Goal: Task Accomplishment & Management: Use online tool/utility

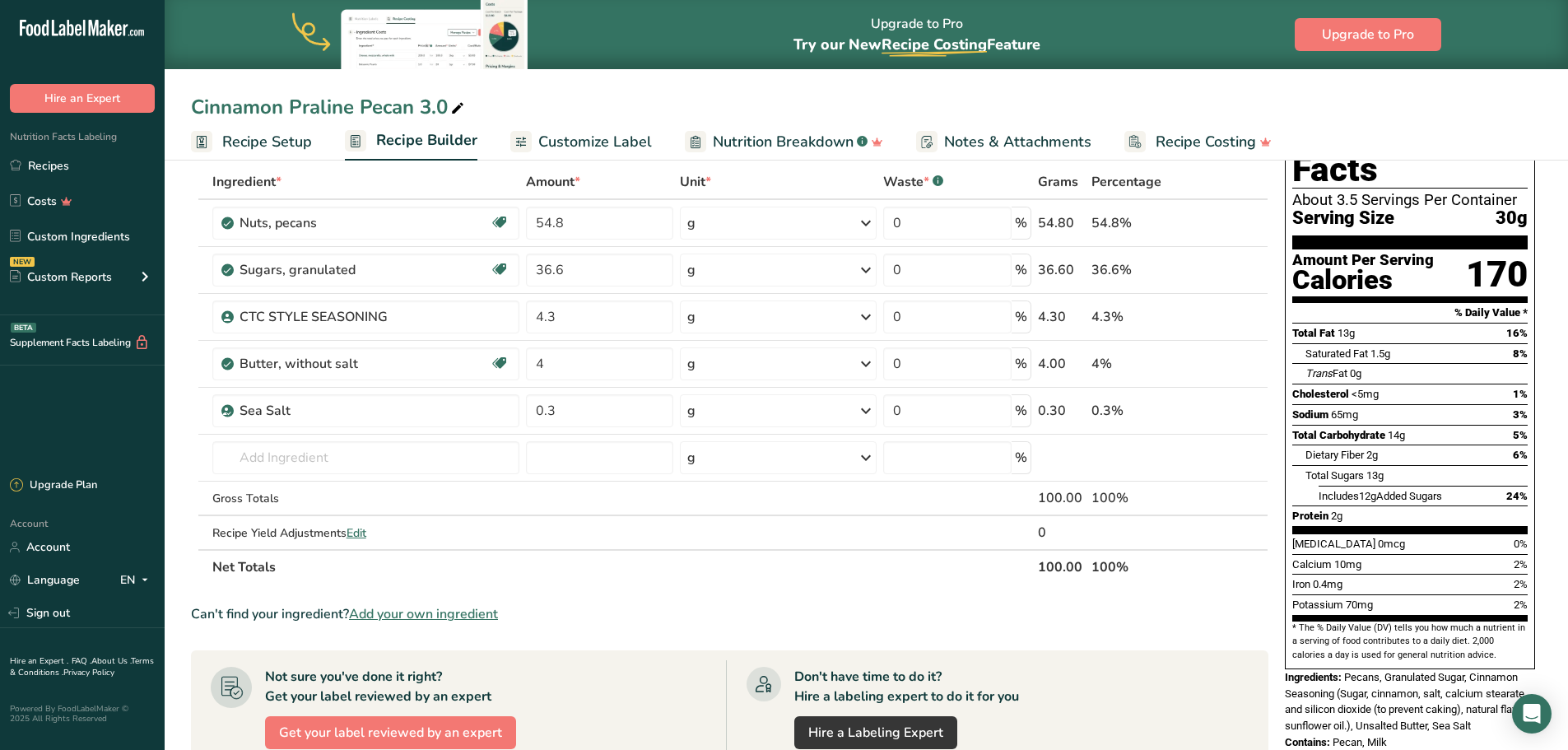
click at [442, 106] on div "Cinnamon Praline Pecan 3.0" at bounding box center [329, 107] width 277 height 29
type input "C"
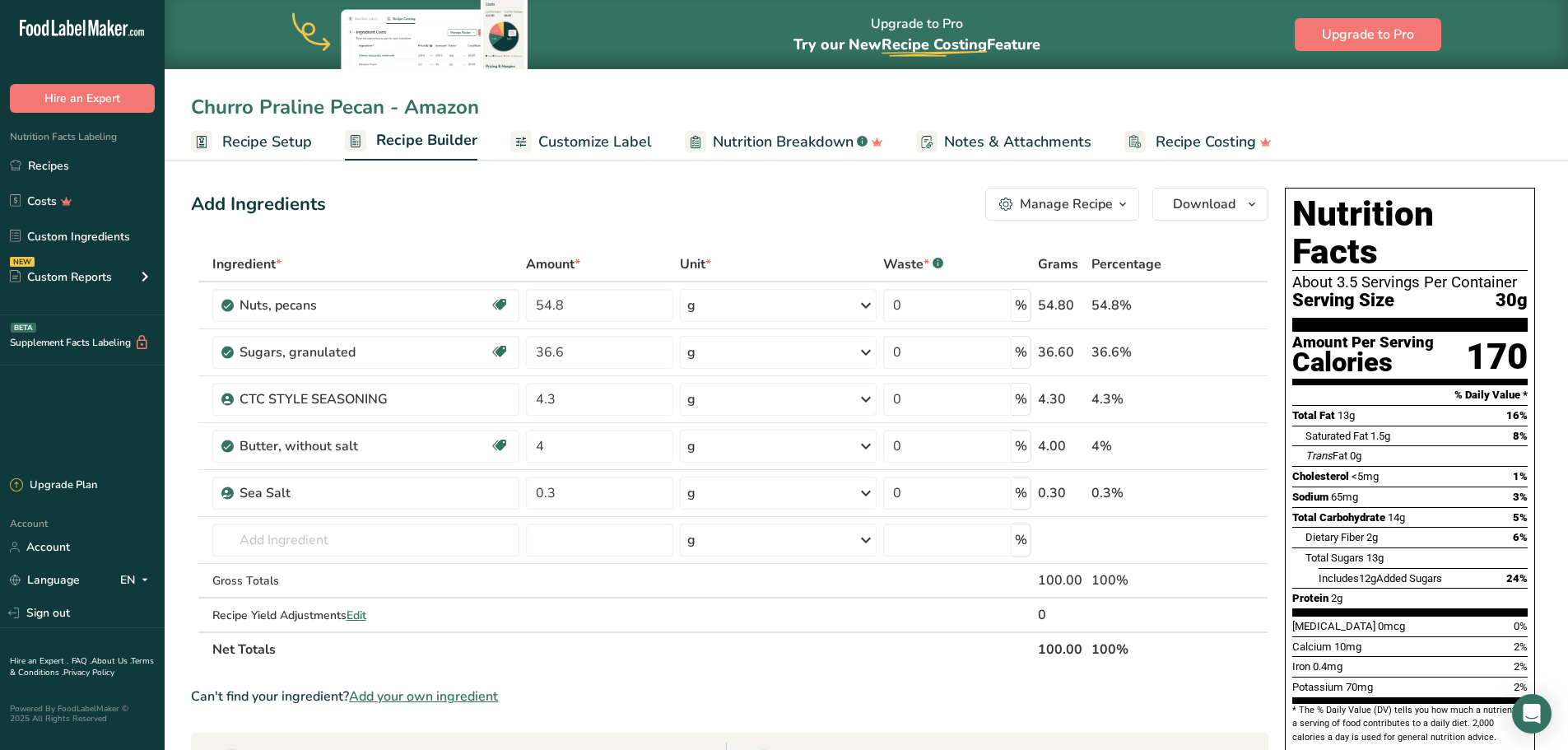
type input "Churro Praline Pecan - Amazon"
click at [804, 646] on th "Net Totals" at bounding box center [621, 649] width 825 height 35
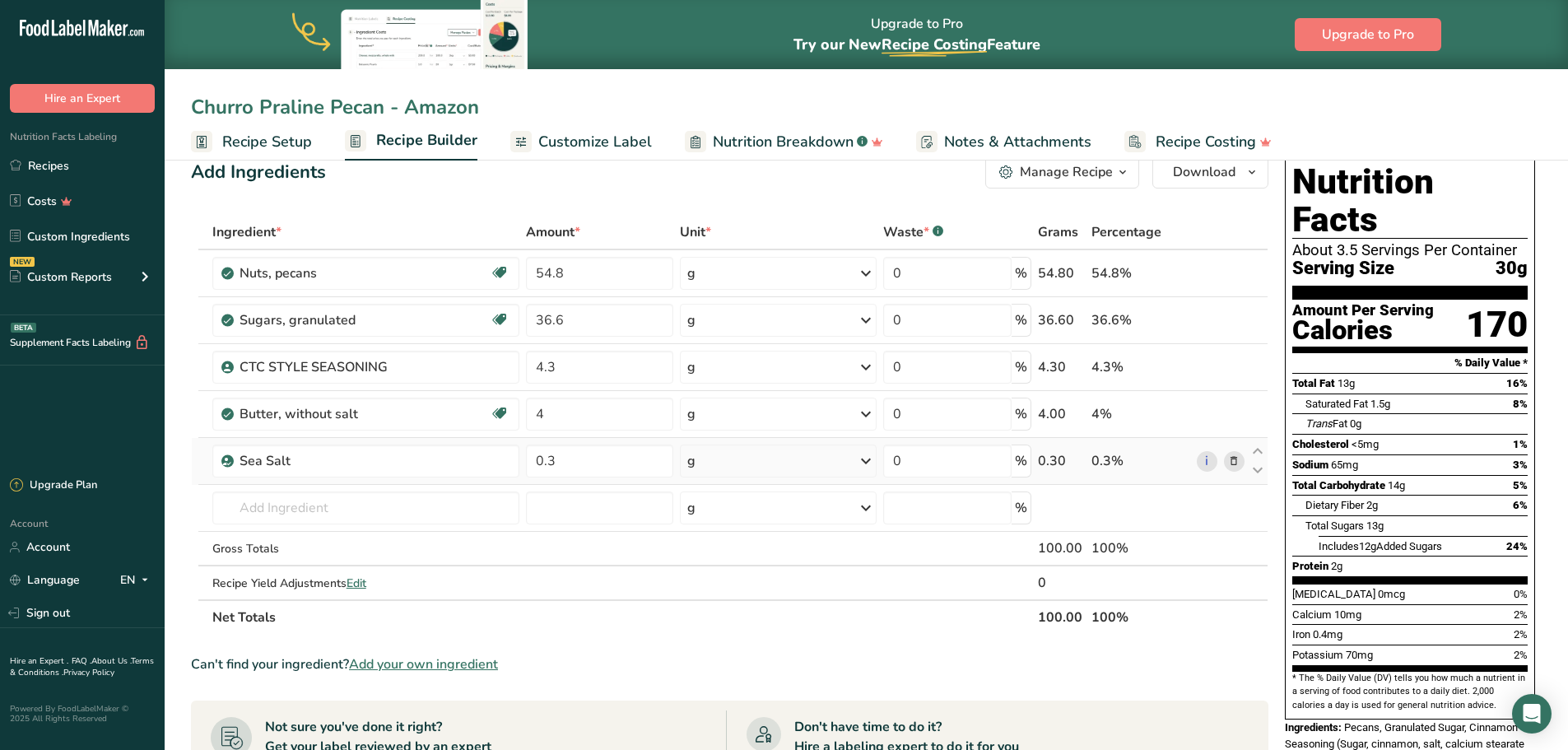
scroll to position [82, 0]
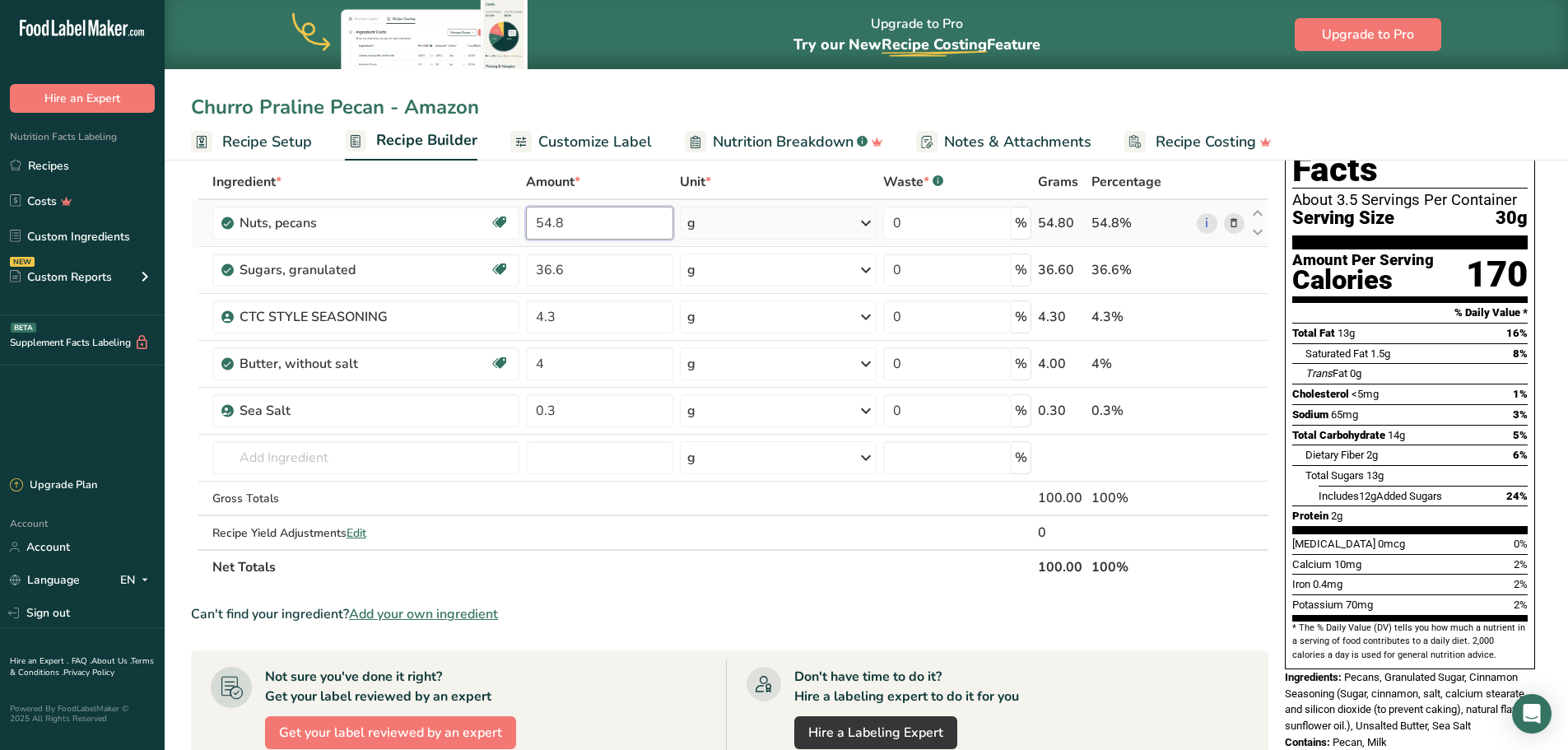
click at [590, 223] on input "54.8" at bounding box center [600, 224] width 147 height 33
type input "5"
type input "77.73"
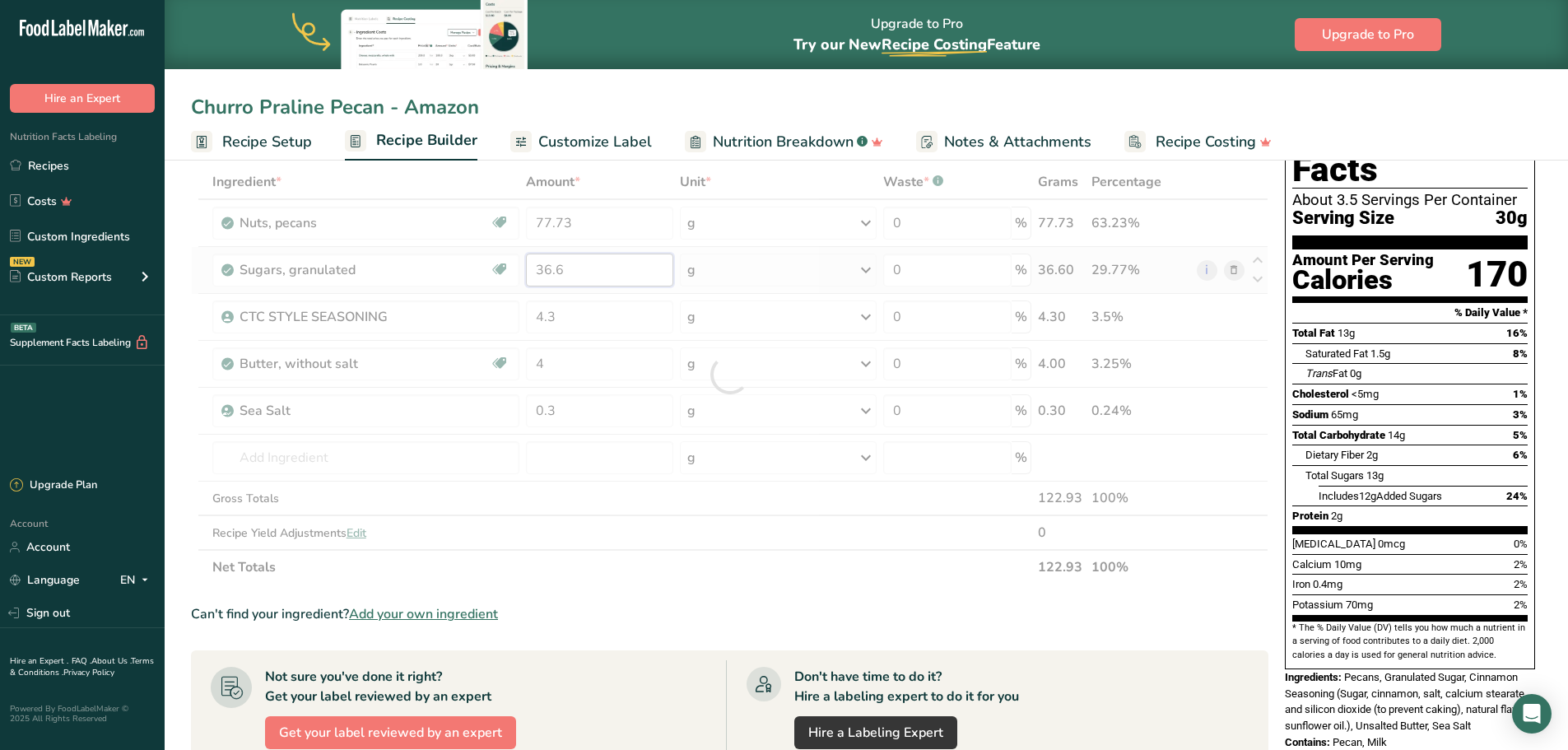
click at [618, 257] on div "Ingredient * Amount * Unit * Waste * .a-a{fill:#347362;}.b-a{fill:#fff;} Grams …" at bounding box center [730, 375] width 1078 height 420
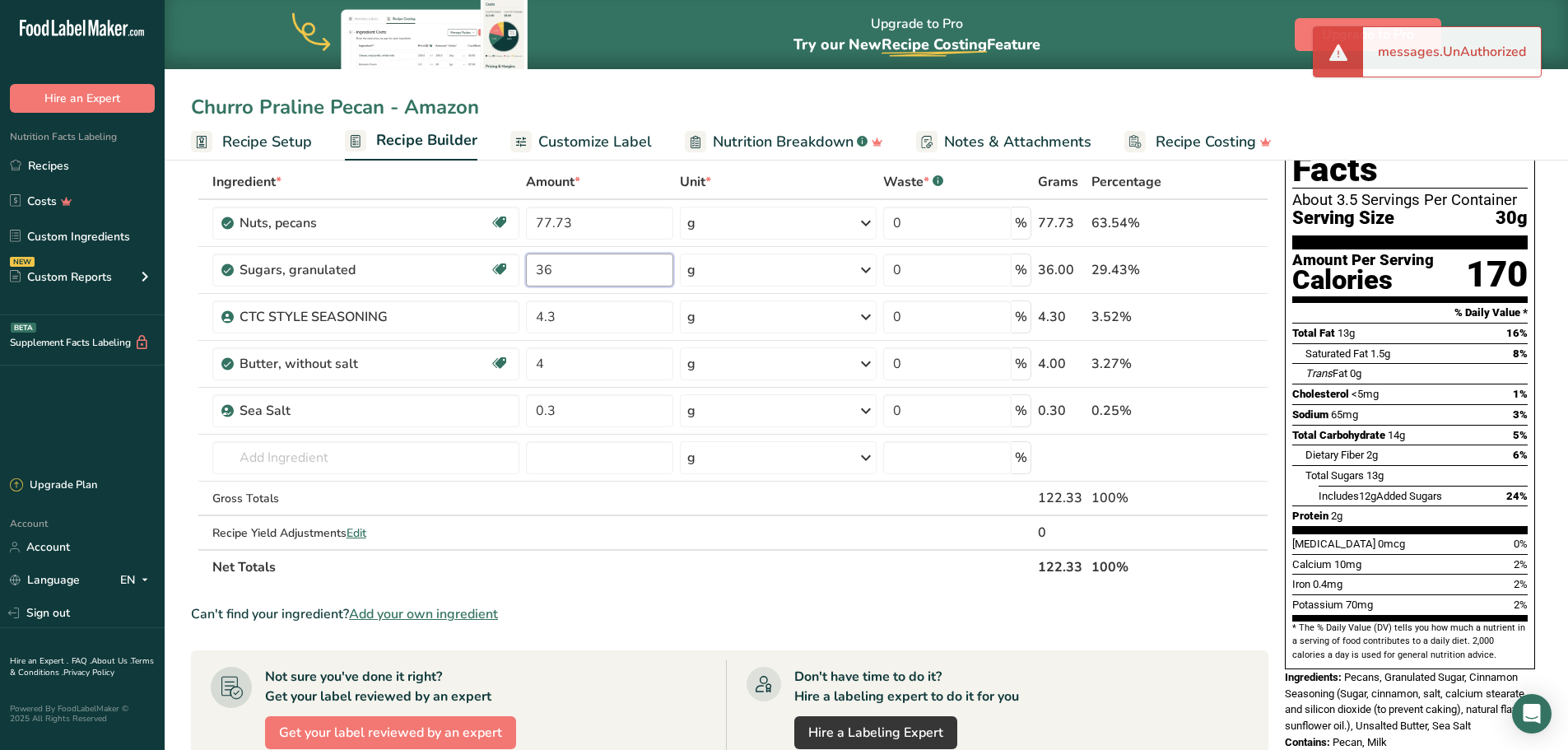
type input "3"
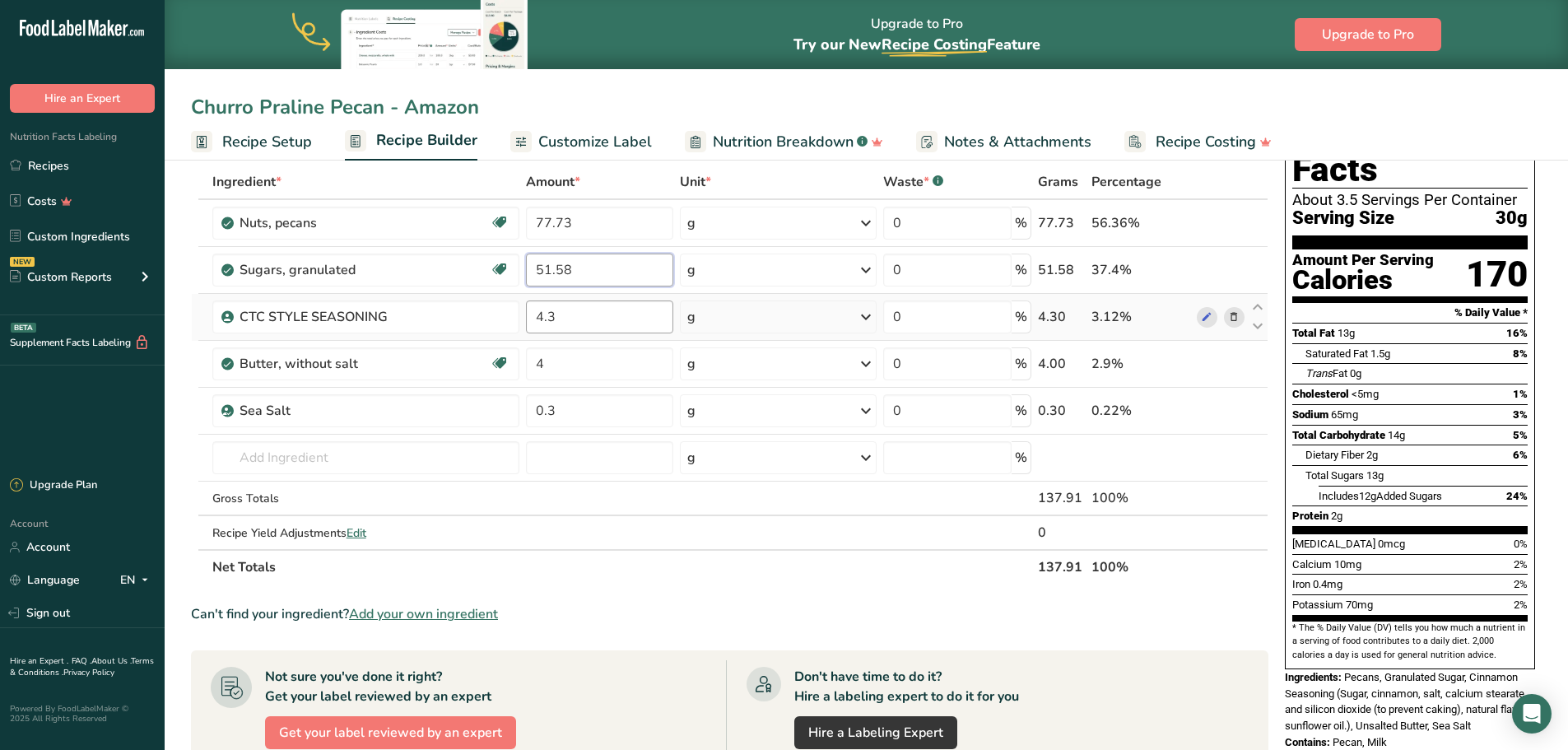
type input "51.58"
click at [638, 318] on div "Ingredient * Amount * Unit * Waste * .a-a{fill:#347362;}.b-a{fill:#fff;} Grams …" at bounding box center [730, 375] width 1078 height 420
click at [595, 308] on input "4.3" at bounding box center [600, 317] width 147 height 33
type input "4"
type input "6.06"
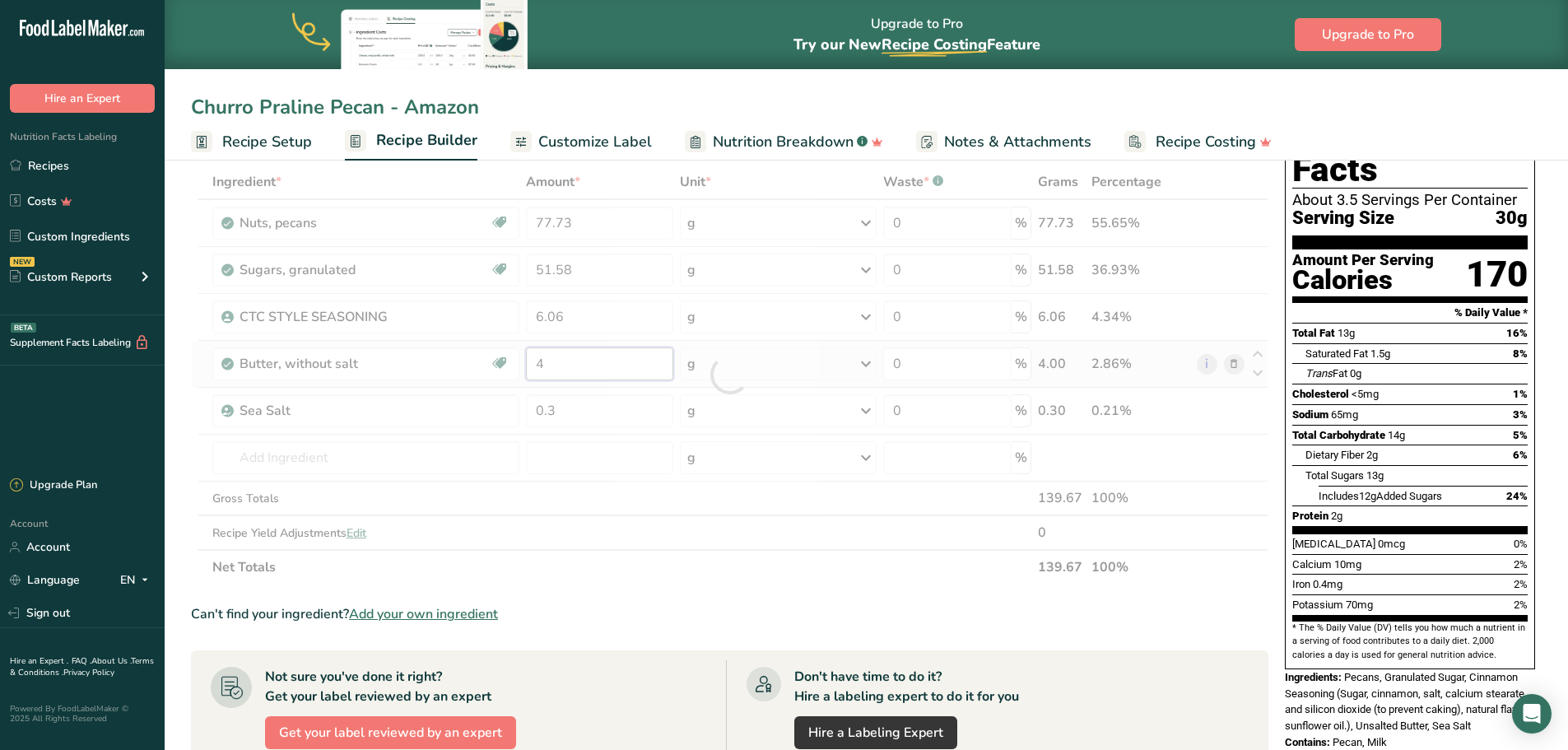
click at [584, 367] on div "Ingredient * Amount * Unit * Waste * .a-a{fill:#347362;}.b-a{fill:#fff;} Grams …" at bounding box center [730, 375] width 1078 height 420
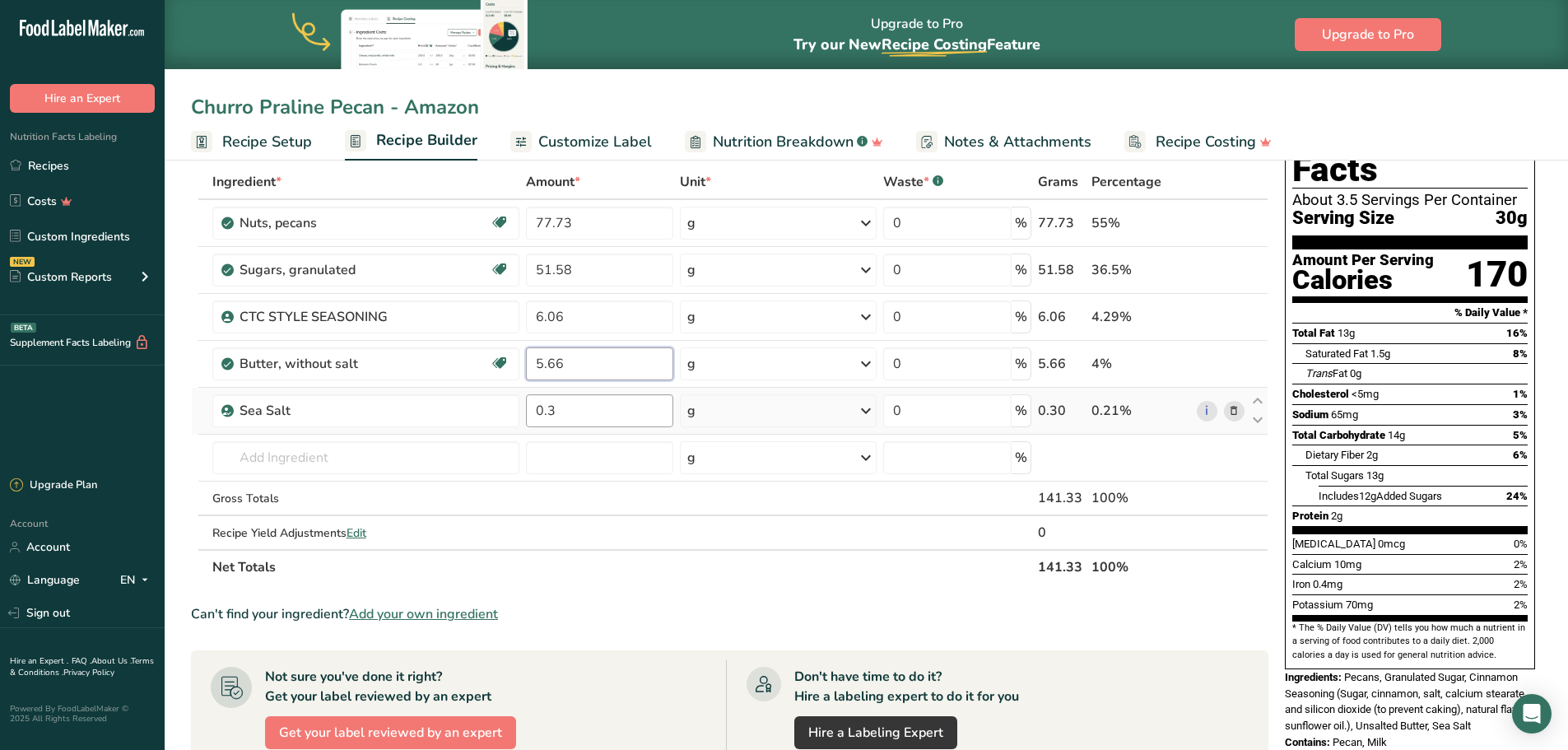
type input "5.66"
click at [570, 409] on div "Ingredient * Amount * Unit * Waste * .a-a{fill:#347362;}.b-a{fill:#fff;} Grams …" at bounding box center [730, 375] width 1078 height 420
type input "0"
type input "0.48"
click at [873, 569] on th "Net Totals" at bounding box center [621, 567] width 825 height 35
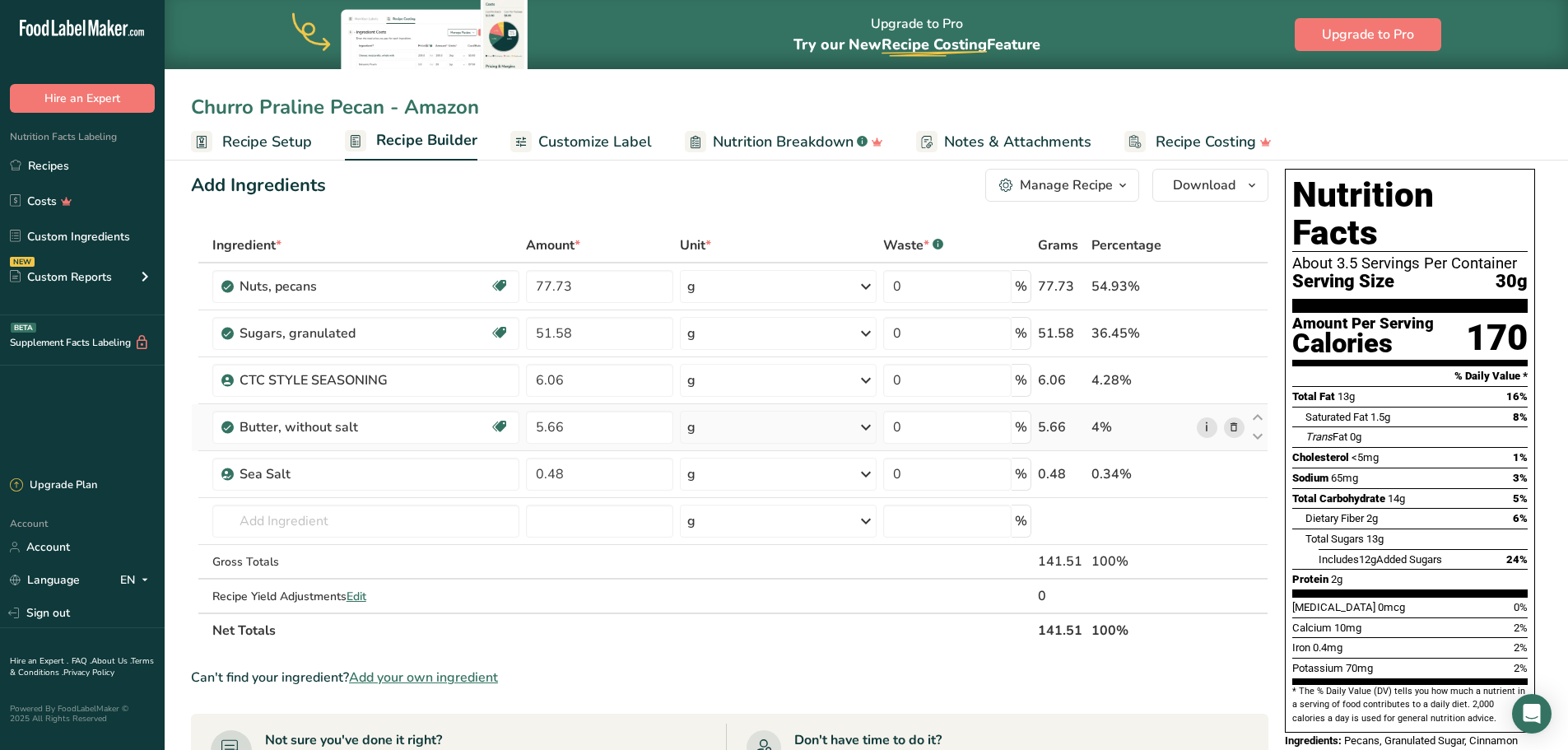
scroll to position [0, 0]
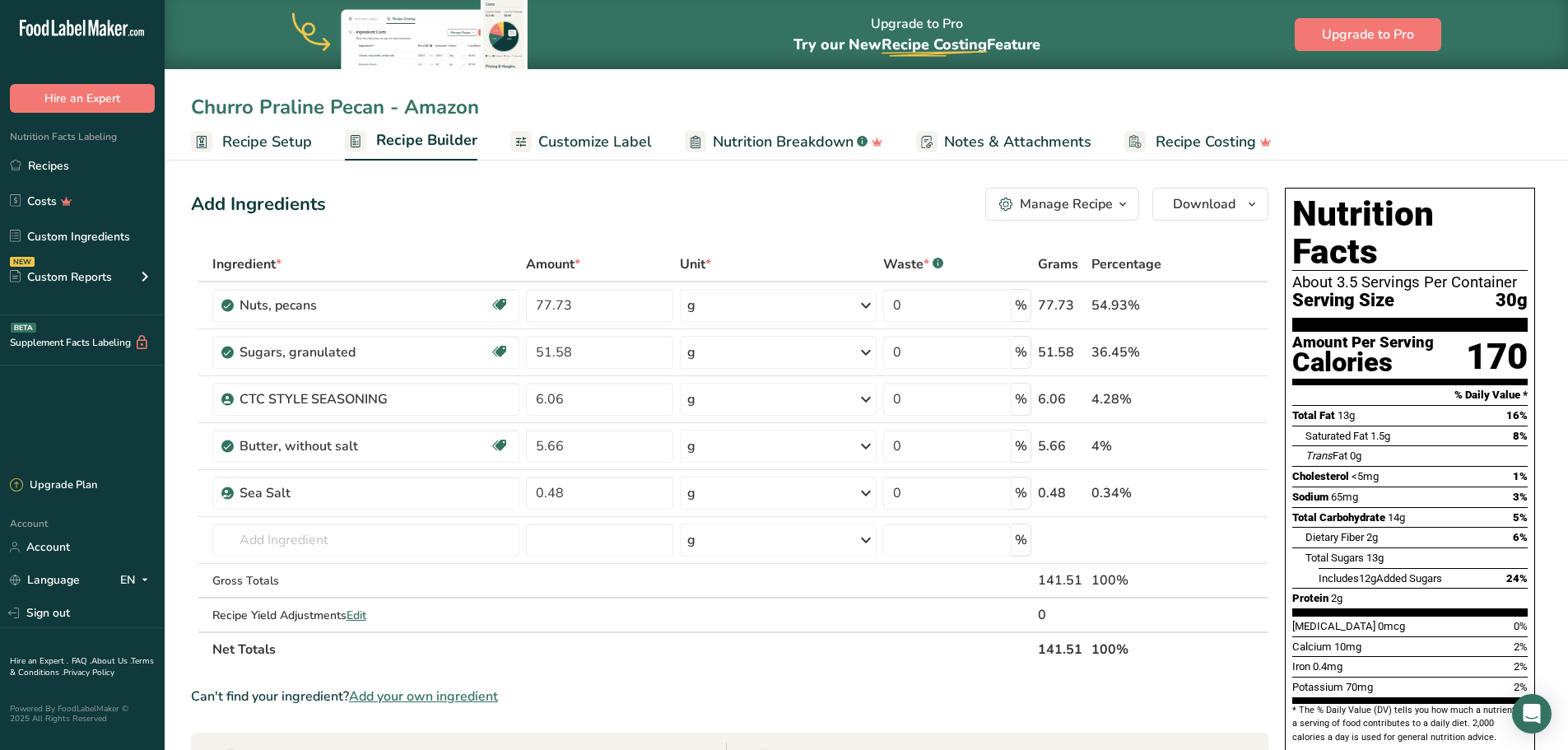
click at [543, 144] on span "Customize Label" at bounding box center [594, 142] width 113 height 22
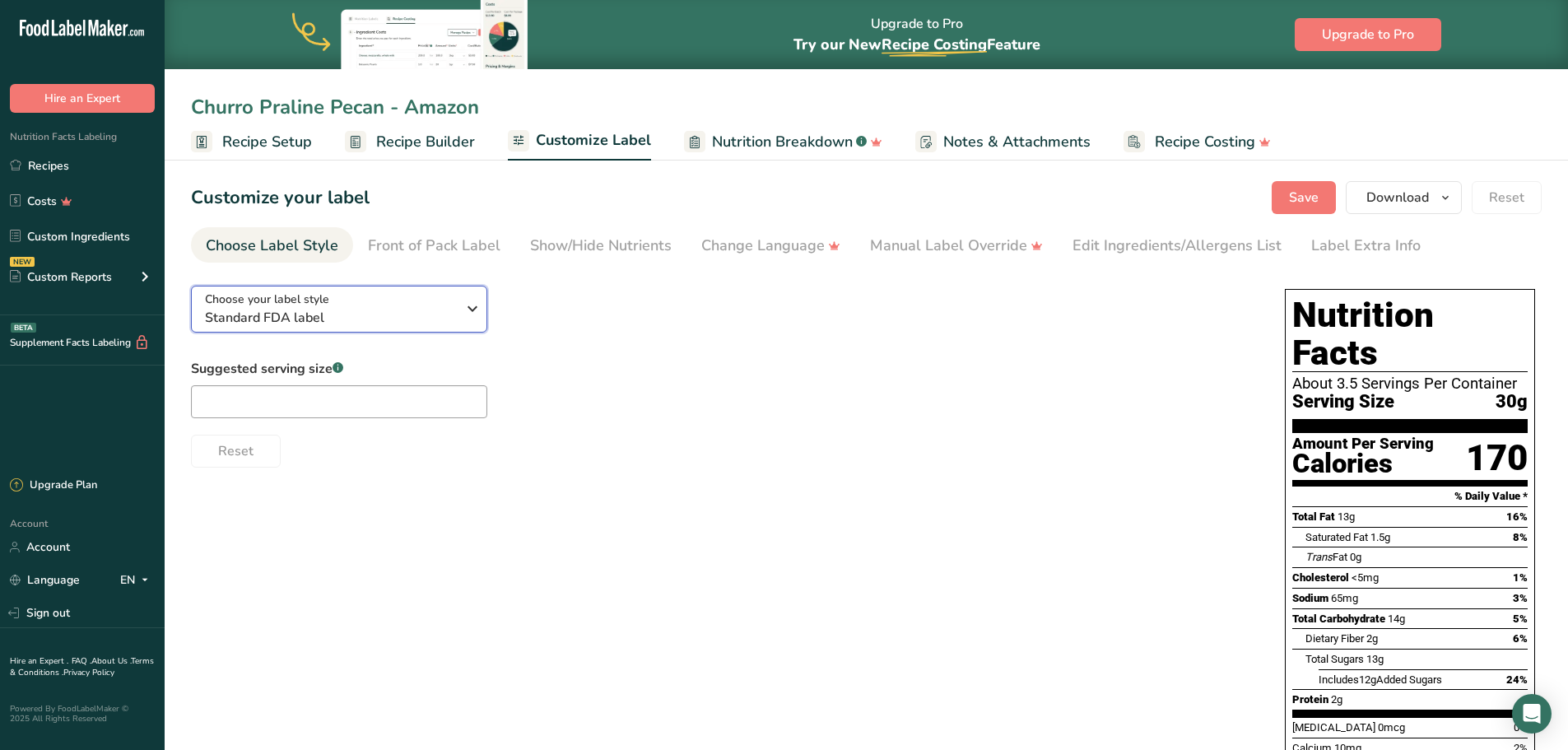
click at [463, 308] on icon "button" at bounding box center [472, 308] width 19 height 29
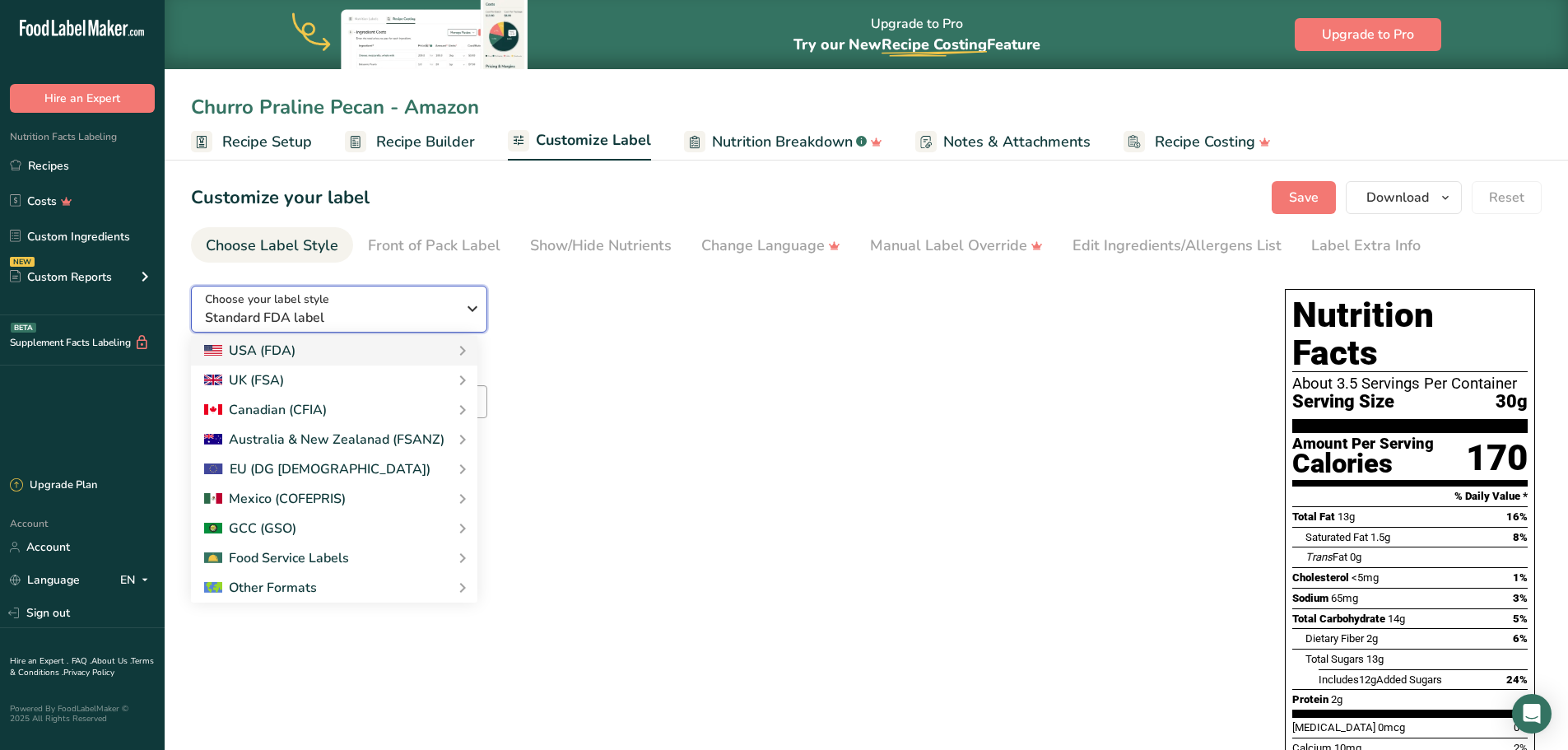
click at [463, 308] on icon "button" at bounding box center [472, 308] width 19 height 29
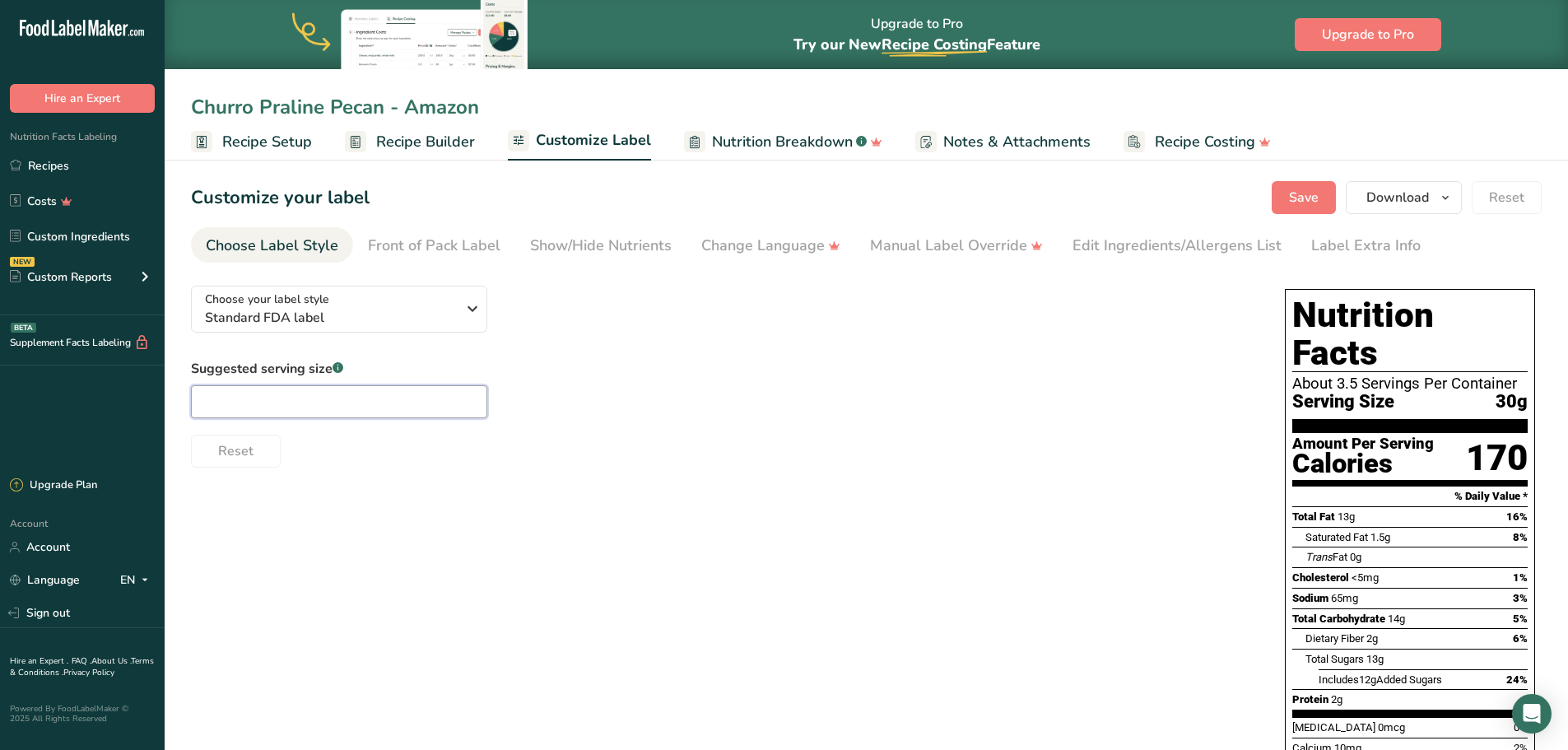
click at [428, 399] on input "text" at bounding box center [340, 402] width 296 height 33
click at [677, 532] on div "Choose your label style Standard FDA label USA (FDA) Standard FDA label Tabular…" at bounding box center [867, 611] width 1351 height 677
drag, startPoint x: 306, startPoint y: 379, endPoint x: 294, endPoint y: 386, distance: 13.9
click at [302, 379] on div "Suggested serving size .a-a{fill:#347362;}.b-a{fill:#fff;} 30 g" at bounding box center [340, 388] width 296 height 59
click at [276, 396] on input "30 g" at bounding box center [340, 402] width 296 height 33
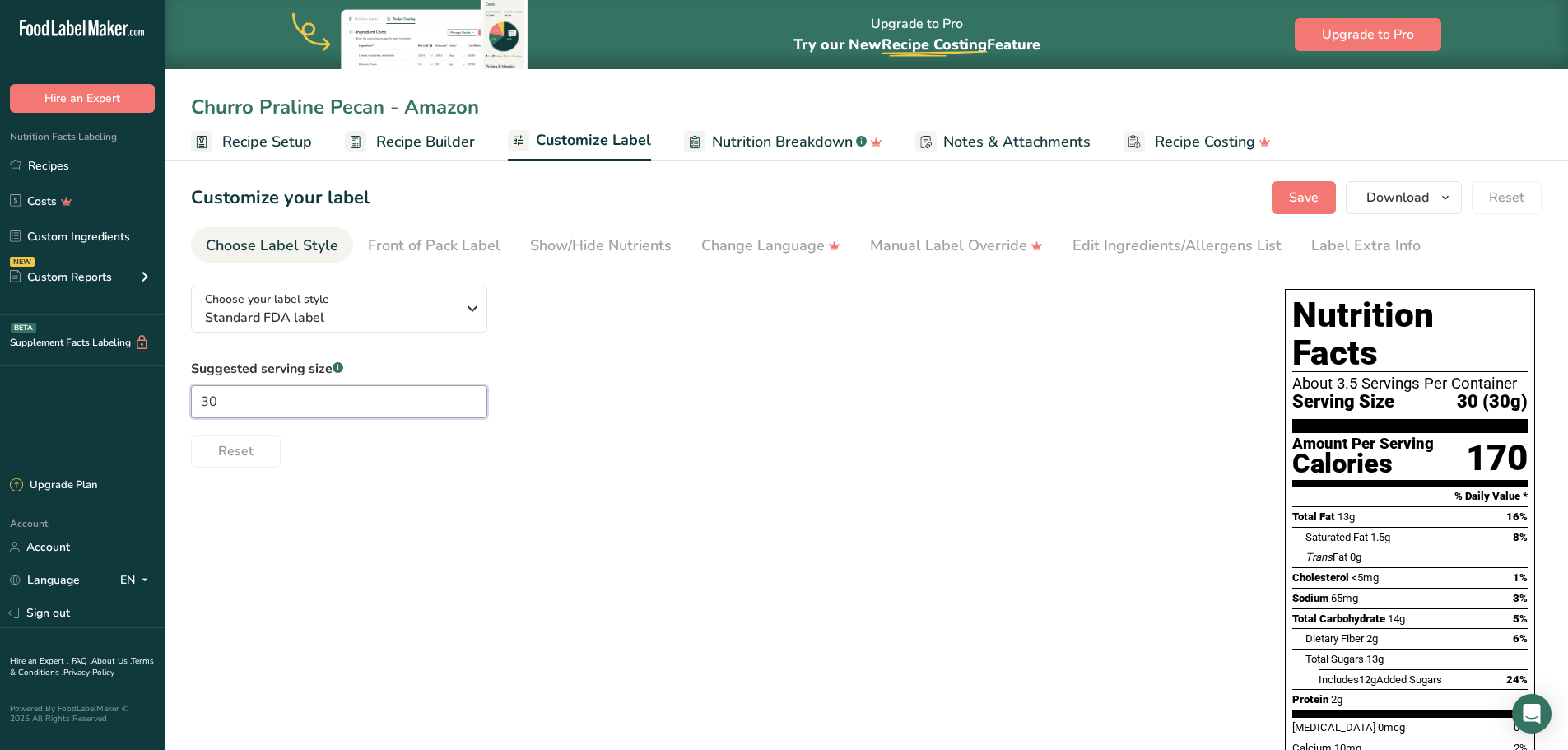
type input "3"
click at [788, 568] on div "Choose your label style Standard FDA label USA (FDA) Standard FDA label Tabular…" at bounding box center [867, 611] width 1351 height 677
click at [201, 409] on input "1/4 cup" at bounding box center [340, 402] width 296 height 33
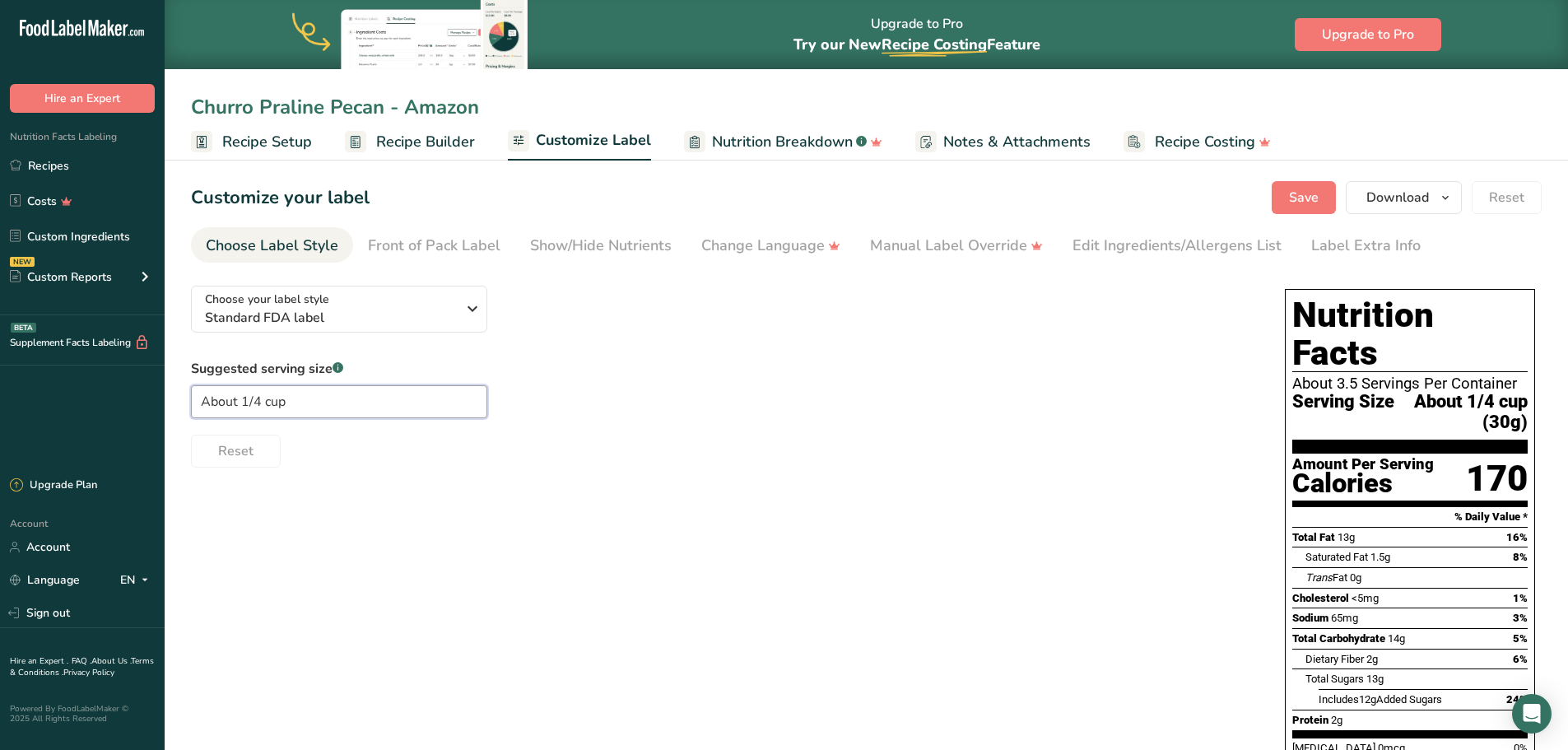
type input "About 1/4 cup"
click at [934, 491] on div "Choose your label style Standard FDA label USA (FDA) Standard FDA label Tabular…" at bounding box center [867, 621] width 1351 height 698
drag, startPoint x: 345, startPoint y: 407, endPoint x: 21, endPoint y: 418, distance: 324.2
click at [21, 418] on div ".a-20{fill:#fff;} Hire an Expert Nutrition Facts Labeling Recipes Costs Custom …" at bounding box center [784, 498] width 1568 height 997
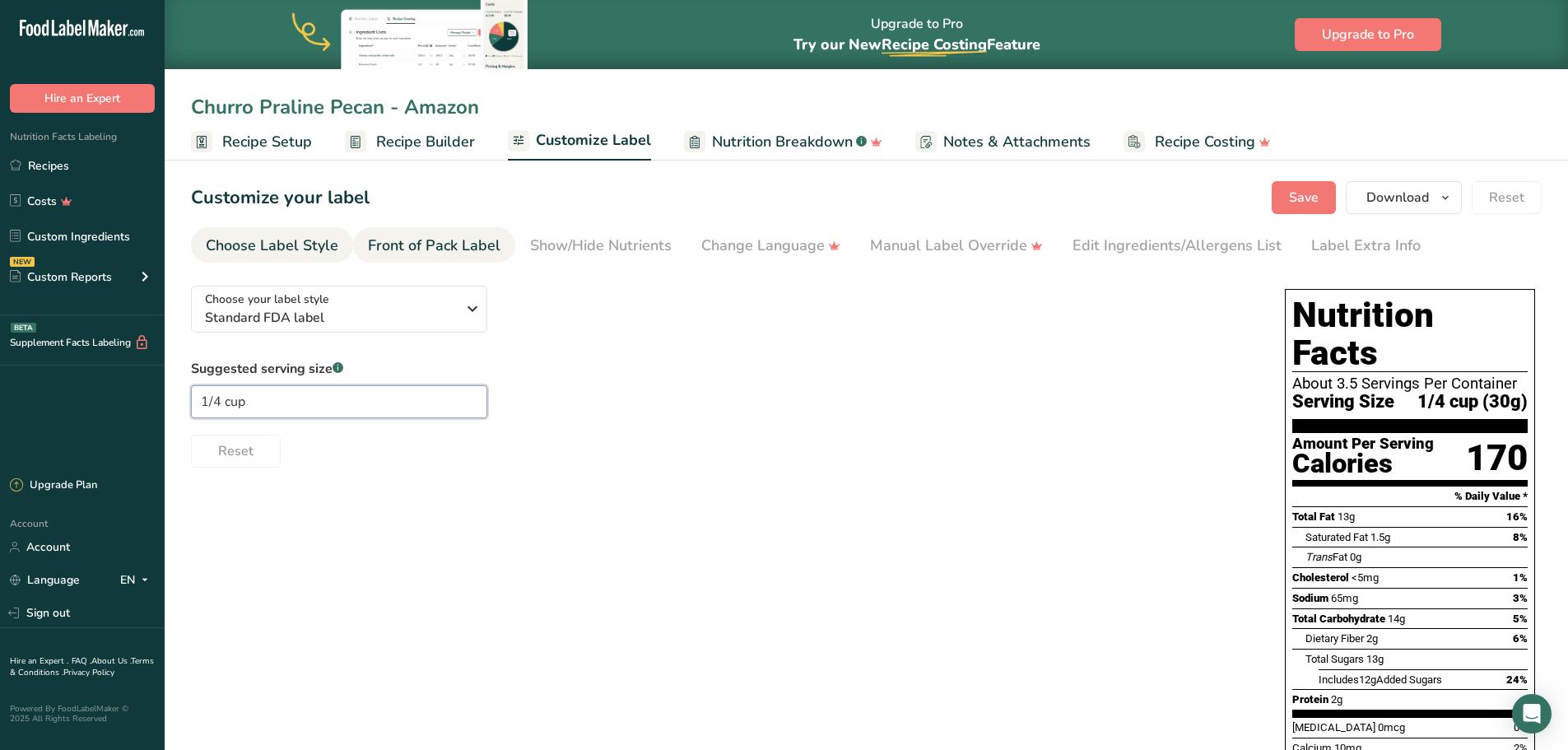
type input "1/4 cup"
click at [445, 234] on link "Front of Pack Label" at bounding box center [434, 246] width 133 height 37
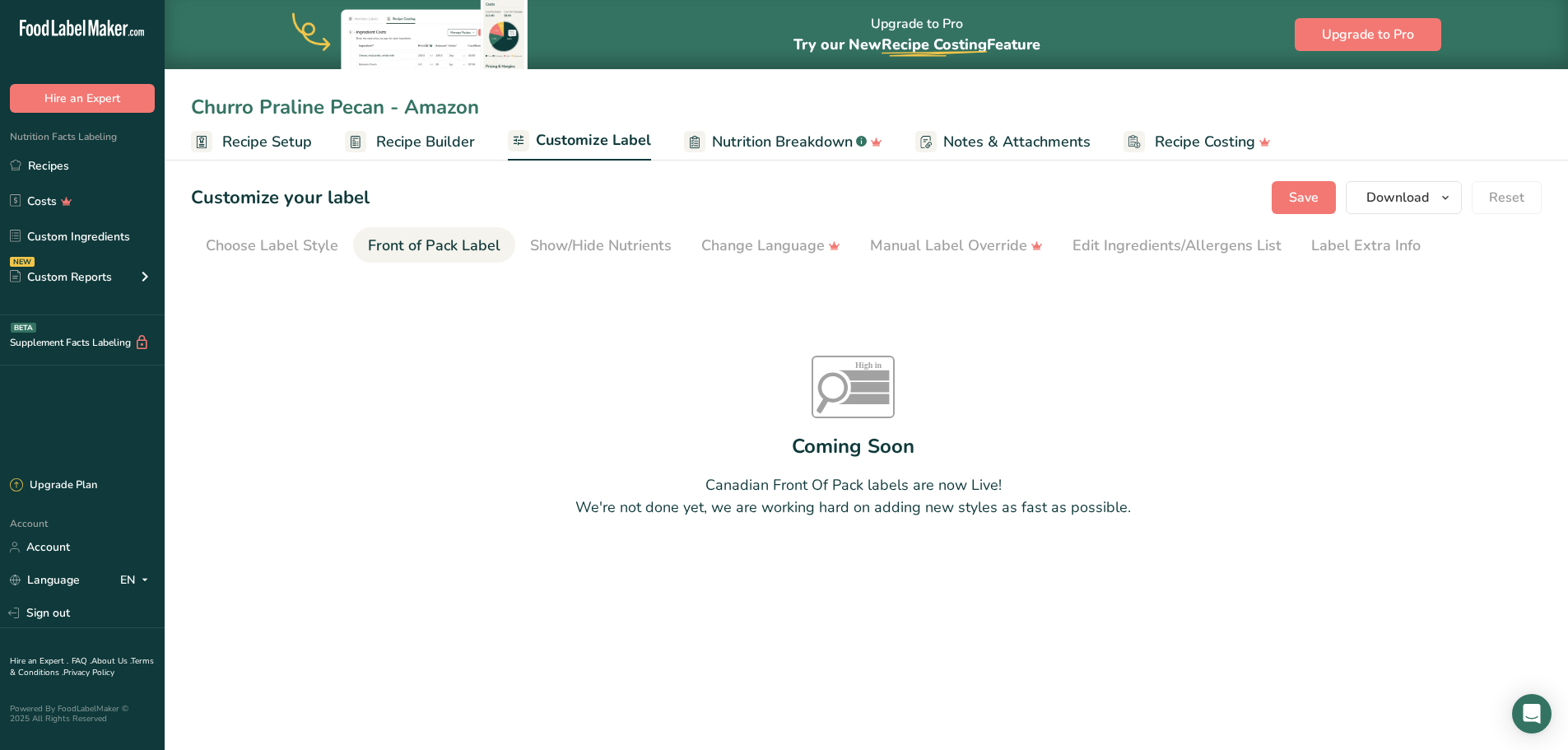
click at [416, 150] on span "Recipe Builder" at bounding box center [425, 142] width 98 height 22
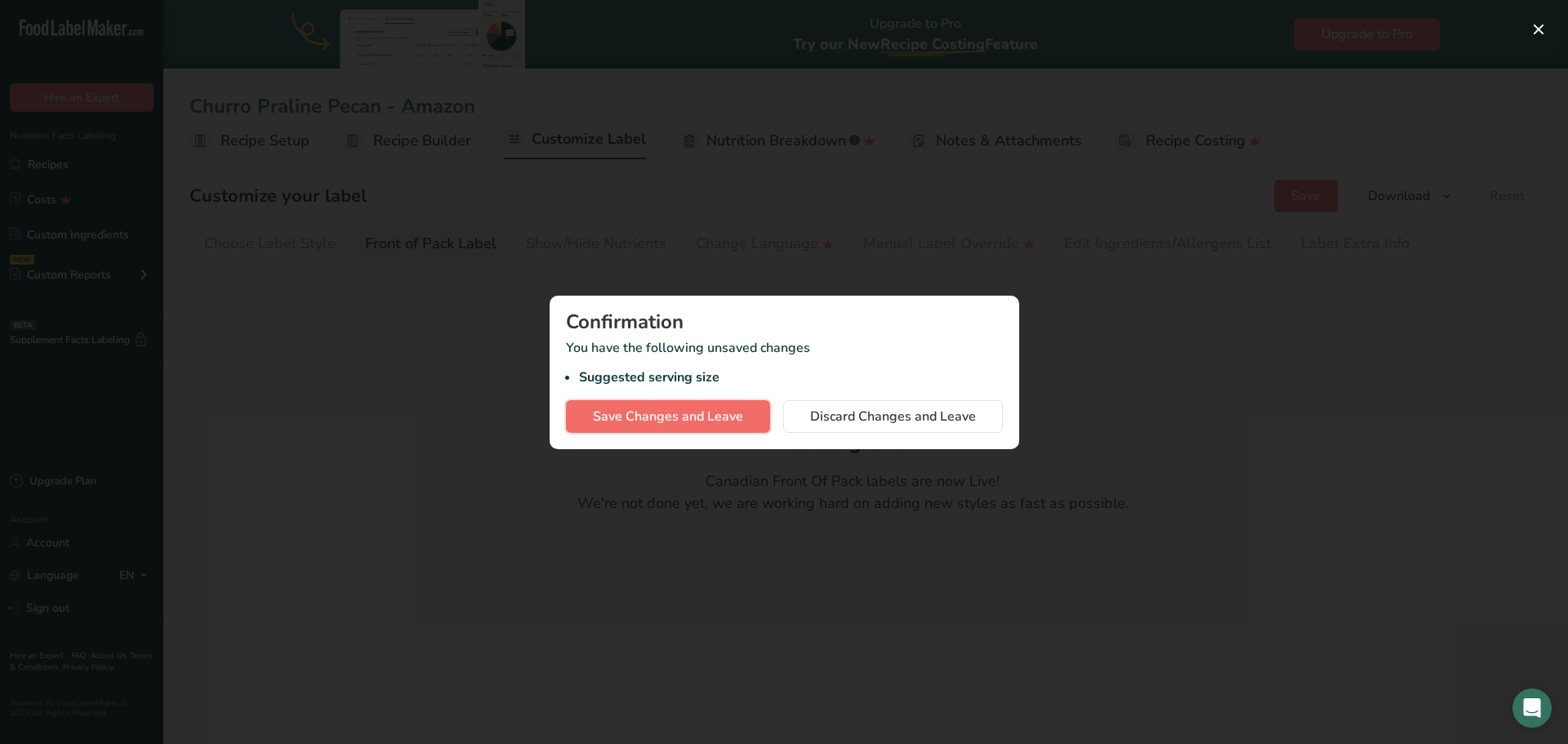
click at [706, 419] on span "Save Changes and Leave" at bounding box center [668, 416] width 151 height 19
click at [1241, 35] on button "button" at bounding box center [1538, 29] width 26 height 26
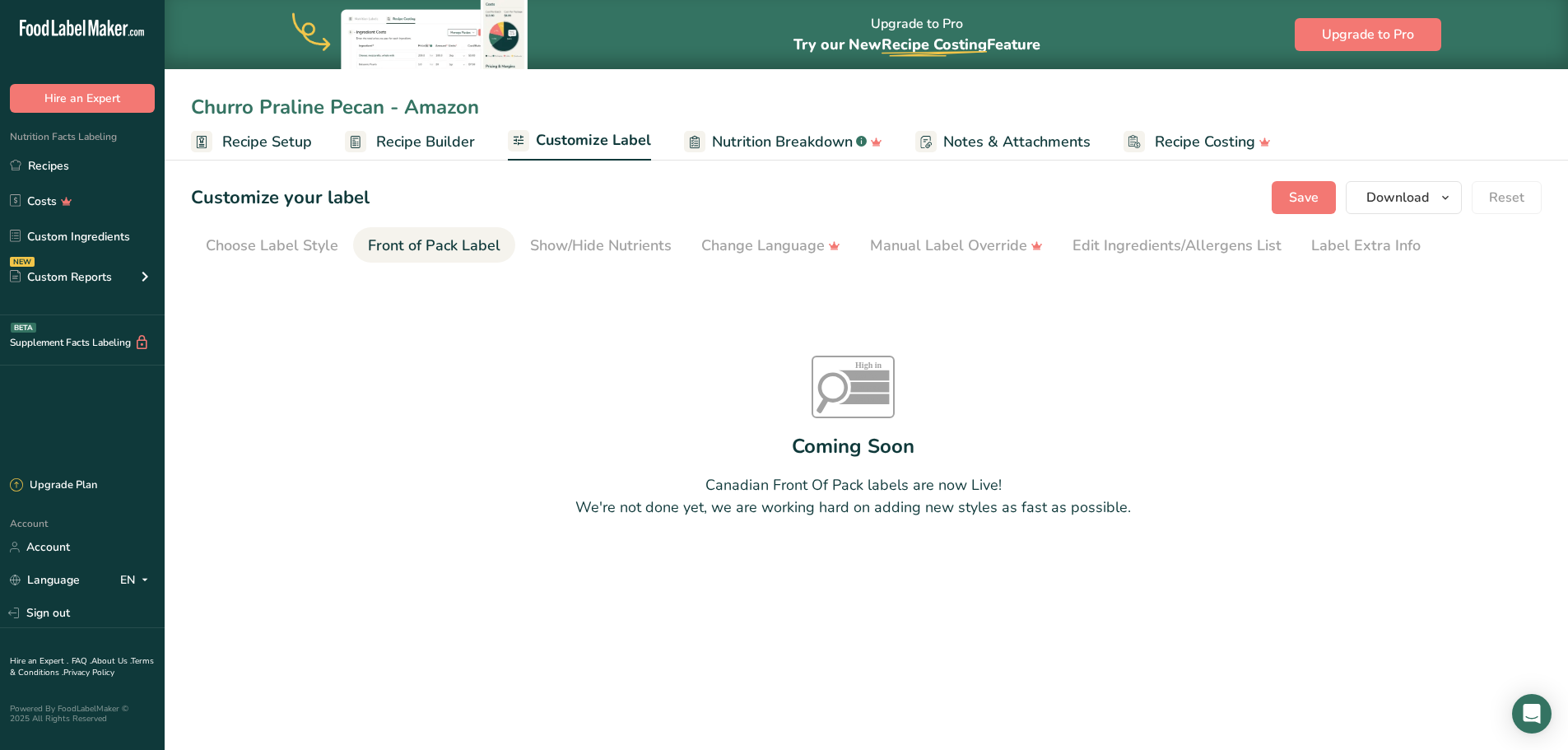
click at [477, 139] on ul "Recipe Setup Recipe Builder Customize Label Nutrition Breakdown .a-a{fill:#3473…" at bounding box center [866, 141] width 1403 height 39
click at [395, 143] on span "Recipe Builder" at bounding box center [425, 142] width 98 height 22
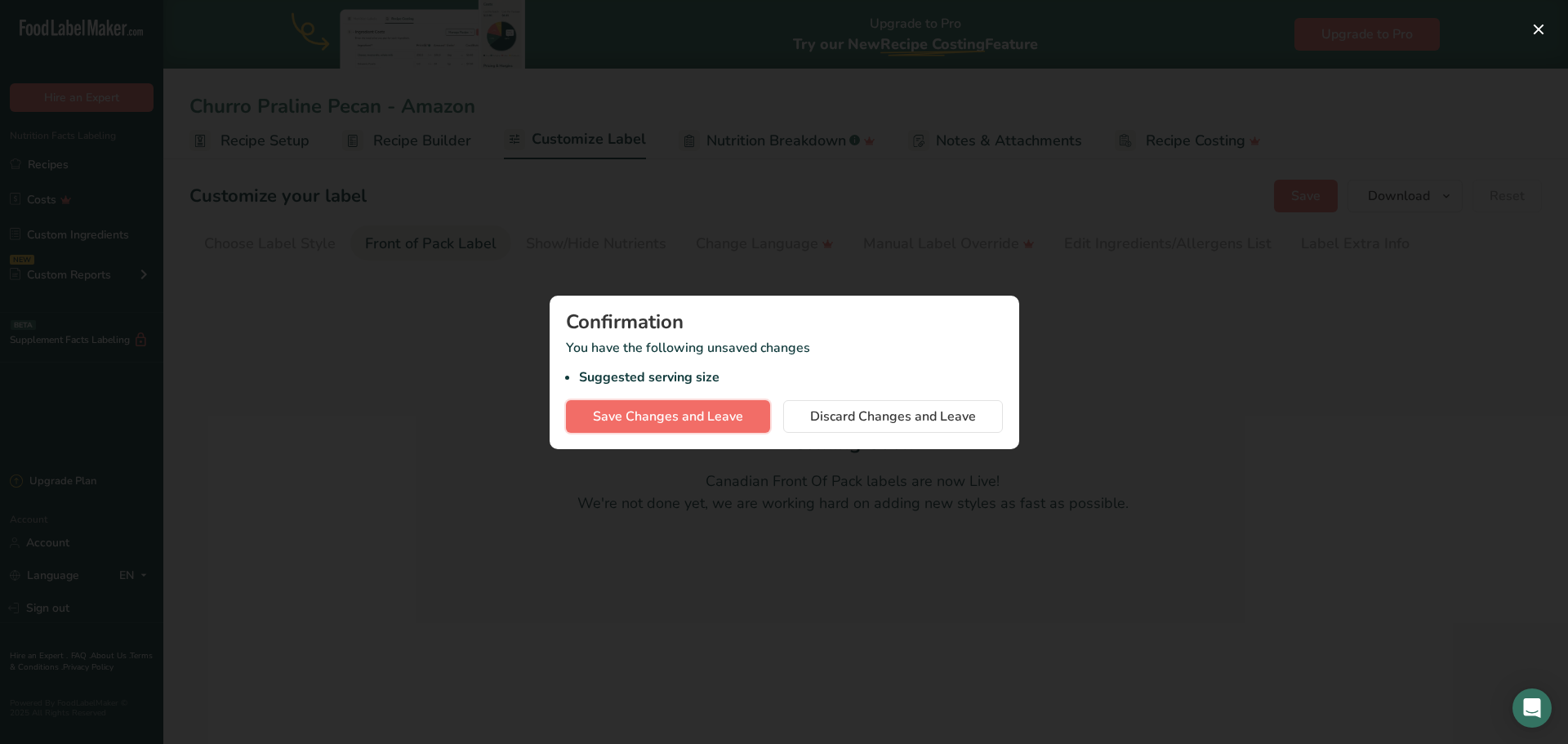
click at [691, 414] on span "Save Changes and Leave" at bounding box center [668, 416] width 151 height 19
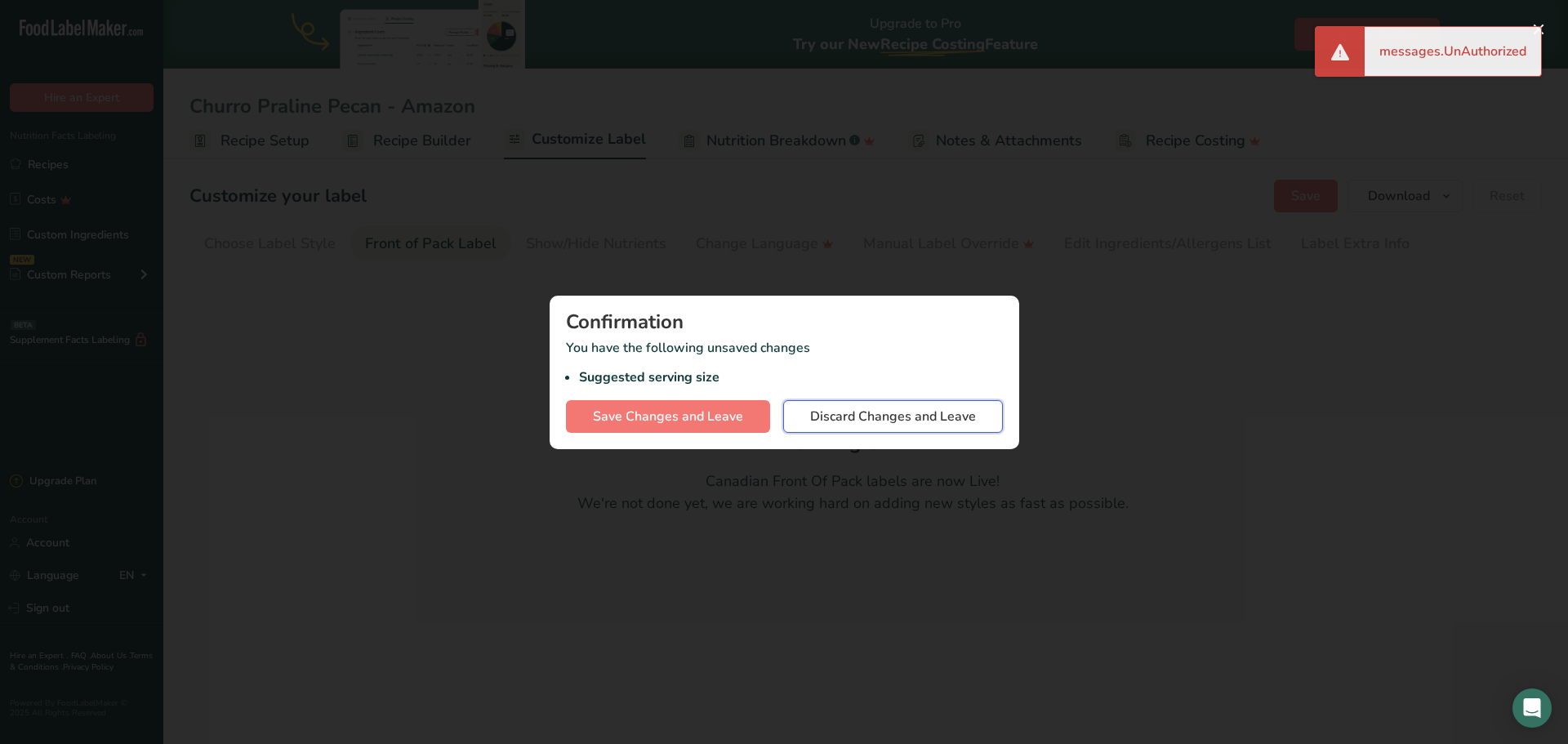
click at [873, 424] on span "Discard Changes and Leave" at bounding box center [893, 416] width 166 height 19
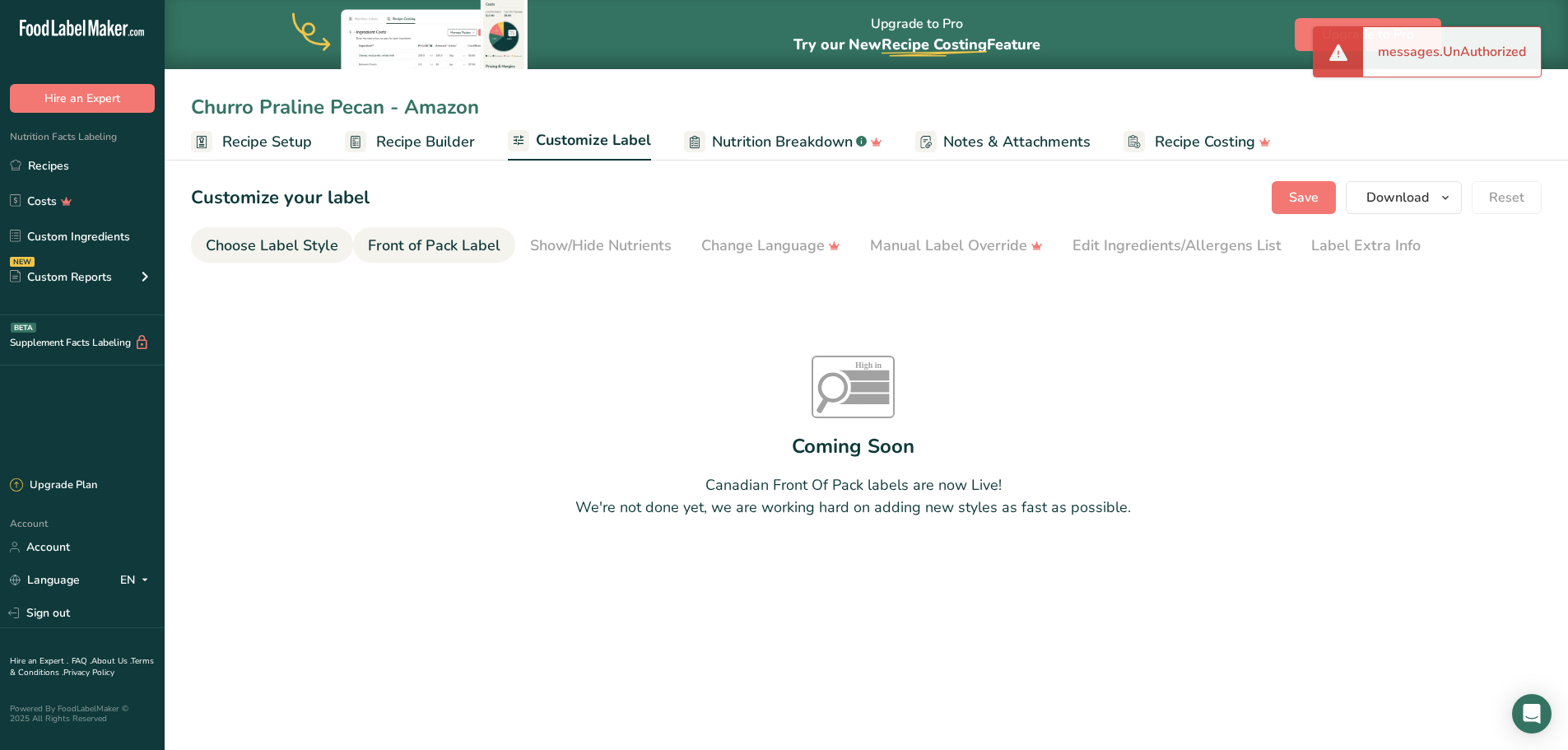
click at [301, 237] on div "Choose Label Style" at bounding box center [272, 246] width 133 height 22
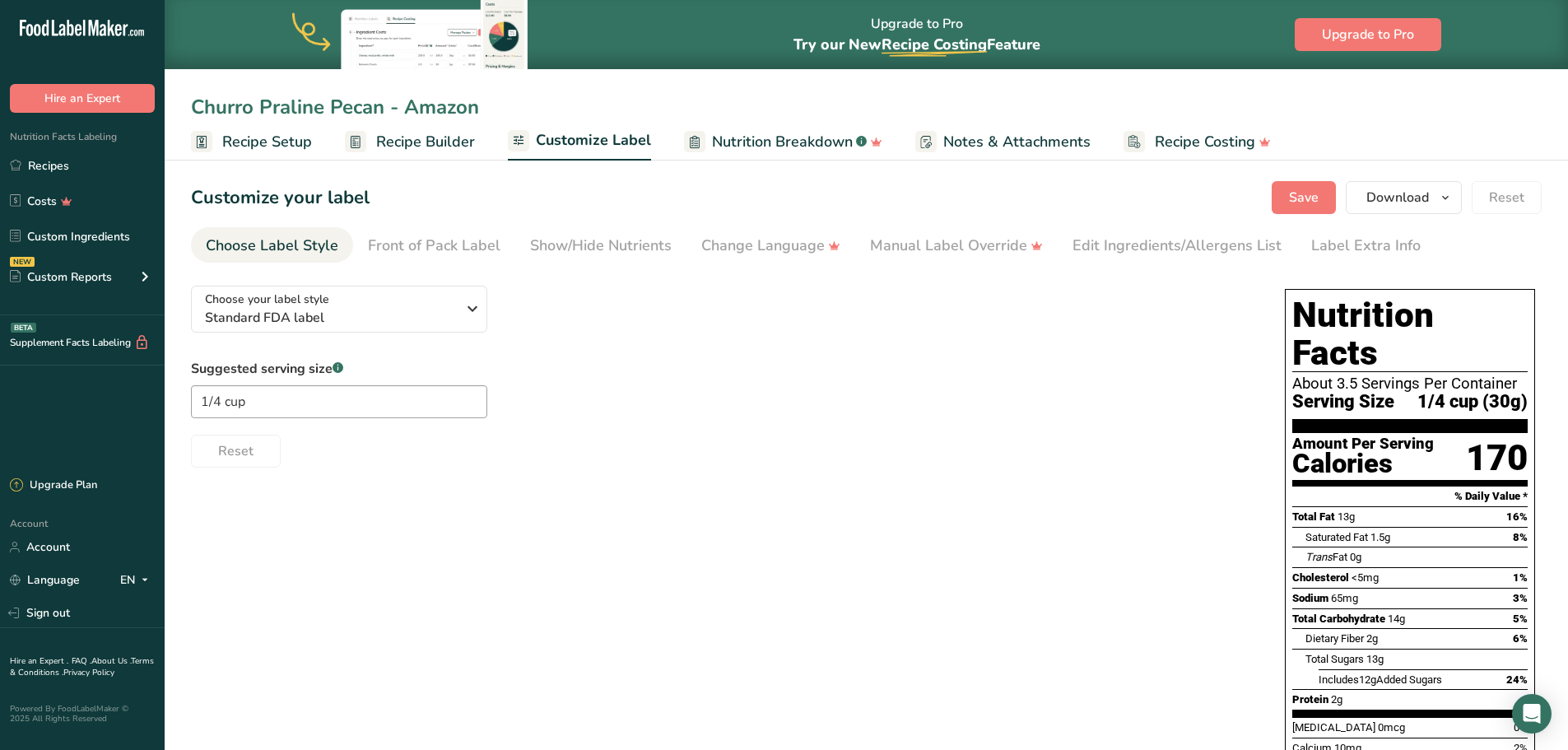
click at [426, 146] on span "Recipe Builder" at bounding box center [425, 142] width 98 height 22
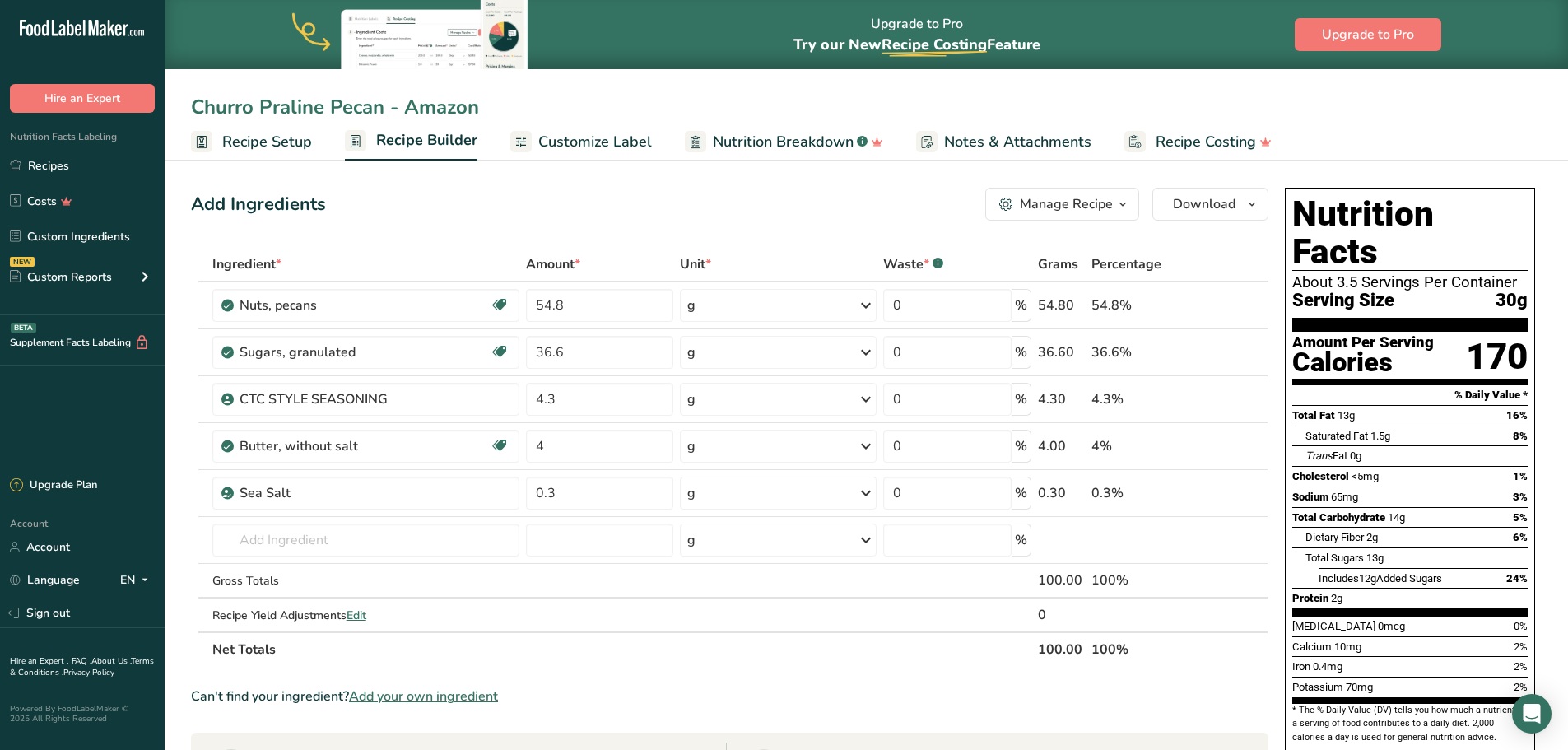
click at [261, 145] on span "Recipe Setup" at bounding box center [268, 142] width 90 height 22
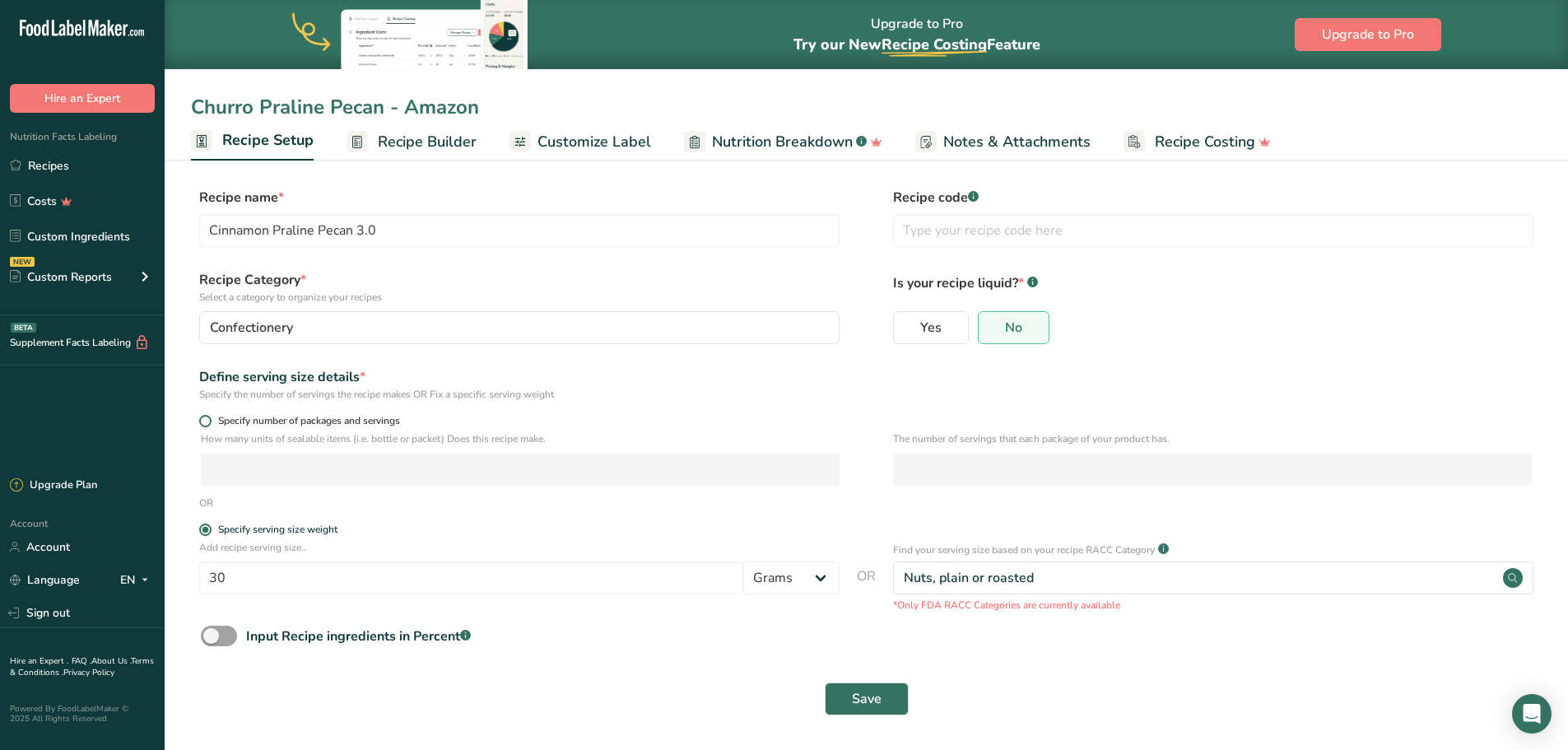
click at [213, 423] on span "Specify number of packages and servings" at bounding box center [306, 421] width 189 height 12
click at [210, 423] on input "Specify number of packages and servings" at bounding box center [205, 421] width 11 height 11
radio input "true"
radio input "false"
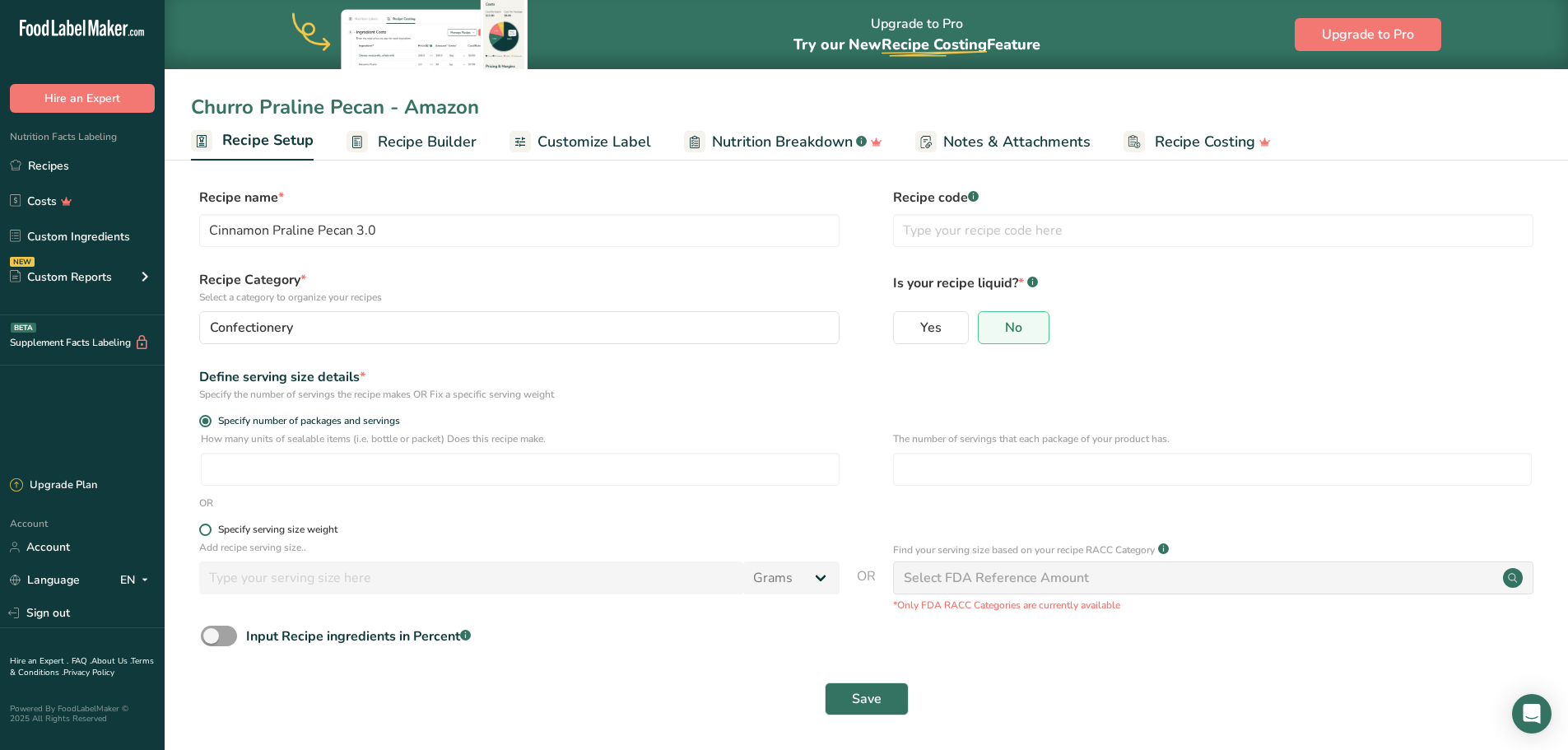
click at [213, 527] on span "Specify serving size weight" at bounding box center [274, 529] width 126 height 12
click at [210, 527] on input "Specify serving size weight" at bounding box center [205, 530] width 11 height 11
radio input "true"
radio input "false"
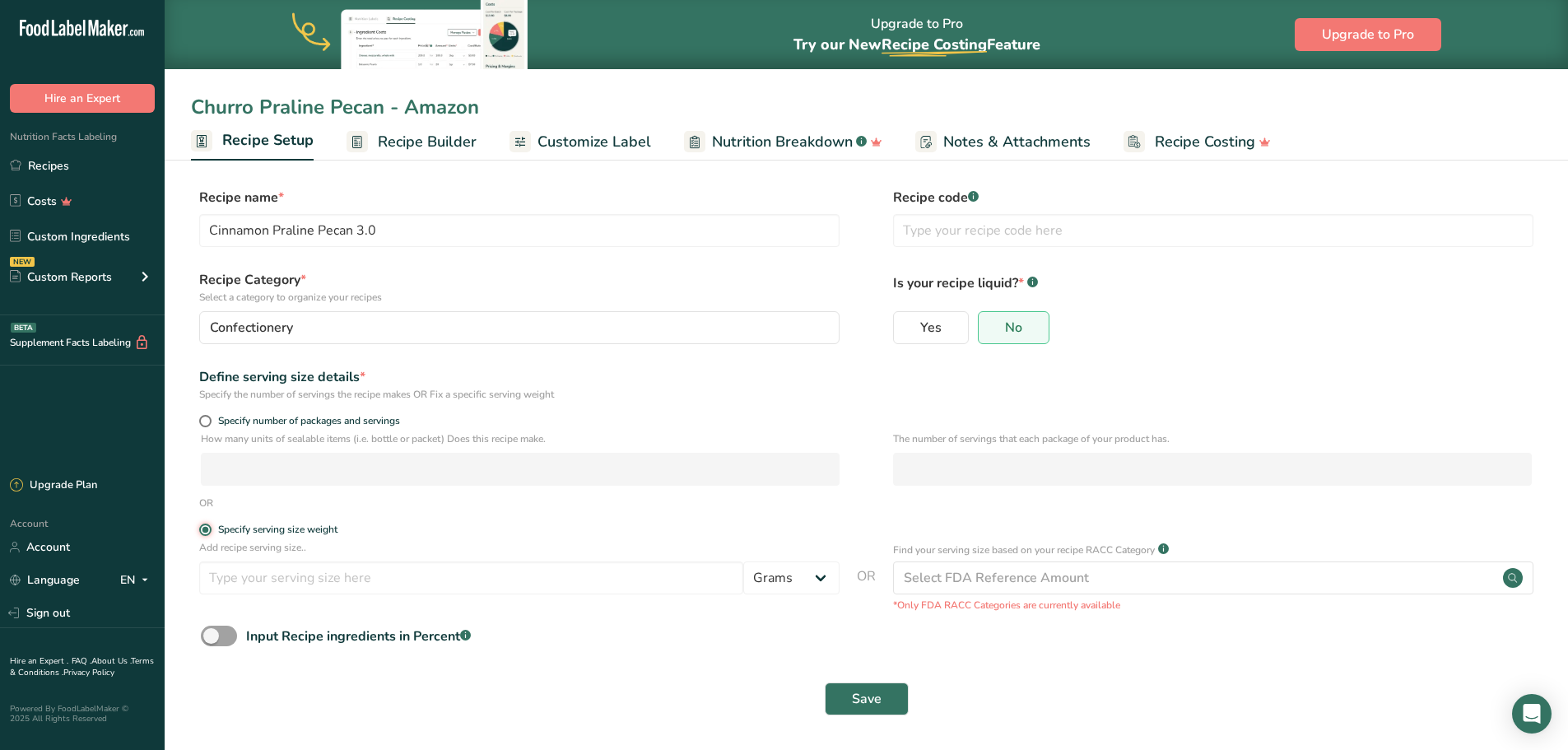
scroll to position [2, 0]
click at [216, 640] on span at bounding box center [218, 634] width 36 height 20
click at [212, 640] on input "Input Recipe ingredients in Percent .a-a{fill:#347362;}.b-a{fill:#fff;}" at bounding box center [206, 635] width 11 height 11
checkbox input "true"
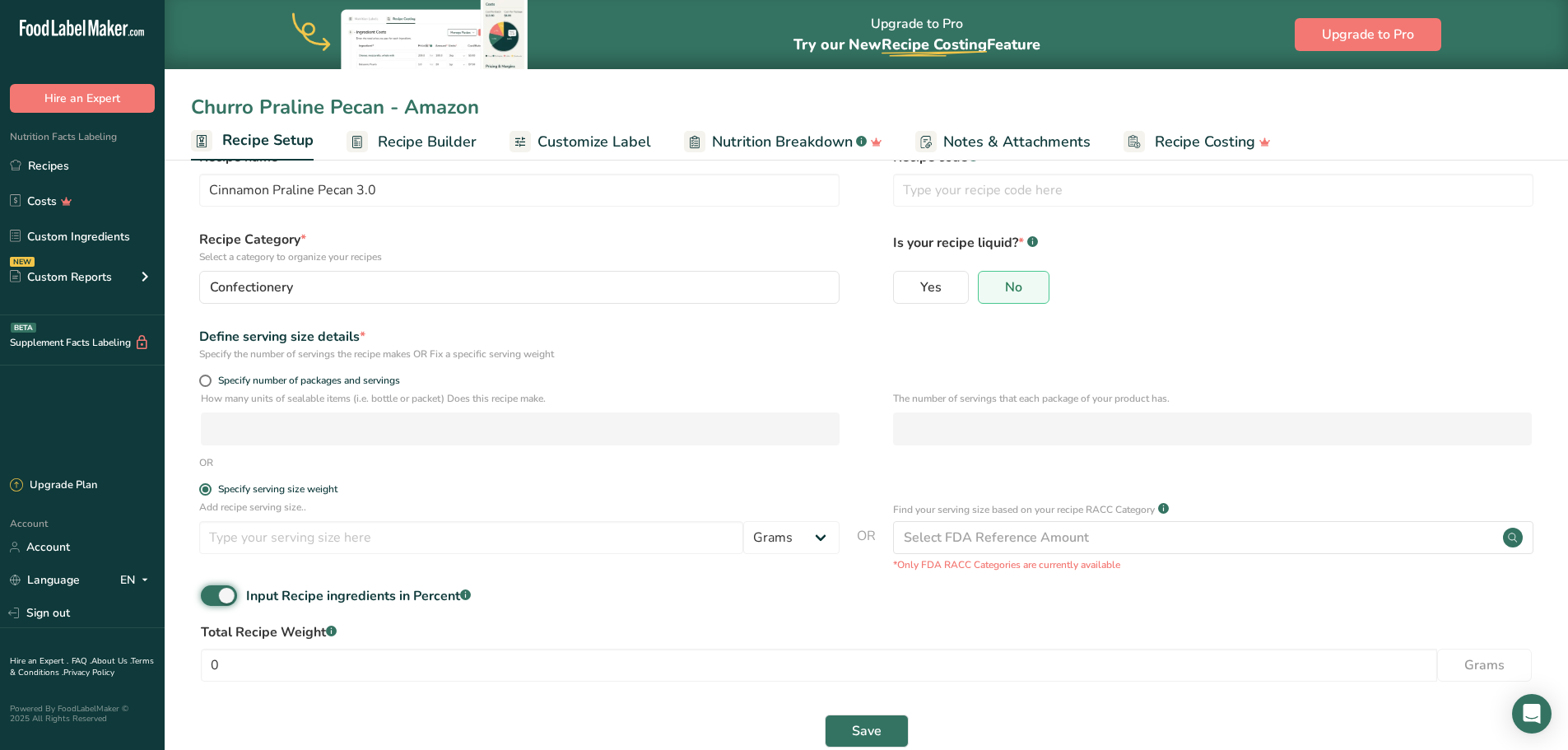
scroll to position [75, 0]
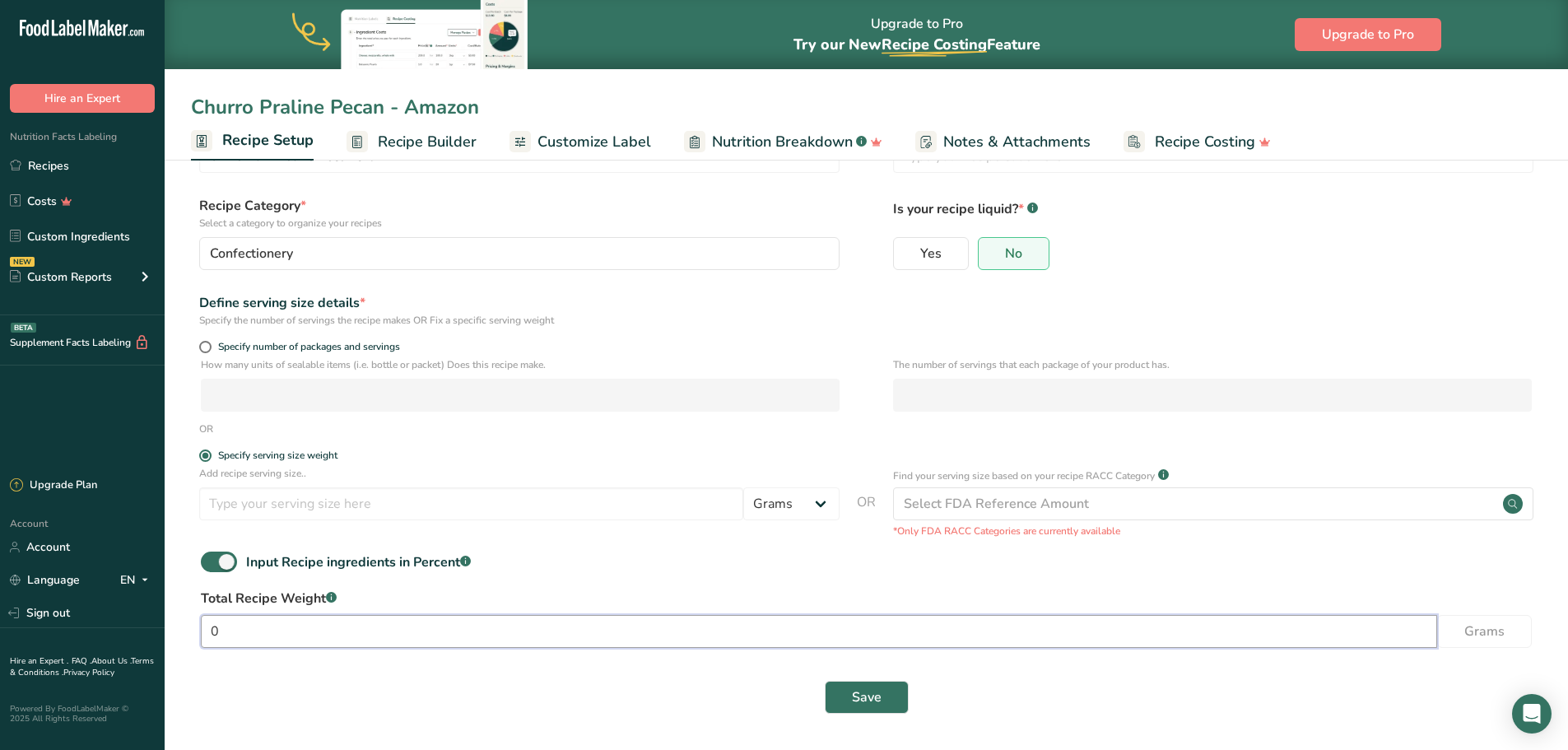
click at [294, 638] on input "0" at bounding box center [819, 631] width 1237 height 33
type input "142"
click at [555, 502] on input "number" at bounding box center [471, 504] width 544 height 33
type input "30"
click at [890, 651] on button "Save" at bounding box center [866, 698] width 84 height 33
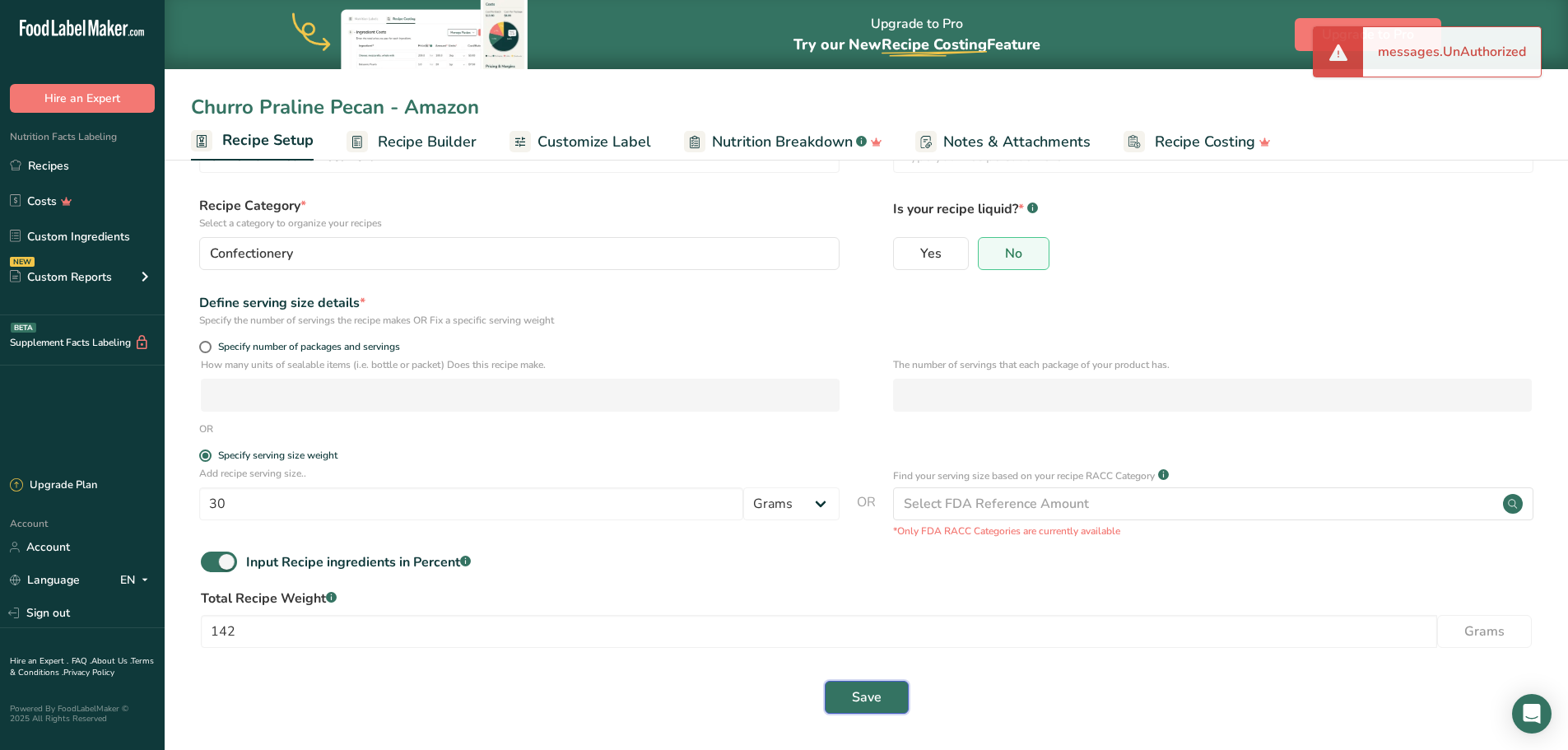
click at [857, 651] on span "Save" at bounding box center [867, 697] width 29 height 19
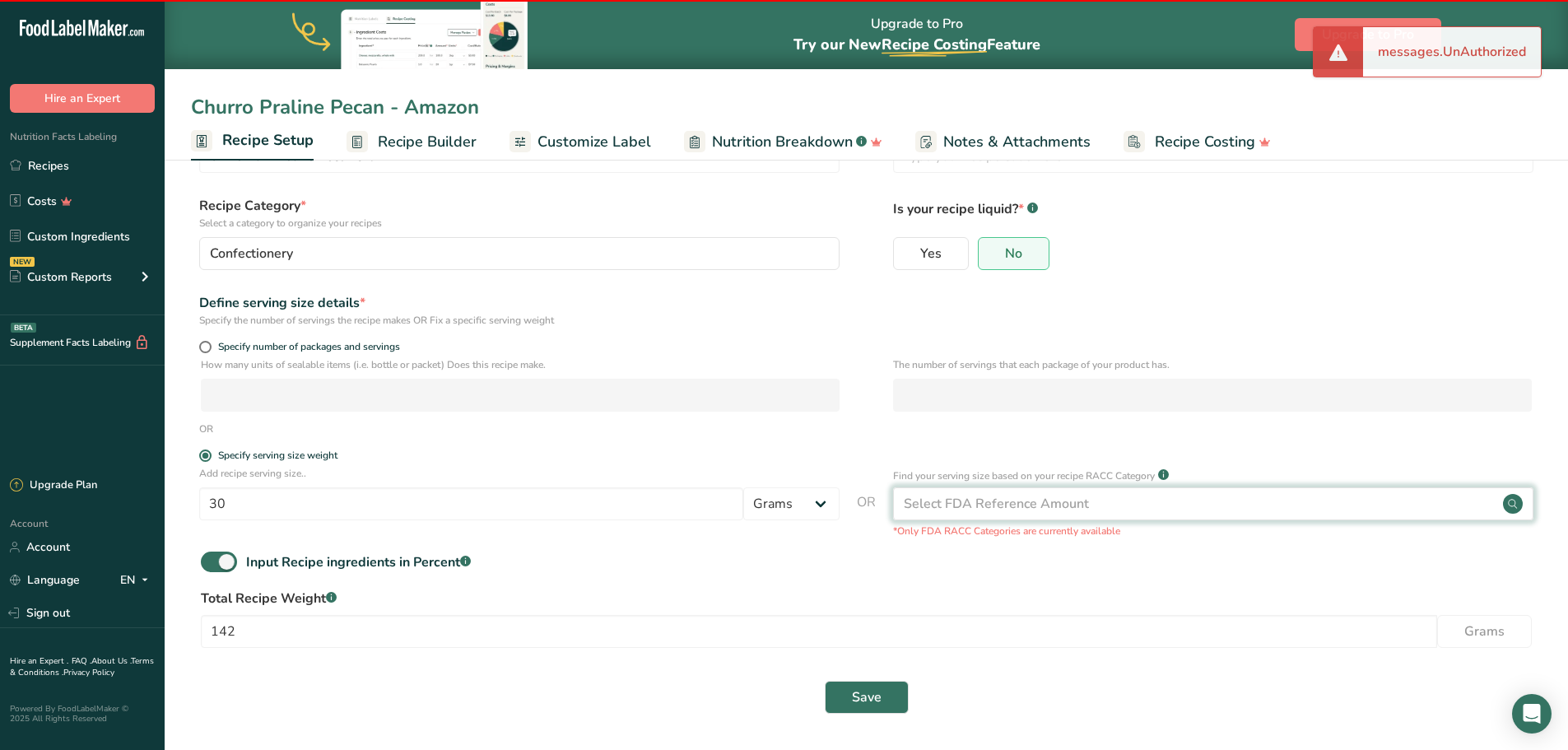
click at [1028, 503] on div "Select FDA Reference Amount" at bounding box center [996, 503] width 185 height 19
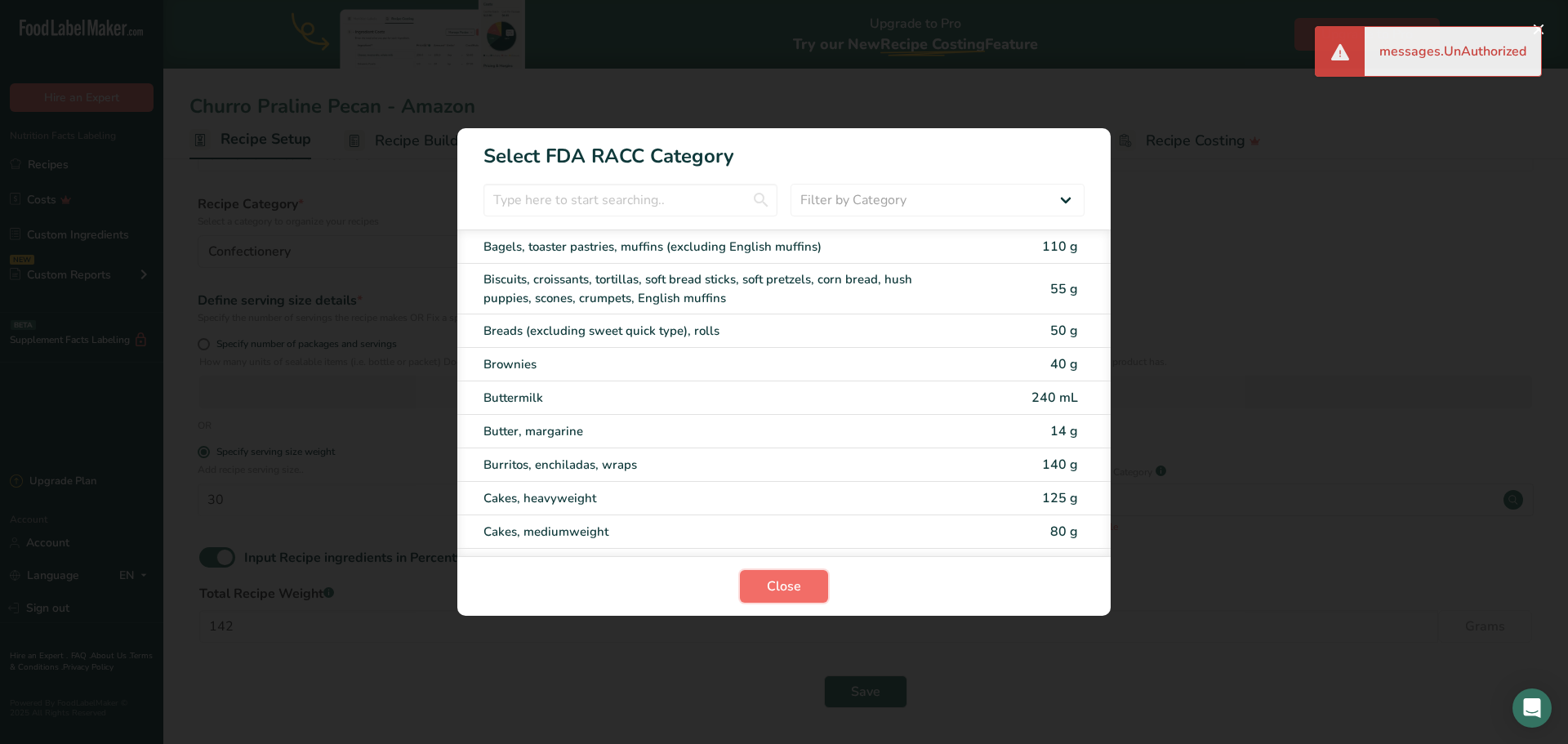
click at [795, 579] on span "Close" at bounding box center [784, 586] width 35 height 19
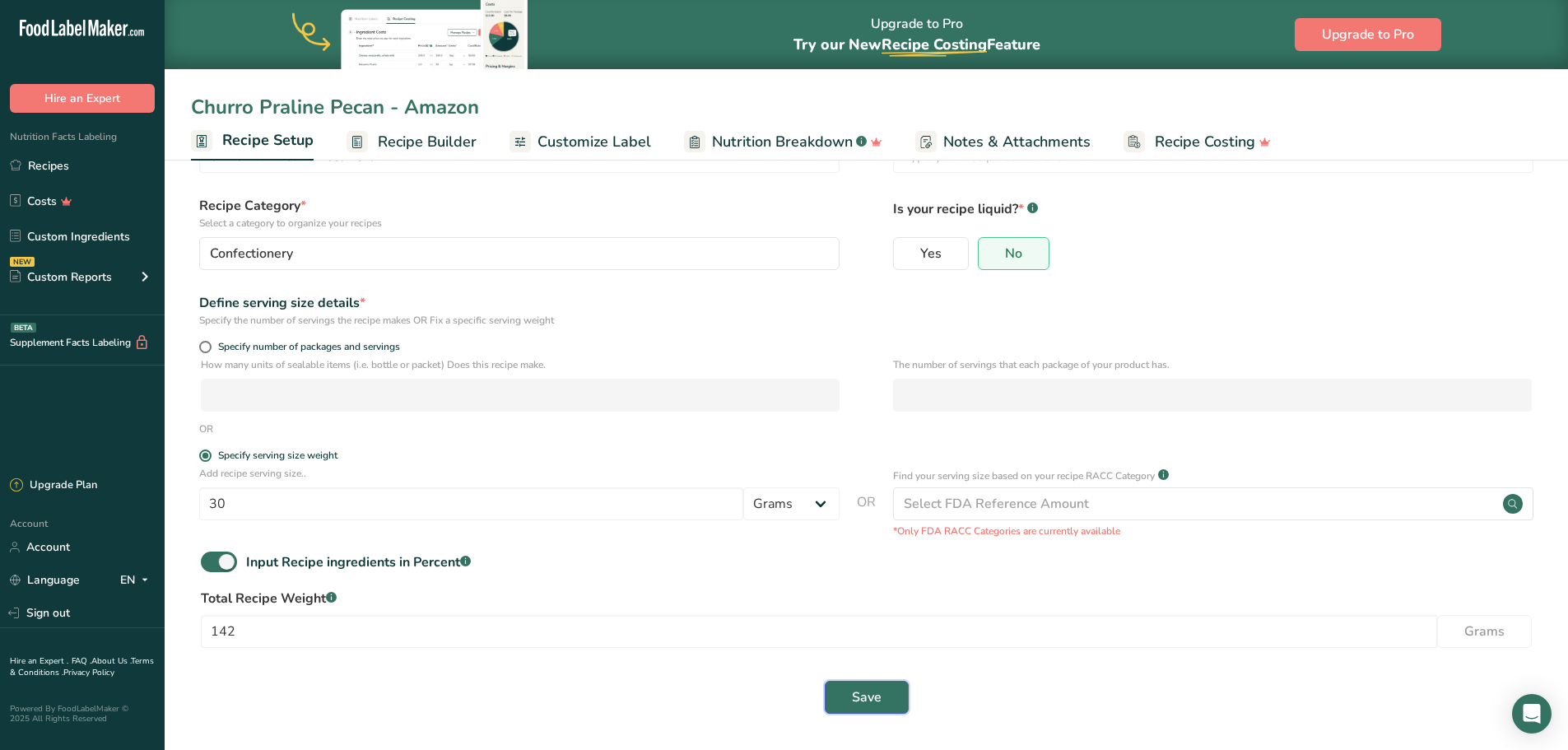
click at [863, 651] on span "Save" at bounding box center [867, 697] width 29 height 19
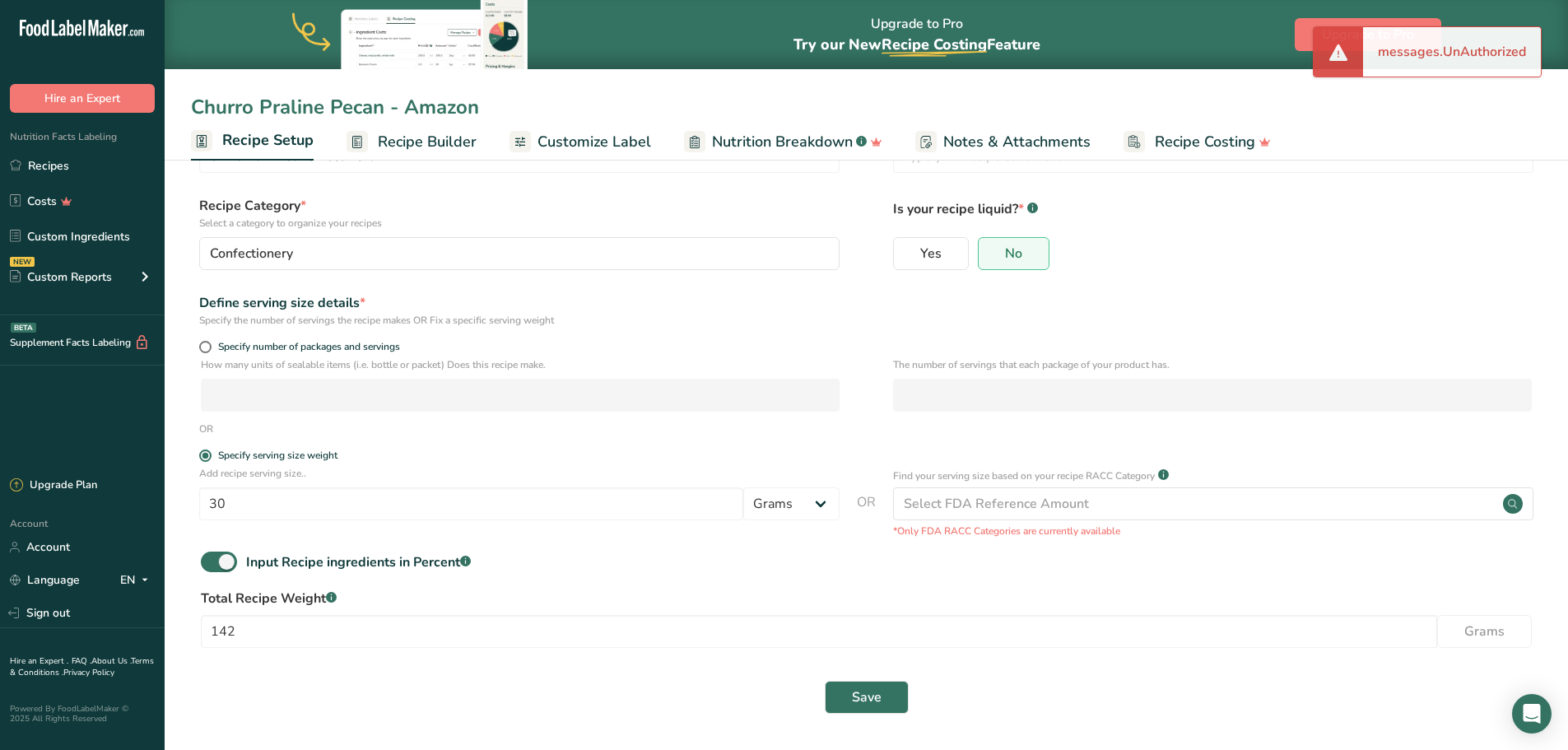
click at [428, 156] on link "Recipe Builder" at bounding box center [411, 142] width 130 height 37
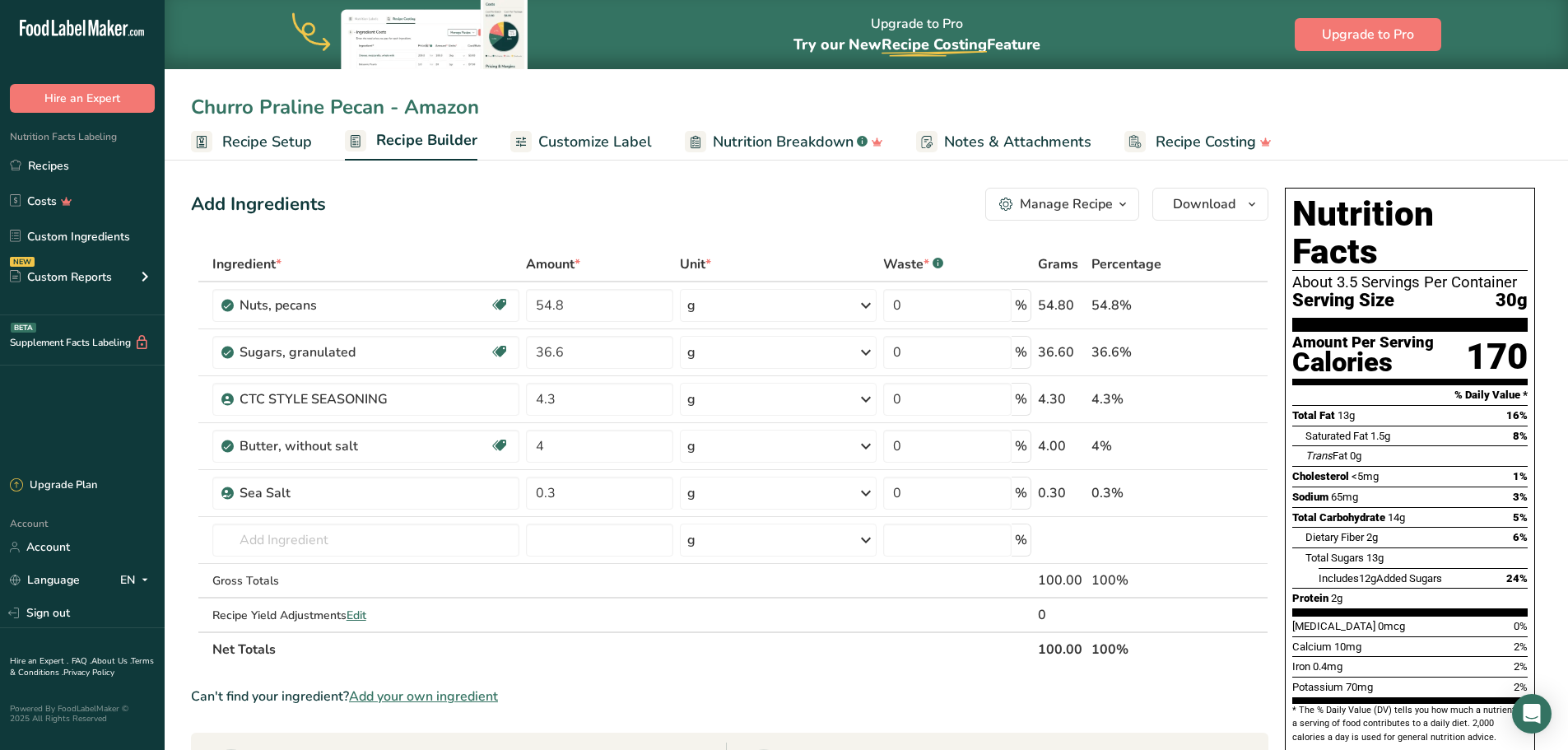
click at [240, 140] on span "Recipe Setup" at bounding box center [268, 142] width 90 height 22
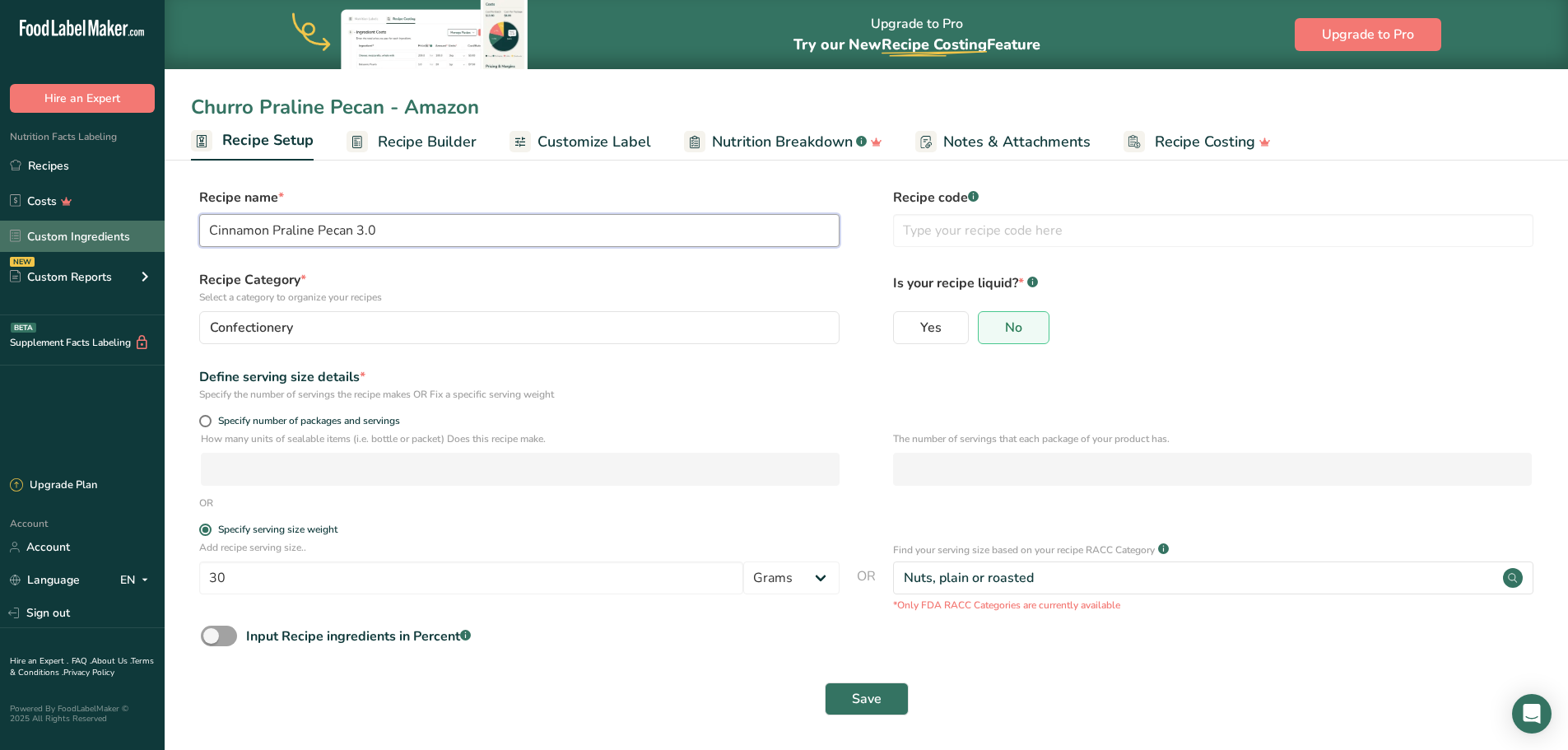
drag, startPoint x: 432, startPoint y: 231, endPoint x: 121, endPoint y: 236, distance: 311.0
click at [121, 236] on div ".a-20{fill:#fff;} Hire an Expert Nutrition Facts Labeling Recipes Costs Custom …" at bounding box center [784, 375] width 1568 height 752
type input "Churro Praline Pecan - Amazon"
click at [661, 387] on div "Specify the number of servings the recipe makes OR Fix a specific serving weight" at bounding box center [520, 394] width 640 height 15
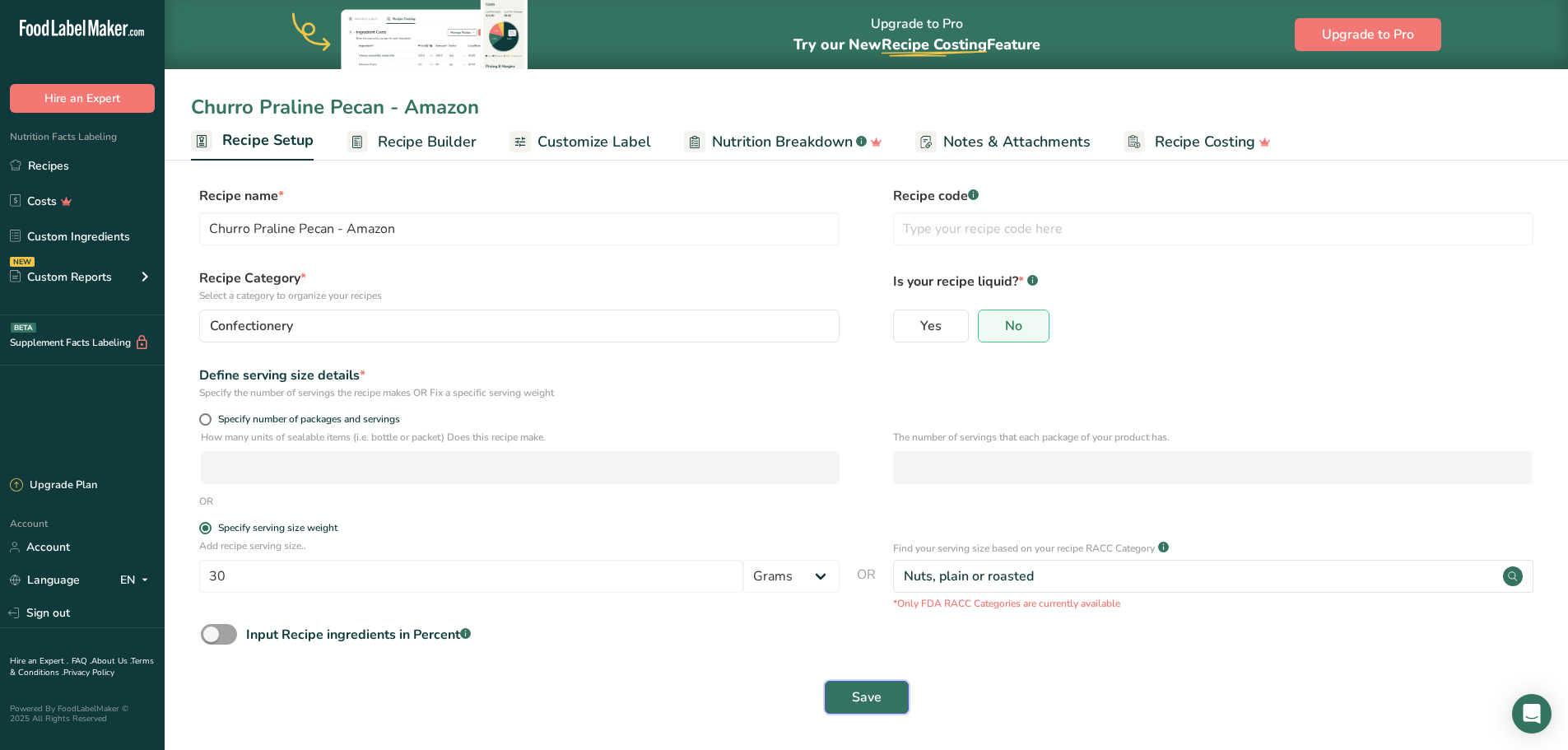
click at [847, 651] on button "Save" at bounding box center [866, 698] width 84 height 33
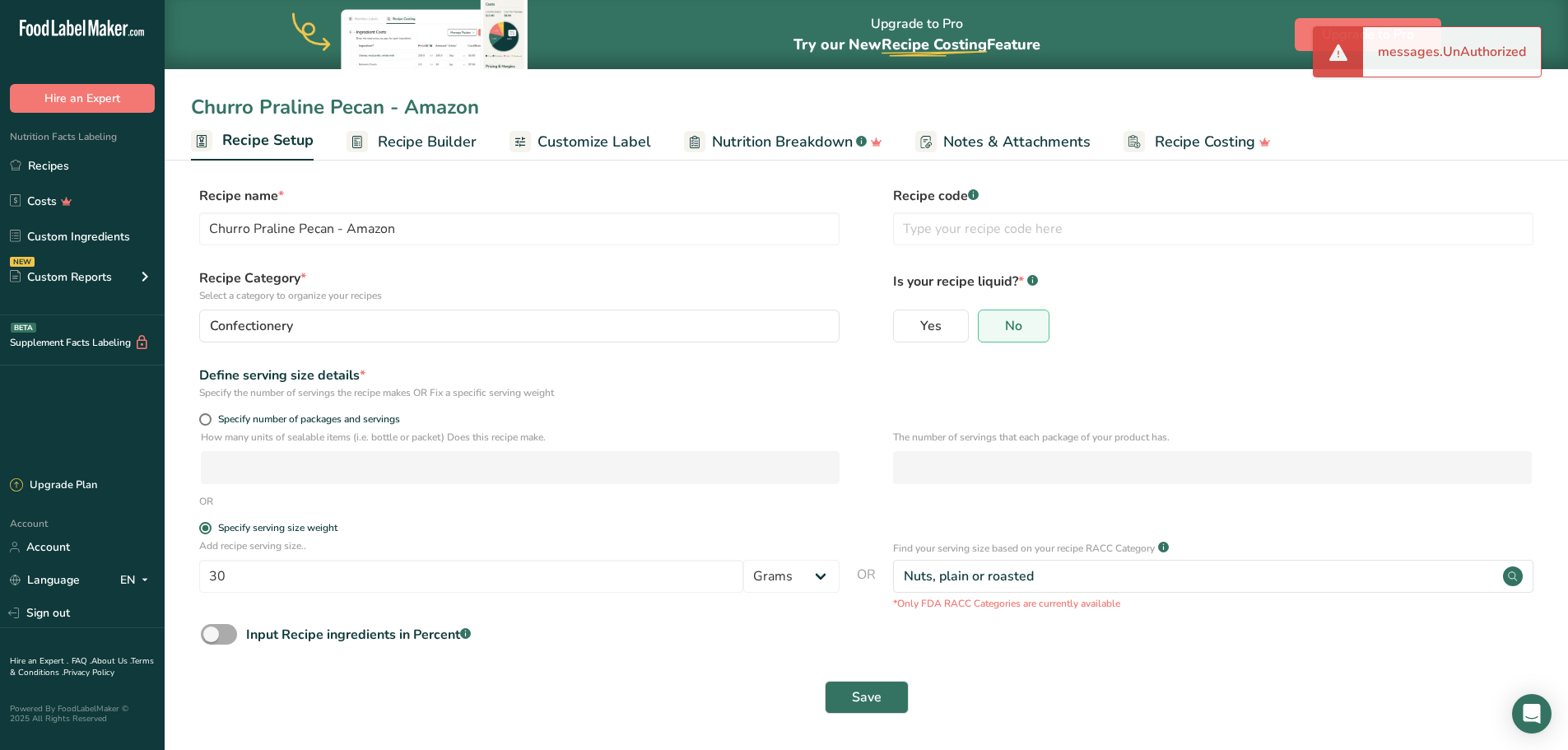
click at [212, 636] on span at bounding box center [218, 634] width 36 height 20
click at [212, 636] on input "Input Recipe ingredients in Percent .a-a{fill:#347362;}.b-a{fill:#fff;}" at bounding box center [206, 635] width 11 height 11
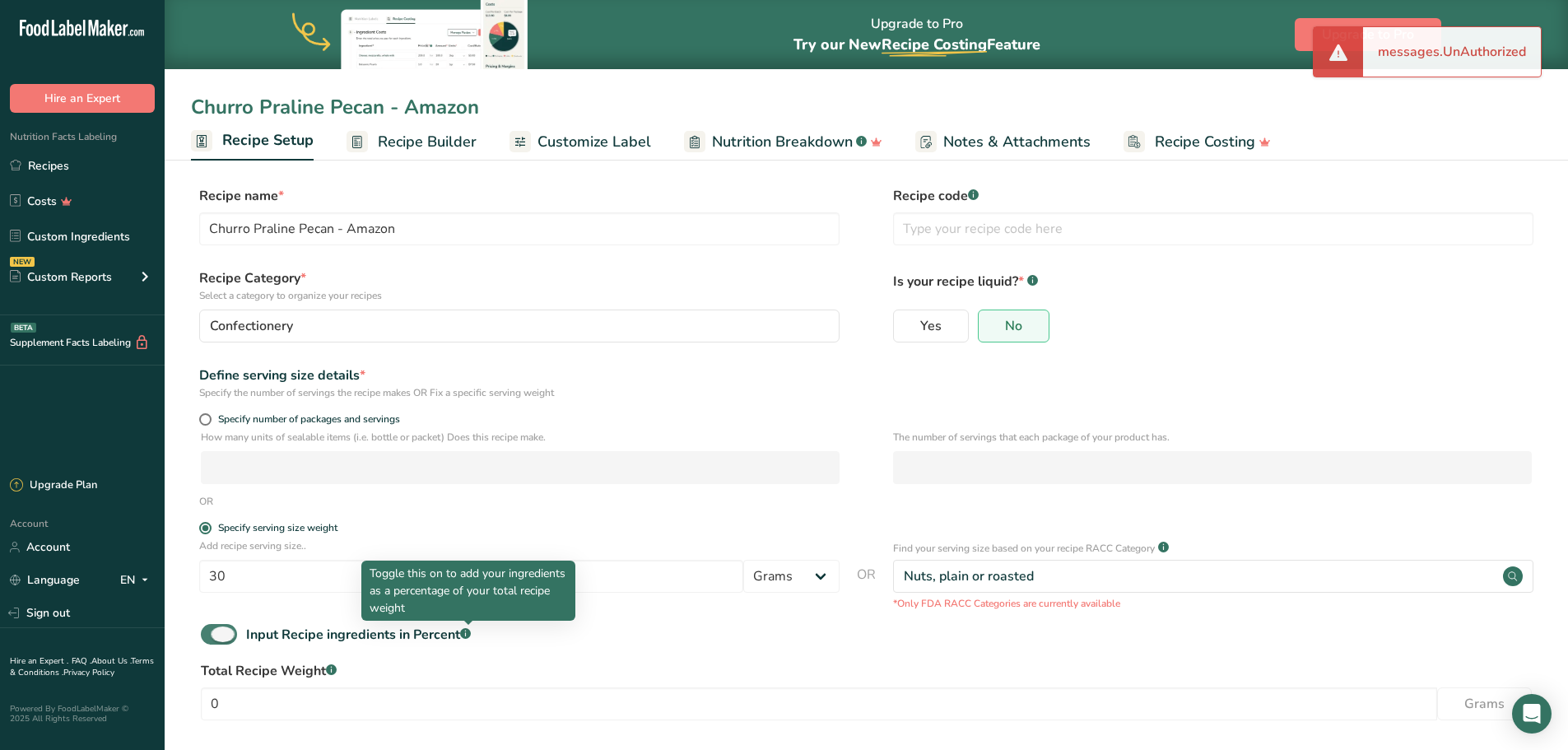
click at [470, 637] on rect at bounding box center [466, 634] width 11 height 11
click at [212, 637] on input "Input Recipe ingredients in Percent .a-a{fill:#347362;}.b-a{fill:#fff;}" at bounding box center [206, 635] width 11 height 11
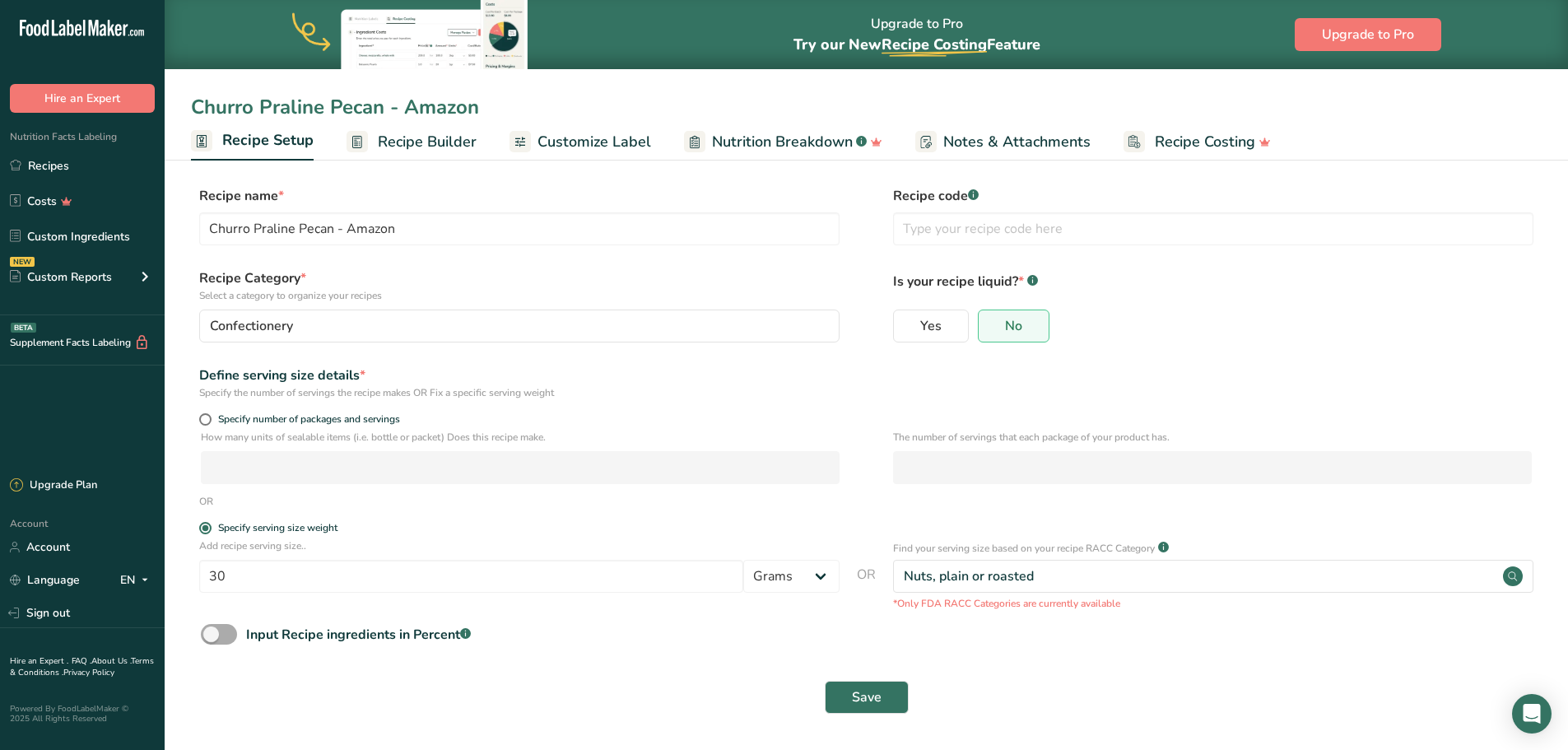
click at [470, 637] on rect at bounding box center [466, 634] width 11 height 11
click at [212, 637] on input "Input Recipe ingredients in Percent .a-a{fill:#347362;}.b-a{fill:#fff;}" at bounding box center [206, 635] width 11 height 11
checkbox input "true"
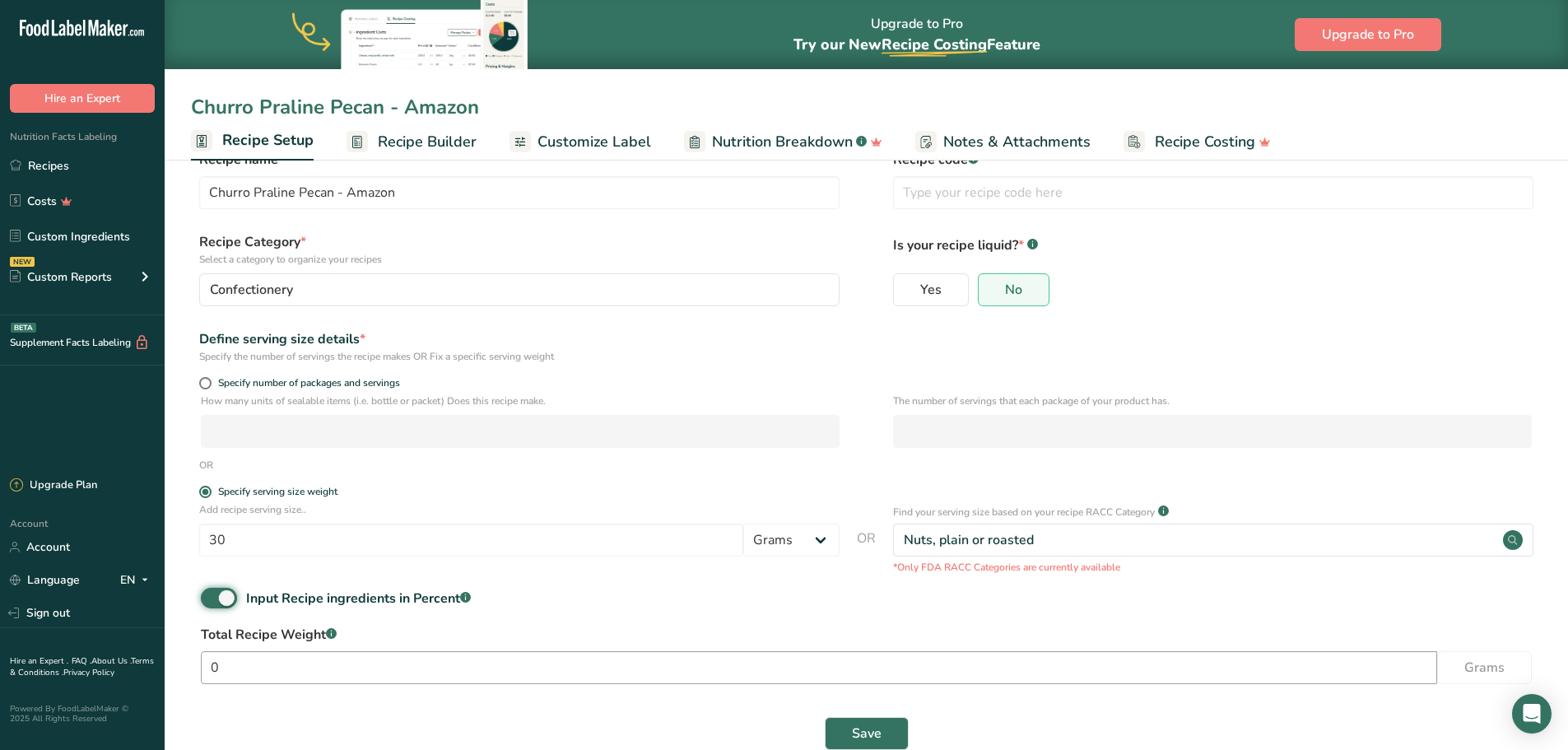
scroll to position [75, 0]
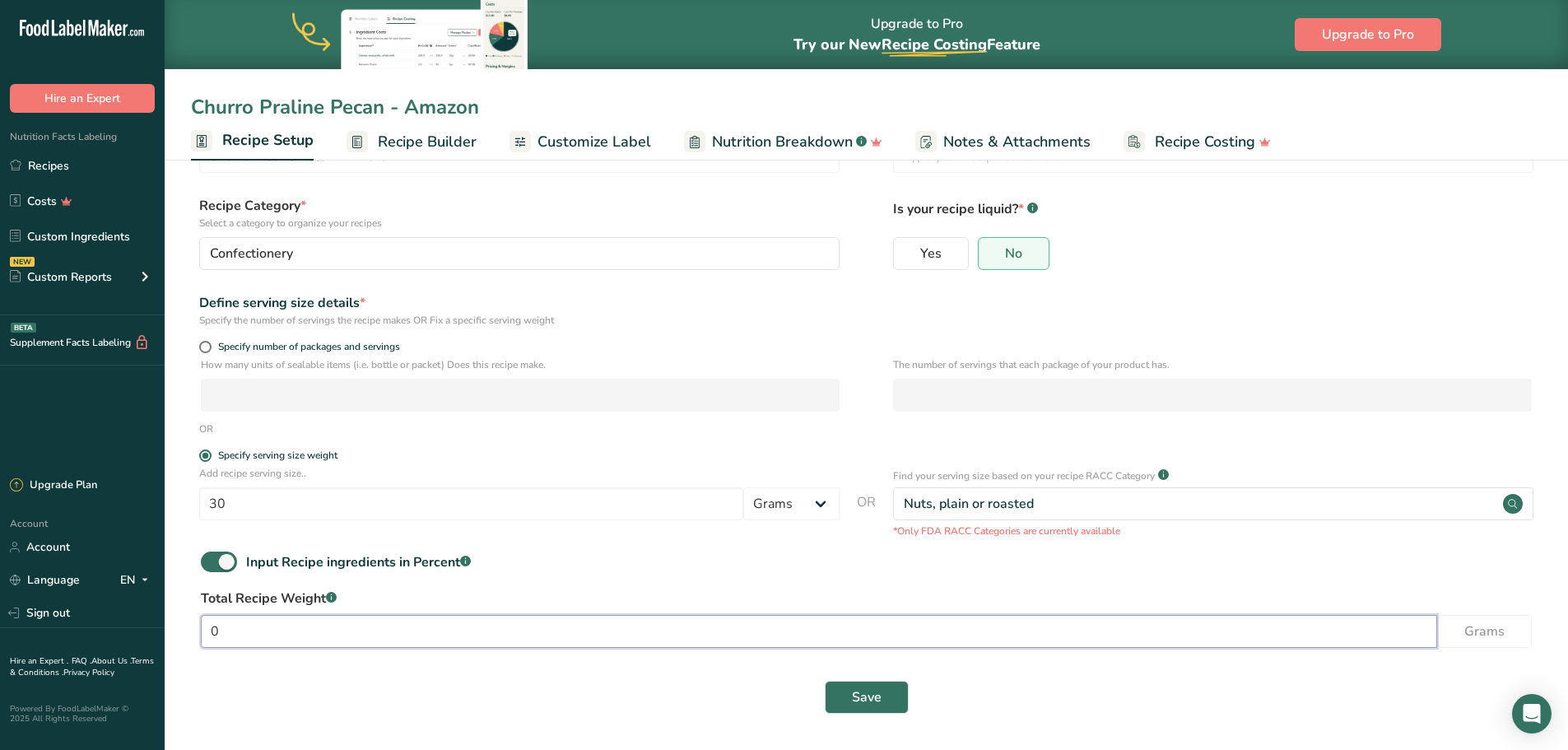
click at [343, 634] on input "0" at bounding box center [819, 631] width 1237 height 33
click at [887, 651] on button "Save" at bounding box center [866, 698] width 84 height 33
drag, startPoint x: 495, startPoint y: 626, endPoint x: -42, endPoint y: 552, distance: 542.1
click at [0, 552] on html ".a-20{fill:#fff;} Hire an Expert Nutrition Facts Labeling Recipes Costs Custom …" at bounding box center [784, 338] width 1568 height 825
type input "100"
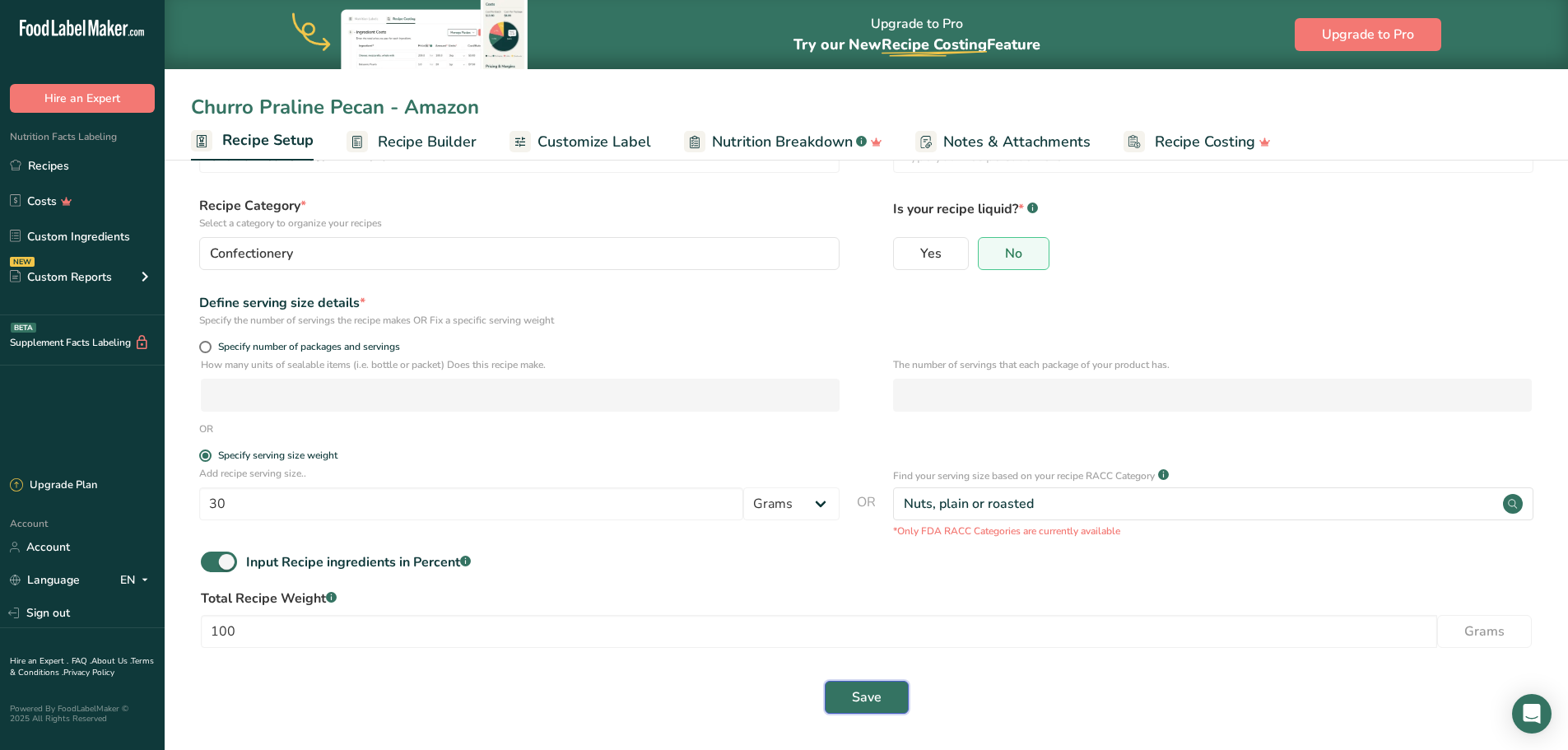
click at [894, 651] on button "Save" at bounding box center [866, 698] width 84 height 33
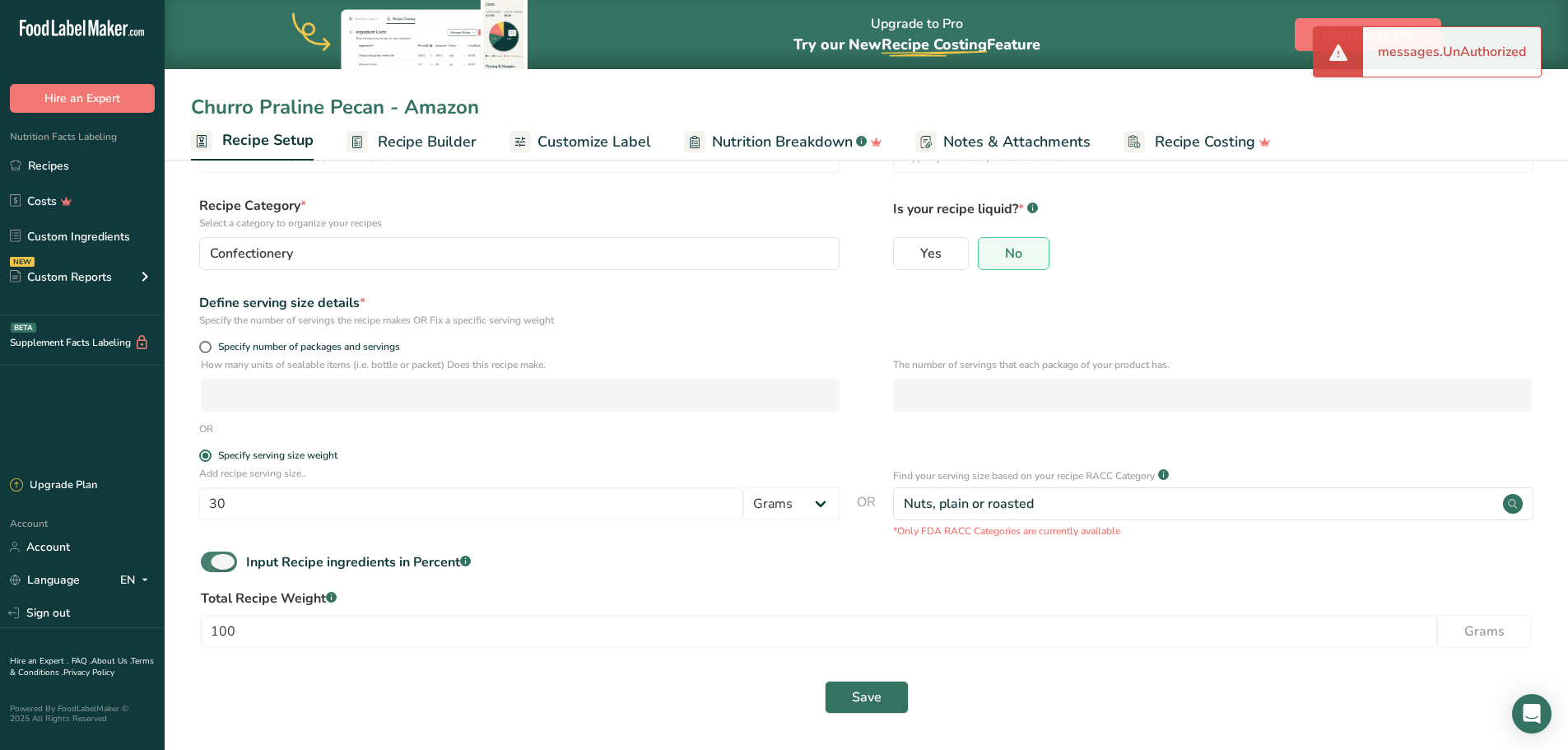
click at [224, 565] on span at bounding box center [218, 561] width 36 height 20
click at [212, 565] on input "Input Recipe ingredients in Percent .a-a{fill:#347362;}.b-a{fill:#fff;}" at bounding box center [206, 562] width 11 height 11
checkbox input "false"
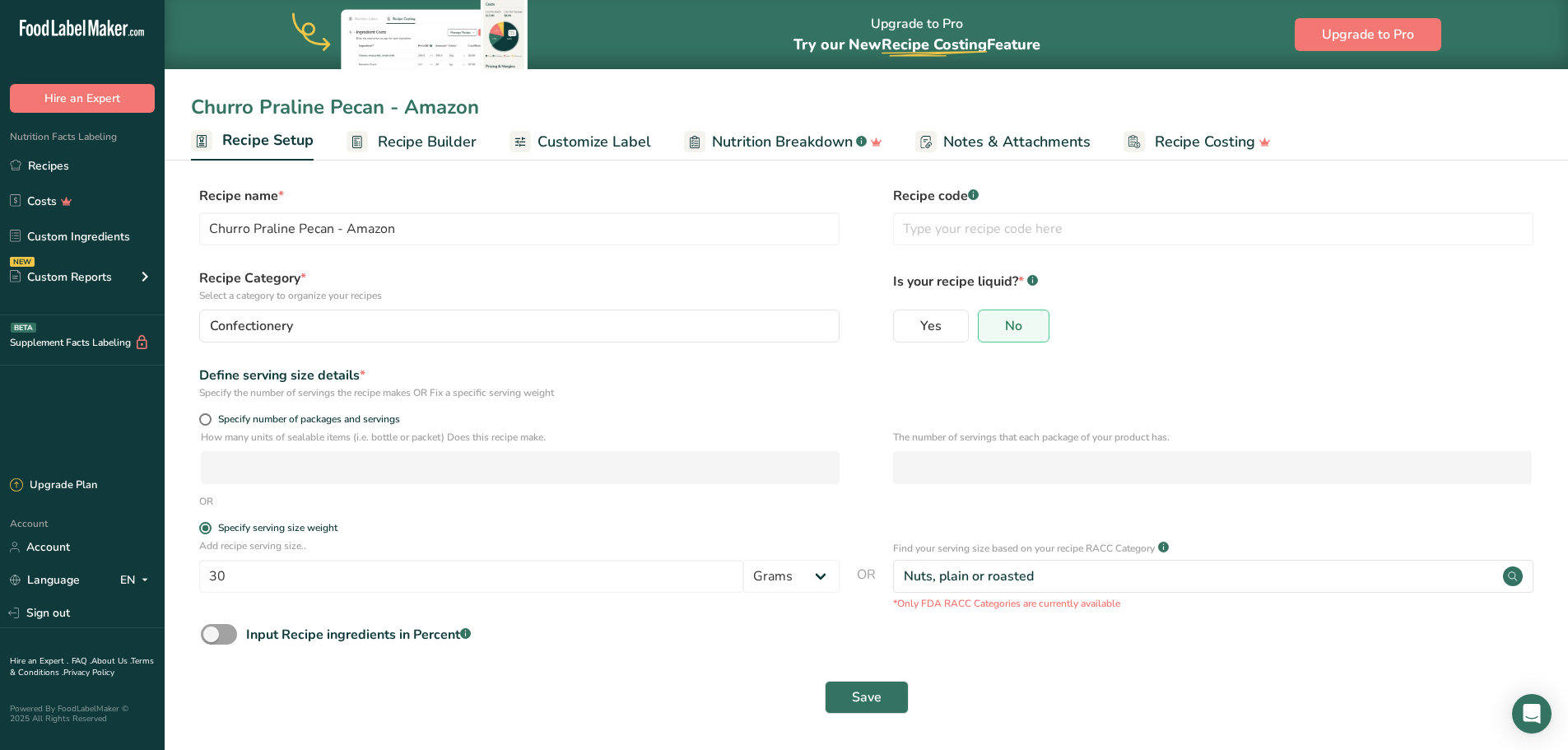
click at [393, 147] on span "Recipe Builder" at bounding box center [427, 142] width 98 height 22
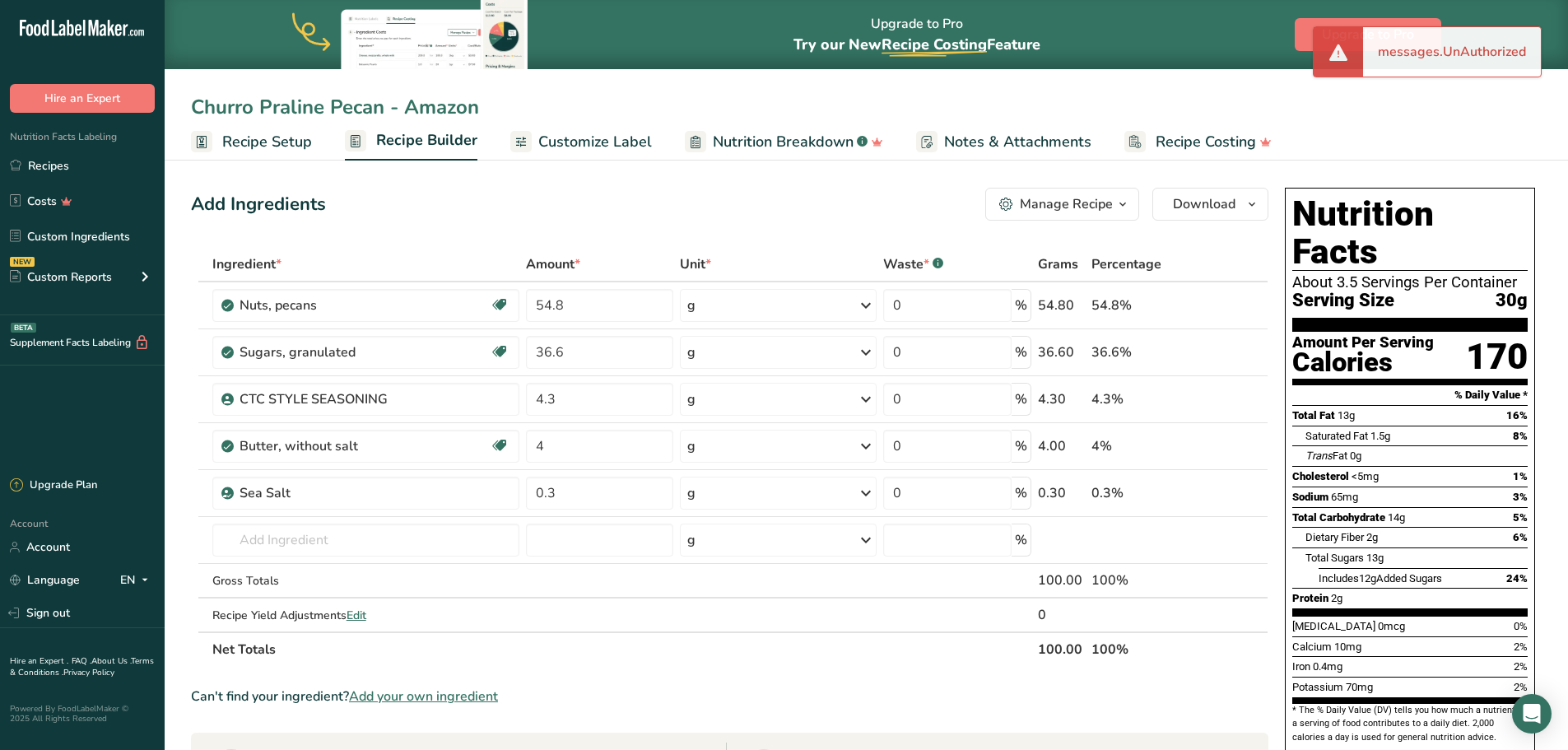
click at [1113, 193] on button "Manage Recipe" at bounding box center [1062, 204] width 154 height 33
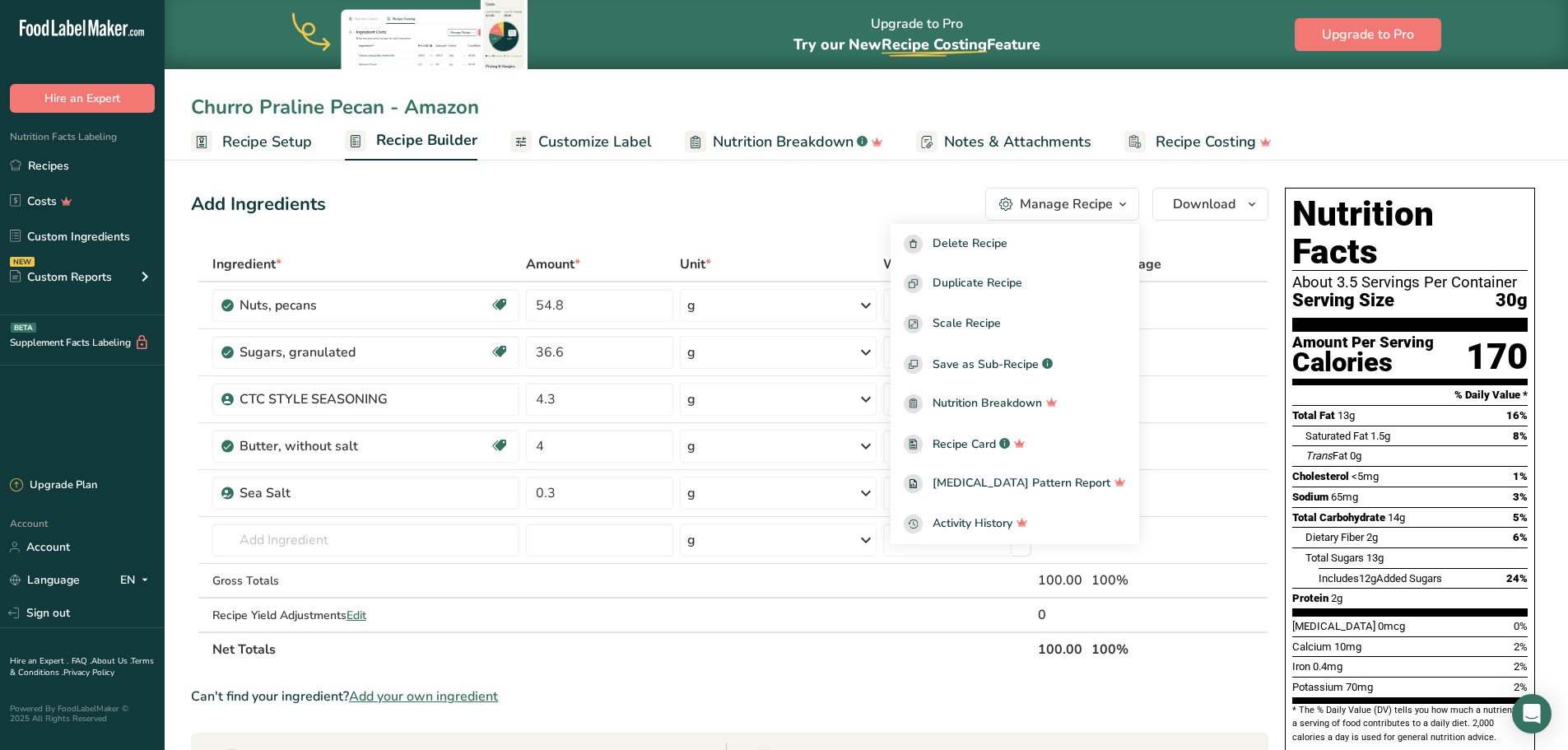
click at [859, 651] on th "Net Totals" at bounding box center [621, 649] width 825 height 35
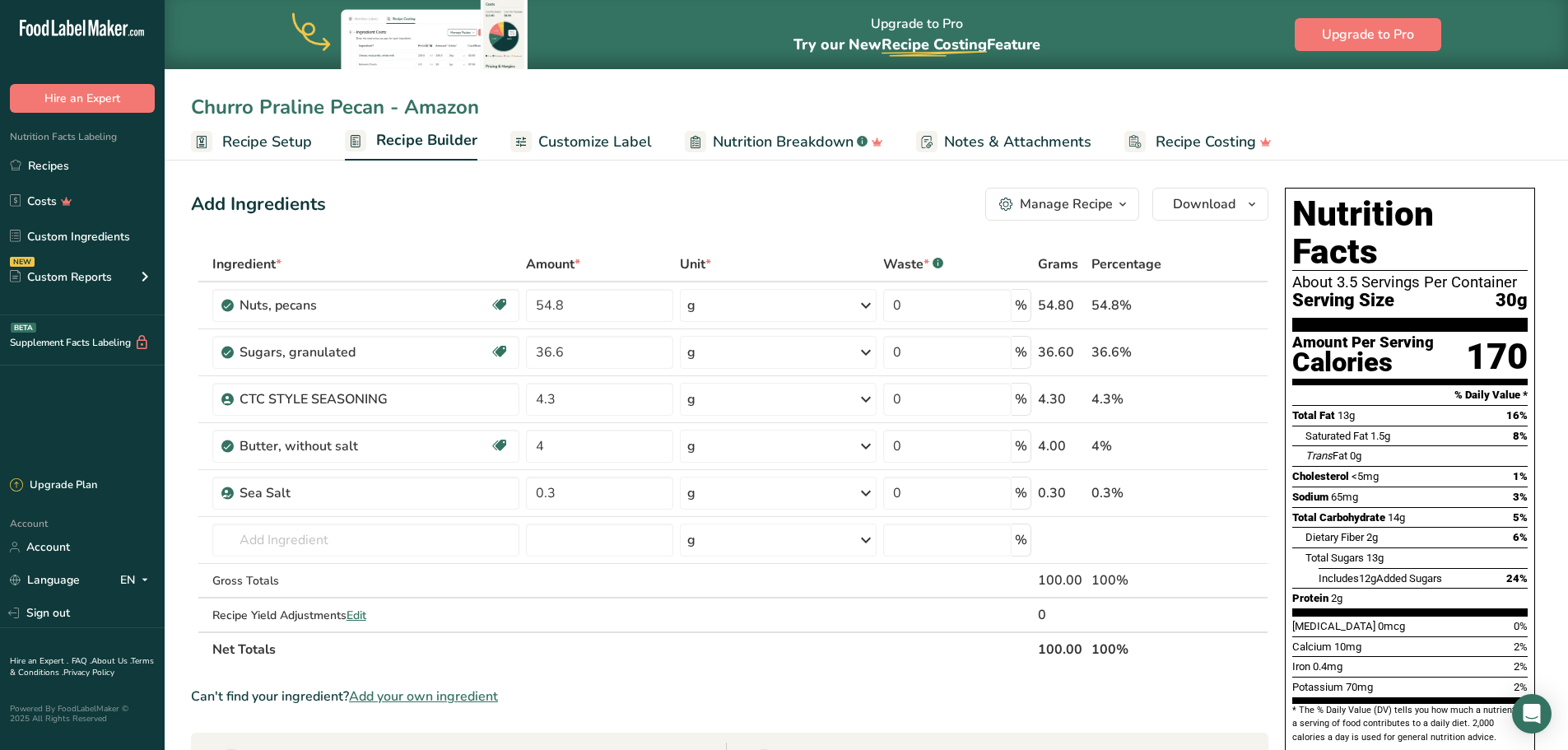
click at [1109, 217] on button "Manage Recipe" at bounding box center [1062, 204] width 154 height 33
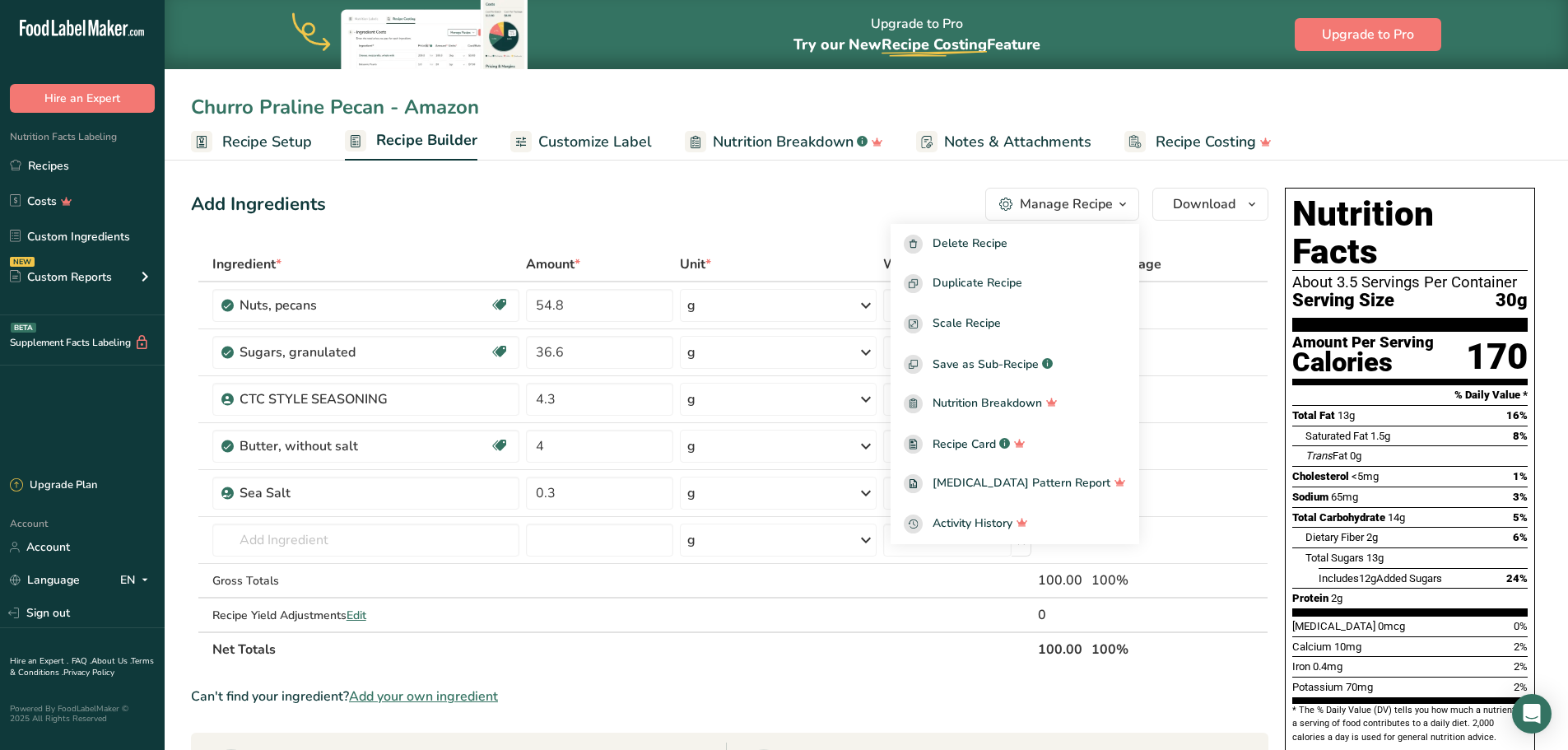
click at [740, 186] on div "Add Ingredients Manage Recipe Delete Recipe Duplicate Recipe Scale Recipe Save …" at bounding box center [735, 693] width 1088 height 1024
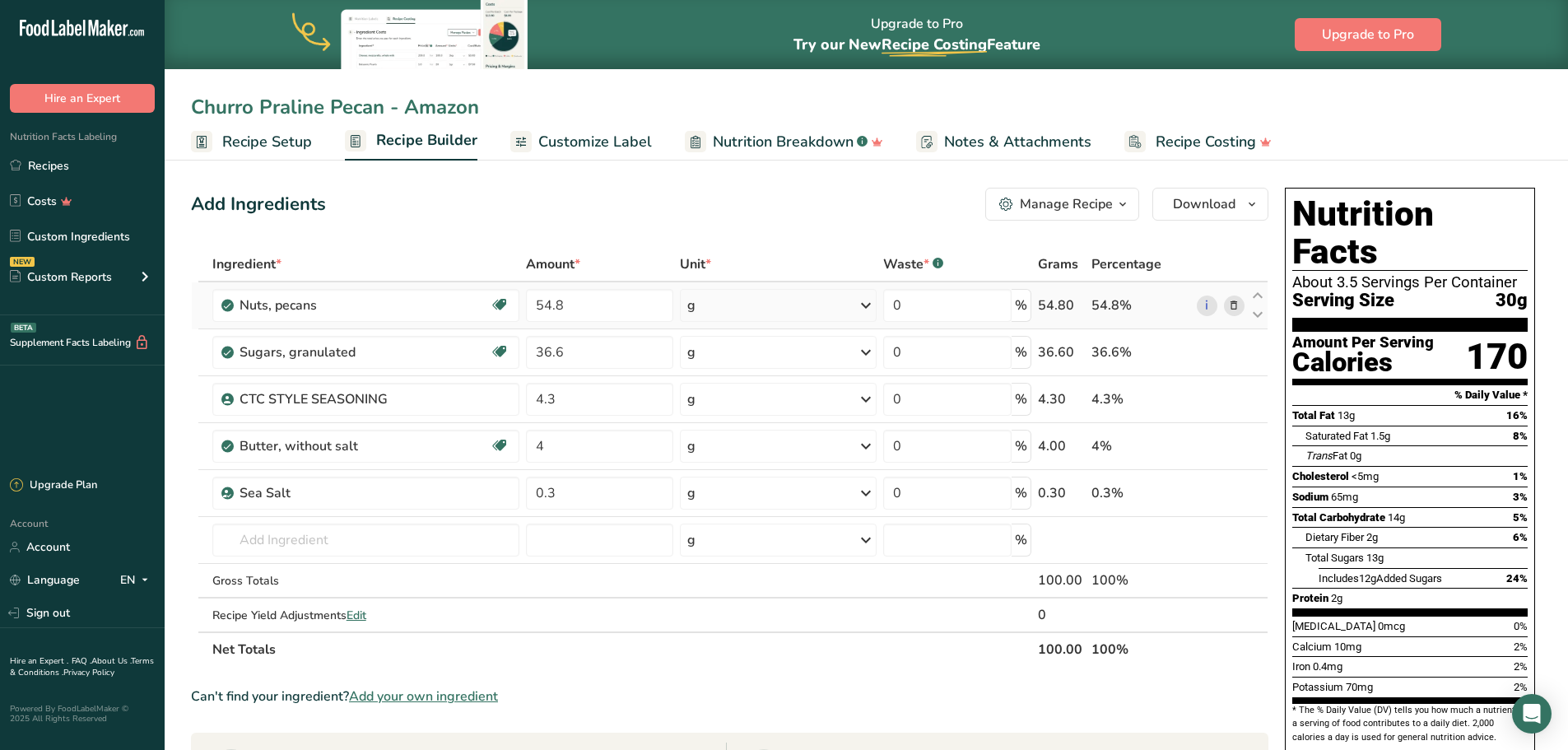
click at [840, 305] on div "g" at bounding box center [778, 306] width 197 height 33
click at [604, 651] on section "Ingredient * Amount * Unit * Waste * .a-a{fill:#347362;}.b-a{fill:#fff;} Grams …" at bounding box center [730, 712] width 1078 height 932
click at [596, 137] on span "Customize Label" at bounding box center [594, 142] width 113 height 22
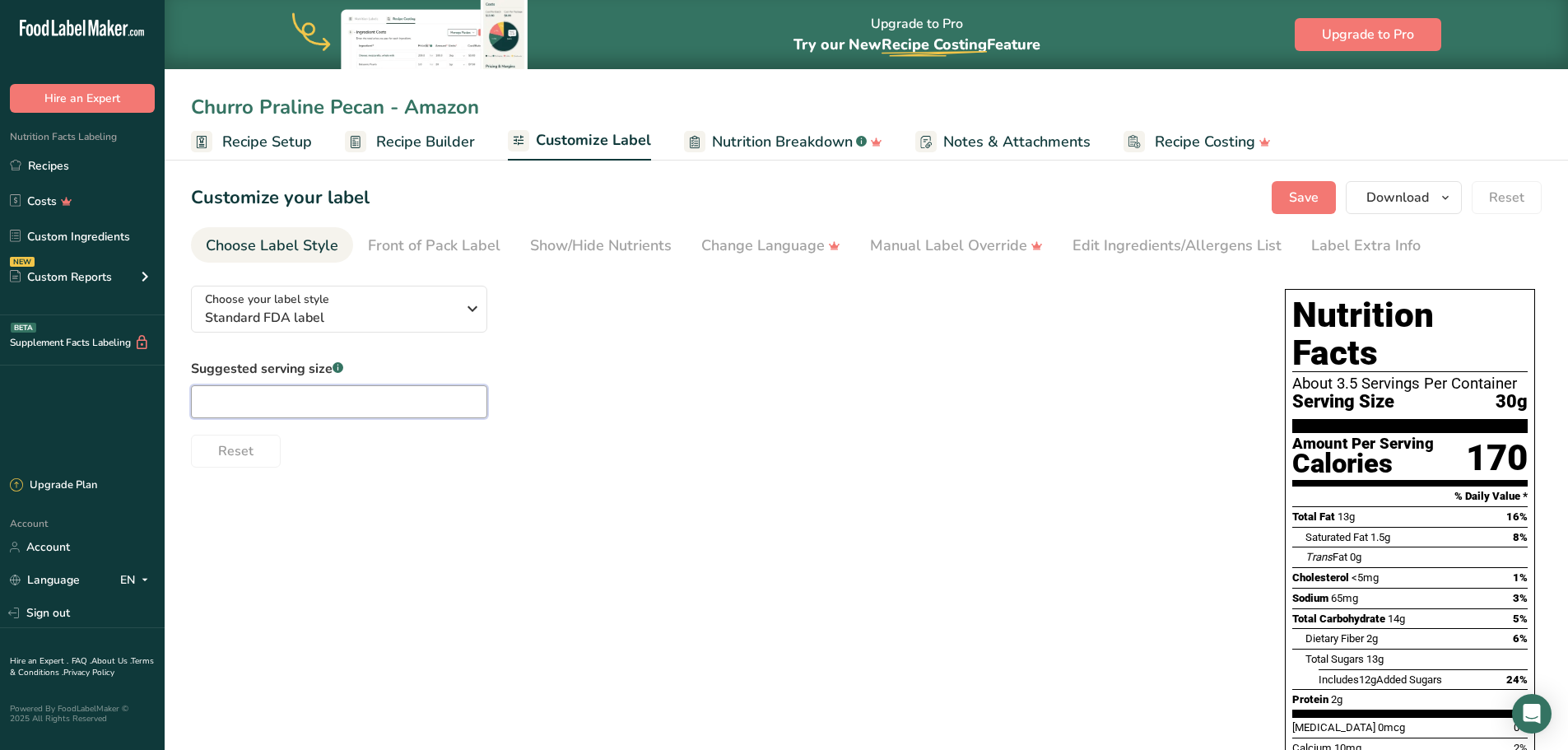
click at [320, 402] on input "text" at bounding box center [340, 402] width 296 height 33
type input "1/4 cup"
click at [1251, 202] on span "Save" at bounding box center [1304, 197] width 29 height 19
click at [400, 135] on span "Recipe Builder" at bounding box center [425, 142] width 98 height 22
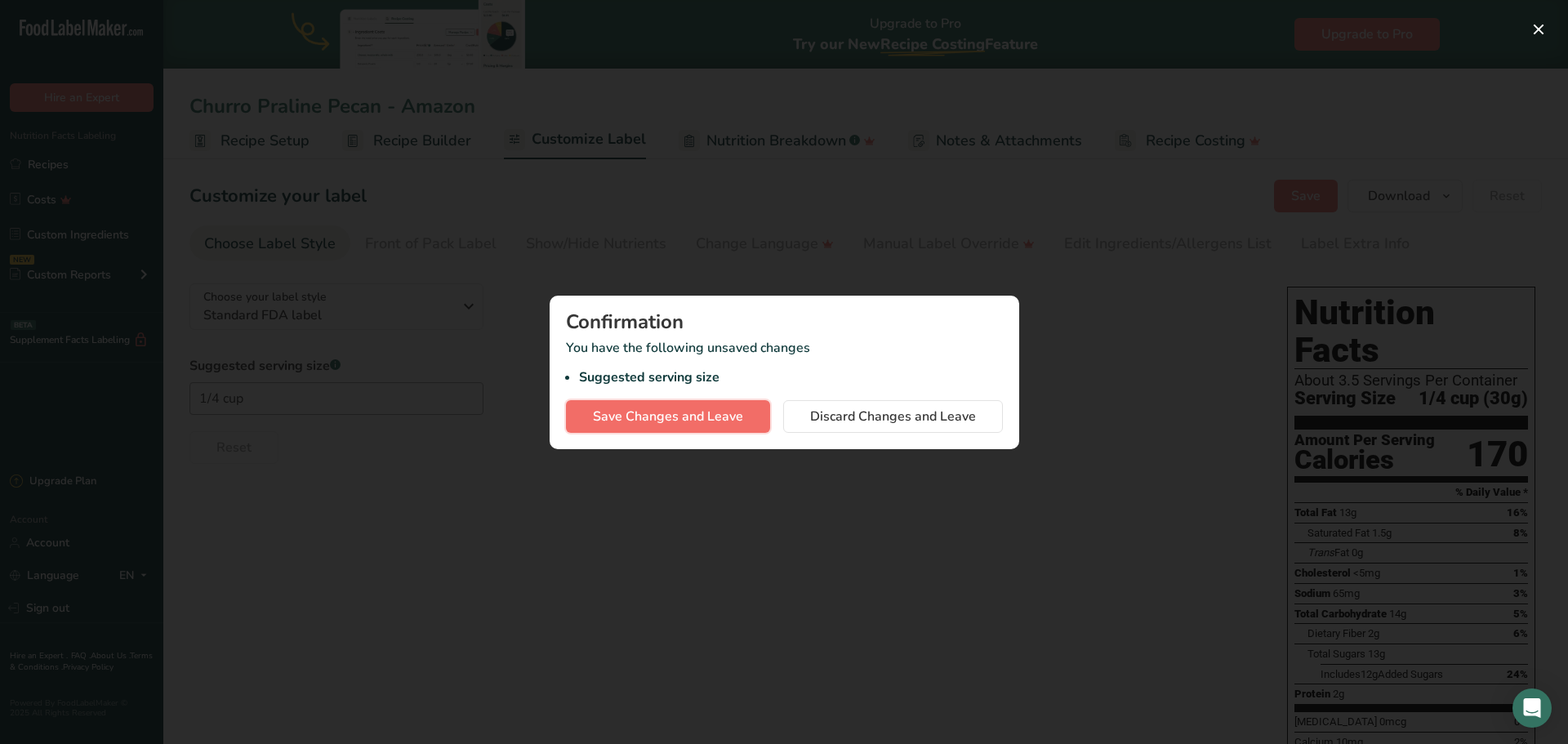
click at [692, 414] on span "Save Changes and Leave" at bounding box center [668, 416] width 151 height 19
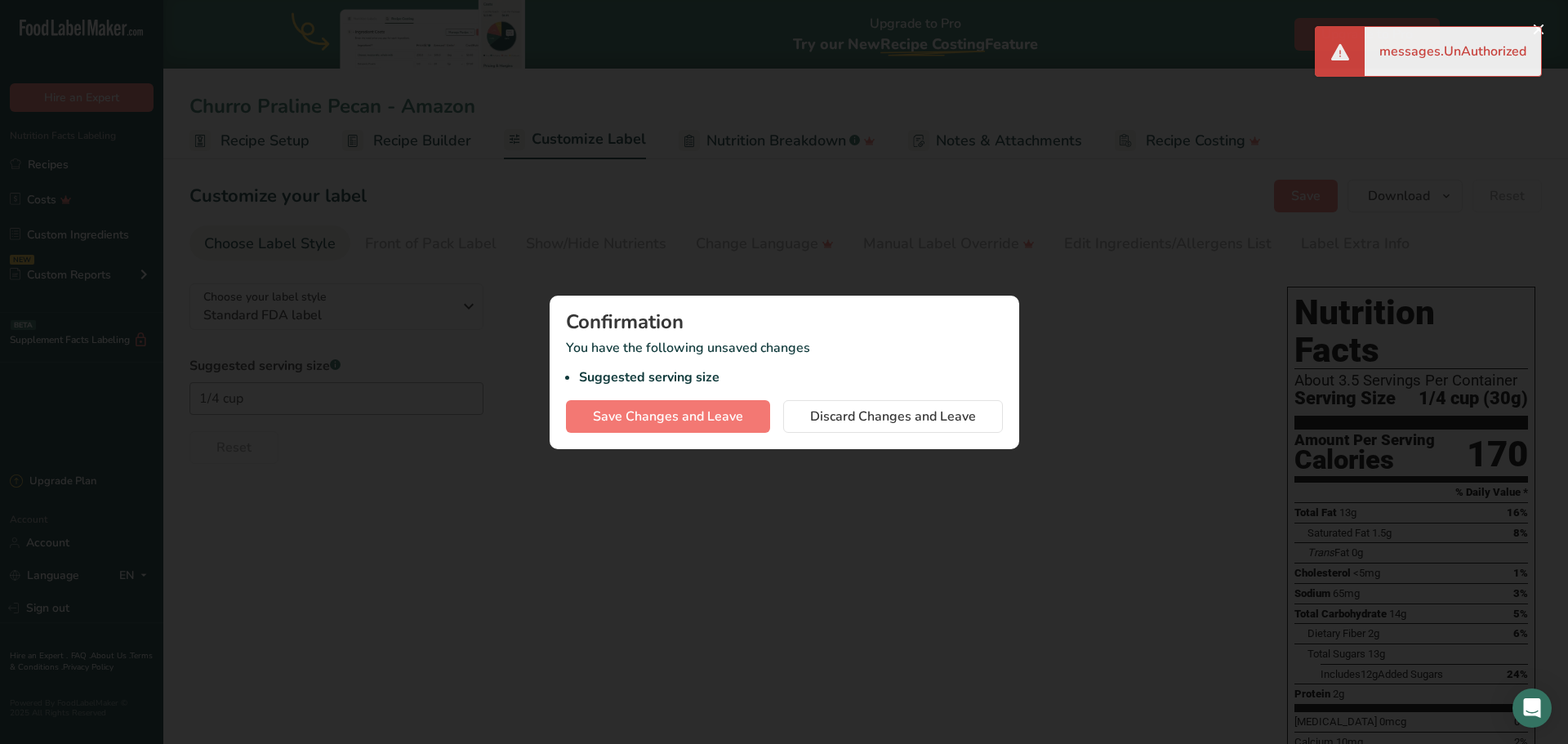
click at [1125, 278] on div at bounding box center [784, 372] width 1568 height 744
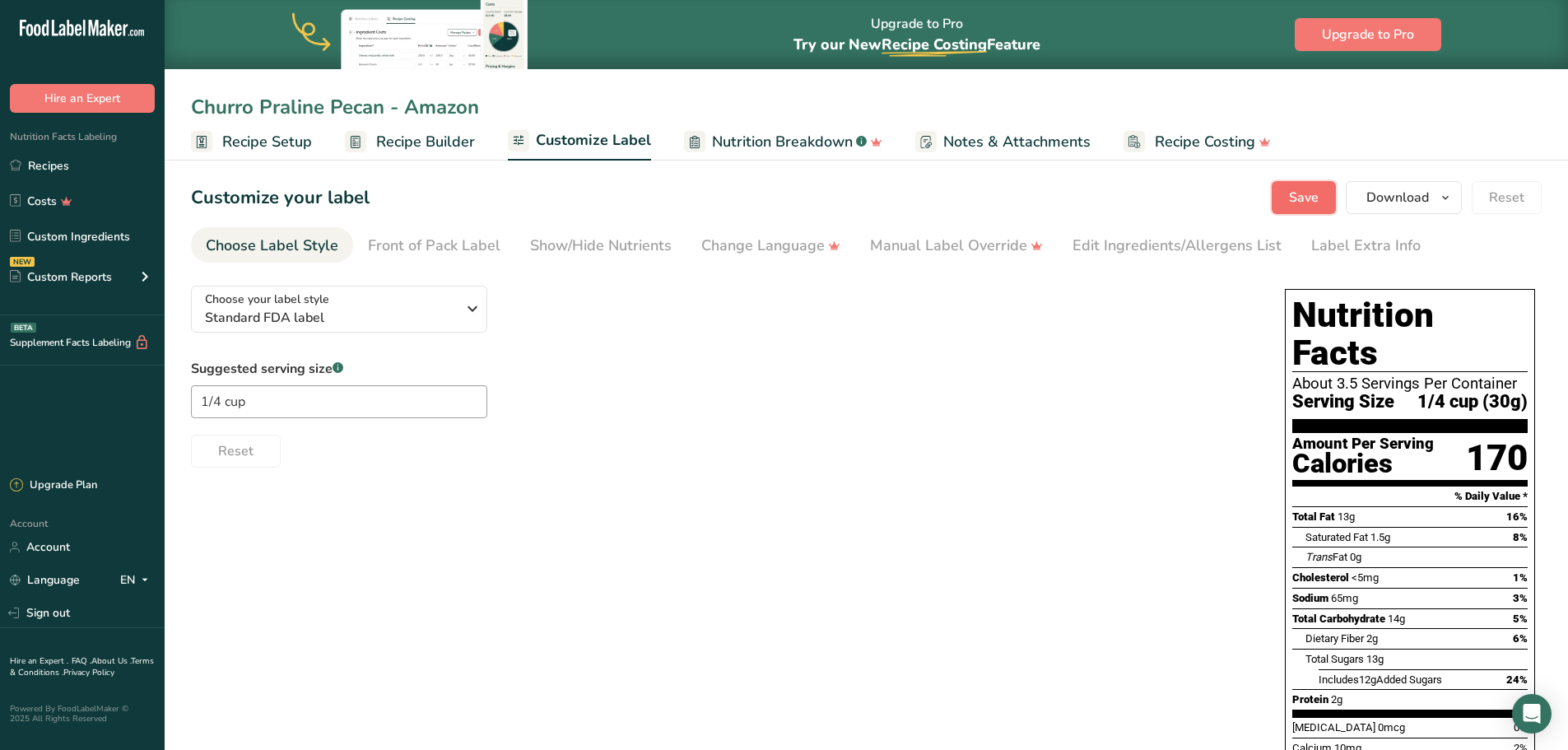
click at [1251, 199] on span "Save" at bounding box center [1304, 197] width 29 height 19
click at [435, 136] on span "Recipe Builder" at bounding box center [425, 142] width 98 height 22
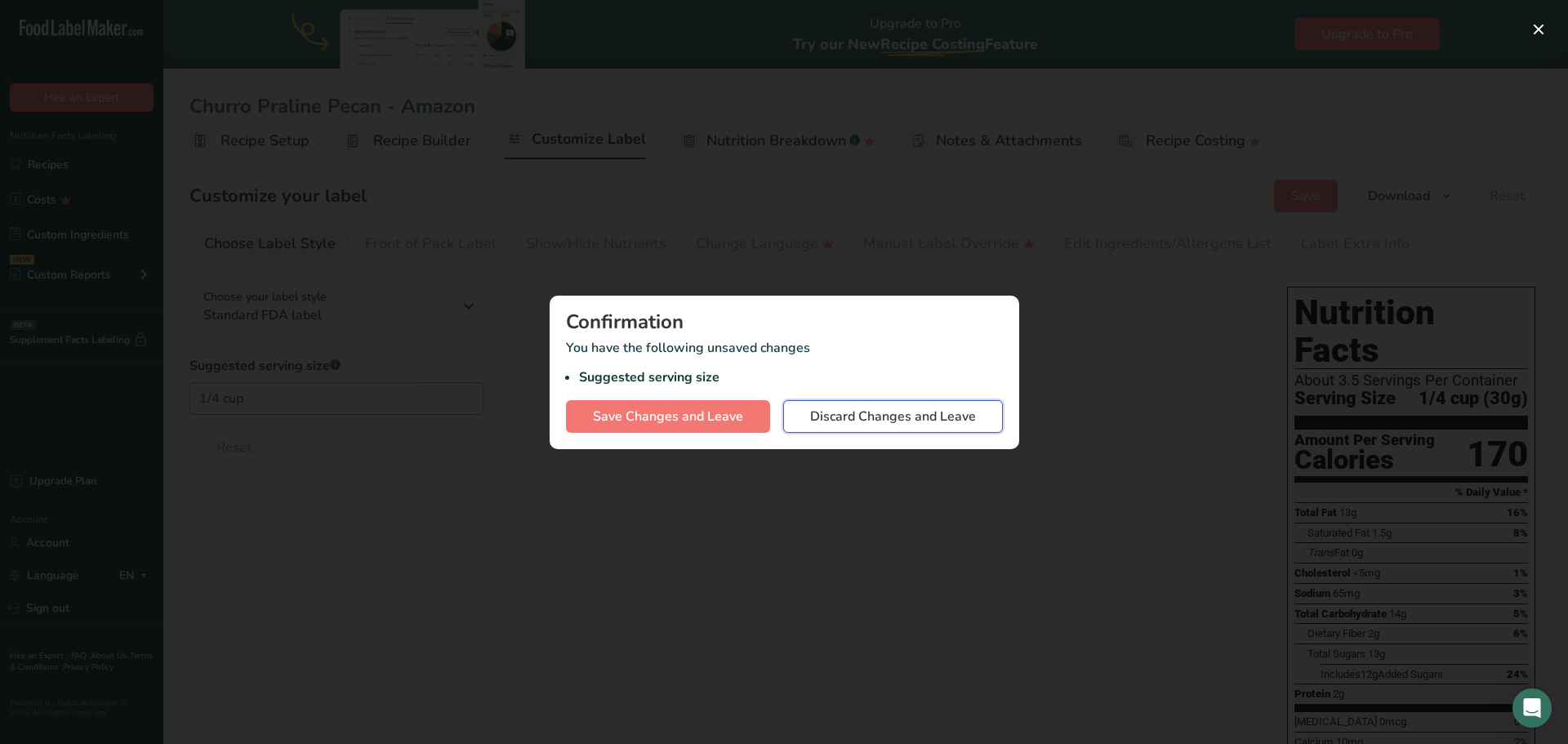
click at [881, 411] on span "Discard Changes and Leave" at bounding box center [893, 416] width 166 height 19
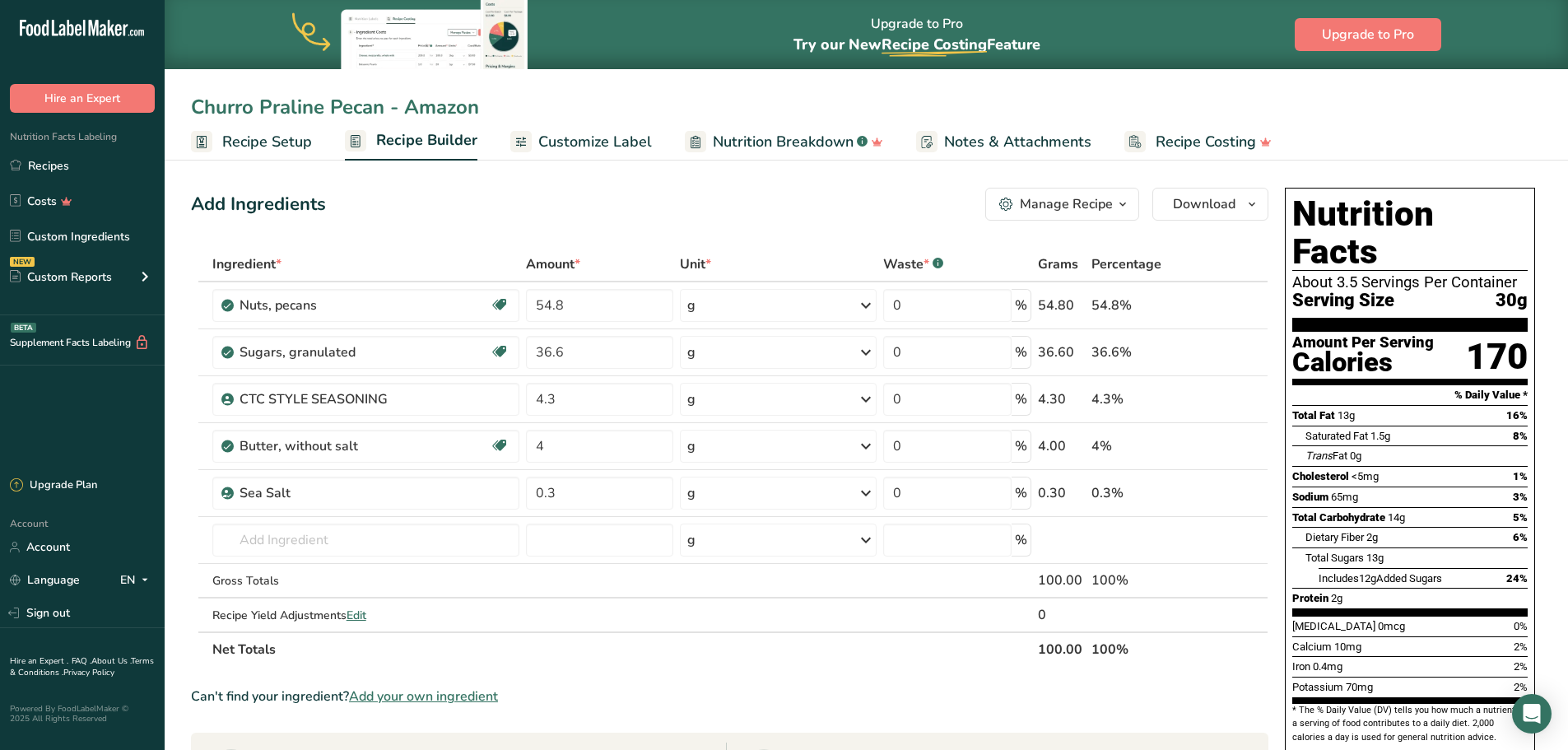
click at [275, 146] on span "Recipe Setup" at bounding box center [268, 142] width 90 height 22
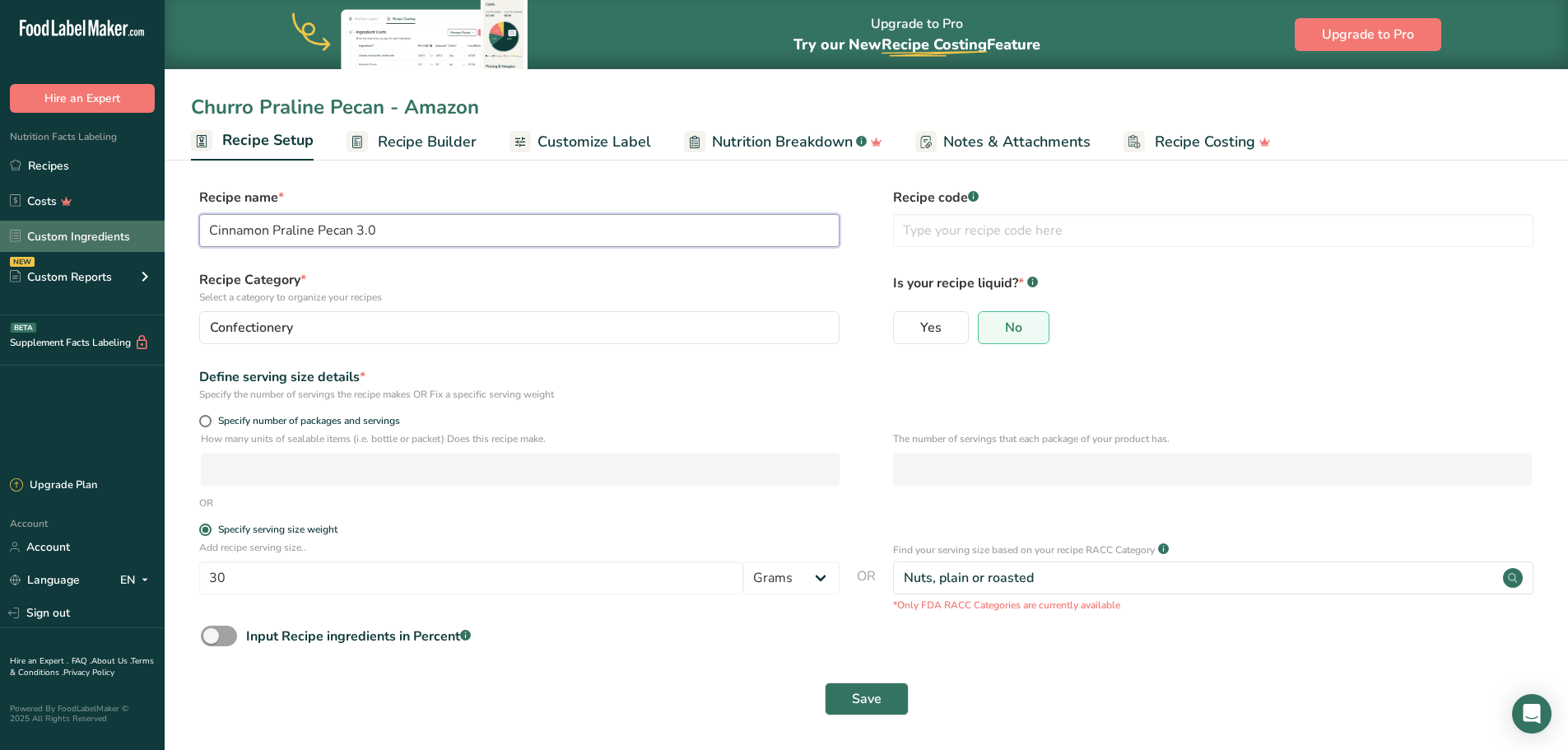
drag, startPoint x: 363, startPoint y: 227, endPoint x: 137, endPoint y: 228, distance: 226.0
click at [137, 228] on div ".a-20{fill:#fff;} Hire an Expert Nutrition Facts Labeling Recipes Costs Custom …" at bounding box center [784, 375] width 1568 height 752
type input "Churro Praline Pecan - Amazon"
click at [854, 651] on span "Save" at bounding box center [867, 698] width 29 height 19
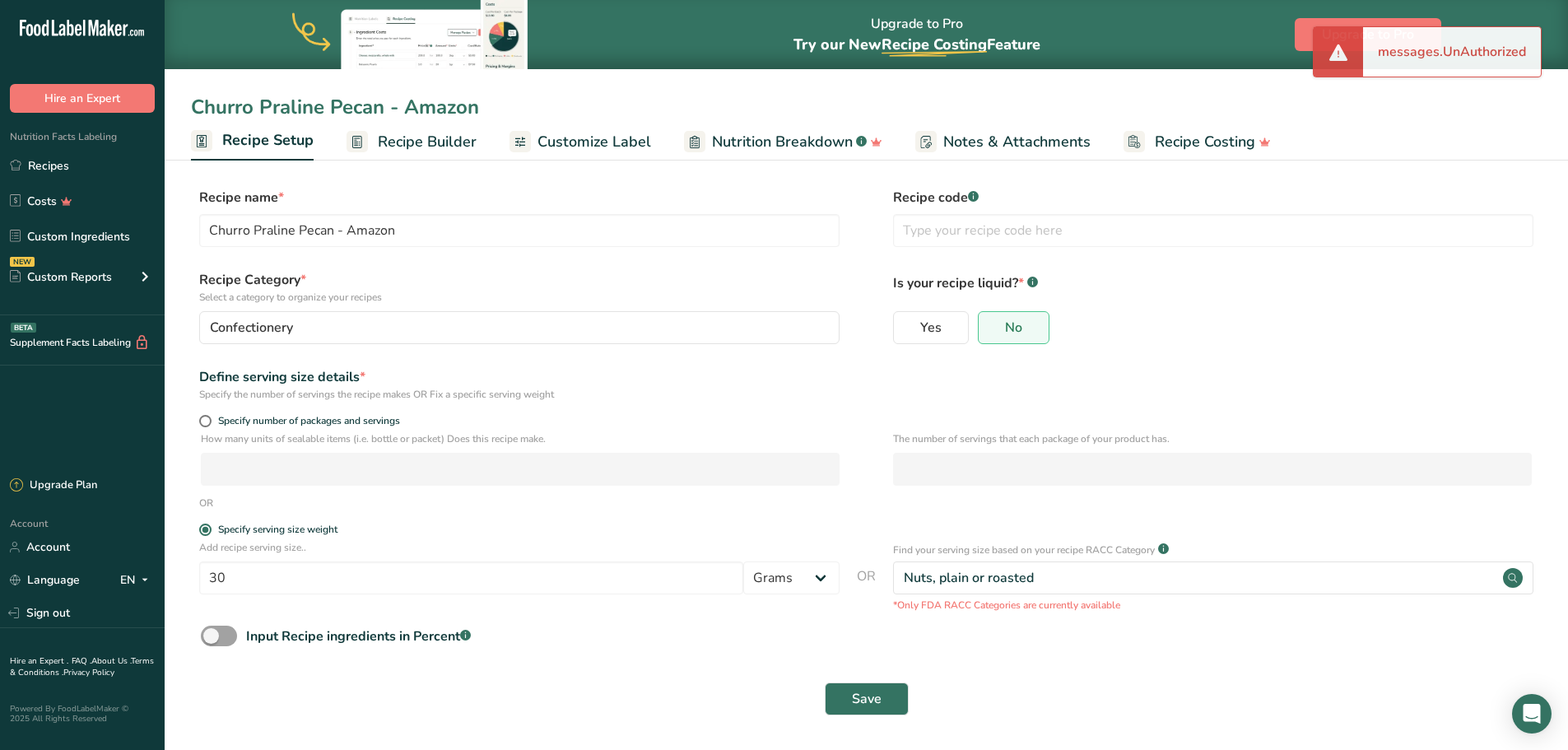
click at [1251, 57] on div "messages.UnAuthorized" at bounding box center [1452, 52] width 178 height 50
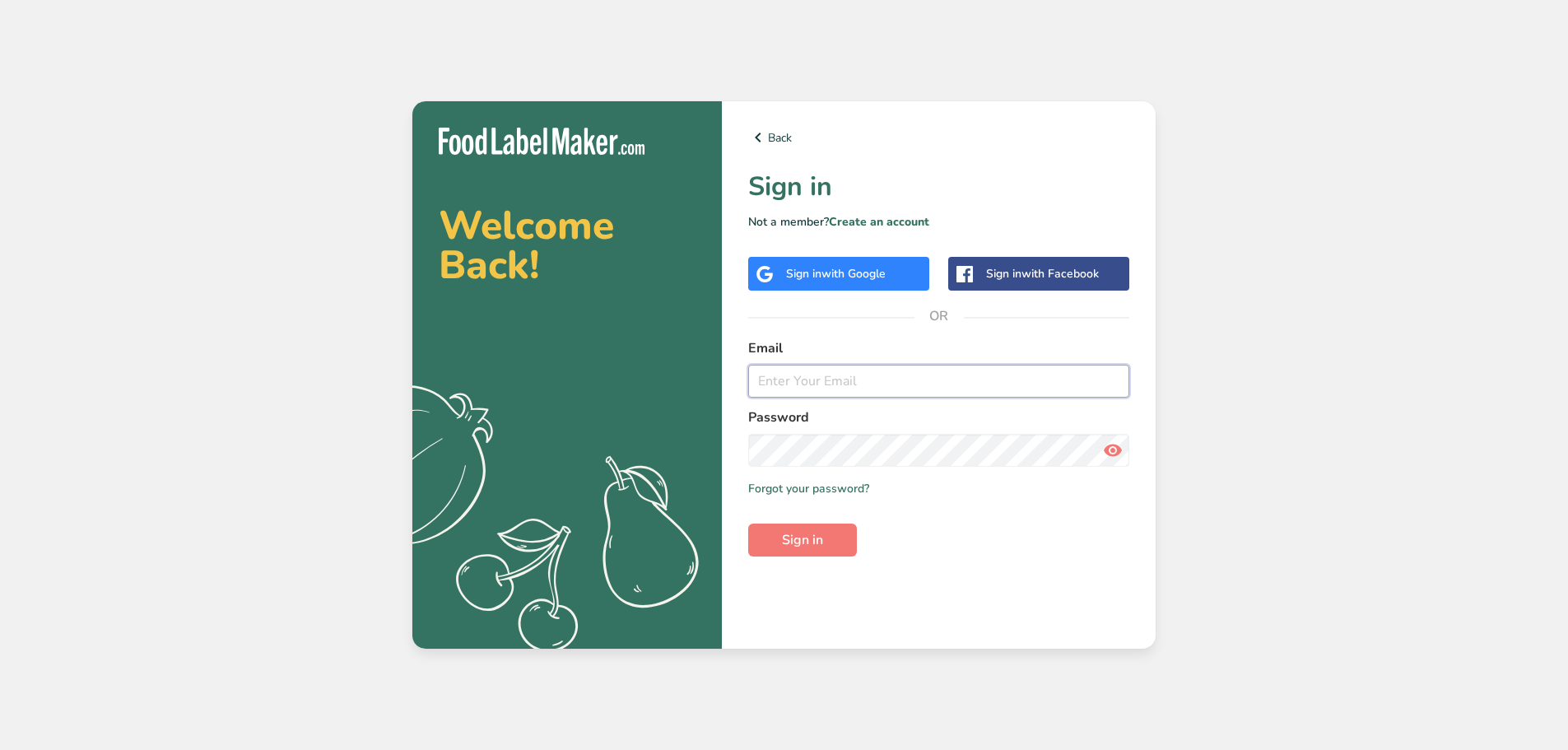
click at [840, 376] on input "email" at bounding box center [939, 381] width 381 height 33
type input "j"
type input "[EMAIL_ADDRESS][DOMAIN_NAME]"
click at [1109, 445] on icon at bounding box center [1113, 450] width 19 height 29
click at [820, 551] on button "Sign in" at bounding box center [802, 540] width 109 height 33
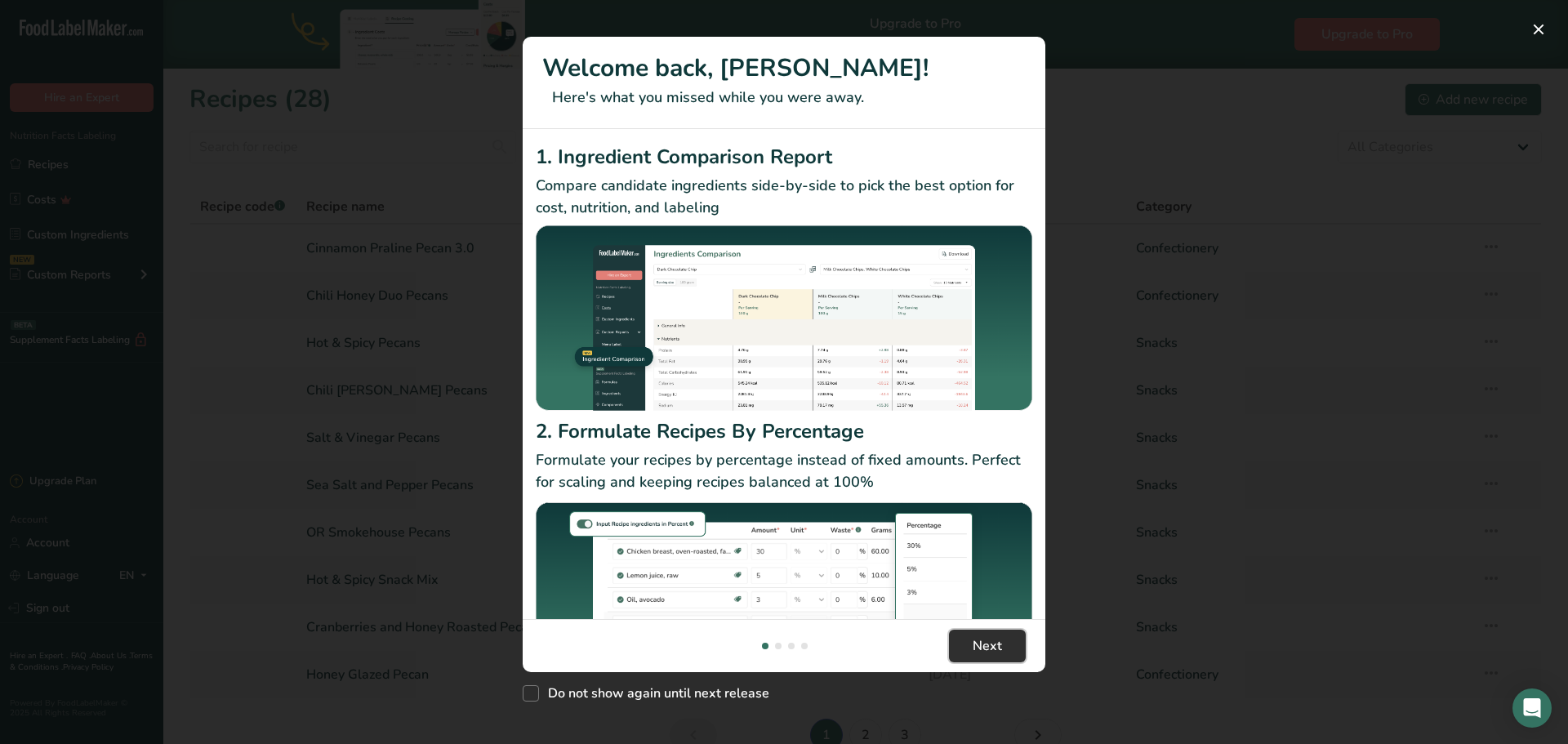
click at [986, 636] on span "Next" at bounding box center [988, 645] width 29 height 19
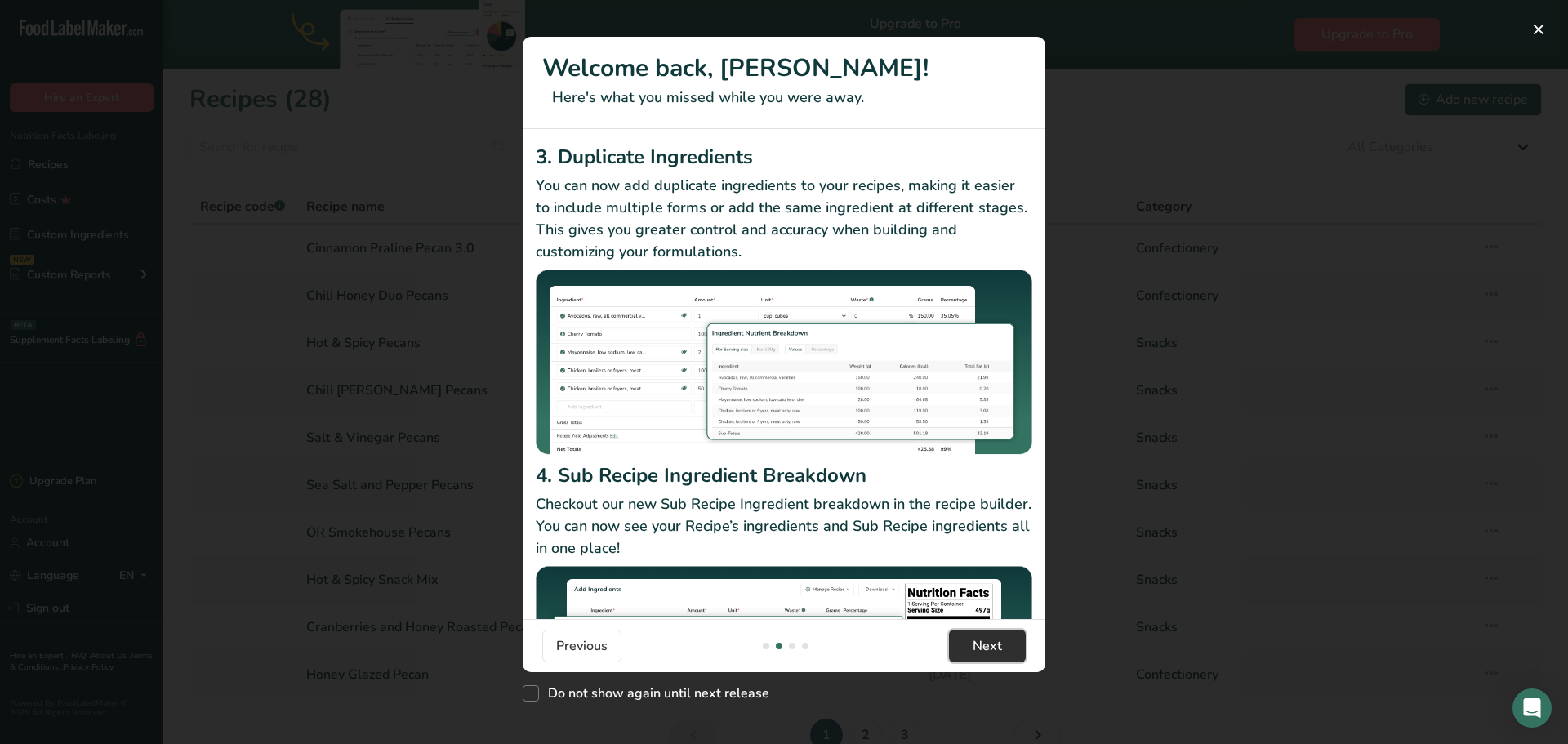
click at [998, 654] on span "Next" at bounding box center [988, 645] width 29 height 19
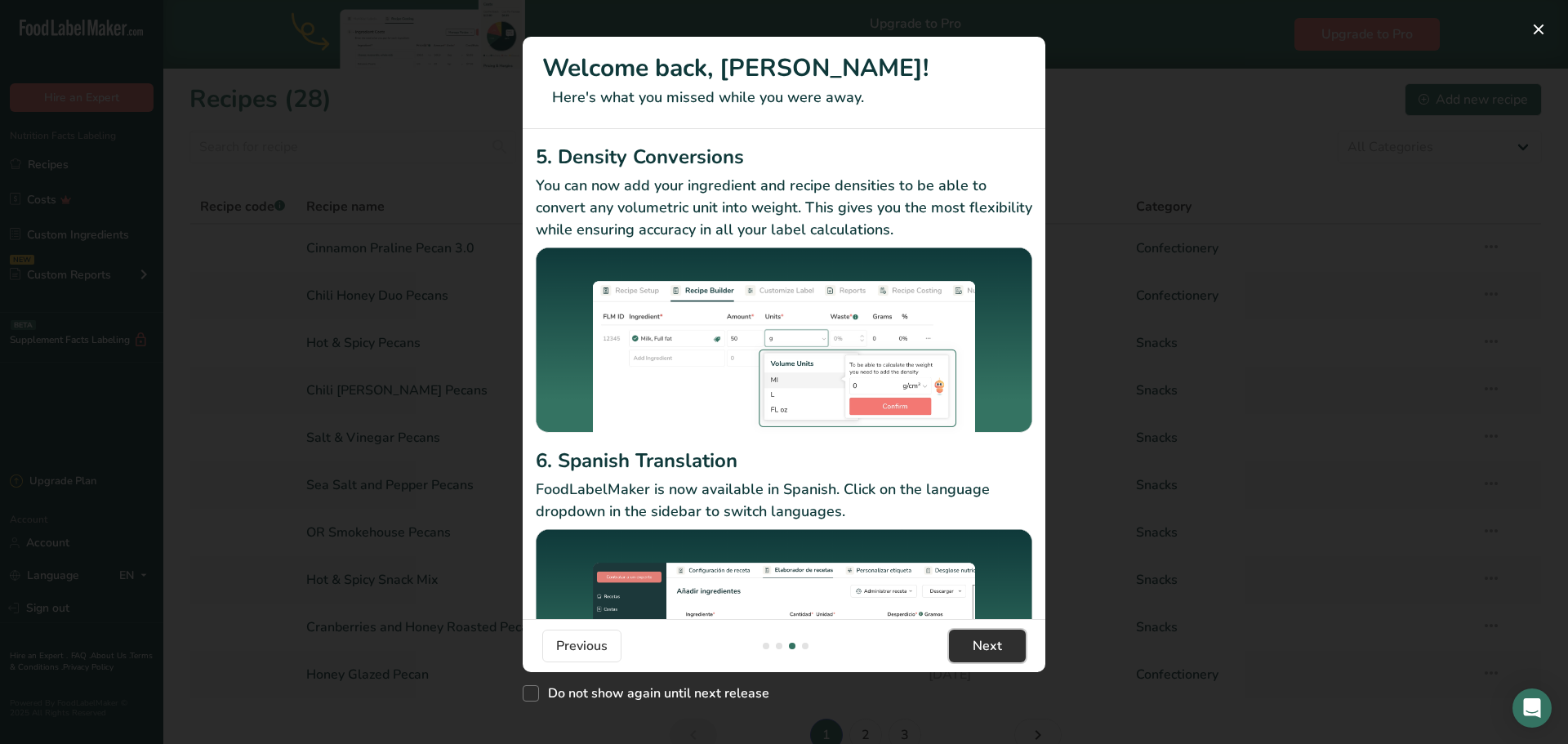
click at [998, 654] on span "Next" at bounding box center [988, 645] width 29 height 19
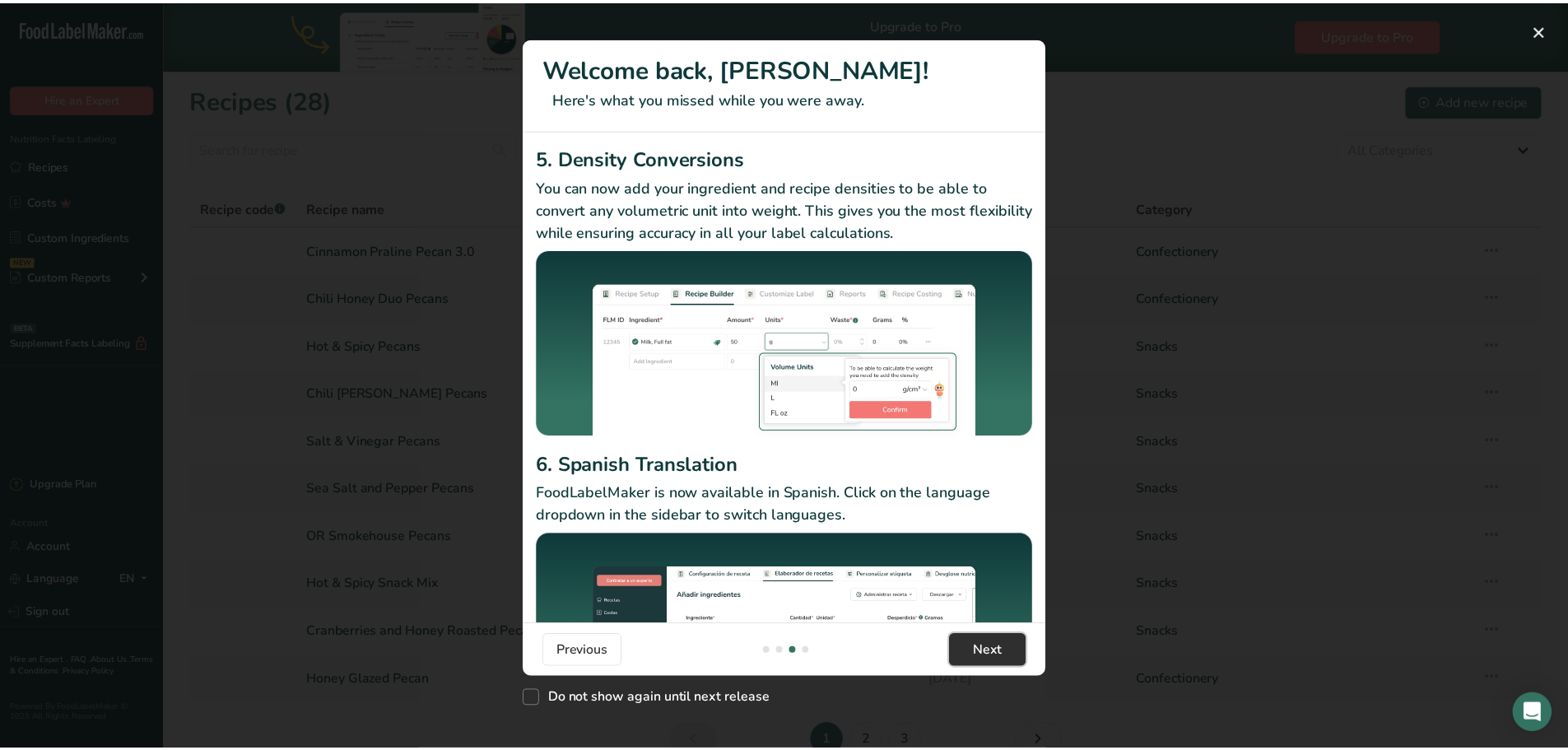
scroll to position [0, 1581]
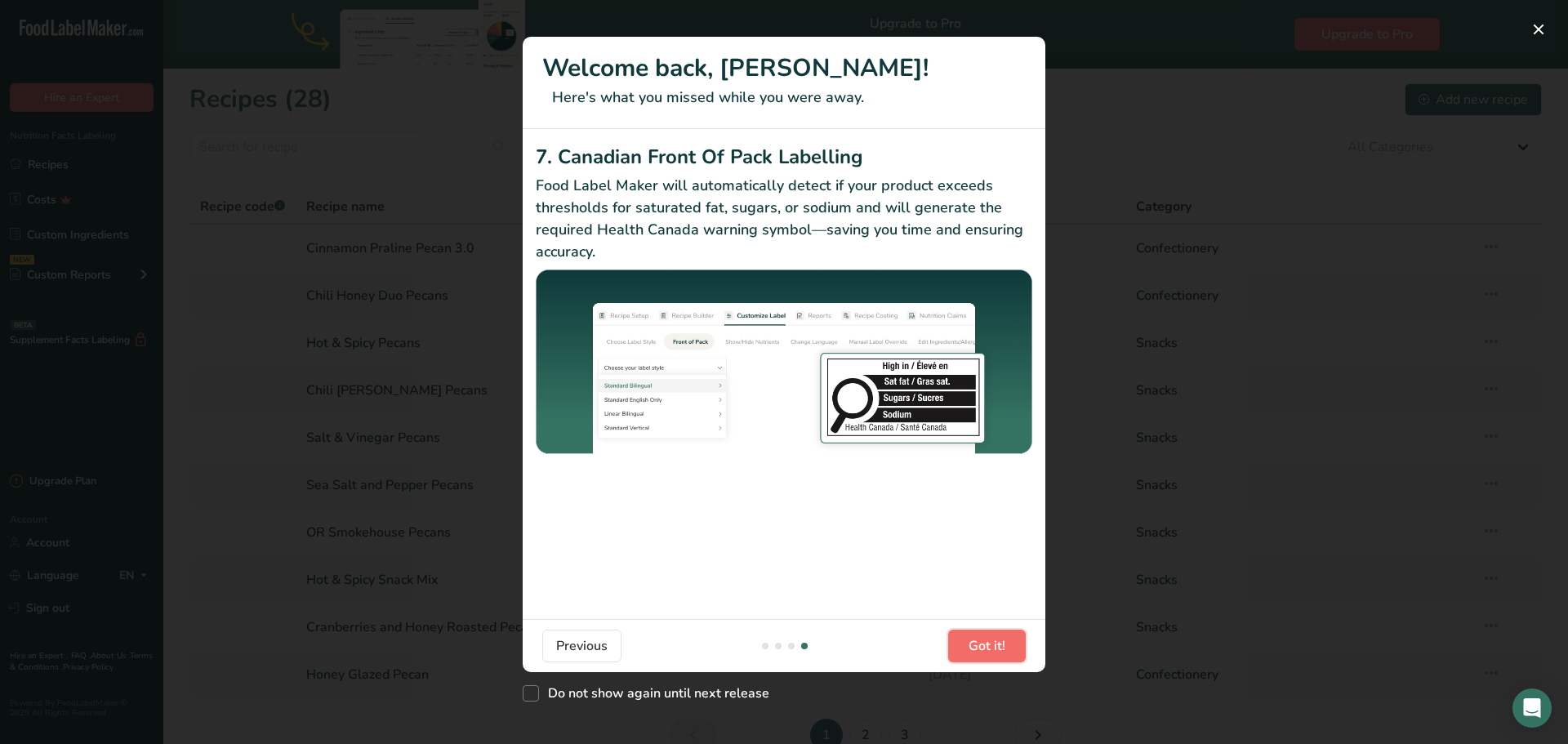
click at [998, 654] on span "Got it!" at bounding box center [987, 645] width 37 height 19
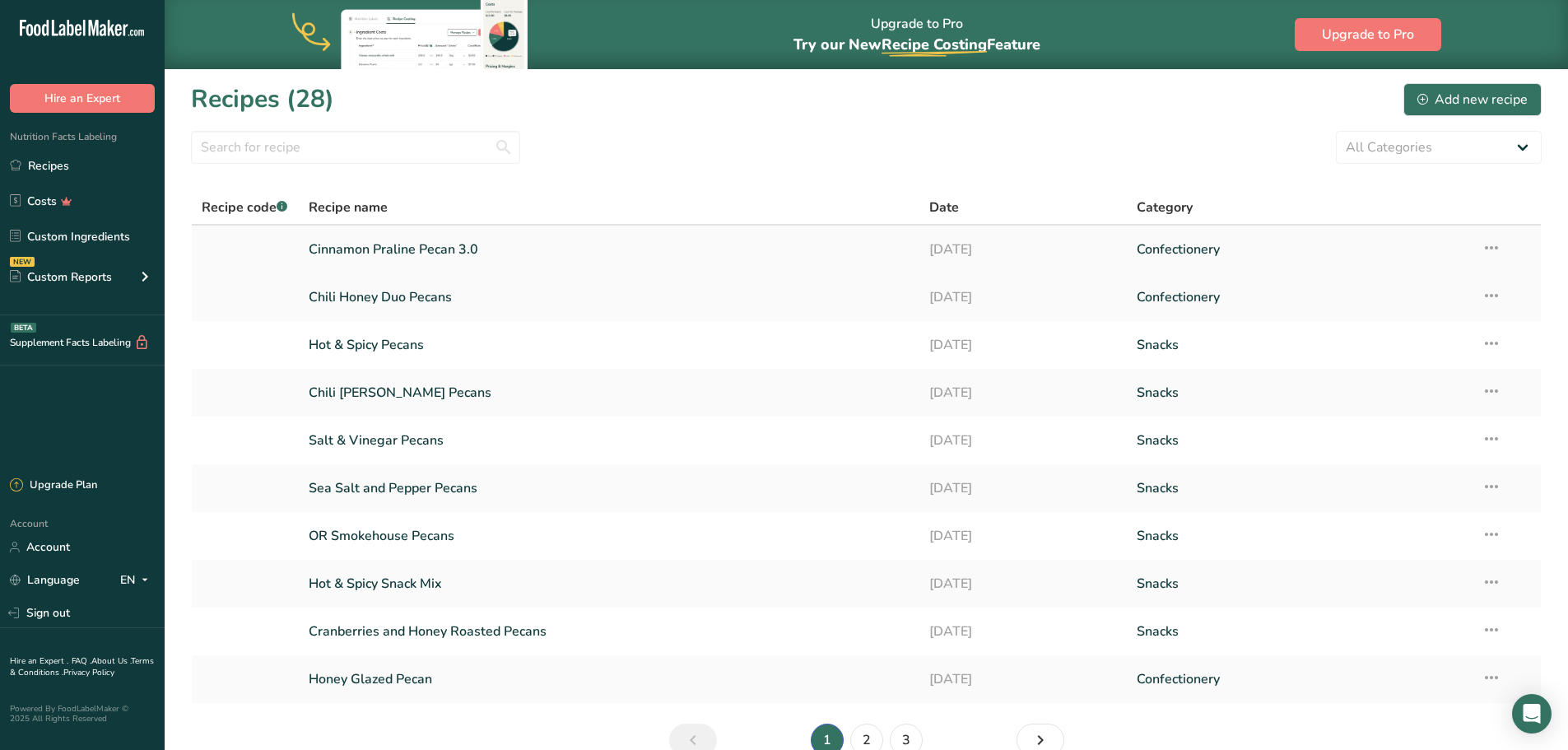
scroll to position [0, 0]
click at [418, 254] on link "Cinnamon Praline Pecan 3.0" at bounding box center [609, 250] width 602 height 35
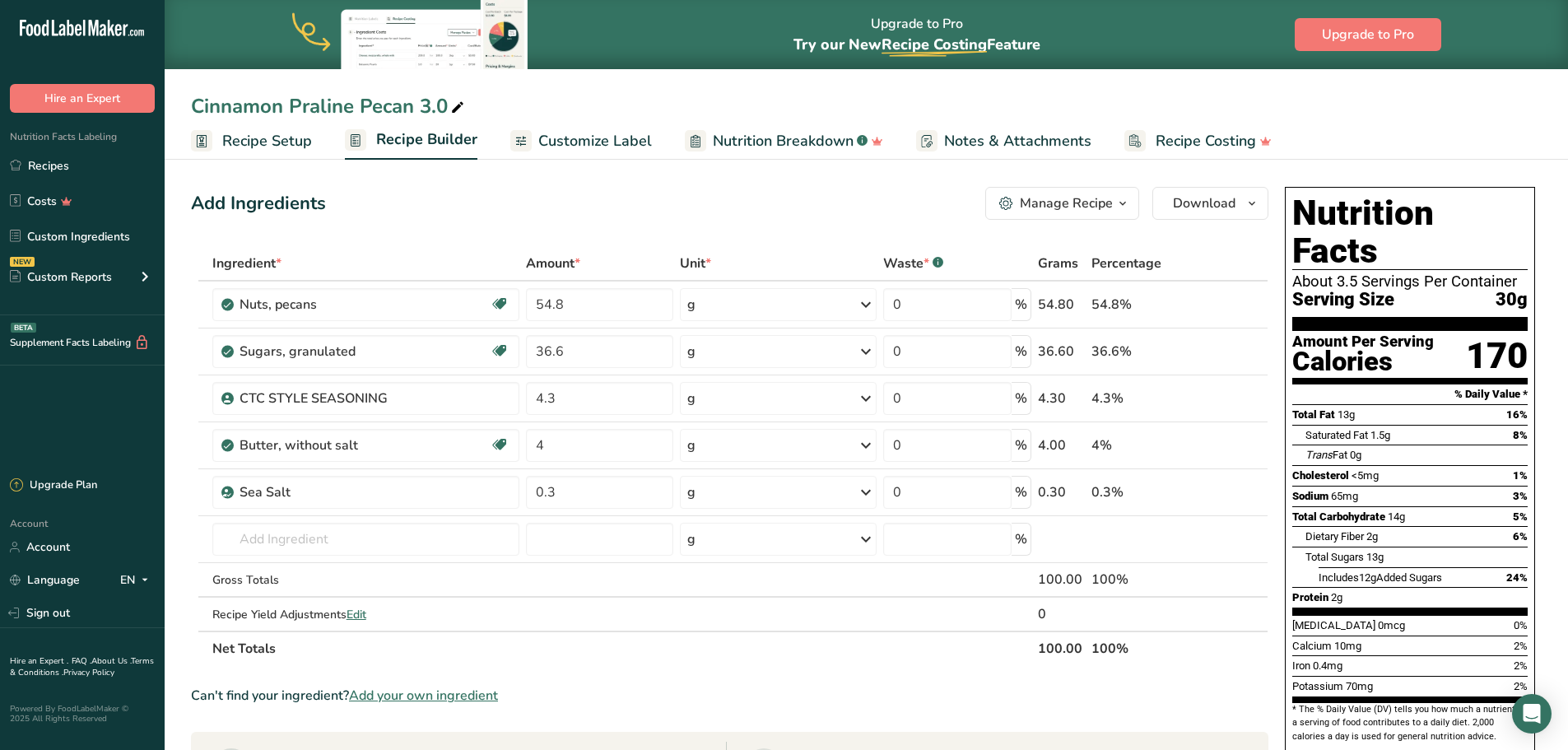
click at [270, 137] on span "Recipe Setup" at bounding box center [268, 141] width 90 height 22
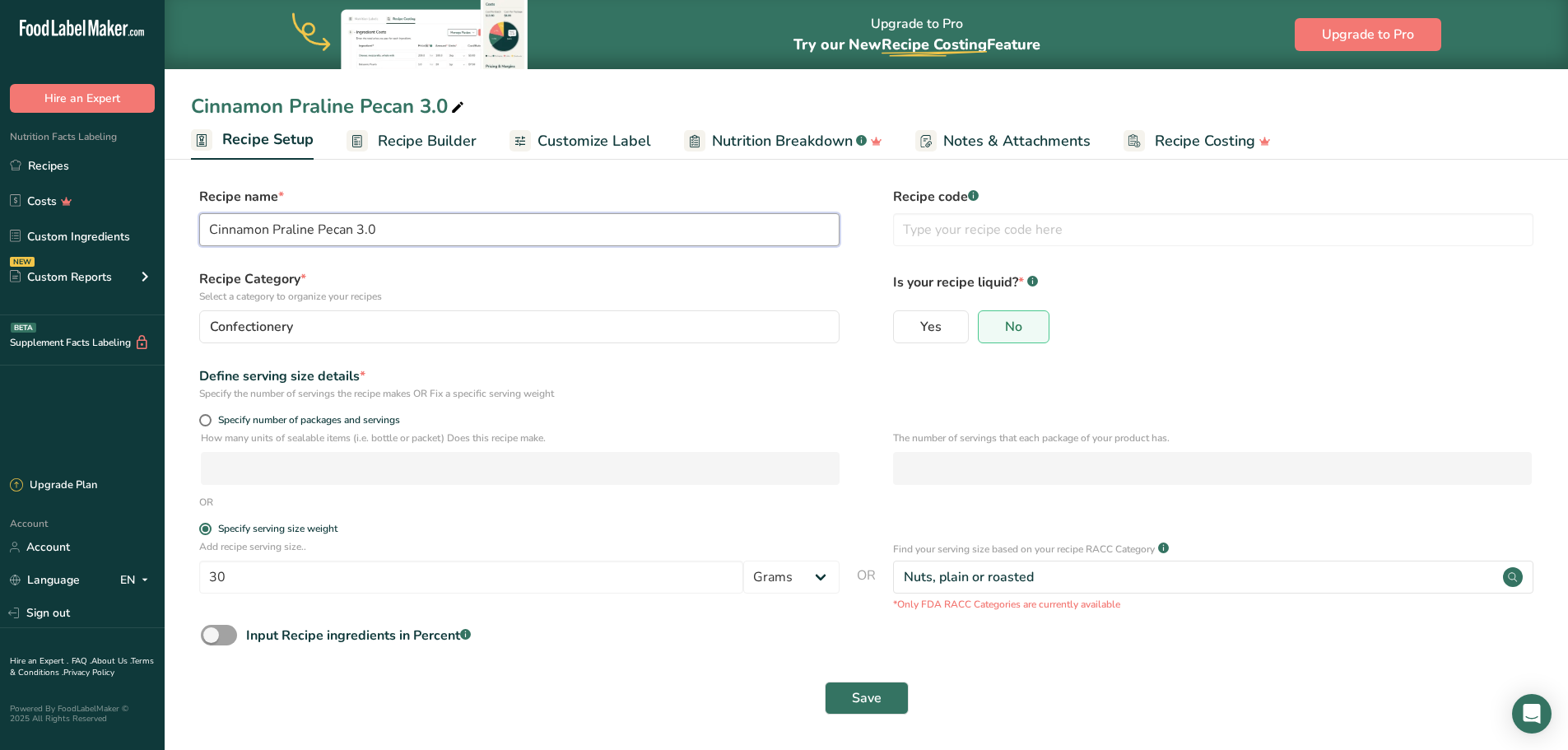
drag, startPoint x: 430, startPoint y: 221, endPoint x: 191, endPoint y: 225, distance: 239.0
click at [191, 225] on div "Recipe name * Cinnamon Praline Pecan 3.0 Recipe code .a-a{fill:#347362;}.b-a{fi…" at bounding box center [867, 221] width 1351 height 69
type input "Churro Praline Pecan - Amazon"
click at [554, 283] on label "Recipe Category * Select a category to organize your recipes" at bounding box center [520, 287] width 640 height 35
click at [866, 696] on span "Save" at bounding box center [867, 698] width 29 height 19
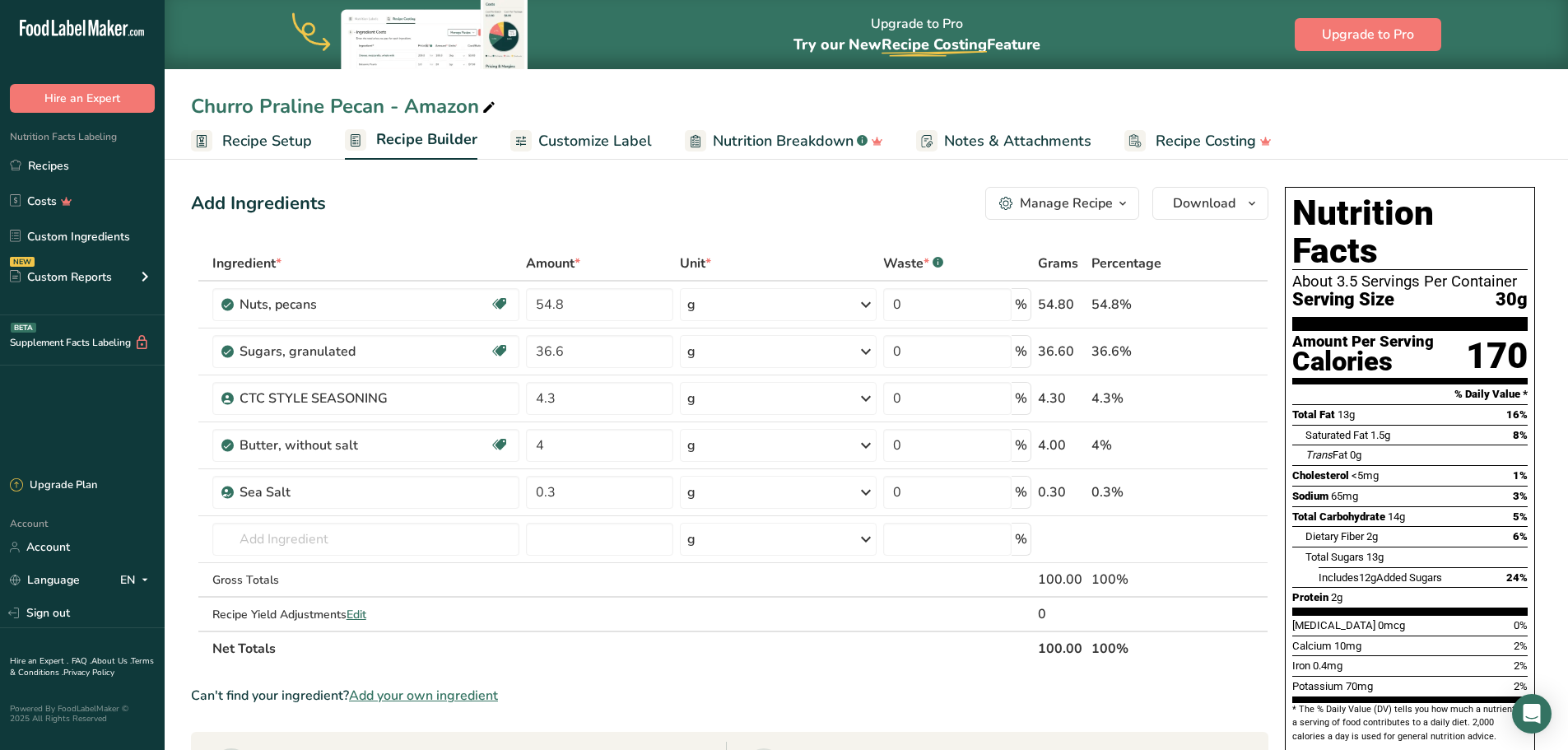
click at [559, 144] on span "Customize Label" at bounding box center [594, 141] width 113 height 22
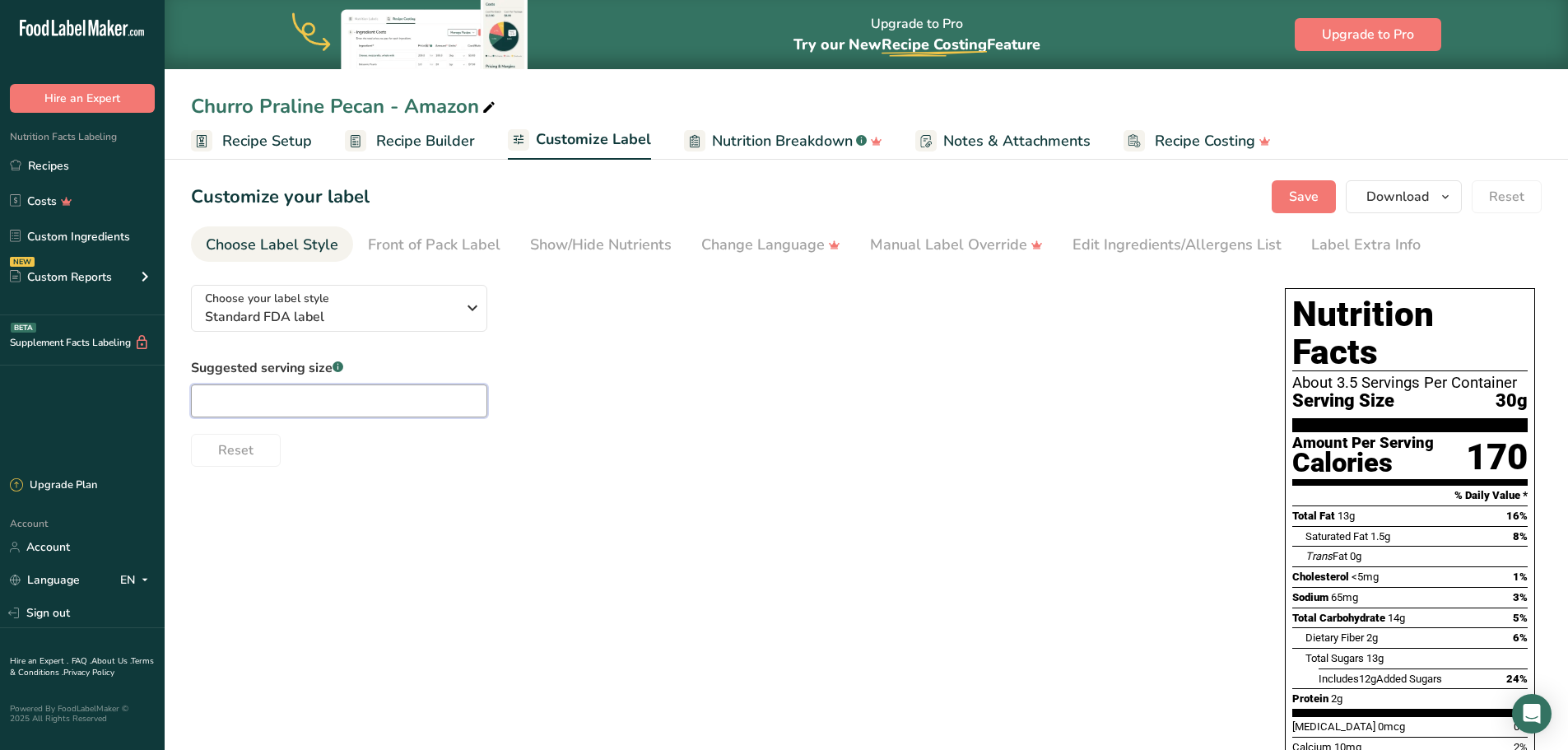
click at [268, 392] on input "text" at bounding box center [340, 401] width 296 height 33
type input "1/4 cup"
click at [868, 449] on div "Reset" at bounding box center [721, 446] width 1061 height 40
click at [1287, 194] on button "Save" at bounding box center [1304, 197] width 64 height 33
click at [422, 140] on span "Recipe Builder" at bounding box center [425, 141] width 98 height 22
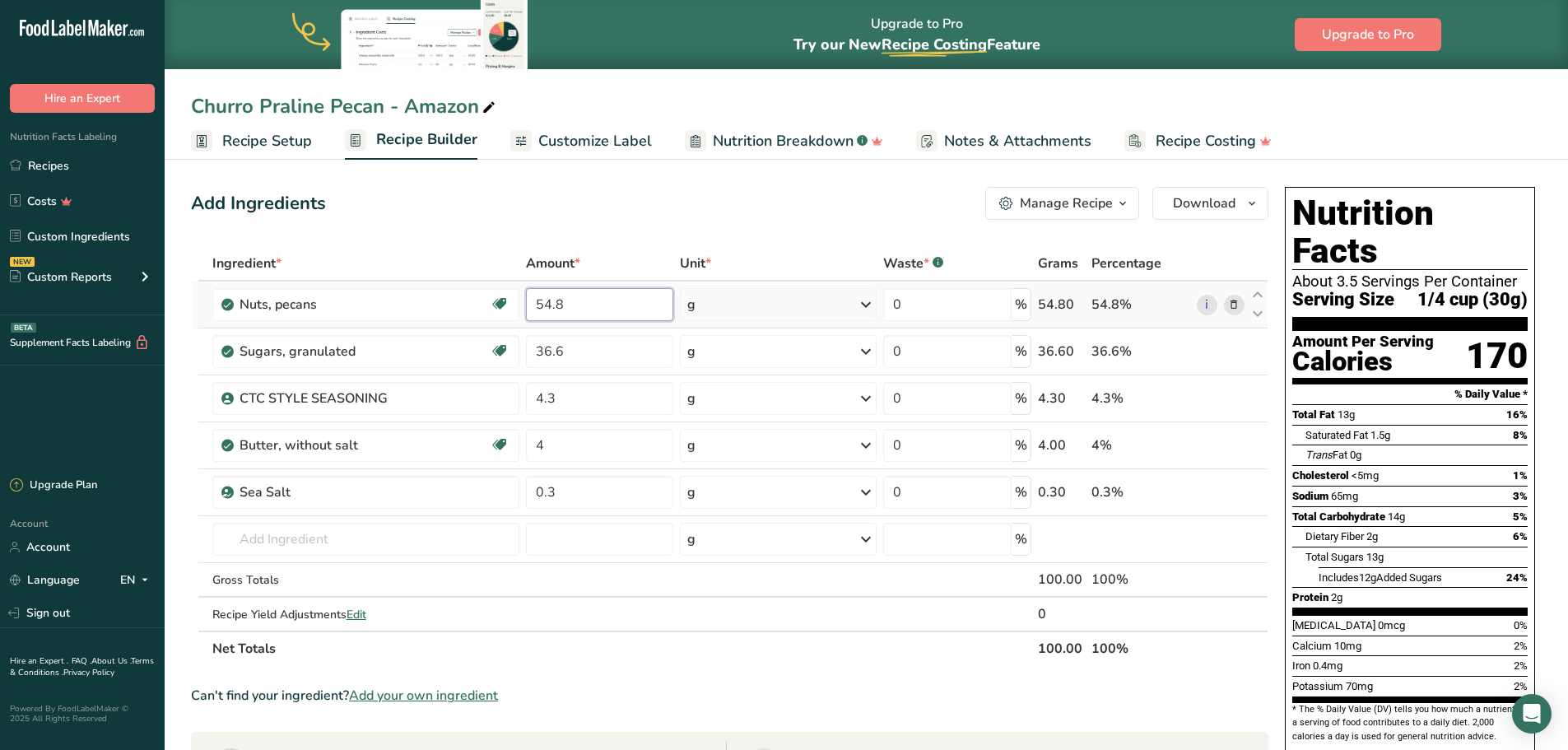
click at [606, 302] on input "54.8" at bounding box center [600, 305] width 147 height 33
type input "5"
type input "77.73"
click at [578, 355] on div "Ingredient * Amount * Unit * Waste * .a-a{fill:#347362;}.b-a{fill:#fff;} Grams …" at bounding box center [730, 456] width 1078 height 420
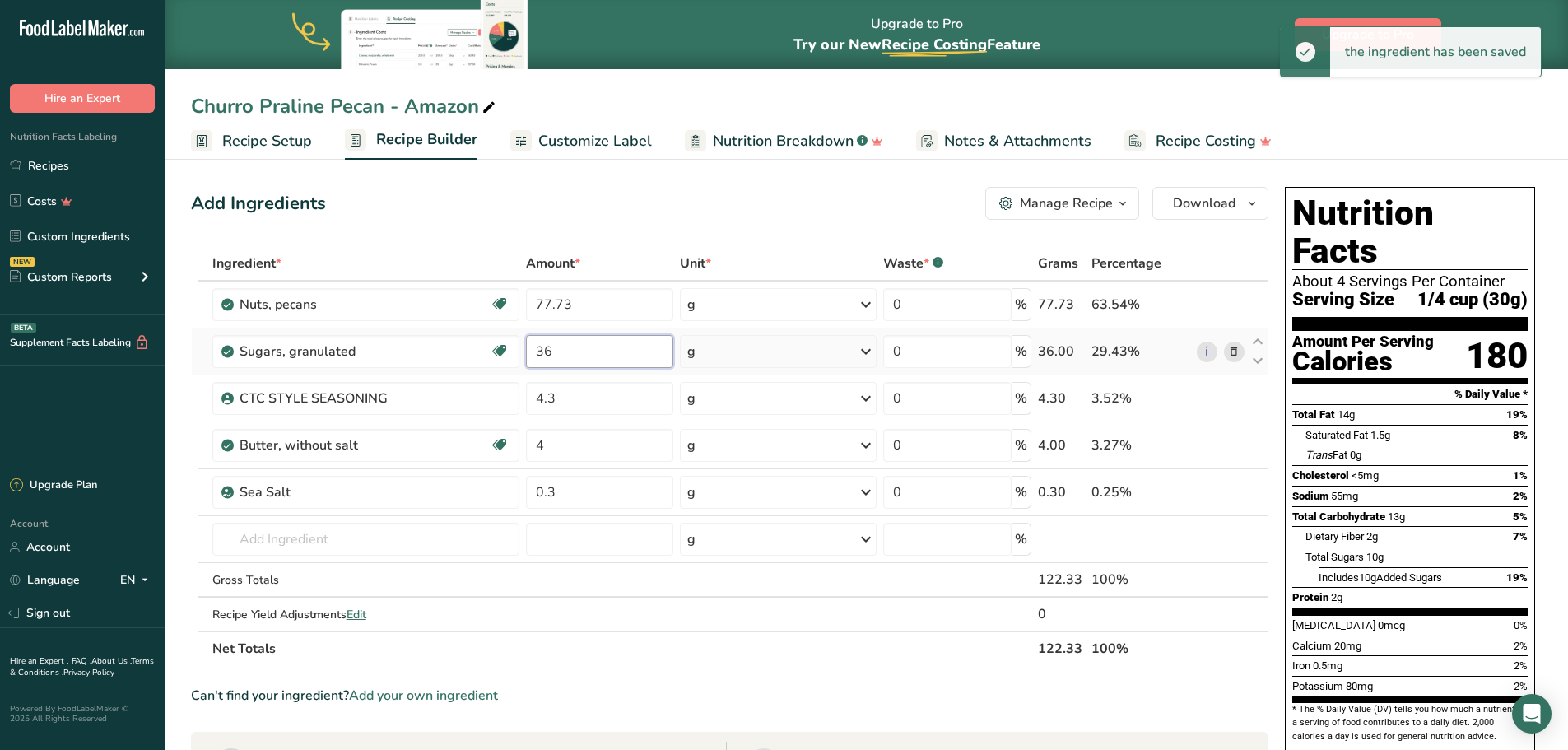
type input "3"
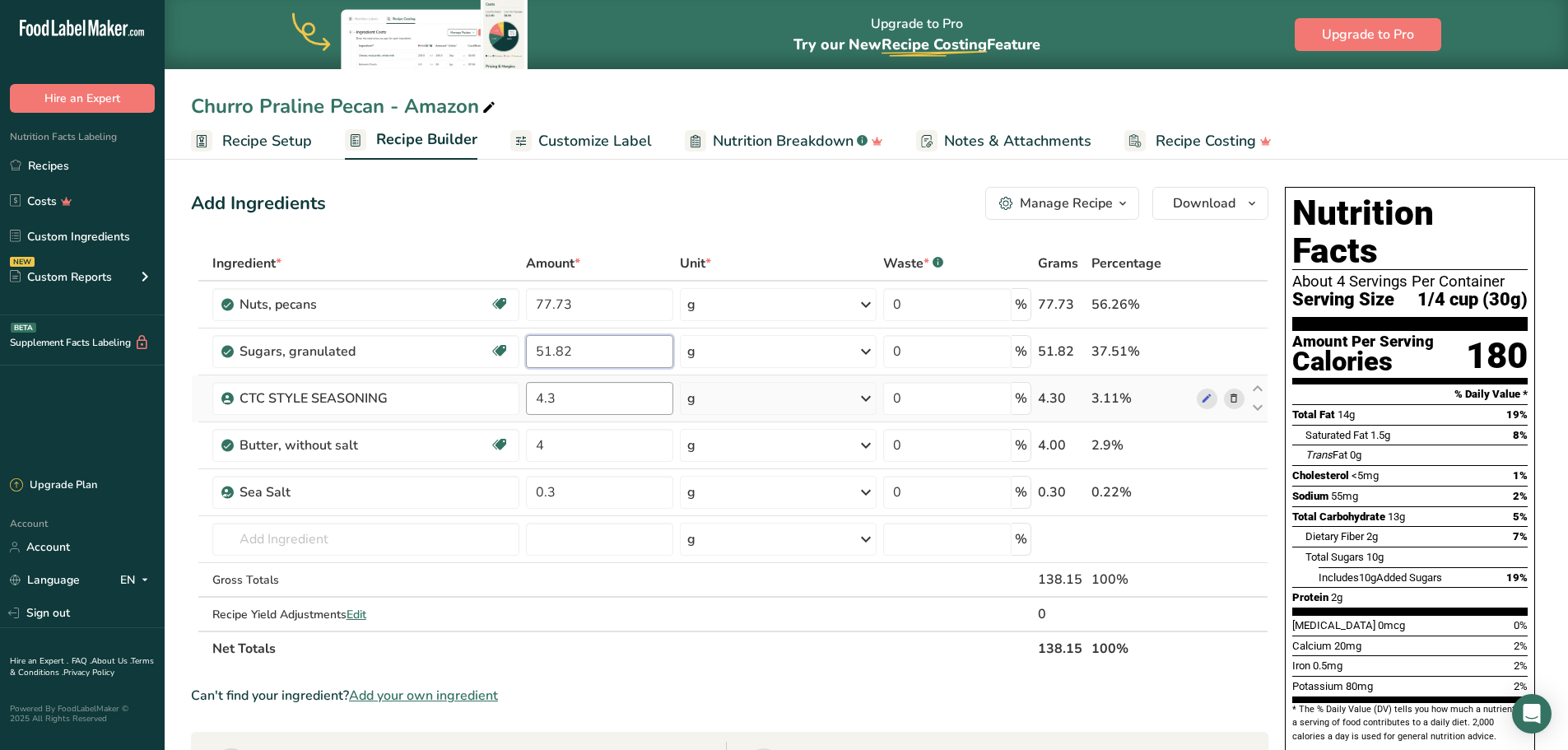
type input "51.82"
click at [567, 405] on div "Ingredient * Amount * Unit * Waste * .a-a{fill:#347362;}.b-a{fill:#fff;} Grams …" at bounding box center [730, 456] width 1078 height 420
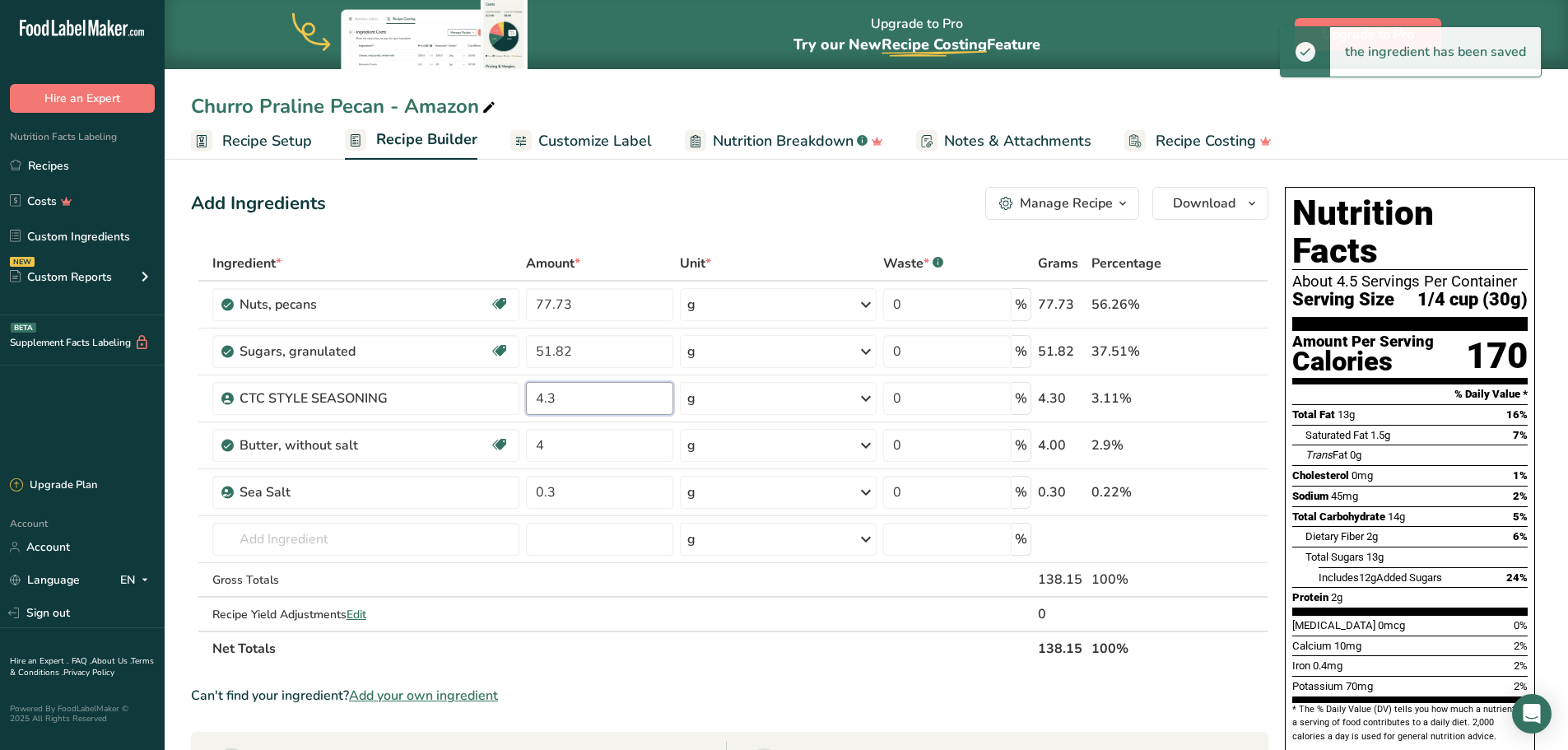
click at [567, 405] on input "4.3" at bounding box center [600, 398] width 147 height 33
type input "4"
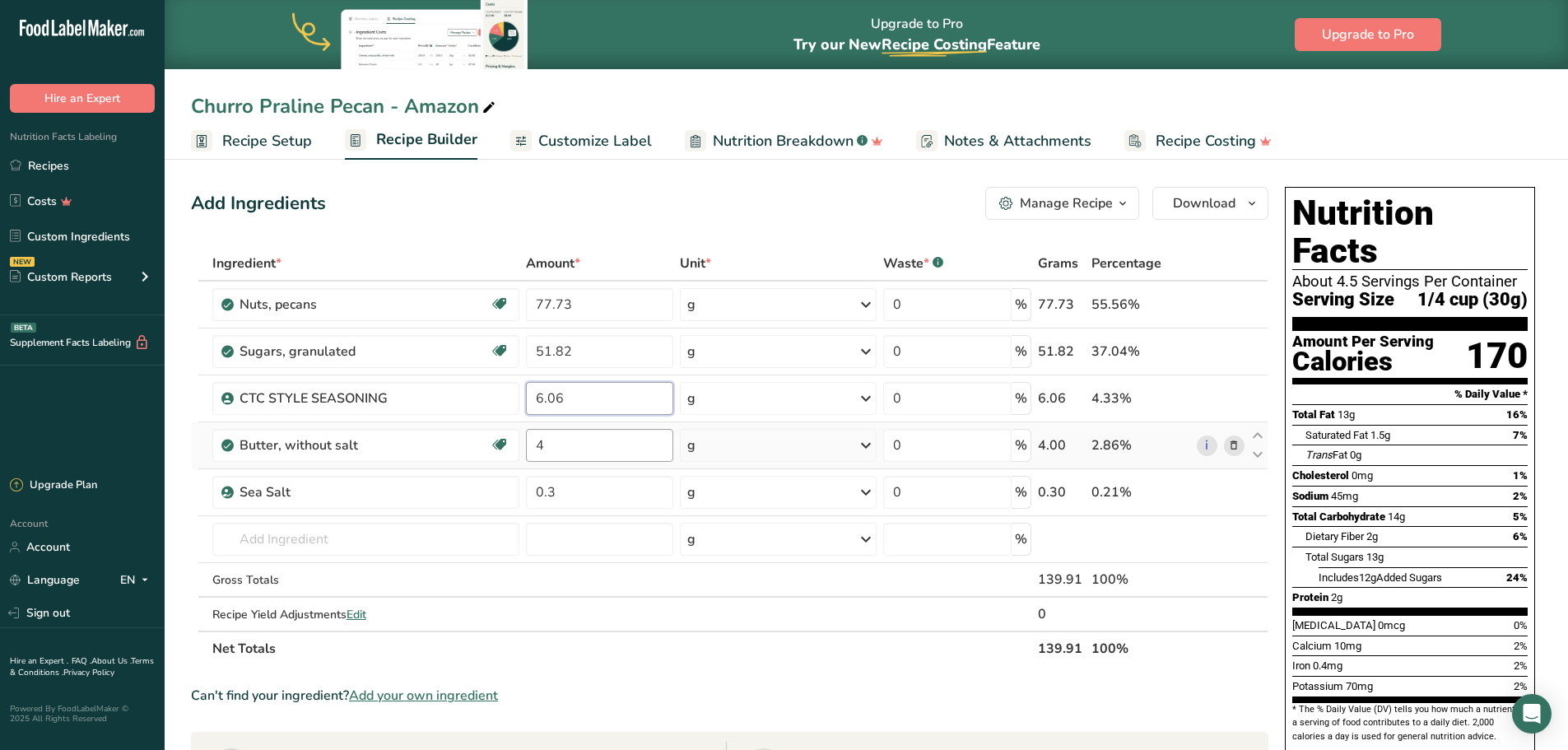
type input "6.06"
click at [566, 449] on div "Ingredient * Amount * Unit * Waste * .a-a{fill:#347362;}.b-a{fill:#fff;} Grams …" at bounding box center [730, 456] width 1078 height 420
type input "5.66"
click at [575, 487] on div "Ingredient * Amount * Unit * Waste * .a-a{fill:#347362;}.b-a{fill:#fff;} Grams …" at bounding box center [730, 456] width 1078 height 420
type input "0"
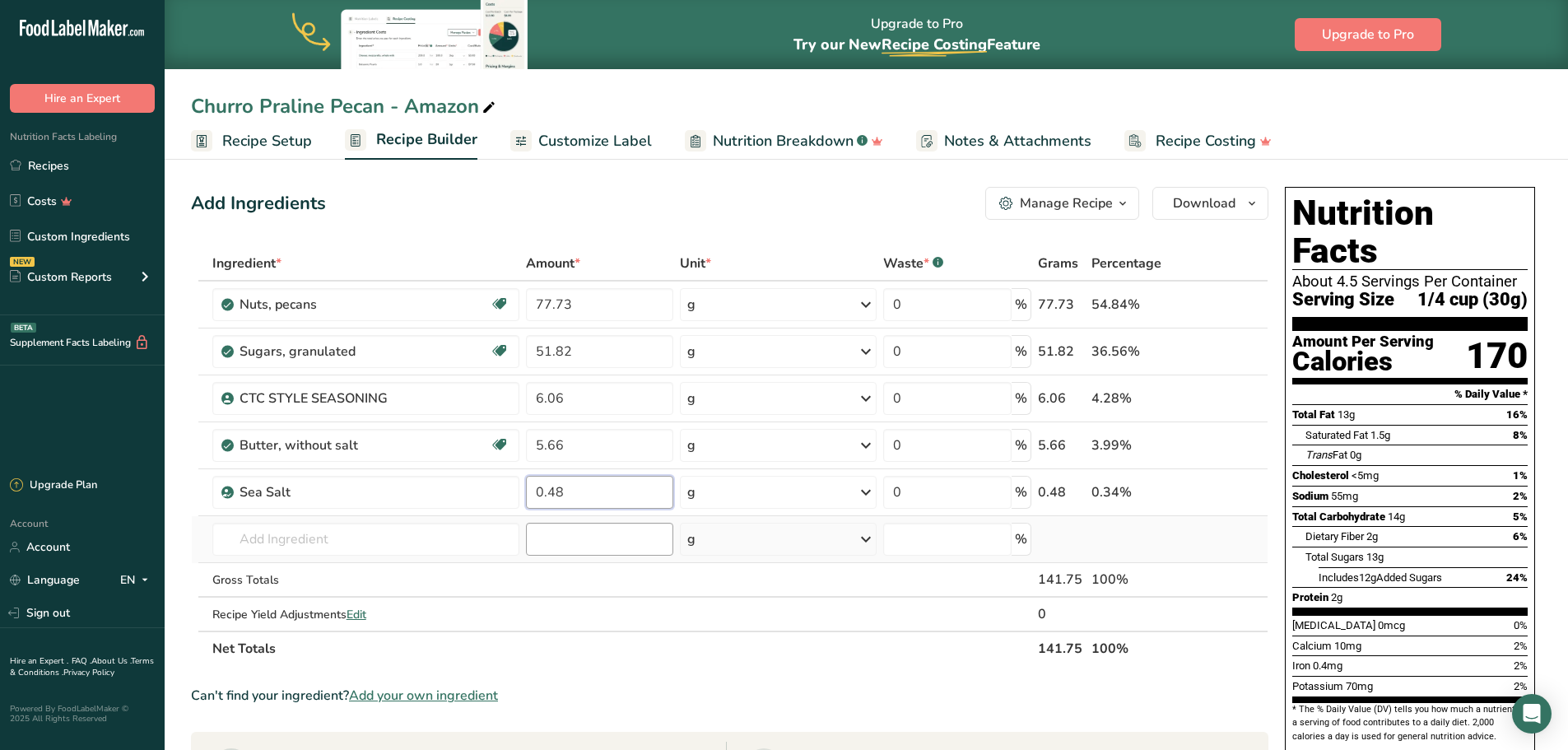
type input "0.48"
click at [583, 534] on div "Ingredient * Amount * Unit * Waste * .a-a{fill:#347362;}.b-a{fill:#fff;} Grams …" at bounding box center [730, 456] width 1078 height 420
click at [824, 200] on div "Add Ingredients Manage Recipe Delete Recipe Duplicate Recipe Scale Recipe Save …" at bounding box center [730, 203] width 1078 height 33
click at [1262, 207] on button "Download" at bounding box center [1211, 203] width 116 height 33
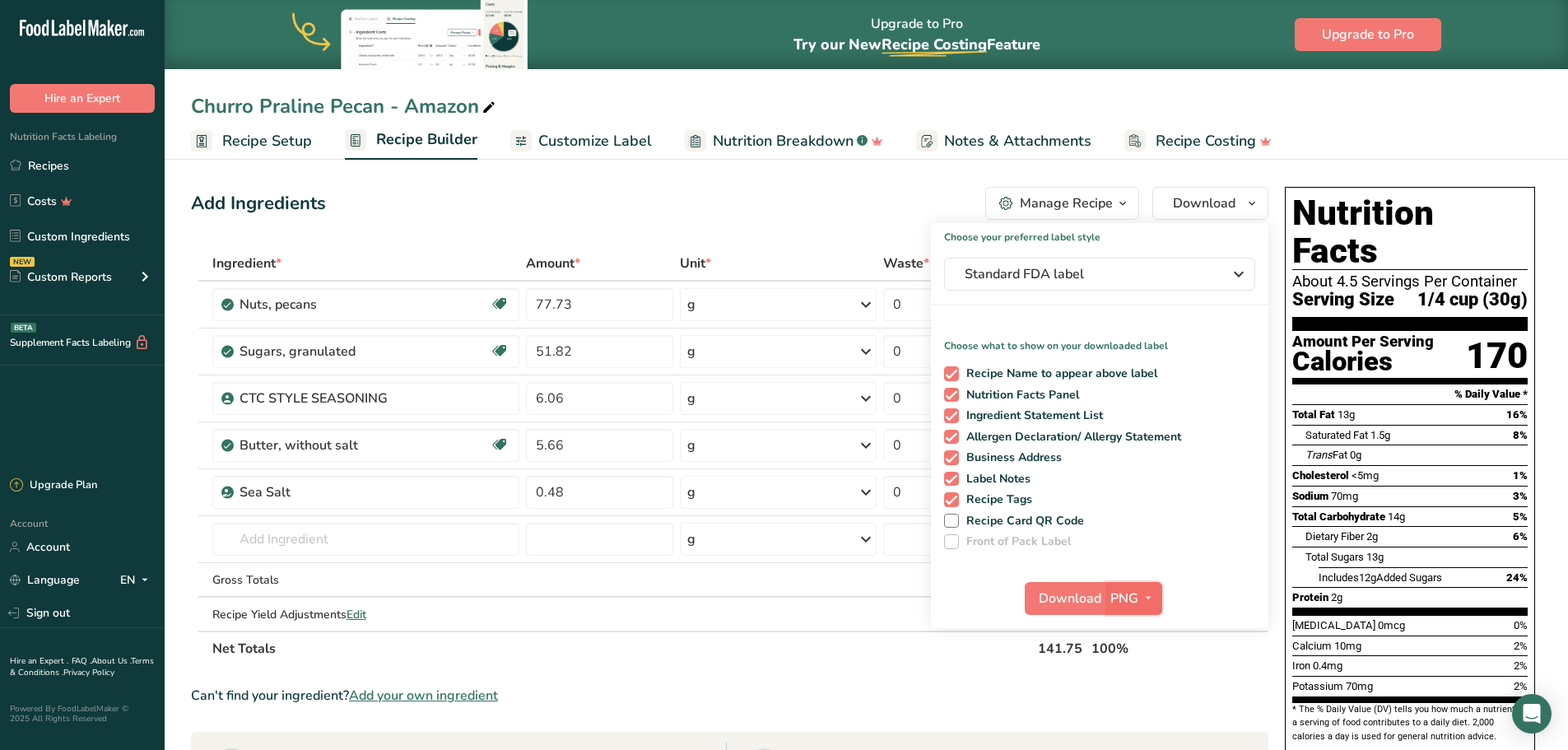
click at [1148, 598] on icon "button" at bounding box center [1148, 598] width 13 height 20
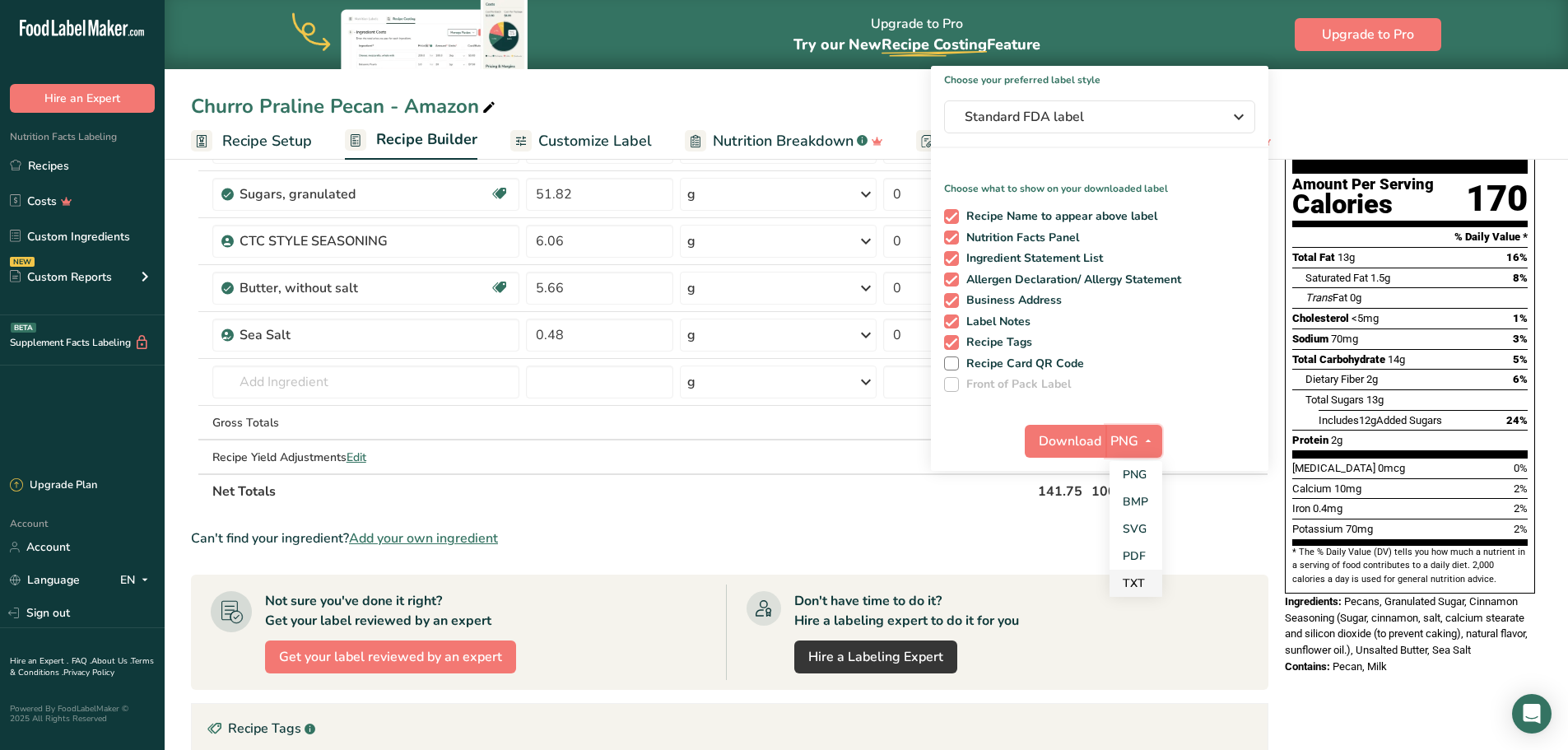
scroll to position [165, 0]
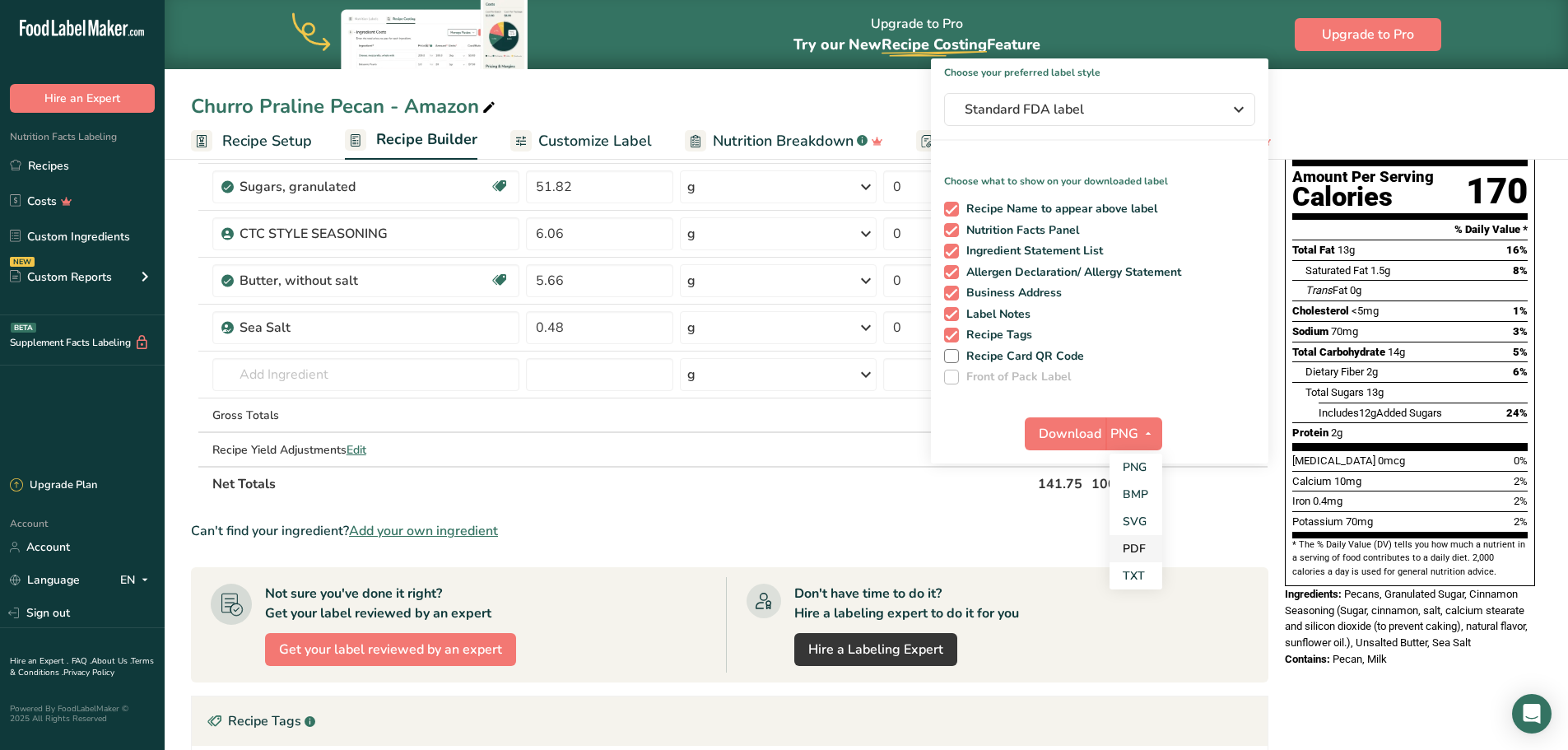
click at [1145, 543] on link "PDF" at bounding box center [1136, 549] width 52 height 28
click at [1074, 426] on span "Download" at bounding box center [1071, 433] width 63 height 19
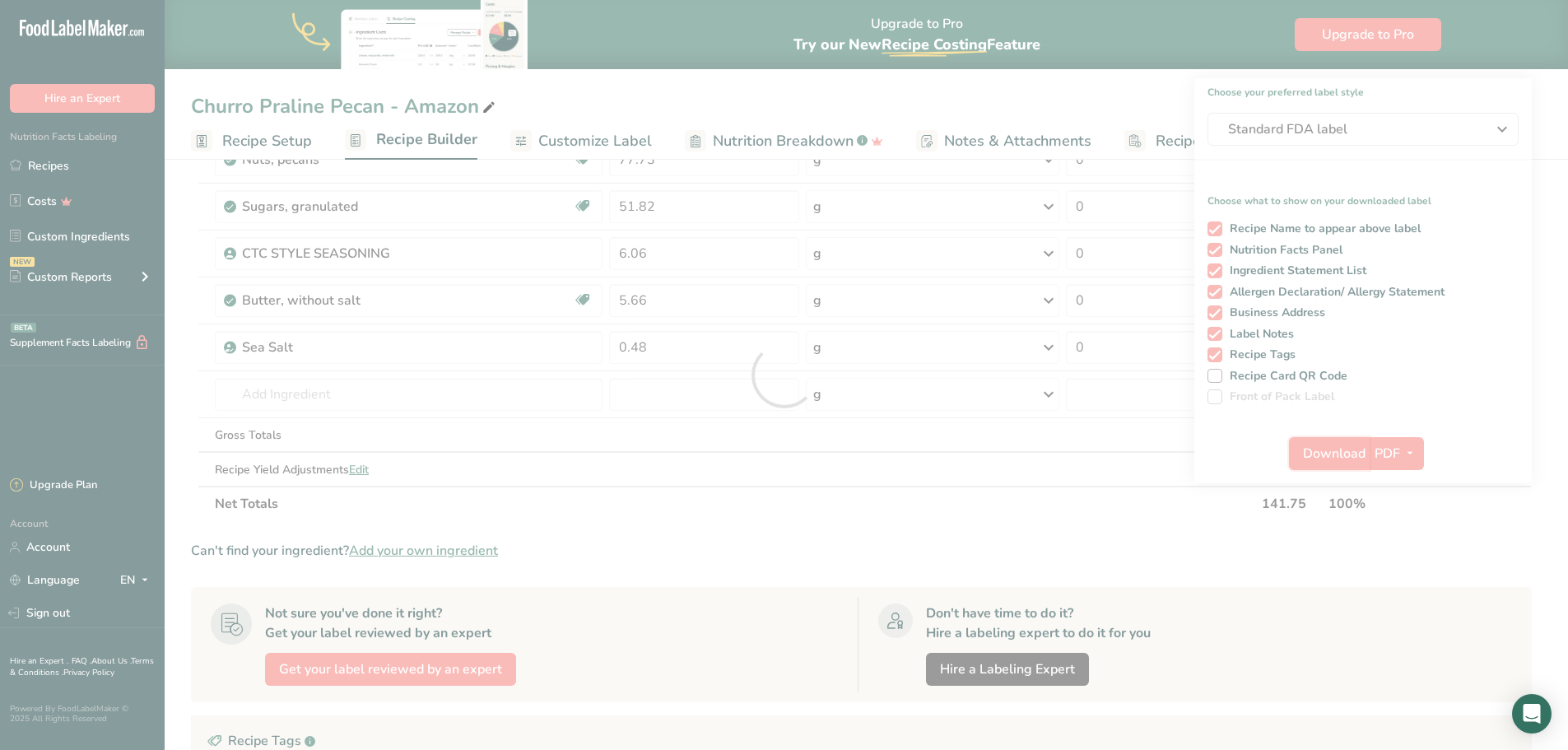
scroll to position [0, 0]
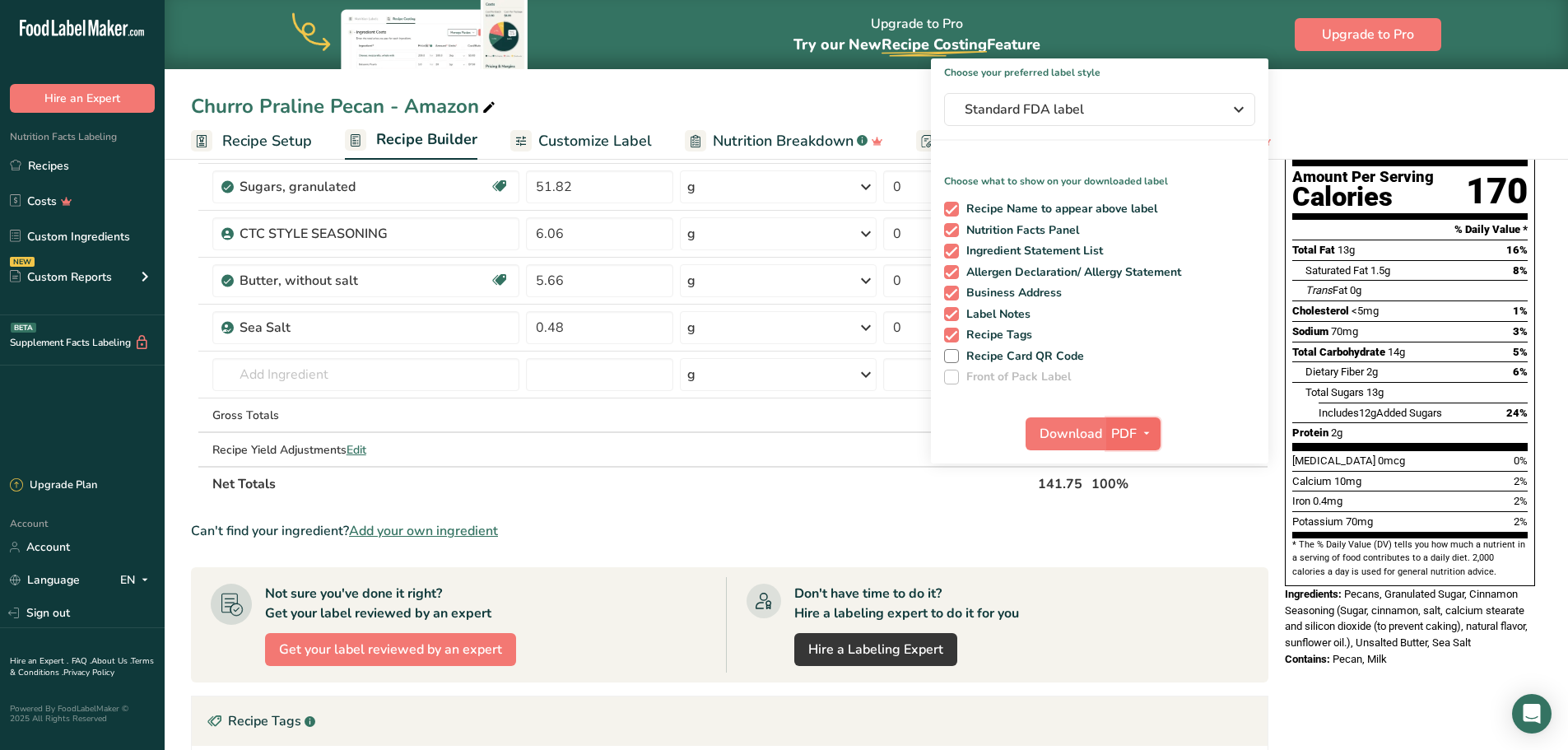
click at [1145, 430] on icon "button" at bounding box center [1147, 433] width 13 height 20
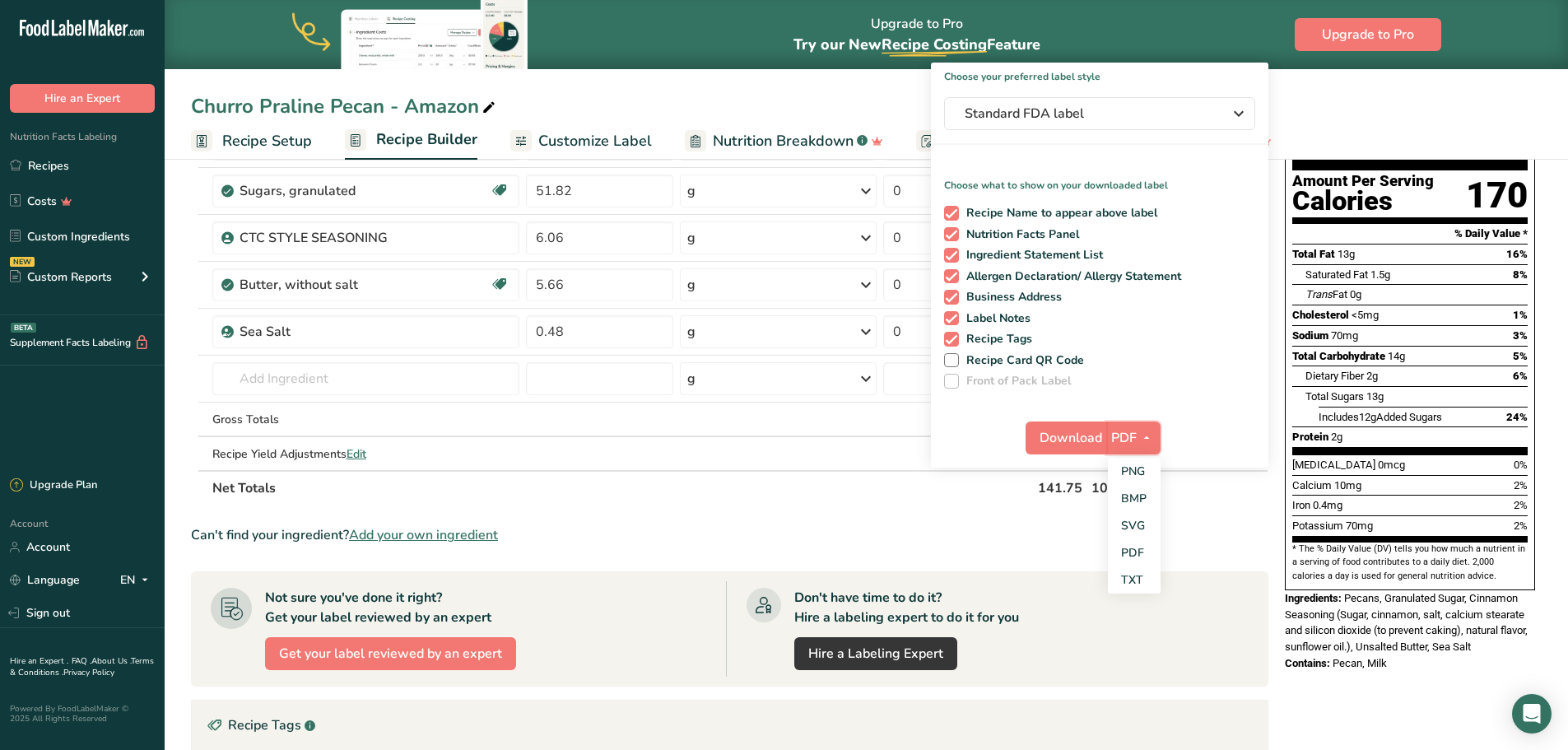
scroll to position [152, 0]
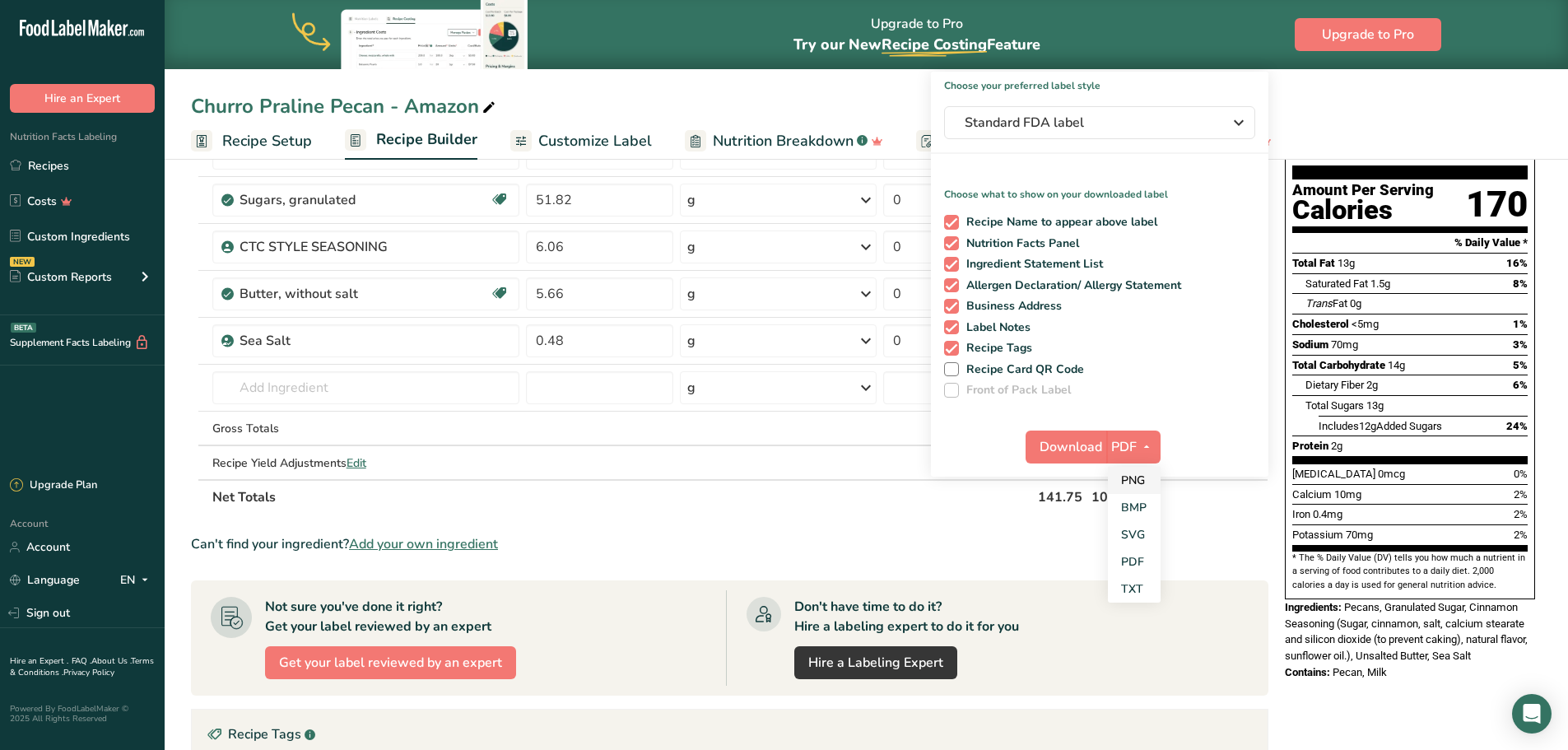
click at [1144, 482] on link "PNG" at bounding box center [1134, 480] width 52 height 28
click at [972, 528] on section "Ingredient * Amount * Unit * Waste * .a-a{fill:#347362;}.b-a{fill:#fff;} Grams …" at bounding box center [730, 560] width 1078 height 932
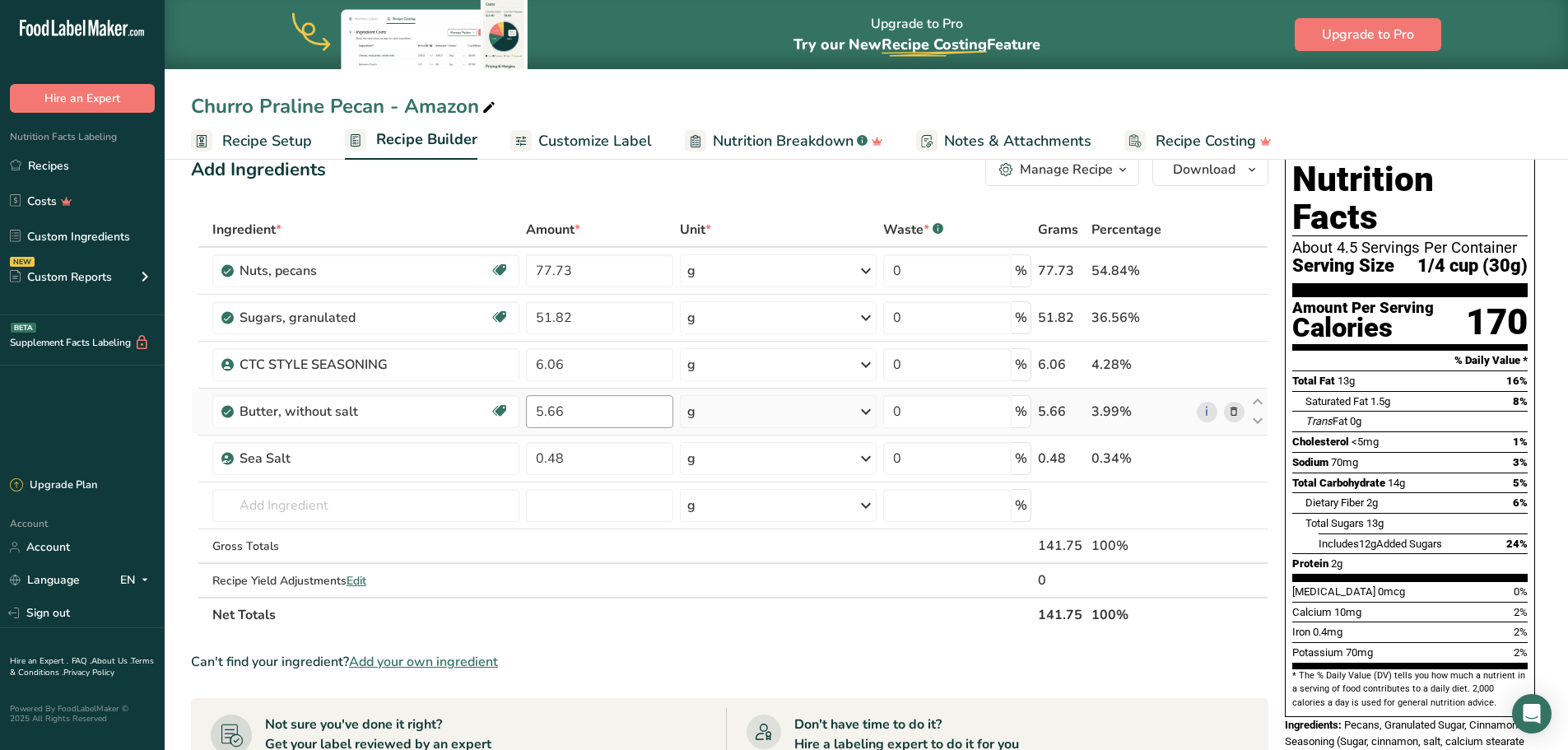
scroll to position [0, 0]
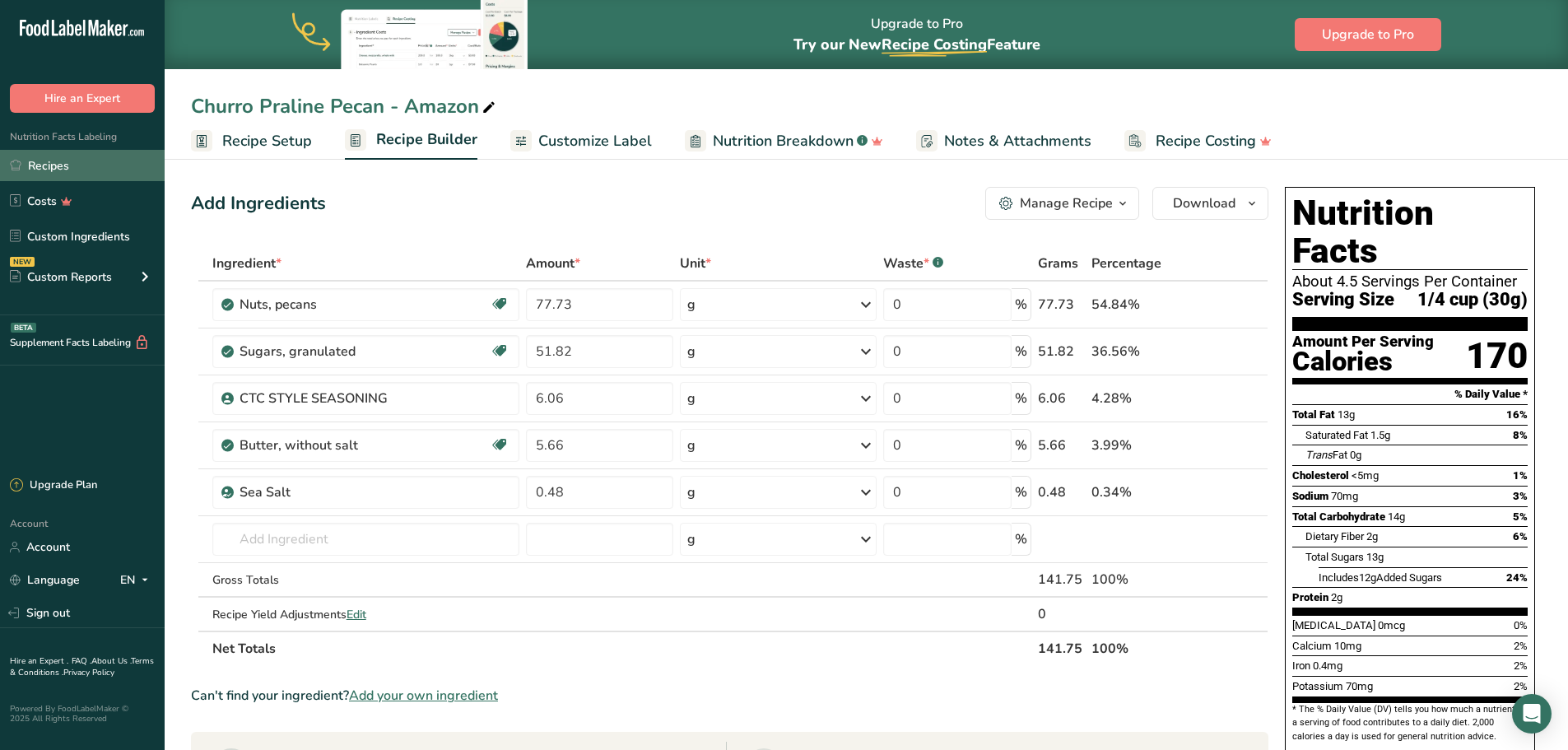
click at [59, 165] on link "Recipes" at bounding box center [82, 166] width 165 height 31
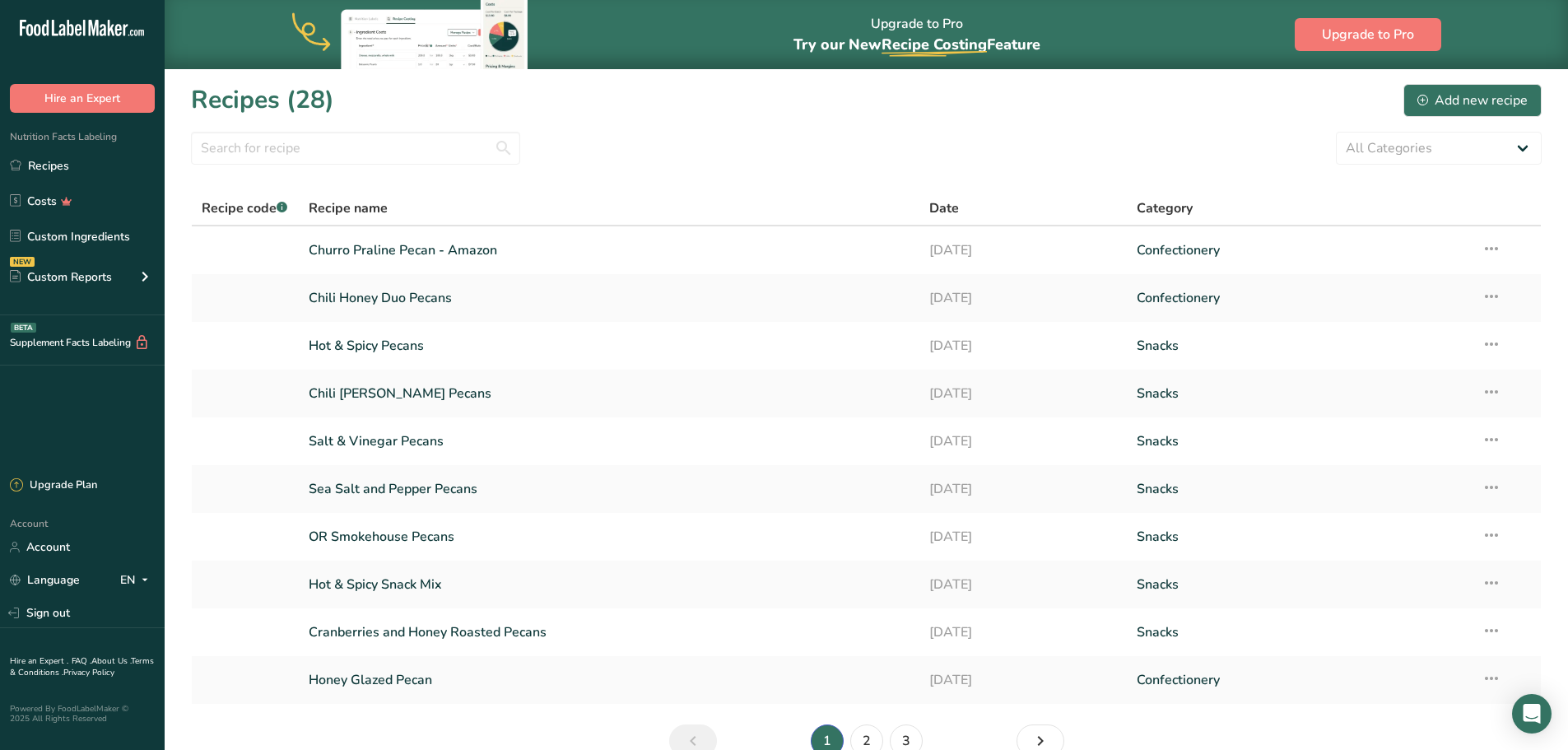
click at [631, 179] on section "Recipes (28) Add new recipe All Categories Baked Goods Beverages Confectionery …" at bounding box center [866, 425] width 1403 height 715
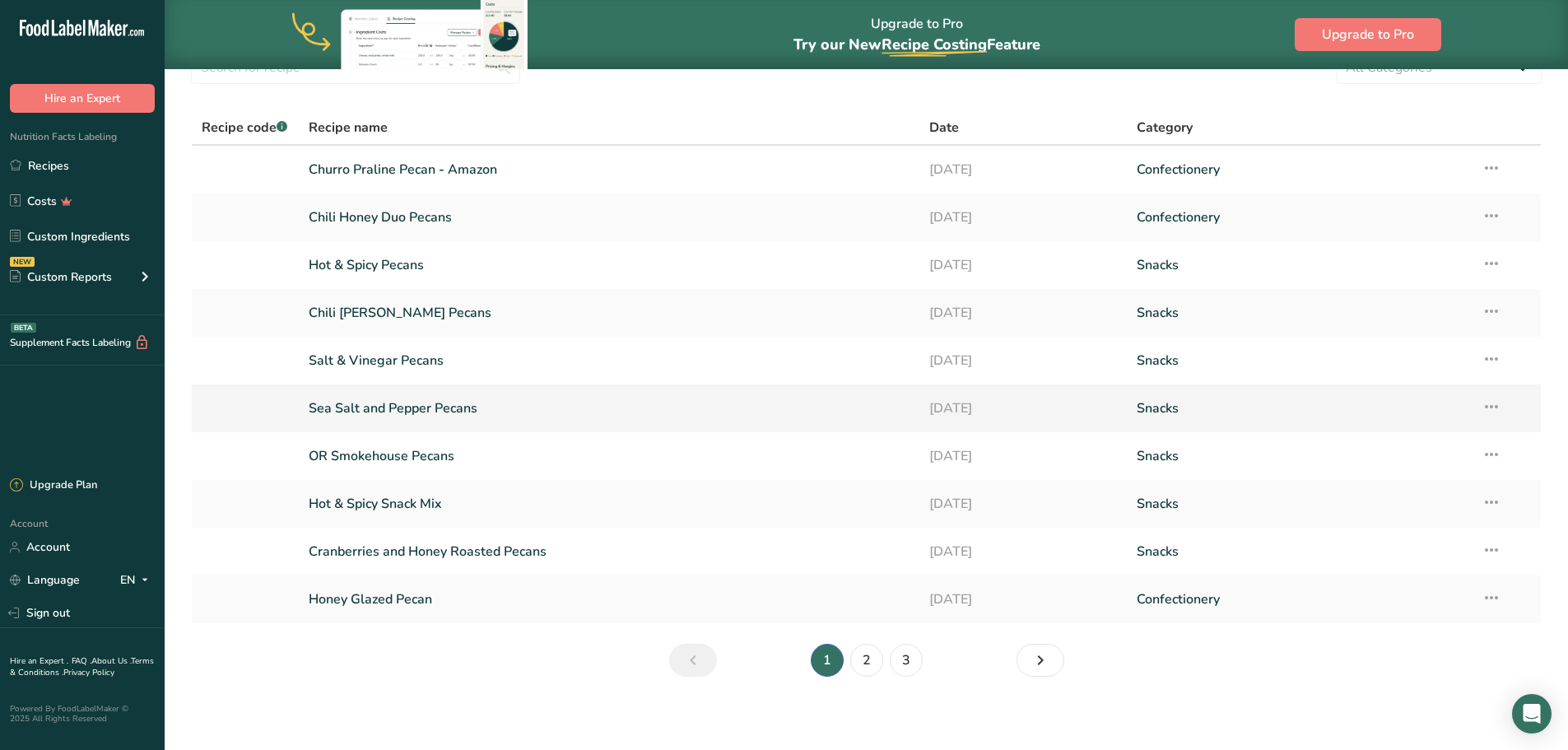
scroll to position [87, 0]
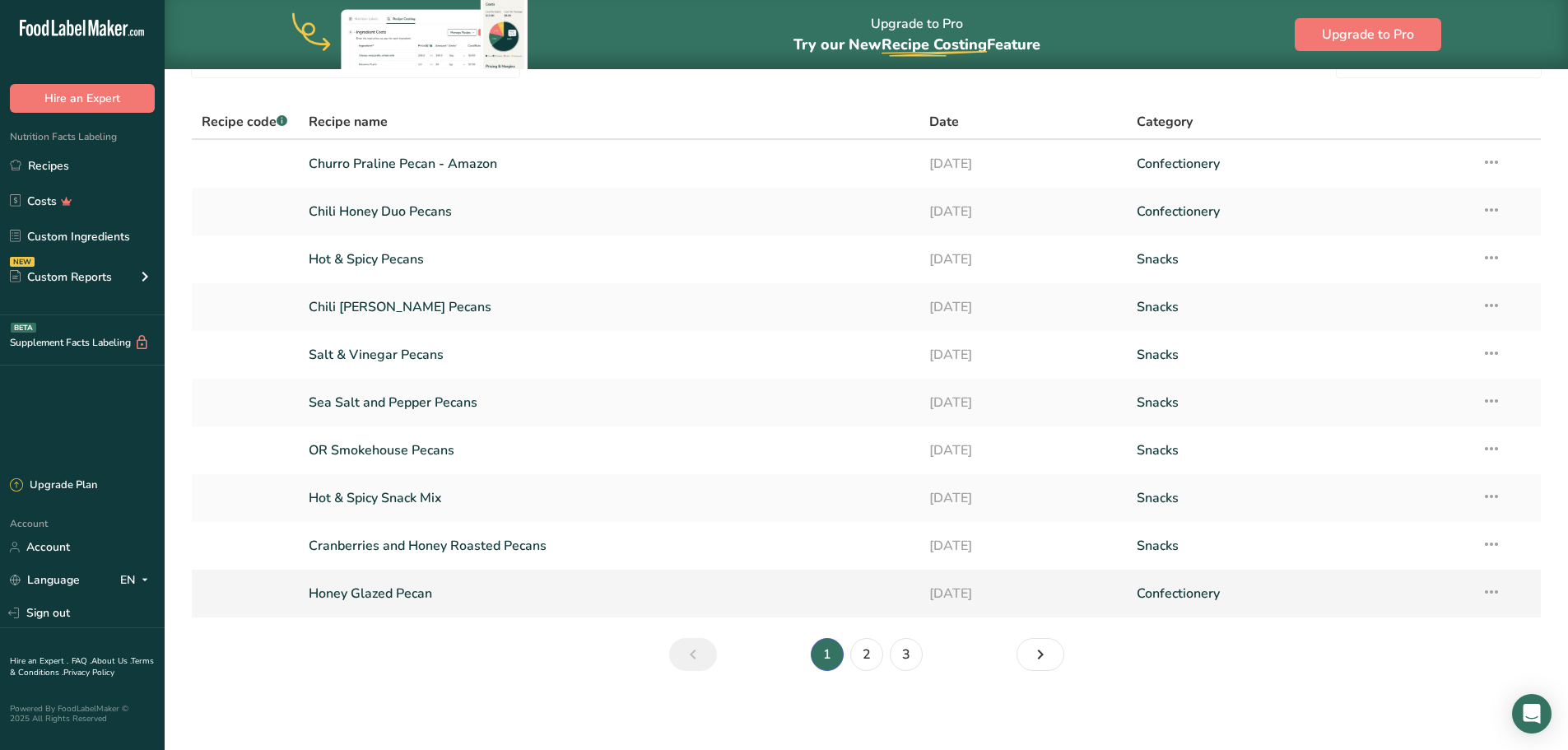
click at [404, 596] on link "Honey Glazed Pecan" at bounding box center [609, 594] width 602 height 35
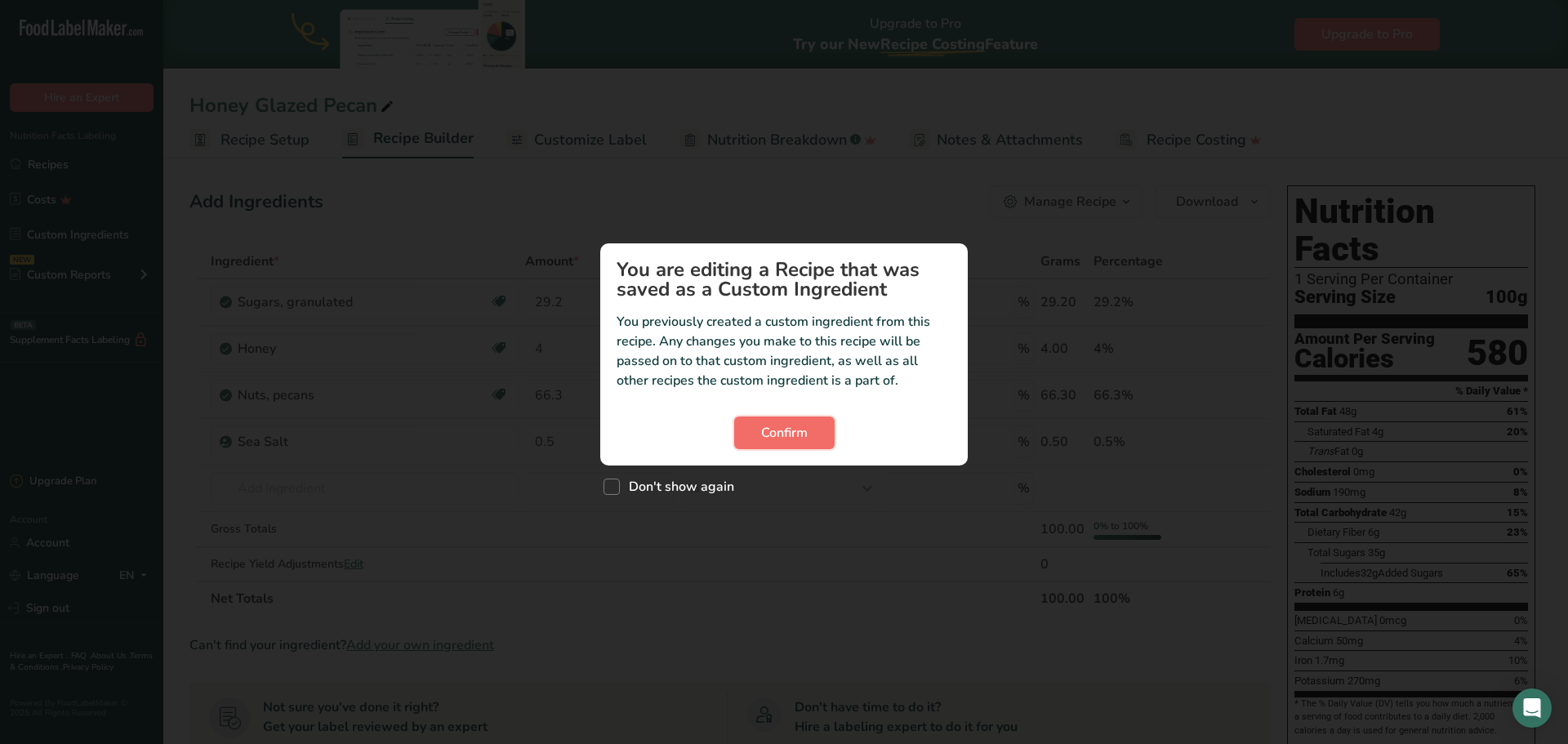
click at [794, 437] on span "Confirm" at bounding box center [784, 432] width 47 height 19
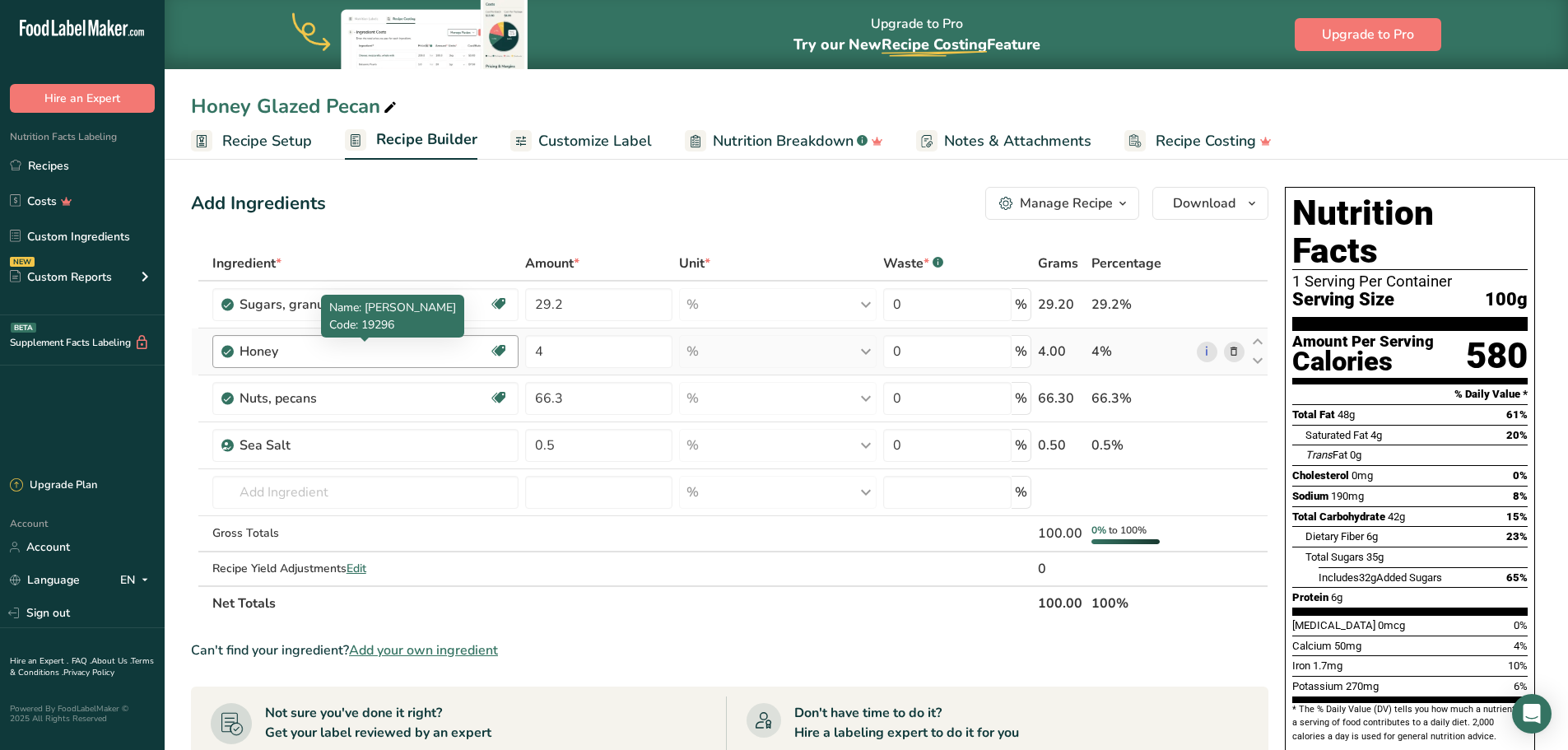
click at [253, 348] on div "Honey" at bounding box center [342, 351] width 206 height 19
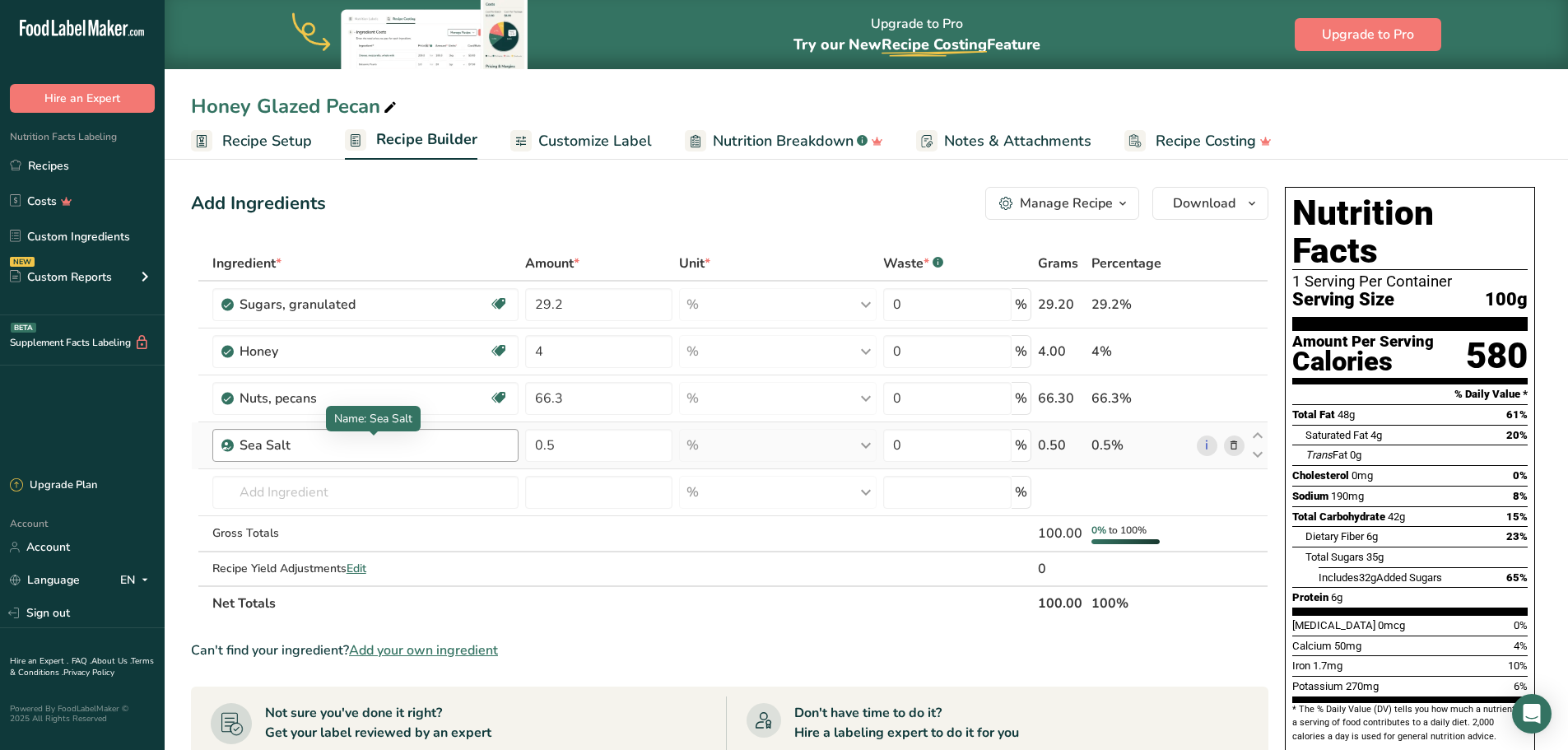
click at [280, 443] on div "Sea Salt" at bounding box center [342, 444] width 206 height 19
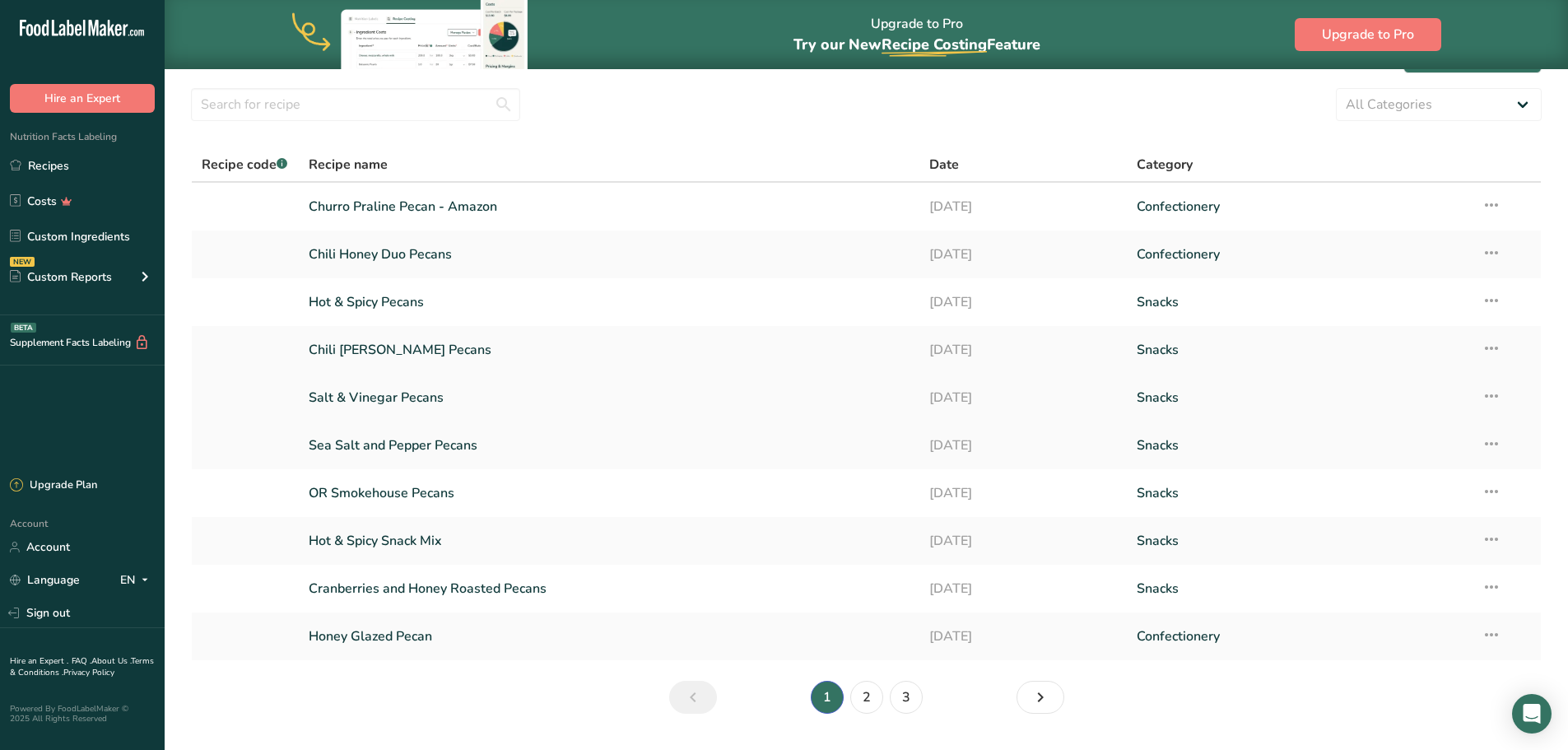
scroll to position [87, 0]
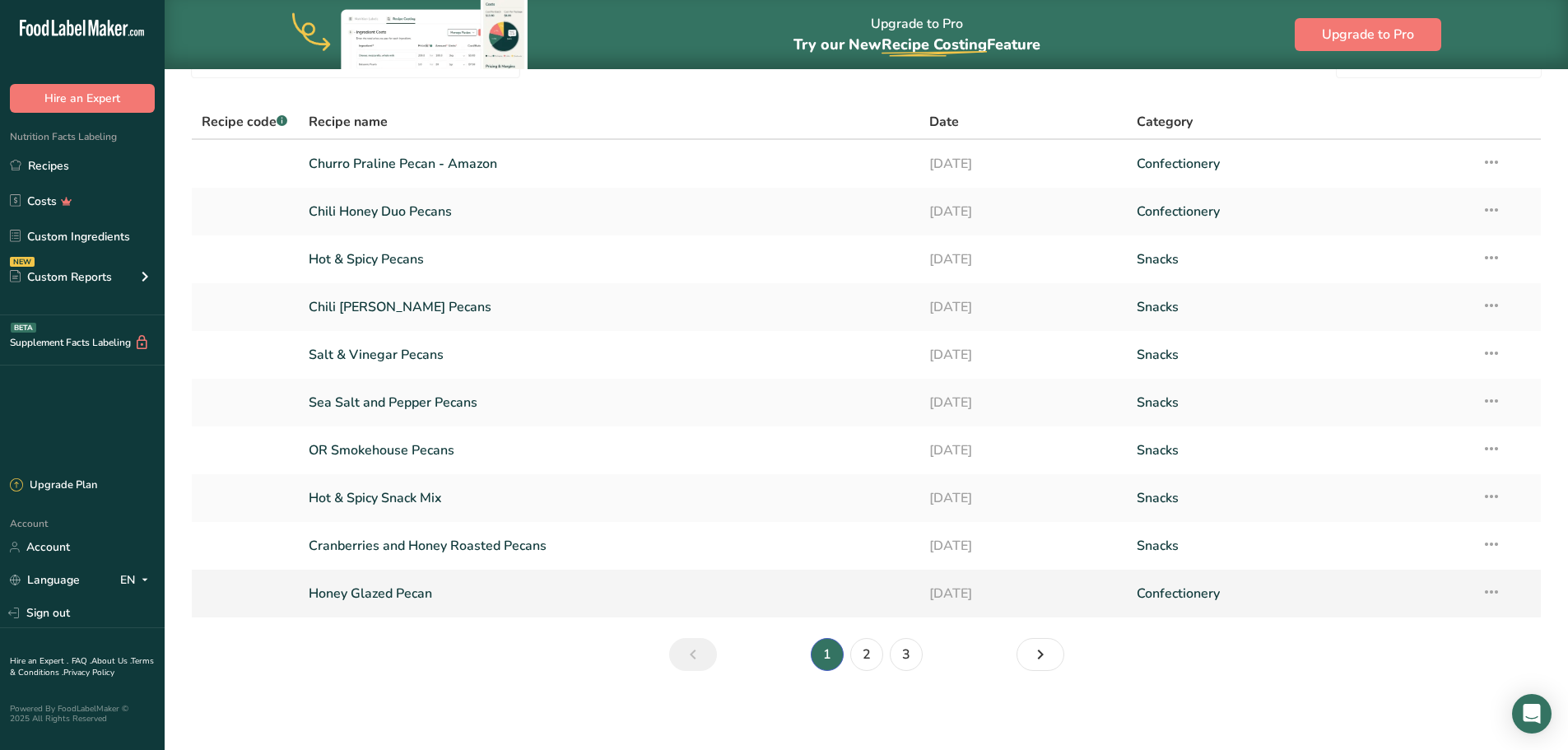
click at [407, 596] on link "Honey Glazed Pecan" at bounding box center [609, 594] width 602 height 35
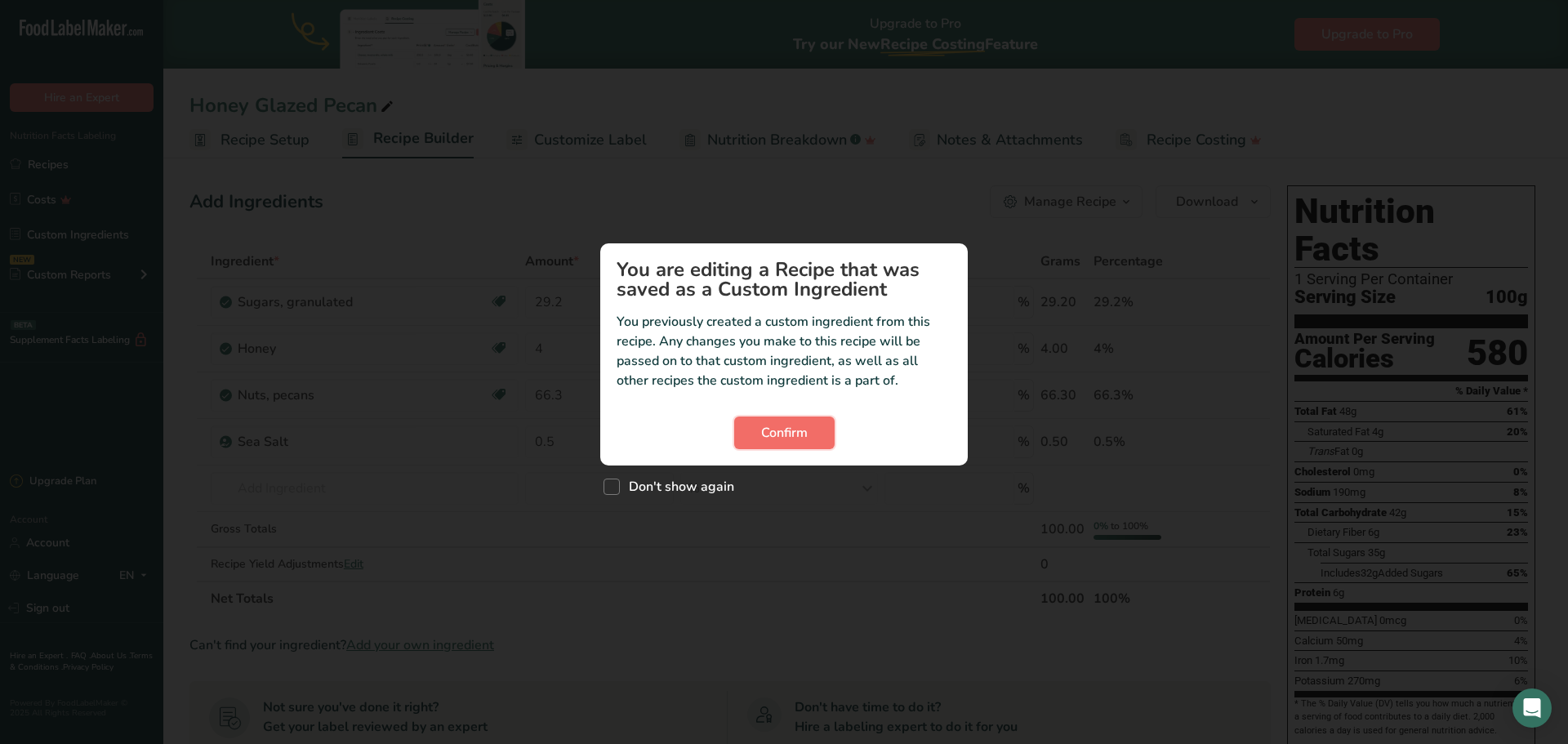
click at [768, 424] on span "Confirm" at bounding box center [784, 432] width 47 height 19
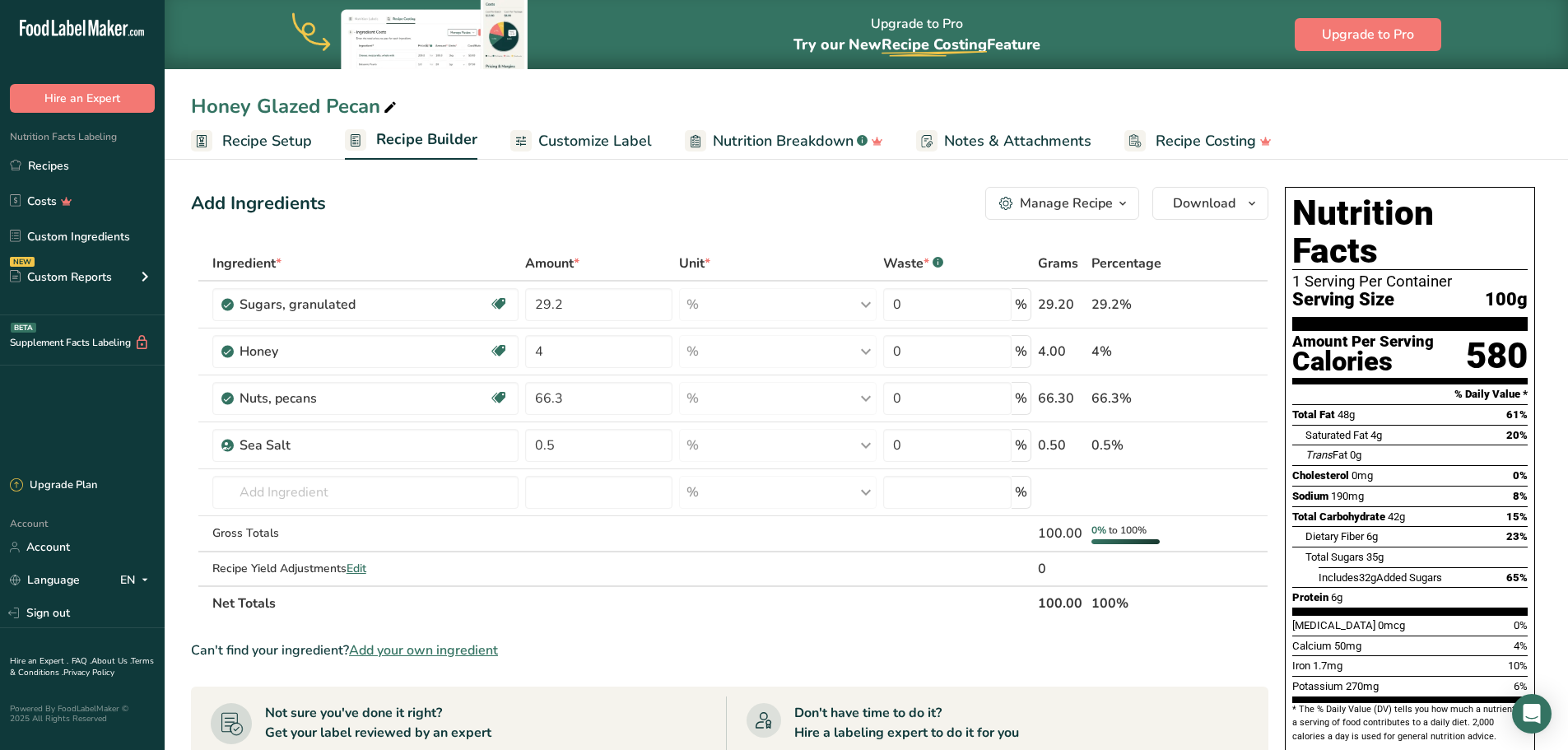
click at [267, 138] on span "Recipe Setup" at bounding box center [268, 141] width 90 height 22
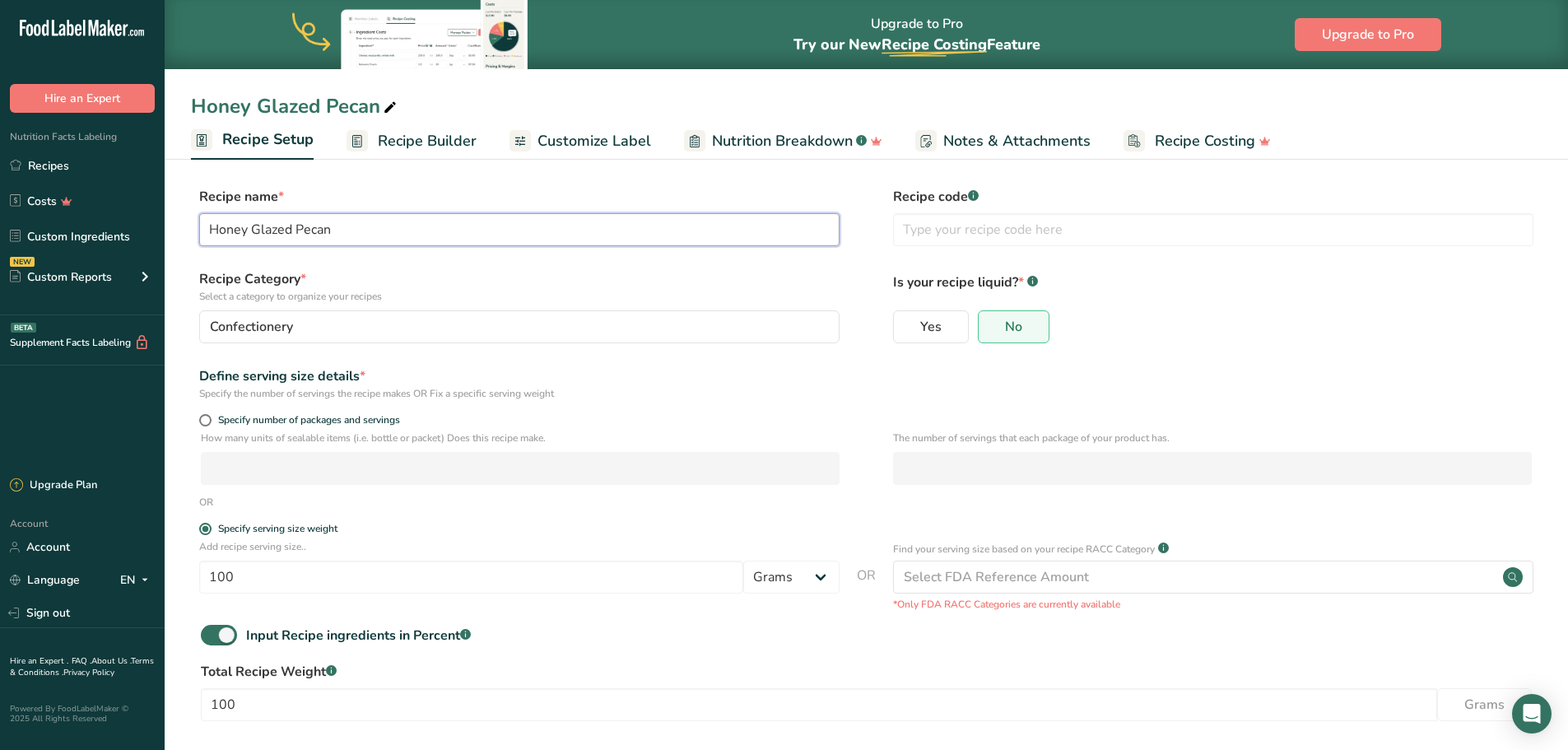
click at [391, 230] on input "Honey Glazed Pecan" at bounding box center [520, 230] width 640 height 33
type input "Honey Glazed Pecan - Amazon"
click at [688, 418] on label "Specify number of packages and servings" at bounding box center [520, 420] width 640 height 12
click at [210, 418] on input "Specify number of packages and servings" at bounding box center [205, 421] width 11 height 11
radio input "true"
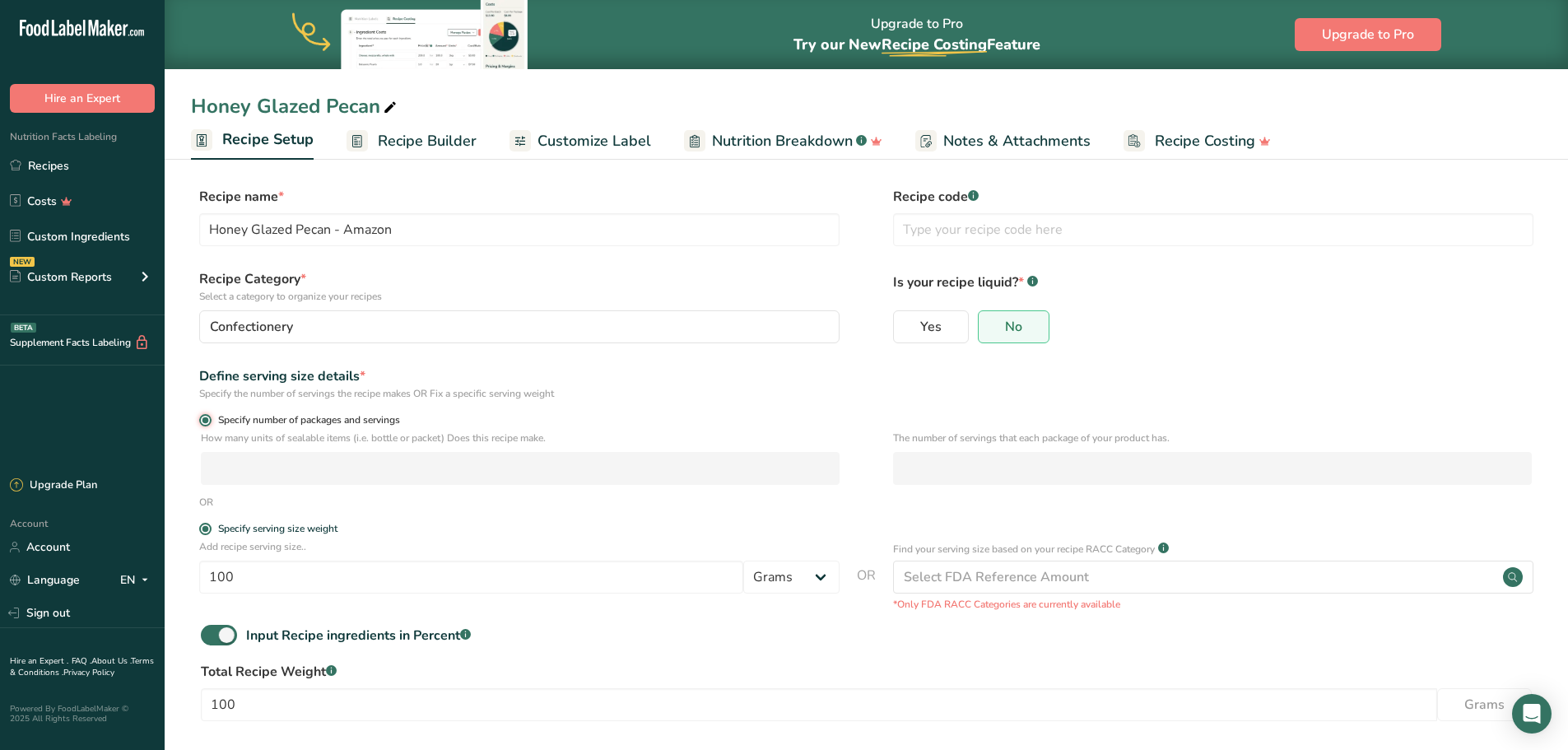
radio input "false"
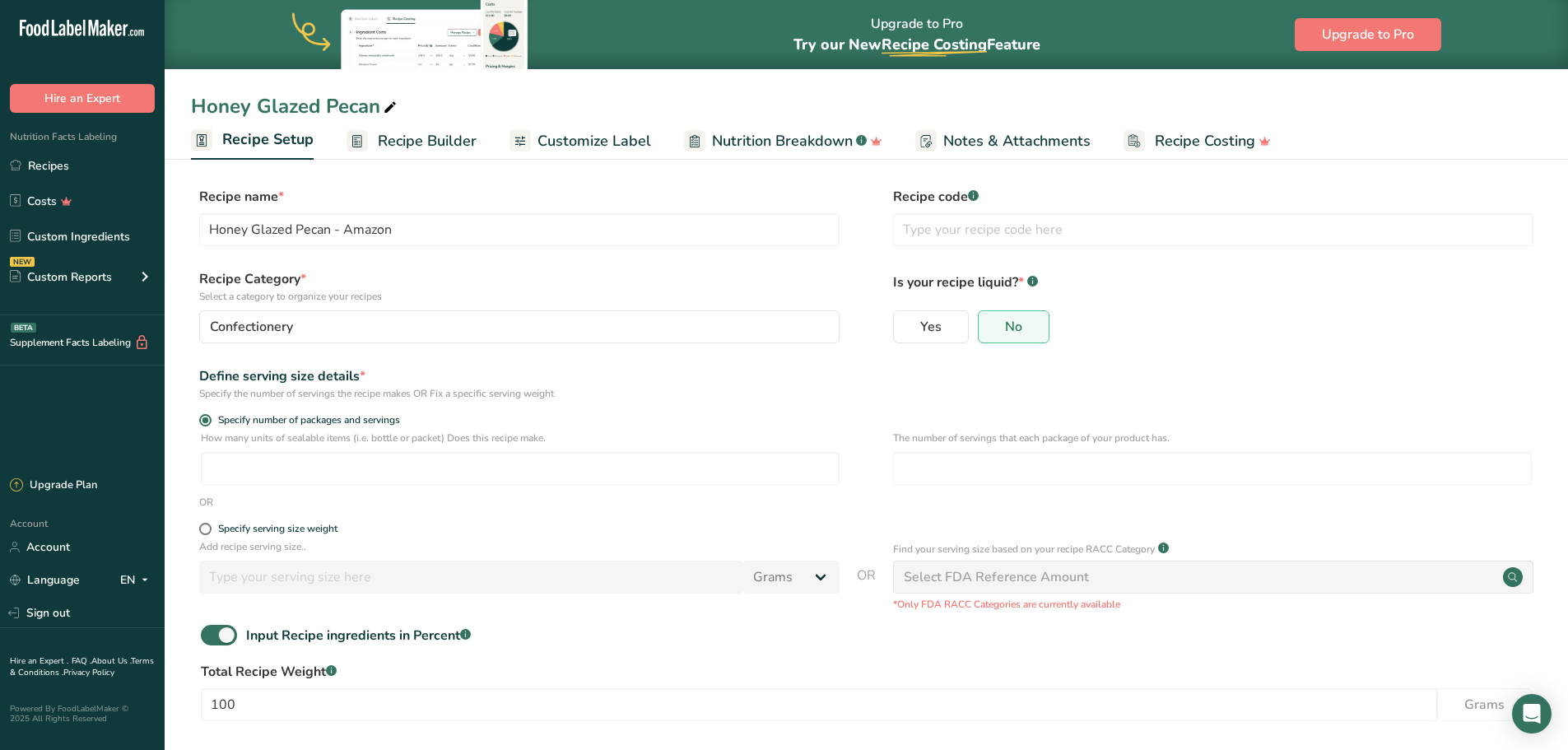
click at [426, 139] on span "Recipe Builder" at bounding box center [427, 141] width 98 height 22
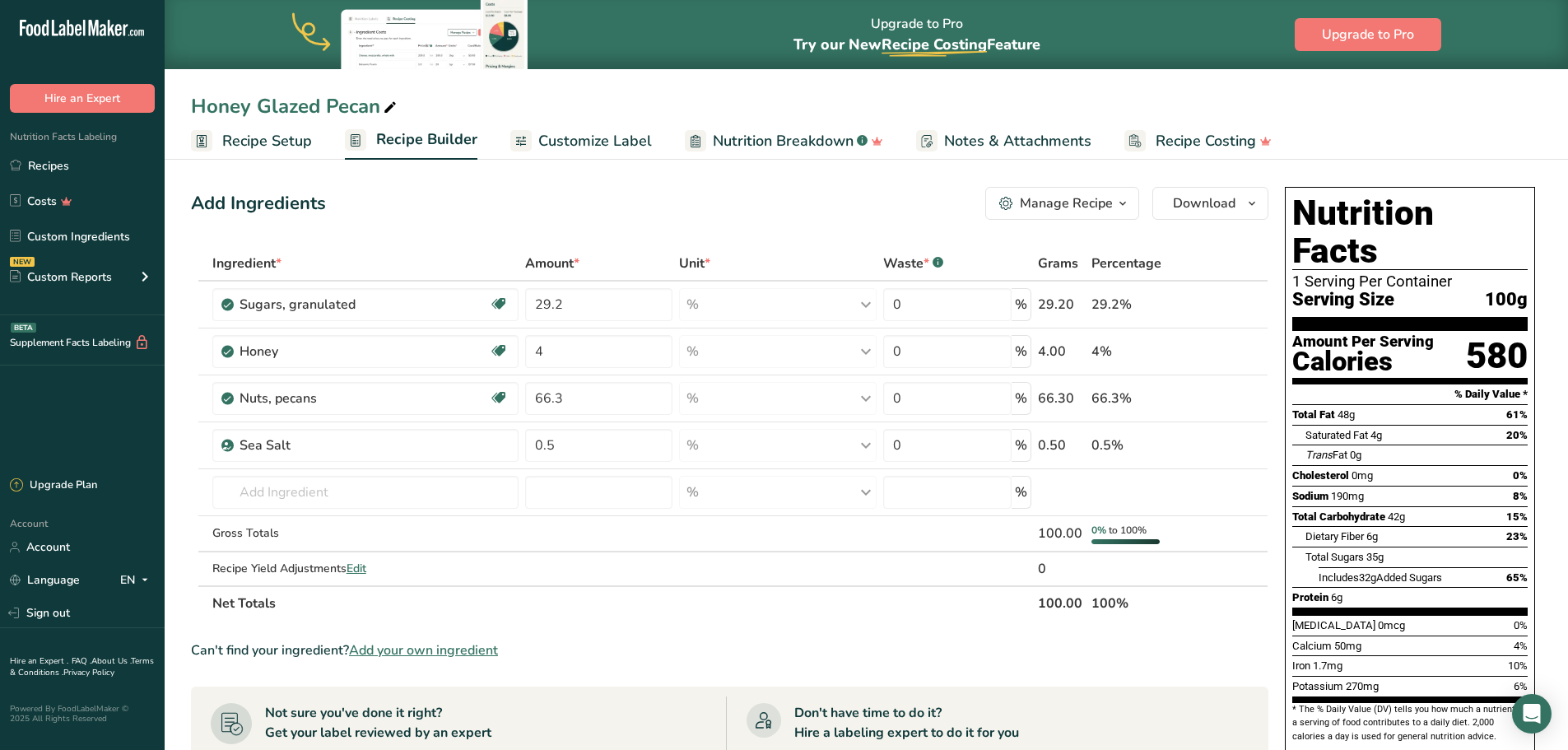
click at [262, 129] on link "Recipe Setup" at bounding box center [252, 141] width 121 height 37
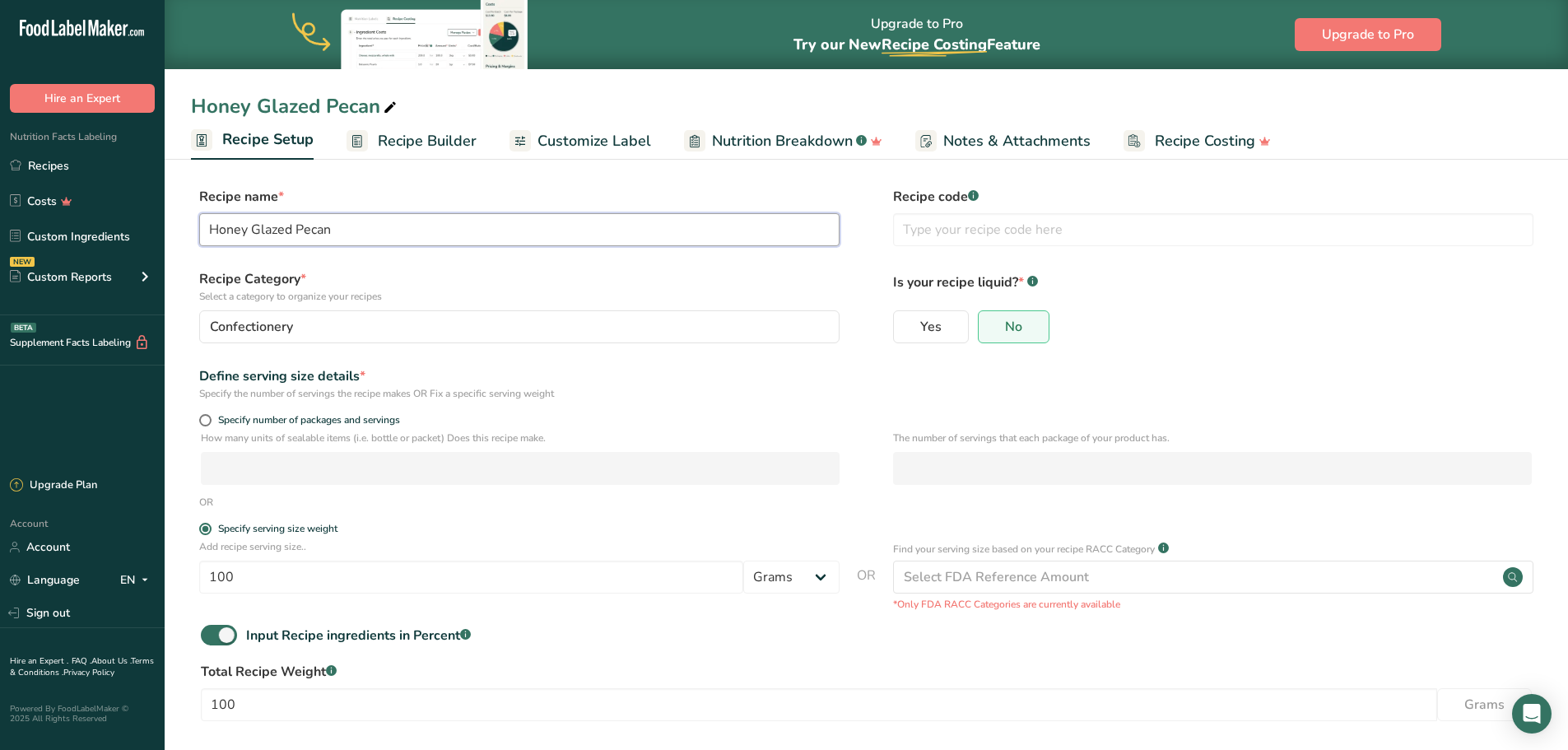
click at [407, 233] on input "Honey Glazed Pecan" at bounding box center [520, 230] width 640 height 33
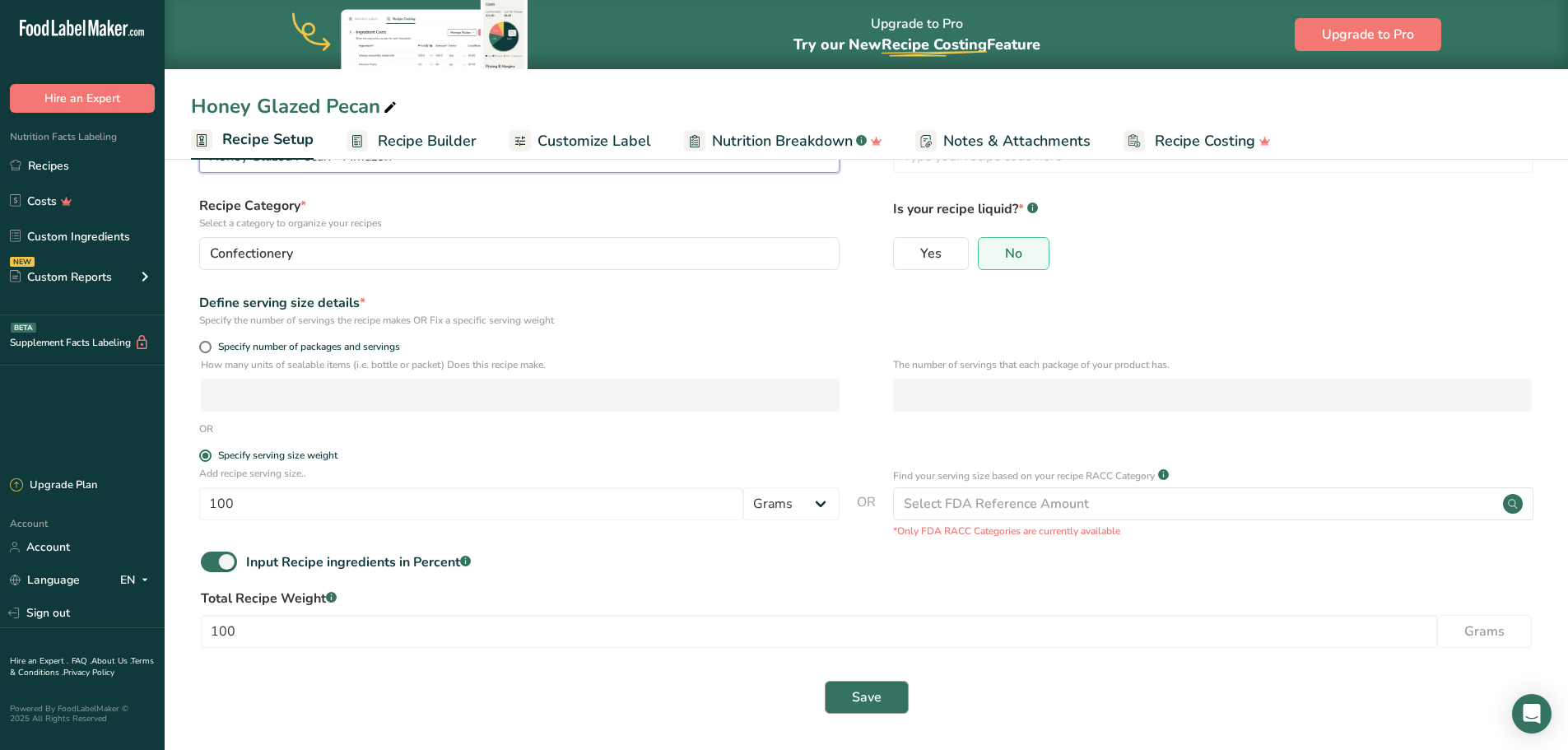
type input "Honey Glazed Pecan - Amazon"
click at [836, 690] on button "Save" at bounding box center [866, 698] width 84 height 33
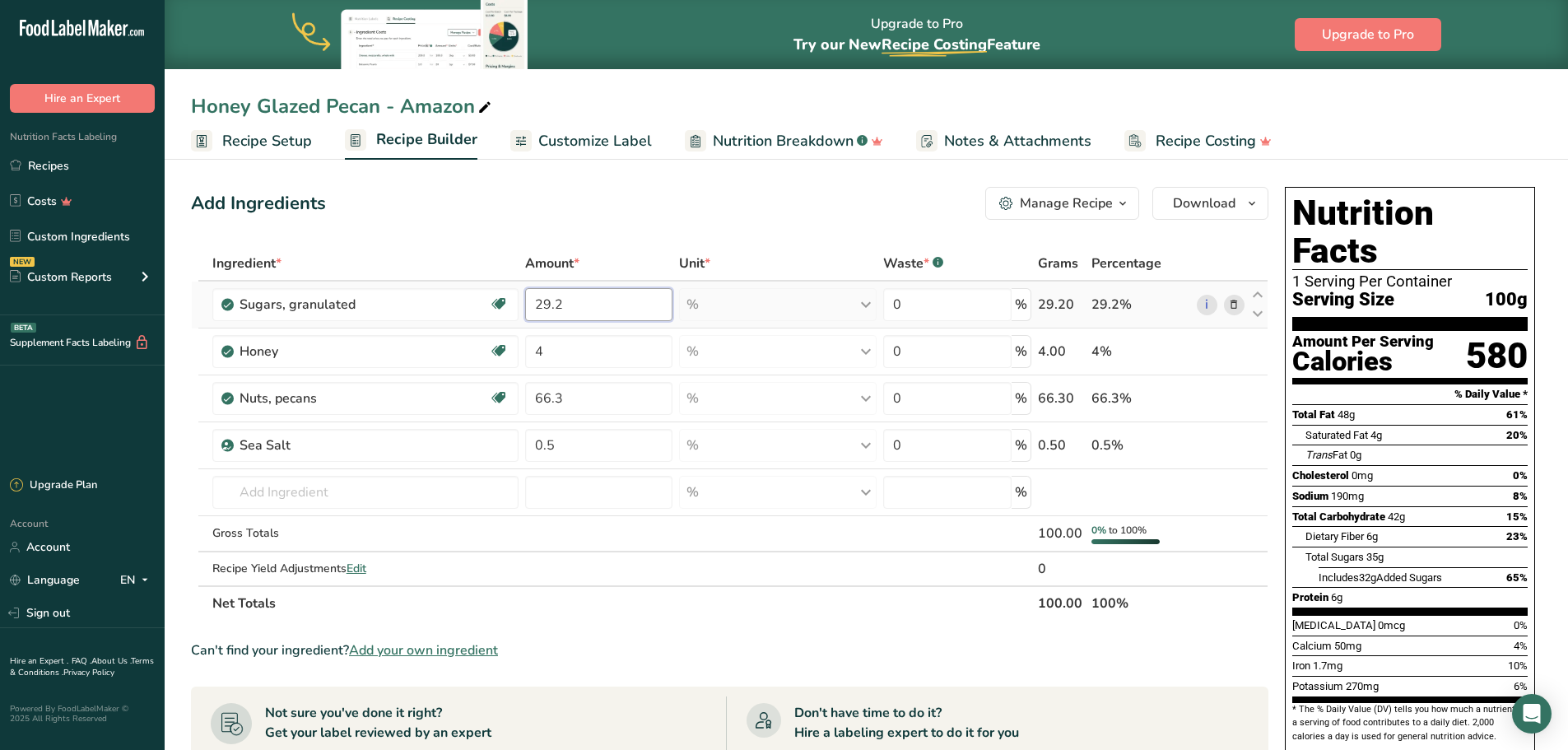
click at [603, 304] on input "29.2" at bounding box center [599, 305] width 148 height 33
type input "2"
type input "51.83"
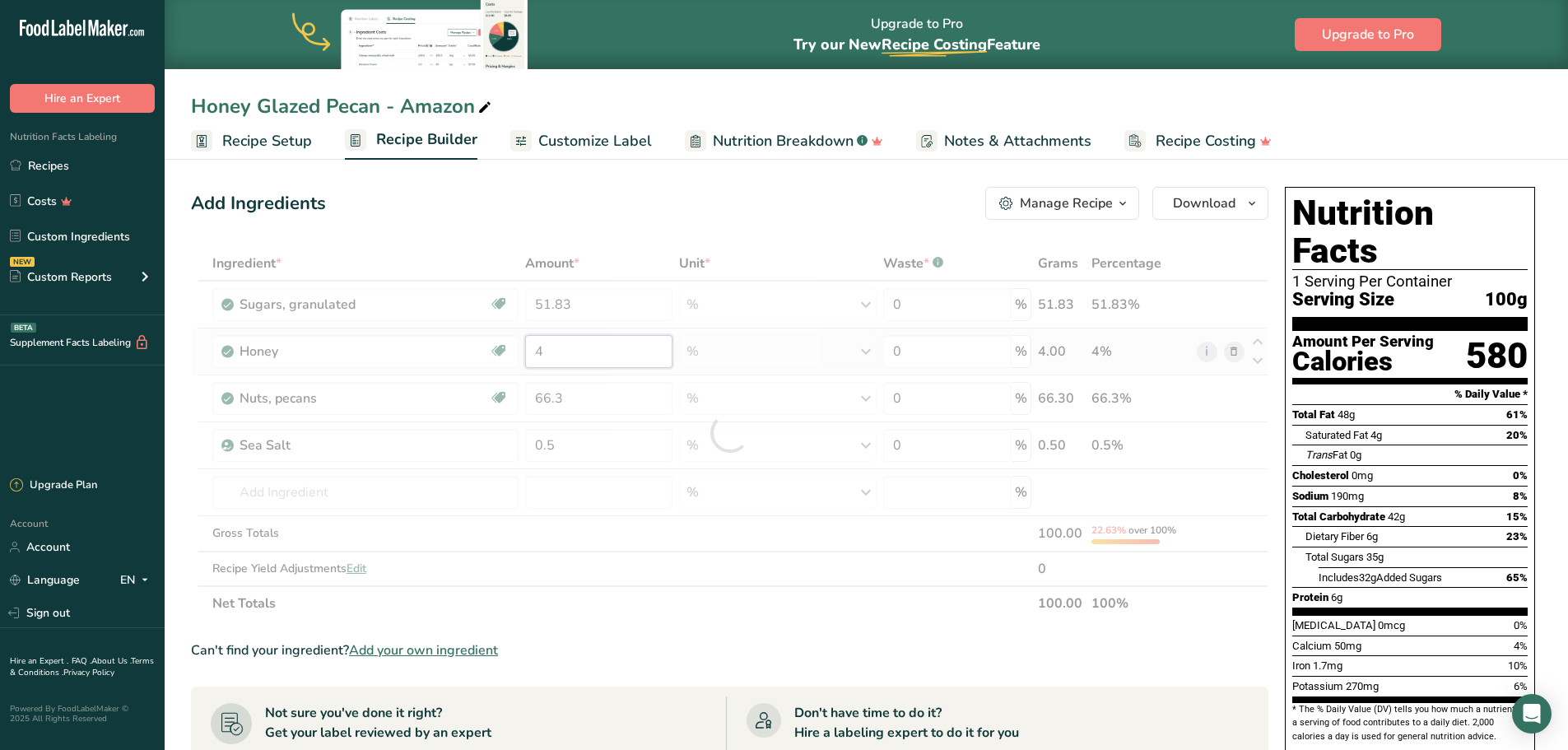
click at [564, 355] on div "Ingredient * Amount * Unit * Waste * .a-a{fill:#347362;}.b-a{fill:#fff;} Grams …" at bounding box center [730, 433] width 1078 height 375
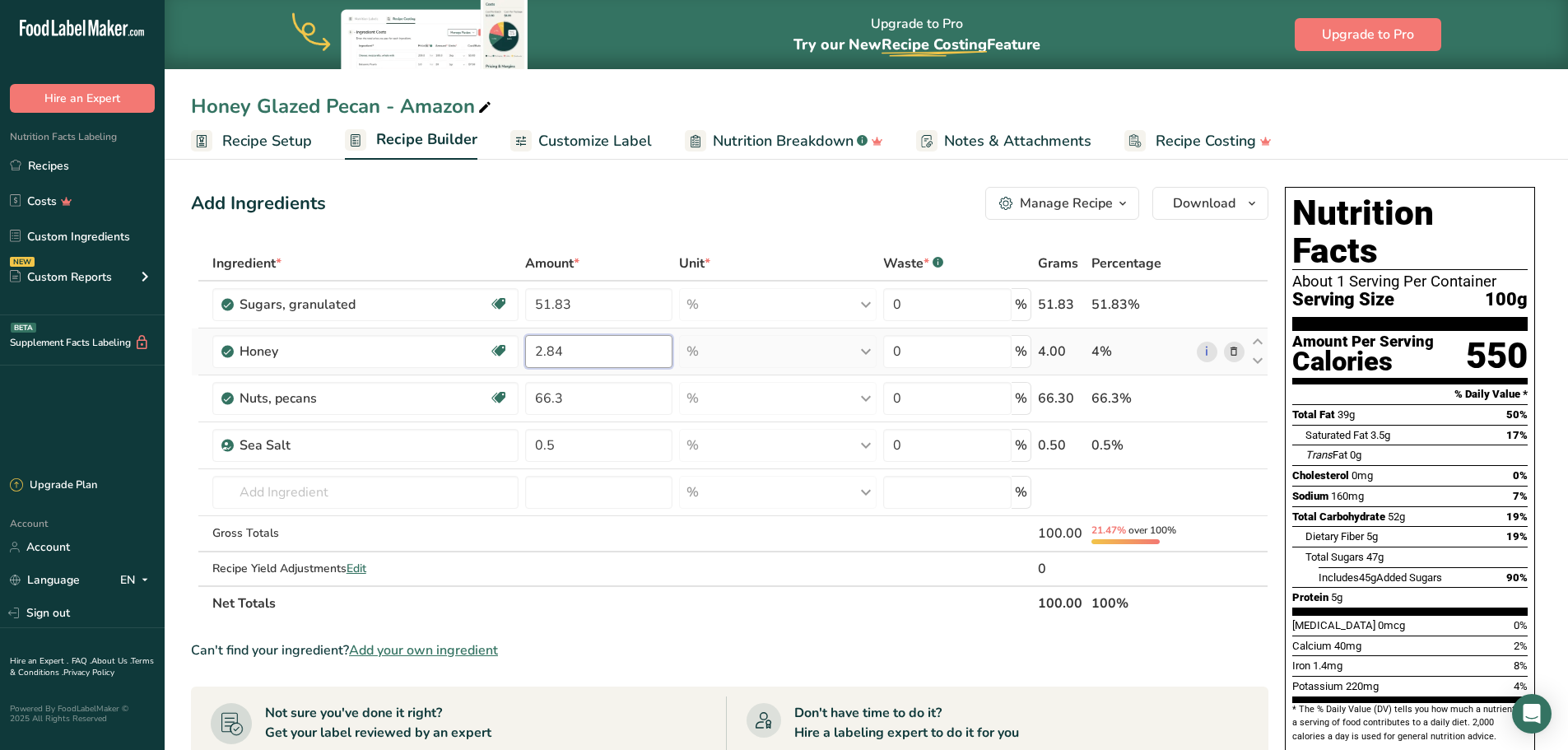
type input "2.84"
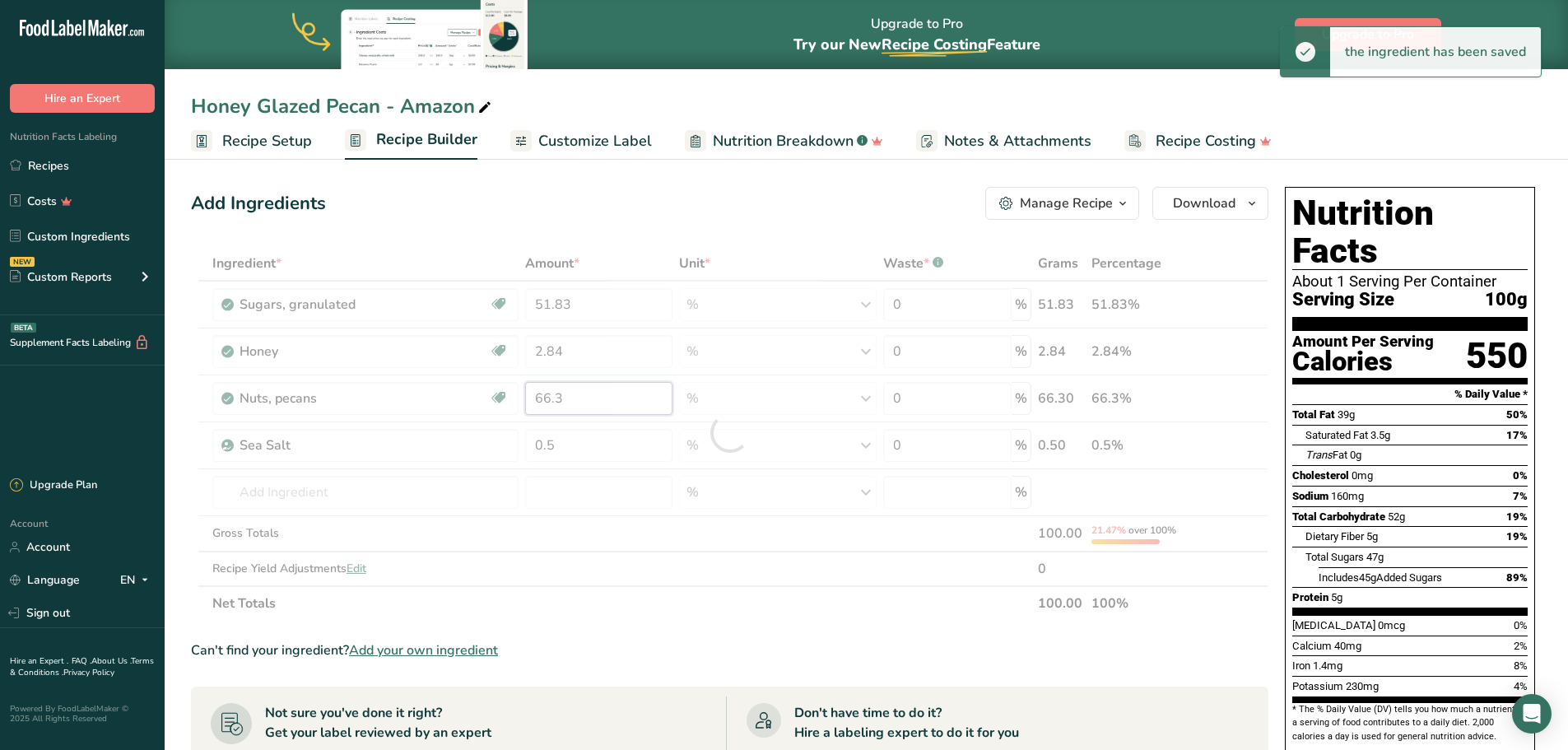
click at [571, 397] on div "Ingredient * Amount * Unit * Waste * .a-a{fill:#347362;}.b-a{fill:#fff;} Grams …" at bounding box center [730, 433] width 1078 height 375
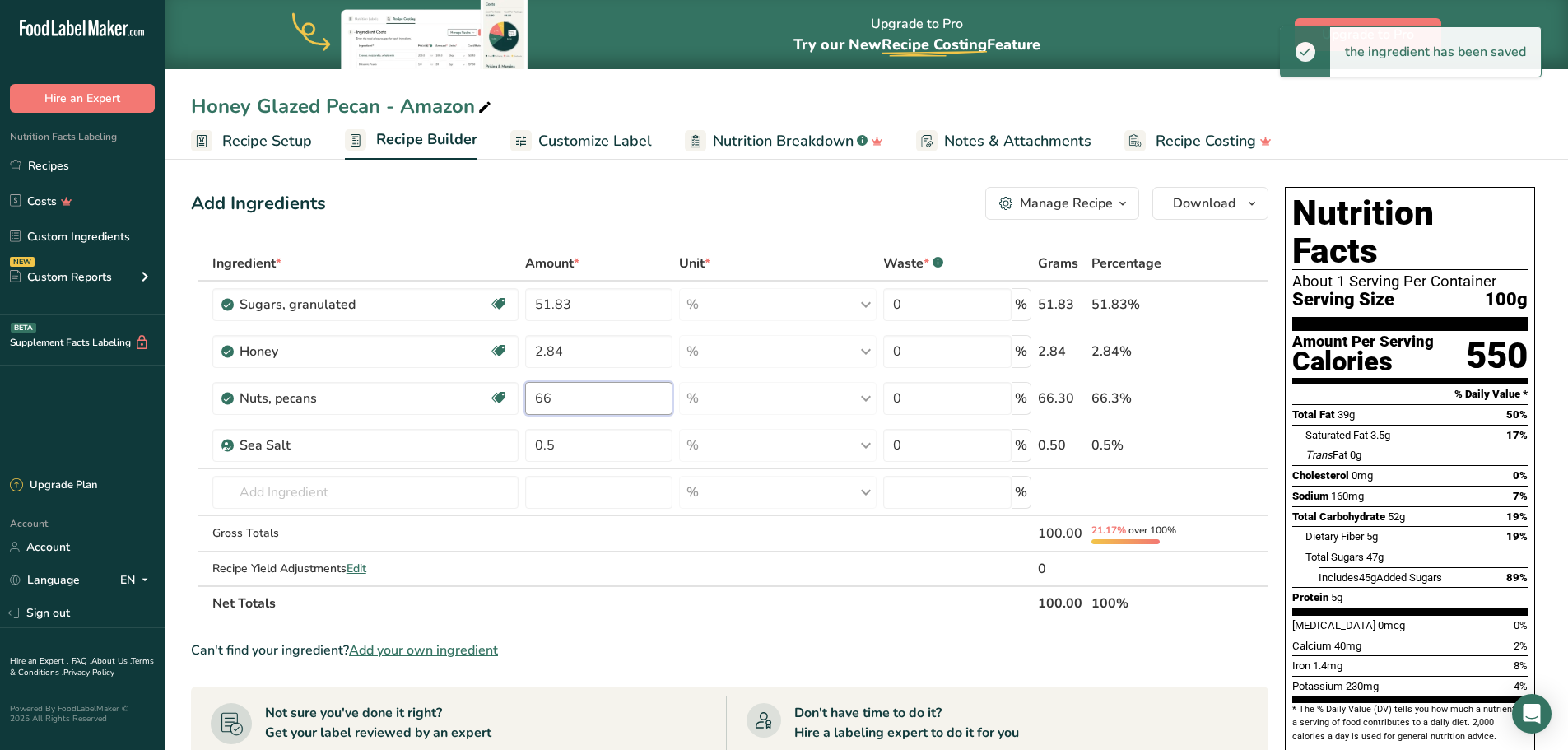
type input "6"
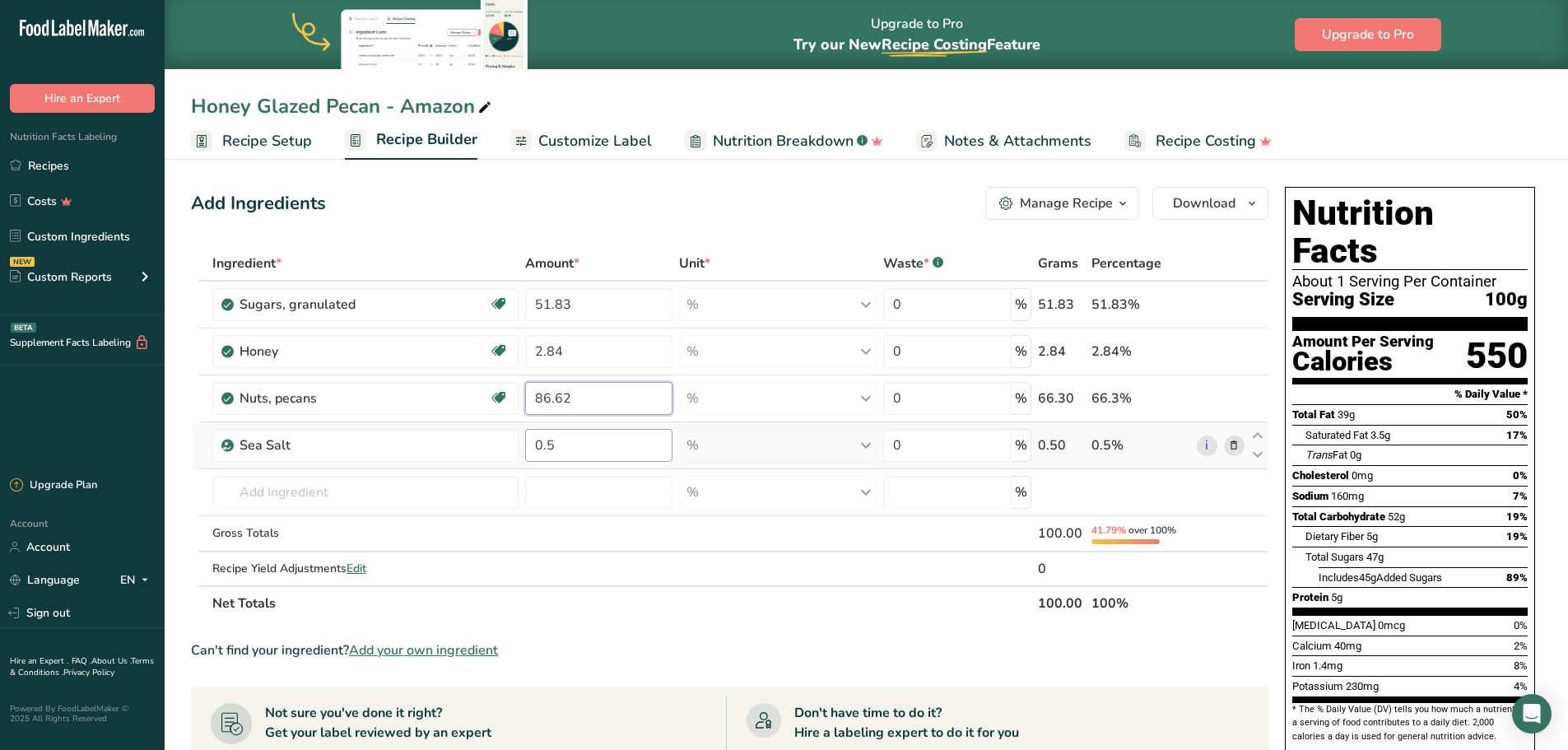
type input "86.62"
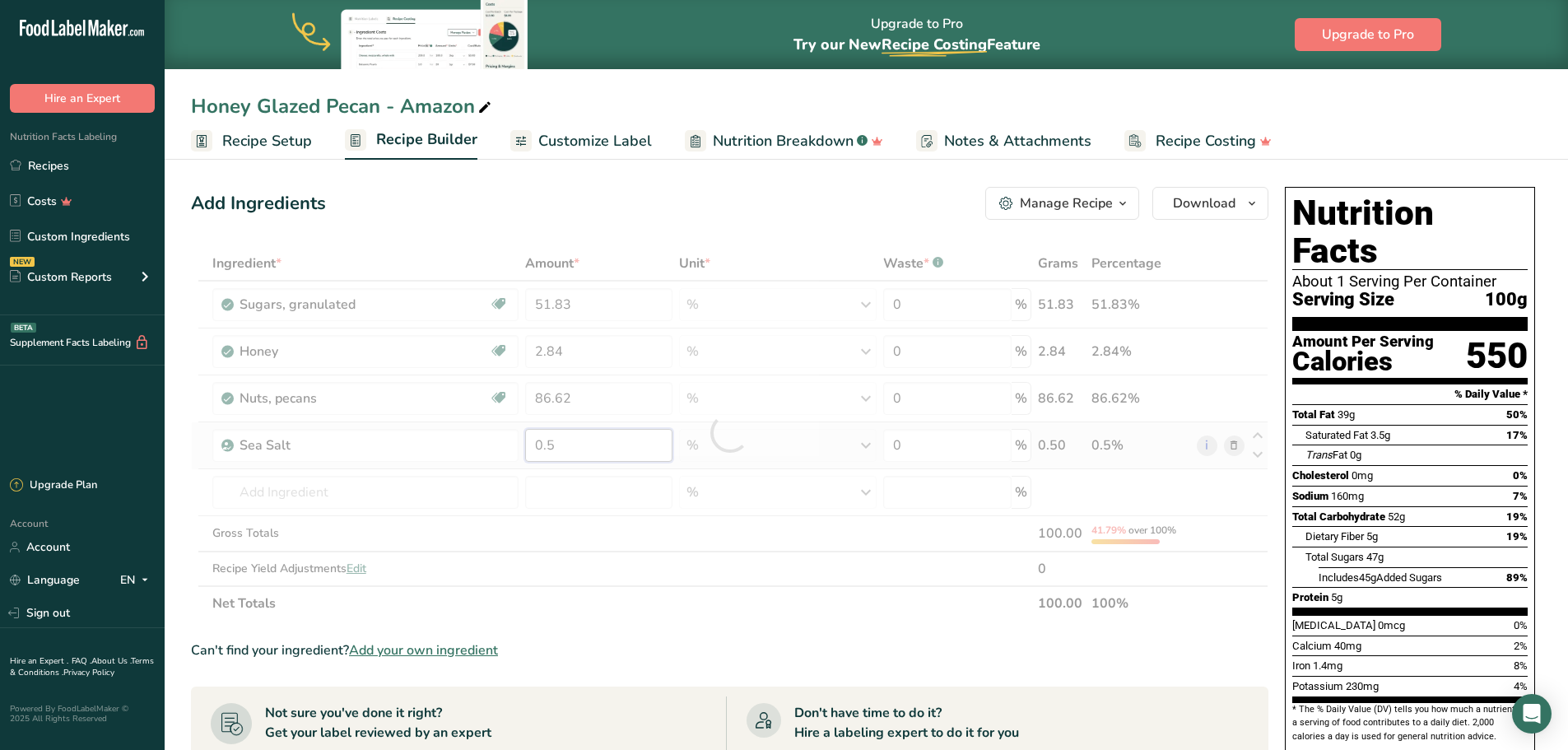
click at [566, 444] on div "Ingredient * Amount * Unit * Waste * .a-a{fill:#347362;}.b-a{fill:#fff;} Grams …" at bounding box center [730, 433] width 1078 height 375
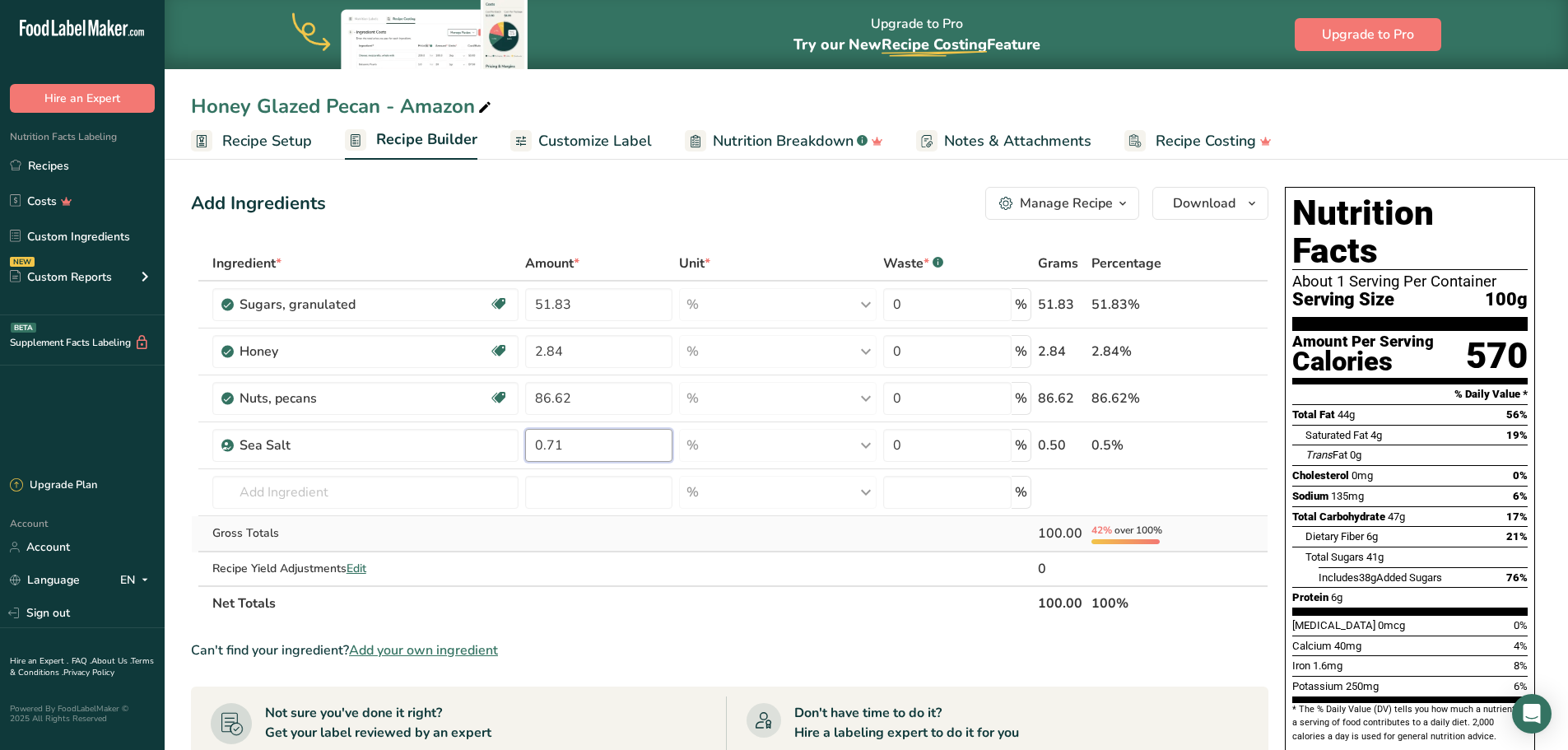
type input "0.71"
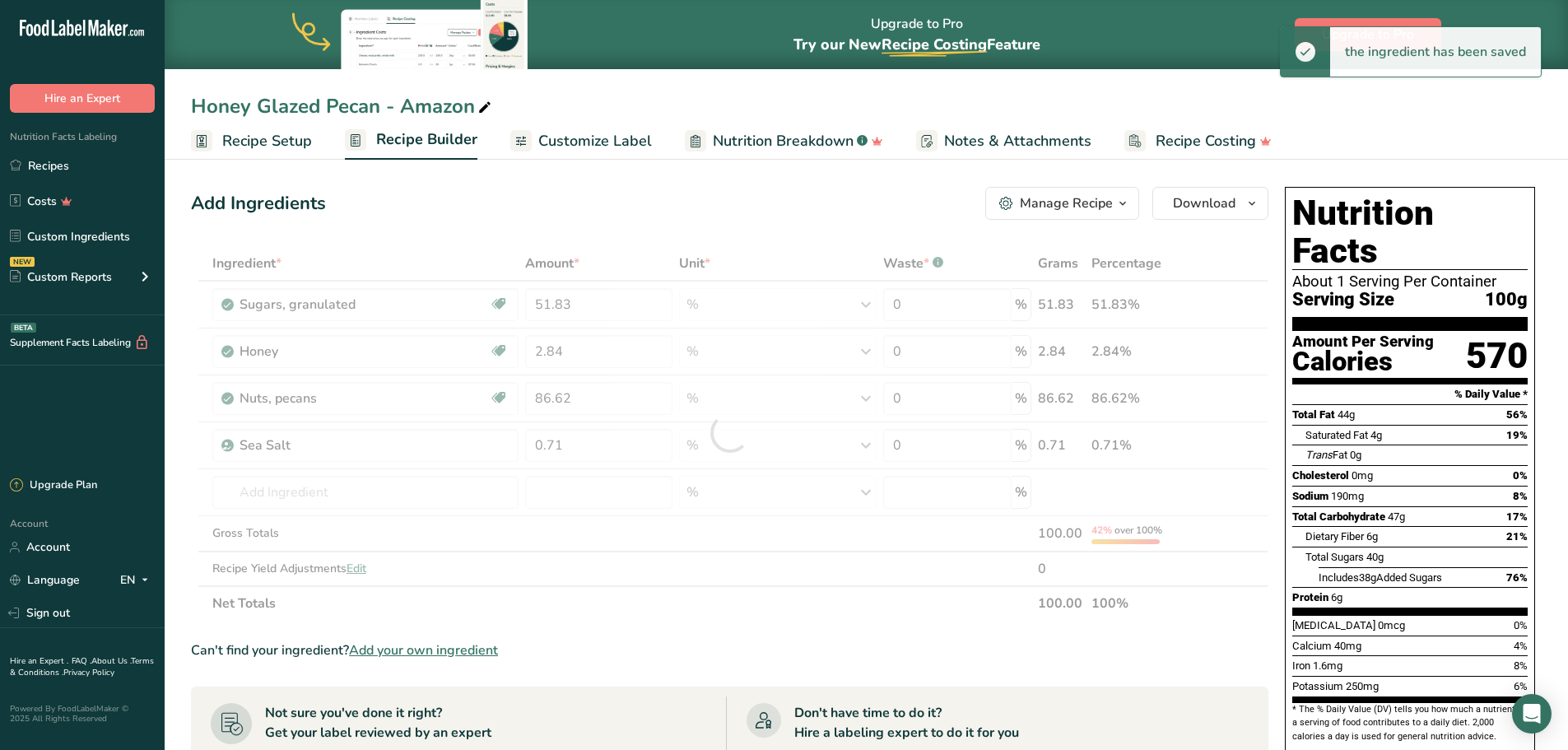
click at [797, 623] on section "Ingredient * Amount * Unit * Waste * .a-a{fill:#347362;}.b-a{fill:#fff;} Grams …" at bounding box center [730, 690] width 1078 height 887
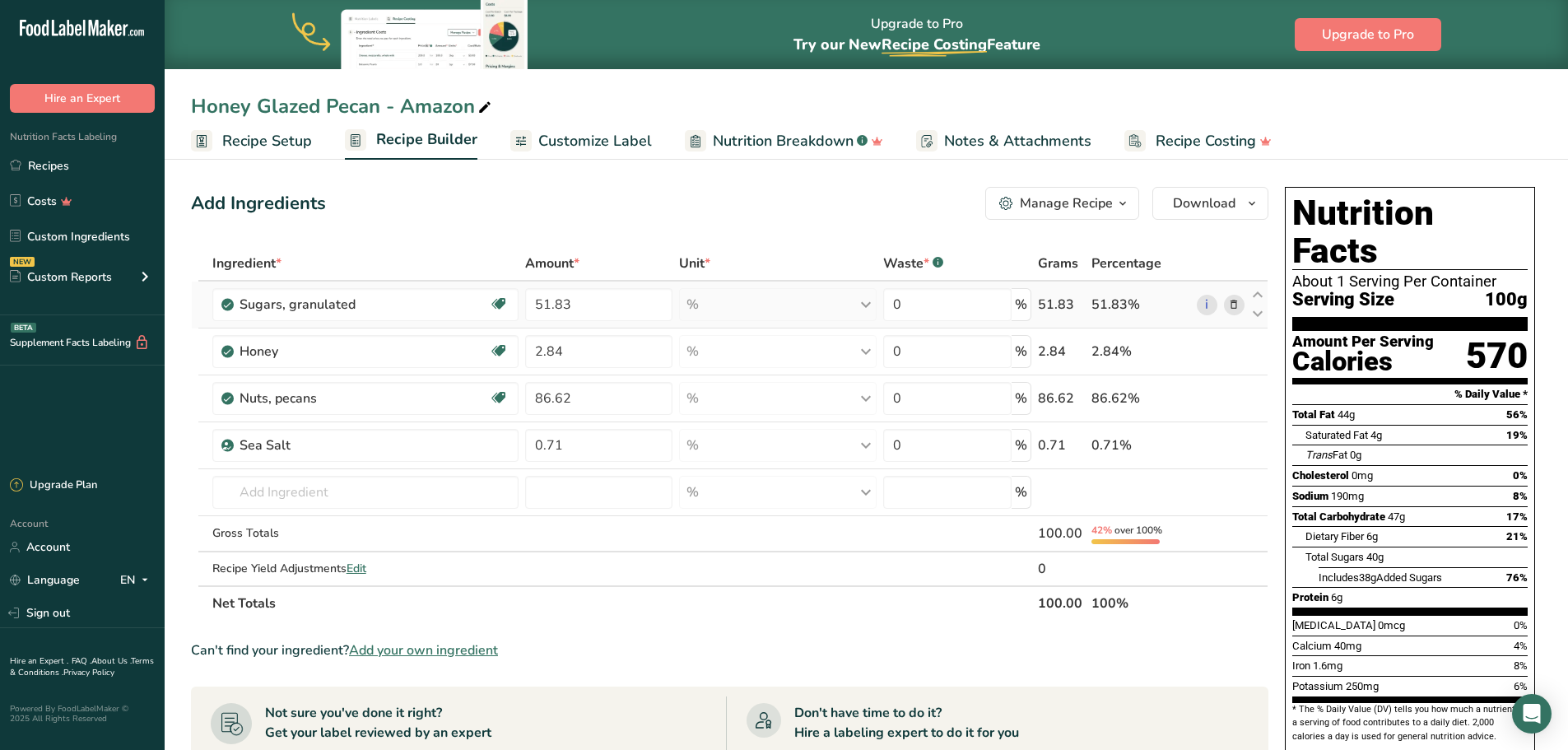
click at [869, 302] on div "% Portions 1 serving packet 1 tsp 1 cup See more Weight Units g kg mg See more …" at bounding box center [778, 305] width 197 height 33
click at [854, 309] on div "% Portions 1 serving packet 1 tsp 1 cup See more Weight Units g kg mg See more …" at bounding box center [778, 305] width 197 height 33
click at [1022, 303] on div "0 %" at bounding box center [957, 305] width 148 height 33
click at [864, 304] on div "% Portions 1 serving packet 1 tsp 1 cup See more Weight Units g kg mg See more …" at bounding box center [778, 305] width 197 height 33
click at [848, 375] on td "% Portions 1 cup 1 tbsp 1 packet (0.5 oz) Weight Units g kg mg See more Volume …" at bounding box center [778, 352] width 203 height 47
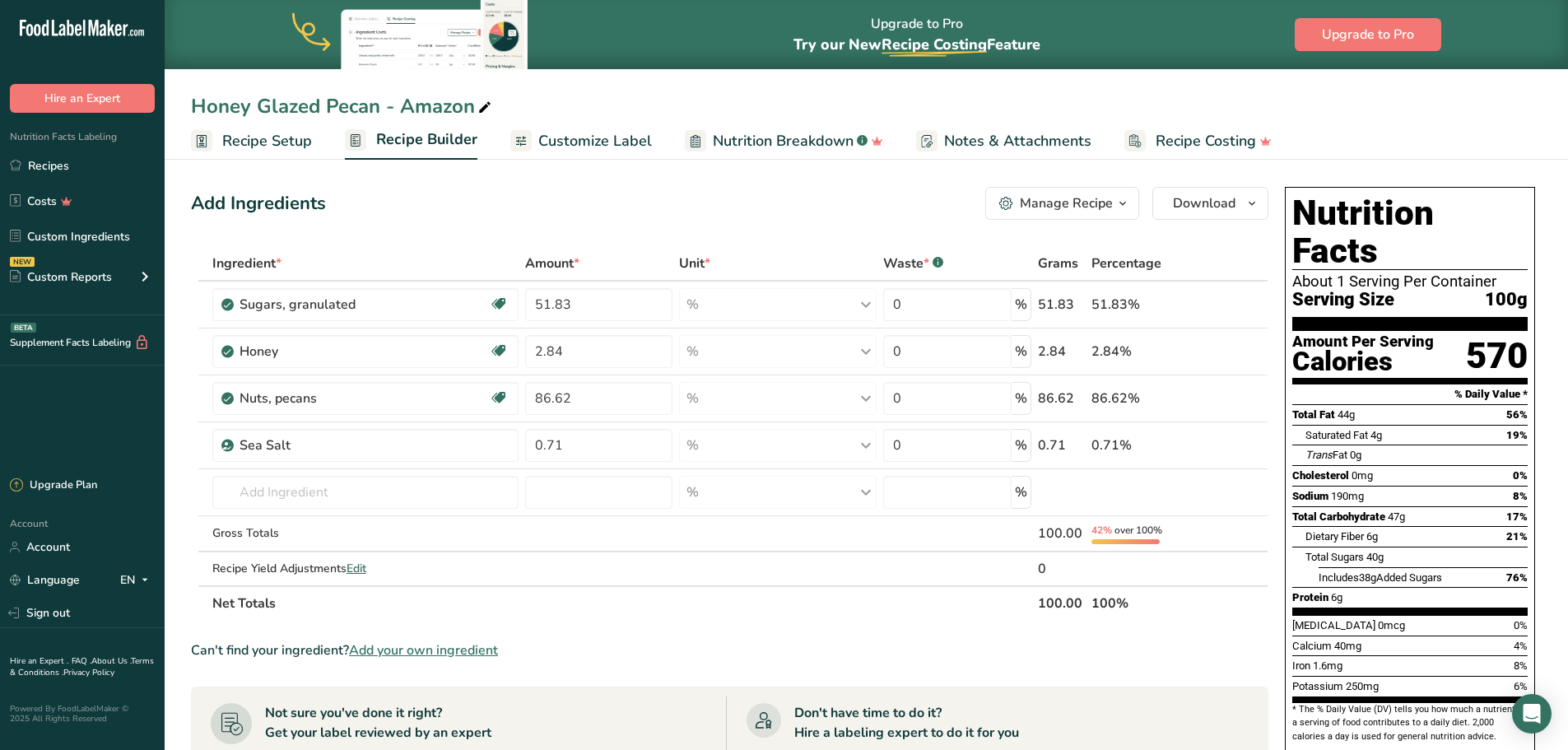
click at [266, 145] on span "Recipe Setup" at bounding box center [268, 141] width 90 height 22
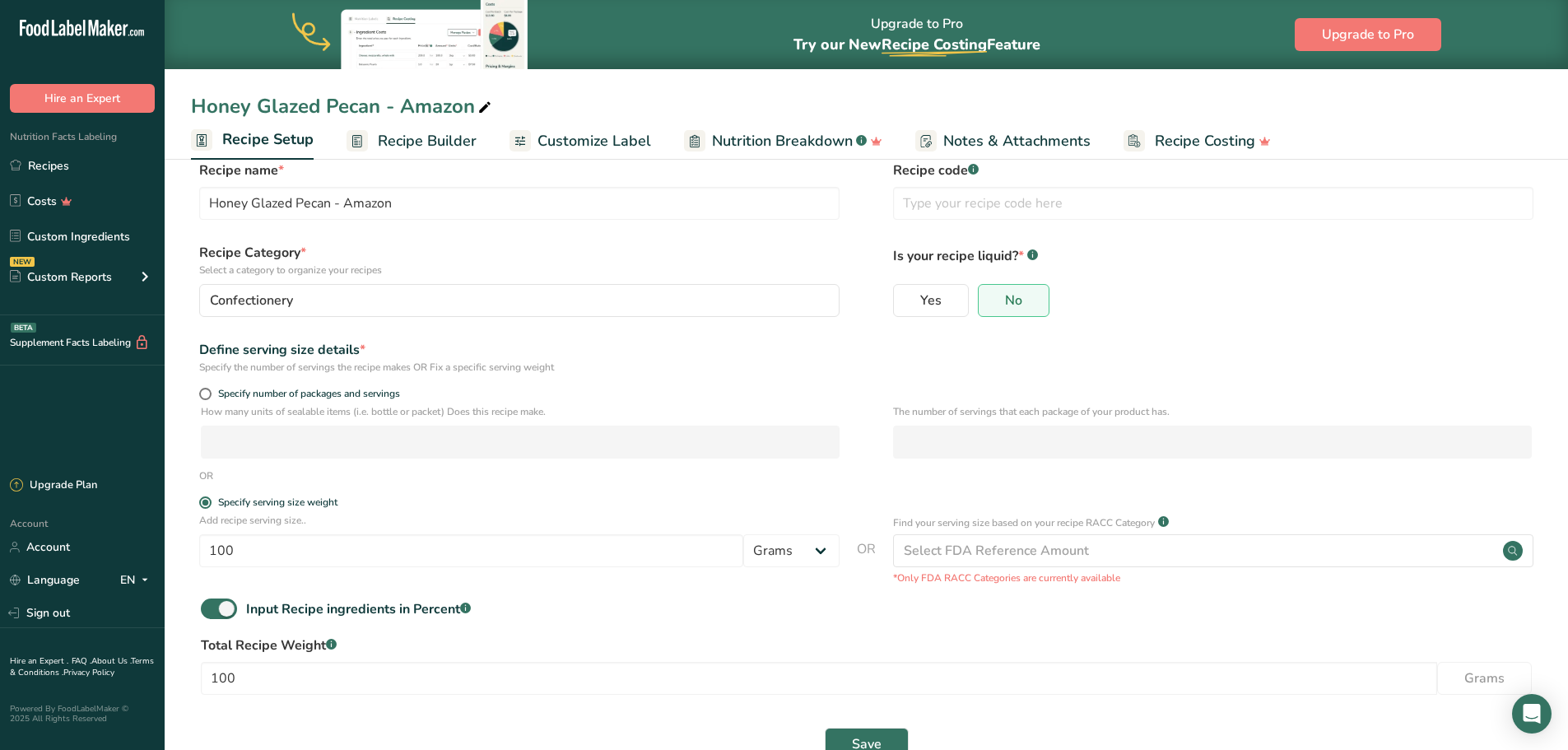
scroll to position [74, 0]
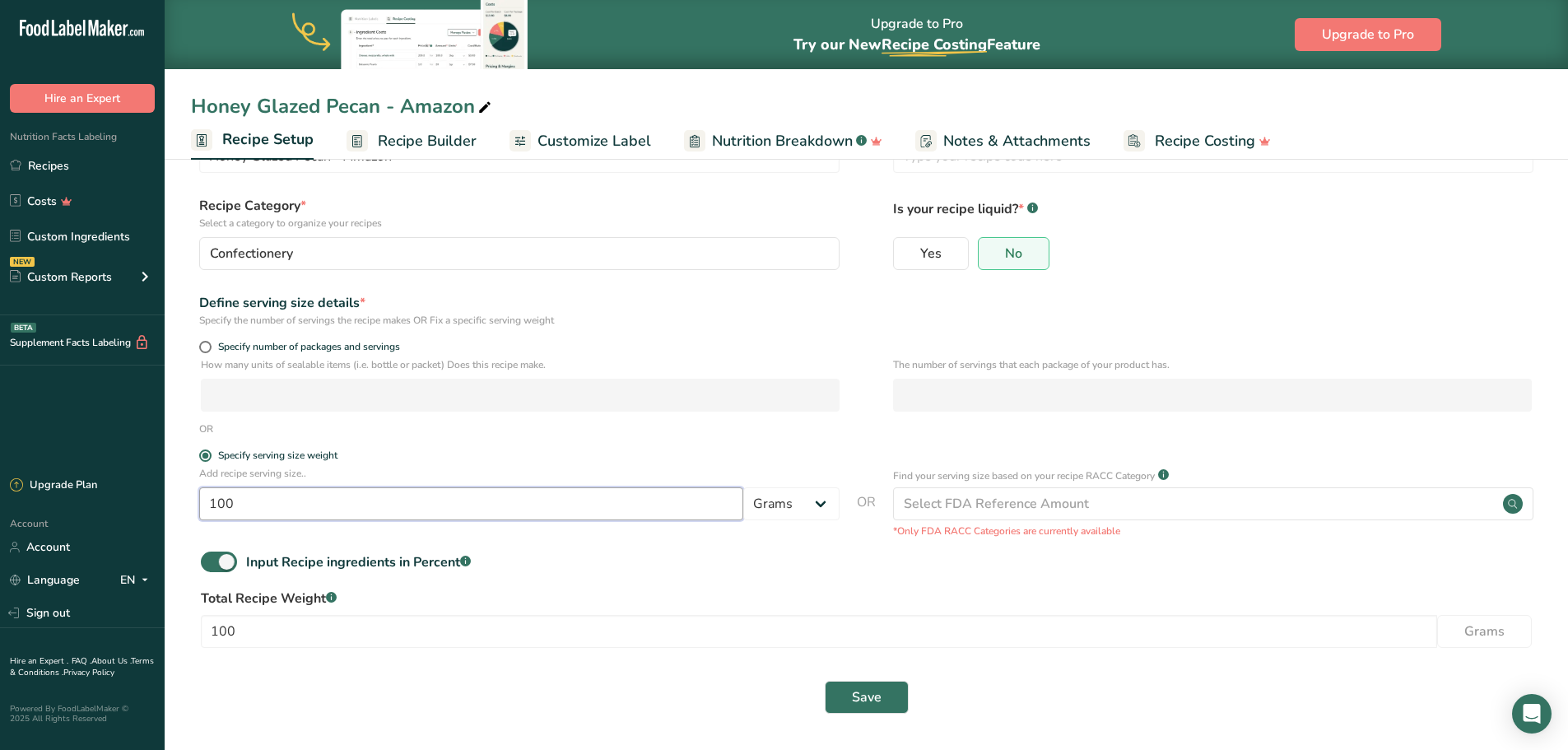
click at [340, 496] on input "100" at bounding box center [471, 504] width 544 height 33
type input "1"
type input "30"
click at [869, 700] on span "Save" at bounding box center [867, 697] width 29 height 19
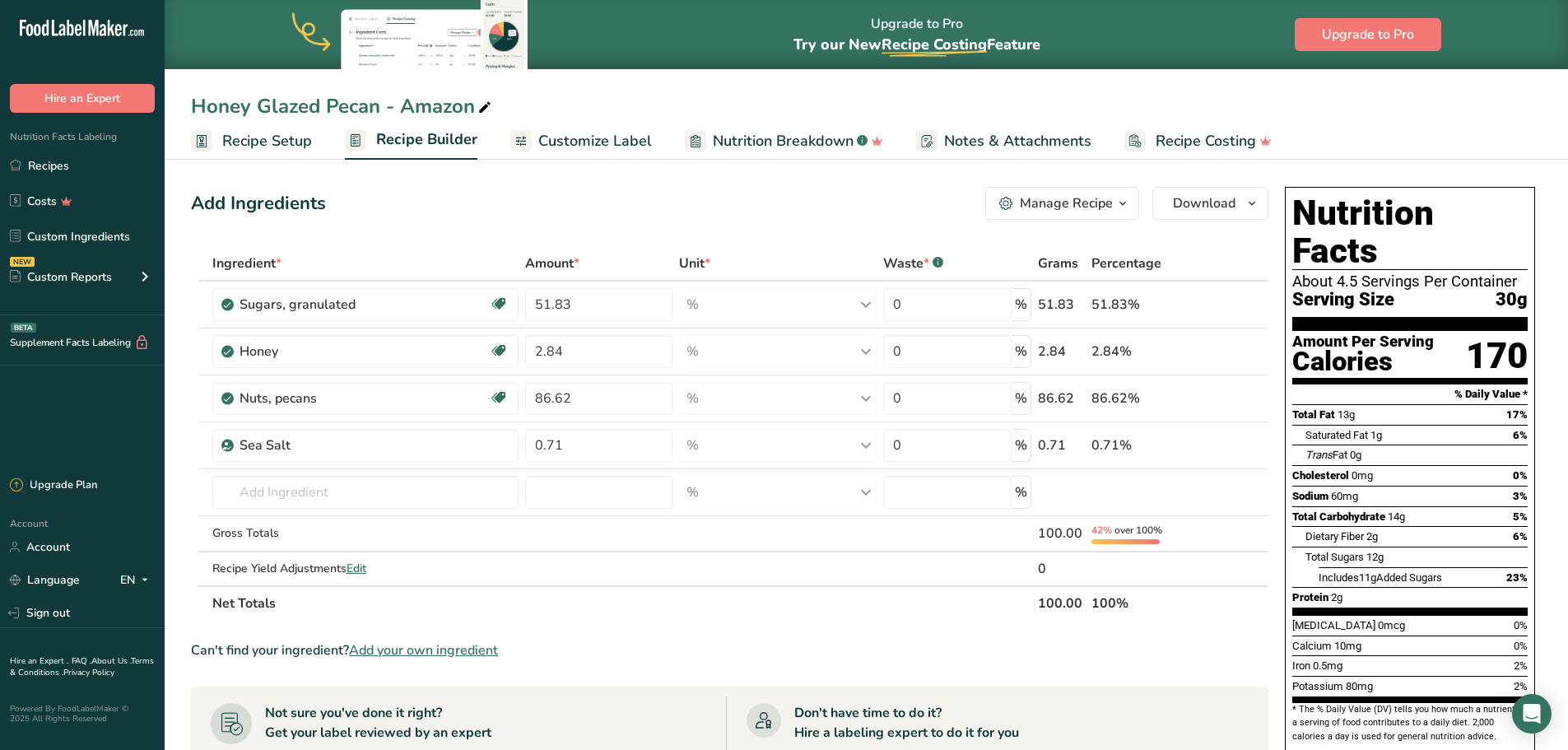
click at [253, 146] on span "Recipe Setup" at bounding box center [268, 141] width 90 height 22
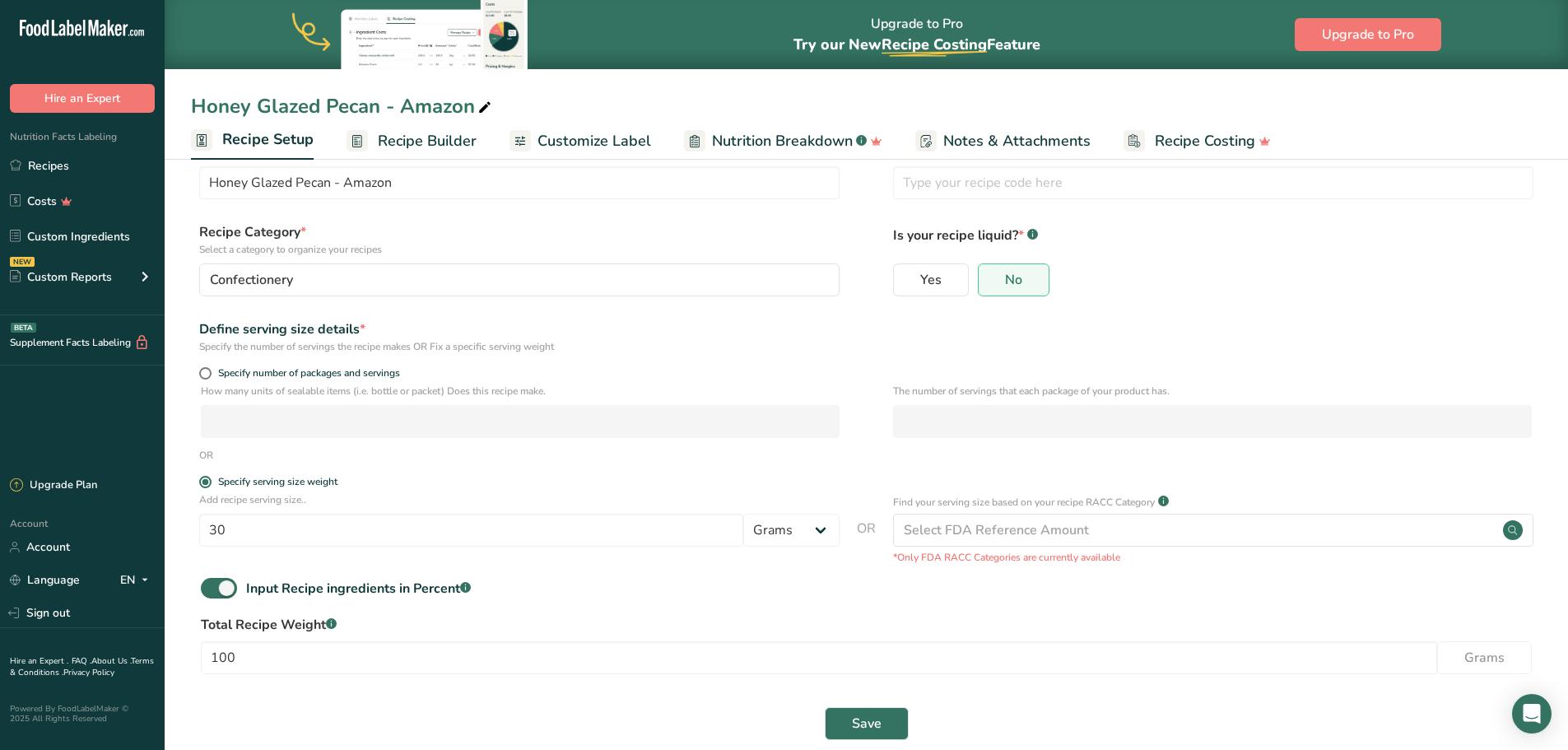
scroll to position [74, 0]
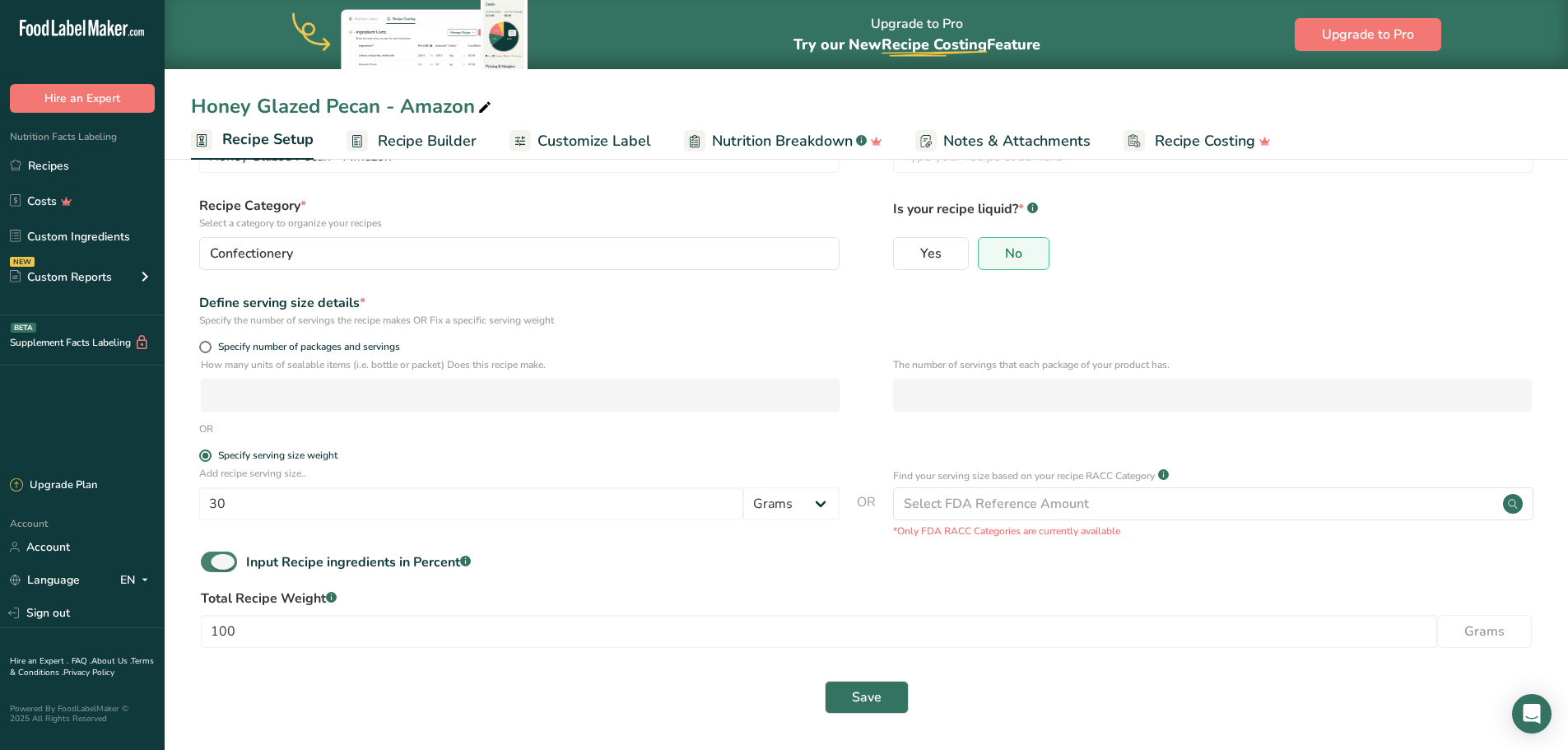
click at [231, 565] on span at bounding box center [218, 561] width 36 height 20
click at [212, 565] on input "Input Recipe ingredients in Percent .a-a{fill:#347362;}.b-a{fill:#fff;}" at bounding box center [206, 562] width 11 height 11
checkbox input "false"
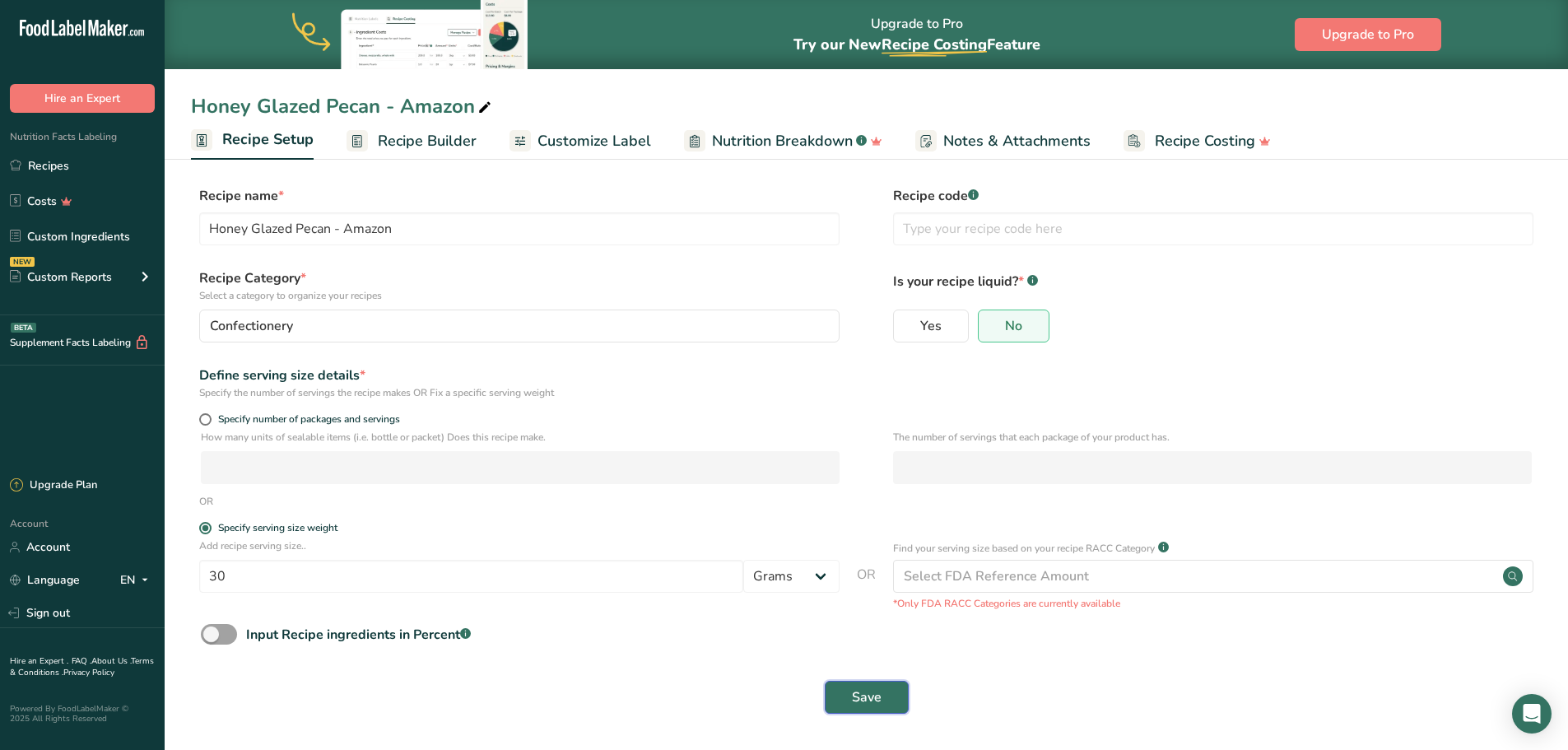
click at [861, 689] on span "Save" at bounding box center [867, 697] width 29 height 19
click at [848, 704] on button "Save" at bounding box center [866, 698] width 84 height 33
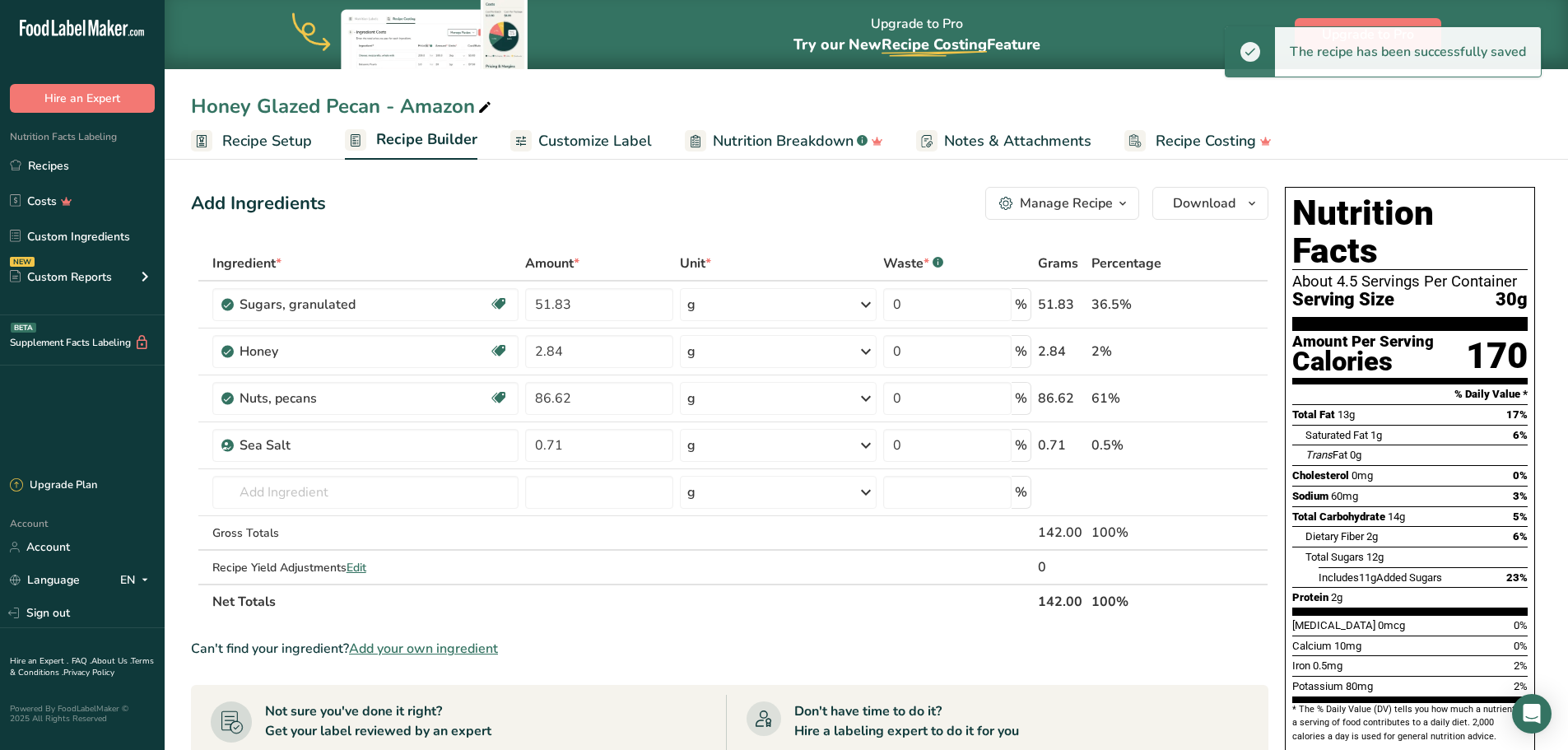
click at [544, 147] on span "Customize Label" at bounding box center [594, 141] width 113 height 22
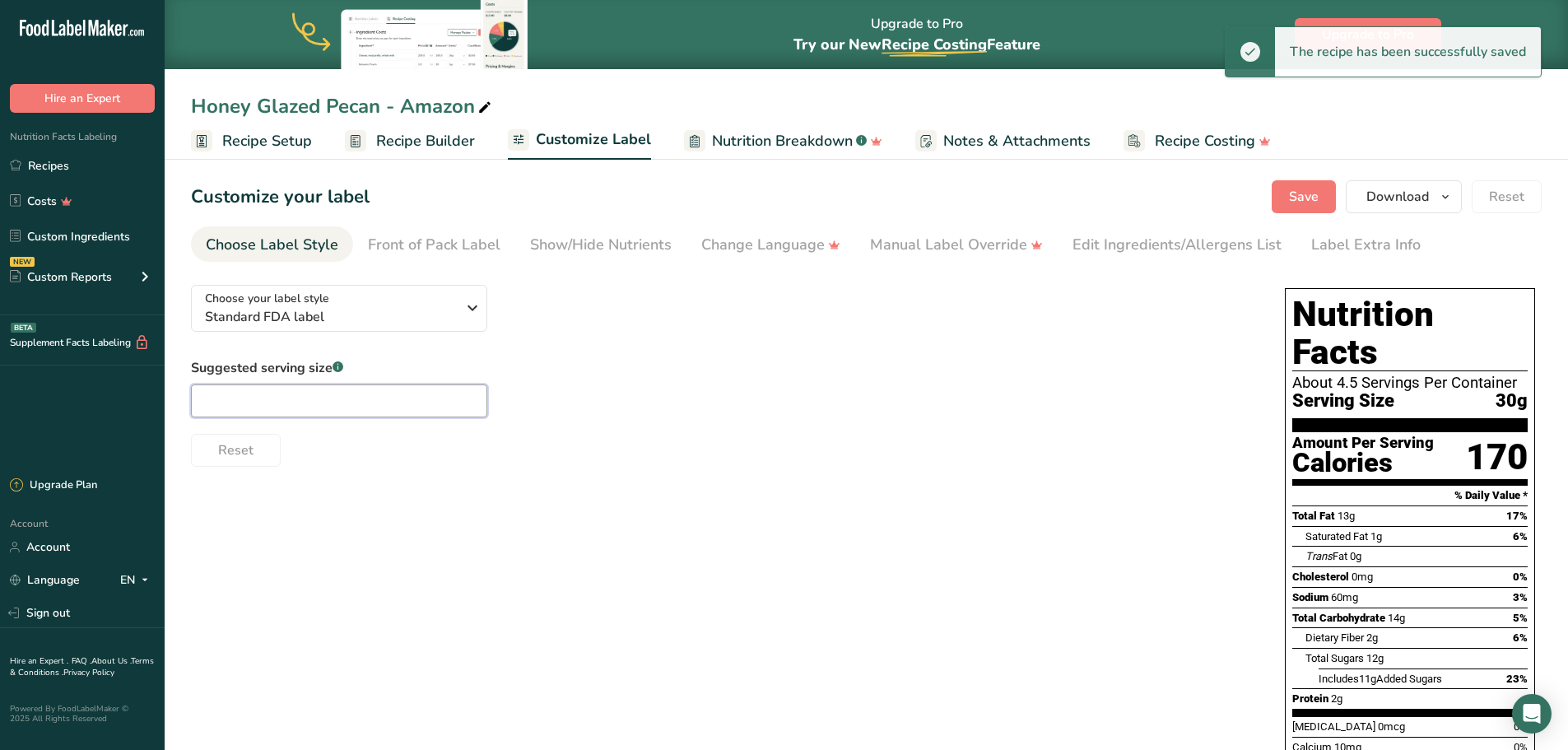
click at [359, 401] on input "text" at bounding box center [340, 401] width 296 height 33
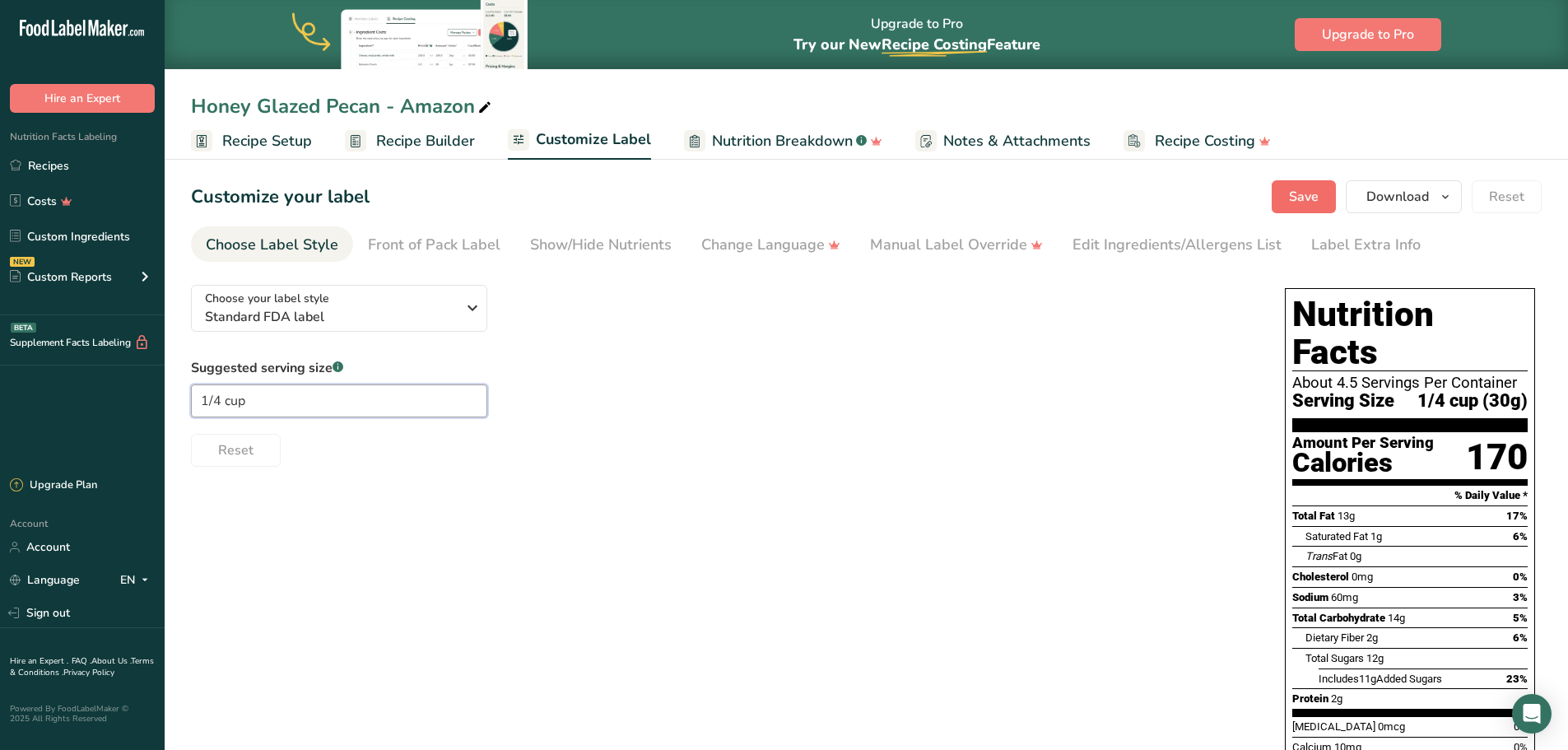
type input "1/4 cup"
click at [1302, 202] on span "Save" at bounding box center [1304, 196] width 29 height 19
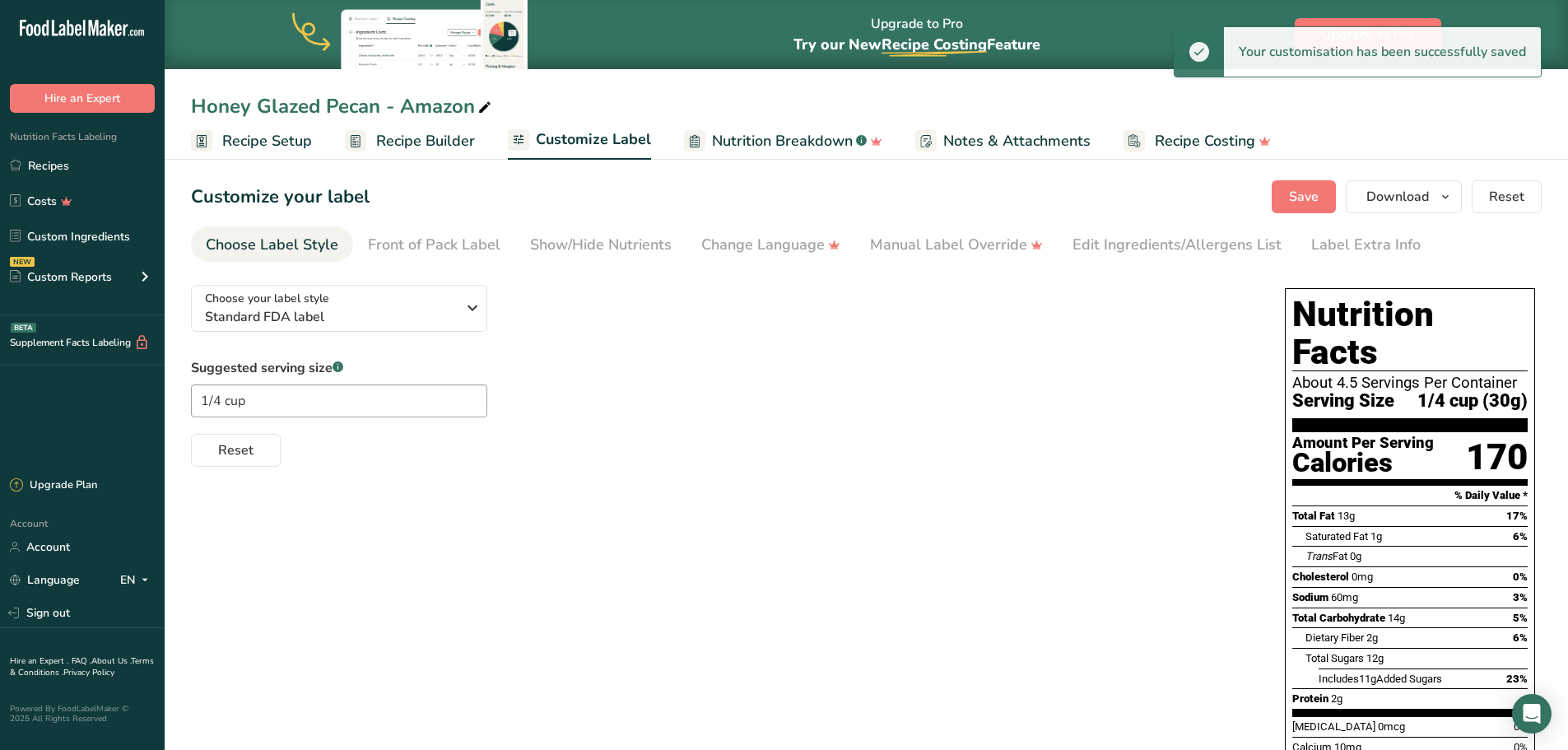
click at [400, 136] on span "Recipe Builder" at bounding box center [425, 141] width 98 height 22
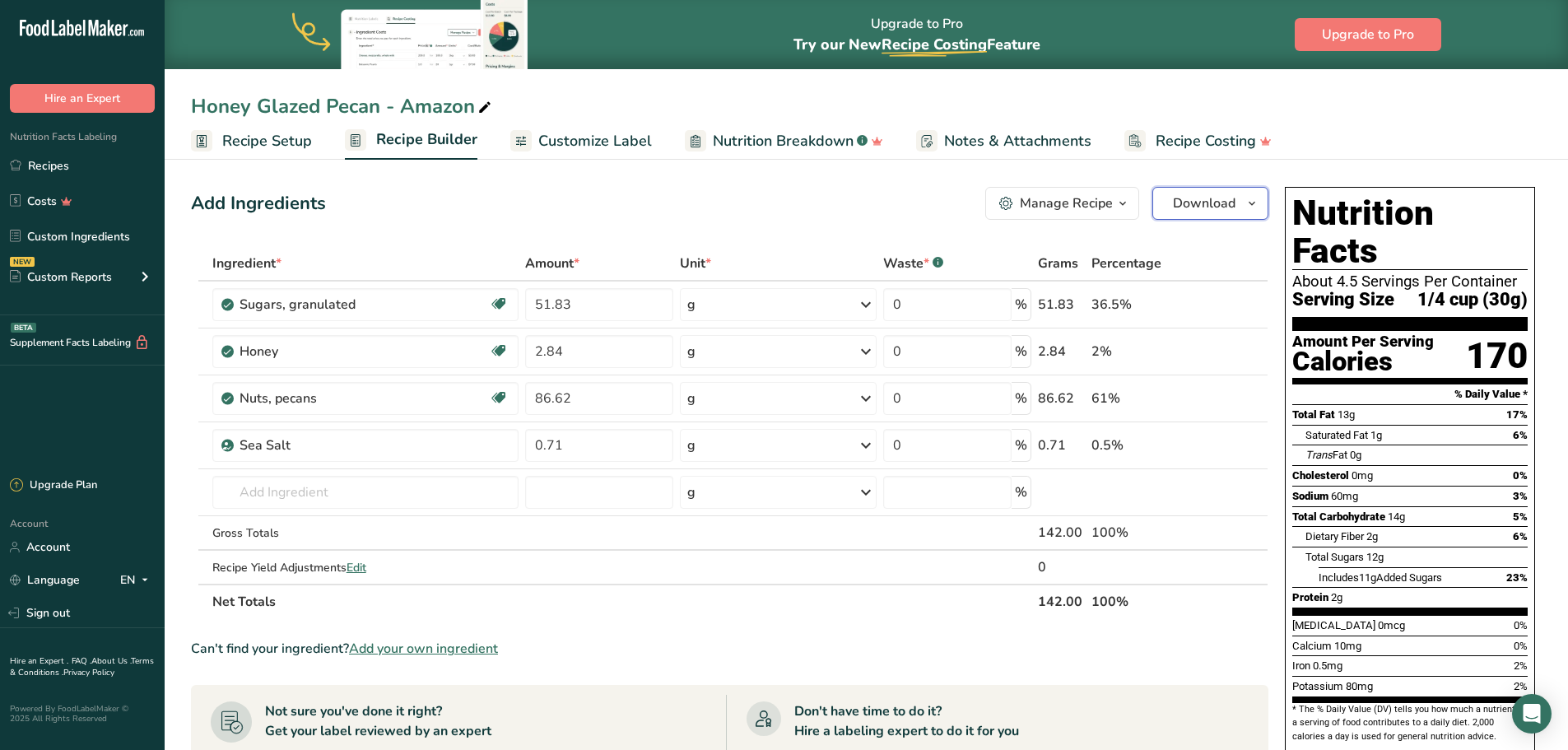
click at [1257, 213] on icon "button" at bounding box center [1252, 203] width 13 height 20
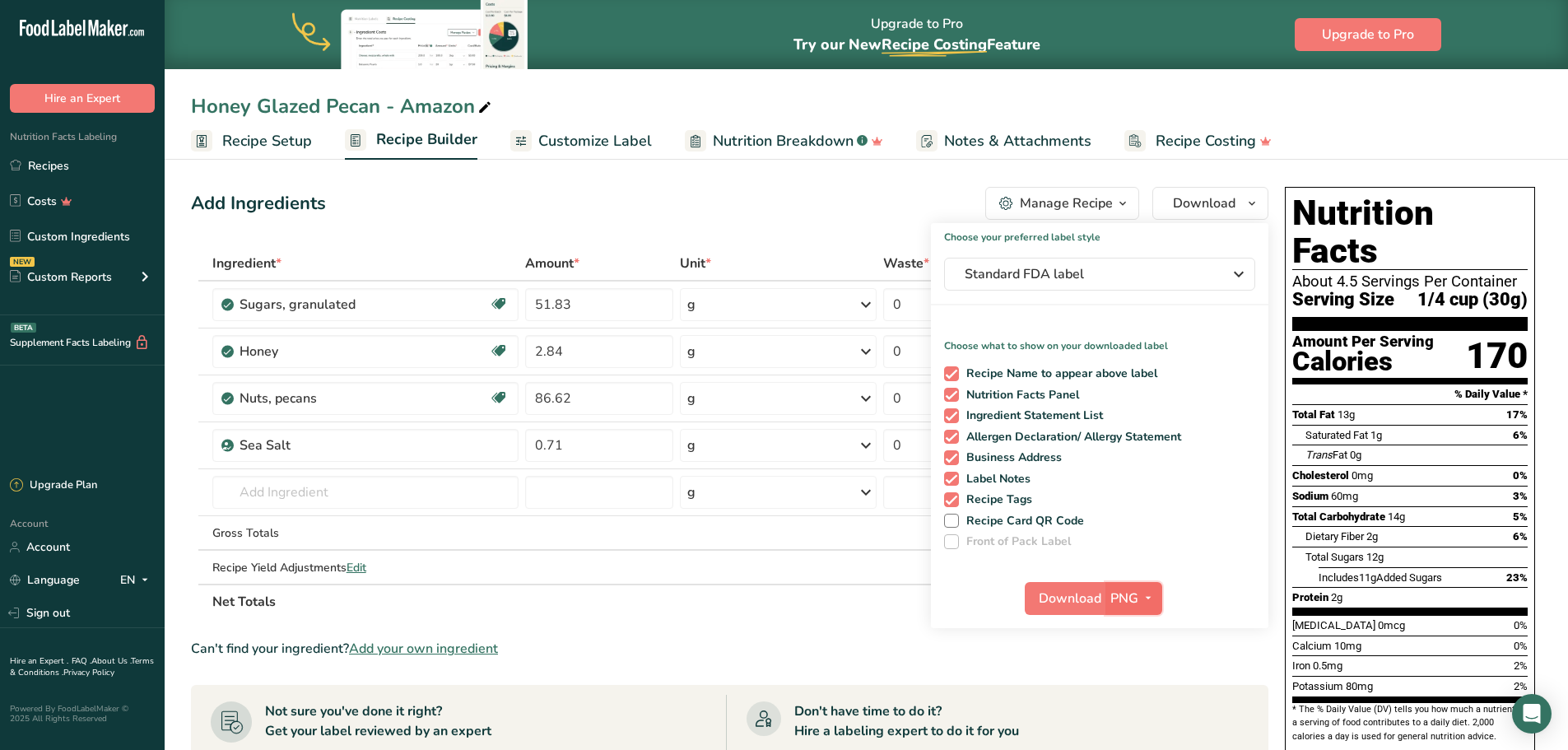
click at [1139, 595] on span "button" at bounding box center [1147, 598] width 19 height 19
click at [1141, 712] on link "PDF" at bounding box center [1136, 713] width 52 height 28
click at [1073, 599] on span "Download" at bounding box center [1071, 598] width 63 height 19
click at [1410, 124] on ul "Recipe Setup Recipe Builder Customize Label Nutrition Breakdown .a-a{fill:#3473…" at bounding box center [866, 141] width 1403 height 39
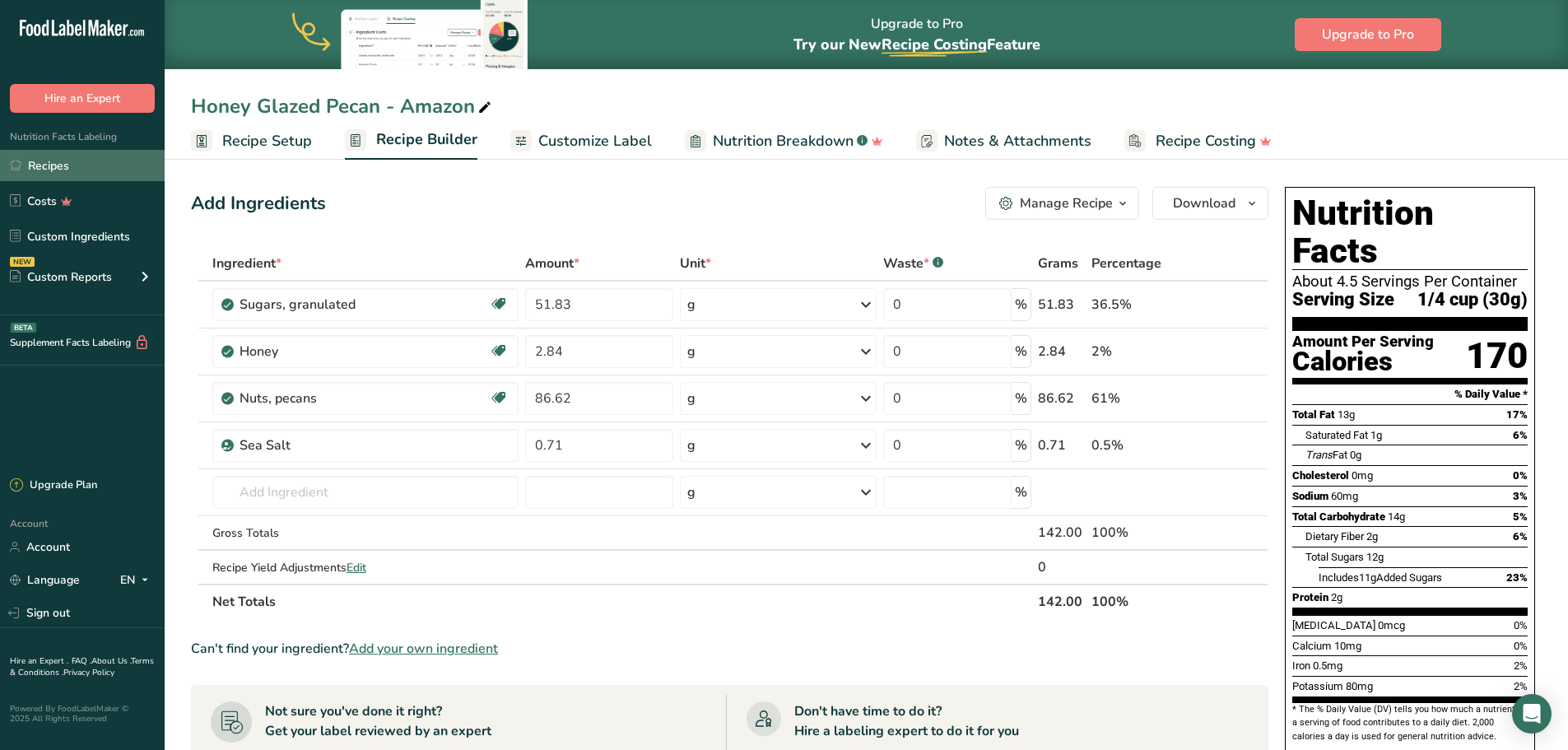
click at [57, 160] on link "Recipes" at bounding box center [82, 166] width 165 height 31
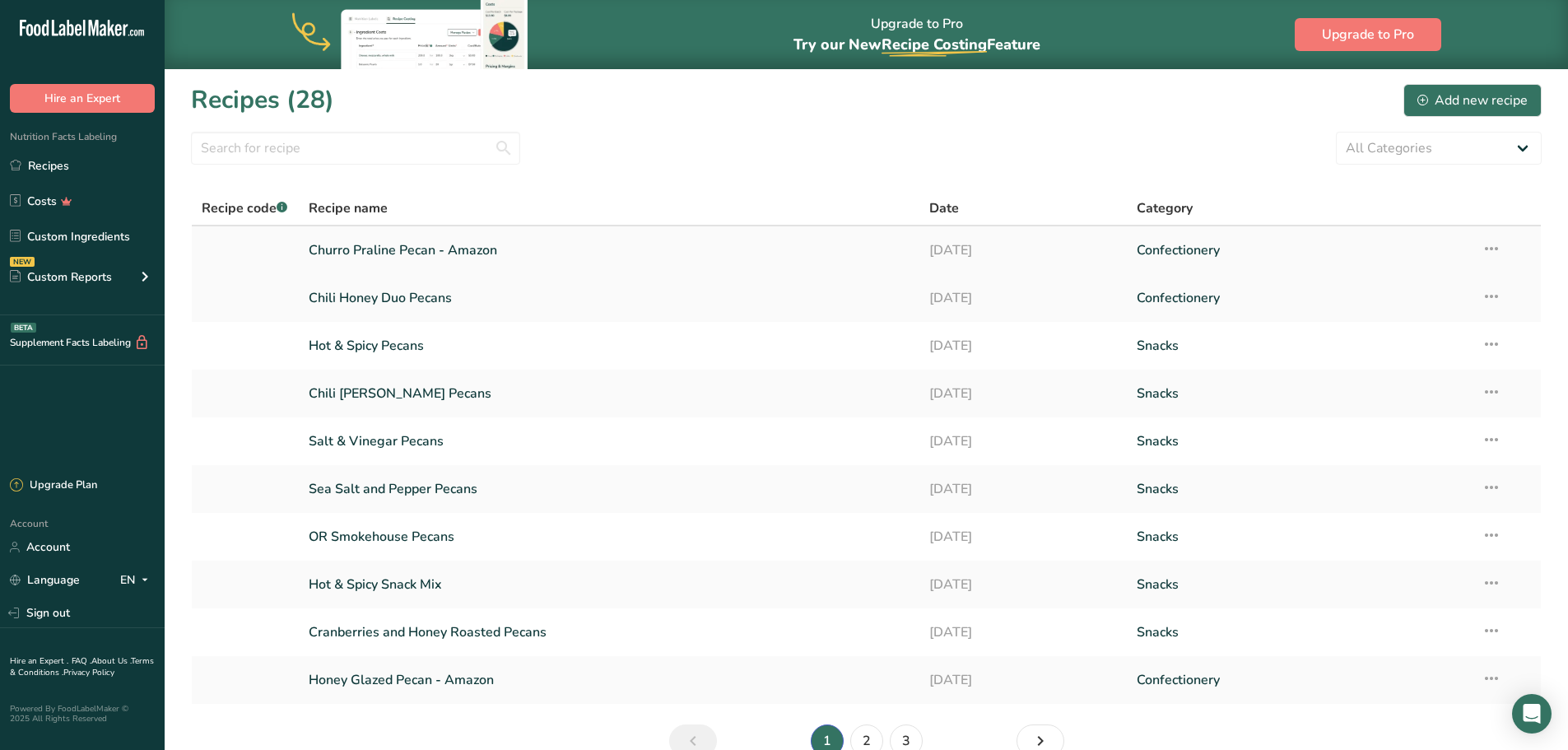
click at [418, 251] on link "Churro Praline Pecan - Amazon" at bounding box center [609, 250] width 602 height 35
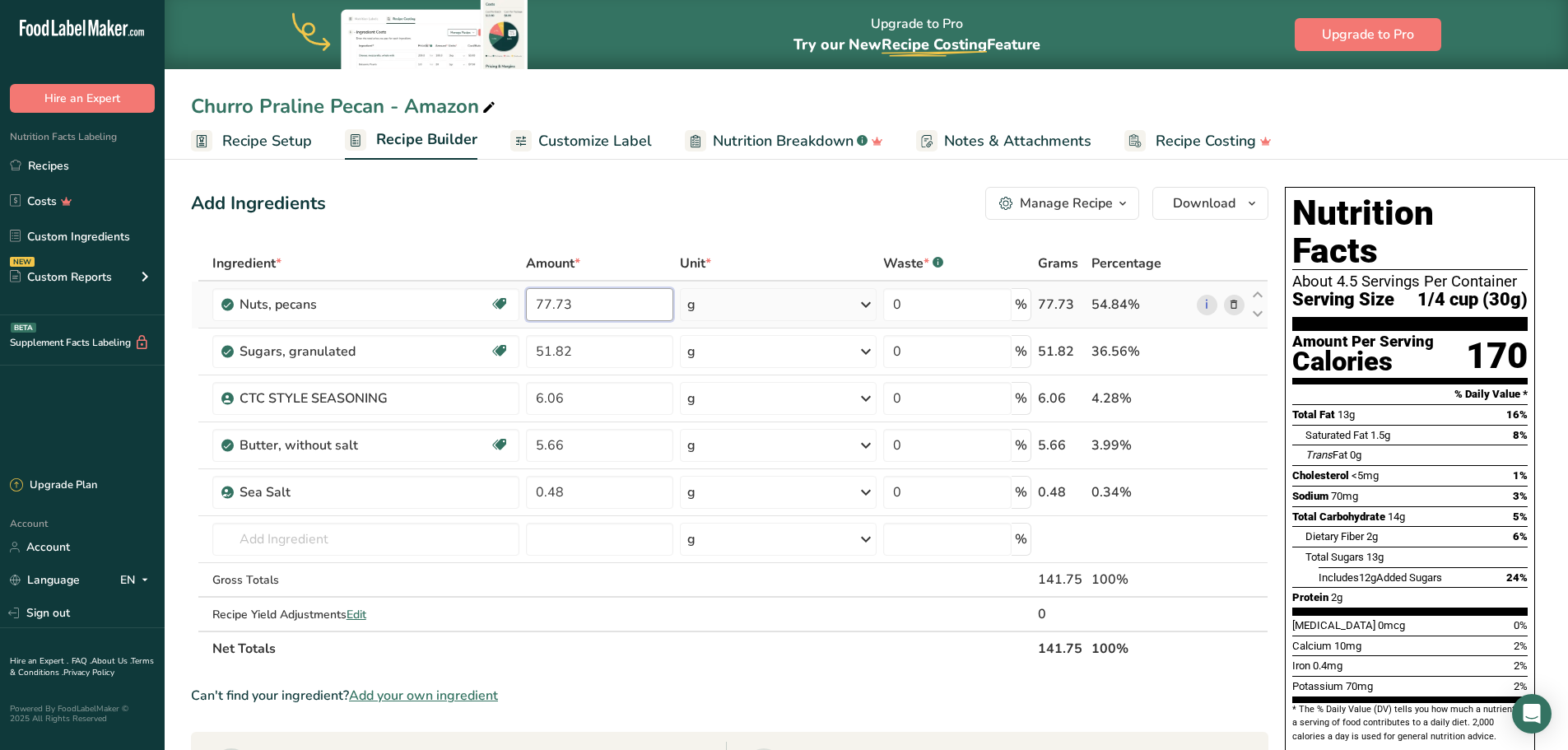
click at [584, 301] on input "77.73" at bounding box center [600, 305] width 147 height 33
type input "77.87"
click at [613, 348] on div "Ingredient * Amount * Unit * Waste * .a-a{fill:#347362;}.b-a{fill:#fff;} Grams …" at bounding box center [730, 456] width 1078 height 420
type input "51.91"
click at [584, 395] on div "Ingredient * Amount * Unit * Waste * .a-a{fill:#347362;}.b-a{fill:#fff;} Grams …" at bounding box center [730, 456] width 1078 height 420
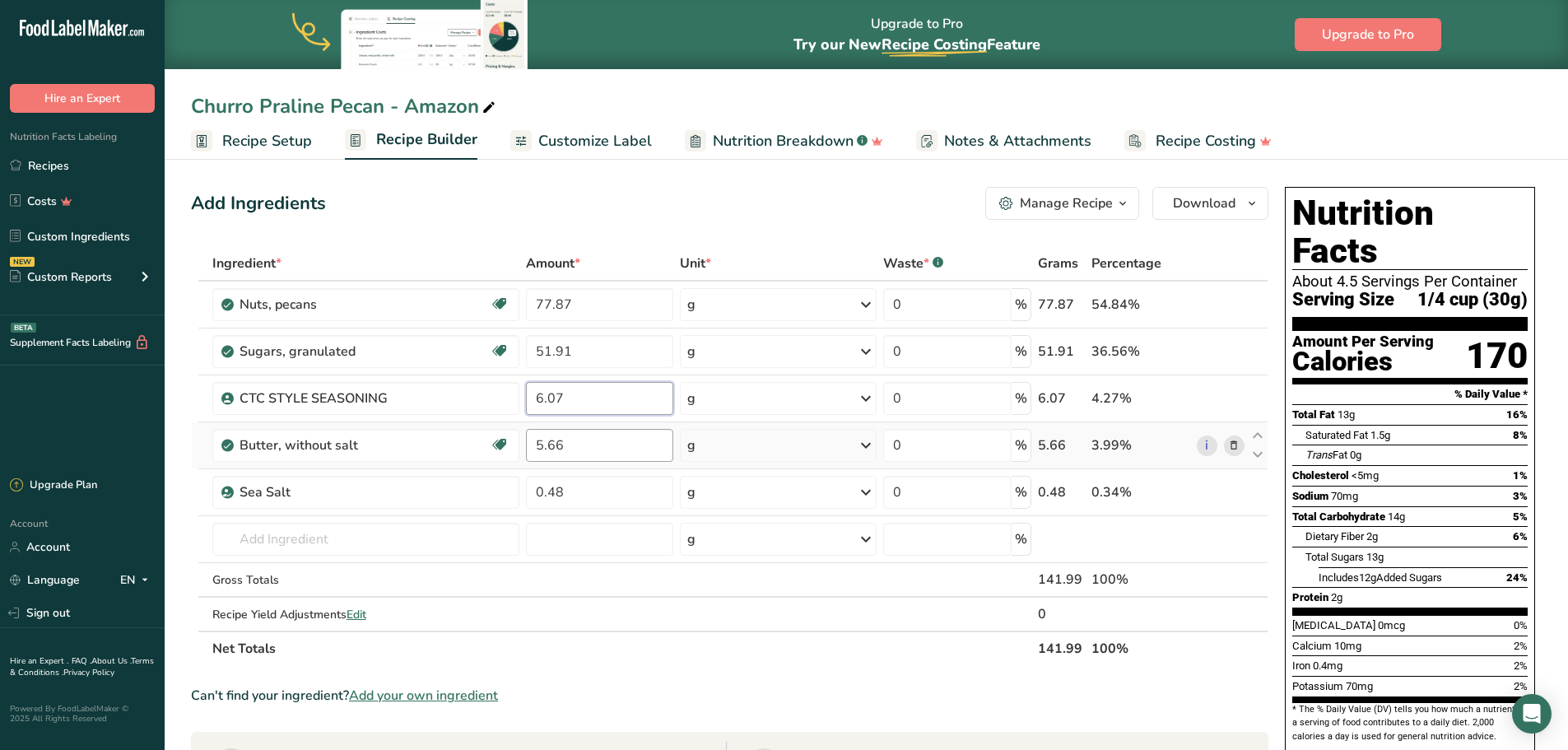
type input "6.07"
click at [578, 452] on div "Ingredient * Amount * Unit * Waste * .a-a{fill:#347362;}.b-a{fill:#fff;} Grams …" at bounding box center [730, 456] width 1078 height 420
type input "5.67"
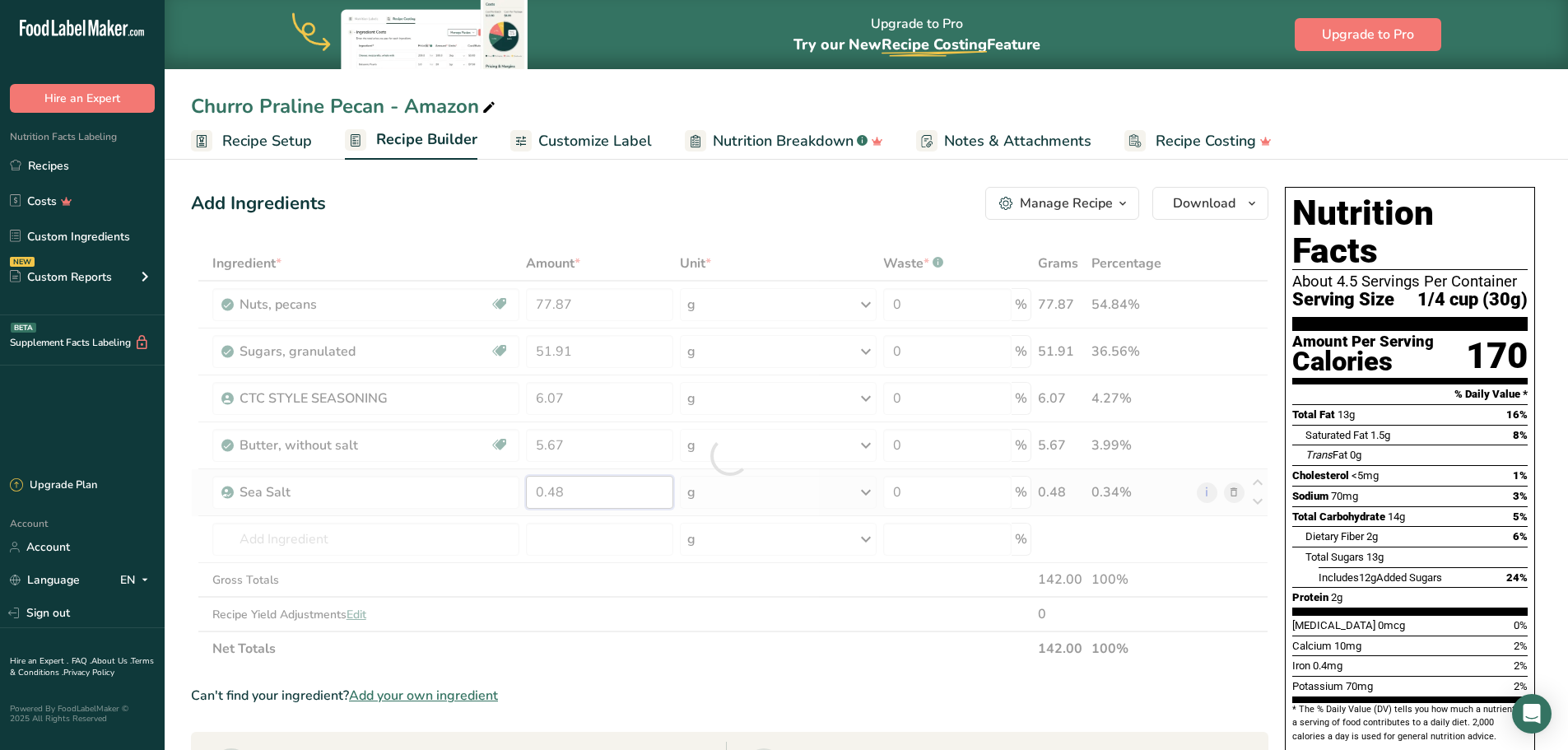
click at [576, 480] on div "Ingredient * Amount * Unit * Waste * .a-a{fill:#347362;}.b-a{fill:#fff;} Grams …" at bounding box center [730, 456] width 1078 height 420
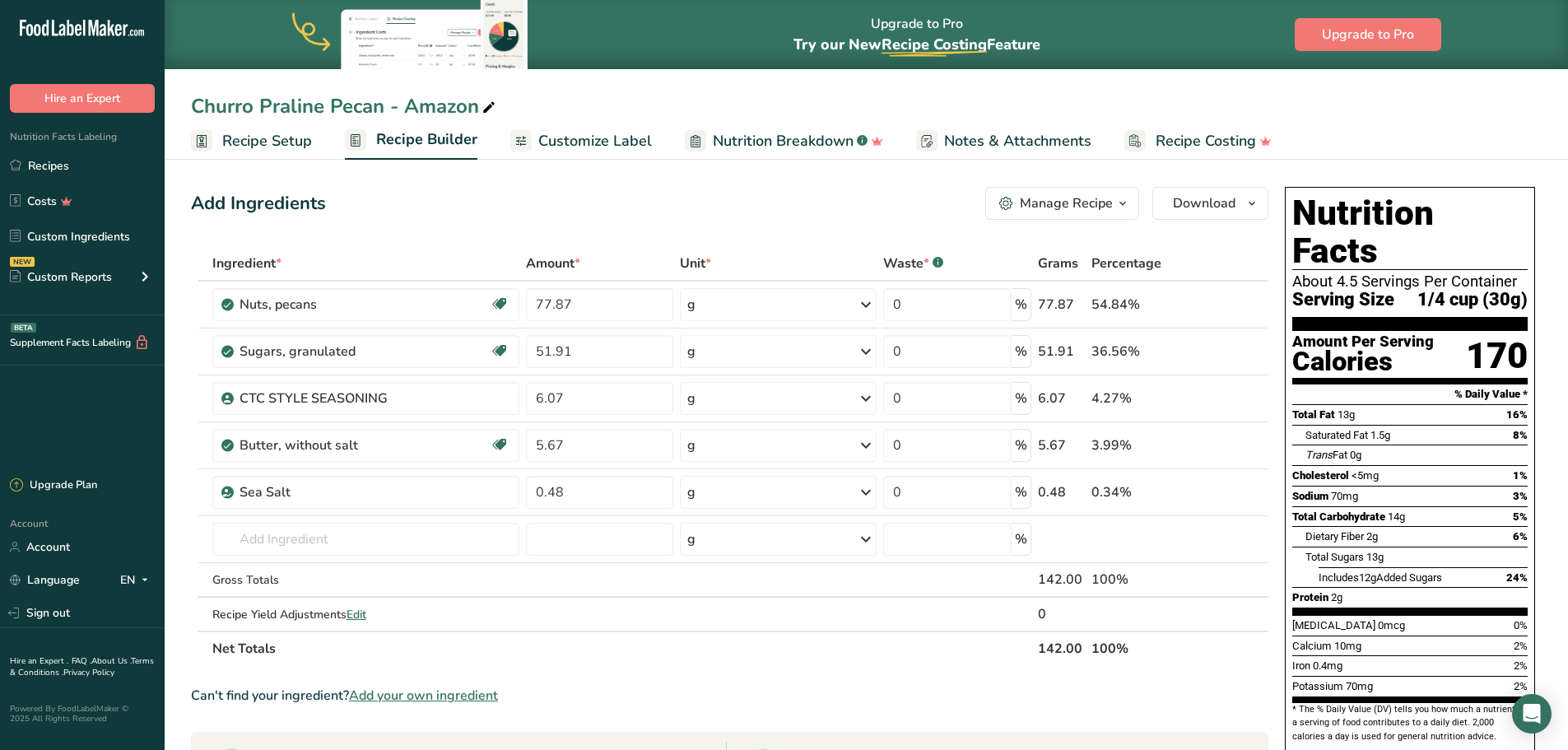
drag, startPoint x: 797, startPoint y: 207, endPoint x: 1148, endPoint y: 233, distance: 352.0
click at [799, 207] on div "Add Ingredients Manage Recipe Delete Recipe Duplicate Recipe Scale Recipe Save …" at bounding box center [730, 203] width 1078 height 33
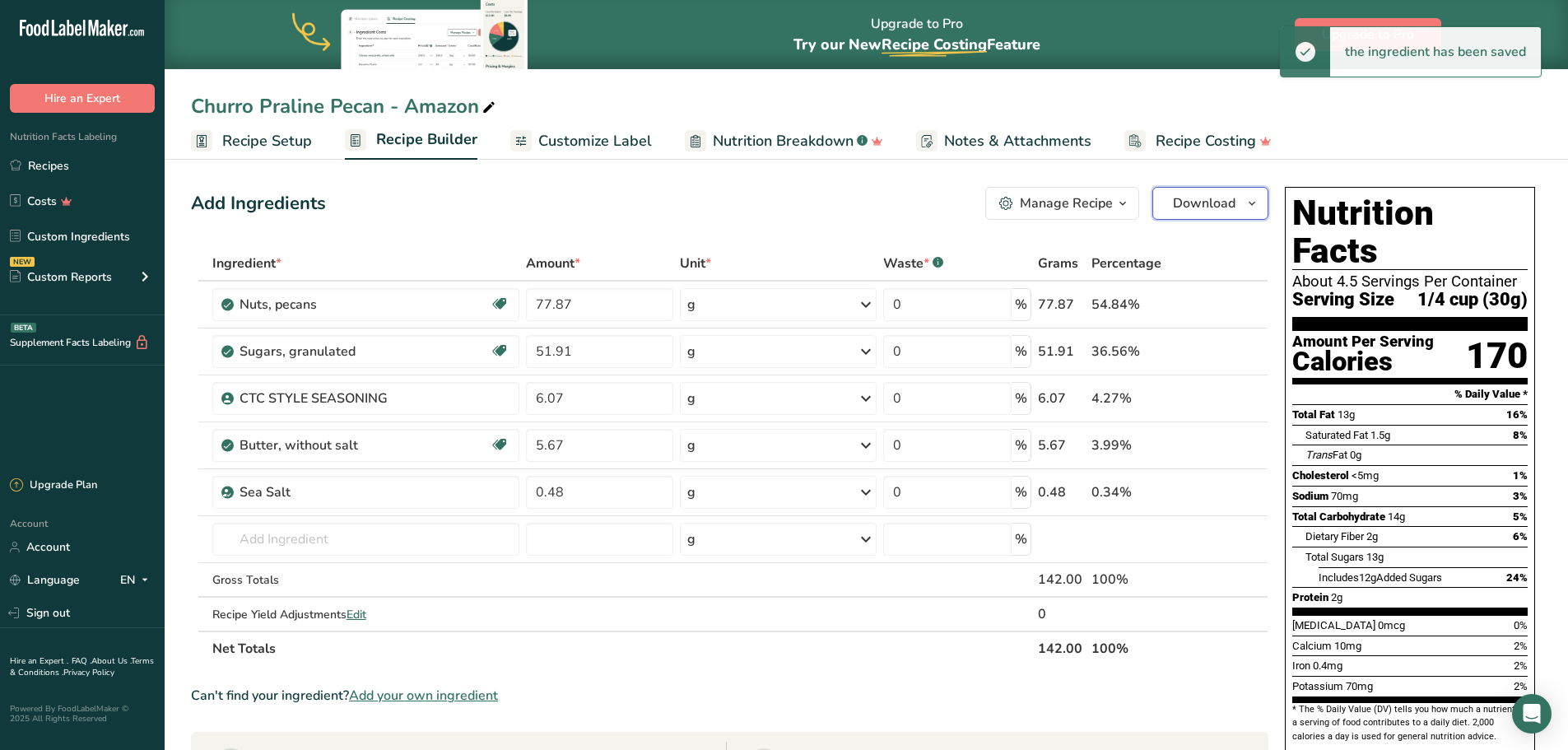
click at [1254, 208] on icon "button" at bounding box center [1252, 203] width 13 height 20
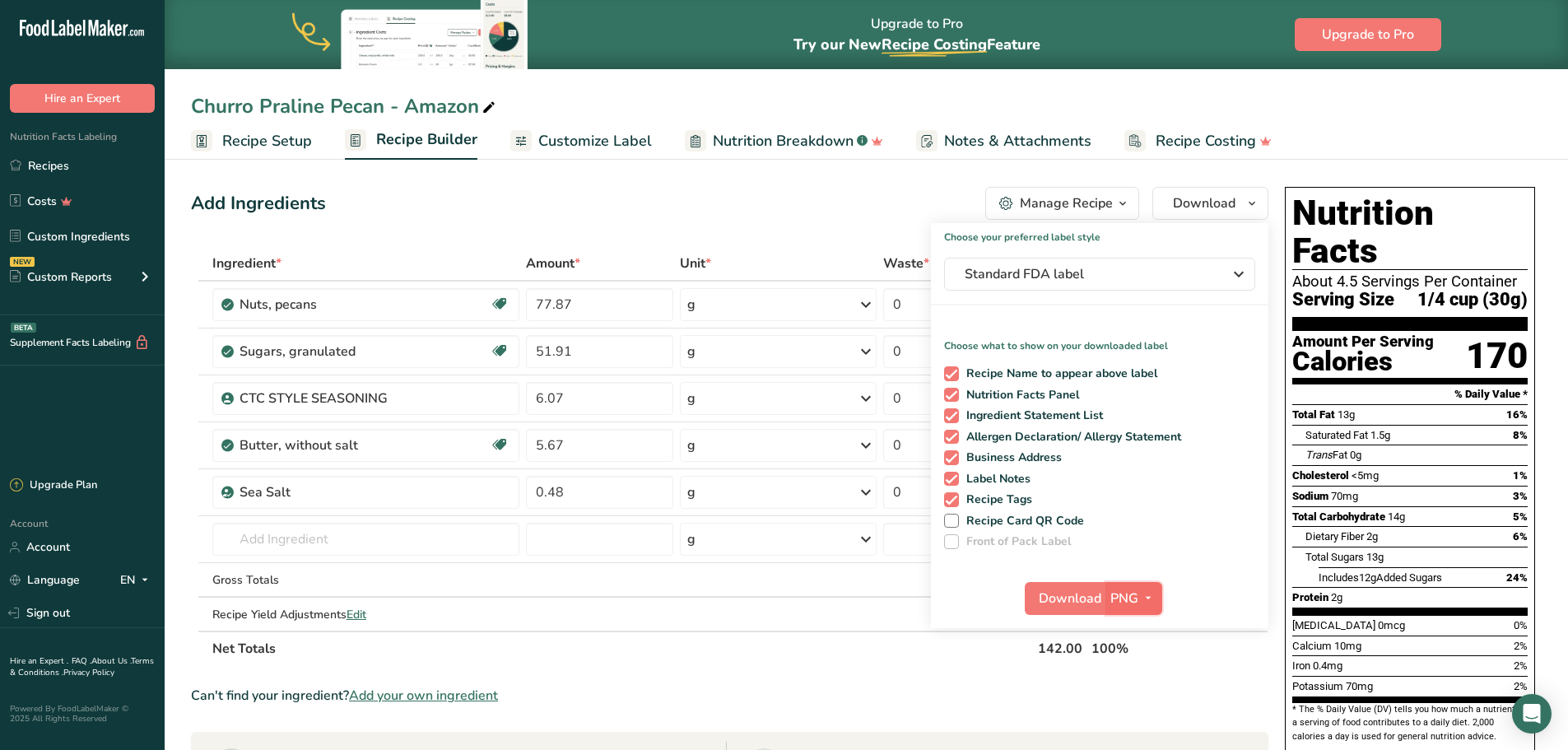
click at [1145, 592] on icon "button" at bounding box center [1148, 598] width 13 height 20
click at [1149, 705] on link "PDF" at bounding box center [1136, 713] width 52 height 28
click at [1076, 594] on span "Download" at bounding box center [1071, 598] width 63 height 19
drag, startPoint x: 551, startPoint y: 193, endPoint x: 540, endPoint y: 196, distance: 11.4
click at [550, 193] on div "Add Ingredients Manage Recipe Delete Recipe Duplicate Recipe Scale Recipe Save …" at bounding box center [730, 203] width 1078 height 33
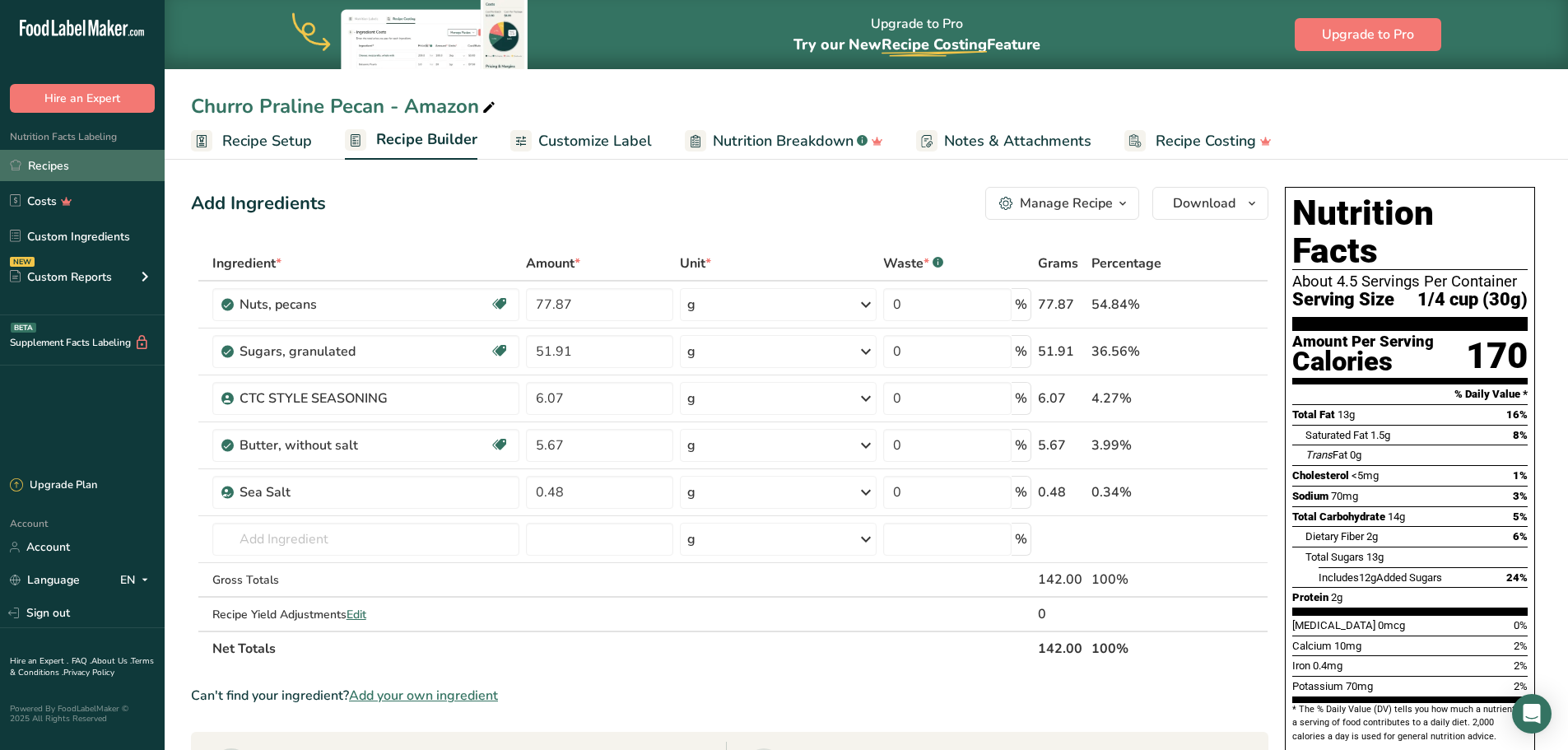
click at [48, 163] on link "Recipes" at bounding box center [82, 166] width 165 height 31
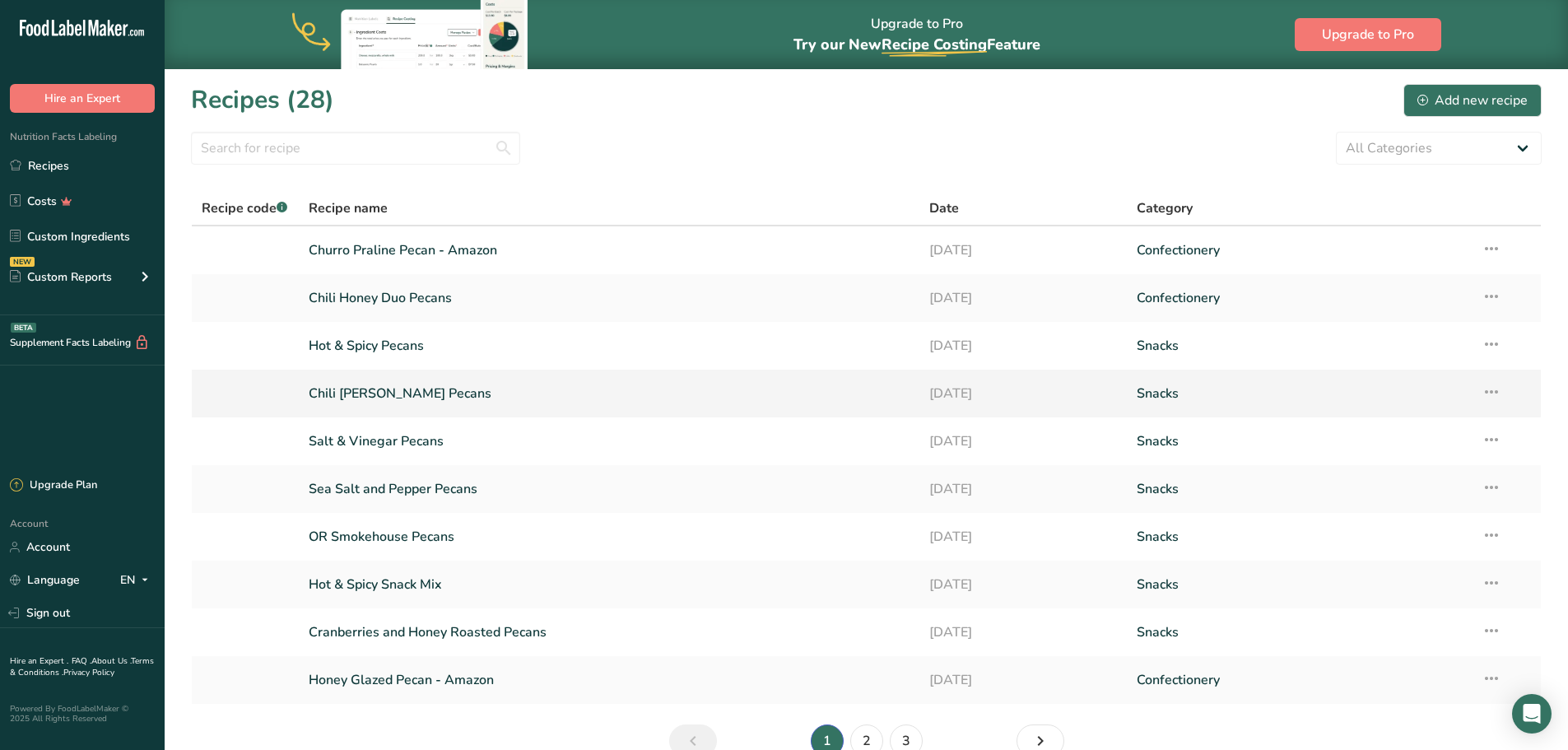
drag, startPoint x: 399, startPoint y: 395, endPoint x: 209, endPoint y: 389, distance: 190.1
click at [399, 395] on link "Chili Limon Pecans" at bounding box center [609, 394] width 602 height 35
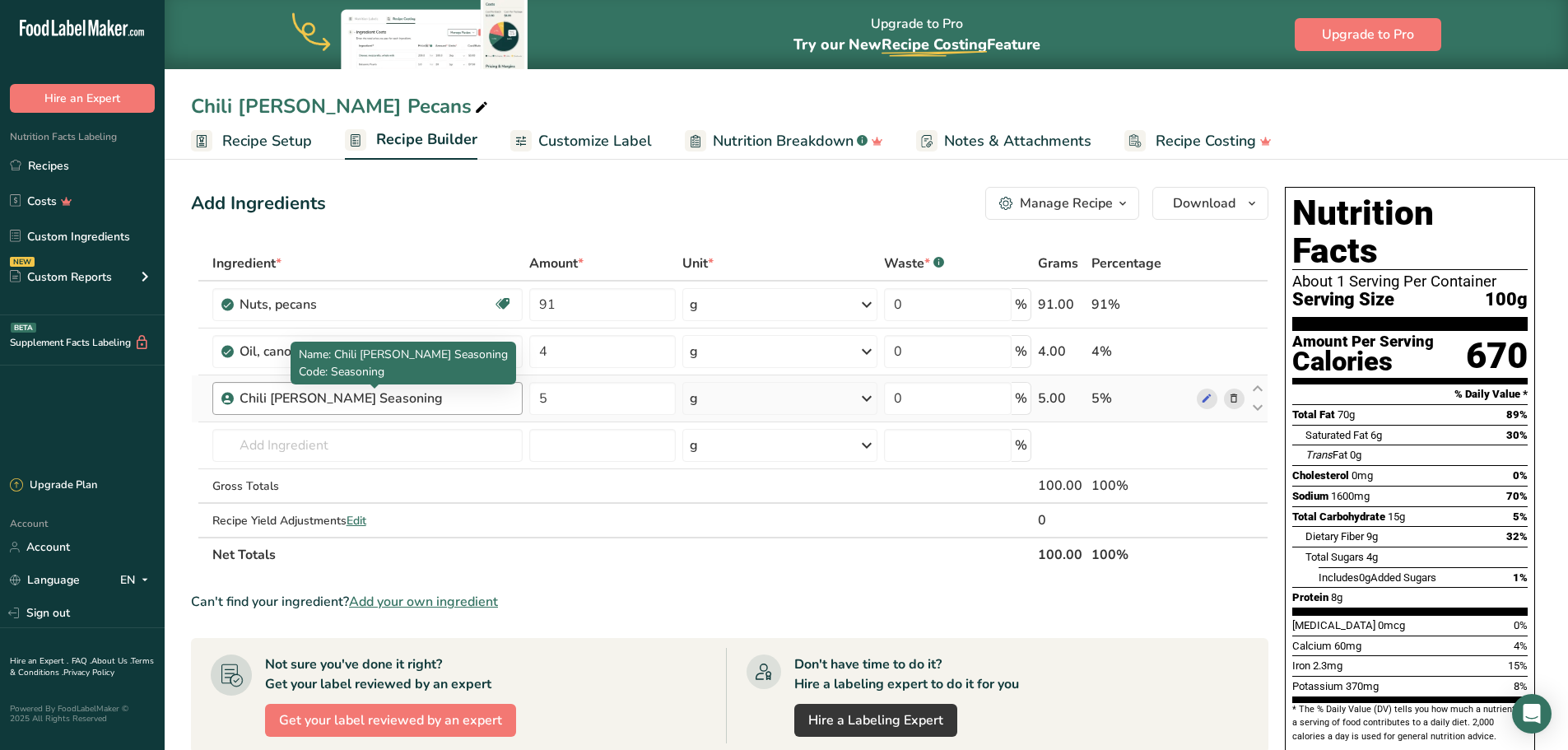
click at [279, 394] on div "Chili [PERSON_NAME] Seasoning" at bounding box center [342, 398] width 206 height 19
click at [1208, 398] on icon at bounding box center [1206, 398] width 12 height 17
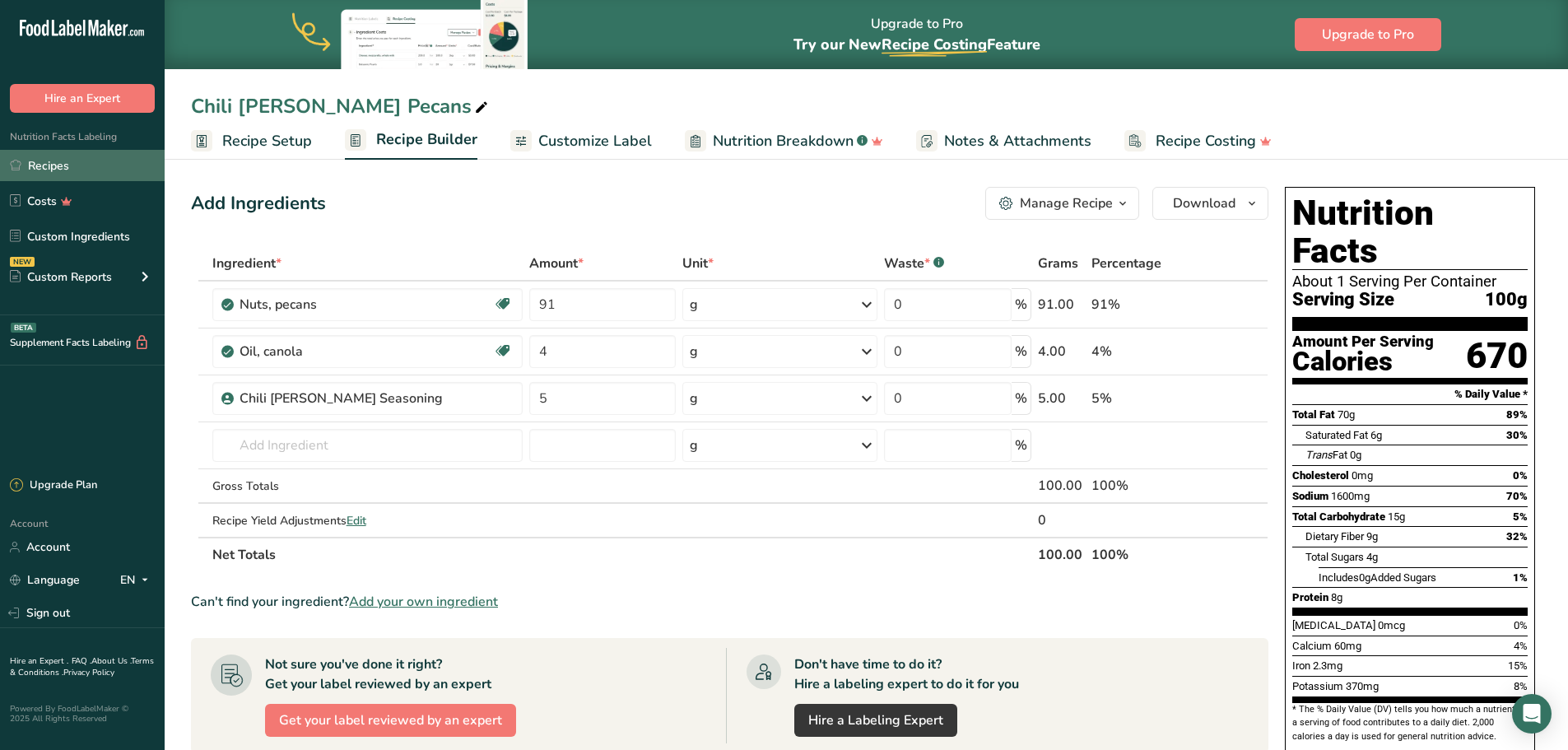
drag, startPoint x: 75, startPoint y: 157, endPoint x: 85, endPoint y: 153, distance: 10.8
click at [75, 157] on link "Recipes" at bounding box center [82, 166] width 165 height 31
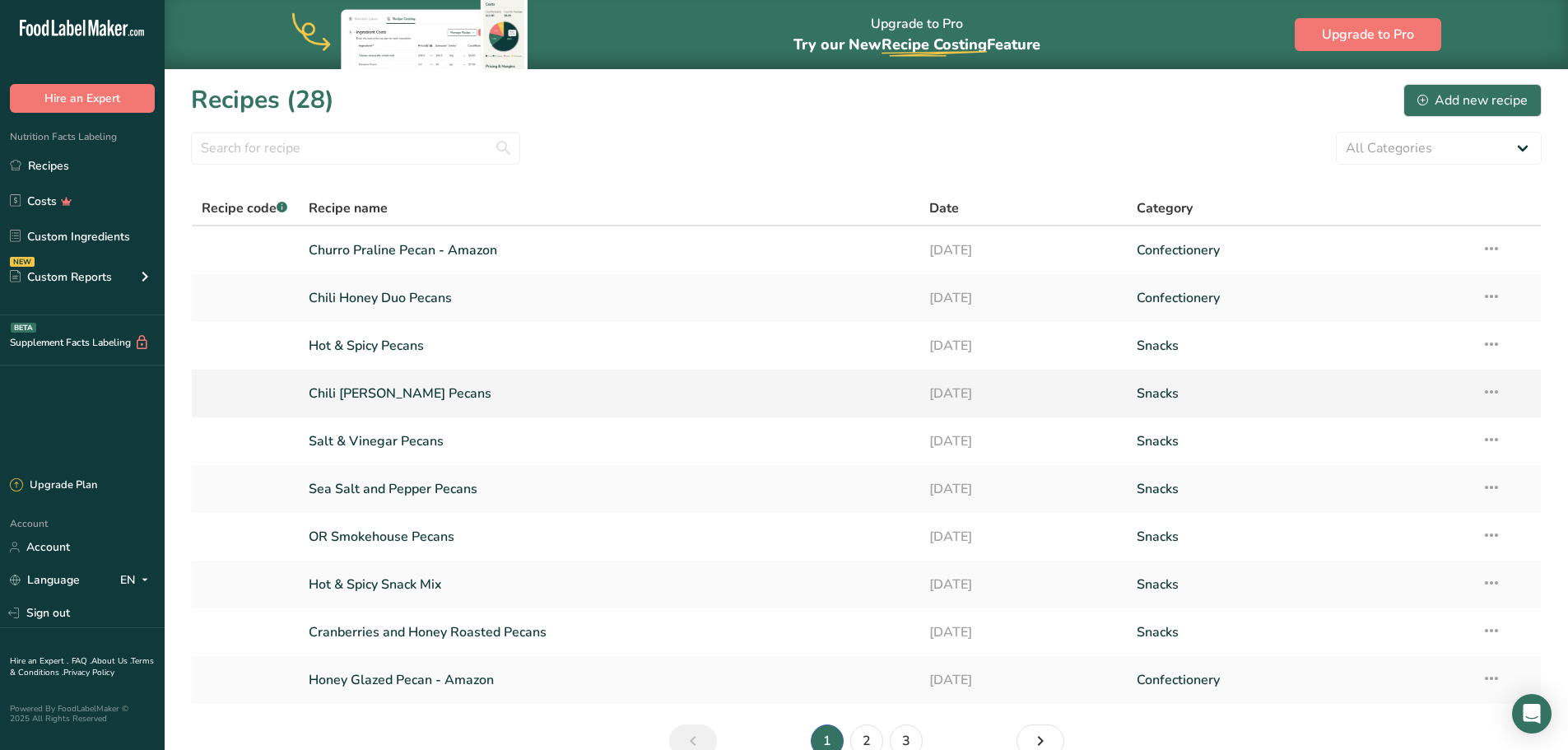
click at [384, 391] on link "Chili Limon Pecans" at bounding box center [609, 394] width 602 height 35
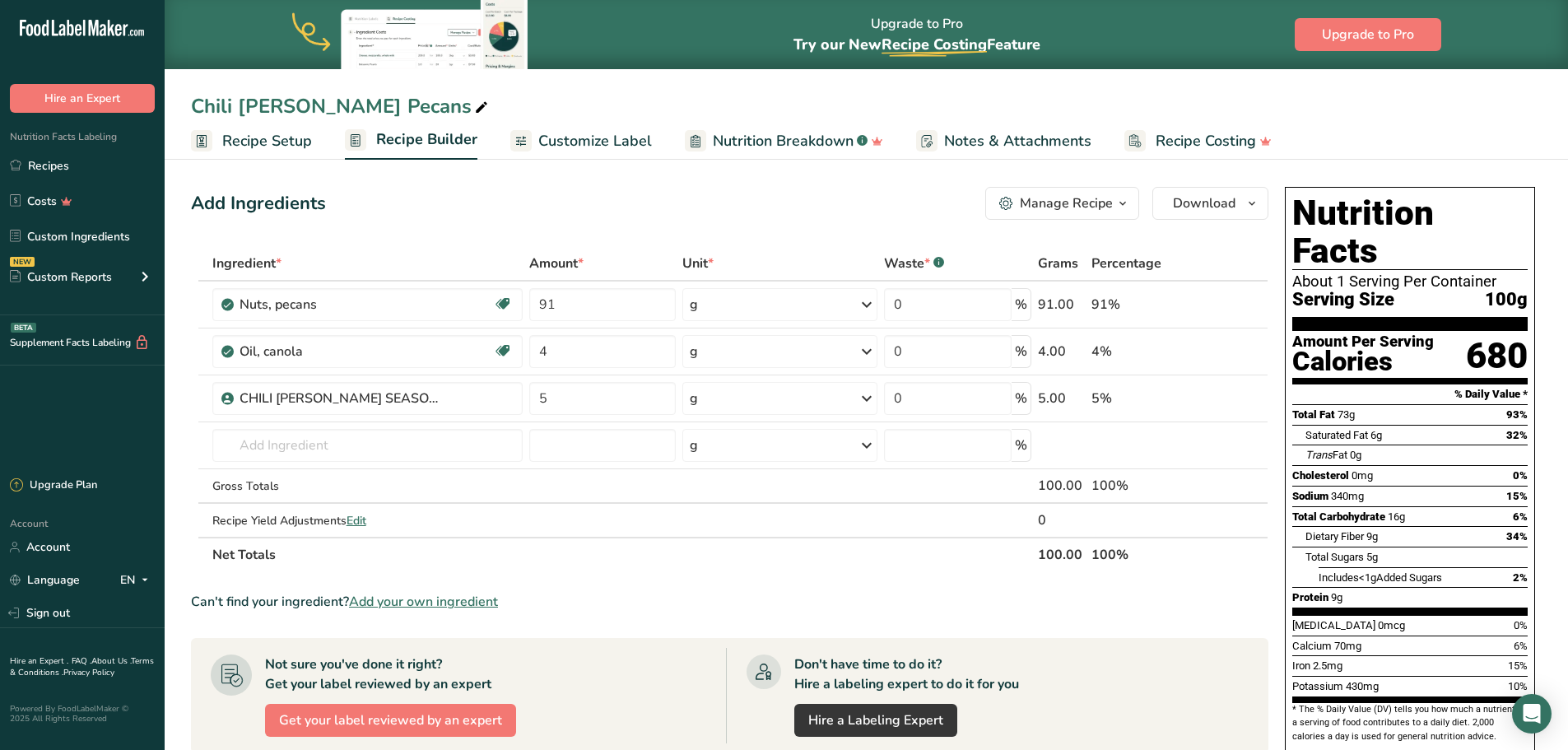
click at [271, 142] on span "Recipe Setup" at bounding box center [268, 141] width 90 height 22
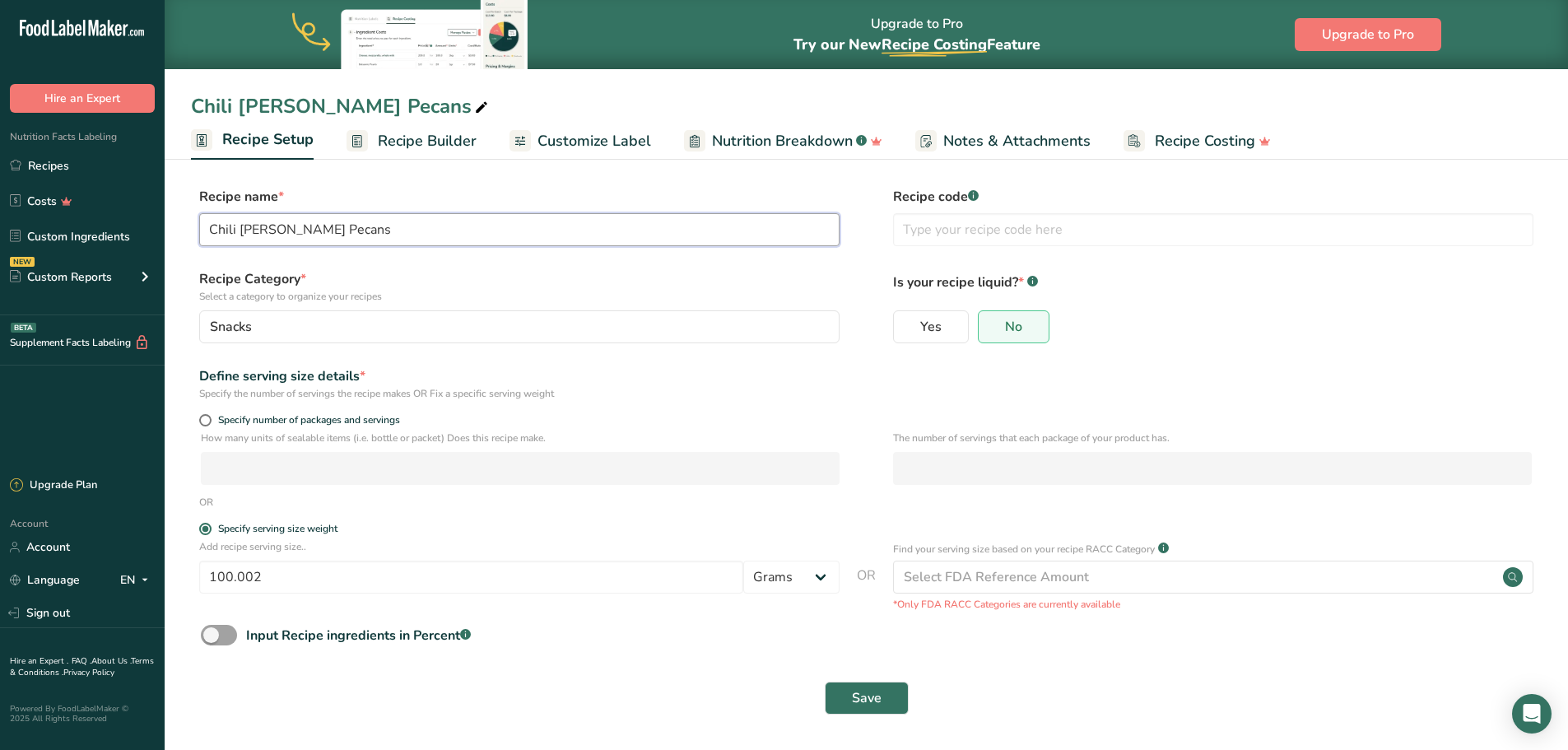
click at [334, 235] on input "Chili Limon Pecans" at bounding box center [520, 230] width 640 height 33
type input "Chili Limon Pecans - Amazon"
drag, startPoint x: 498, startPoint y: 582, endPoint x: 140, endPoint y: 583, distance: 358.0
click at [140, 583] on div ".a-20{fill:#fff;} Hire an Expert Nutrition Facts Labeling Recipes Costs Custom …" at bounding box center [784, 375] width 1568 height 751
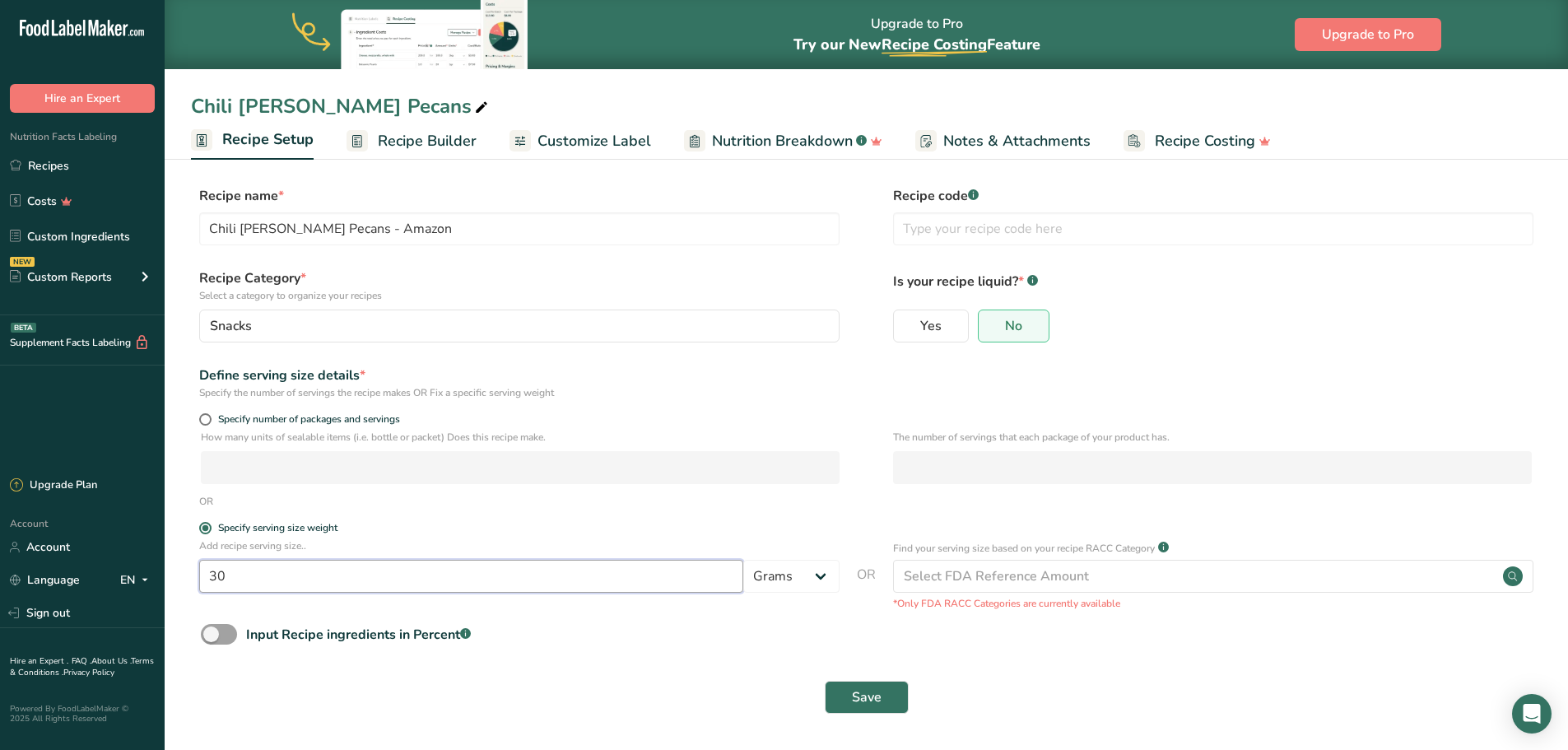
type input "30"
click at [659, 689] on div "Save" at bounding box center [866, 698] width 1332 height 33
click at [882, 687] on button "Save" at bounding box center [866, 698] width 84 height 33
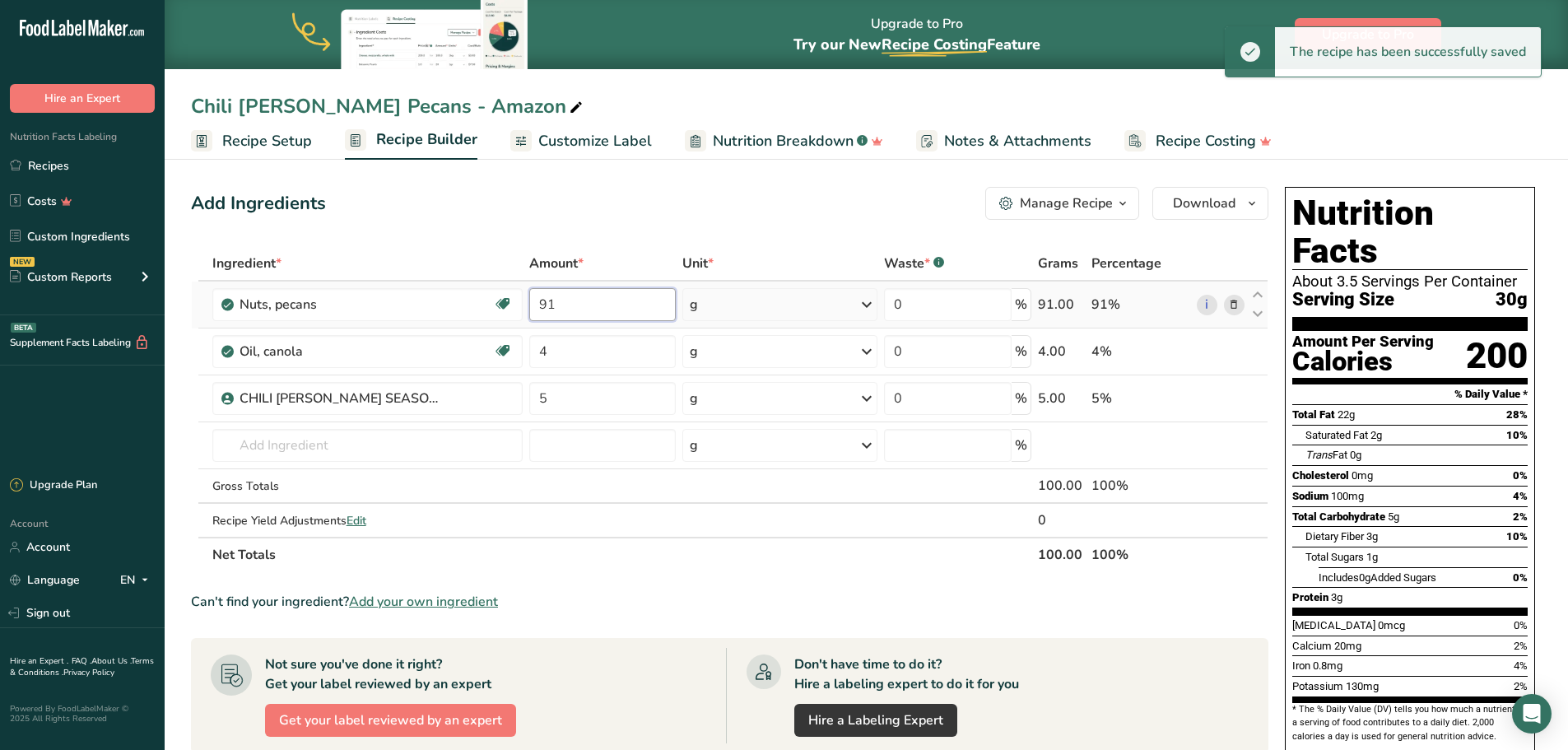
click at [559, 301] on input "91" at bounding box center [602, 305] width 146 height 33
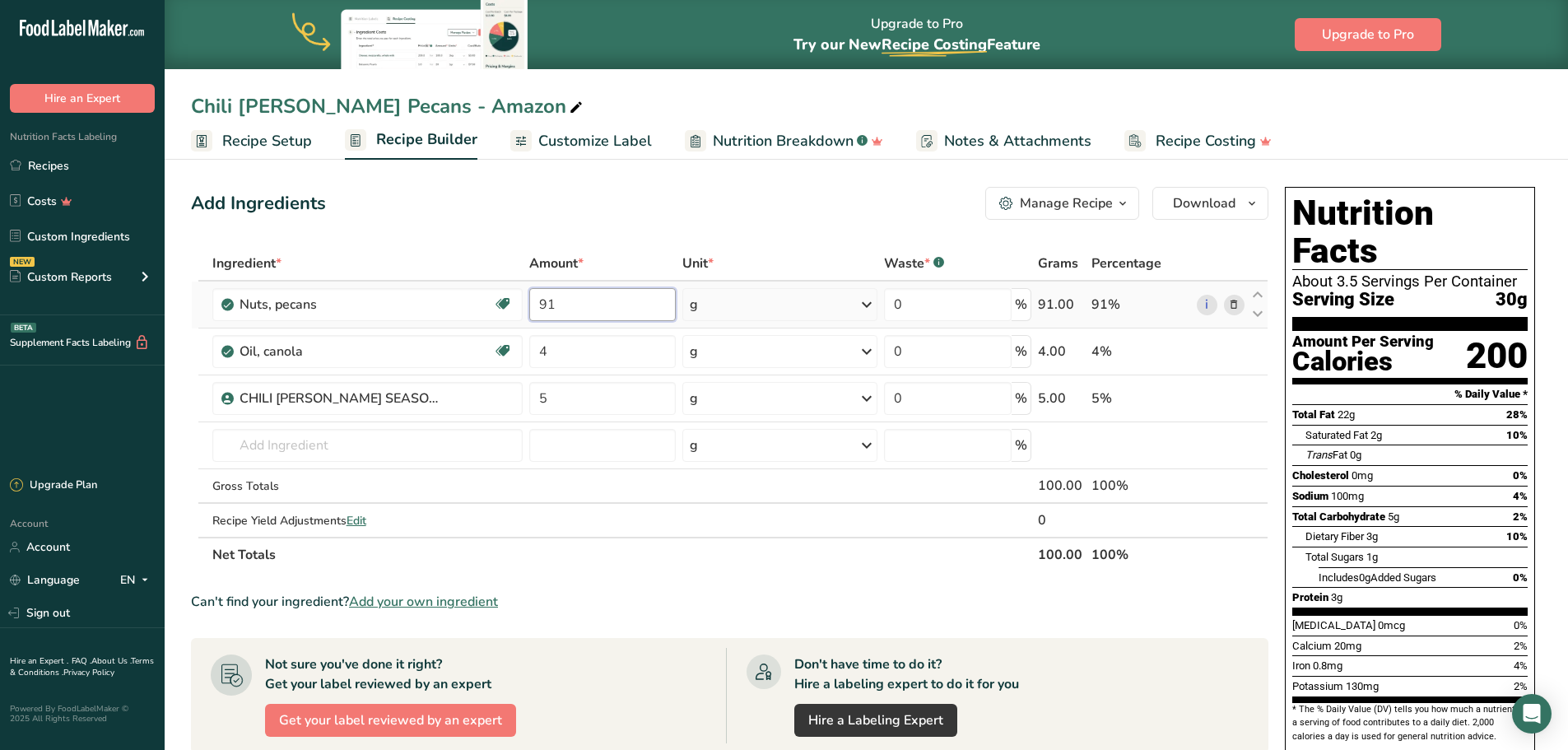
type input "9"
type input "129.22"
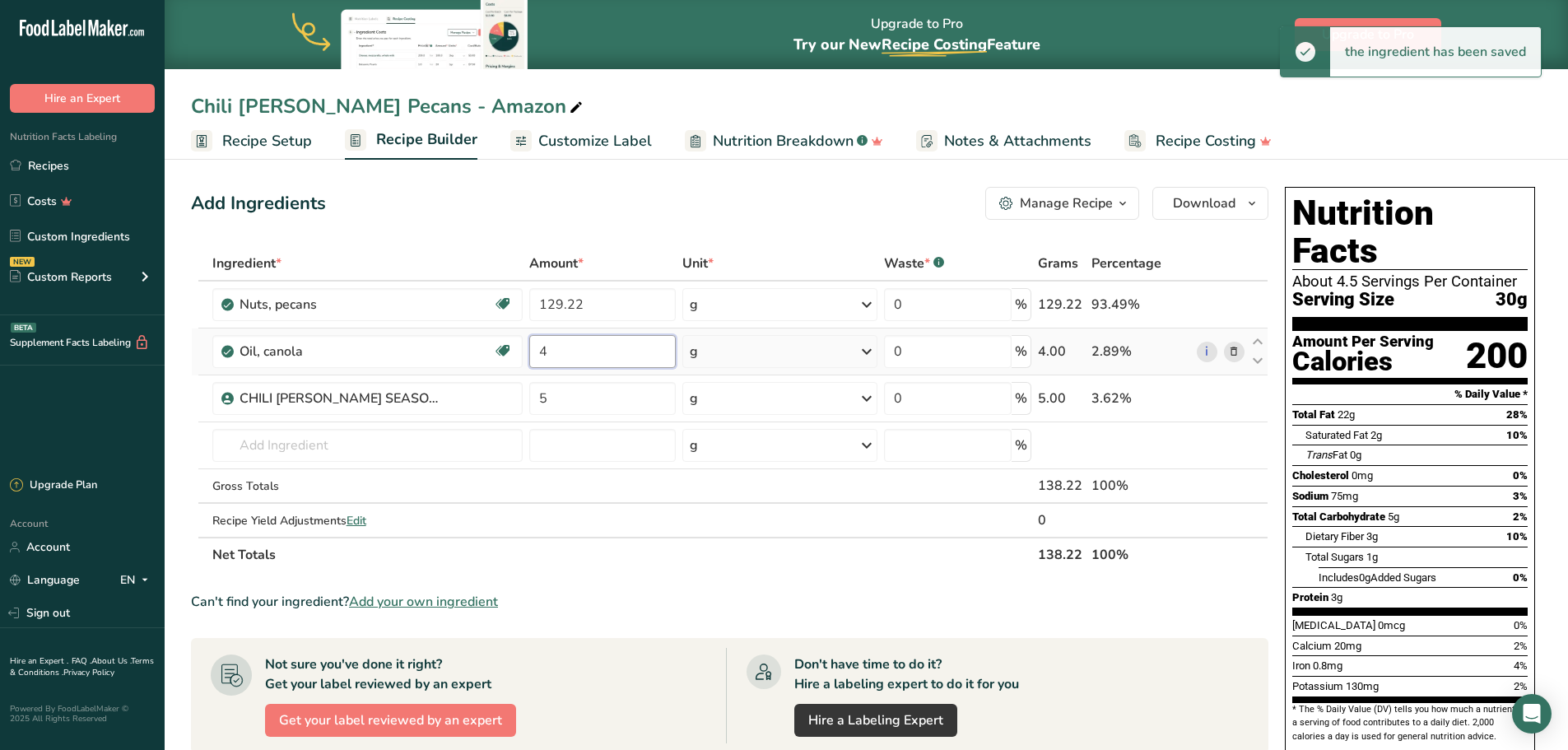
click at [553, 343] on input "4" at bounding box center [602, 352] width 146 height 33
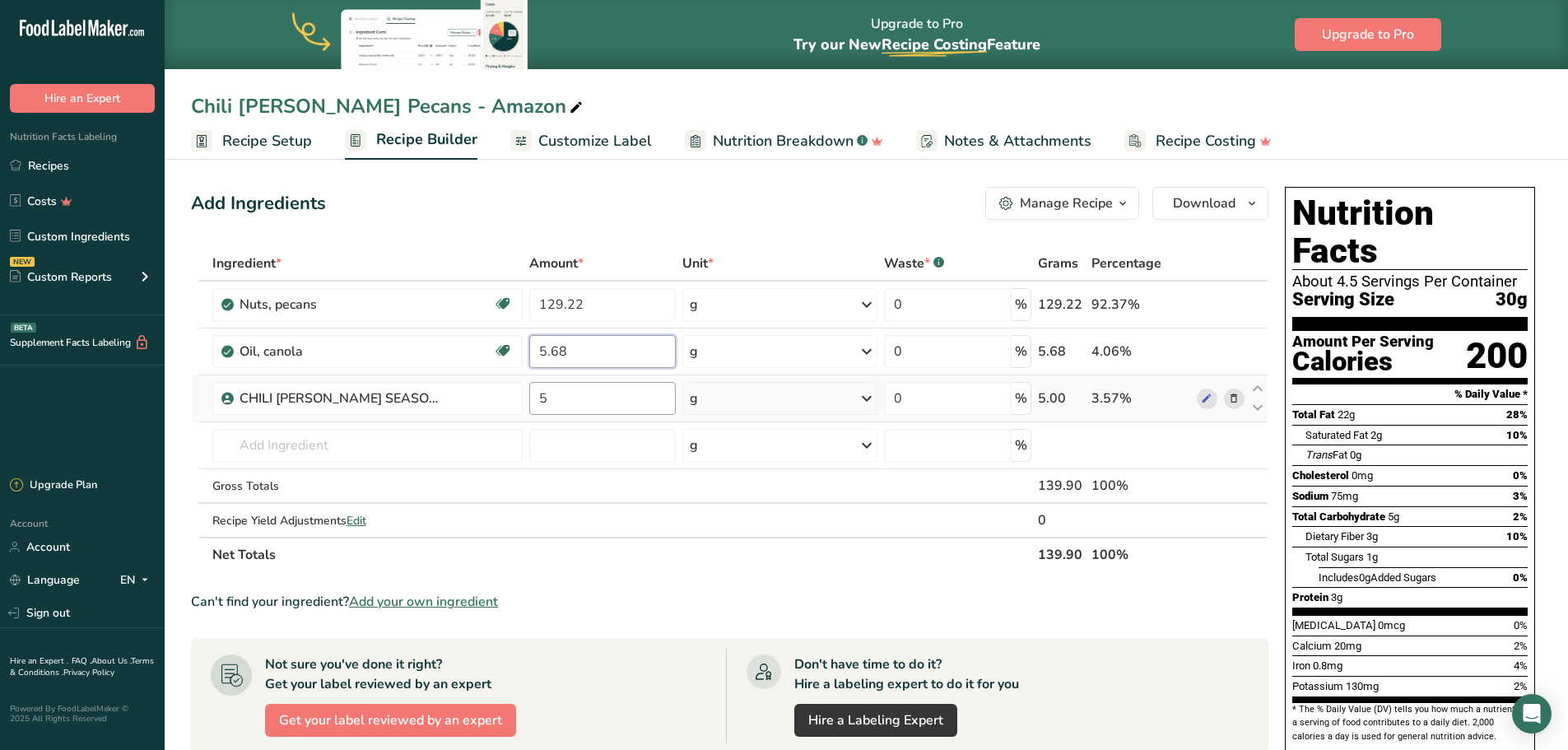
type input "5.68"
click at [571, 407] on div "Ingredient * Amount * Unit * Waste * .a-a{fill:#347362;}.b-a{fill:#fff;} Grams …" at bounding box center [730, 410] width 1078 height 326
type input "7.10"
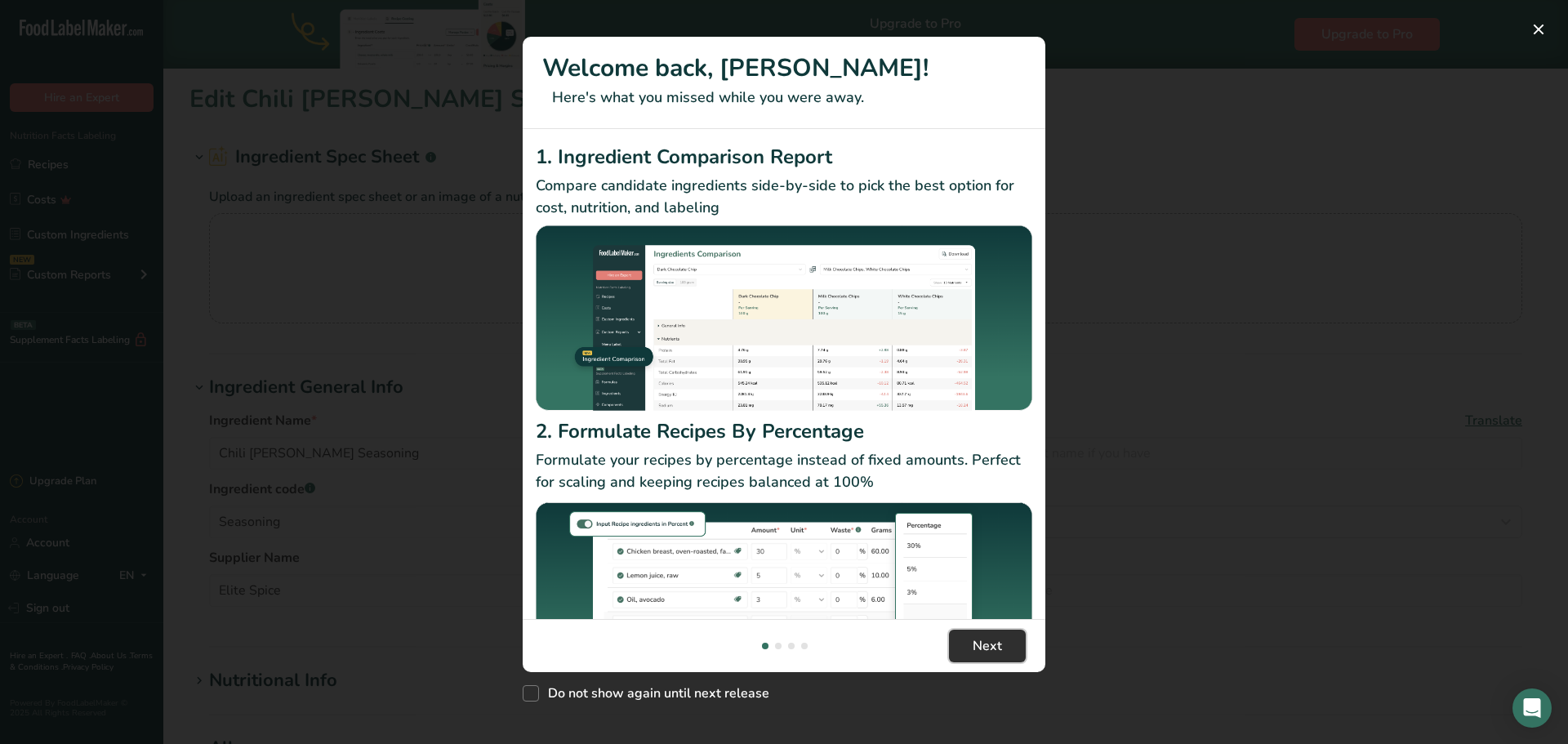
click at [973, 636] on span "Next" at bounding box center [988, 645] width 29 height 19
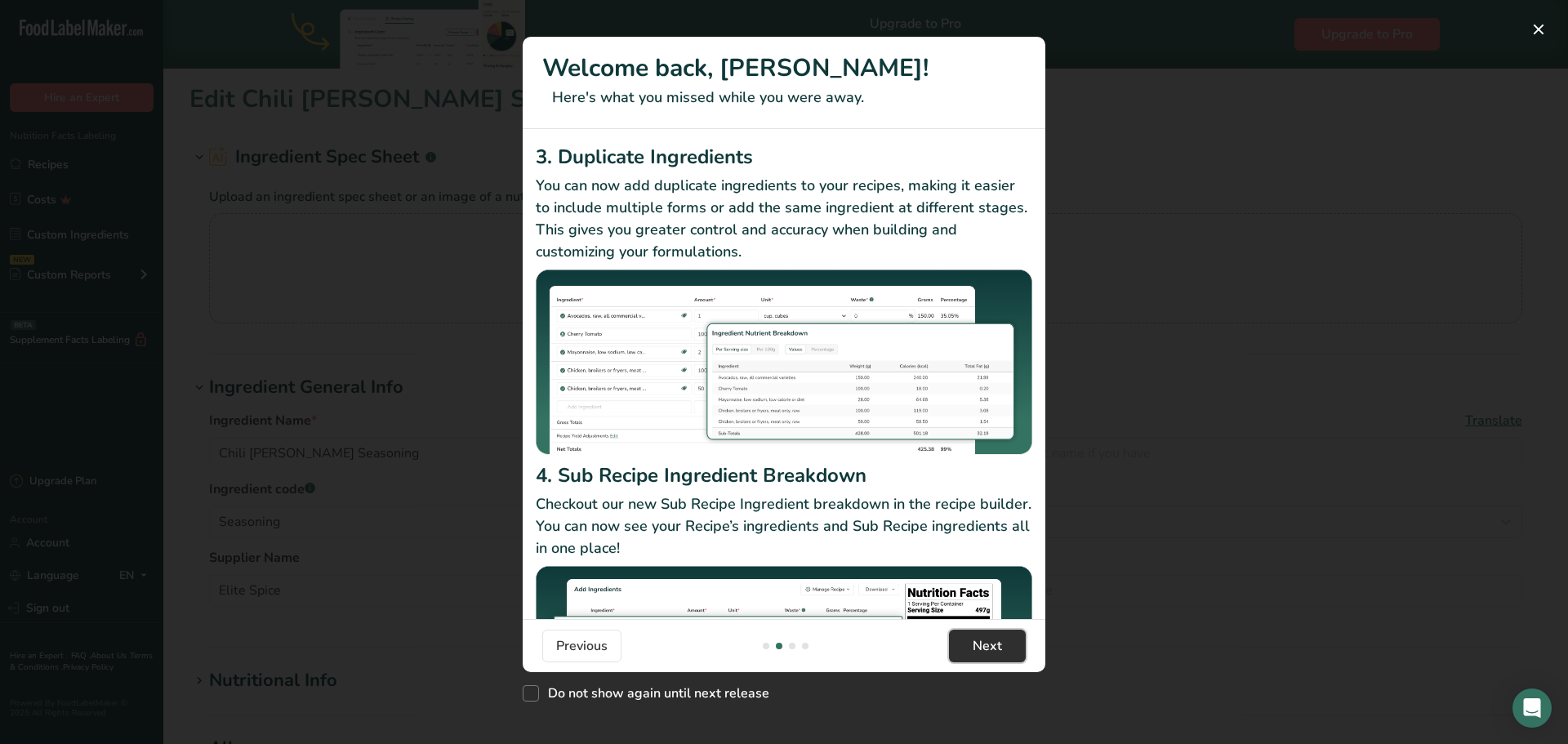
click at [973, 636] on span "Next" at bounding box center [988, 645] width 29 height 19
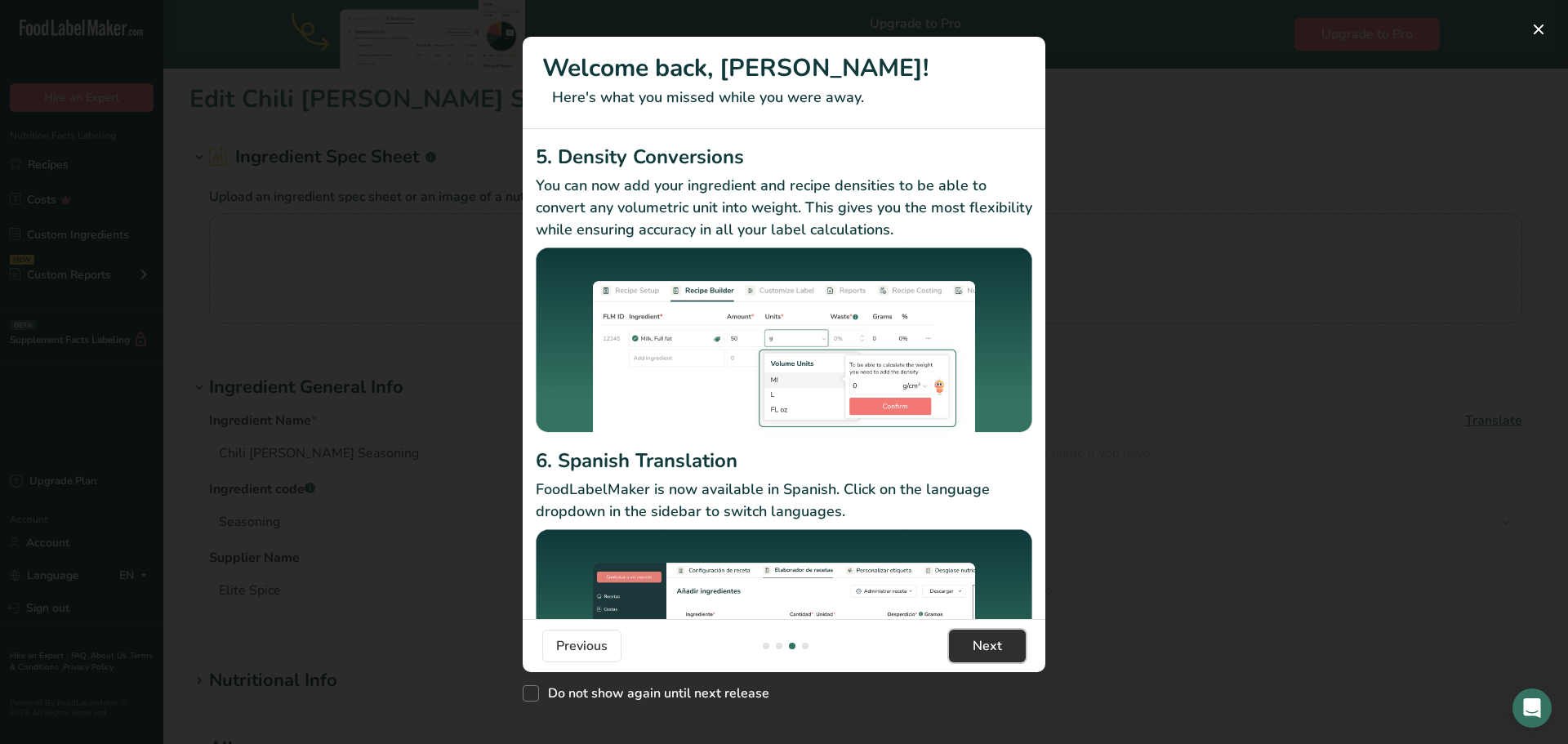
click at [973, 636] on span "Next" at bounding box center [988, 645] width 29 height 19
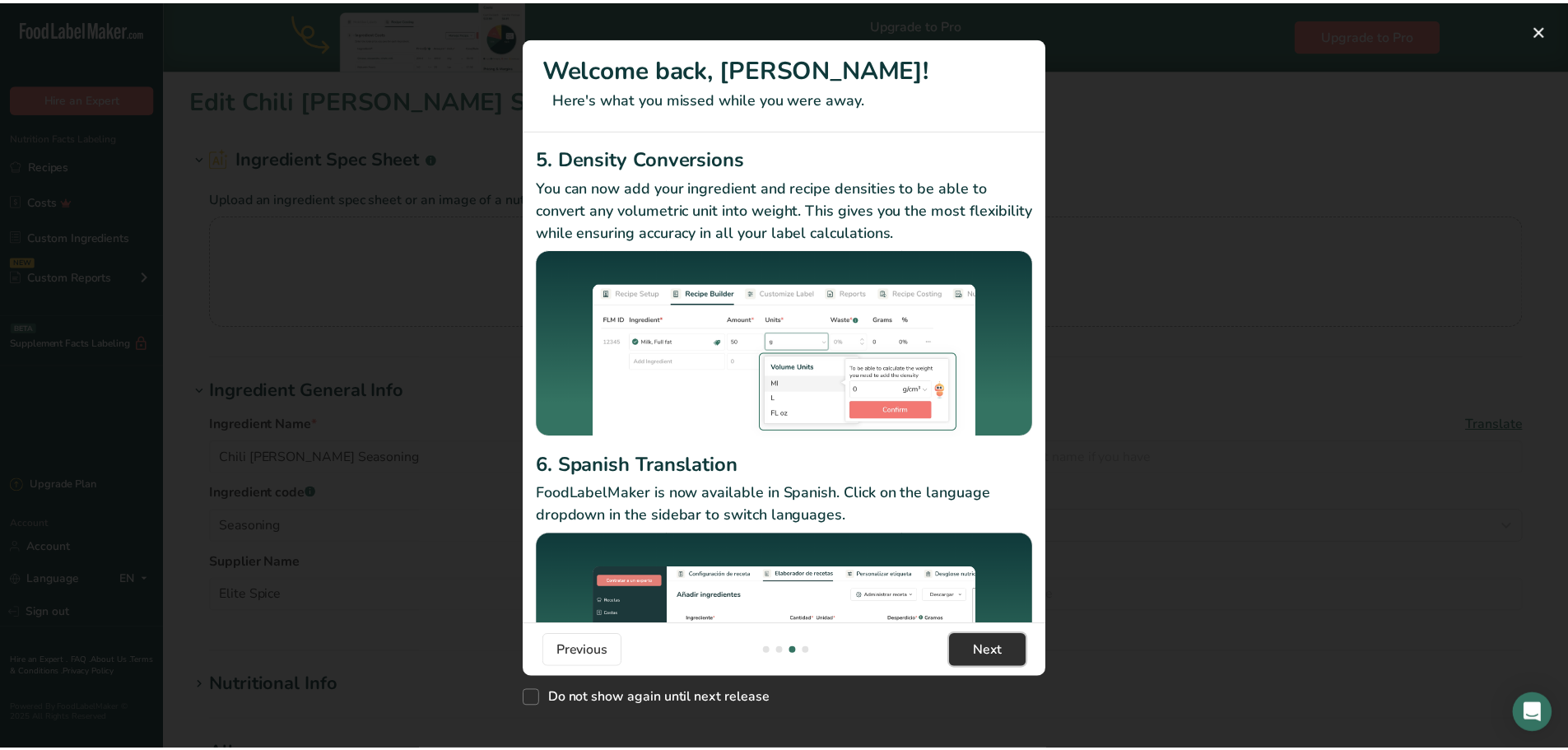
scroll to position [0, 1581]
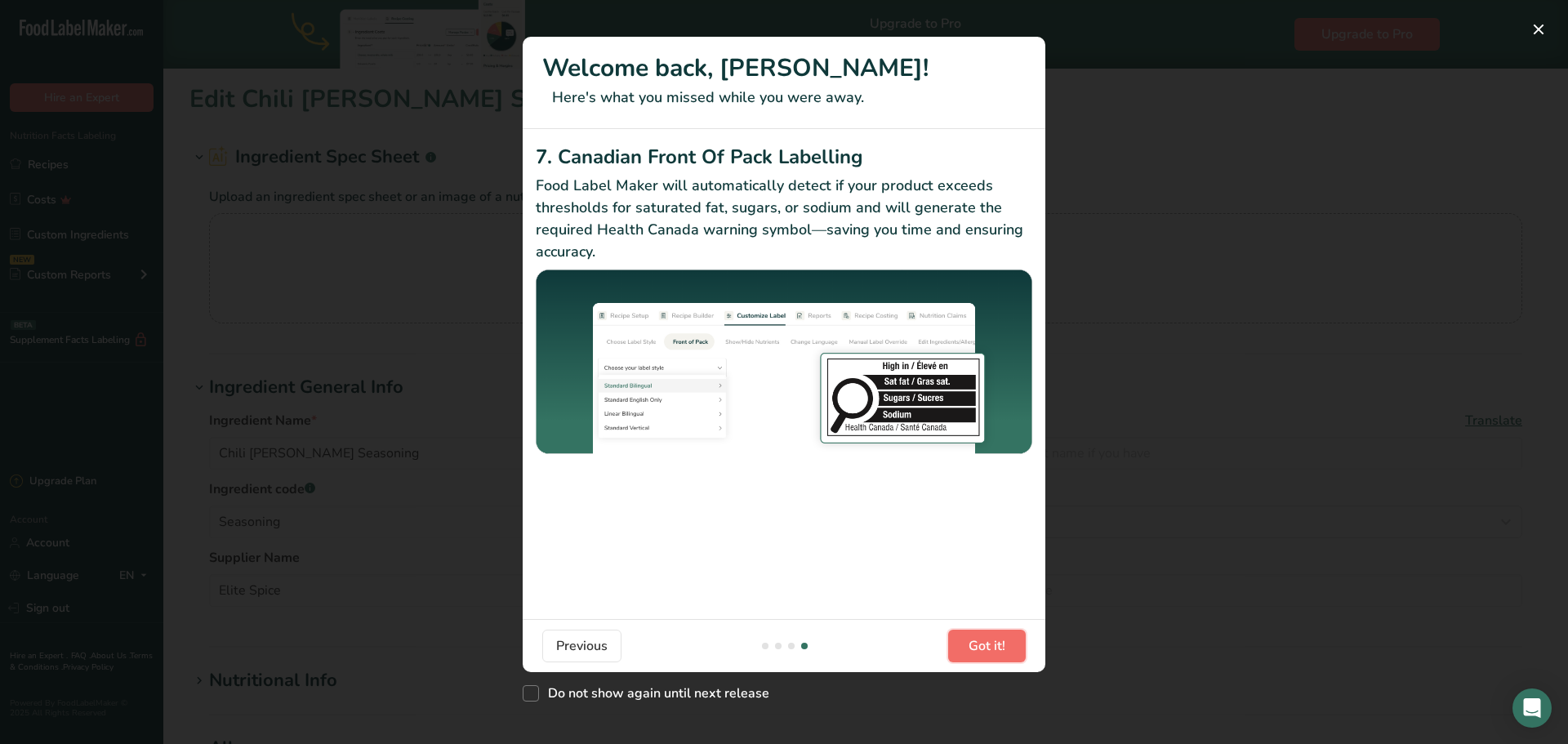
click at [973, 636] on span "Got it!" at bounding box center [987, 645] width 37 height 19
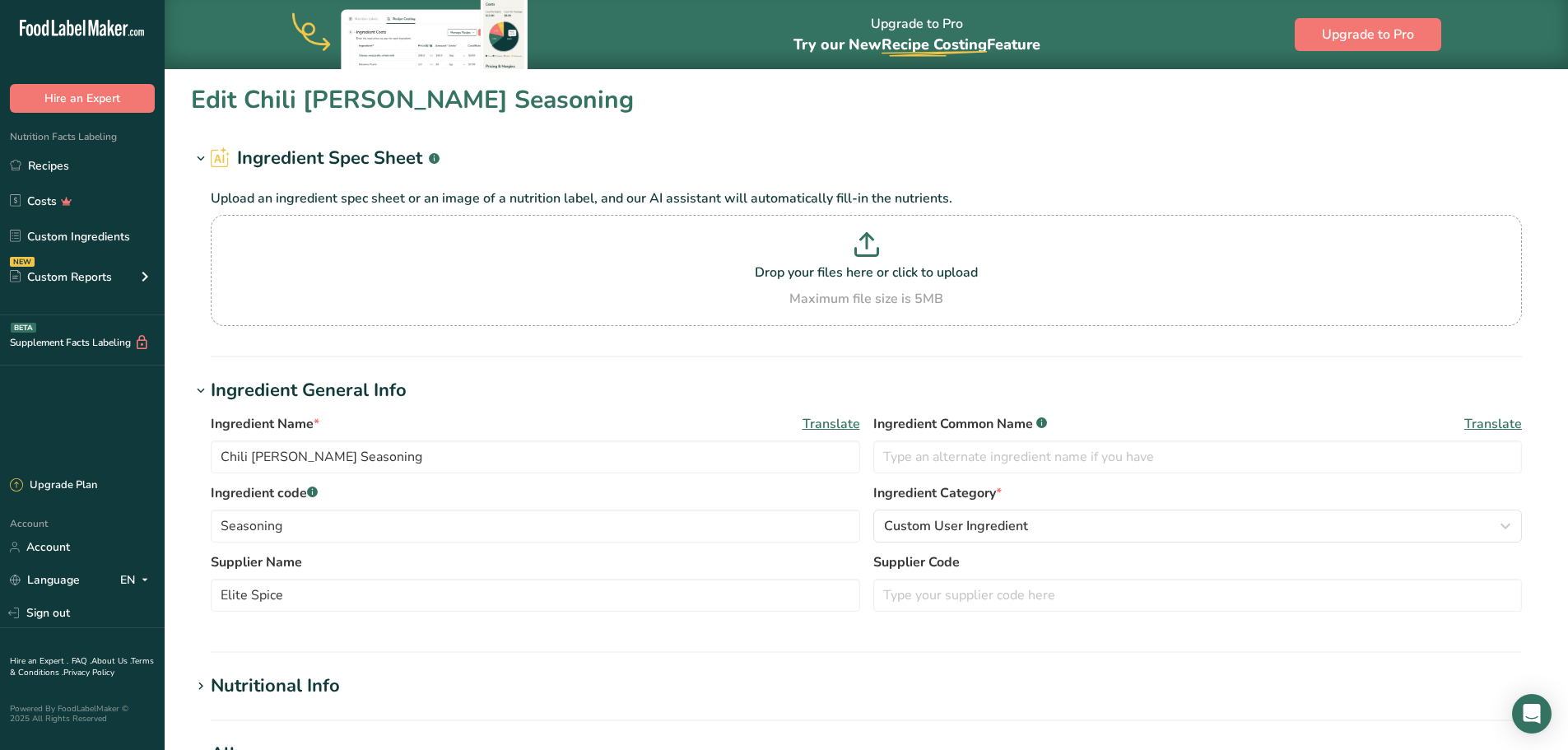
scroll to position [82, 0]
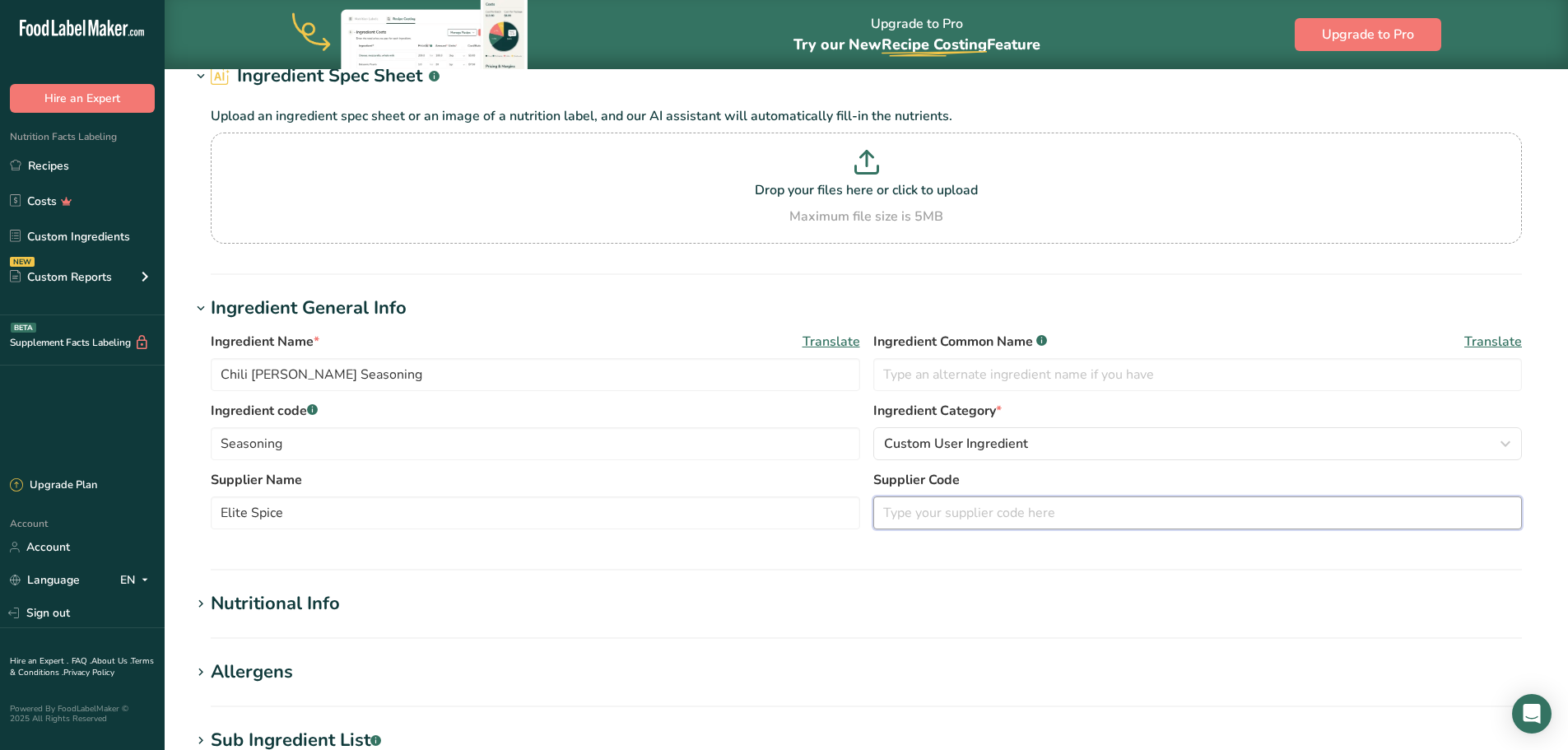
click at [1010, 516] on input "text" at bounding box center [1198, 513] width 650 height 33
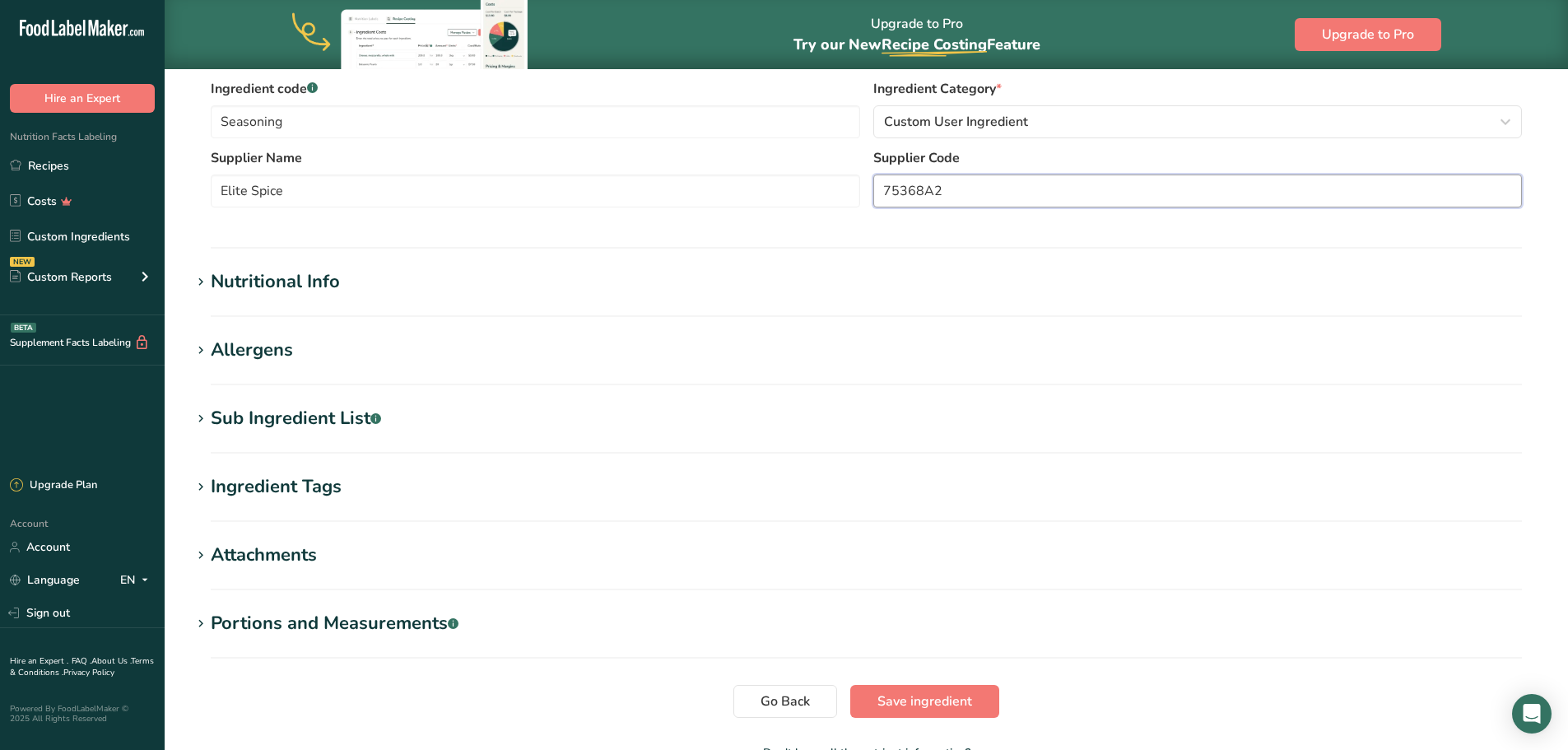
scroll to position [411, 0]
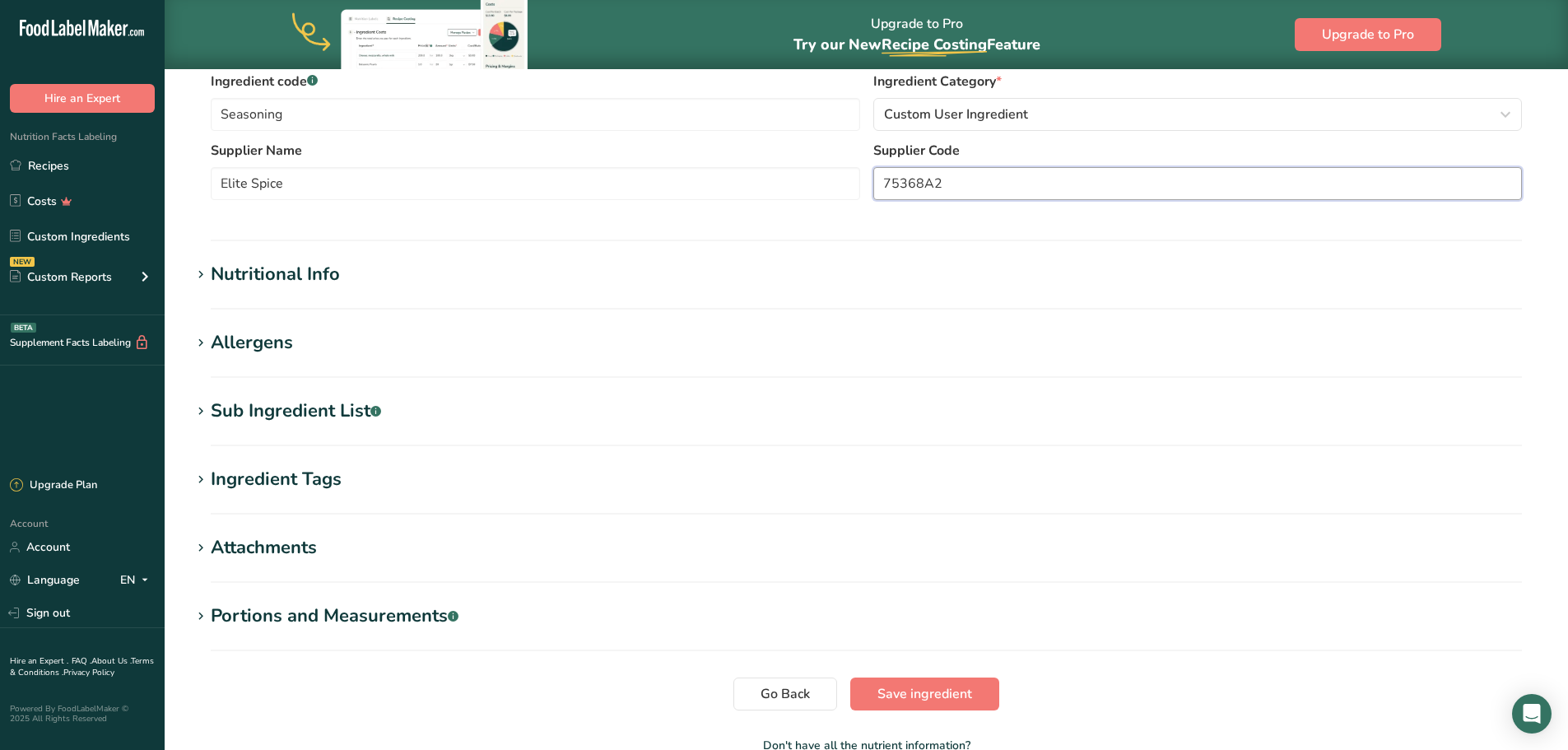
type input "75368A2"
click at [196, 346] on icon at bounding box center [201, 343] width 15 height 23
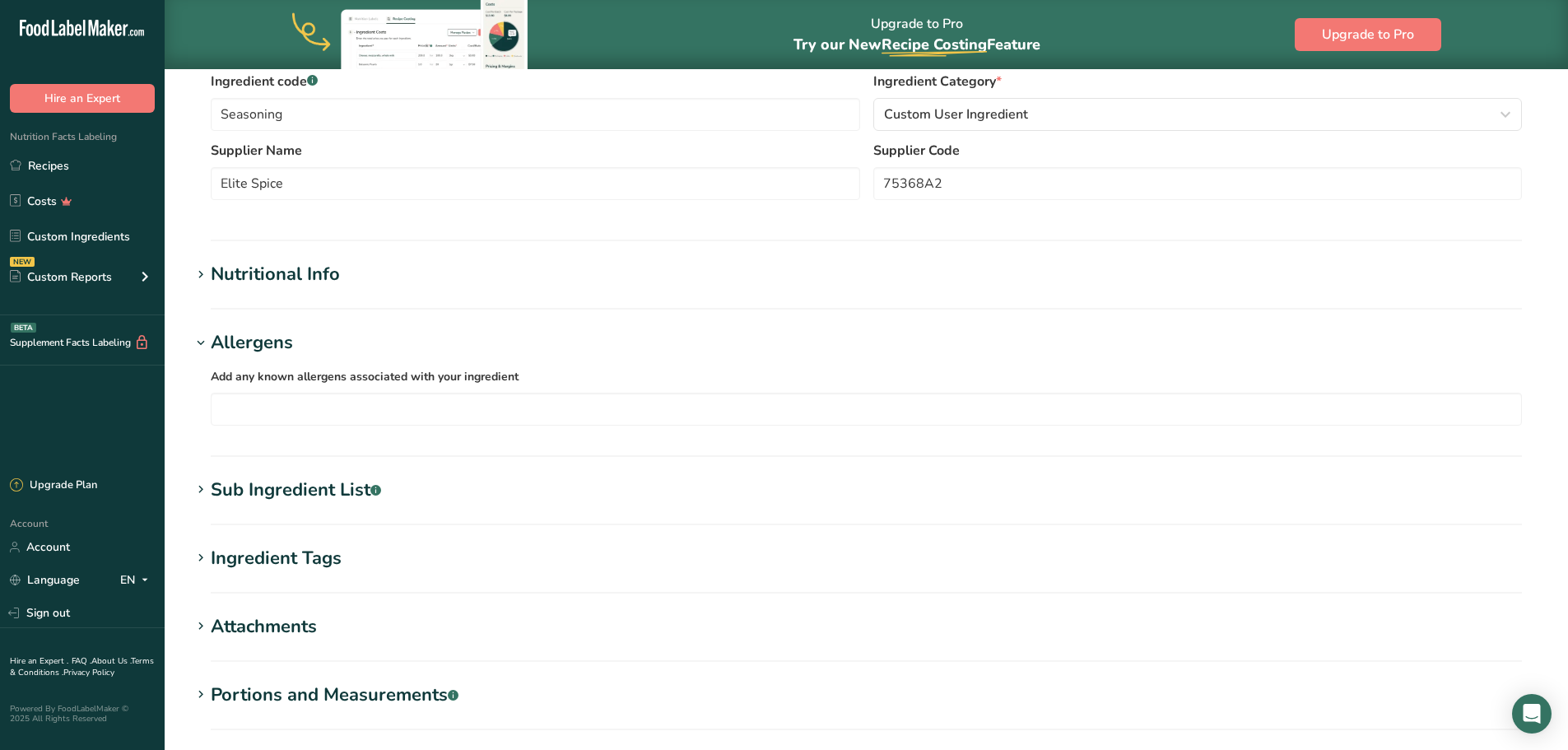
click at [194, 552] on icon at bounding box center [201, 558] width 15 height 23
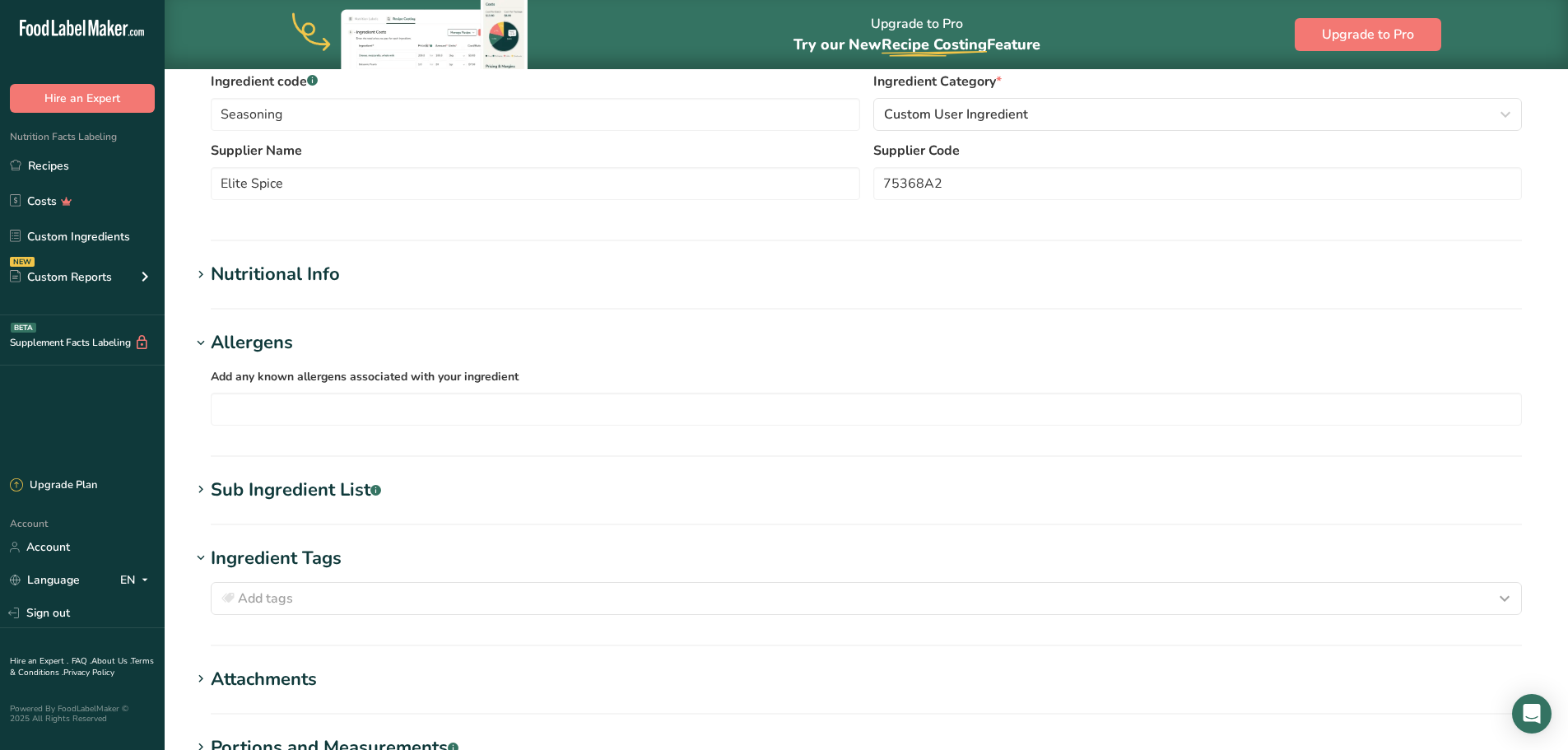
click at [205, 491] on icon at bounding box center [201, 490] width 15 height 23
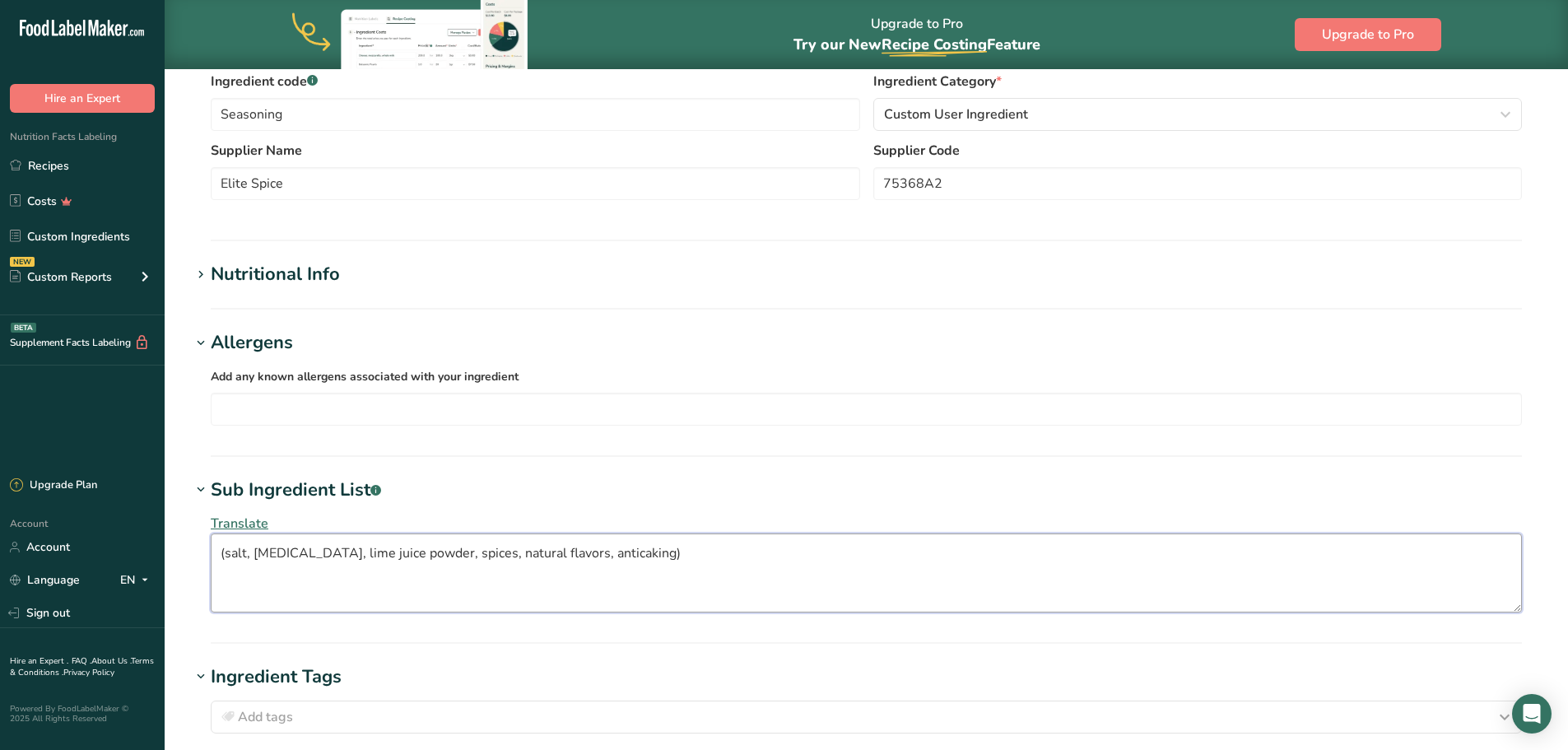
drag, startPoint x: 638, startPoint y: 558, endPoint x: 190, endPoint y: 558, distance: 448.0
click at [190, 558] on section "Edit Chili Limon Seasoning Ingredient Spec Sheet .a-a{fill:#347362;}.b-a{fill:#…" at bounding box center [866, 352] width 1403 height 1391
drag, startPoint x: 285, startPoint y: 551, endPoint x: 432, endPoint y: 604, distance: 156.3
click at [432, 604] on textarea "Spices (including chili pepper" at bounding box center [866, 573] width 1311 height 79
type textarea "Spices (including chili pepper"
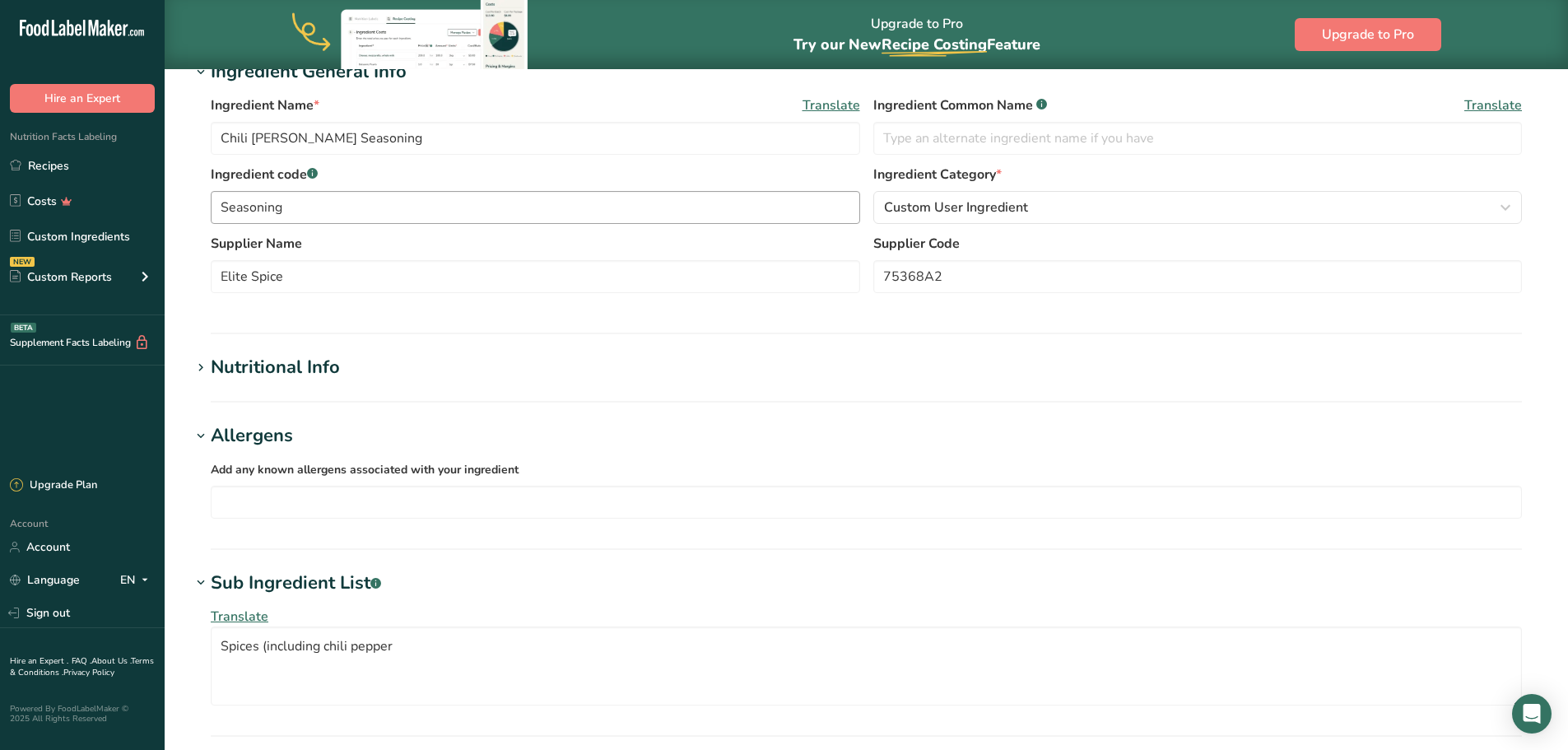
scroll to position [0, 0]
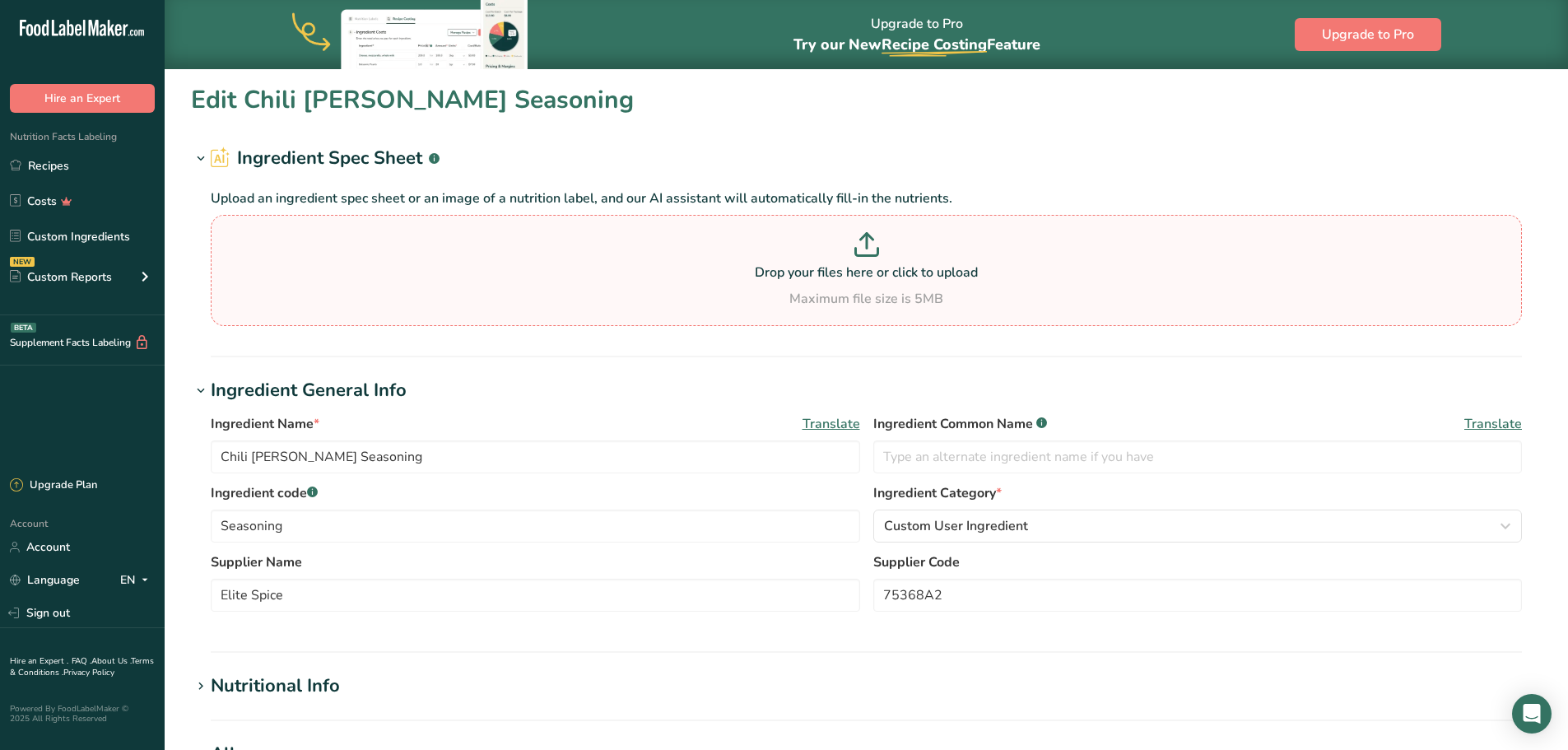
click at [896, 258] on p at bounding box center [867, 247] width 1303 height 30
click at [896, 258] on input "Drop your files here or click to upload Maximum file size is 5MB" at bounding box center [866, 271] width 1311 height 111
type input "C:\fakepath\75368A2 V2 (SOLD)_ spec 2025.pdf"
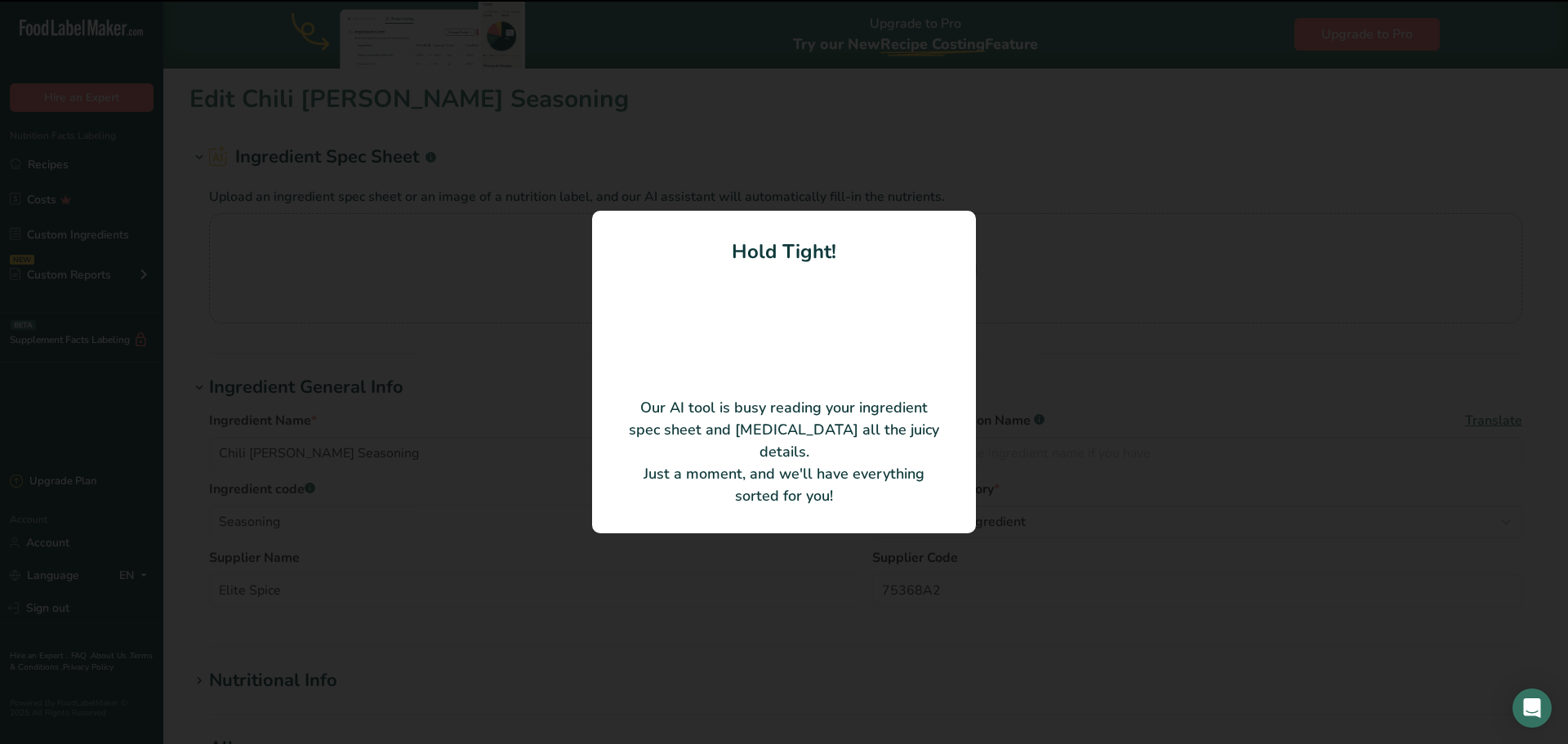
type input "CHILI [PERSON_NAME] SEASONING"
type input "Elite Spice Inc."
type textarea "Spices (including chili pepper), salt, sugar, citric acid, maltodextrin, oleore…"
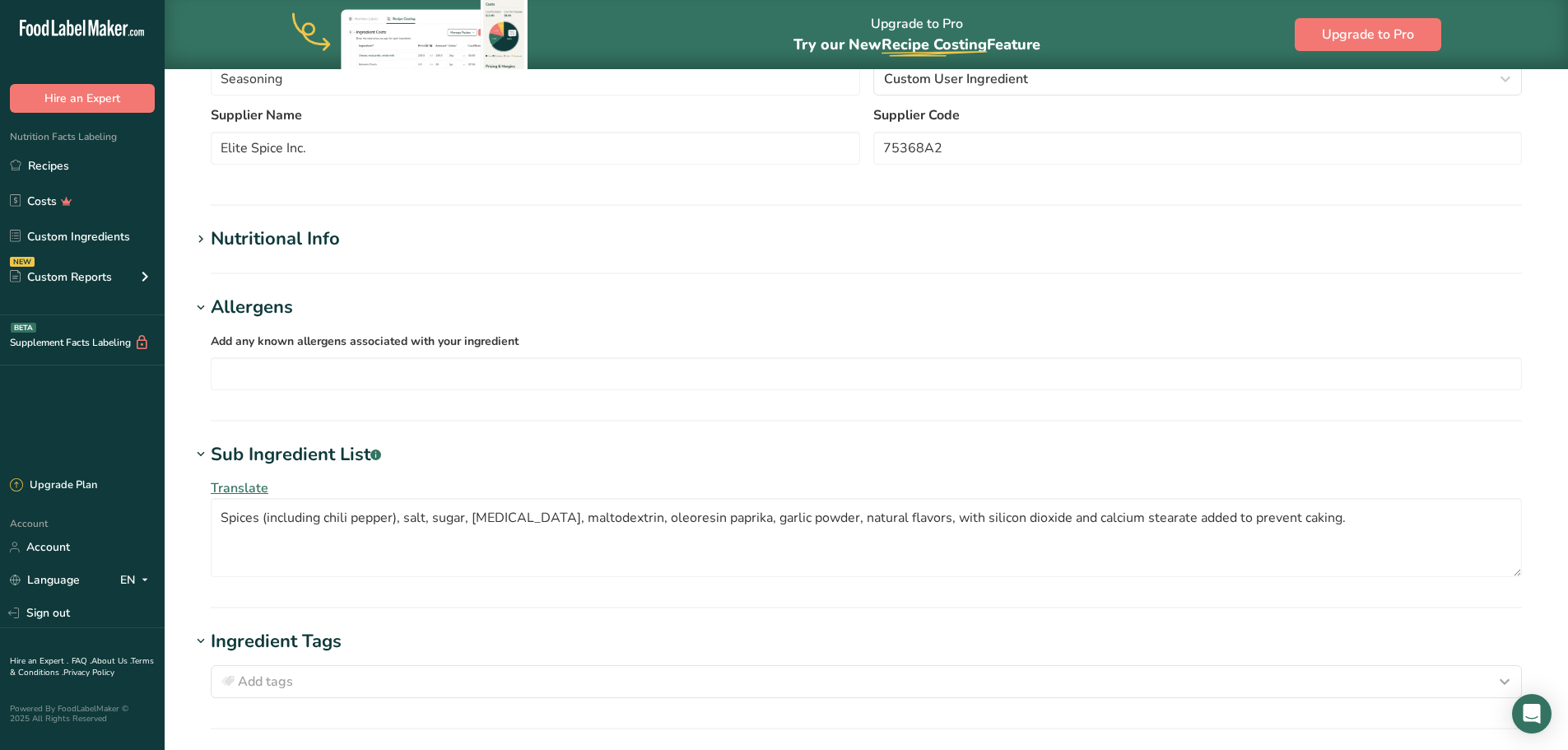
scroll to position [329, 0]
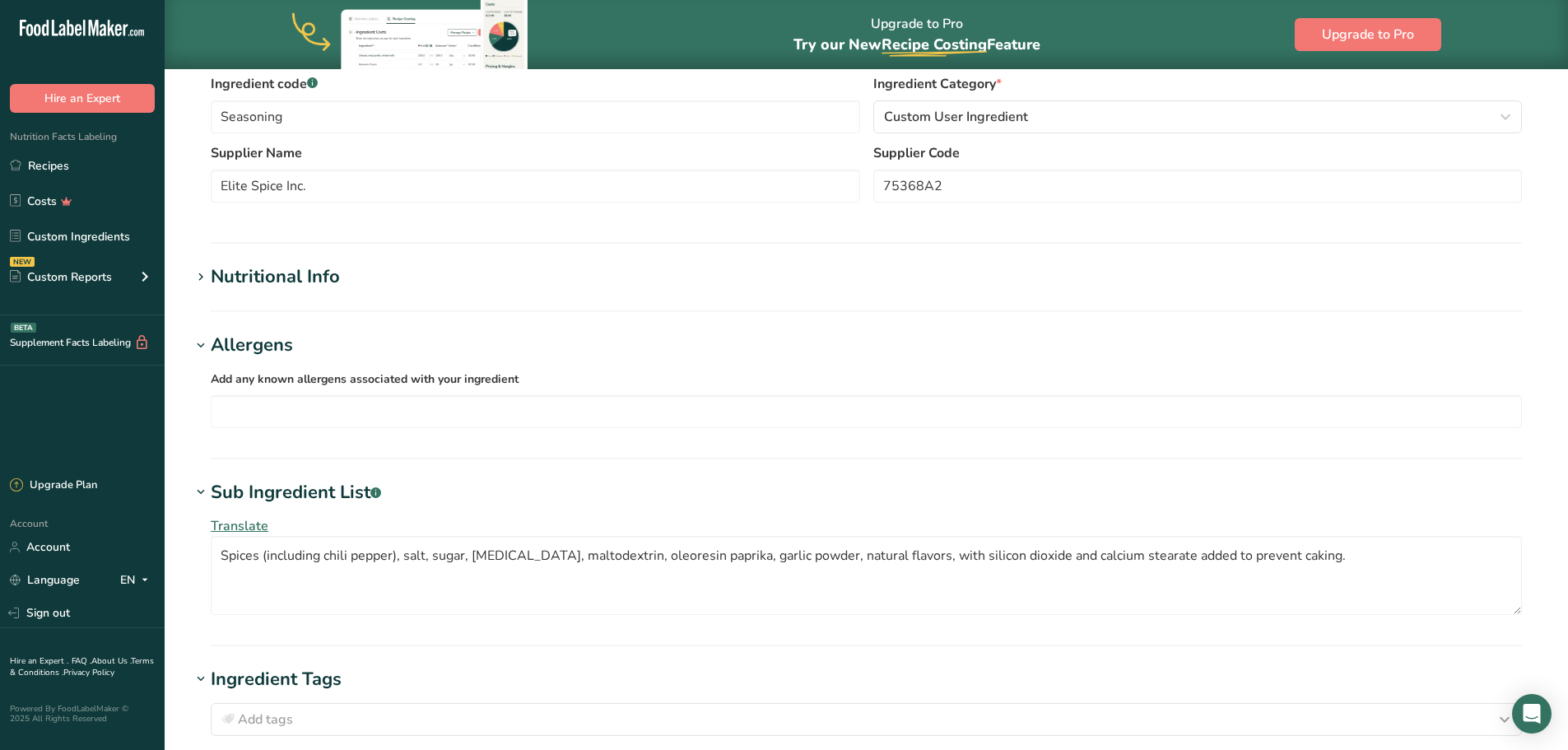
click at [205, 279] on icon at bounding box center [201, 277] width 15 height 23
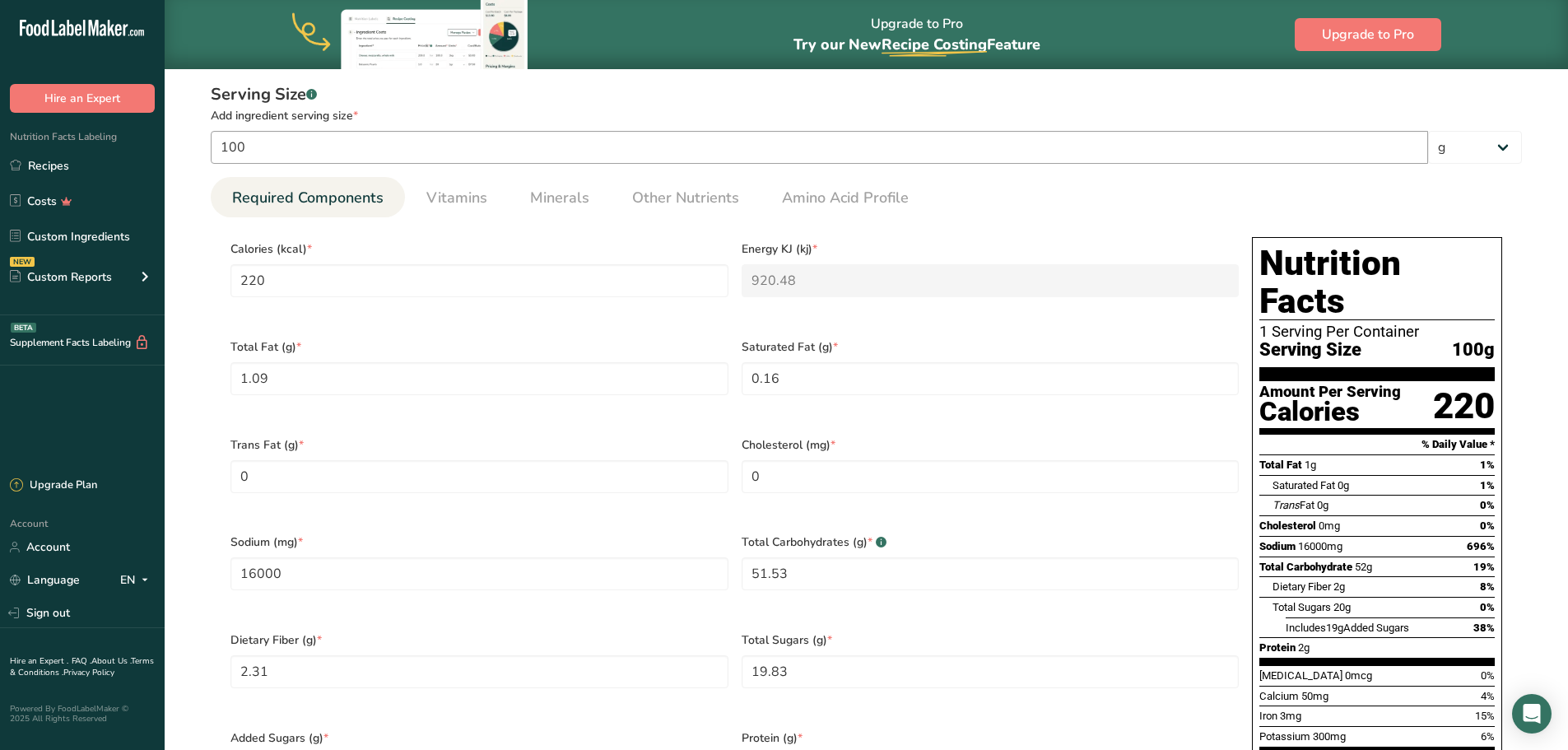
scroll to position [576, 0]
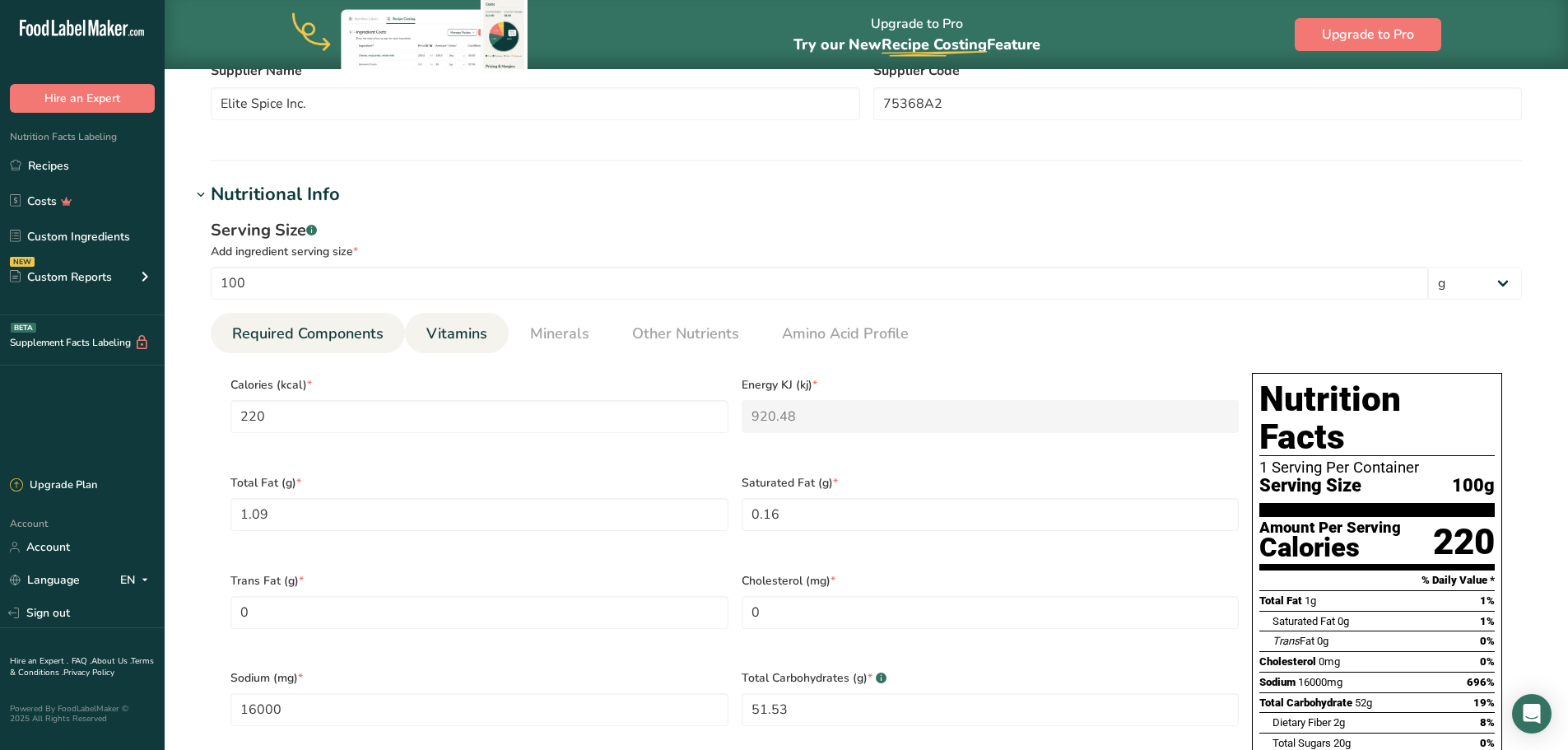
click at [449, 340] on span "Vitamins" at bounding box center [456, 334] width 61 height 22
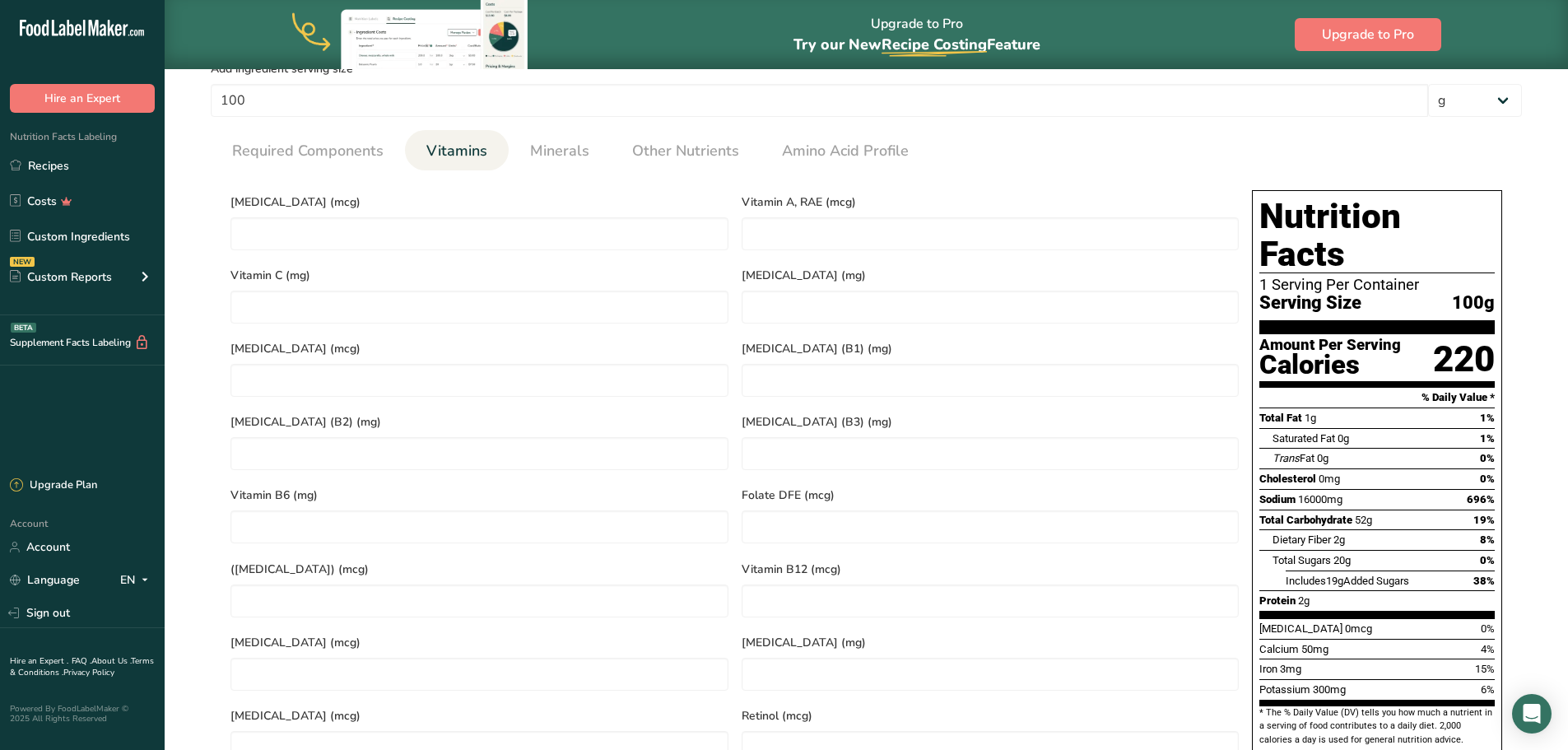
scroll to position [494, 0]
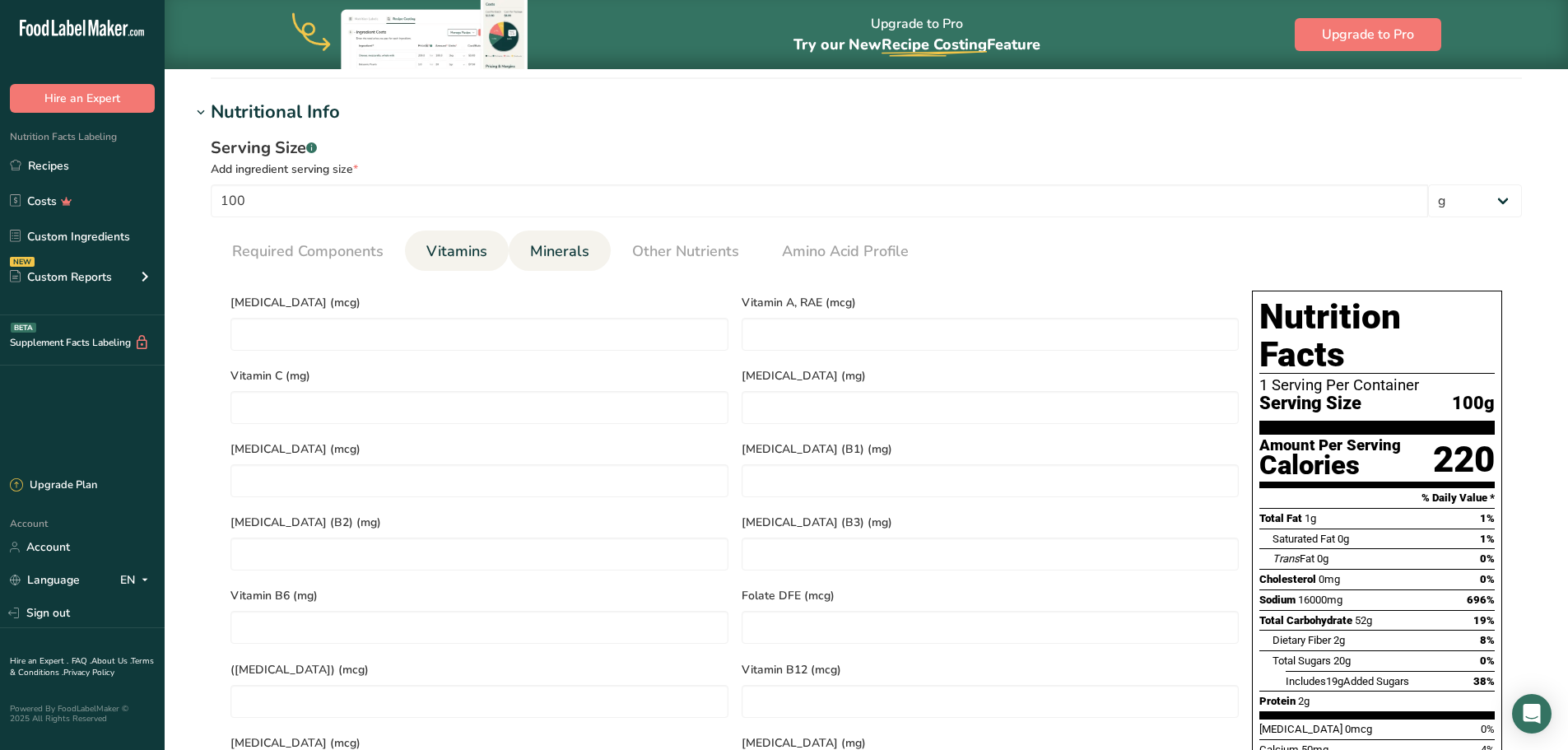
click at [554, 259] on span "Minerals" at bounding box center [559, 251] width 59 height 22
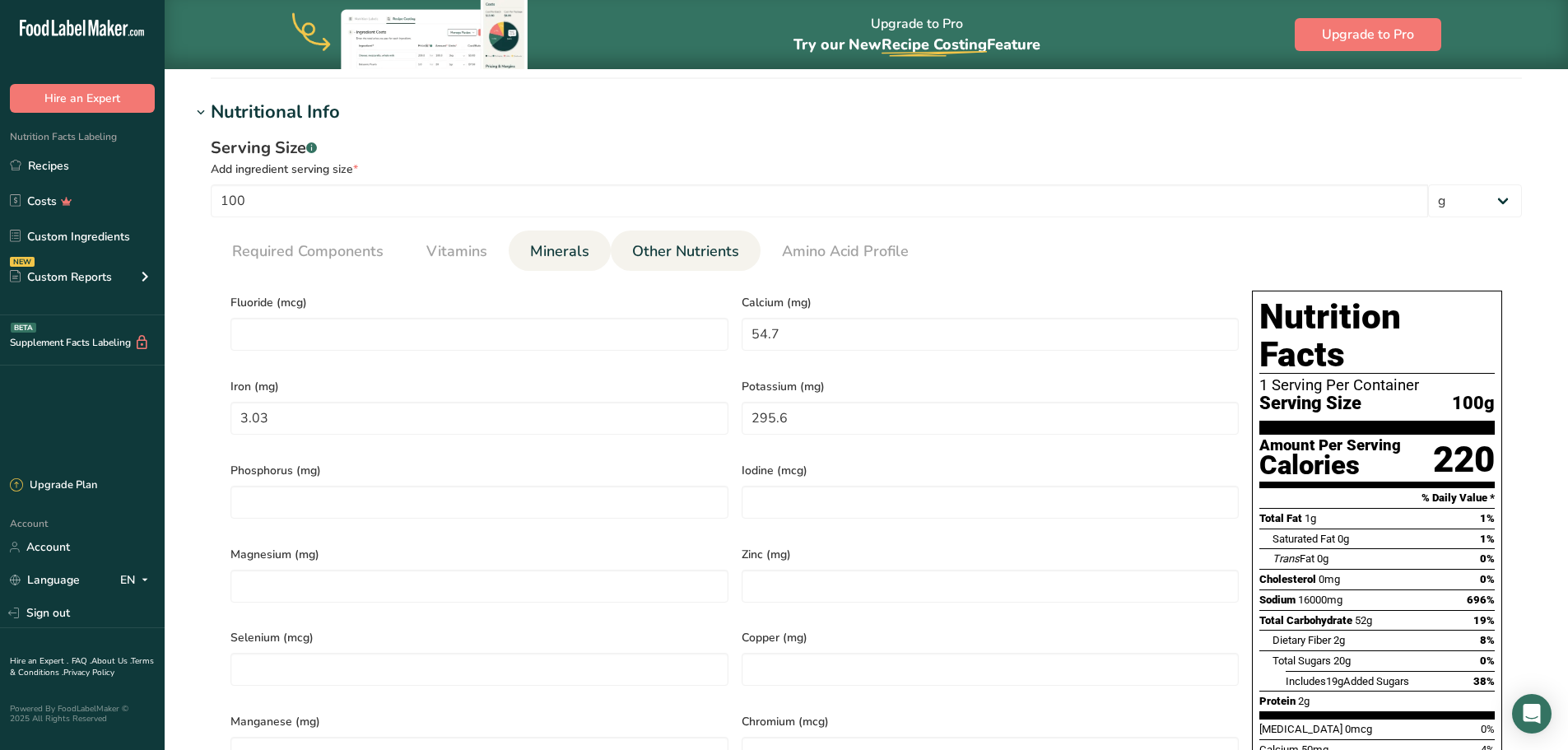
click at [663, 261] on span "Other Nutrients" at bounding box center [686, 251] width 107 height 22
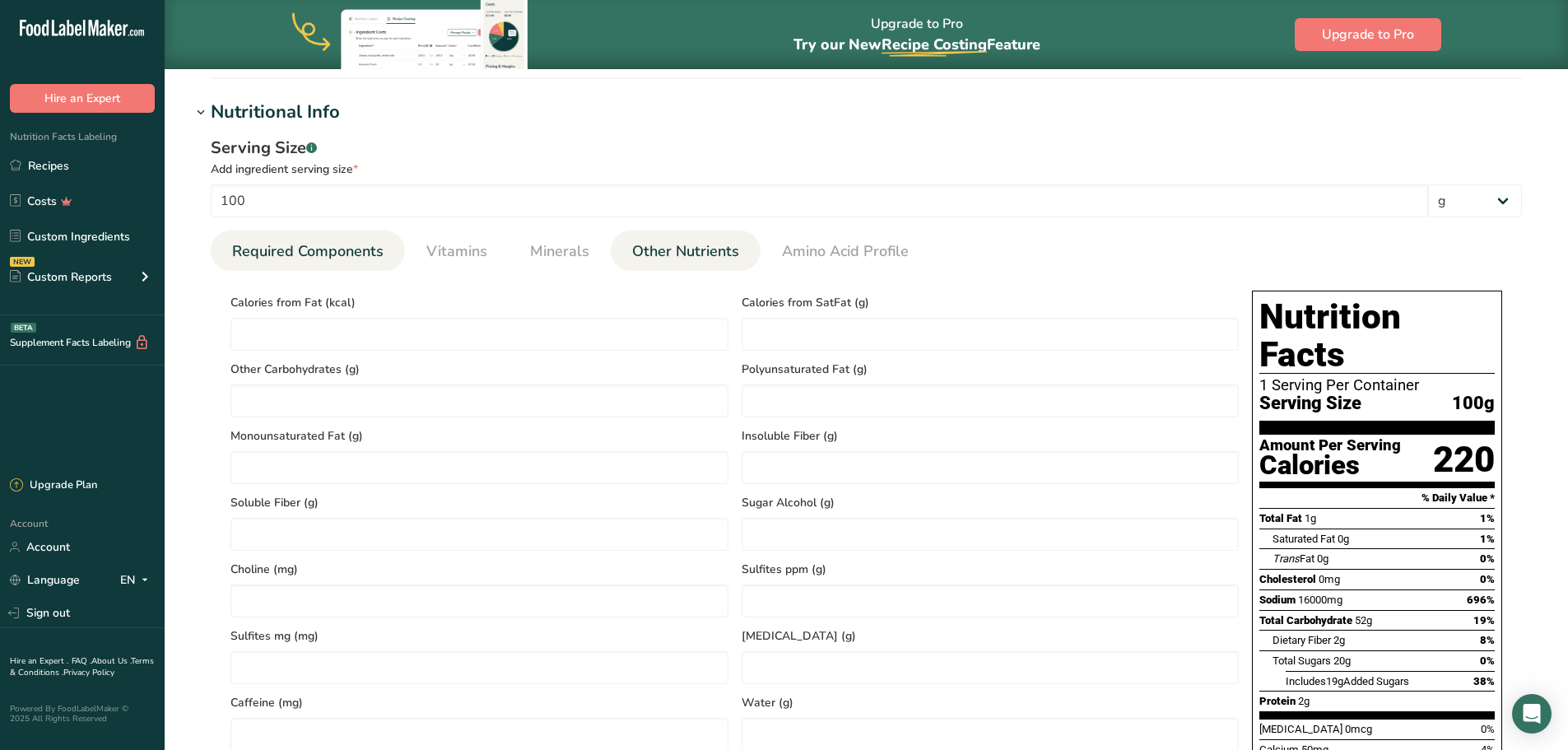
click at [285, 246] on span "Required Components" at bounding box center [307, 251] width 152 height 22
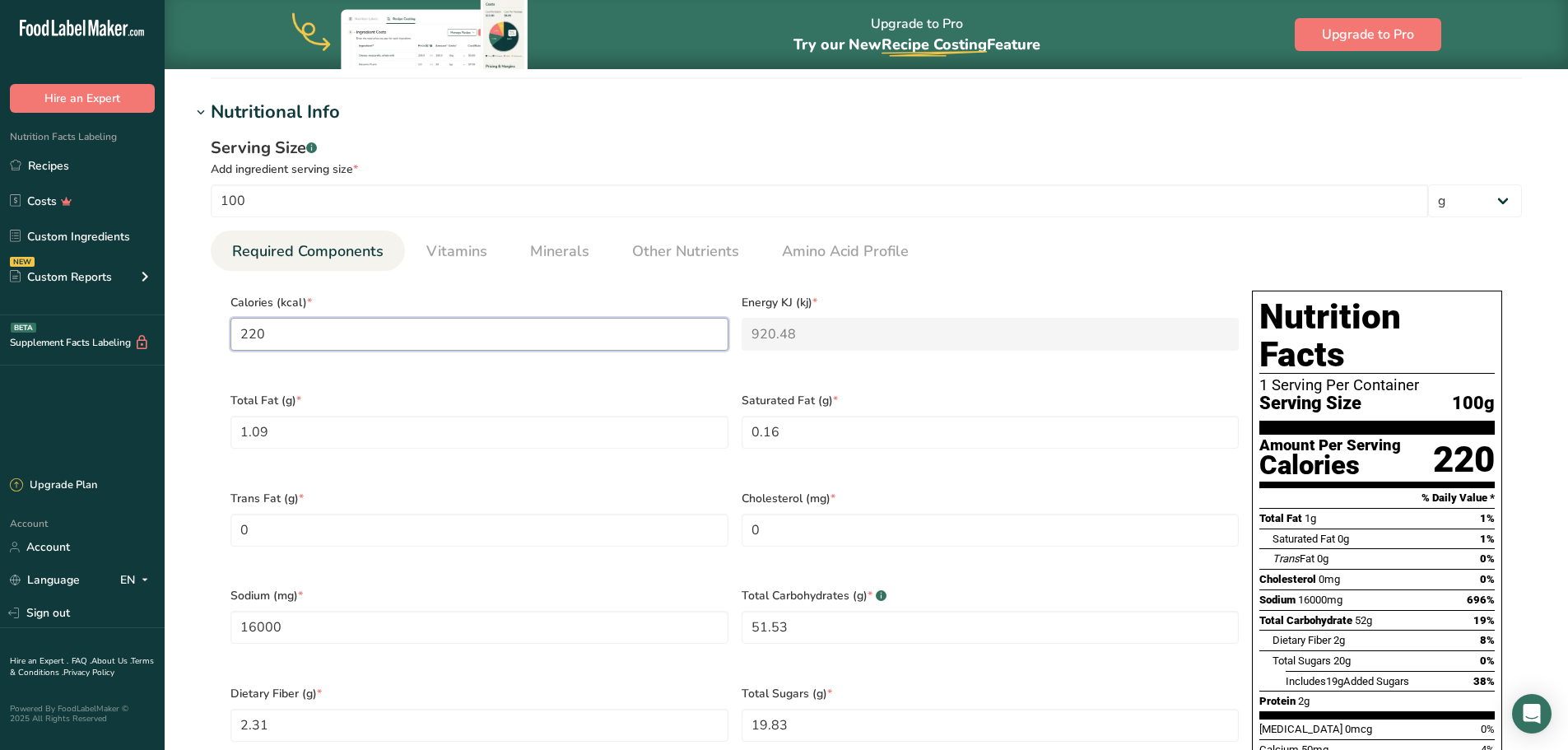
click at [297, 322] on input "220" at bounding box center [479, 334] width 498 height 33
type input "22"
type KJ "92"
type input "2"
type KJ "8.4"
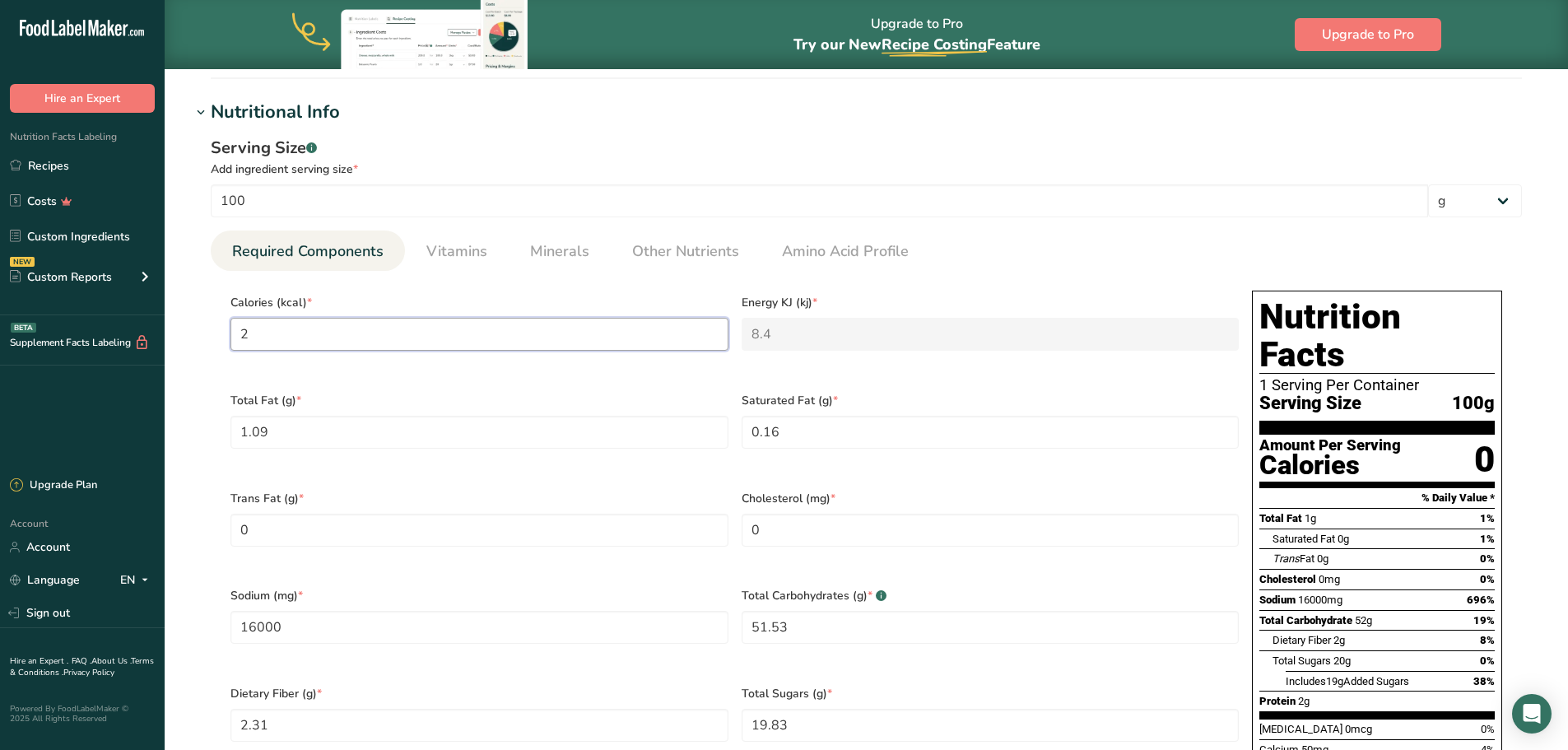
type input "0"
type KJ "0"
type input "3"
type KJ "12.6"
type input "31"
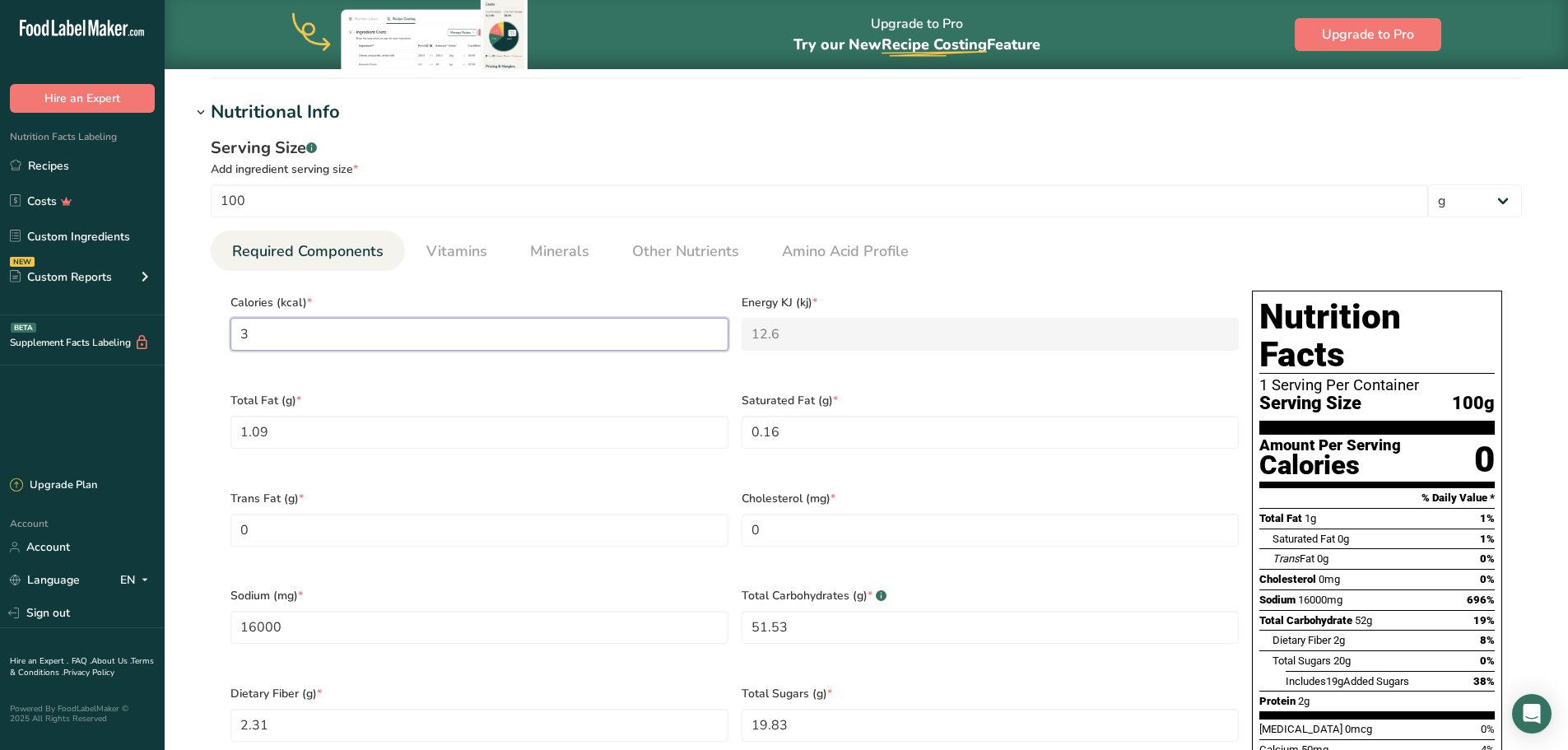
type KJ "129.7"
type input "311"
type KJ "1301.2"
type input "311.4"
type KJ "1302.9"
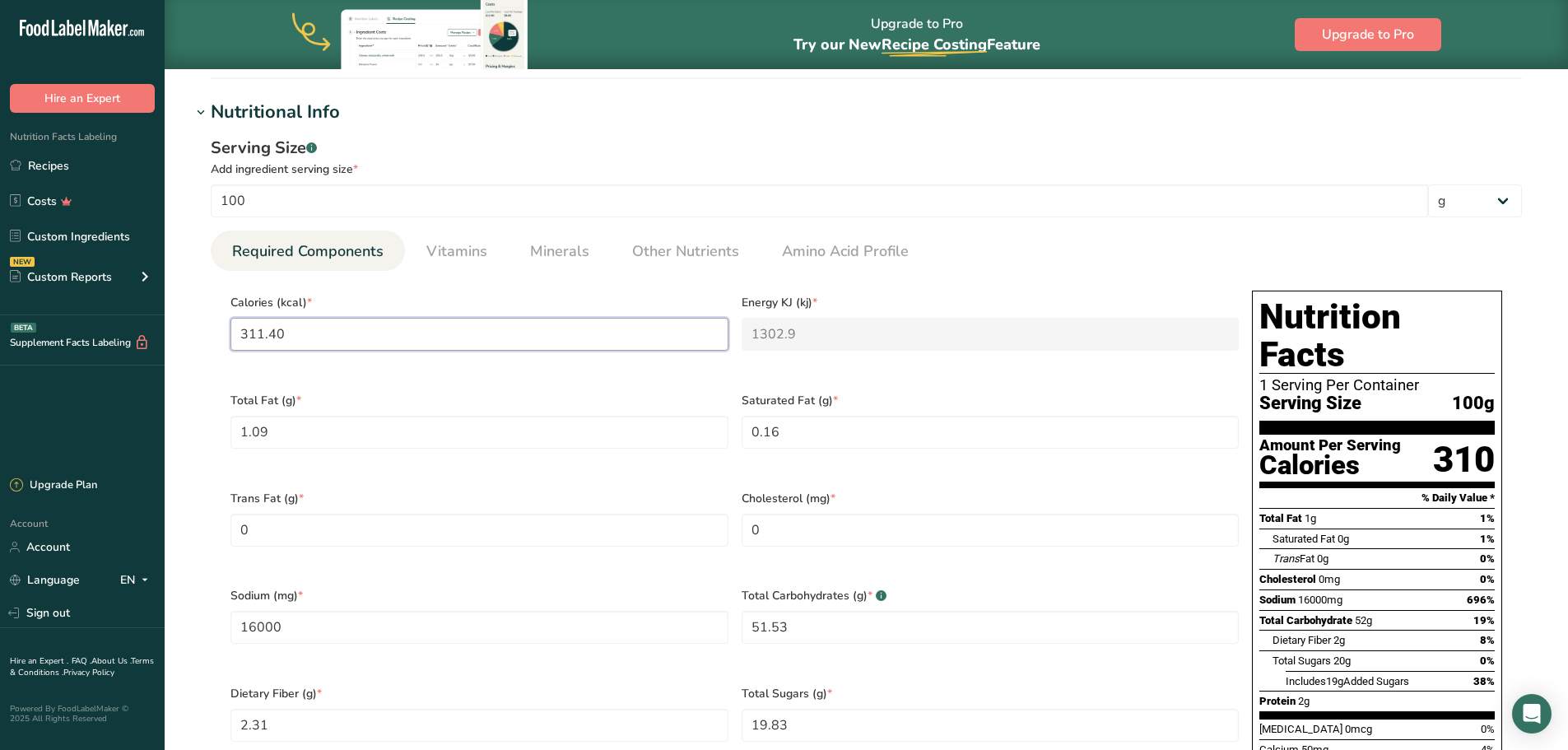
type input "311.40"
type Fat "61.90"
type Fat "11.31"
type input "6706.42"
type Carbohydrates "61.11"
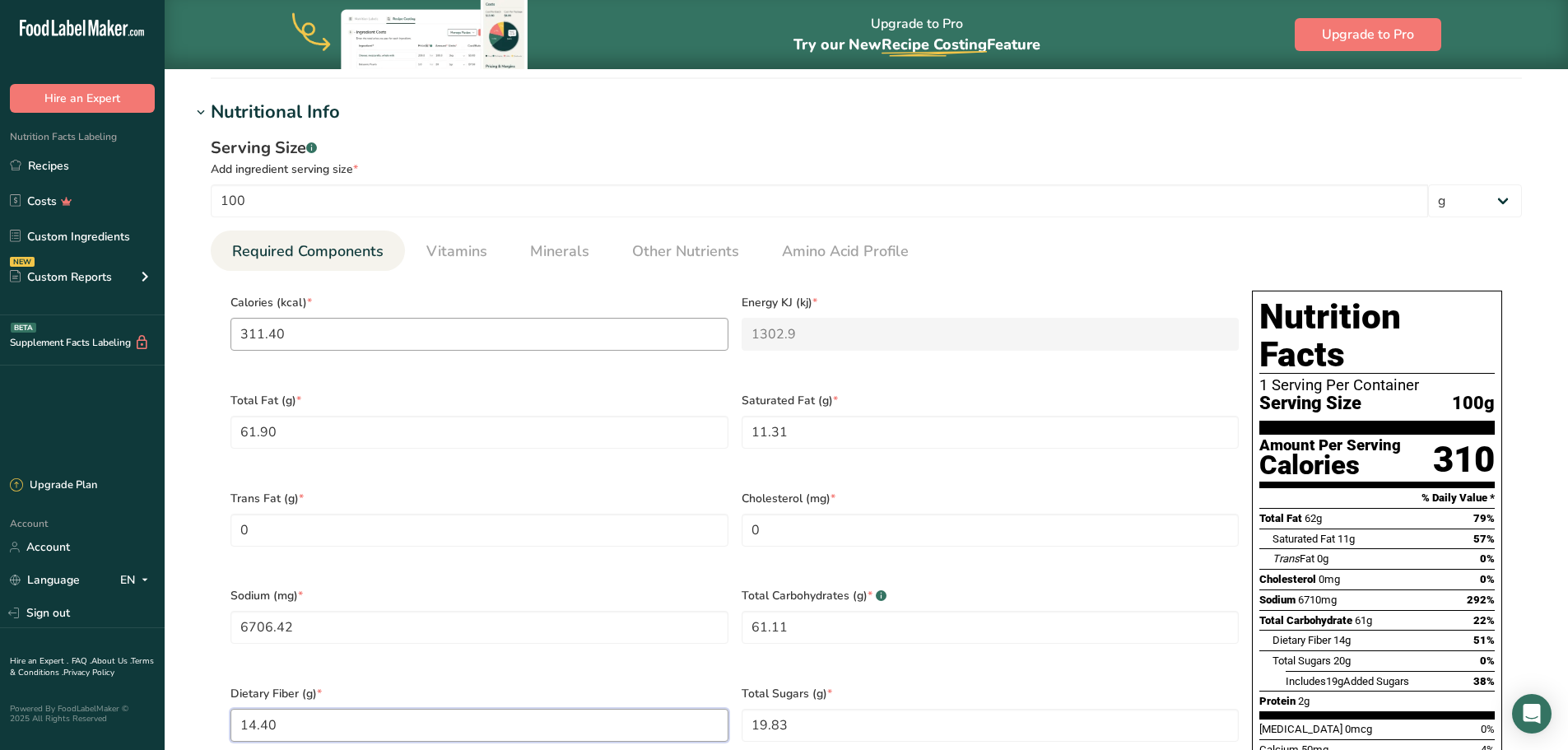
type Fiber "14.40"
type Sugars "19.30"
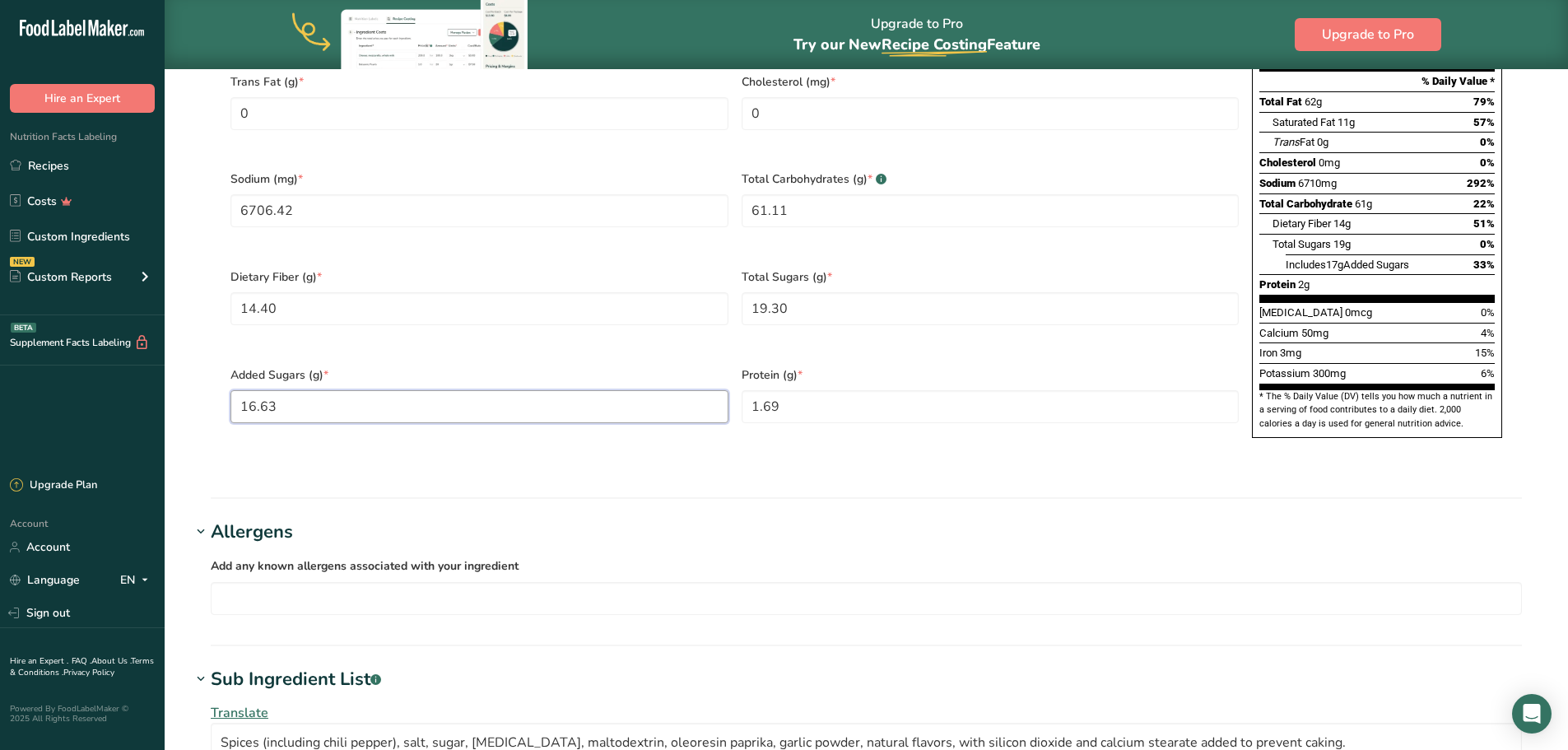
type Sugars "16.63"
type input "6.40"
click at [547, 442] on section "Nutritional Info Serving Size .a-a{fill:#347362;}.b-a{fill:#fff;} Add ingredien…" at bounding box center [867, 90] width 1351 height 816
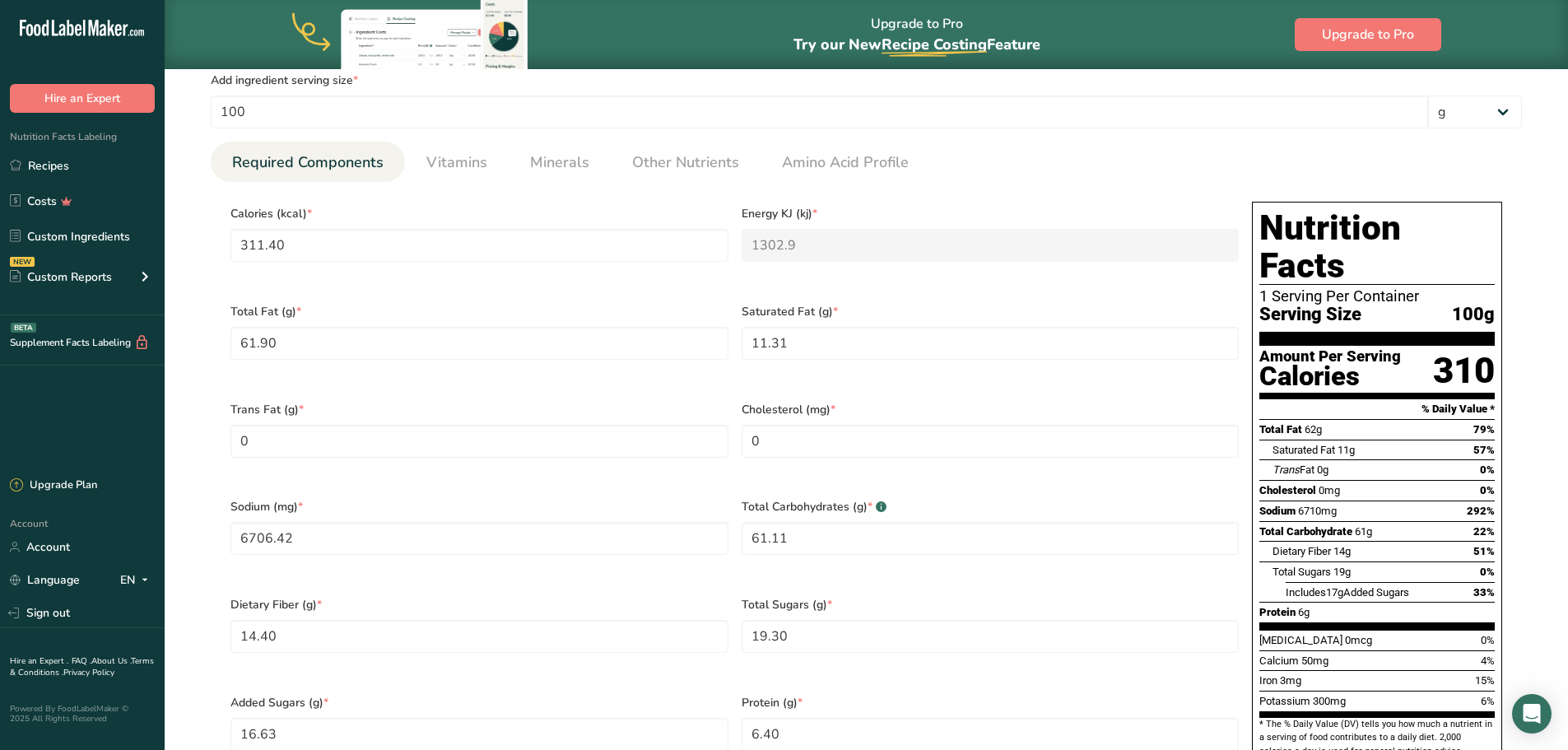
scroll to position [582, 0]
click at [462, 170] on span "Vitamins" at bounding box center [456, 164] width 61 height 22
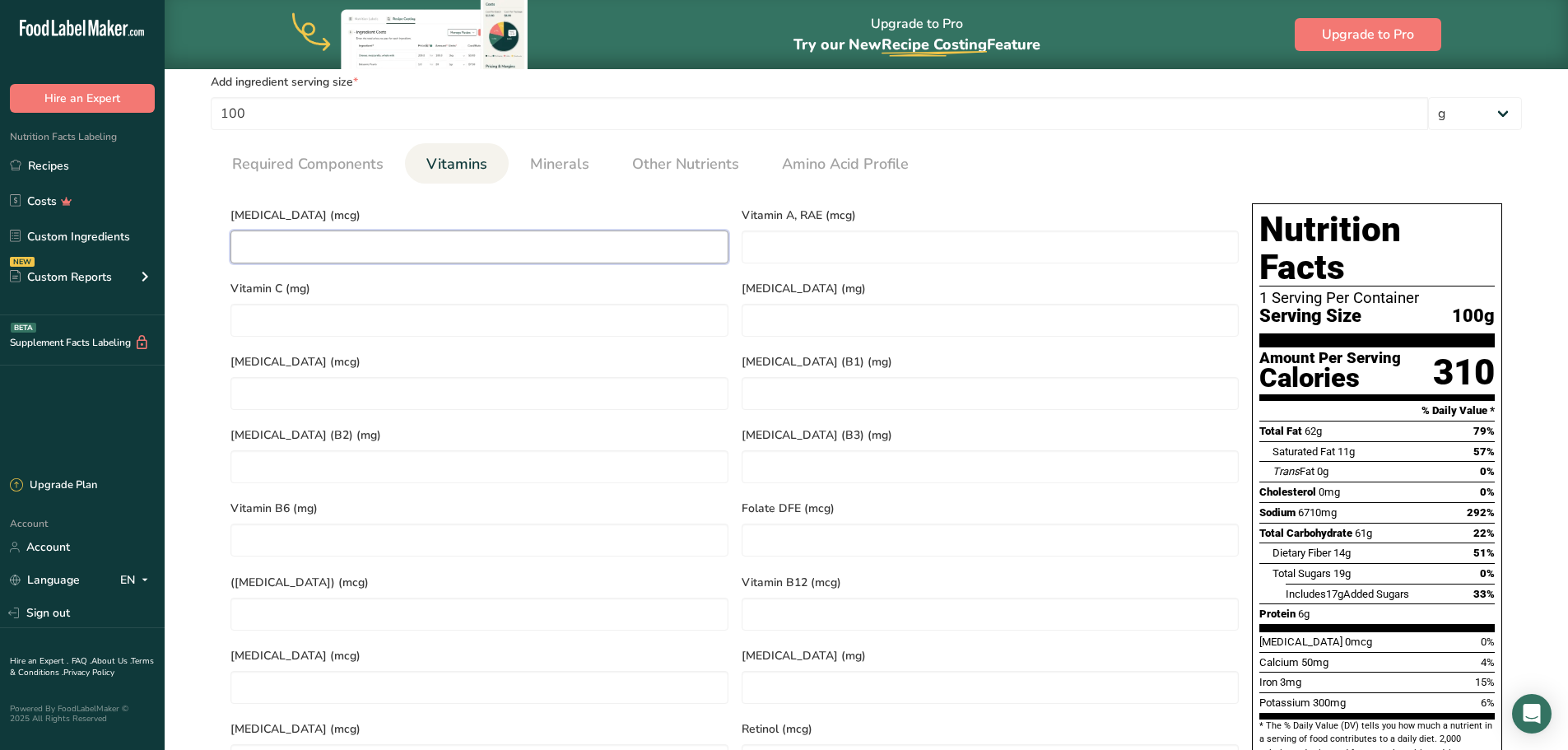
click at [500, 248] on D "number" at bounding box center [479, 248] width 498 height 33
click at [860, 248] on RAE "number" at bounding box center [990, 248] width 498 height 33
type RAE "540.13"
type C "1.60"
click at [550, 159] on span "Minerals" at bounding box center [559, 164] width 59 height 22
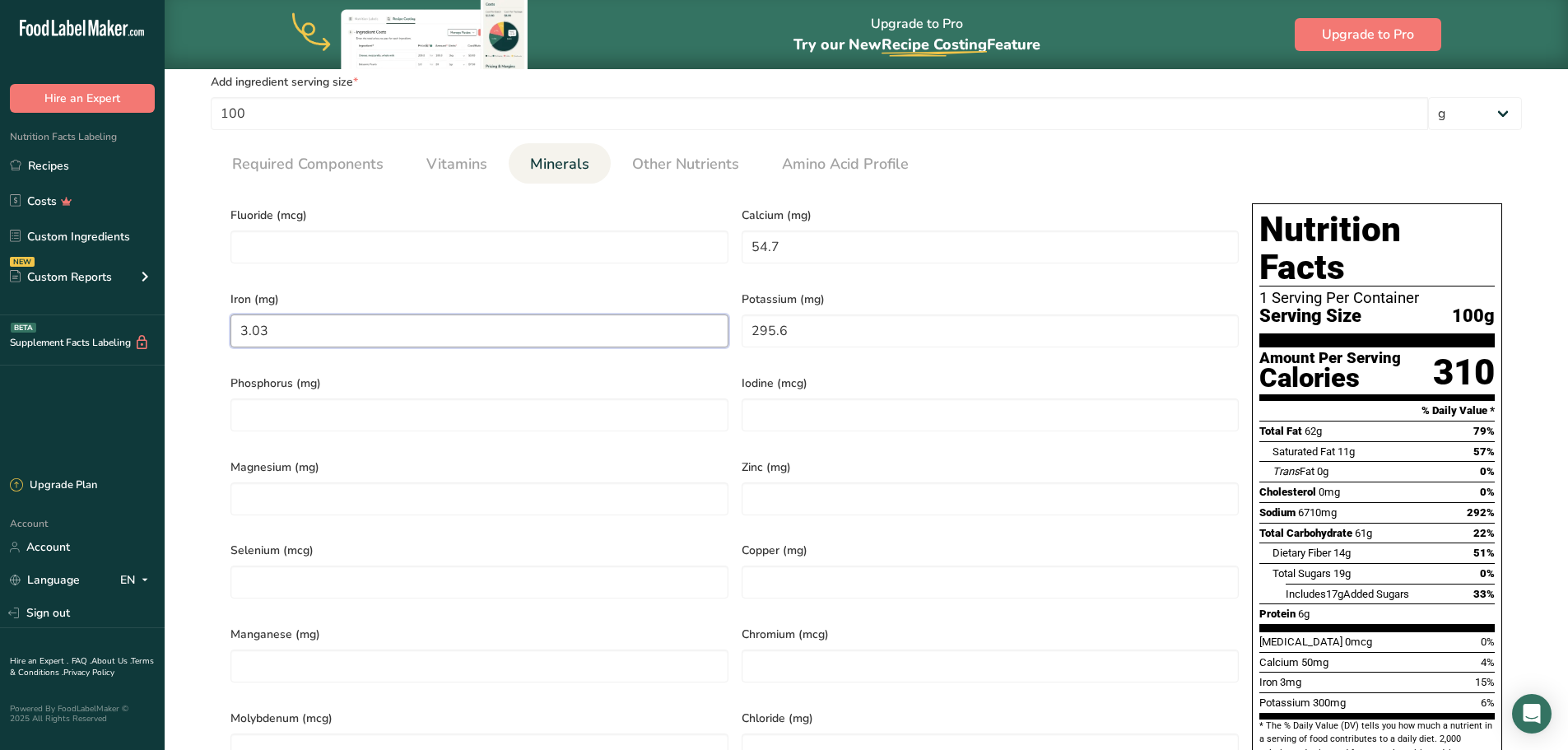
drag, startPoint x: 419, startPoint y: 319, endPoint x: 179, endPoint y: 306, distance: 240.4
click at [179, 306] on section "Edit CHILI LIMON SEASONING Ingredient Spec Sheet .a-a{fill:#347362;}.b-a{fill:#…" at bounding box center [866, 527] width 1403 height 2080
type input "4.22"
type input "1076.91"
click at [950, 242] on input "54.7" at bounding box center [990, 248] width 498 height 33
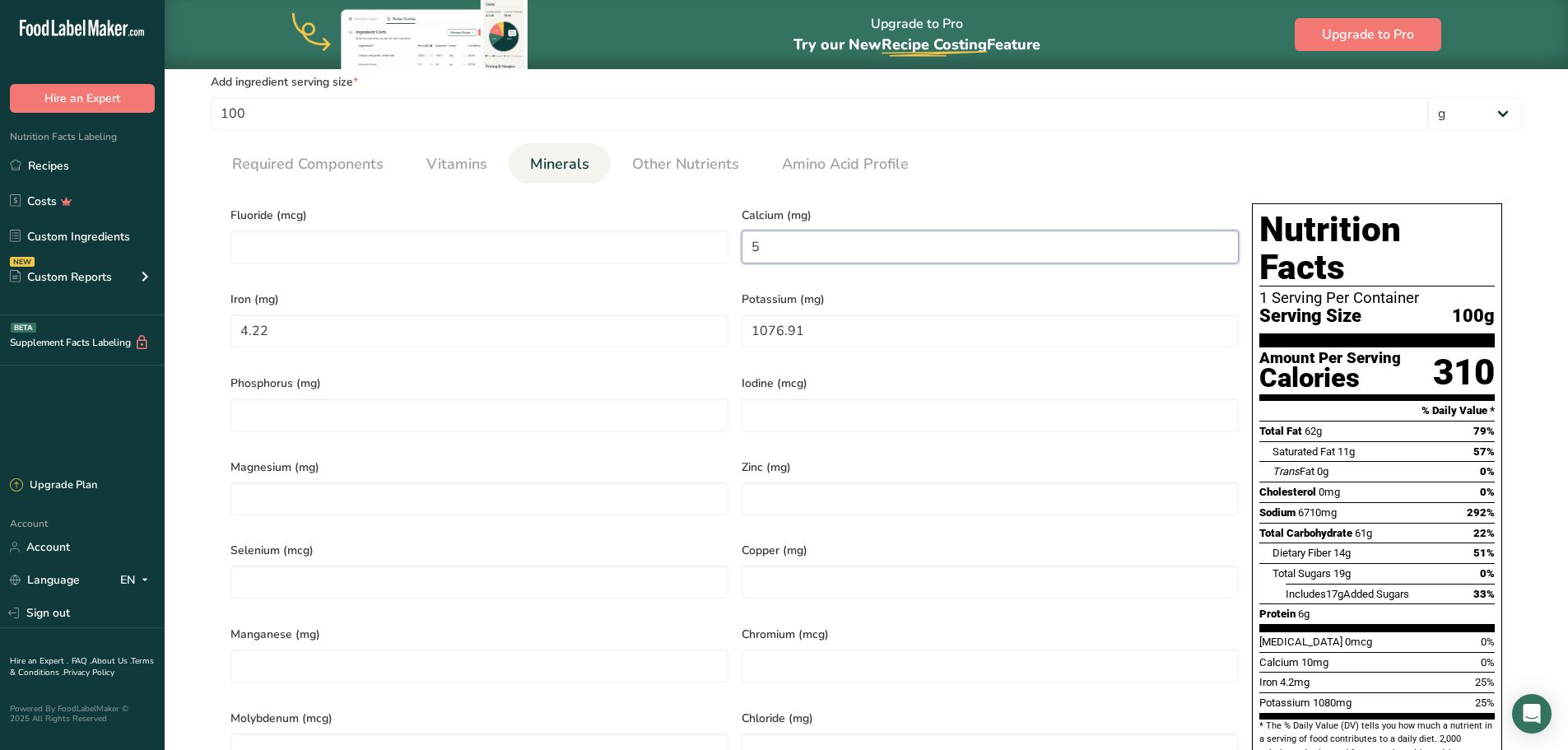
type input "0"
type input "108.26"
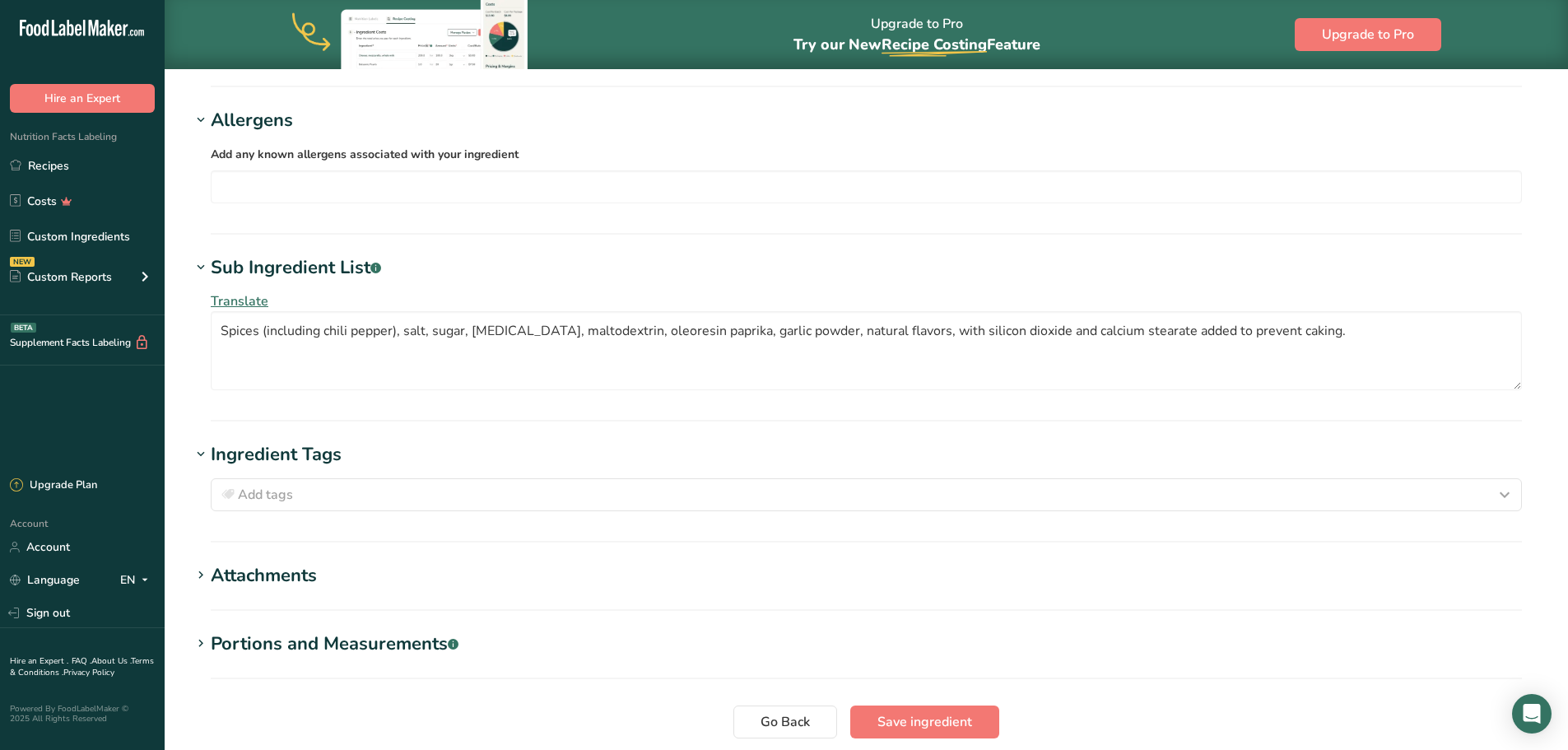
scroll to position [1413, 0]
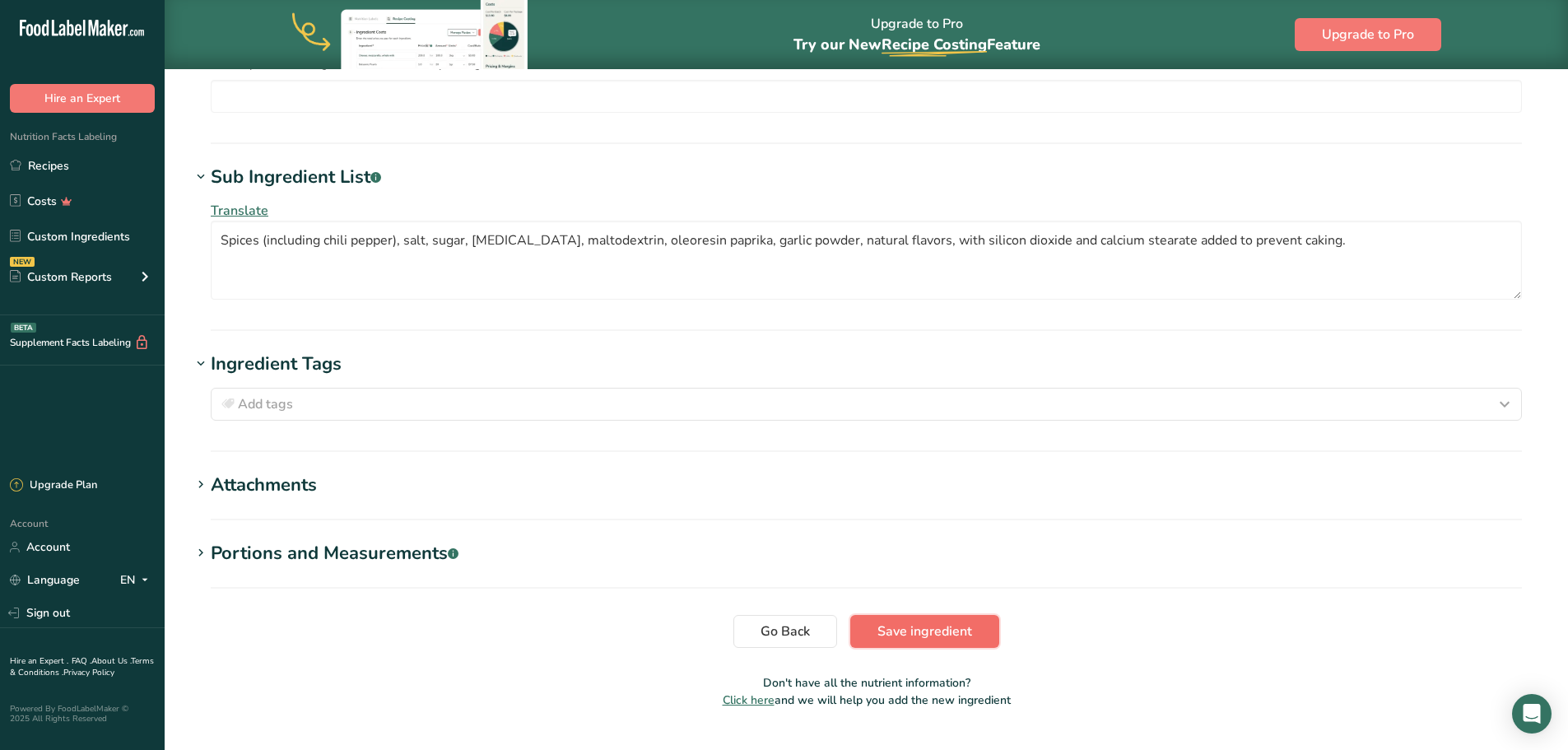
click at [922, 621] on span "Save ingredient" at bounding box center [925, 630] width 95 height 19
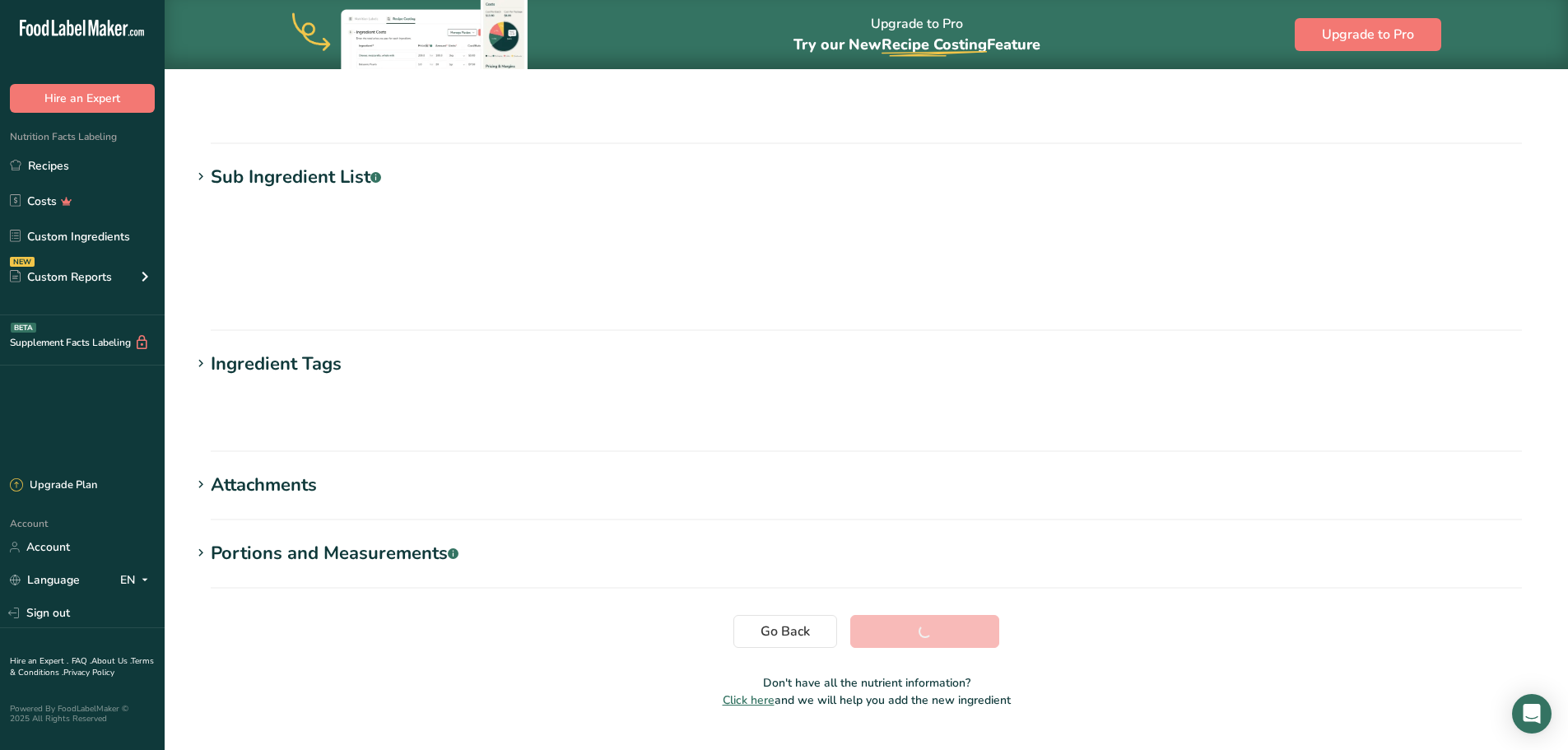
scroll to position [121, 0]
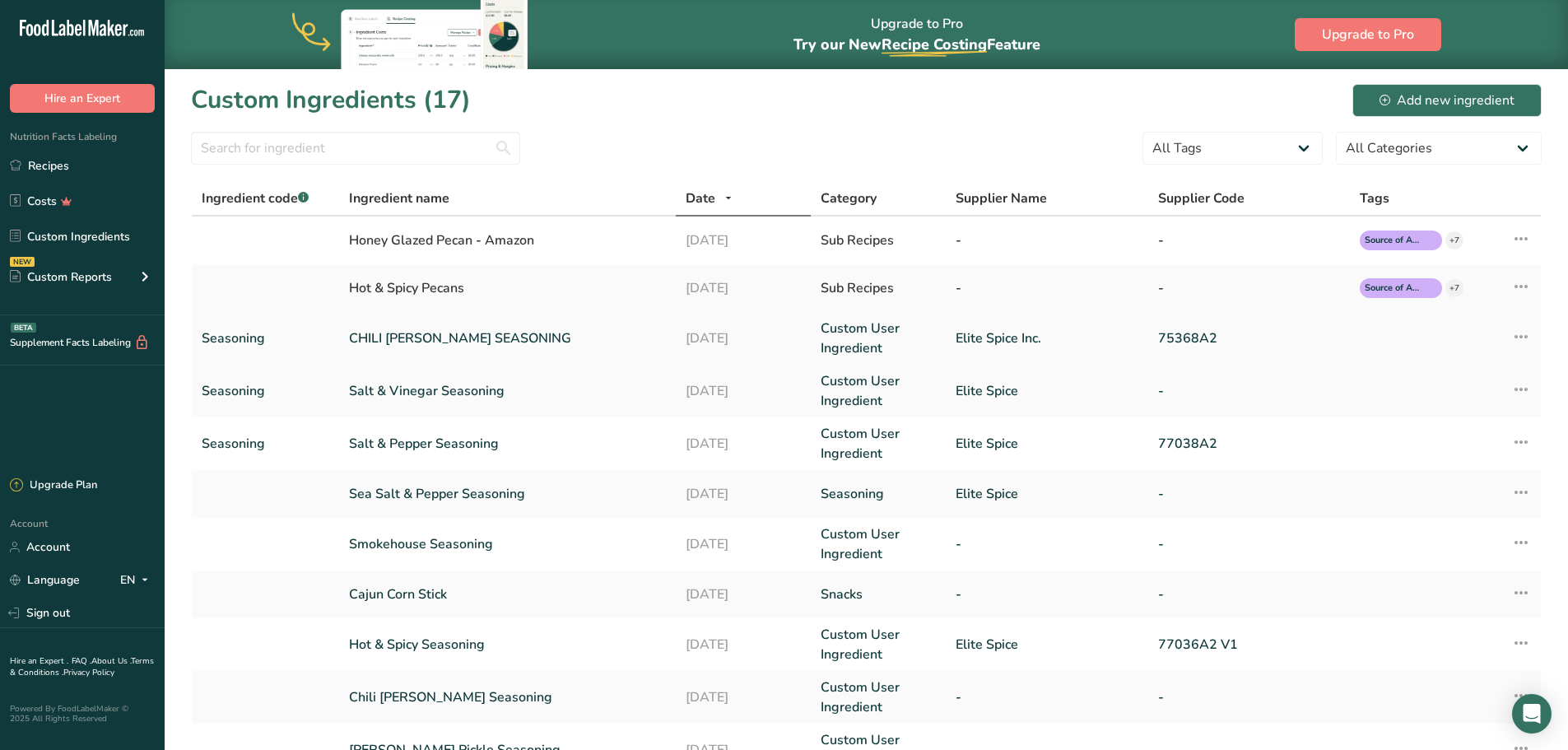
click at [453, 332] on link "CHILI [PERSON_NAME] SEASONING" at bounding box center [507, 338] width 317 height 19
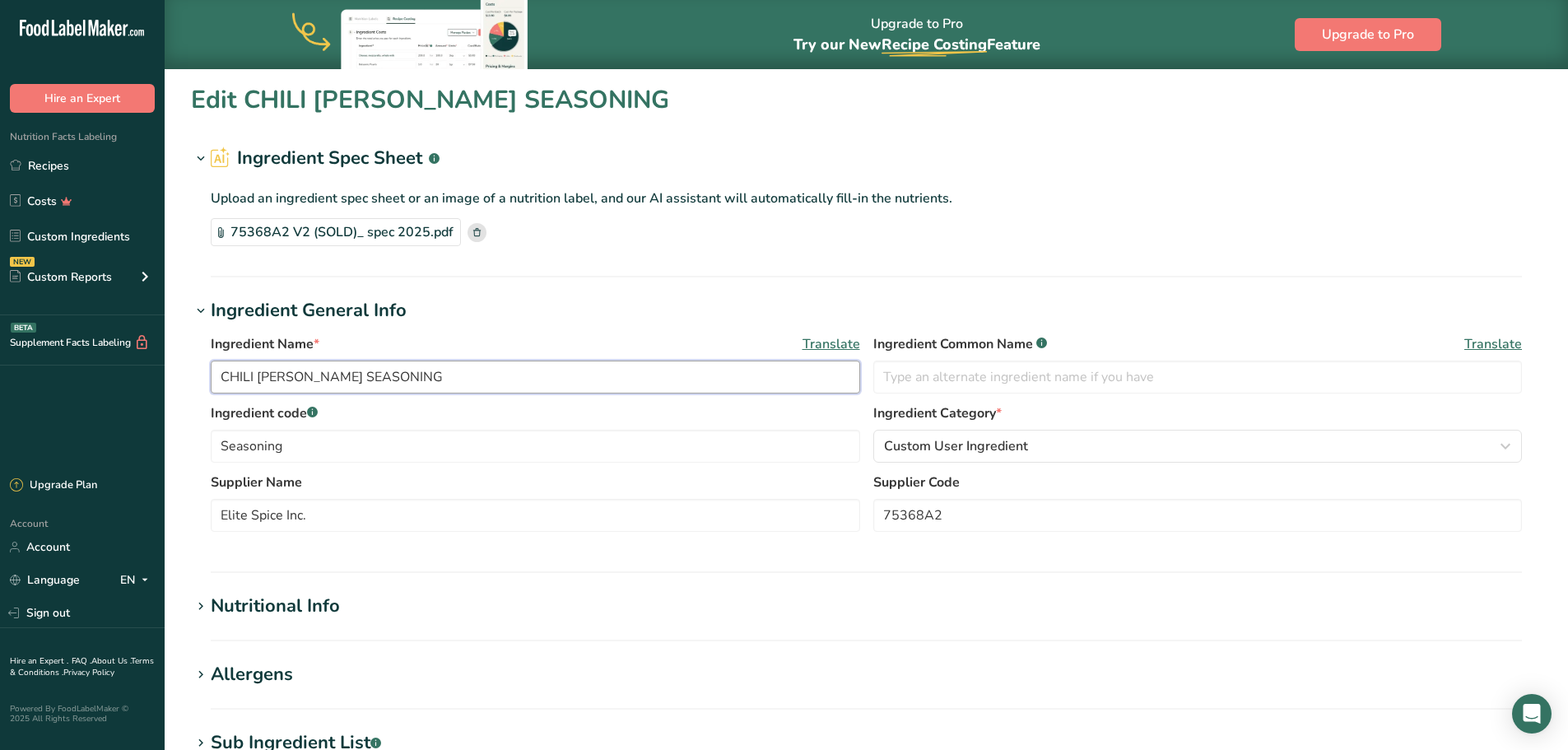
drag, startPoint x: 394, startPoint y: 380, endPoint x: 212, endPoint y: 376, distance: 182.0
click at [212, 376] on input "CHILI [PERSON_NAME] SEASONING" at bounding box center [536, 377] width 650 height 33
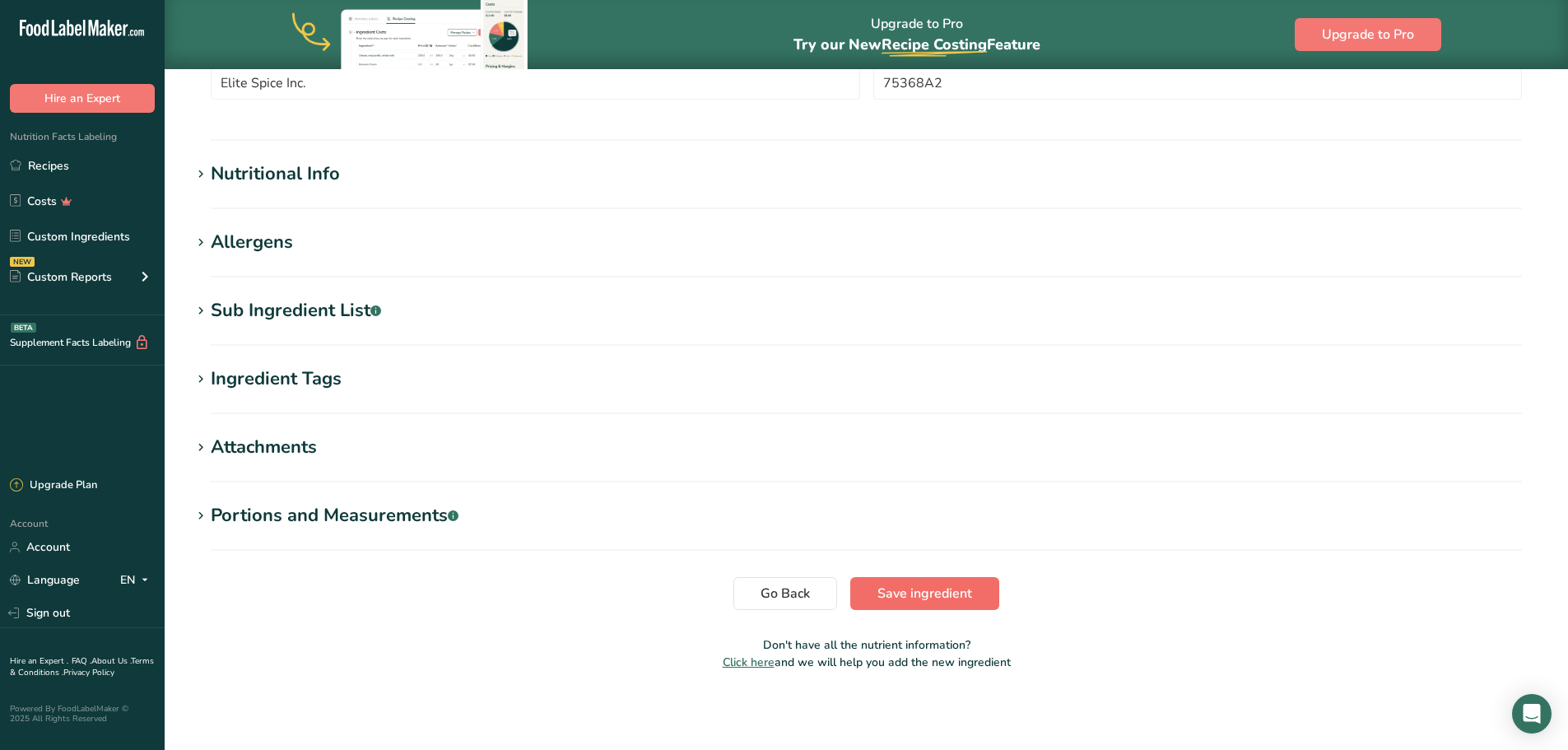
type input "Chili Limon Seasoning"
click at [909, 588] on span "Save ingredient" at bounding box center [925, 593] width 95 height 19
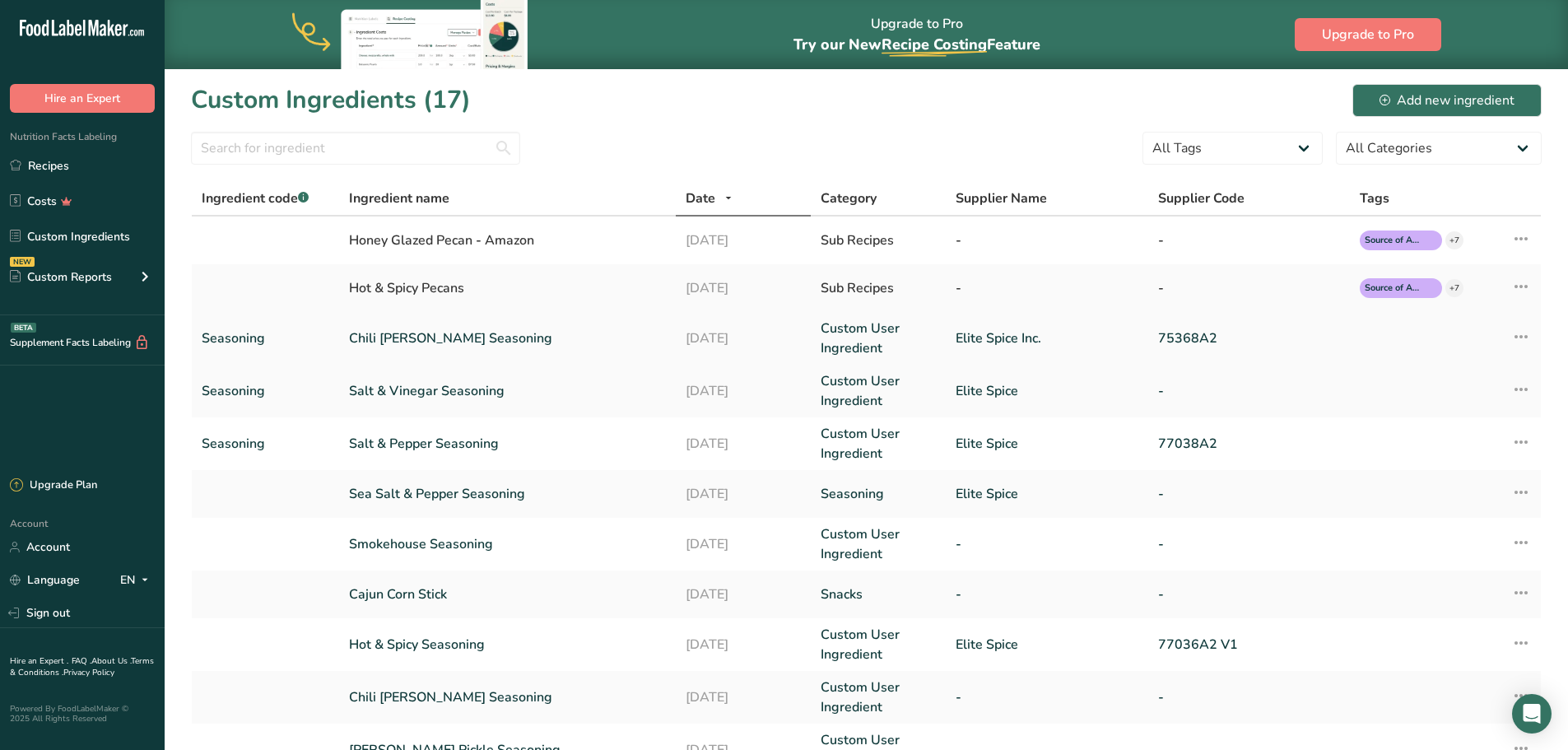
click at [421, 342] on link "Chili Limon Seasoning" at bounding box center [507, 338] width 317 height 19
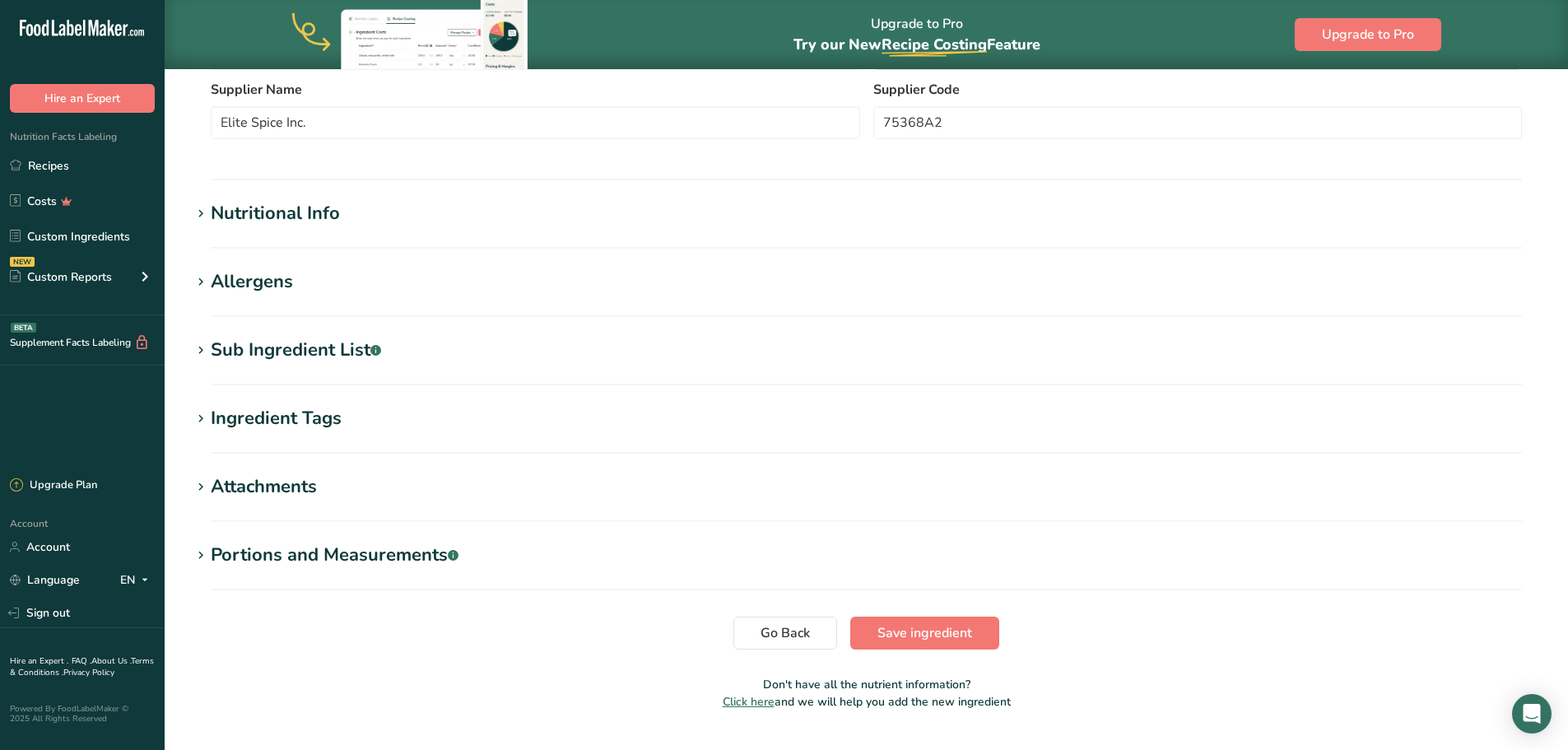
scroll to position [494, 0]
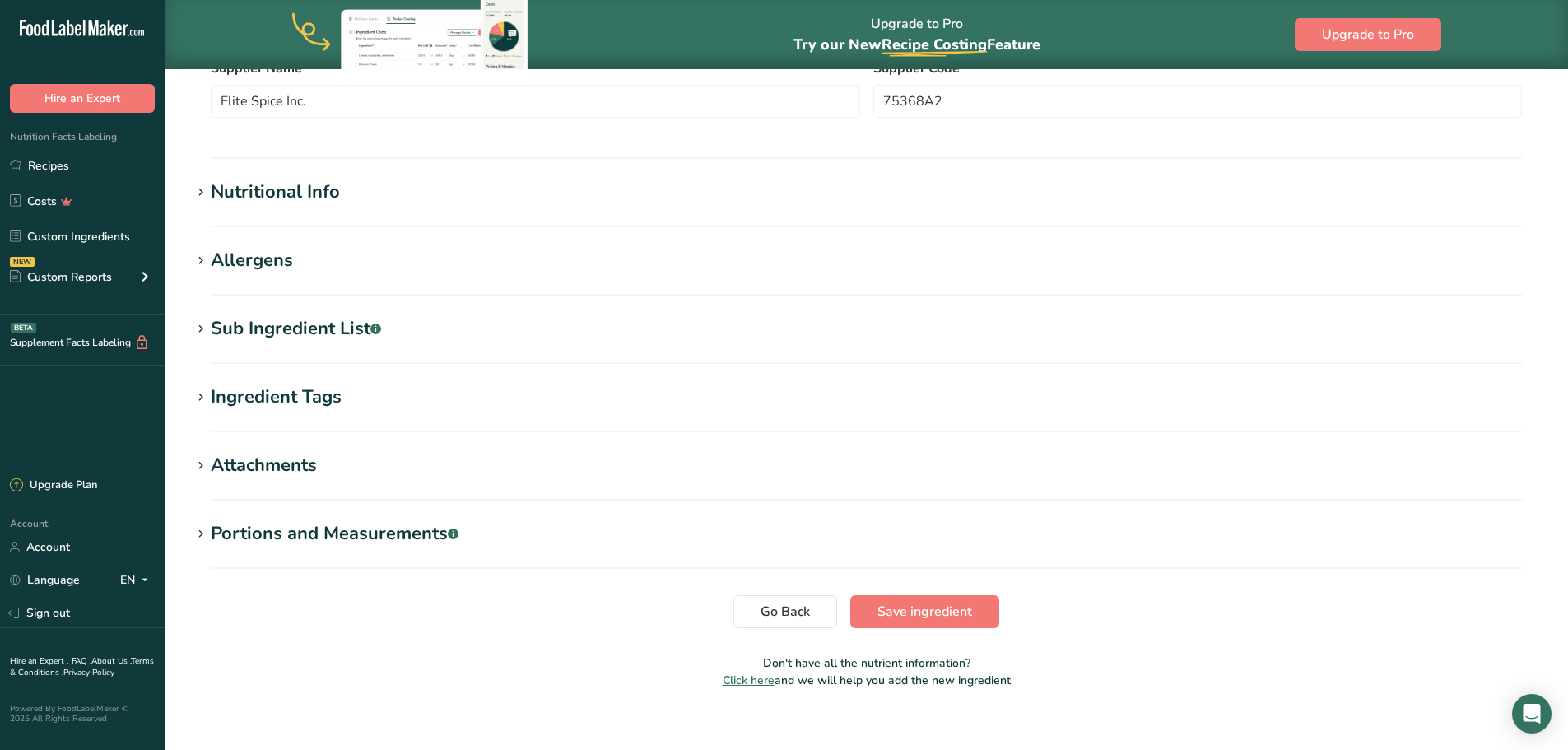
click at [202, 263] on icon at bounding box center [201, 260] width 15 height 23
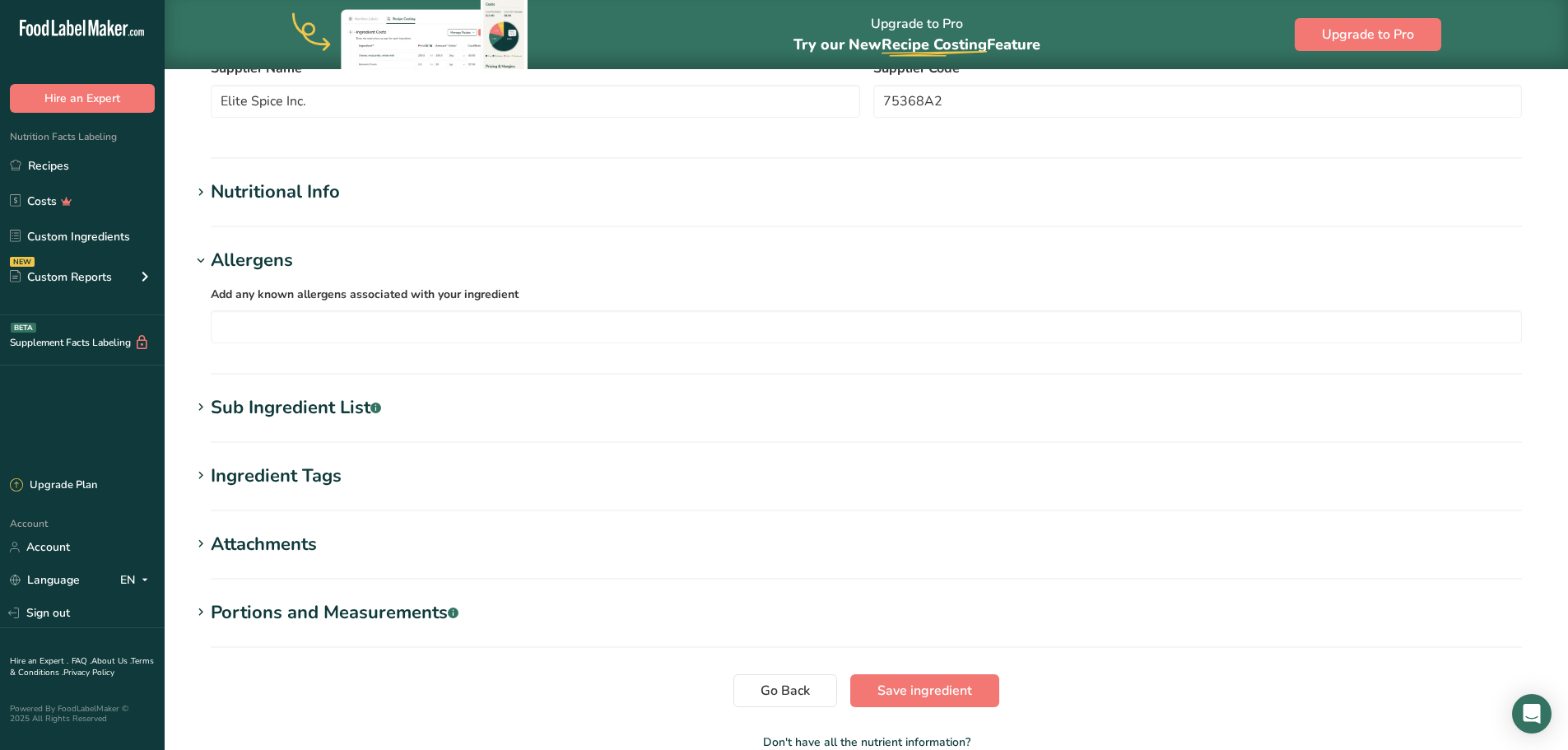
click at [200, 187] on icon at bounding box center [201, 192] width 15 height 23
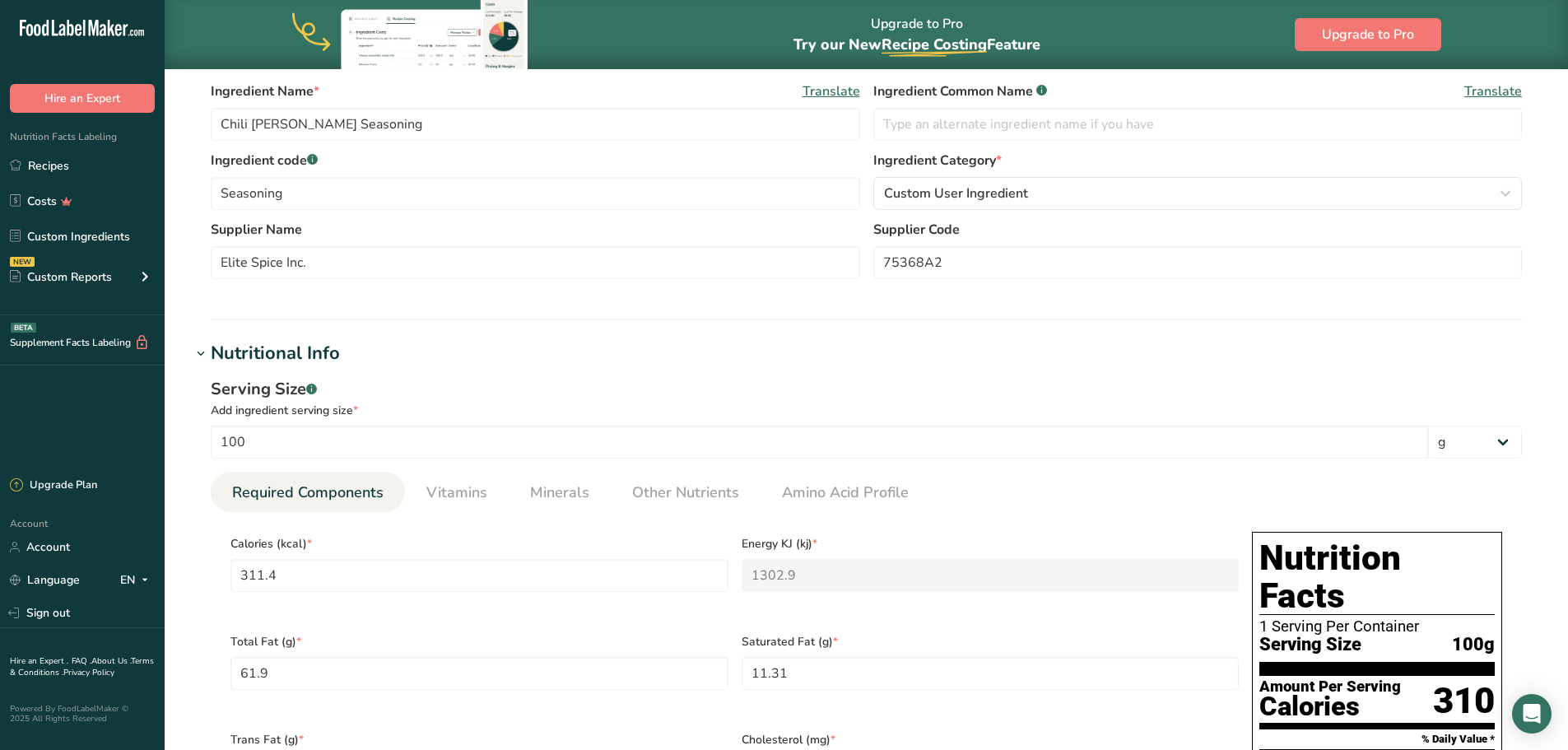
scroll to position [0, 0]
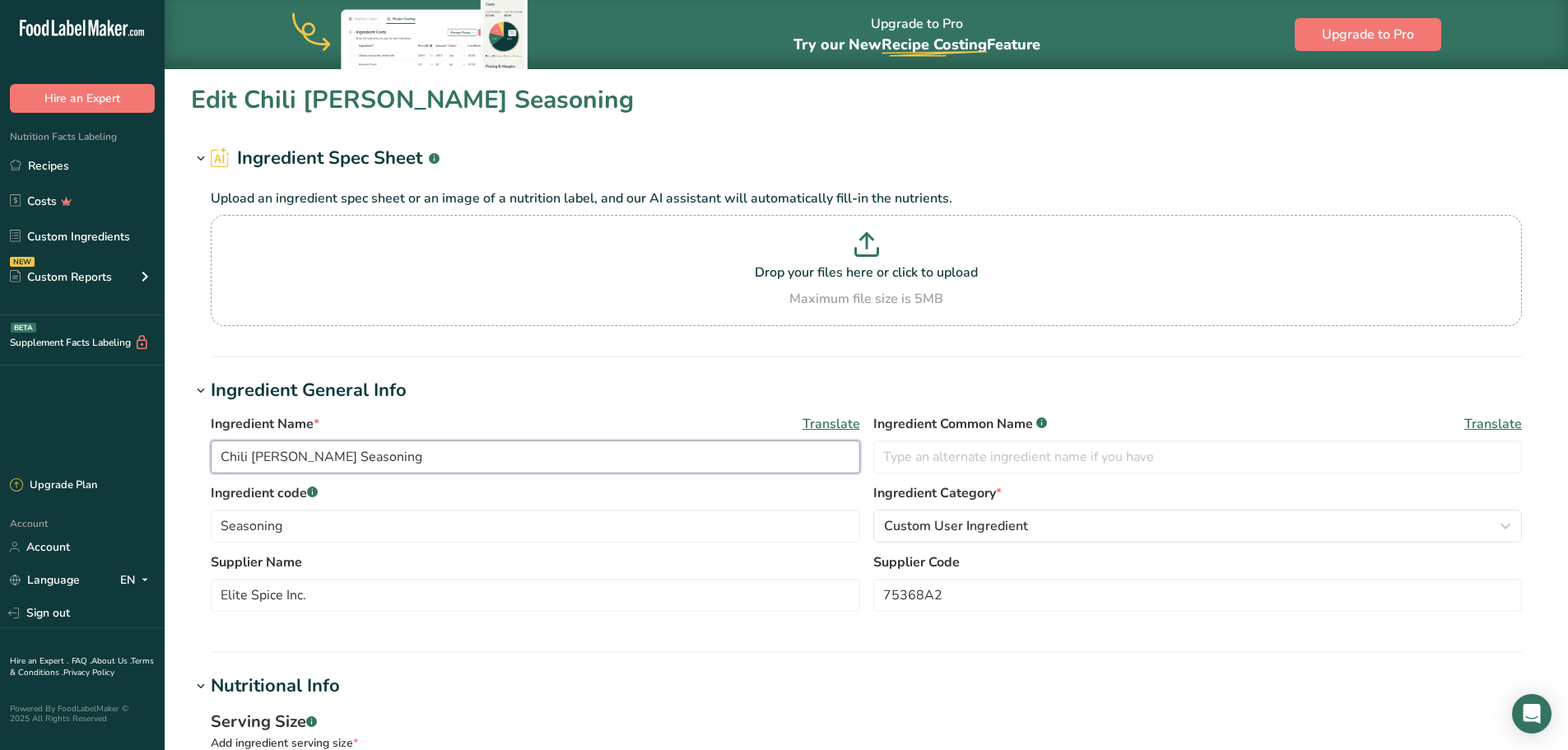
click at [651, 452] on input "Chili Limon Seasoning" at bounding box center [536, 457] width 650 height 33
click at [406, 532] on input "Seasoning" at bounding box center [536, 526] width 650 height 33
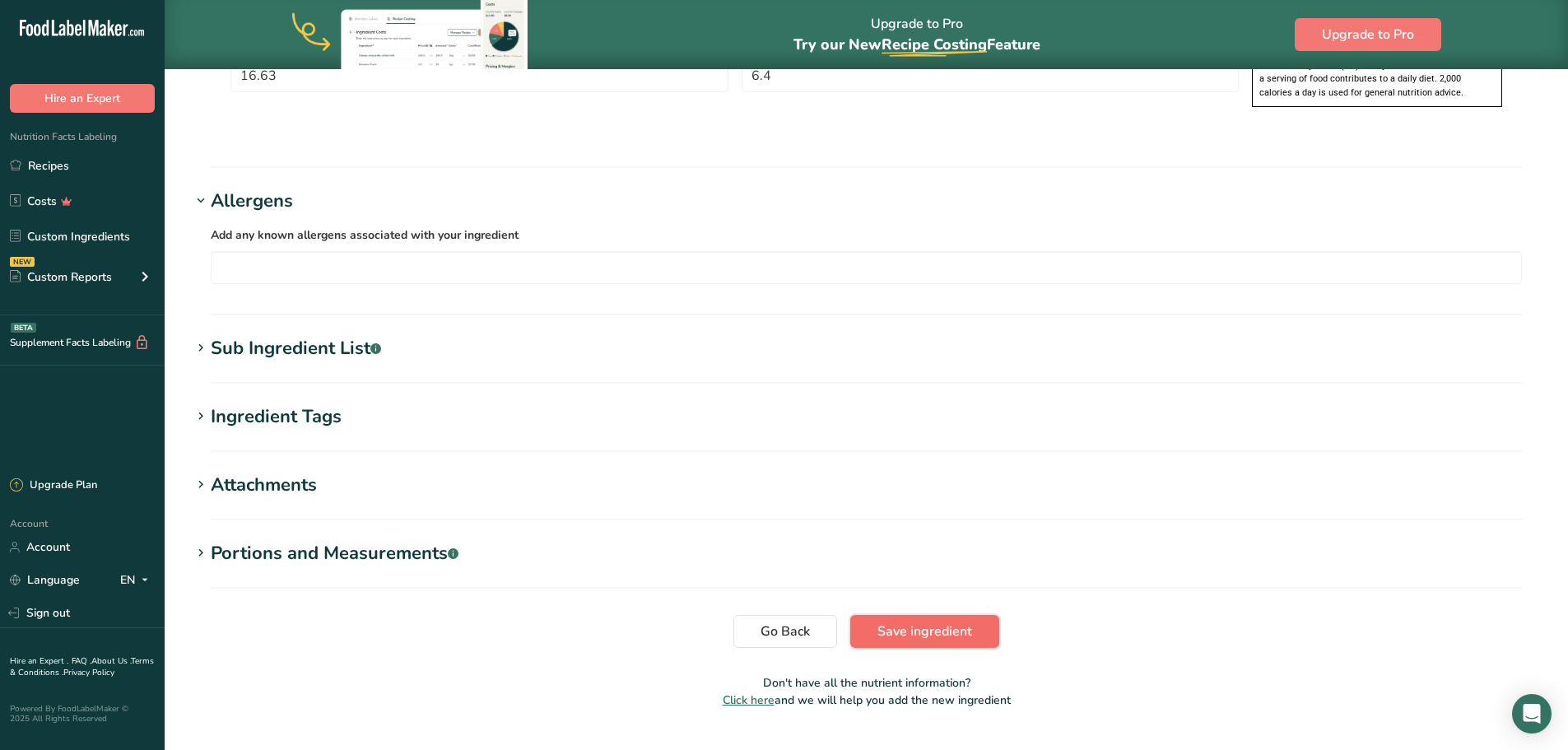
click at [911, 621] on span "Save ingredient" at bounding box center [925, 630] width 95 height 19
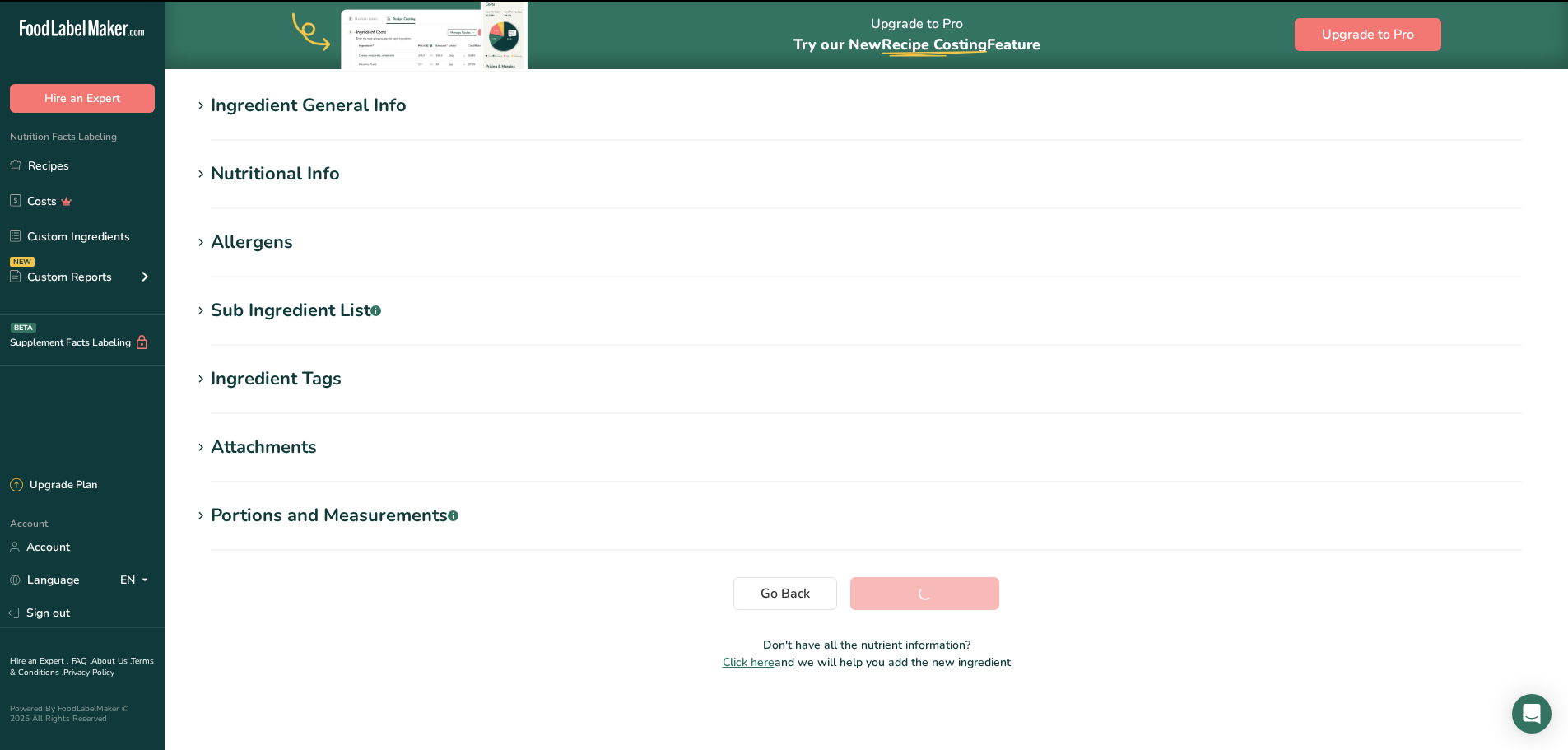
scroll to position [121, 0]
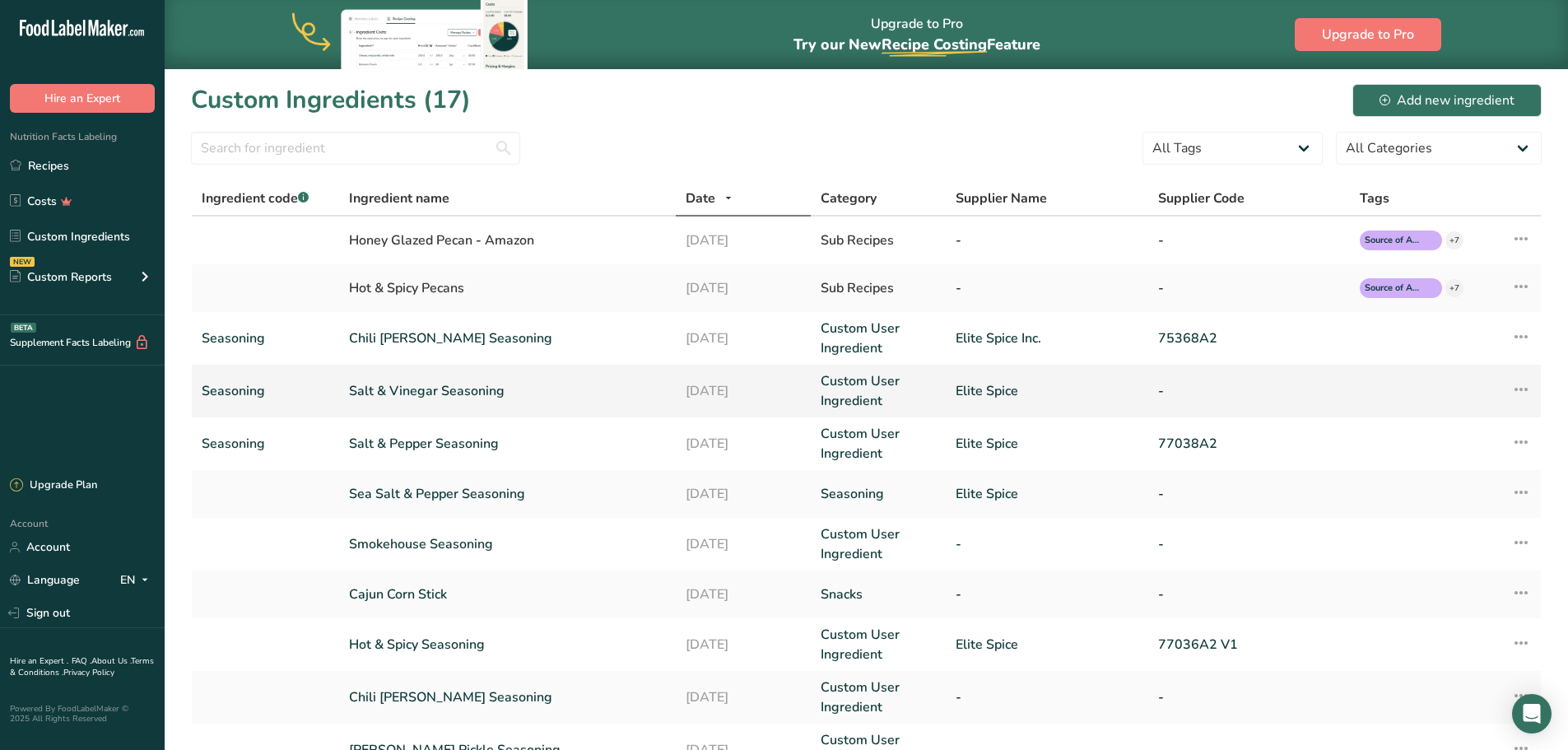
click at [408, 387] on link "Salt & Vinegar Seasoning" at bounding box center [507, 390] width 317 height 19
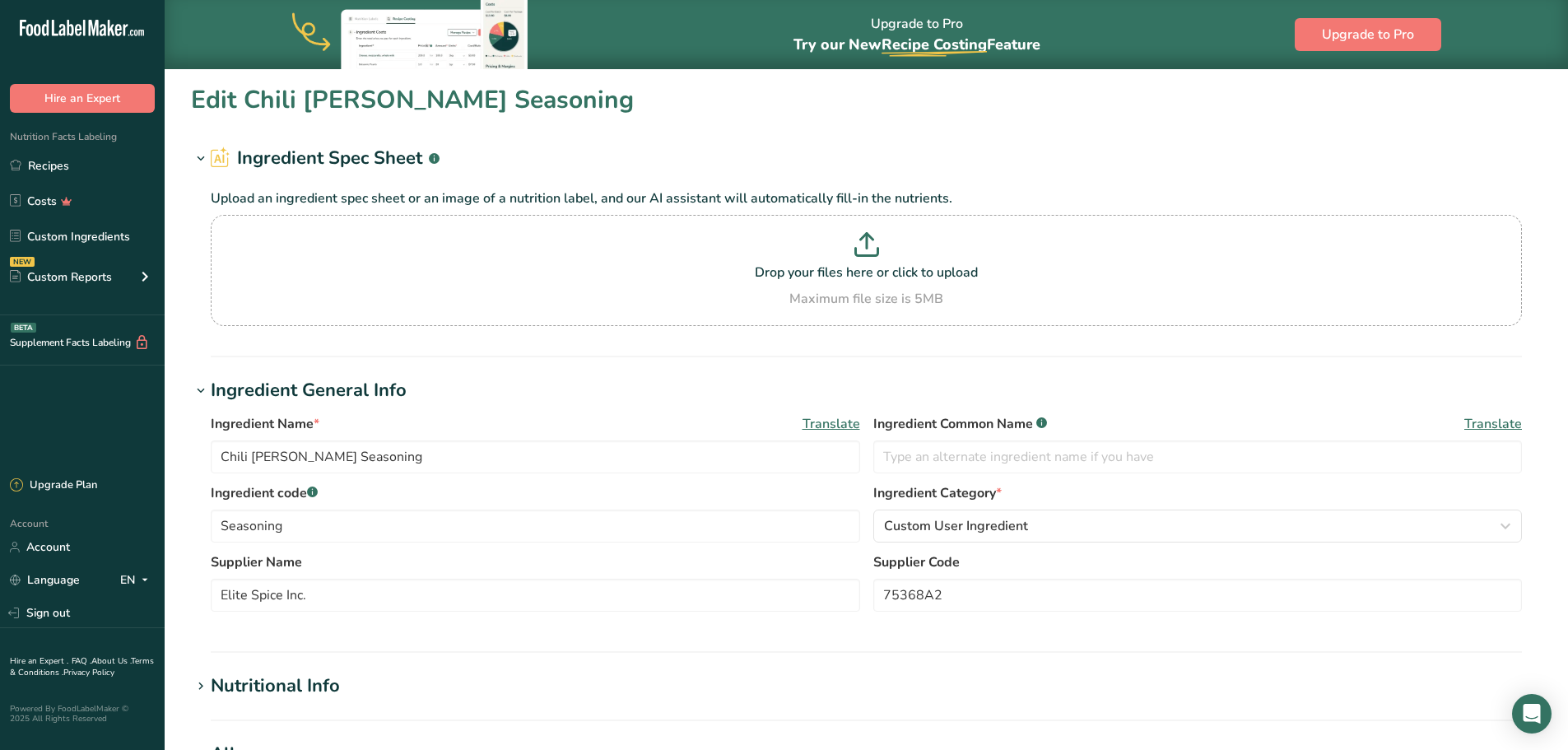
type input "Salt & Vinegar Seasoning"
type input "Elite Spice"
click at [811, 260] on p at bounding box center [867, 247] width 1303 height 30
click at [811, 260] on input "Drop your files here or click to upload Maximum file size is 5MB" at bounding box center [866, 271] width 1311 height 111
type input "C:\fakepath\75984A1 V2 (SOLD)_ spec 2025.pdf"
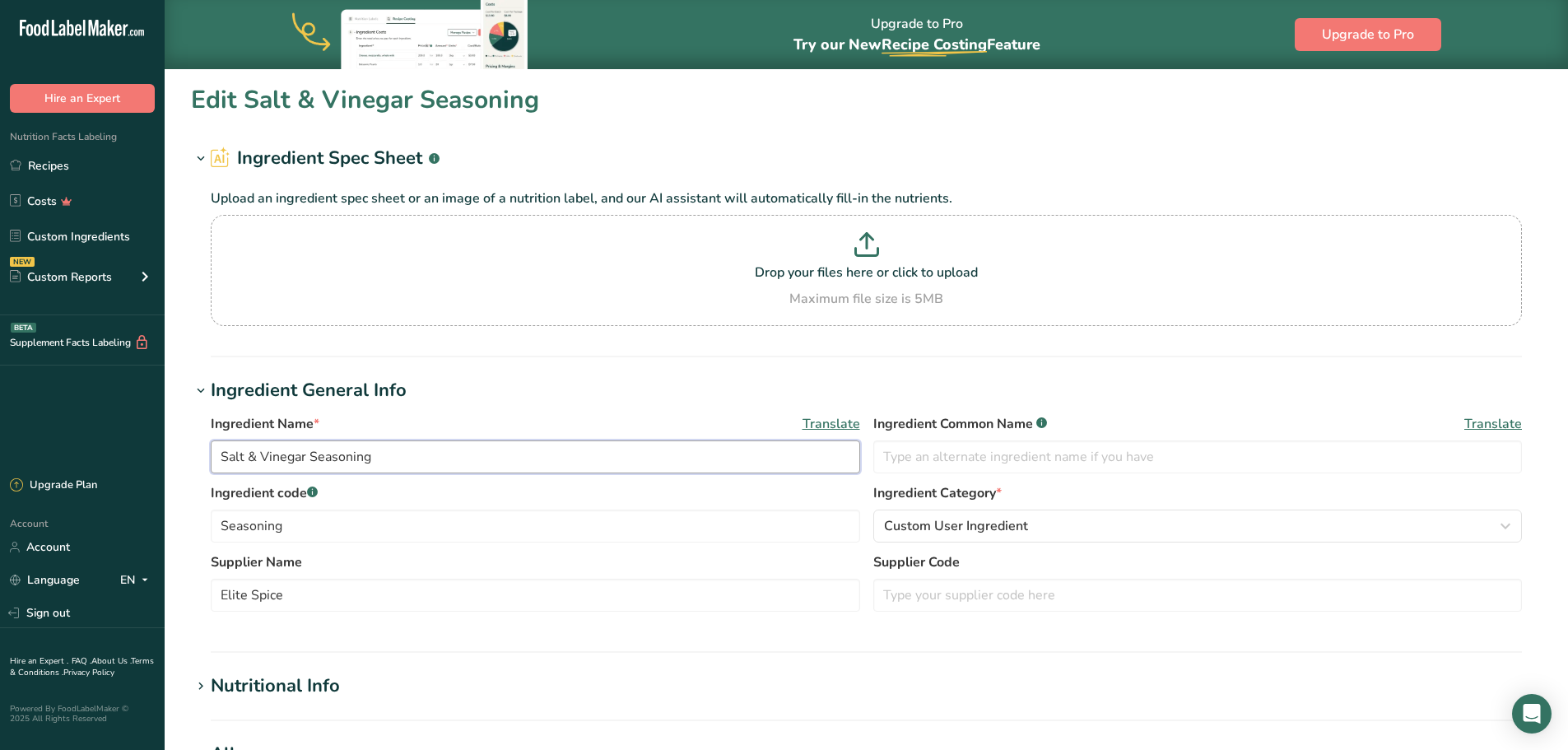
drag, startPoint x: 260, startPoint y: 457, endPoint x: 270, endPoint y: 457, distance: 10.0
click at [260, 457] on input "Salt & Vinegar Seasoning" at bounding box center [536, 457] width 650 height 33
type input "Salt and vinegar seasoning"
click at [1009, 584] on input "text" at bounding box center [1198, 595] width 650 height 33
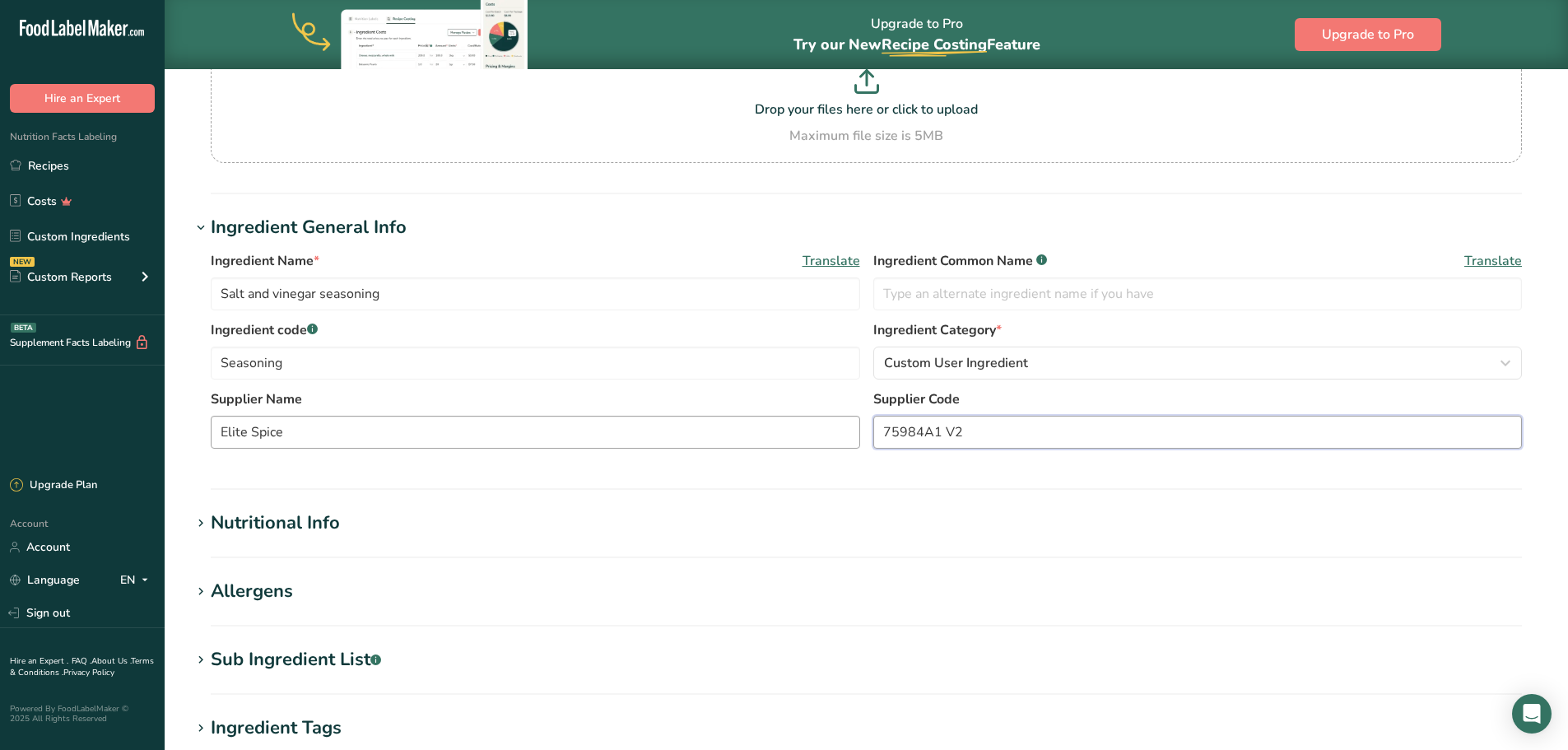
scroll to position [165, 0]
type input "75984A1 V2"
click at [223, 521] on div "Nutritional Info" at bounding box center [275, 522] width 129 height 28
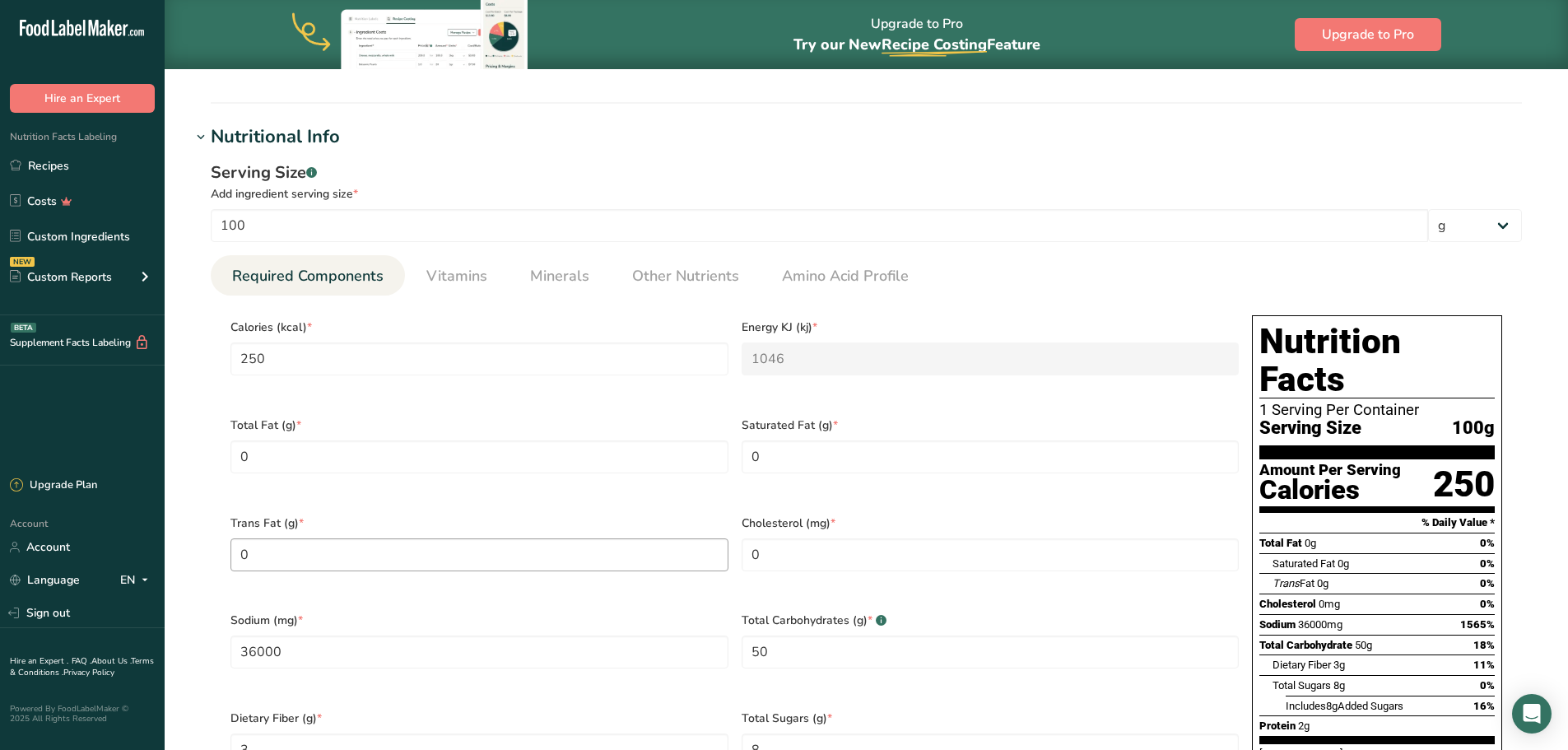
scroll to position [576, 0]
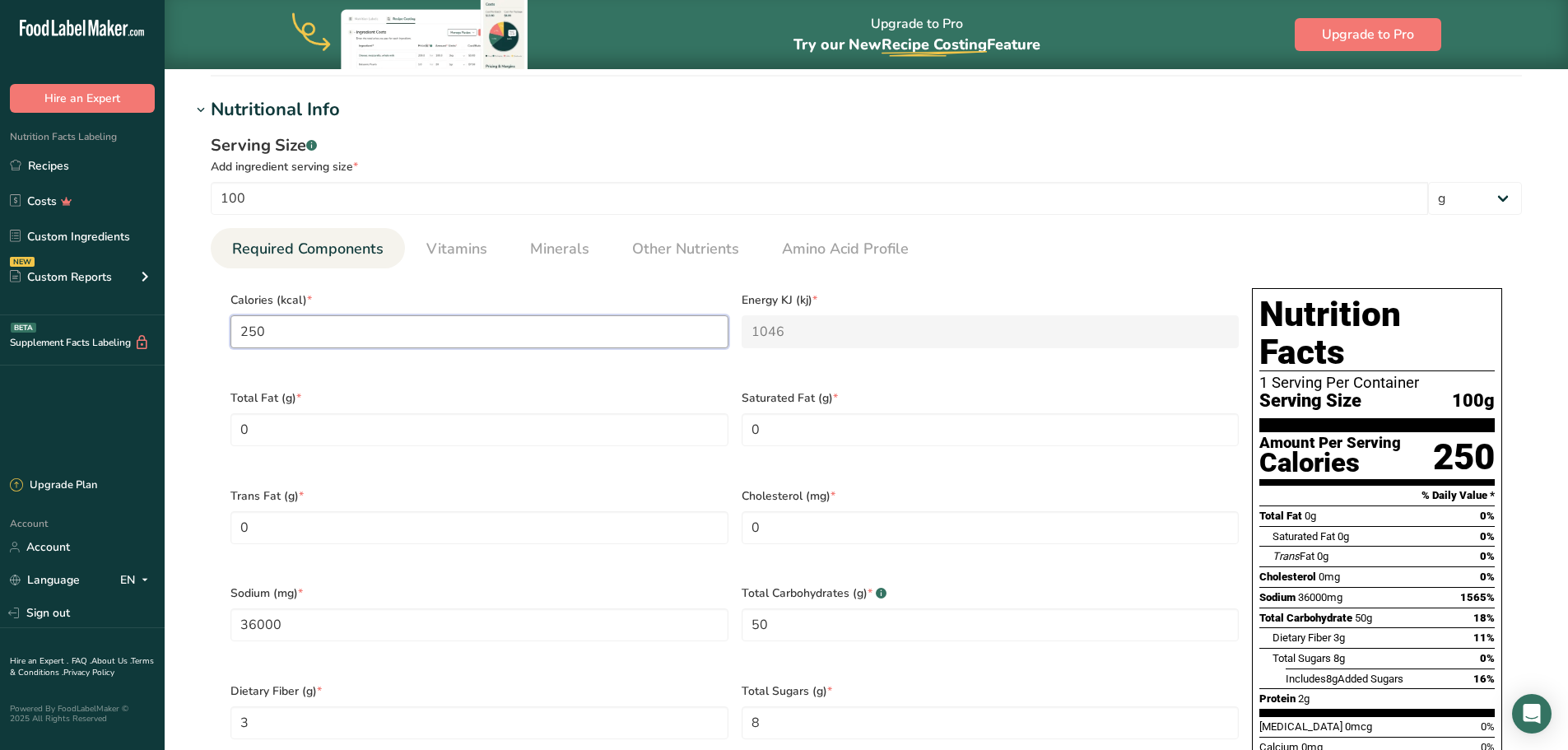
click at [317, 335] on input "250" at bounding box center [479, 332] width 498 height 33
type input "25"
type KJ "104.6"
type input "2"
type KJ "8.4"
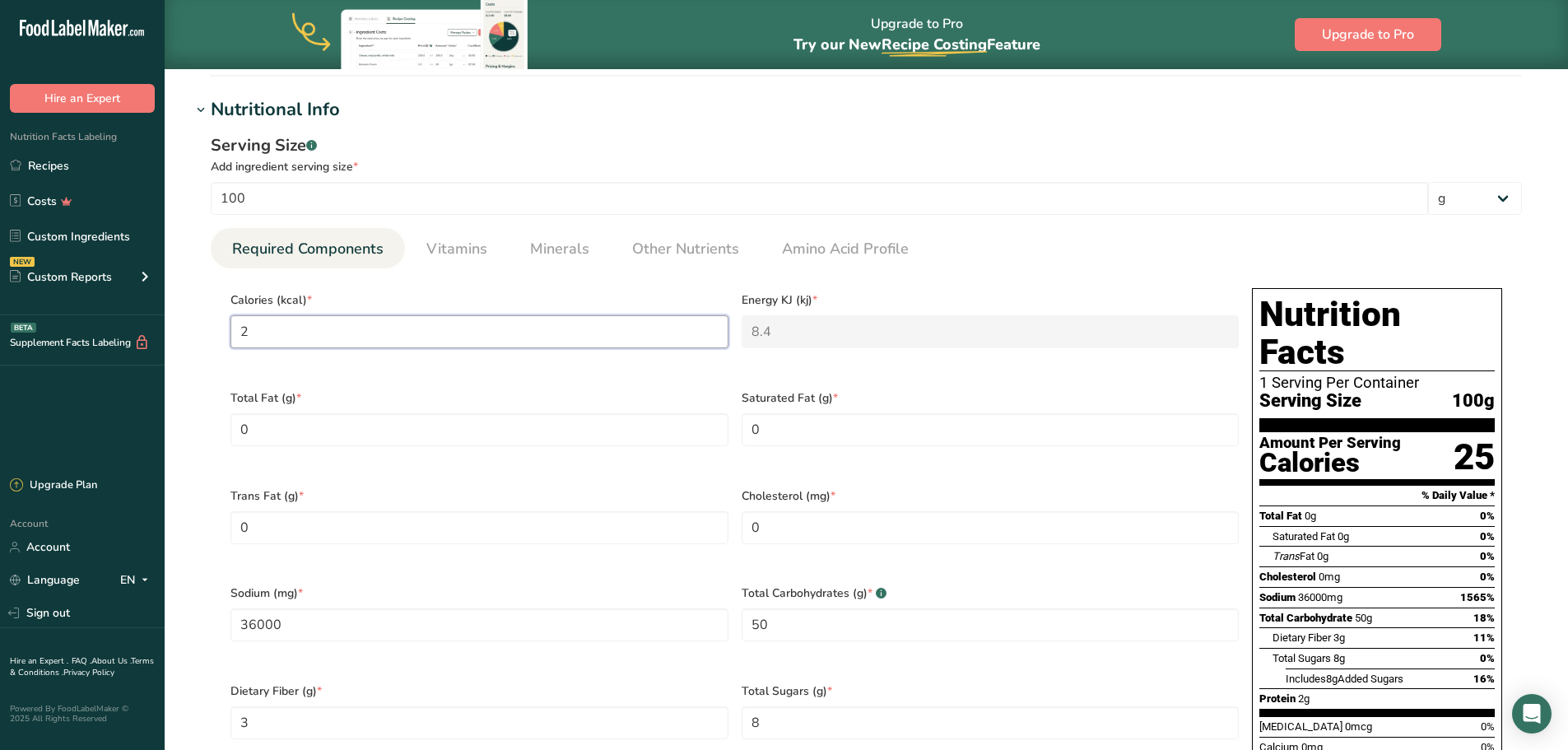
type input "0"
type KJ "0"
type input "2"
type KJ "8.4"
type input "27"
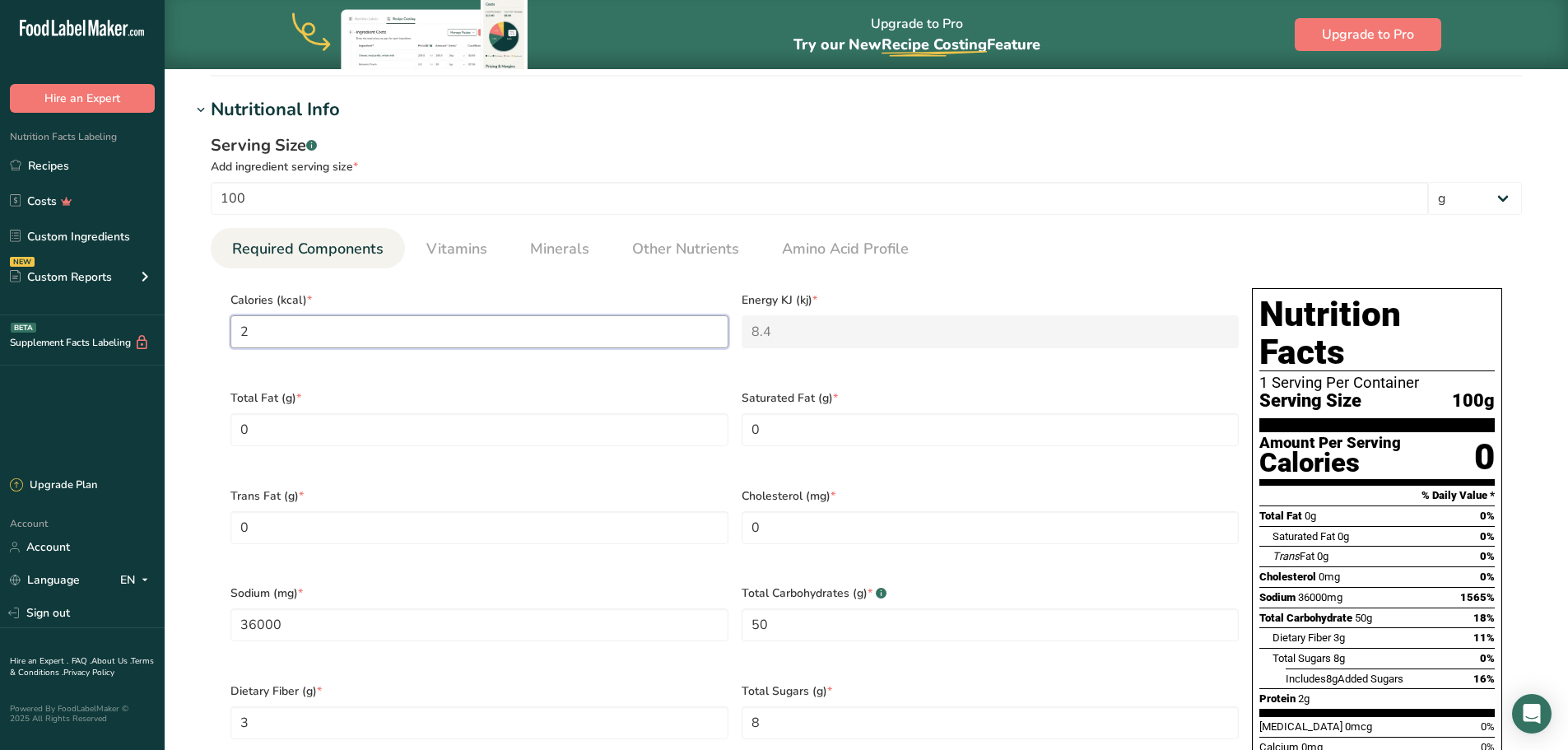
type KJ "113"
type input "270"
type KJ "1129.7"
type input "270.2"
type KJ "1130.5"
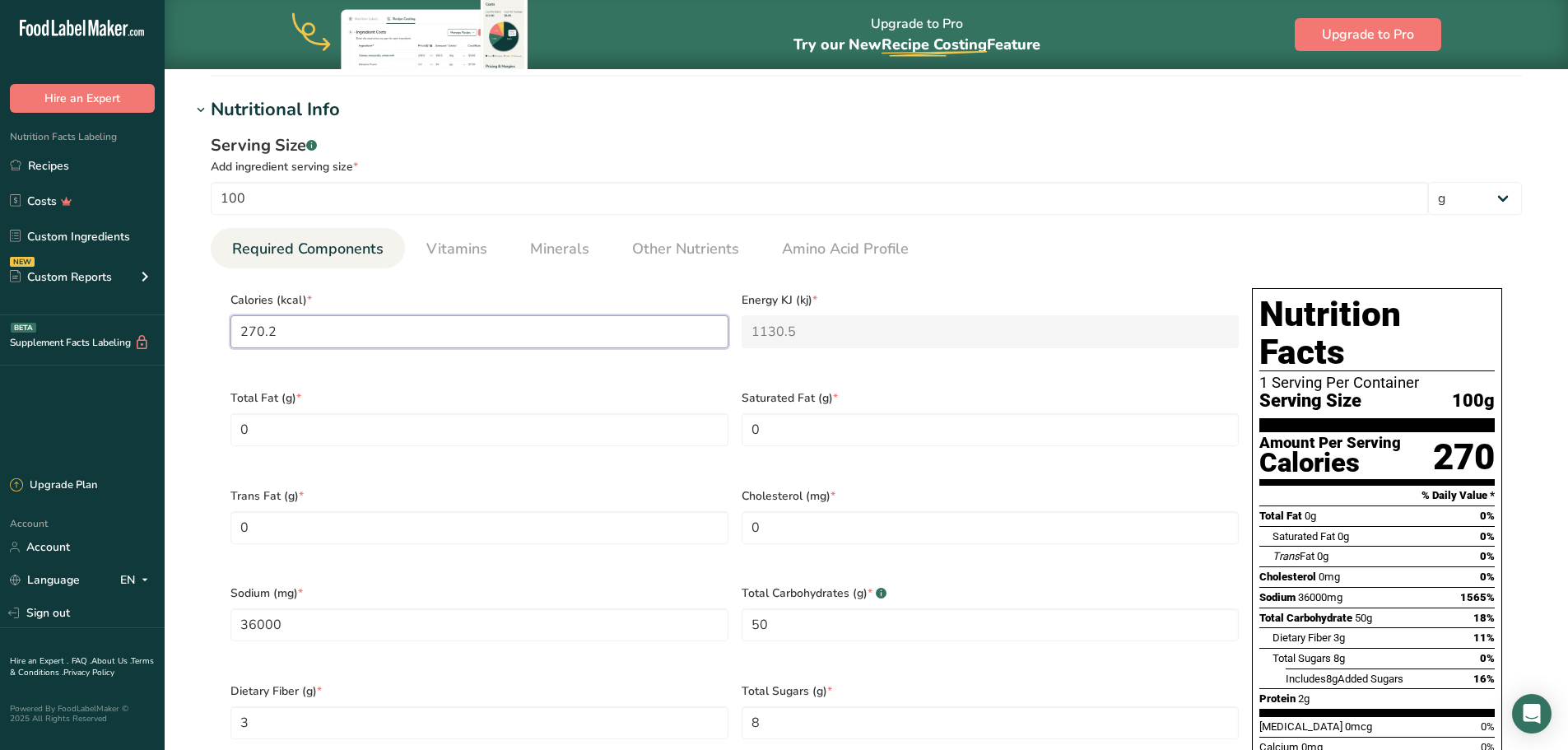
type input "270.25"
type KJ "1130.7"
type input "270.25"
type Fat "6.55"
type Fat "1.01"
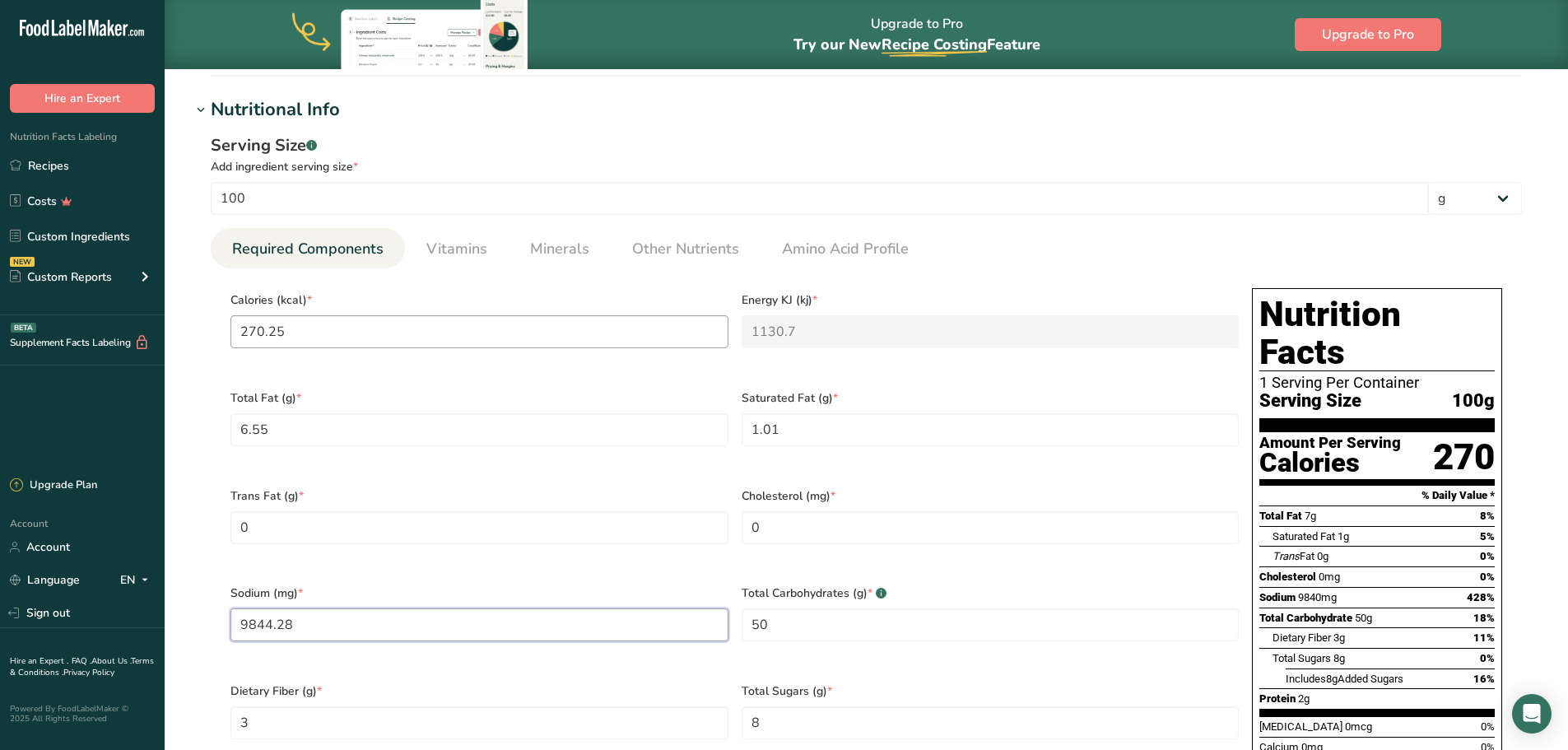
type input "9844.28"
type Carbohydrates "68.57"
type Fiber "0"
type Sugars "21.02"
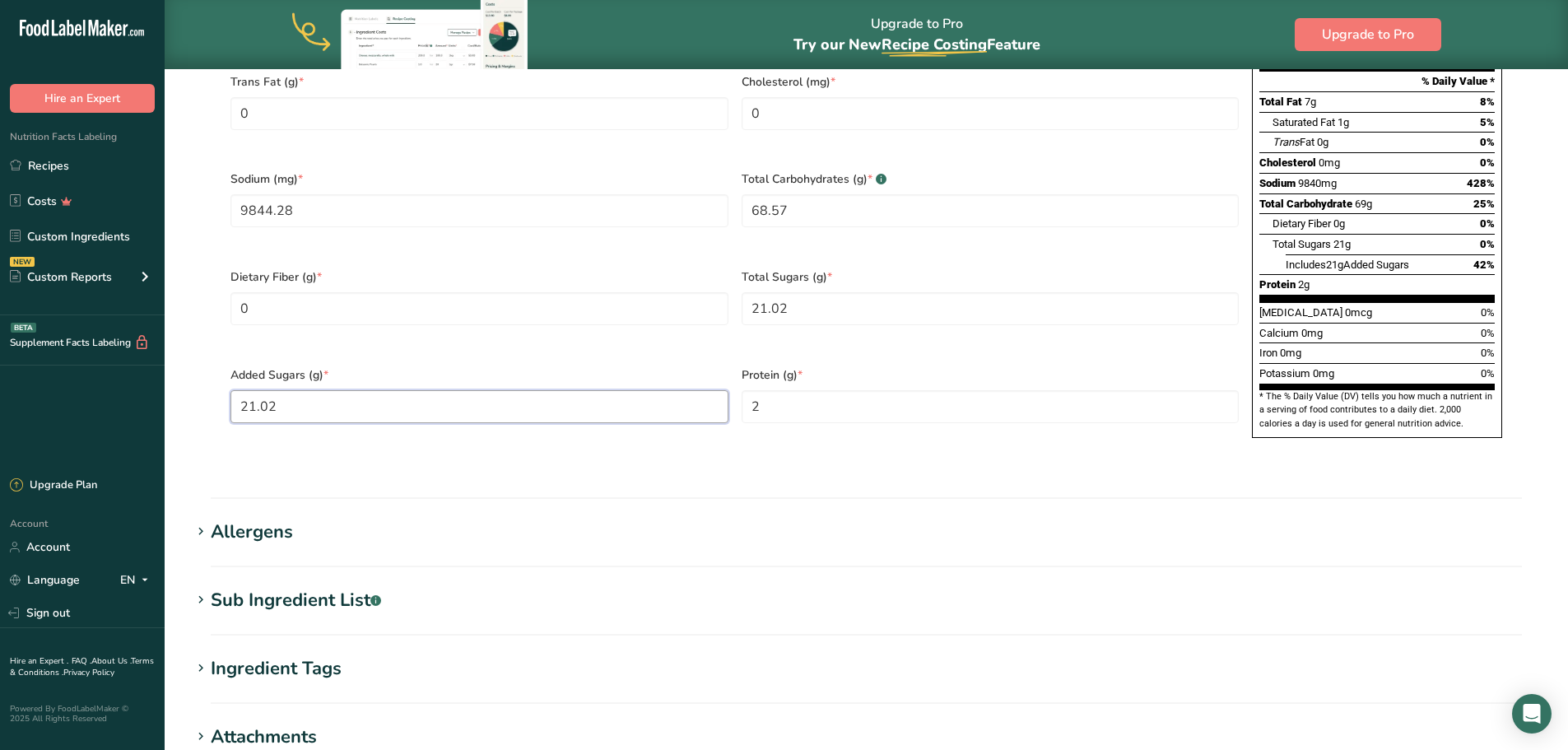
type Sugars "21.02"
type input "0.01"
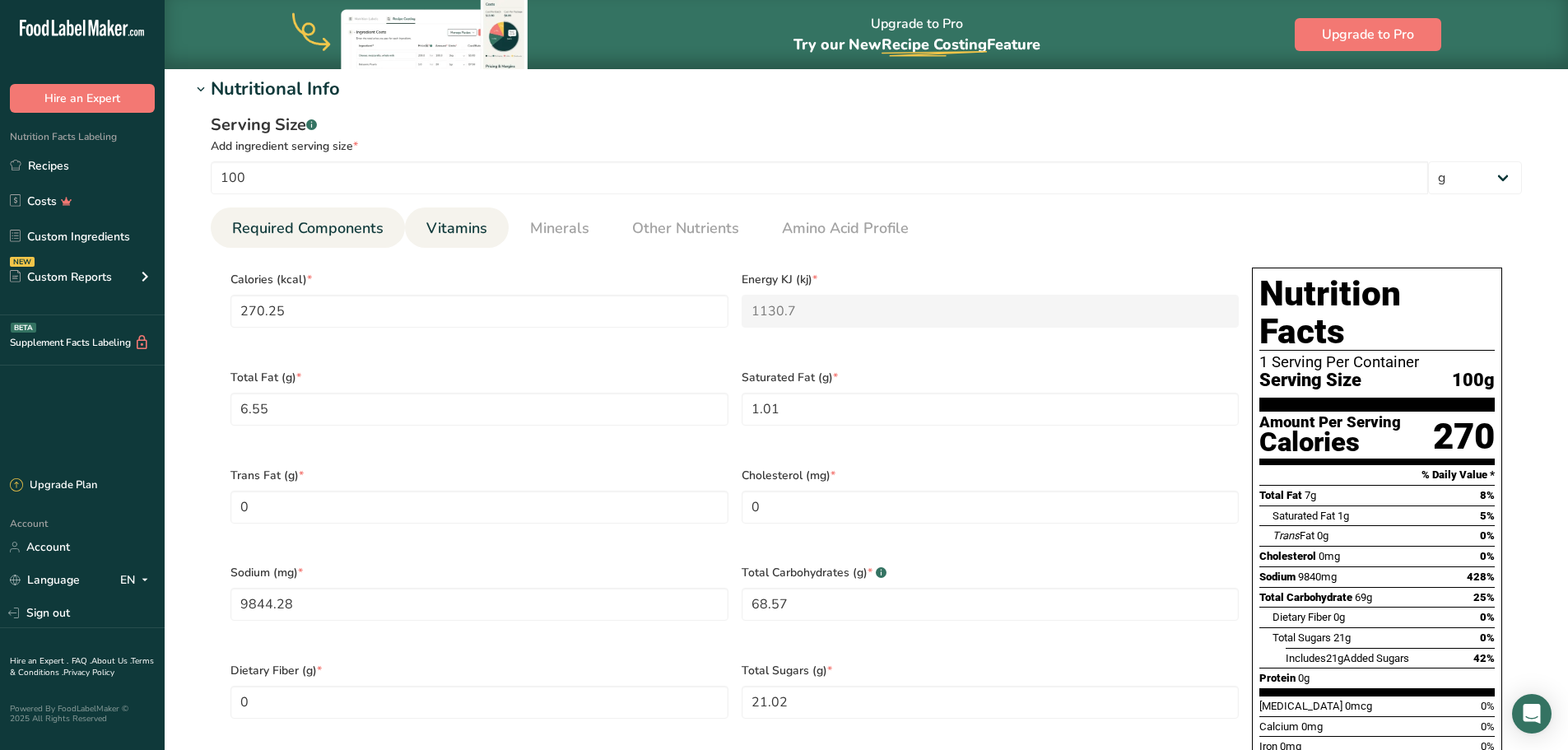
scroll to position [579, 0]
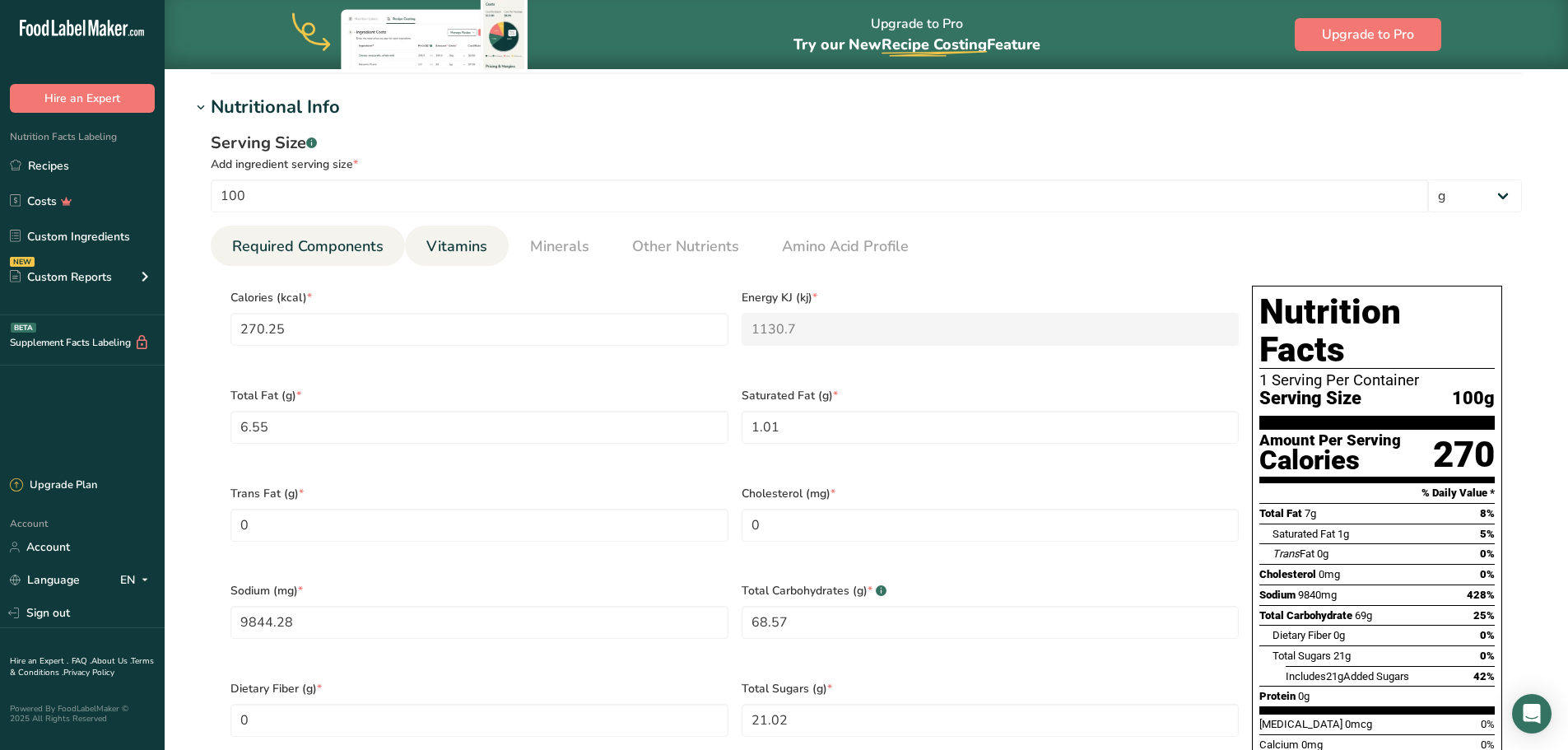
click at [441, 242] on span "Vitamins" at bounding box center [456, 247] width 61 height 22
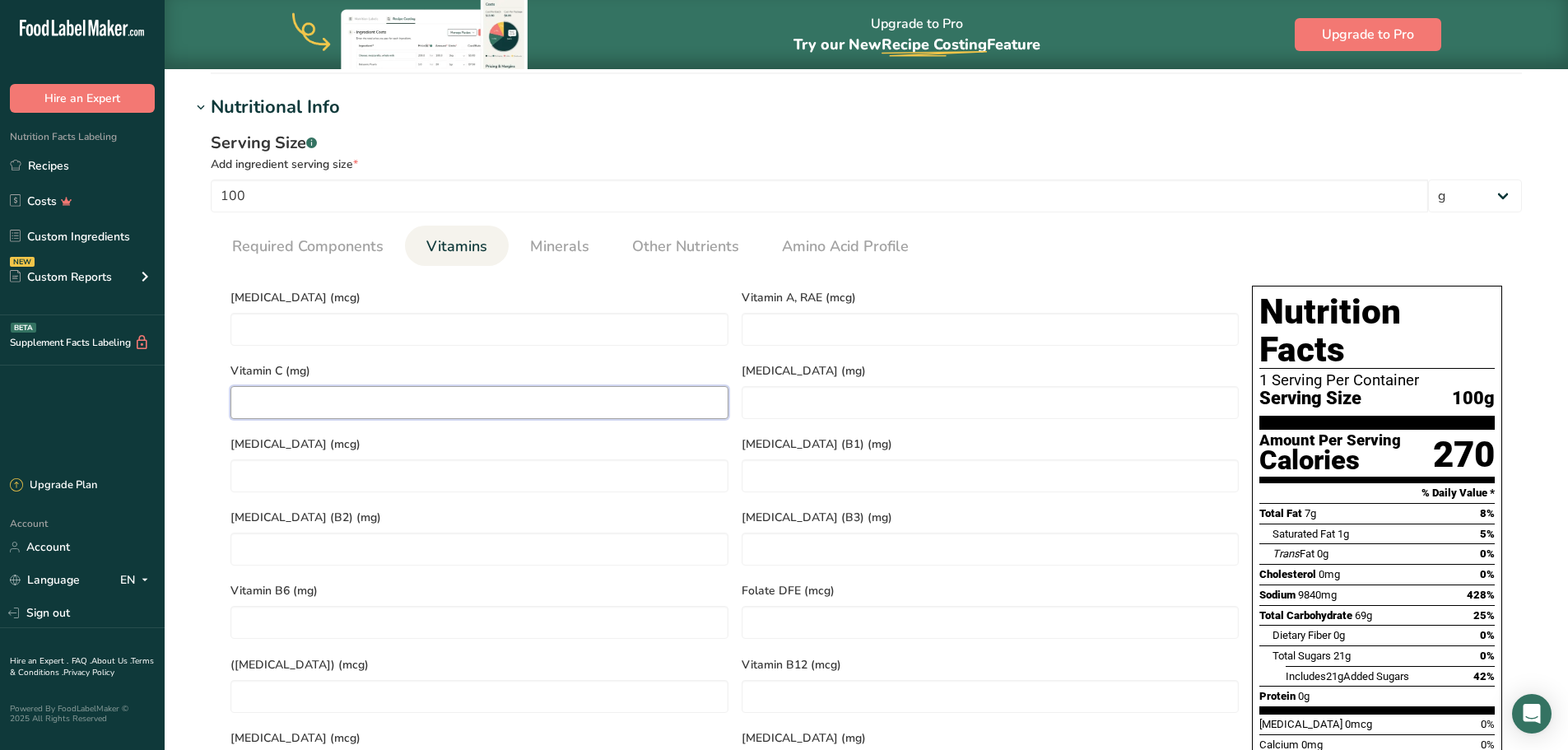
click at [348, 387] on C "number" at bounding box center [479, 403] width 498 height 33
click at [816, 332] on RAE "number" at bounding box center [990, 329] width 498 height 33
type RAE "0.16"
click at [589, 235] on link "Minerals" at bounding box center [559, 247] width 73 height 42
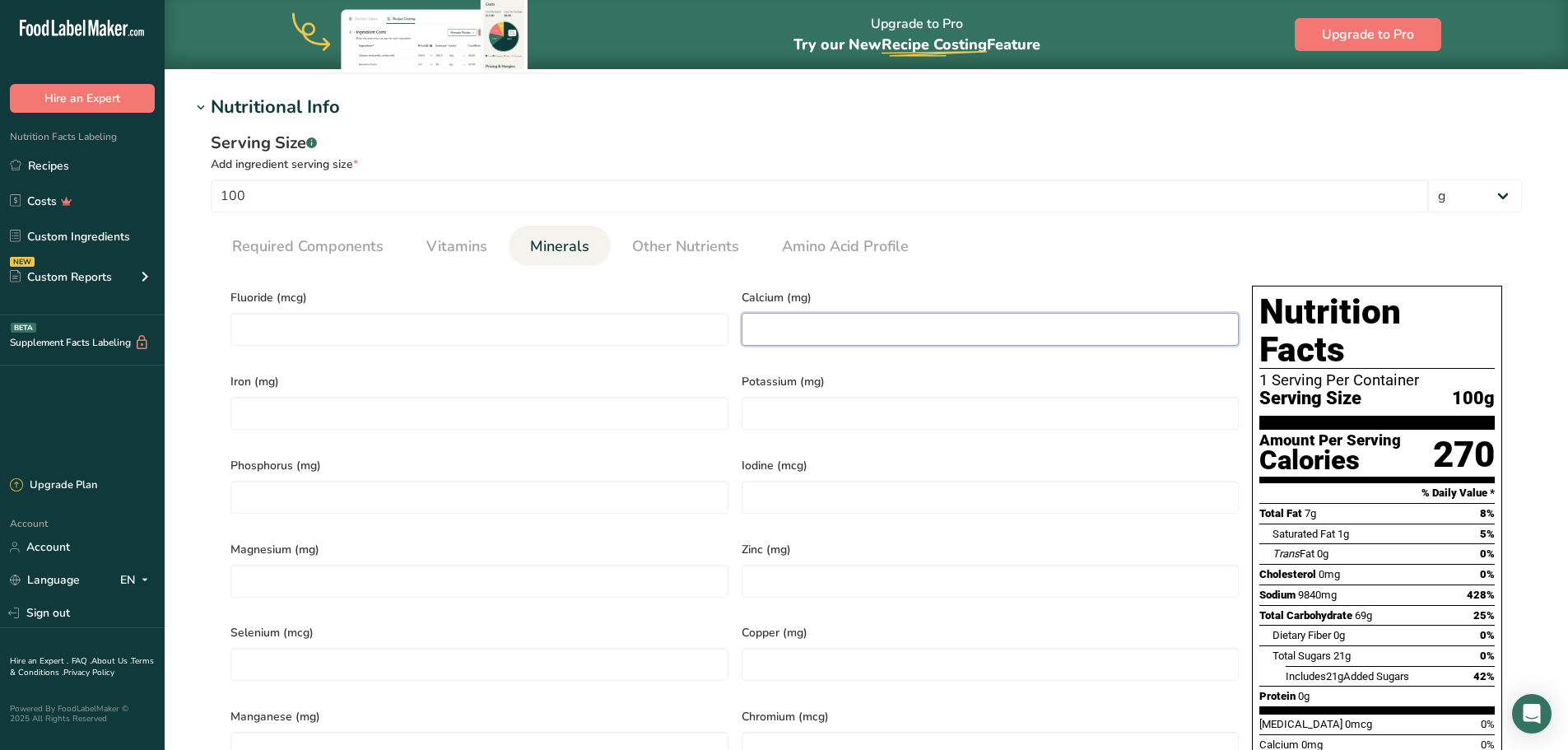
click at [845, 321] on input "number" at bounding box center [990, 329] width 498 height 33
type input "63.38"
type input "0.05"
type input "2.73"
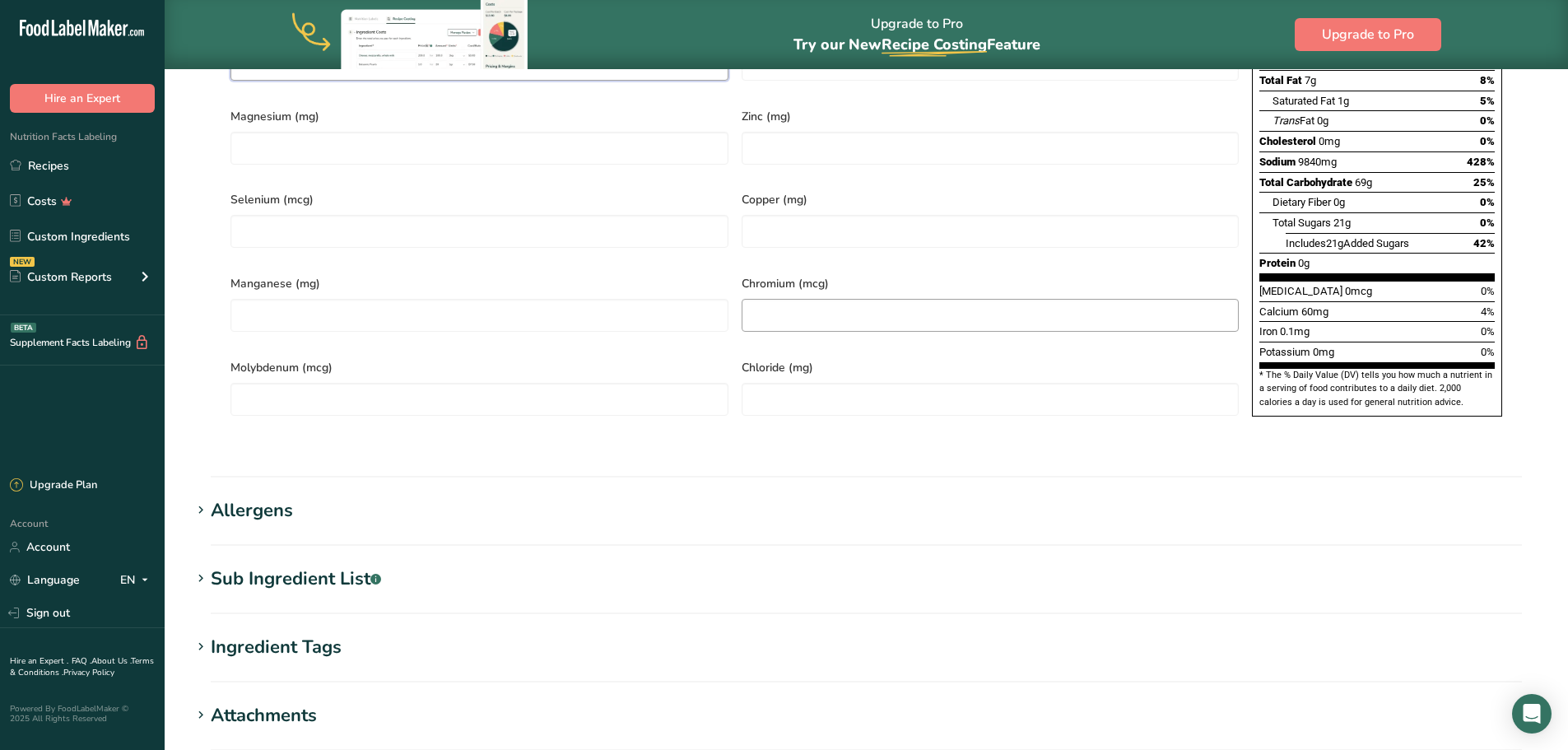
scroll to position [1155, 0]
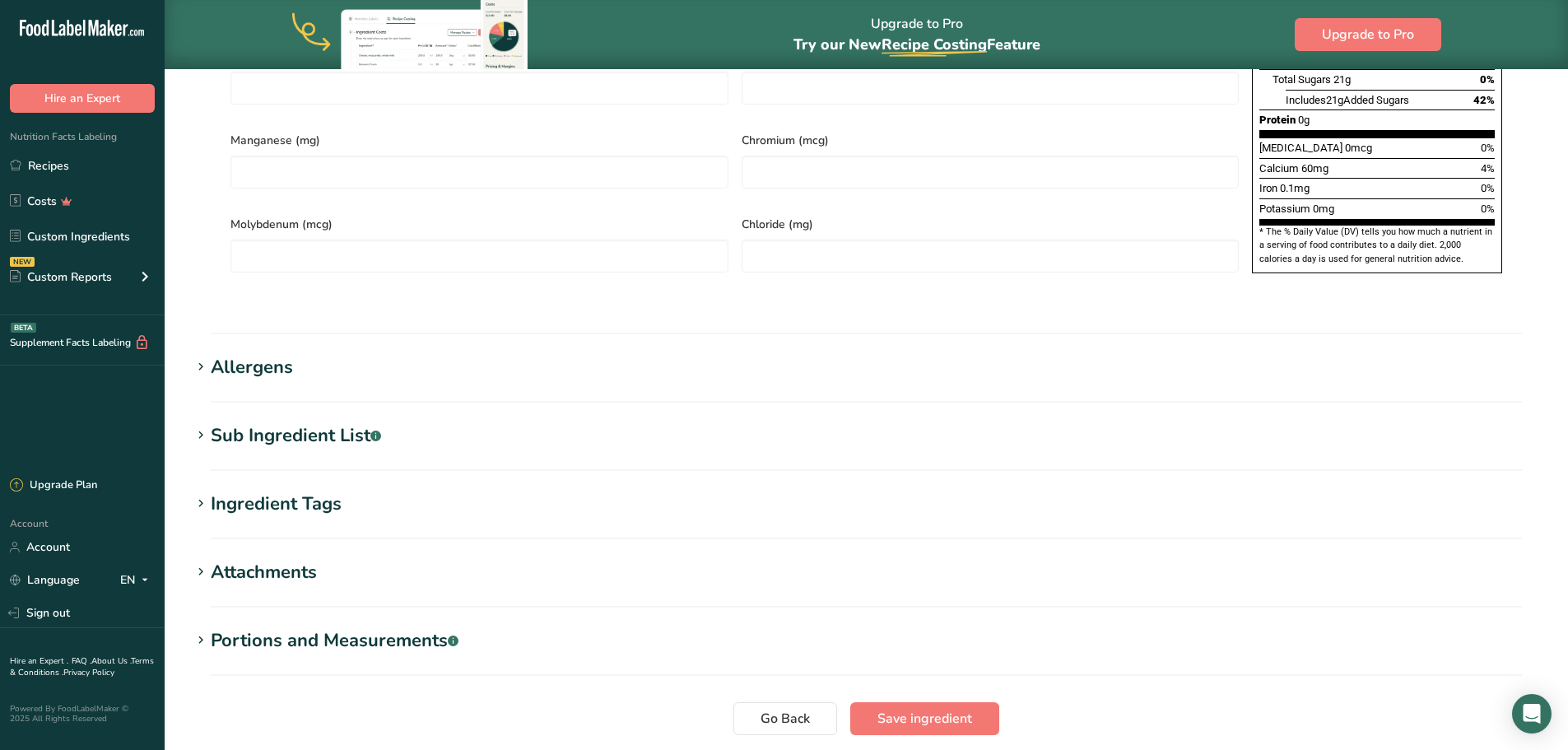
click at [198, 355] on icon at bounding box center [201, 366] width 15 height 23
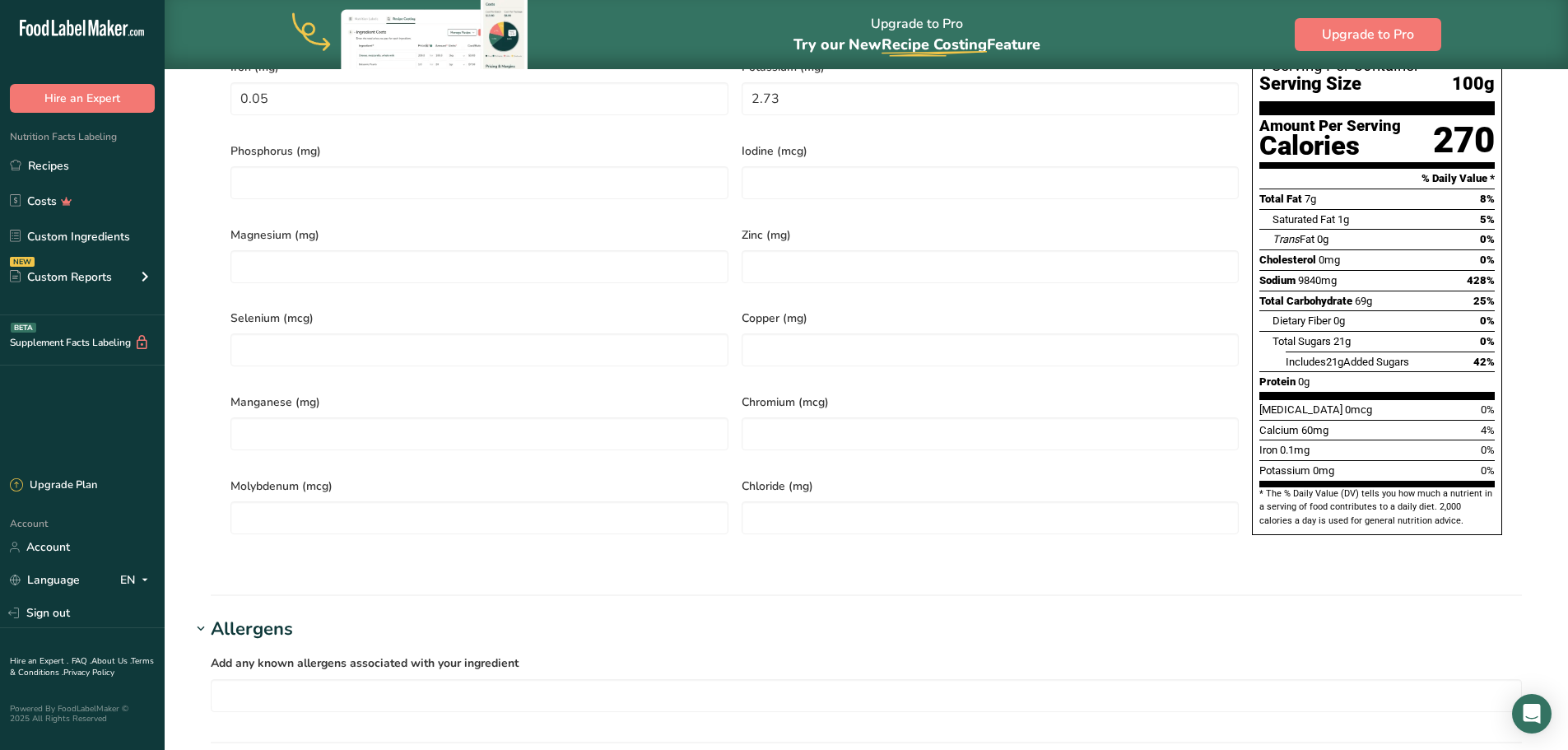
scroll to position [1073, 0]
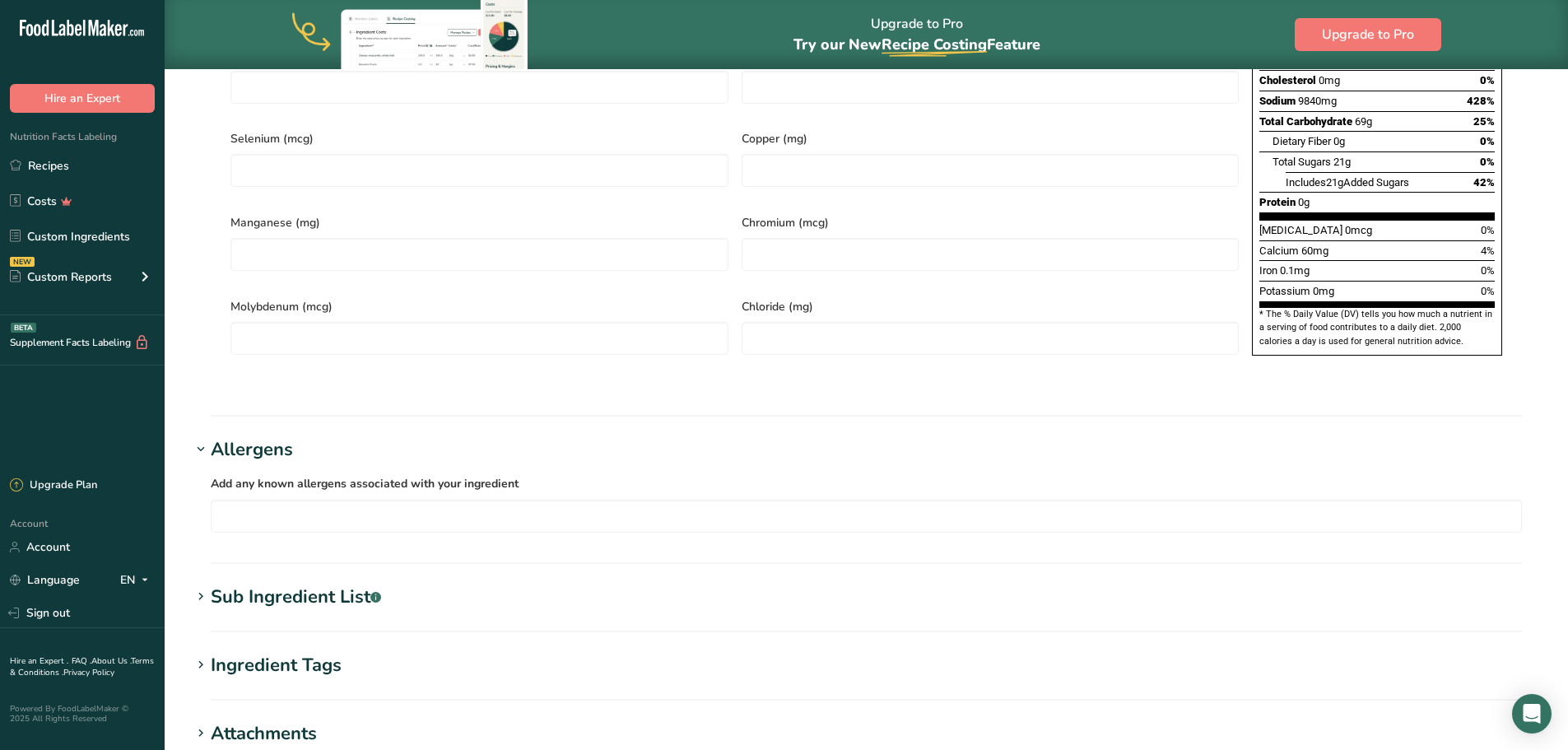
click at [218, 583] on div "Sub Ingredient List .a-a{fill:#347362;}.b-a{fill:#fff;}" at bounding box center [295, 597] width 170 height 28
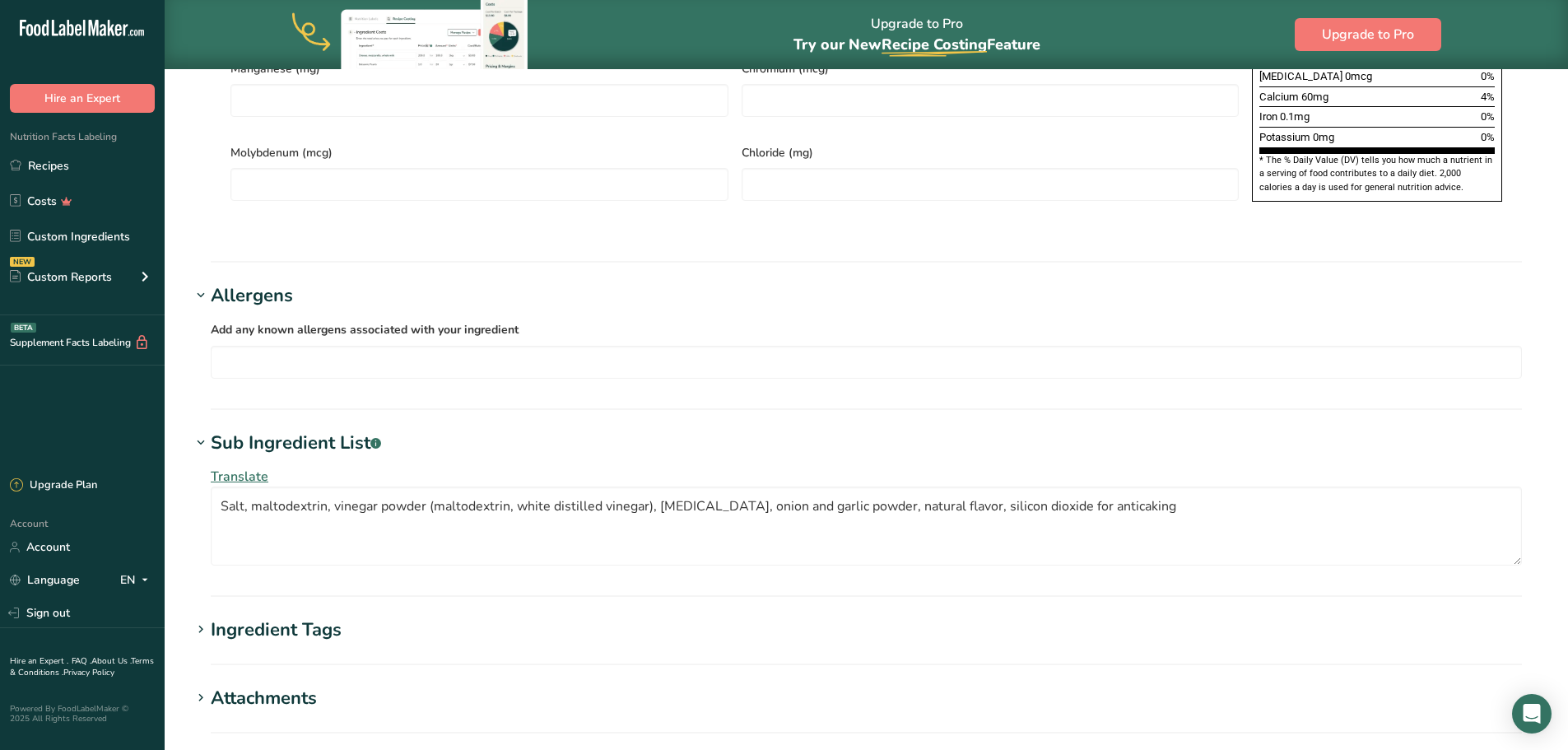
scroll to position [1238, 0]
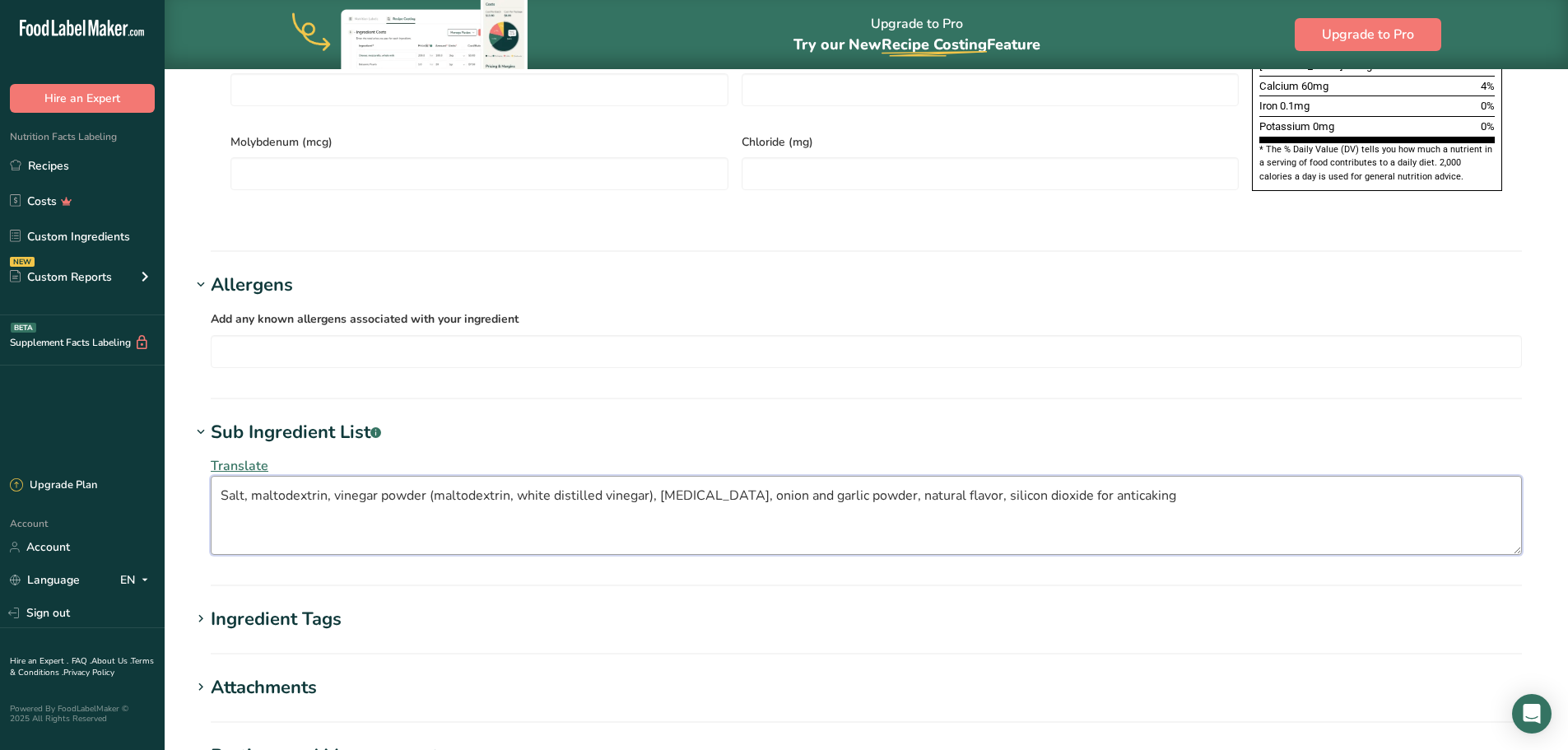
drag, startPoint x: 573, startPoint y: 482, endPoint x: 758, endPoint y: 480, distance: 185.0
click at [579, 482] on textarea "Salt, maltodextrin, vinegar powder (maltodextrin, white distilled vinegar), cit…" at bounding box center [866, 515] width 1311 height 79
drag, startPoint x: 1095, startPoint y: 465, endPoint x: 215, endPoint y: 441, distance: 880.3
click at [215, 476] on textarea "Salt, maltodextrin, vinegar powder (maltodextrin, white distilled vinegar), cit…" at bounding box center [866, 515] width 1311 height 79
paste textarea "Vinegar powder (maltodextrin, white distilled vinegar), salt, dextrose, citric …"
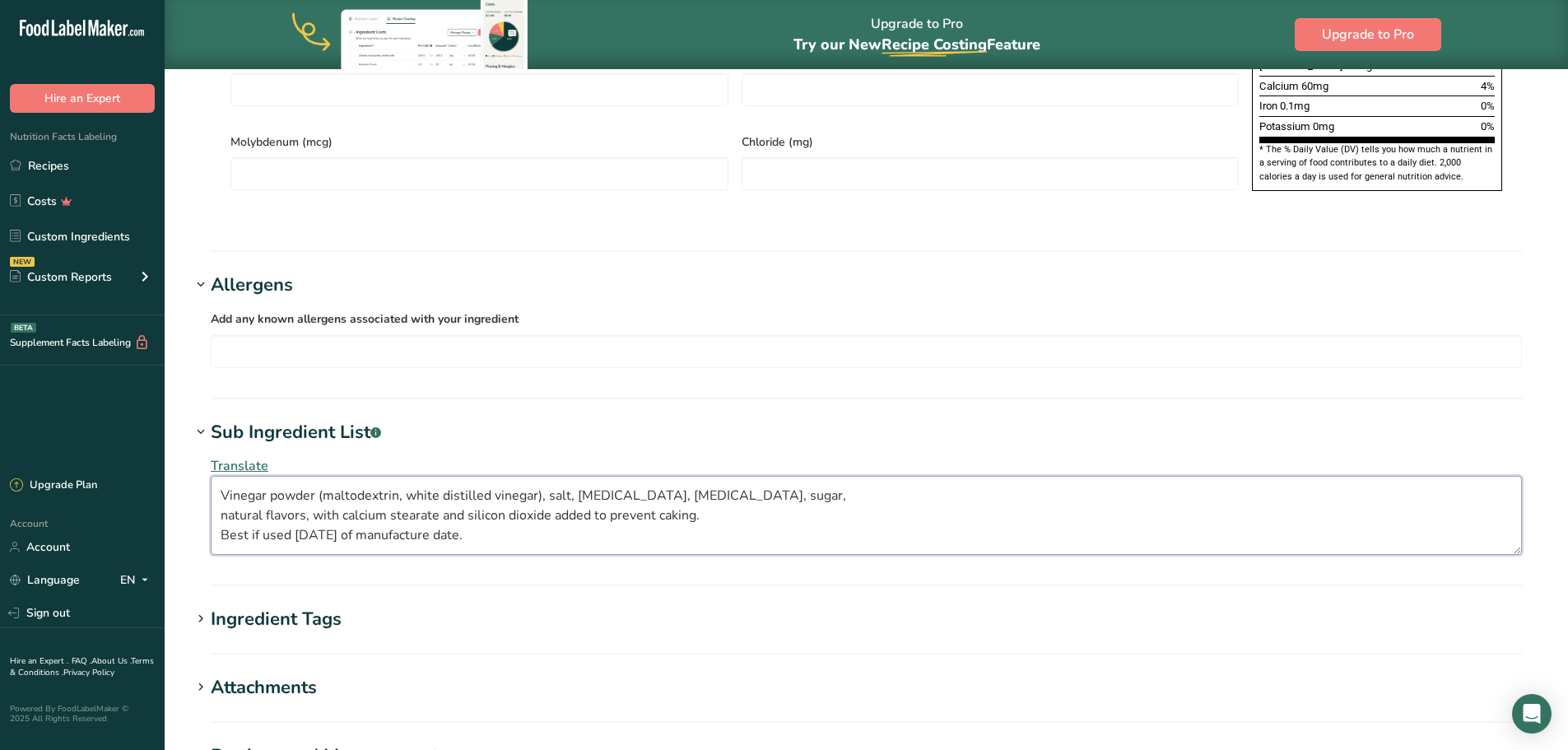
drag, startPoint x: 441, startPoint y: 502, endPoint x: 205, endPoint y: 503, distance: 236.0
click at [205, 503] on div "Translate Vinegar powder (maltodextrin, white distilled vinegar), salt, dextros…" at bounding box center [867, 505] width 1351 height 119
click at [219, 480] on textarea "Vinegar powder (maltodextrin, white distilled vinegar), salt, dextrose, citric …" at bounding box center [866, 515] width 1311 height 79
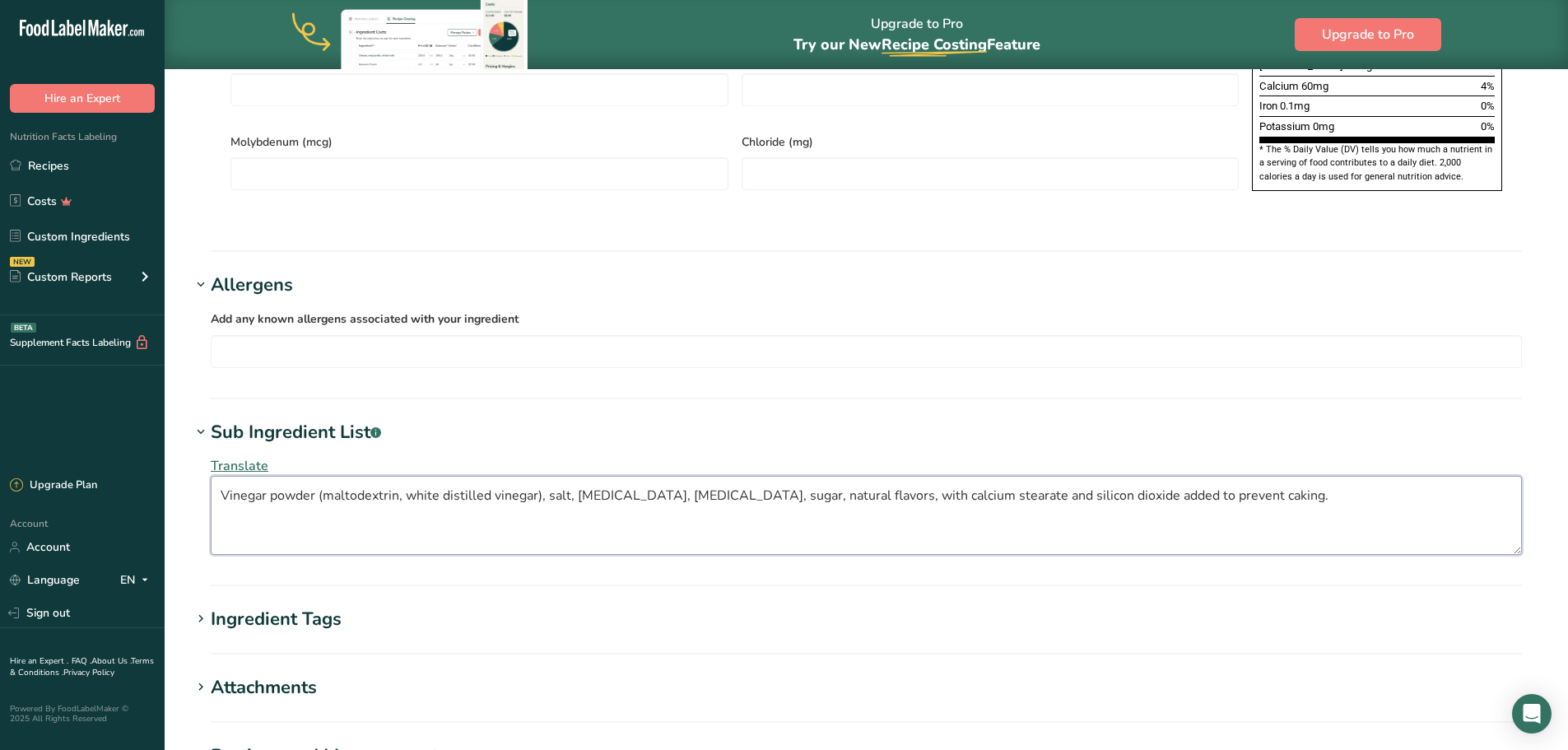
click at [226, 476] on textarea "Vinegar powder (maltodextrin, white distilled vinegar), salt, dextrose, citric …" at bounding box center [866, 515] width 1311 height 79
click at [217, 476] on textarea "Vinegar powder (maltodextrin, white distilled vinegar), salt, dextrose, citric …" at bounding box center [866, 515] width 1311 height 79
click at [1238, 476] on textarea "Vinegar powder (maltodextrin, white distilled vinegar), salt, dextrose, citric …" at bounding box center [866, 515] width 1311 height 79
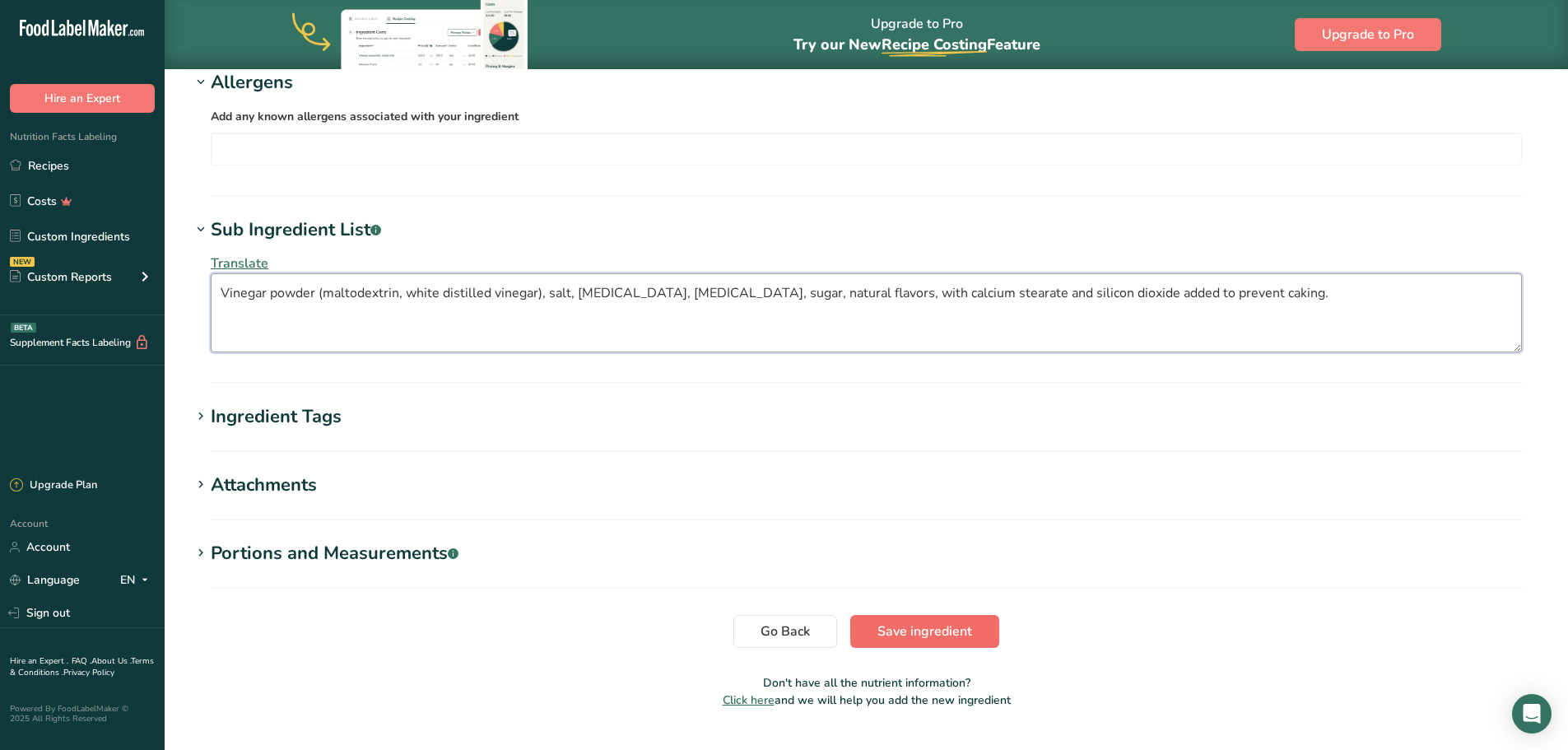
type textarea "Vinegar powder (maltodextrin, white distilled vinegar), salt, dextrose, citric …"
click at [912, 621] on span "Save ingredient" at bounding box center [925, 630] width 95 height 19
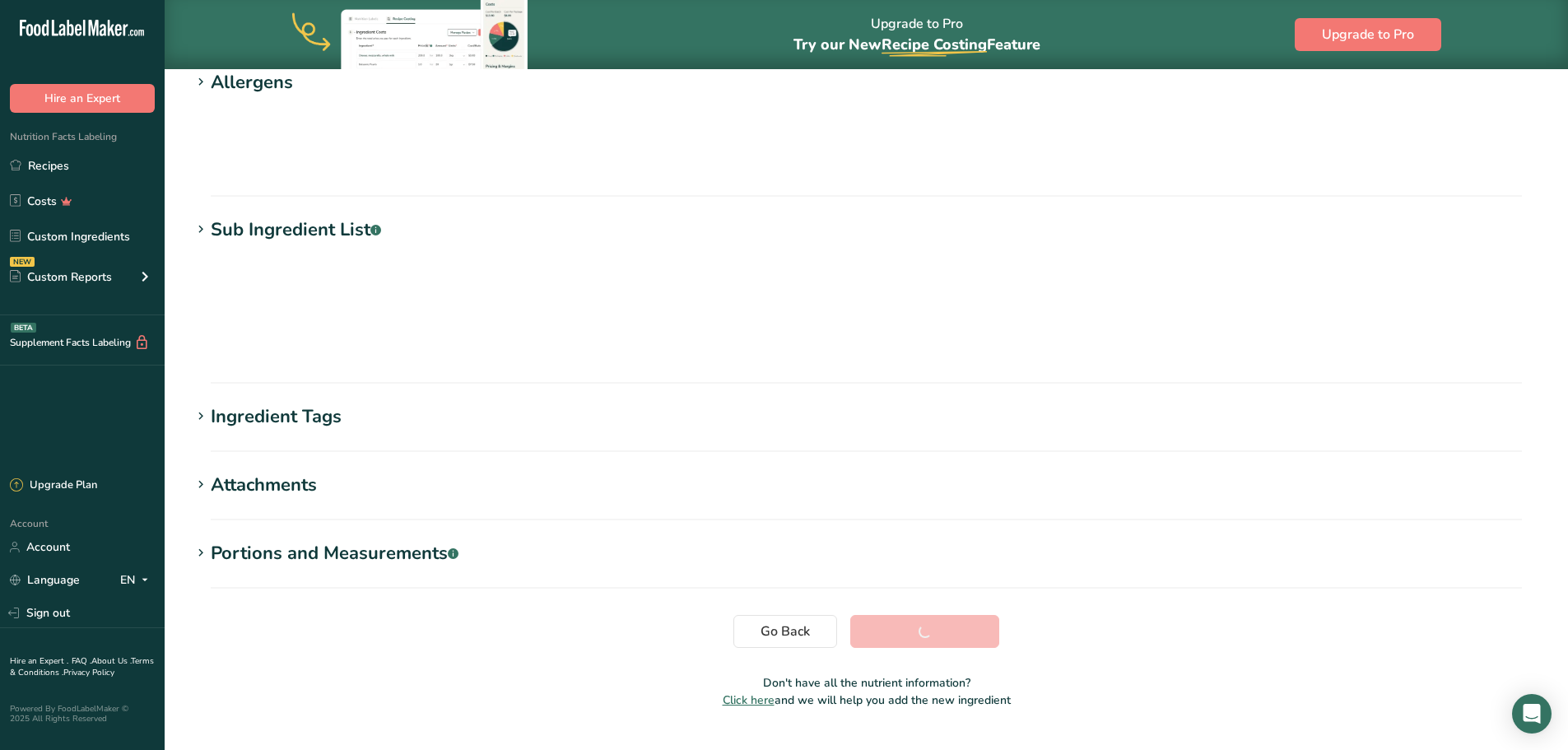
scroll to position [121, 0]
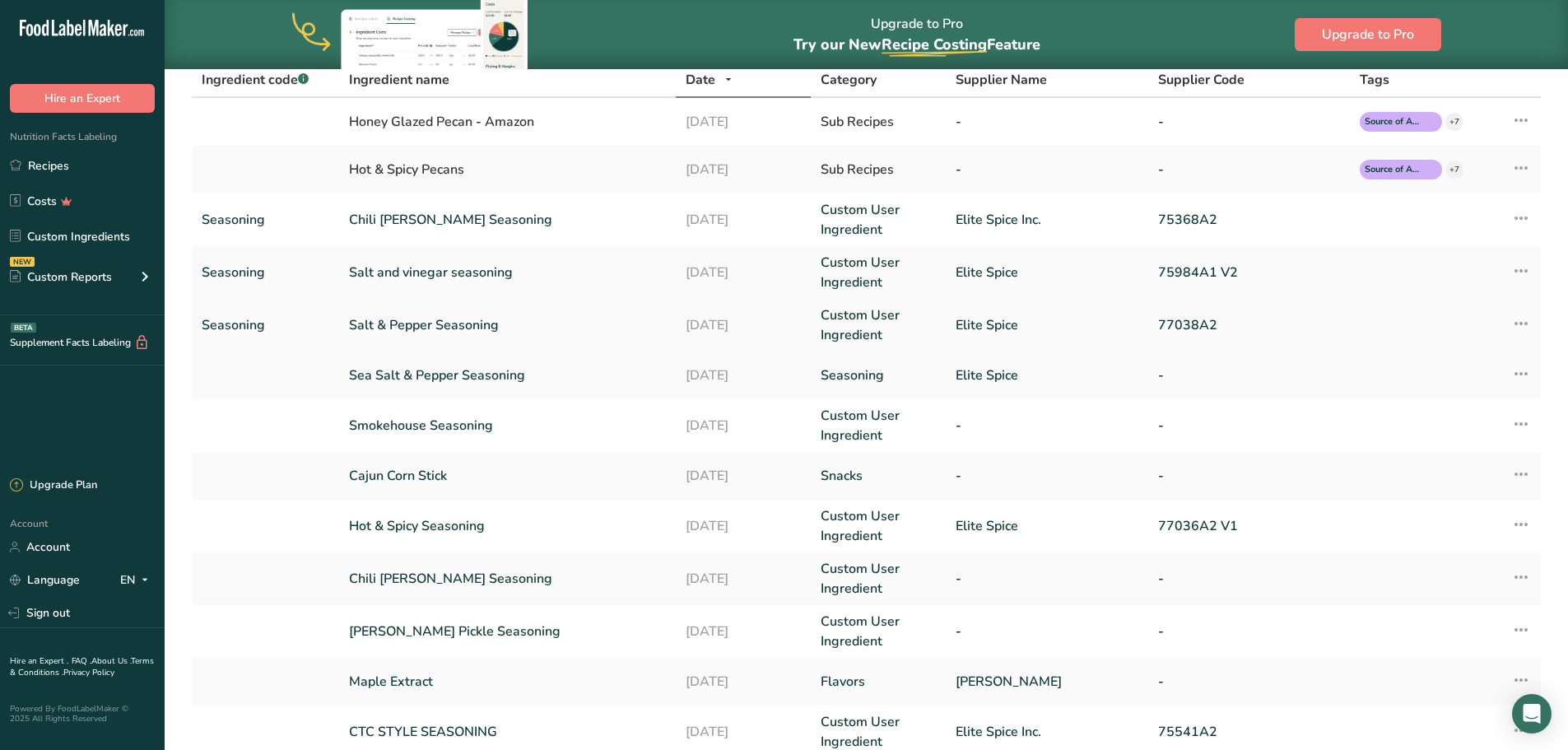
scroll to position [165, 0]
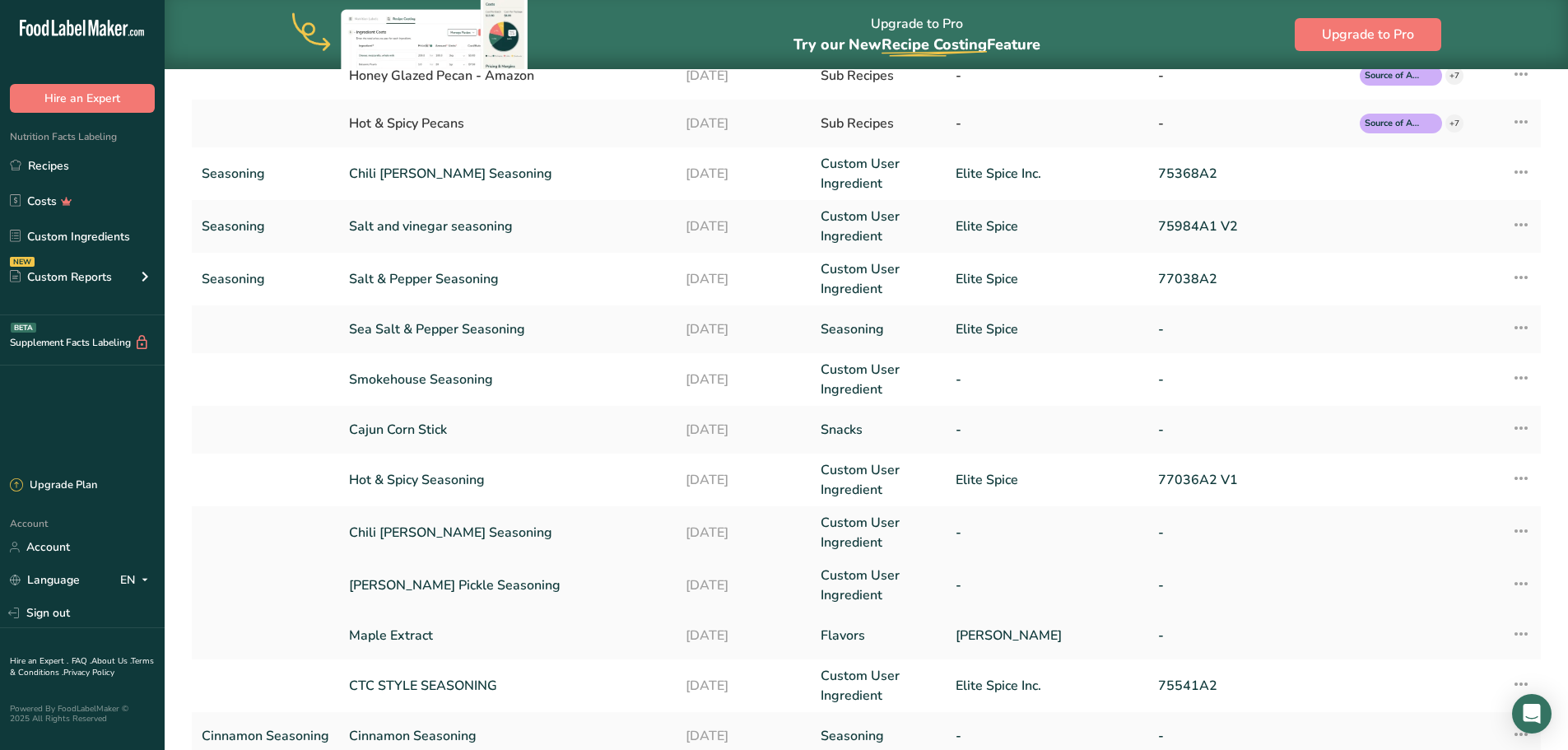
click at [447, 585] on link "Dill Pickle Seasoning" at bounding box center [507, 584] width 317 height 19
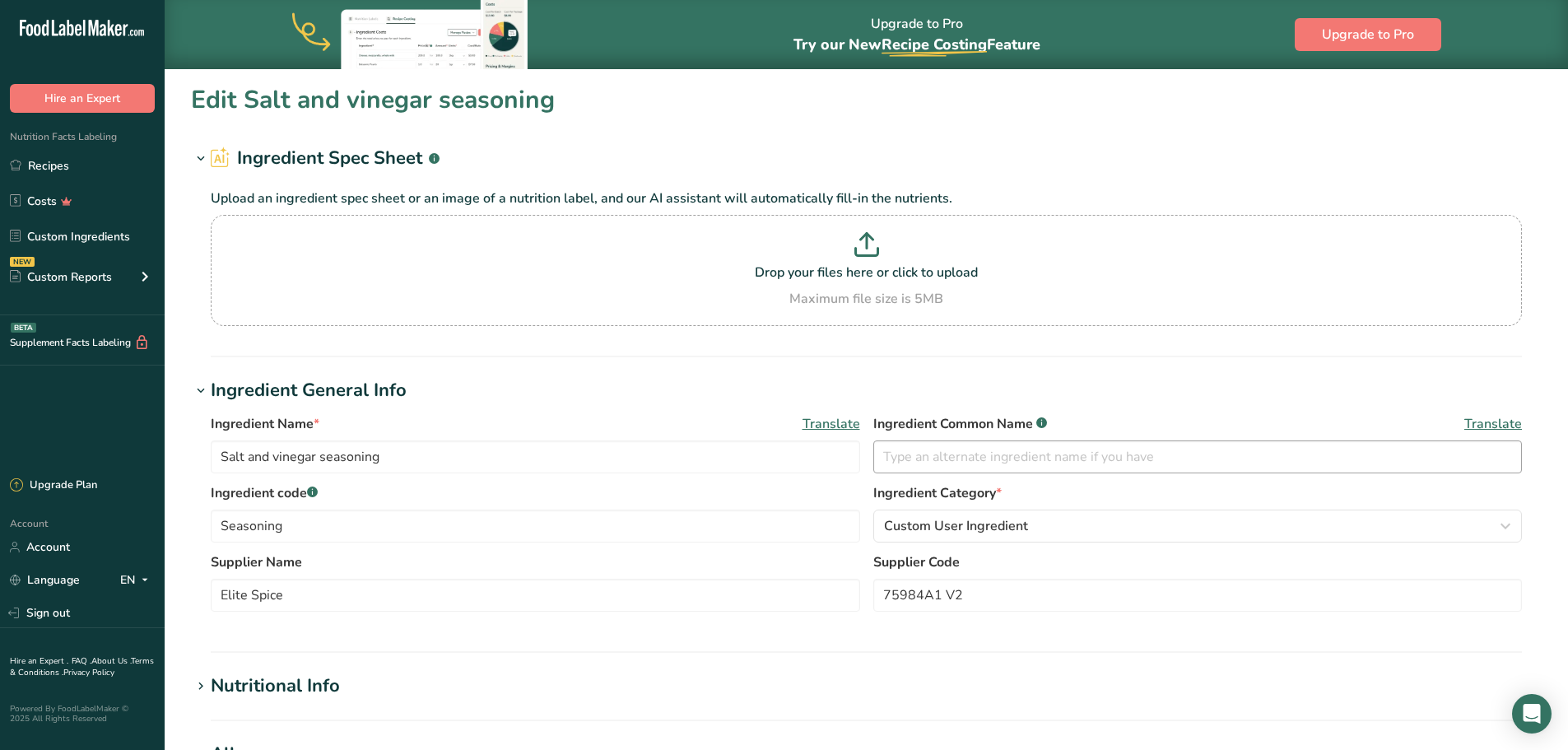
type input "Dill Pickle Seasoning"
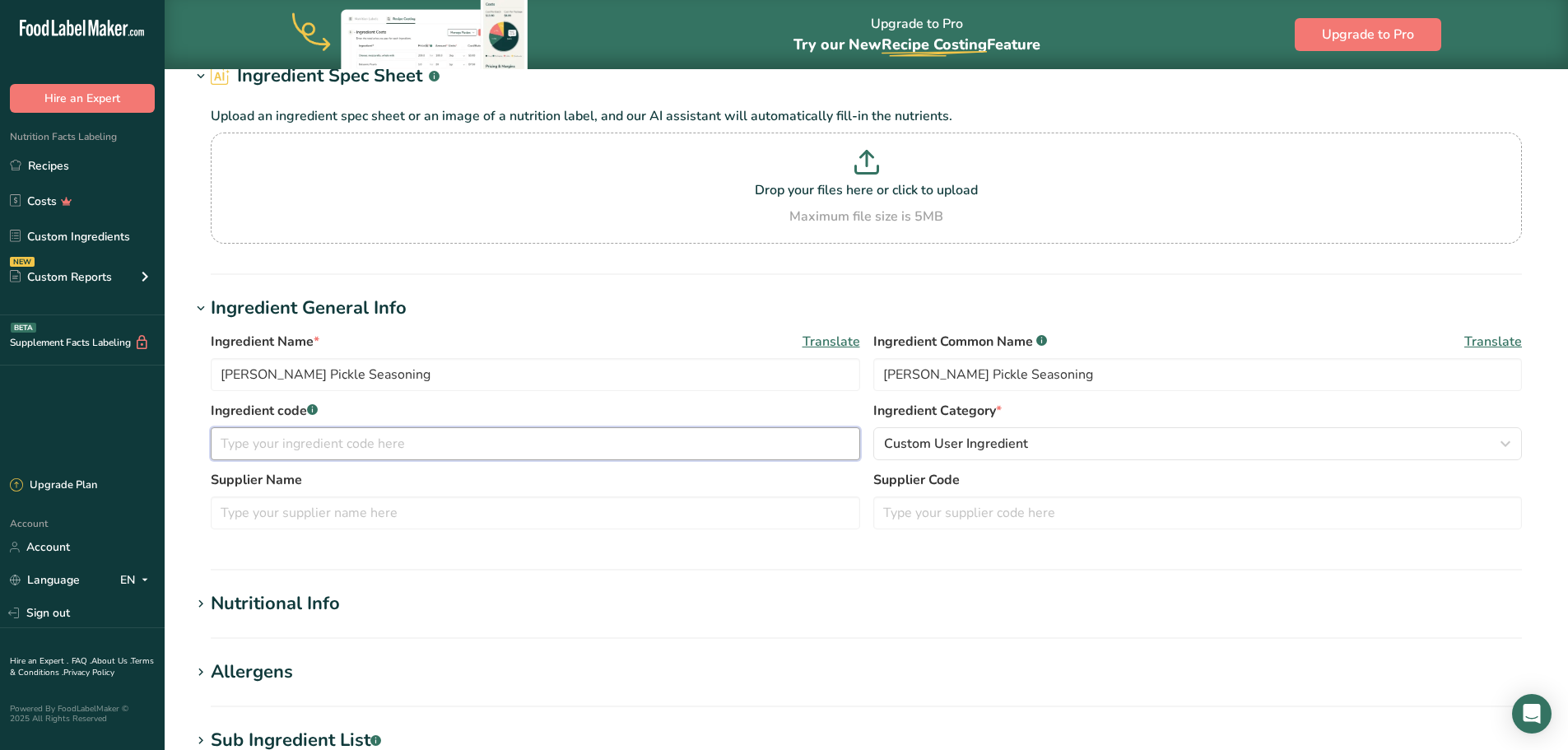
click at [361, 445] on input "text" at bounding box center [536, 444] width 650 height 33
click at [407, 513] on input "text" at bounding box center [536, 513] width 650 height 33
type input "Elite Spice"
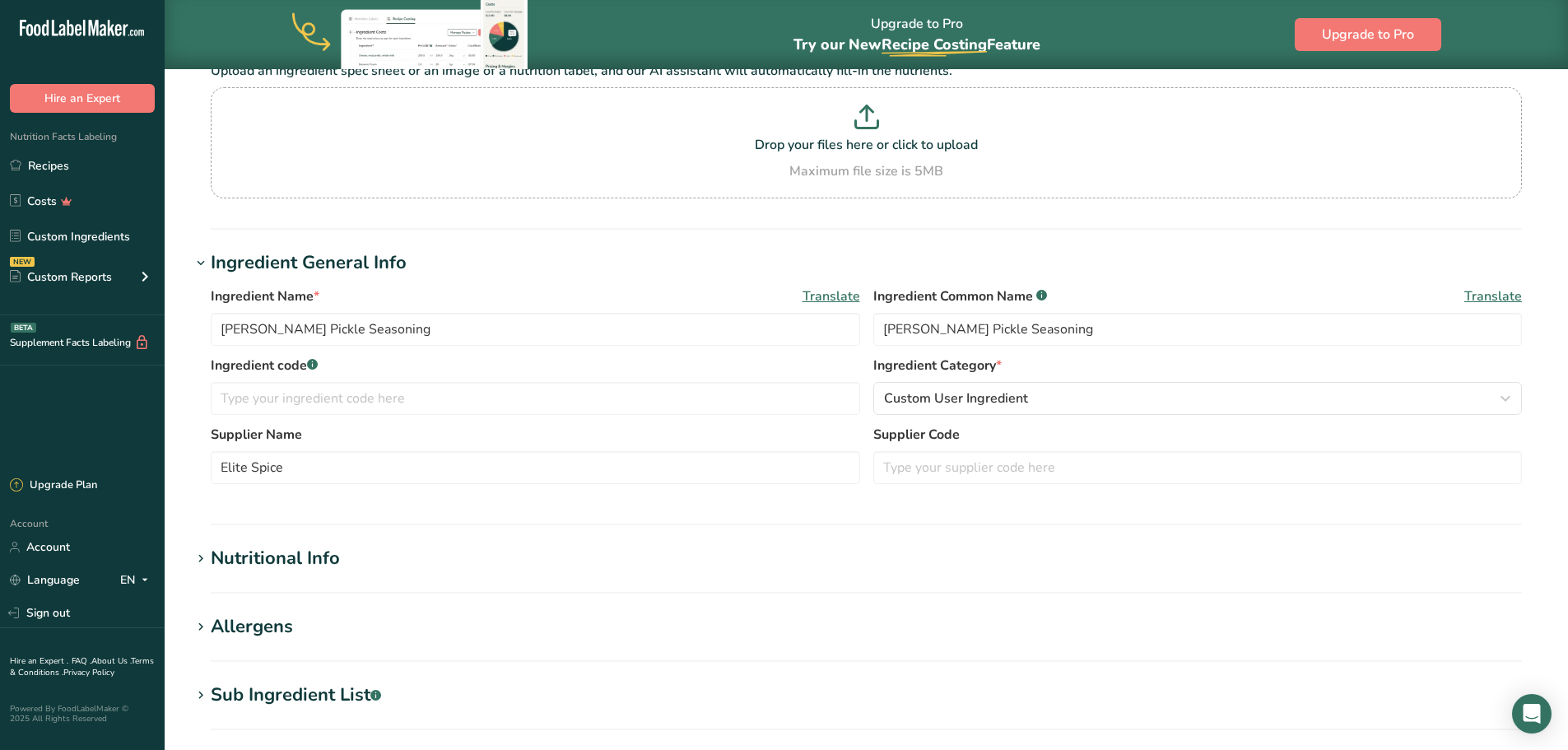
scroll to position [165, 0]
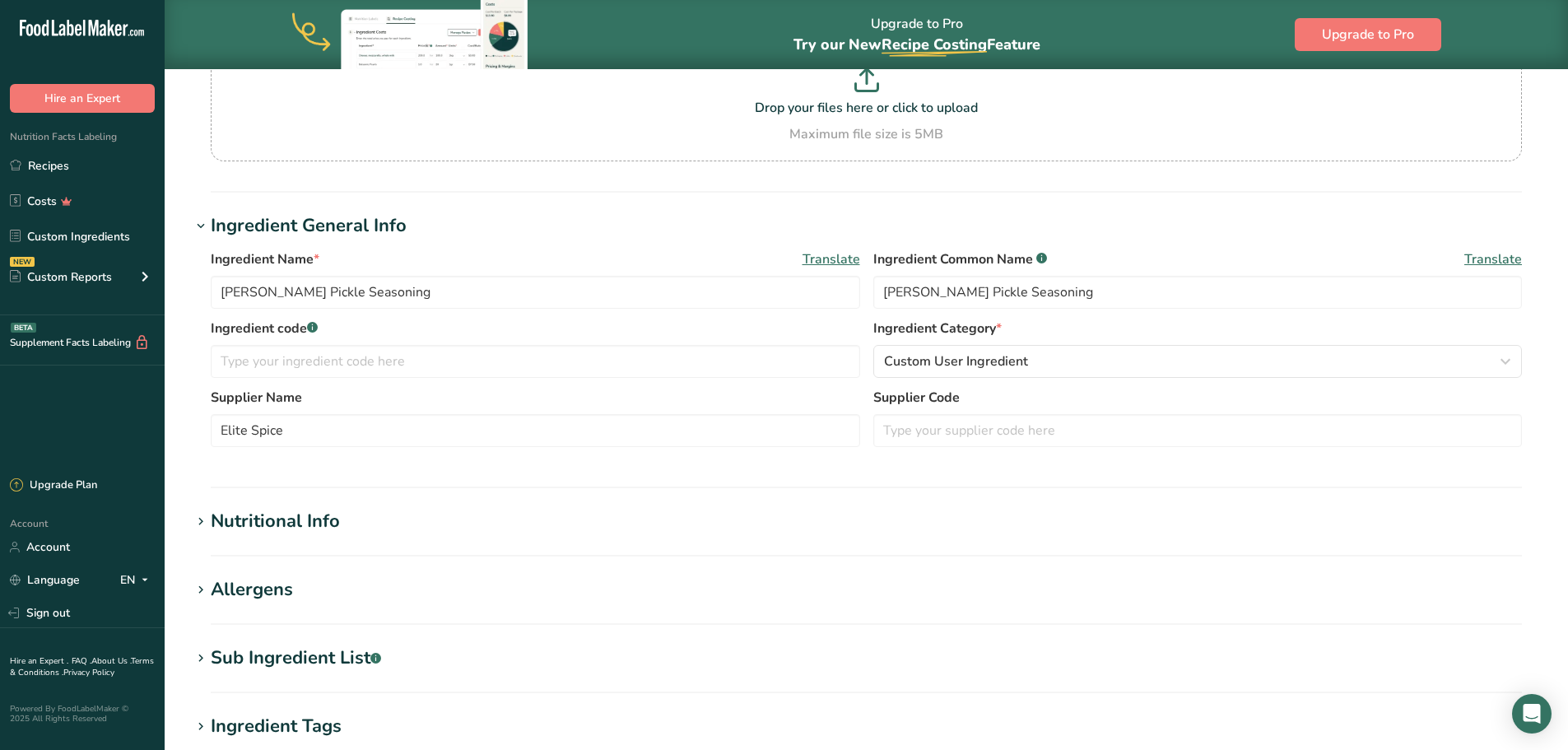
click at [198, 520] on icon at bounding box center [201, 522] width 15 height 23
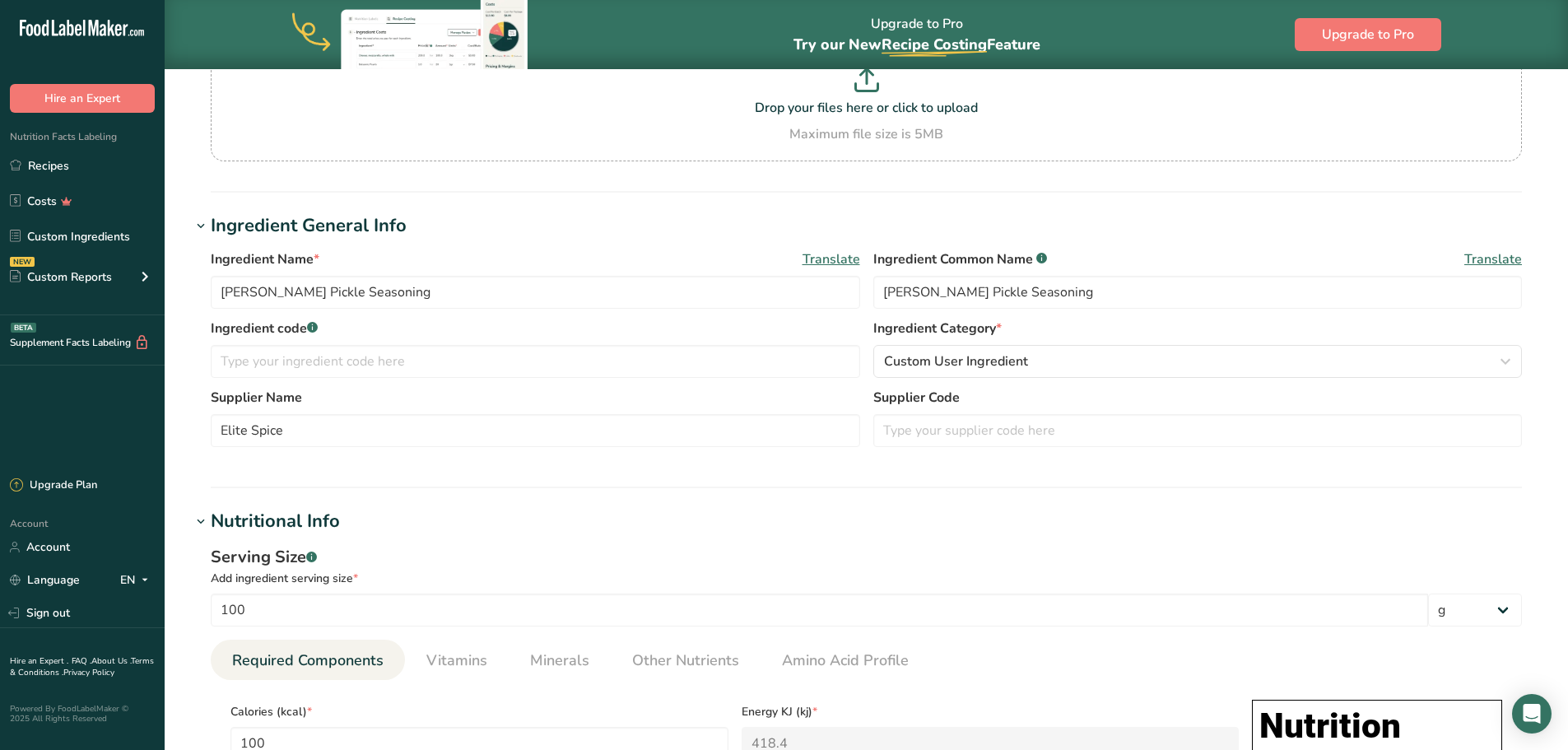
click at [210, 513] on span at bounding box center [201, 521] width 19 height 19
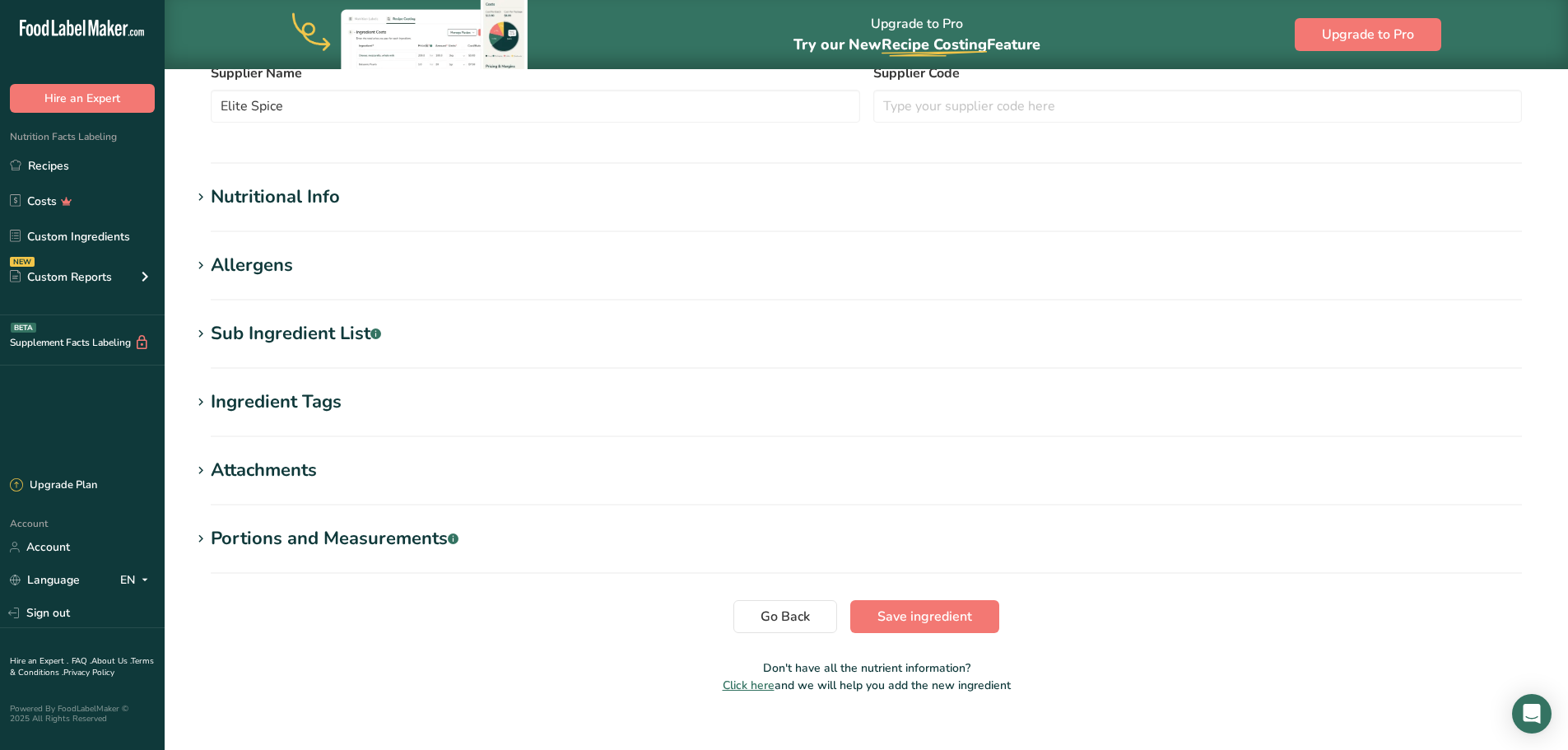
scroll to position [494, 0]
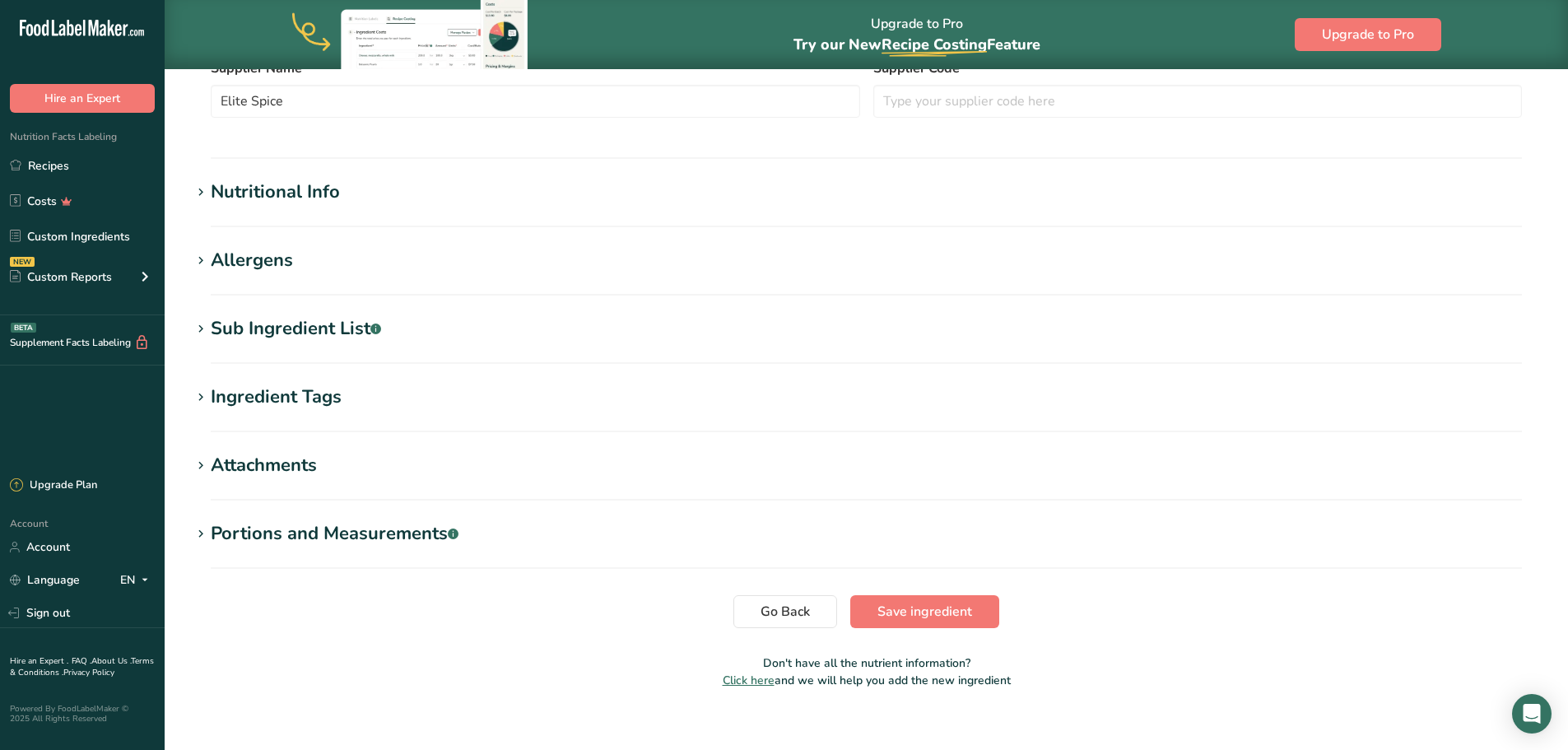
click at [280, 325] on div "Sub Ingredient List .a-a{fill:#347362;}.b-a{fill:#fff;}" at bounding box center [295, 329] width 170 height 28
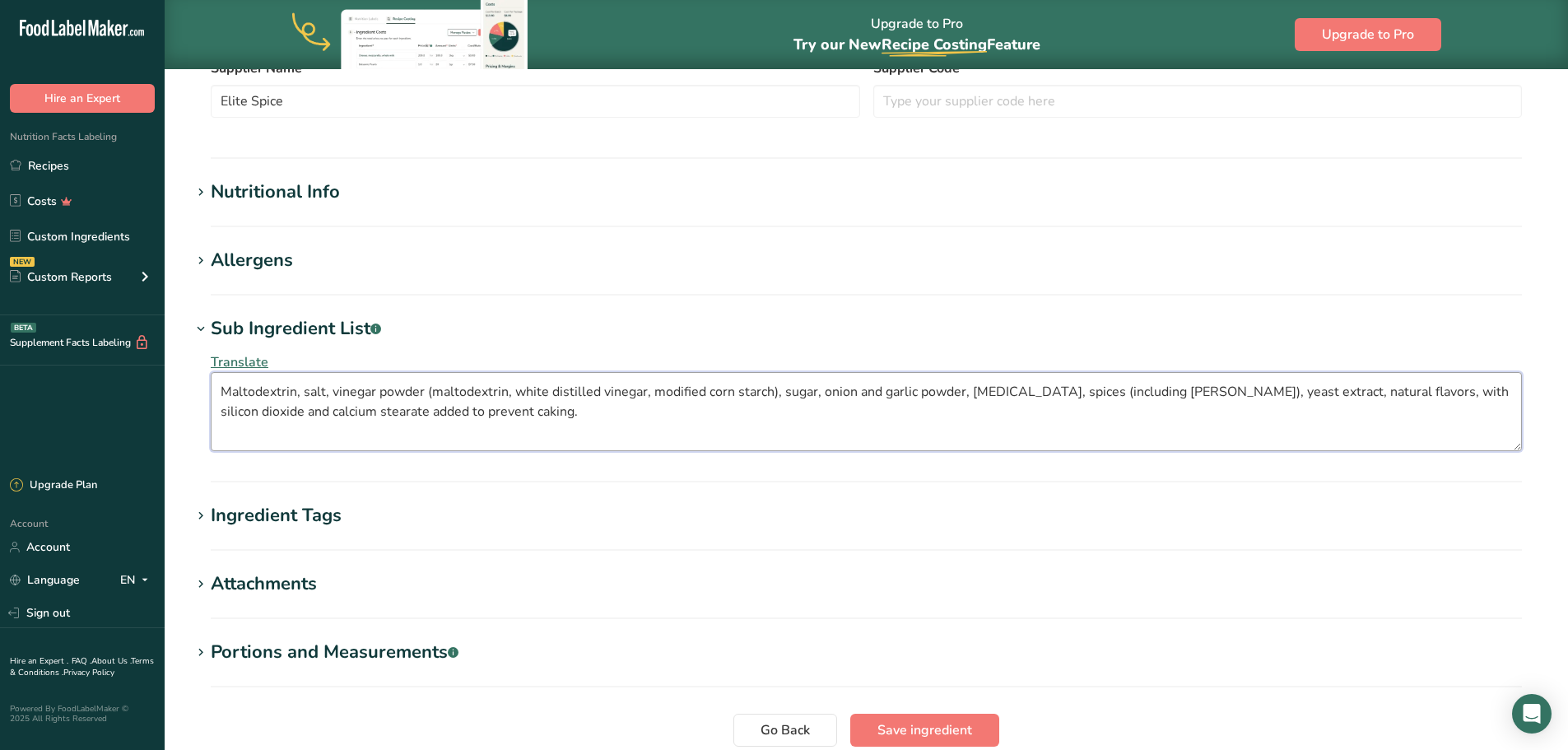
drag, startPoint x: 477, startPoint y: 426, endPoint x: 163, endPoint y: 355, distance: 321.9
click at [163, 355] on div ".a-20{fill:#fff;} Hire an Expert Nutrition Facts Labeling Recipes Costs Custom …" at bounding box center [784, 196] width 1568 height 1380
paste textarea "), sugar, onion and garlic powders, citric acid, spices (including dill), yeast…"
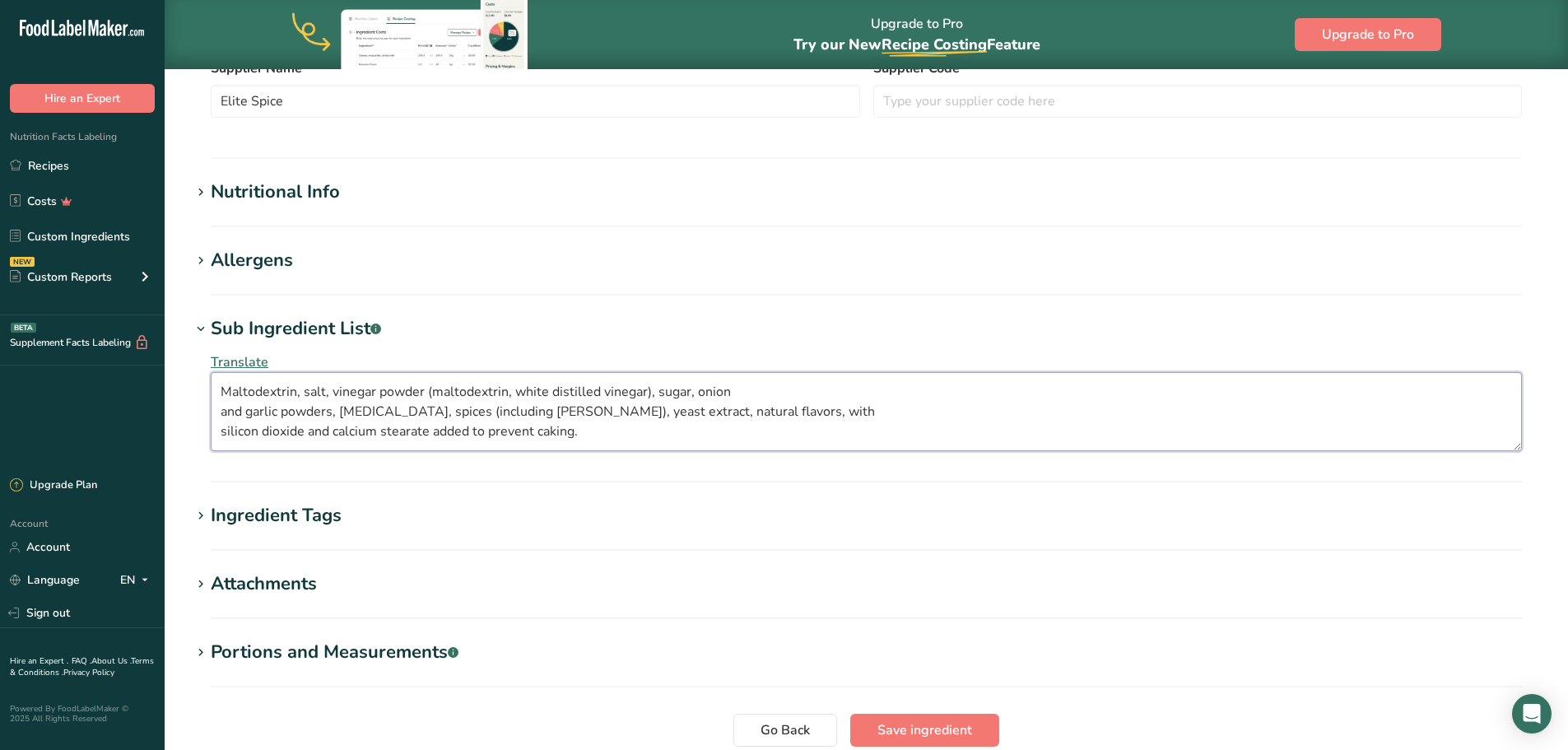
click at [220, 433] on textarea "Maltodextrin, salt, vinegar powder (maltodextrin, white distilled vinegar), sug…" at bounding box center [866, 411] width 1311 height 79
click at [224, 410] on textarea "Maltodextrin, salt, vinegar powder (maltodextrin, white distilled vinegar), sug…" at bounding box center [866, 411] width 1311 height 79
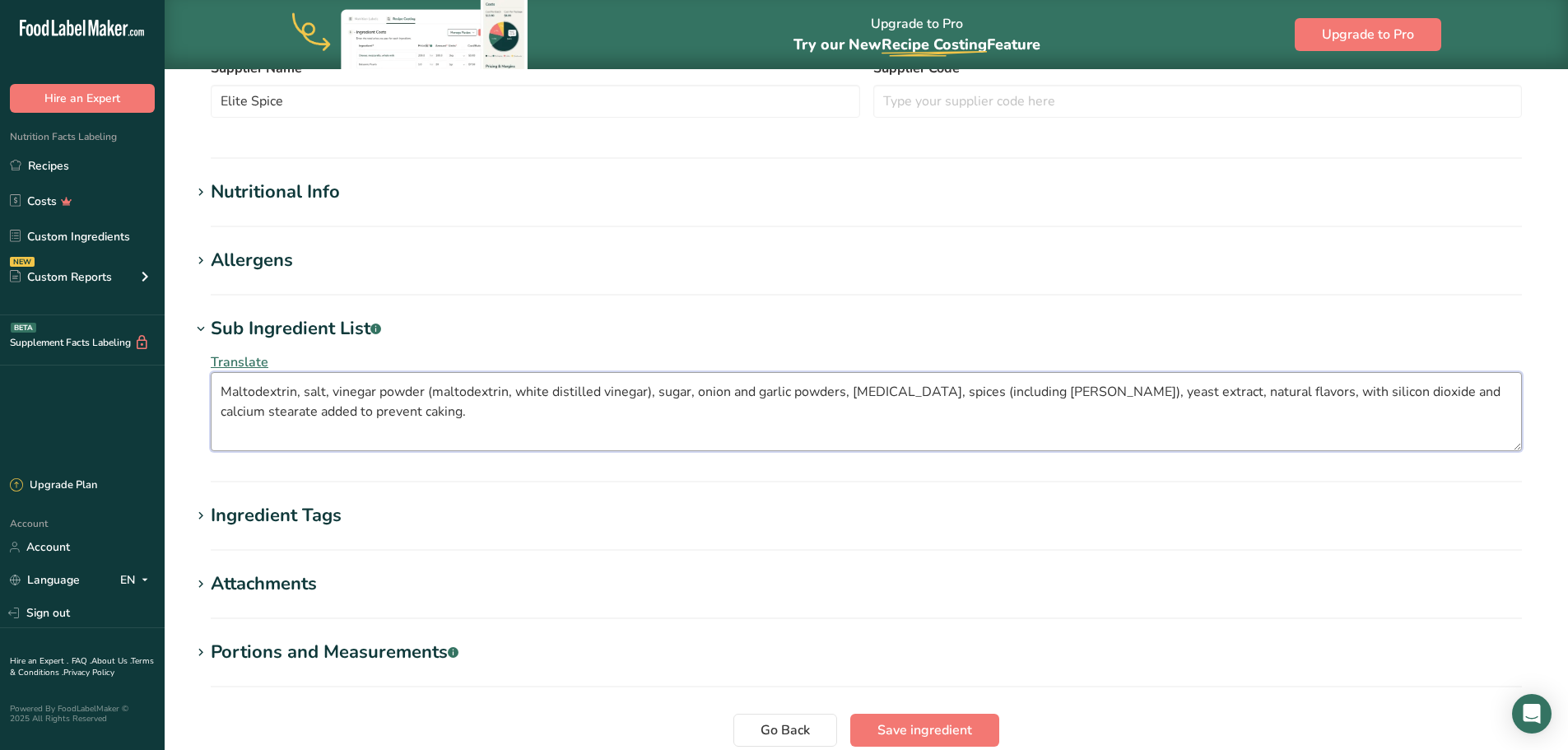
click at [493, 432] on textarea "Maltodextrin, salt, vinegar powder (maltodextrin, white distilled vinegar), sug…" at bounding box center [866, 411] width 1311 height 79
type textarea "Maltodextrin, salt, vinegar powder (maltodextrin, white distilled vinegar), sug…"
click at [207, 328] on icon at bounding box center [201, 329] width 15 height 23
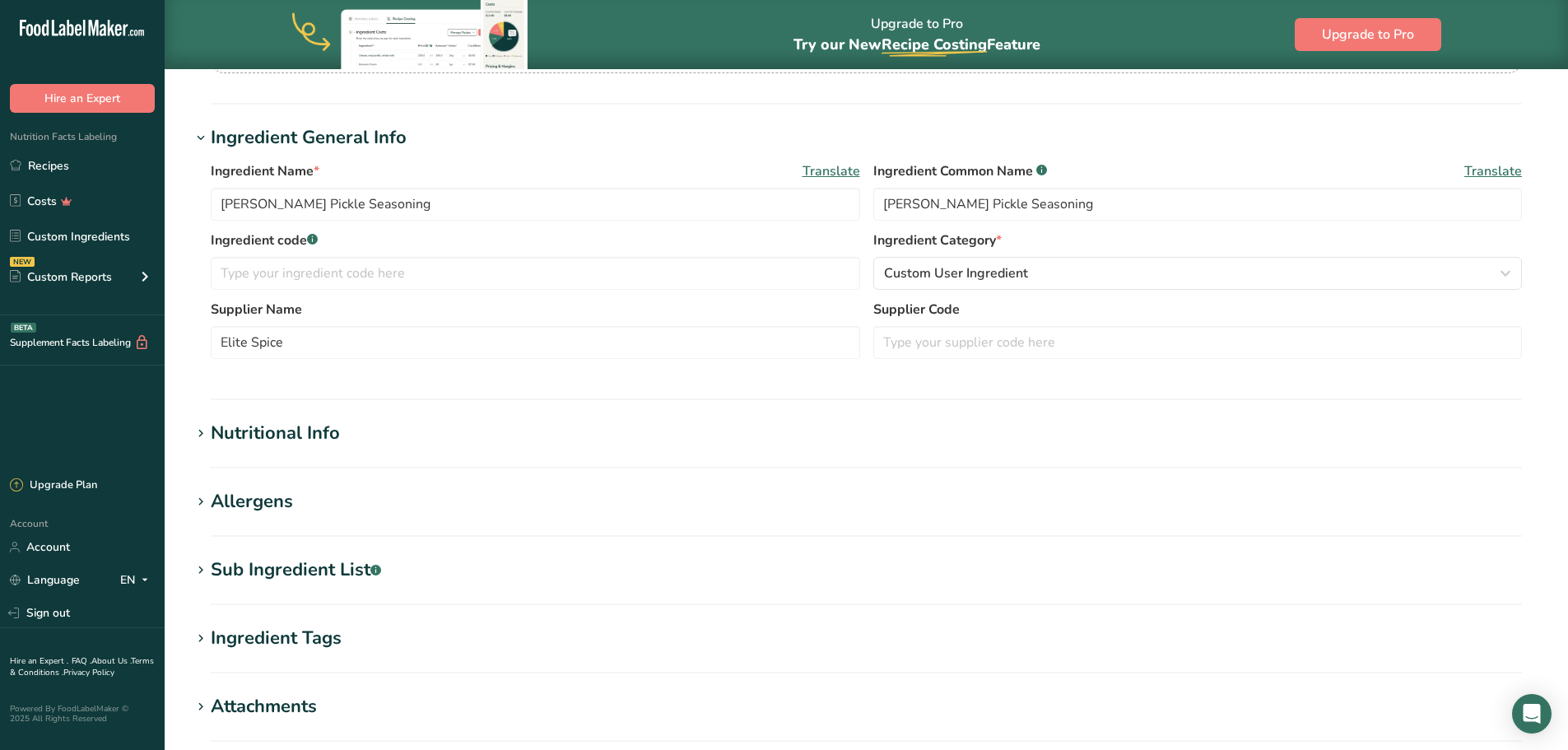
scroll to position [247, 0]
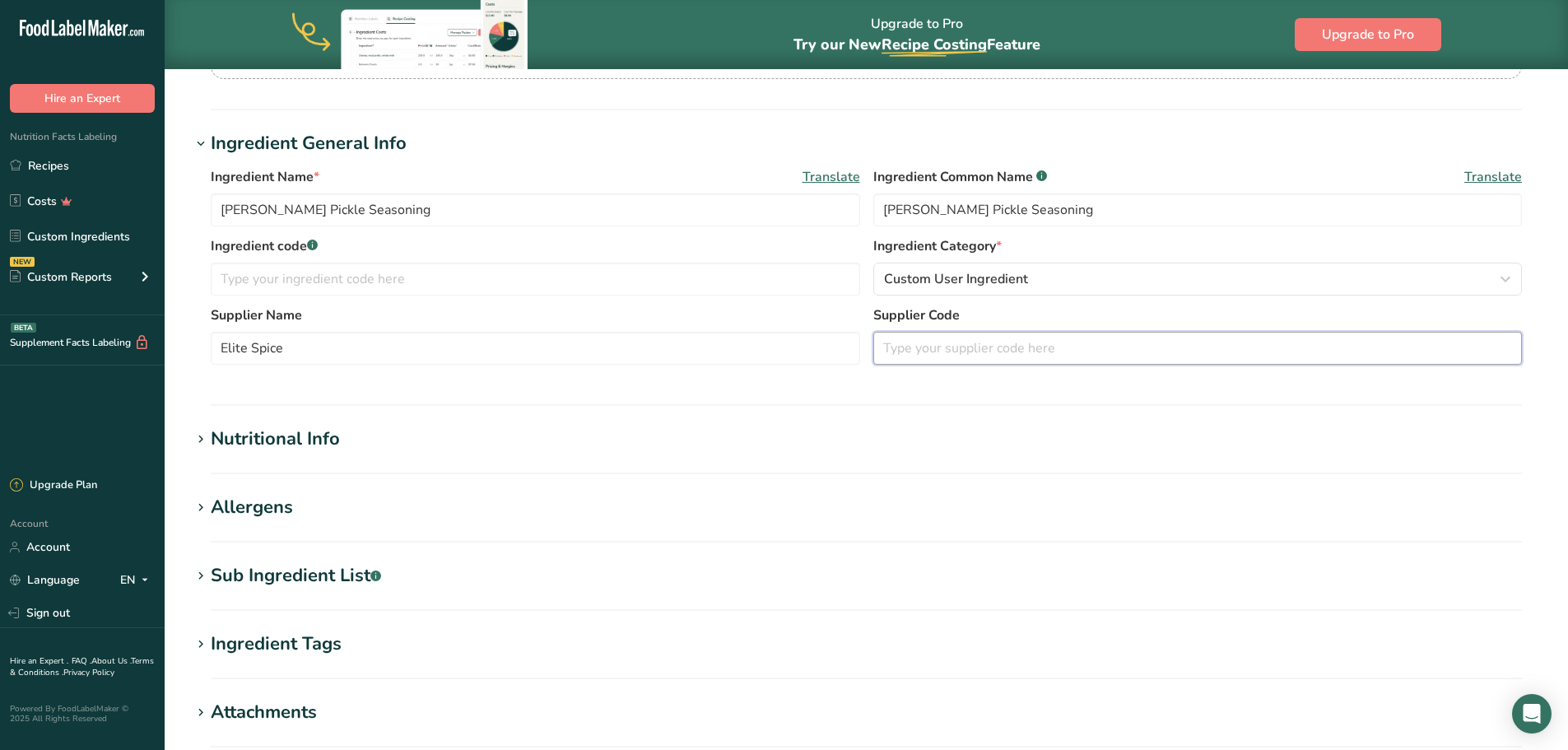
click at [969, 352] on input "text" at bounding box center [1198, 349] width 650 height 33
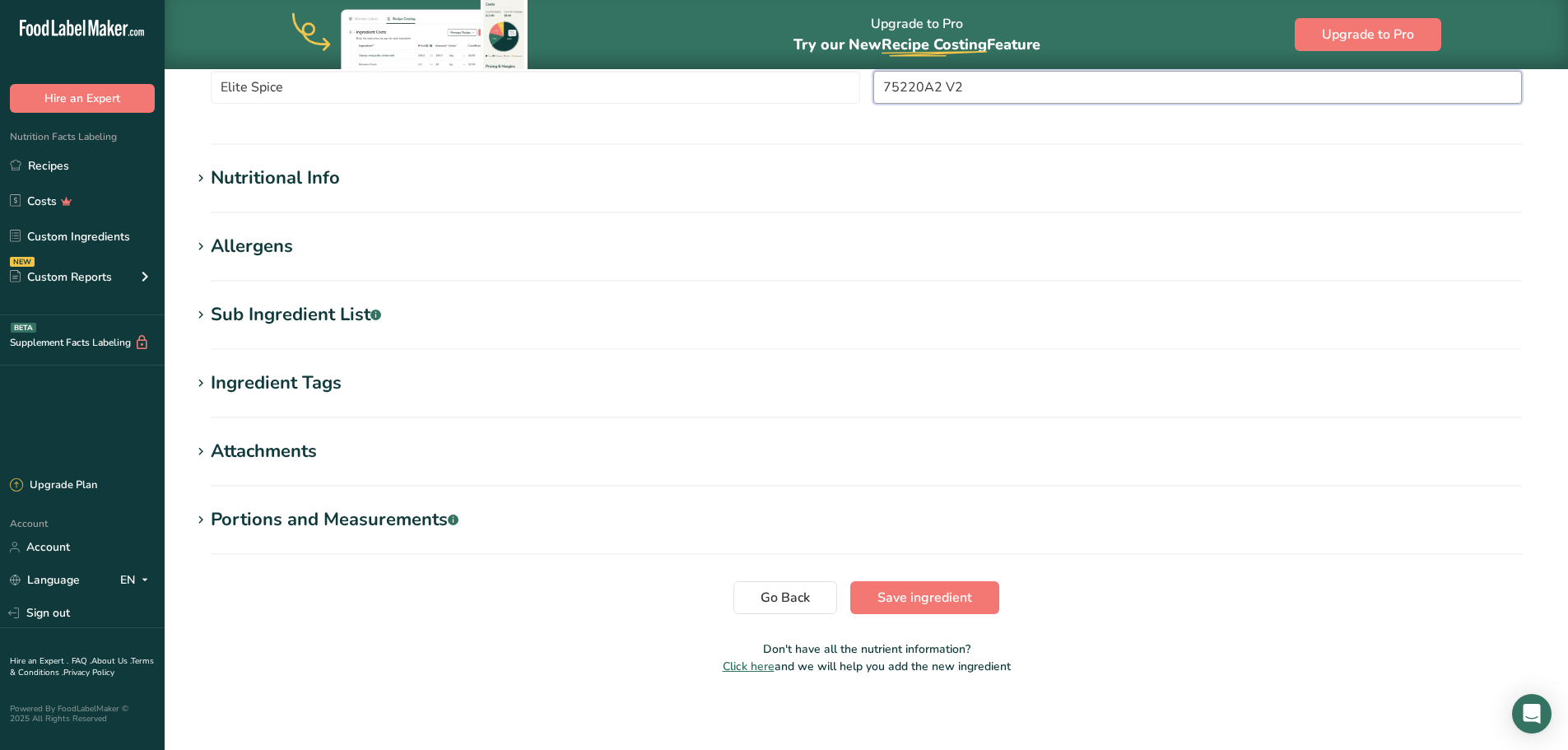
scroll to position [512, 0]
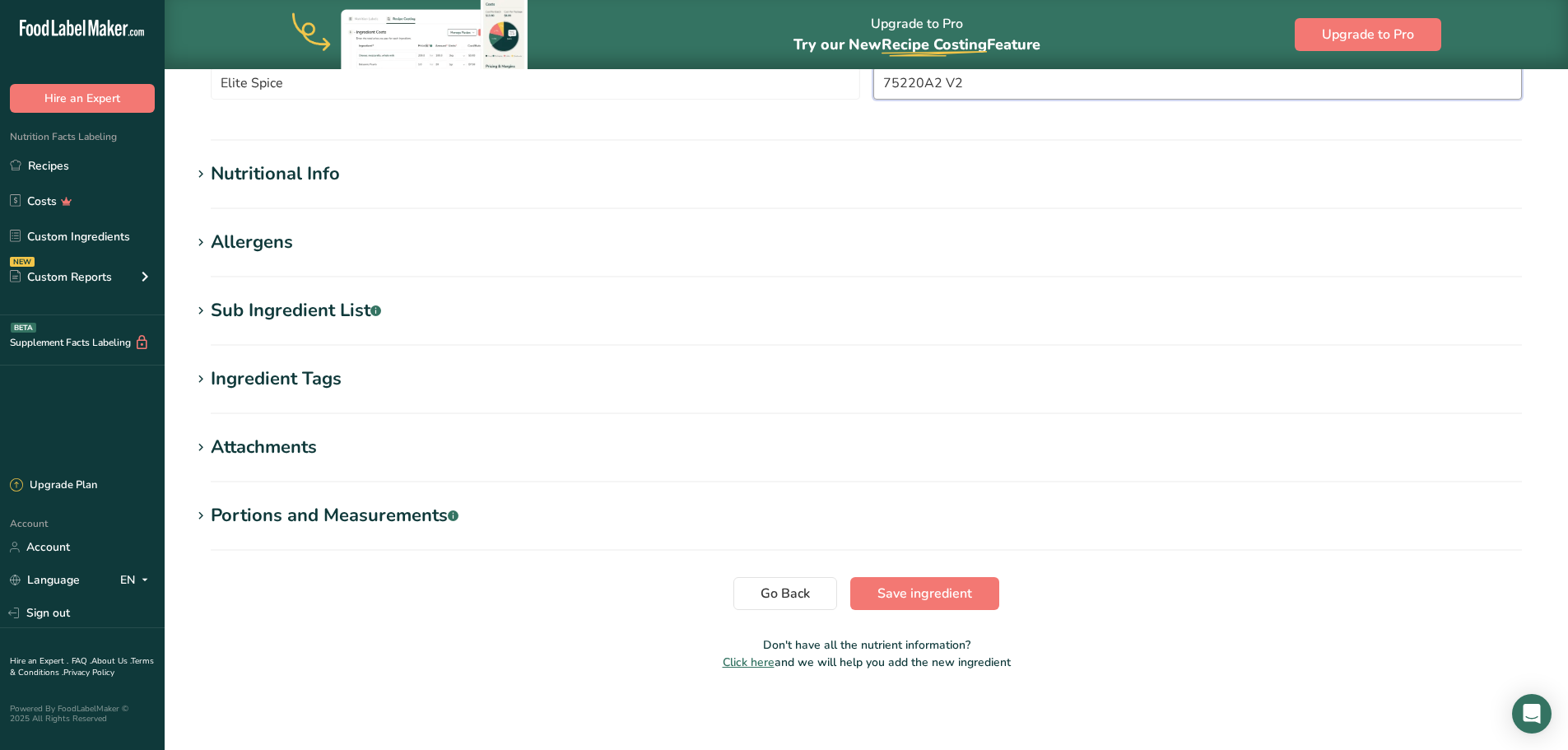
type input "75220A2 V2"
click at [206, 172] on icon at bounding box center [201, 174] width 15 height 23
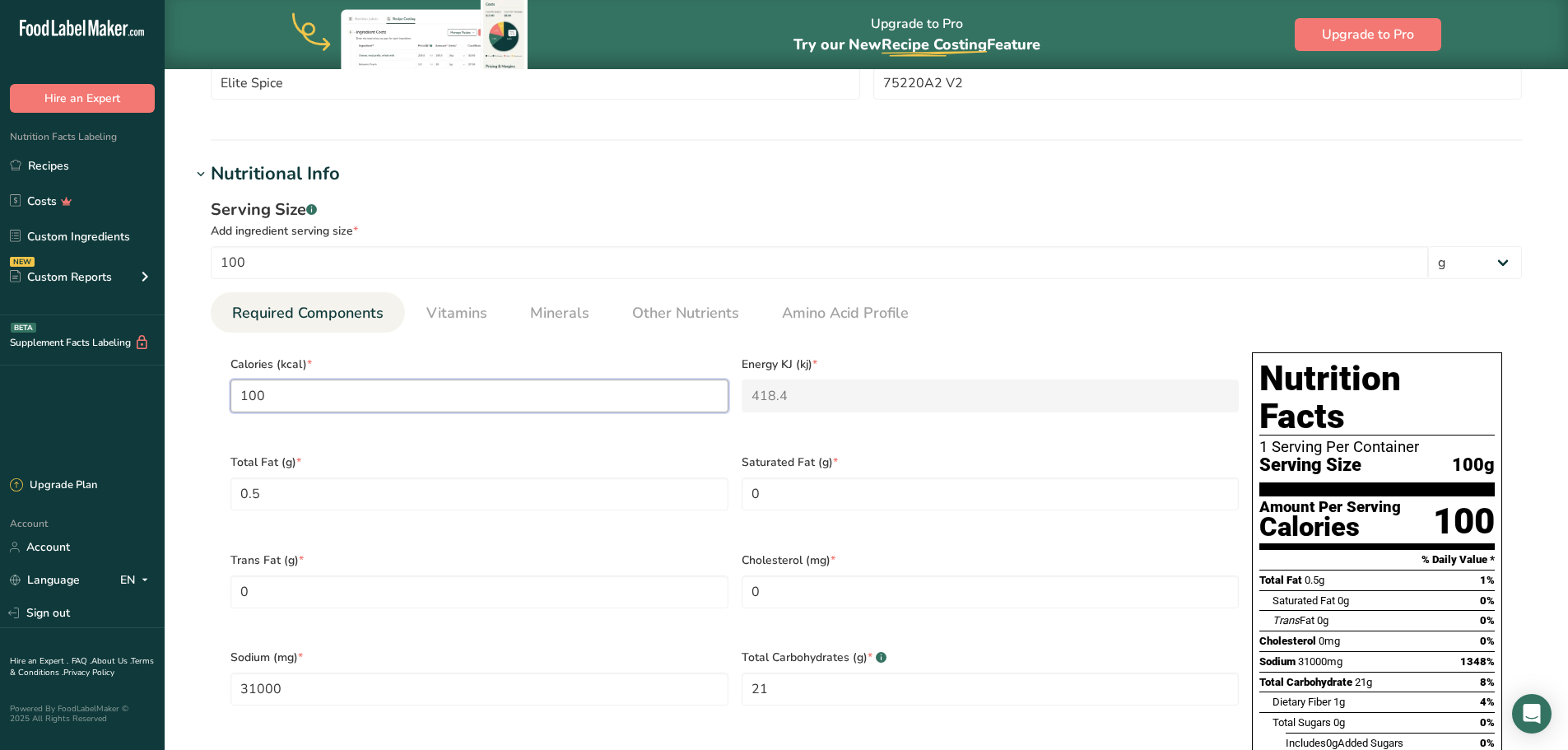
drag, startPoint x: 396, startPoint y: 408, endPoint x: 224, endPoint y: 402, distance: 172.1
click at [226, 403] on div "Calories (kcal) * 100" at bounding box center [479, 395] width 512 height 98
type input "2"
type KJ "8.4"
type input "29"
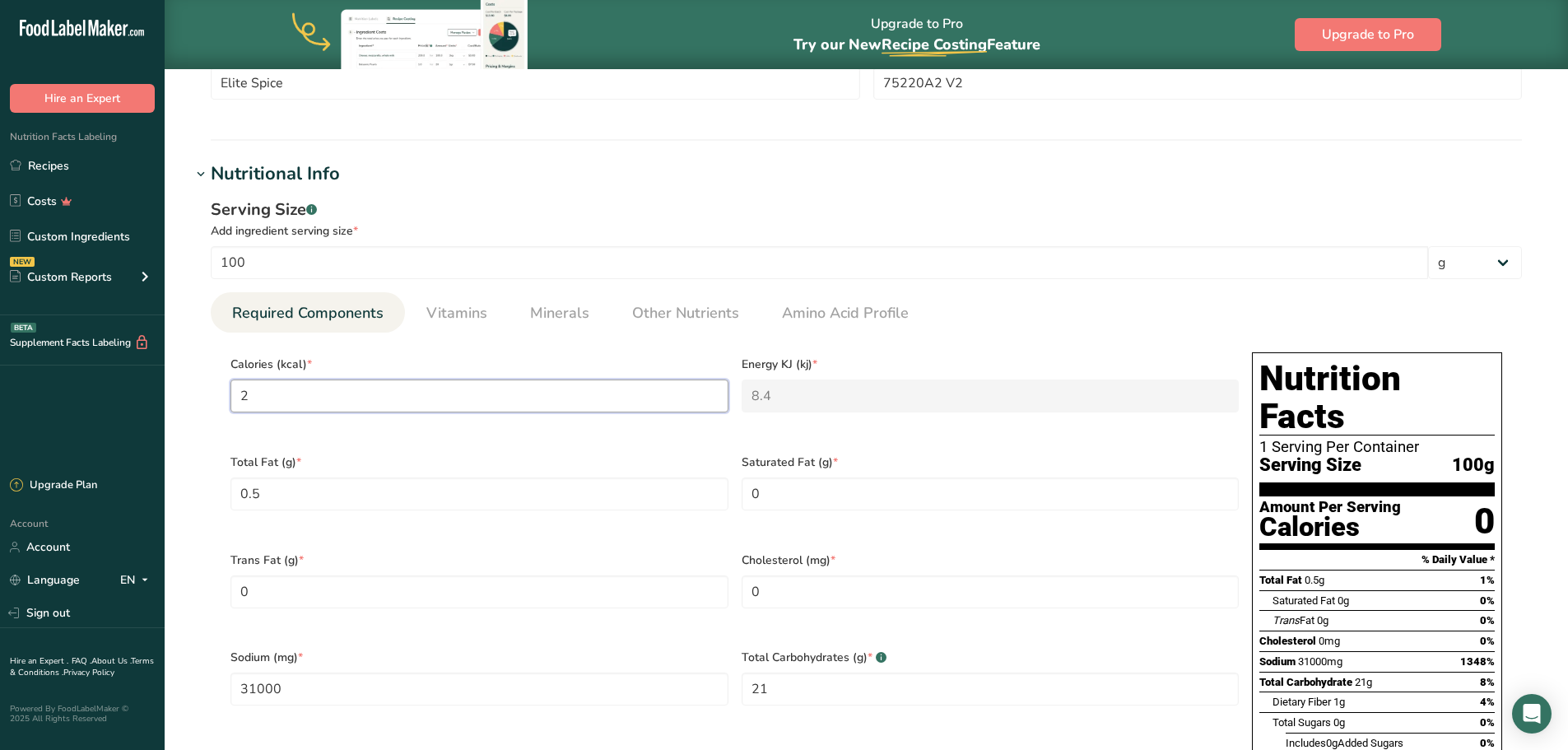
type KJ "121.3"
type input "295"
type KJ "1234.3"
type input "295.2"
type KJ "1235.1"
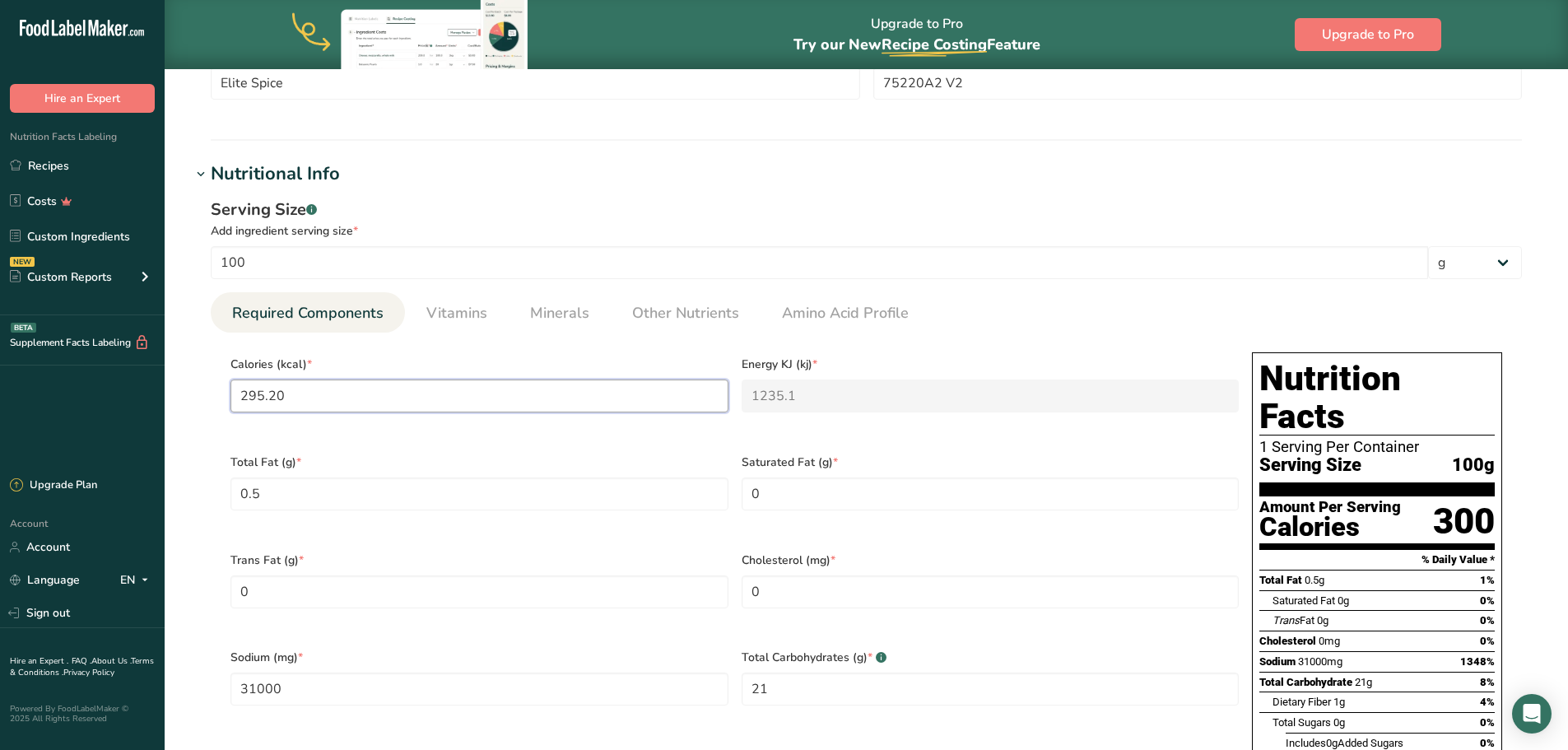
type input "295.20"
type Fat "12.20"
type Fat "1.59"
type input "8204.54"
type Carbohydrates "69.72"
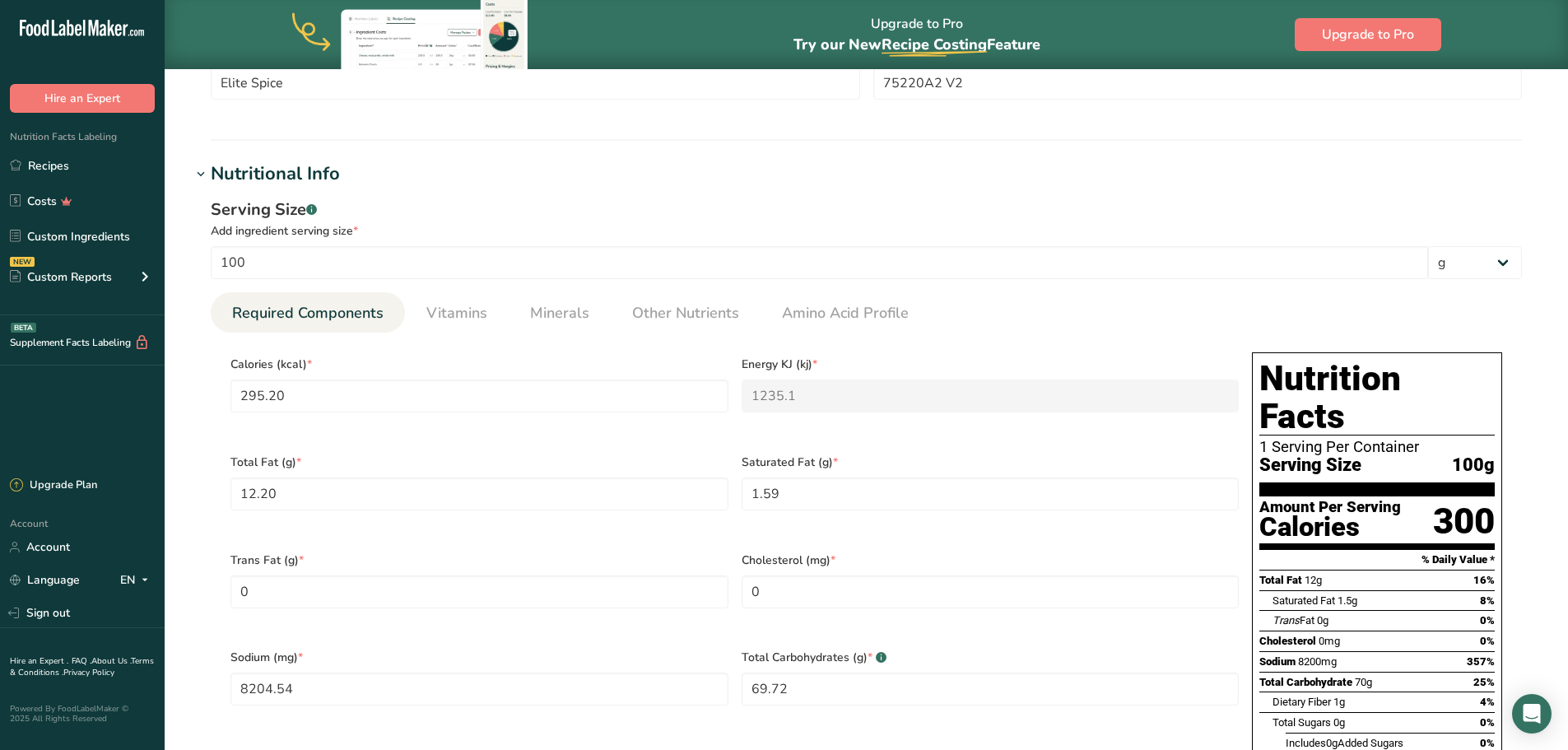
scroll to position [541, 0]
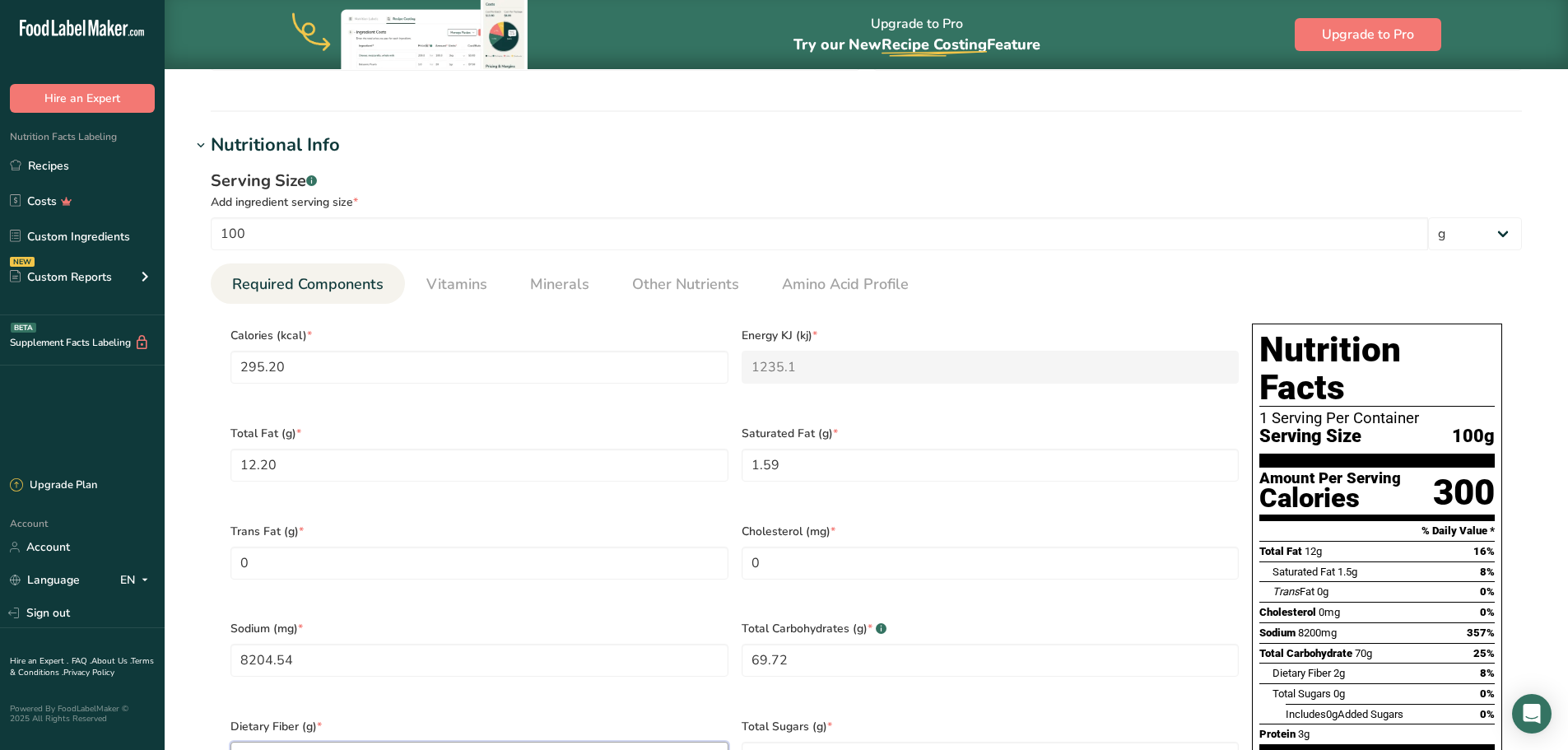
type Fiber "2.35"
type Sugars "16.55"
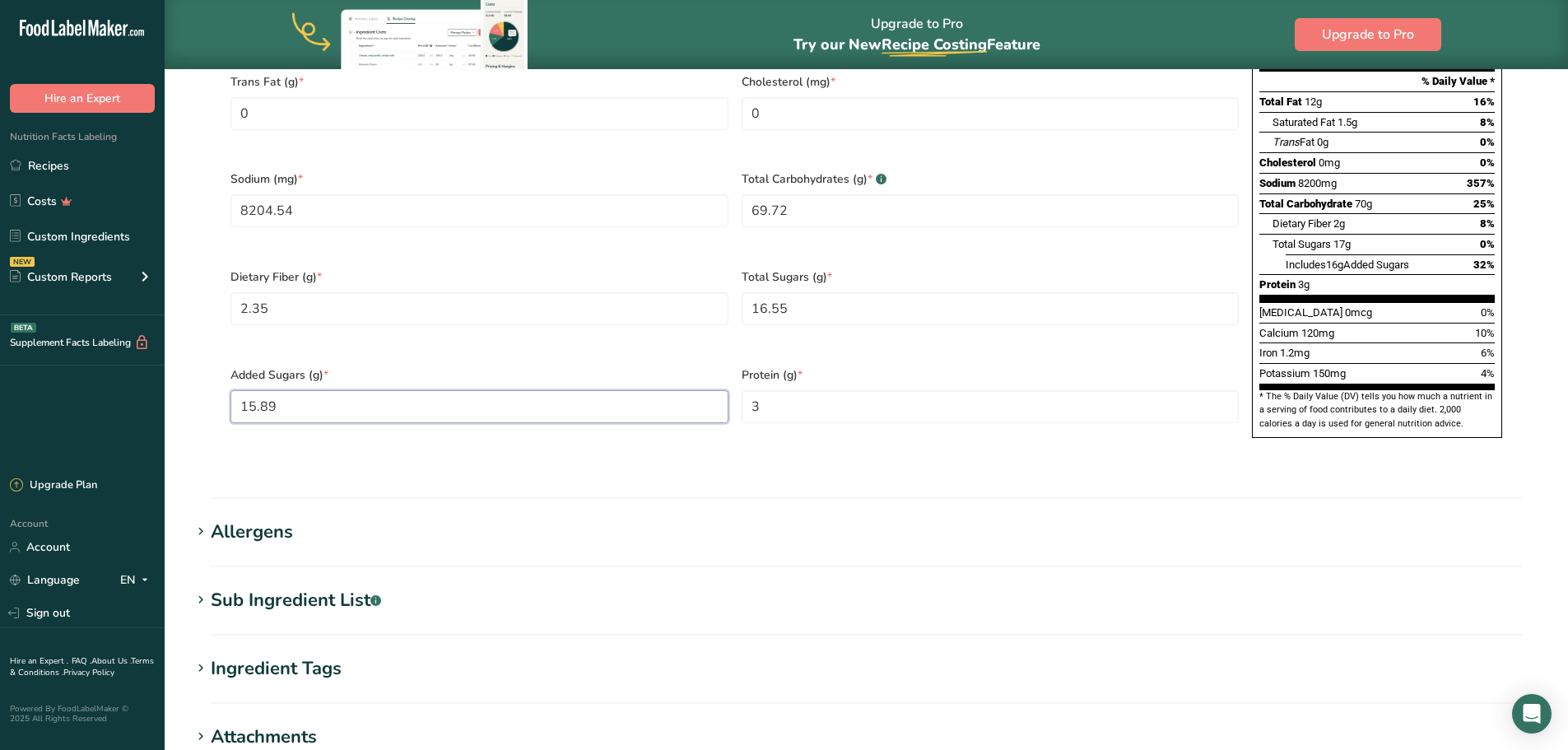
type Sugars "15.89"
type input "2.90"
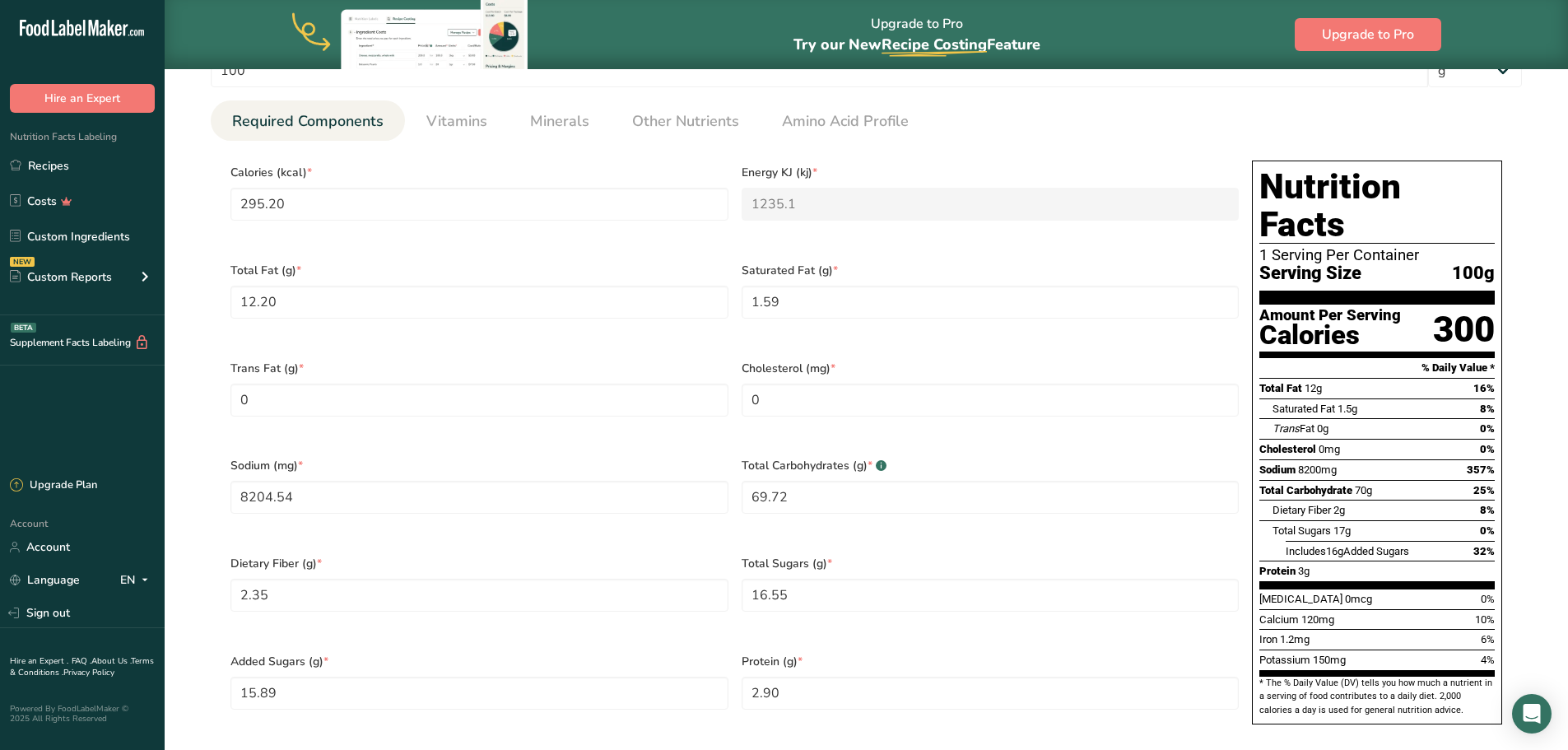
scroll to position [661, 0]
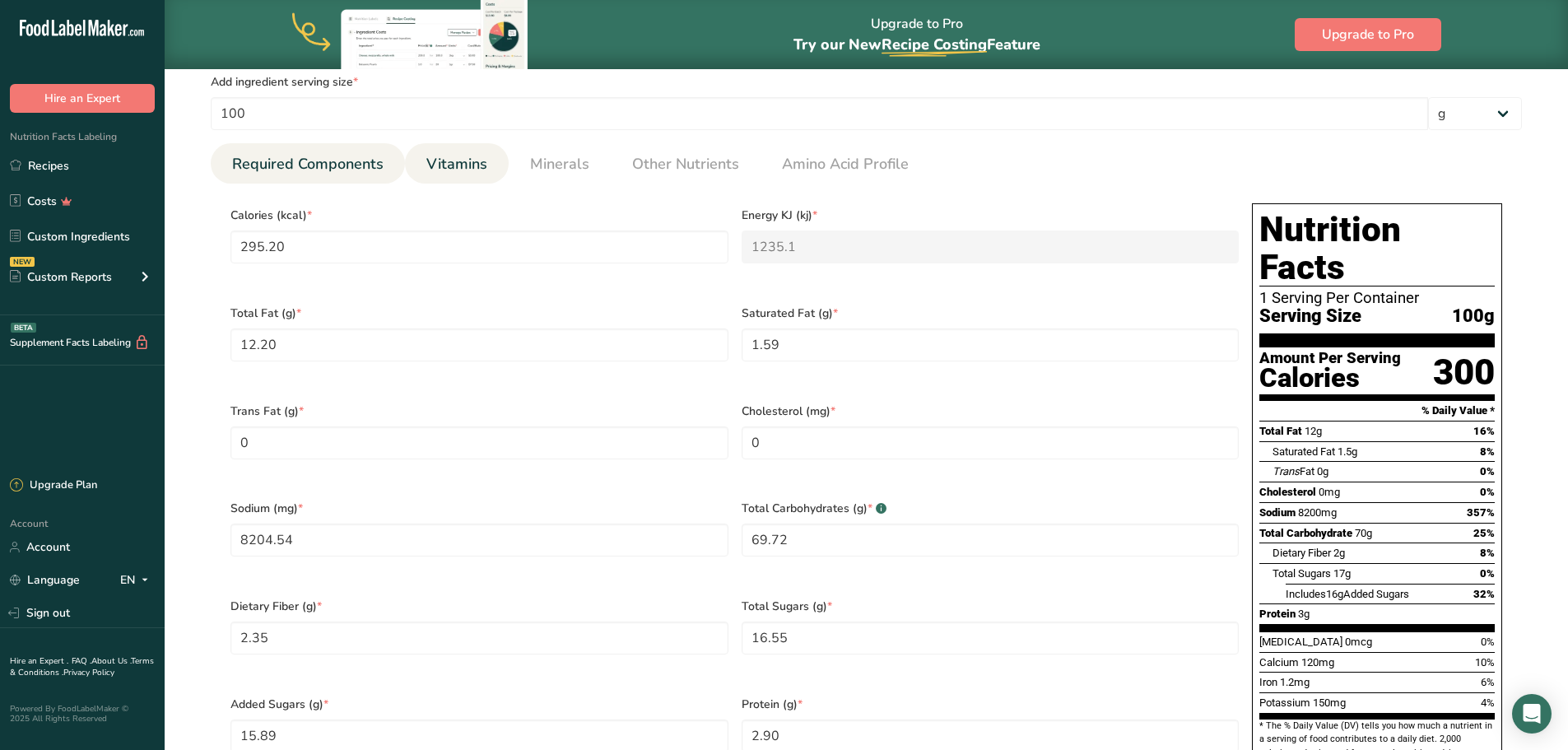
click at [463, 168] on span "Vitamins" at bounding box center [456, 164] width 61 height 22
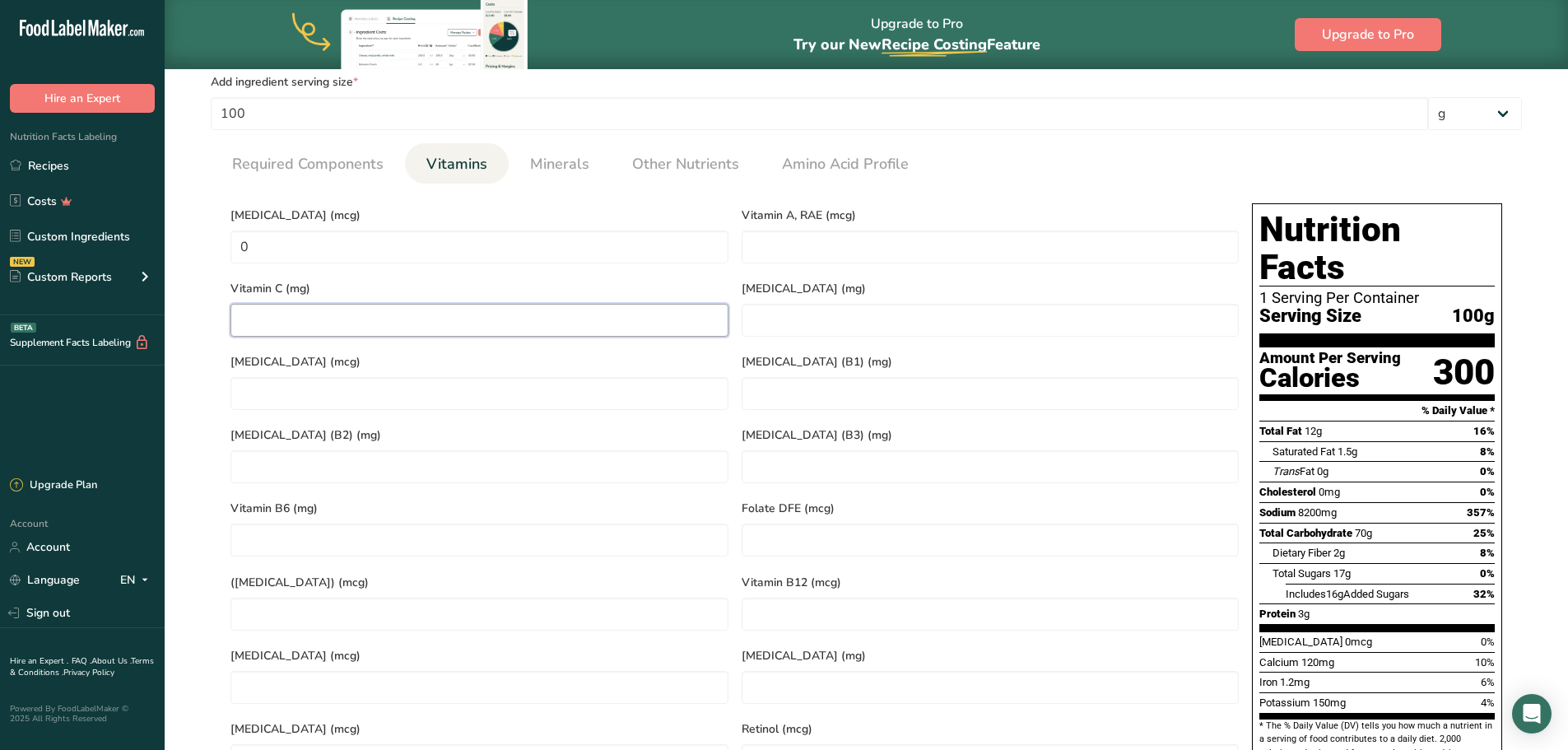
click at [427, 310] on C "number" at bounding box center [479, 320] width 498 height 33
type C "2.70"
click at [871, 247] on RAE "number" at bounding box center [990, 248] width 498 height 33
type RAE "0.92"
click at [303, 274] on div "Vitamin C (mg) 2.70" at bounding box center [479, 306] width 512 height 74
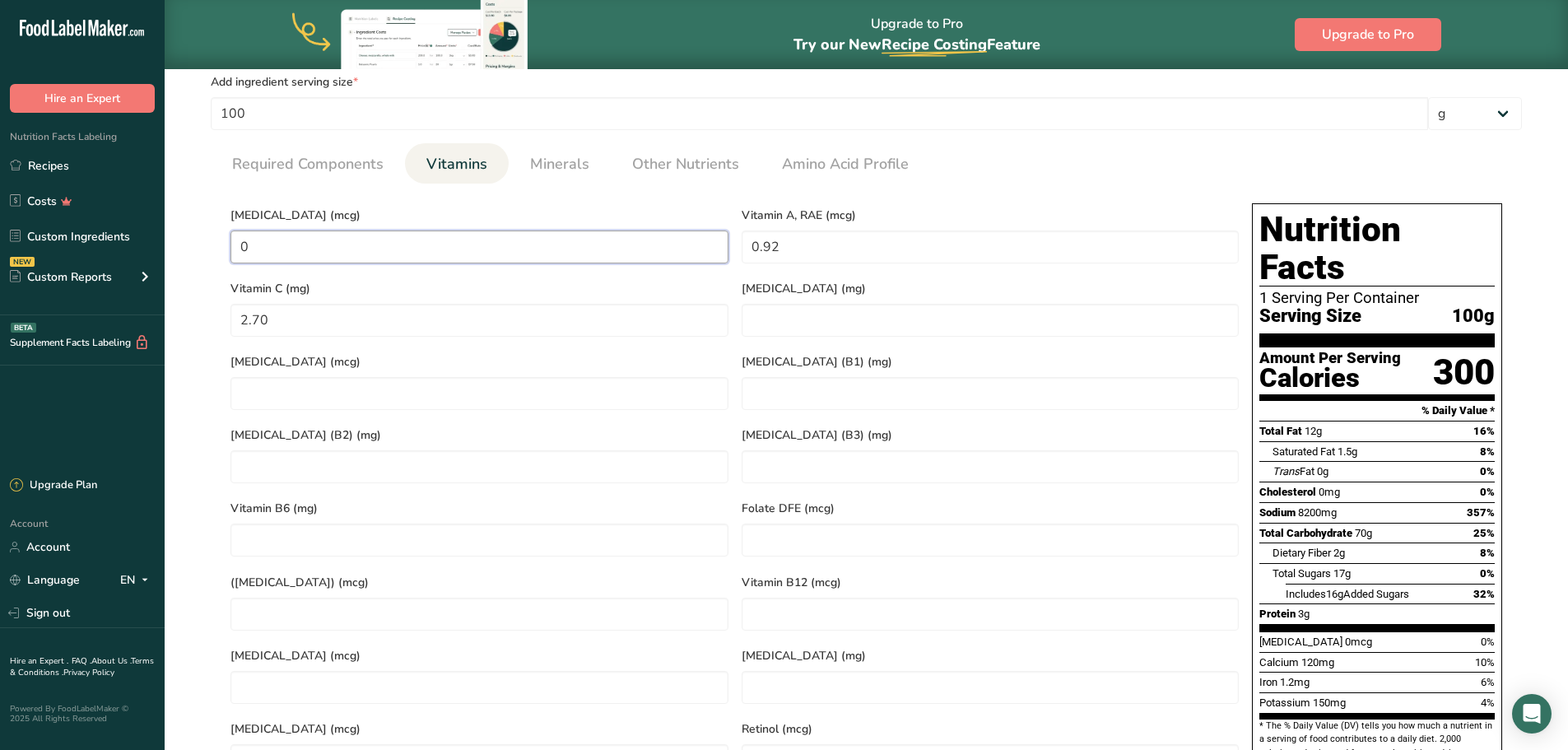
click at [303, 257] on D "0" at bounding box center [479, 248] width 498 height 33
type D "0"
click at [548, 167] on span "Minerals" at bounding box center [559, 164] width 59 height 22
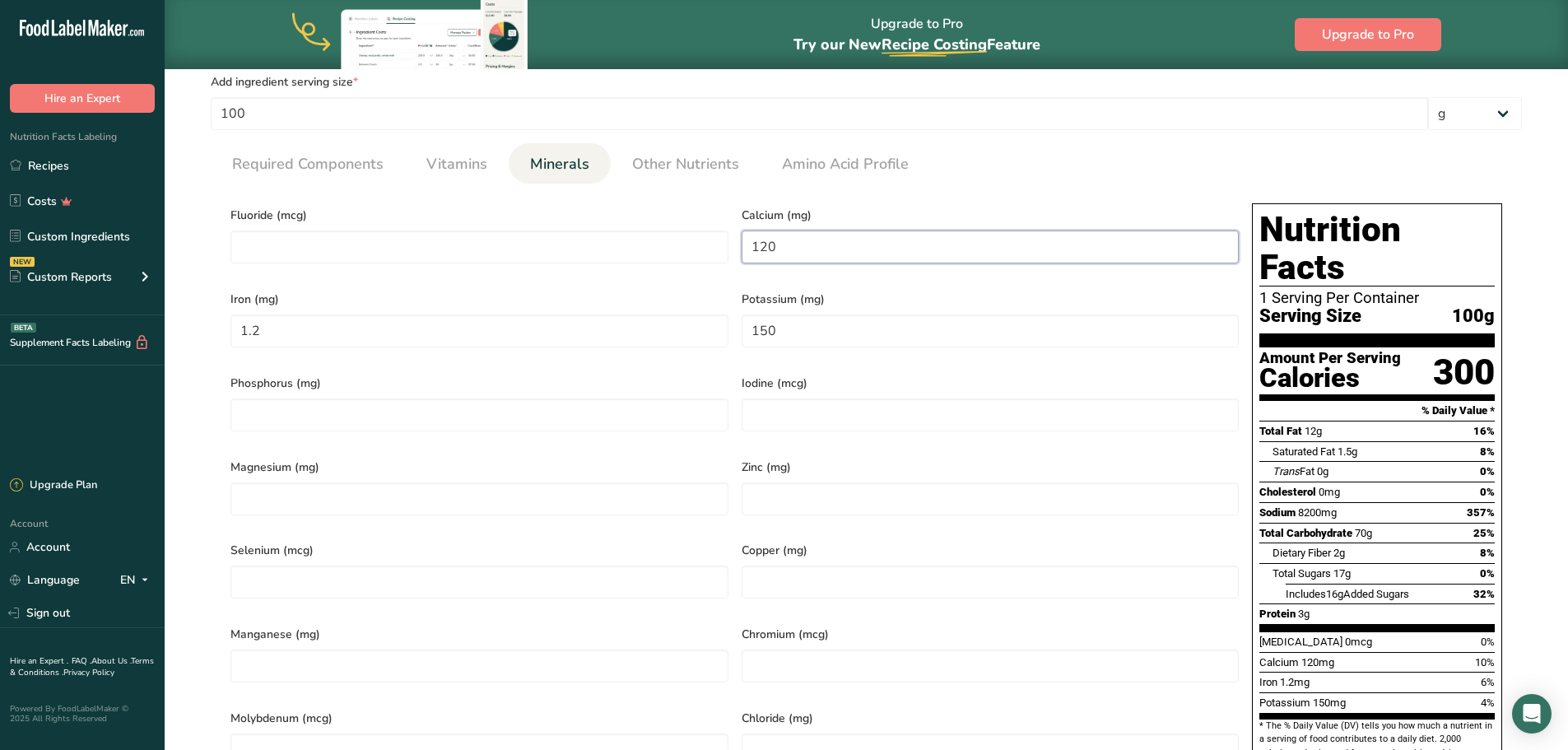
click at [845, 247] on input "120" at bounding box center [990, 248] width 498 height 33
type input "0"
type input "114.75"
type input "0.91"
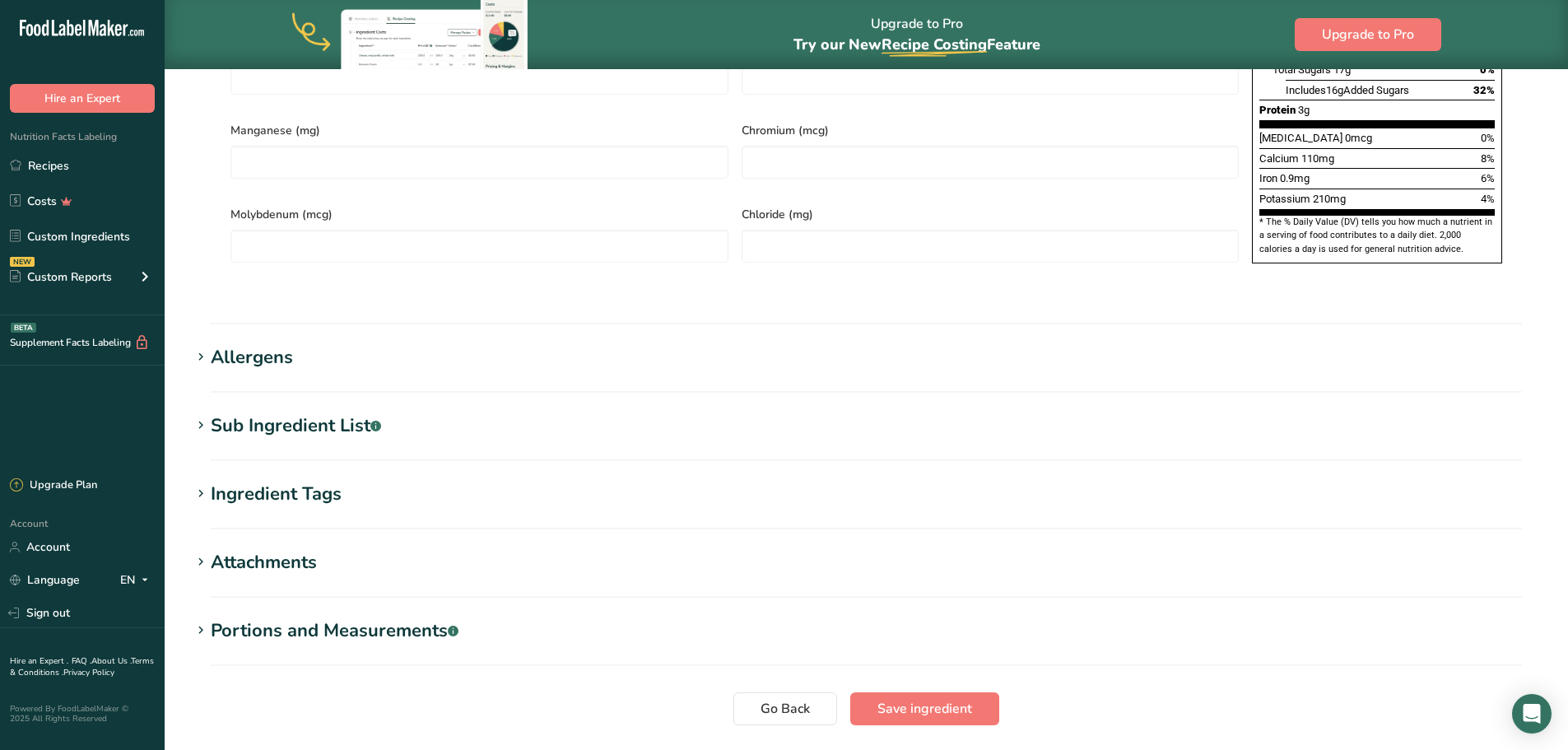
scroll to position [1242, 0]
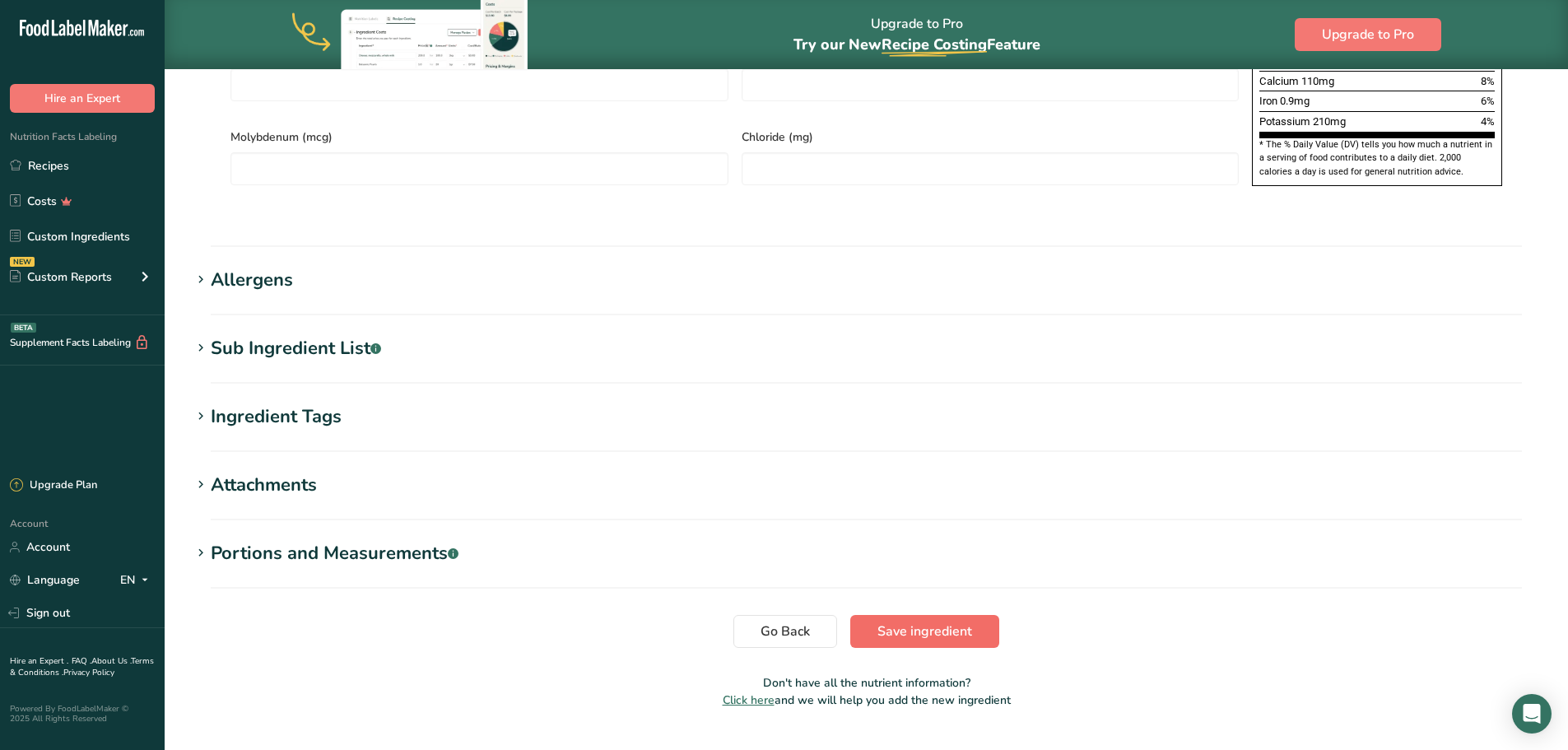
type input "214.70"
click at [944, 621] on span "Save ingredient" at bounding box center [925, 630] width 95 height 19
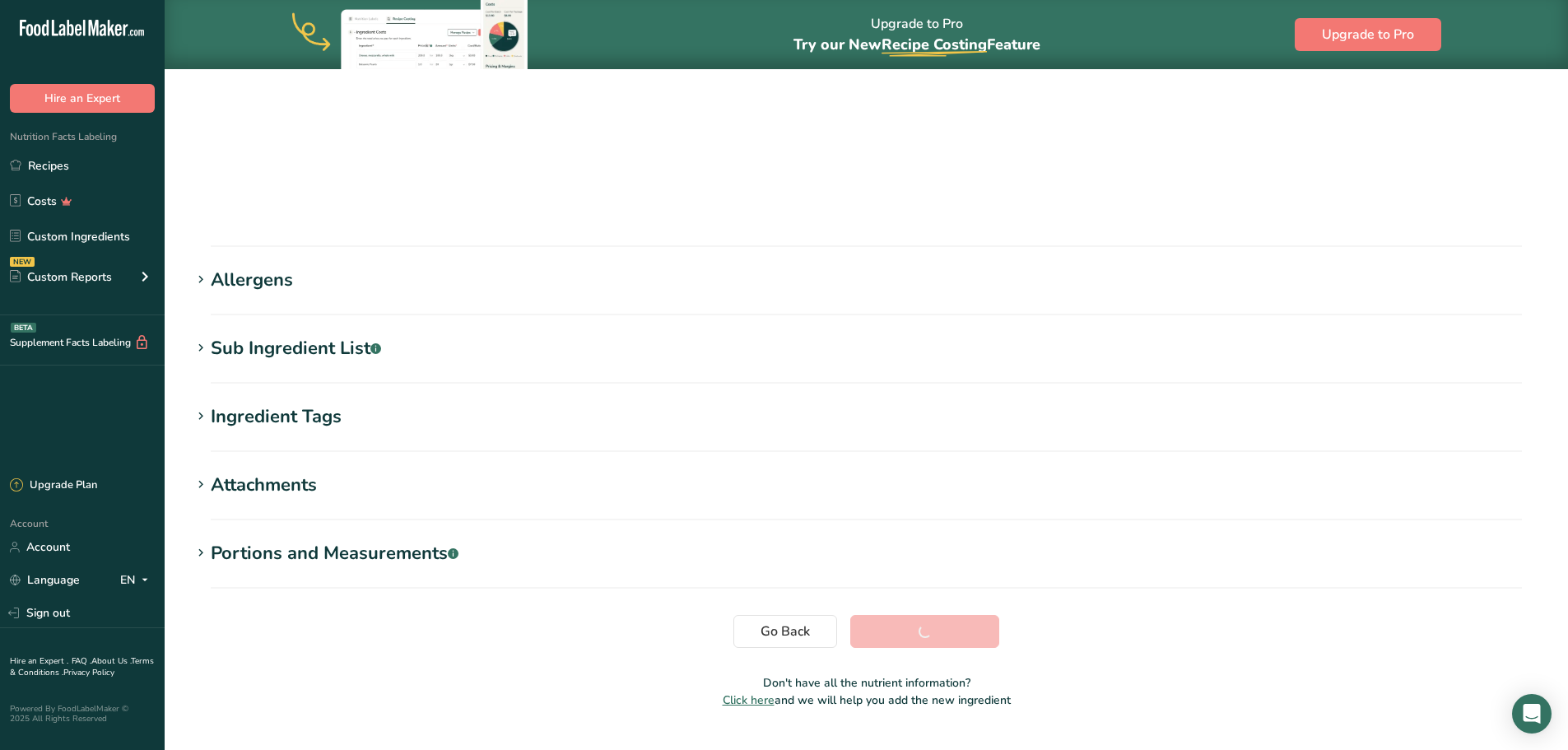
scroll to position [121, 0]
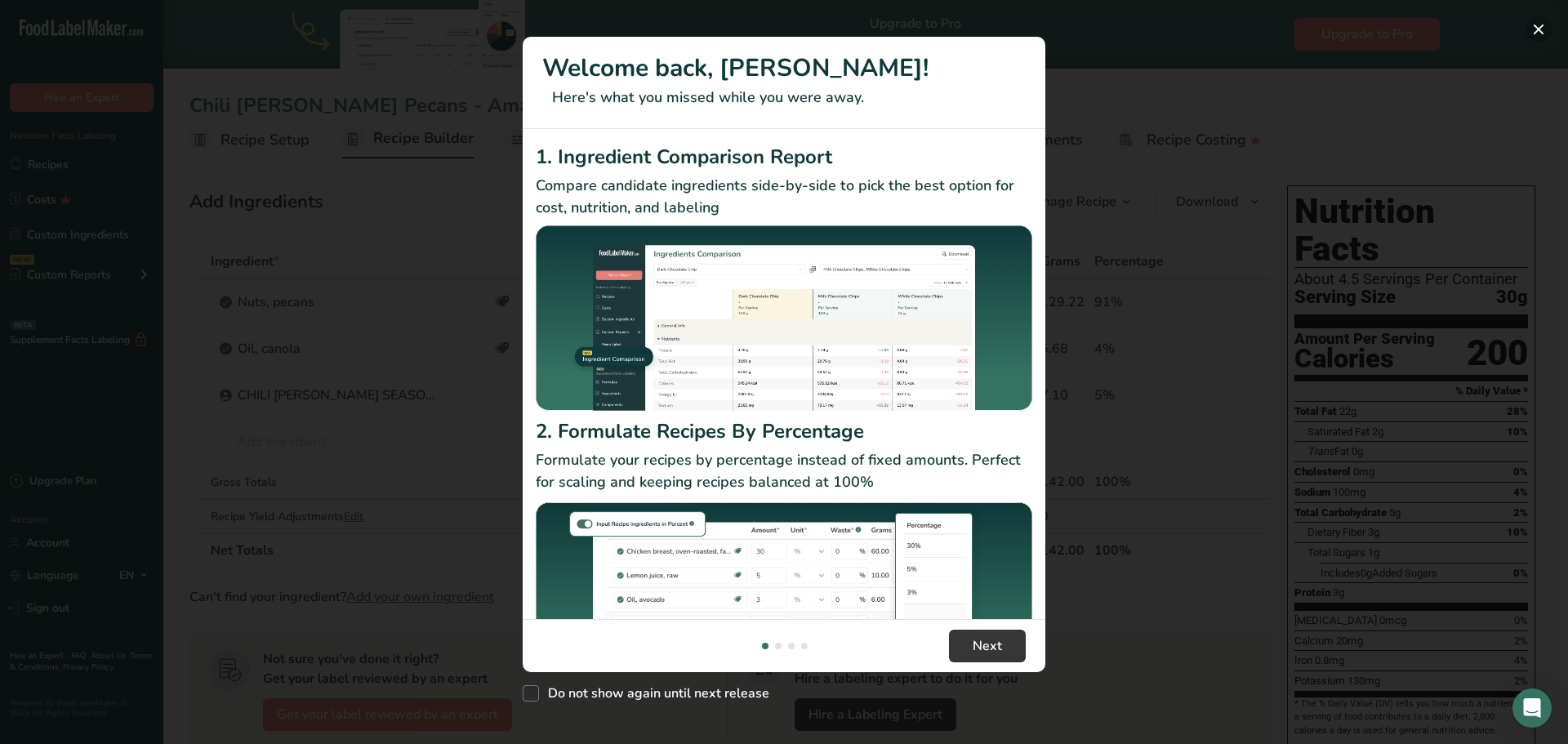
click at [1547, 33] on button "New Features" at bounding box center [1538, 29] width 26 height 26
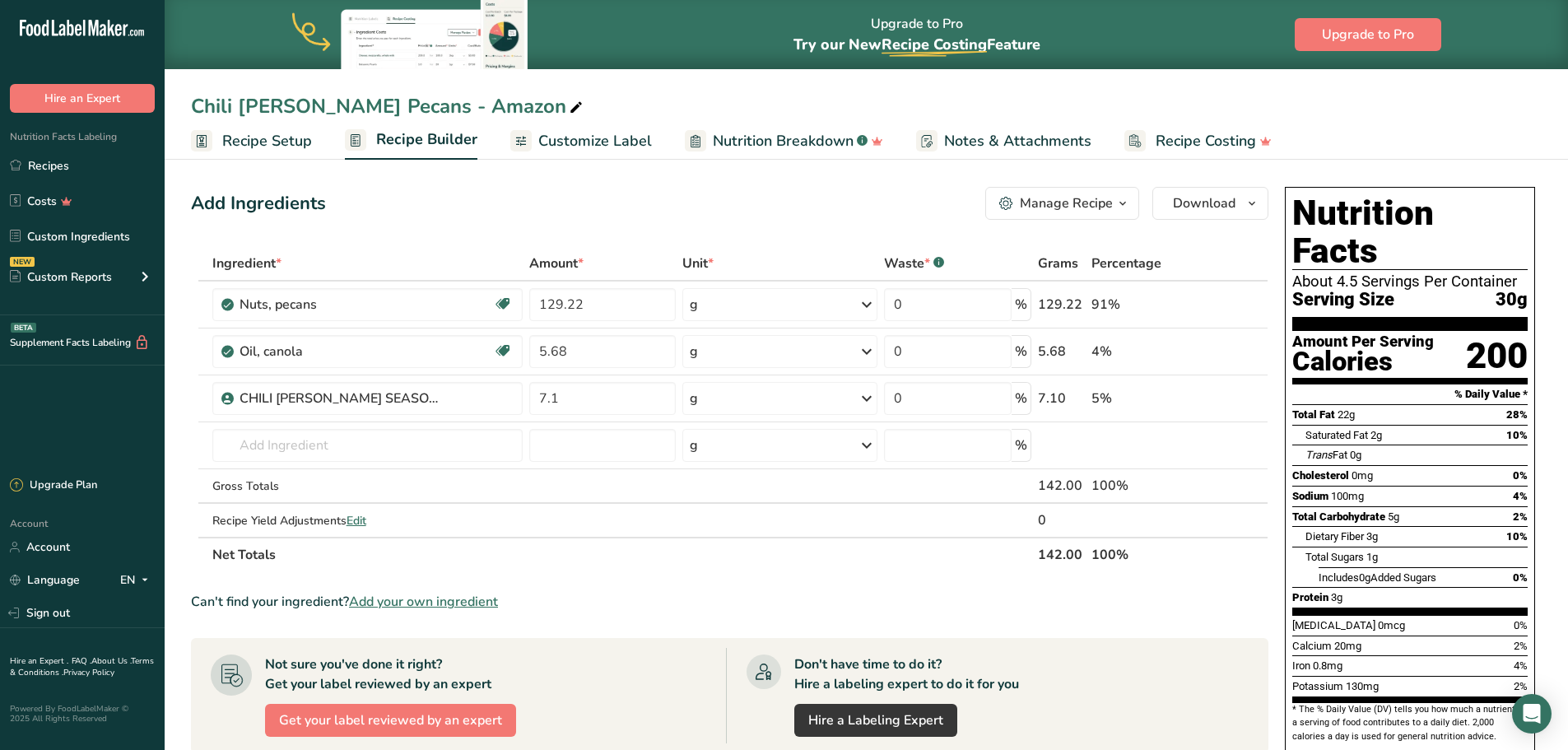
click at [568, 144] on span "Customize Label" at bounding box center [594, 141] width 113 height 22
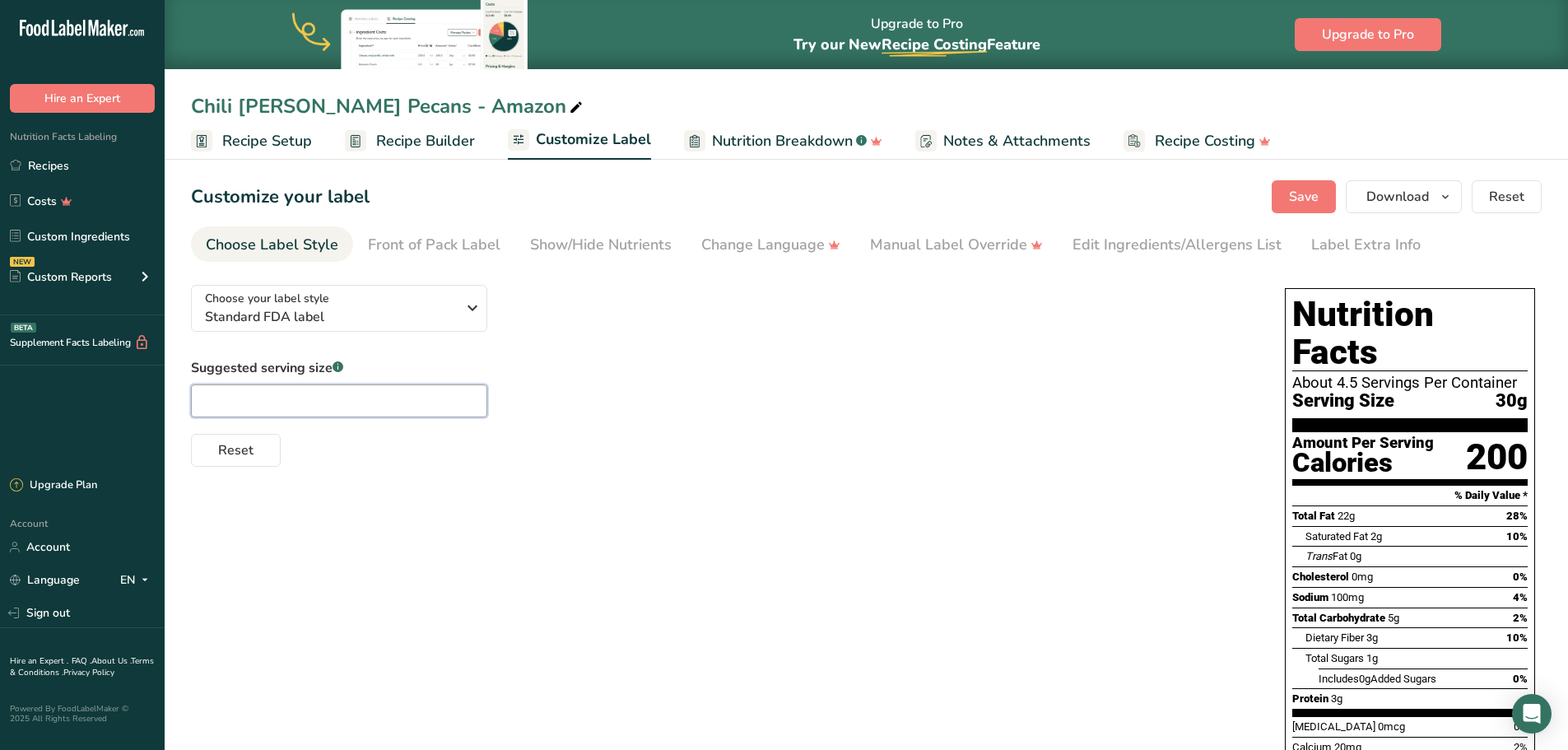
click at [362, 395] on input "text" at bounding box center [340, 401] width 296 height 33
type input "1/4 cup"
click at [1311, 205] on span "Save" at bounding box center [1304, 196] width 29 height 19
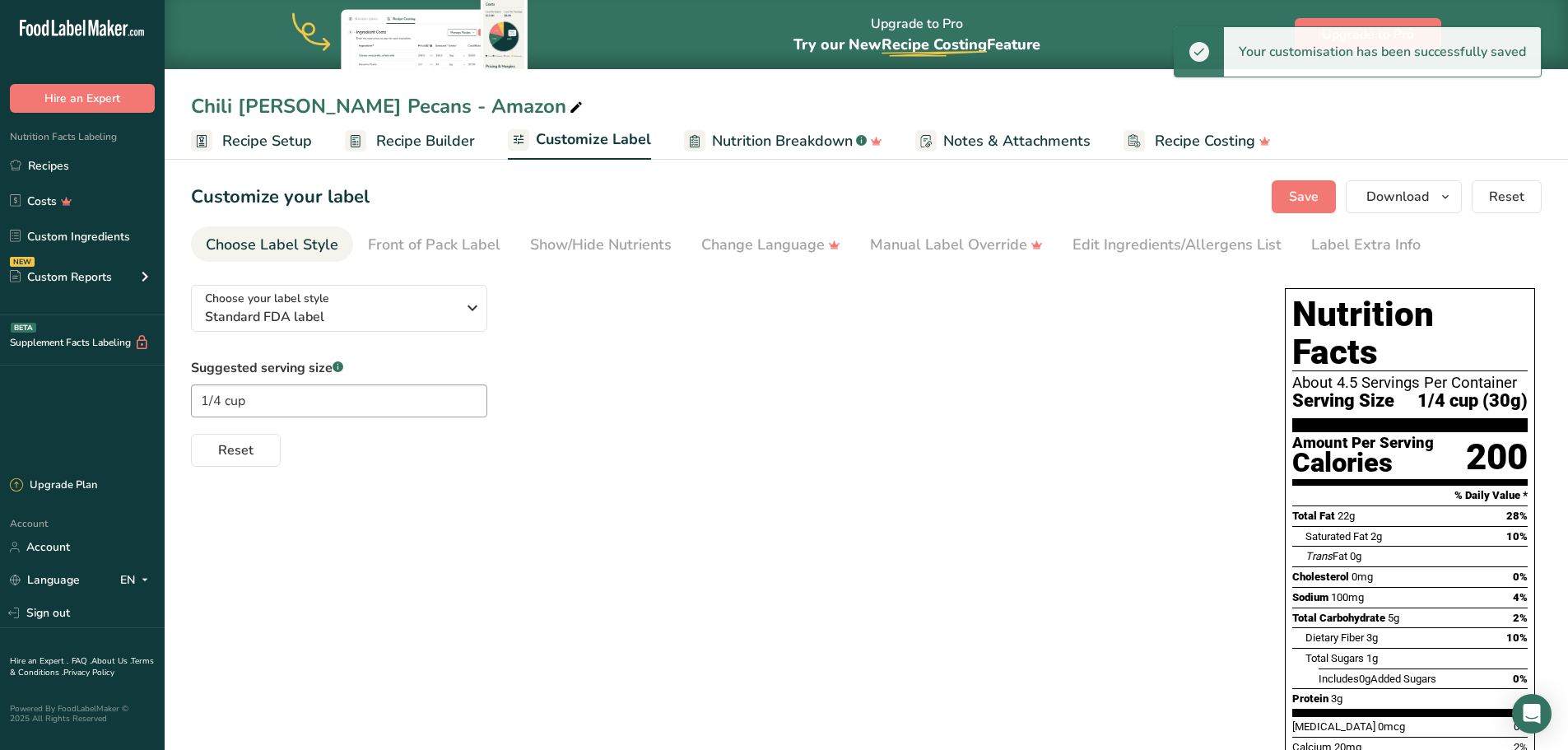
click at [393, 140] on span "Recipe Builder" at bounding box center [425, 141] width 98 height 22
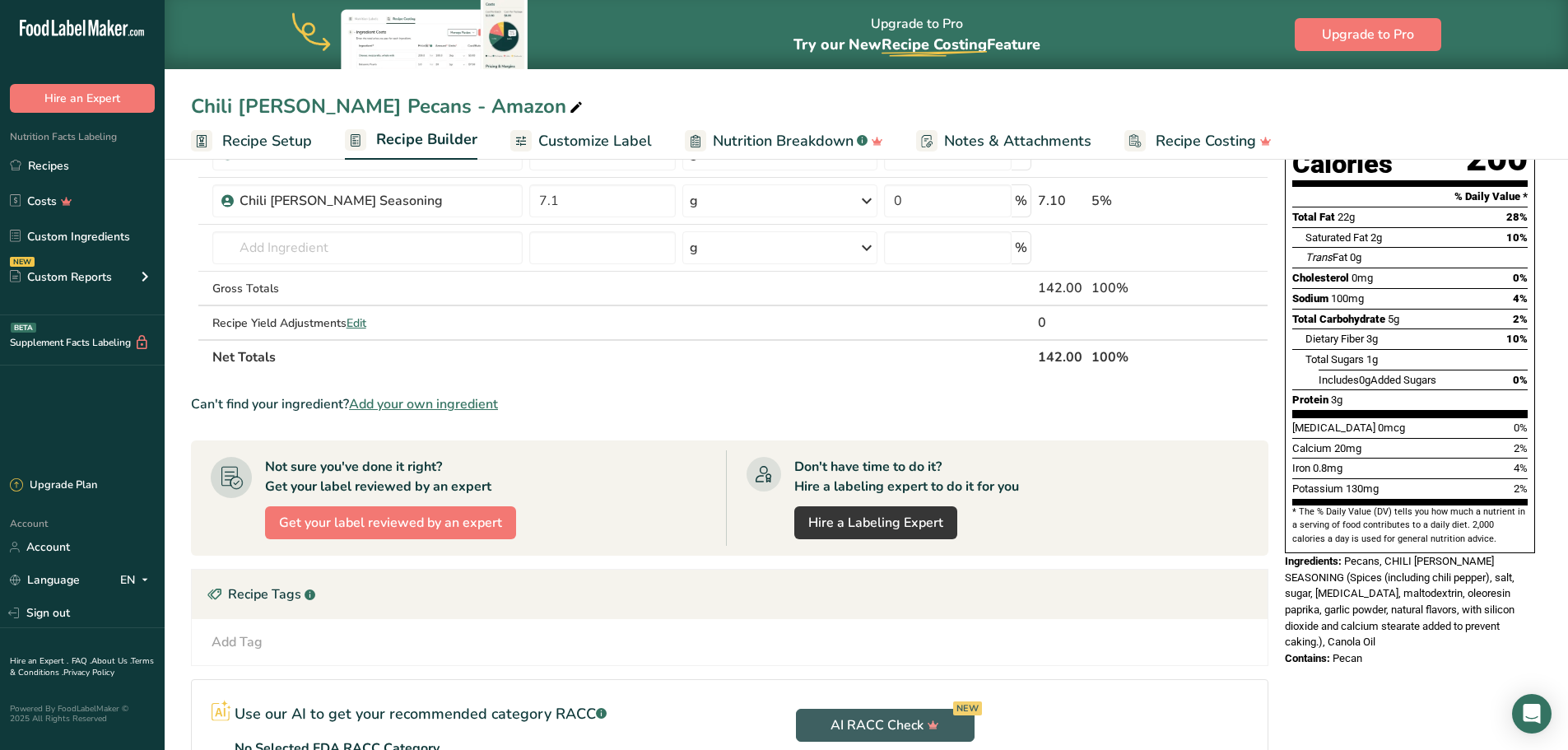
scroll to position [247, 0]
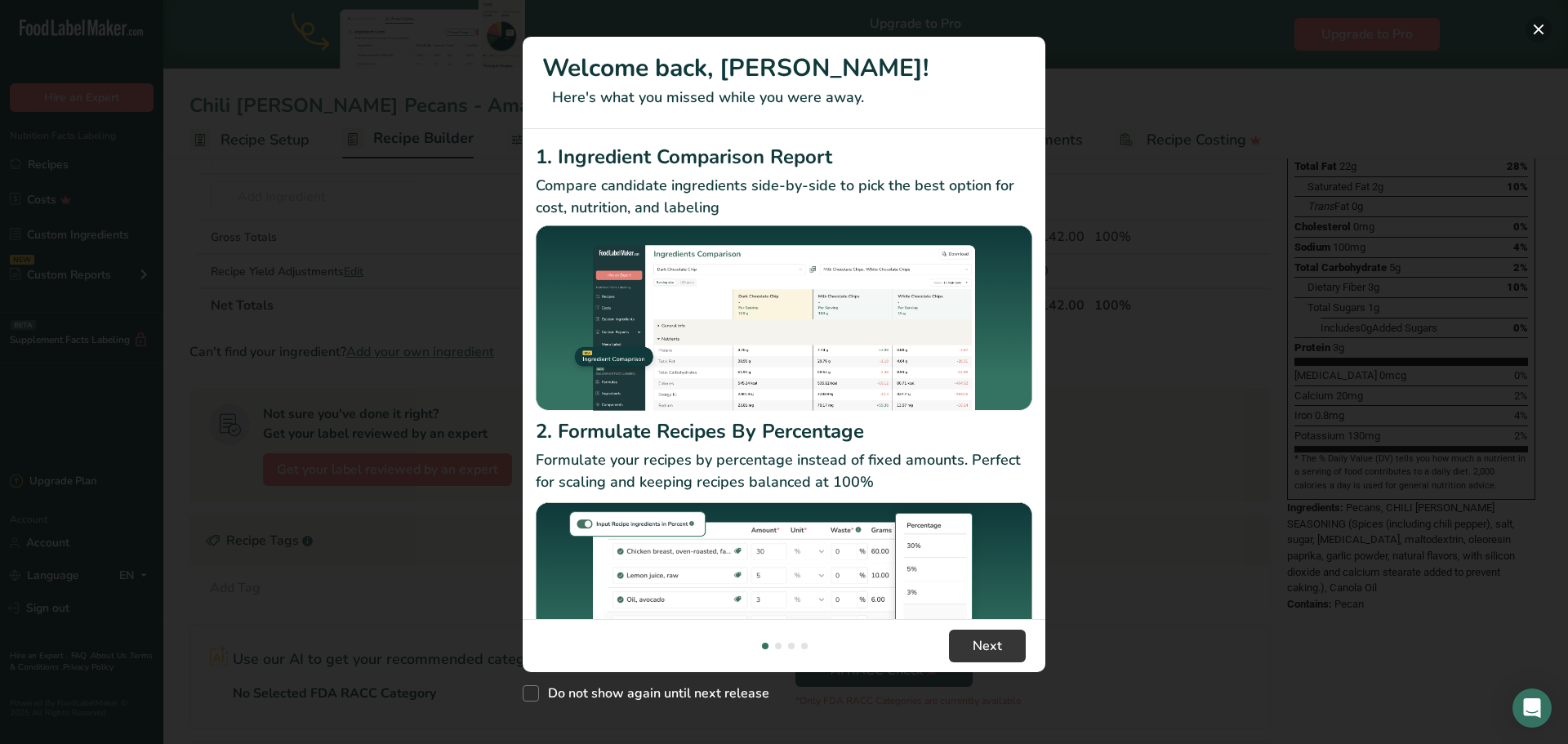
click at [1537, 27] on button "New Features" at bounding box center [1538, 29] width 26 height 26
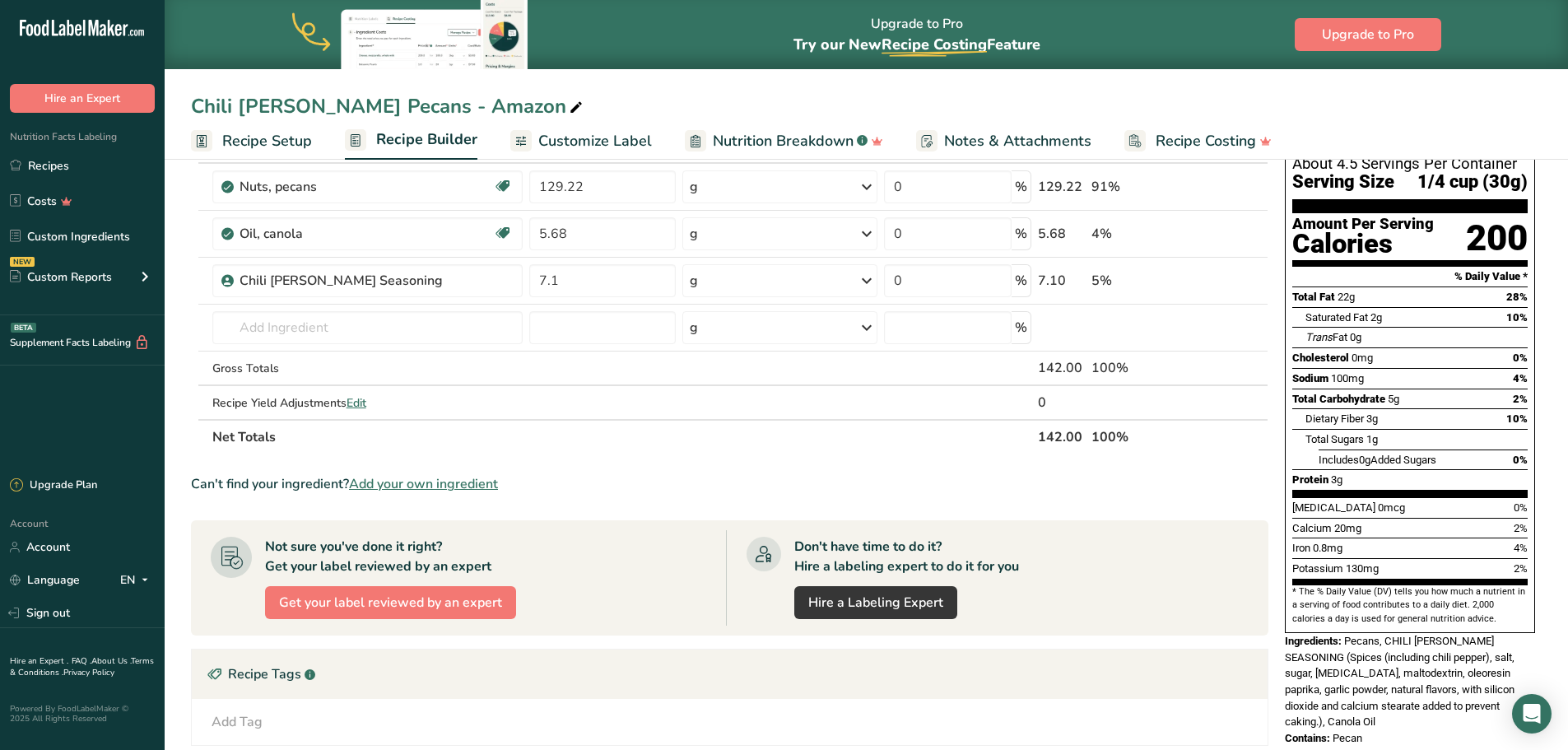
scroll to position [0, 0]
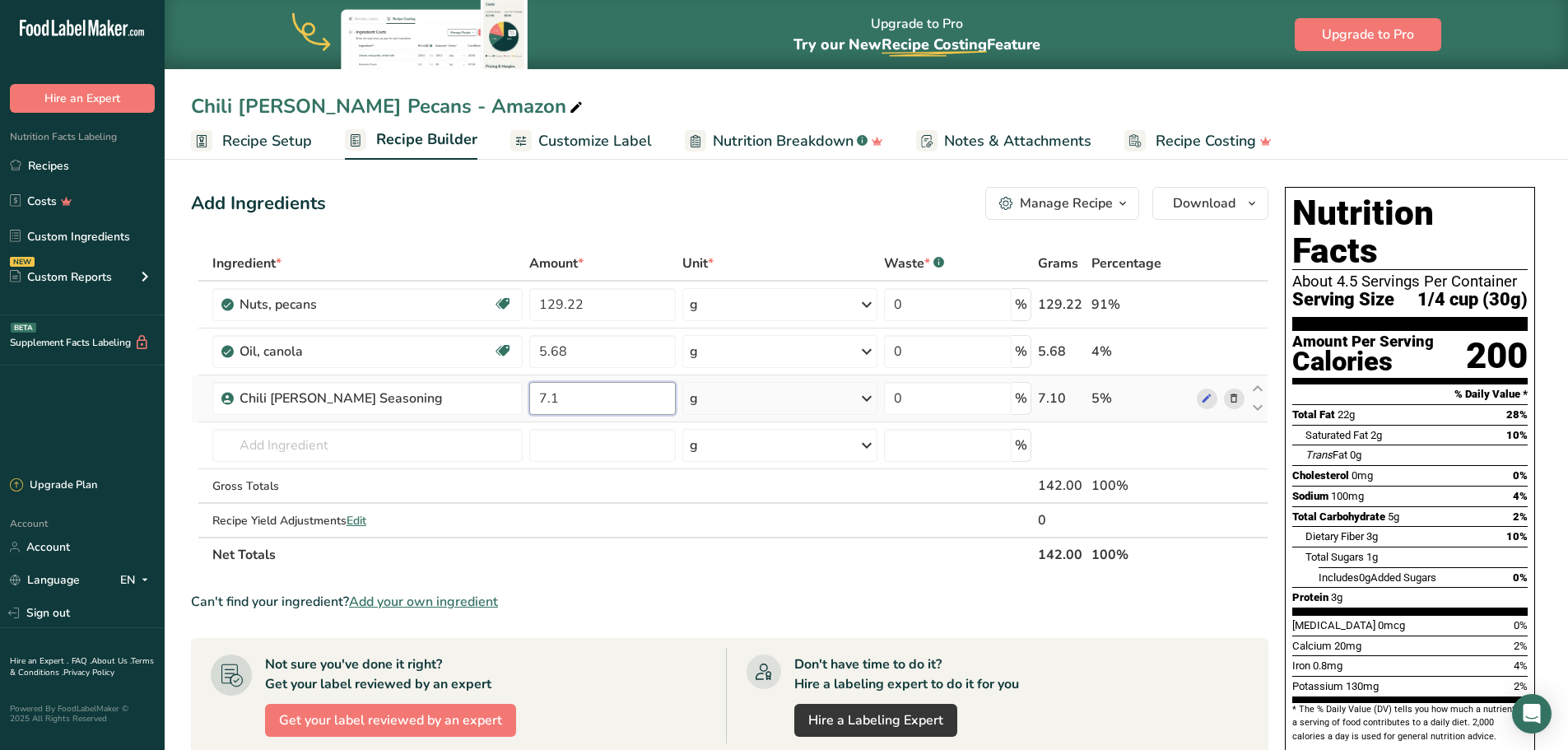
click at [605, 397] on input "7.1" at bounding box center [603, 398] width 147 height 33
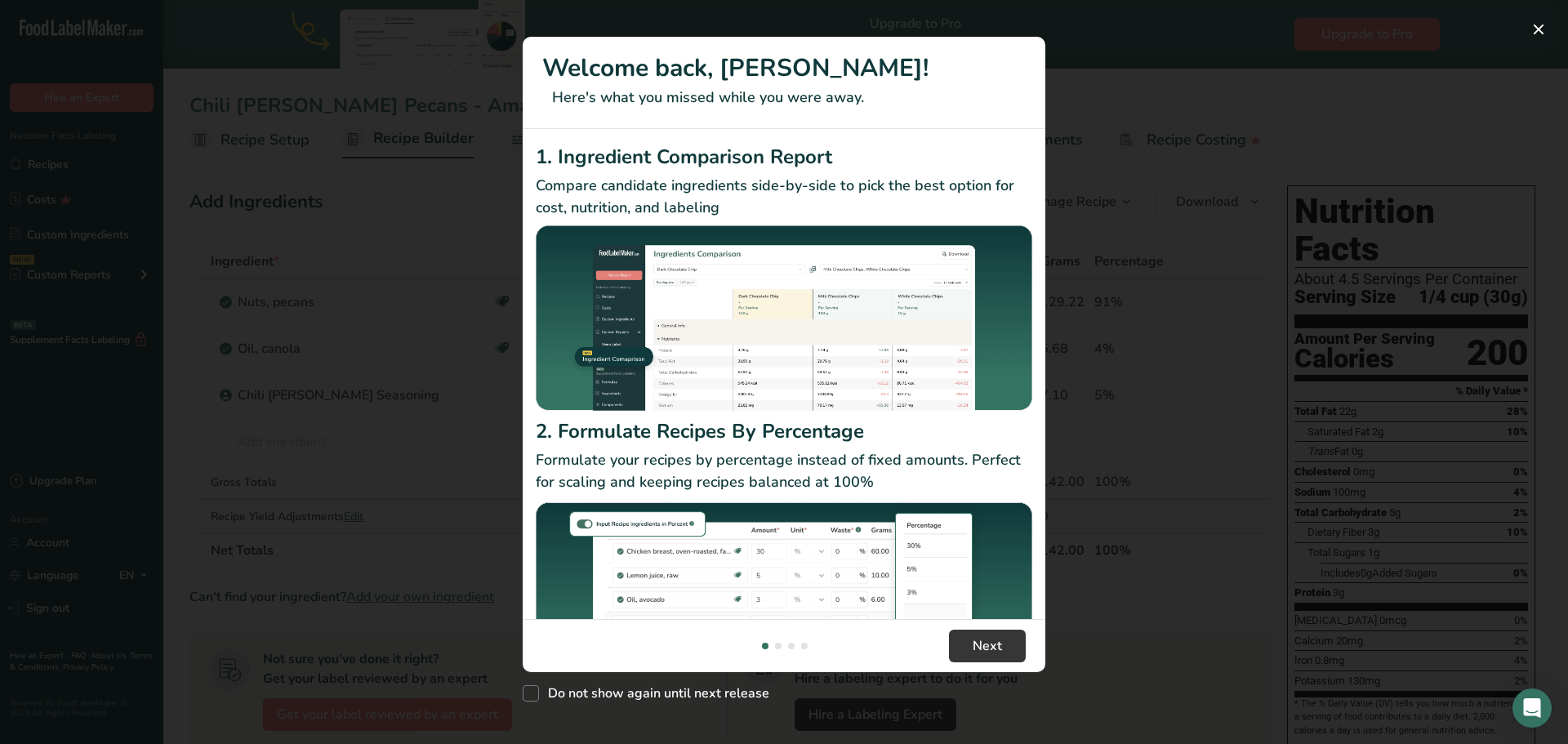
drag, startPoint x: 531, startPoint y: 691, endPoint x: 549, endPoint y: 671, distance: 26.9
click at [531, 691] on span "New Features" at bounding box center [531, 694] width 16 height 16
click at [531, 691] on input "Do not show again until next release" at bounding box center [528, 694] width 11 height 11
checkbox input "true"
click at [976, 642] on span "Next" at bounding box center [988, 645] width 29 height 19
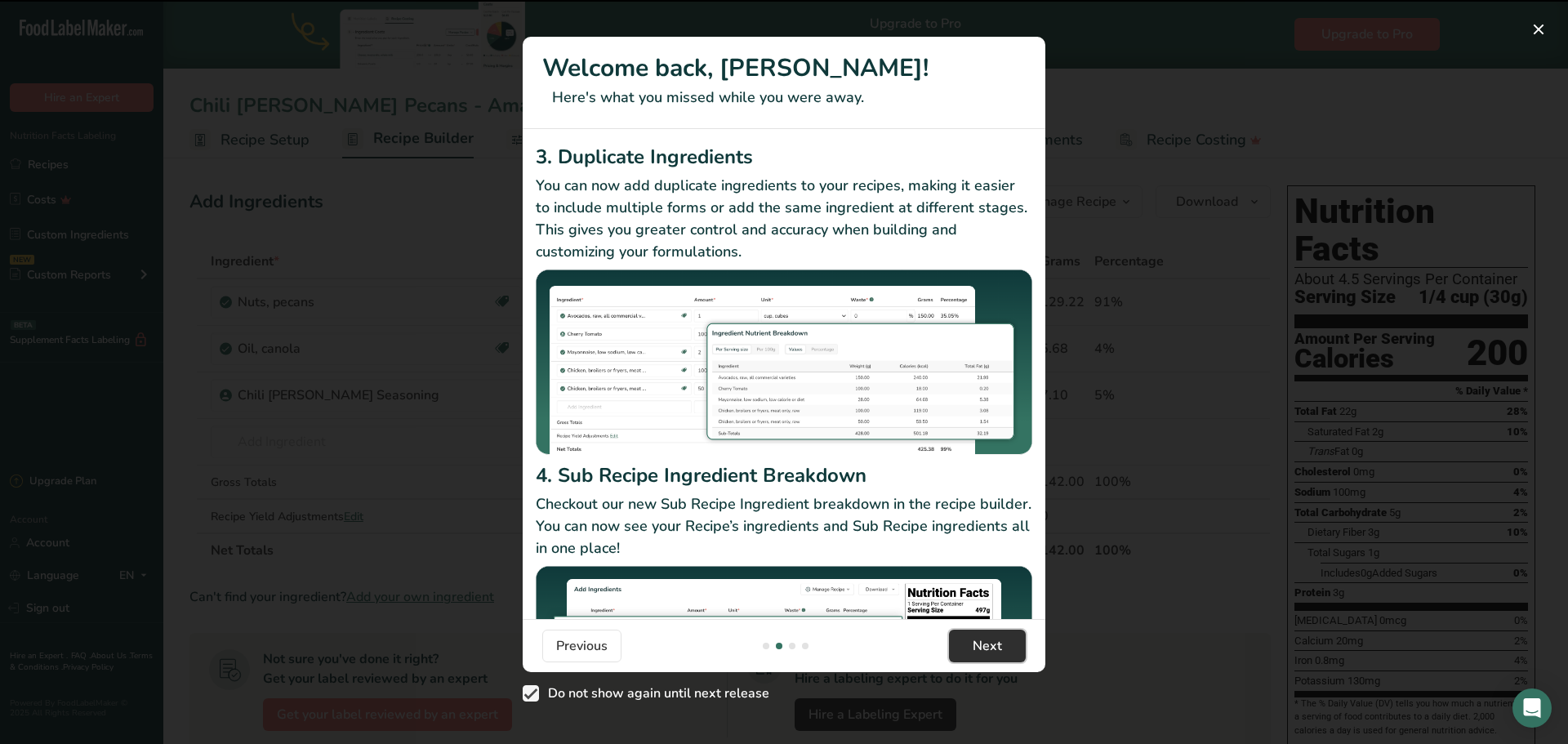
click at [976, 642] on span "Next" at bounding box center [988, 645] width 29 height 19
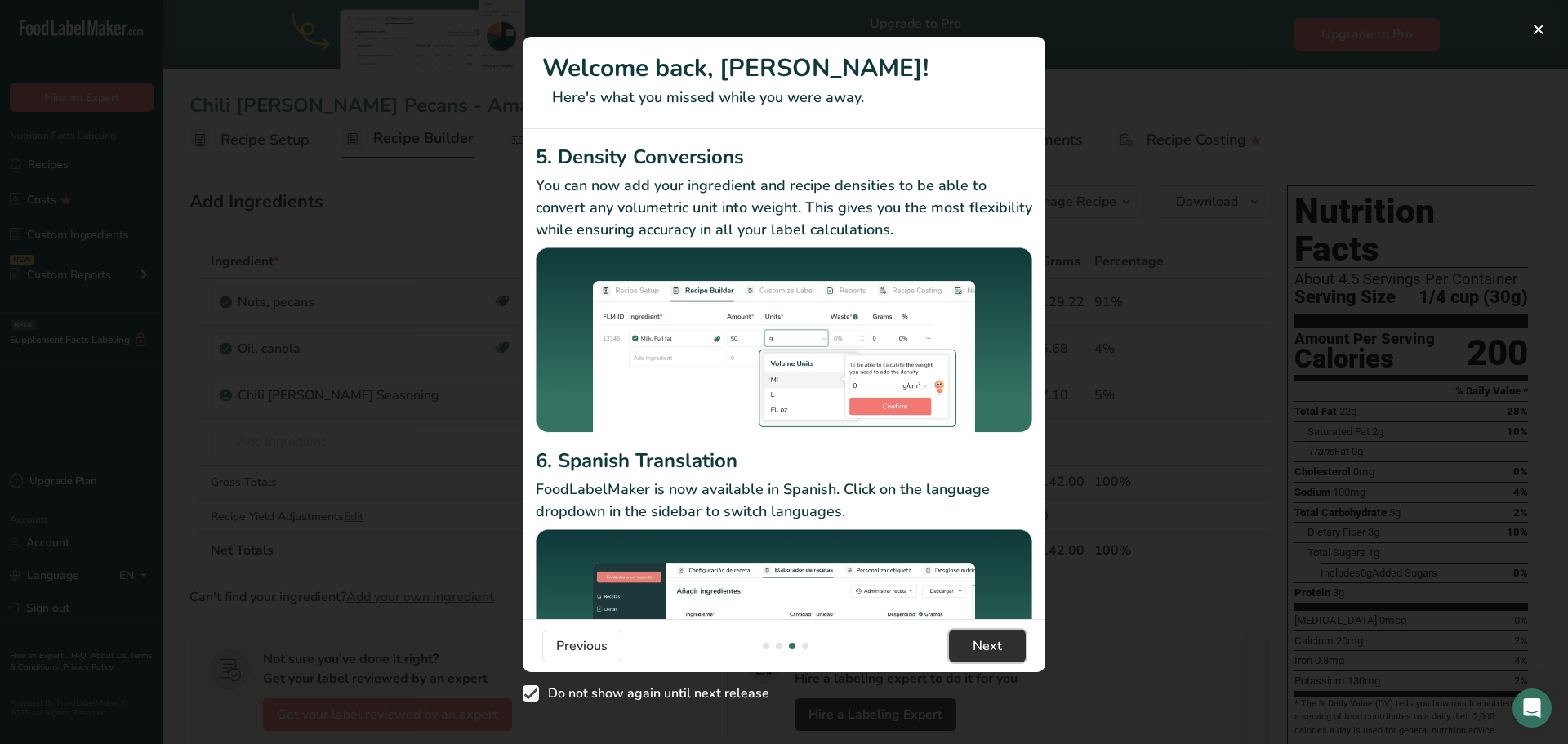
click at [976, 642] on span "Next" at bounding box center [988, 645] width 29 height 19
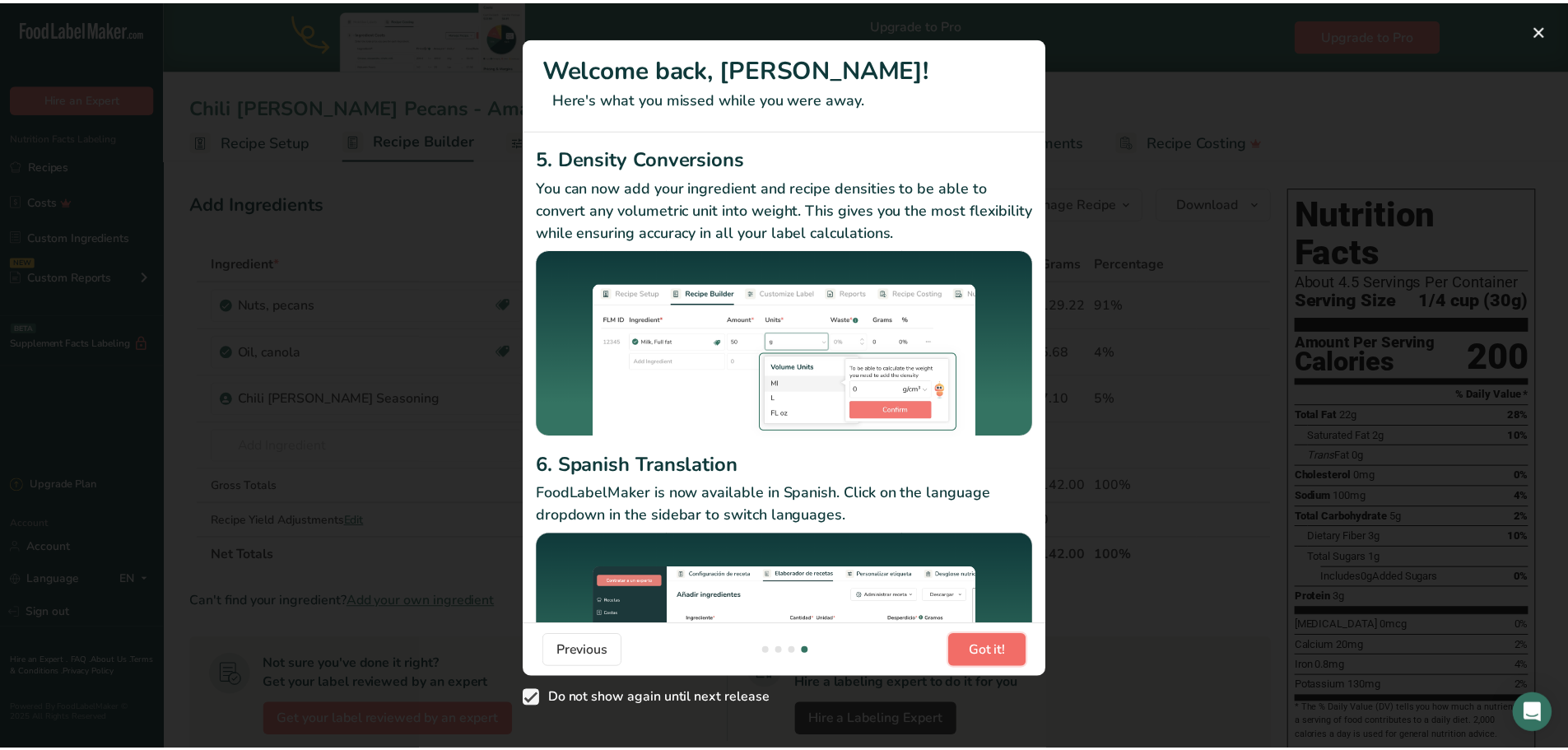
scroll to position [0, 1581]
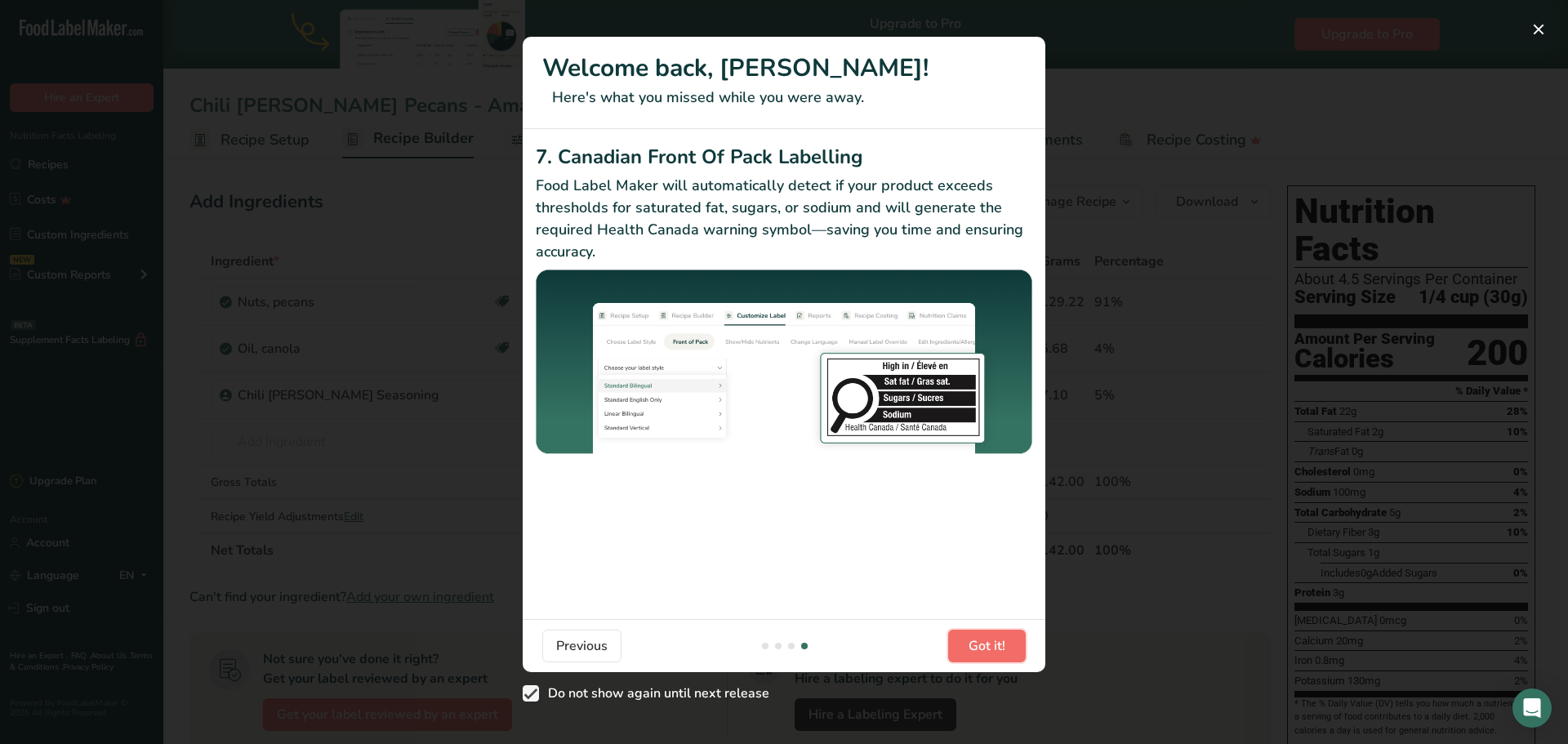
click at [976, 642] on span "Got it!" at bounding box center [987, 645] width 37 height 19
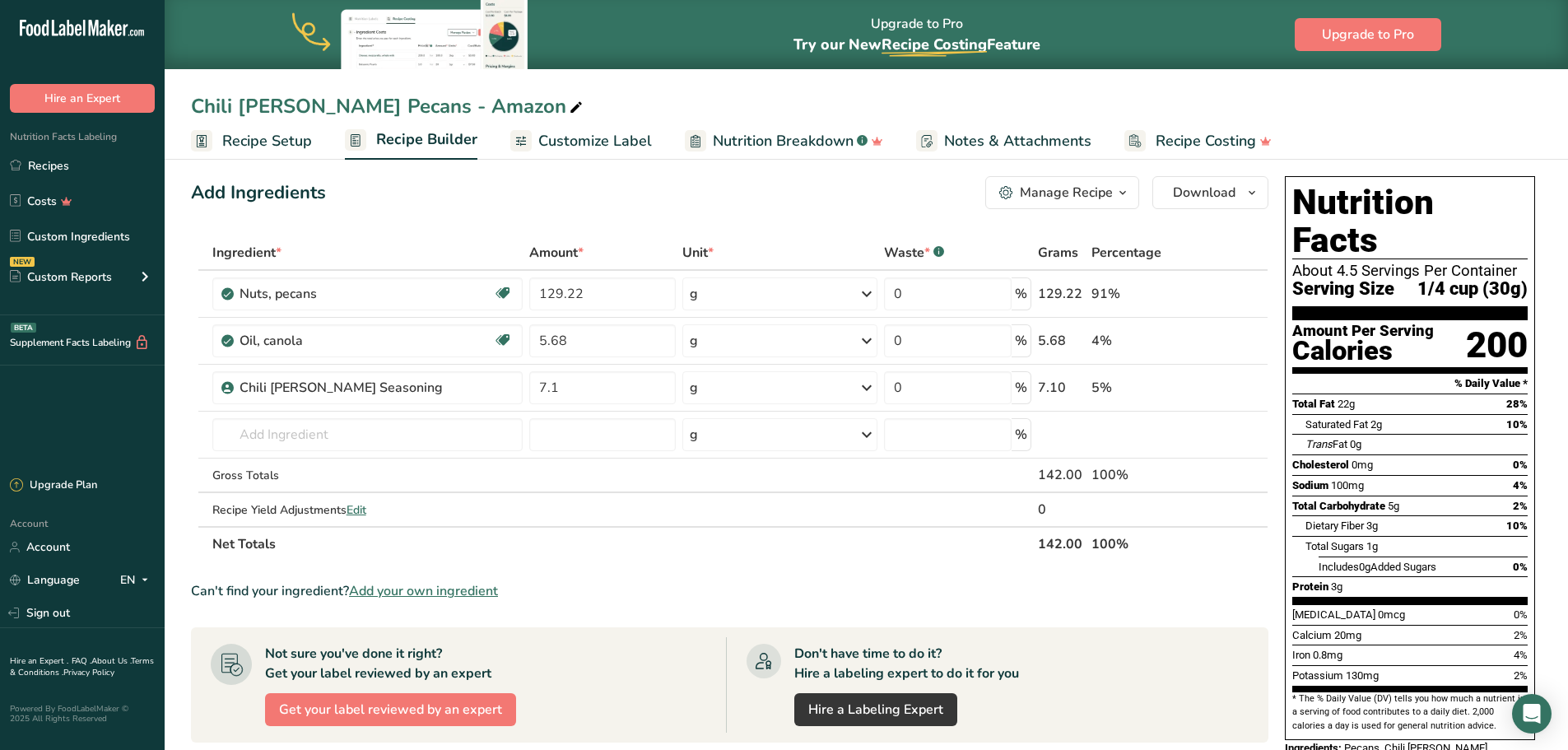
scroll to position [0, 0]
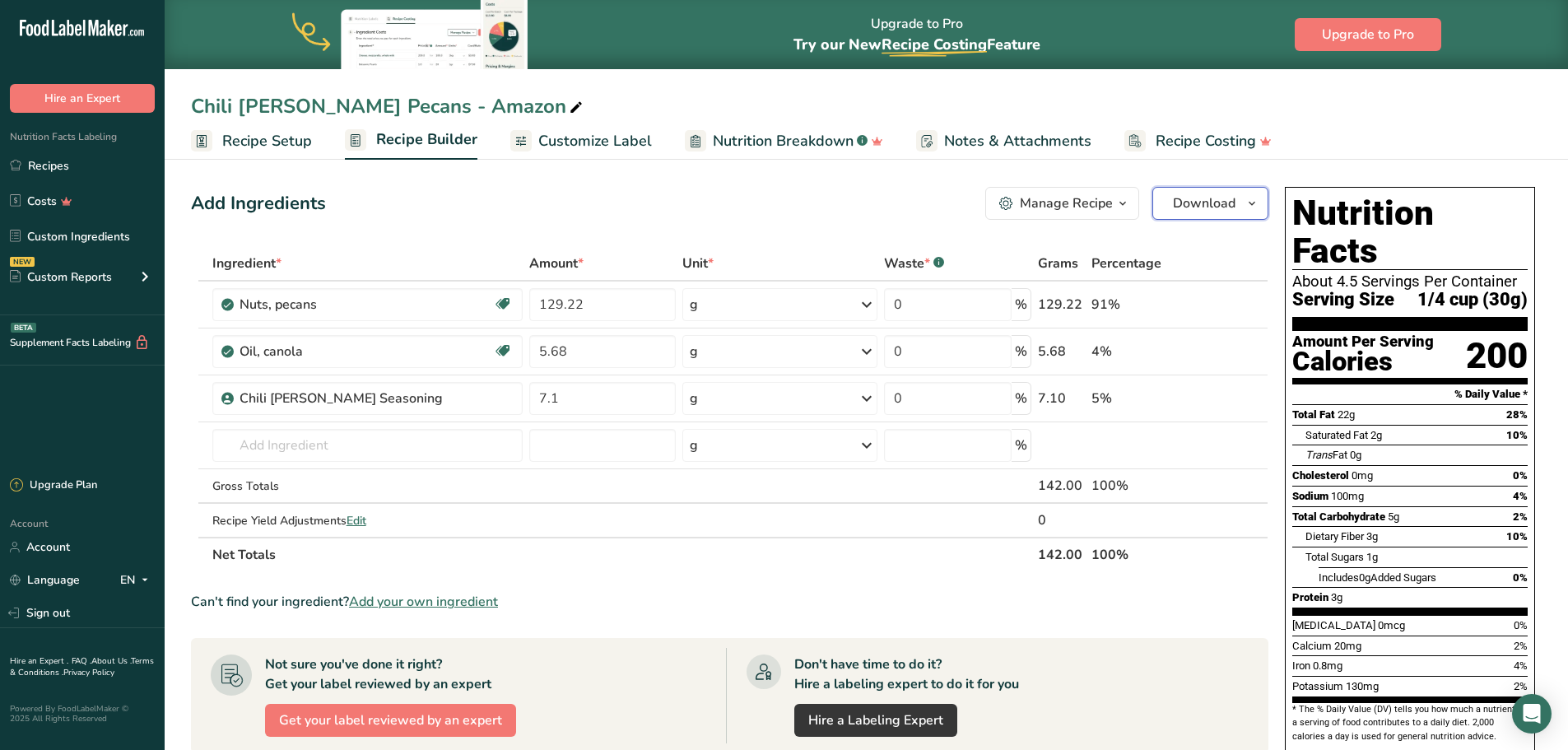
click at [1256, 208] on icon "button" at bounding box center [1252, 203] width 13 height 20
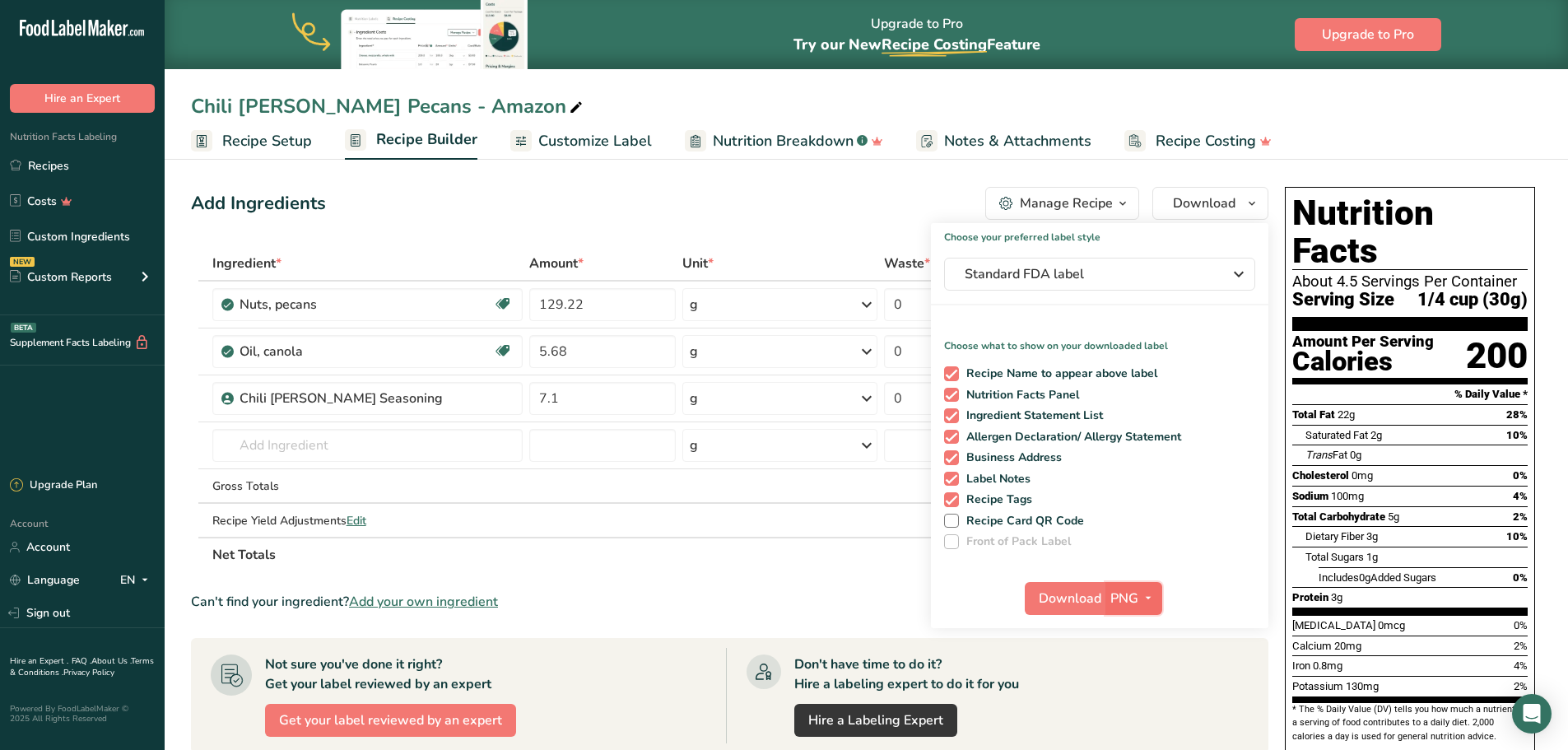
click at [1138, 596] on span "button" at bounding box center [1147, 598] width 19 height 19
click at [1136, 710] on link "PDF" at bounding box center [1136, 713] width 52 height 28
click at [1035, 590] on button "Download" at bounding box center [1066, 599] width 81 height 33
click at [40, 165] on link "Recipes" at bounding box center [82, 166] width 165 height 31
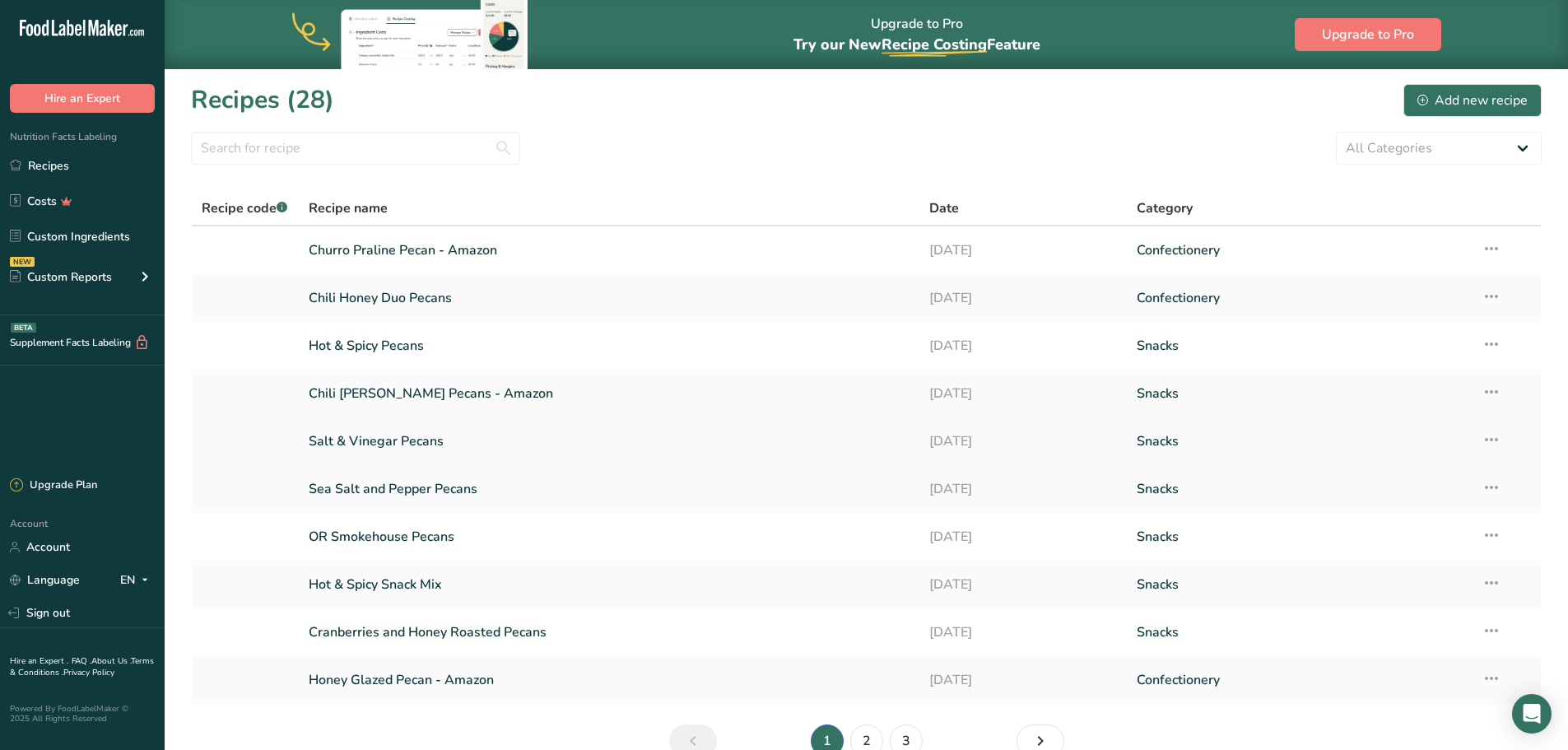
click at [432, 435] on link "Salt & Vinegar Pecans" at bounding box center [609, 442] width 602 height 35
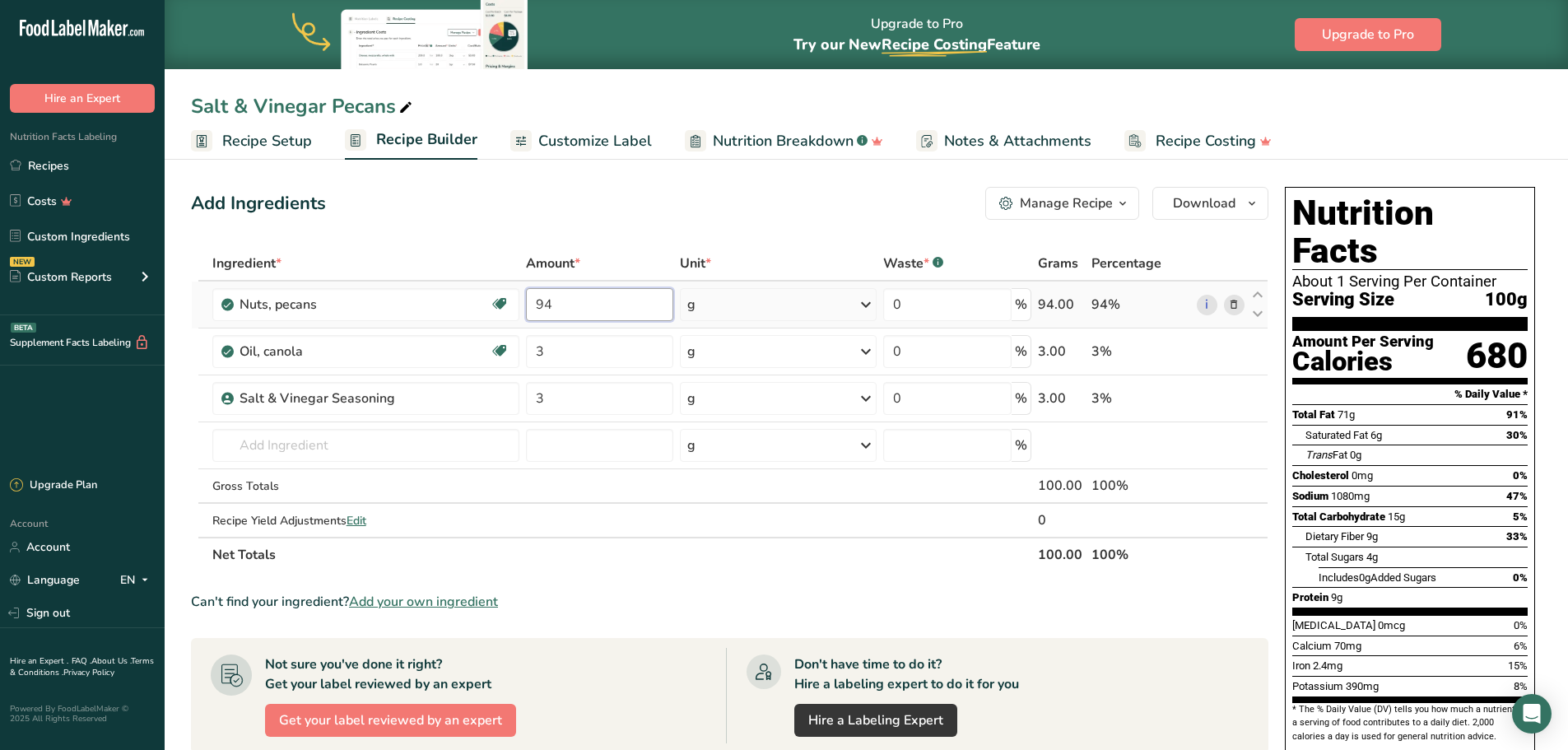
click at [574, 301] on input "94" at bounding box center [600, 305] width 147 height 33
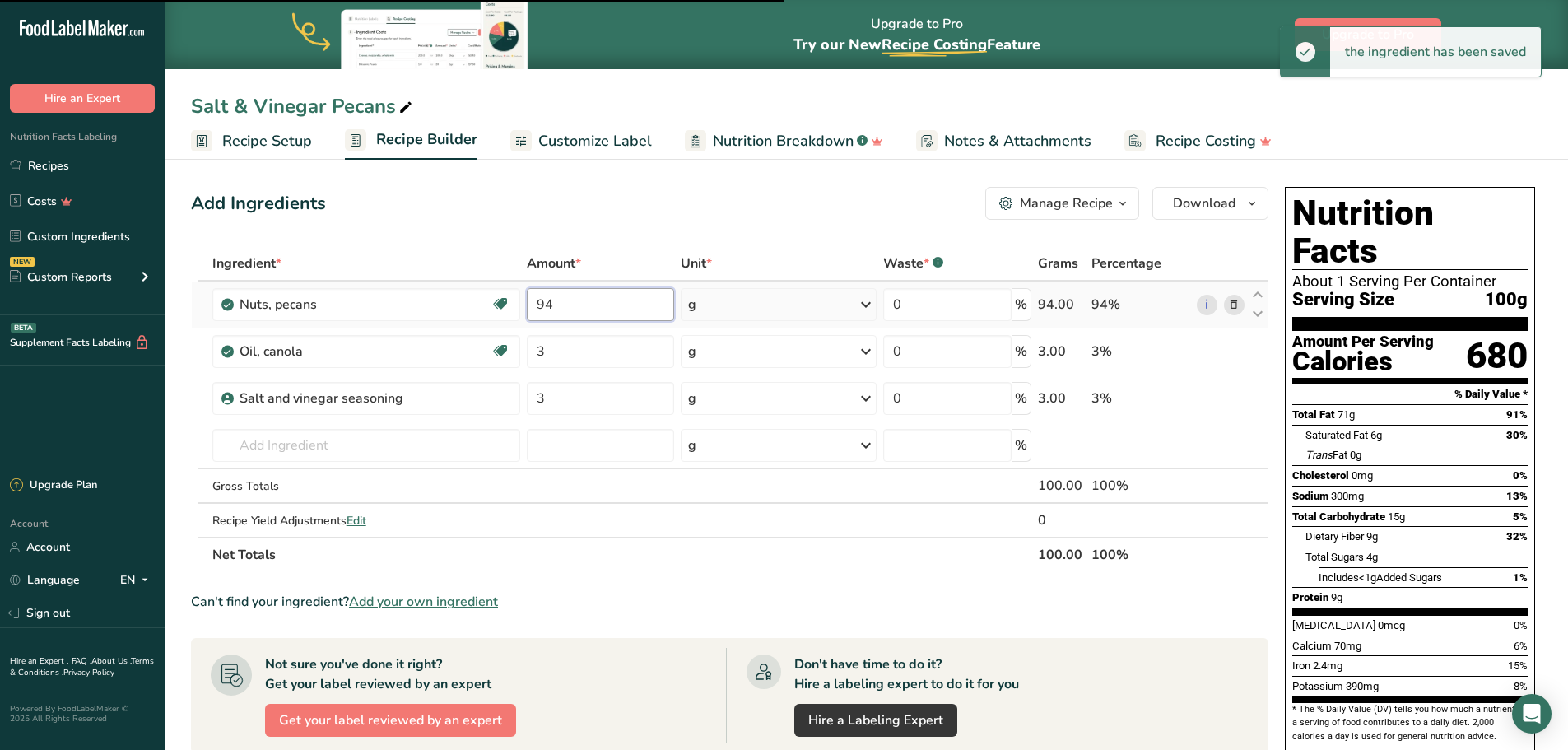
click at [587, 308] on input "94" at bounding box center [601, 305] width 147 height 33
type input "9"
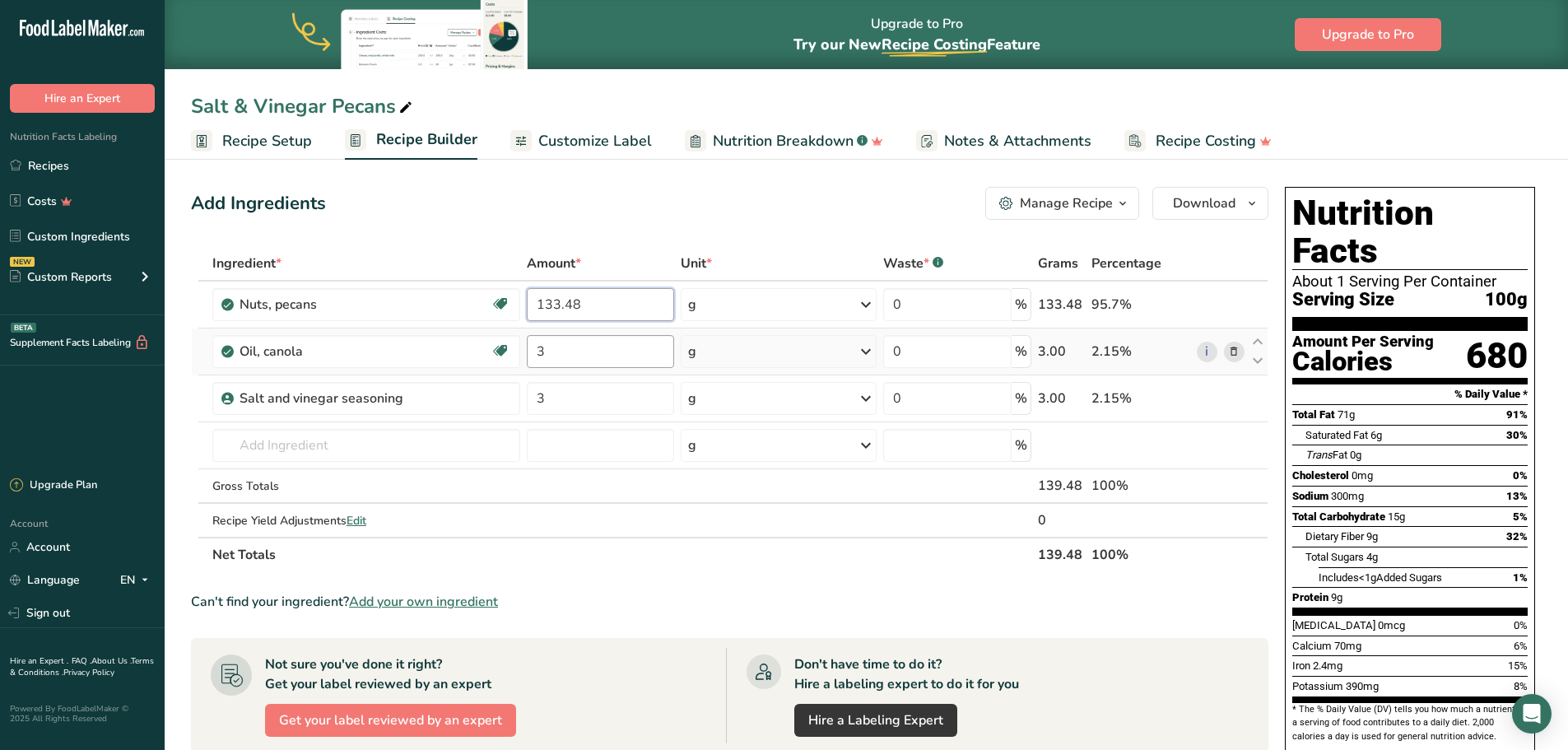
type input "133.48"
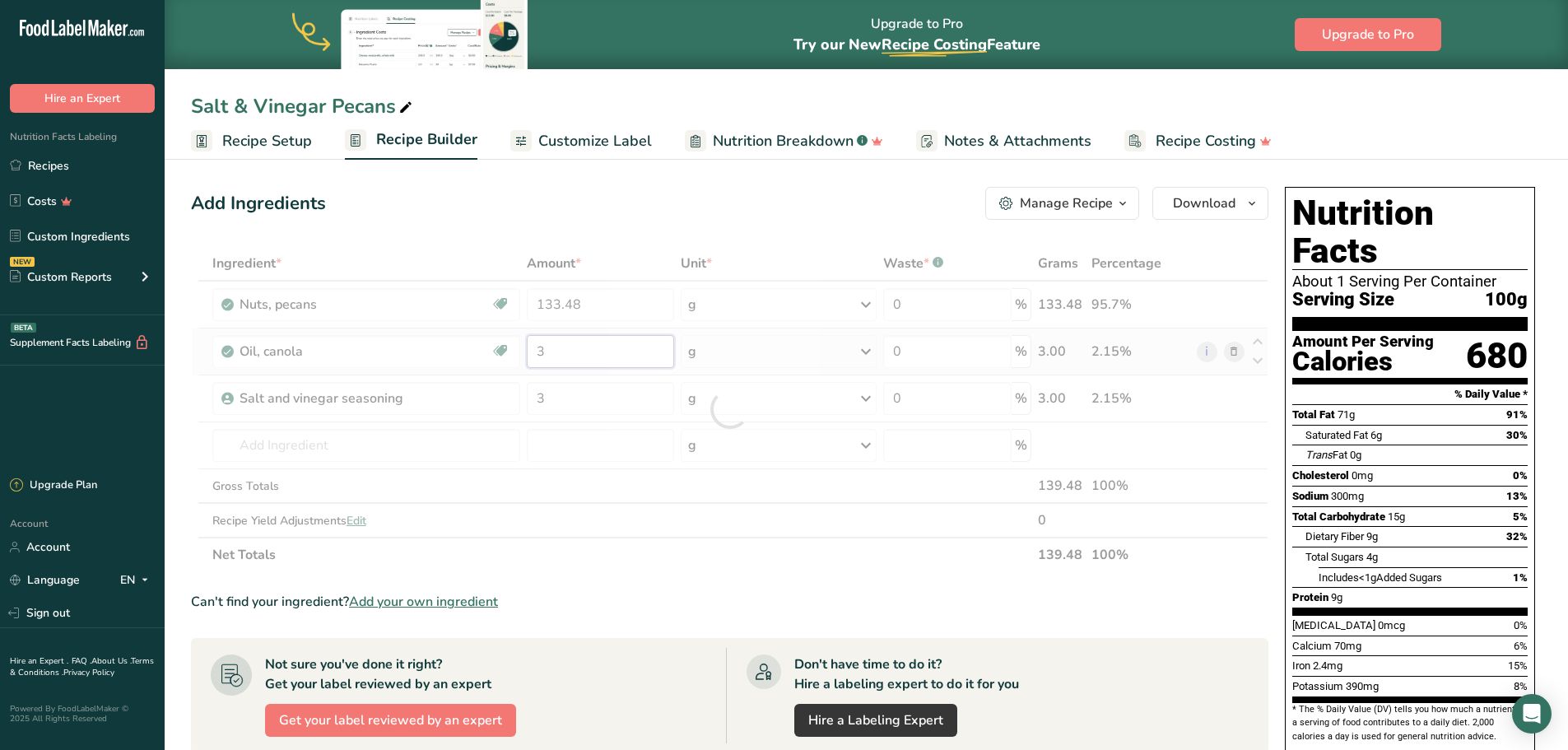
click at [567, 355] on div "Ingredient * Amount * Unit * Waste * .a-a{fill:#347362;}.b-a{fill:#fff;} Grams …" at bounding box center [730, 410] width 1078 height 326
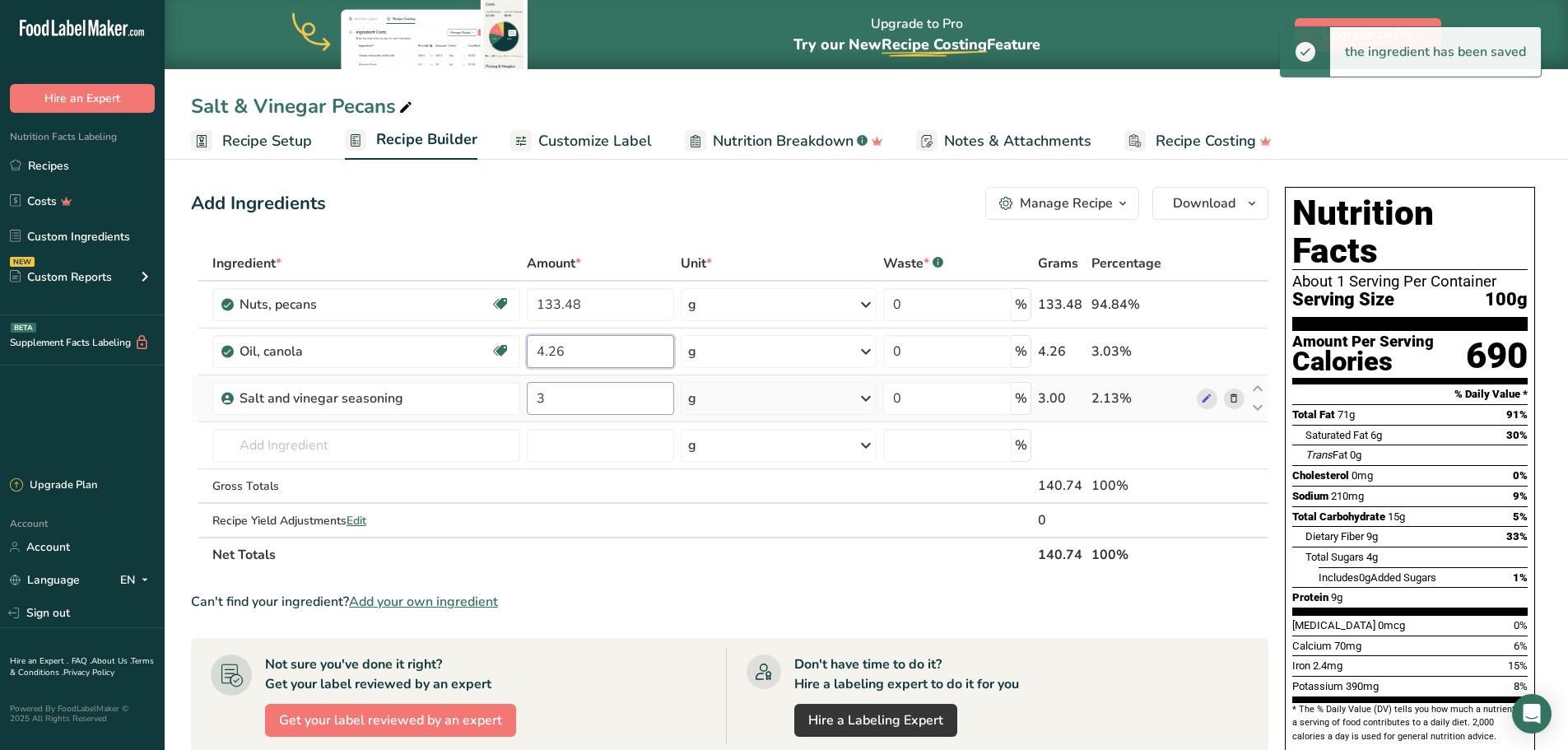
type input "4.26"
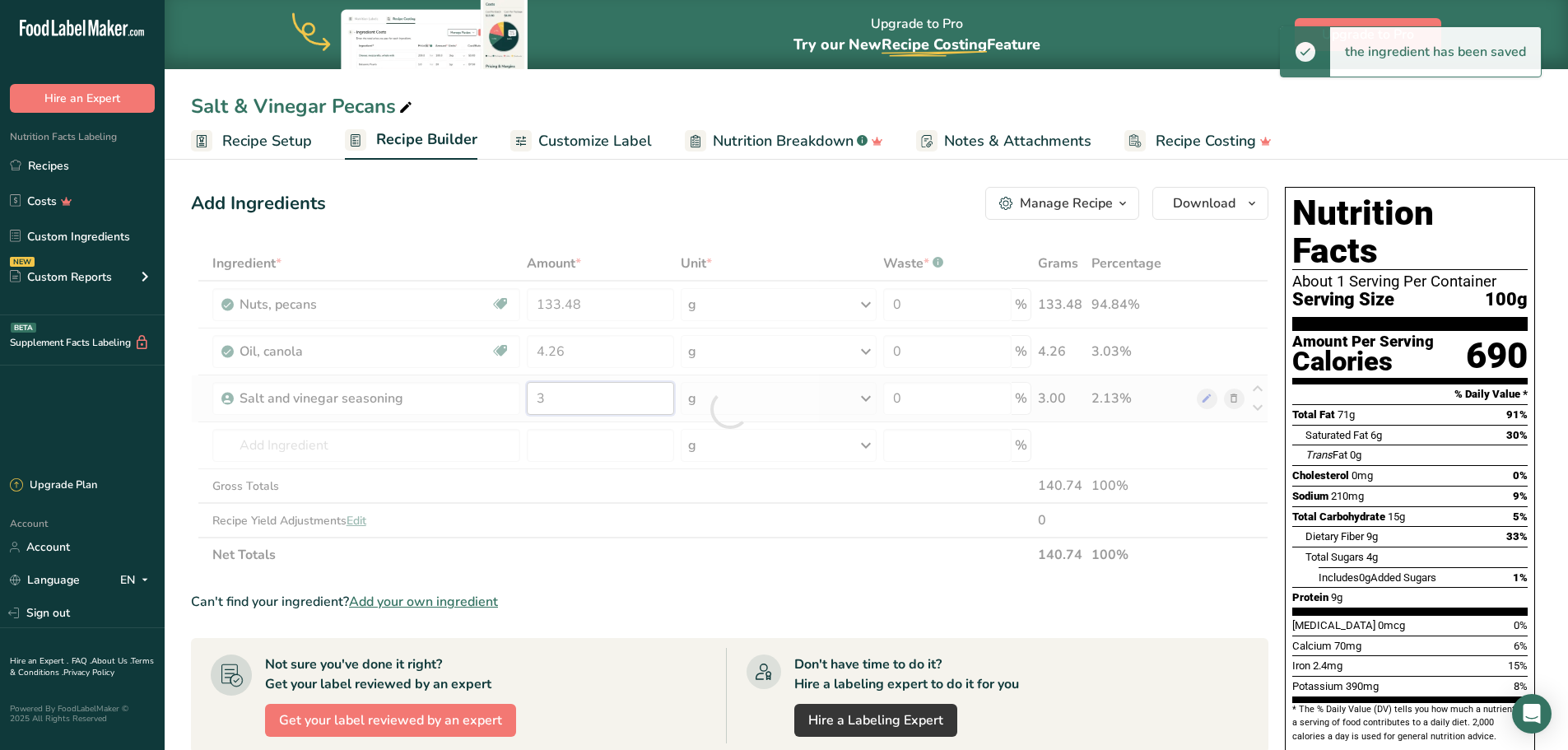
click at [570, 395] on div "Ingredient * Amount * Unit * Waste * .a-a{fill:#347362;}.b-a{fill:#fff;} Grams …" at bounding box center [730, 410] width 1078 height 326
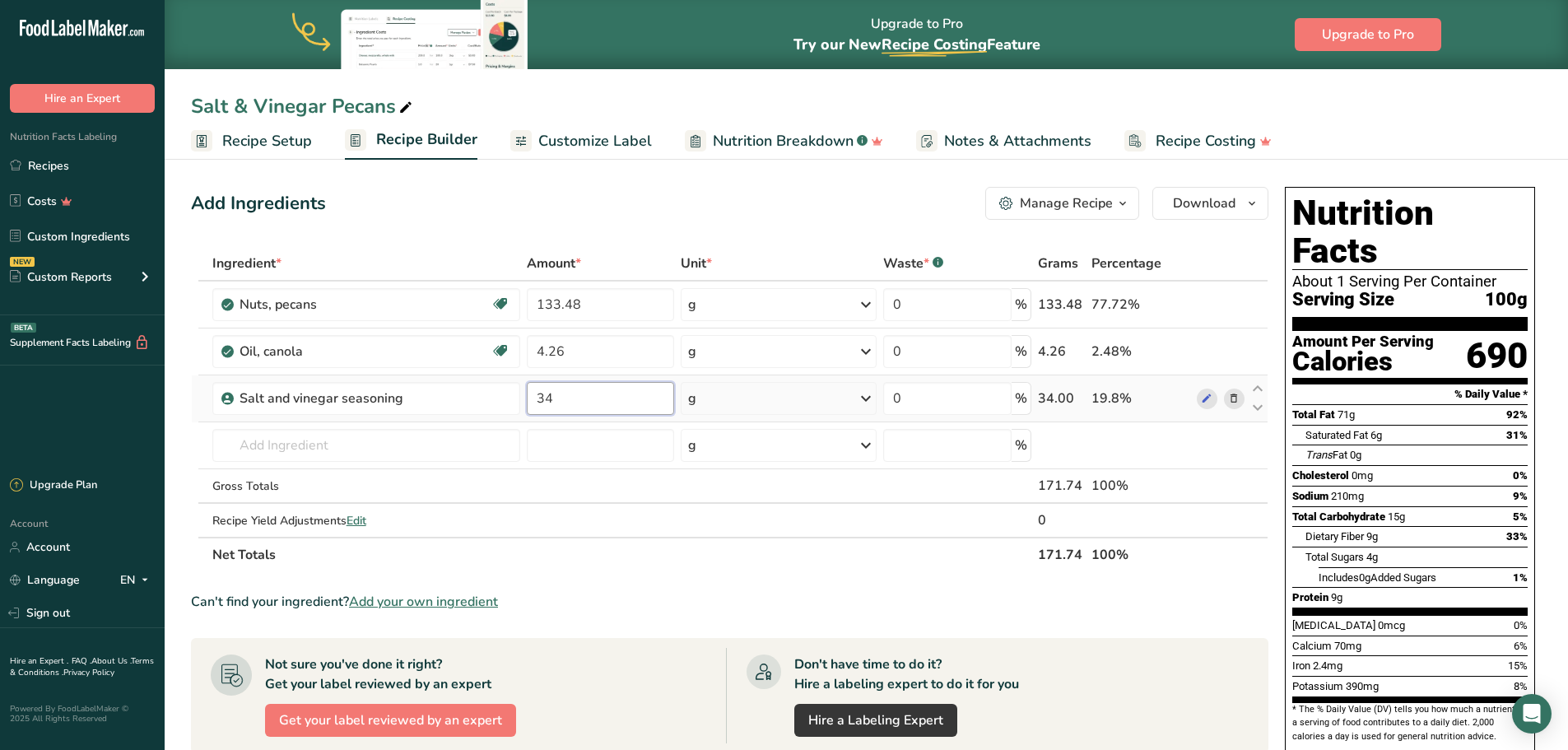
type input "3"
type input "4.26"
click at [447, 435] on input "text" at bounding box center [366, 445] width 308 height 33
click at [1254, 363] on icon at bounding box center [1257, 361] width 19 height 12
click at [260, 139] on span "Recipe Setup" at bounding box center [268, 141] width 90 height 22
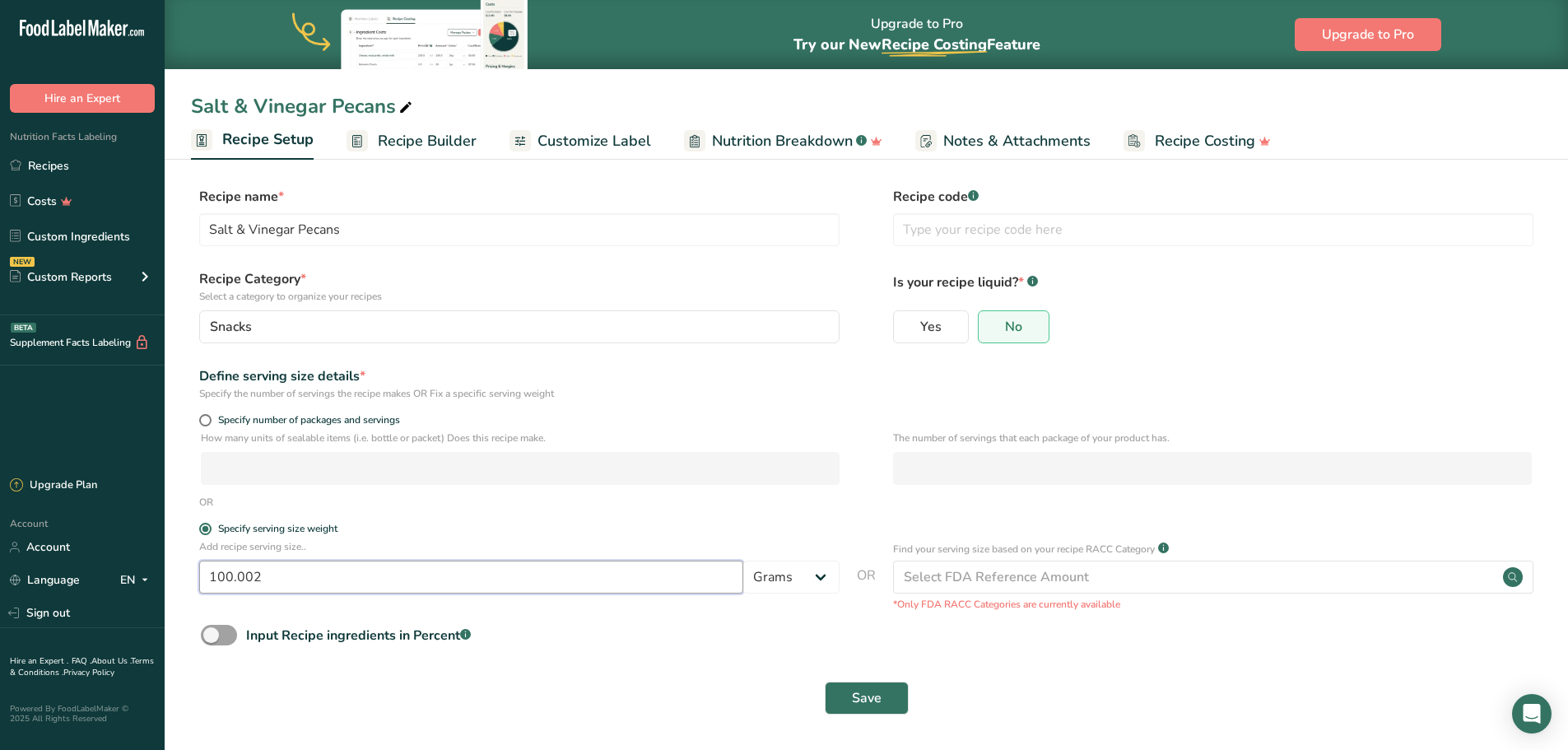
click at [480, 589] on input "100.002" at bounding box center [471, 577] width 544 height 33
type input "1"
type input "30"
click at [637, 663] on form "Recipe name * Salt & Vinegar Pecans Recipe code .a-a{fill:#347362;}.b-a{fill:#f…" at bounding box center [867, 456] width 1351 height 537
click at [363, 227] on input "Salt & Vinegar Pecans" at bounding box center [520, 230] width 640 height 33
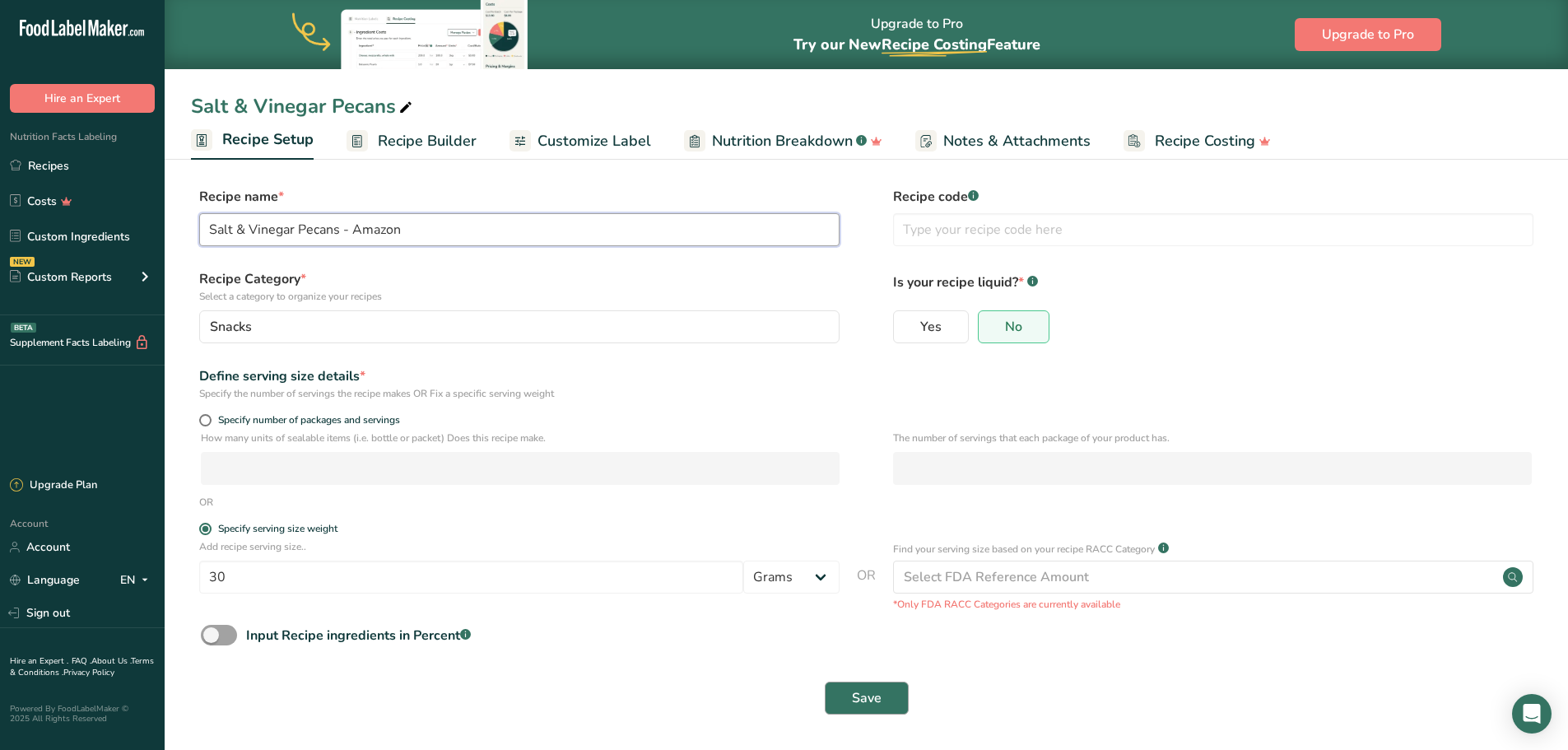
type input "Salt & Vinegar Pecans - Amazon"
click at [897, 703] on button "Save" at bounding box center [866, 698] width 84 height 33
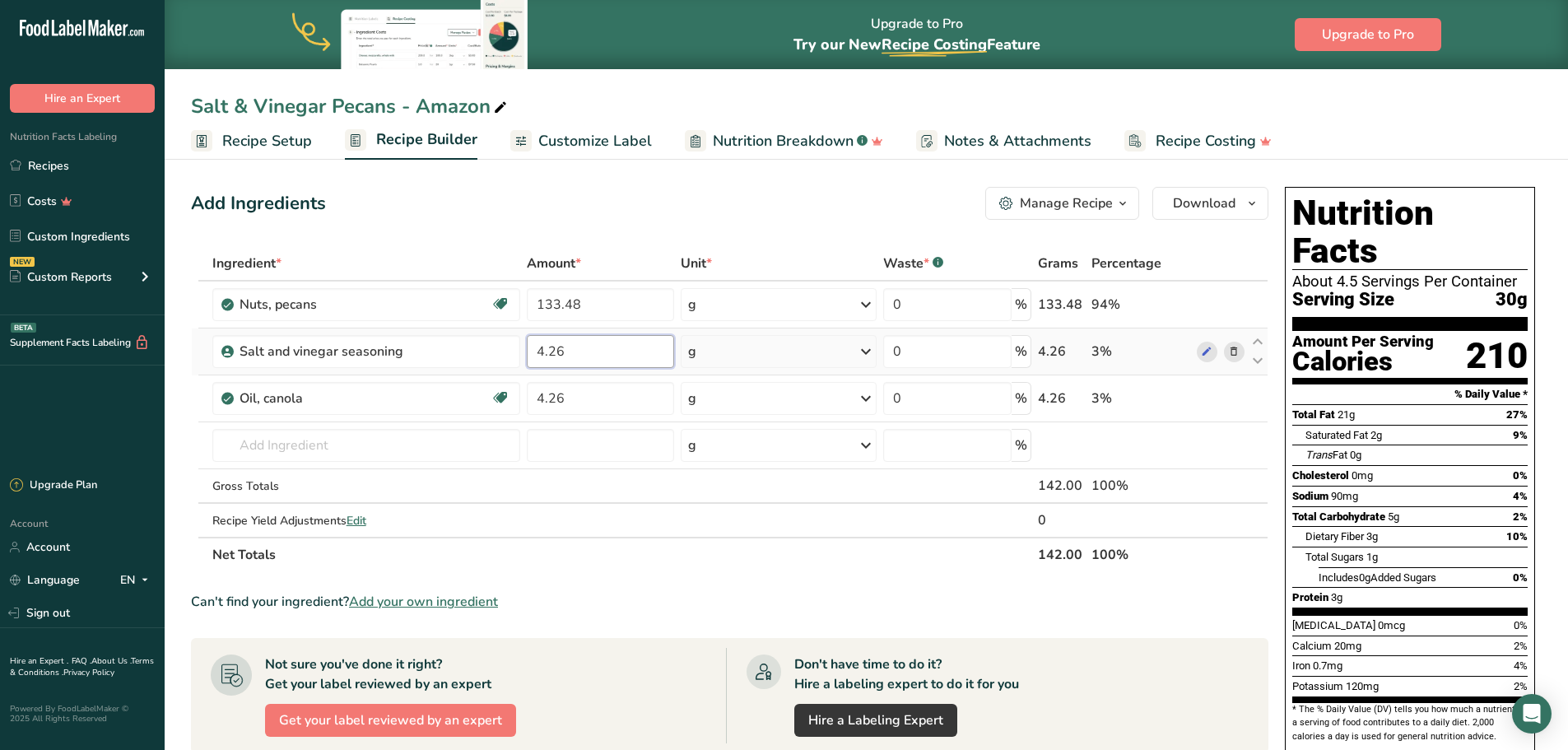
click at [573, 351] on input "4.26" at bounding box center [601, 352] width 147 height 33
type input "4.270001"
click at [910, 580] on section "Ingredient * Amount * Unit * Waste * .a-a{fill:#347362;}.b-a{fill:#fff;} Grams …" at bounding box center [730, 665] width 1078 height 838
click at [1257, 206] on icon "button" at bounding box center [1252, 203] width 13 height 20
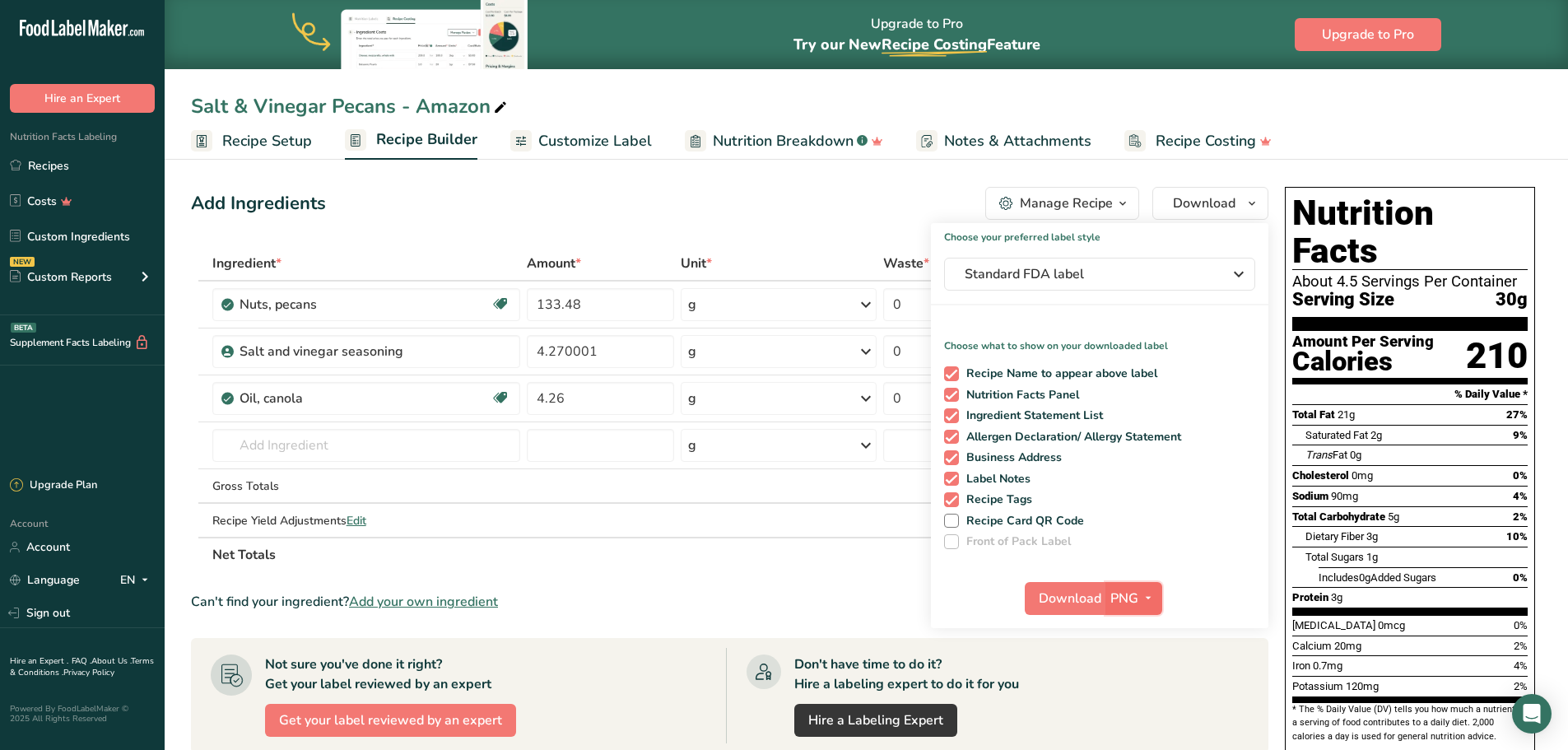
click at [1143, 597] on icon "button" at bounding box center [1148, 598] width 13 height 20
drag, startPoint x: 1137, startPoint y: 708, endPoint x: 1135, endPoint y: 684, distance: 24.1
click at [1137, 708] on link "PDF" at bounding box center [1136, 713] width 52 height 28
click at [1051, 601] on span "Download" at bounding box center [1071, 598] width 63 height 19
click at [65, 150] on link "Recipes" at bounding box center [82, 166] width 165 height 31
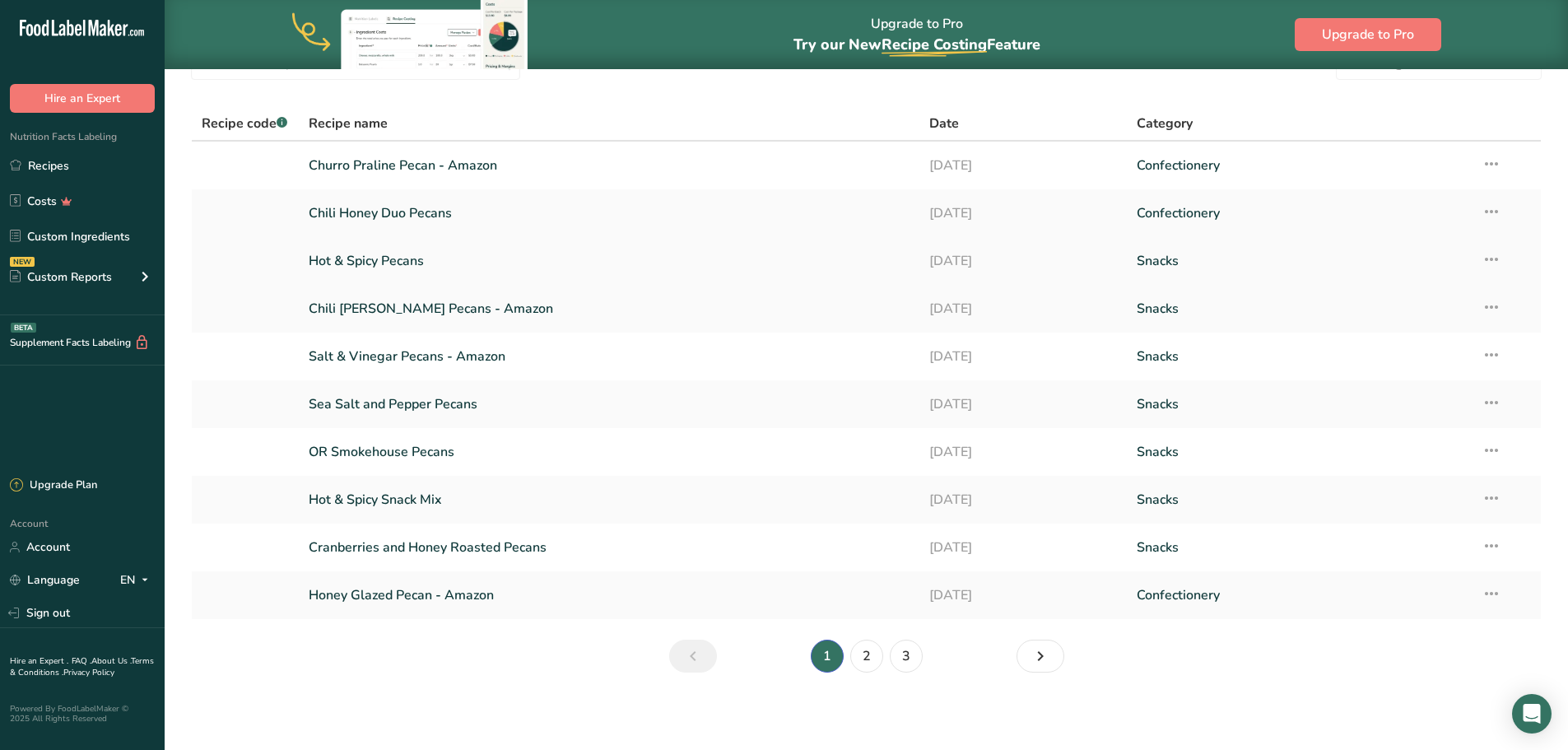
scroll to position [87, 0]
click at [513, 546] on link "Cranberries and Honey Roasted Pecans" at bounding box center [609, 546] width 602 height 35
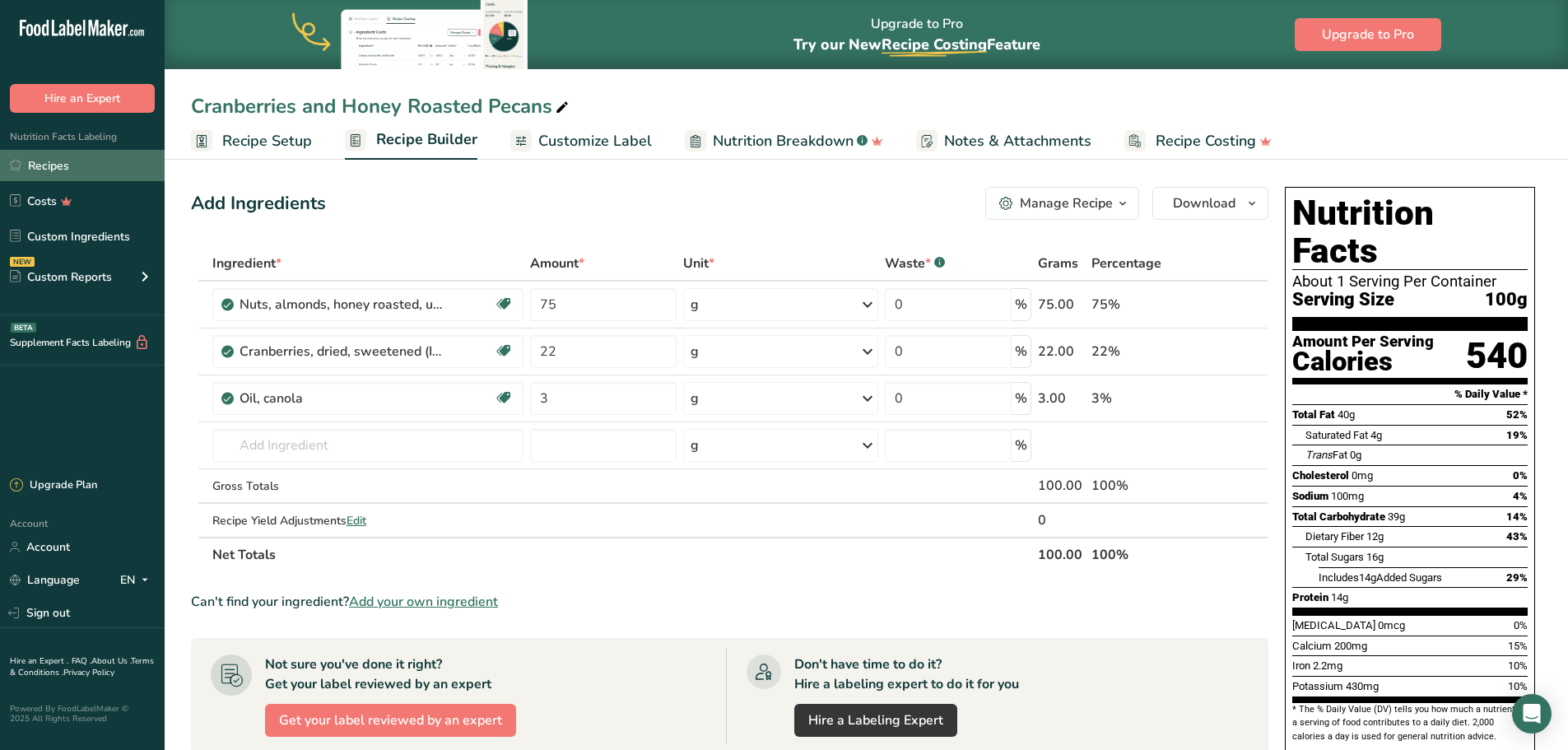
click at [88, 170] on link "Recipes" at bounding box center [82, 166] width 165 height 31
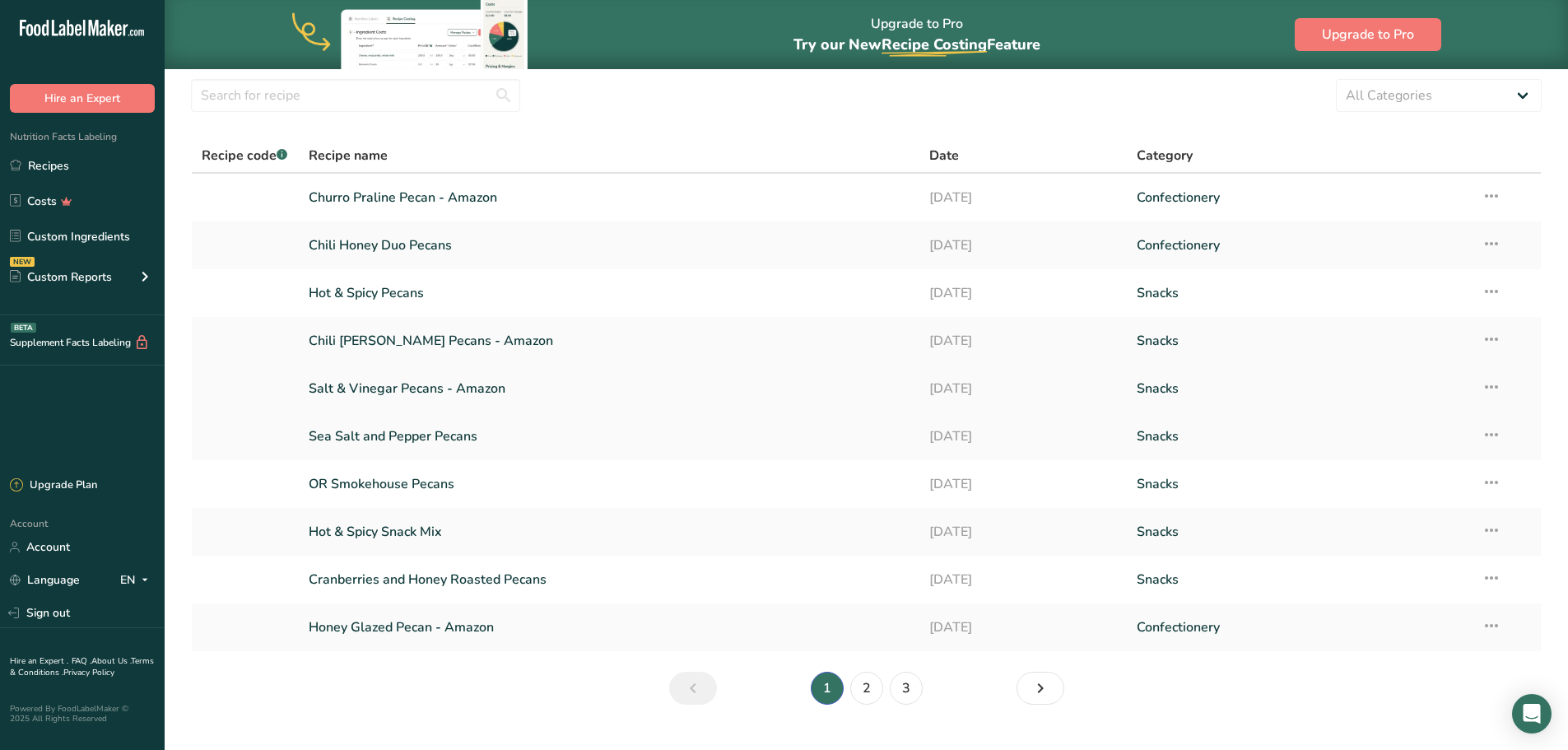
scroll to position [82, 0]
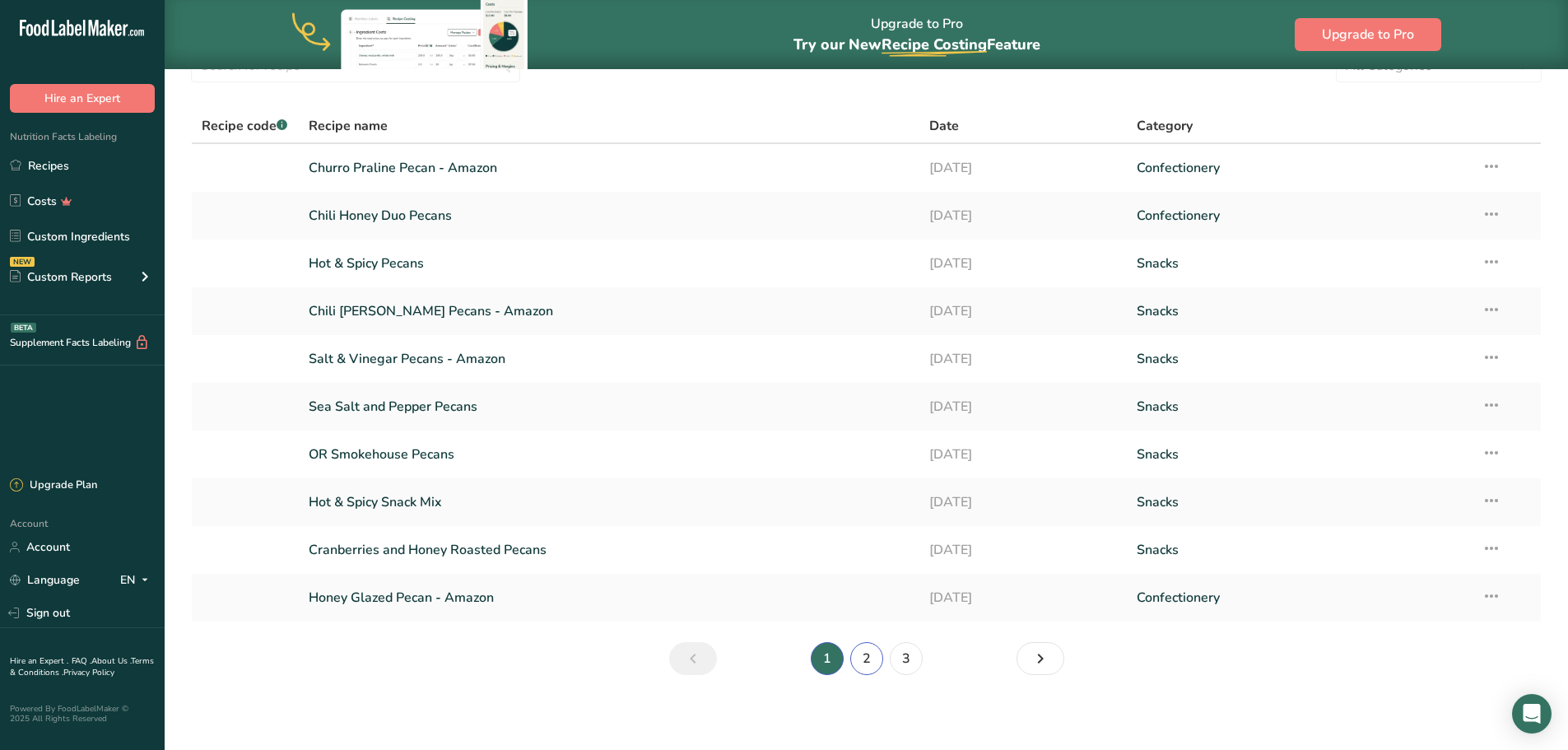
click at [871, 665] on link "2" at bounding box center [867, 659] width 33 height 33
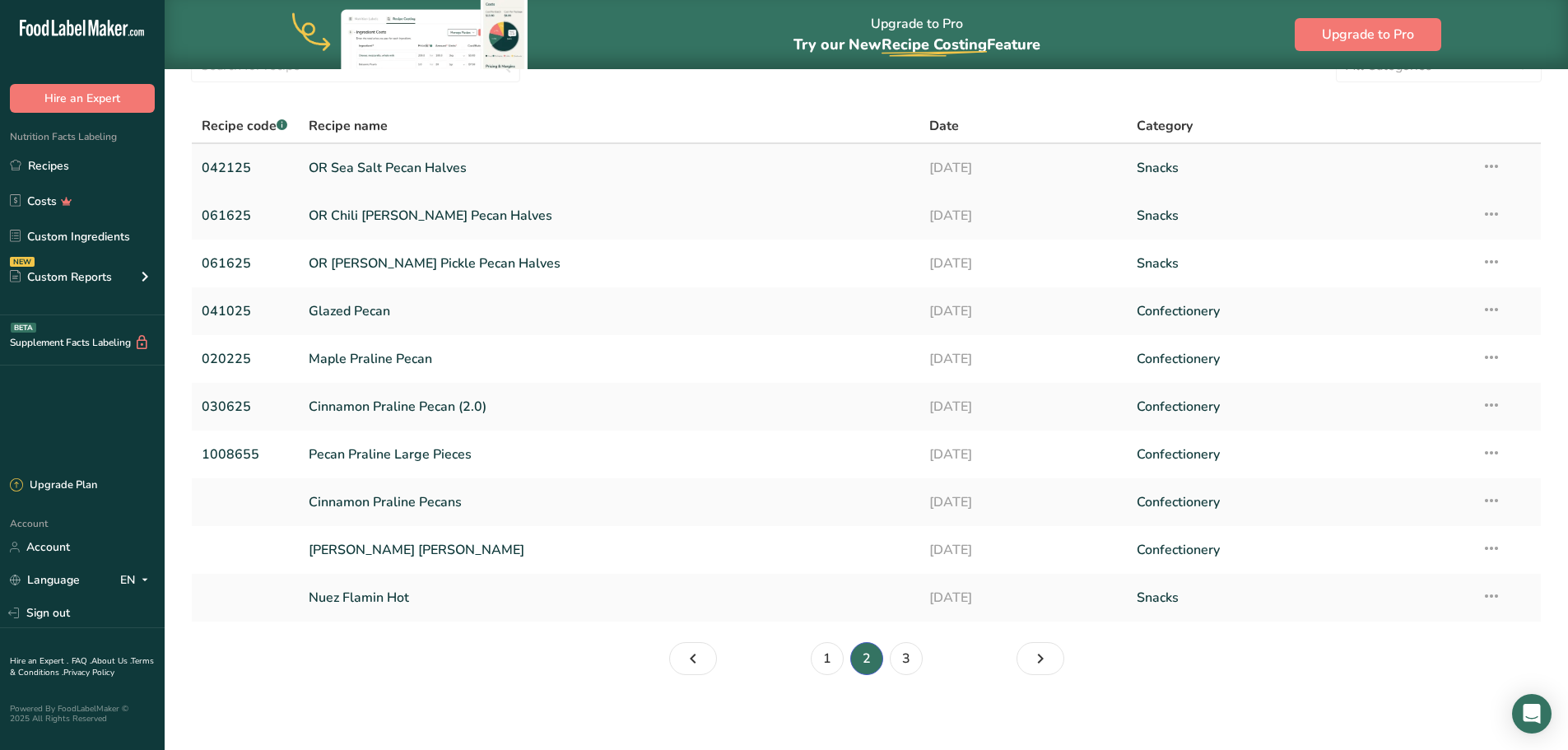
click at [1378, 189] on td "Snacks" at bounding box center [1299, 168] width 345 height 48
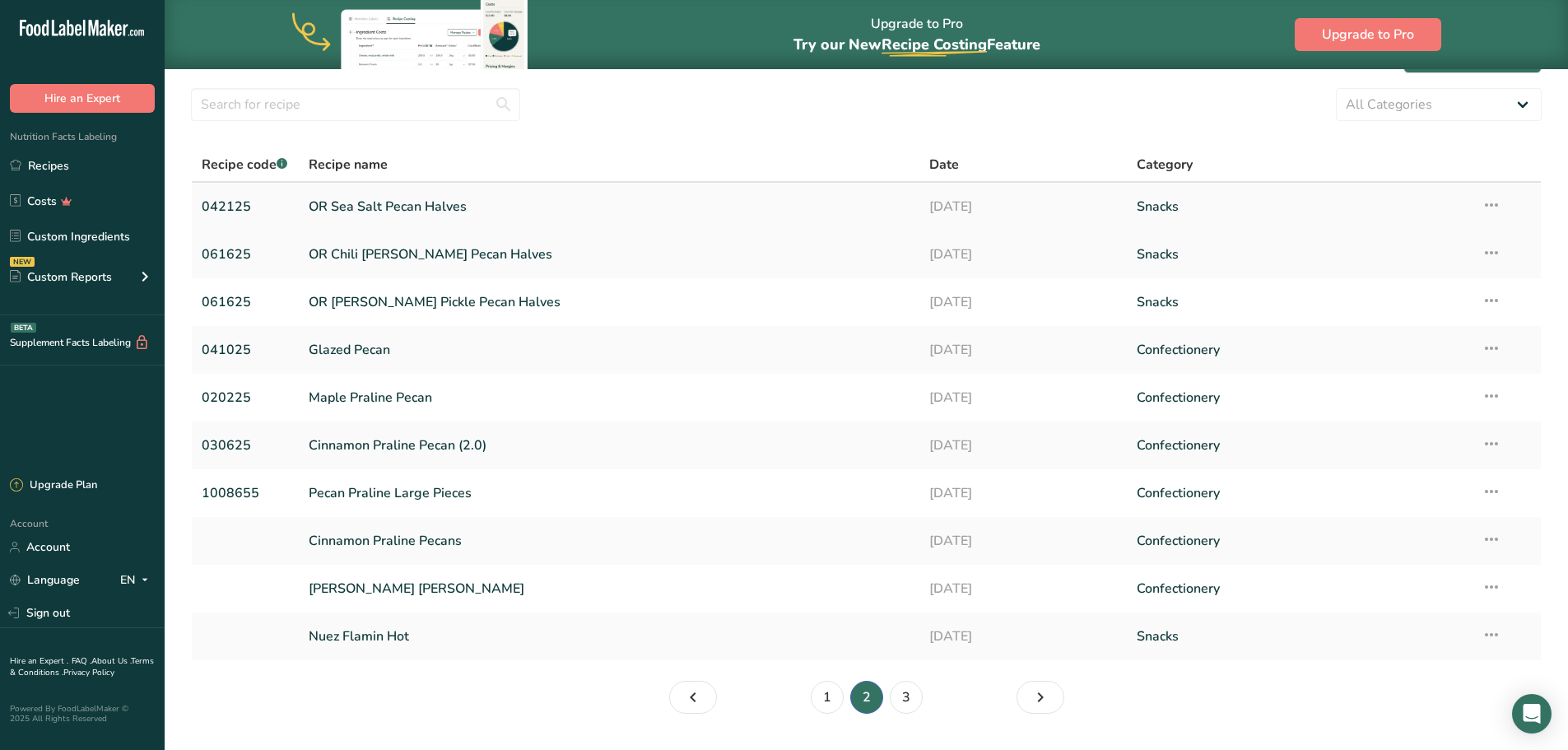
scroll to position [82, 0]
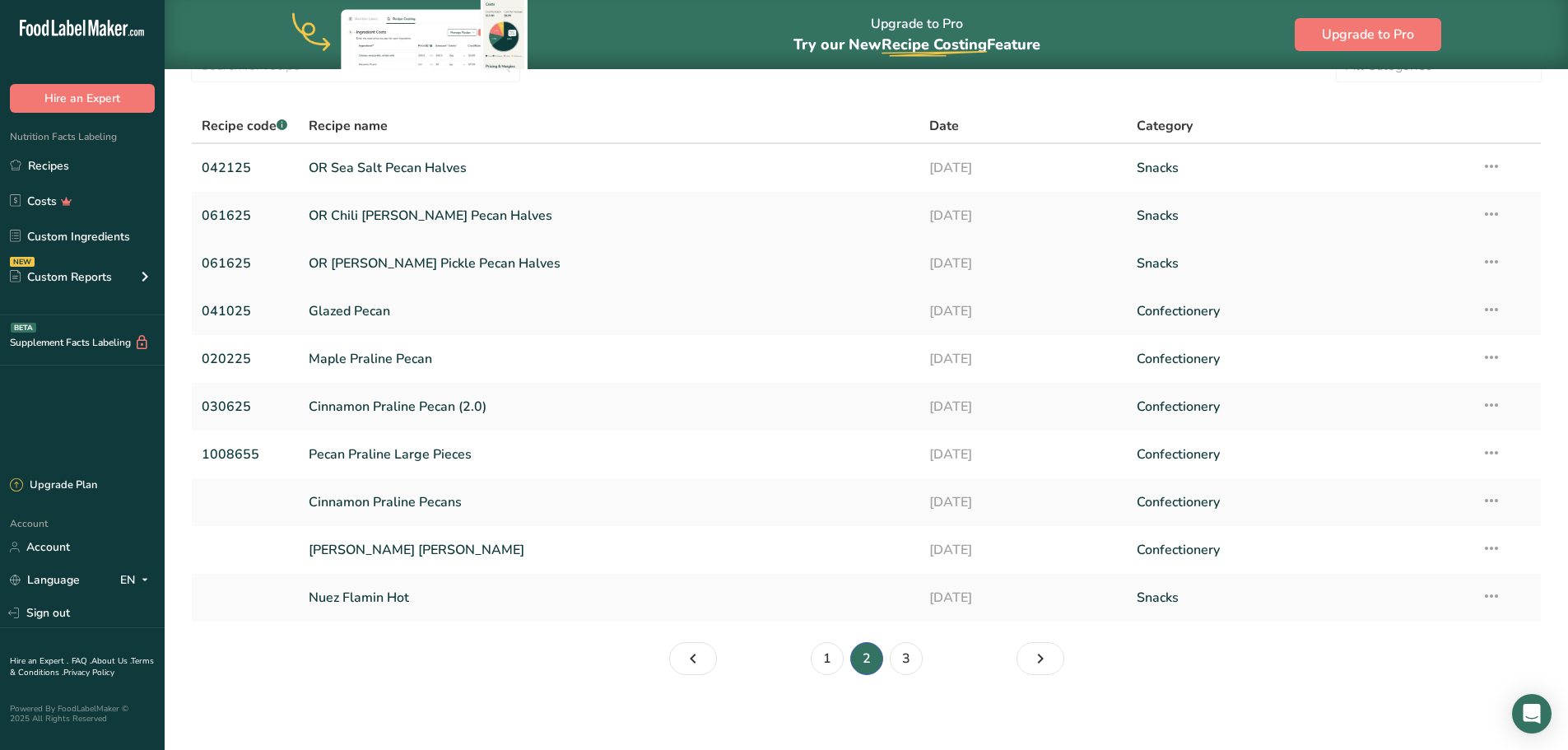
click at [380, 266] on link "OR Dill Pickle Pecan Halves" at bounding box center [609, 264] width 602 height 35
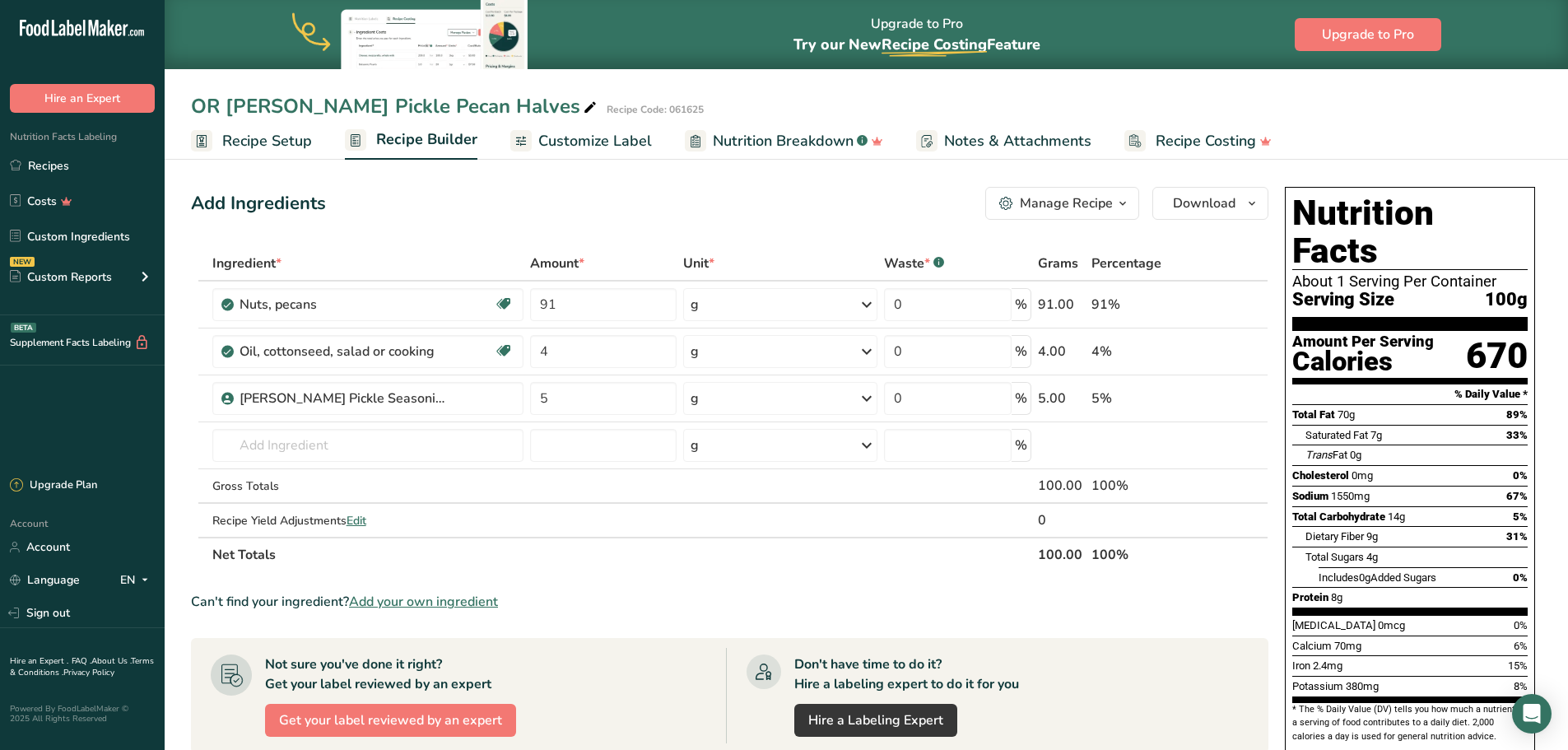
click at [424, 106] on div "OR Dill Pickle Pecan Halves" at bounding box center [396, 106] width 409 height 29
click at [222, 98] on input "OR Dill Pickle Pecan -" at bounding box center [814, 106] width 1247 height 29
click at [407, 107] on input "ST Dill Pickle Pecan -" at bounding box center [814, 106] width 1247 height 29
type input "ST Dill Pickle Pecan - Amazon"
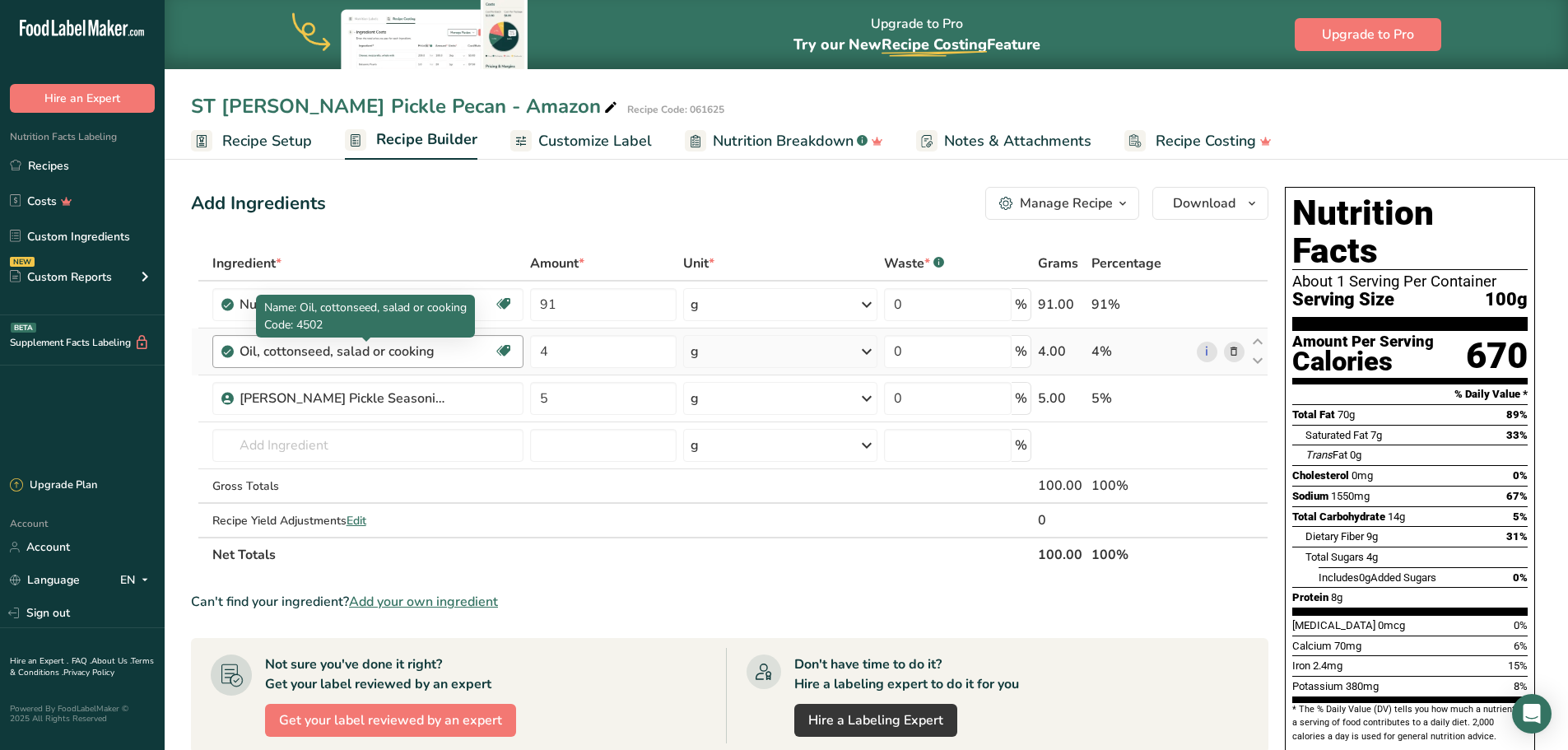
click at [437, 353] on div "Oil, cottonseed, salad or cooking" at bounding box center [342, 351] width 206 height 19
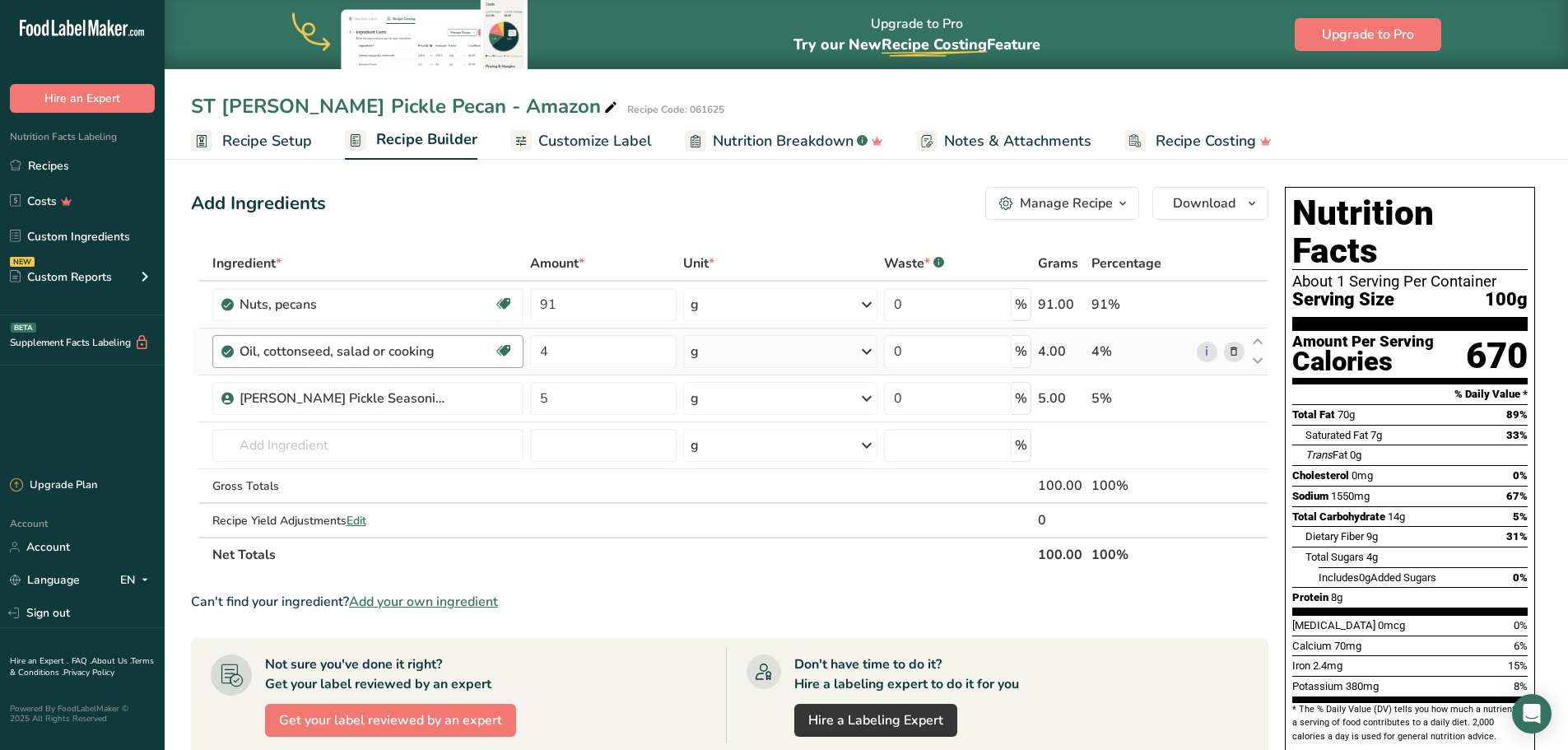
click at [418, 349] on div "Oil, cottonseed, salad or cooking" at bounding box center [342, 351] width 206 height 19
click at [1232, 352] on icon at bounding box center [1234, 352] width 12 height 17
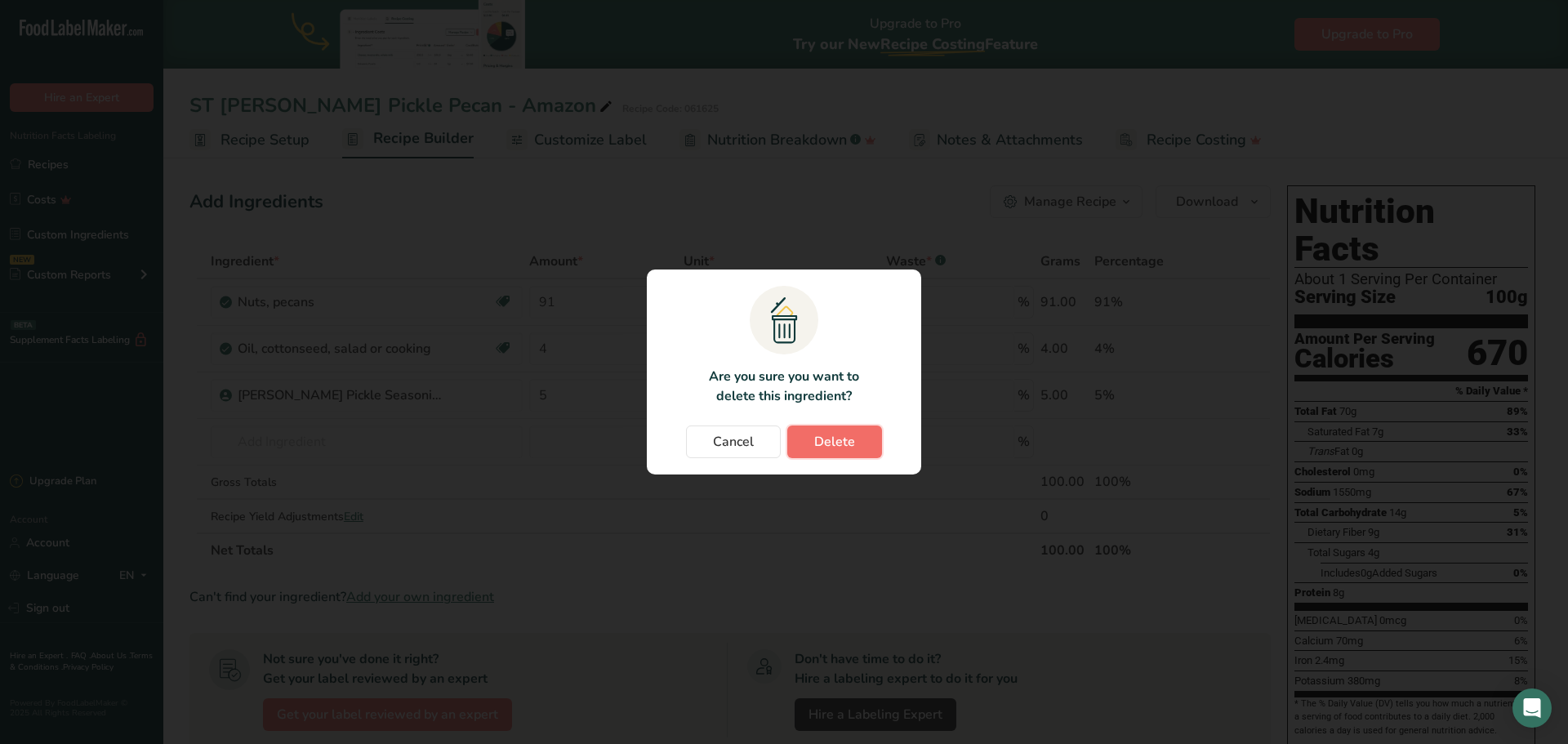
click at [824, 445] on span "Delete" at bounding box center [834, 441] width 41 height 19
type input "5"
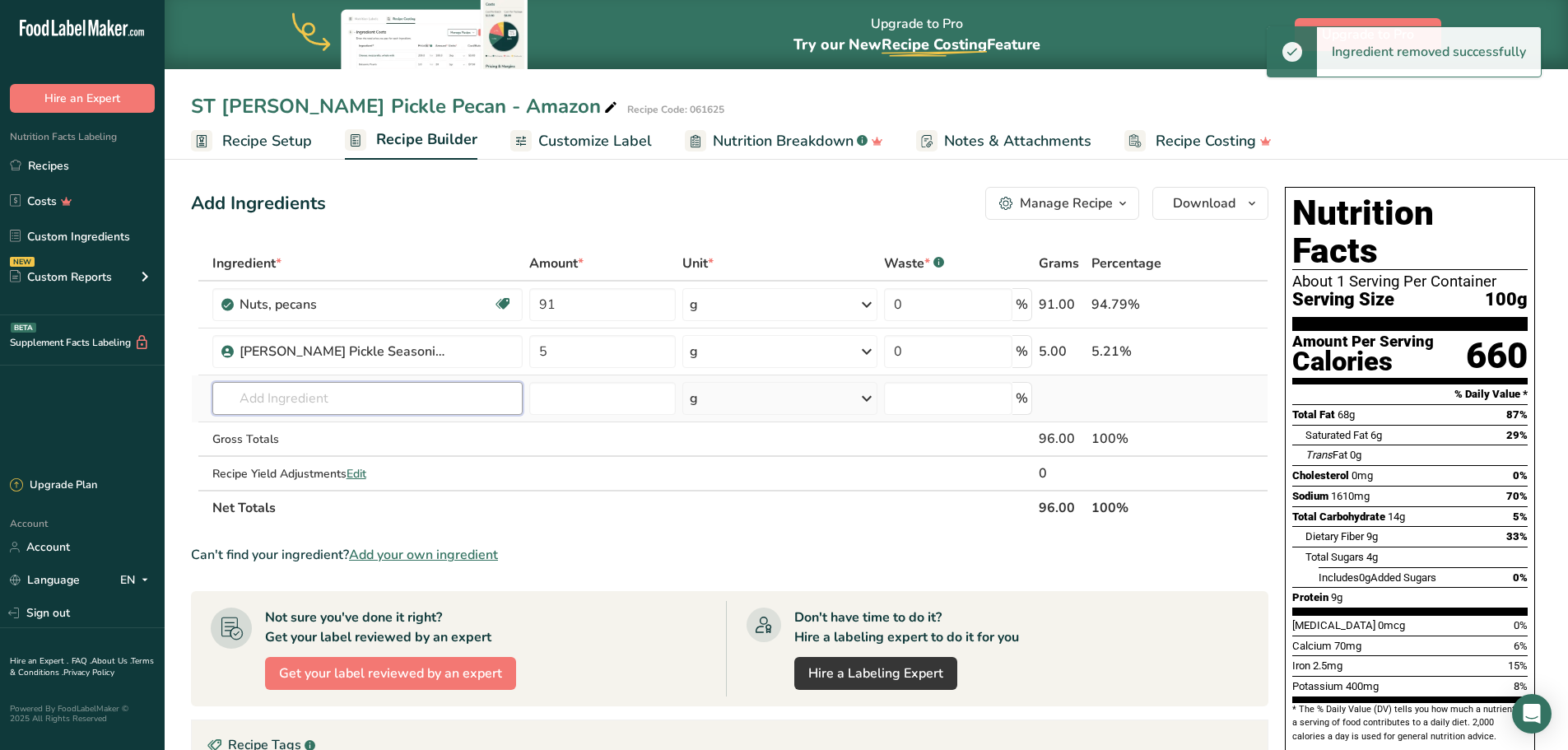
click at [288, 395] on input "text" at bounding box center [367, 398] width 310 height 33
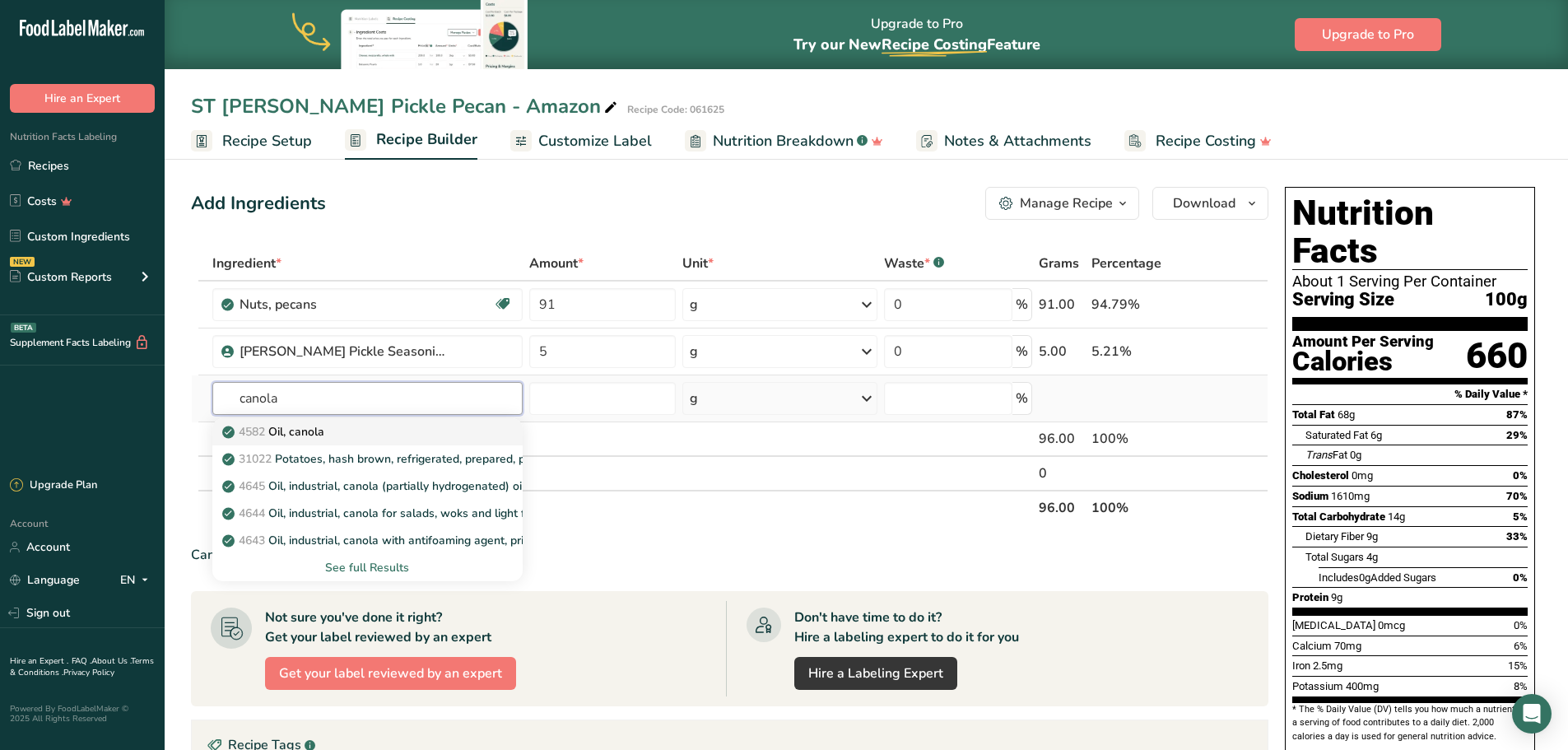
type input "canola"
click at [320, 437] on p "4582 Oil, canola" at bounding box center [274, 432] width 98 height 17
type input "Oil, canola"
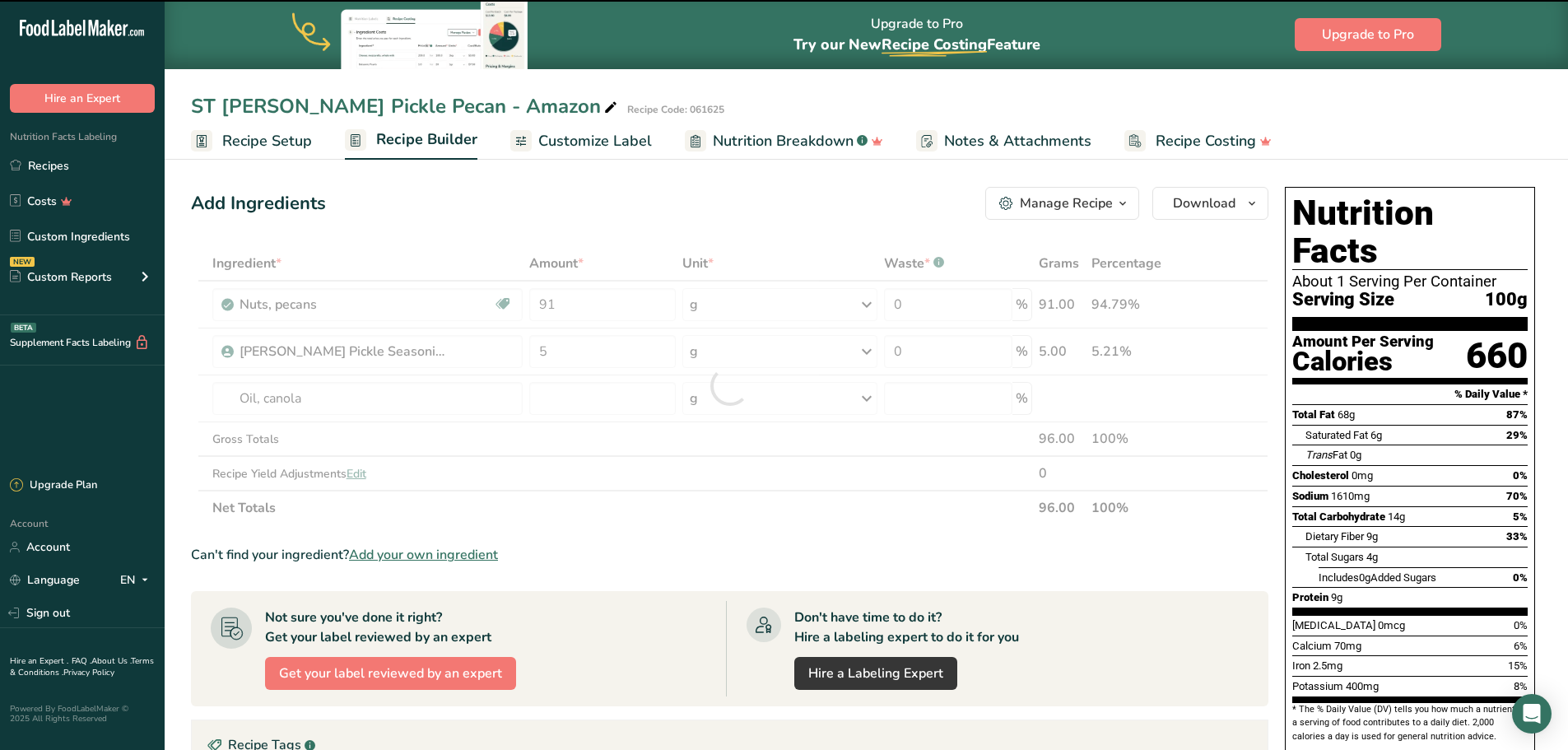
type input "0"
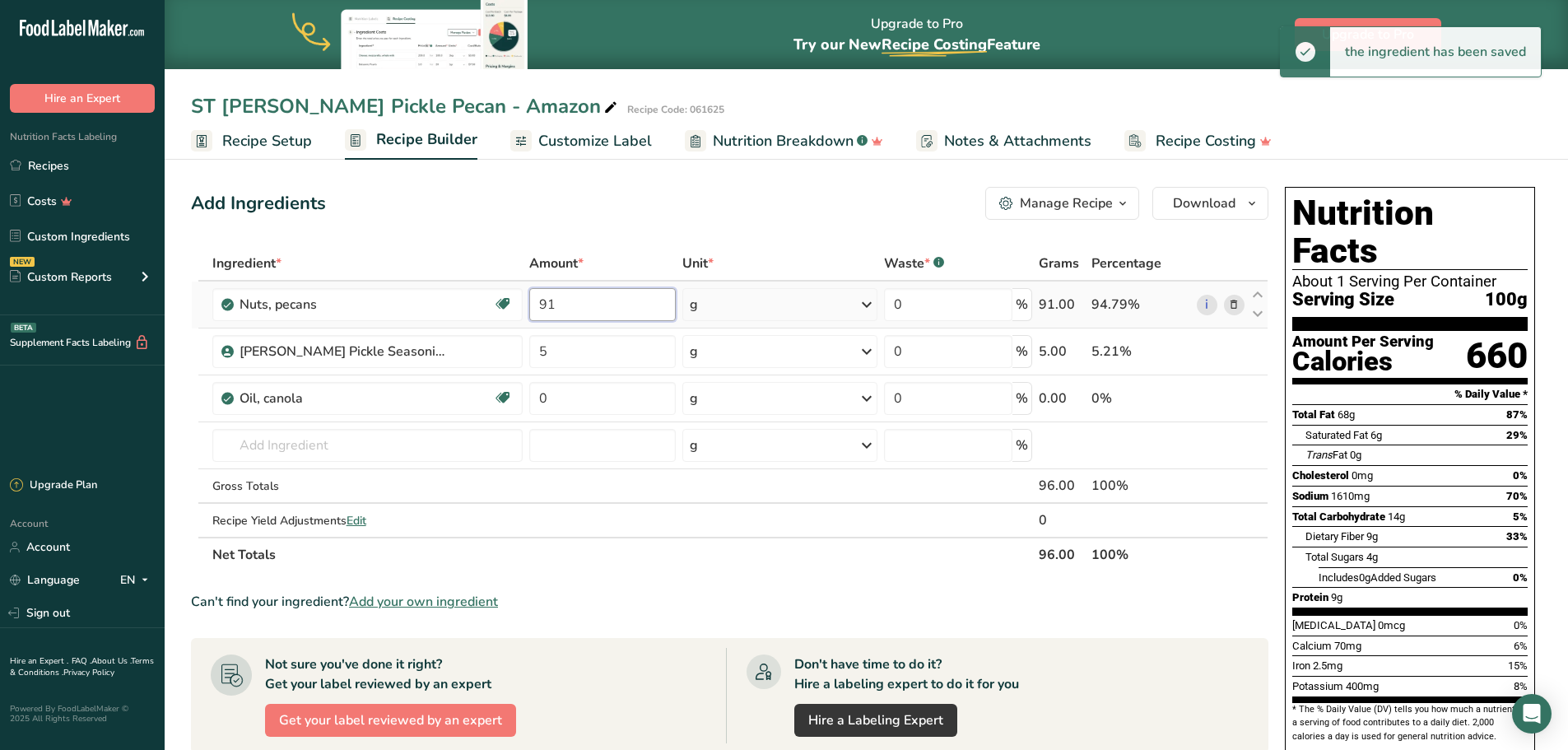
click at [567, 302] on input "91" at bounding box center [603, 305] width 147 height 33
type input "9"
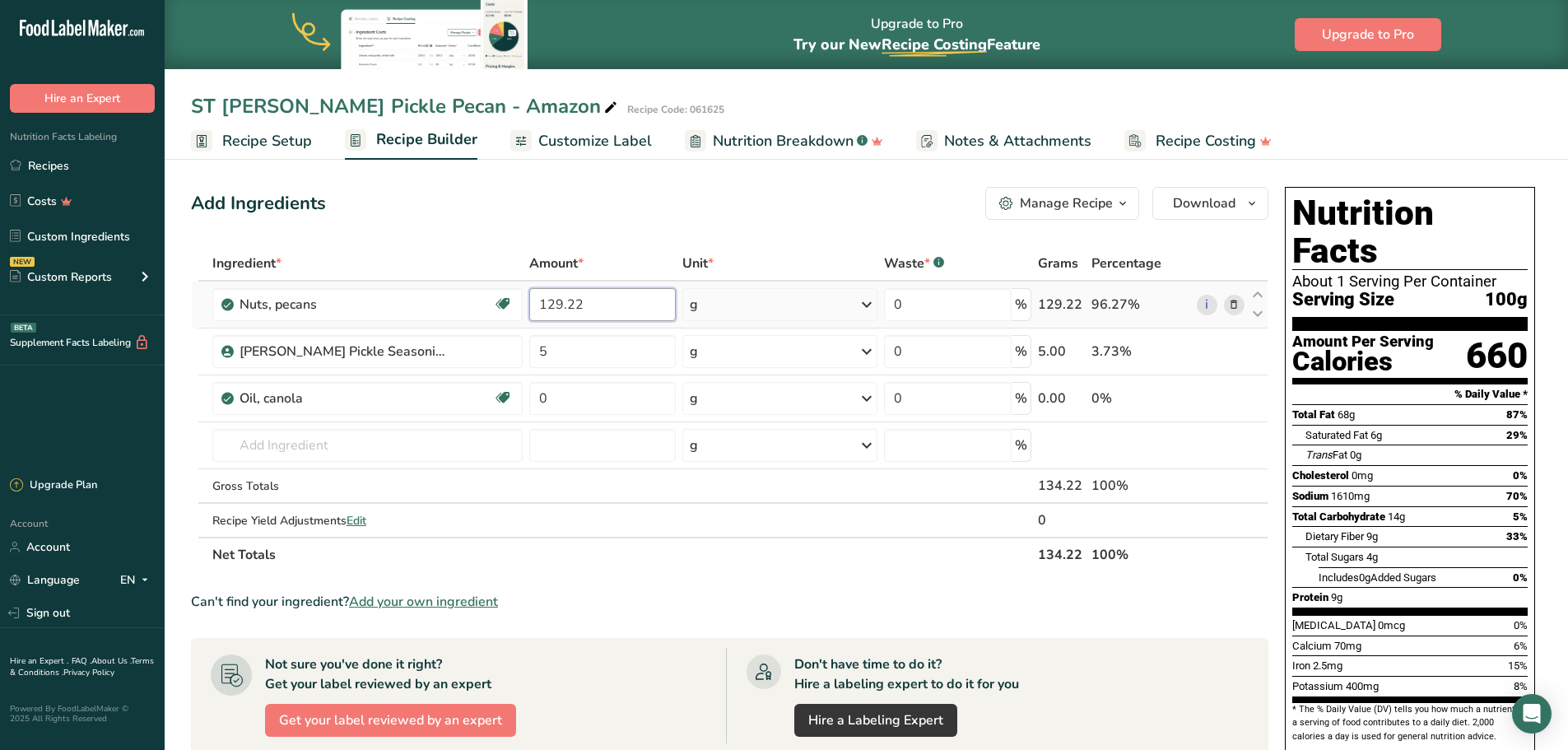
type input "129.22"
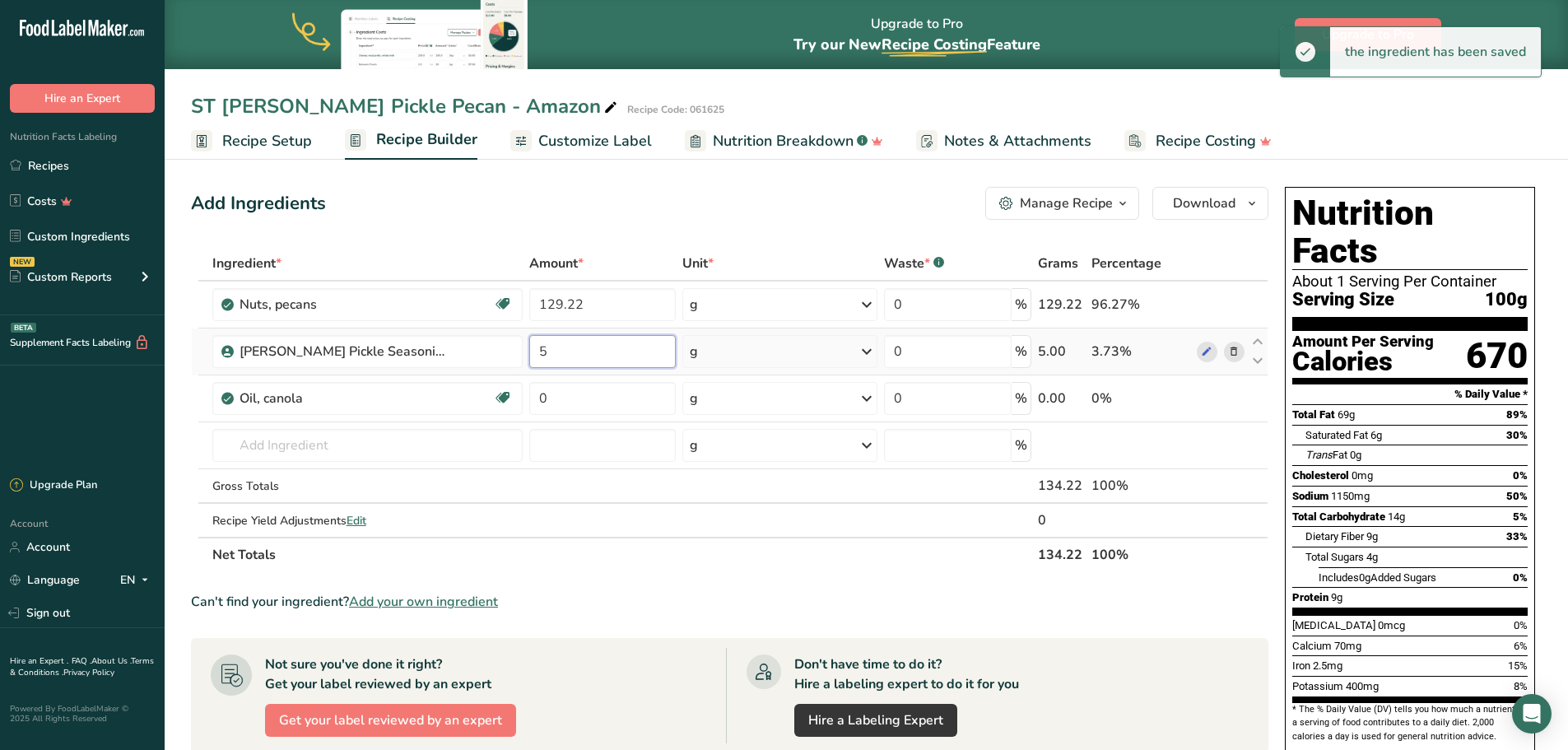
click at [598, 345] on input "5" at bounding box center [602, 352] width 146 height 33
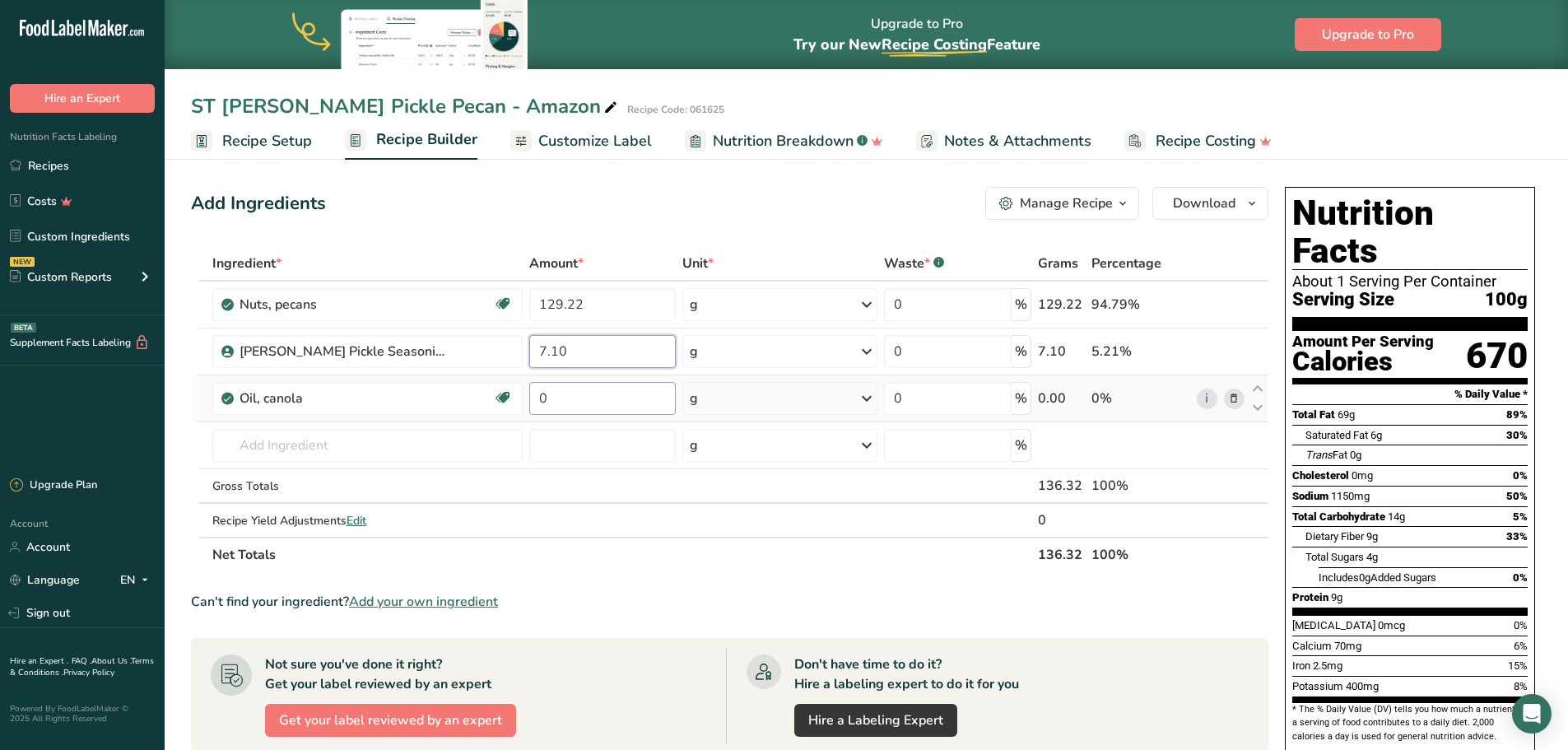
type input "7.10"
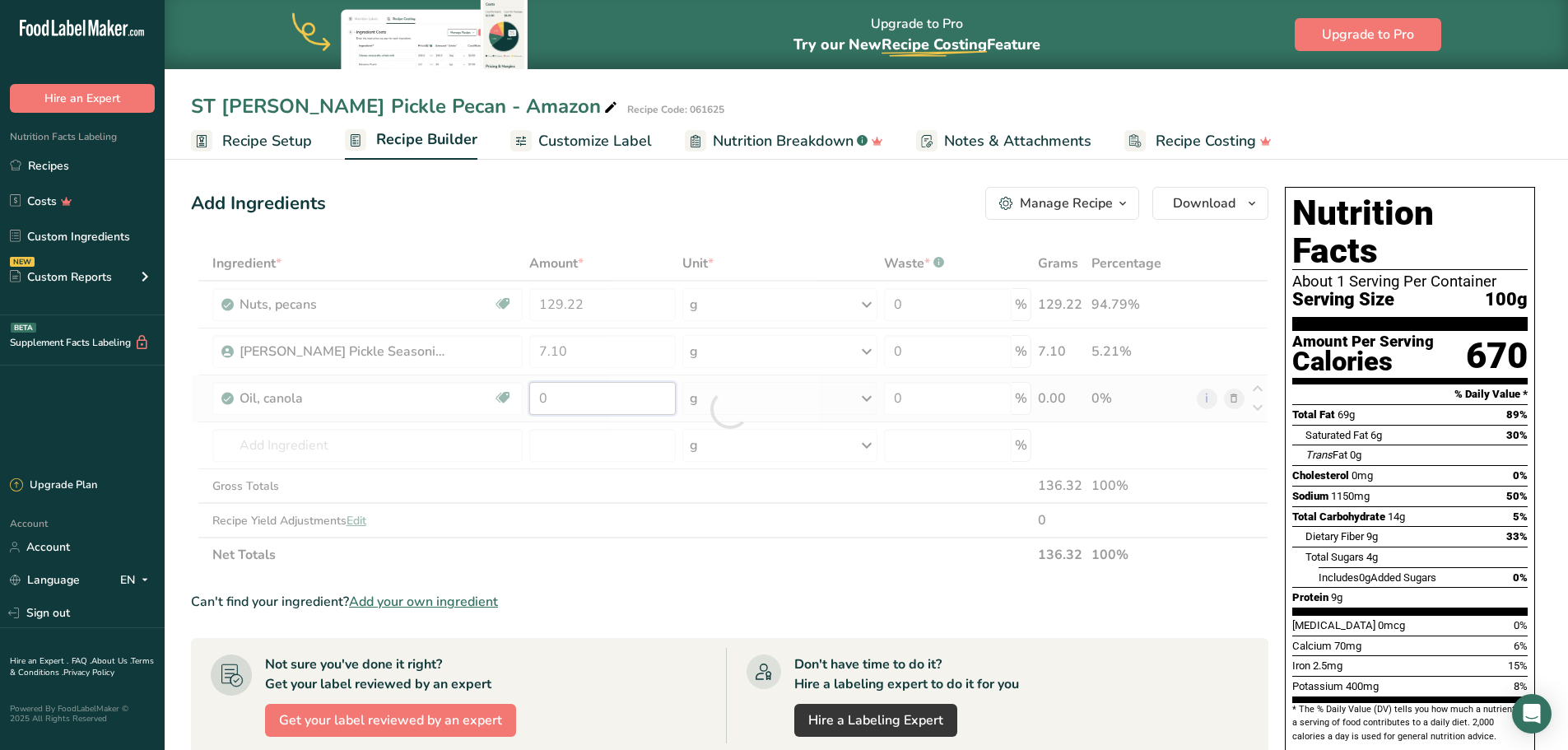
click at [589, 393] on div "Ingredient * Amount * Unit * Waste * .a-a{fill:#347362;}.b-a{fill:#fff;} Grams …" at bounding box center [730, 410] width 1078 height 326
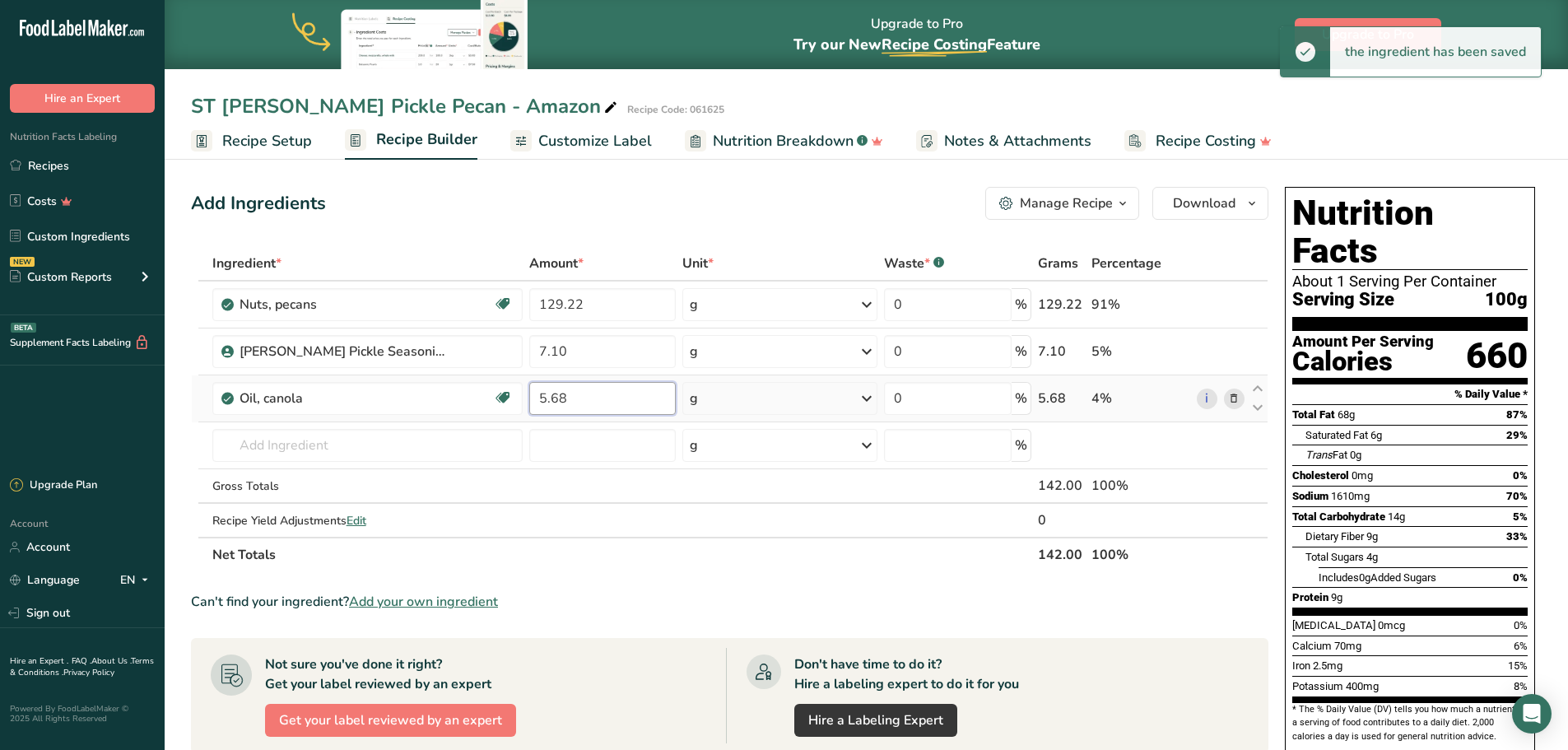
type input "5.68"
click at [282, 144] on span "Recipe Setup" at bounding box center [268, 141] width 90 height 22
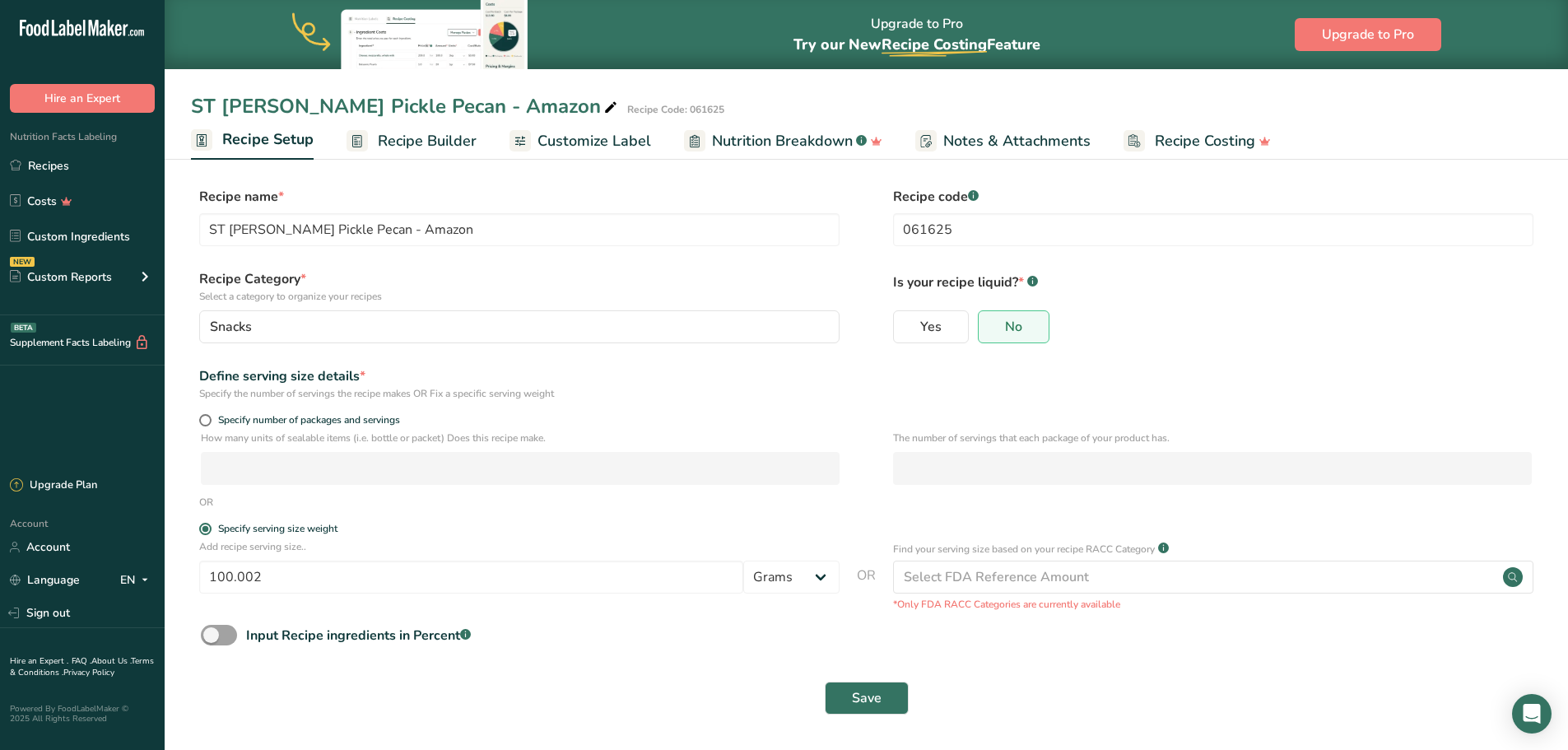
scroll to position [1, 0]
click at [351, 574] on input "100.002" at bounding box center [471, 576] width 544 height 33
type input "1"
type input "30"
click at [862, 698] on span "Save" at bounding box center [867, 697] width 29 height 19
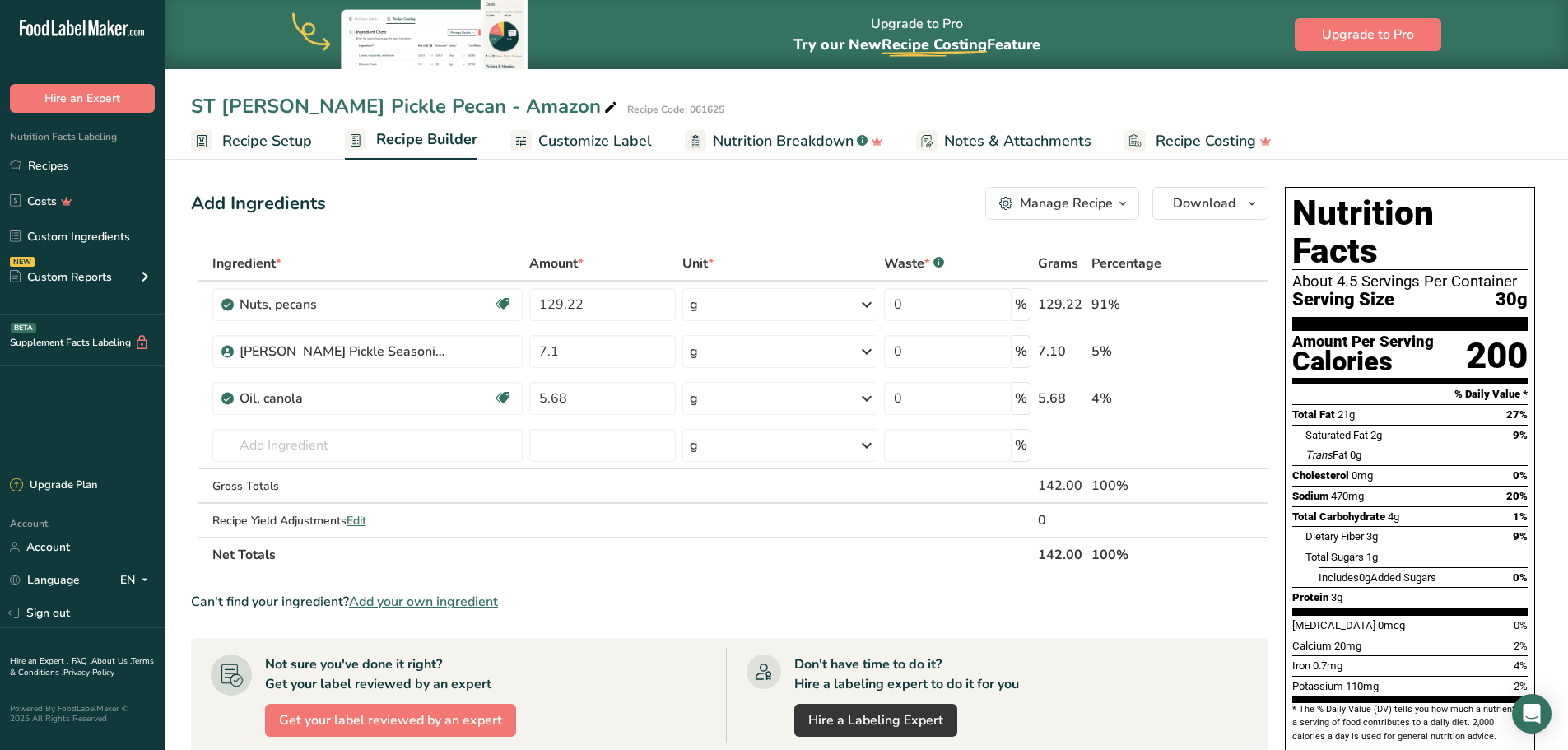
click at [562, 141] on span "Customize Label" at bounding box center [594, 141] width 113 height 22
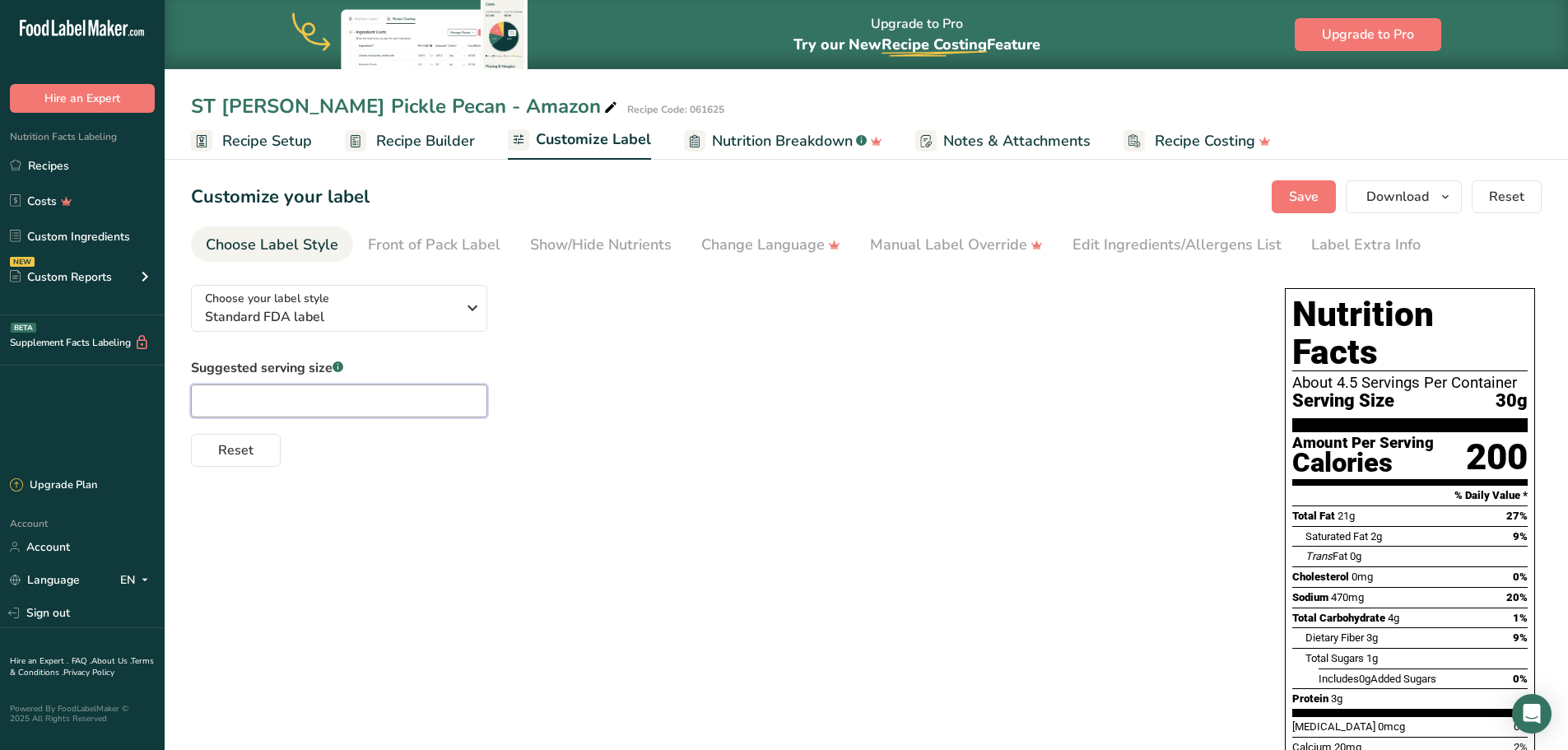
click at [390, 404] on input "text" at bounding box center [340, 401] width 296 height 33
type input "1/4 cup"
click at [1303, 197] on span "Save" at bounding box center [1304, 196] width 29 height 19
click at [398, 135] on span "Recipe Builder" at bounding box center [425, 141] width 98 height 22
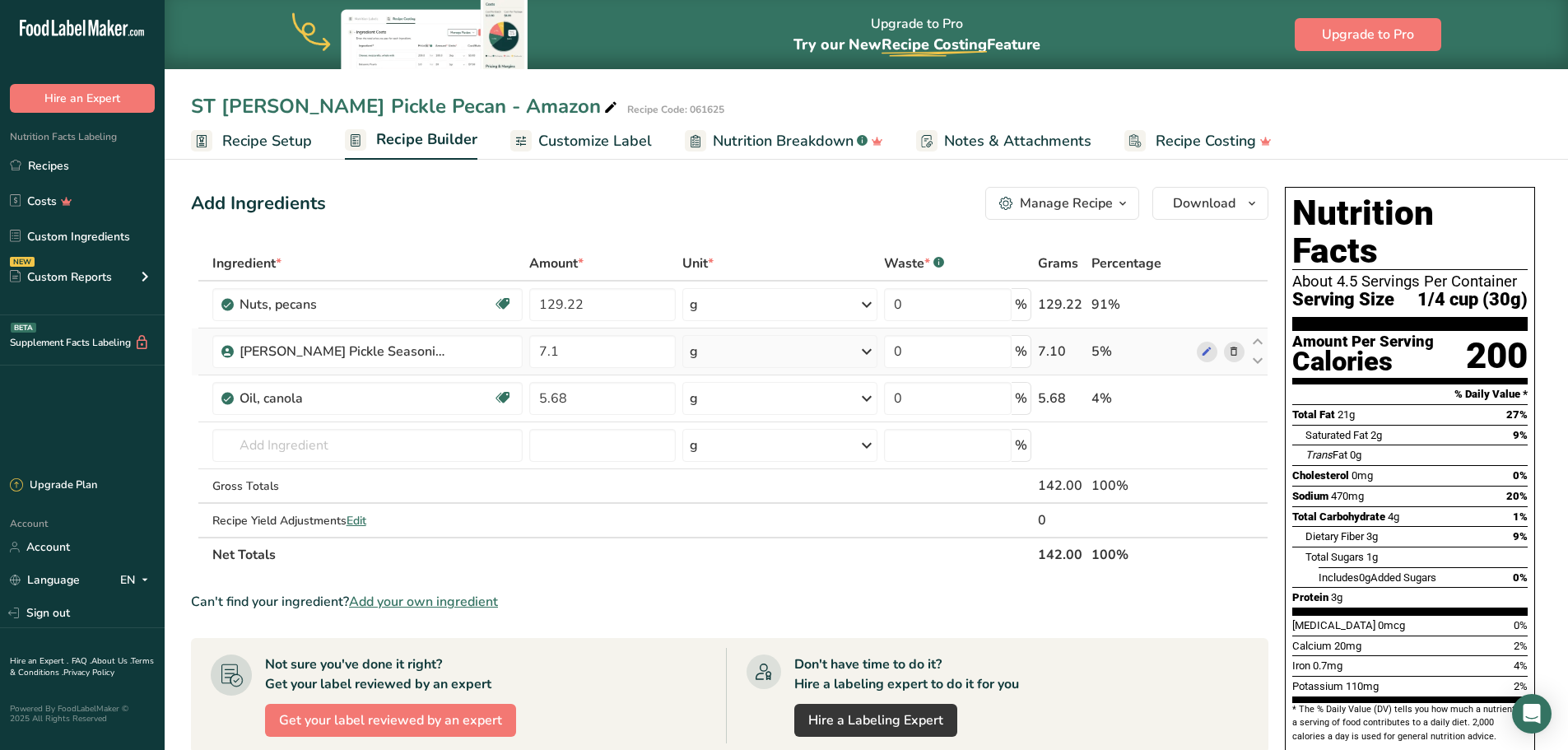
click at [1231, 354] on icon at bounding box center [1234, 352] width 12 height 17
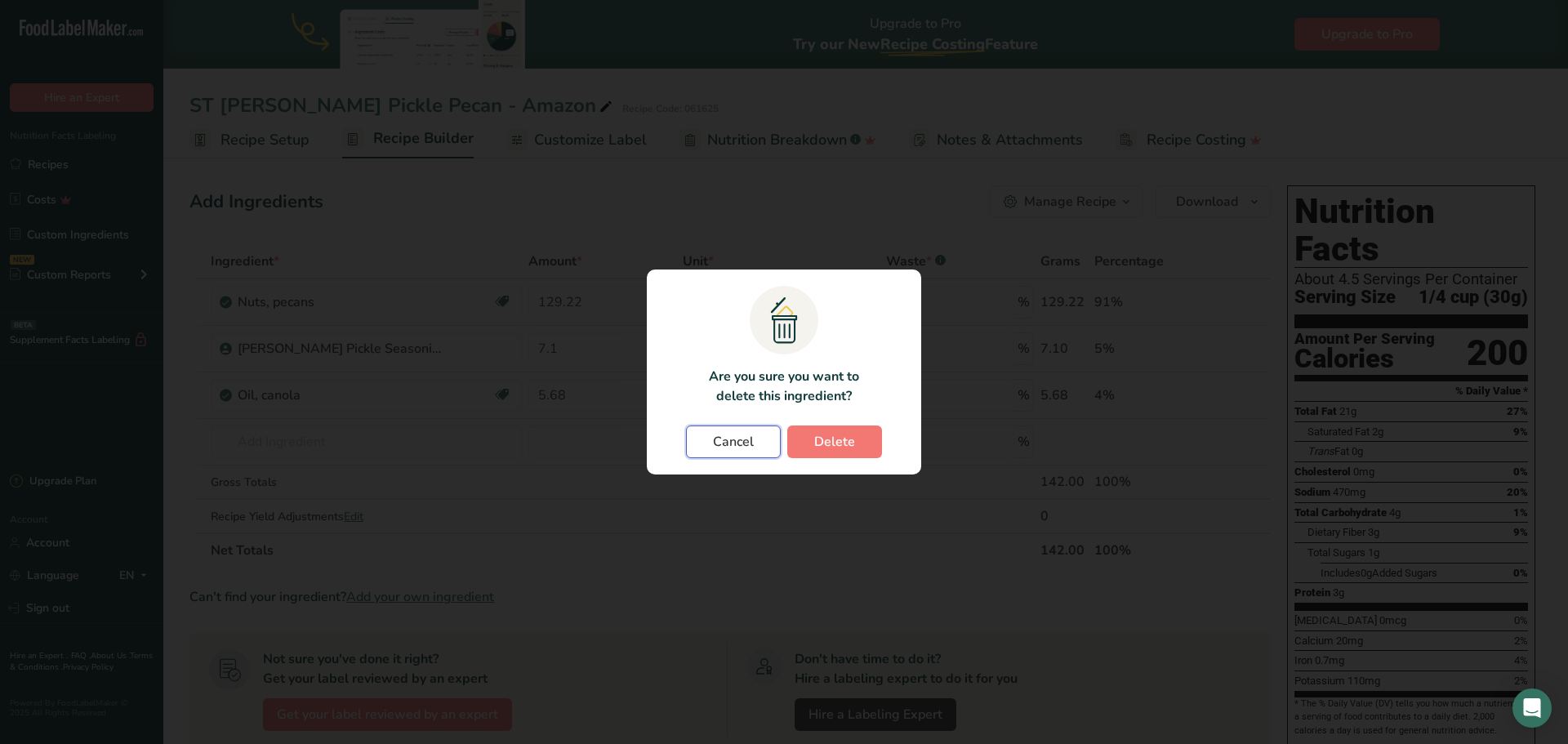
click at [749, 441] on span "Cancel" at bounding box center [733, 441] width 41 height 19
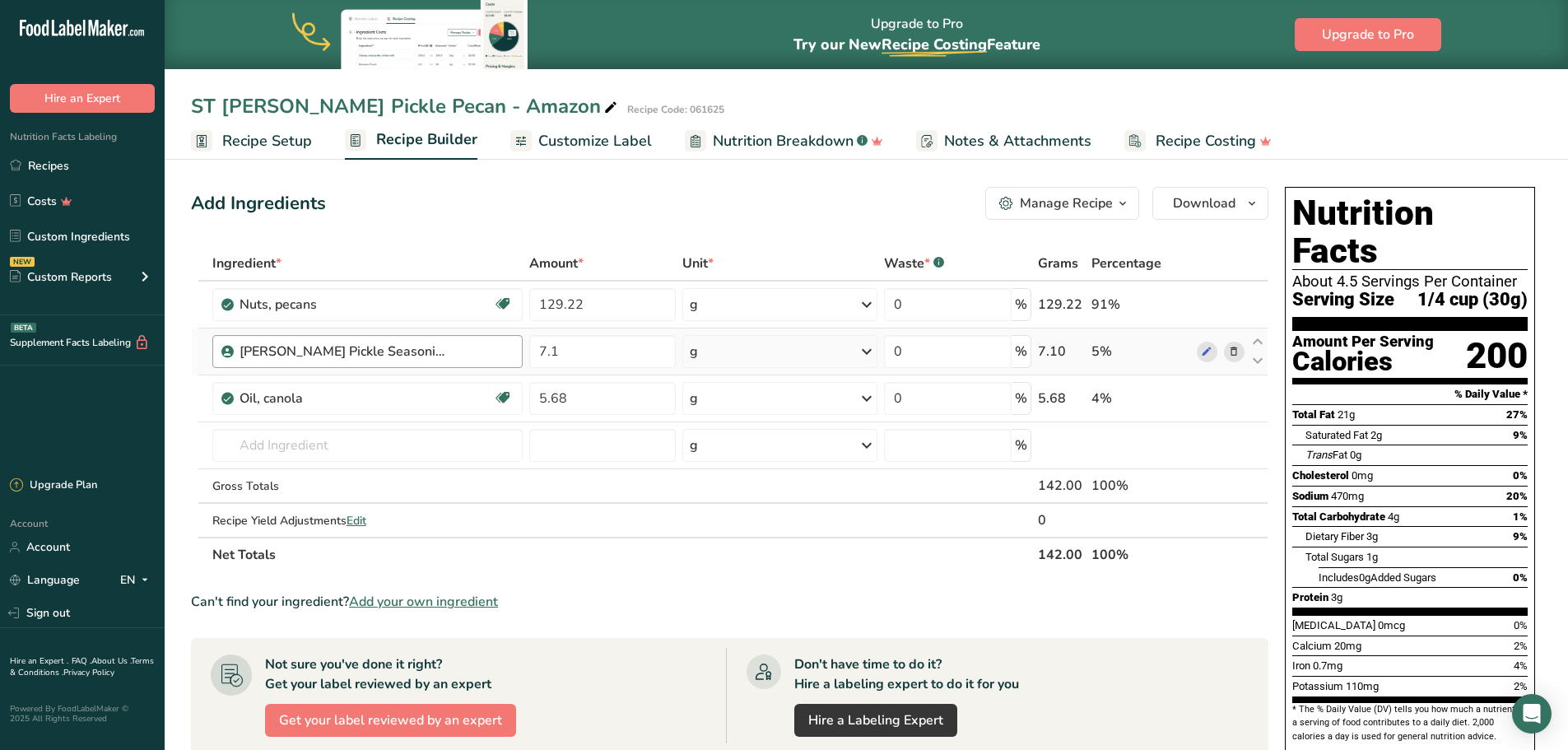
click at [381, 362] on div "[PERSON_NAME] Pickle Seasoning" at bounding box center [367, 352] width 310 height 33
click at [393, 355] on div "[PERSON_NAME] Pickle Seasoning" at bounding box center [342, 351] width 206 height 19
click at [361, 406] on div "Oil, canola" at bounding box center [342, 398] width 206 height 19
drag, startPoint x: 604, startPoint y: 306, endPoint x: 480, endPoint y: 307, distance: 124.0
click at [480, 307] on tr "Nuts, pecans Source of Antioxidants Source of Omega 3 Plant-based Protein Dairy…" at bounding box center [729, 305] width 1076 height 47
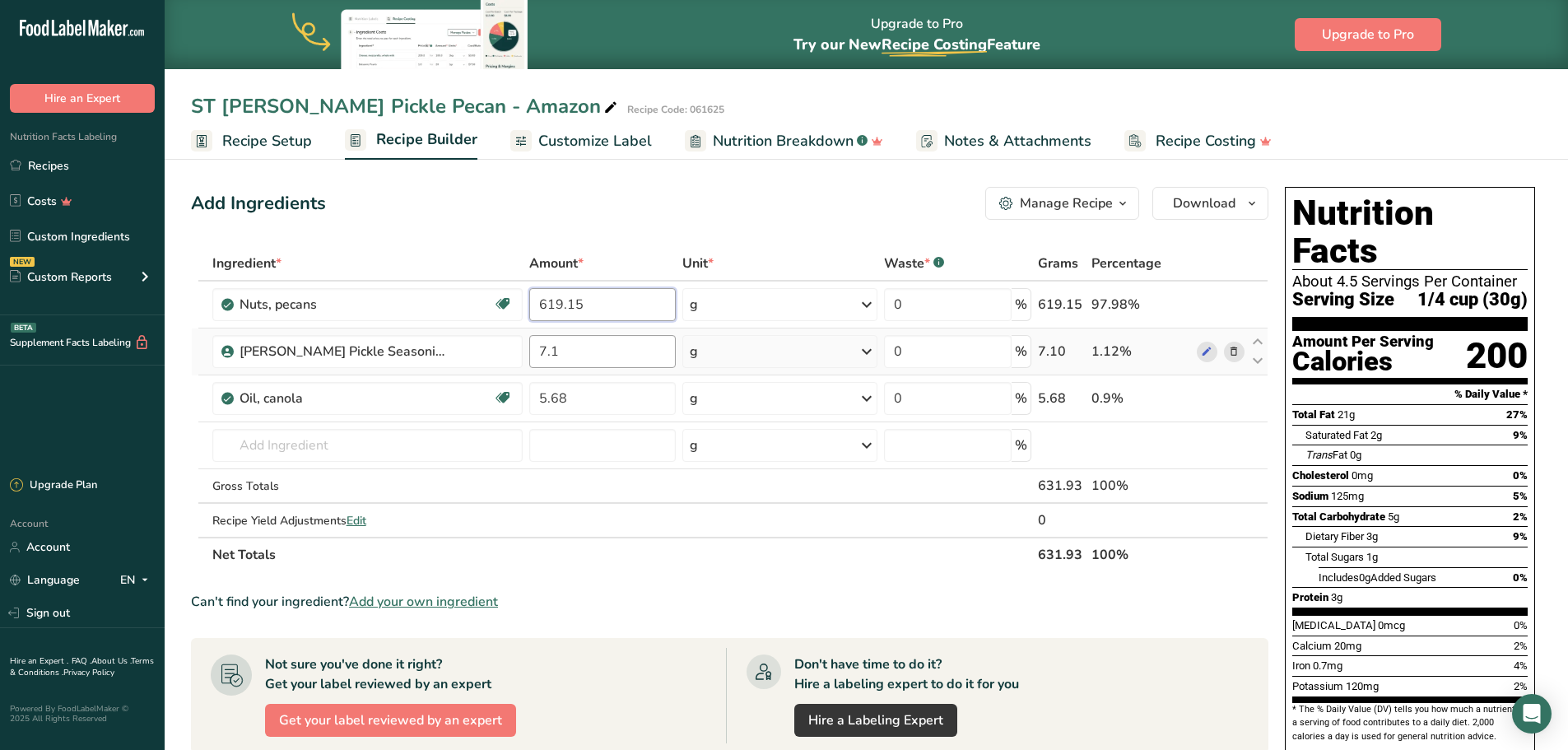
type input "619.15"
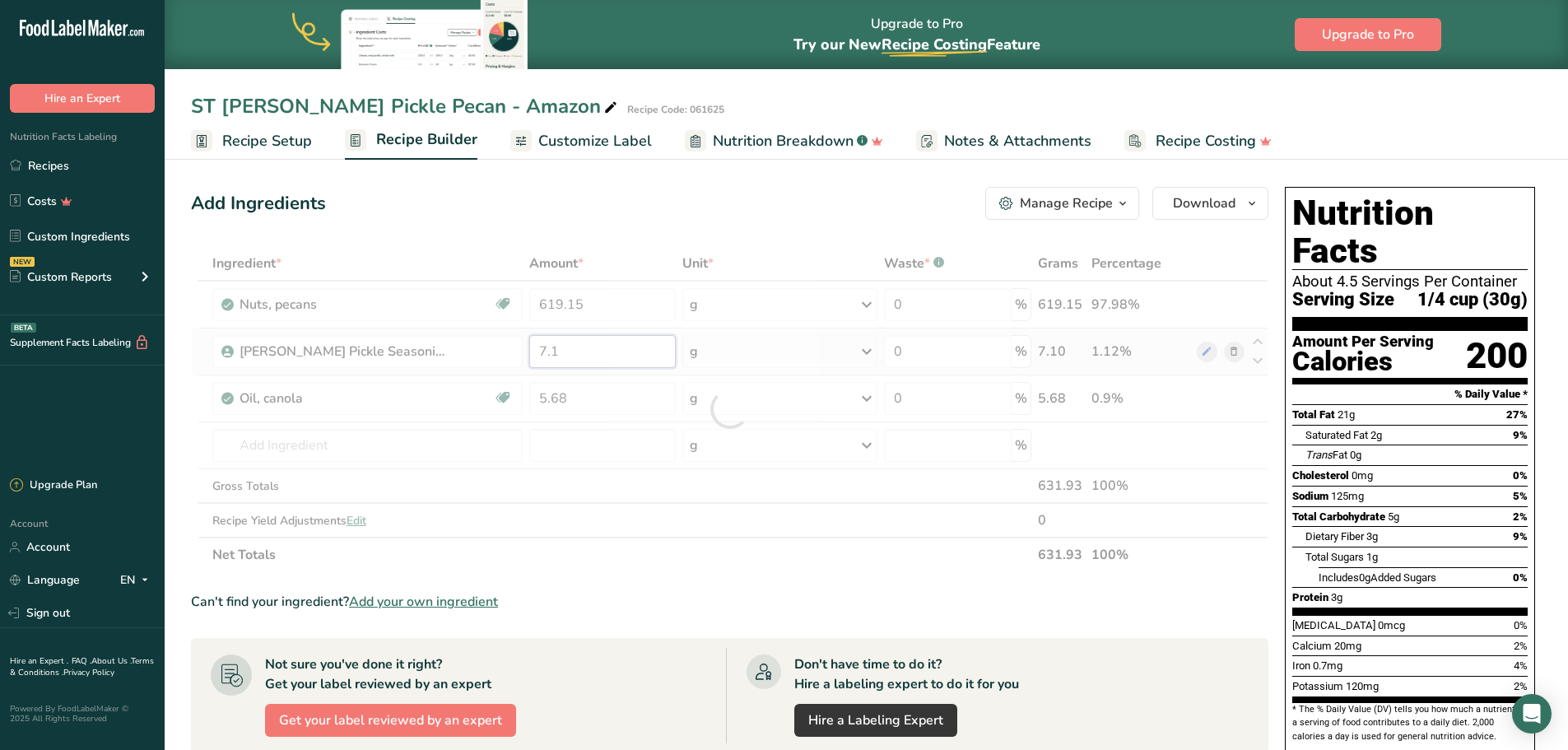
click at [574, 352] on div "Ingredient * Amount * Unit * Waste * .a-a{fill:#347362;}.b-a{fill:#fff;} Grams …" at bounding box center [730, 410] width 1078 height 326
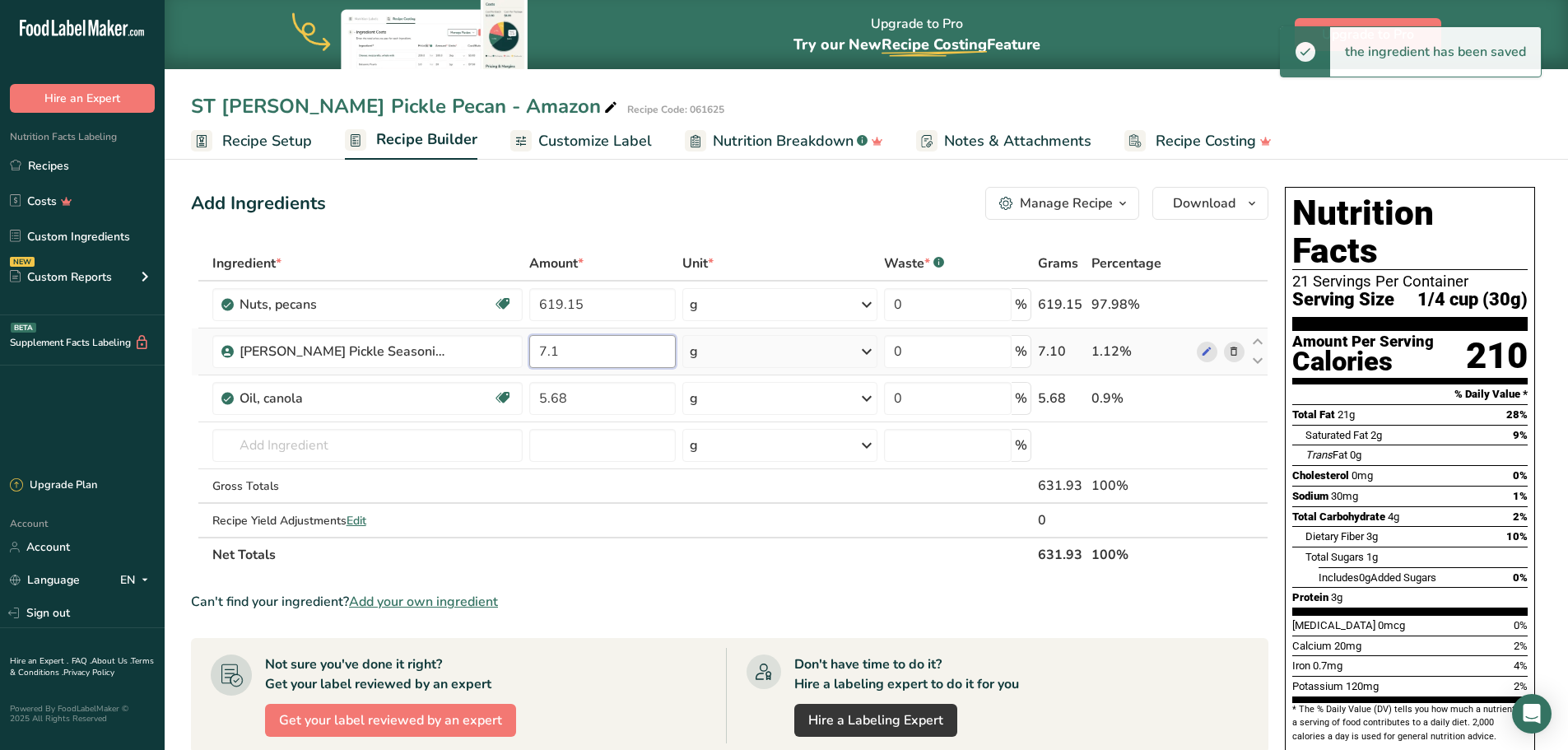
type input "7"
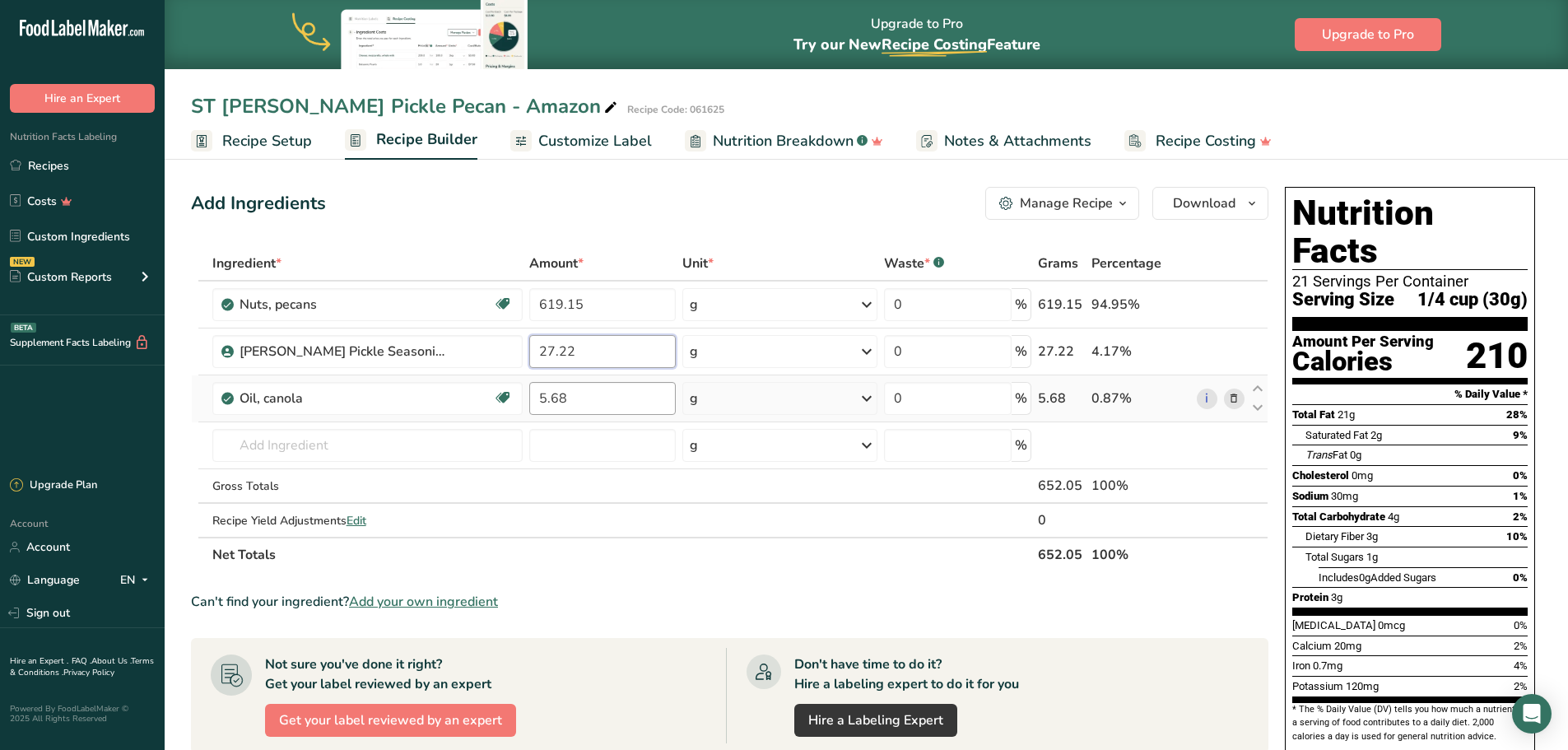
type input "27.22"
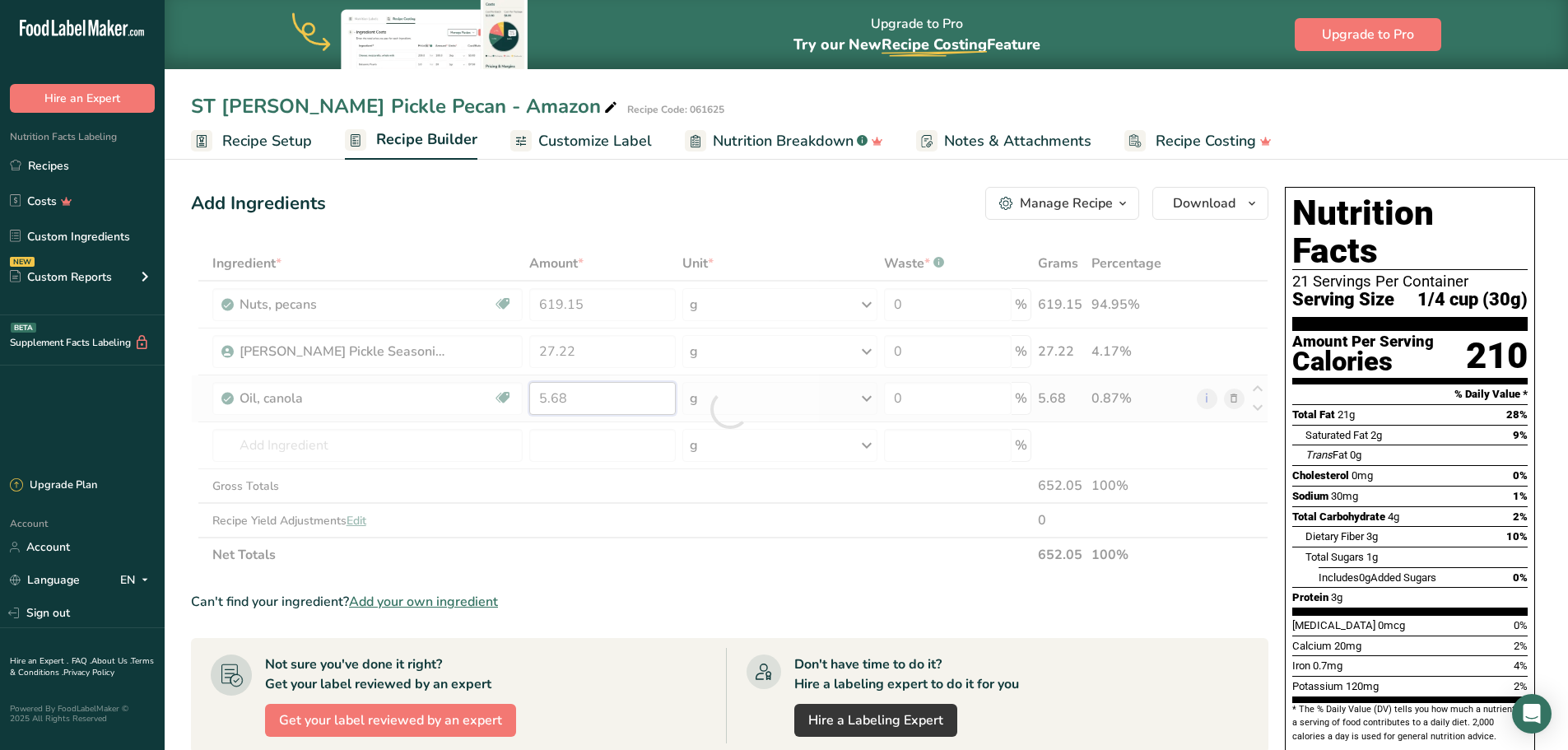
click at [559, 400] on div "Ingredient * Amount * Unit * Waste * .a-a{fill:#347362;}.b-a{fill:#fff;} Grams …" at bounding box center [730, 410] width 1078 height 326
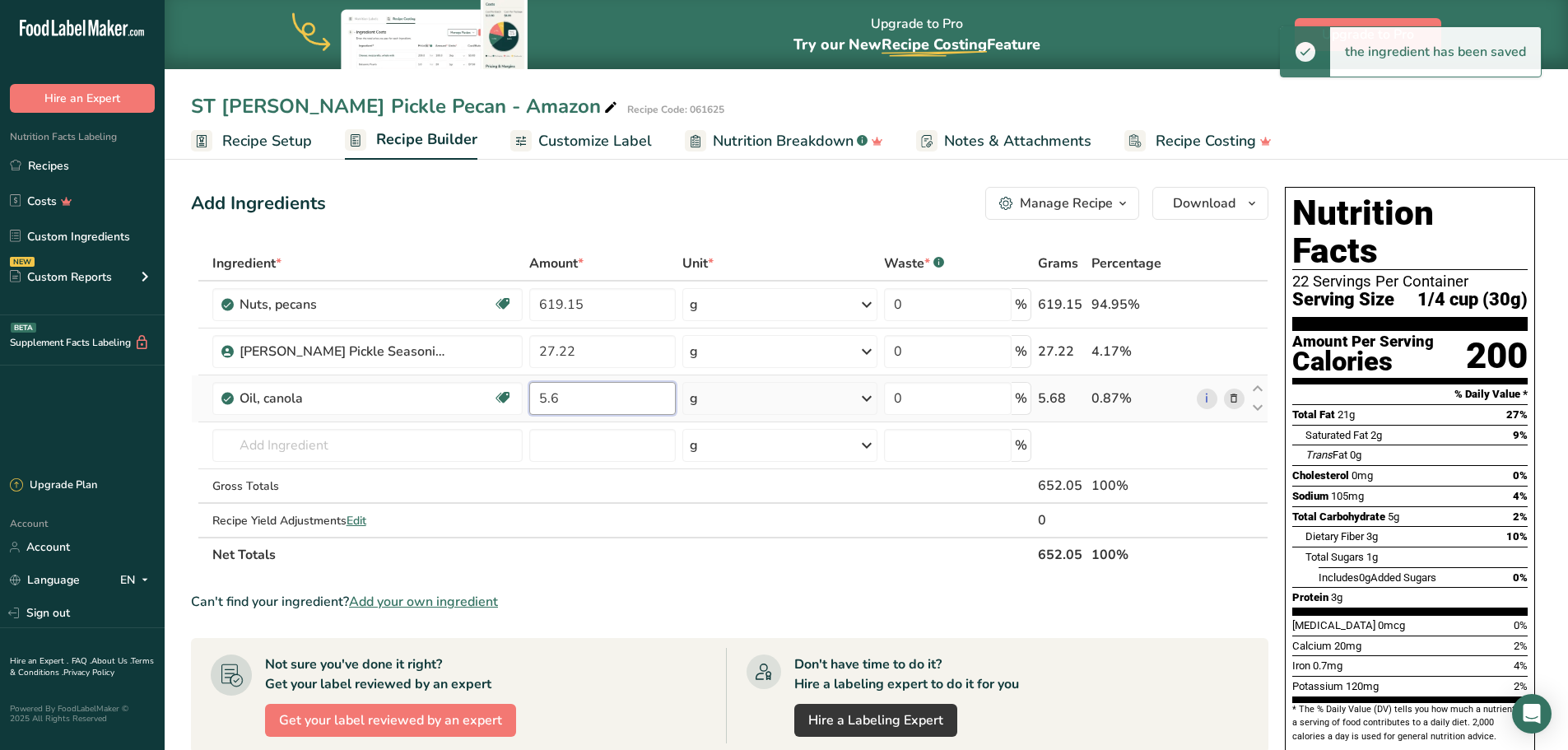
type input "5"
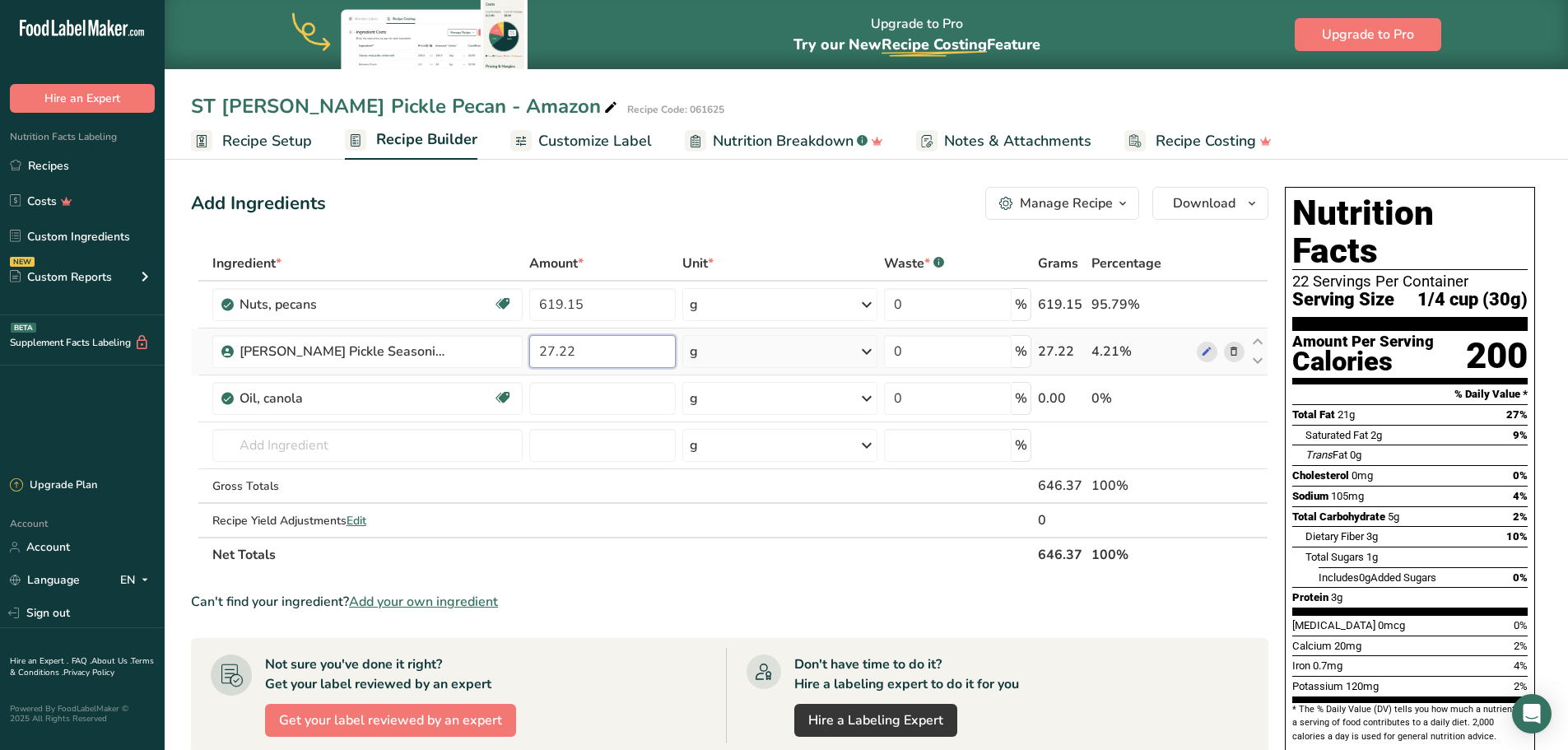
type input "0"
click at [630, 351] on div "Ingredient * Amount * Unit * Waste * .a-a{fill:#347362;}.b-a{fill:#fff;} Grams …" at bounding box center [730, 410] width 1078 height 326
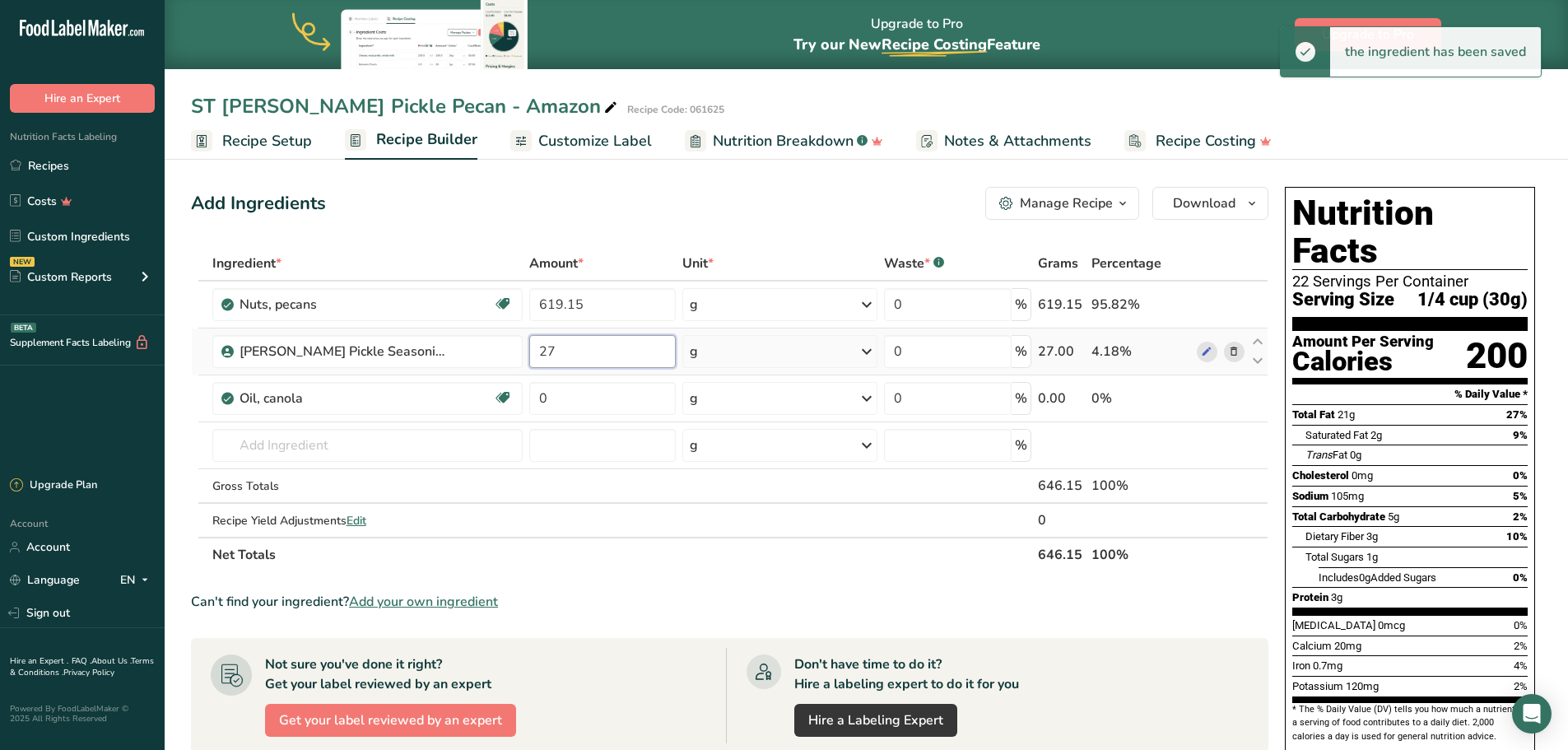
type input "2"
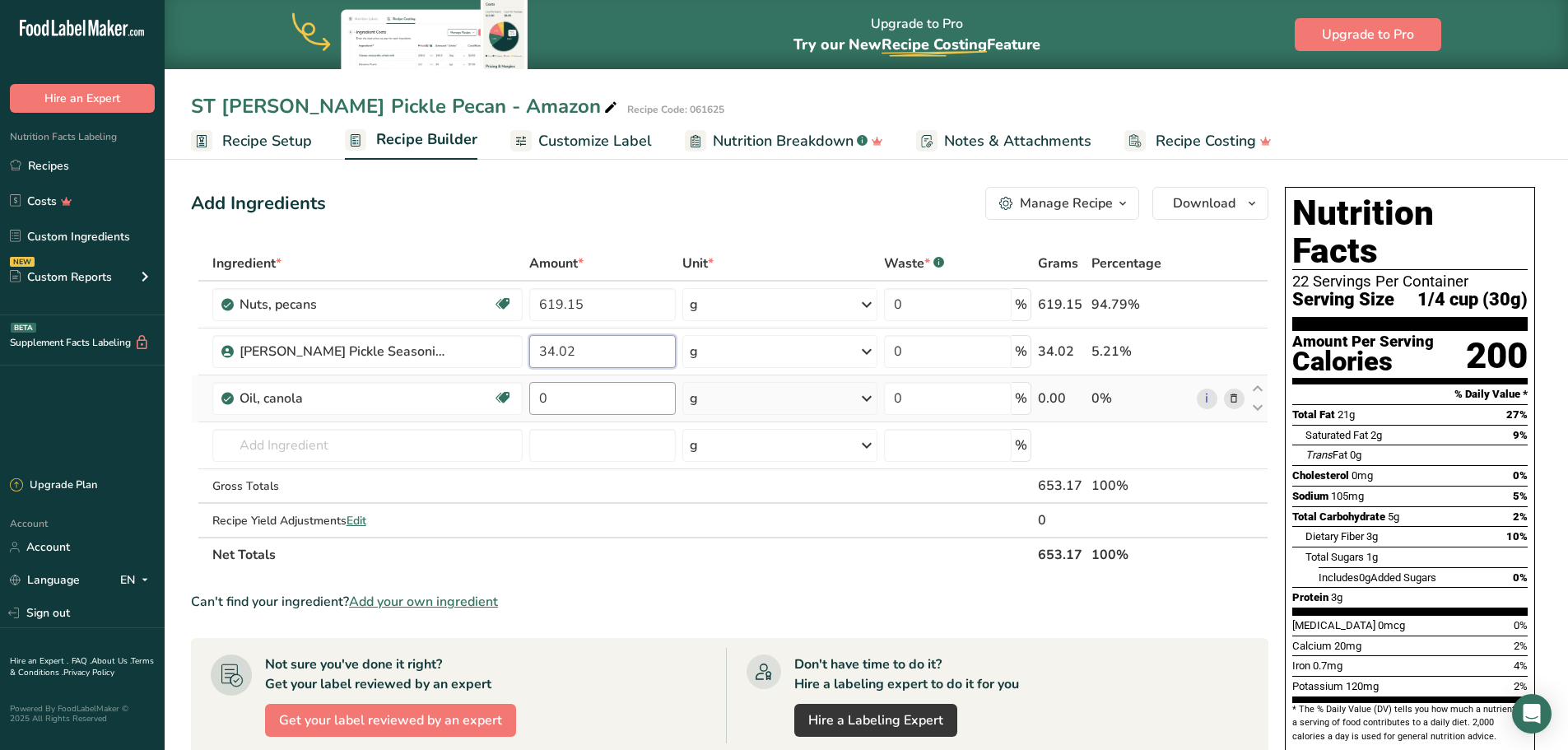
type input "34.02"
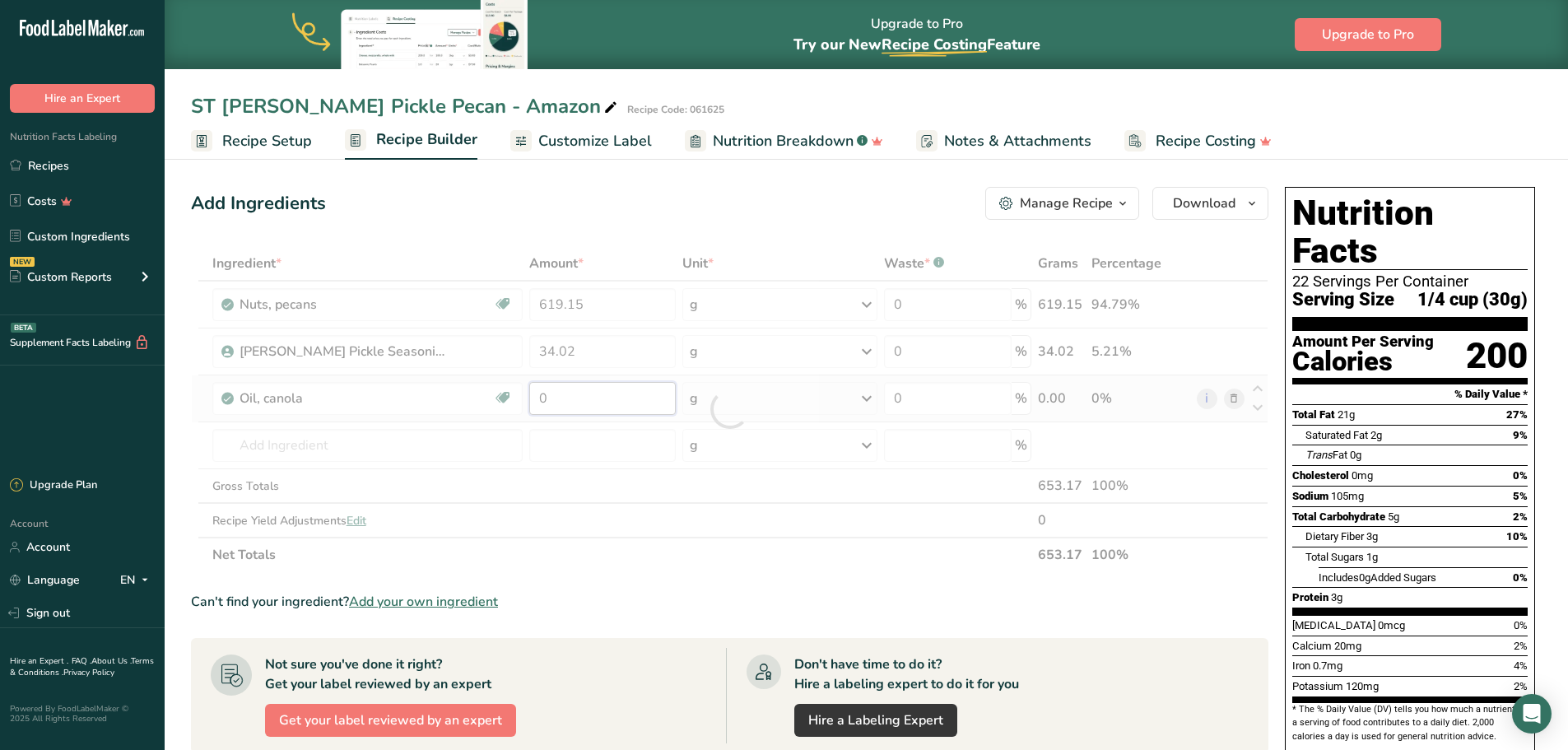
click at [589, 398] on div "Ingredient * Amount * Unit * Waste * .a-a{fill:#347362;}.b-a{fill:#fff;} Grams …" at bounding box center [730, 410] width 1078 height 326
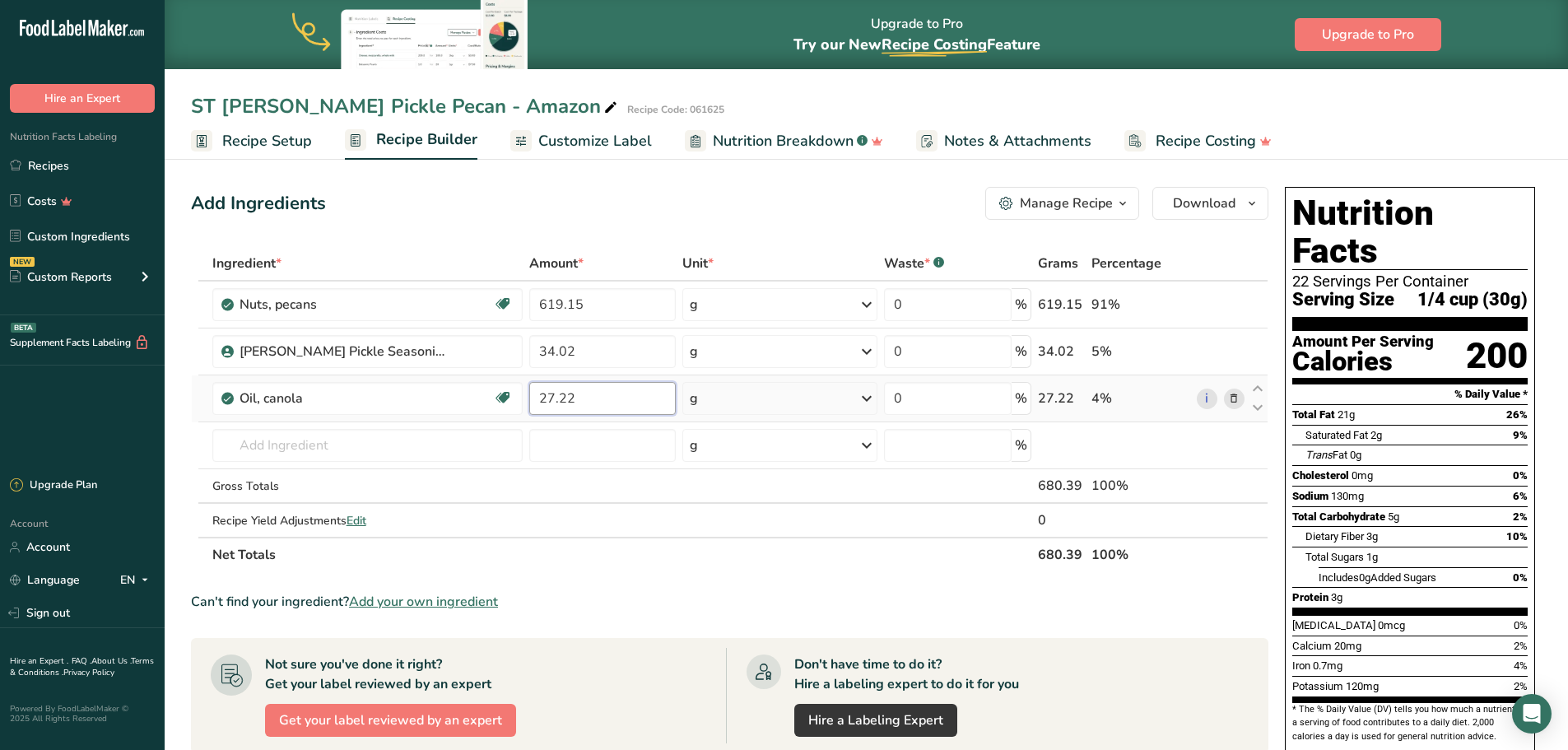
type input "27.22"
click at [243, 140] on span "Recipe Setup" at bounding box center [268, 141] width 90 height 22
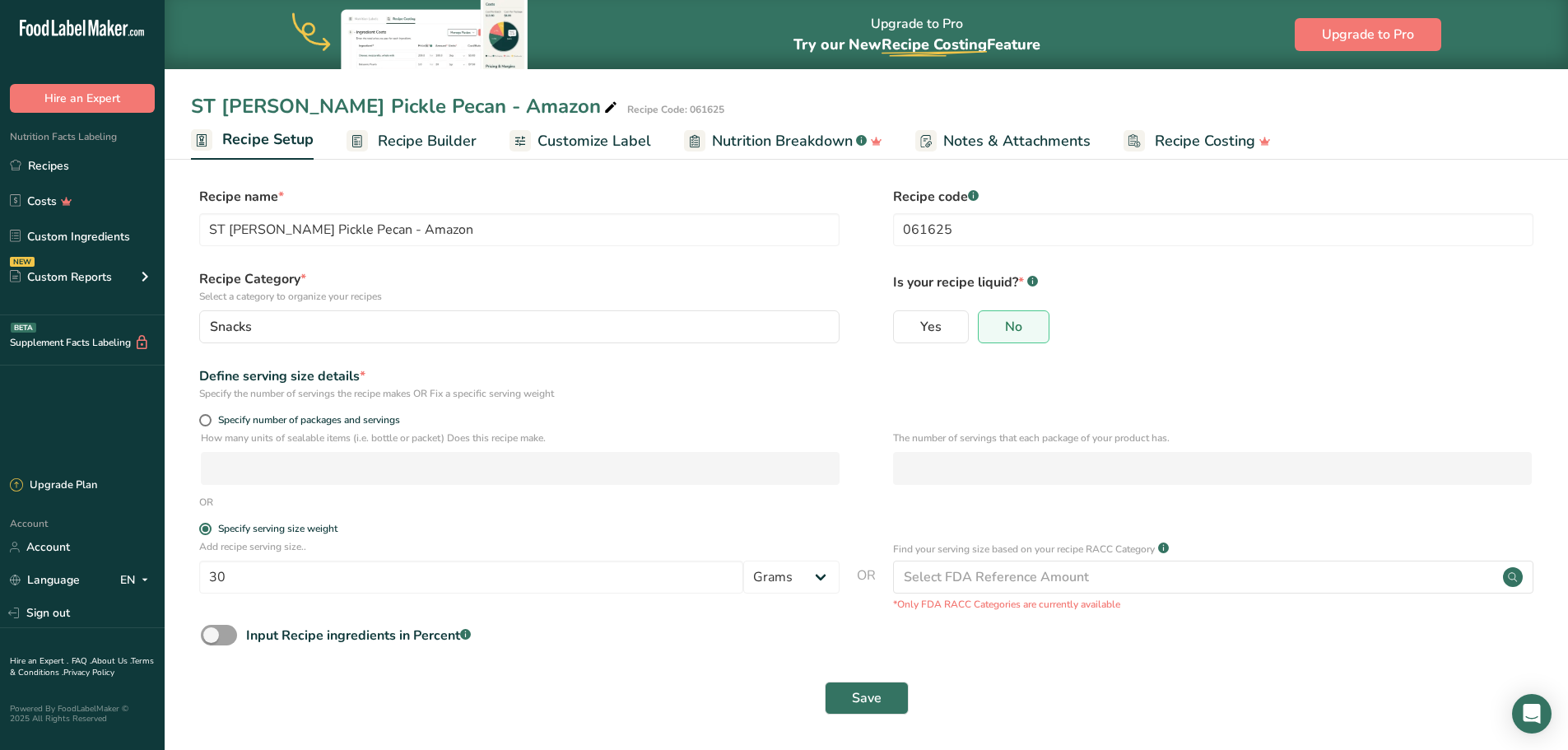
scroll to position [1, 0]
click at [853, 692] on span "Save" at bounding box center [867, 697] width 29 height 19
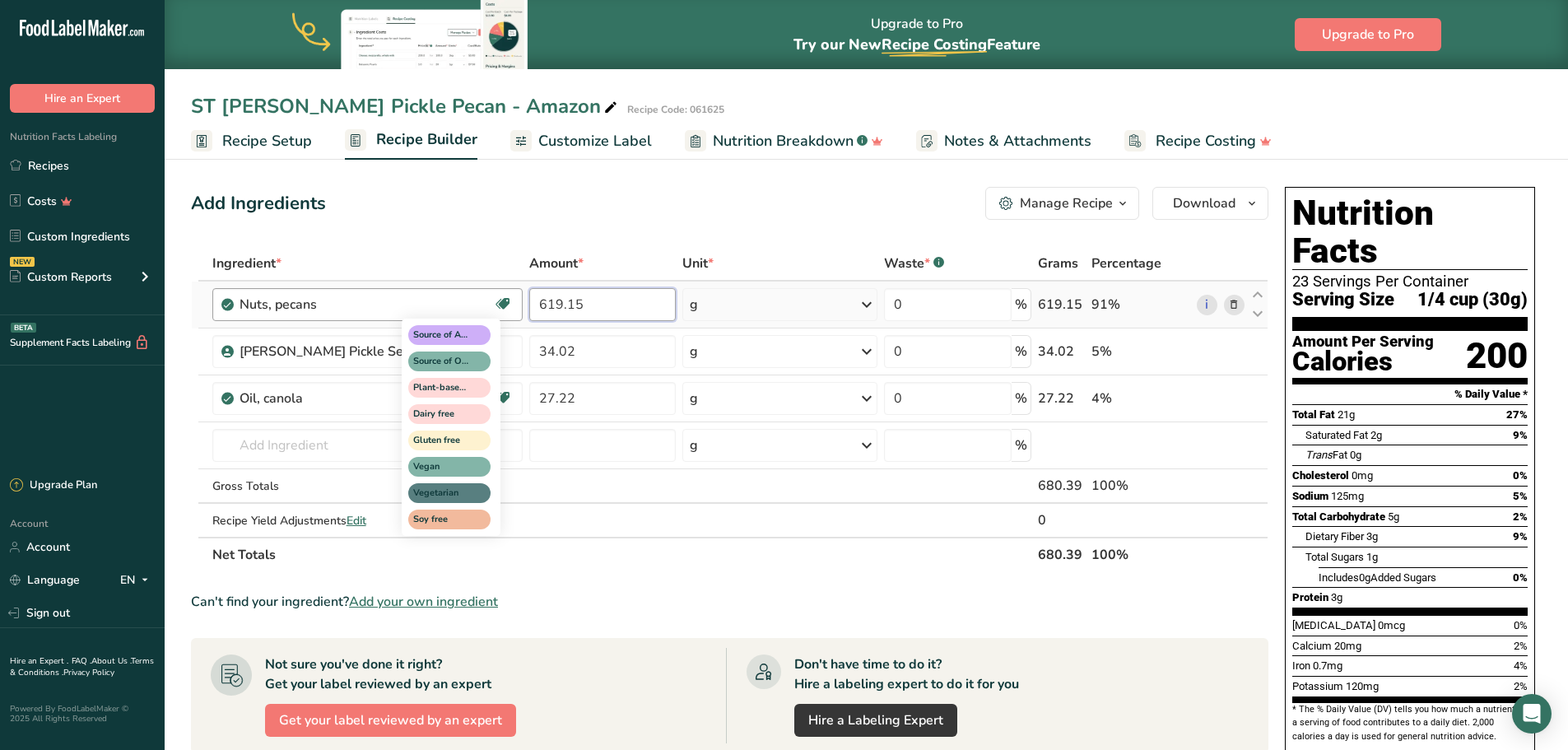
drag, startPoint x: 588, startPoint y: 302, endPoint x: 501, endPoint y: 306, distance: 87.1
click at [501, 306] on tr "Nuts, pecans Source of Antioxidants Source of Omega 3 Plant-based Protein Dairy…" at bounding box center [729, 305] width 1076 height 47
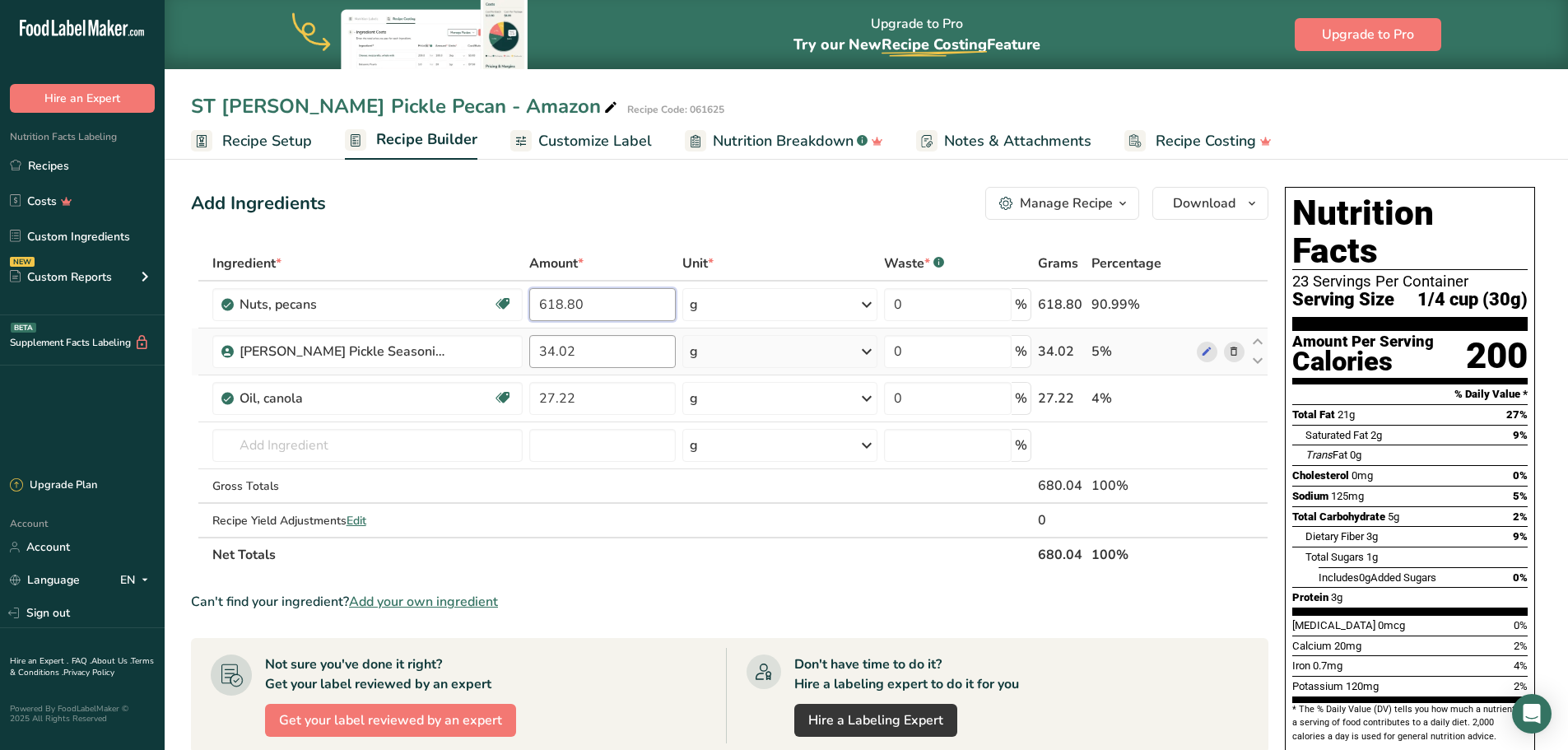
type input "618.80"
click at [605, 352] on div "Ingredient * Amount * Unit * Waste * .a-a{fill:#347362;}.b-a{fill:#fff;} Grams …" at bounding box center [730, 410] width 1078 height 326
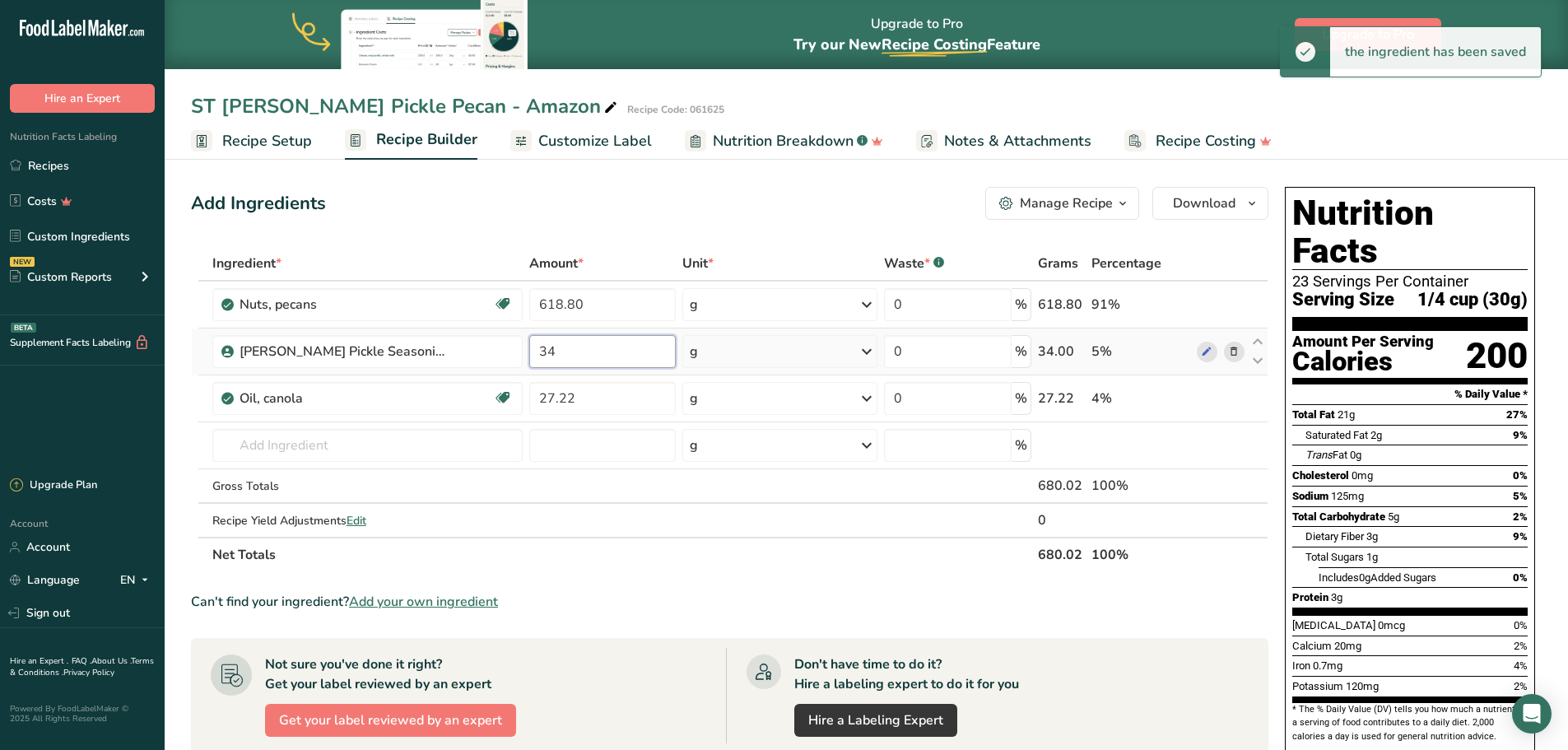
click at [584, 355] on input "34" at bounding box center [602, 352] width 146 height 33
type input "34.00"
click at [578, 395] on input "27.22" at bounding box center [602, 398] width 146 height 33
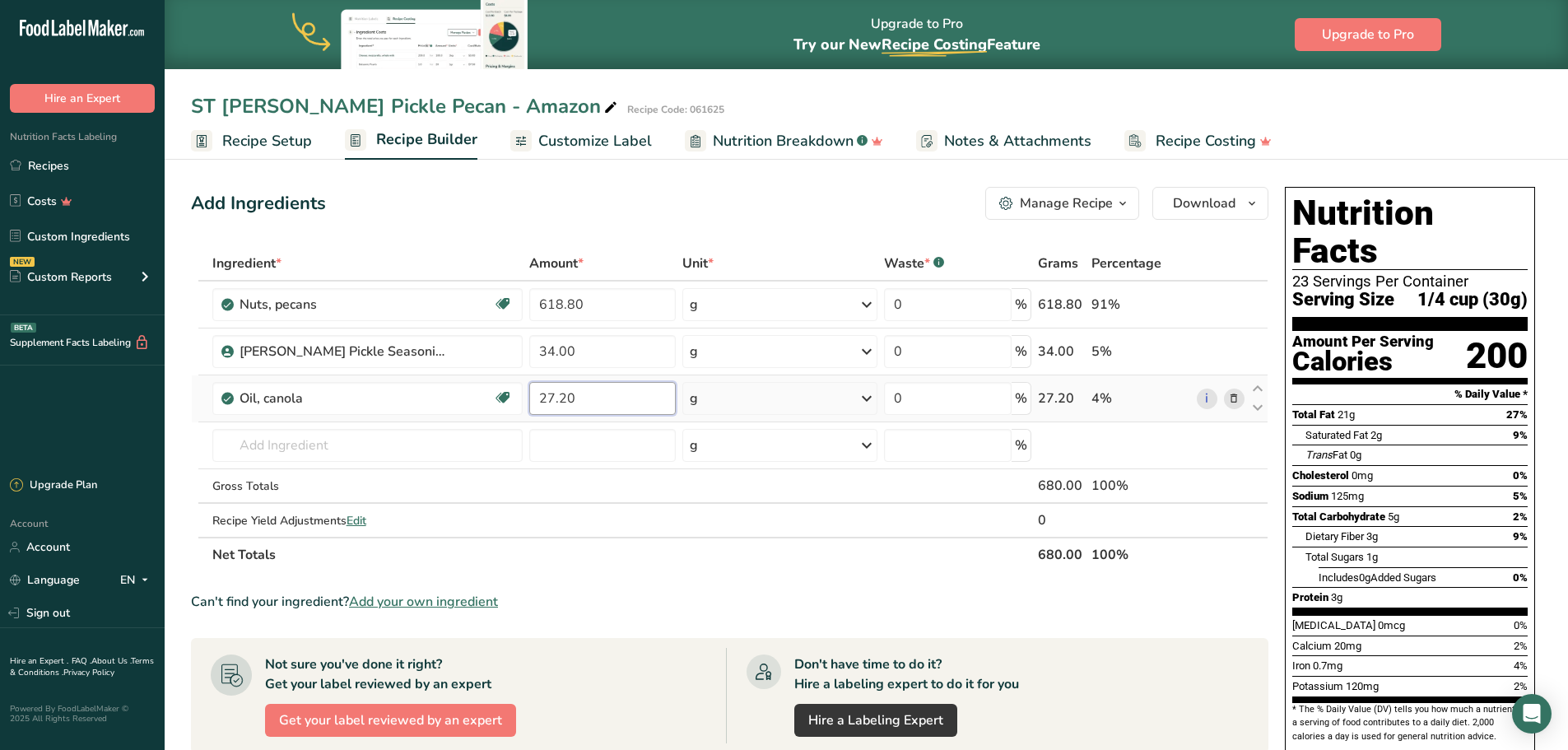
type input "27.20"
click at [1396, 146] on ul "Recipe Setup Recipe Builder Customize Label Nutrition Breakdown .a-a{fill:#3473…" at bounding box center [866, 141] width 1403 height 39
click at [1272, 208] on div "Add Ingredients Manage Recipe Delete Recipe Duplicate Recipe Scale Recipe Save …" at bounding box center [735, 645] width 1088 height 930
click at [1264, 210] on button "Download" at bounding box center [1211, 203] width 116 height 33
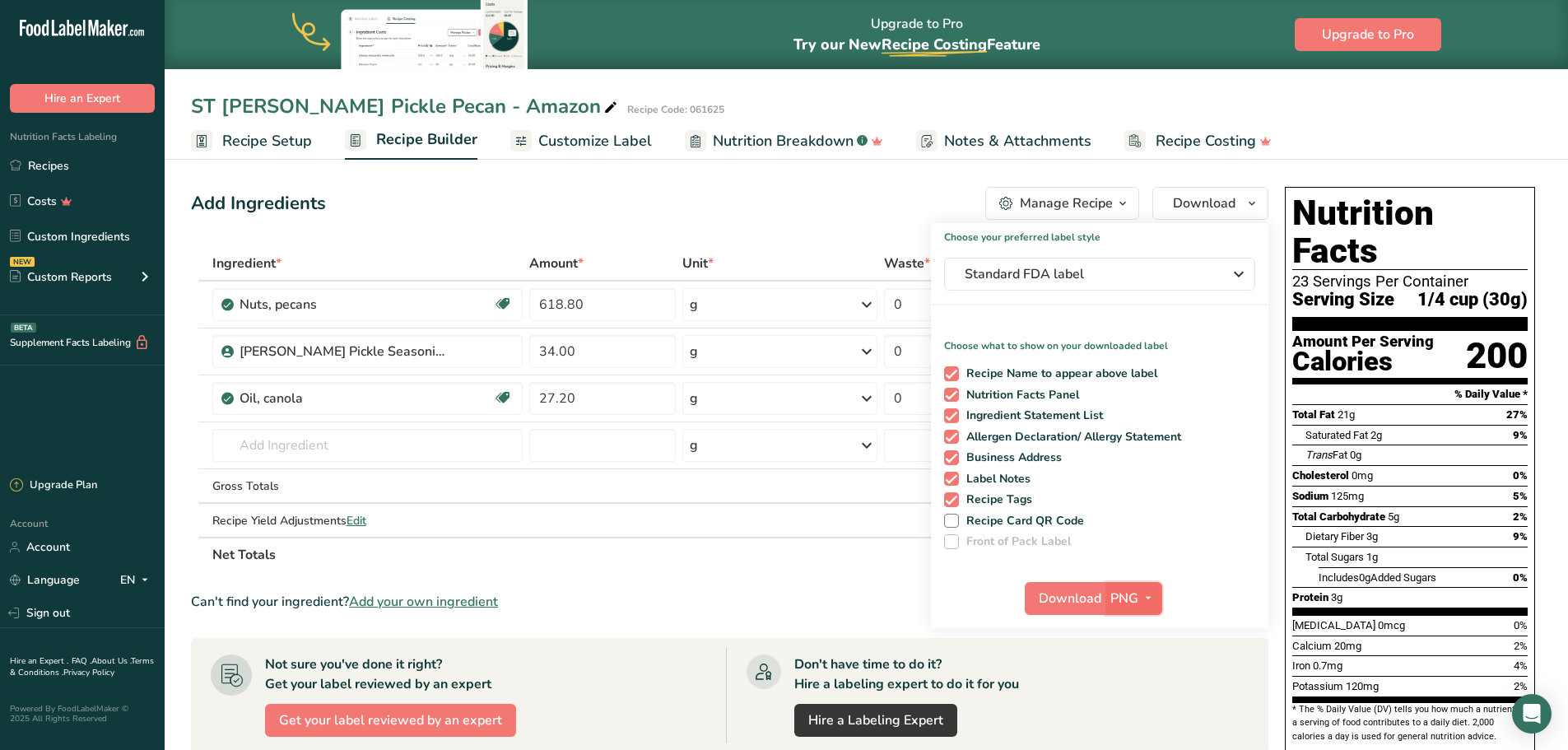
click at [1158, 606] on span "button" at bounding box center [1147, 598] width 19 height 19
click at [1135, 706] on link "PDF" at bounding box center [1136, 713] width 52 height 28
click at [1070, 603] on span "Download" at bounding box center [1071, 598] width 63 height 19
click at [774, 191] on div "Add Ingredients Manage Recipe Delete Recipe Duplicate Recipe Scale Recipe Save …" at bounding box center [730, 203] width 1078 height 33
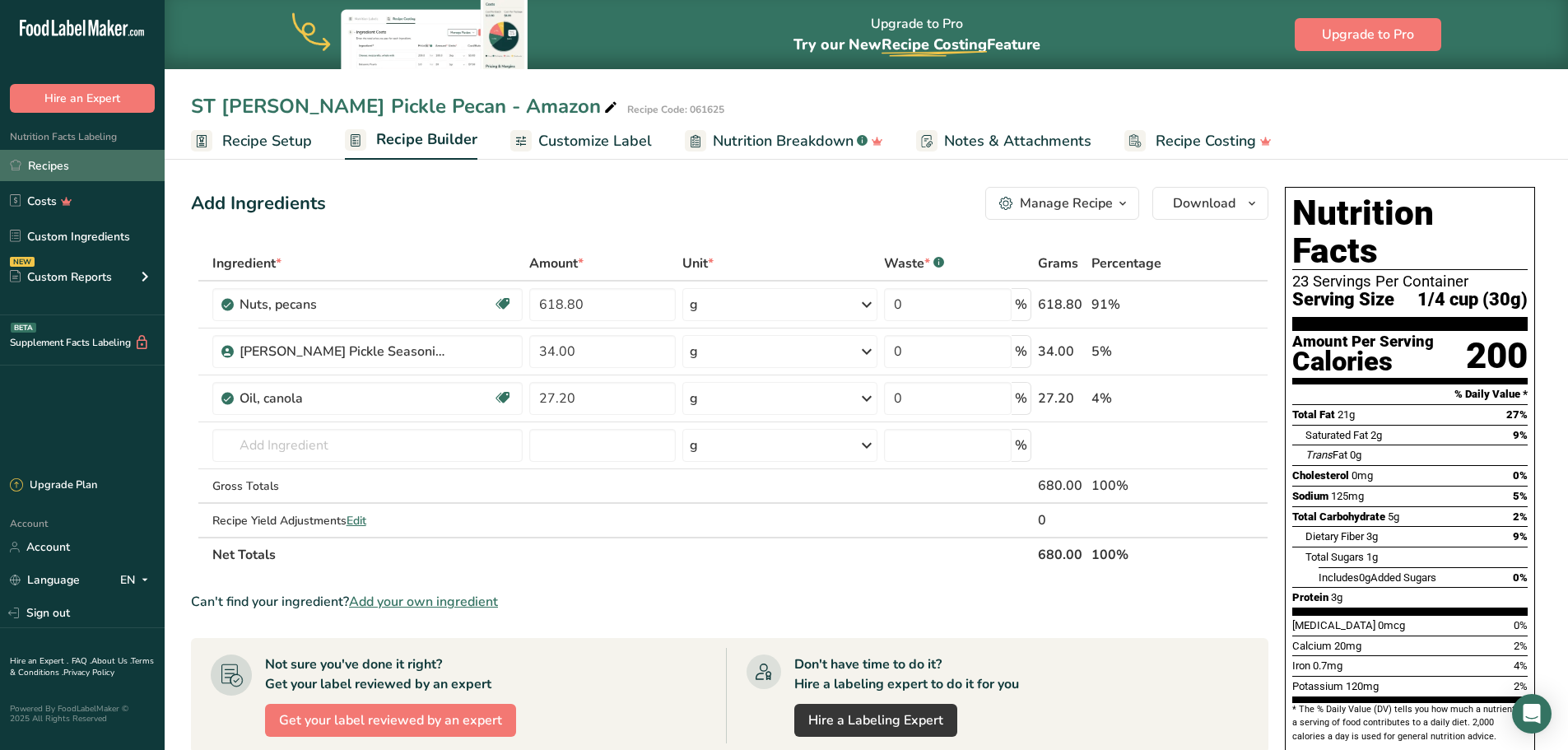
click at [58, 160] on link "Recipes" at bounding box center [82, 166] width 165 height 31
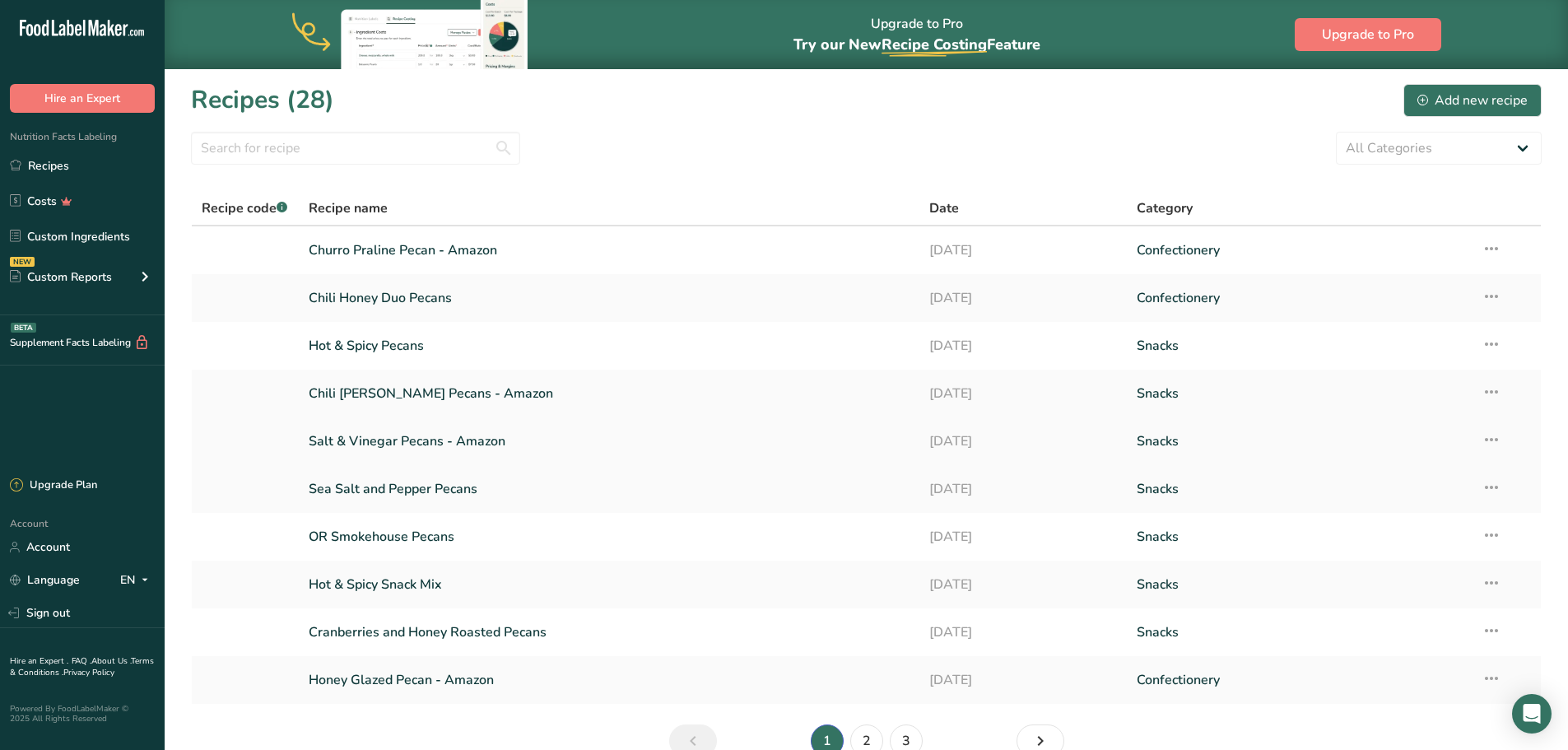
click at [393, 447] on link "Salt & Vinegar Pecans - Amazon" at bounding box center [609, 442] width 602 height 35
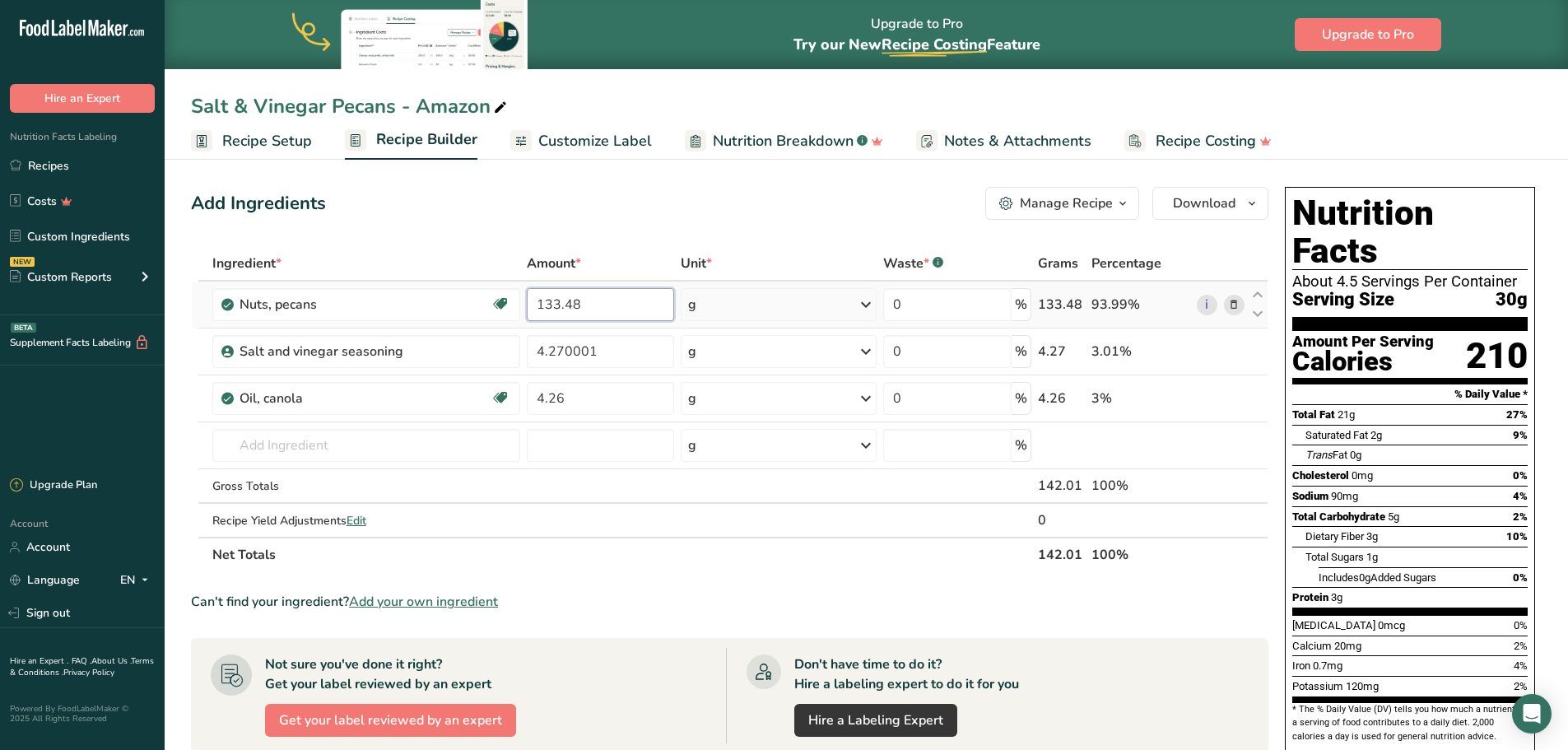
click at [580, 300] on input "133.48" at bounding box center [601, 305] width 147 height 33
type input "1"
type input "639.20"
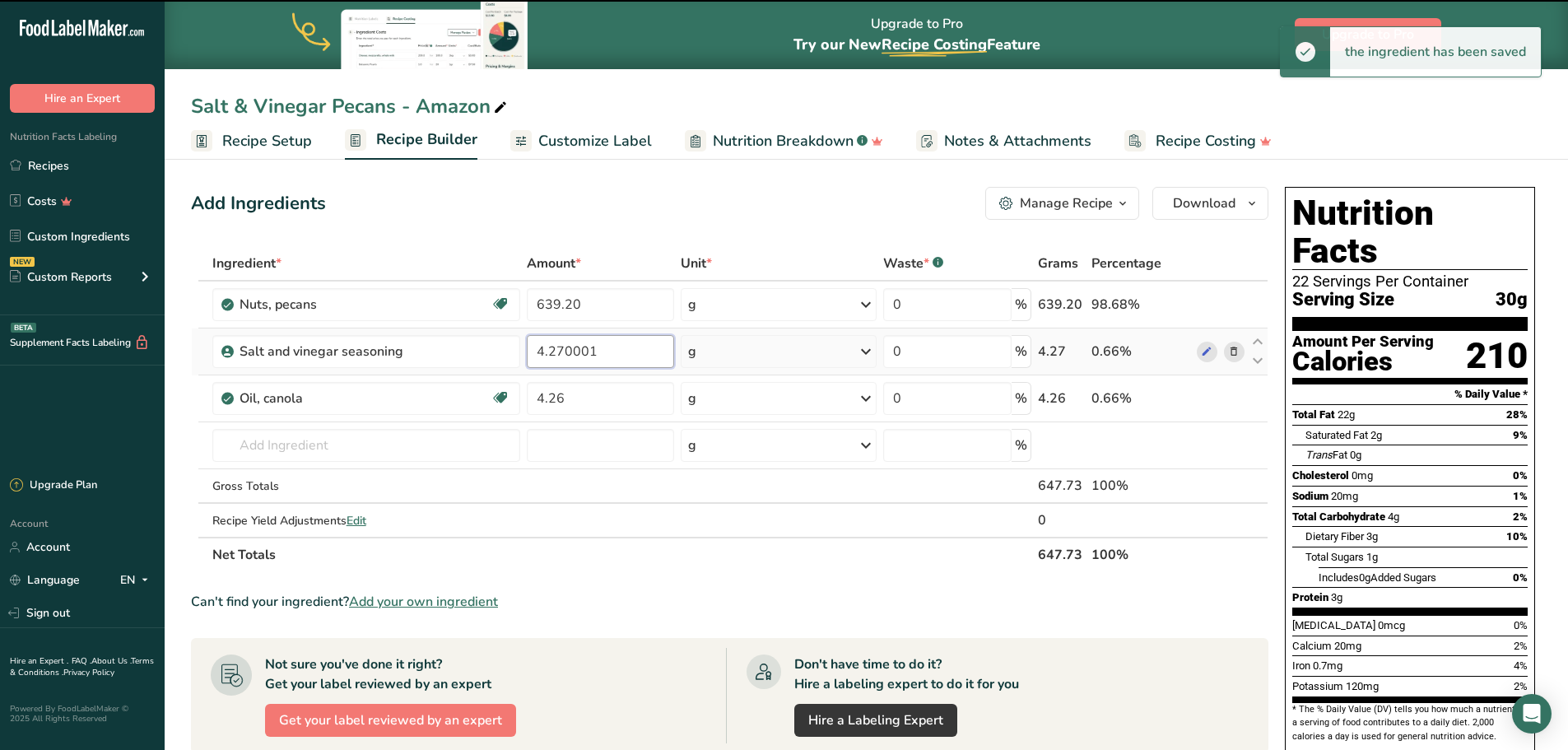
click at [615, 348] on input "4.270001" at bounding box center [601, 352] width 147 height 33
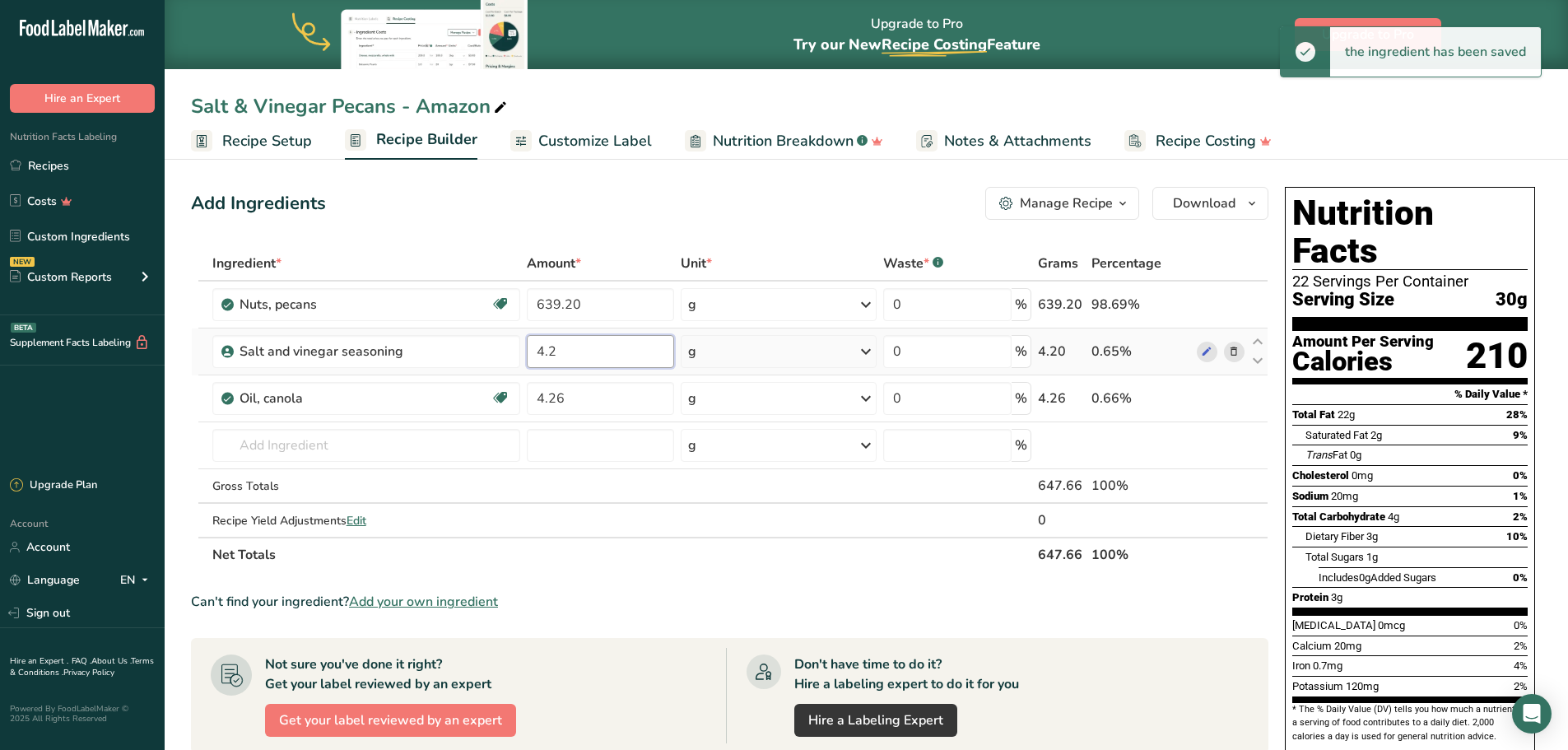
type input "4"
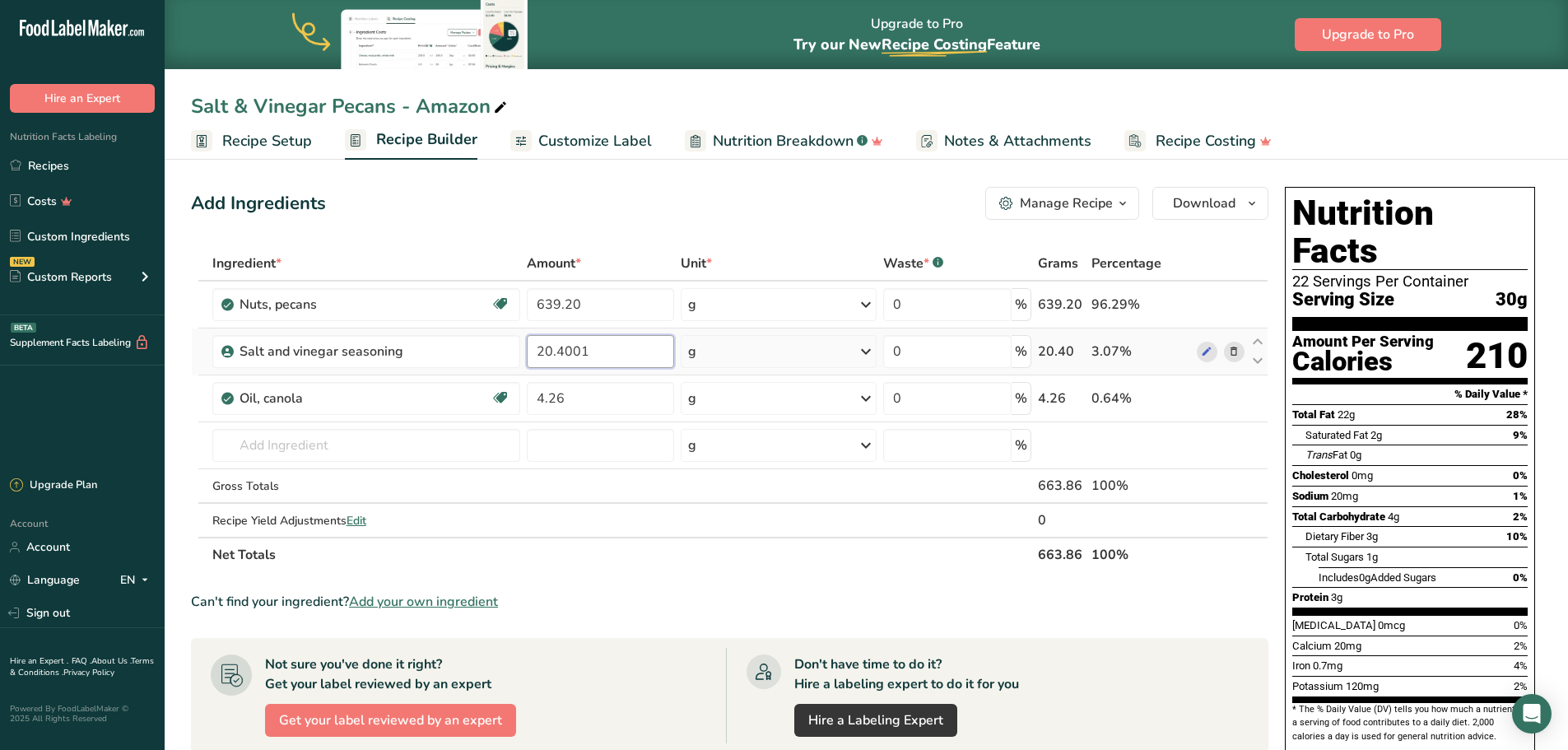
type input "20.4001"
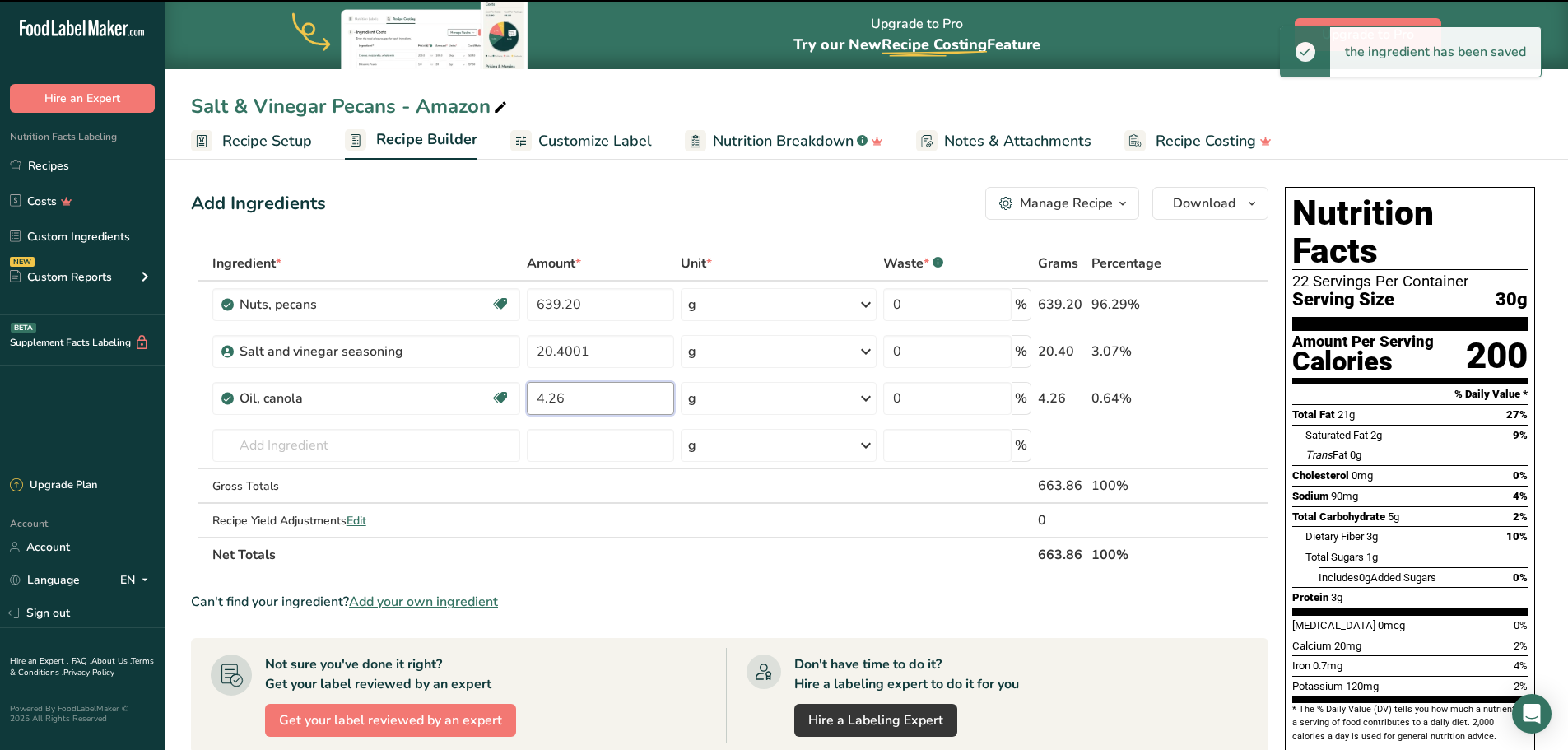
click at [586, 394] on input "4.26" at bounding box center [601, 398] width 147 height 33
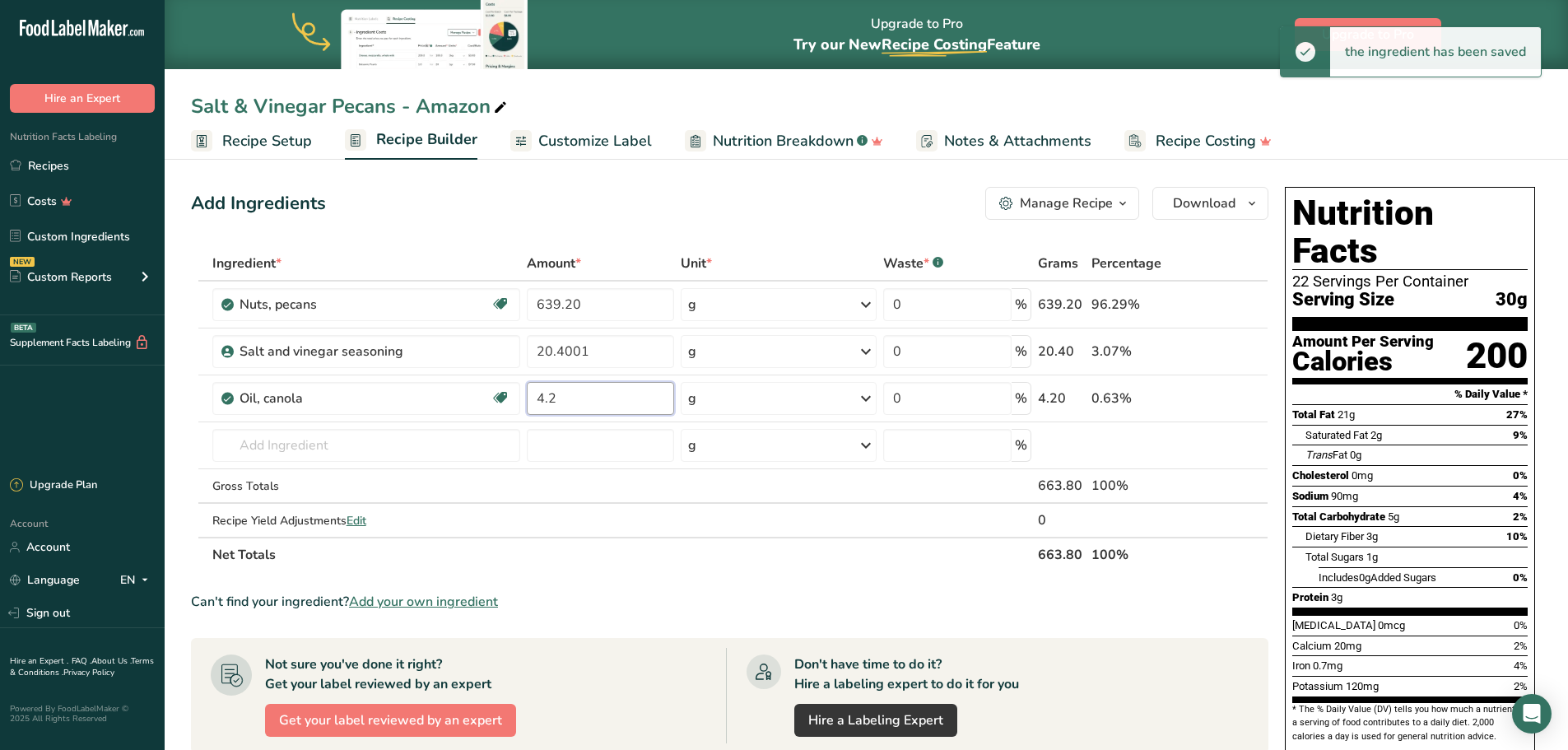
type input "4"
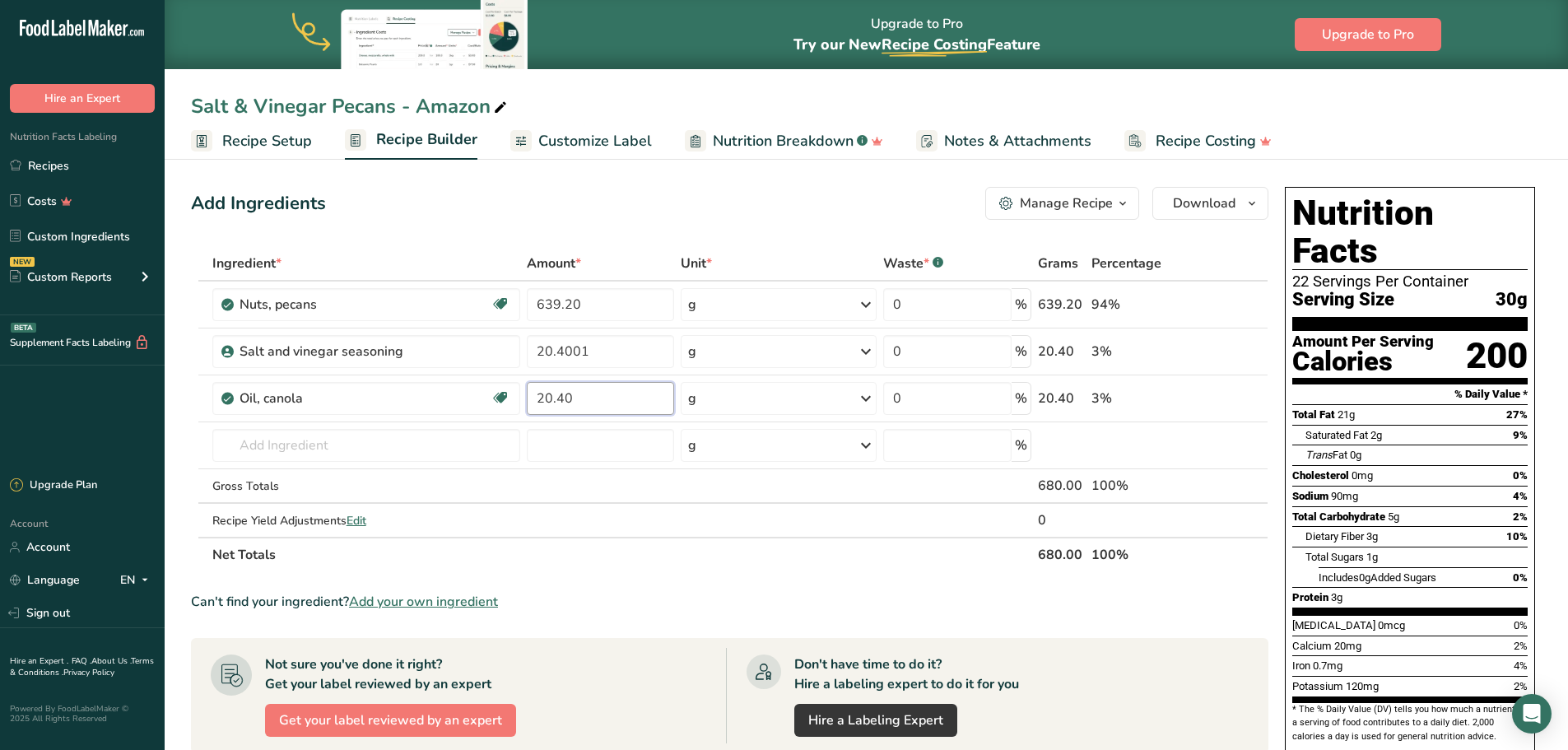
type input "20.40"
click at [576, 133] on span "Customize Label" at bounding box center [594, 141] width 113 height 22
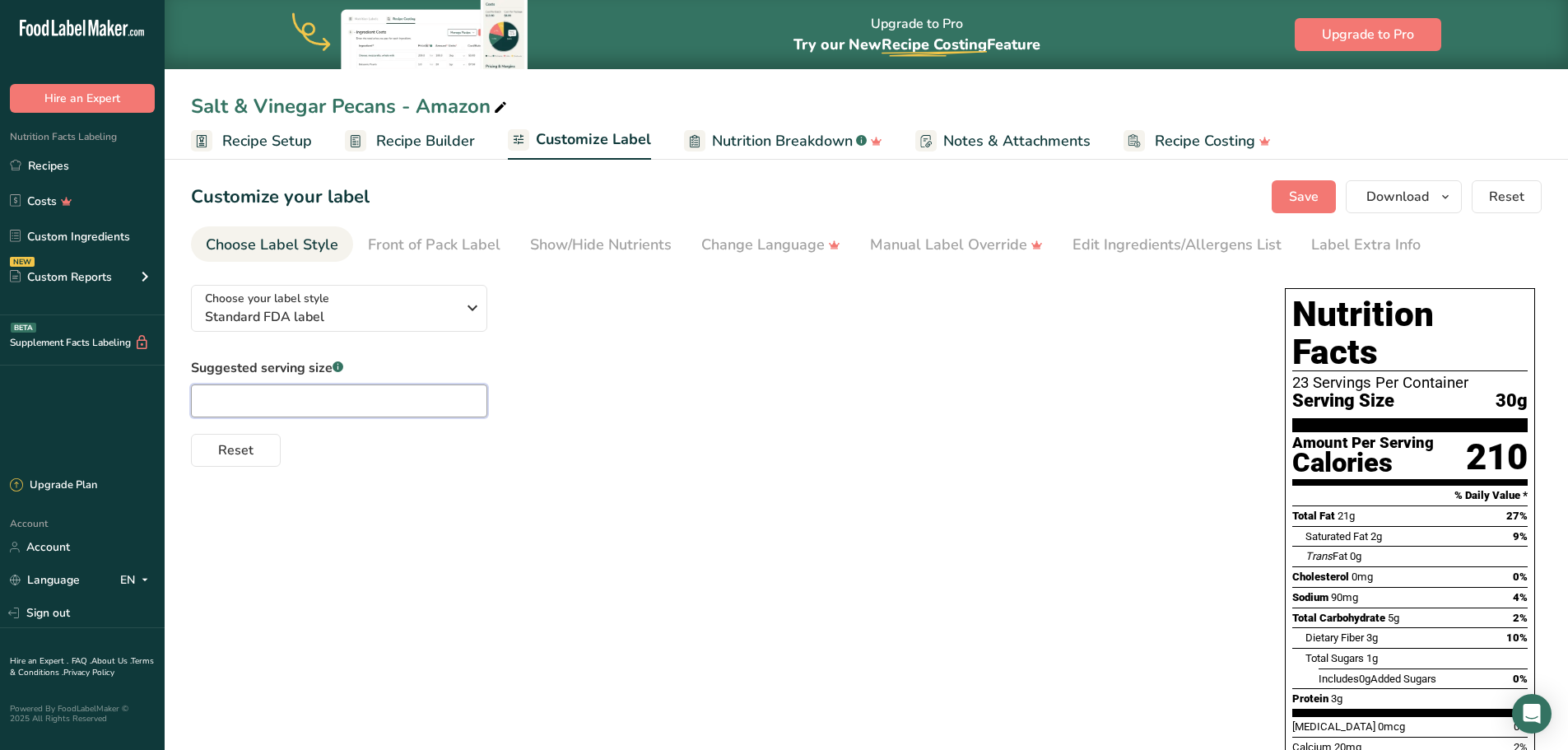
click at [274, 404] on input "text" at bounding box center [340, 401] width 296 height 33
type input "1/4 cup"
click at [1301, 204] on span "Save" at bounding box center [1304, 196] width 29 height 19
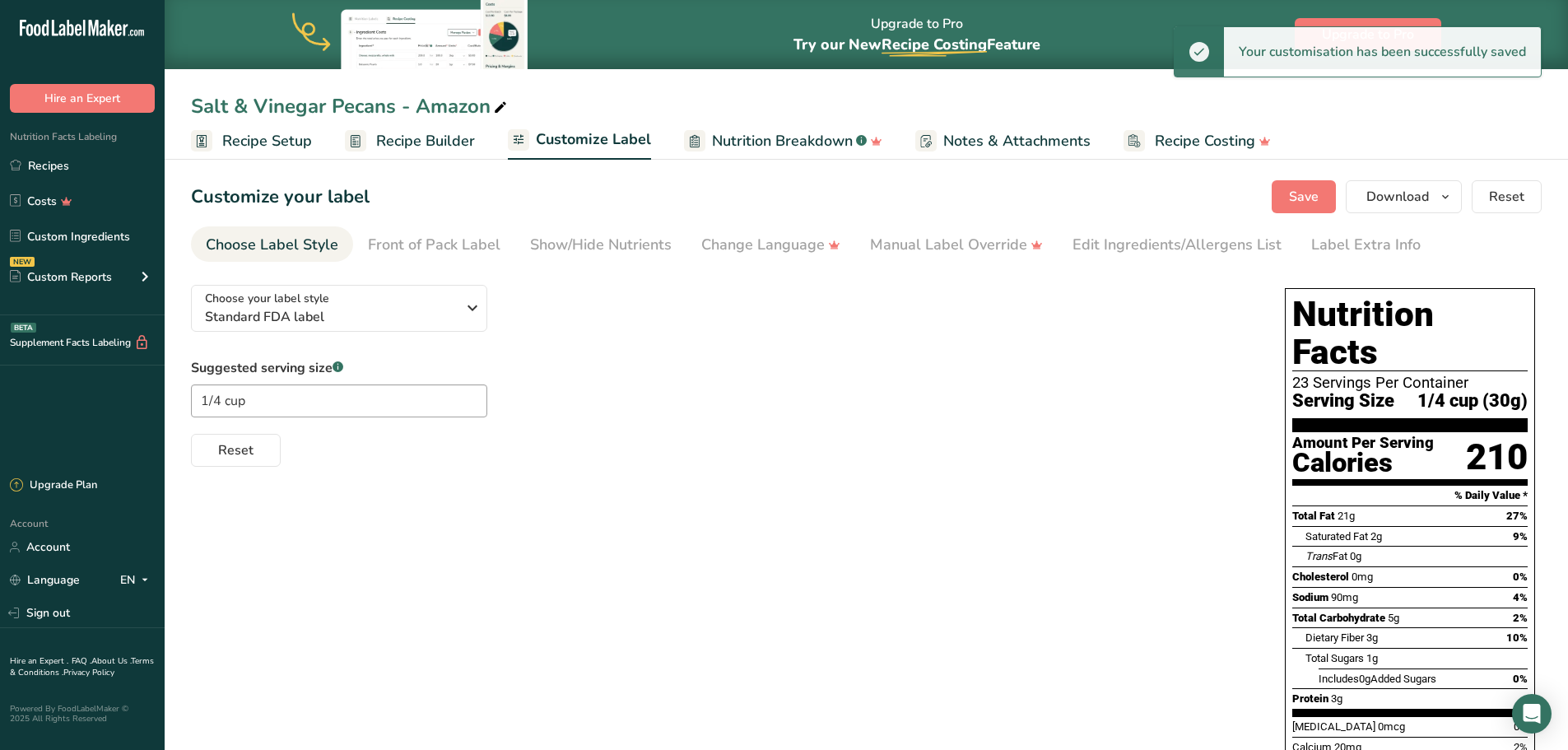
click at [377, 138] on span "Recipe Builder" at bounding box center [425, 141] width 98 height 22
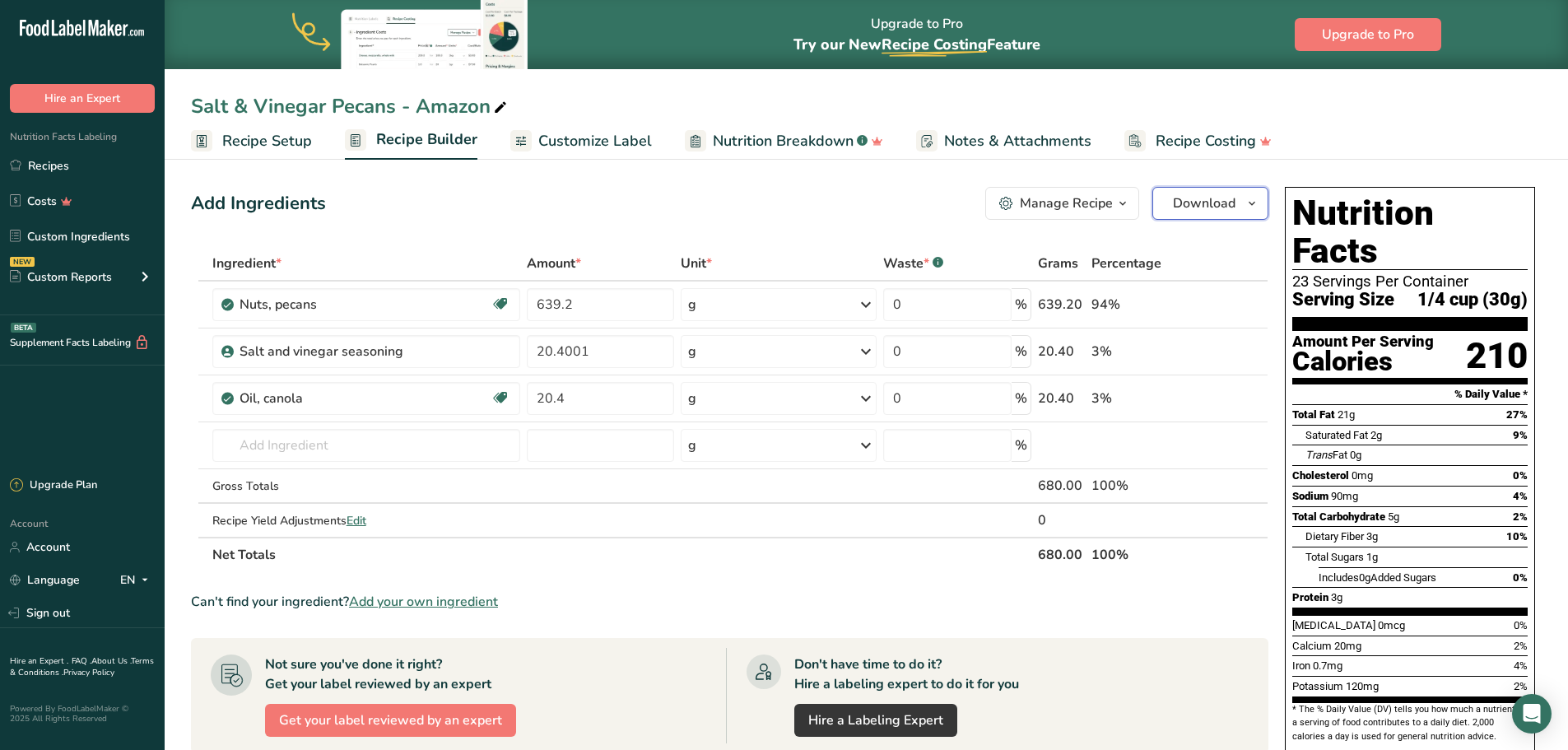
click at [1239, 198] on button "Download" at bounding box center [1211, 203] width 116 height 33
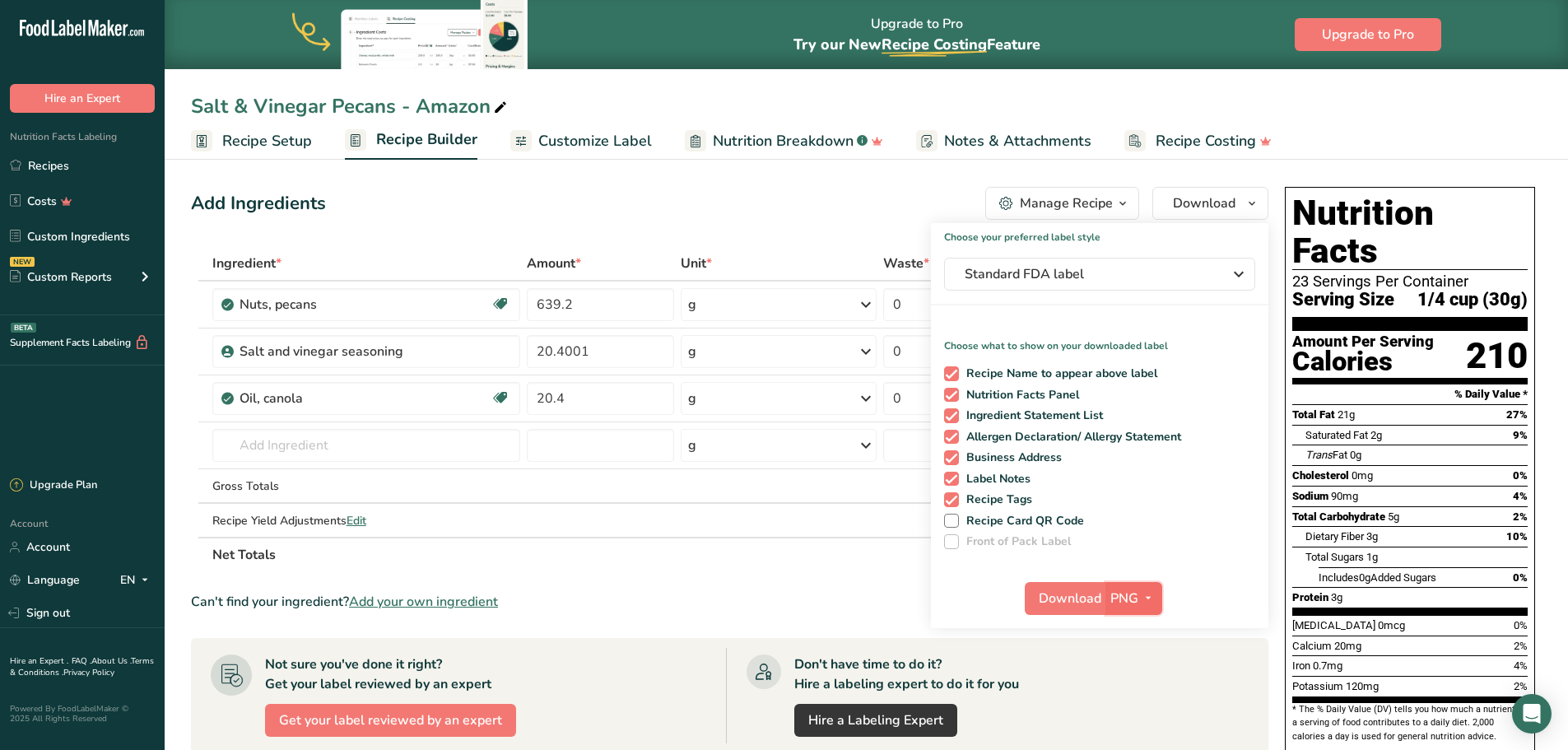
click at [1160, 599] on button "PNG" at bounding box center [1135, 599] width 57 height 33
click at [1145, 708] on link "PDF" at bounding box center [1136, 713] width 52 height 28
click at [1074, 597] on span "Download" at bounding box center [1071, 598] width 63 height 19
click at [76, 168] on link "Recipes" at bounding box center [82, 166] width 165 height 31
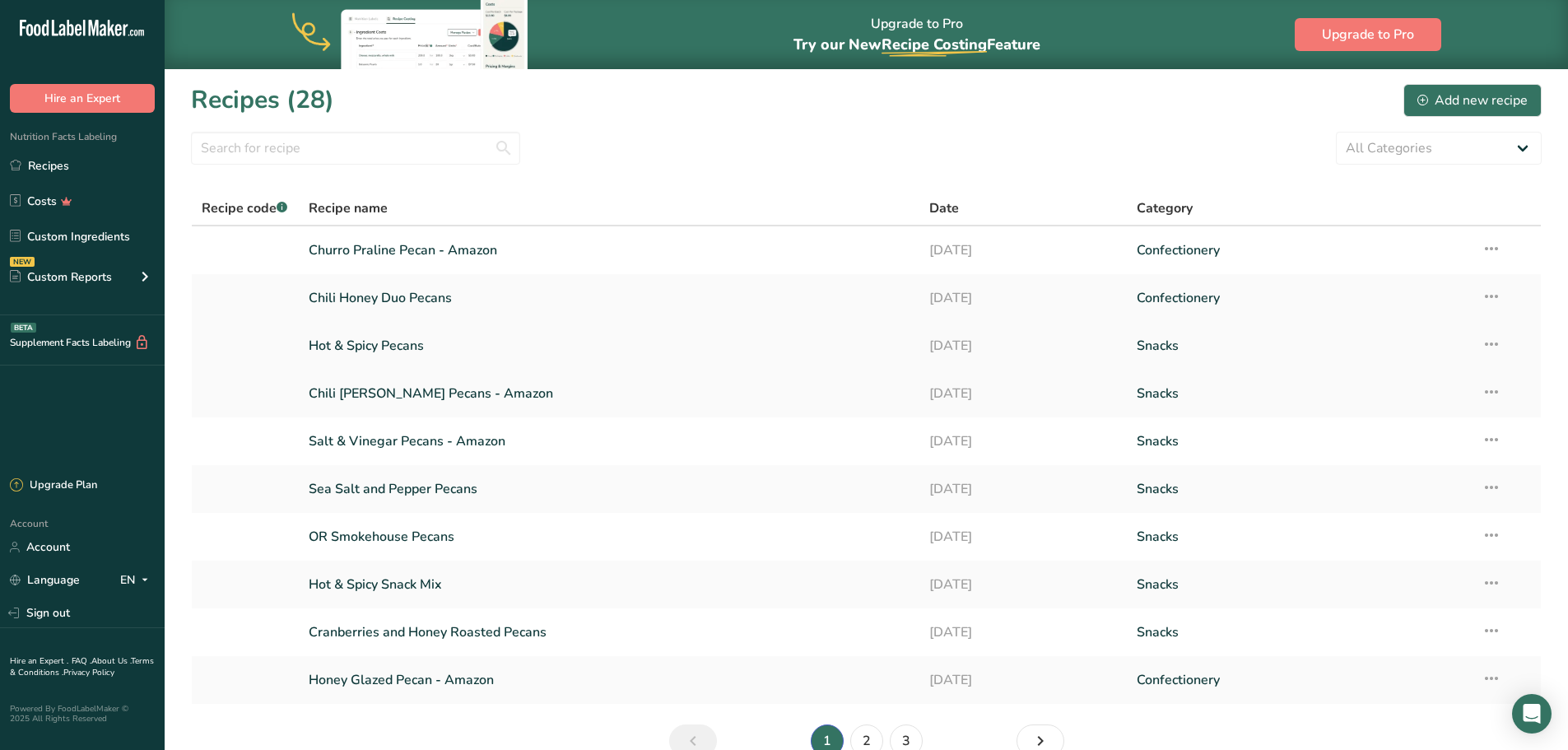
drag, startPoint x: 377, startPoint y: 340, endPoint x: 365, endPoint y: 344, distance: 12.6
click at [377, 340] on link "Hot & Spicy Pecans" at bounding box center [609, 346] width 602 height 35
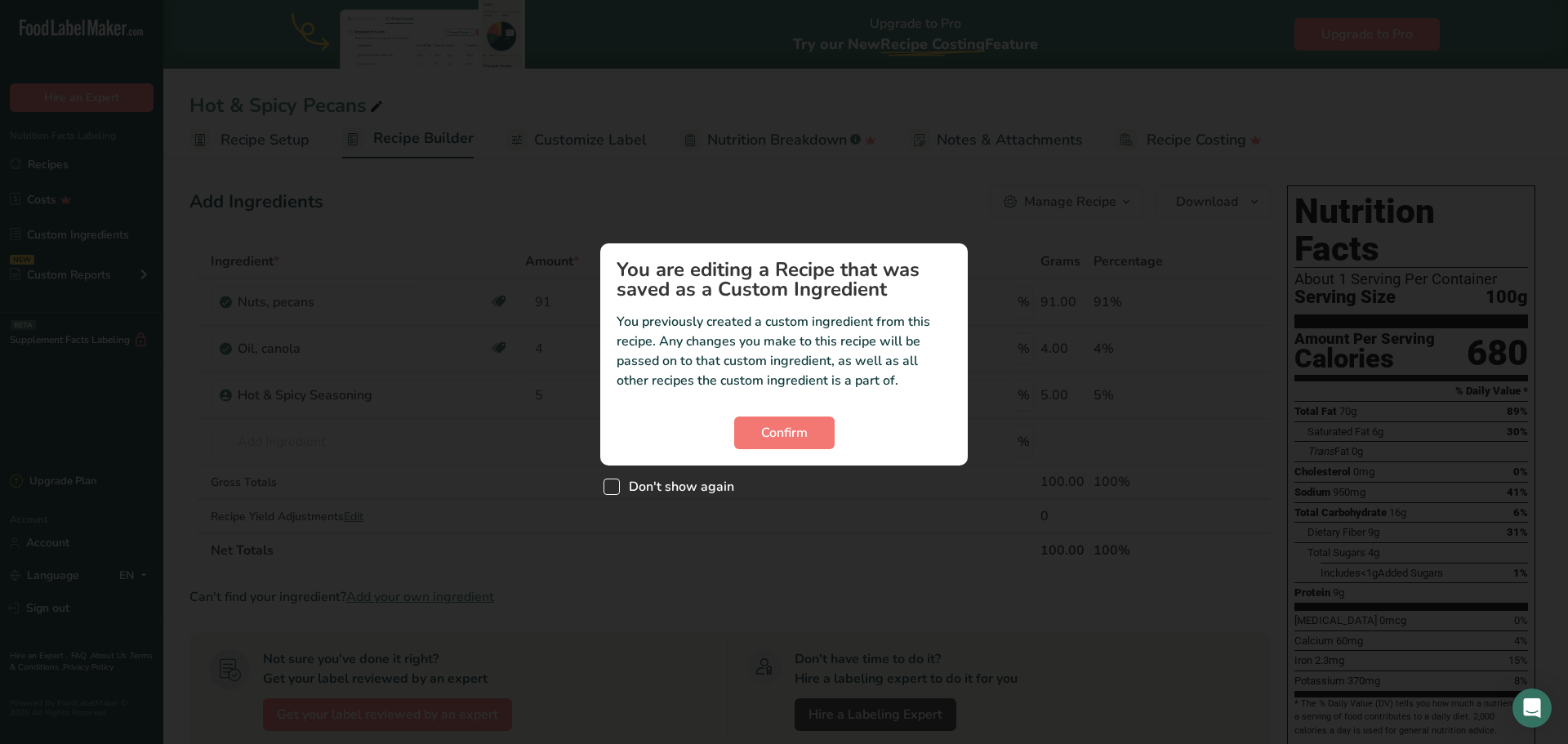
click at [616, 486] on span "Custom ingredient modal" at bounding box center [612, 487] width 16 height 16
click at [614, 486] on input "Don't show again" at bounding box center [609, 487] width 11 height 11
checkbox input "true"
click at [810, 436] on button "Confirm" at bounding box center [784, 433] width 100 height 33
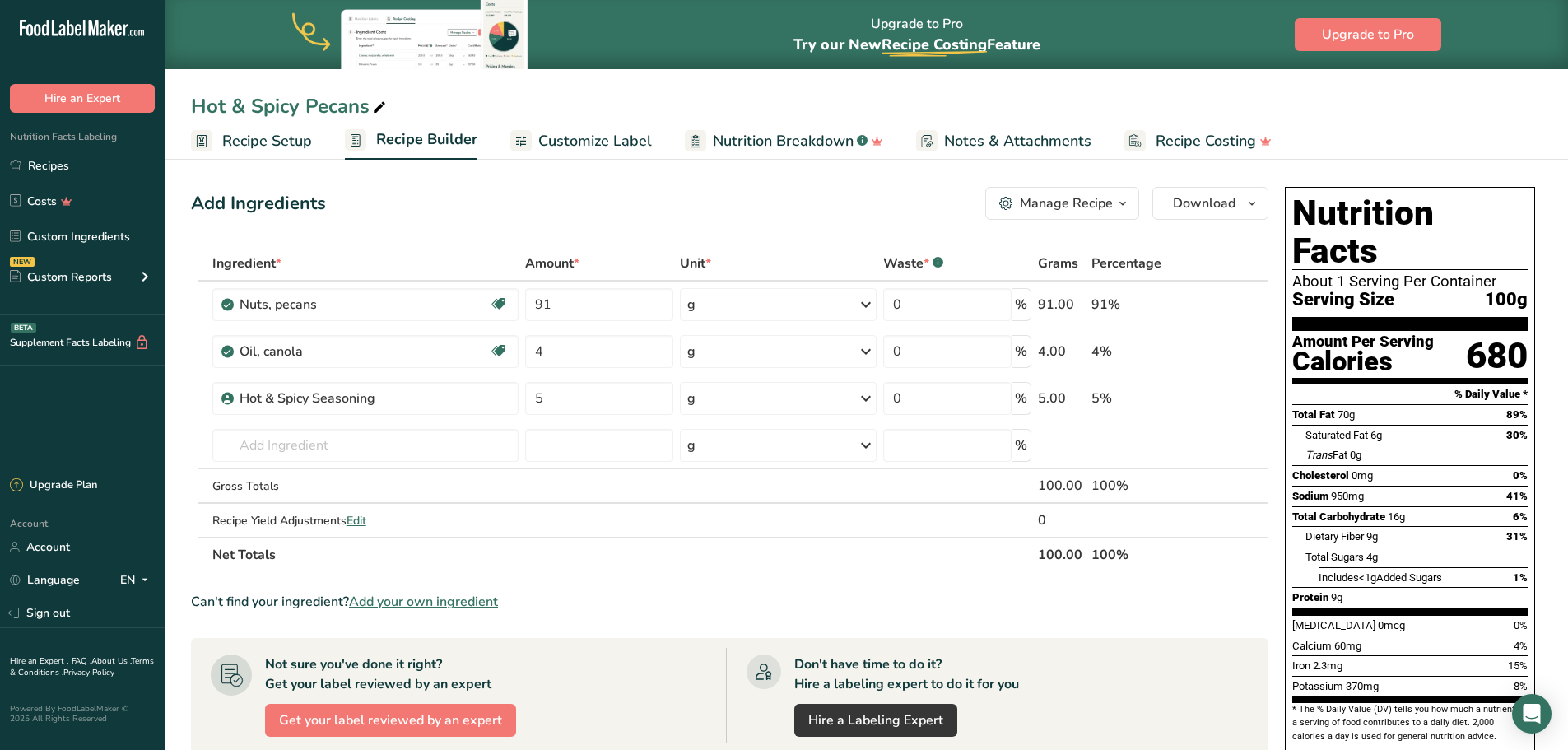
click at [383, 100] on icon at bounding box center [379, 108] width 15 height 23
click at [241, 135] on span "Recipe Setup" at bounding box center [268, 141] width 90 height 22
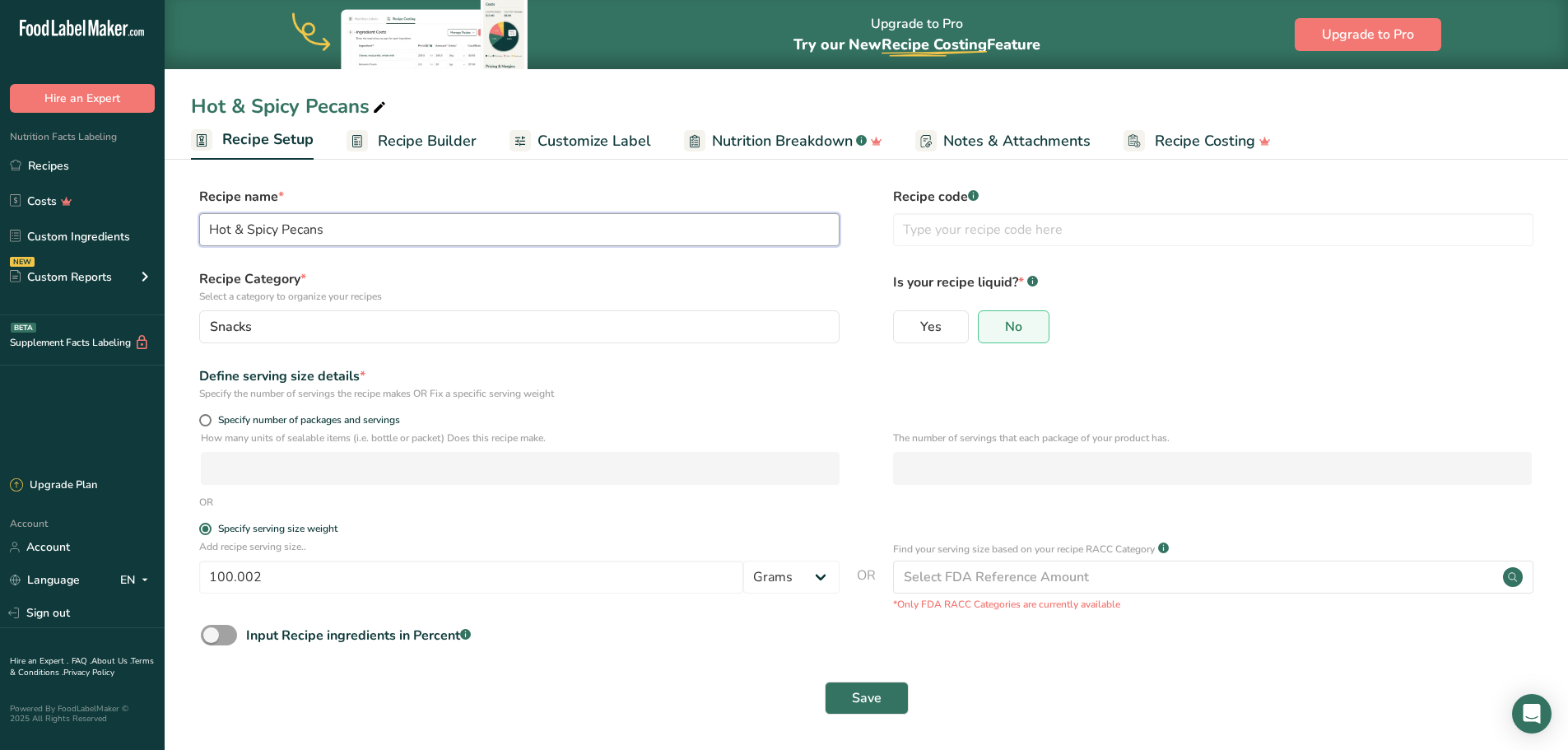
click at [398, 237] on input "Hot & Spicy Pecans" at bounding box center [520, 230] width 640 height 33
type input "Hot & Spicy Pecans - Amazon"
click at [382, 573] on input "100.002" at bounding box center [471, 577] width 544 height 33
click at [848, 698] on button "Save" at bounding box center [866, 698] width 84 height 33
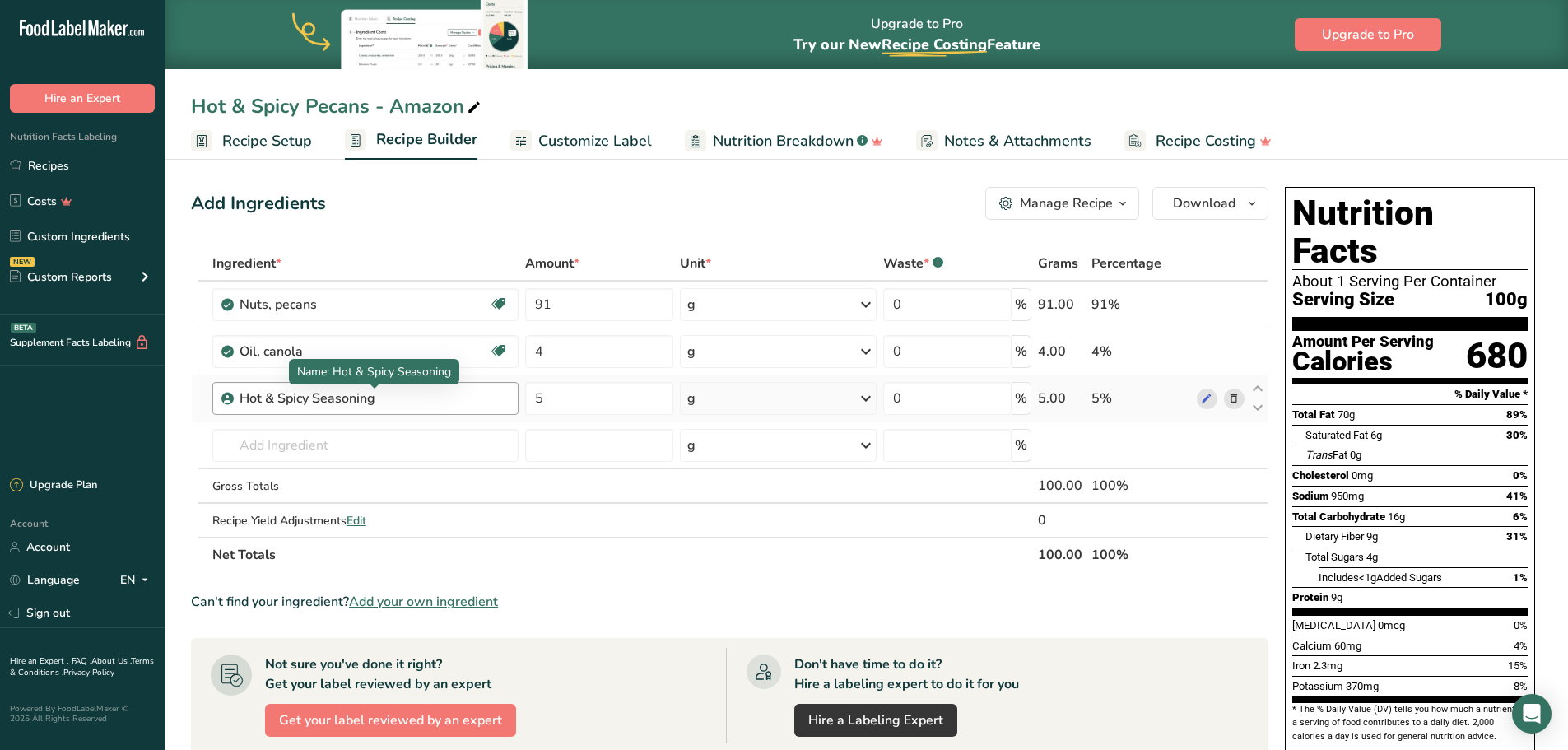
drag, startPoint x: 306, startPoint y: 398, endPoint x: 348, endPoint y: 398, distance: 42.0
click at [306, 398] on div "Hot & Spicy Seasoning" at bounding box center [342, 398] width 206 height 19
click at [1205, 402] on icon at bounding box center [1206, 398] width 12 height 17
click at [558, 144] on span "Customize Label" at bounding box center [594, 141] width 113 height 22
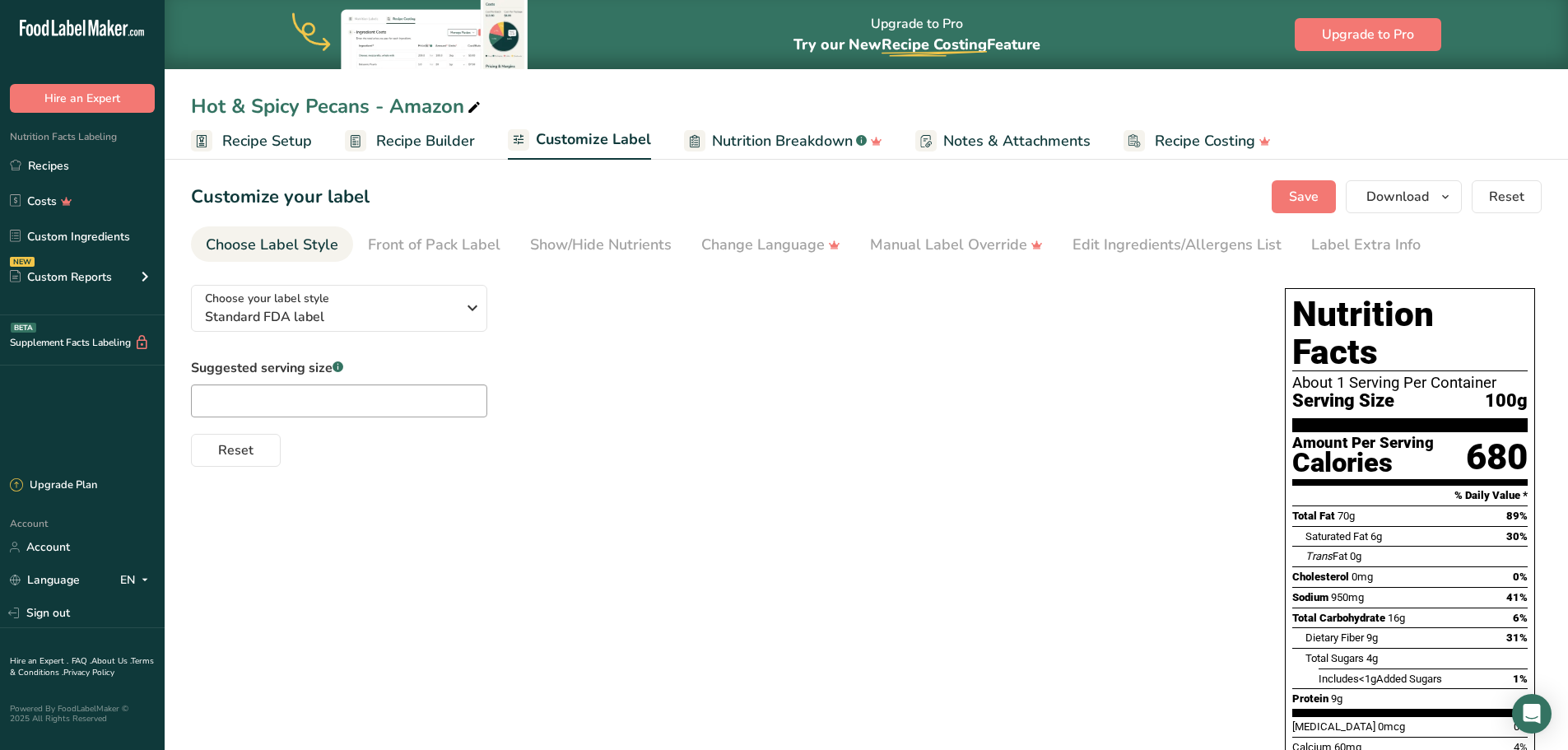
click at [231, 135] on span "Recipe Setup" at bounding box center [268, 141] width 90 height 22
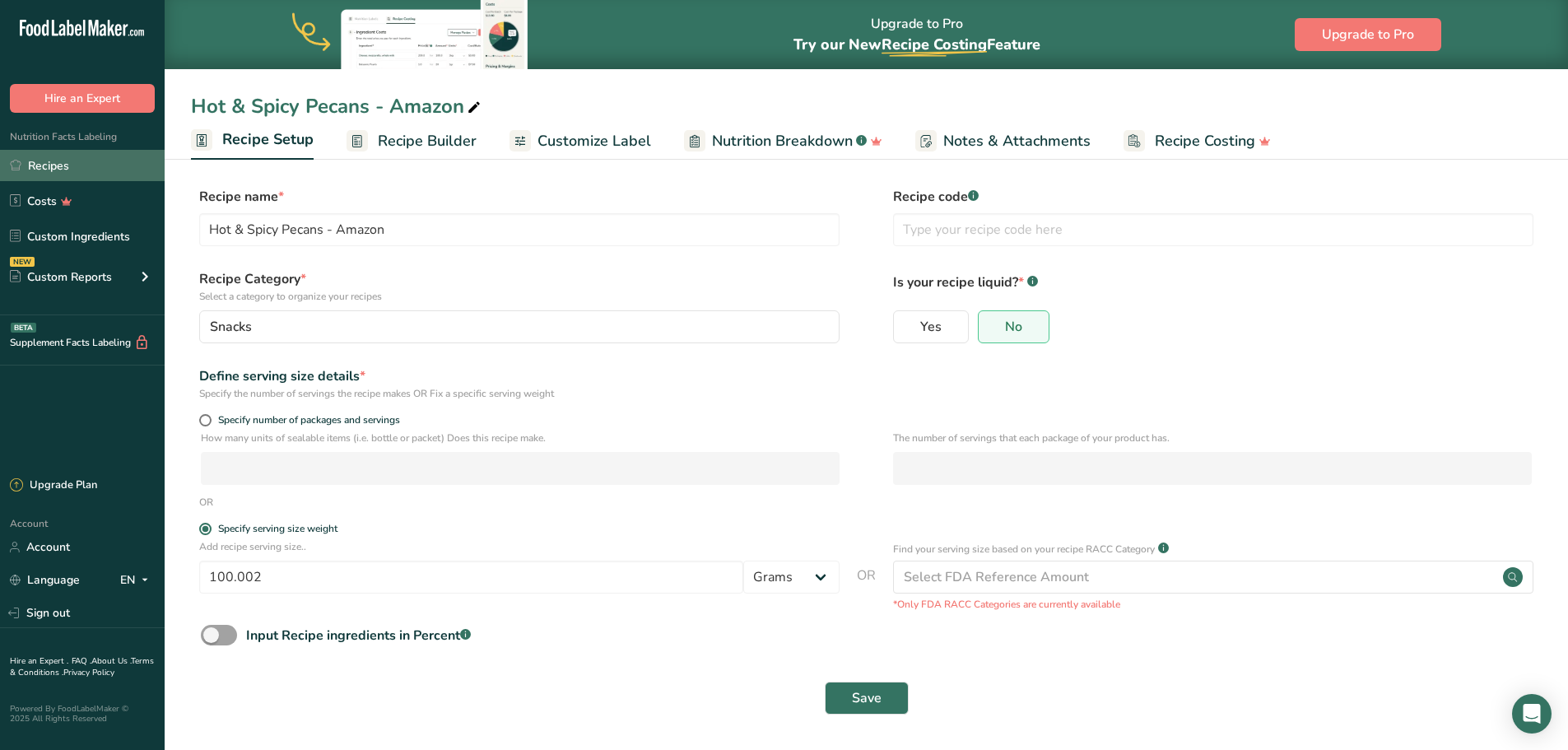
click at [64, 164] on link "Recipes" at bounding box center [82, 166] width 165 height 31
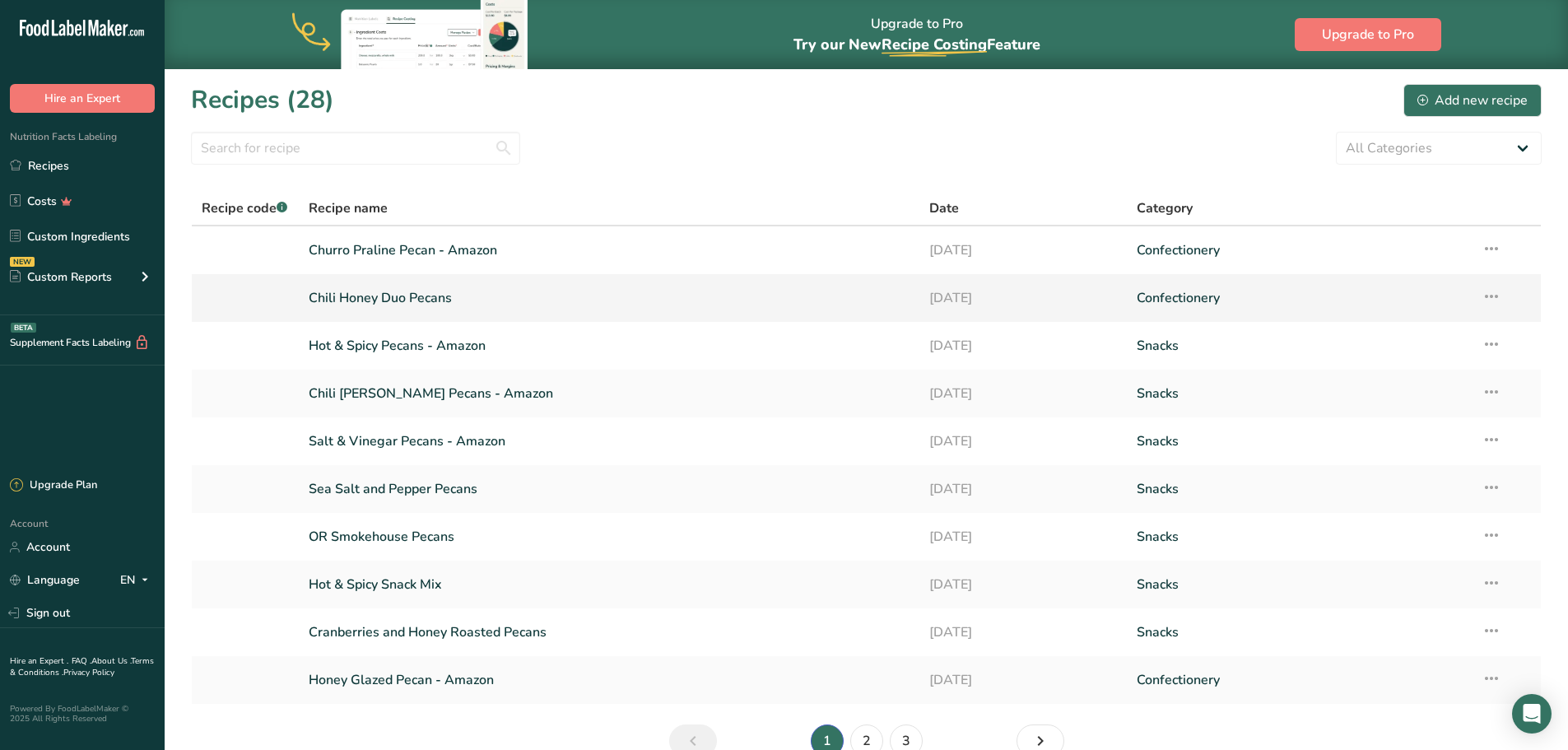
click at [381, 296] on link "Chili Honey Duo Pecans" at bounding box center [609, 298] width 602 height 35
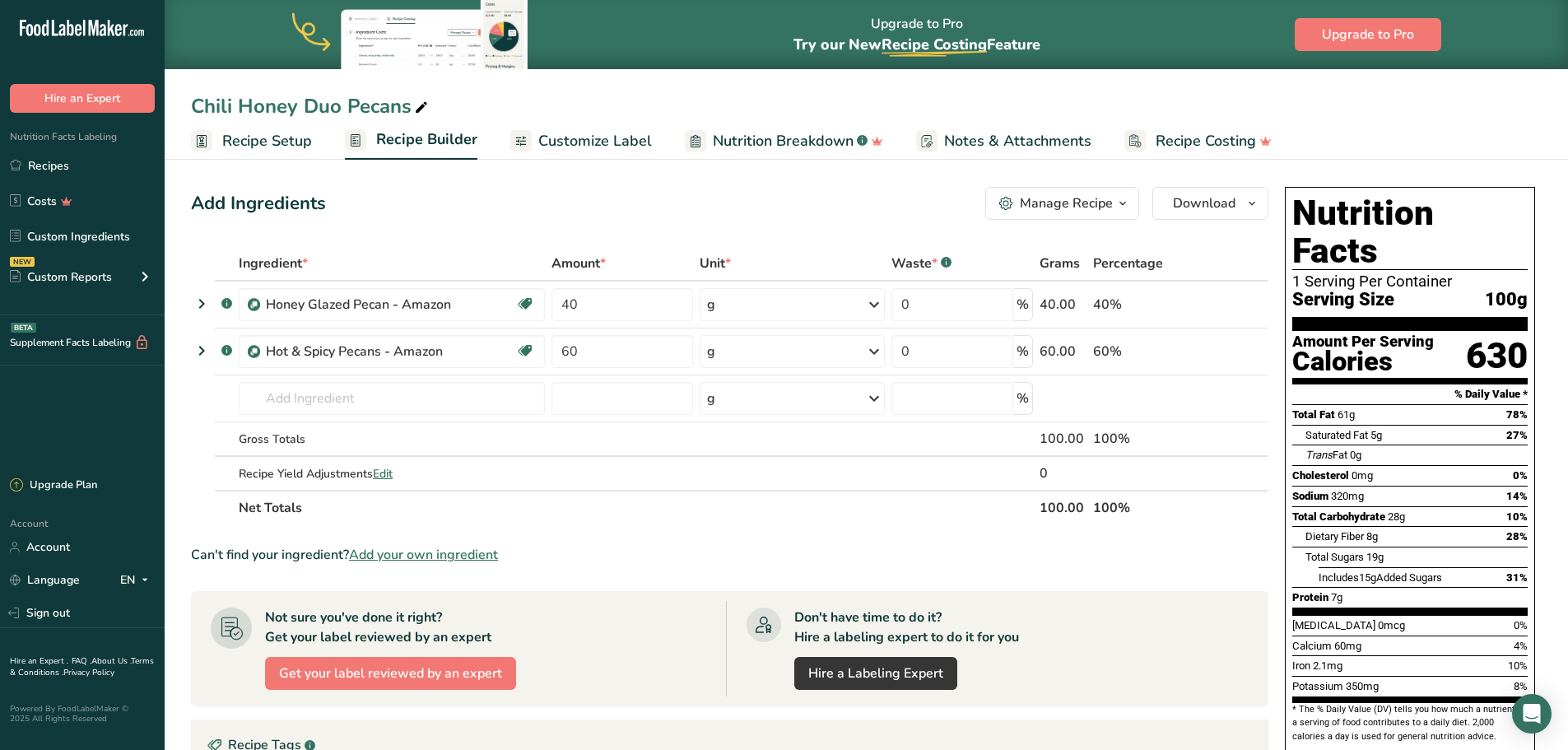
click at [238, 143] on span "Recipe Setup" at bounding box center [268, 141] width 90 height 22
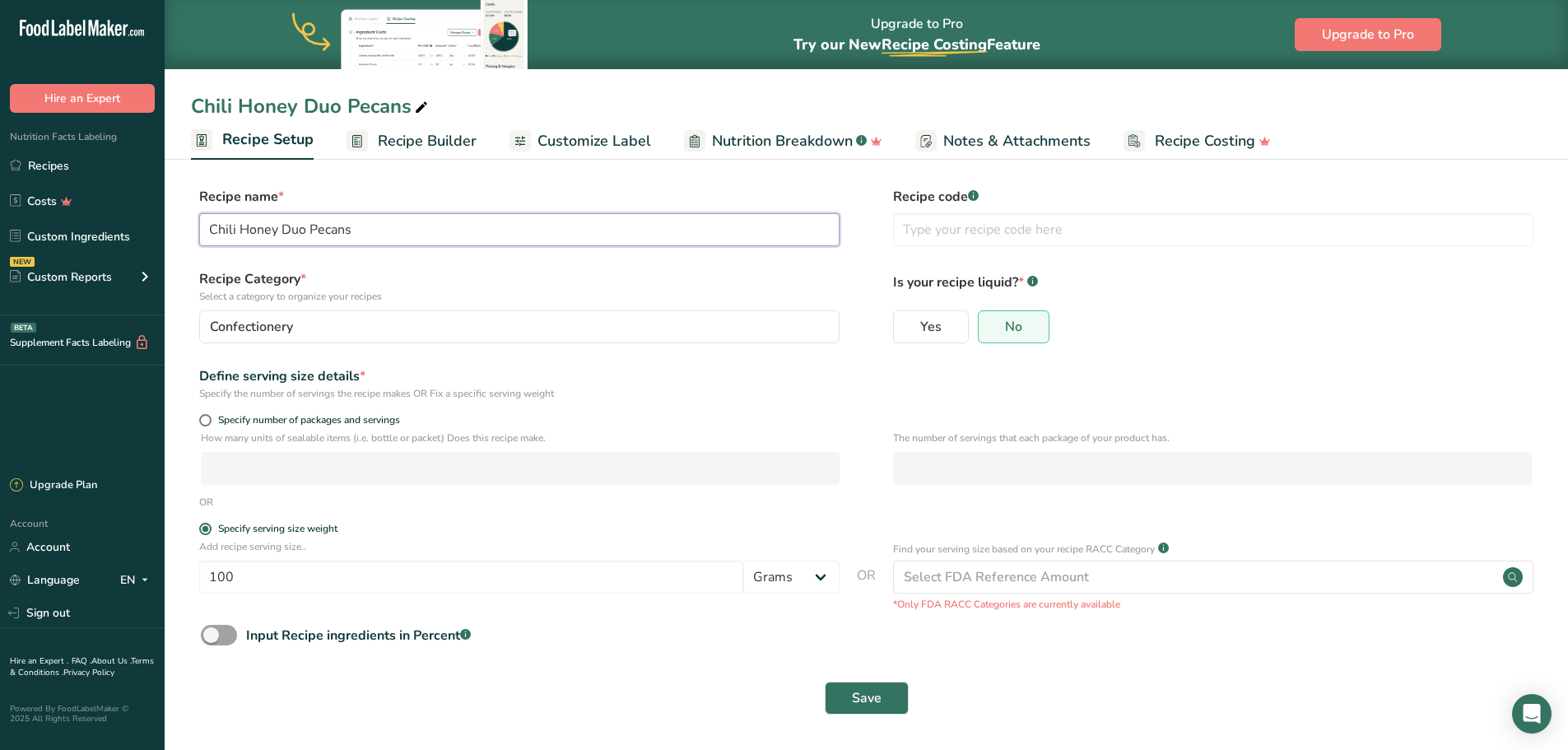
drag, startPoint x: 372, startPoint y: 236, endPoint x: 181, endPoint y: 248, distance: 191.4
click at [181, 248] on section "Recipe name * Chili Honey Duo Pecans Recipe code .a-a{fill:#347362;}.b-a{fill:#…" at bounding box center [866, 452] width 1403 height 597
type input "Chili Honey Pecan Duo - Amazon"
click at [272, 582] on input "100" at bounding box center [471, 577] width 544 height 33
type input "1"
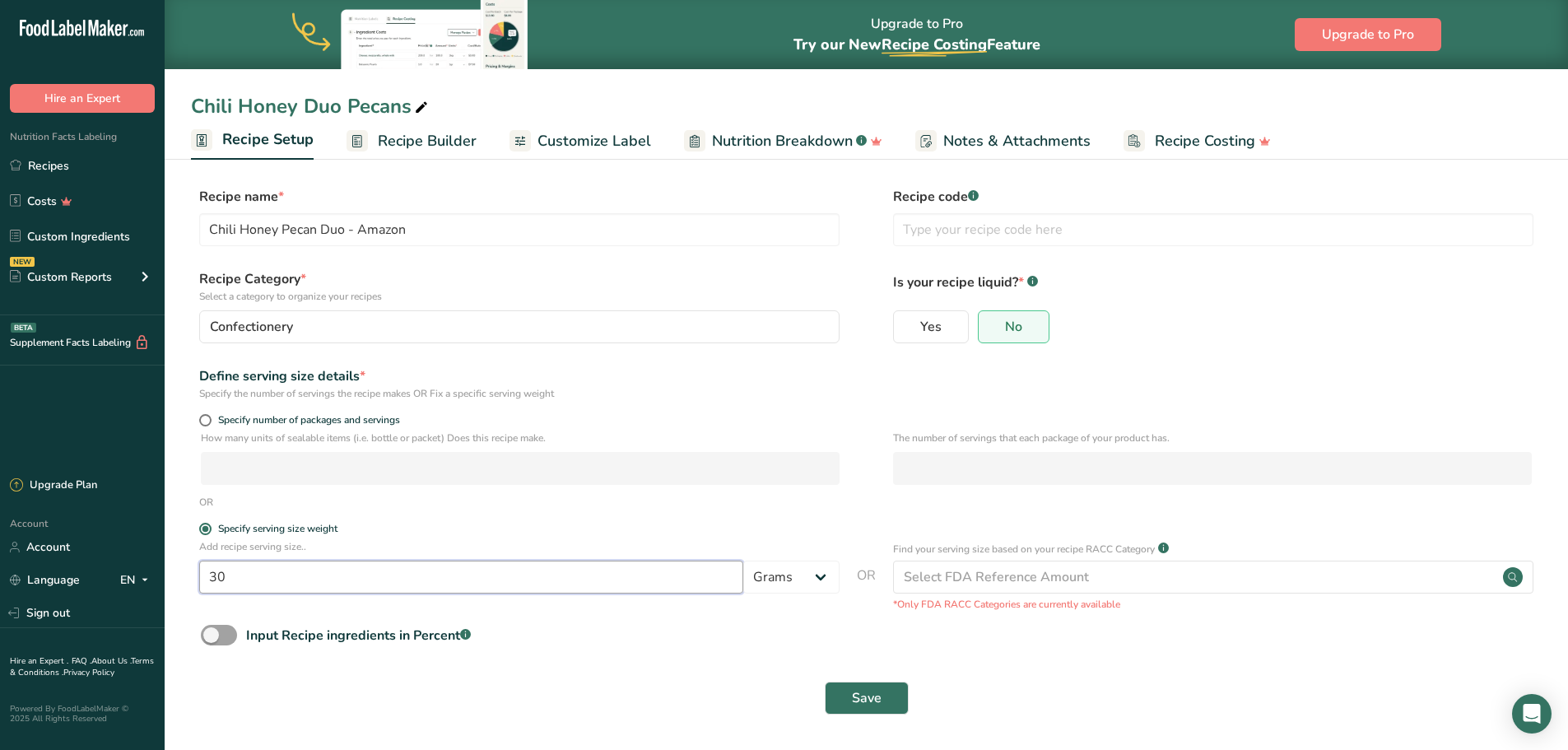
type input "30"
click at [859, 695] on span "Save" at bounding box center [867, 698] width 29 height 19
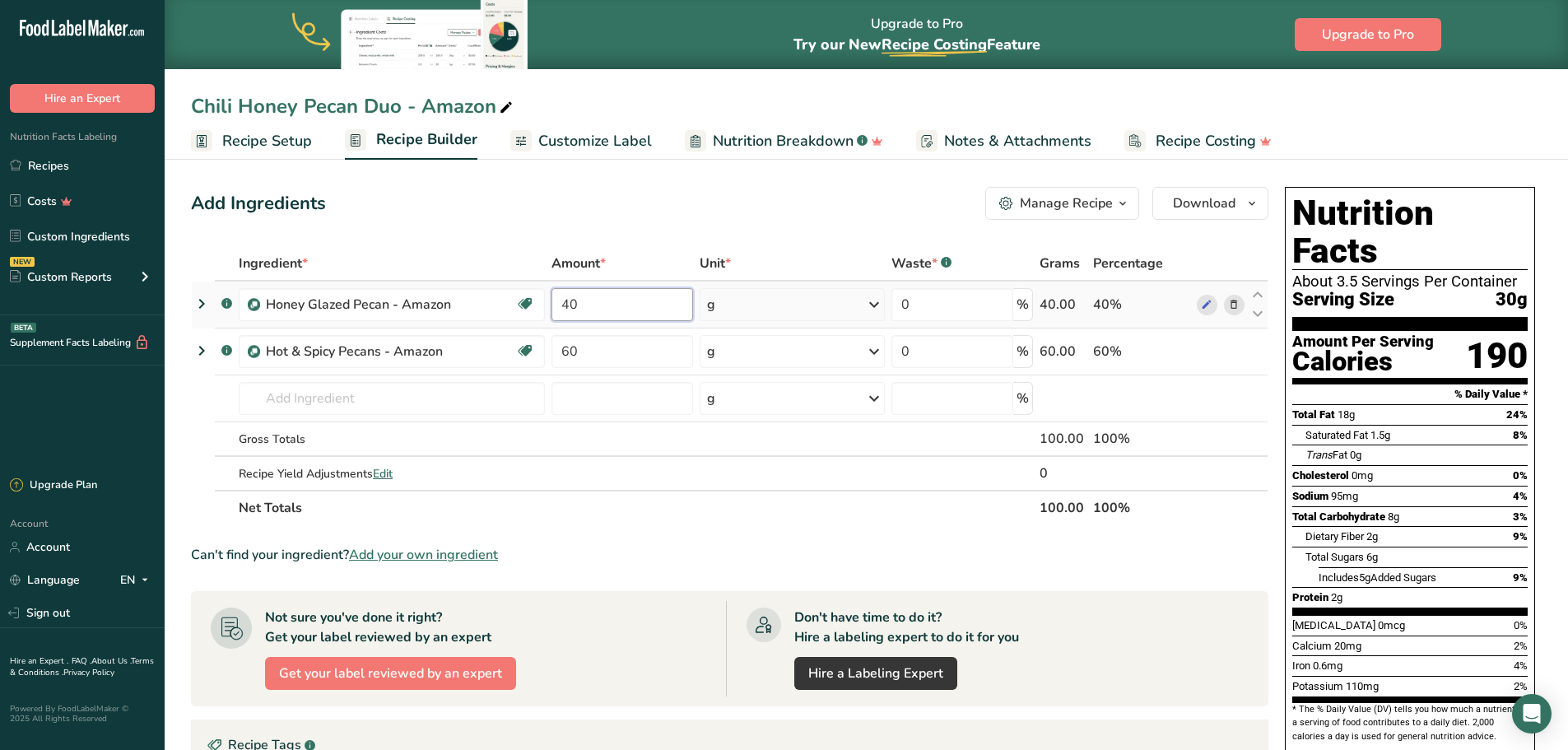
drag, startPoint x: 629, startPoint y: 301, endPoint x: 563, endPoint y: 307, distance: 66.3
click at [563, 307] on input "40" at bounding box center [622, 305] width 142 height 33
type input "56.8"
click at [590, 363] on div "Ingredient * Amount * Unit * Waste * .a-a{fill:#347362;}.b-a{fill:#fff;} Grams …" at bounding box center [730, 386] width 1078 height 279
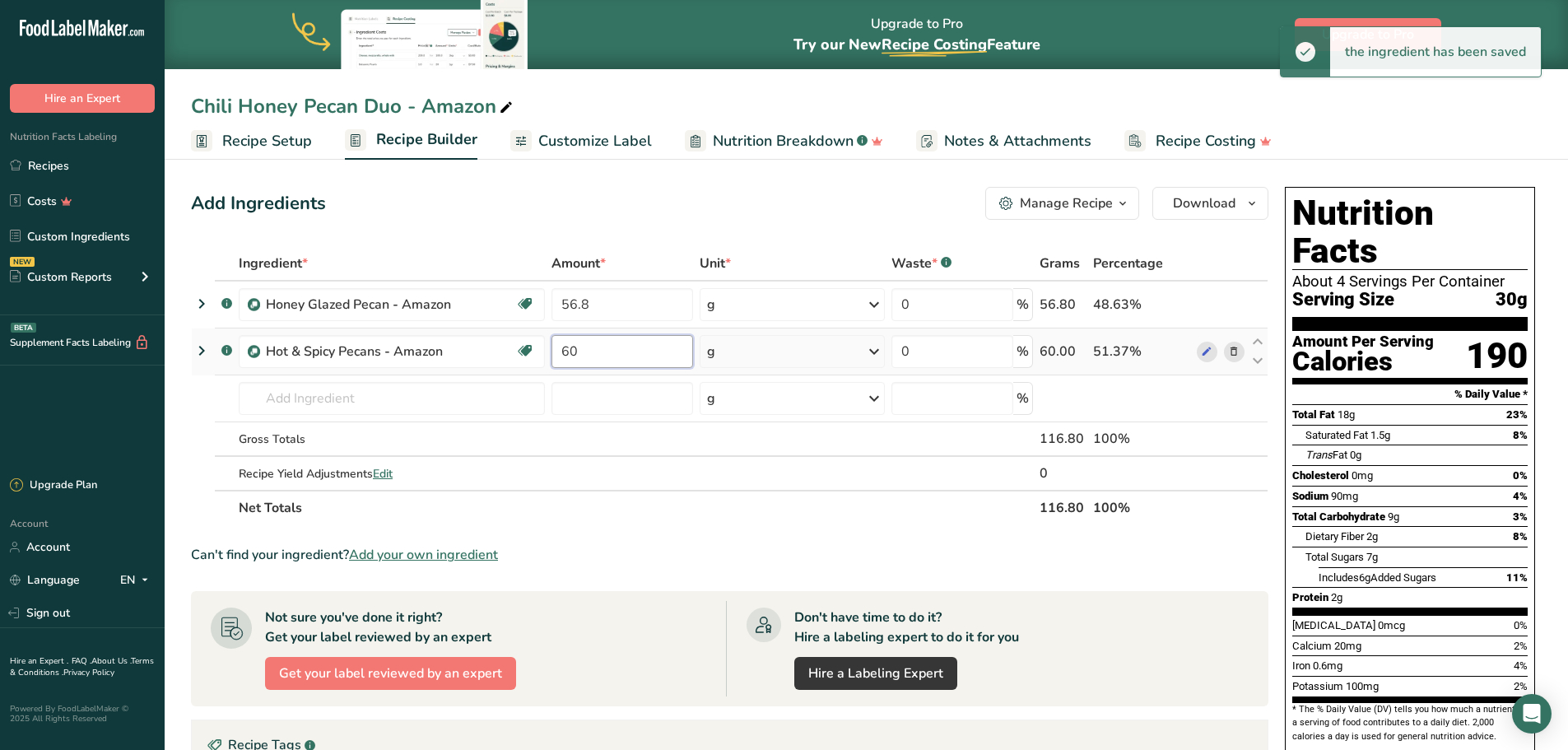
type input "6"
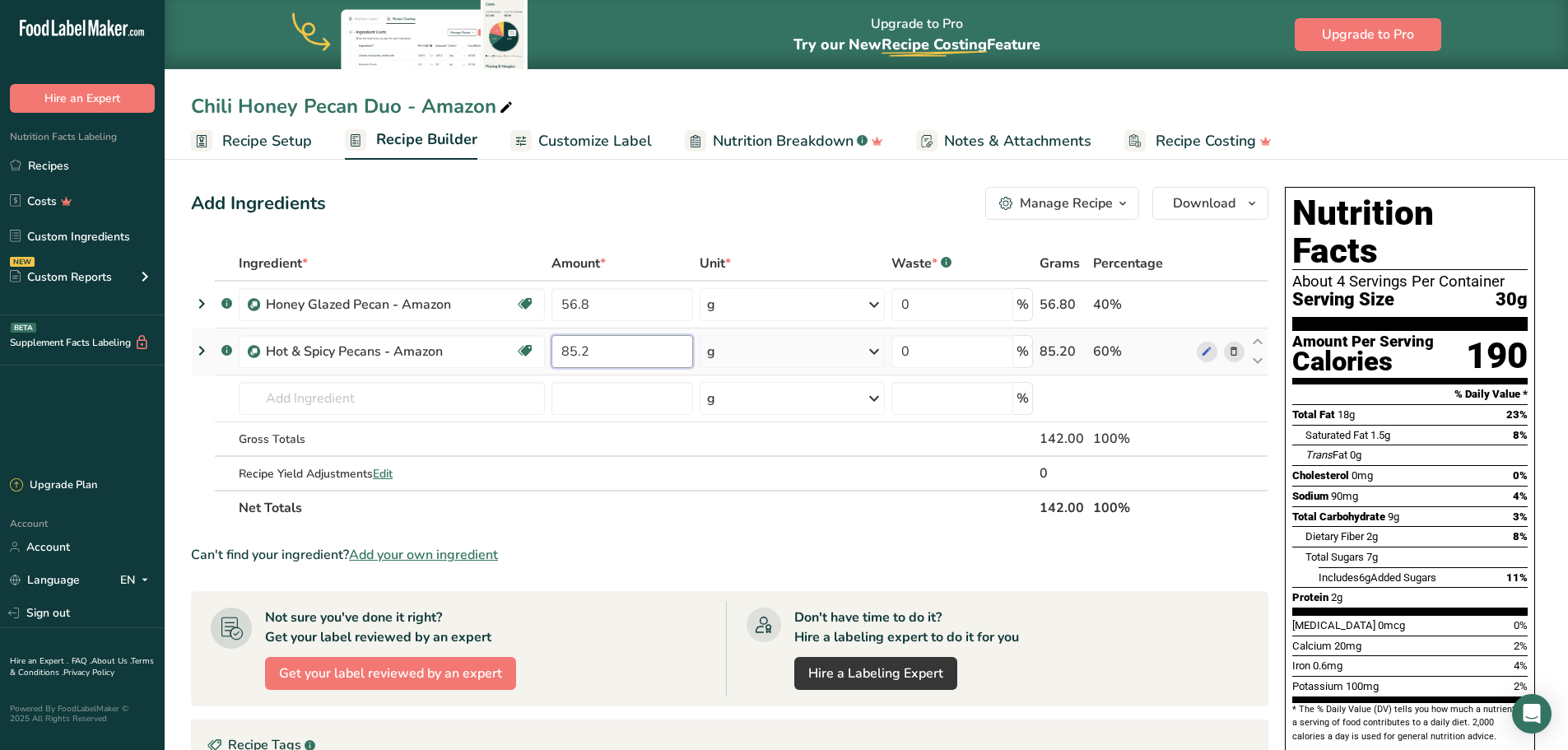
type input "85.2"
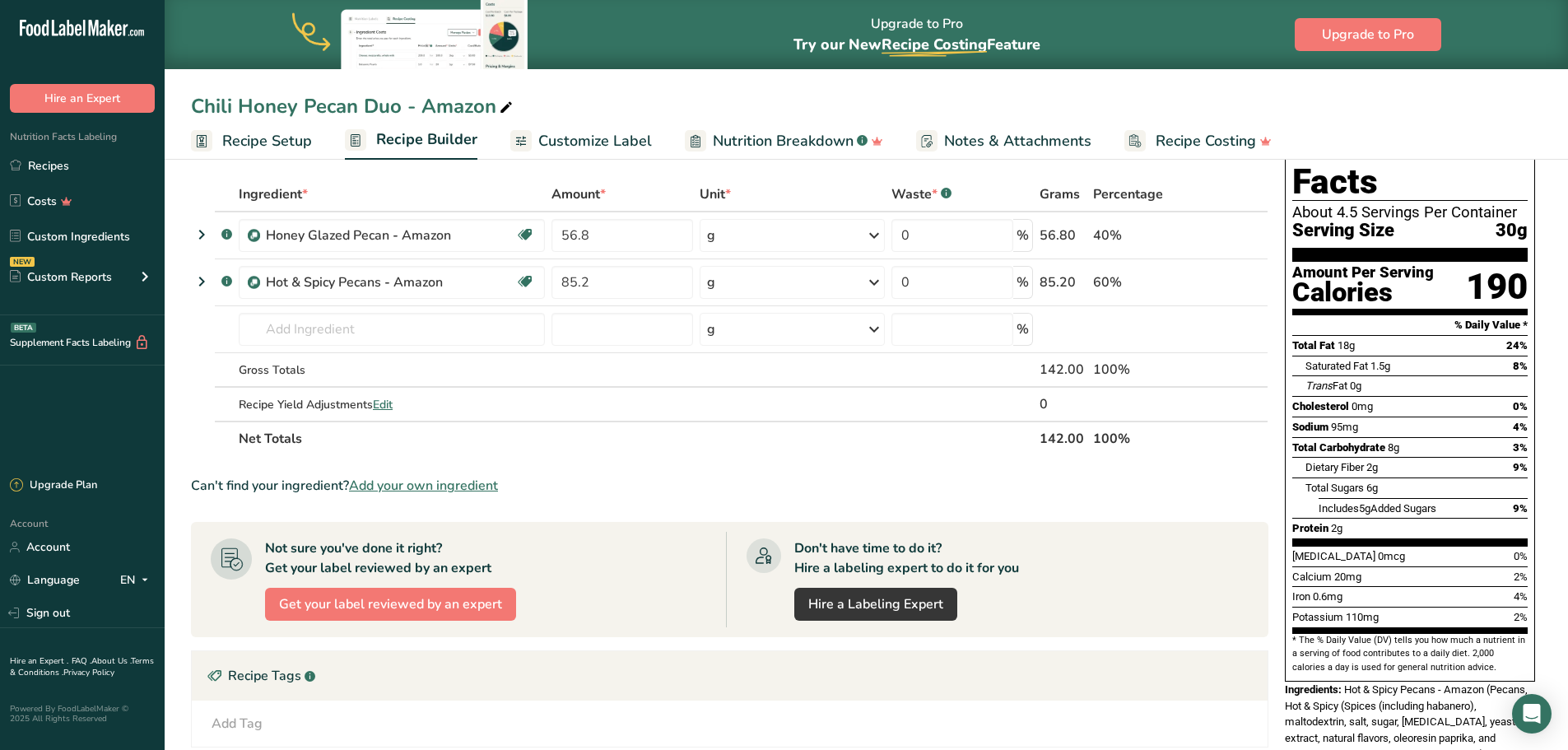
scroll to position [11, 0]
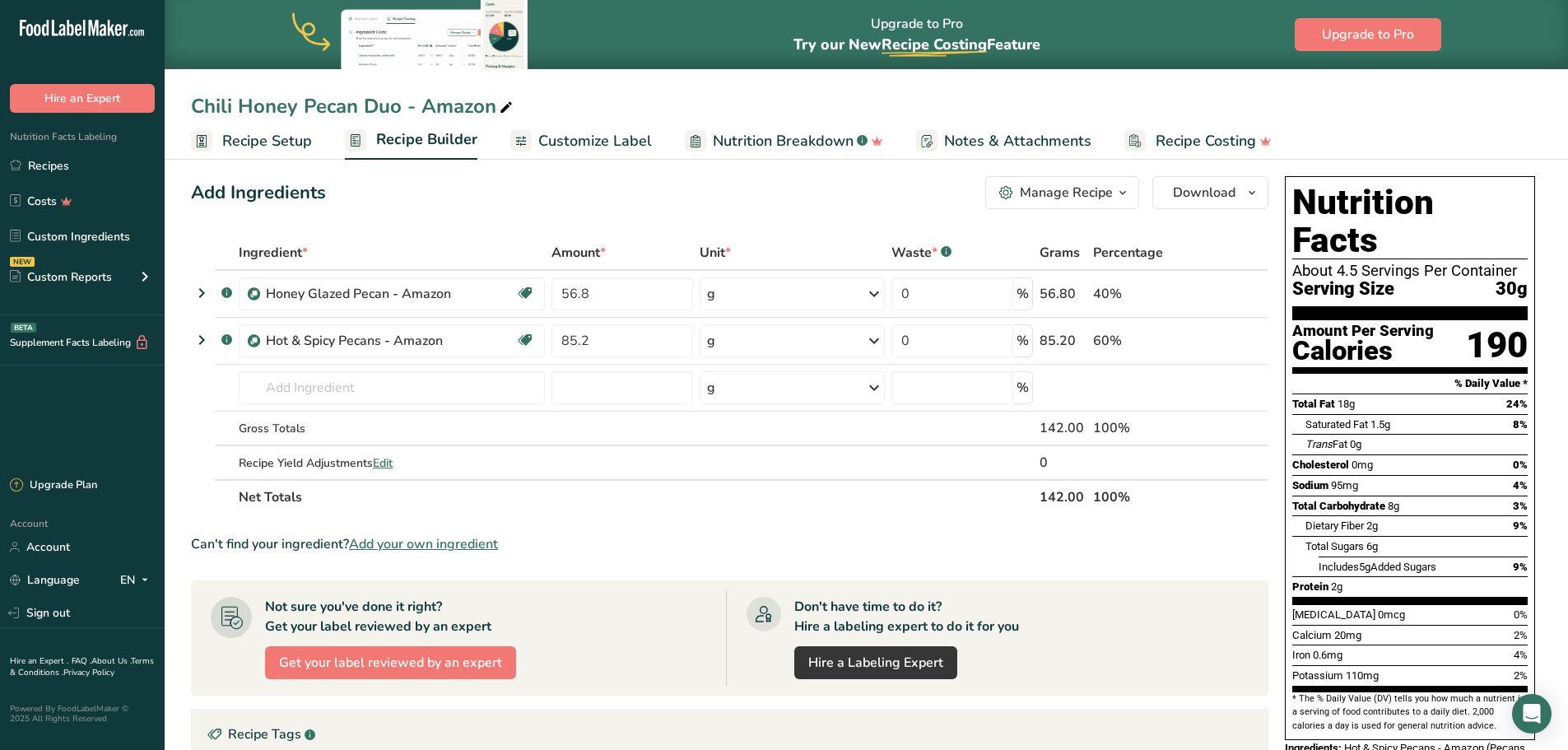
click at [563, 134] on span "Customize Label" at bounding box center [594, 141] width 113 height 22
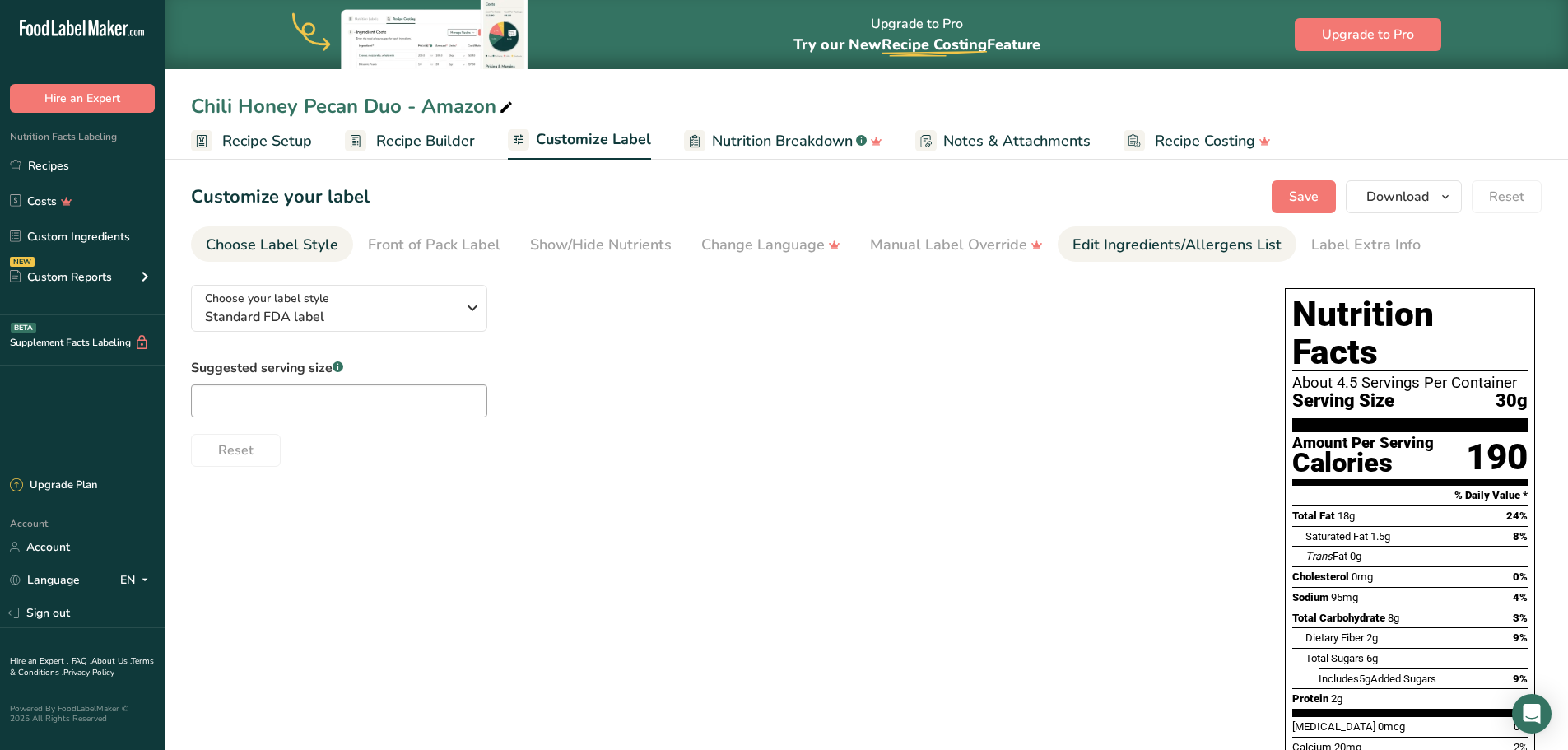
click at [1113, 253] on div "Edit Ingredients/Allergens List" at bounding box center [1177, 245] width 209 height 22
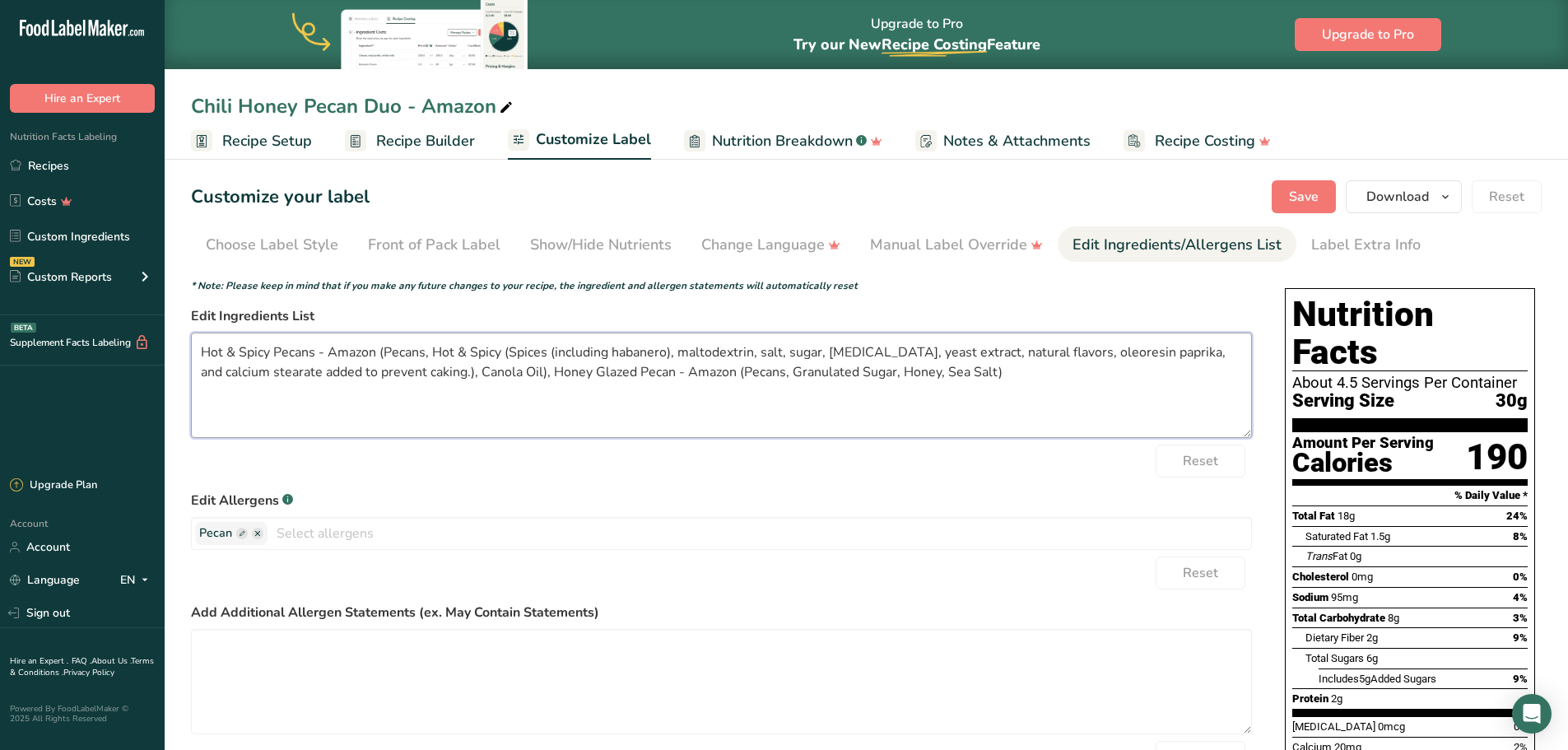
drag, startPoint x: 383, startPoint y: 351, endPoint x: 196, endPoint y: 355, distance: 187.0
click at [196, 355] on textarea "Hot & Spicy Pecans - Amazon (Pecans, Hot & Spicy (Spices (including habanero), …" at bounding box center [721, 385] width 1061 height 106
click at [377, 352] on textarea "Hot & Spicy Pecans - Amazon (Pecans, Hot & Spicy (Spices (including habanero), …" at bounding box center [721, 385] width 1061 height 106
drag, startPoint x: 377, startPoint y: 354, endPoint x: 315, endPoint y: 357, distance: 62.1
click at [317, 355] on textarea "Hot & Spicy Pecans - Amazon (Pecans, Hot & Spicy (Spices (including habanero), …" at bounding box center [721, 385] width 1061 height 106
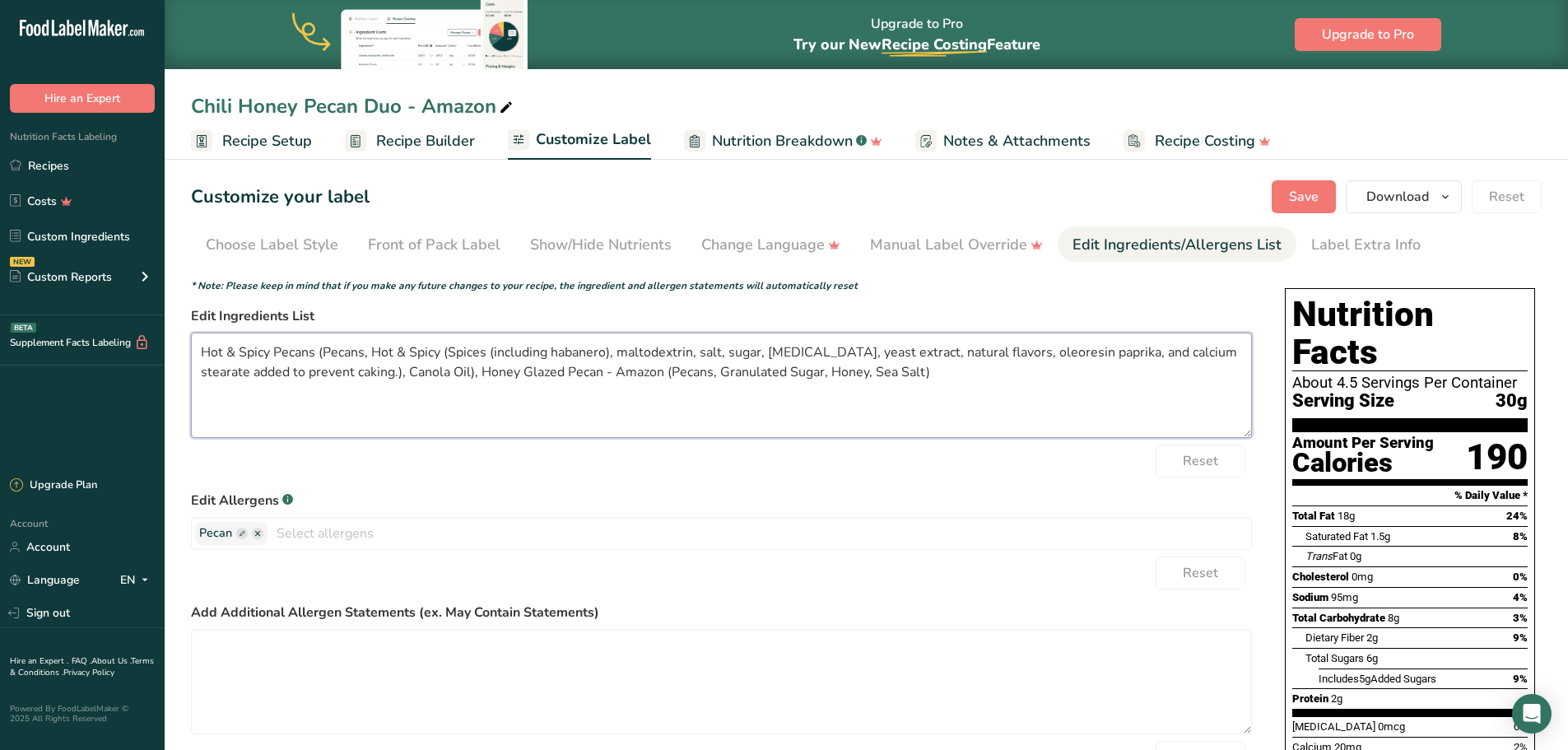
click at [235, 355] on textarea "Hot & Spicy Pecans (Pecans, Hot & Spicy (Spices (including habanero), maltodext…" at bounding box center [721, 385] width 1061 height 106
drag, startPoint x: 665, startPoint y: 371, endPoint x: 602, endPoint y: 376, distance: 63.2
click at [602, 376] on textarea "Hot and Spicy Pecans (Pecans, Hot & Spicy (Spices (including habanero), maltode…" at bounding box center [721, 385] width 1061 height 106
drag, startPoint x: 258, startPoint y: 352, endPoint x: 311, endPoint y: 361, distance: 53.8
click at [259, 352] on textarea "Hot and Spicy Pecans (Pecans, Hot & Spicy (Spices (including habanero), maltode…" at bounding box center [721, 385] width 1061 height 106
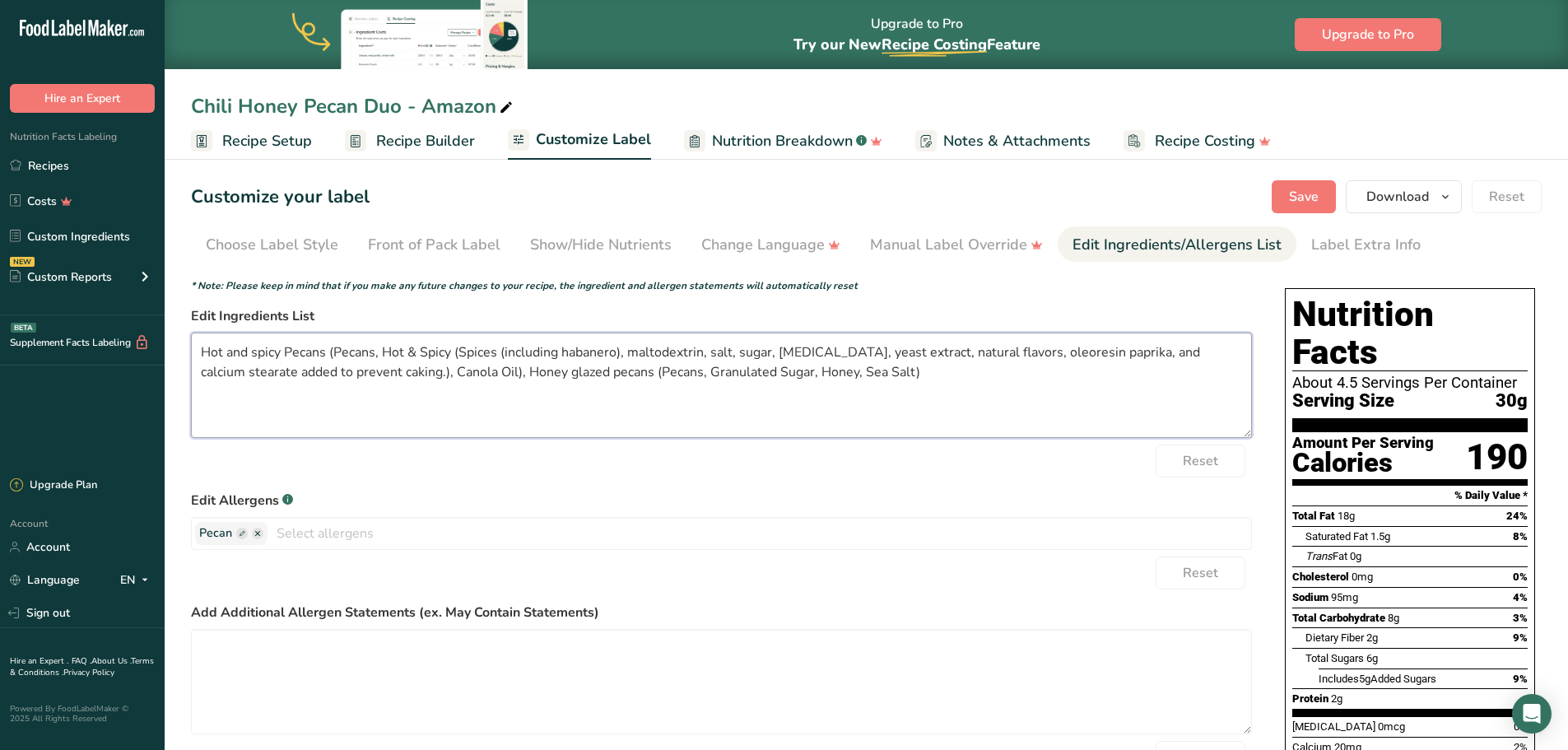
drag, startPoint x: 294, startPoint y: 353, endPoint x: 306, endPoint y: 353, distance: 12.0
click at [296, 353] on textarea "Hot and spicy Pecans (Pecans, Hot & Spicy (Spices (including habanero), maltode…" at bounding box center [721, 385] width 1061 height 106
click at [1036, 394] on textarea "Hot and spicy pecans (Pecans, Hot & Spicy (Spices (including habanero), maltode…" at bounding box center [721, 385] width 1061 height 106
type textarea "Hot and spicy pecans (Pecans, Hot & Spicy (Spices (including habanero), maltode…"
click at [1317, 192] on span "Save" at bounding box center [1304, 196] width 29 height 19
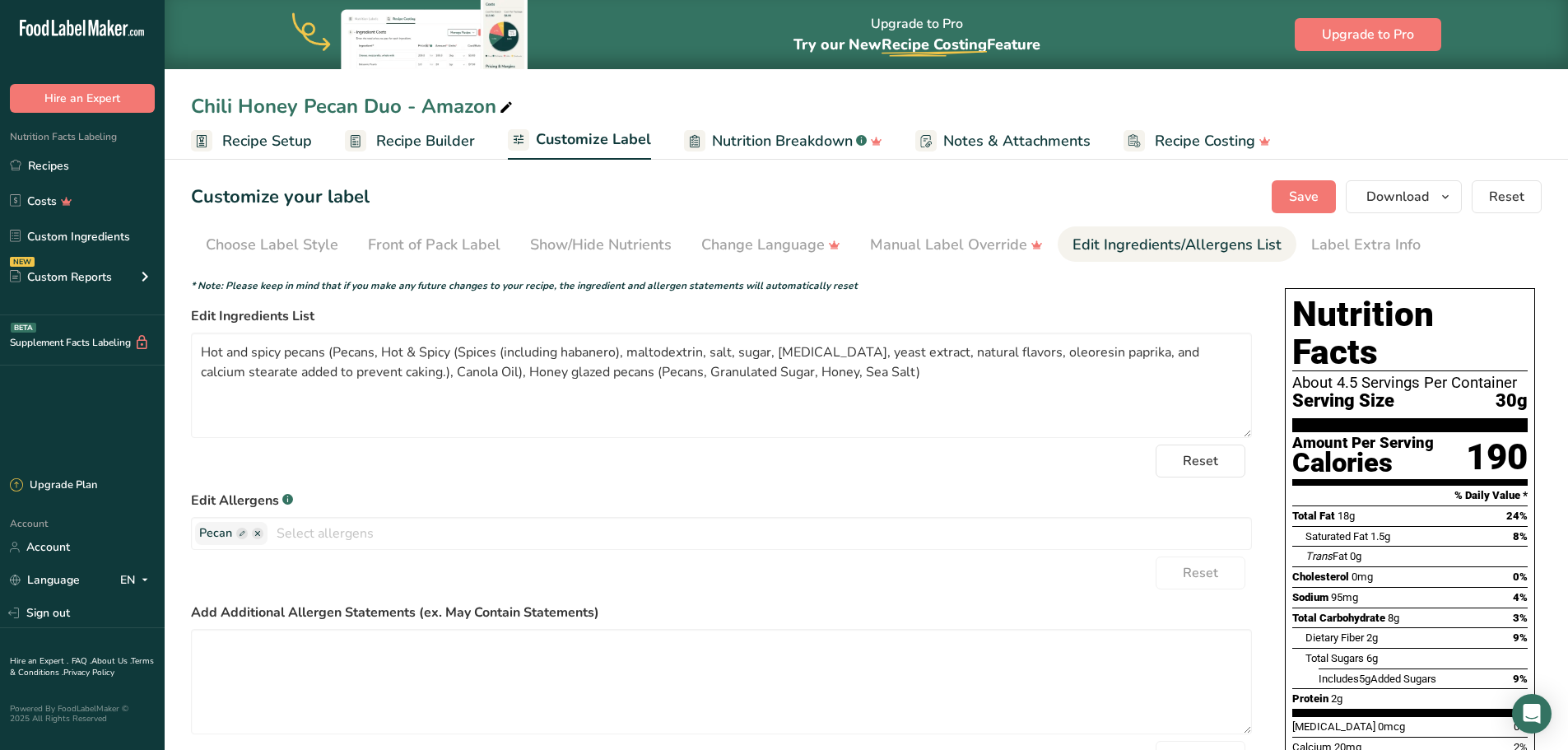
click at [376, 137] on span "Recipe Builder" at bounding box center [425, 141] width 98 height 22
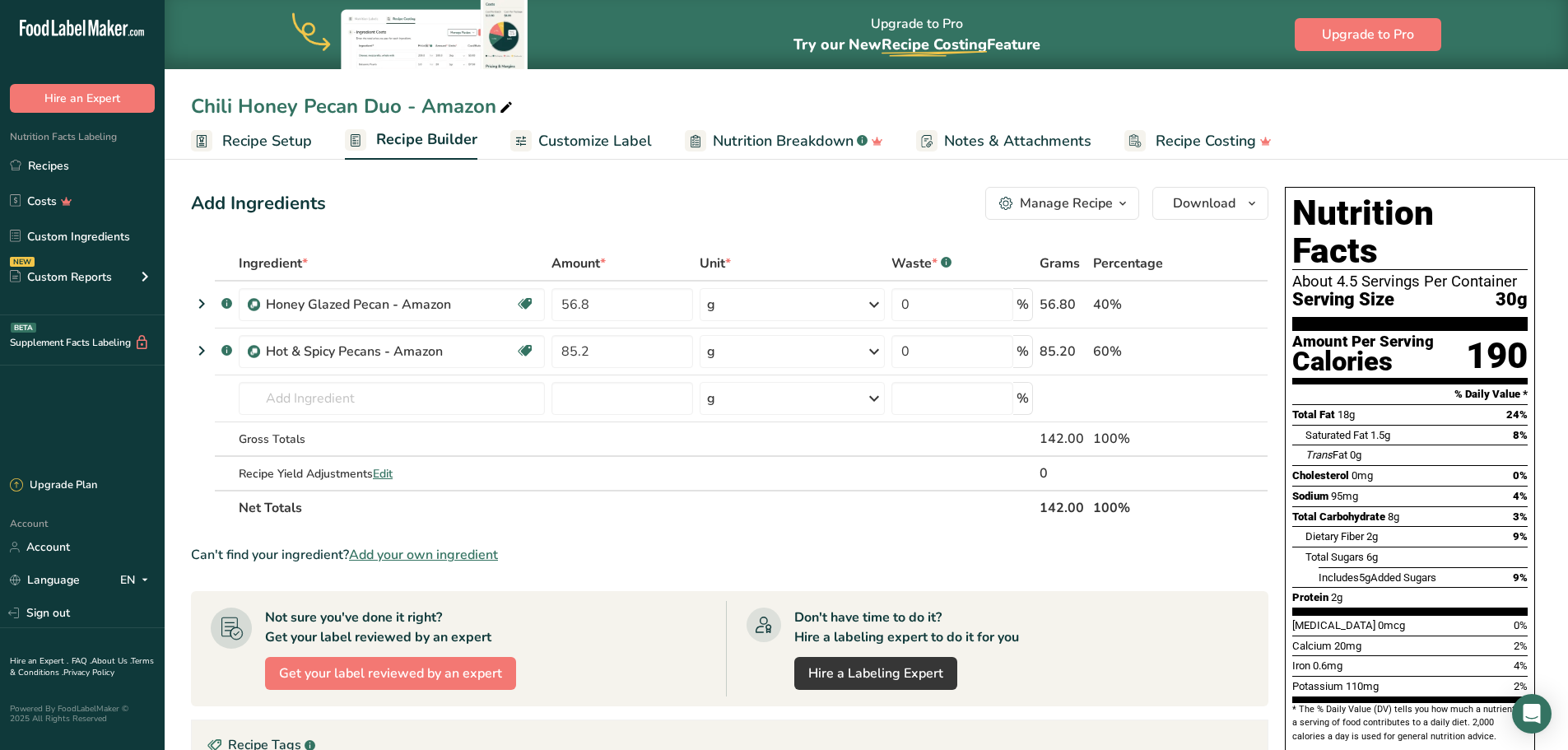
click at [285, 144] on span "Recipe Setup" at bounding box center [268, 141] width 90 height 22
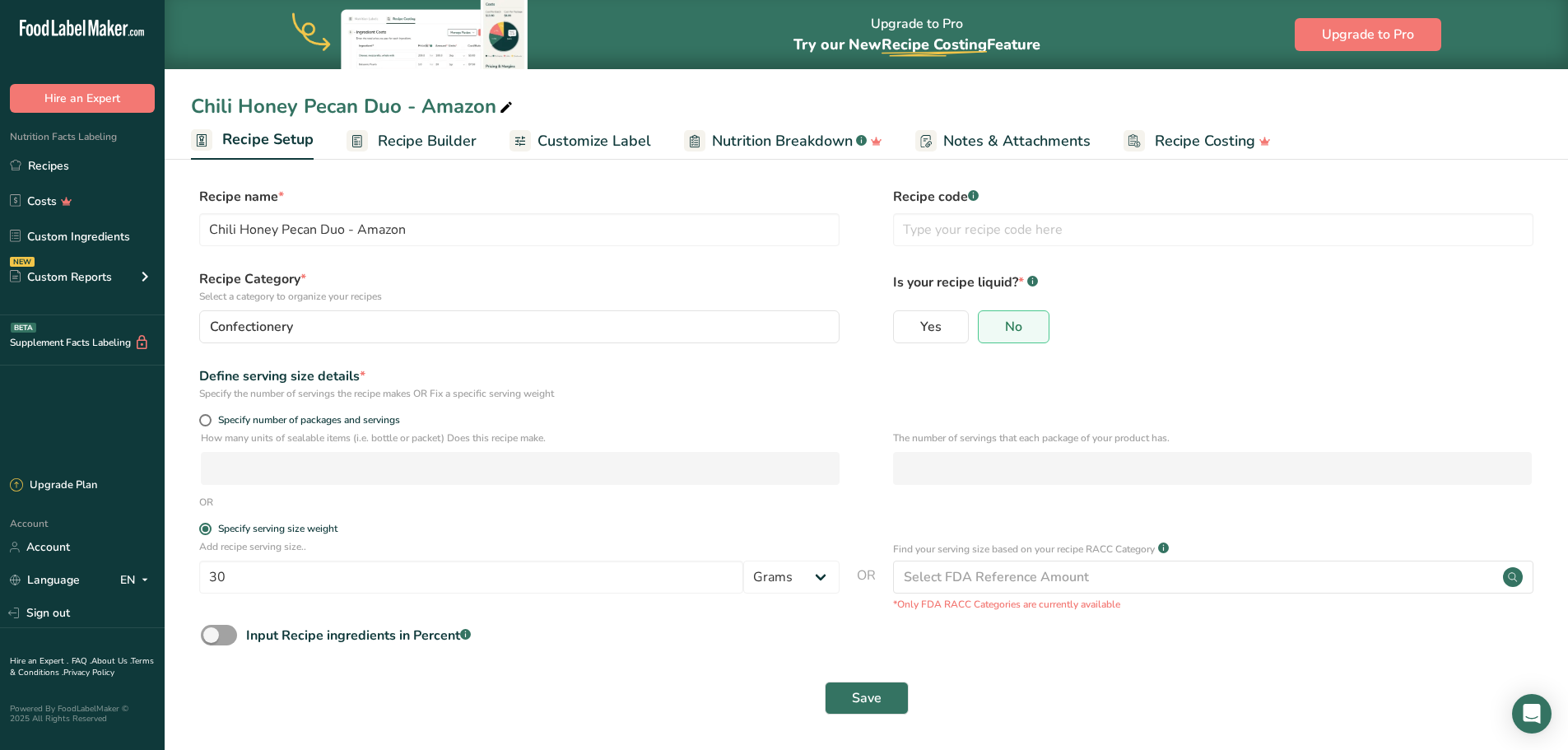
click at [387, 137] on span "Recipe Builder" at bounding box center [427, 141] width 98 height 22
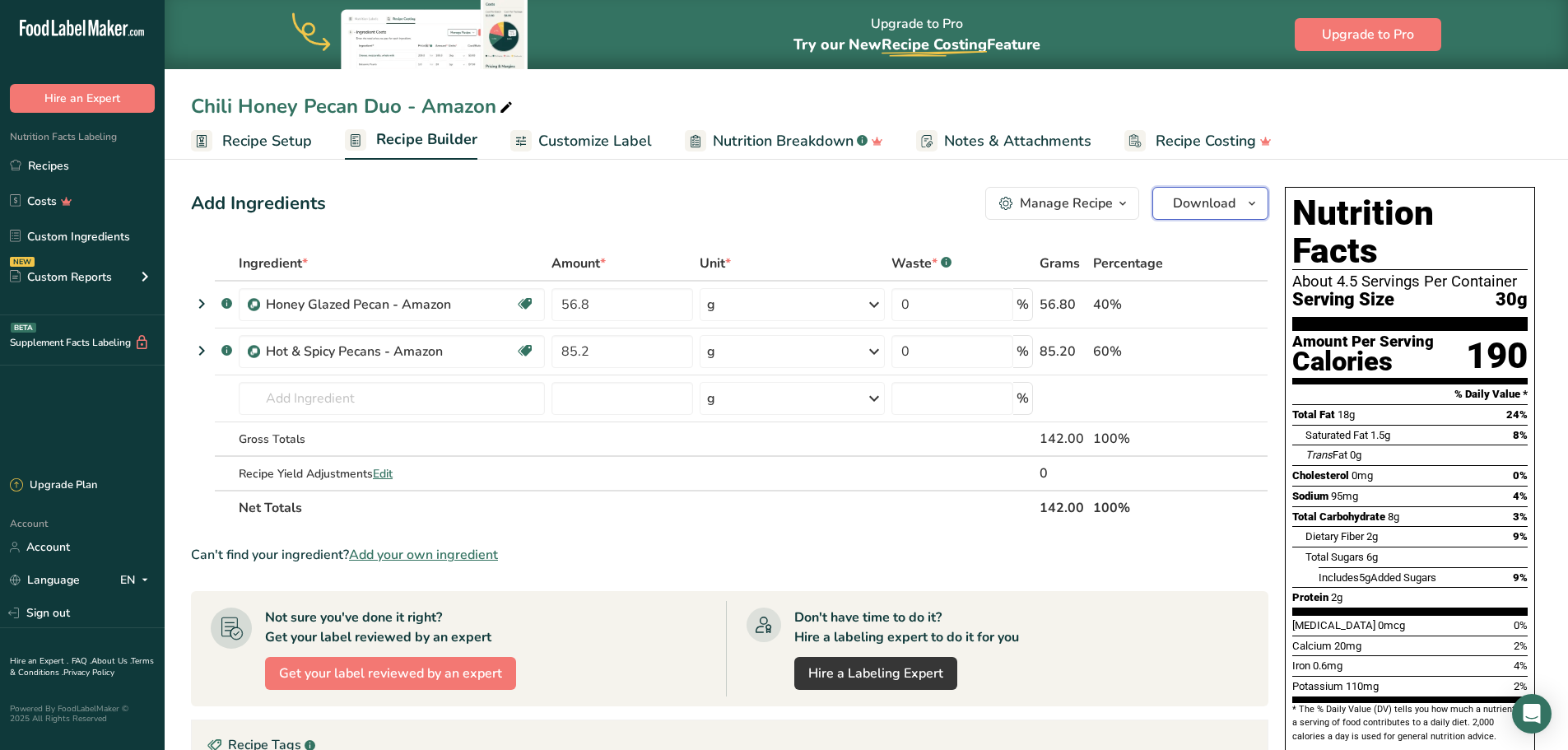
click at [1239, 205] on button "Download" at bounding box center [1211, 203] width 116 height 33
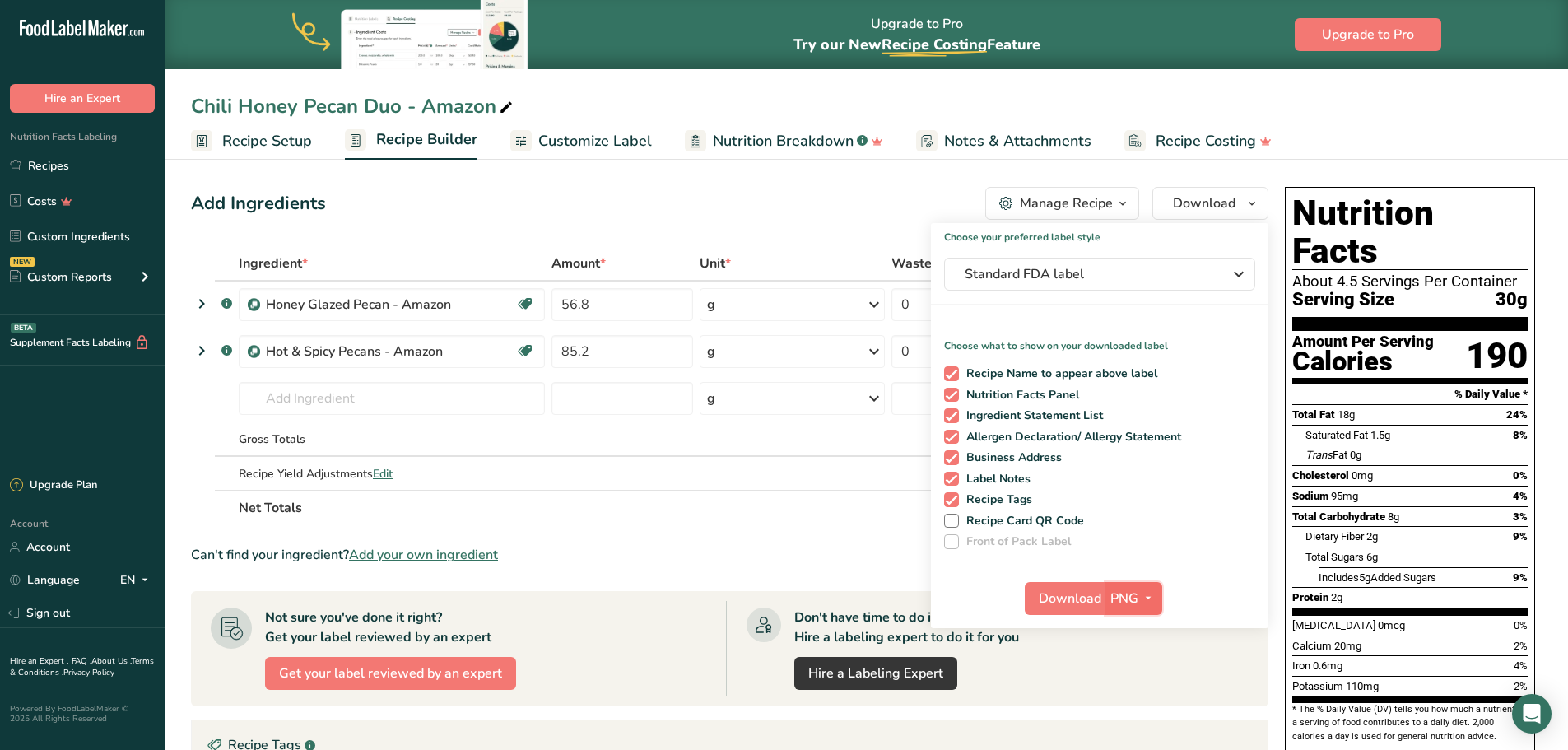
click at [1153, 605] on icon "button" at bounding box center [1148, 598] width 13 height 20
click at [1147, 710] on link "PDF" at bounding box center [1136, 713] width 52 height 28
click at [1069, 602] on span "Download" at bounding box center [1071, 598] width 63 height 19
click at [77, 169] on link "Recipes" at bounding box center [82, 166] width 165 height 31
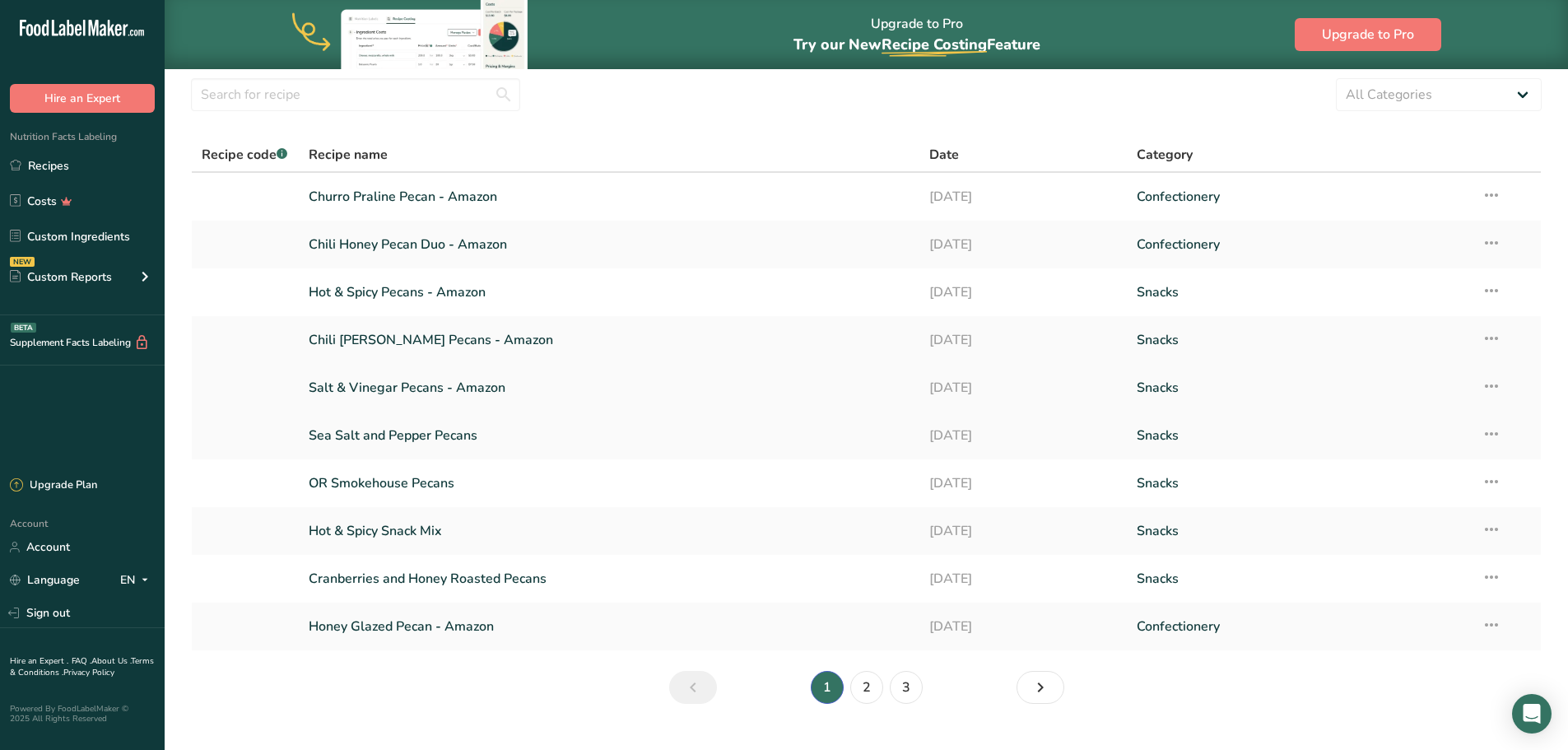
scroll to position [82, 0]
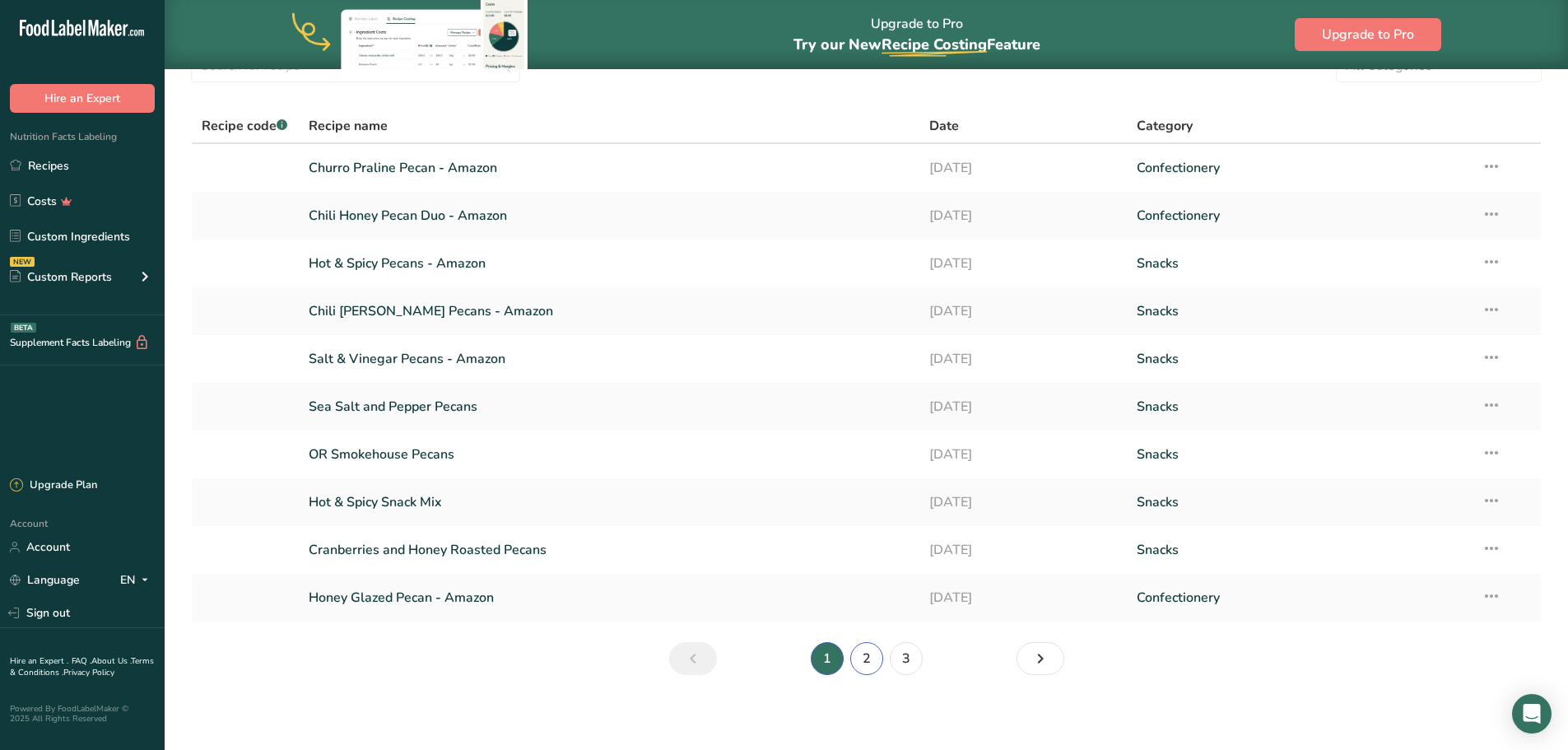
click at [866, 652] on link "2" at bounding box center [867, 659] width 33 height 33
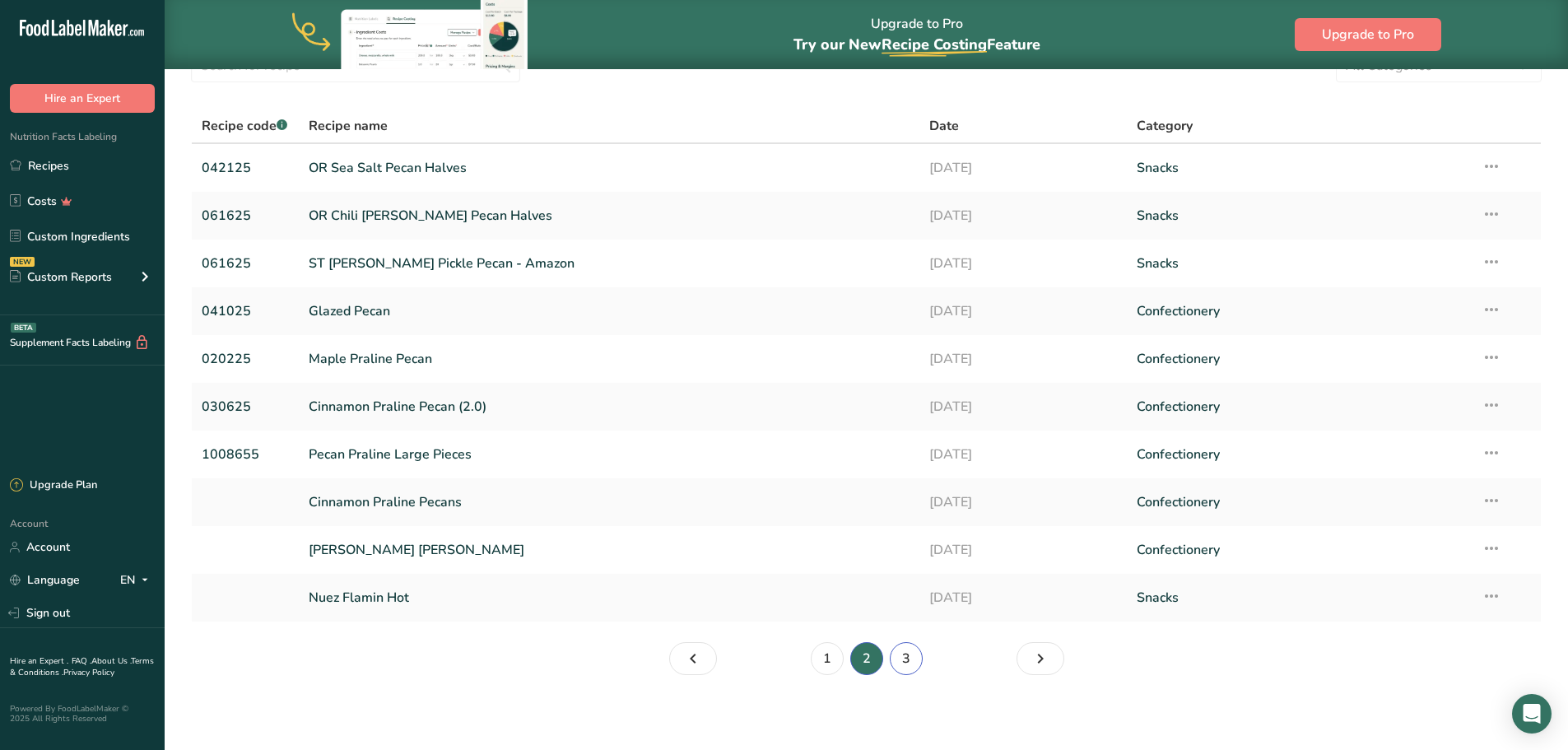
click at [910, 661] on link "3" at bounding box center [906, 659] width 33 height 33
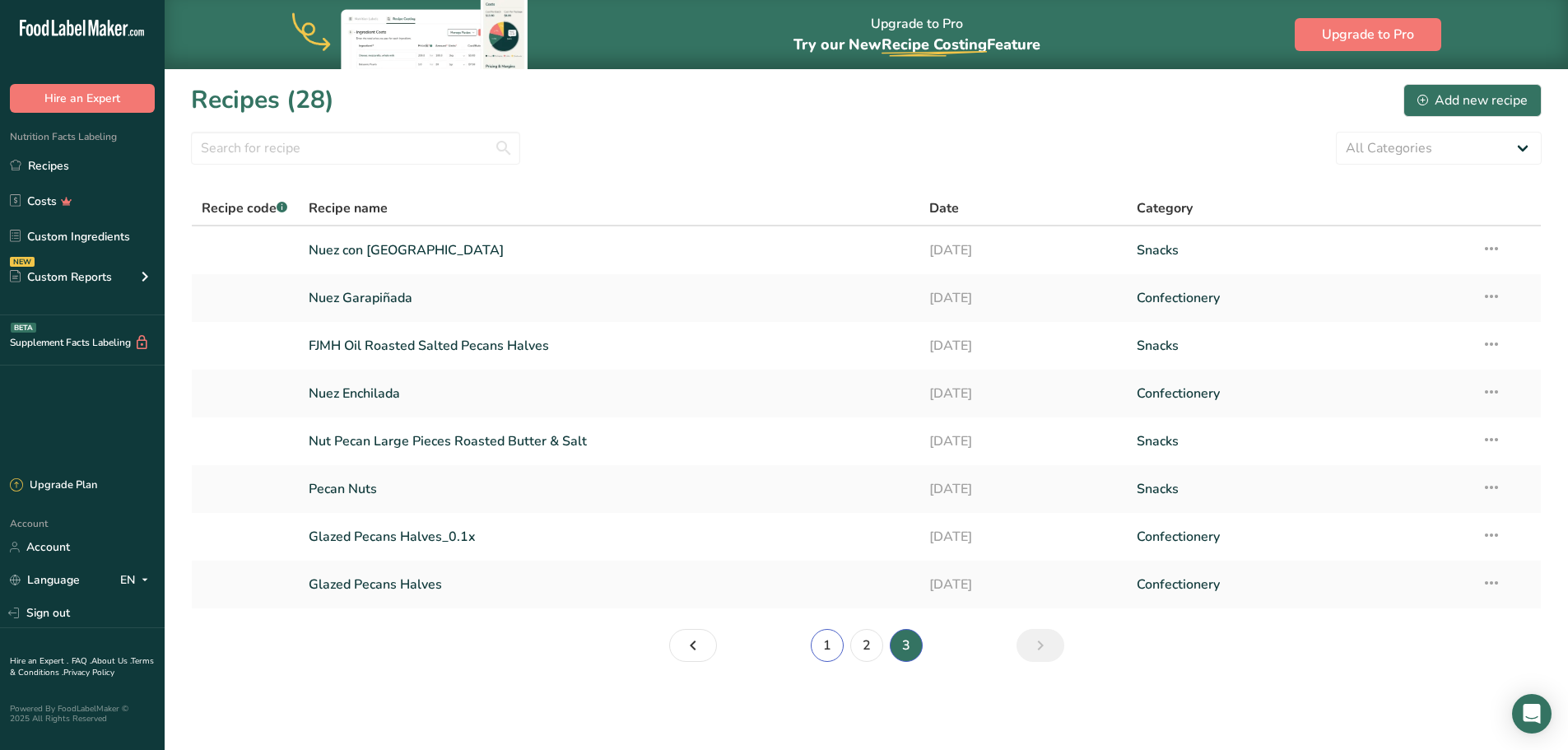
click at [822, 640] on link "1" at bounding box center [827, 646] width 33 height 33
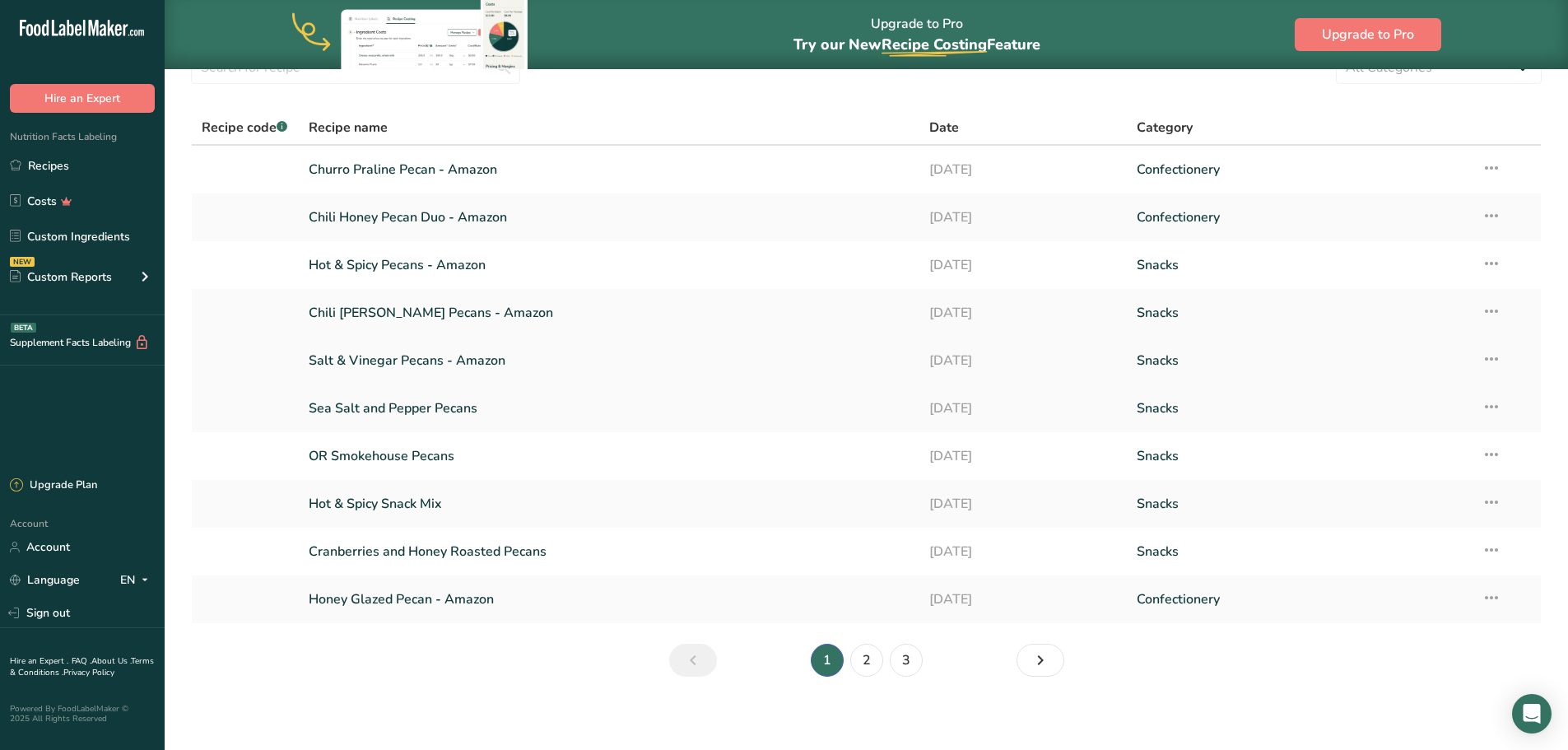
scroll to position [87, 0]
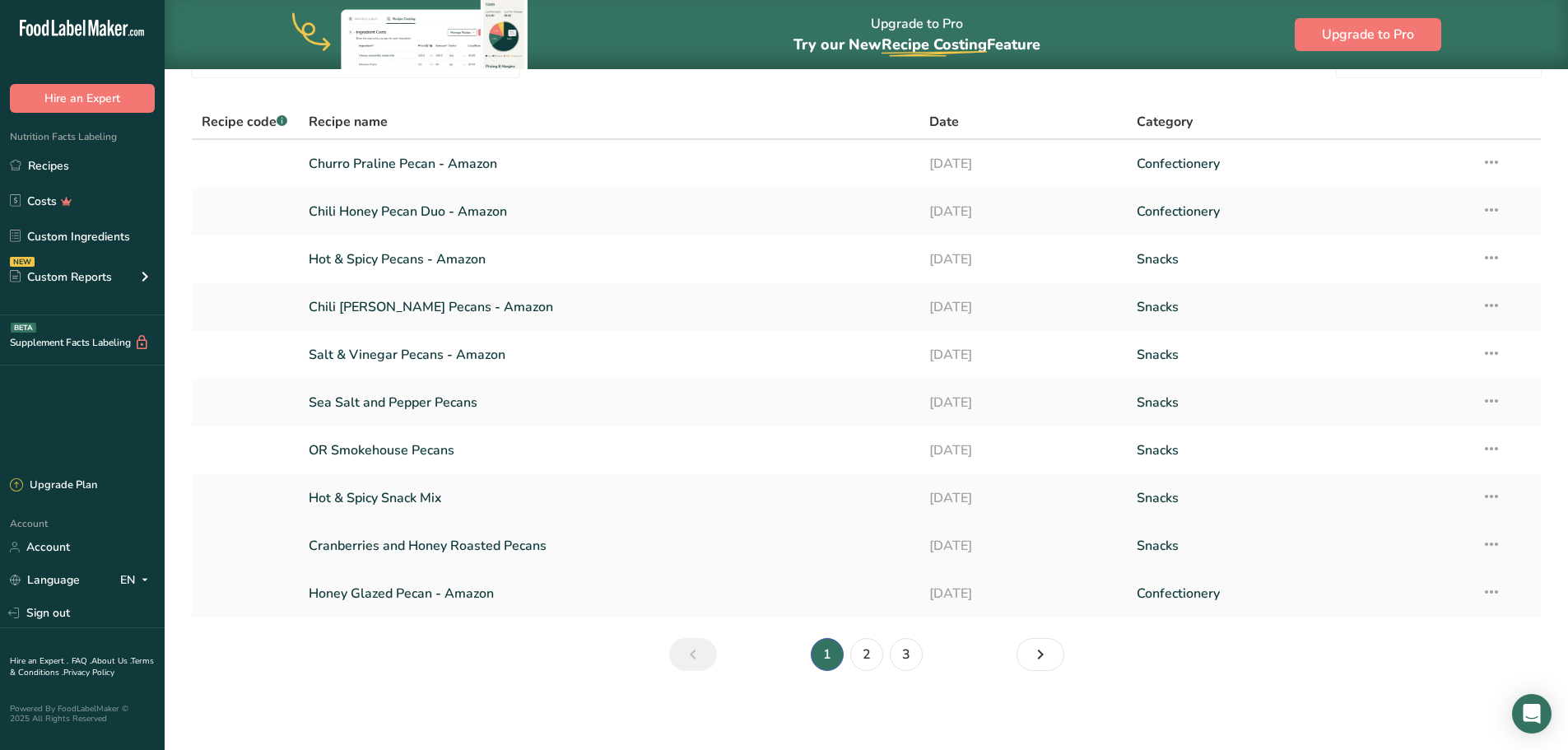
click at [466, 544] on link "Cranberries and Honey Roasted Pecans" at bounding box center [609, 546] width 602 height 35
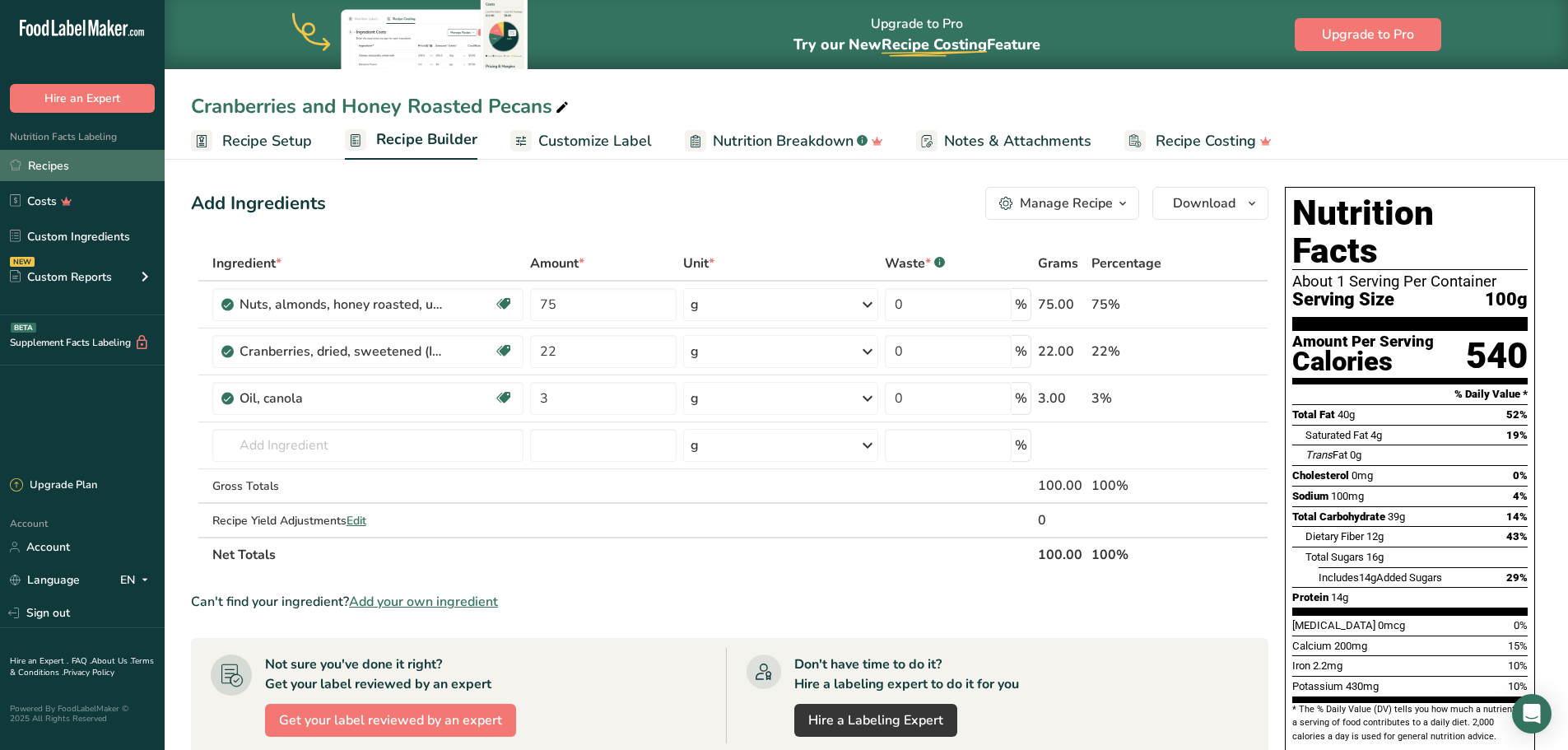
click at [79, 168] on link "Recipes" at bounding box center [82, 166] width 165 height 31
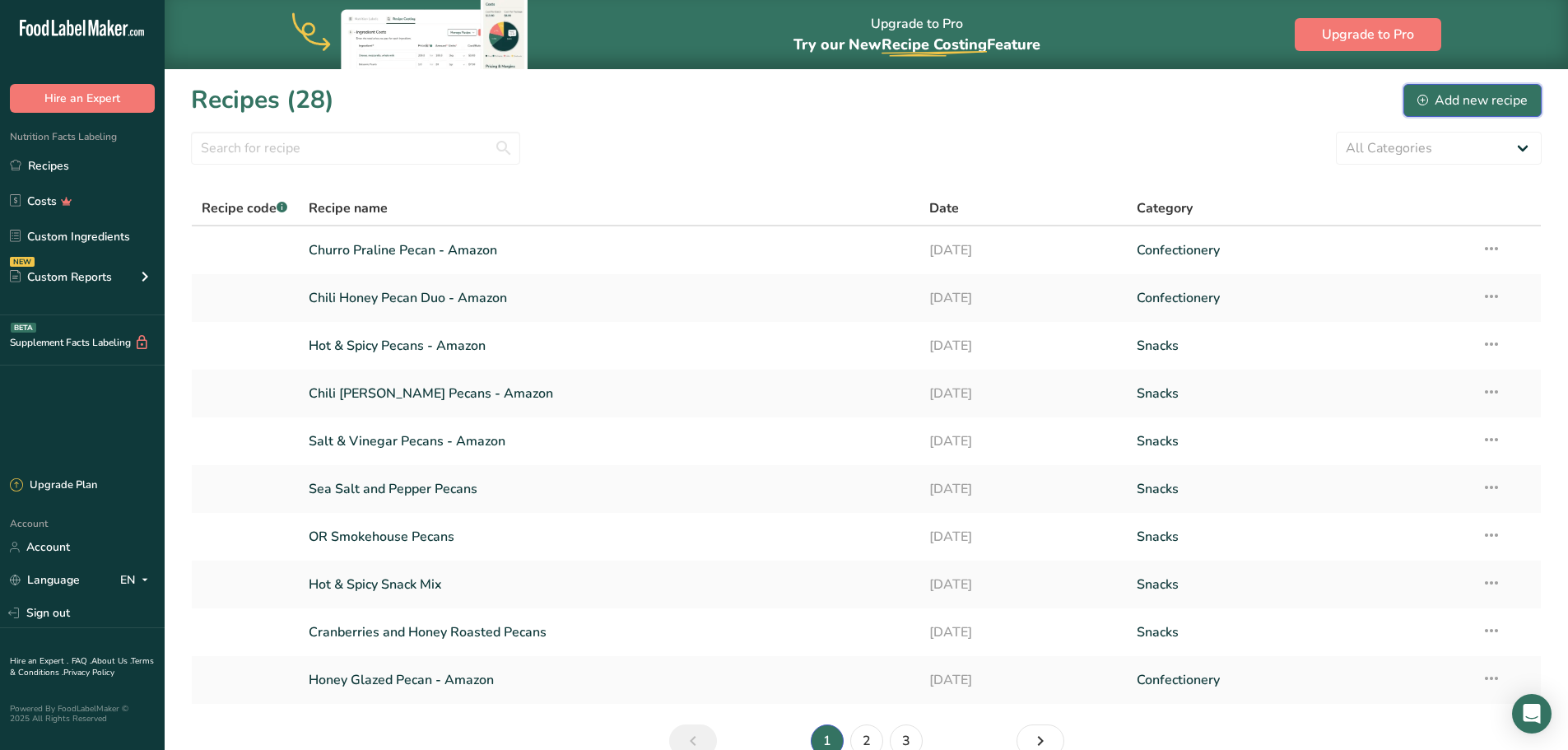
click at [1443, 96] on div "Add new recipe" at bounding box center [1473, 99] width 110 height 19
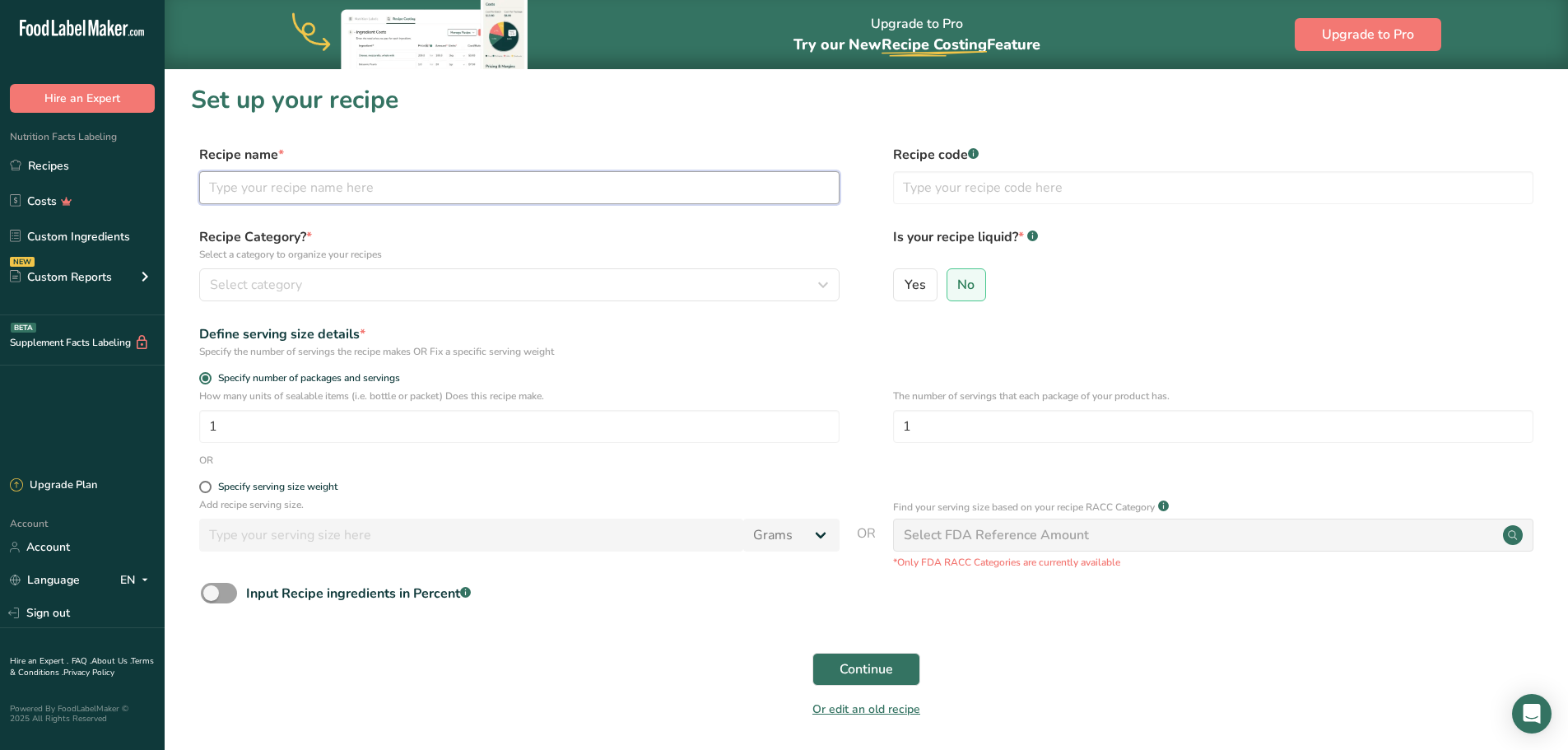
click at [321, 179] on input "text" at bounding box center [520, 188] width 640 height 33
type input "Honey Roasted Pecans"
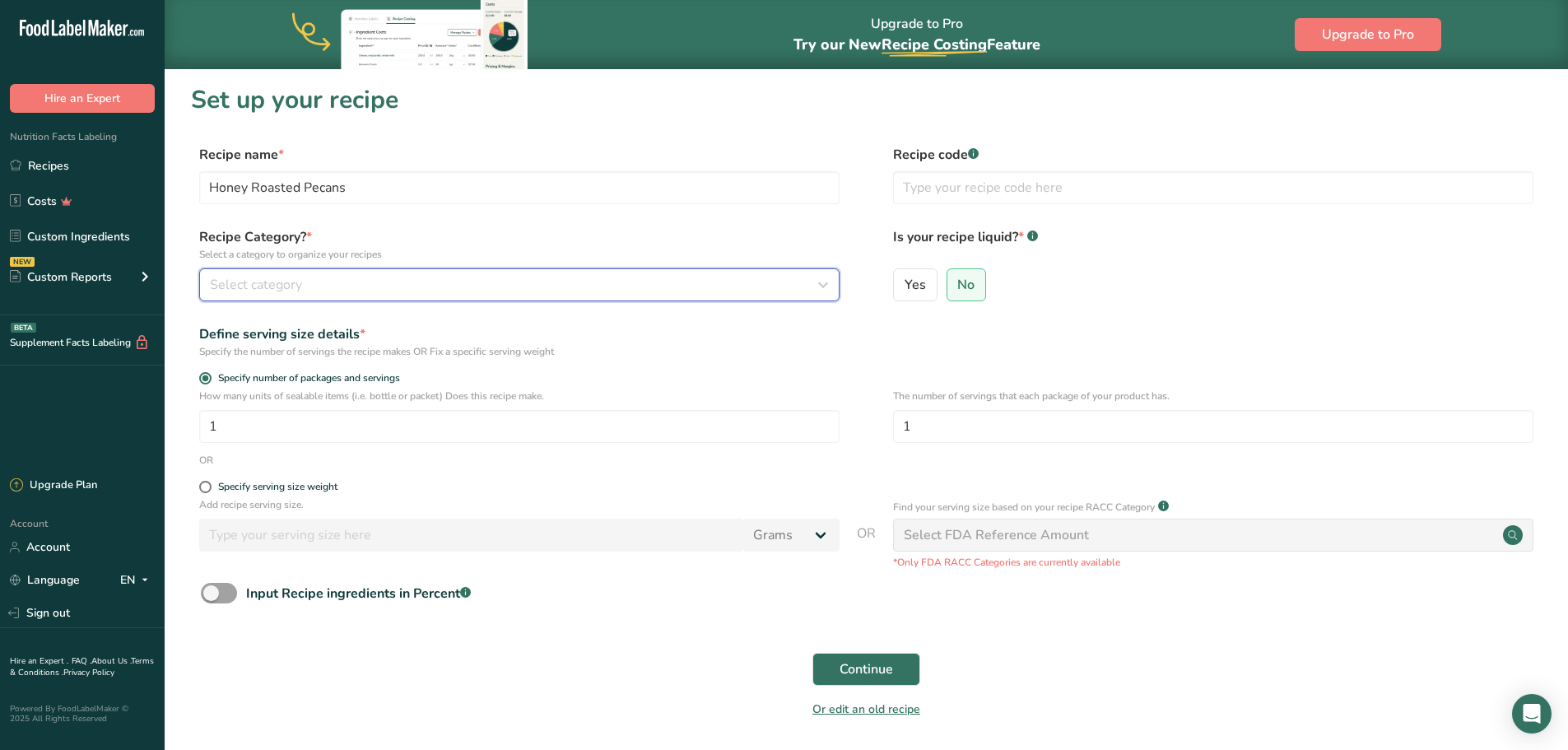
click at [830, 279] on icon "button" at bounding box center [823, 284] width 19 height 29
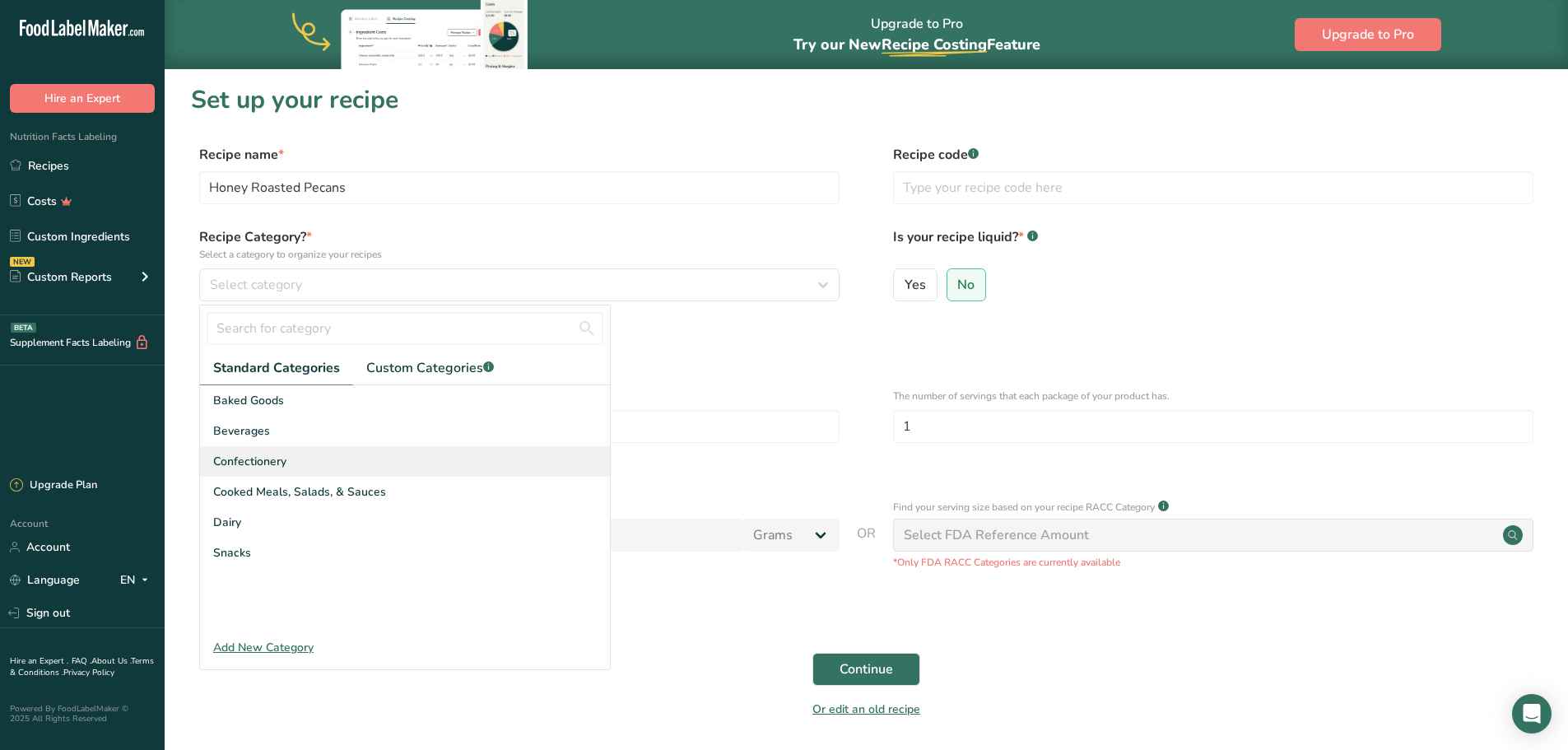
click at [359, 453] on div "Confectionery" at bounding box center [405, 461] width 410 height 30
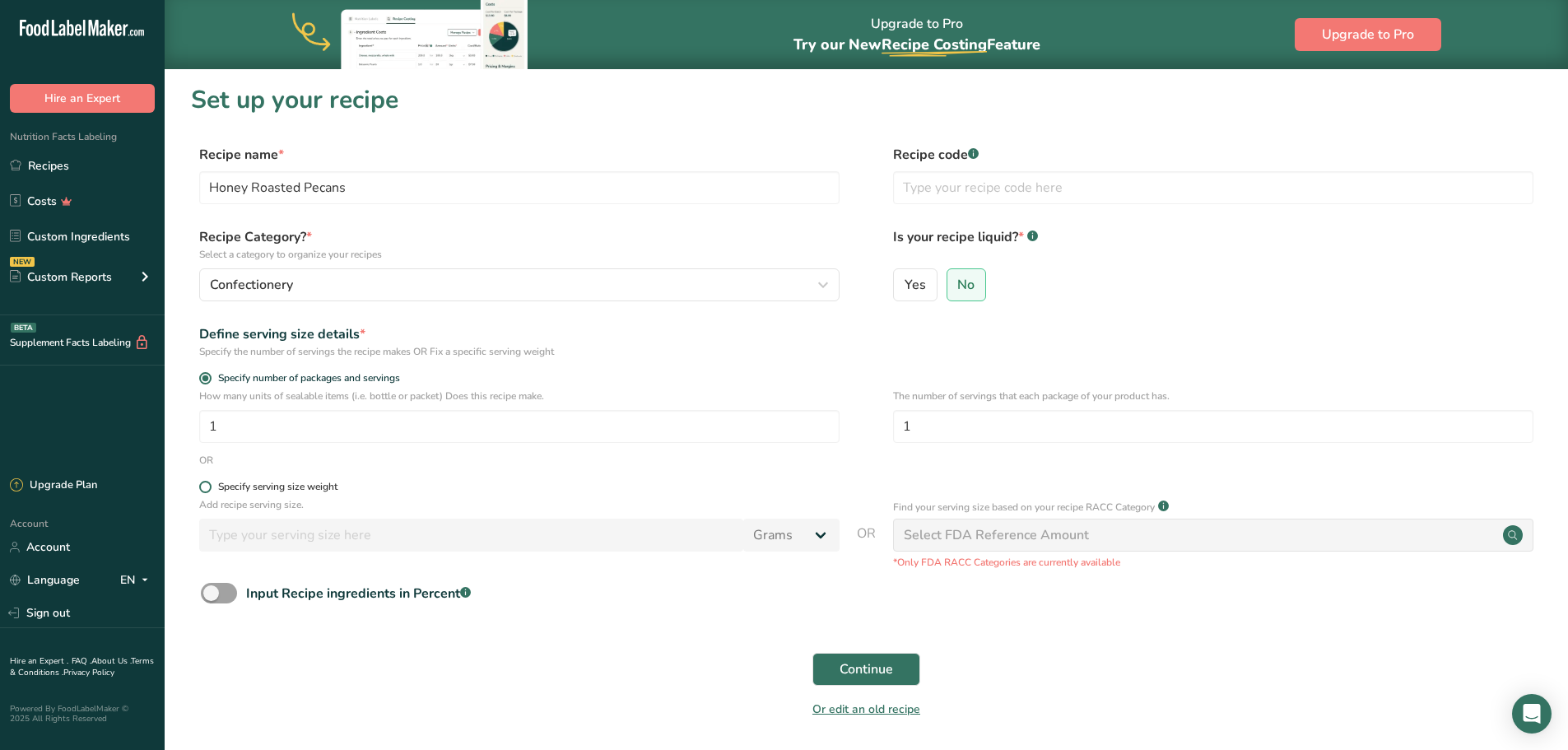
drag, startPoint x: 200, startPoint y: 489, endPoint x: 209, endPoint y: 490, distance: 9.1
click at [202, 489] on span at bounding box center [205, 486] width 12 height 12
click at [202, 489] on input "Specify serving size weight" at bounding box center [205, 487] width 11 height 11
radio input "true"
radio input "false"
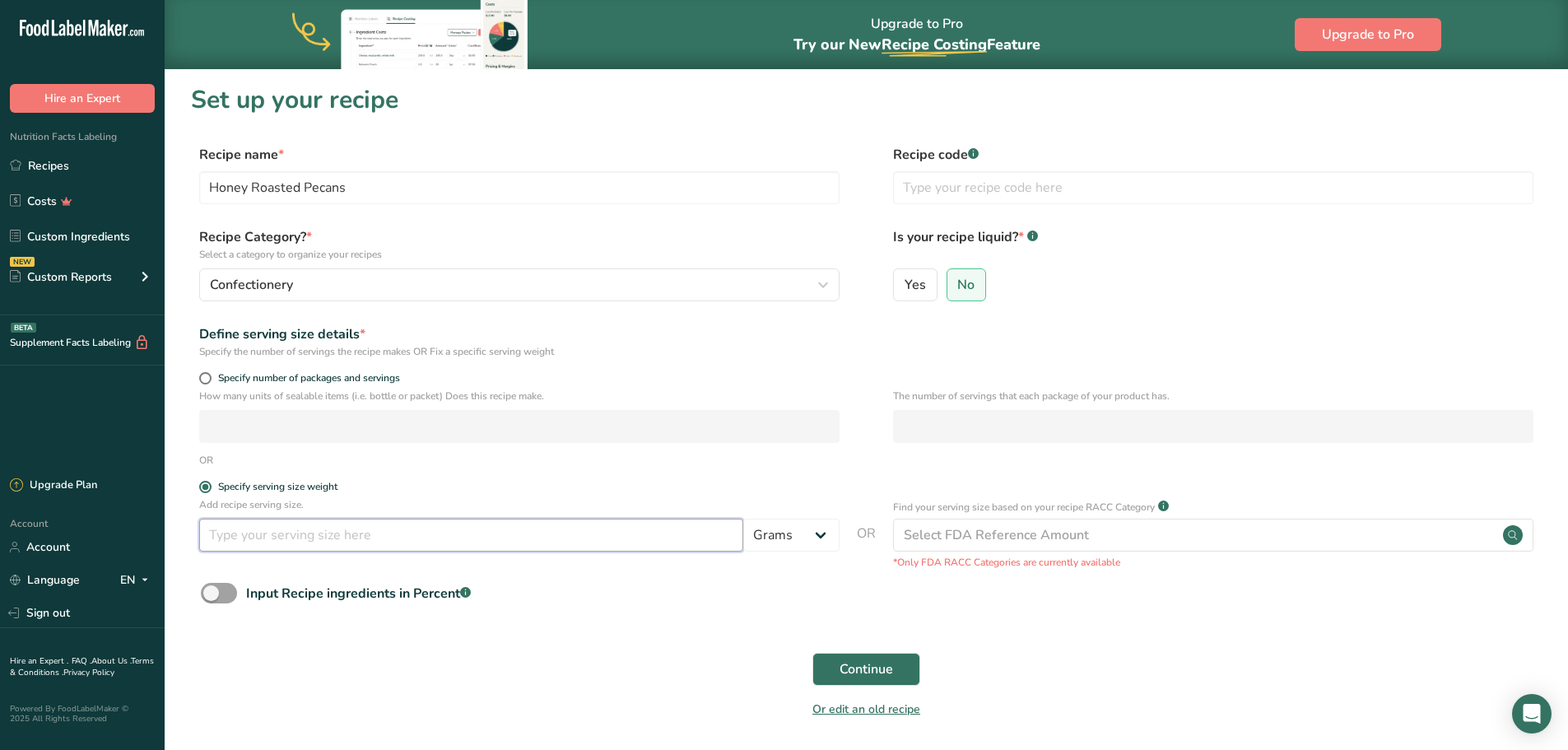
click at [304, 538] on input "number" at bounding box center [471, 536] width 544 height 33
type input "100"
click at [897, 666] on button "Continue" at bounding box center [866, 669] width 108 height 33
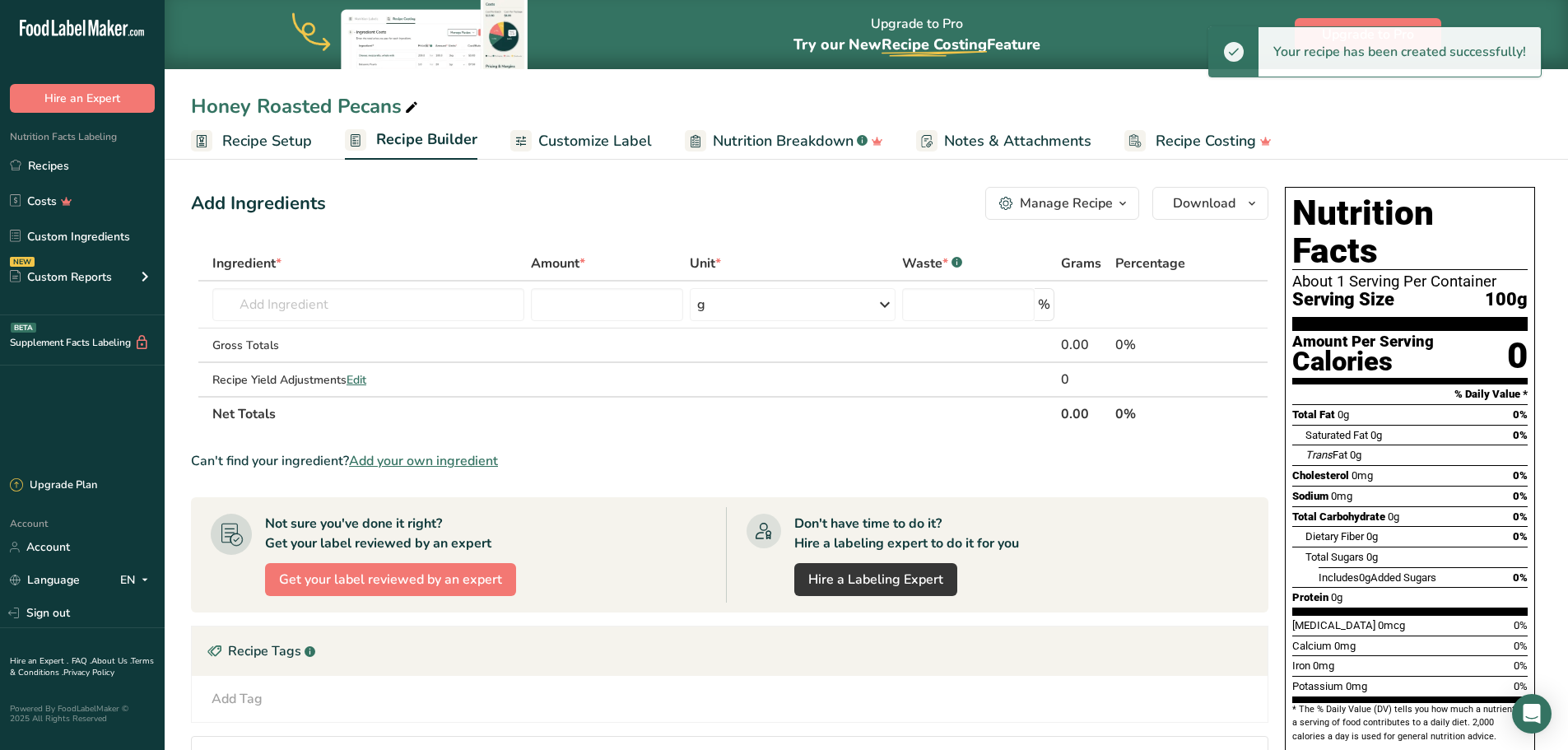
click at [406, 106] on icon at bounding box center [411, 108] width 15 height 23
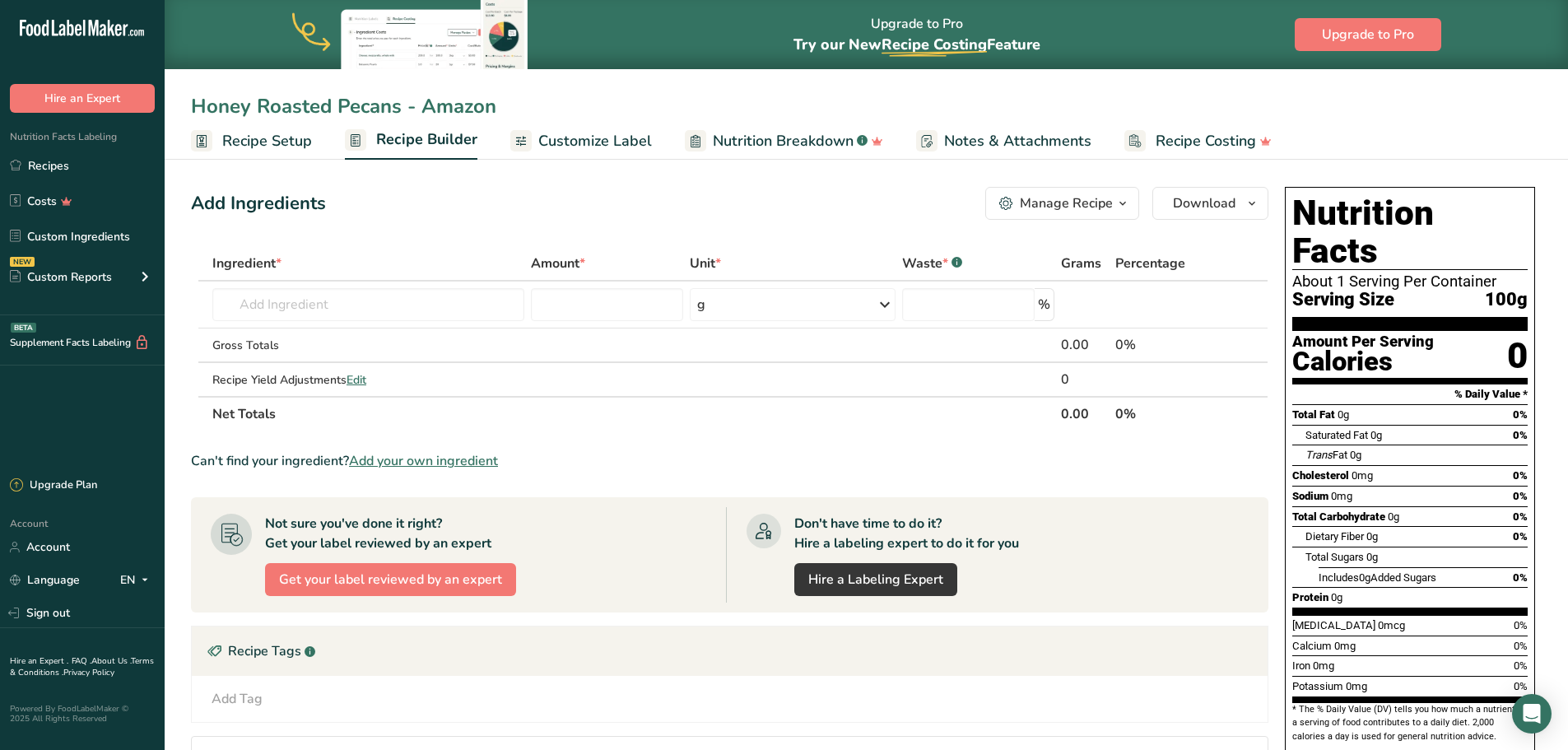
type input "Honey Roasted Pecans - Amazon"
click at [486, 191] on div "Add Ingredients Manage Recipe Delete Recipe Duplicate Recipe Scale Recipe Save …" at bounding box center [730, 203] width 1078 height 33
click at [354, 306] on input "text" at bounding box center [368, 305] width 312 height 33
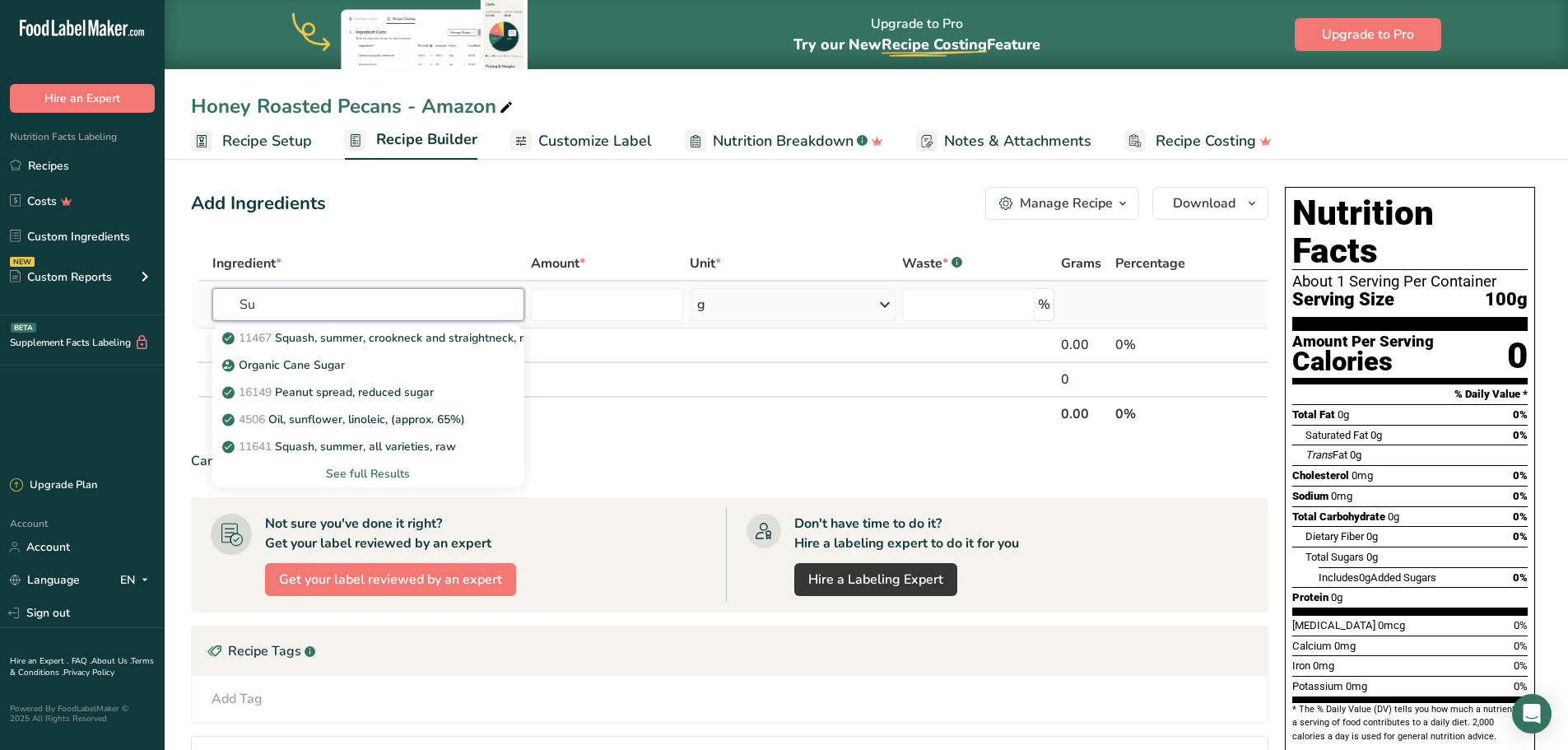
type input "S"
type input "Pecan"
click at [343, 340] on p "12142 Nuts, pecans" at bounding box center [284, 338] width 118 height 17
type input "Nuts, pecans"
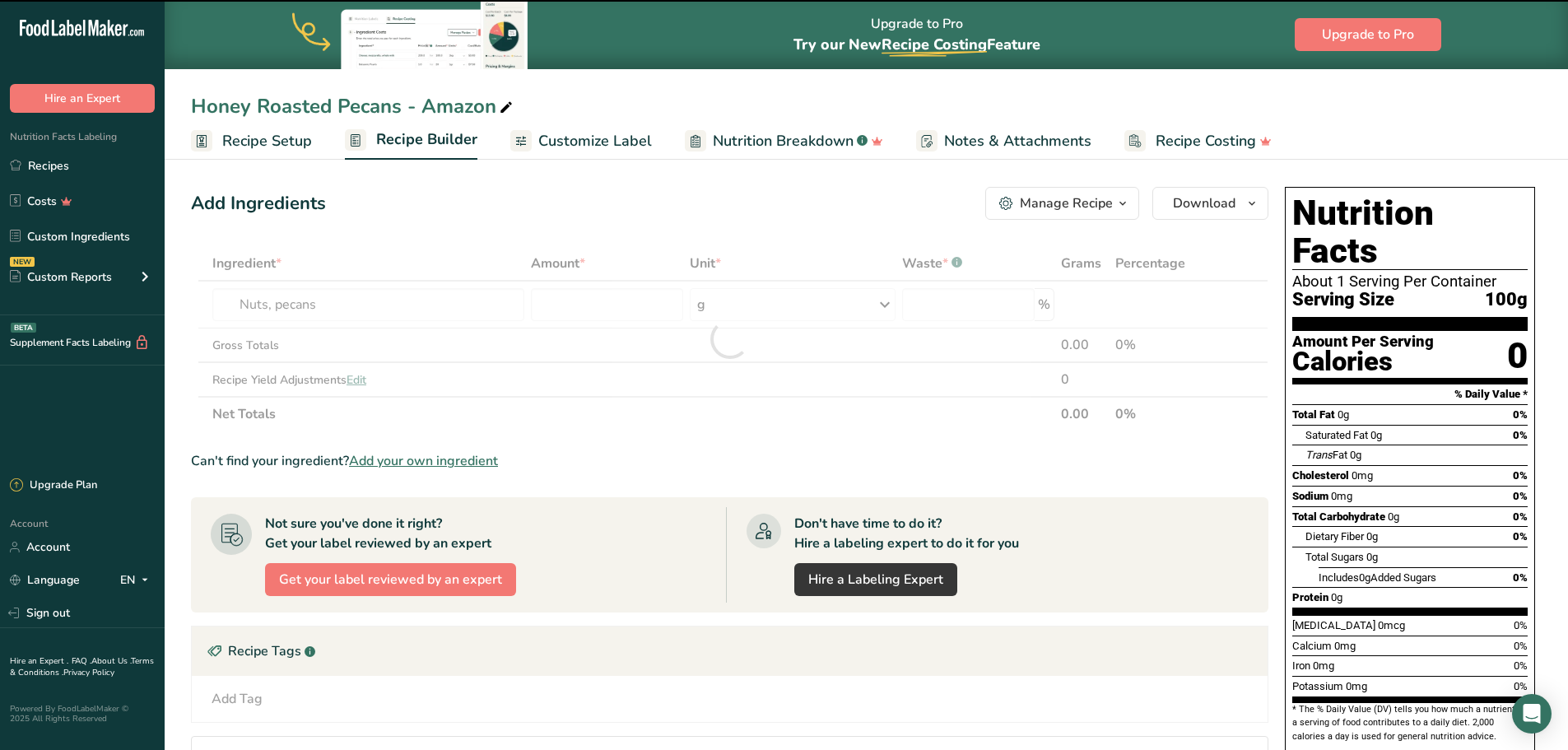
type input "0"
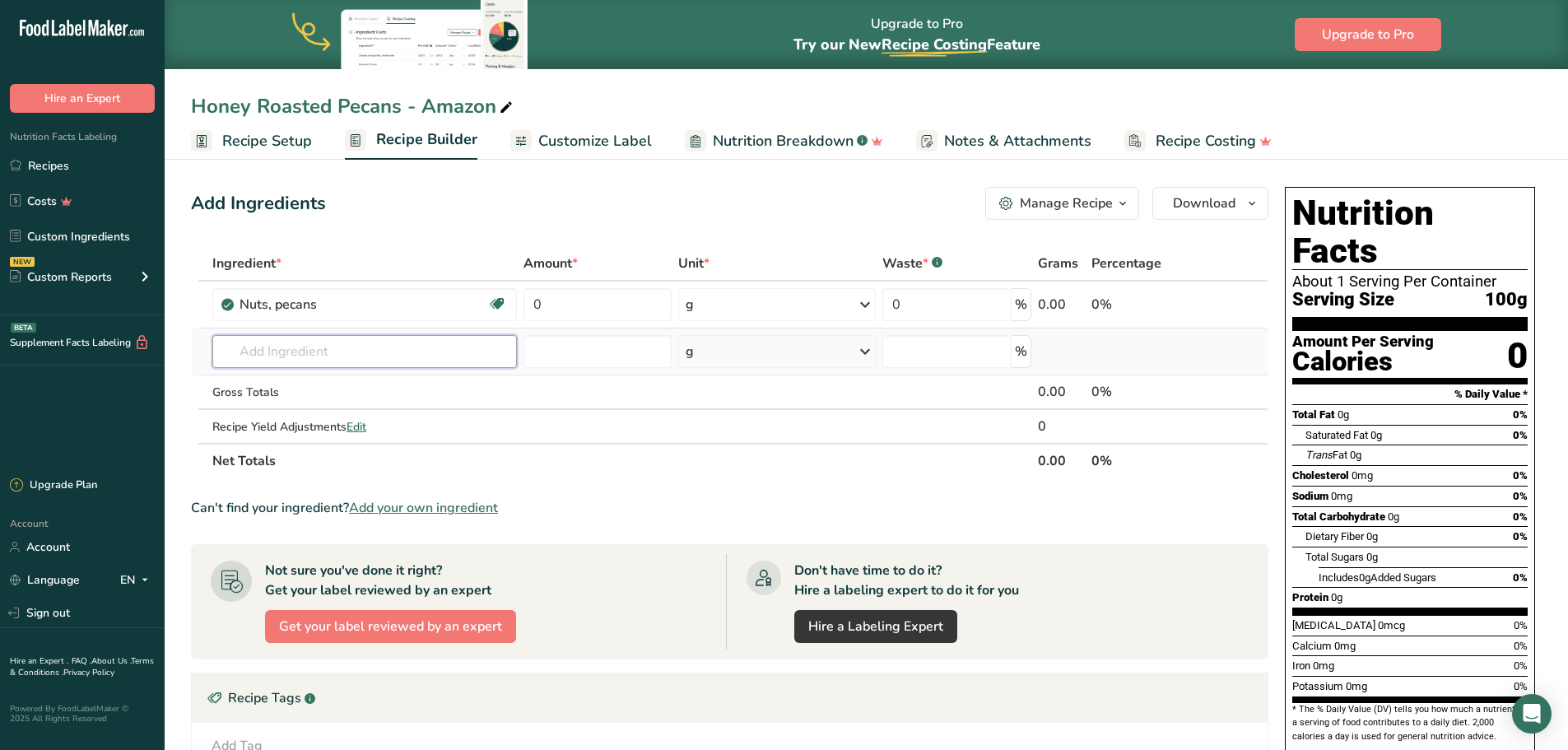
click at [294, 356] on input "text" at bounding box center [364, 352] width 305 height 33
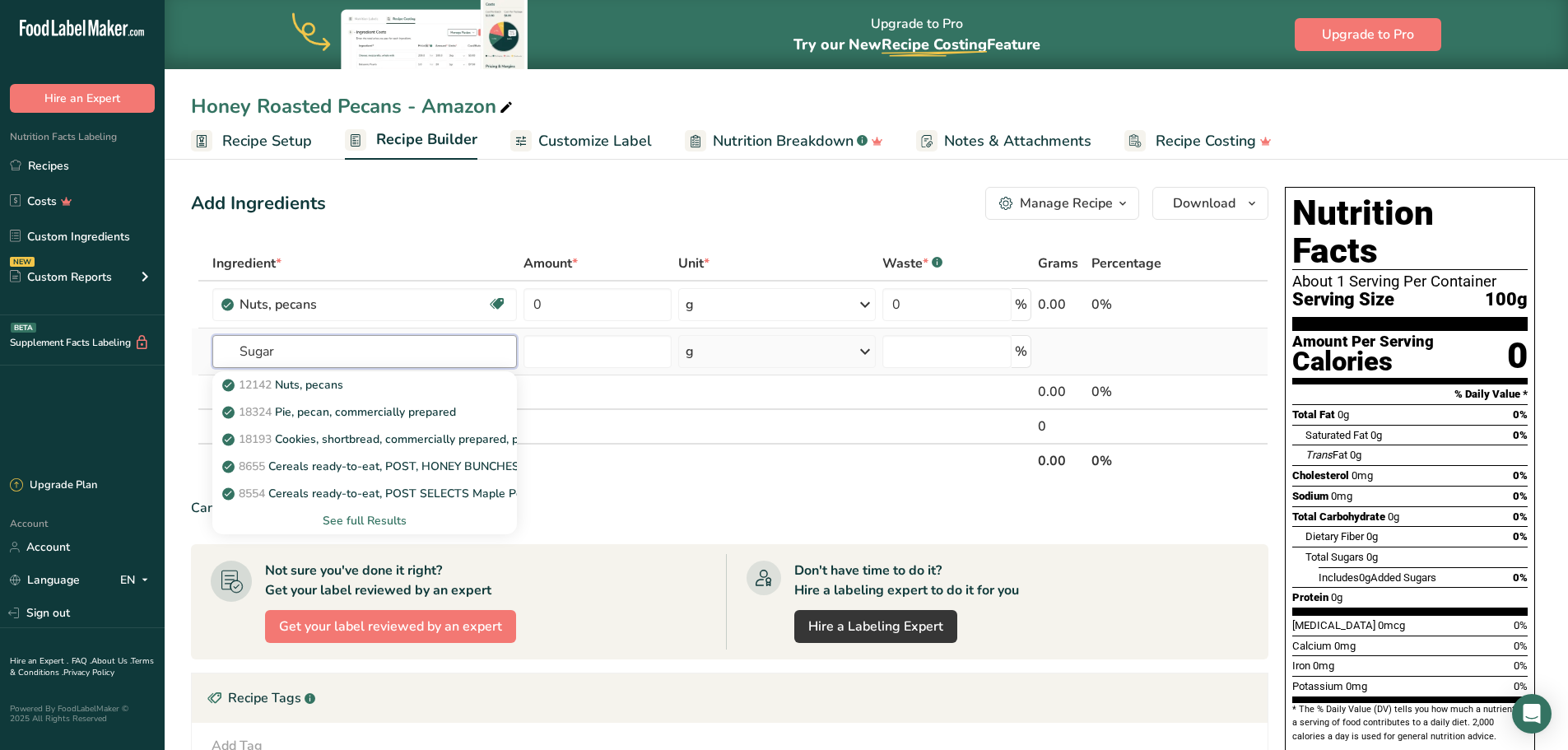
type input "Sugar"
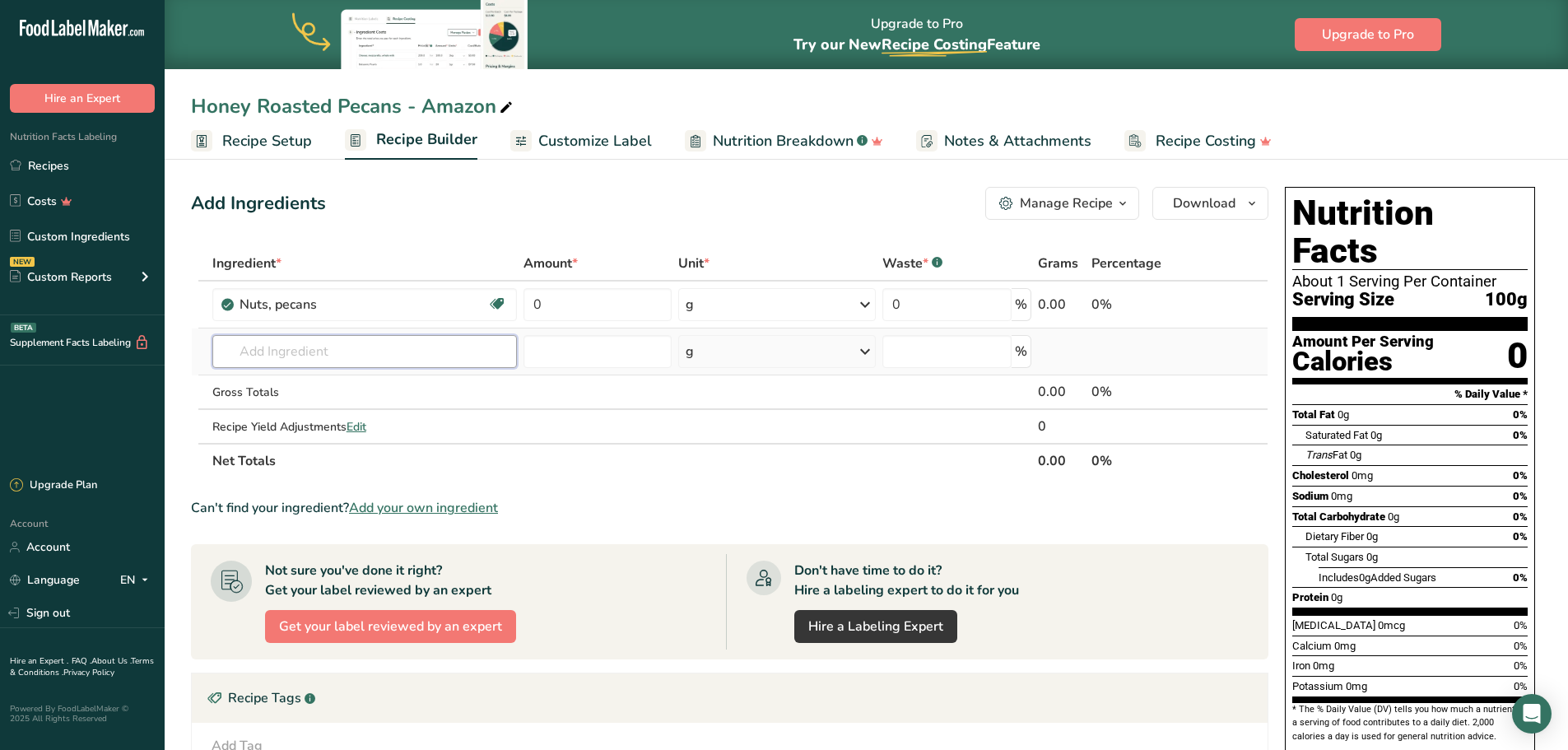
click at [319, 349] on input "text" at bounding box center [364, 352] width 305 height 33
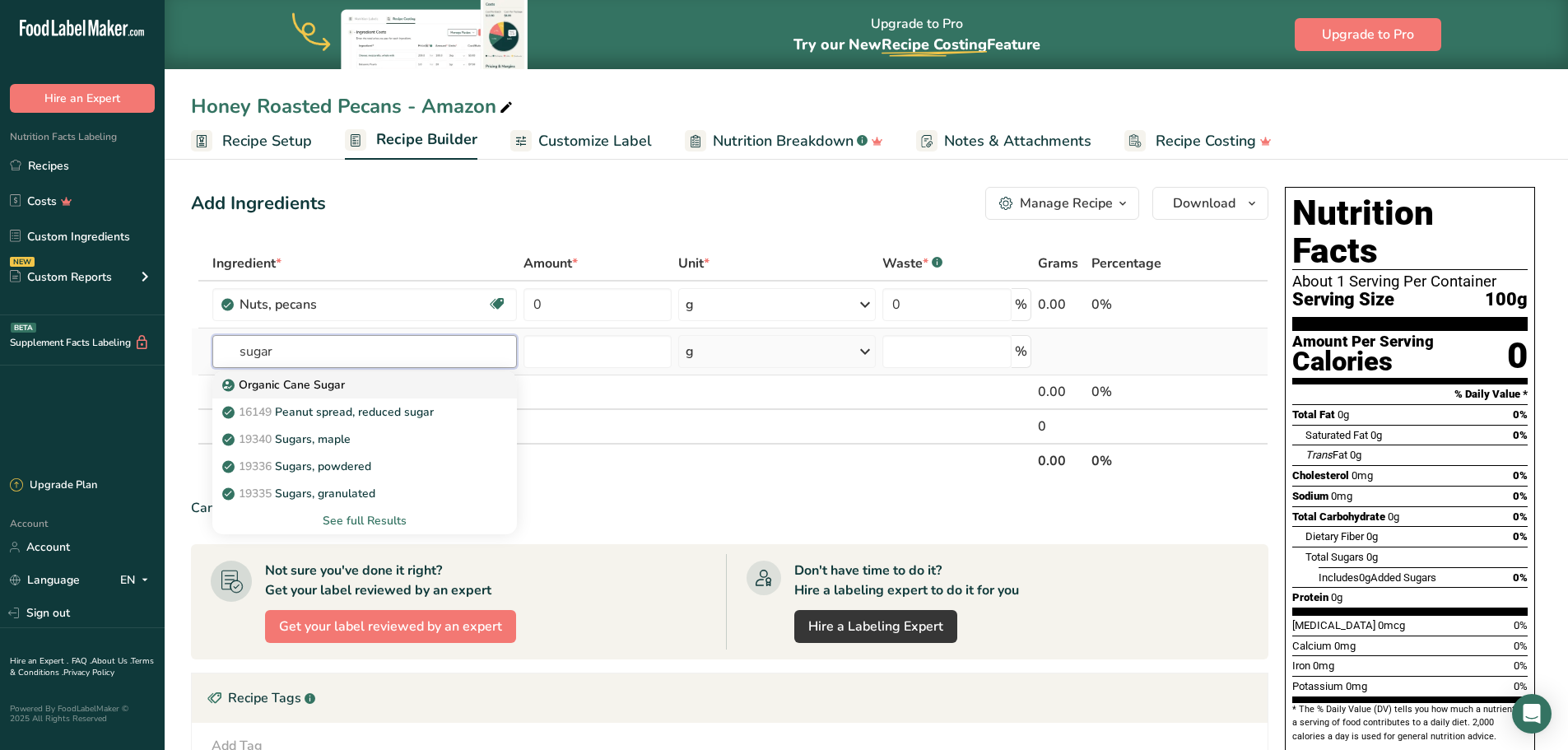
type input "sugar"
click at [364, 384] on div "Organic Cane Sugar" at bounding box center [352, 385] width 252 height 17
type input "Organic Cane Sugar"
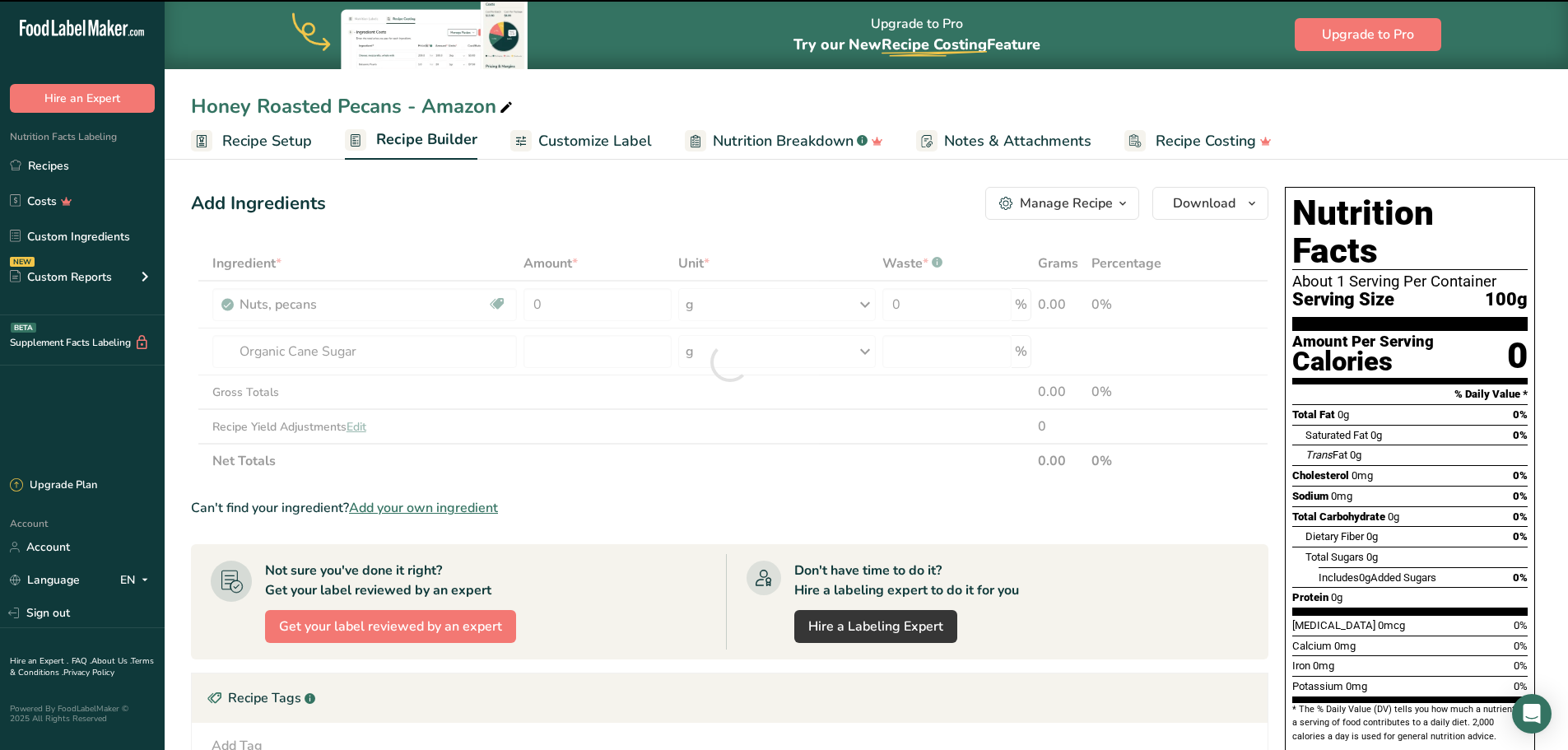
type input "0"
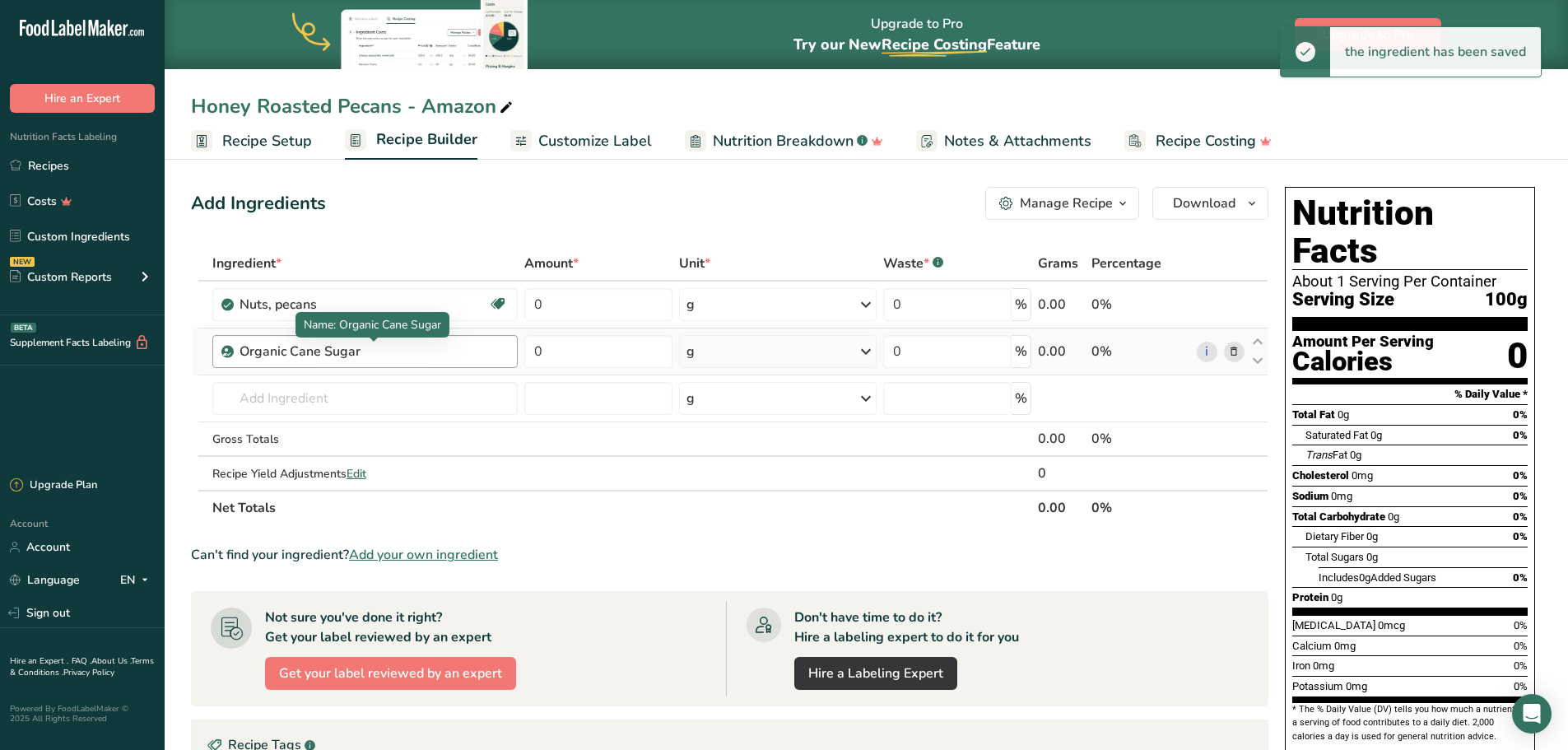
click at [384, 354] on div "Organic Cane Sugar" at bounding box center [342, 351] width 206 height 19
click at [370, 358] on div "Organic Cane Sugar" at bounding box center [342, 351] width 206 height 19
click at [362, 350] on div "Organic Cane Sugar" at bounding box center [342, 351] width 206 height 19
click at [350, 351] on div "Organic Cane Sugar" at bounding box center [342, 351] width 206 height 19
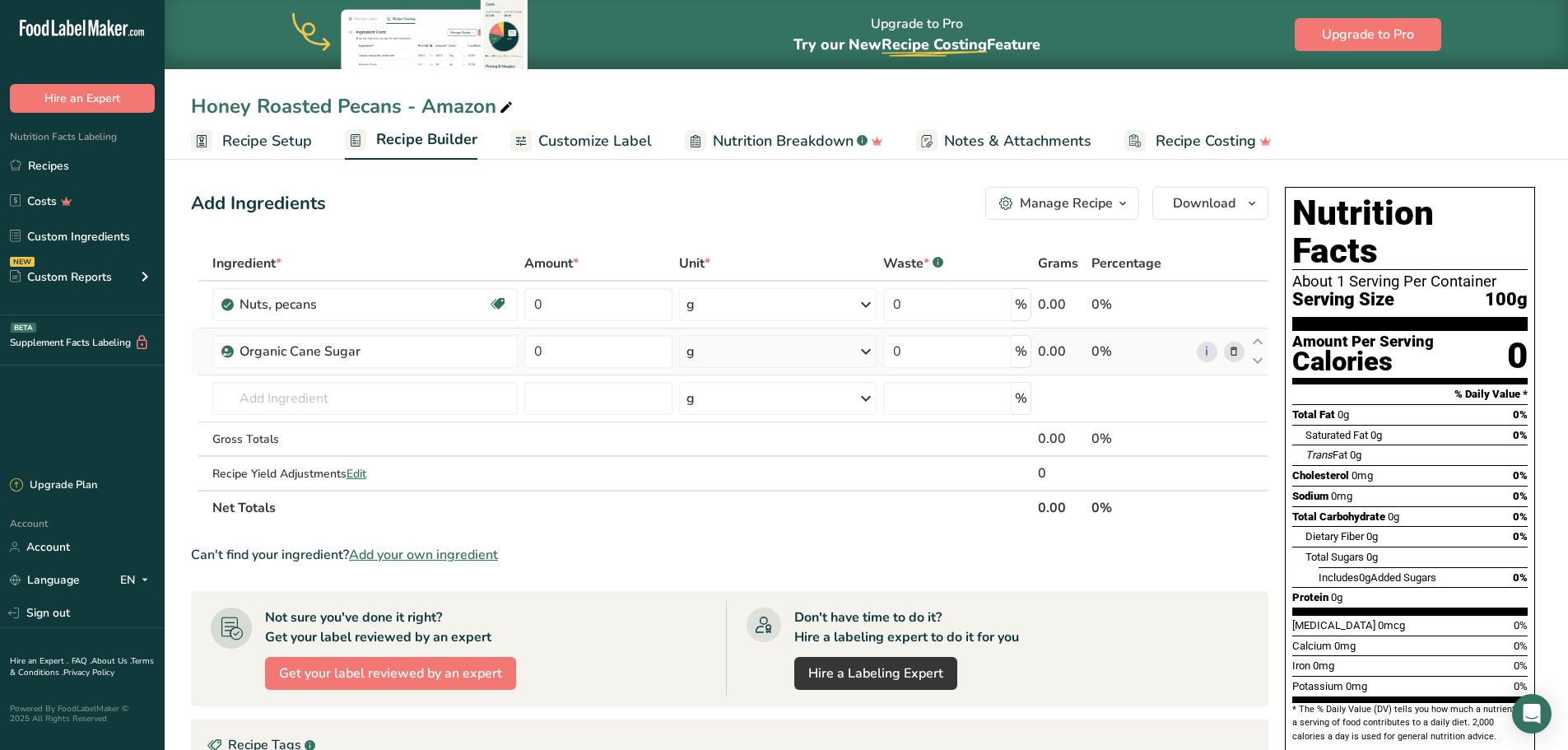
click at [1231, 352] on icon at bounding box center [1234, 352] width 12 height 17
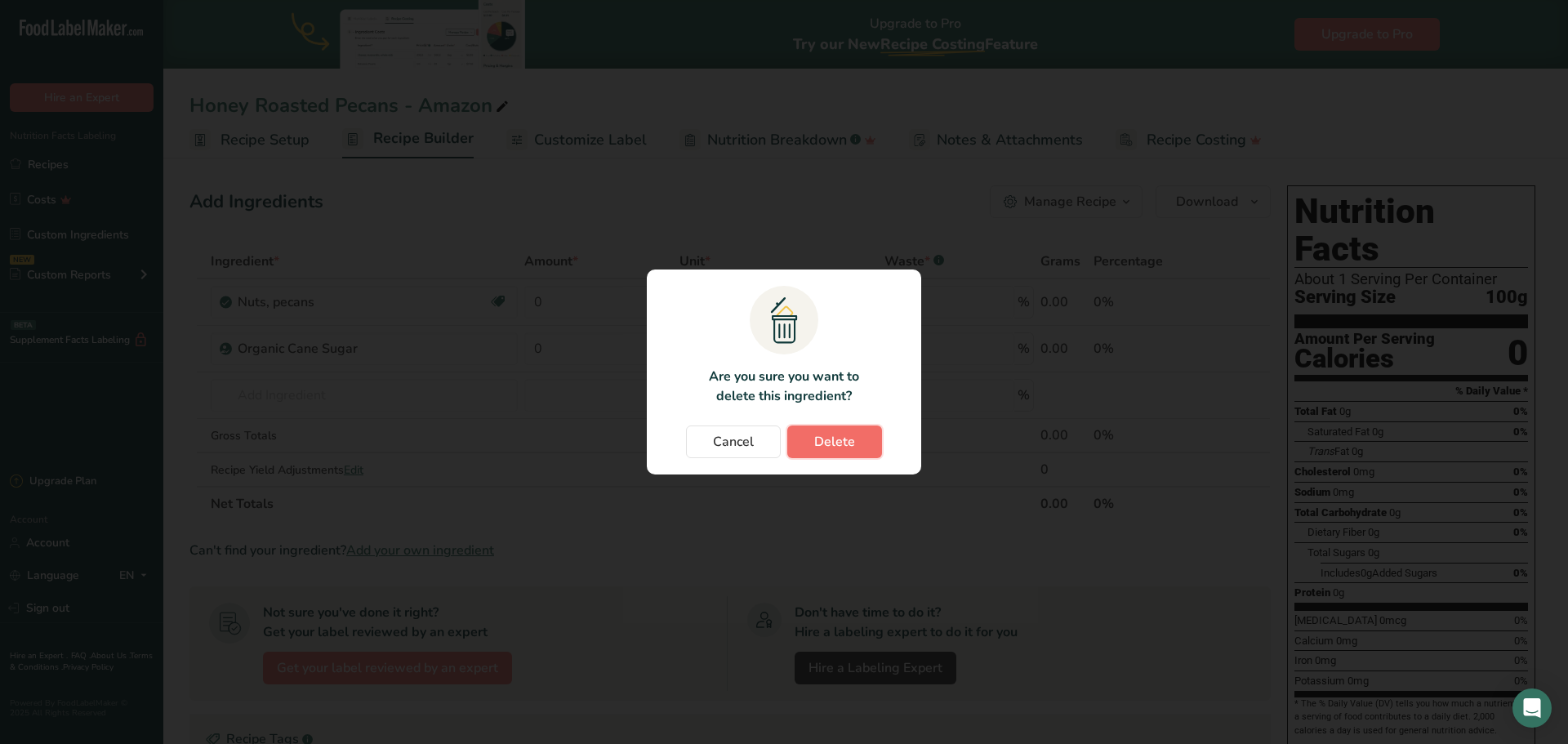
click at [866, 433] on button "Delete" at bounding box center [834, 442] width 95 height 33
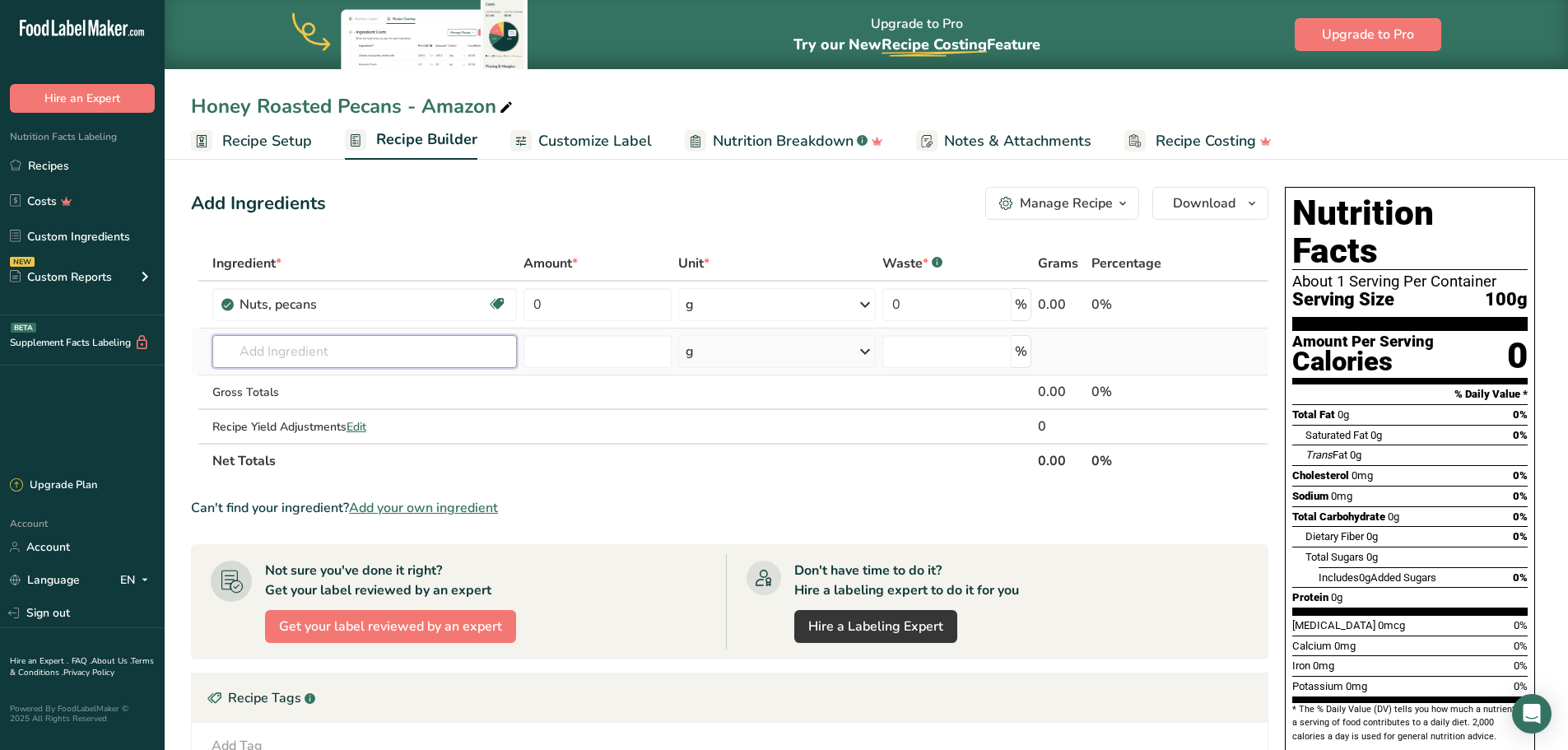
click at [345, 352] on input "text" at bounding box center [364, 352] width 305 height 33
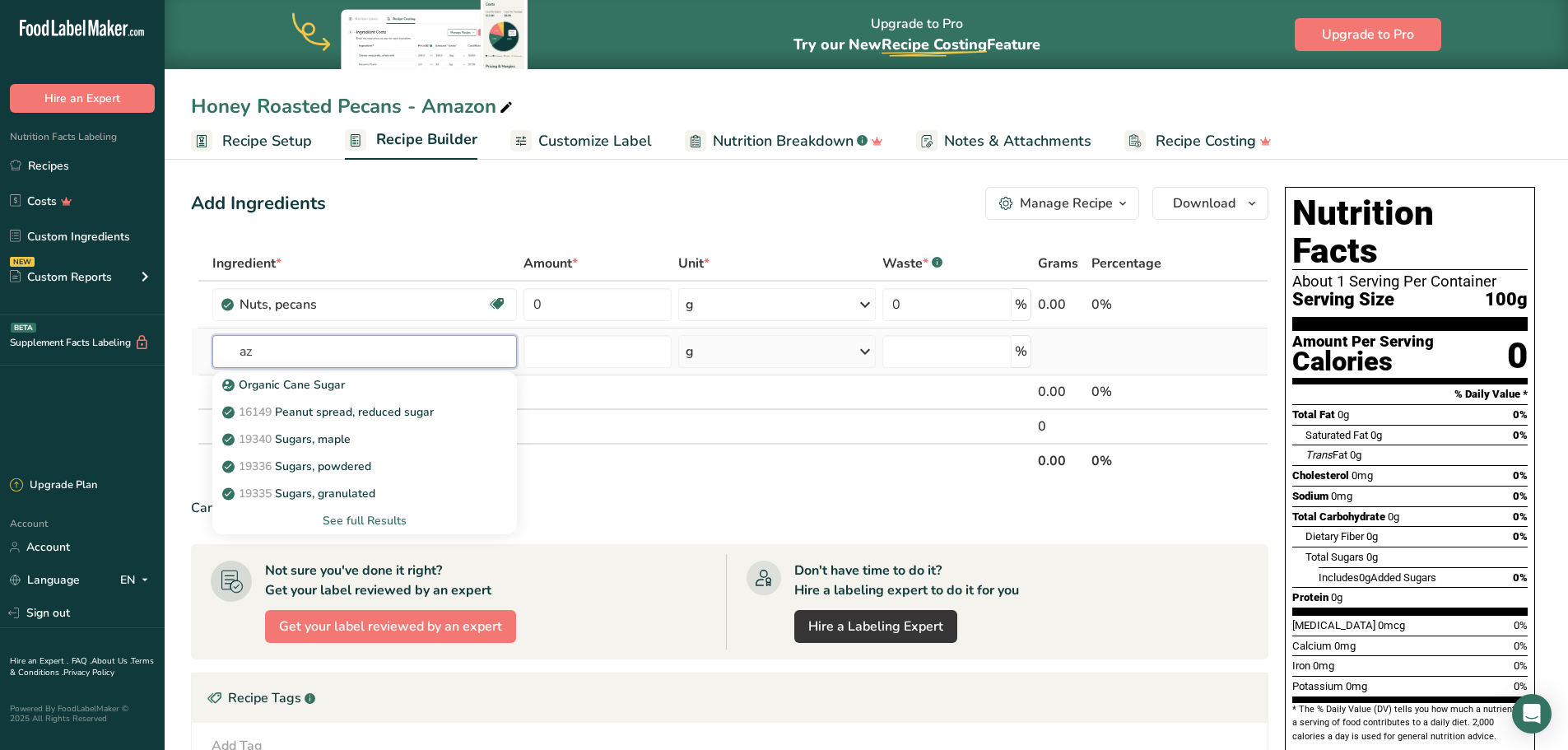
type input "a"
type input "sugar"
click at [381, 496] on div "19335 Sugars, granulated" at bounding box center [352, 493] width 252 height 17
type input "Sugars, granulated"
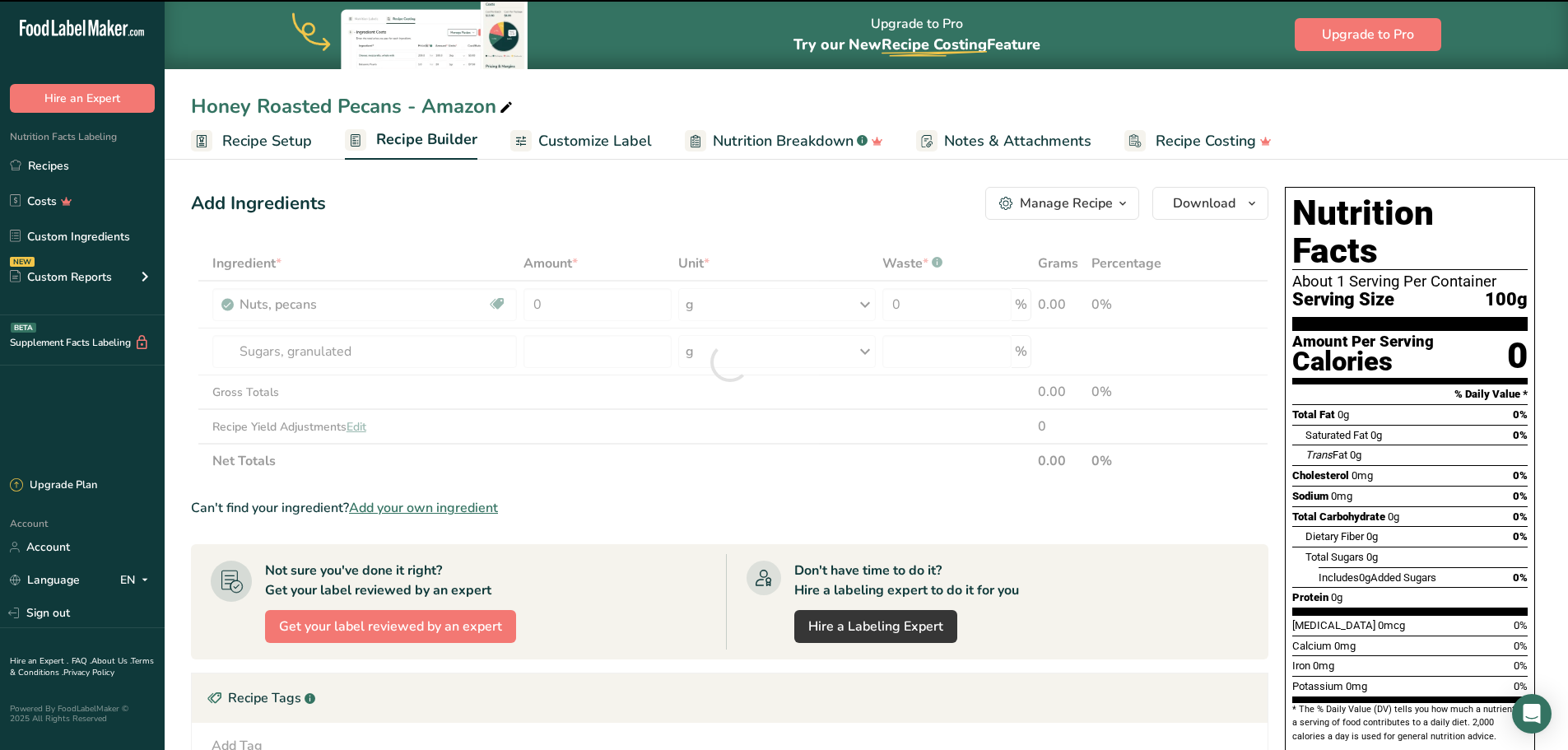
type input "0"
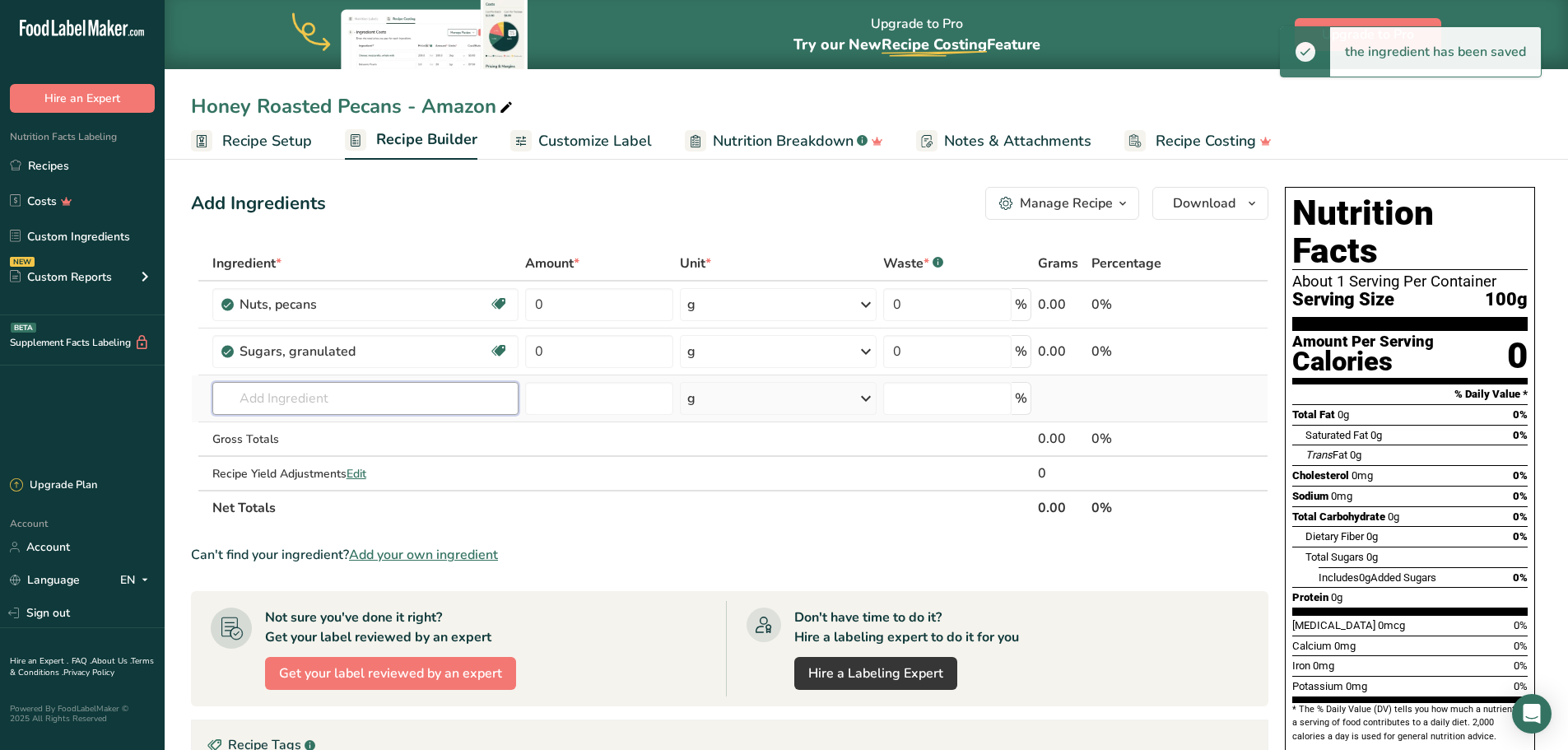
click at [355, 395] on input "text" at bounding box center [365, 398] width 306 height 33
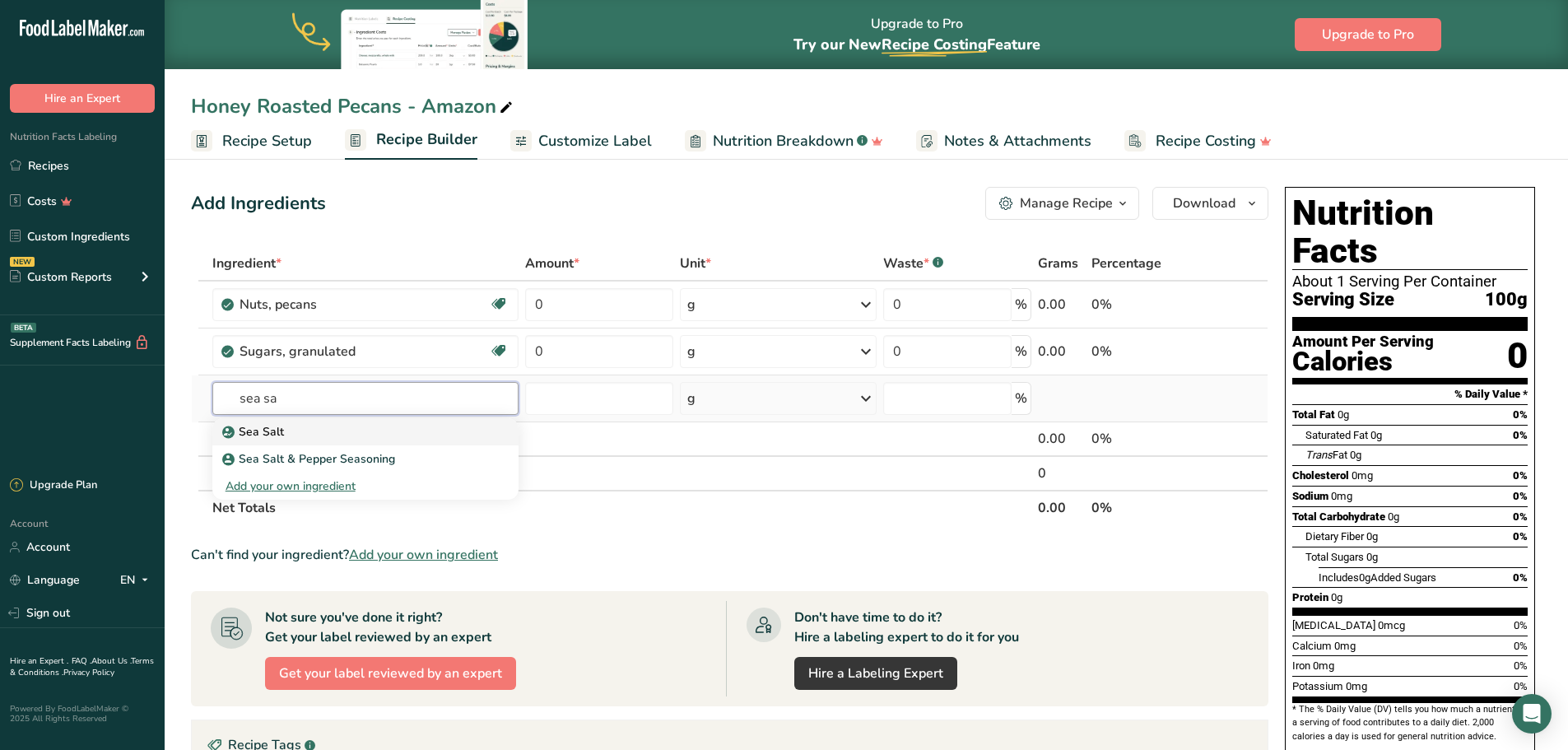
type input "sea sa"
click at [255, 439] on p "Sea Salt" at bounding box center [255, 432] width 59 height 17
type input "Sea Salt"
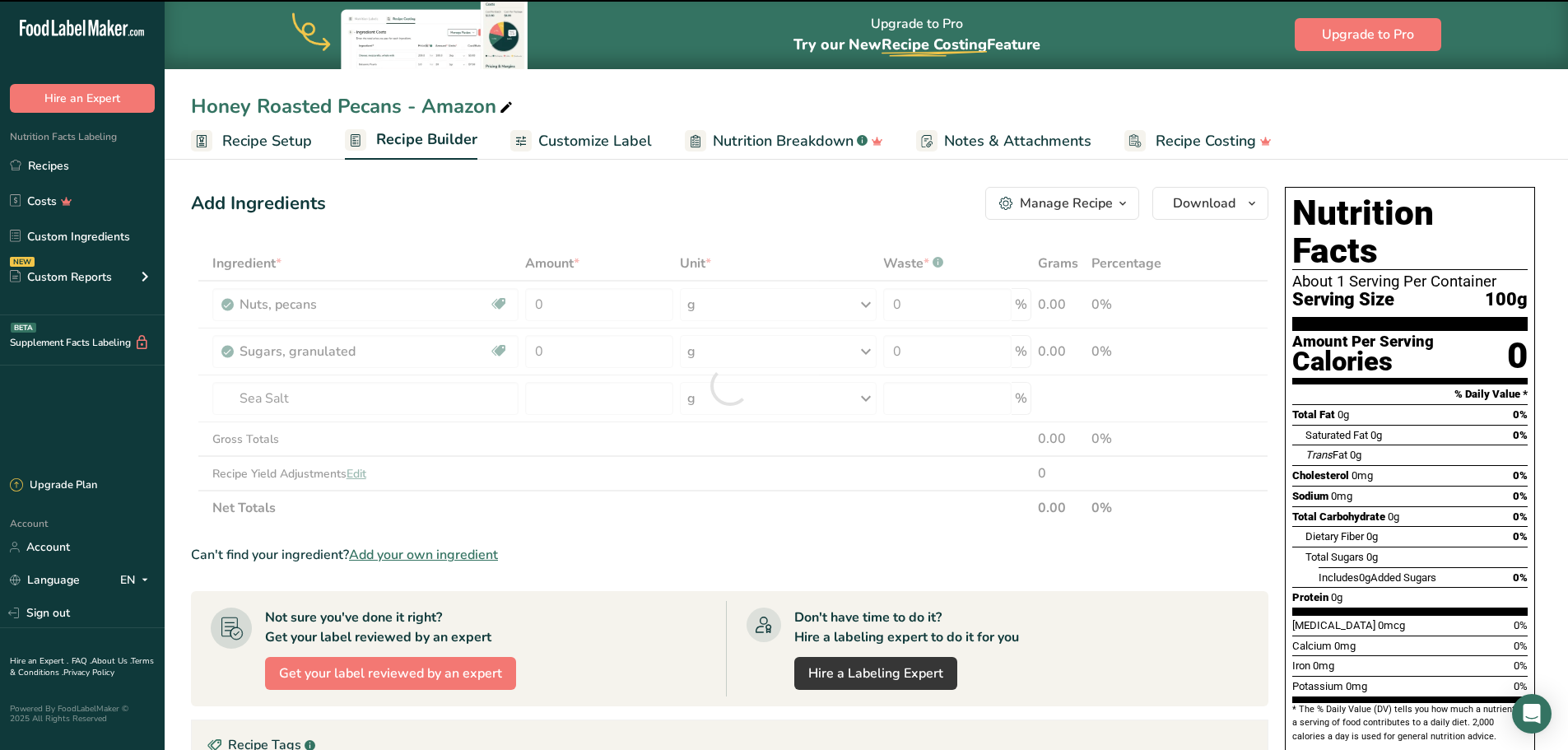
type input "0"
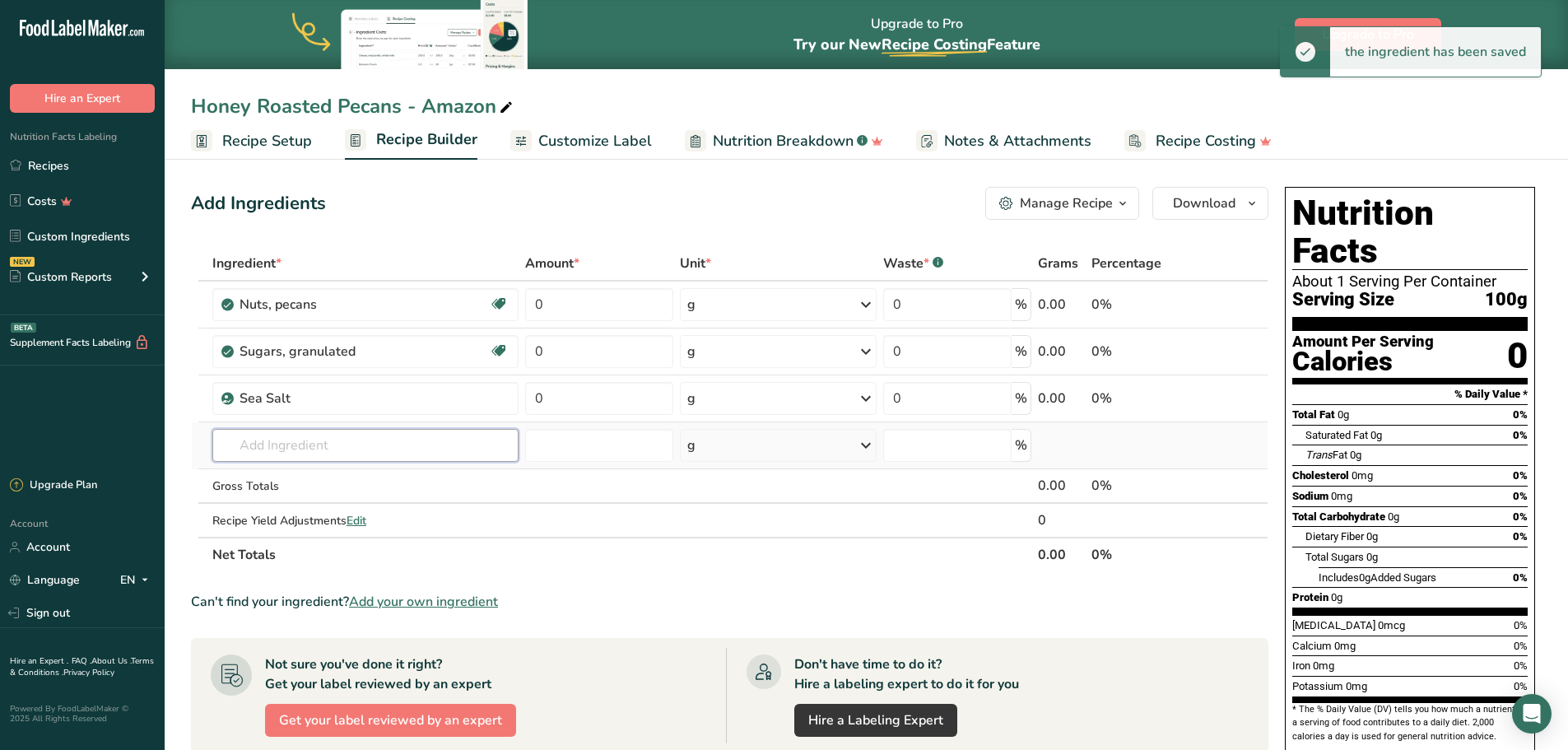
click at [305, 443] on input "text" at bounding box center [365, 445] width 306 height 33
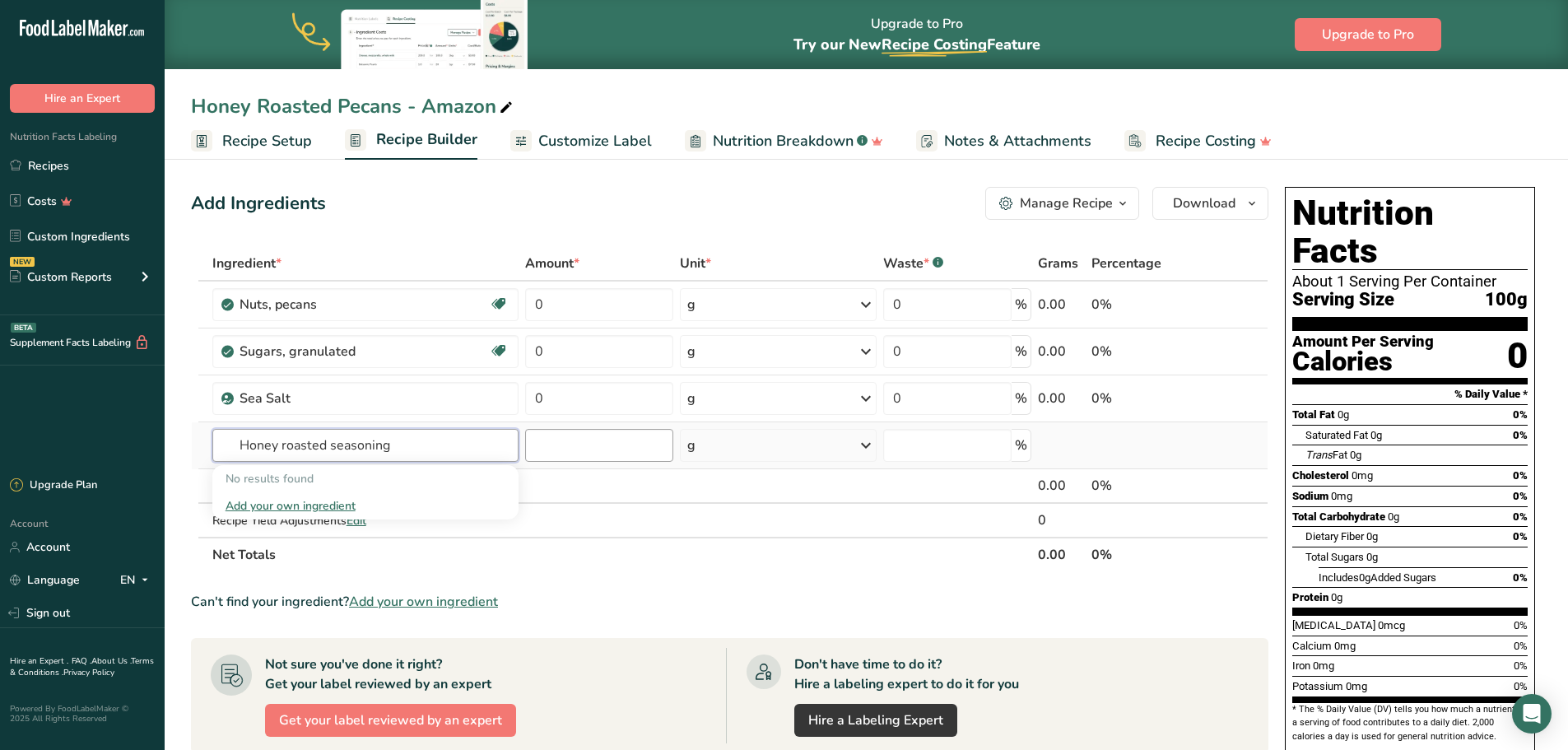
type input "Honey roasted seasoning"
click at [325, 459] on input "text" at bounding box center [365, 445] width 306 height 33
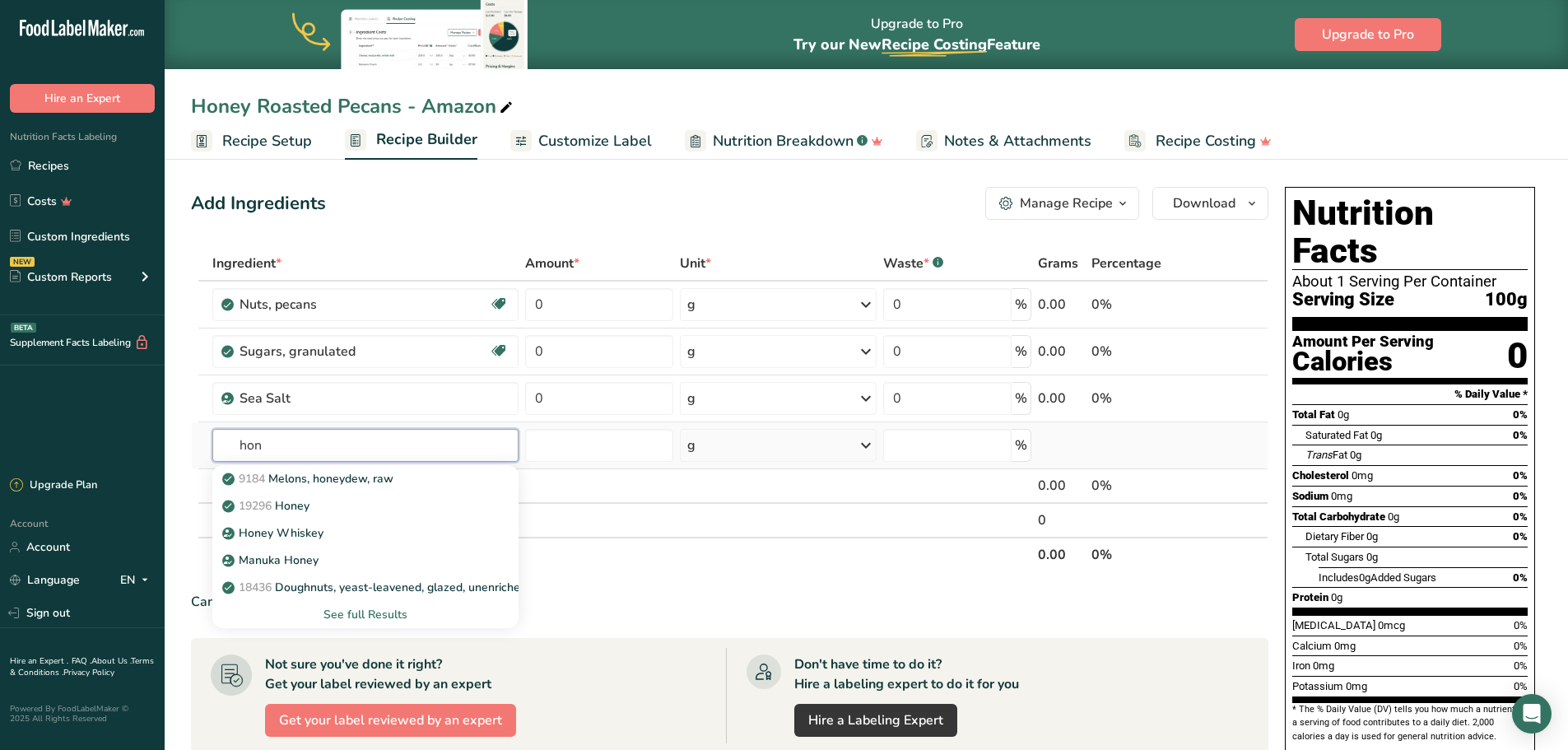
click at [349, 449] on input "hon" at bounding box center [365, 445] width 306 height 33
click at [295, 442] on input "hon" at bounding box center [365, 445] width 306 height 33
type input "h"
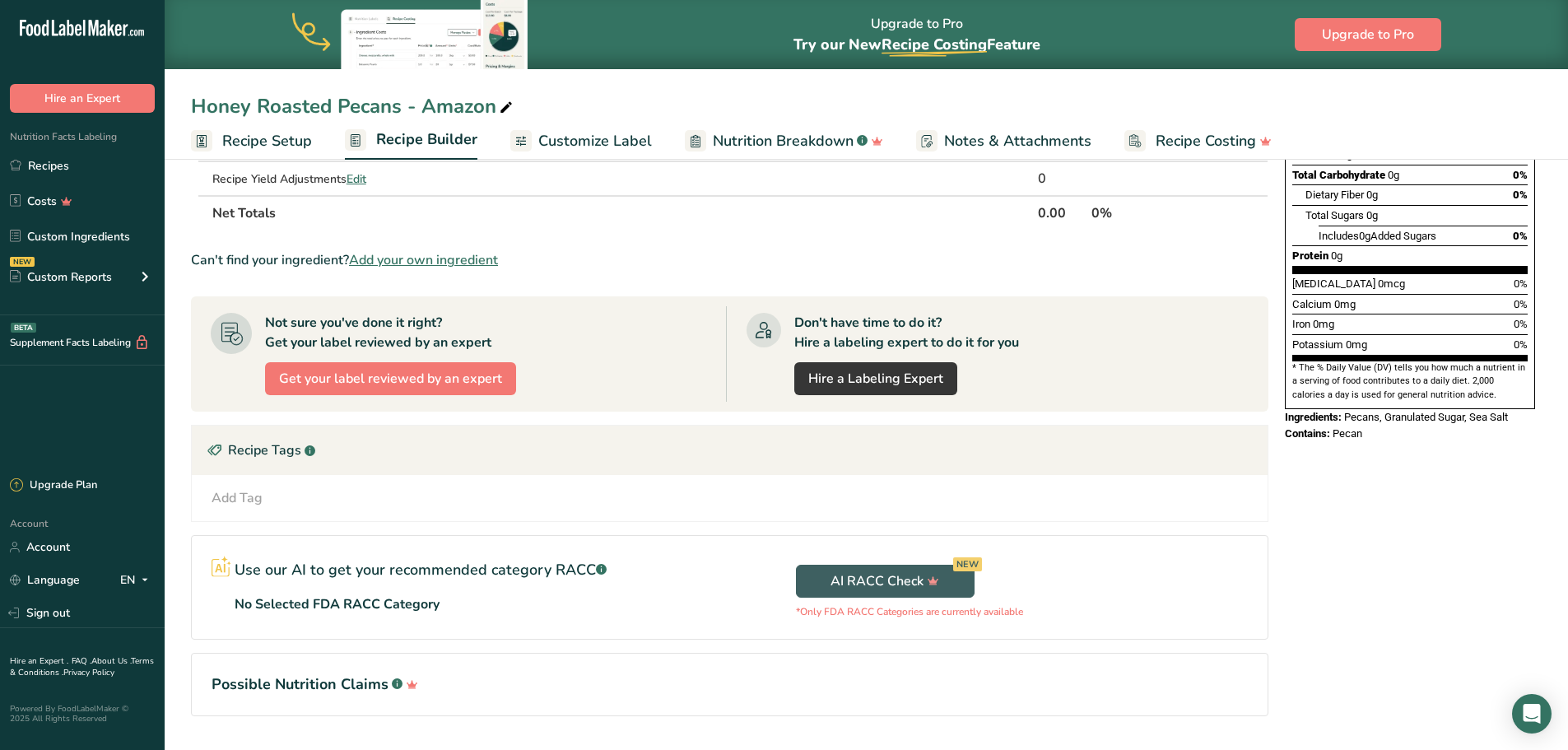
scroll to position [305, 0]
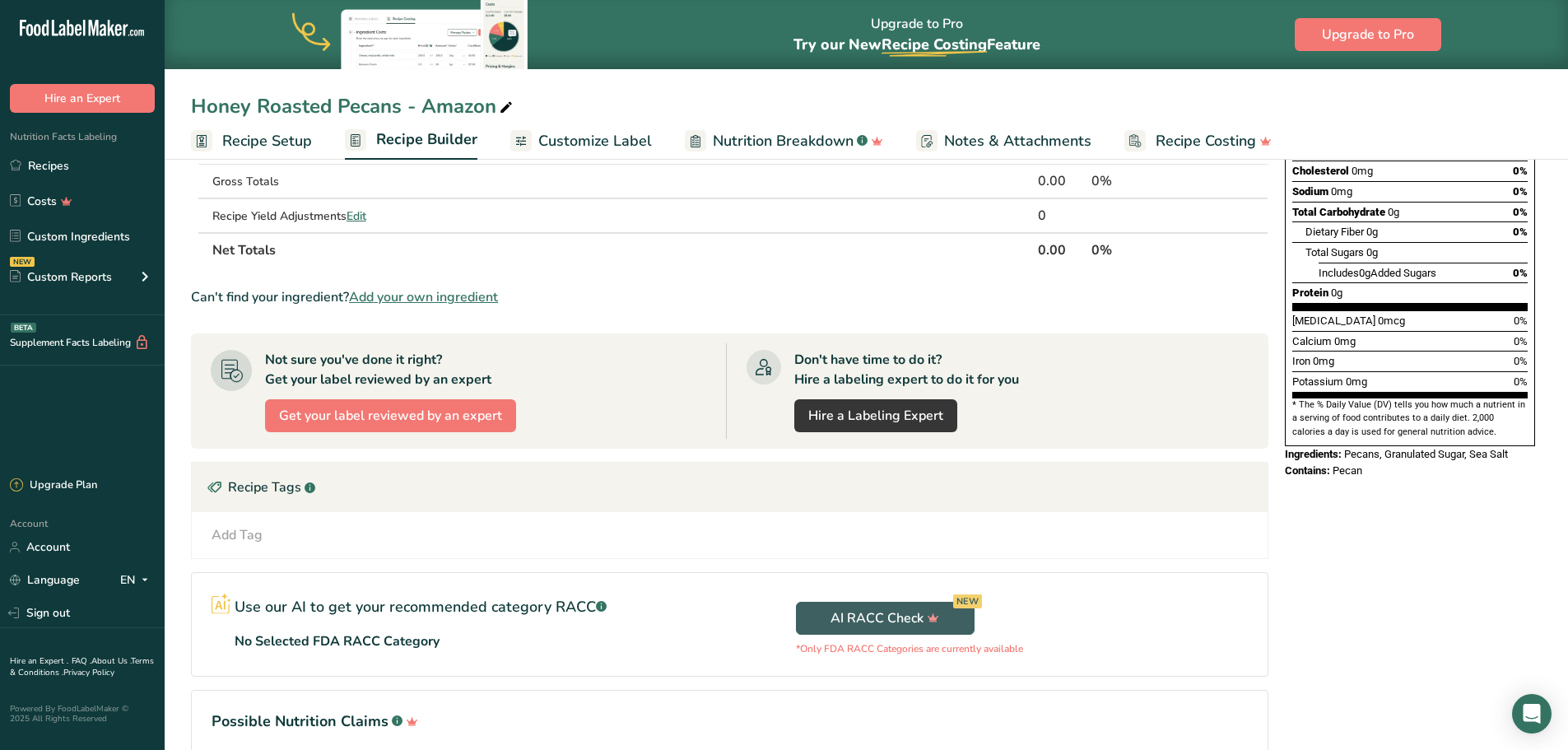
click at [436, 299] on span "Add your own ingredient" at bounding box center [423, 296] width 149 height 19
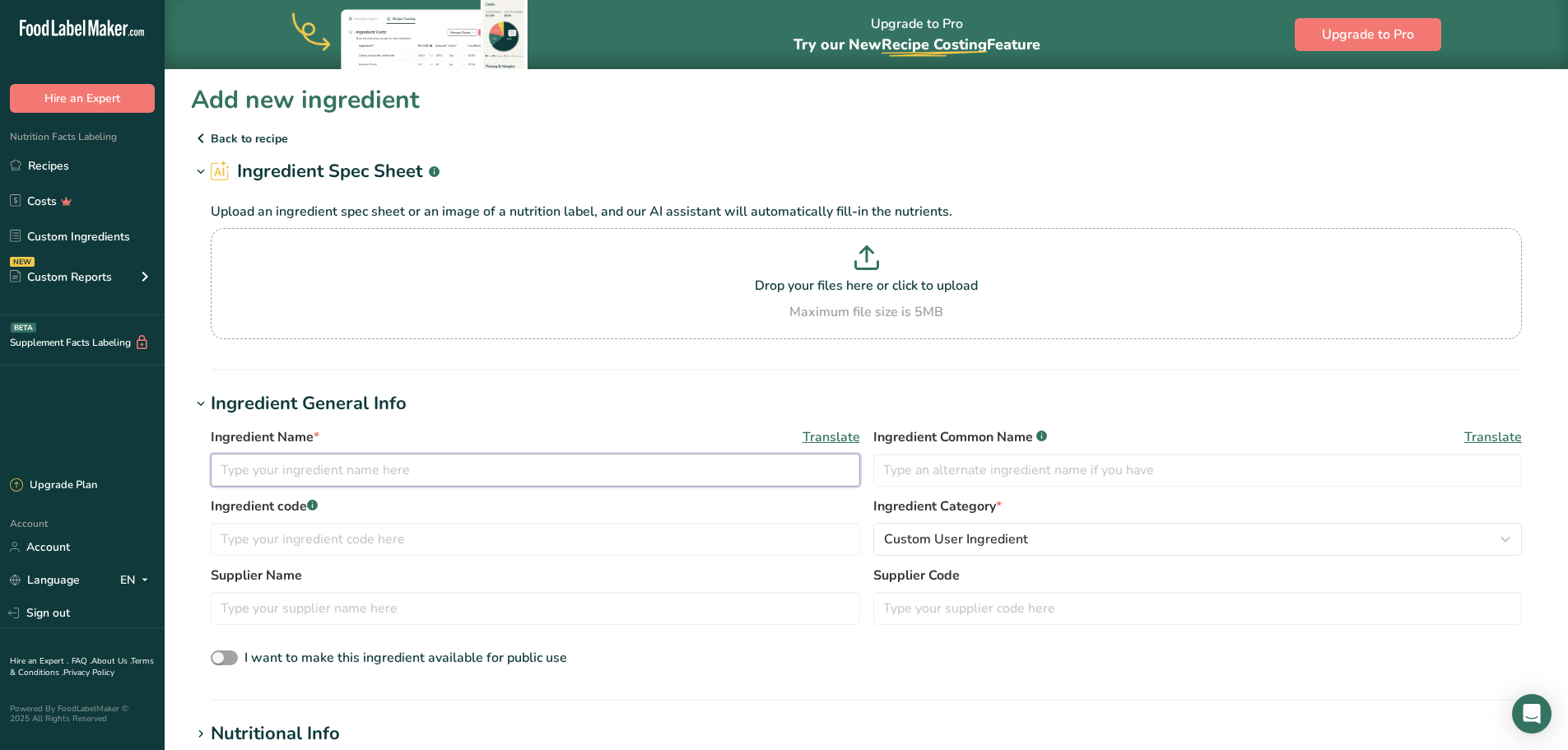
click at [276, 467] on input "text" at bounding box center [536, 470] width 650 height 33
type input "Honey roasted seasoning"
type input "Elite Spice"
type input "75367A1"
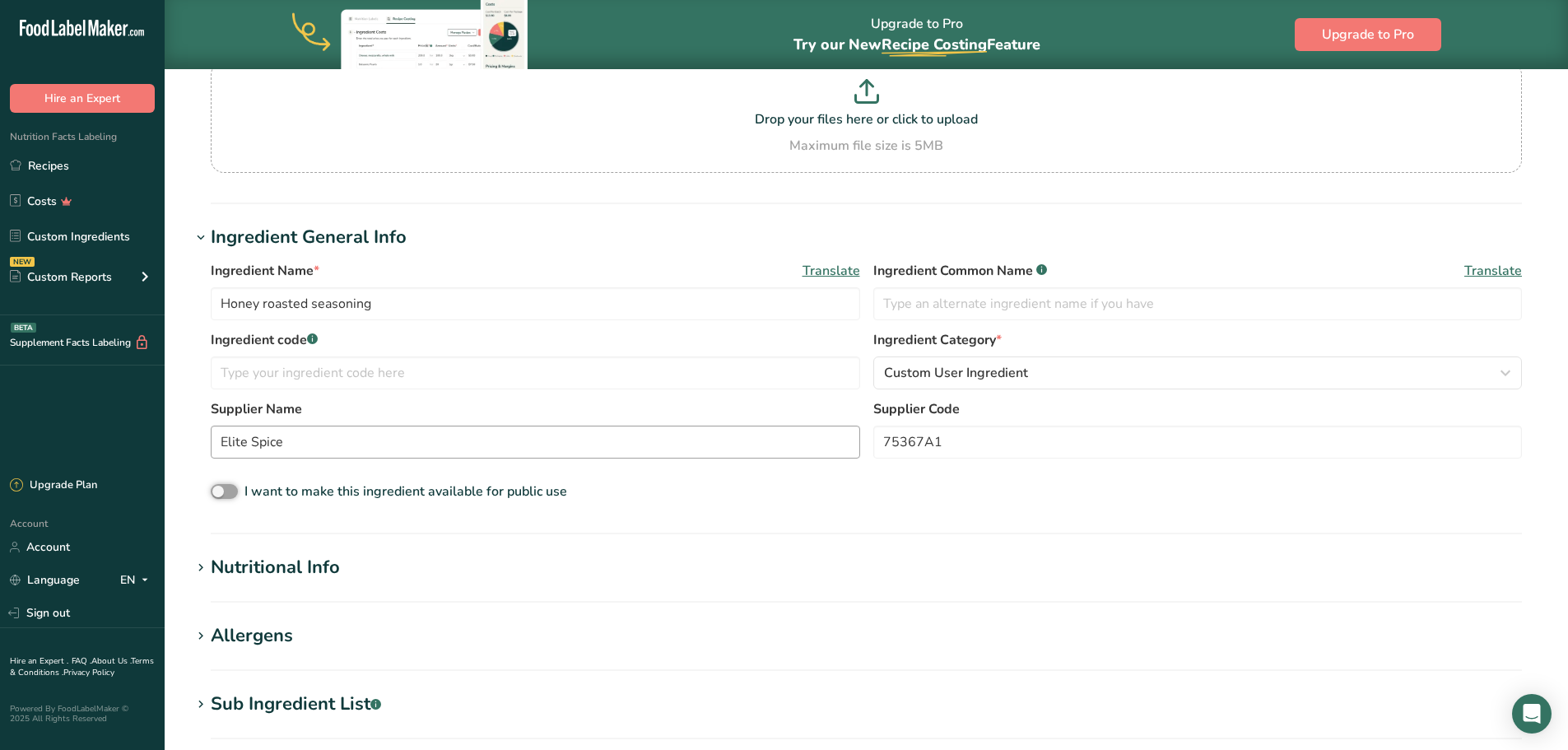
scroll to position [329, 0]
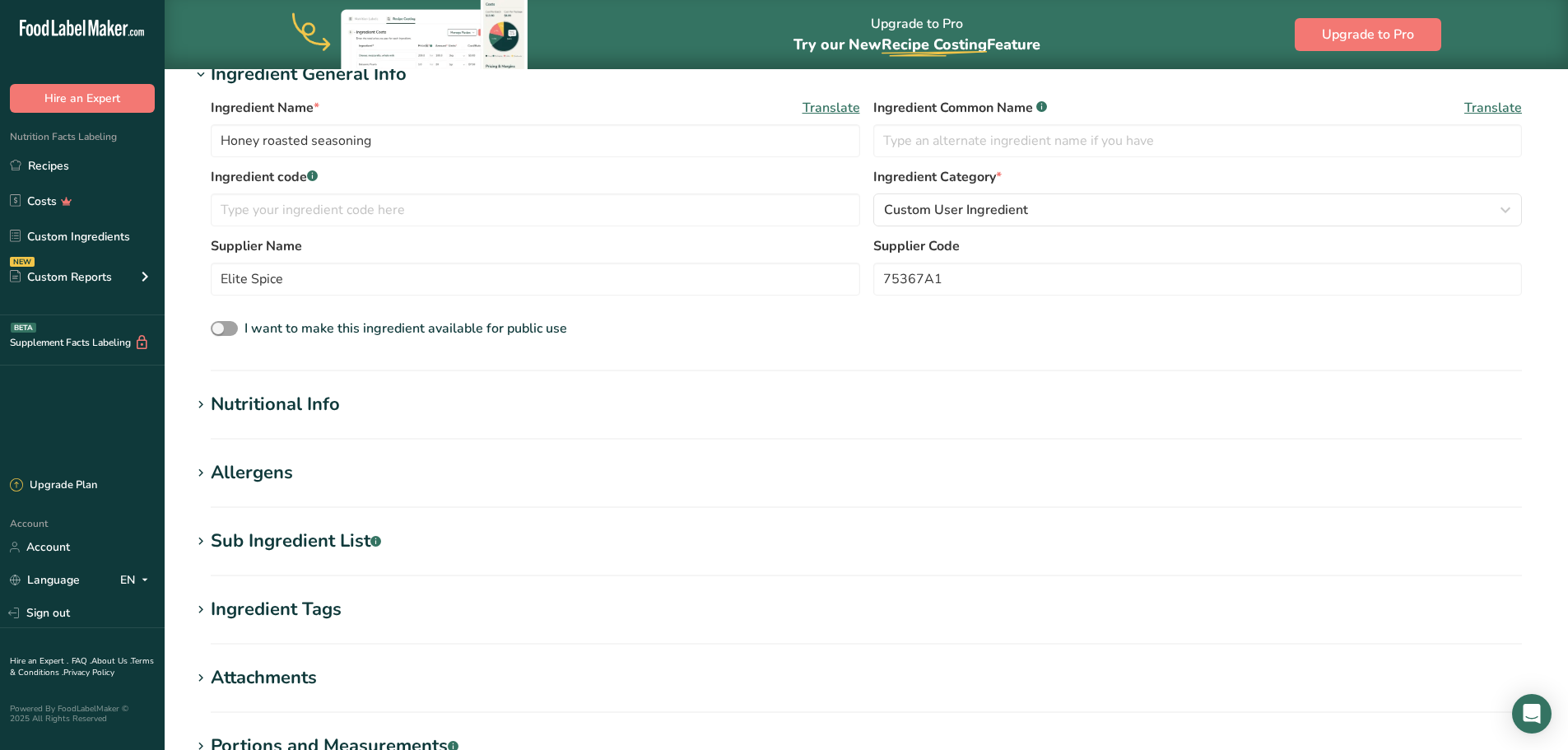
click at [215, 401] on div "Nutritional Info" at bounding box center [275, 405] width 129 height 28
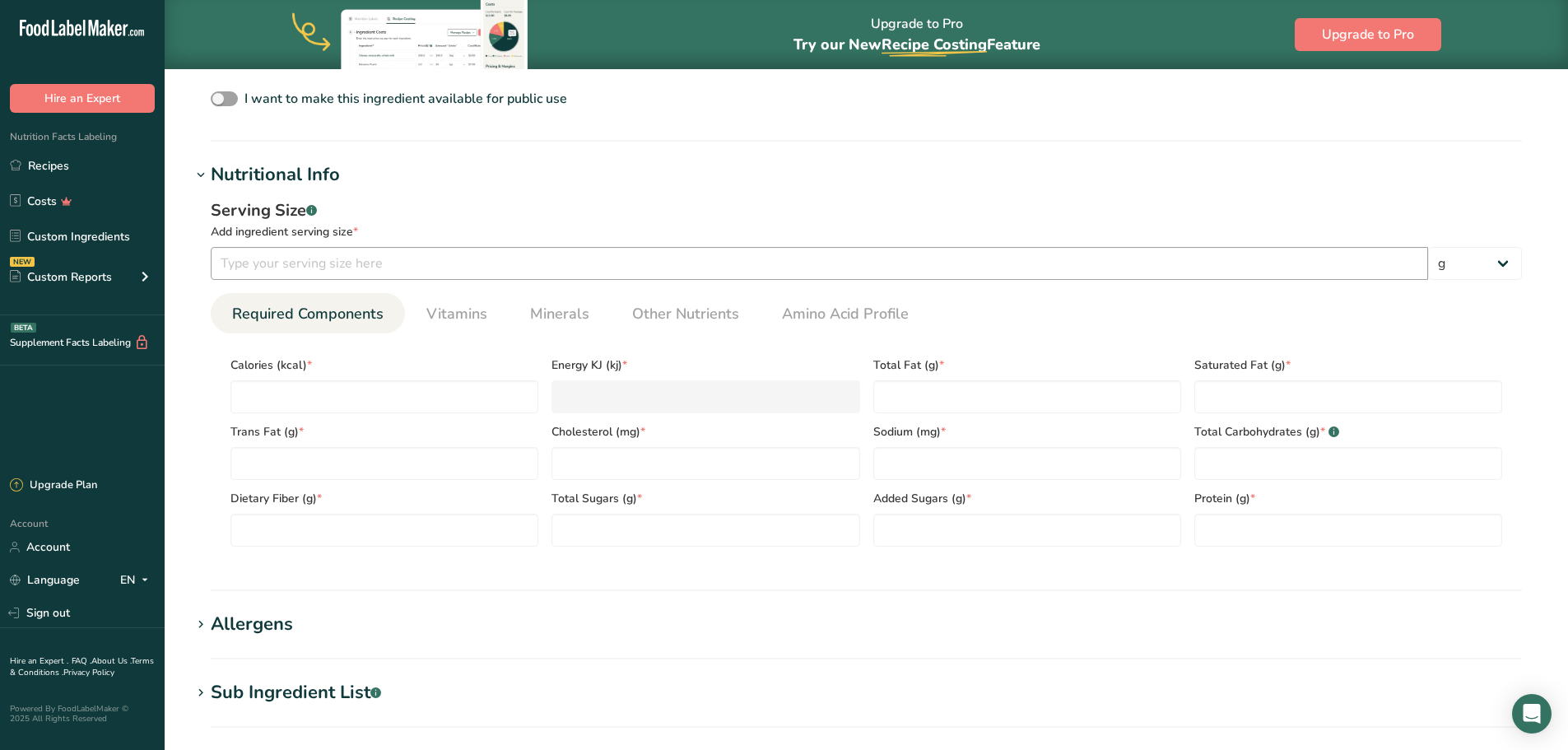
scroll to position [576, 0]
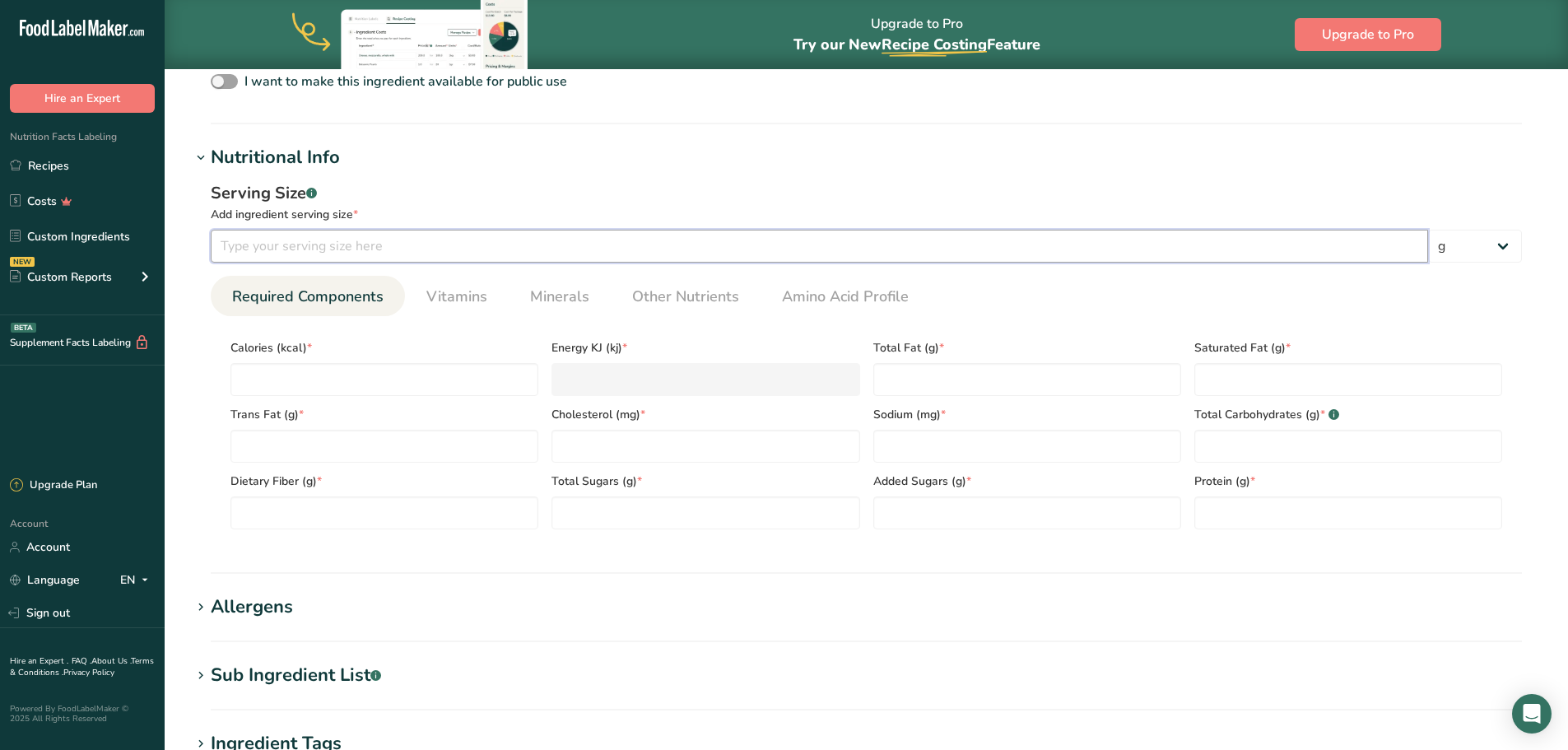
click at [322, 262] on input "number" at bounding box center [819, 247] width 1217 height 33
type input "100"
click at [416, 379] on input "number" at bounding box center [385, 380] width 308 height 33
type input "3"
type KJ "12.6"
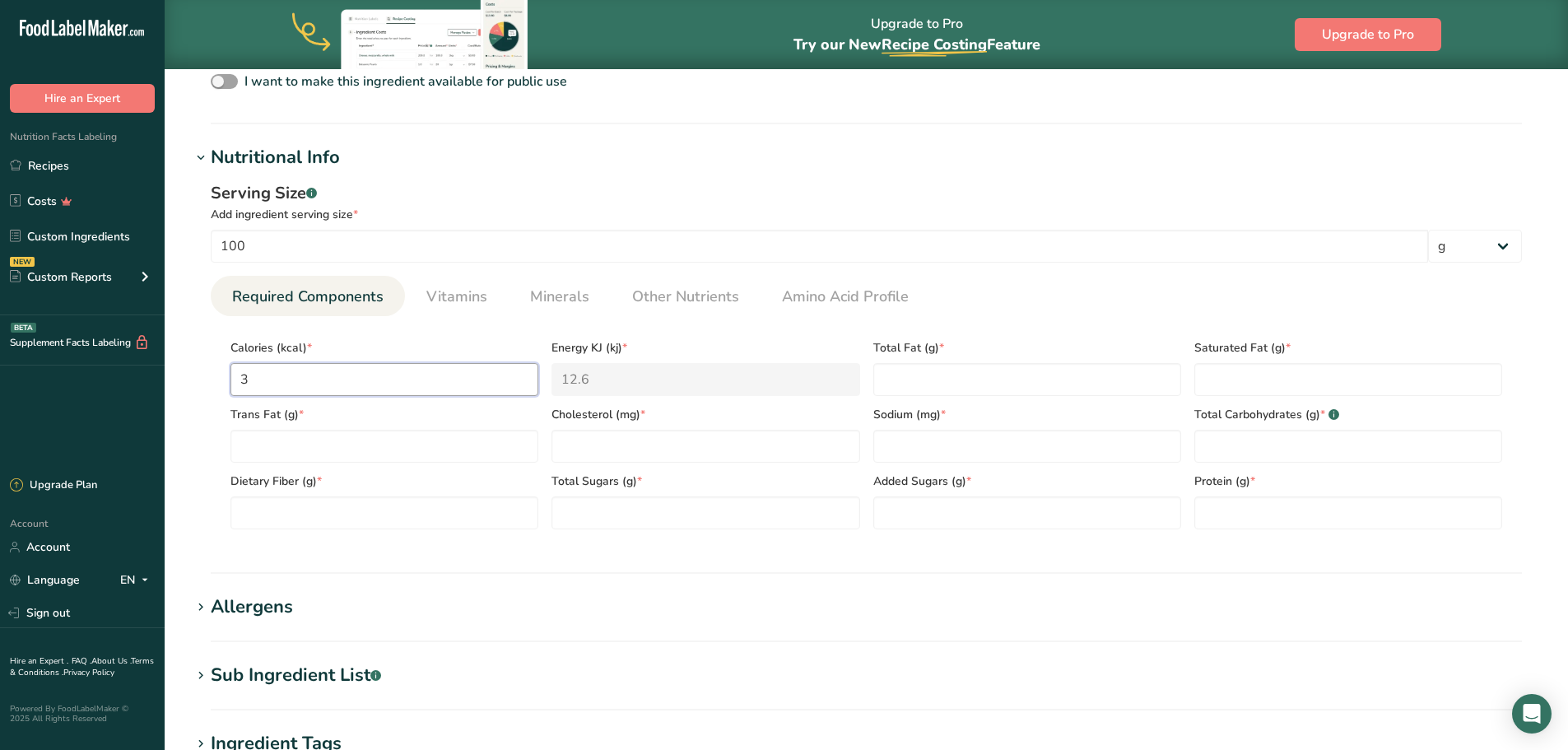
type input "36"
type KJ "150.6"
type input "360"
type KJ "1506.2"
type input "360.8"
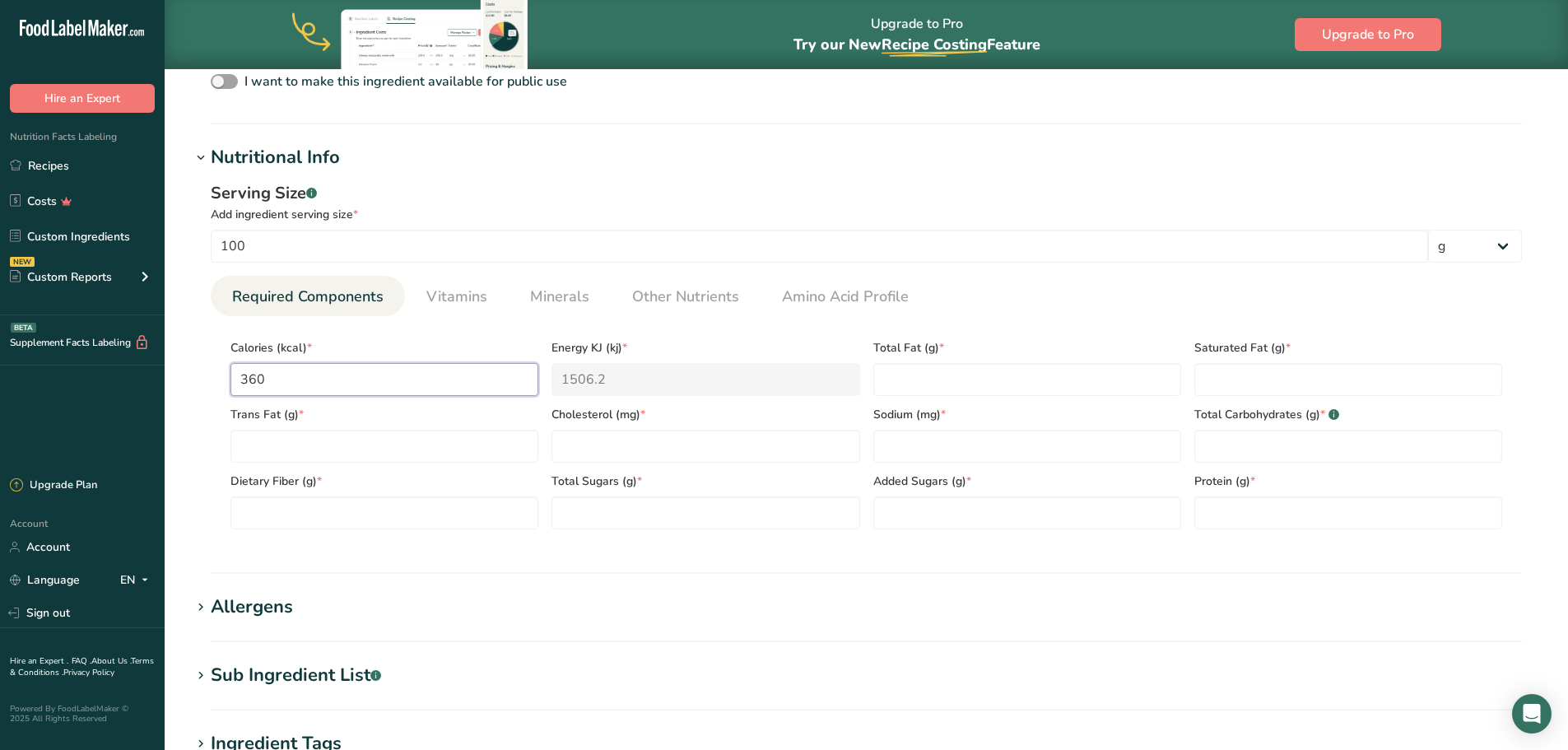
type KJ "1509.6"
type input "360.81"
type Fat "6.88"
type Fat "1.11"
click at [520, 444] on Fat "number" at bounding box center [385, 446] width 308 height 33
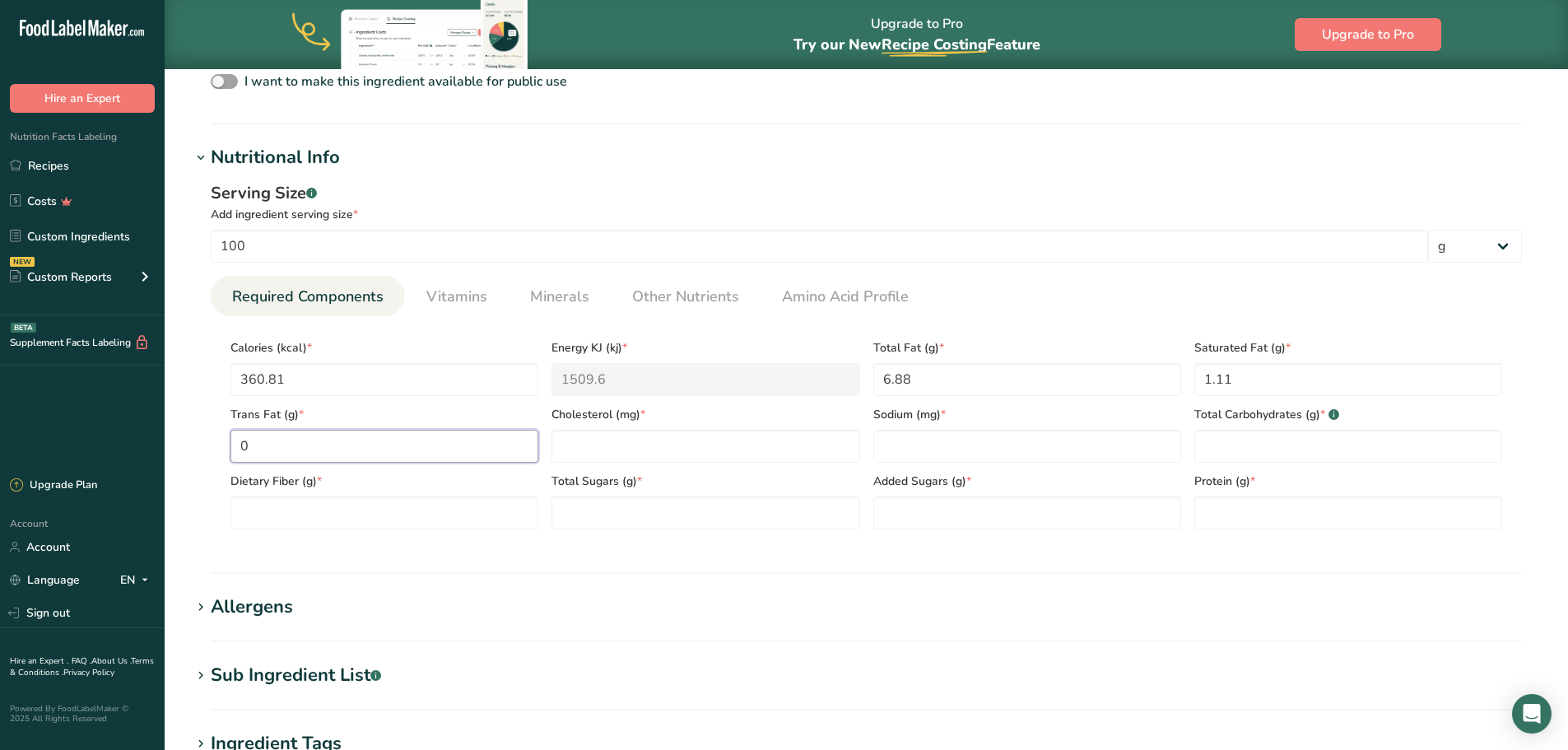
type Fat "0"
type input "0"
type input "2735.24"
type Carbohydrates "88.55"
type Fiber "0.08"
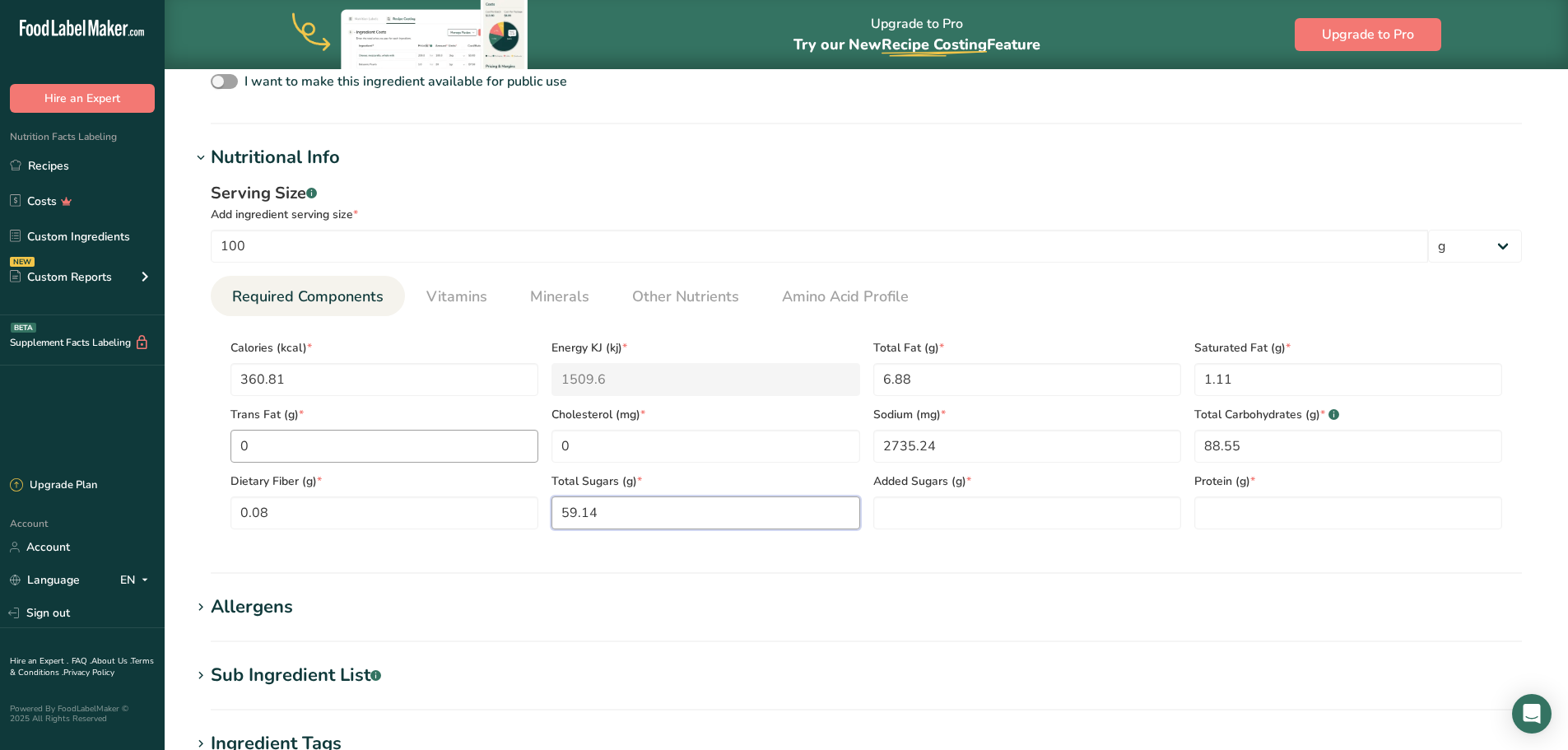
type Sugars "59.14"
type Sugars "58.69"
type input "0.07"
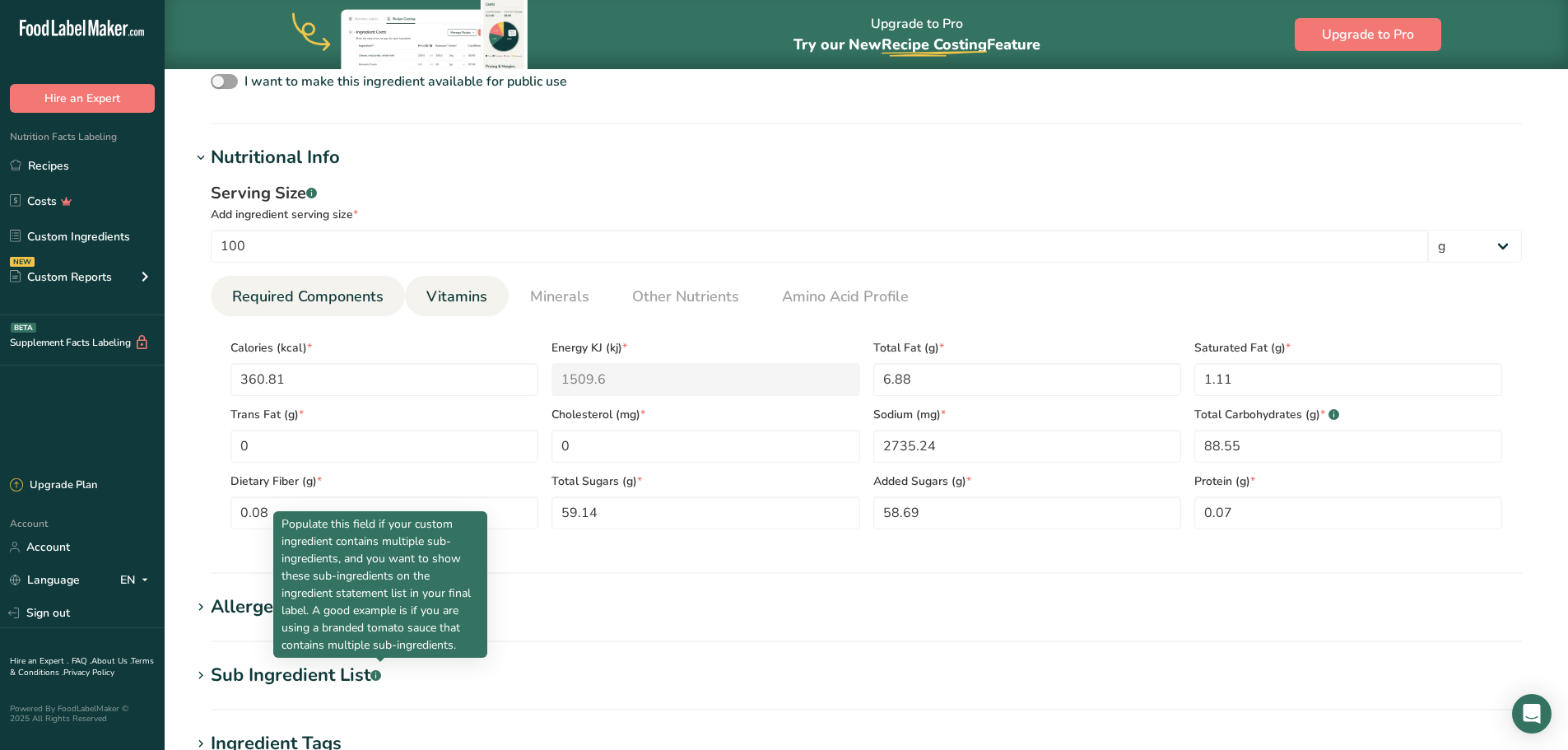
click at [449, 301] on span "Vitamins" at bounding box center [456, 296] width 61 height 22
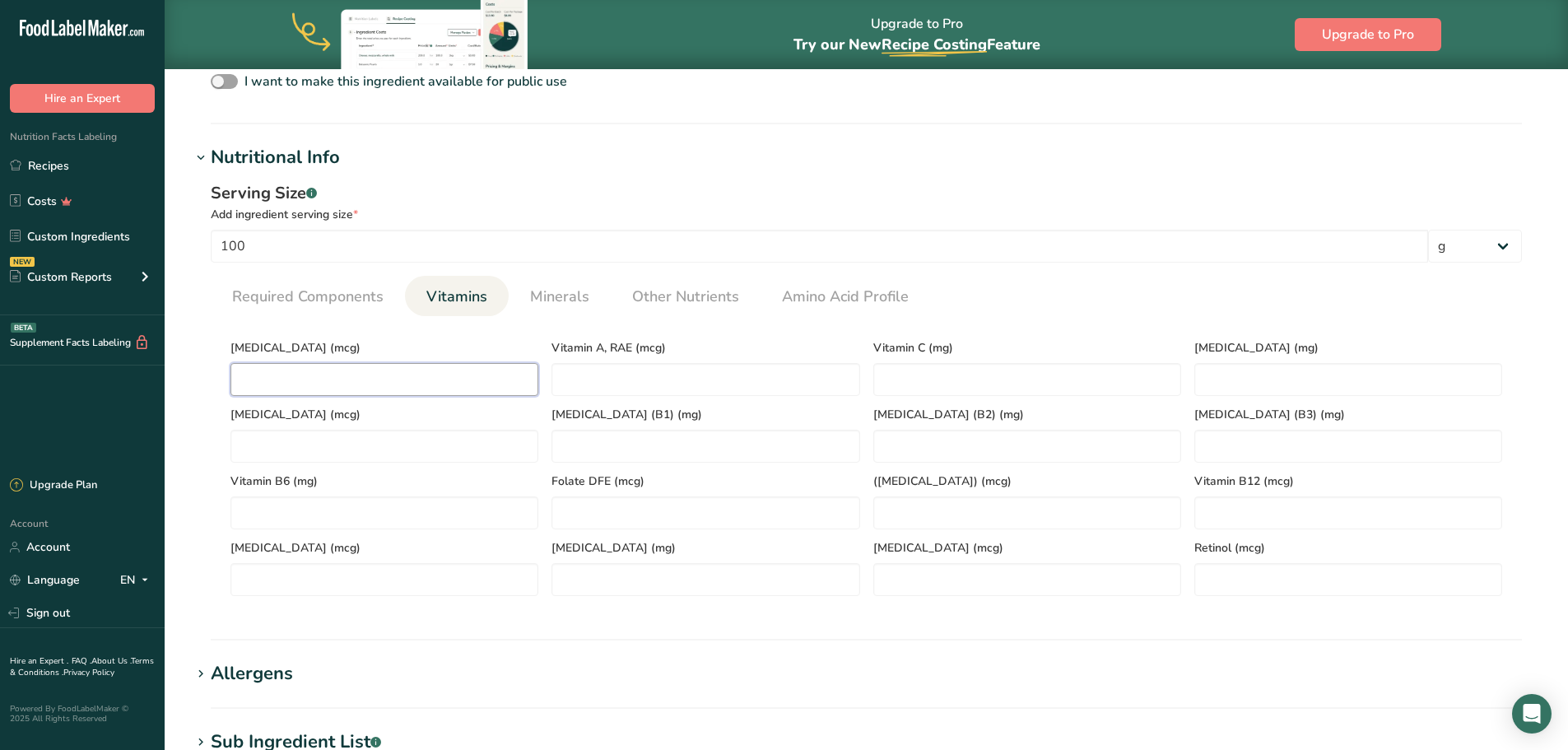
click at [409, 376] on D "number" at bounding box center [385, 380] width 308 height 33
type D "0"
type RAE "0"
type C "0"
click at [563, 311] on link "Minerals" at bounding box center [559, 297] width 73 height 42
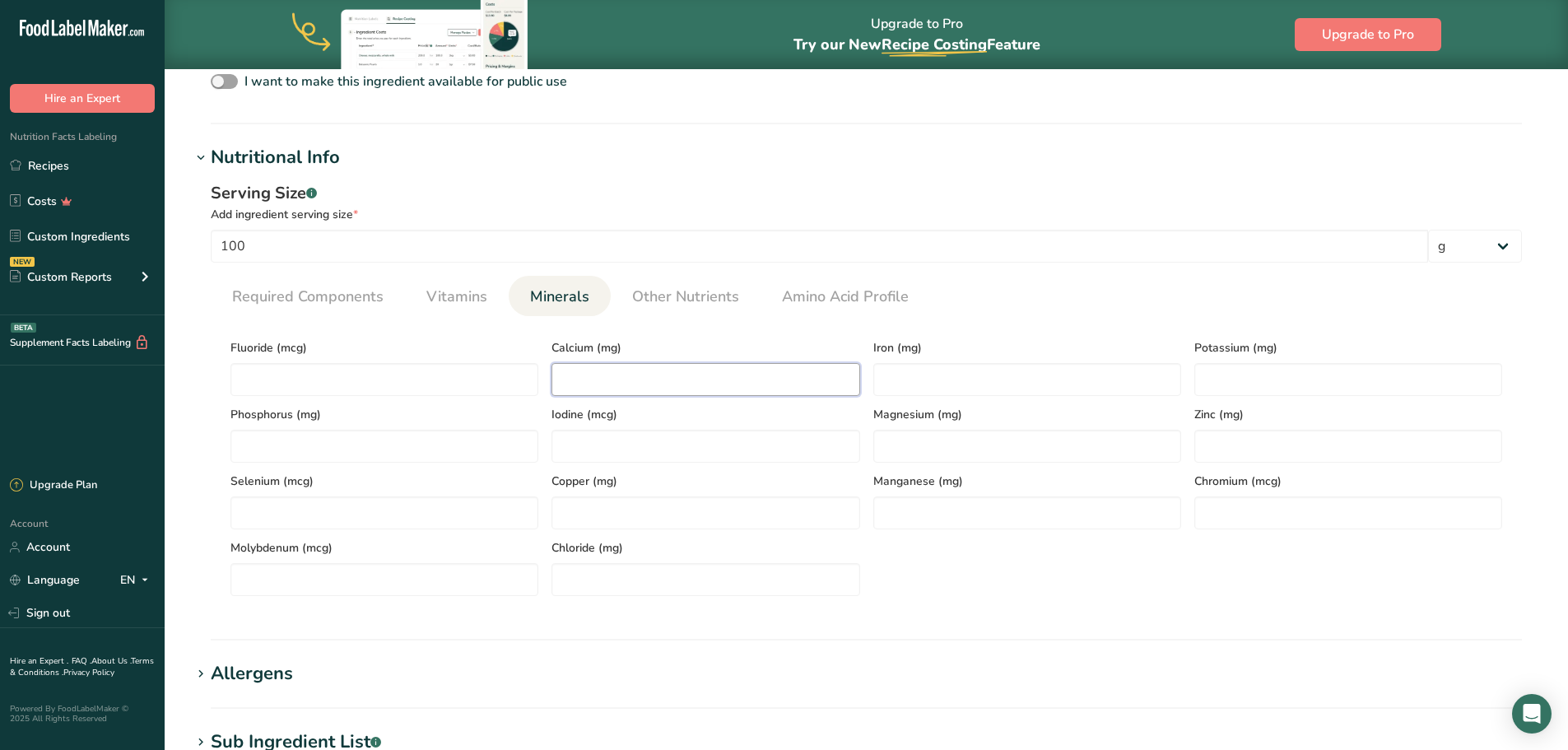
click at [585, 379] on input "number" at bounding box center [705, 380] width 308 height 33
type input "58.20"
type input "0.58"
type input "22.36"
click at [444, 389] on input "number" at bounding box center [385, 380] width 308 height 33
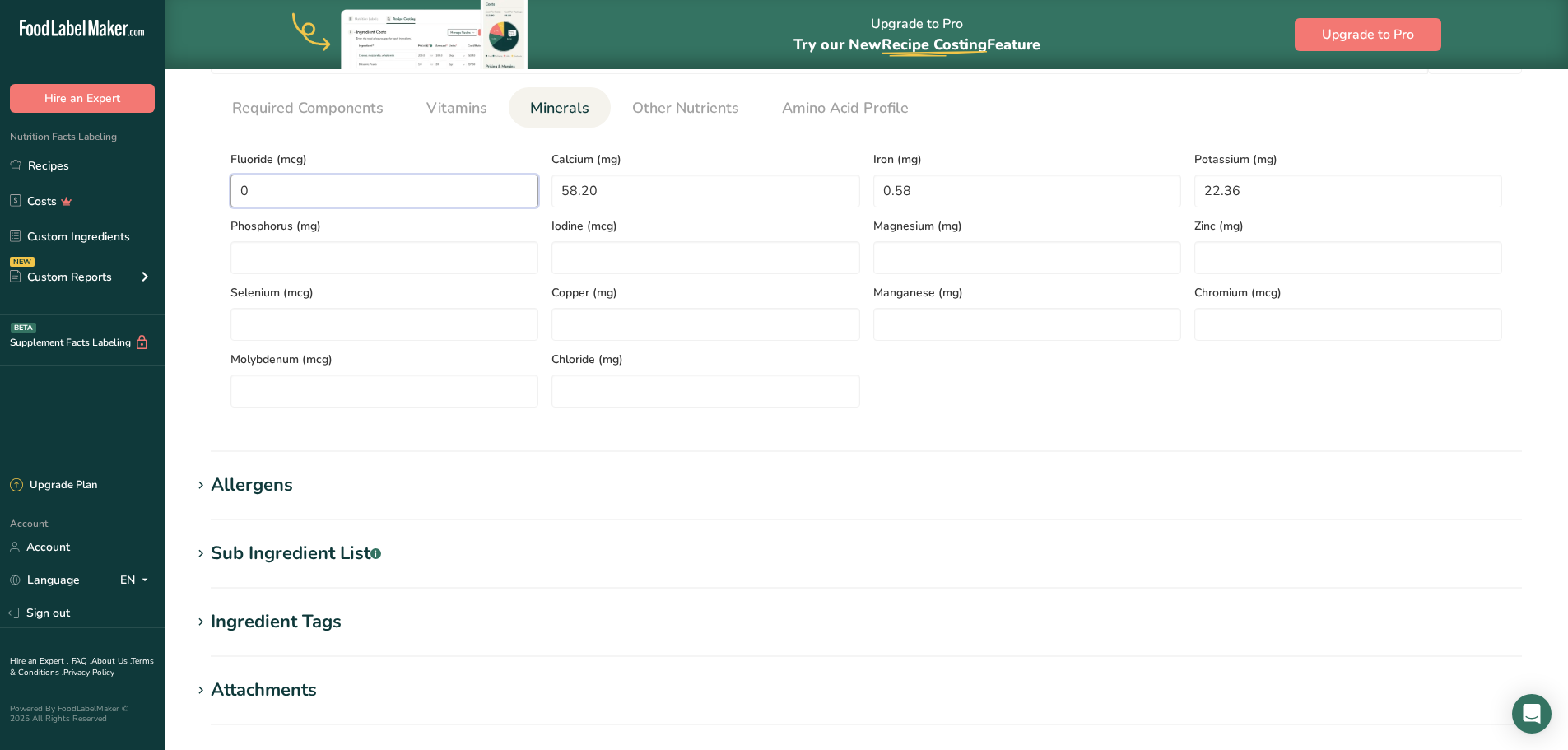
scroll to position [741, 0]
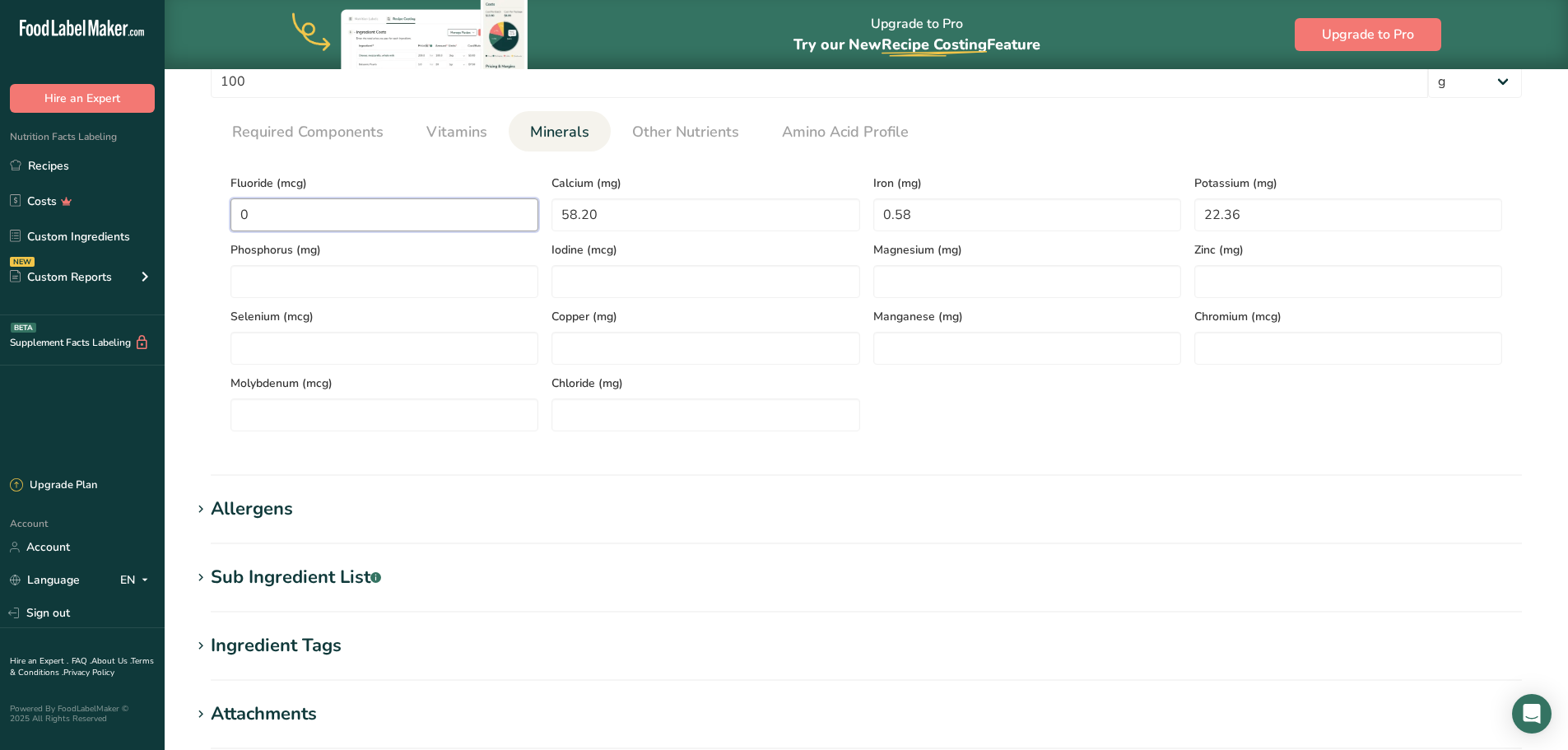
type input "0"
click at [201, 583] on icon at bounding box center [201, 578] width 15 height 23
click at [201, 508] on icon at bounding box center [201, 509] width 15 height 23
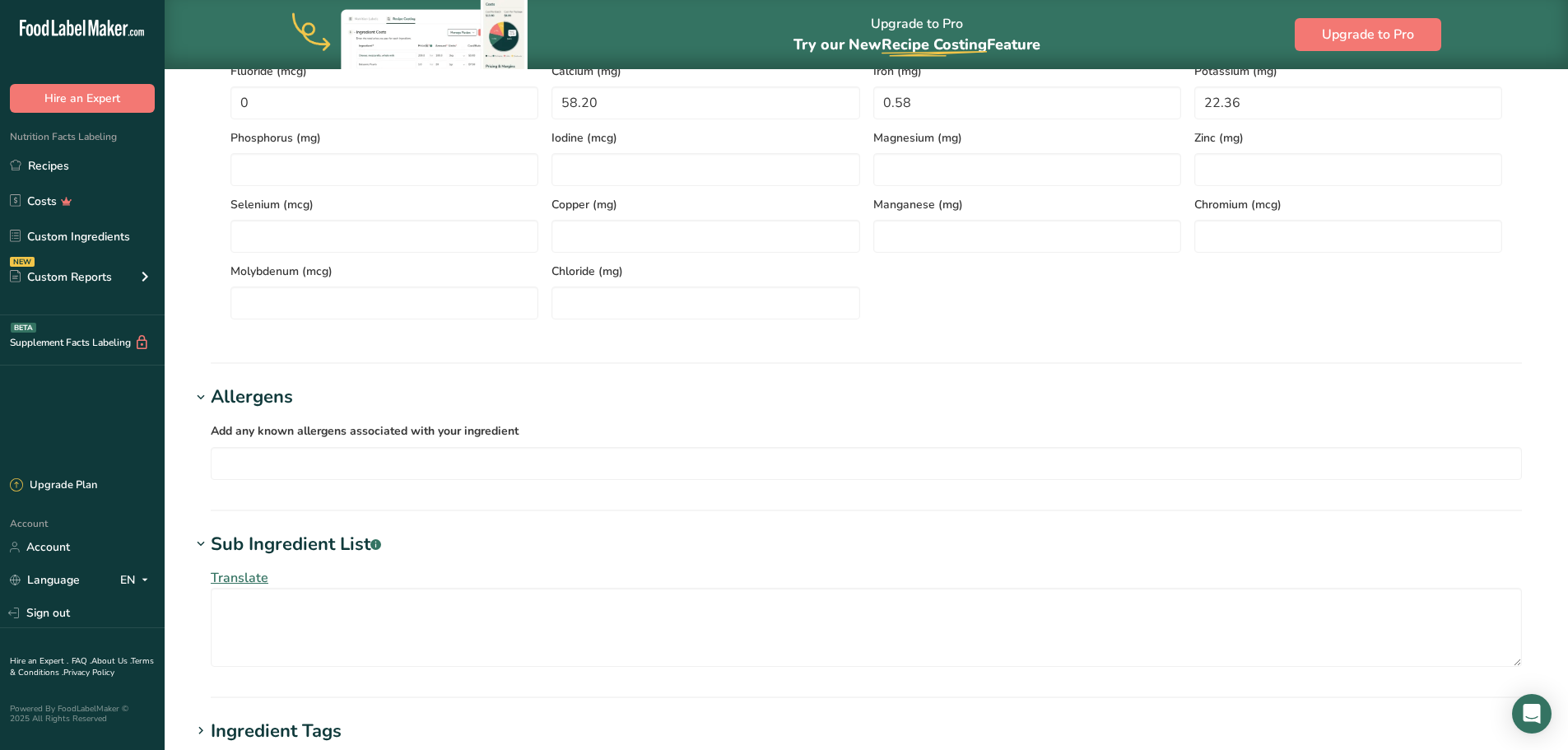
scroll to position [1070, 0]
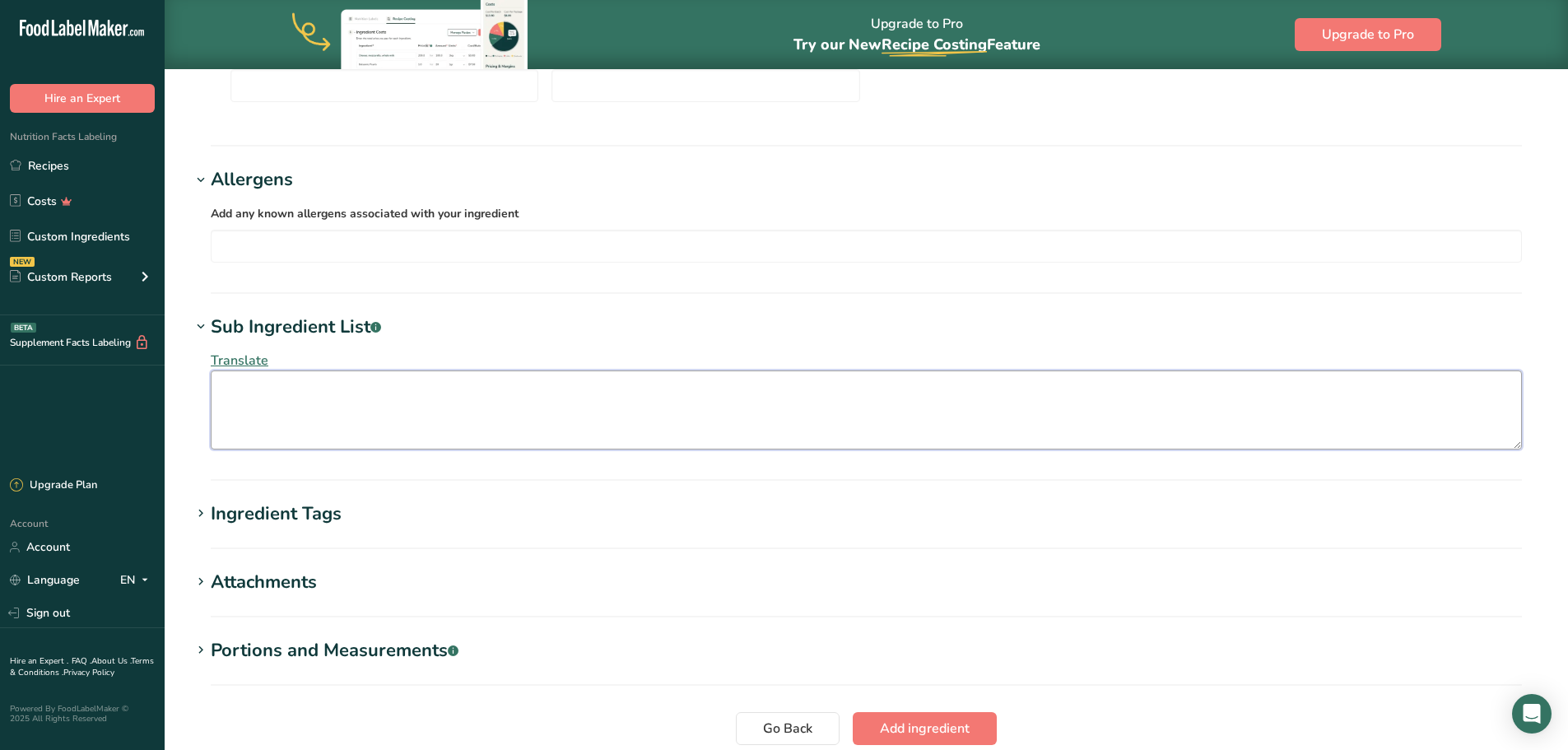
click at [277, 418] on textarea at bounding box center [866, 410] width 1311 height 79
paste textarea "Sugar, honey powder (maltodextrin, honey), corn starch, salt, xanthan gum, and …"
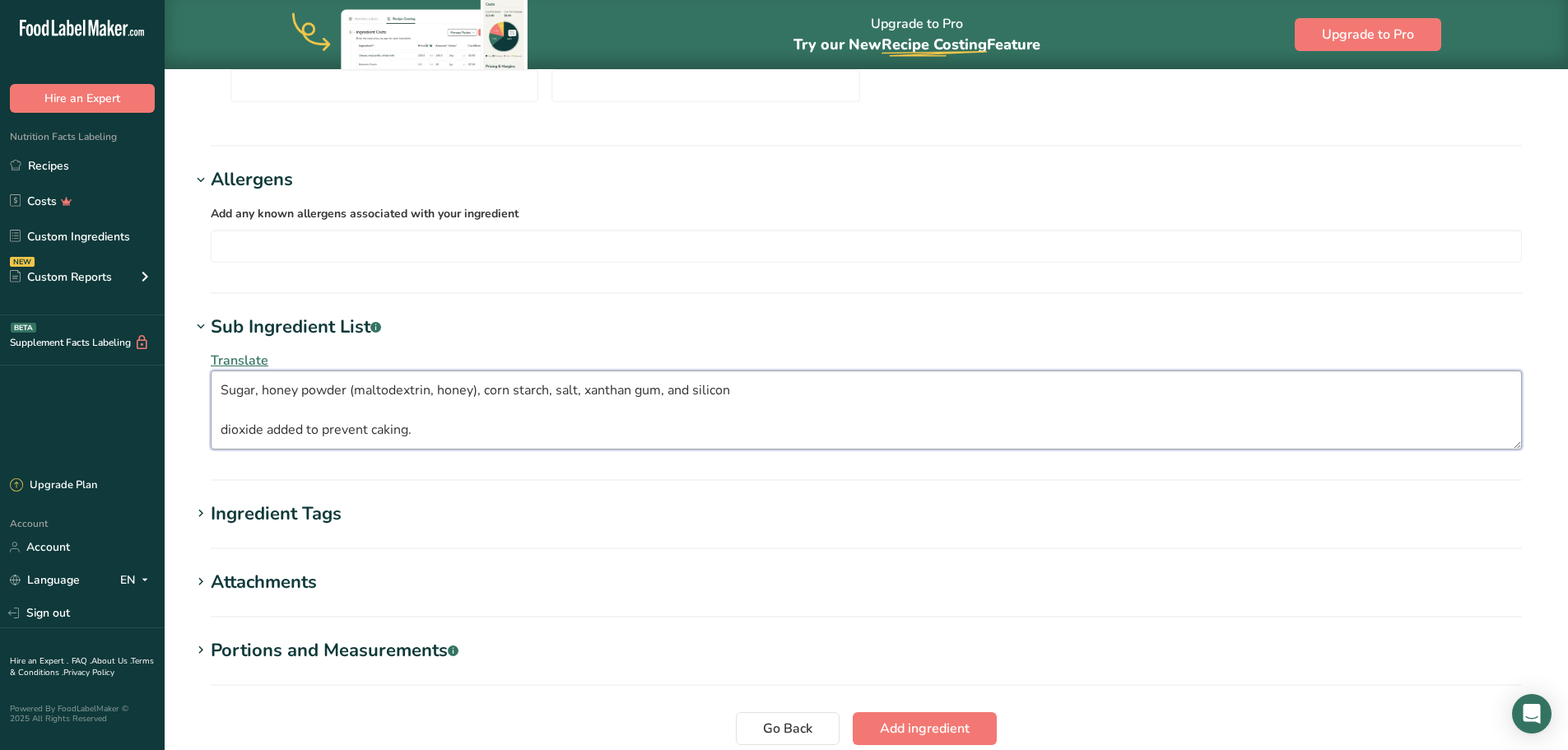
click at [222, 429] on textarea "Sugar, honey powder (maltodextrin, honey), corn starch, salt, xanthan gum, and …" at bounding box center [866, 410] width 1311 height 79
drag, startPoint x: 220, startPoint y: 396, endPoint x: 236, endPoint y: 389, distance: 17.5
click at [224, 394] on textarea "Sugar, honey powder (maltodextrin, honey), corn starch, salt, xanthan gum, and …" at bounding box center [866, 410] width 1311 height 79
click at [989, 401] on textarea "Sugar, honey powder (maltodextrin, honey), corn starch, salt, xanthan gum, and …" at bounding box center [866, 410] width 1311 height 79
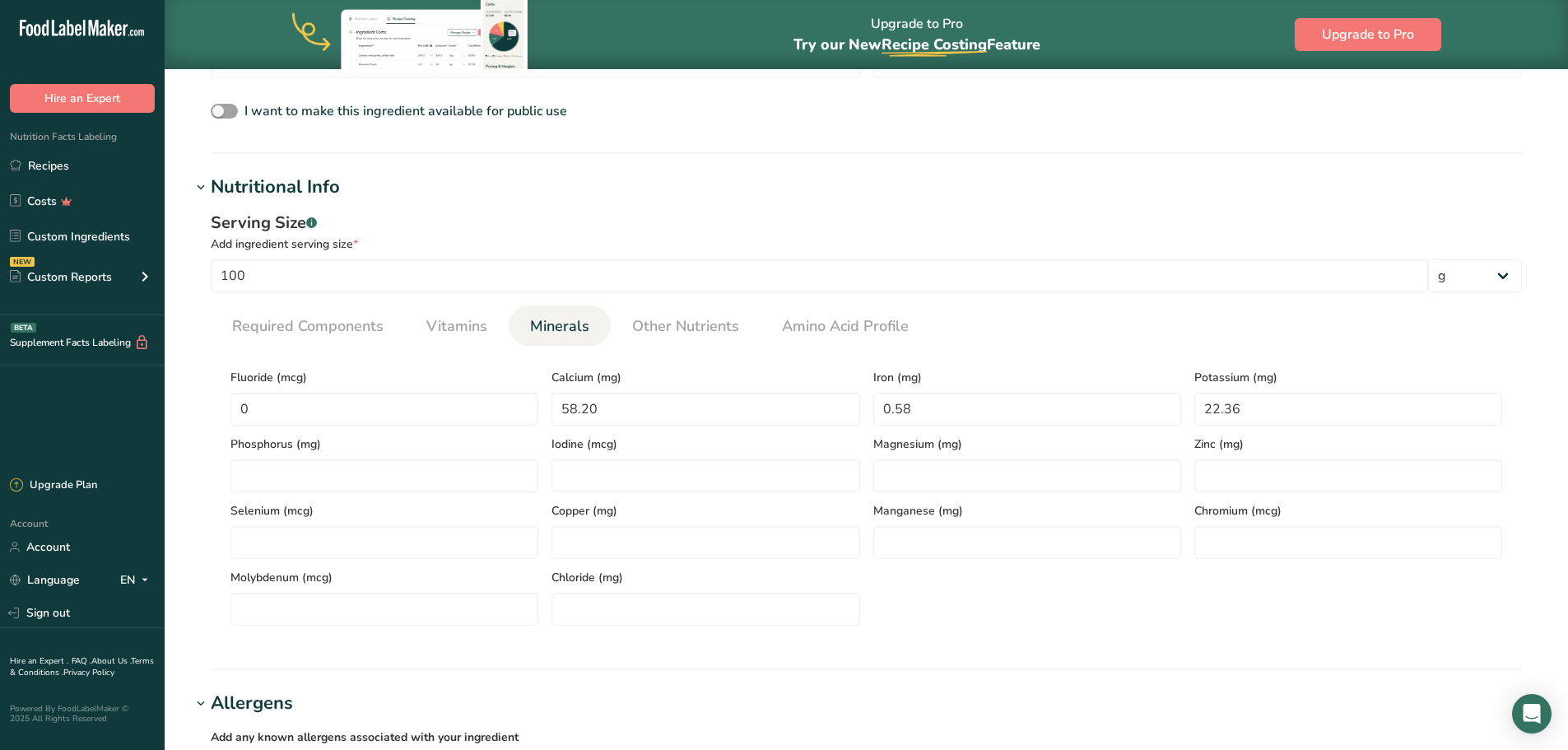
scroll to position [0, 0]
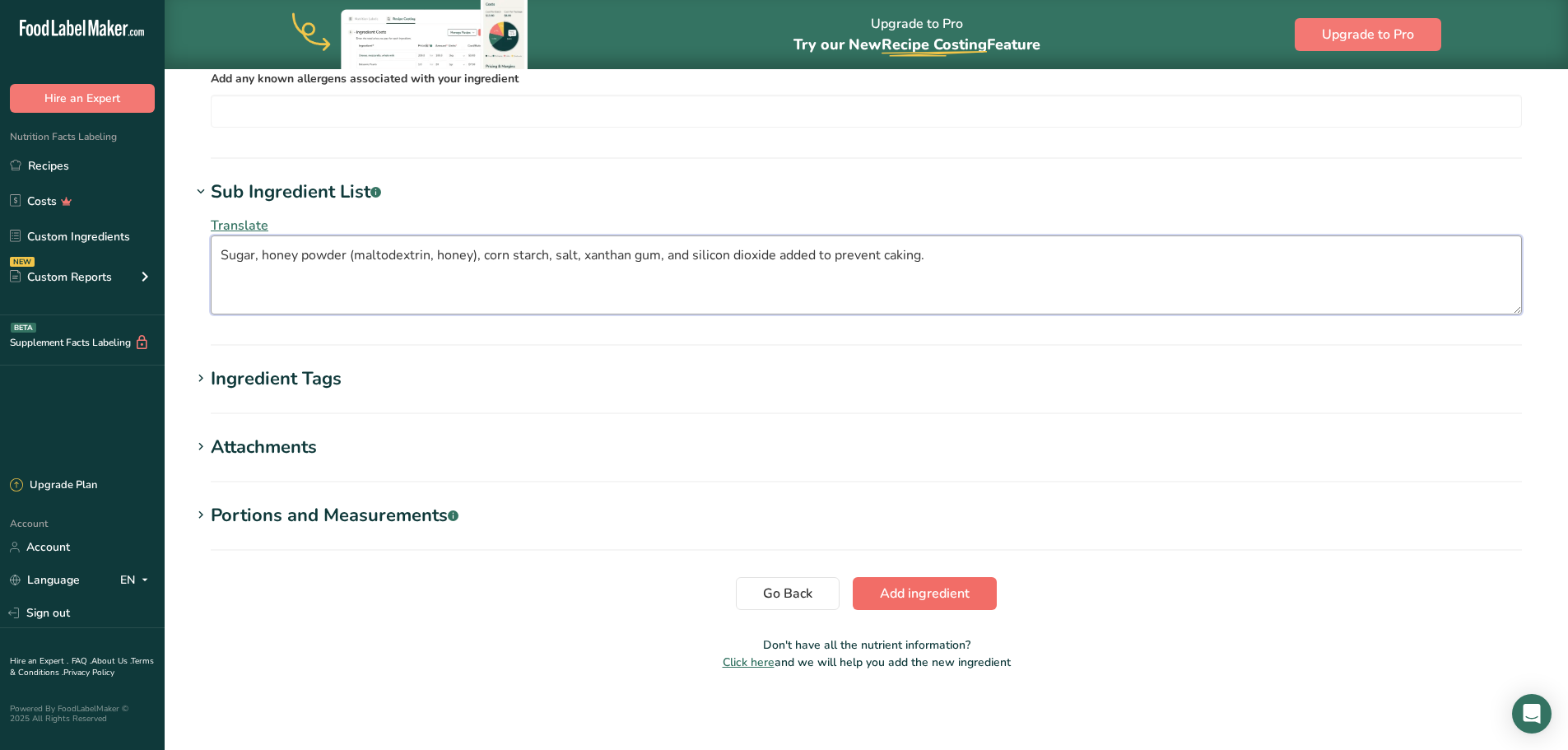
type textarea "Sugar, honey powder (maltodextrin, honey), corn starch, salt, xanthan gum, and …"
click at [921, 589] on span "Add ingredient" at bounding box center [925, 593] width 90 height 19
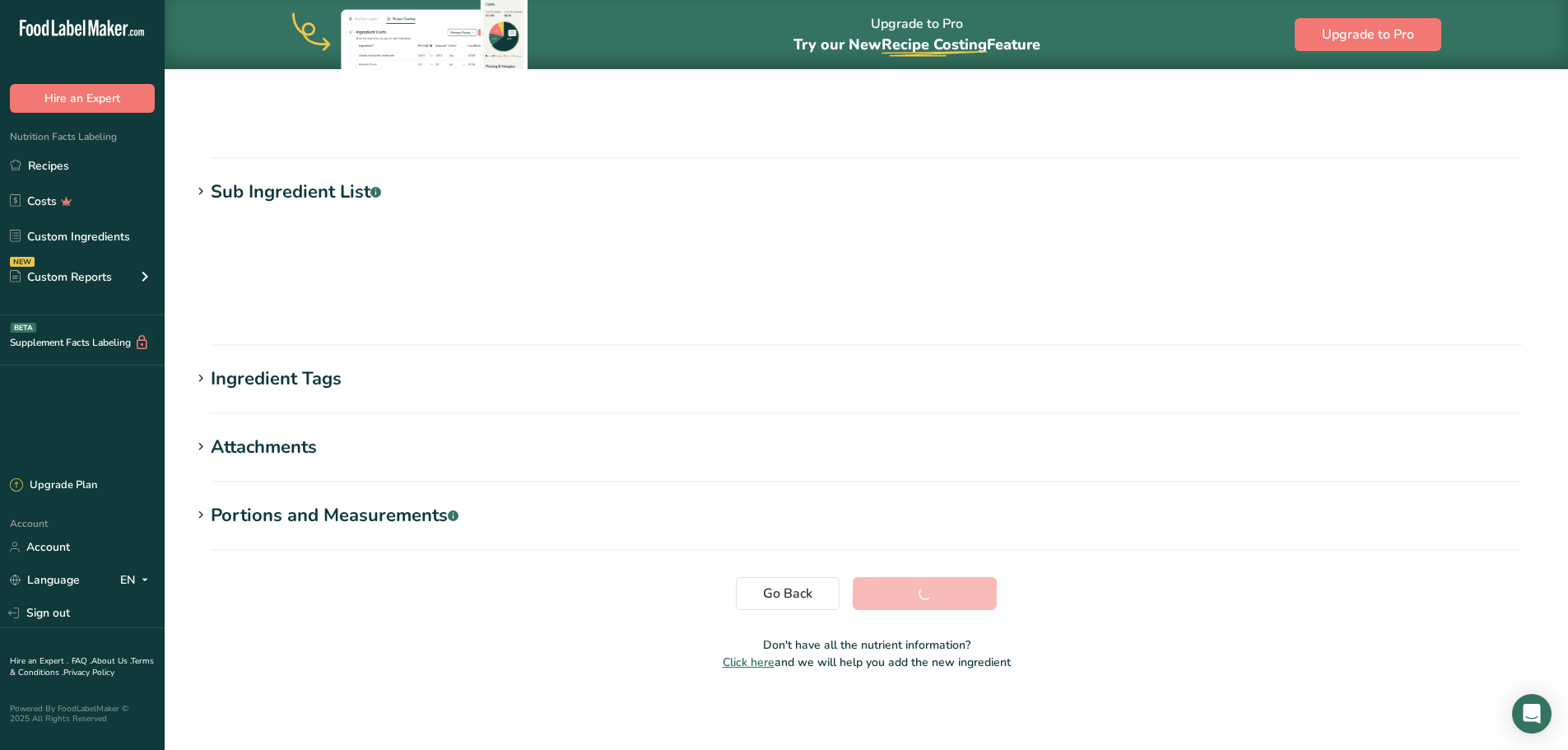
scroll to position [134, 0]
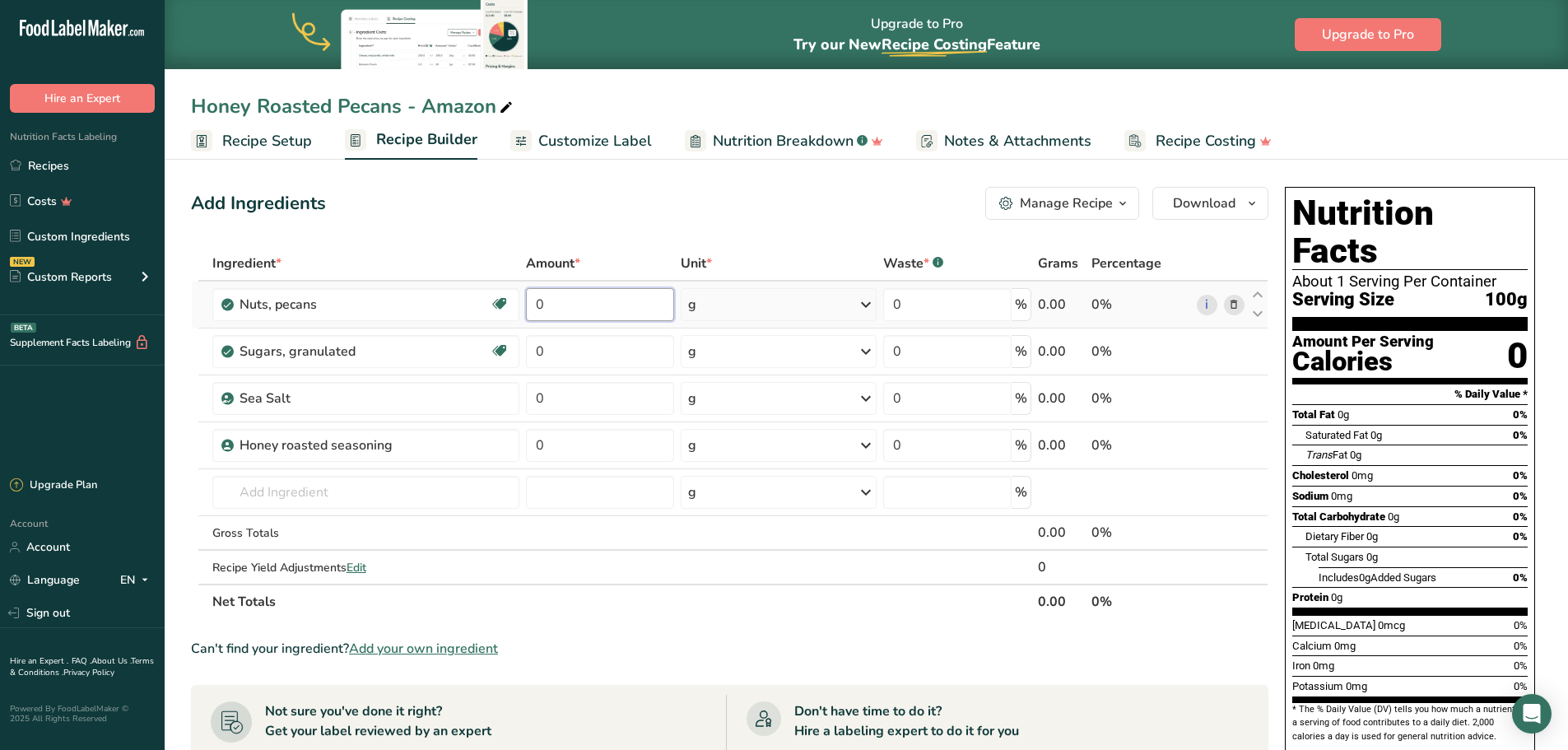
click at [582, 311] on input "0" at bounding box center [600, 305] width 147 height 33
click at [594, 348] on div "Ingredient * Amount * Unit * Waste * .a-a{fill:#347362;}.b-a{fill:#fff;} Grams …" at bounding box center [730, 433] width 1078 height 373
click at [574, 304] on div "Ingredient * Amount * Unit * Waste * .a-a{fill:#347362;}.b-a{fill:#fff;} Grams …" at bounding box center [730, 433] width 1078 height 373
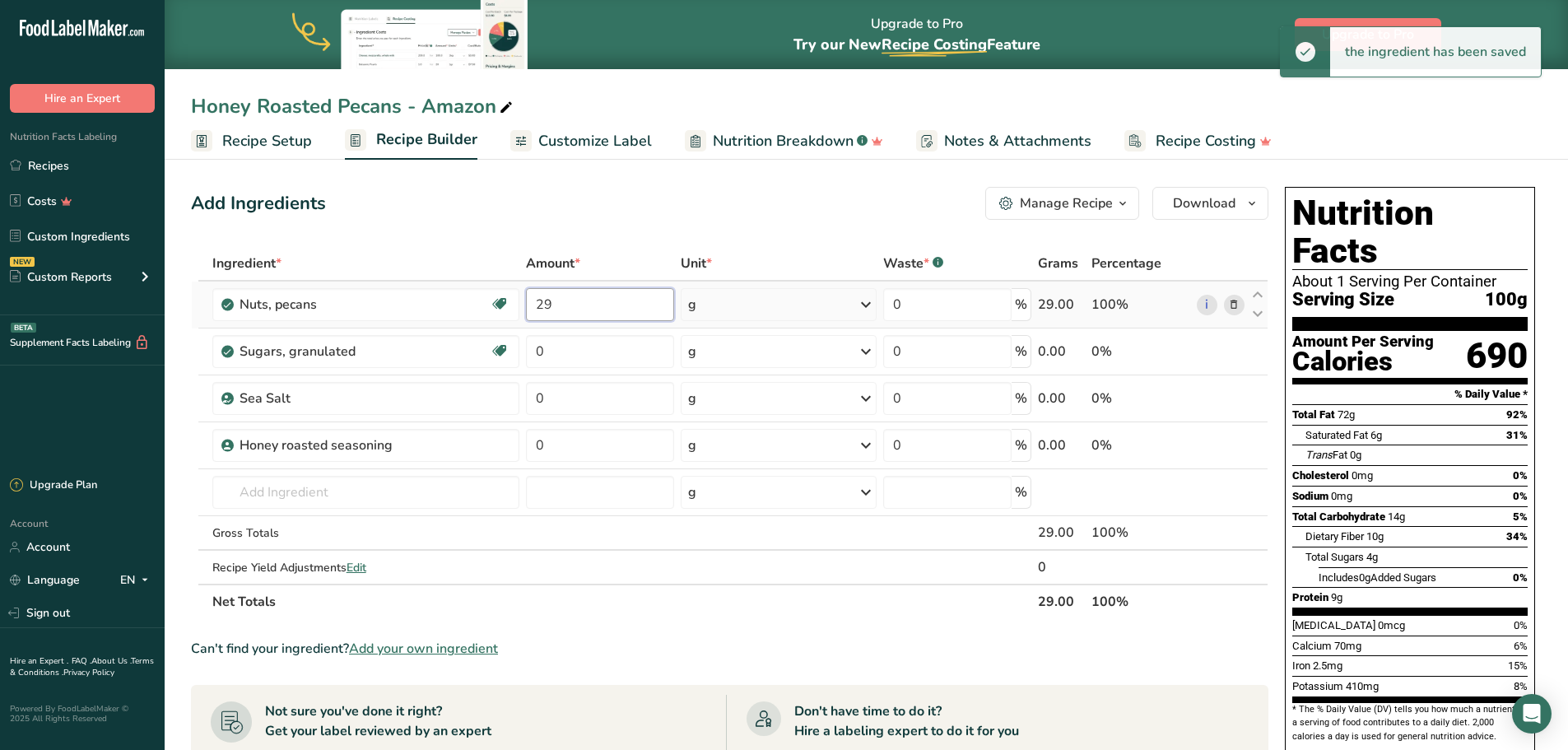
type input "2"
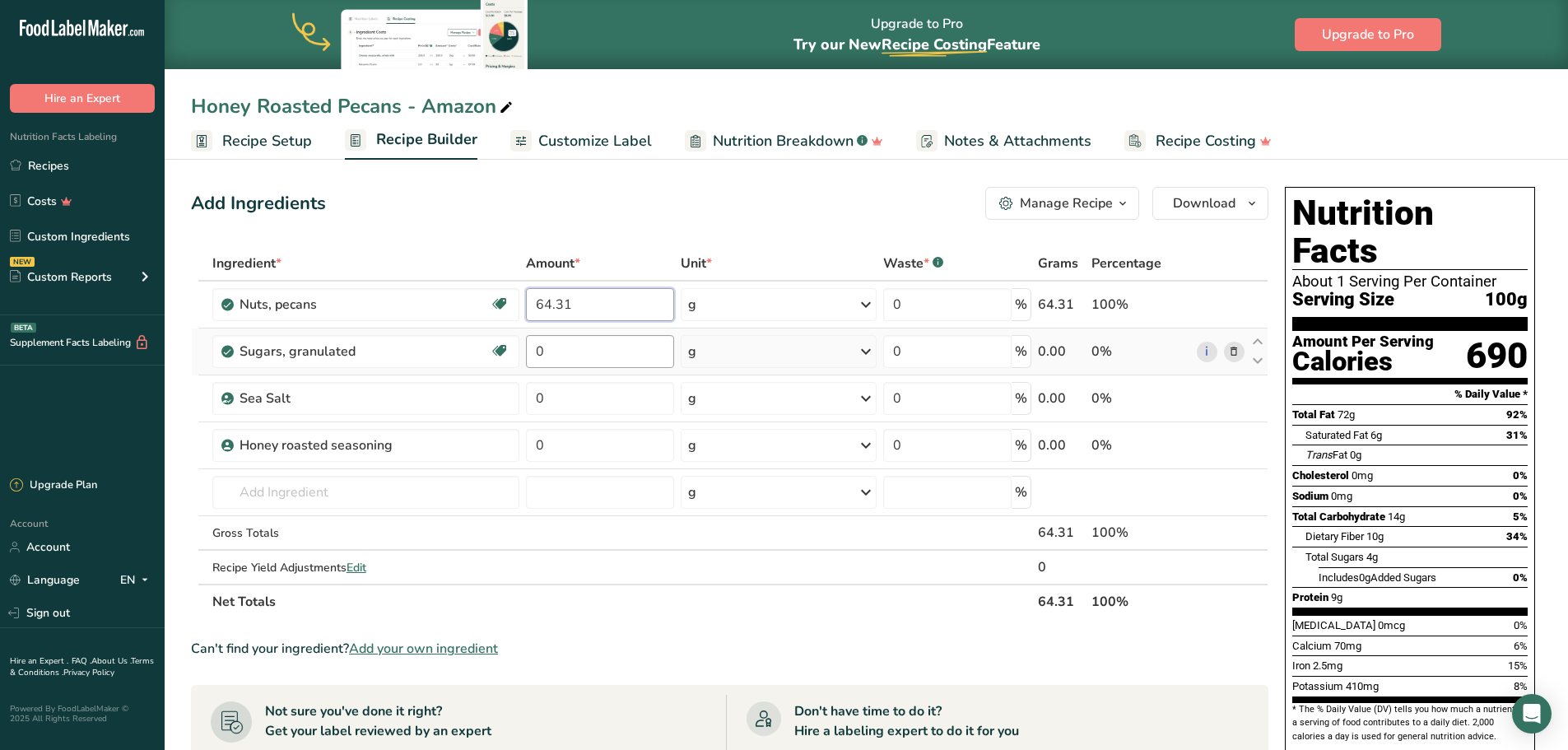
type input "64.31"
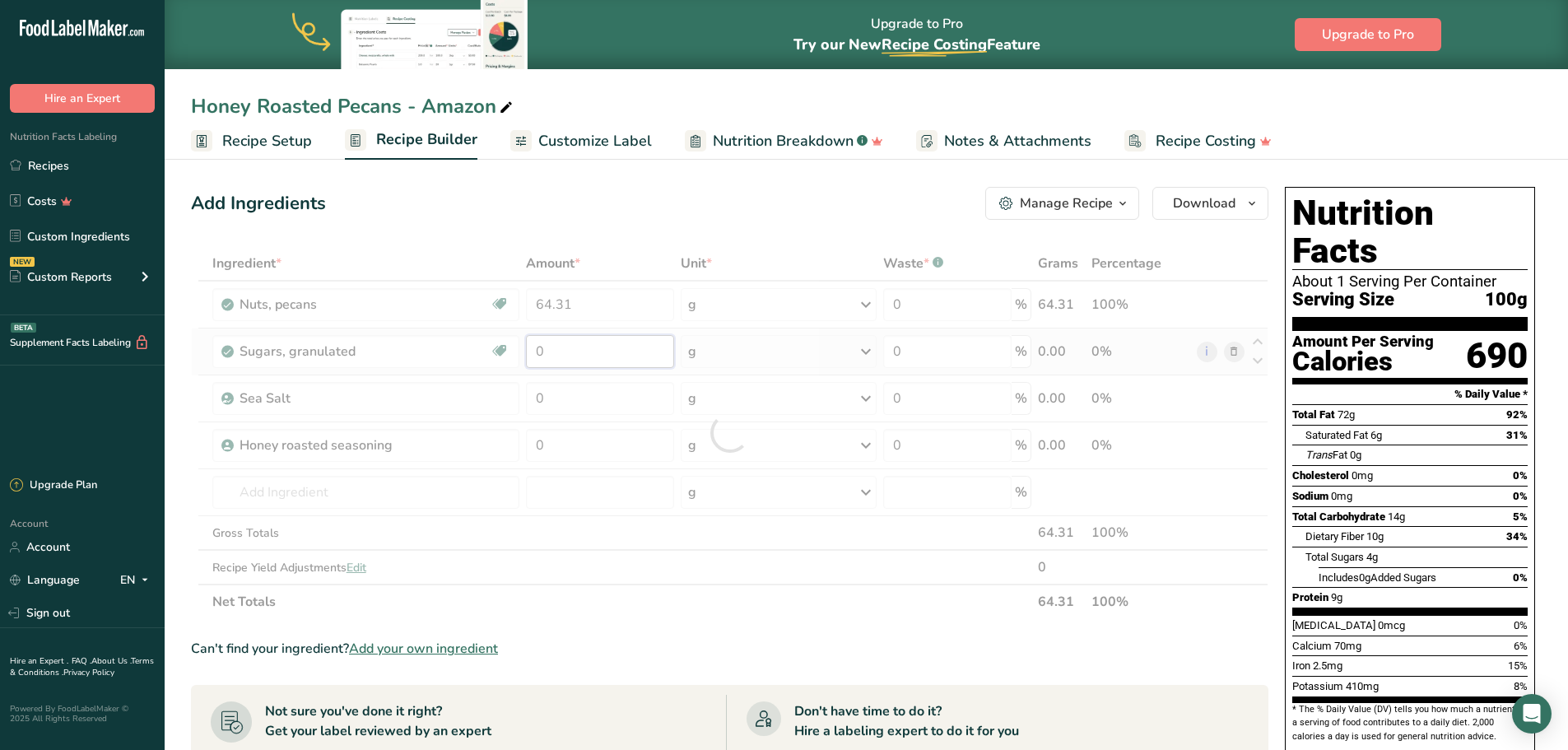
click at [557, 346] on div "Ingredient * Amount * Unit * Waste * .a-a{fill:#347362;}.b-a{fill:#fff;} Grams …" at bounding box center [730, 433] width 1078 height 373
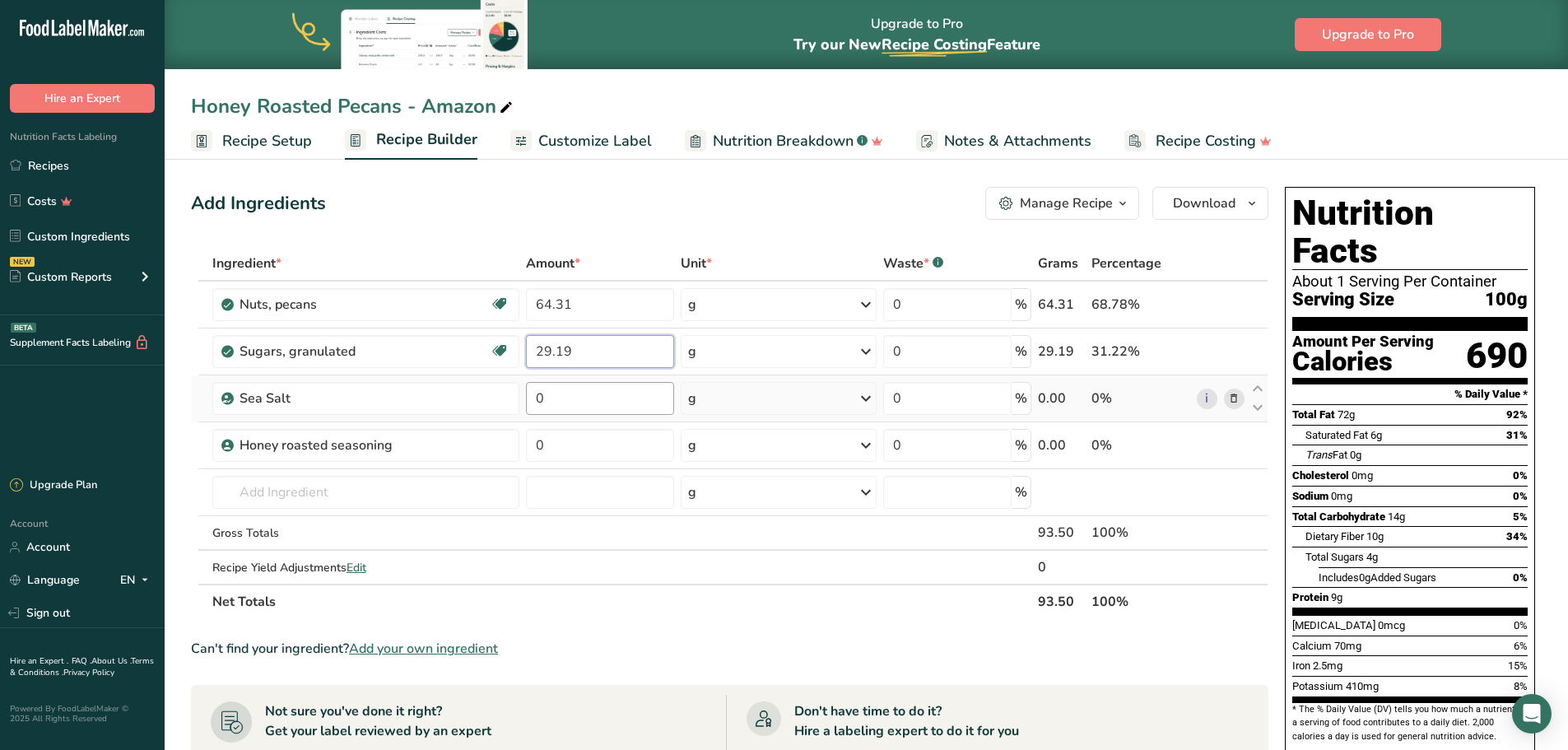
type input "29.19"
click at [564, 400] on div "Ingredient * Amount * Unit * Waste * .a-a{fill:#347362;}.b-a{fill:#fff;} Grams …" at bounding box center [730, 433] width 1078 height 373
type input "0.50"
click at [567, 456] on div "Ingredient * Amount * Unit * Waste * .a-a{fill:#347362;}.b-a{fill:#fff;} Grams …" at bounding box center [730, 433] width 1078 height 373
type input "6.00"
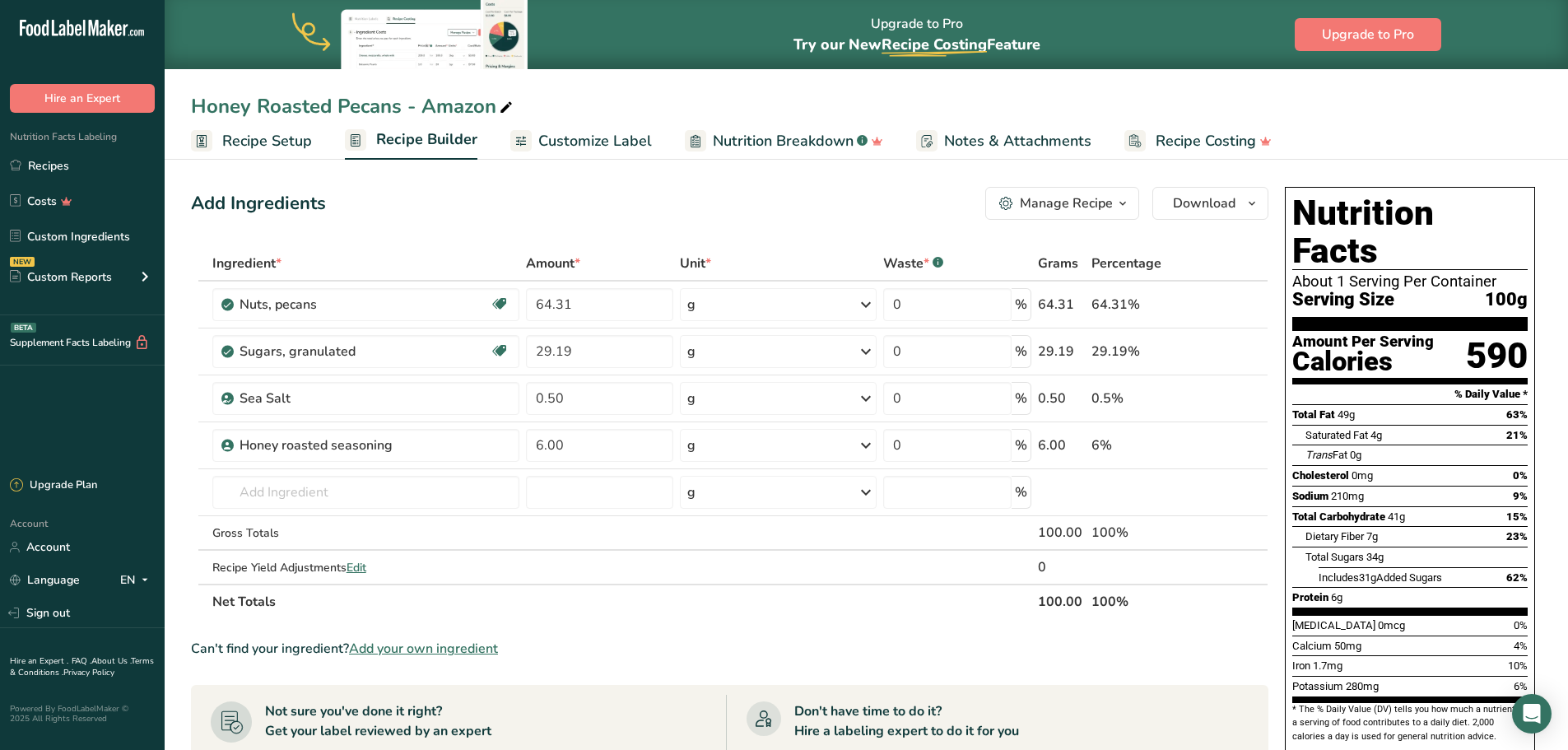
click at [644, 612] on div "Ingredient * Amount * Unit * Waste * .a-a{fill:#347362;}.b-a{fill:#fff;} Grams …" at bounding box center [730, 433] width 1078 height 373
click at [258, 139] on span "Recipe Setup" at bounding box center [268, 141] width 90 height 22
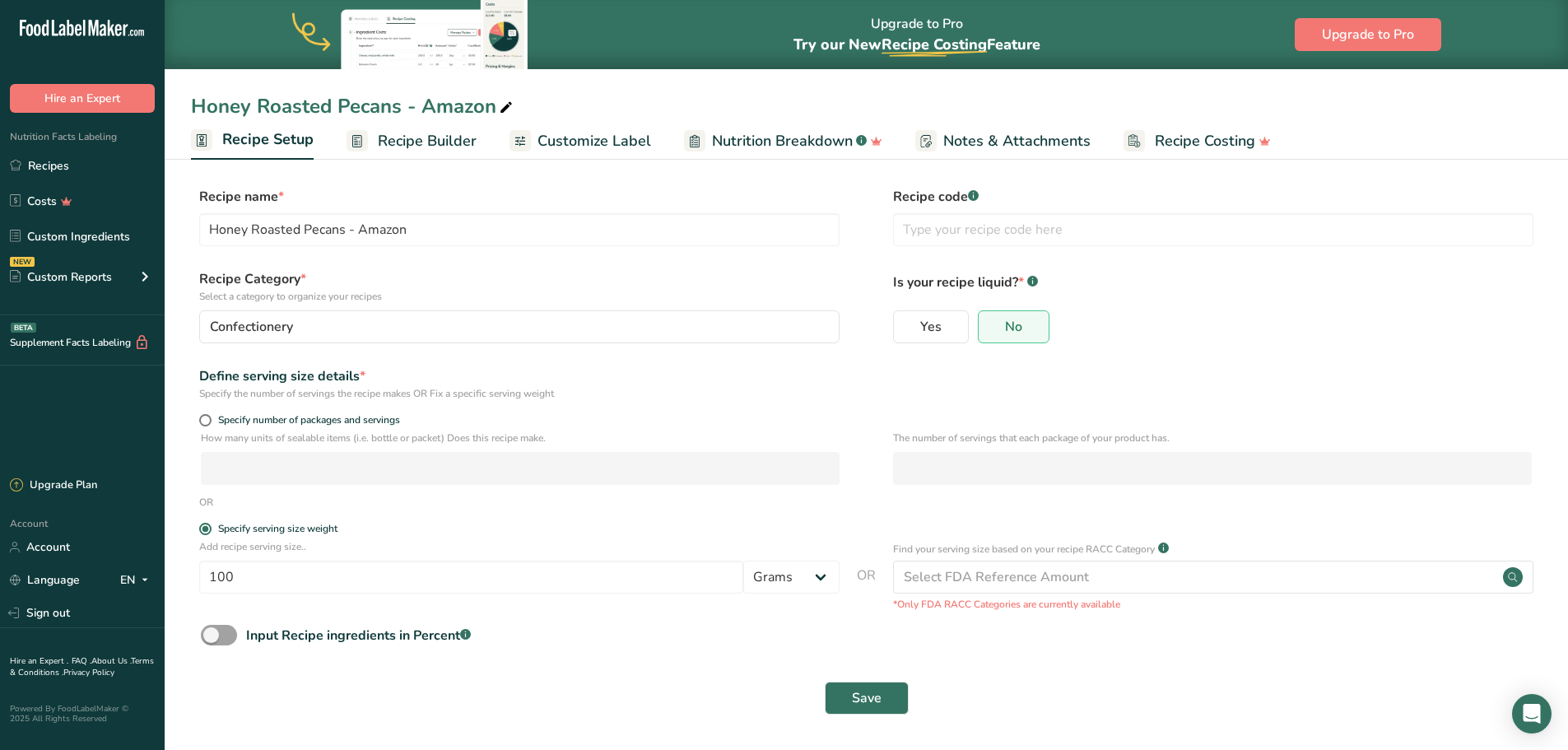
scroll to position [1, 0]
click at [879, 700] on span "Save" at bounding box center [867, 697] width 29 height 19
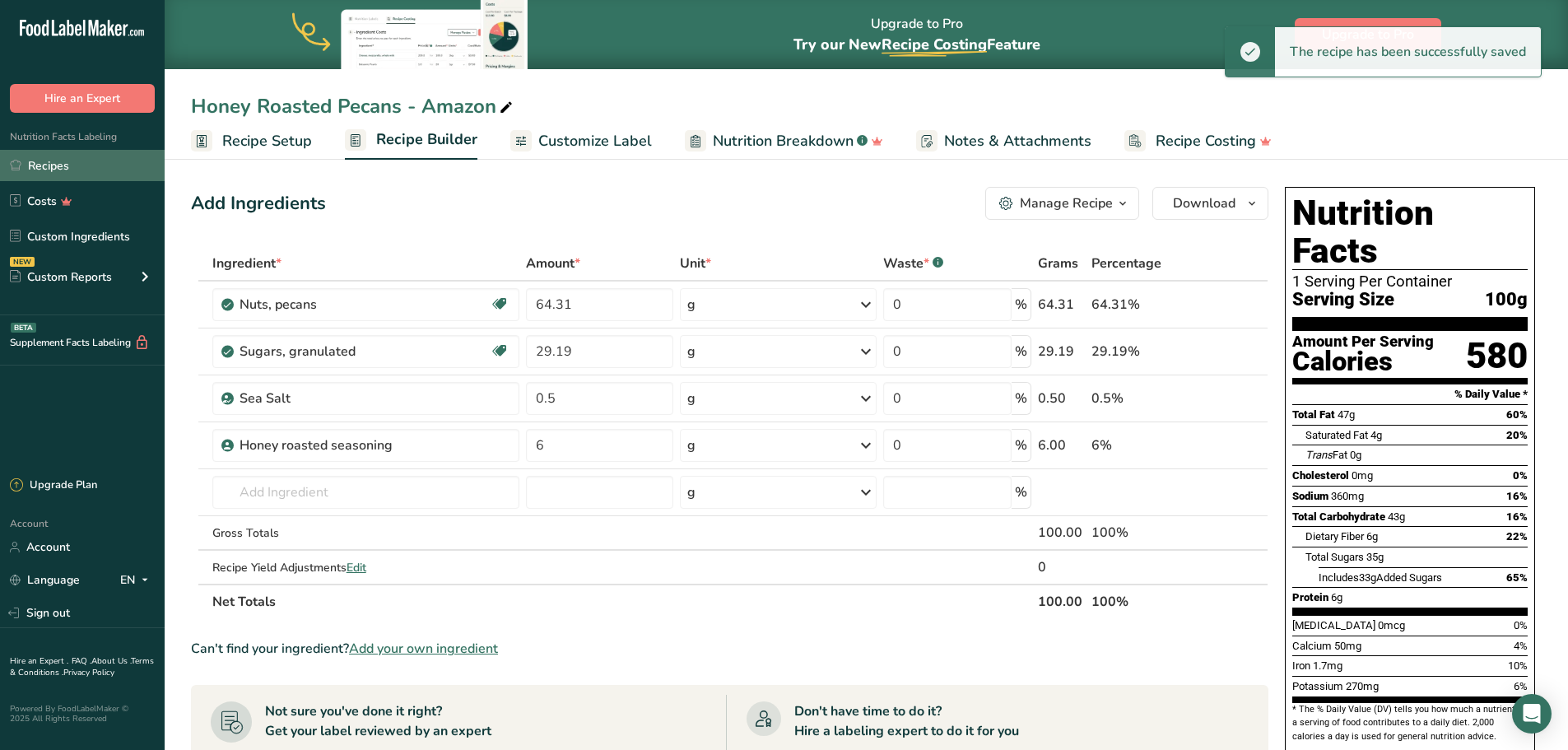
click at [76, 163] on link "Recipes" at bounding box center [82, 166] width 165 height 31
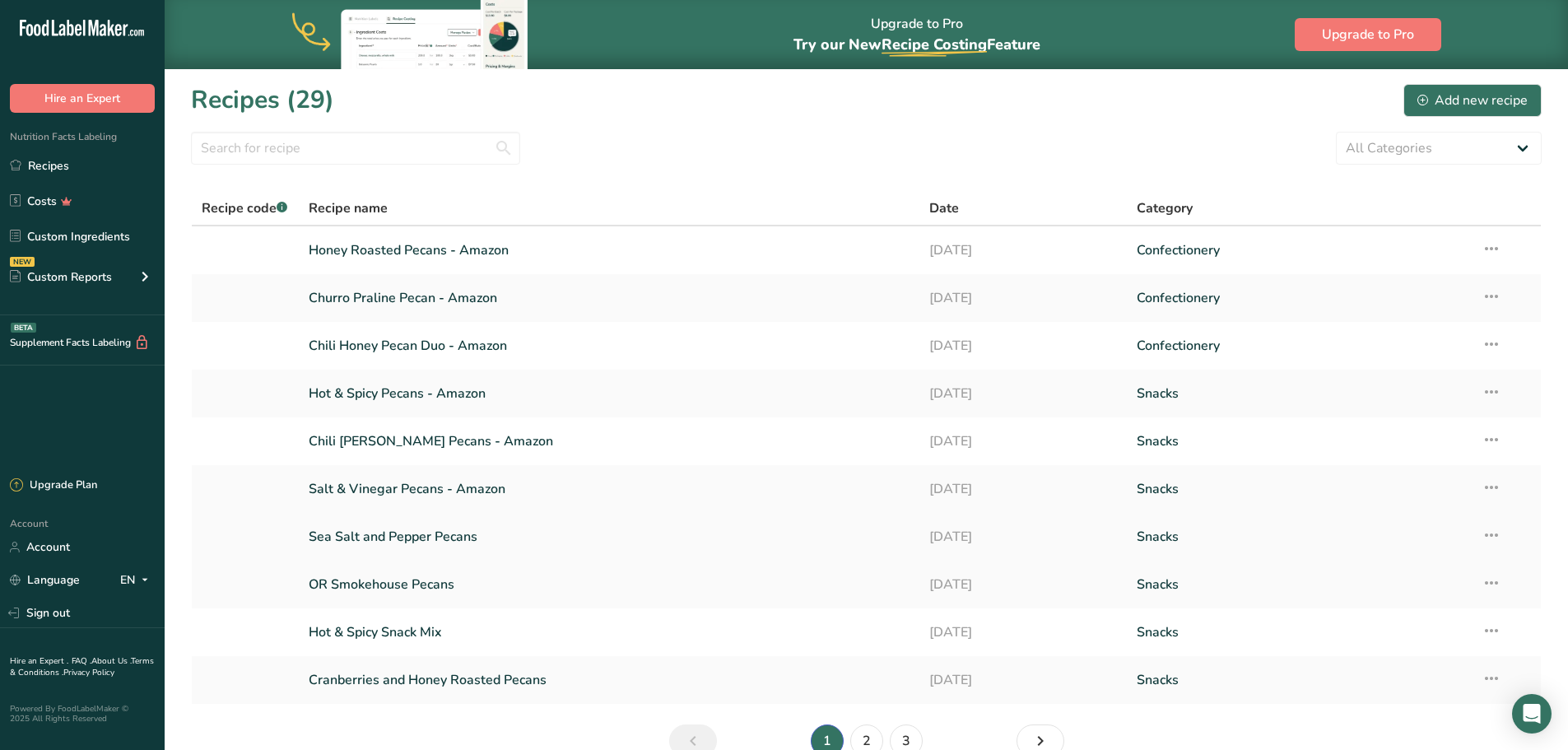
scroll to position [87, 0]
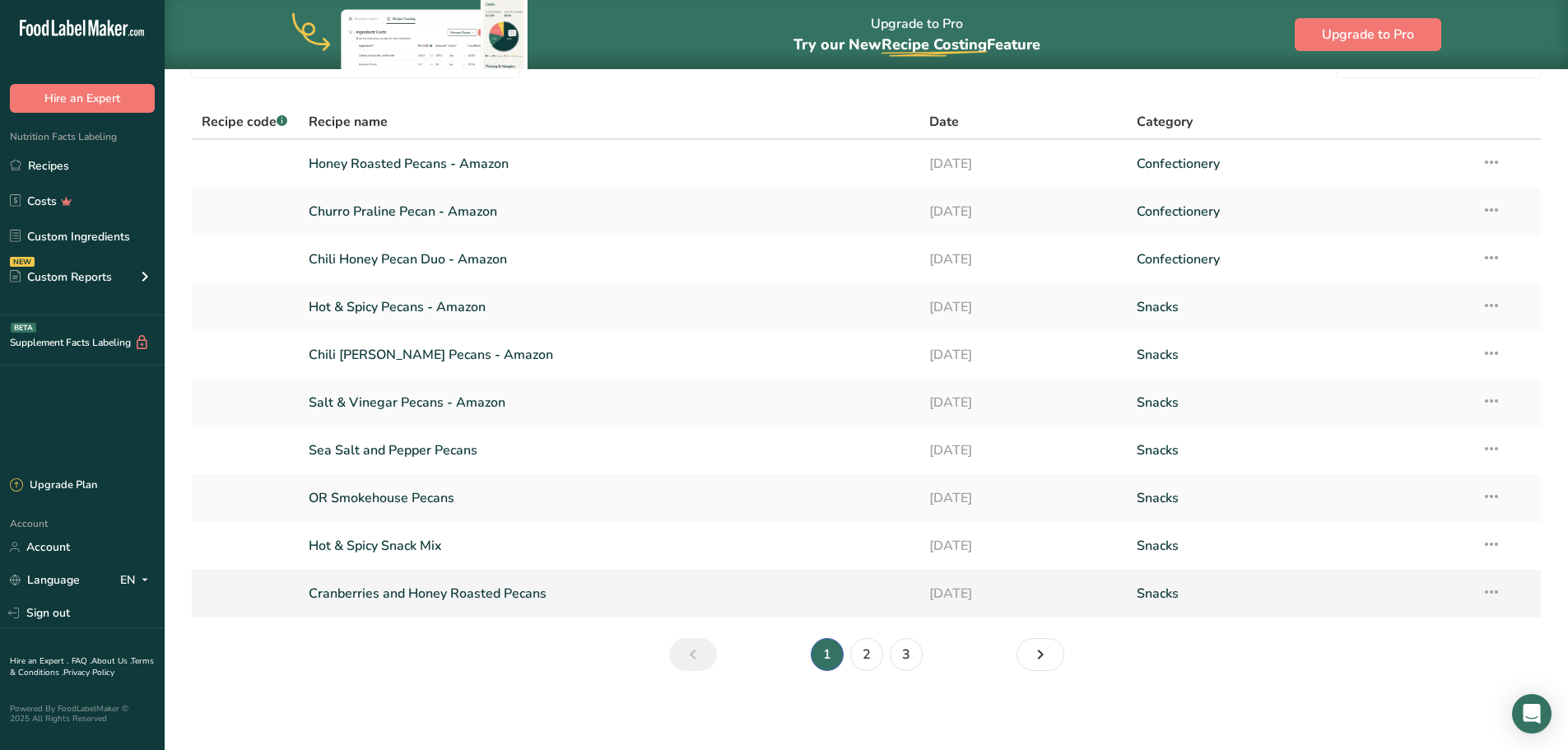
click at [440, 591] on link "Cranberries and Honey Roasted Pecans" at bounding box center [609, 594] width 602 height 35
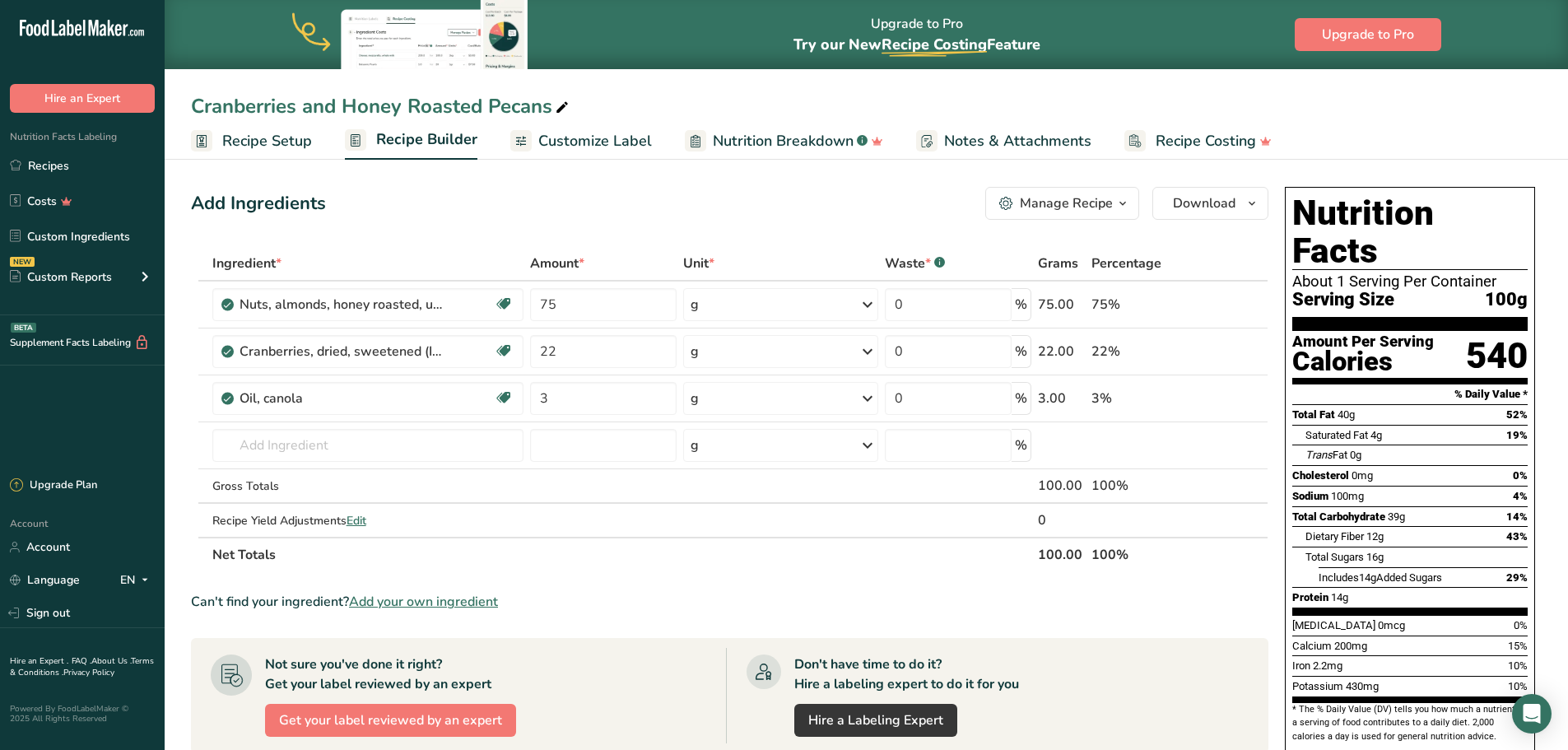
click at [254, 133] on span "Recipe Setup" at bounding box center [268, 141] width 90 height 22
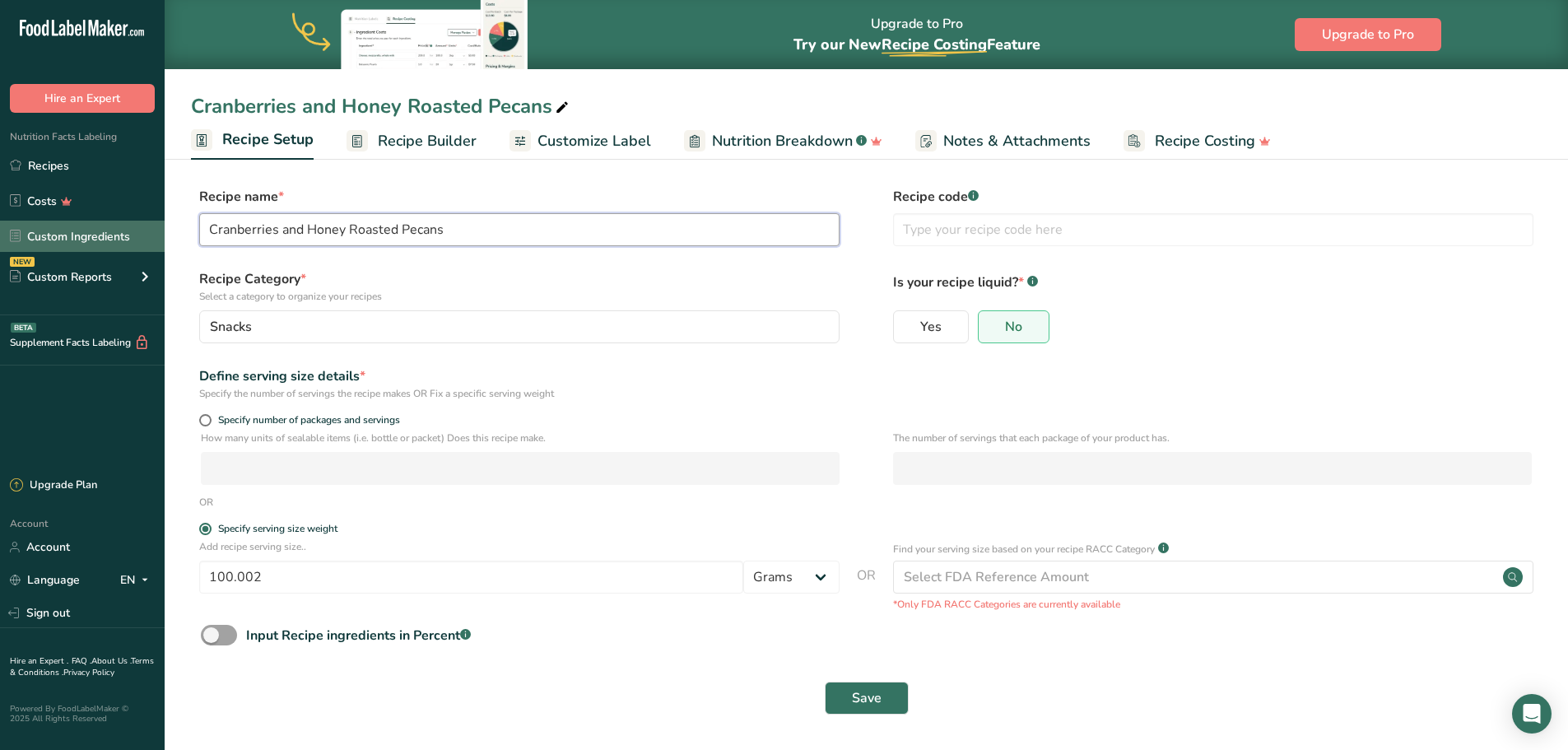
drag, startPoint x: 184, startPoint y: 234, endPoint x: 143, endPoint y: 234, distance: 41.0
click at [143, 234] on div ".a-20{fill:#fff;} Hire an Expert Nutrition Facts Labeling Recipes Costs Custom …" at bounding box center [784, 375] width 1568 height 751
type input "Honey roasted pecans and cranberry mix"
click at [348, 576] on input "100.002" at bounding box center [471, 577] width 544 height 33
type input "1"
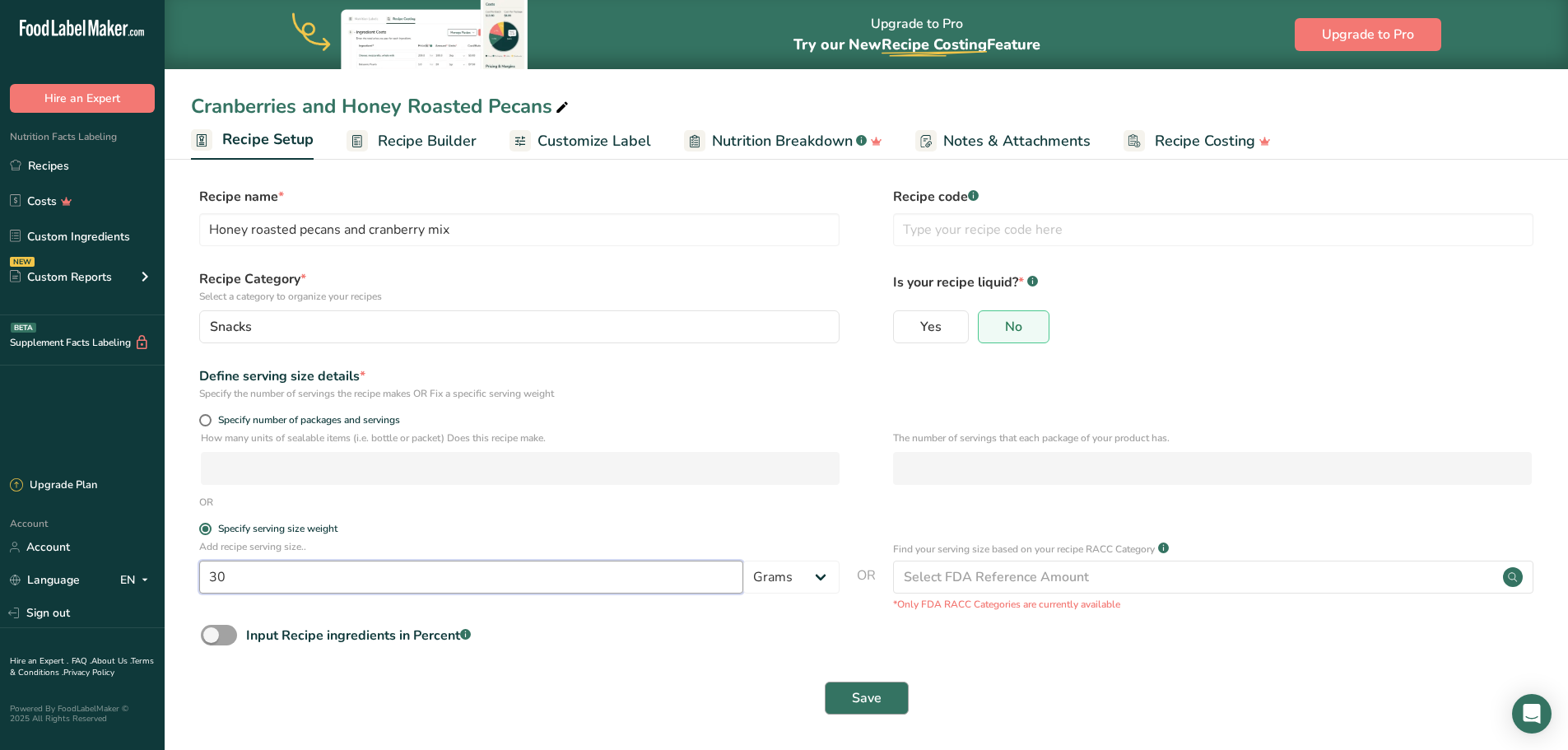
type input "30"
click at [842, 698] on button "Save" at bounding box center [866, 698] width 84 height 33
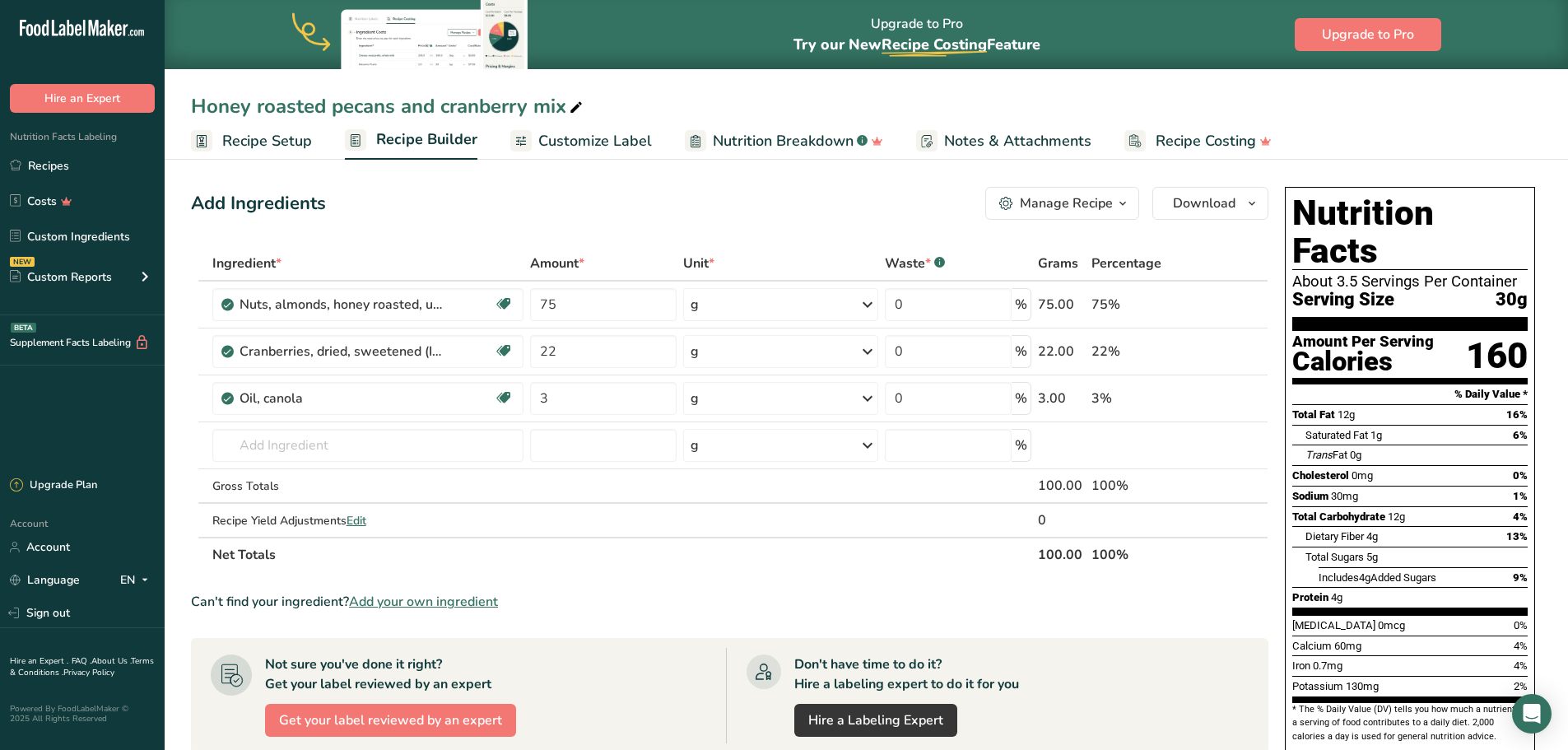
click at [244, 146] on span "Recipe Setup" at bounding box center [268, 141] width 90 height 22
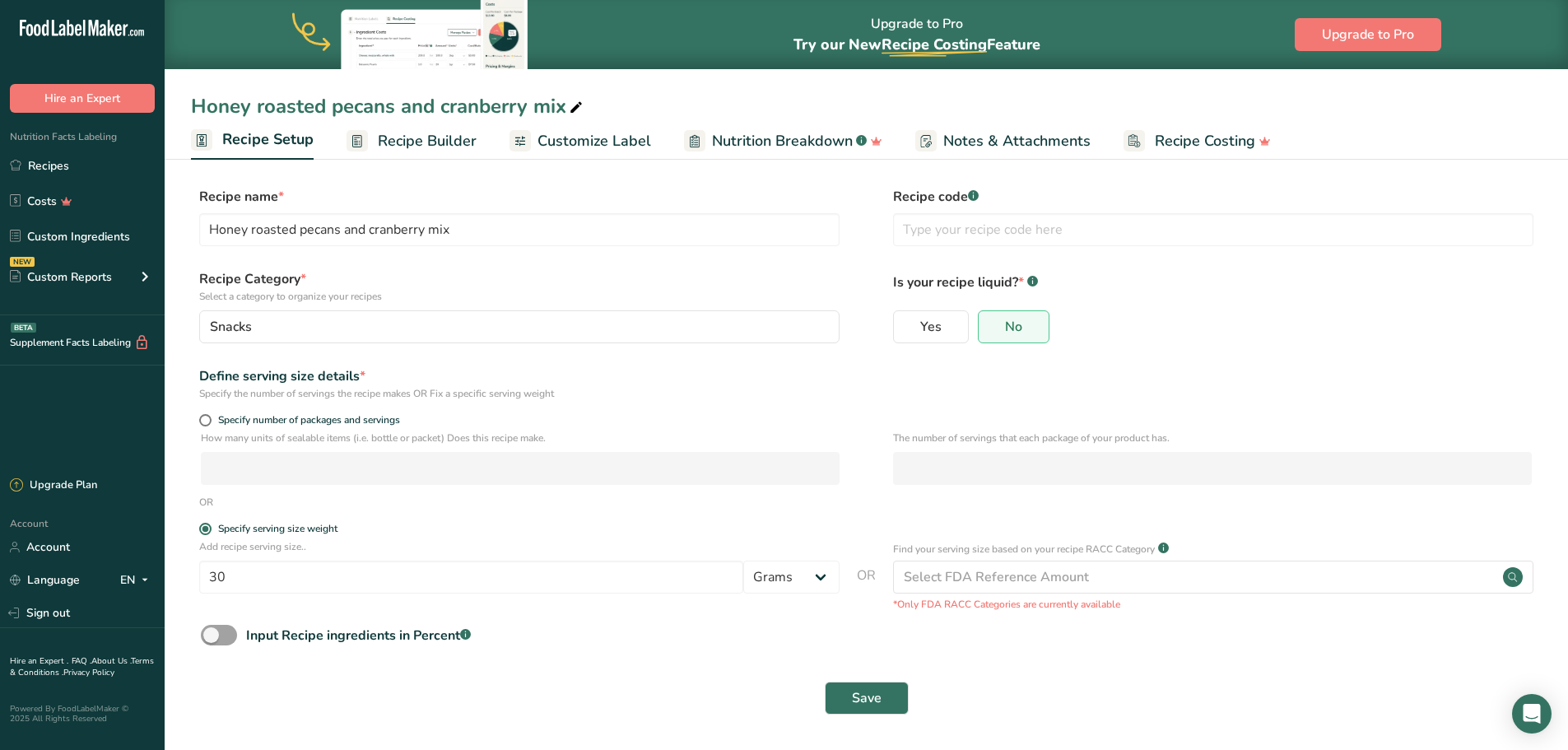
click at [549, 107] on div "Honey roasted pecans and cranberry mix" at bounding box center [388, 106] width 395 height 29
type input "Honey roasted pecans and cranberry mix - Amazon"
click at [871, 703] on span "Save" at bounding box center [867, 698] width 29 height 19
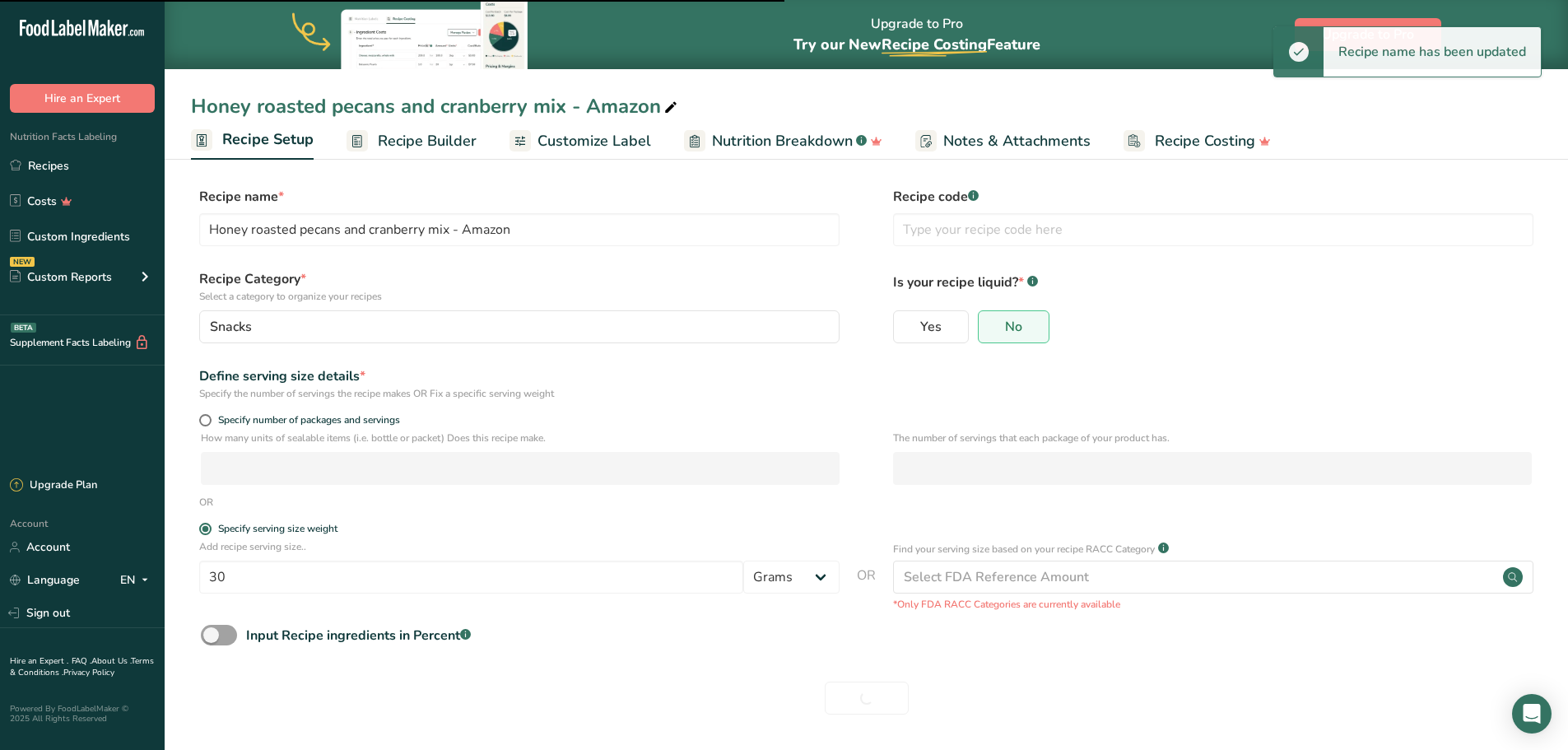
type input "Honey roasted pecans and cranberry mix"
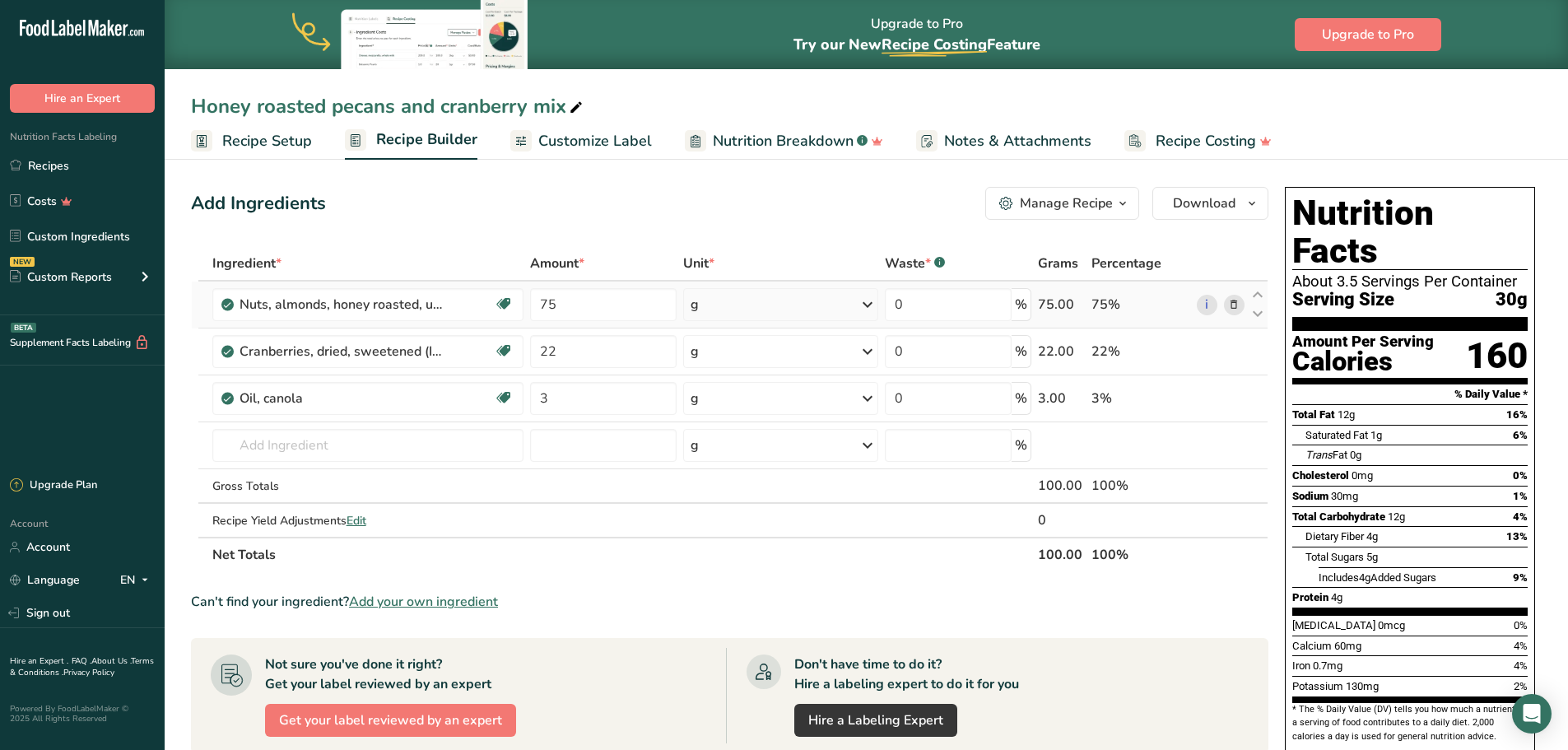
click at [1235, 301] on icon at bounding box center [1234, 305] width 12 height 17
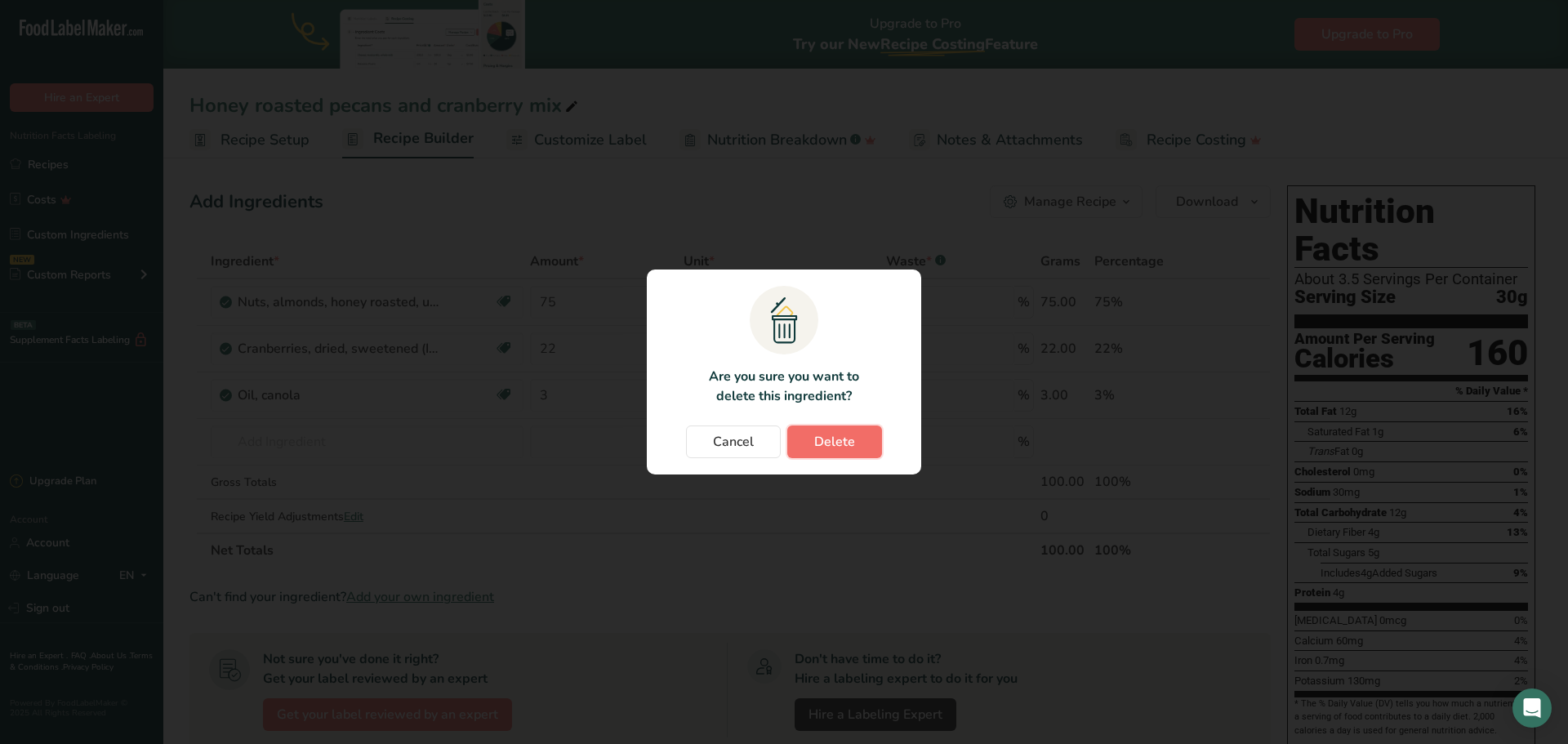
click at [851, 449] on span "Delete" at bounding box center [834, 441] width 41 height 19
type input "22"
type input "3"
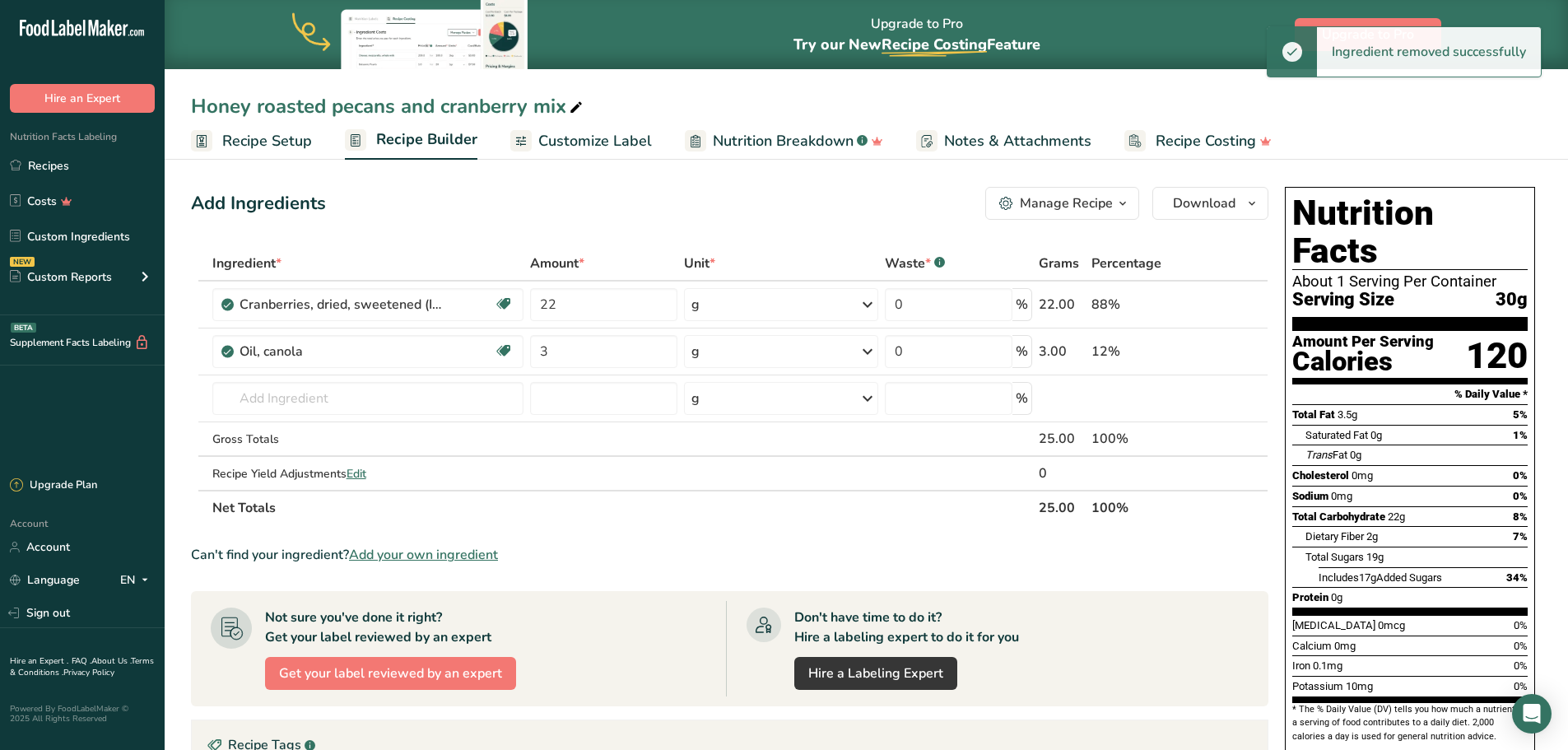
click at [1234, 352] on icon at bounding box center [1234, 352] width 12 height 17
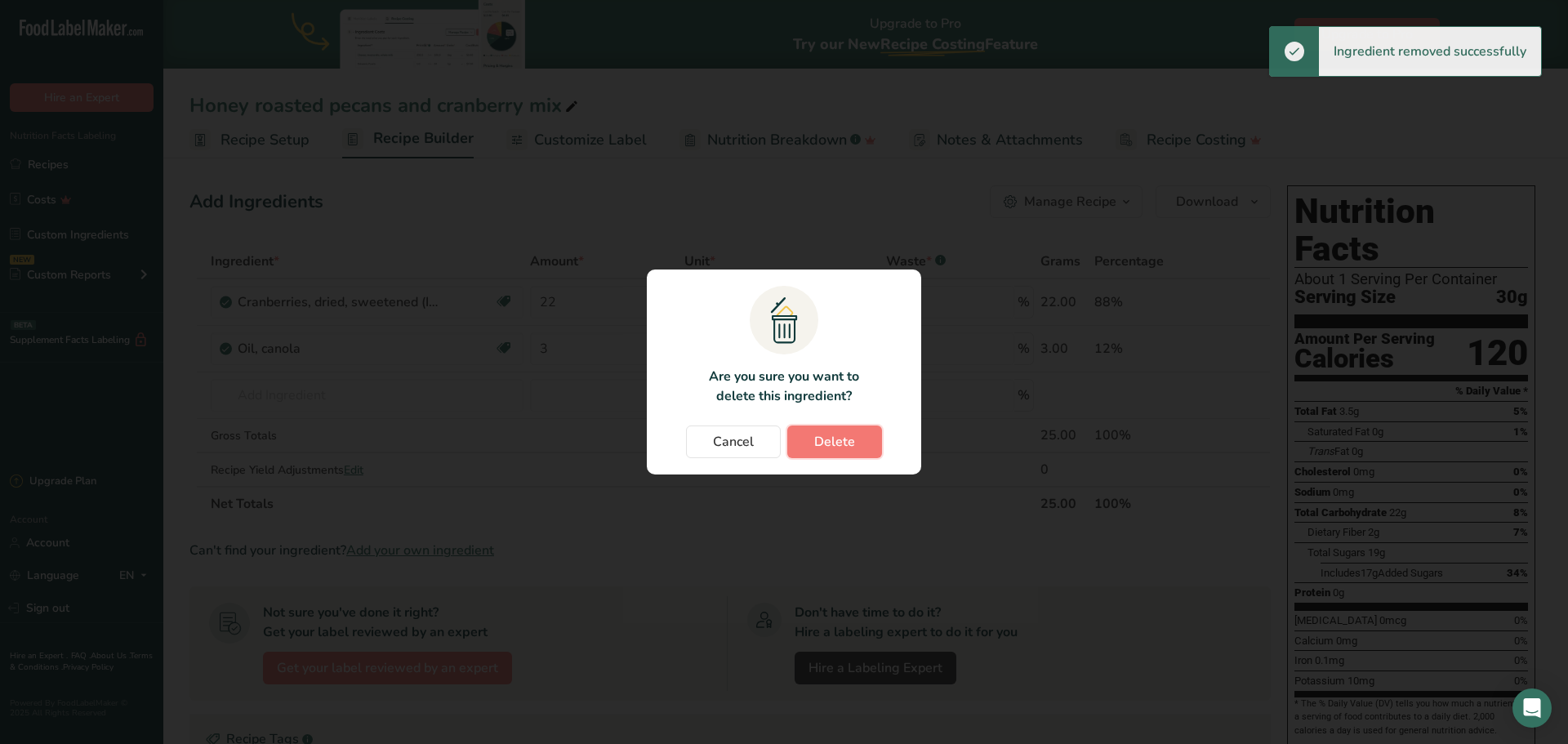
click at [870, 442] on button "Delete" at bounding box center [834, 442] width 95 height 33
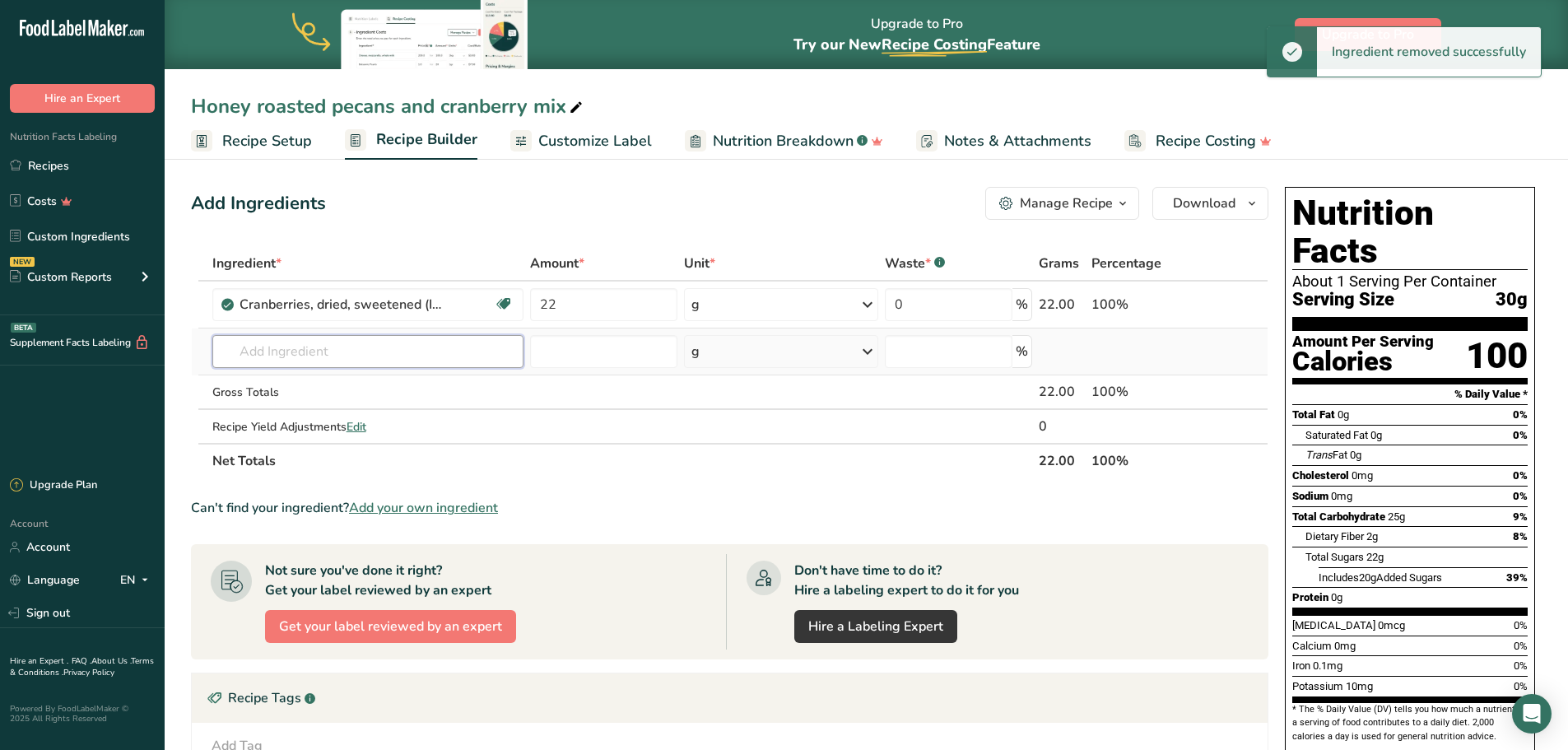
click at [307, 355] on input "text" at bounding box center [368, 352] width 312 height 33
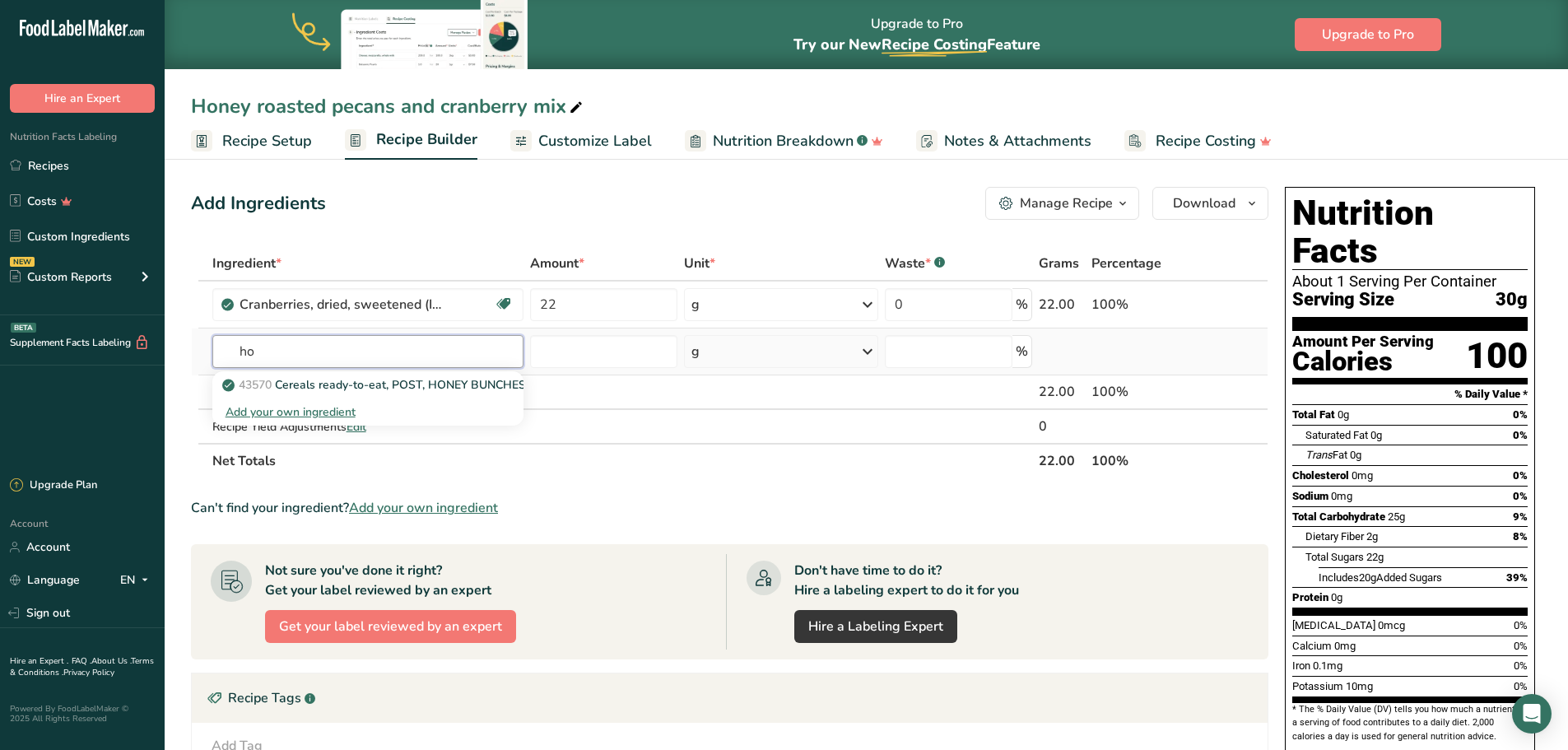
type input "h"
click at [854, 476] on th "Net Totals" at bounding box center [622, 460] width 826 height 35
click at [323, 355] on input "text" at bounding box center [368, 352] width 312 height 33
type input "honey Roasted Peca"
click at [303, 414] on div "Add your own ingredient" at bounding box center [368, 411] width 285 height 17
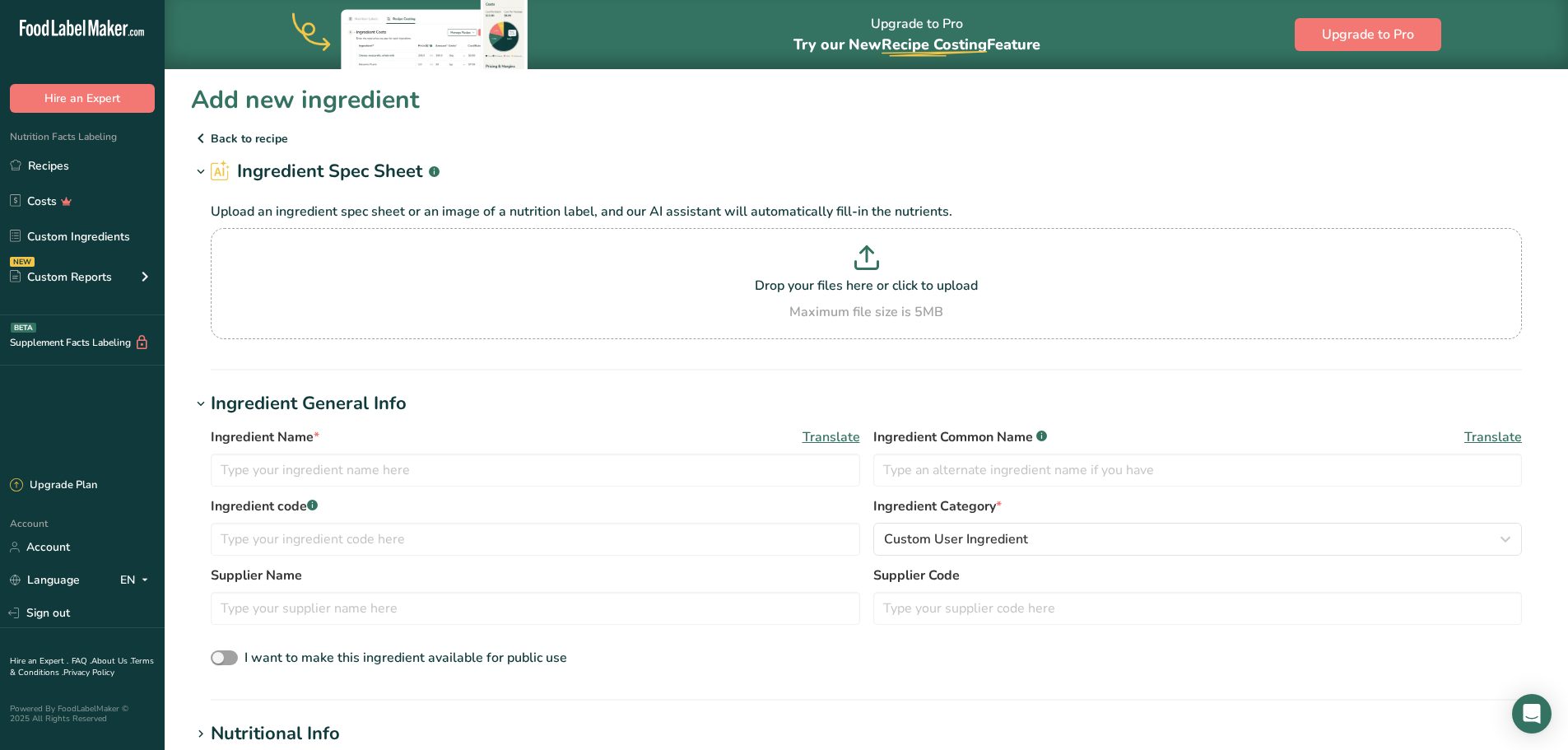
click at [238, 138] on p "Back to recipe" at bounding box center [867, 138] width 1351 height 19
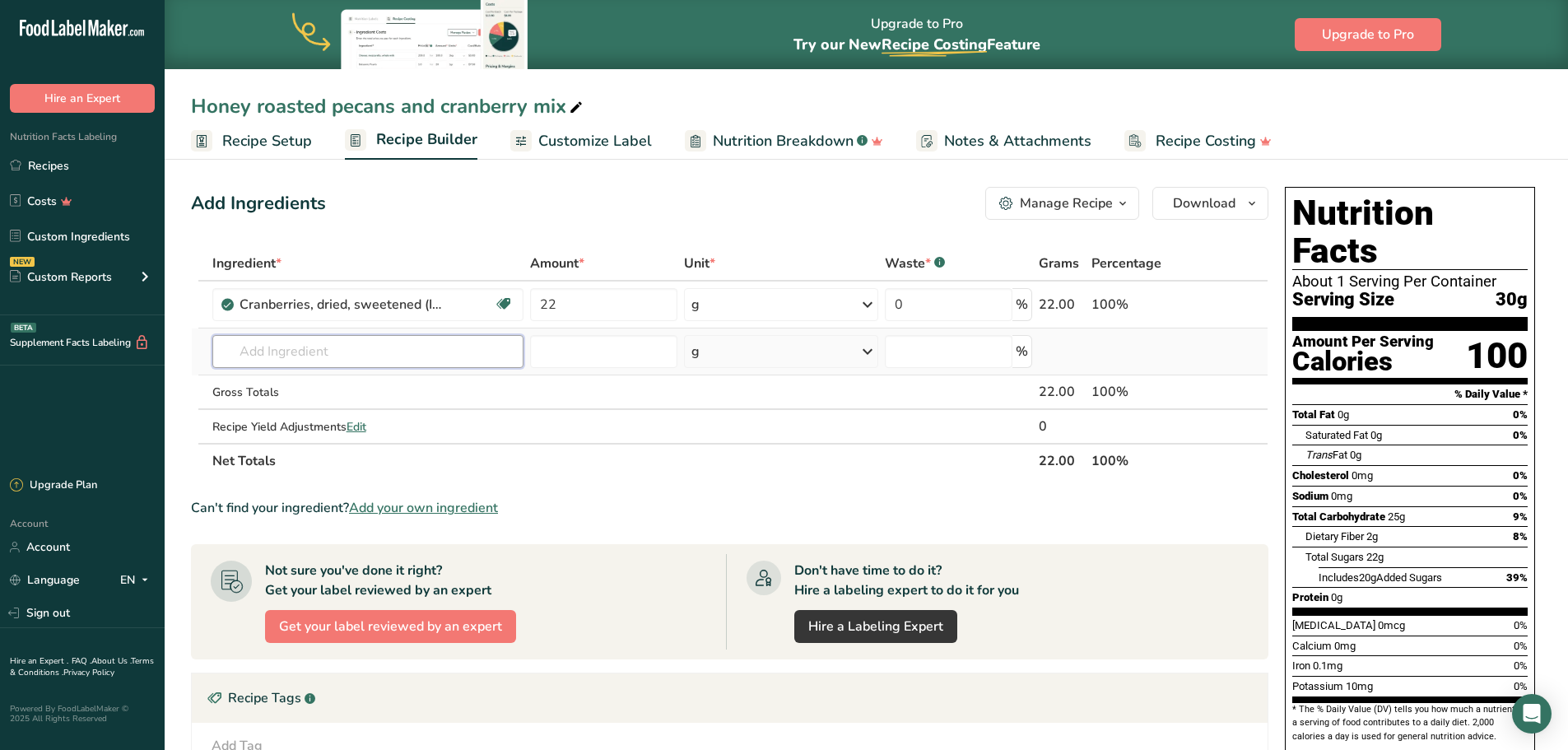
click at [317, 349] on input "text" at bounding box center [368, 352] width 312 height 33
click at [574, 356] on input "number" at bounding box center [603, 352] width 146 height 33
click at [343, 344] on input "text" at bounding box center [368, 352] width 312 height 33
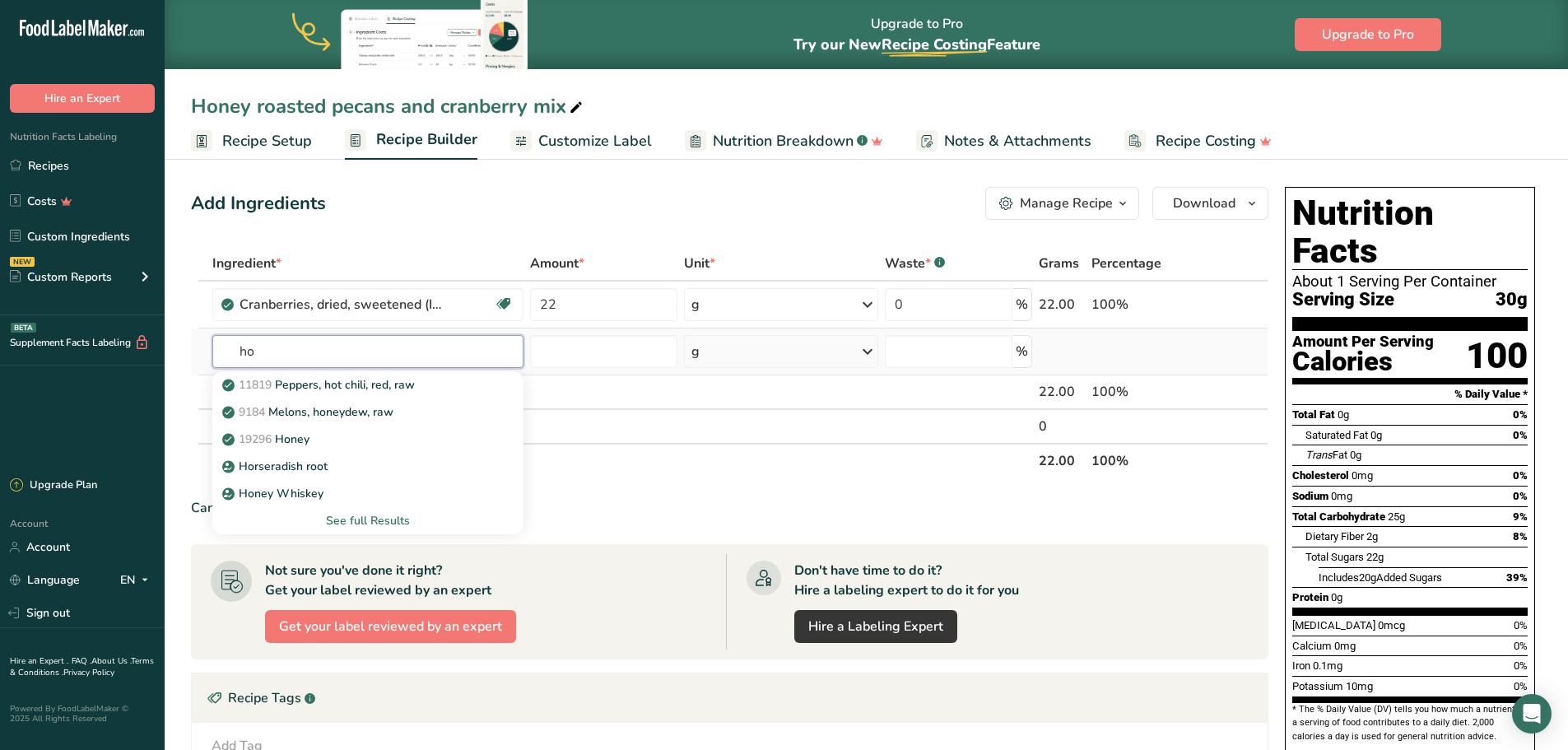
type input "ho"
click at [398, 521] on div "See full Results" at bounding box center [368, 520] width 285 height 17
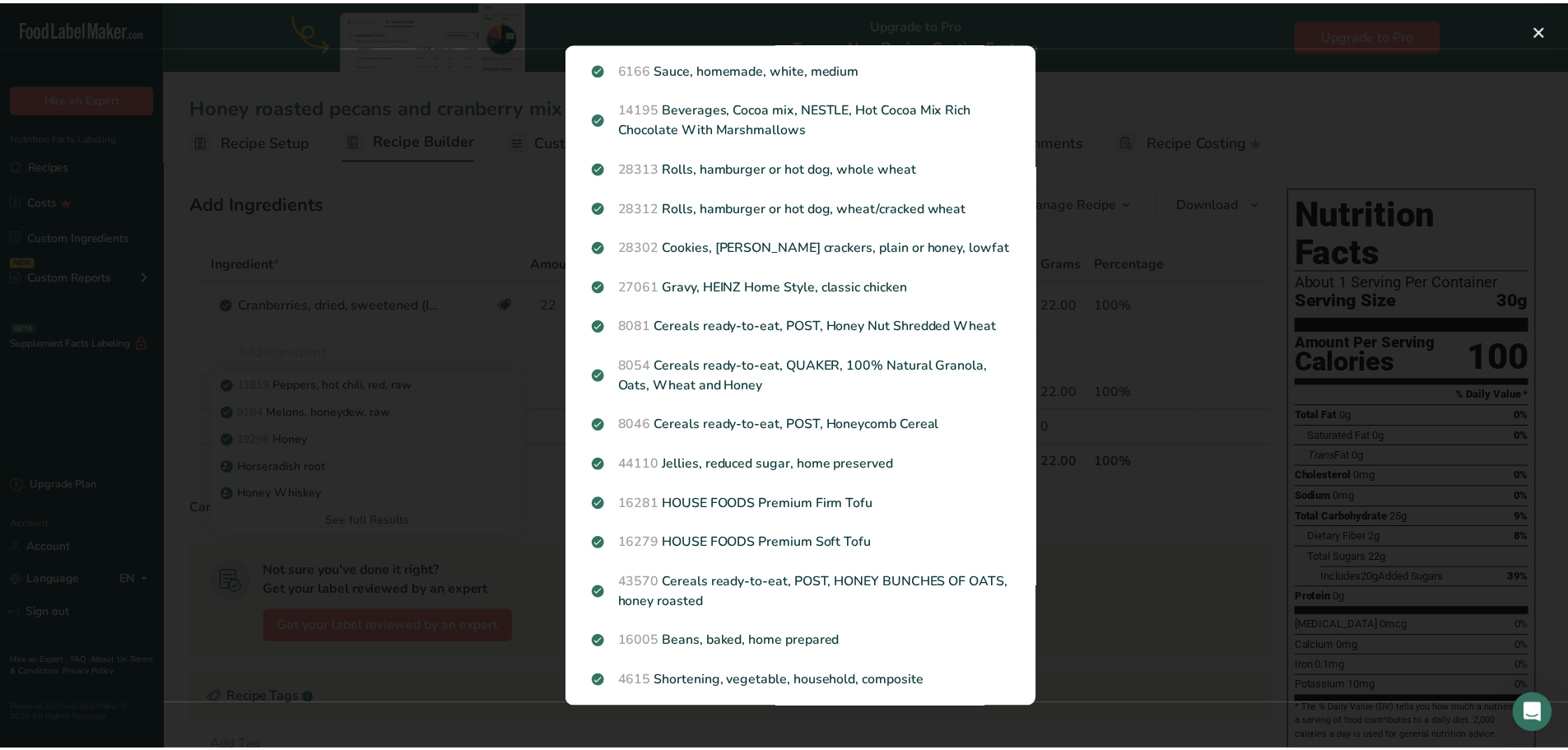
scroll to position [1634, 0]
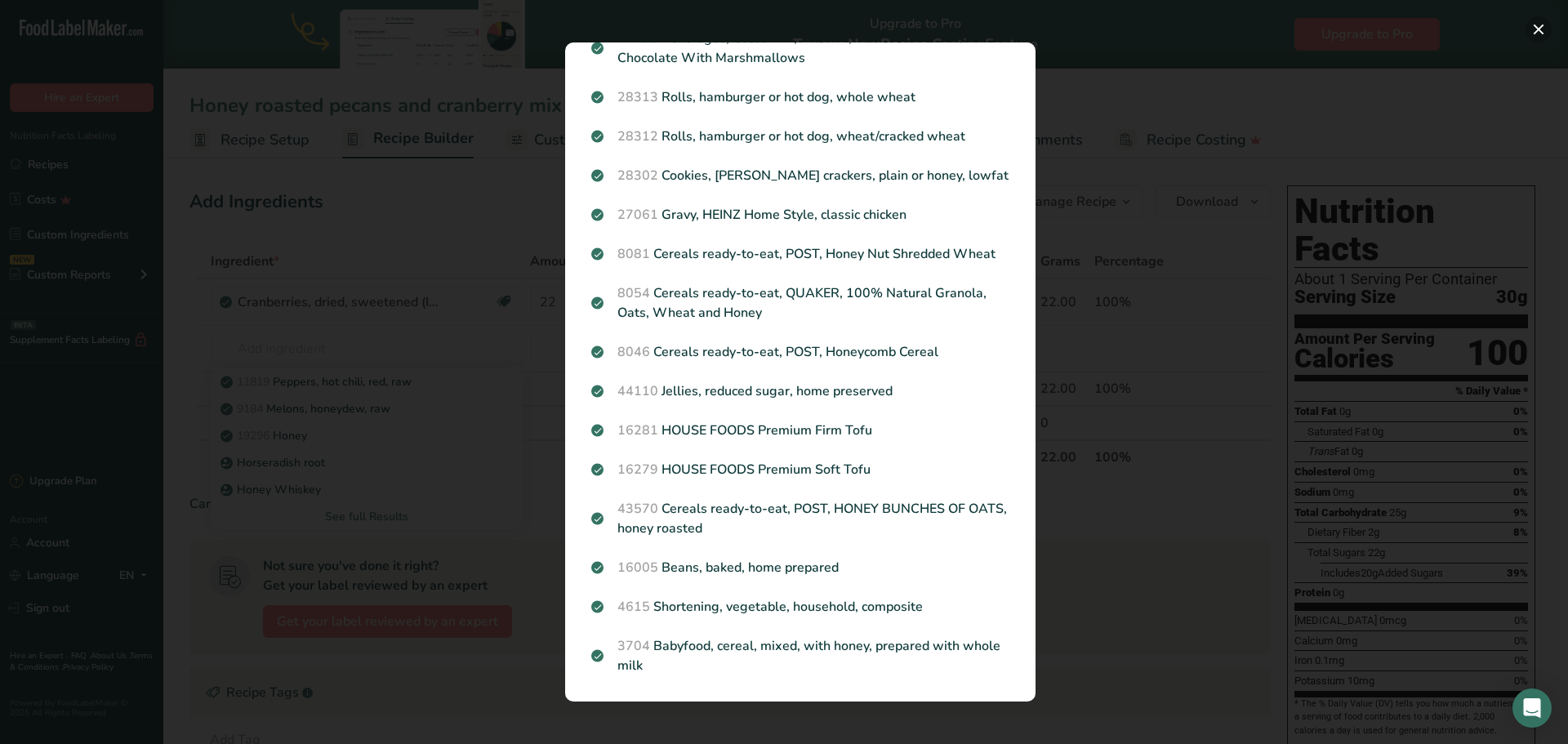
click at [1536, 32] on button "Search results modal" at bounding box center [1538, 29] width 26 height 26
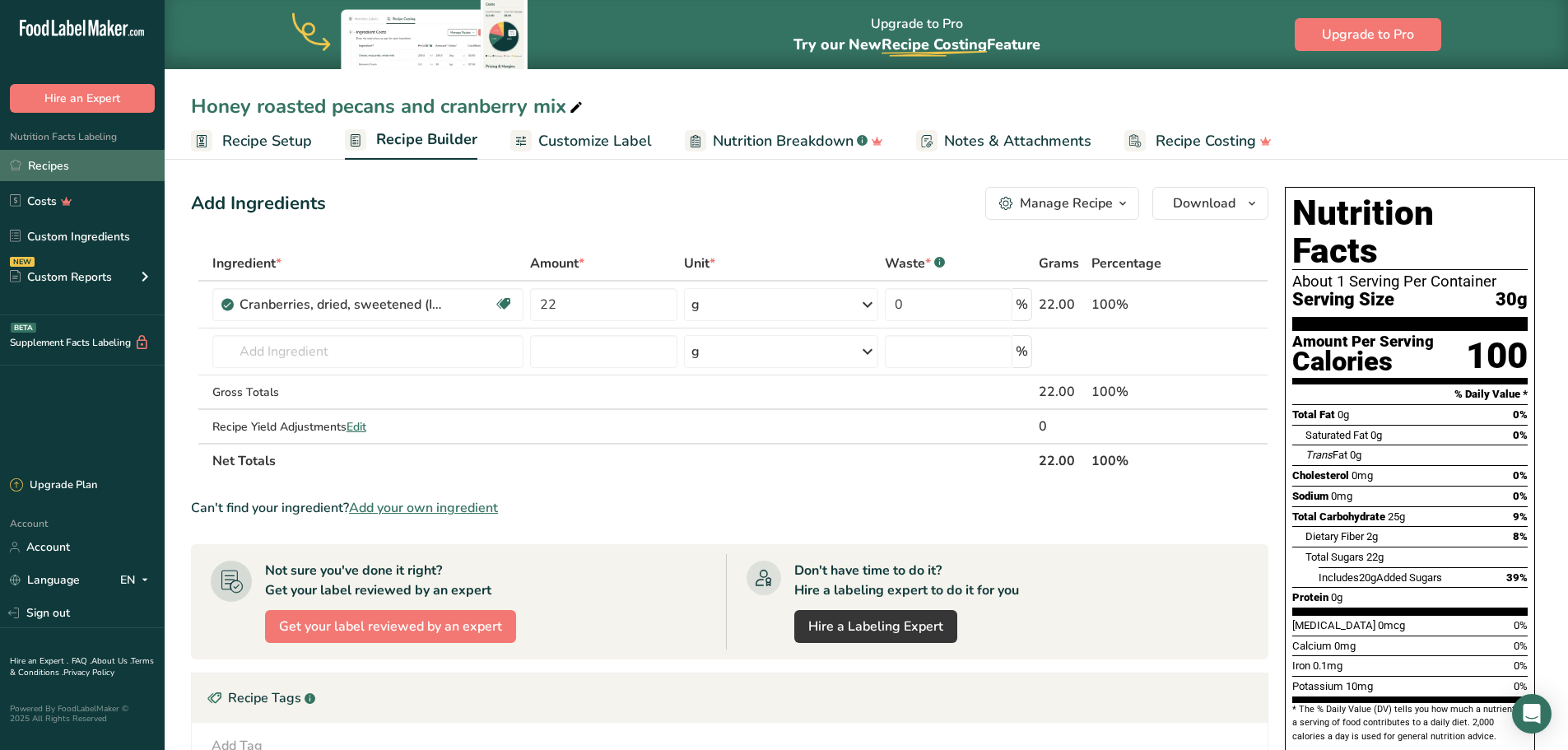
click at [81, 170] on link "Recipes" at bounding box center [82, 166] width 165 height 31
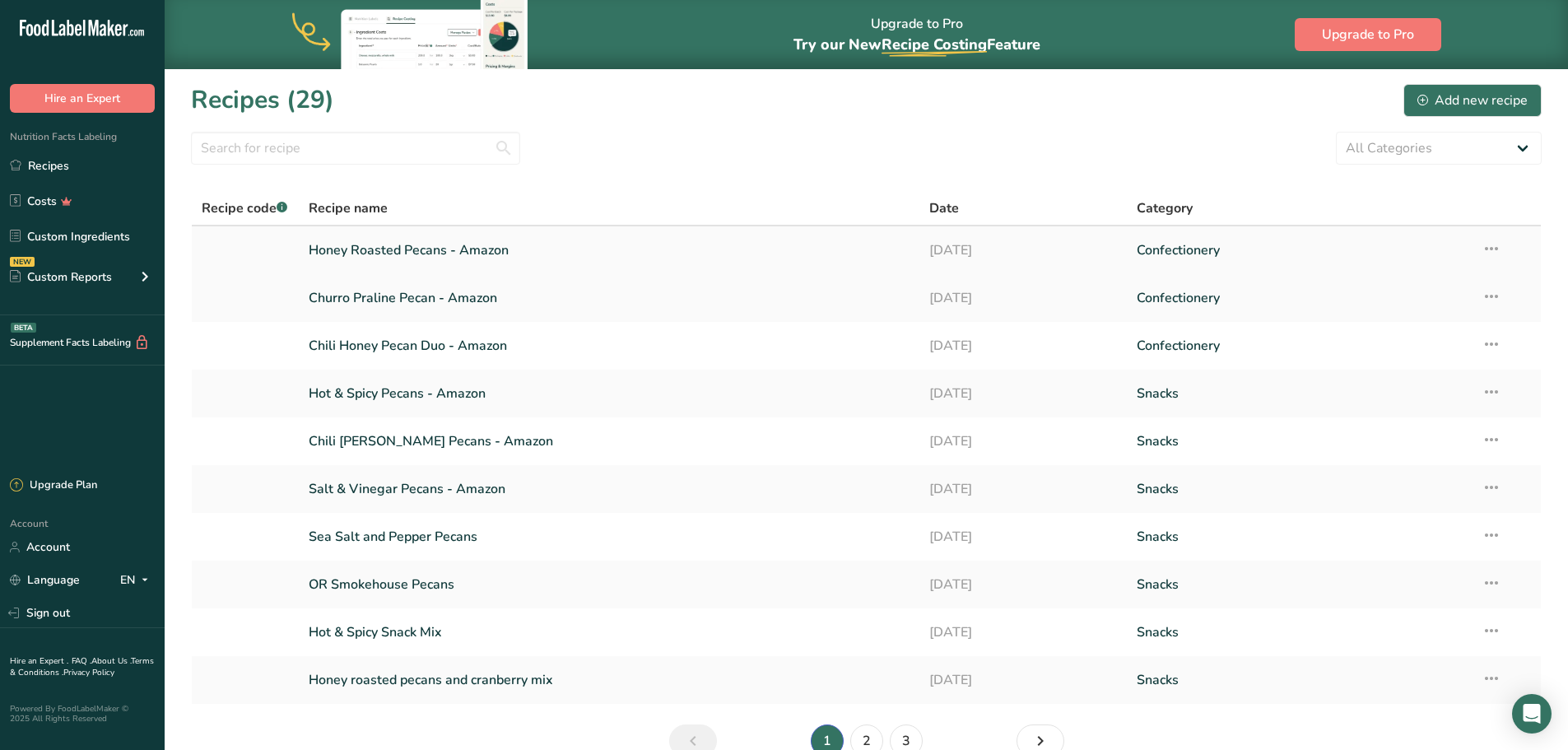
click at [1490, 255] on icon at bounding box center [1491, 248] width 19 height 29
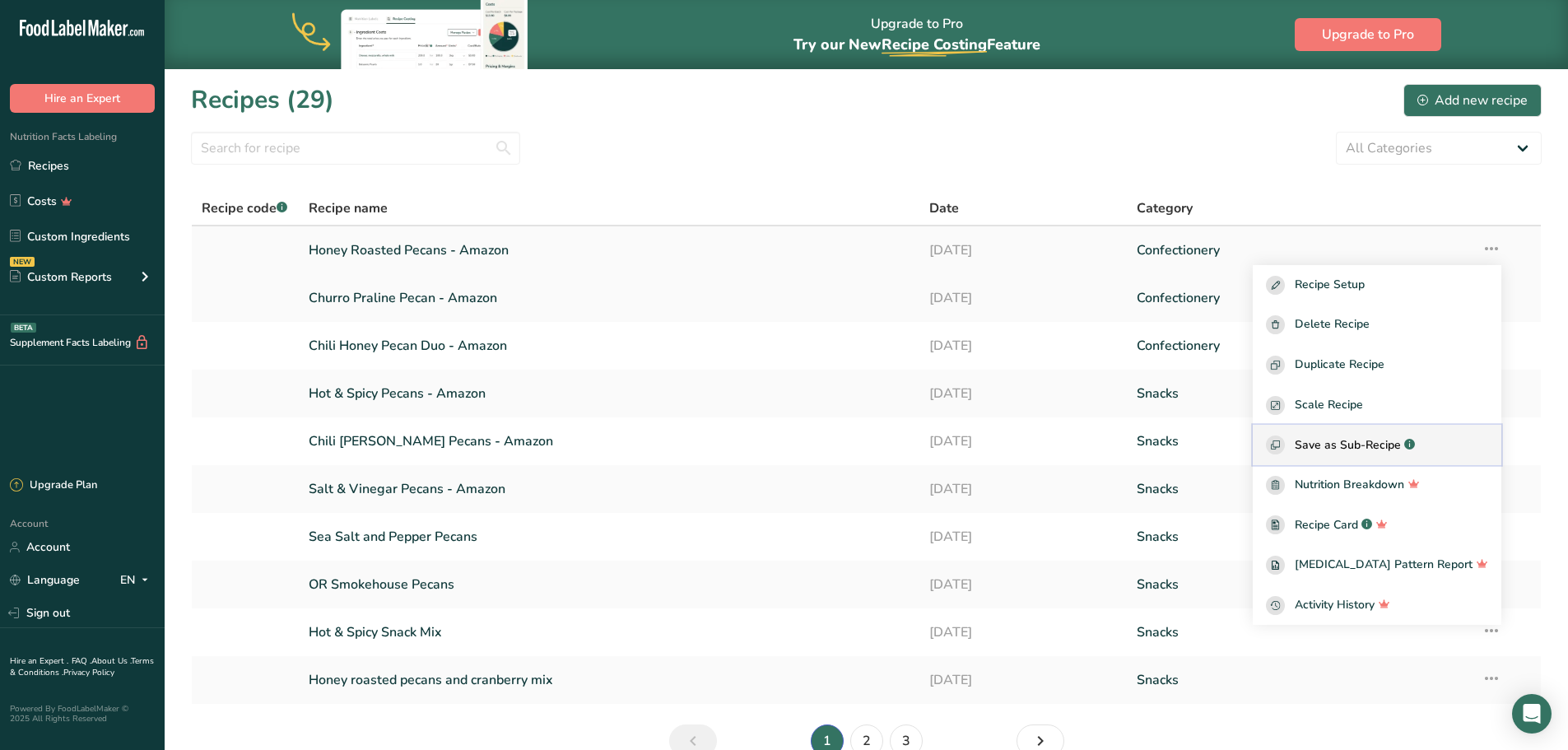
click at [1378, 441] on span "Save as Sub-Recipe" at bounding box center [1347, 444] width 106 height 17
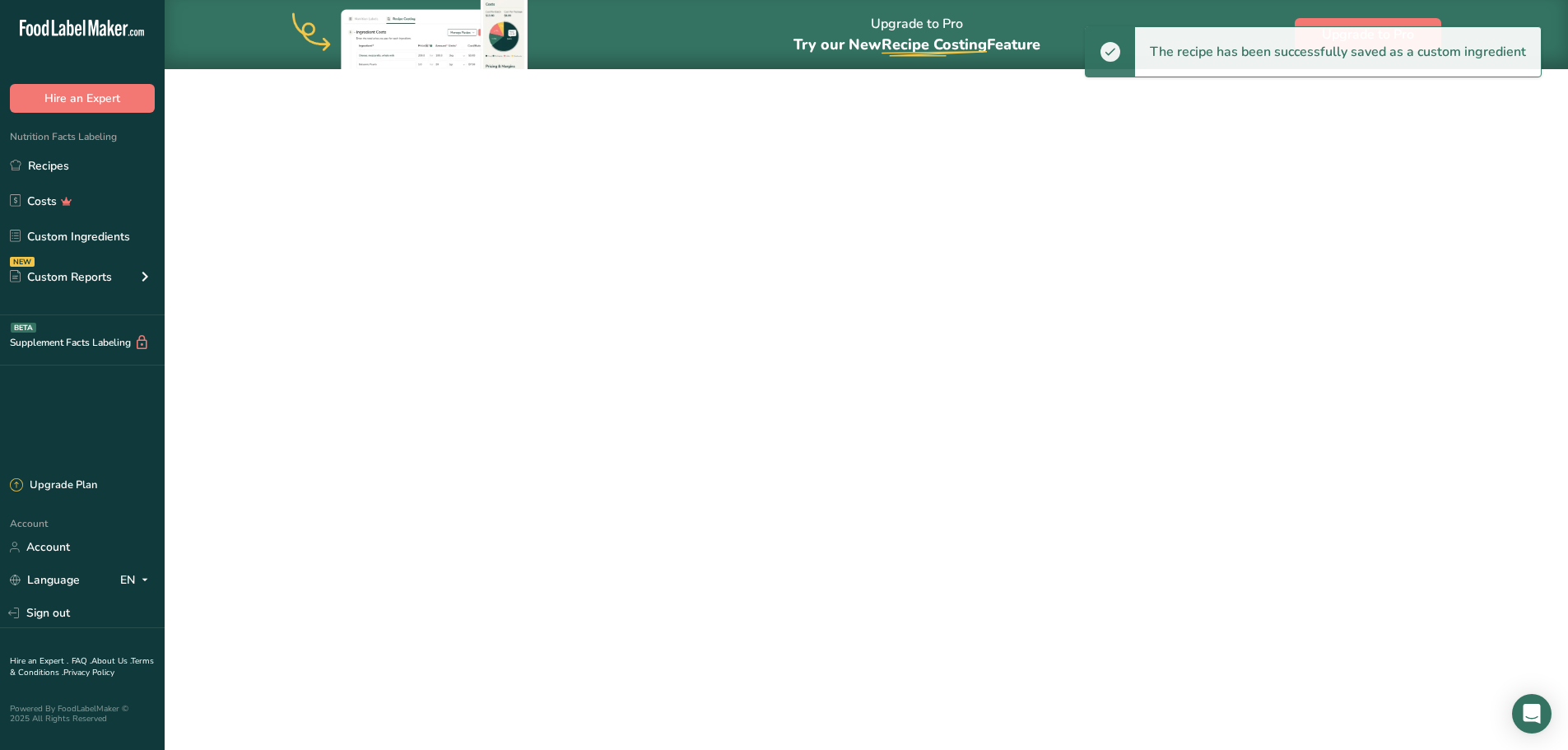
select select "30"
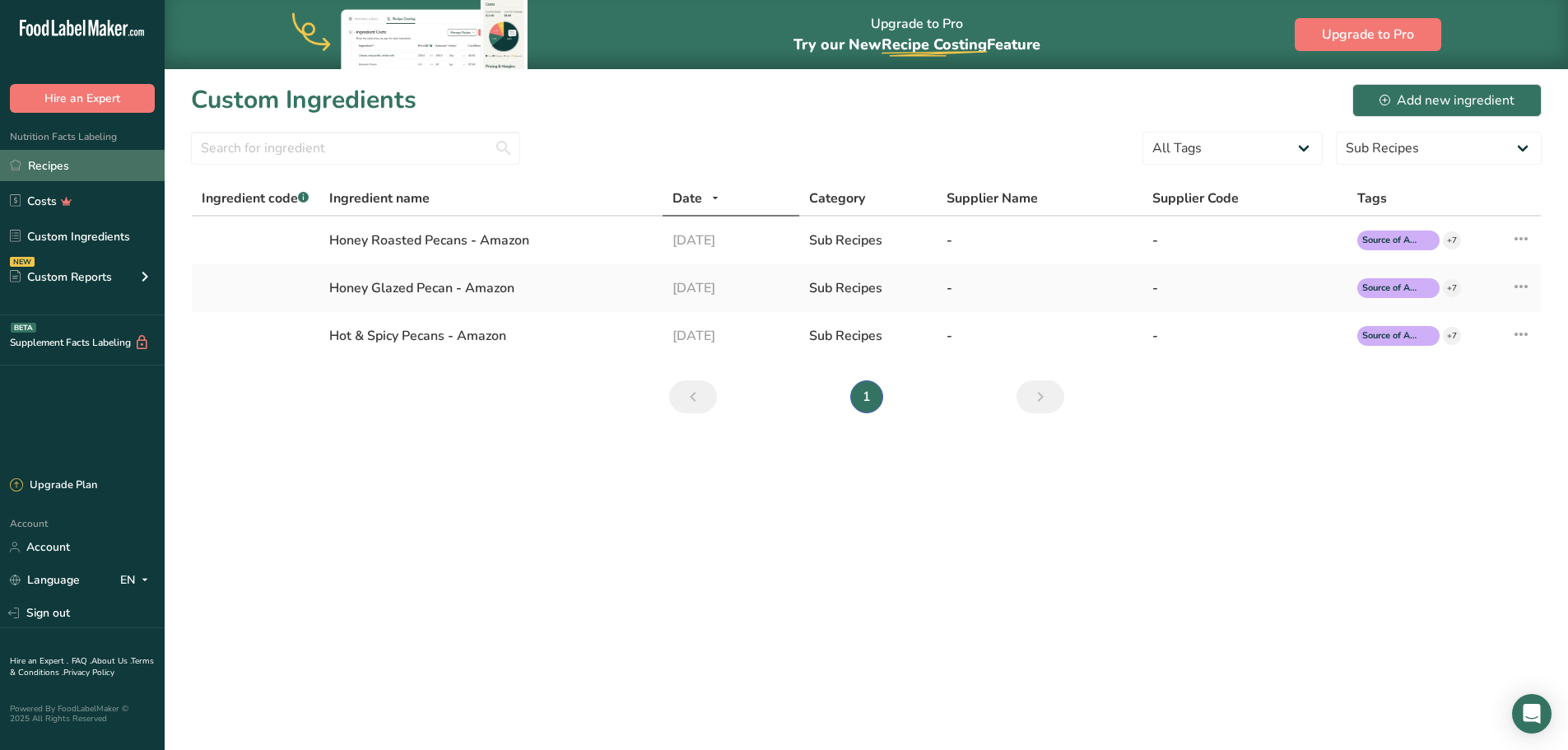
click at [40, 167] on link "Recipes" at bounding box center [82, 166] width 165 height 31
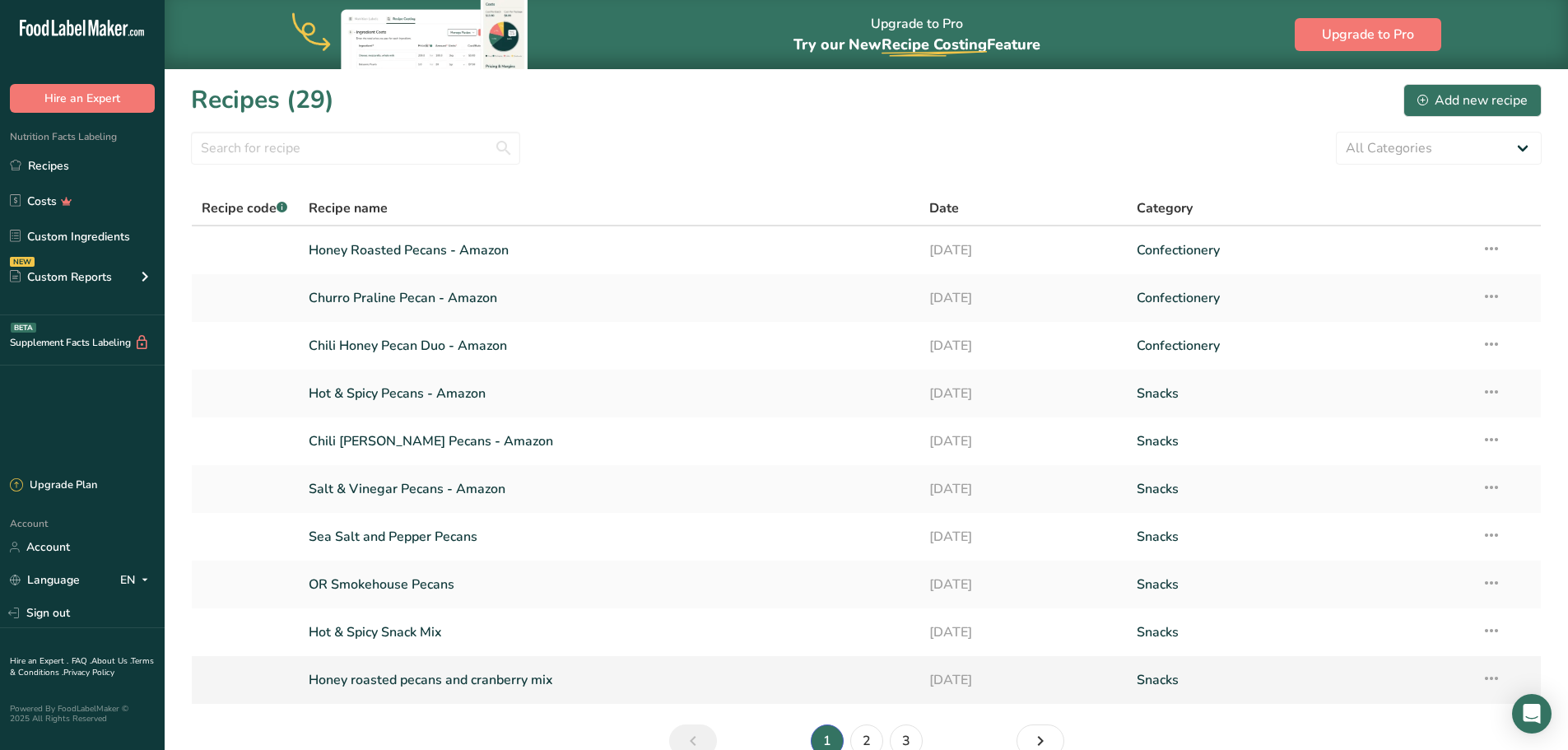
click at [432, 675] on link "Honey roasted pecans and cranberry mix" at bounding box center [609, 680] width 602 height 35
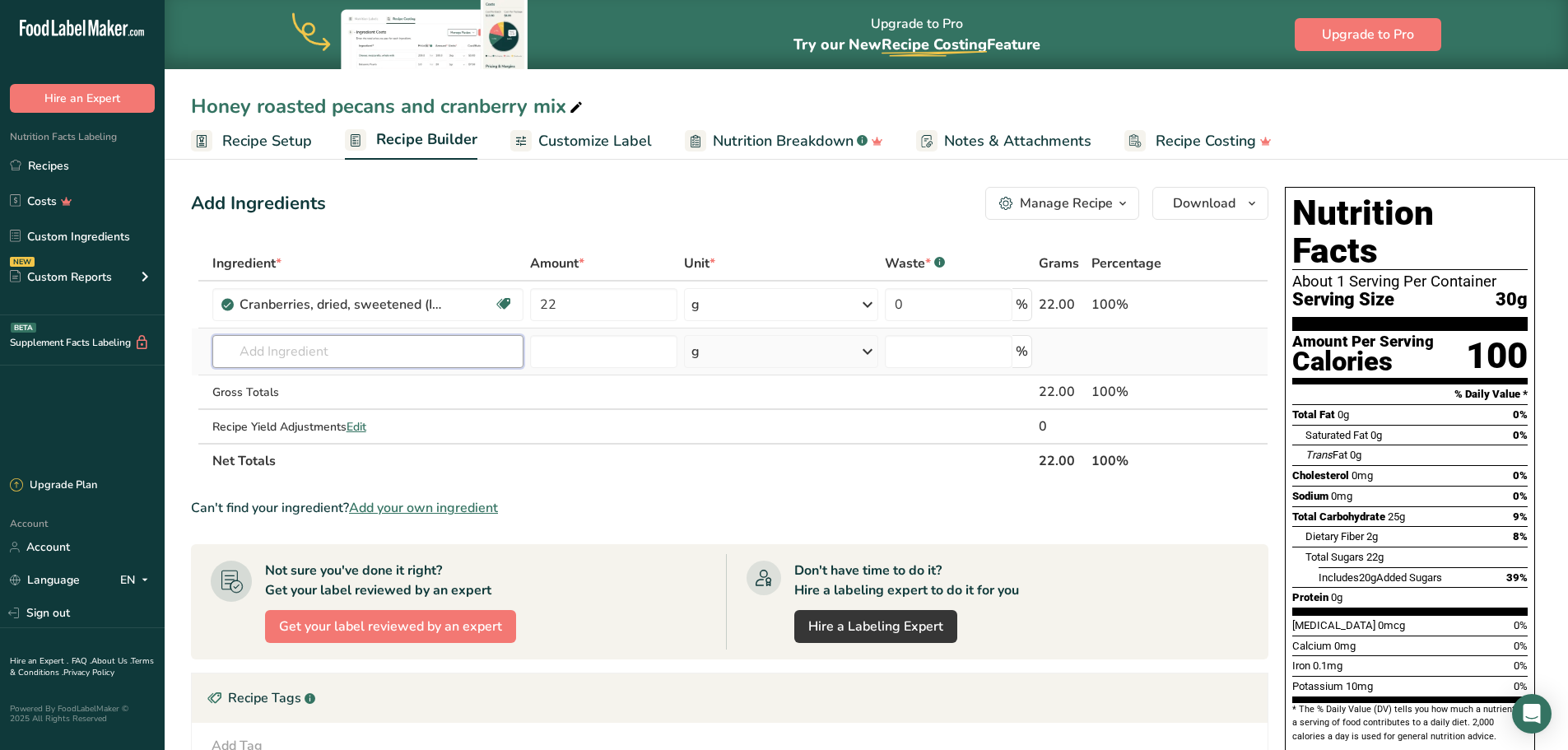
click at [273, 357] on input "text" at bounding box center [368, 352] width 312 height 33
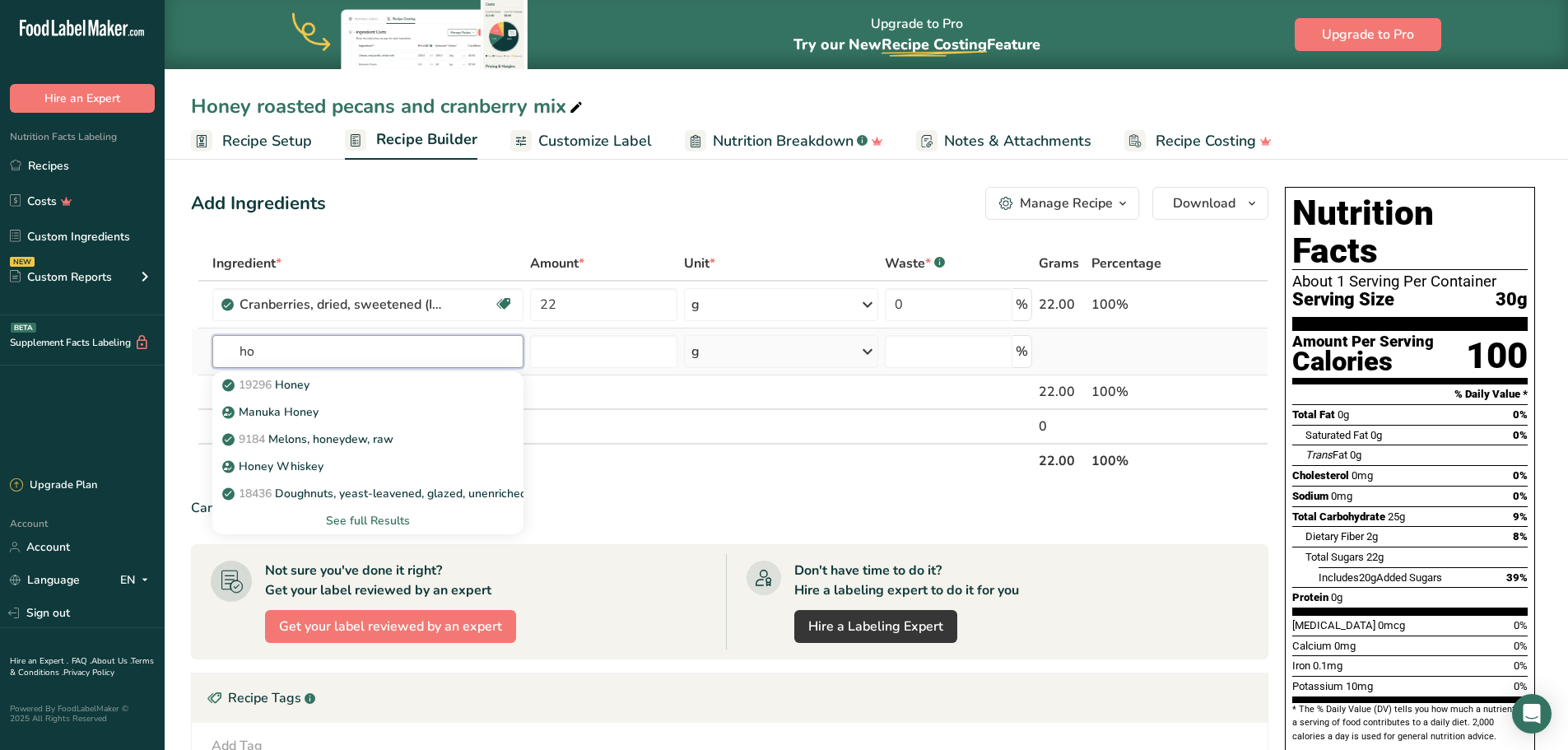
type input "h"
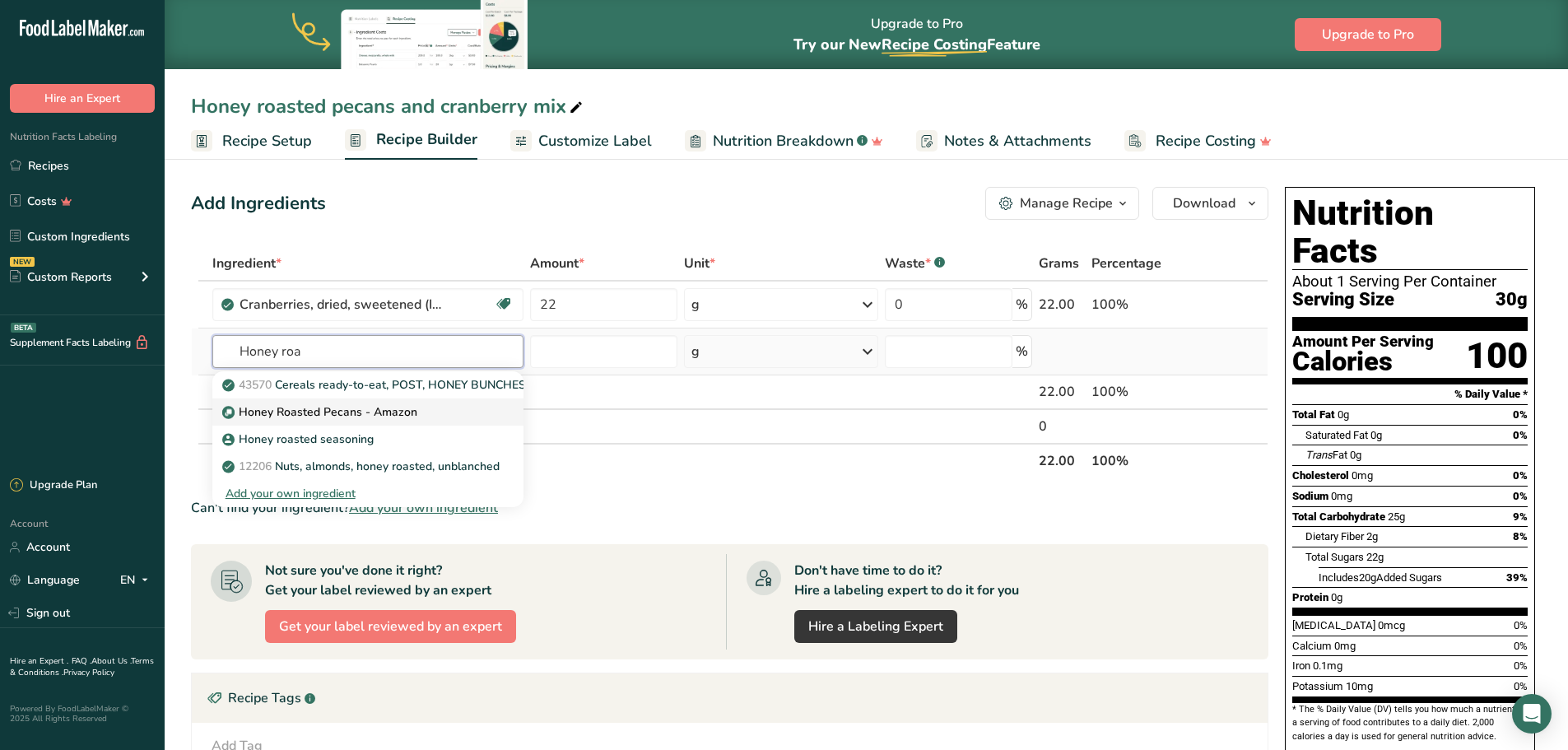
type input "Honey roa"
click at [308, 415] on p "Honey Roasted Pecans - Amazon" at bounding box center [321, 411] width 191 height 17
type input "Honey Roasted Pecans - Amazon"
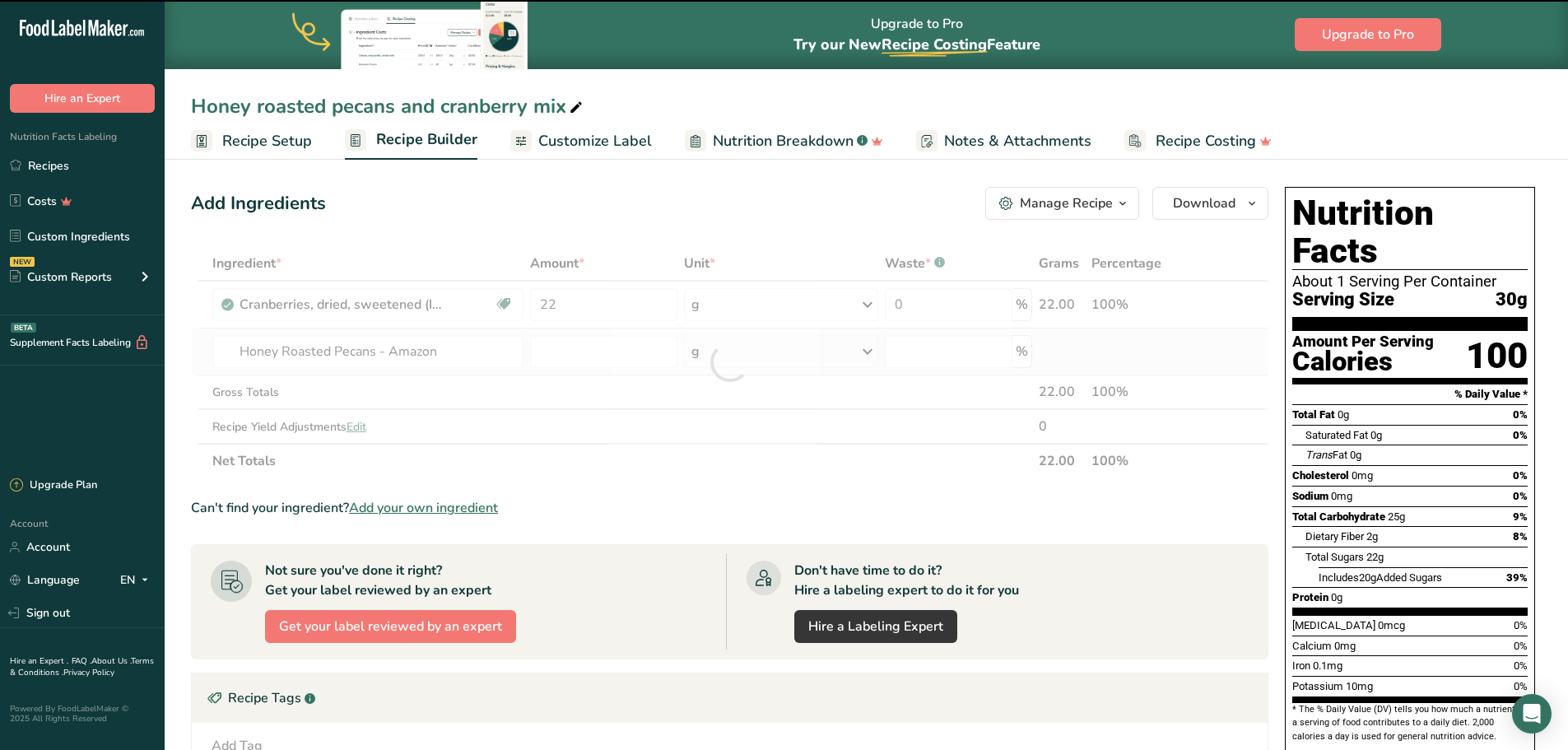
type input "0"
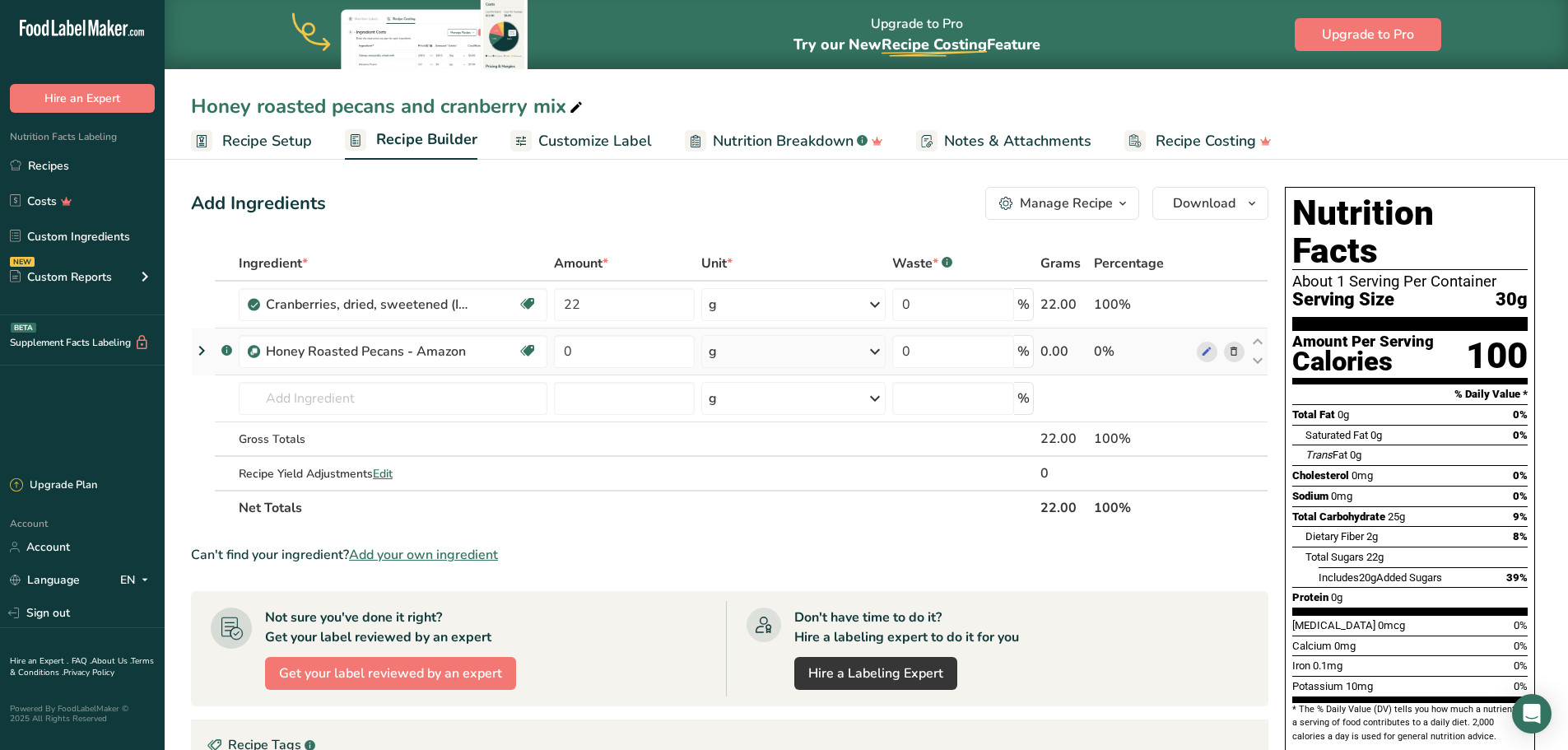
click at [257, 140] on span "Recipe Setup" at bounding box center [268, 141] width 90 height 22
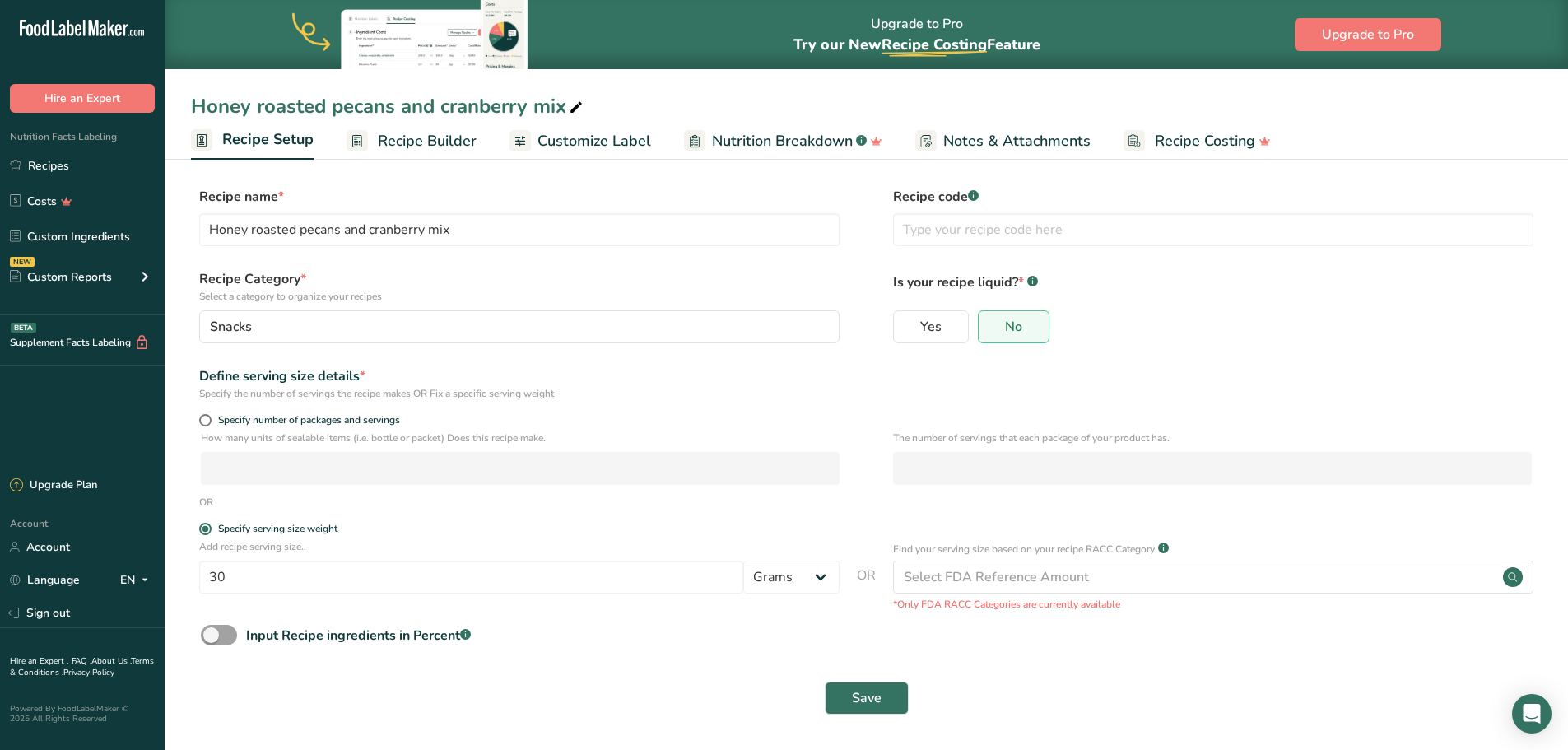
click at [389, 144] on span "Recipe Builder" at bounding box center [427, 141] width 98 height 22
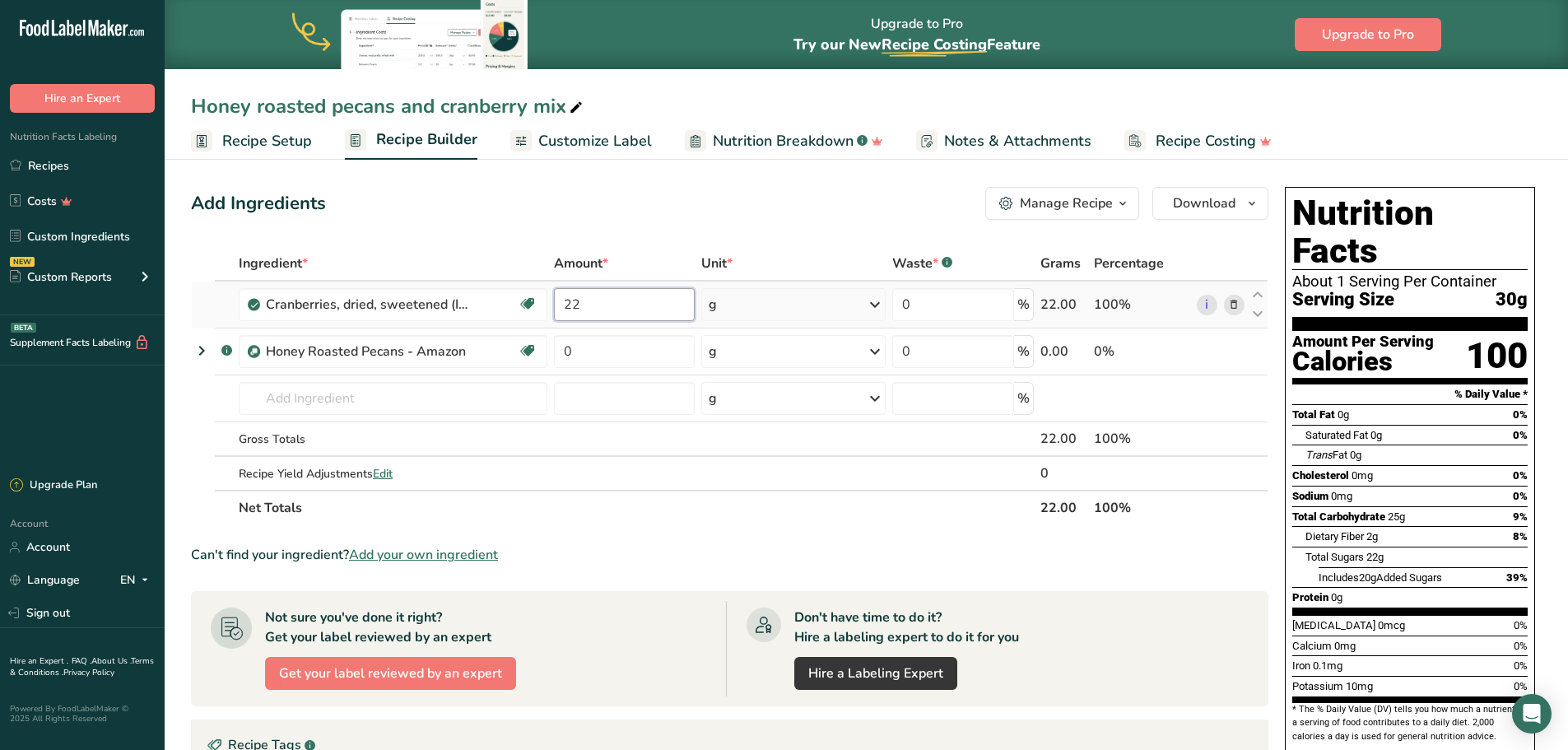
click at [615, 302] on input "22" at bounding box center [624, 305] width 141 height 33
type input "272"
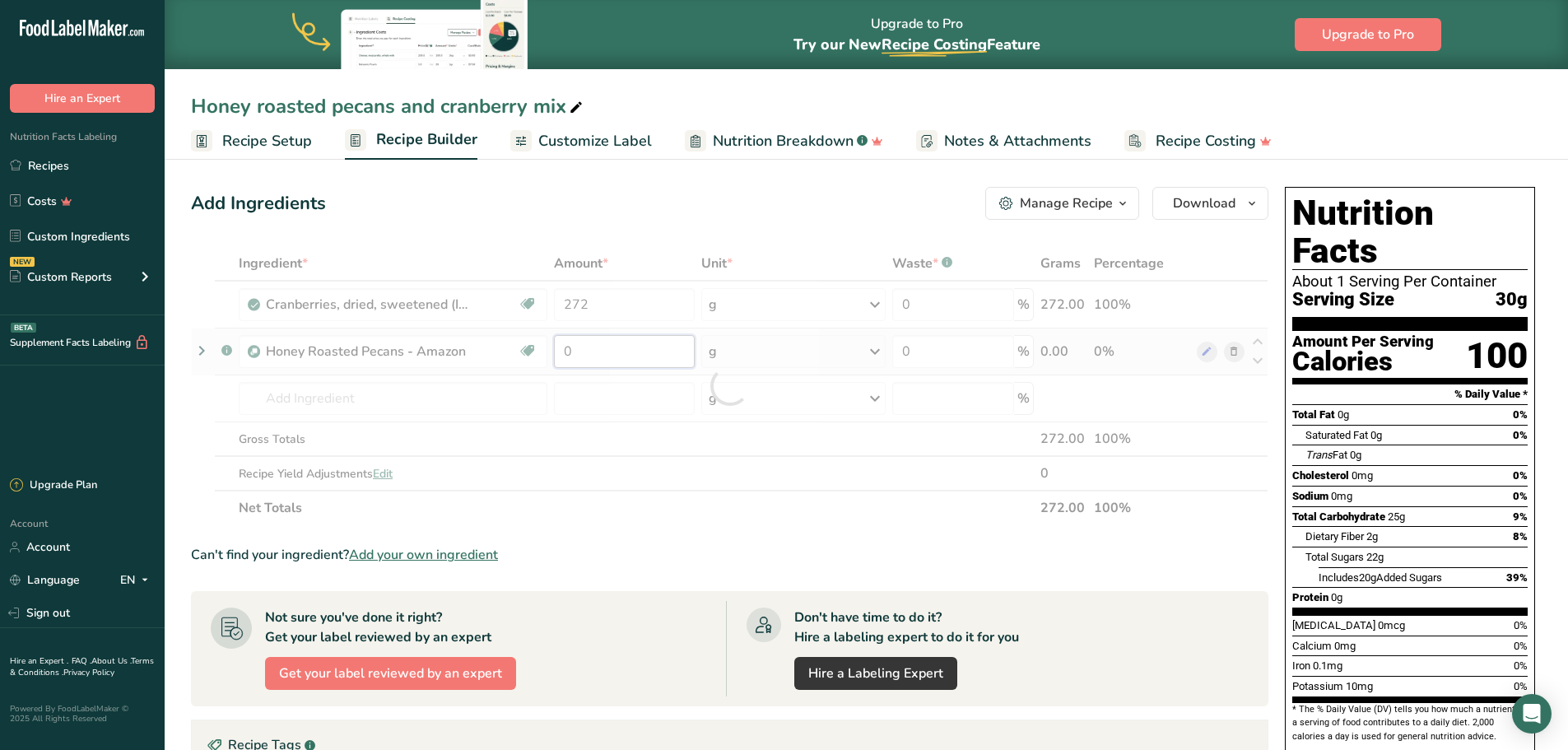
click at [630, 342] on div "Ingredient * Amount * Unit * Waste * .a-a{fill:#347362;}.b-a{fill:#fff;} Grams …" at bounding box center [730, 386] width 1078 height 279
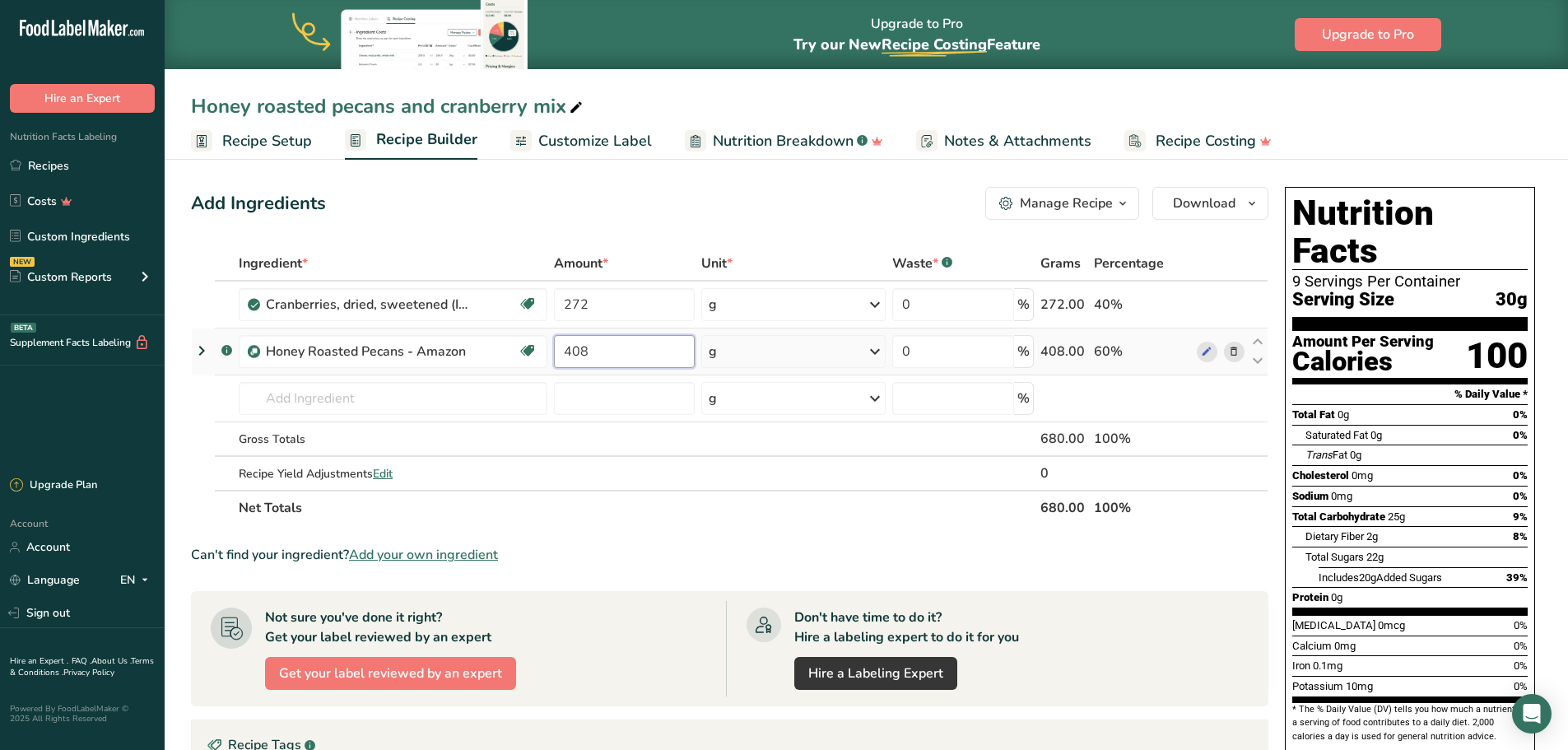
type input "408"
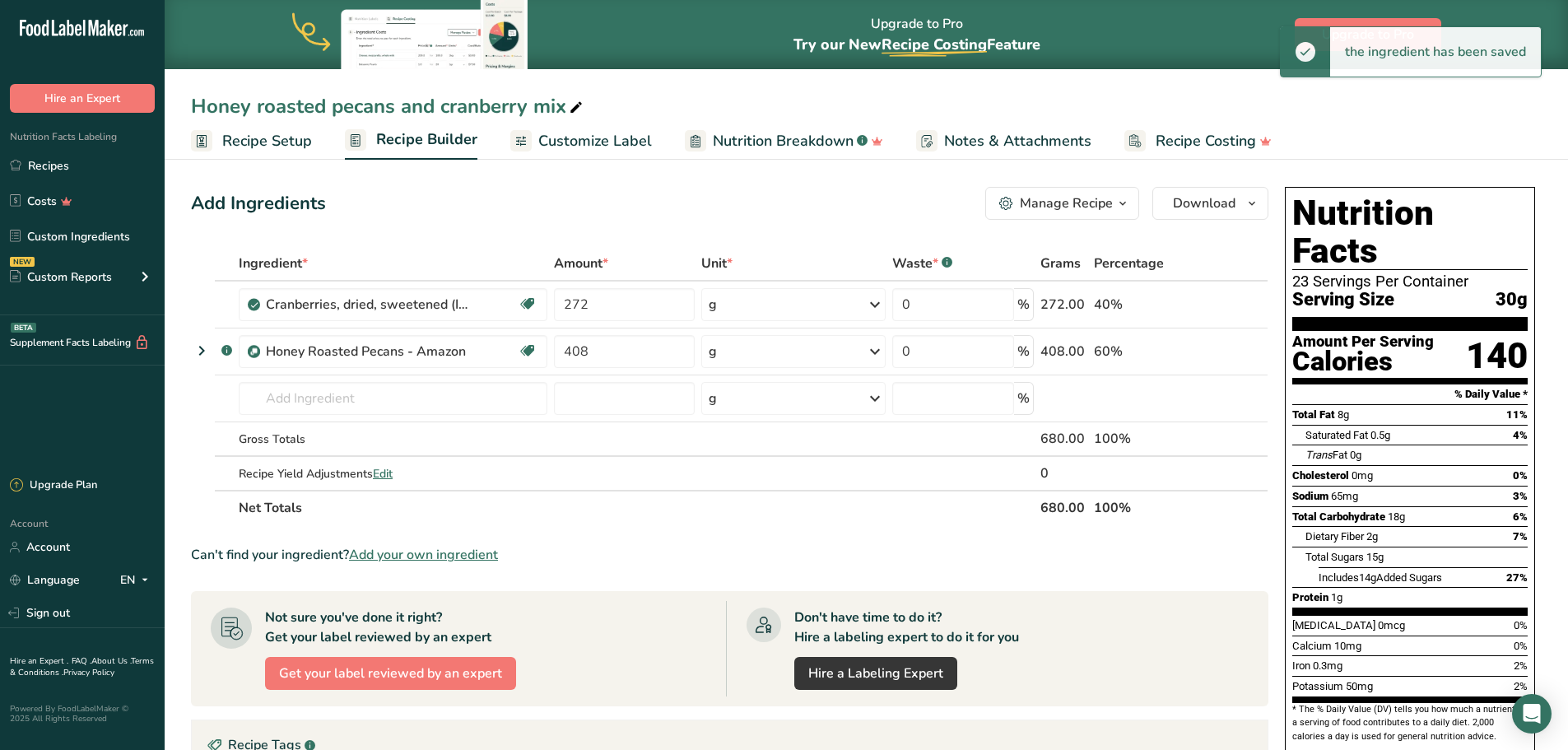
click at [570, 136] on span "Customize Label" at bounding box center [594, 141] width 113 height 22
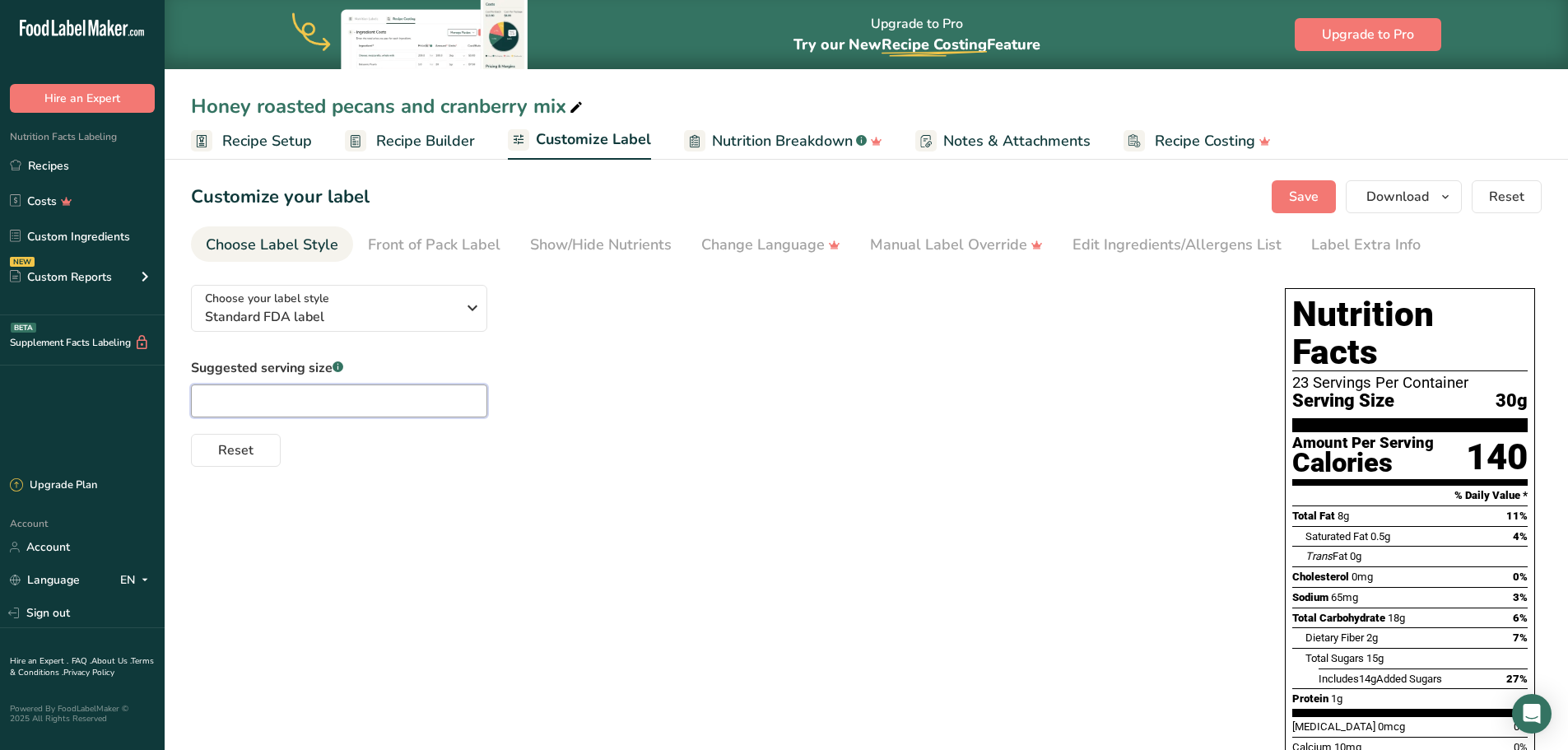
click at [299, 396] on input "text" at bounding box center [340, 401] width 296 height 33
type input "1/4 cup"
click at [1133, 256] on link "Edit Ingredients/Allergens List" at bounding box center [1177, 245] width 209 height 37
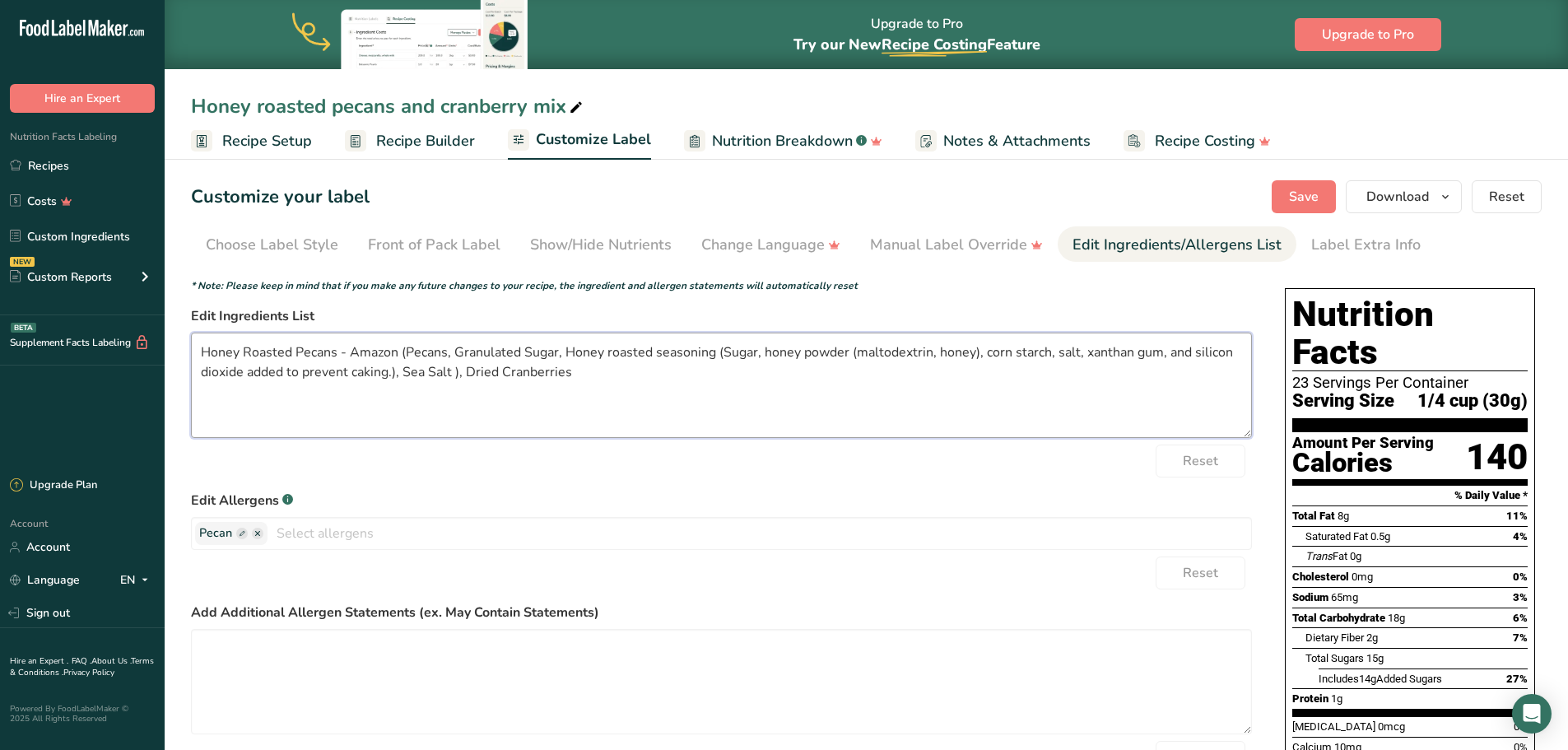
click at [400, 352] on textarea "Honey Roasted Pecans - Amazon (Pecans, Granulated Sugar, Honey roasted seasonin…" at bounding box center [721, 385] width 1061 height 106
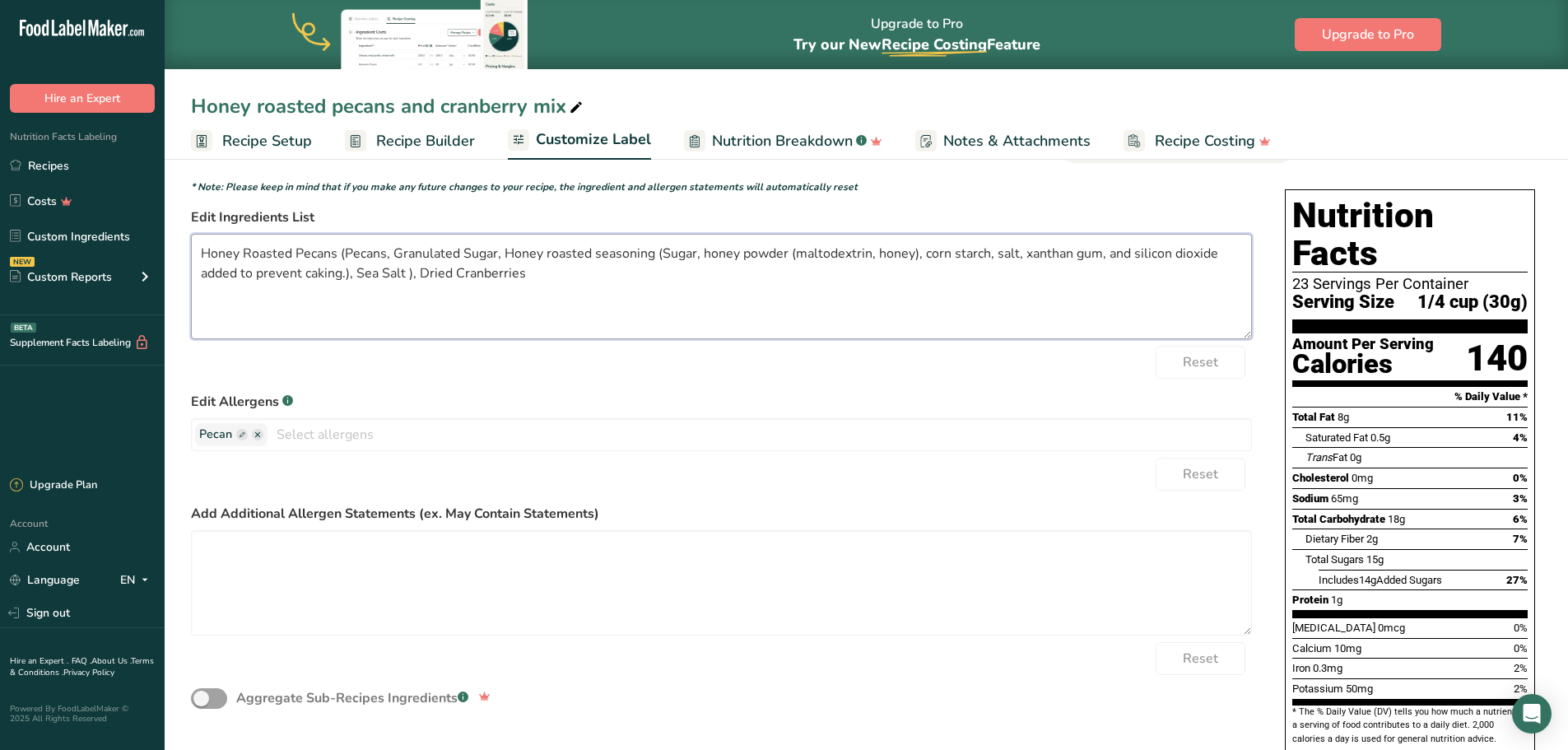
scroll to position [221, 0]
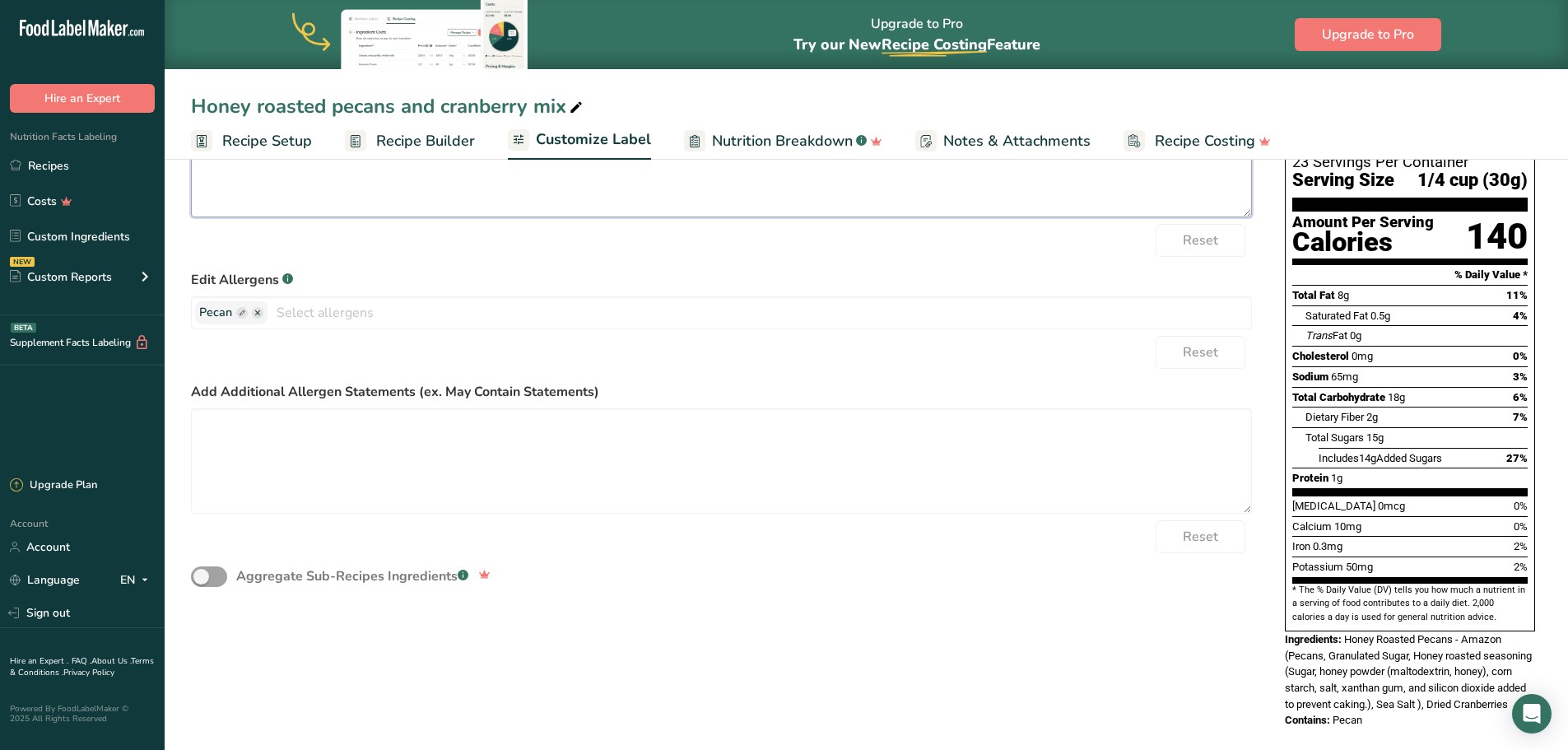
type textarea "Honey Roasted Pecans (Pecans, Granulated Sugar, Honey roasted seasoning (Sugar,…"
click at [930, 336] on div "Reset" at bounding box center [721, 352] width 1061 height 33
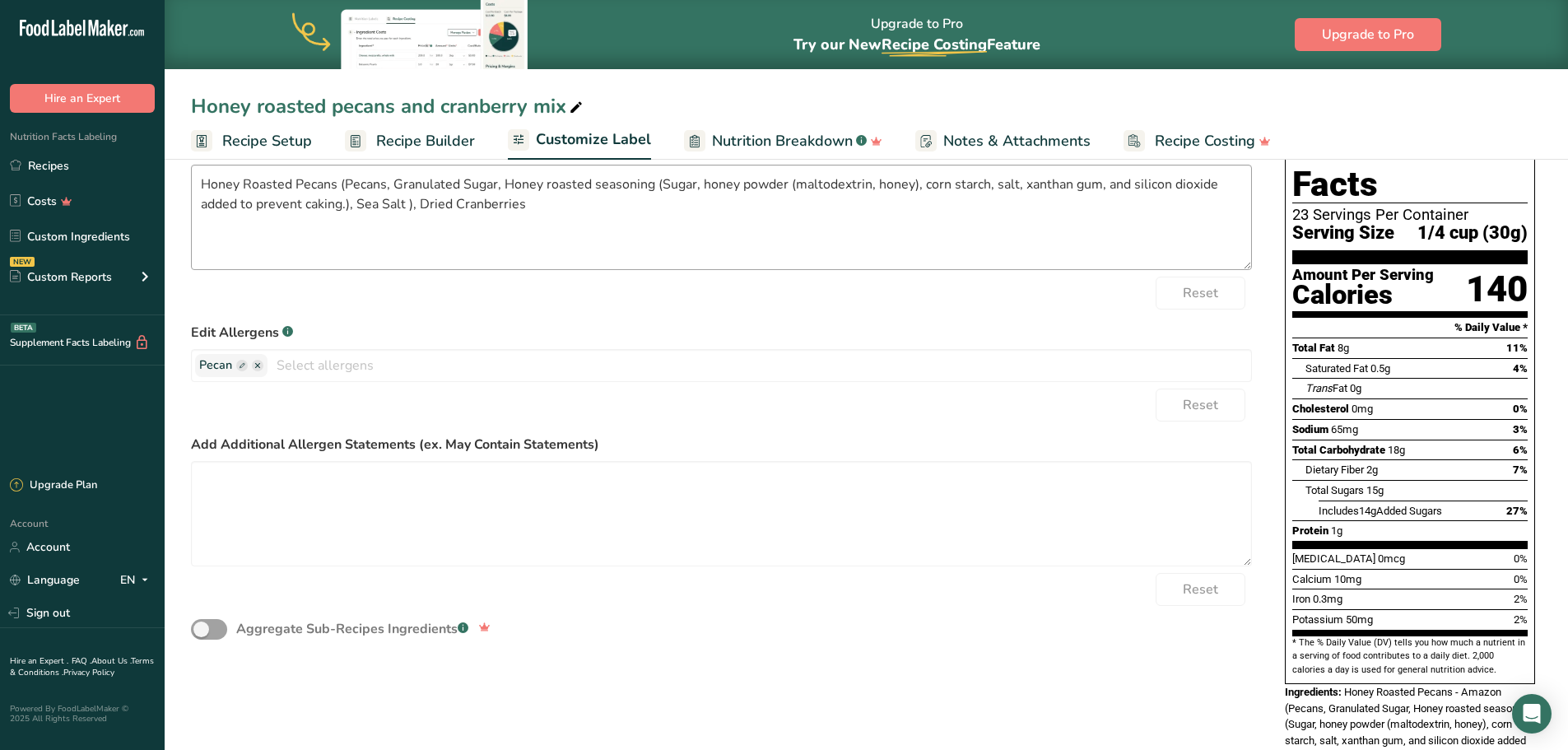
scroll to position [0, 0]
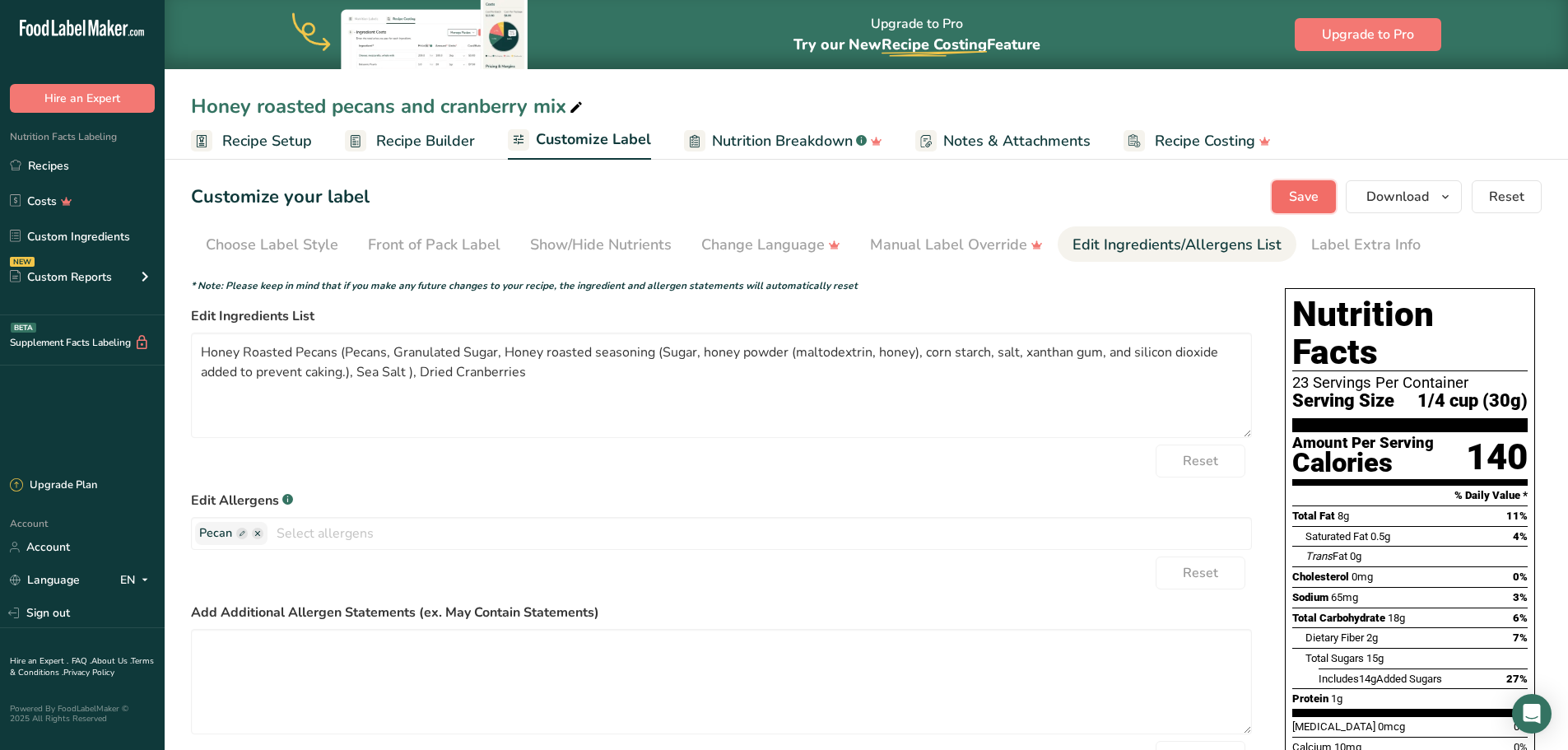
click at [1293, 190] on span "Save" at bounding box center [1304, 196] width 29 height 19
click at [213, 137] on link "Recipe Setup" at bounding box center [252, 141] width 121 height 37
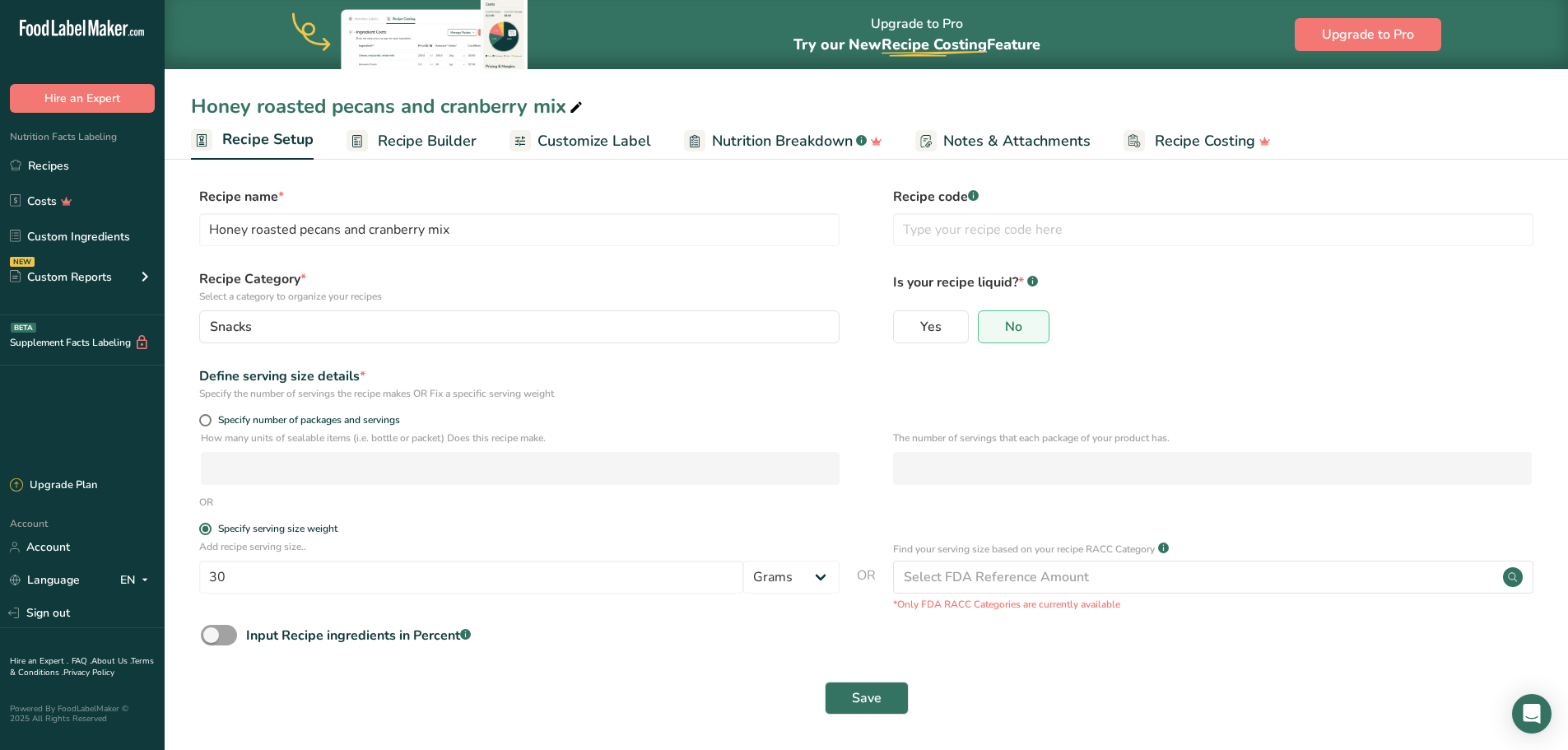
click at [421, 137] on span "Recipe Builder" at bounding box center [427, 141] width 98 height 22
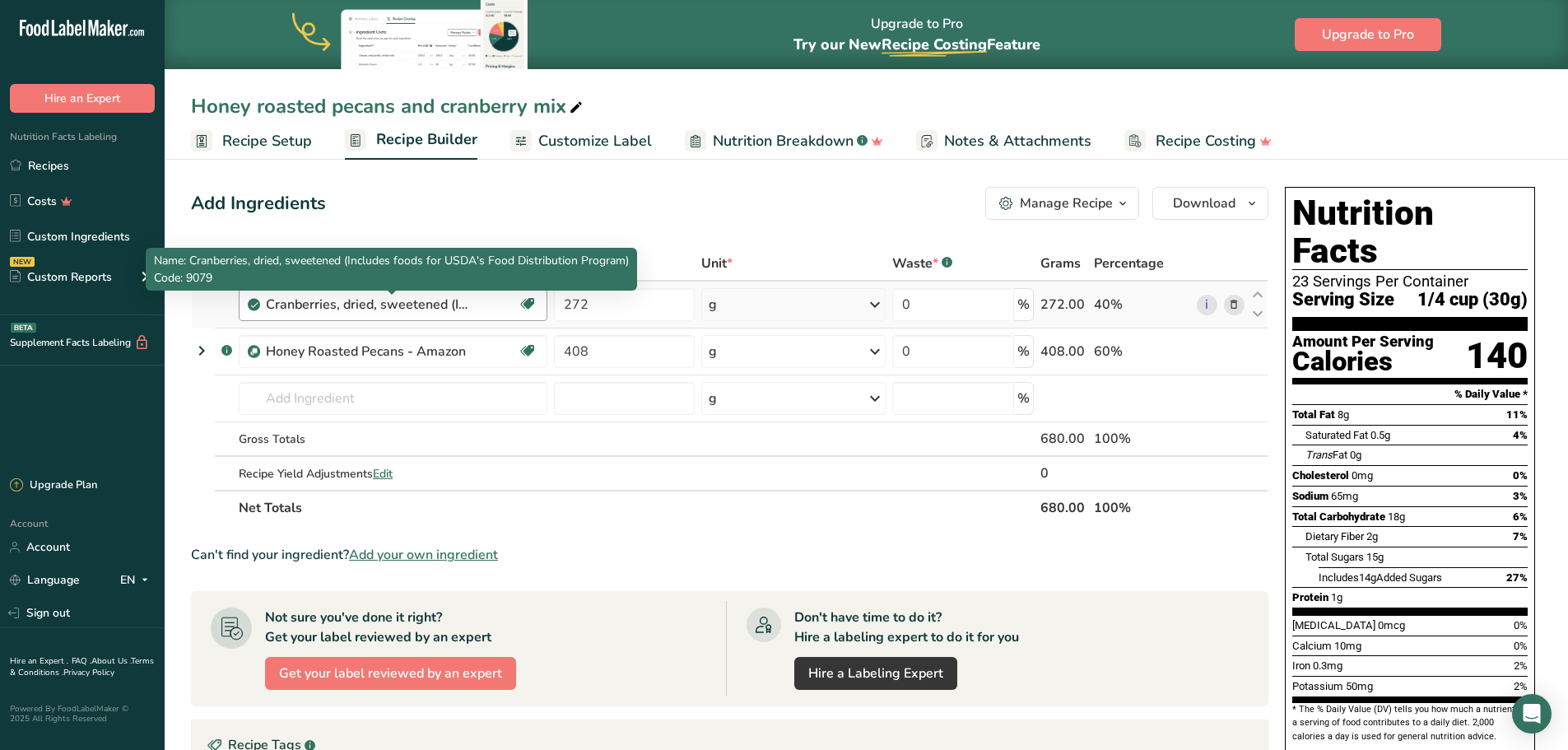
click at [436, 303] on div "Cranberries, dried, sweetened (Includes foods for USDA's Food Distribution Prog…" at bounding box center [369, 304] width 206 height 19
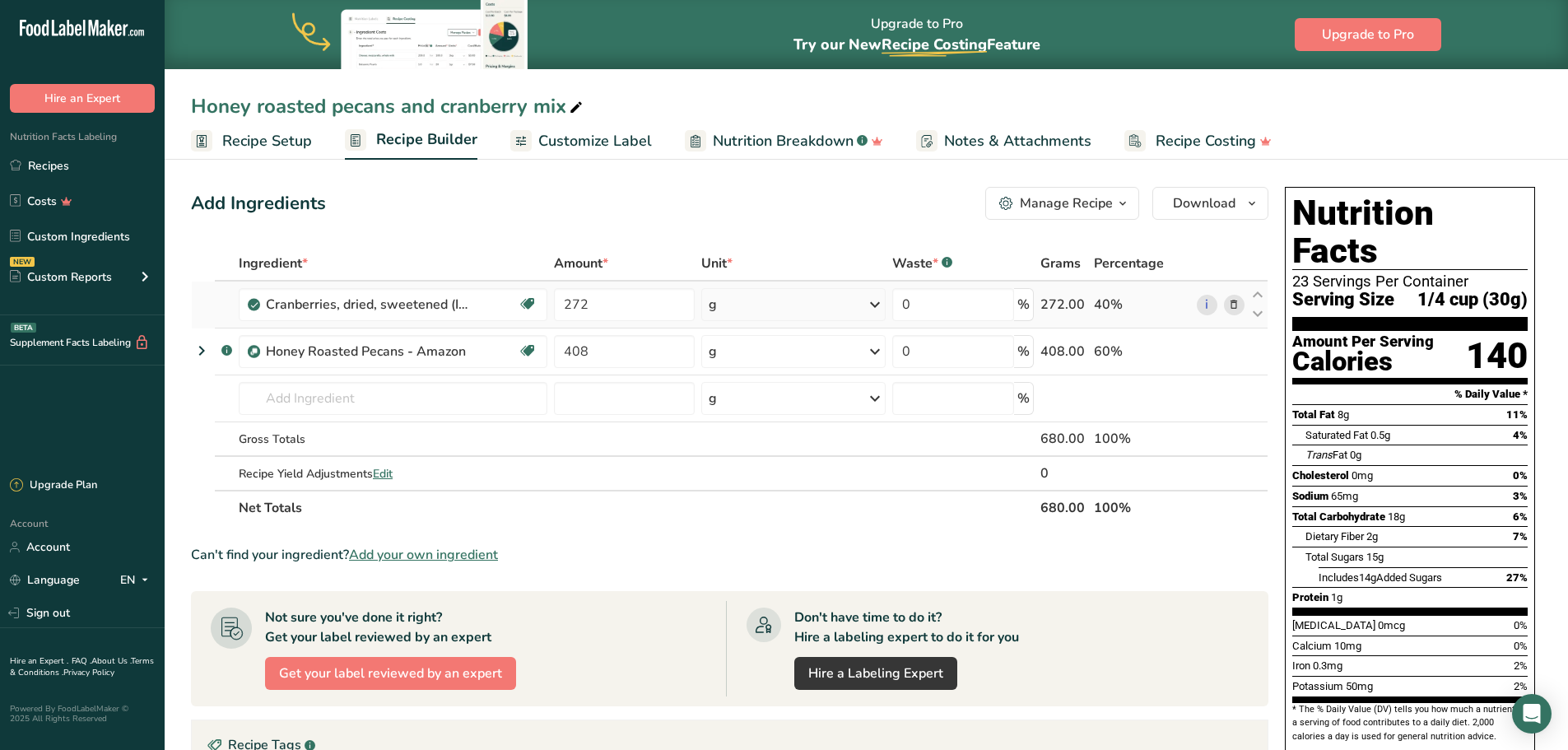
click at [1239, 301] on icon at bounding box center [1234, 305] width 12 height 17
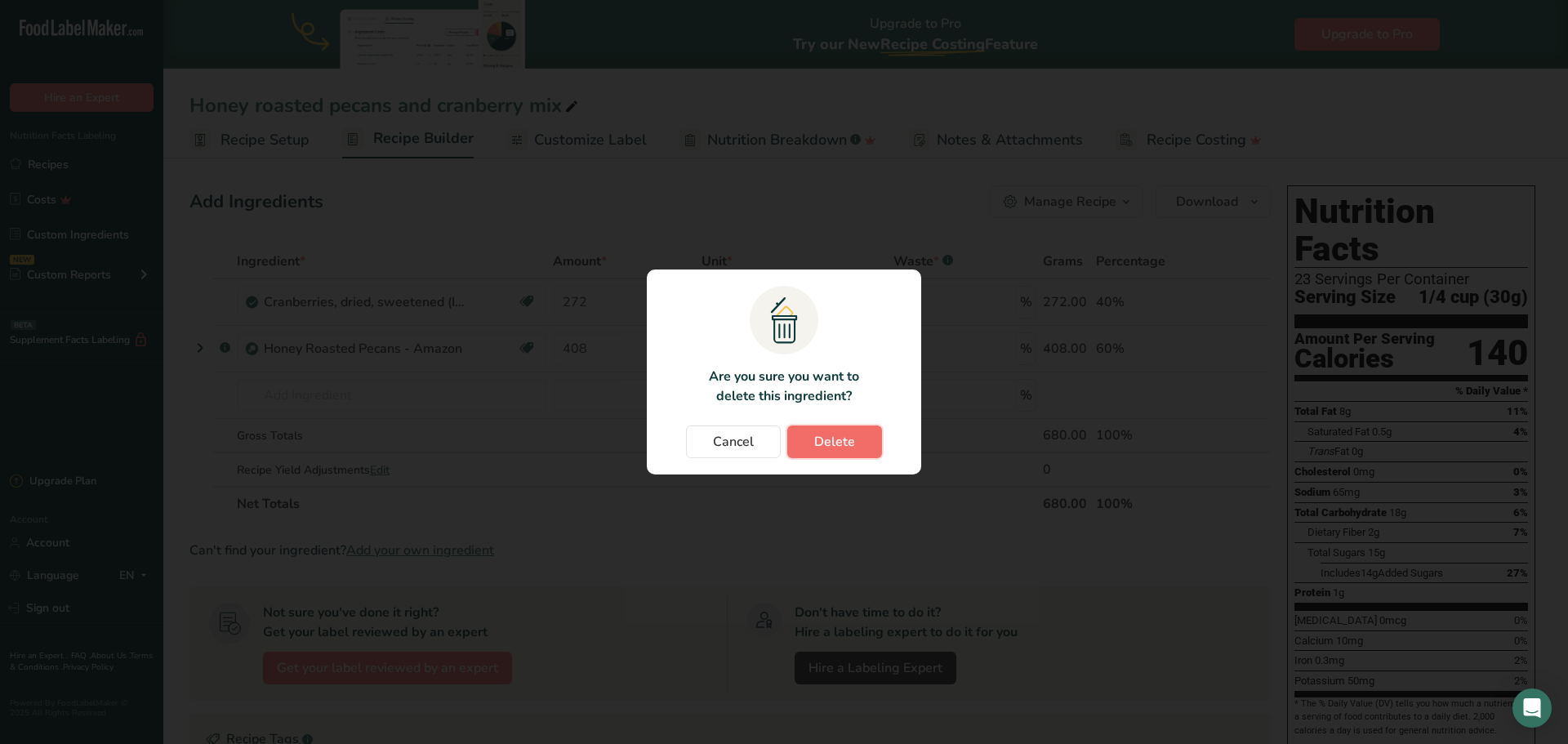
click at [838, 438] on span "Delete" at bounding box center [834, 441] width 41 height 19
type input "408"
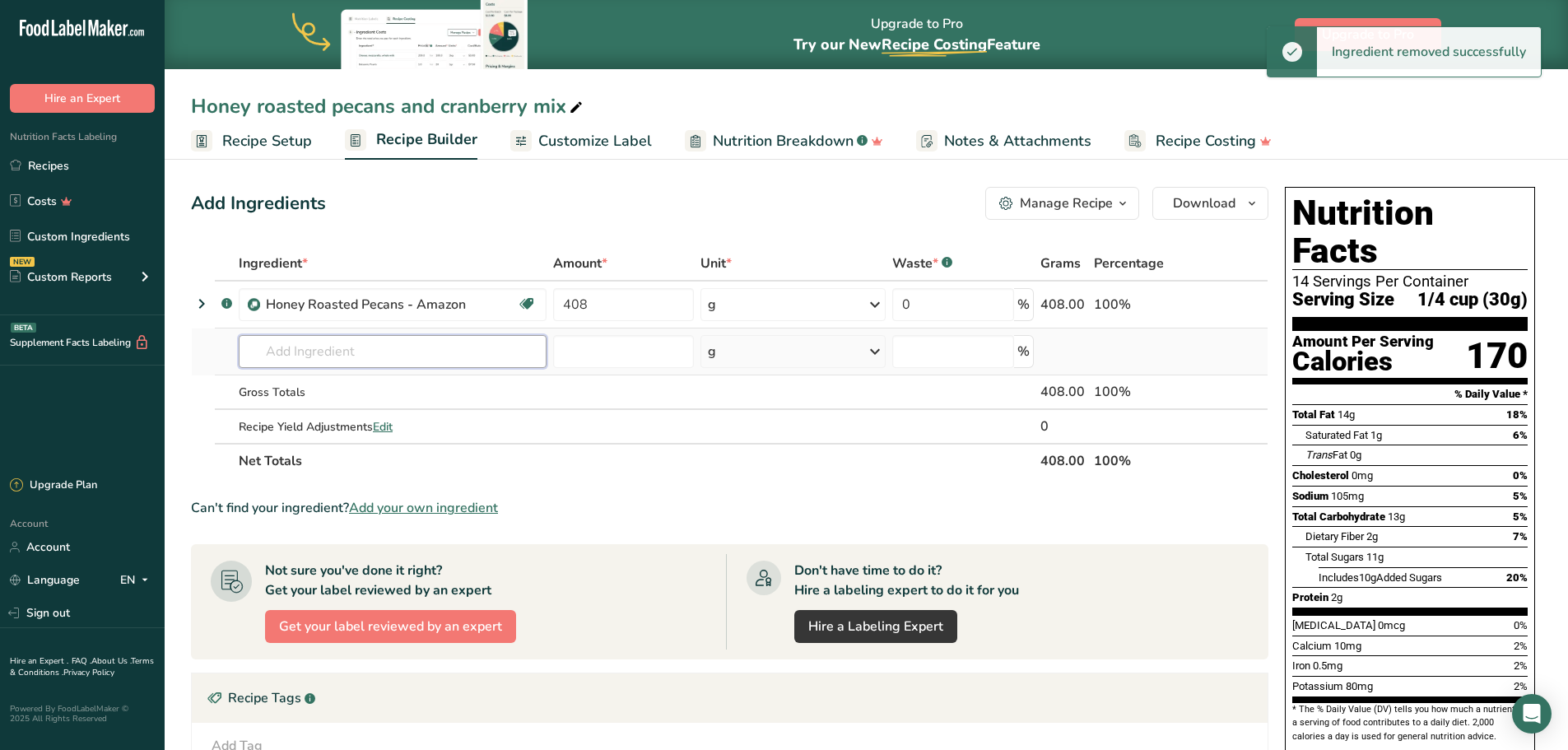
click at [244, 350] on input "text" at bounding box center [392, 352] width 308 height 33
click at [408, 509] on span "Add your own ingredient" at bounding box center [423, 507] width 149 height 19
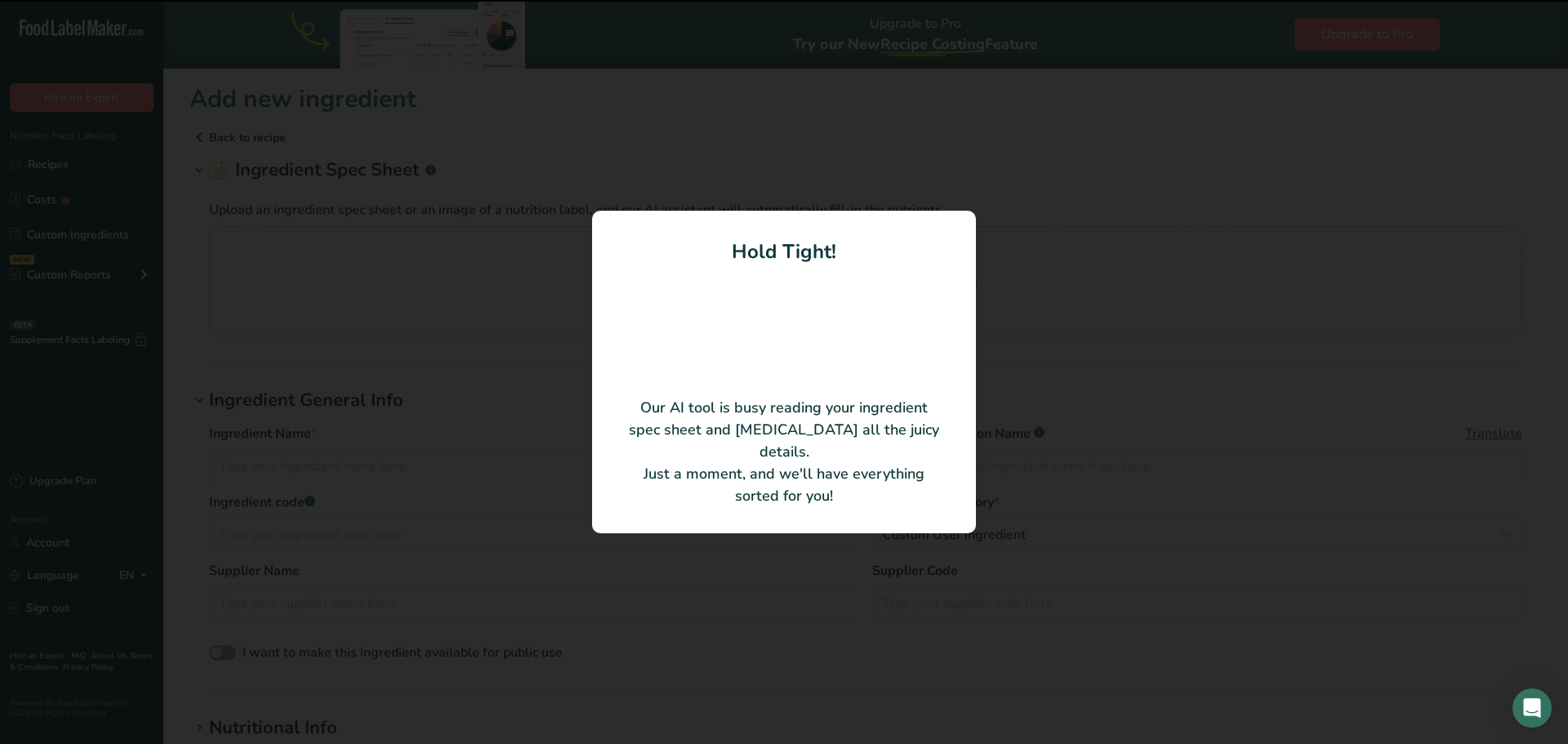
type input "Sweetened Dried Cranberries"
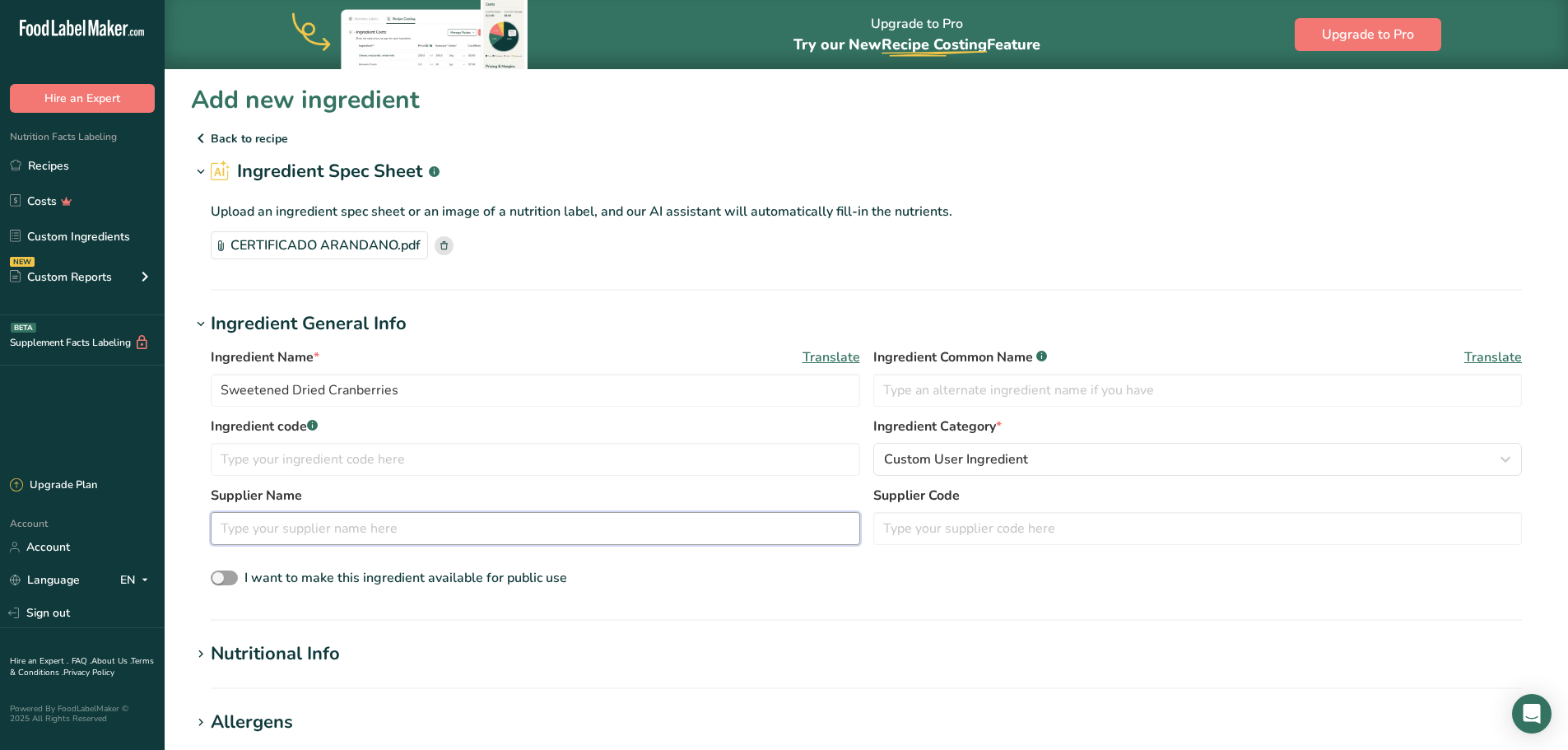
click at [368, 539] on input "text" at bounding box center [536, 528] width 650 height 33
type input "Aroma Natural"
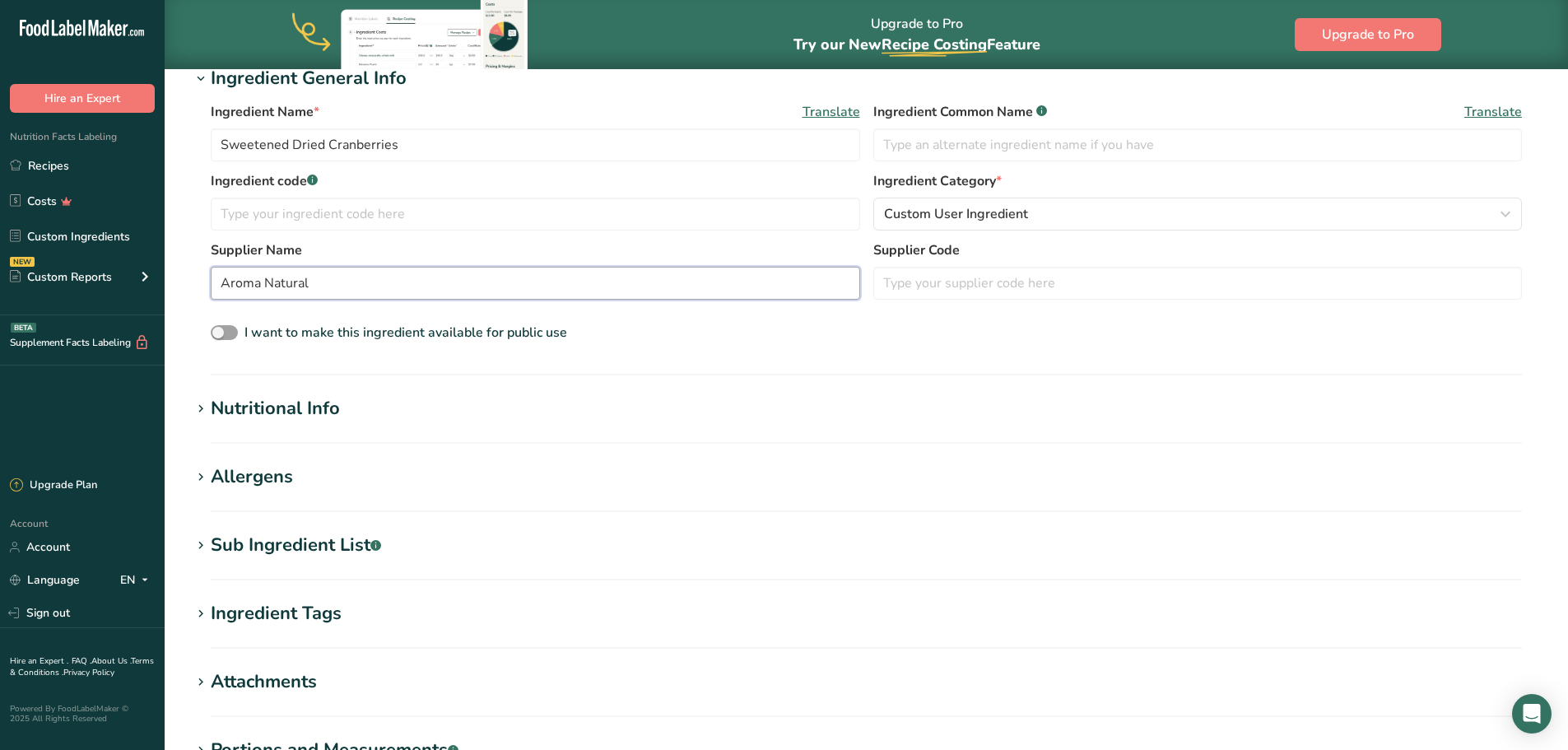
scroll to position [247, 0]
click at [222, 414] on div "Nutritional Info" at bounding box center [275, 408] width 129 height 28
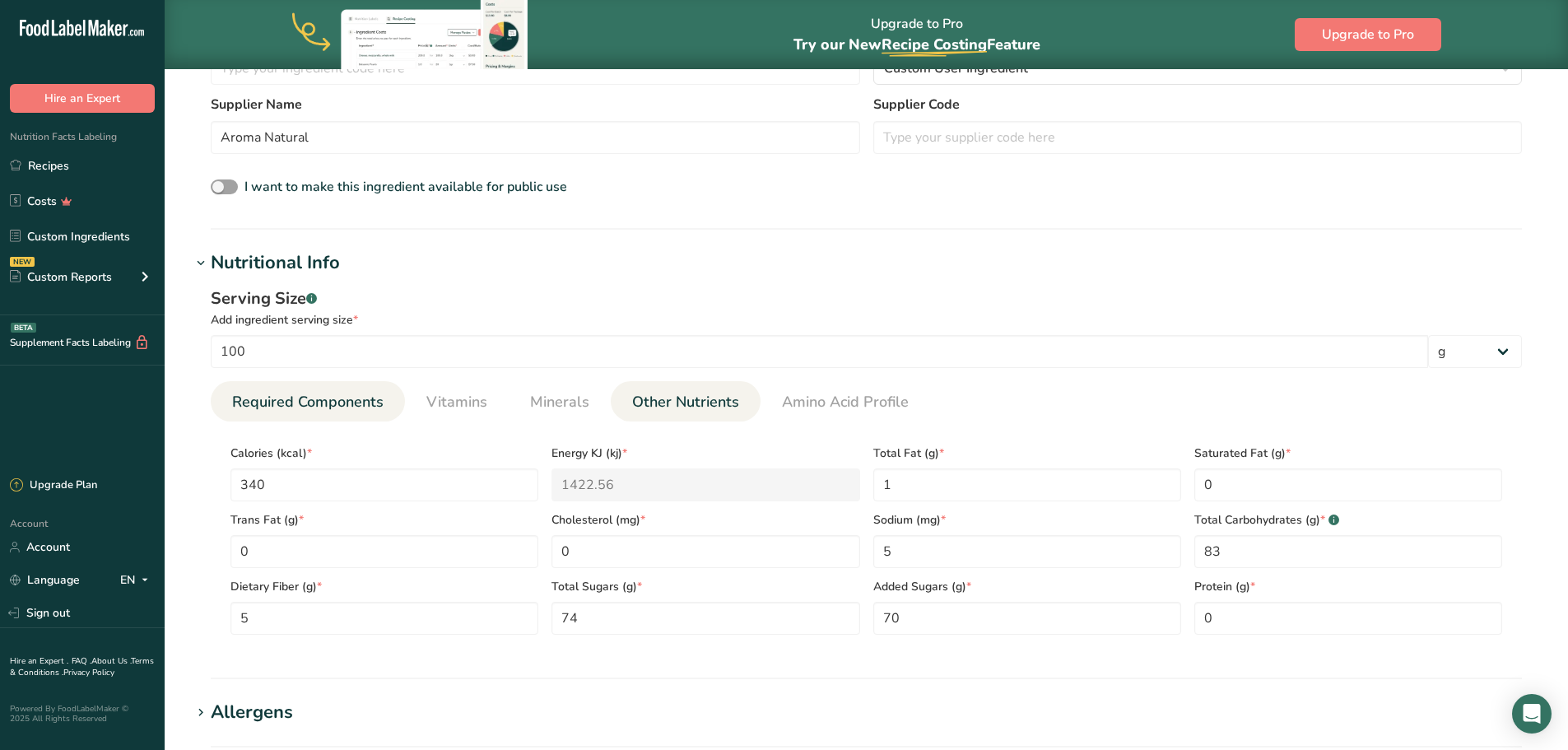
scroll to position [494, 0]
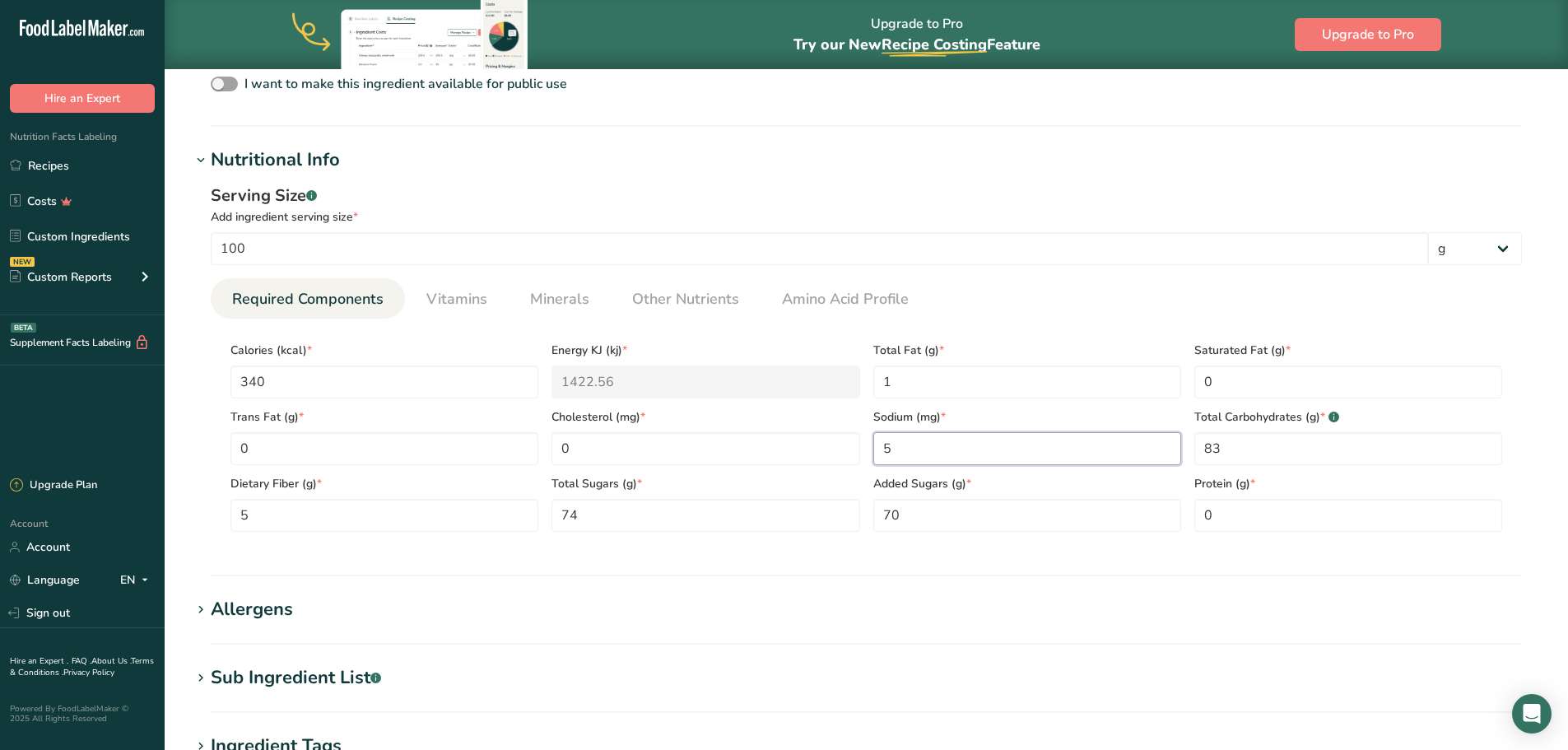
drag, startPoint x: 947, startPoint y: 449, endPoint x: 862, endPoint y: 449, distance: 85.0
click at [862, 449] on div "Calories (kcal) * 340 Energy KJ (kj) * 1422.56 Total Fat (g) * 1 Saturated Fat …" at bounding box center [866, 432] width 1286 height 200
type input "20"
click at [282, 247] on input "100" at bounding box center [819, 248] width 1217 height 33
drag, startPoint x: 666, startPoint y: 526, endPoint x: 548, endPoint y: 527, distance: 118.0
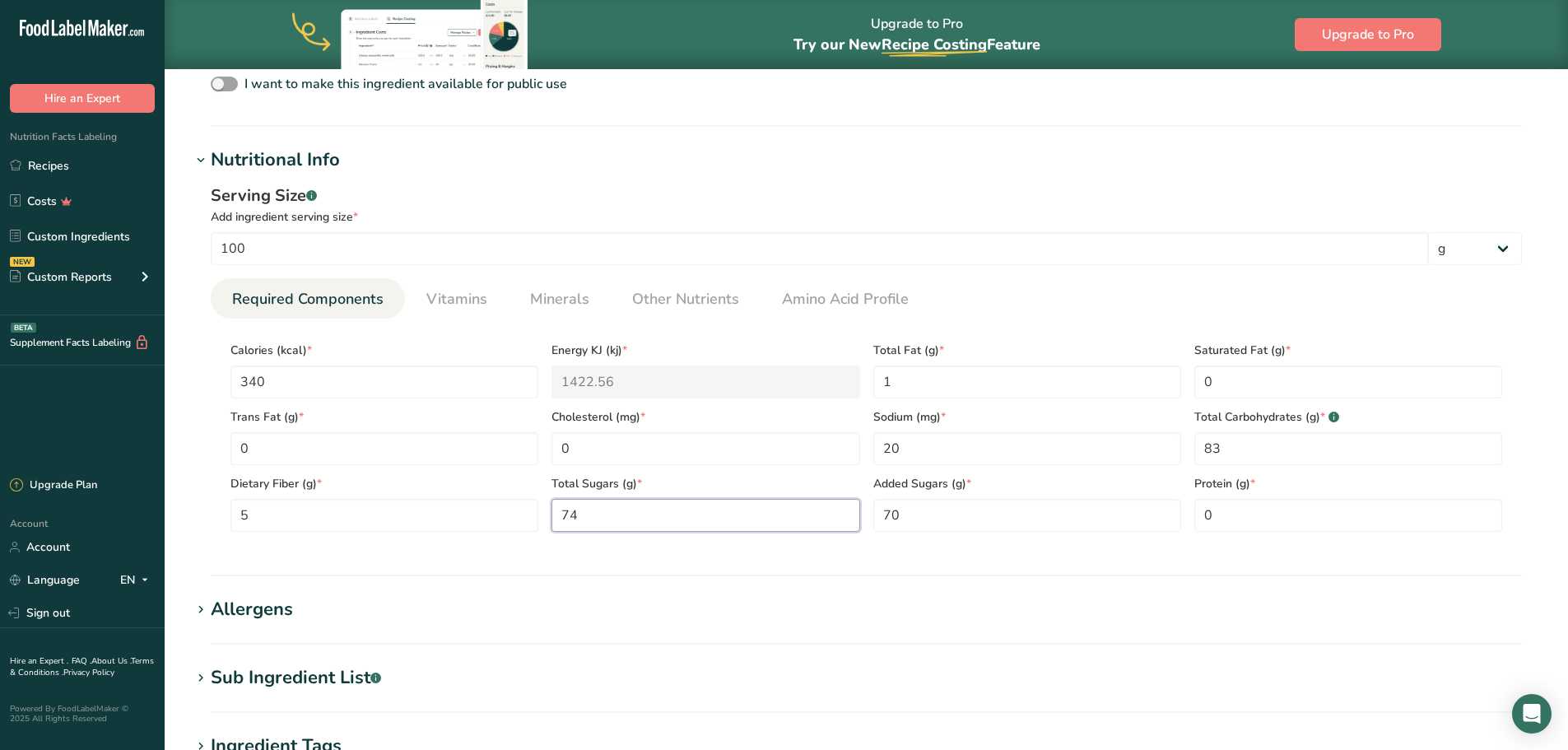
click at [548, 527] on div "Total Sugars (g) * 74" at bounding box center [705, 498] width 321 height 66
type Sugars "70"
click at [1247, 447] on Carbohydrates "83" at bounding box center [1348, 449] width 308 height 33
type Carbohydrates "85"
click at [910, 379] on Fat "1" at bounding box center [1027, 382] width 308 height 33
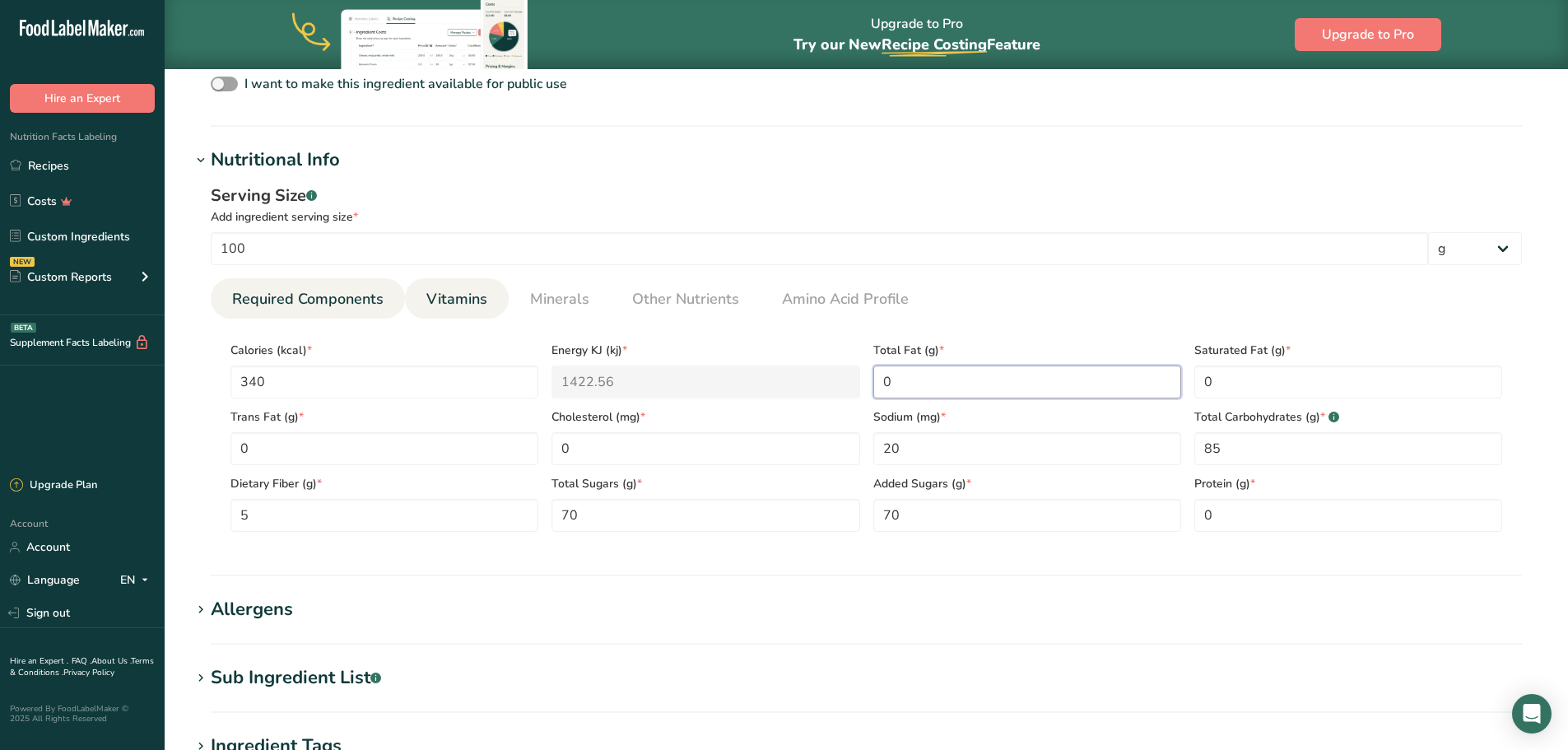
type Fat "0"
click at [446, 290] on span "Vitamins" at bounding box center [456, 299] width 61 height 22
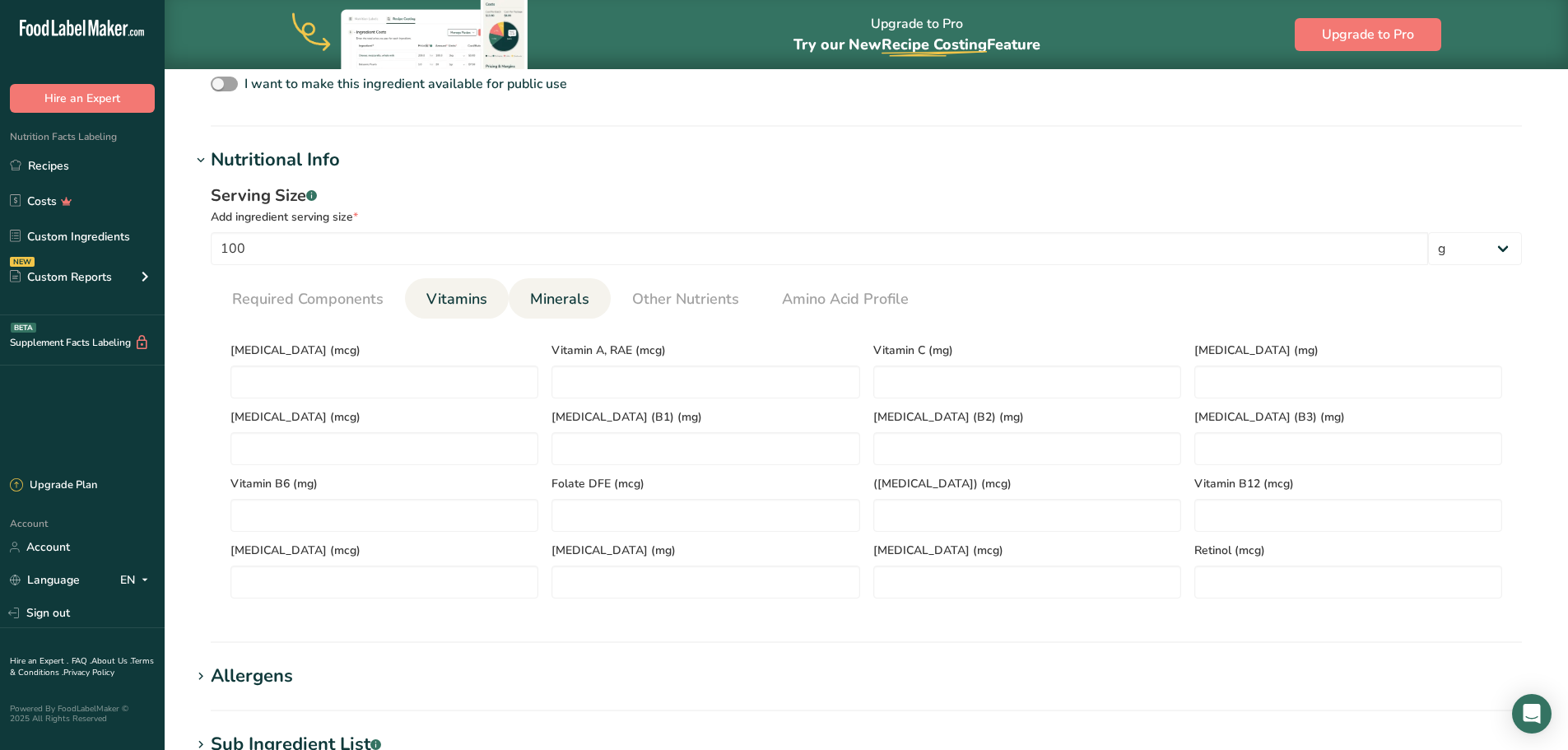
click at [575, 305] on span "Minerals" at bounding box center [559, 299] width 59 height 22
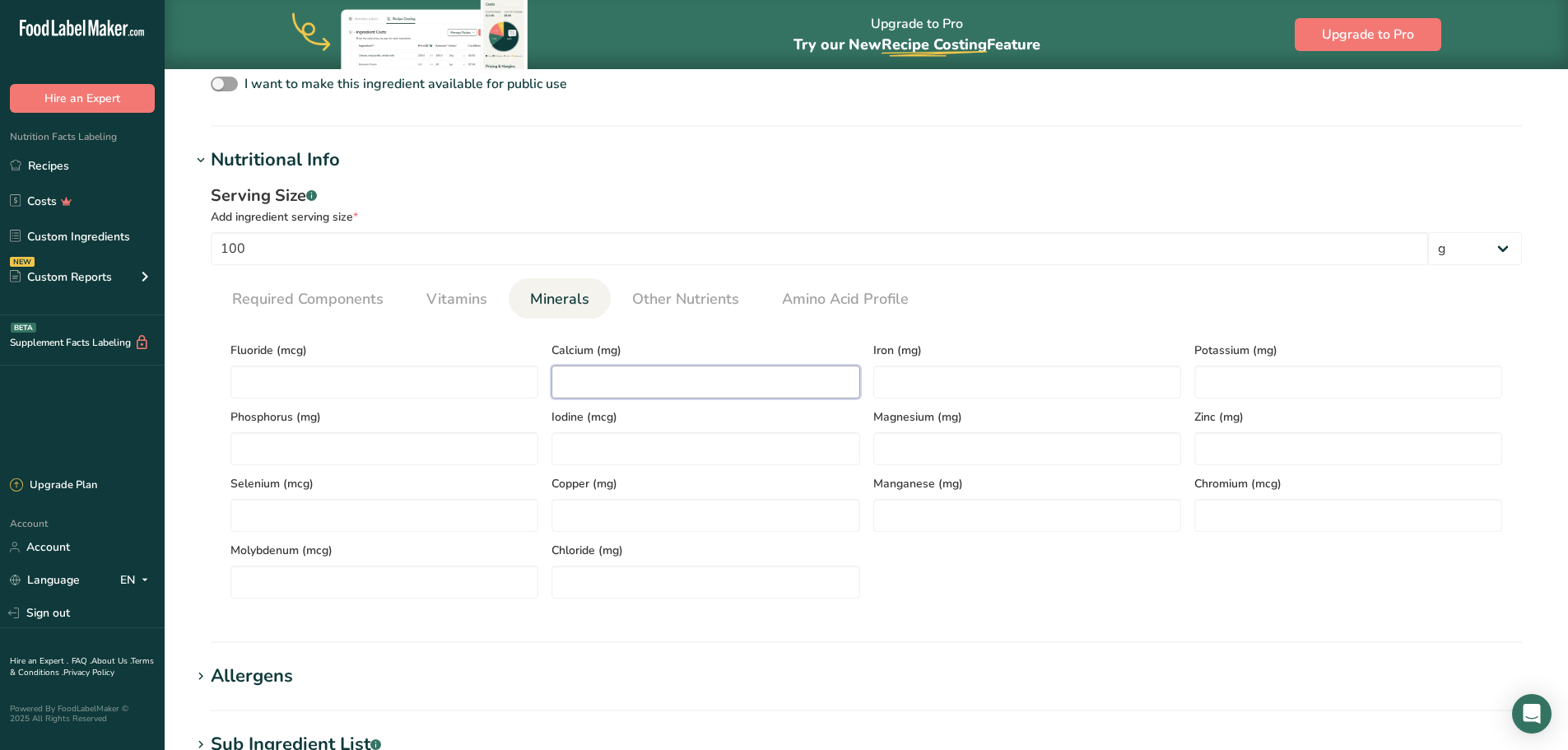
click at [644, 388] on input "number" at bounding box center [705, 382] width 308 height 33
type input "17"
click at [960, 375] on input "number" at bounding box center [1027, 382] width 308 height 33
type input "1"
click at [1212, 371] on input "number" at bounding box center [1348, 382] width 308 height 33
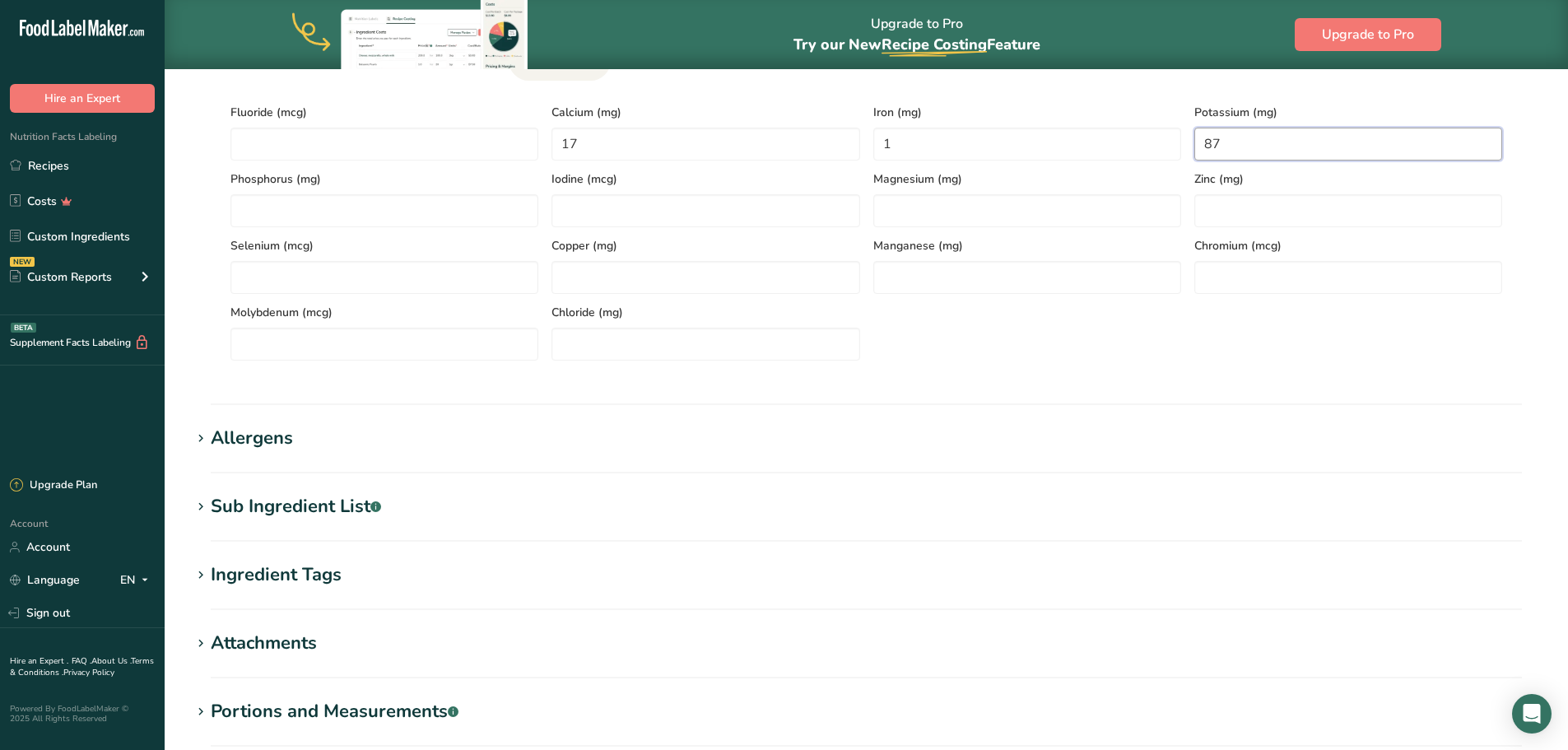
scroll to position [741, 0]
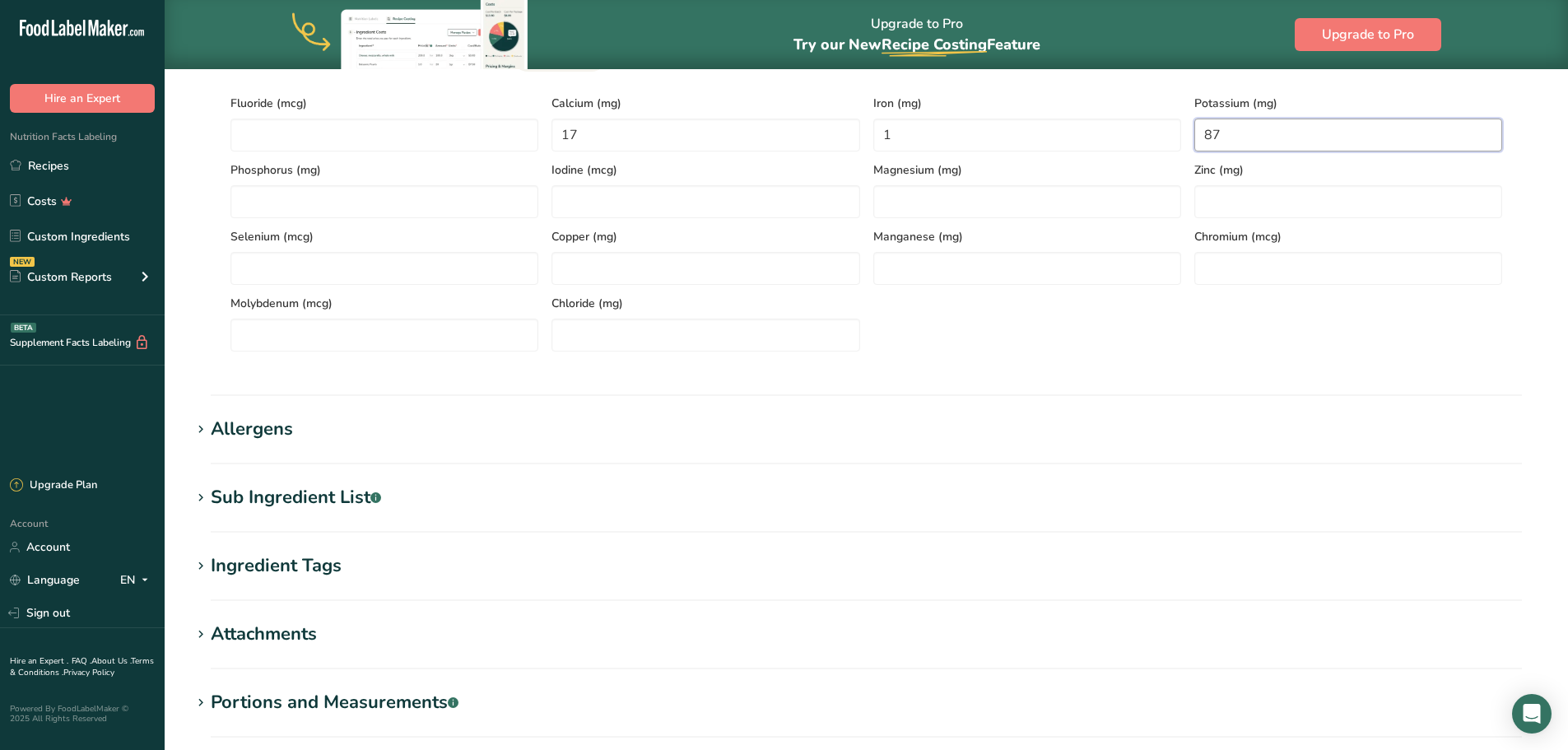
type input "87"
click at [269, 484] on div "Sub Ingredient List .a-a{fill:#347362;}.b-a{fill:#fff;}" at bounding box center [295, 498] width 170 height 28
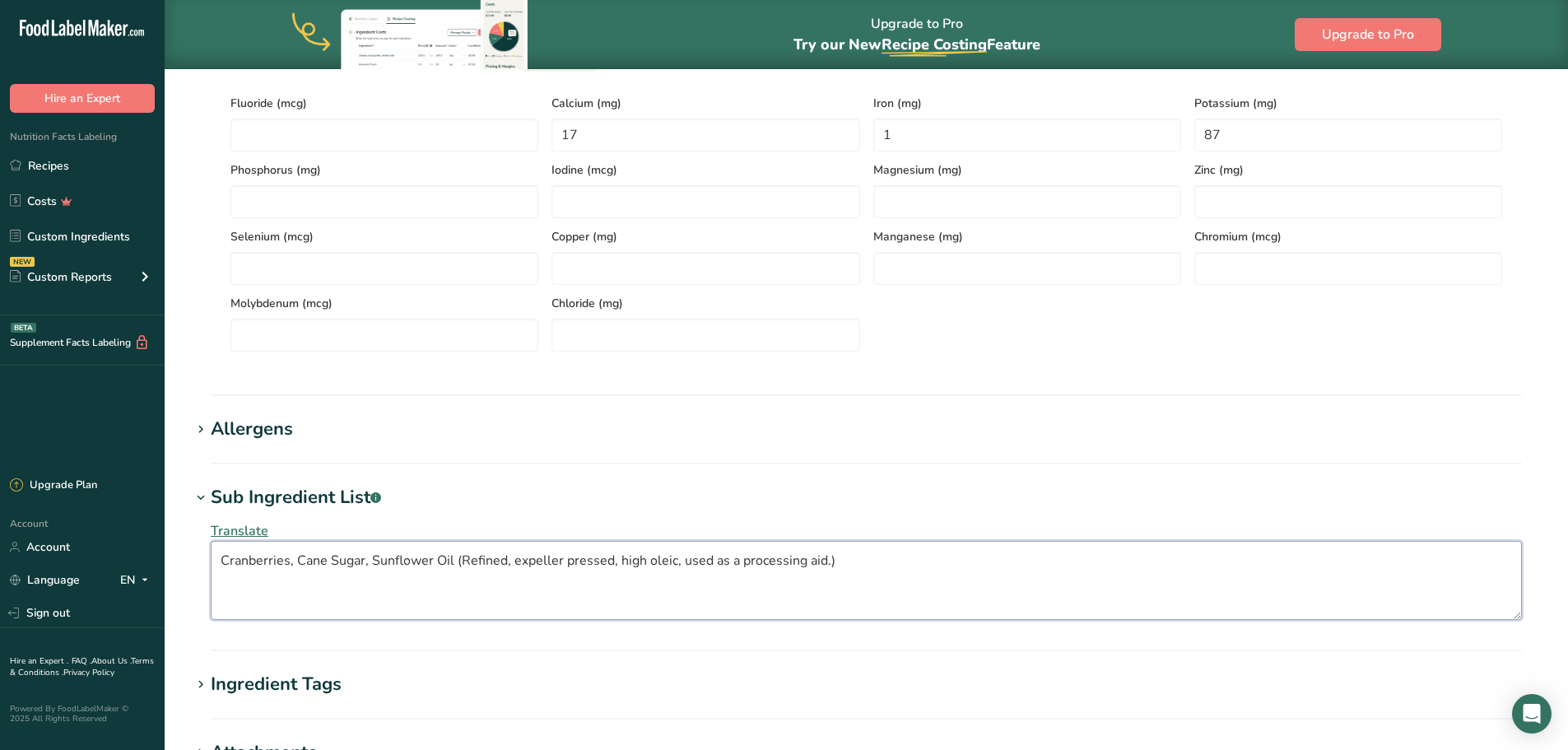
drag, startPoint x: 779, startPoint y: 567, endPoint x: 455, endPoint y: 571, distance: 324.0
click at [455, 571] on textarea "Cranberries, Cane Sugar, Sunflower Oil (Refined, expeller pressed, high oleic, …" at bounding box center [866, 581] width 1311 height 79
click at [574, 581] on textarea "Cranberries, Cane Sugar, Sunflower Oil" at bounding box center [866, 581] width 1311 height 79
type textarea "Cranberries, Cane Sugar, Sunflower Oil"
click at [378, 621] on div "Translate Cranberries, Cane Sugar, Sunflower Oil" at bounding box center [867, 571] width 1351 height 119
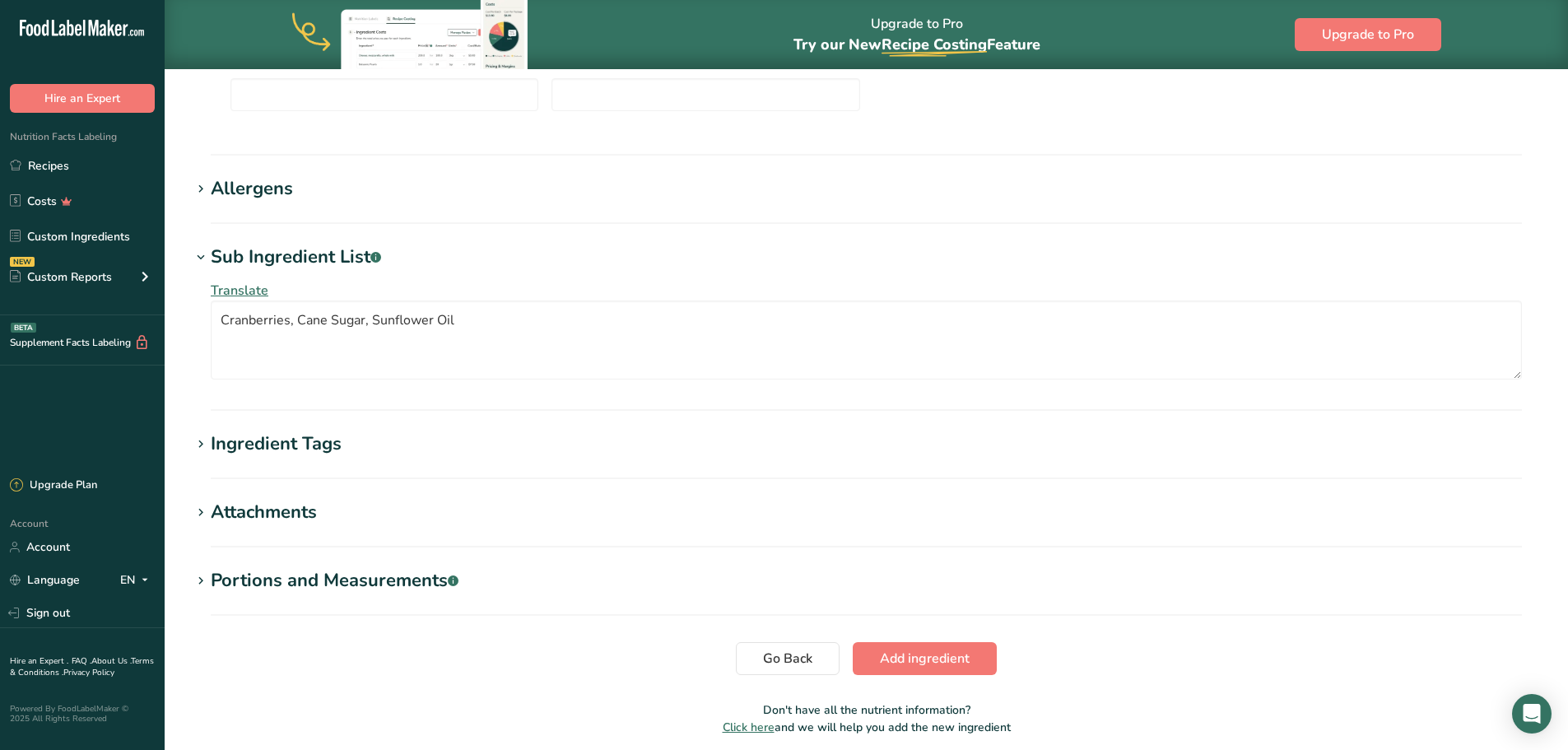
scroll to position [1046, 0]
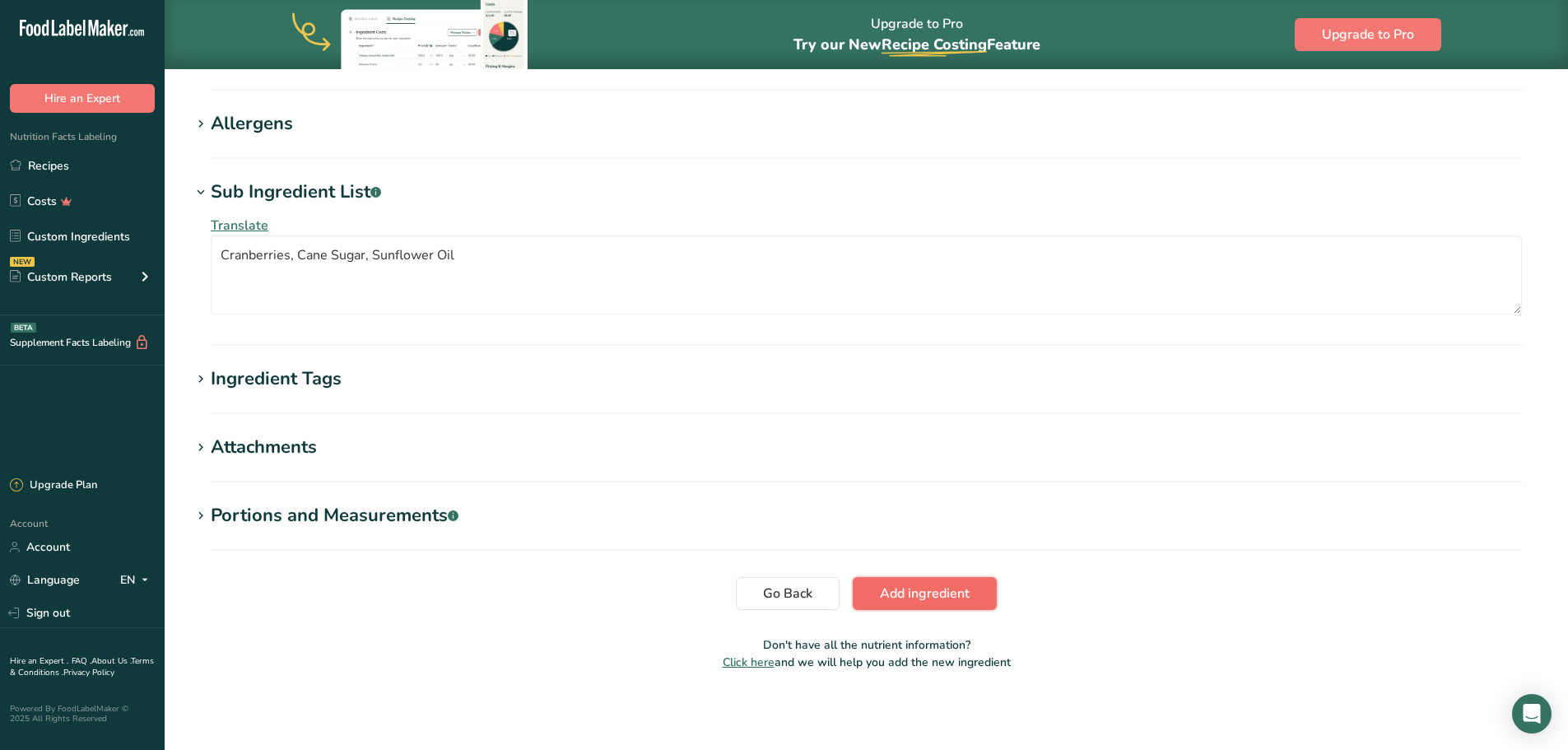
click at [974, 598] on button "Add ingredient" at bounding box center [925, 594] width 144 height 33
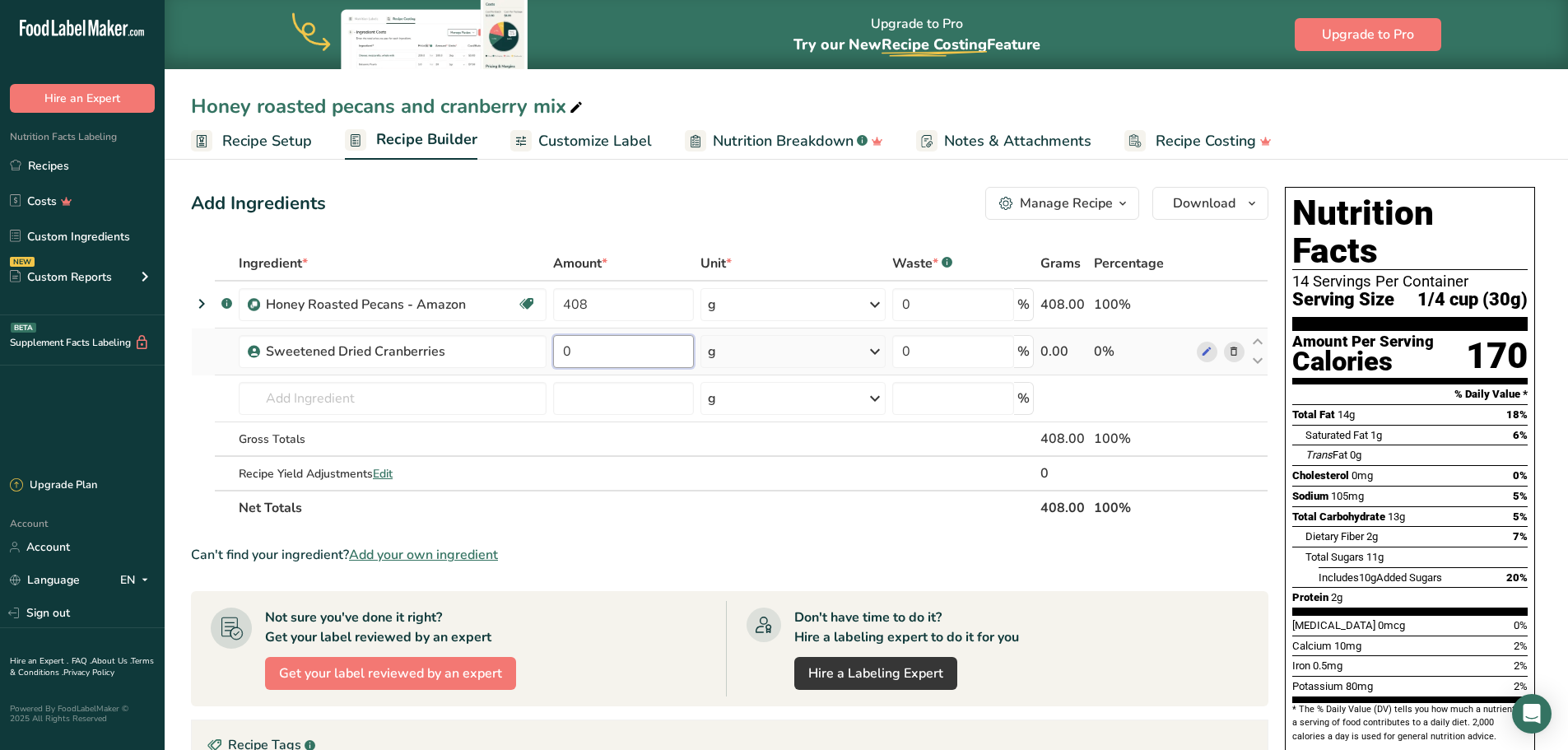
drag, startPoint x: 609, startPoint y: 358, endPoint x: 553, endPoint y: 363, distance: 56.2
click at [553, 363] on input "0" at bounding box center [623, 352] width 141 height 33
click at [592, 357] on input "0" at bounding box center [623, 352] width 141 height 33
type input "272"
click at [644, 389] on div "Ingredient * Amount * Unit * Waste * .a-a{fill:#347362;}.b-a{fill:#fff;} Grams …" at bounding box center [730, 386] width 1078 height 279
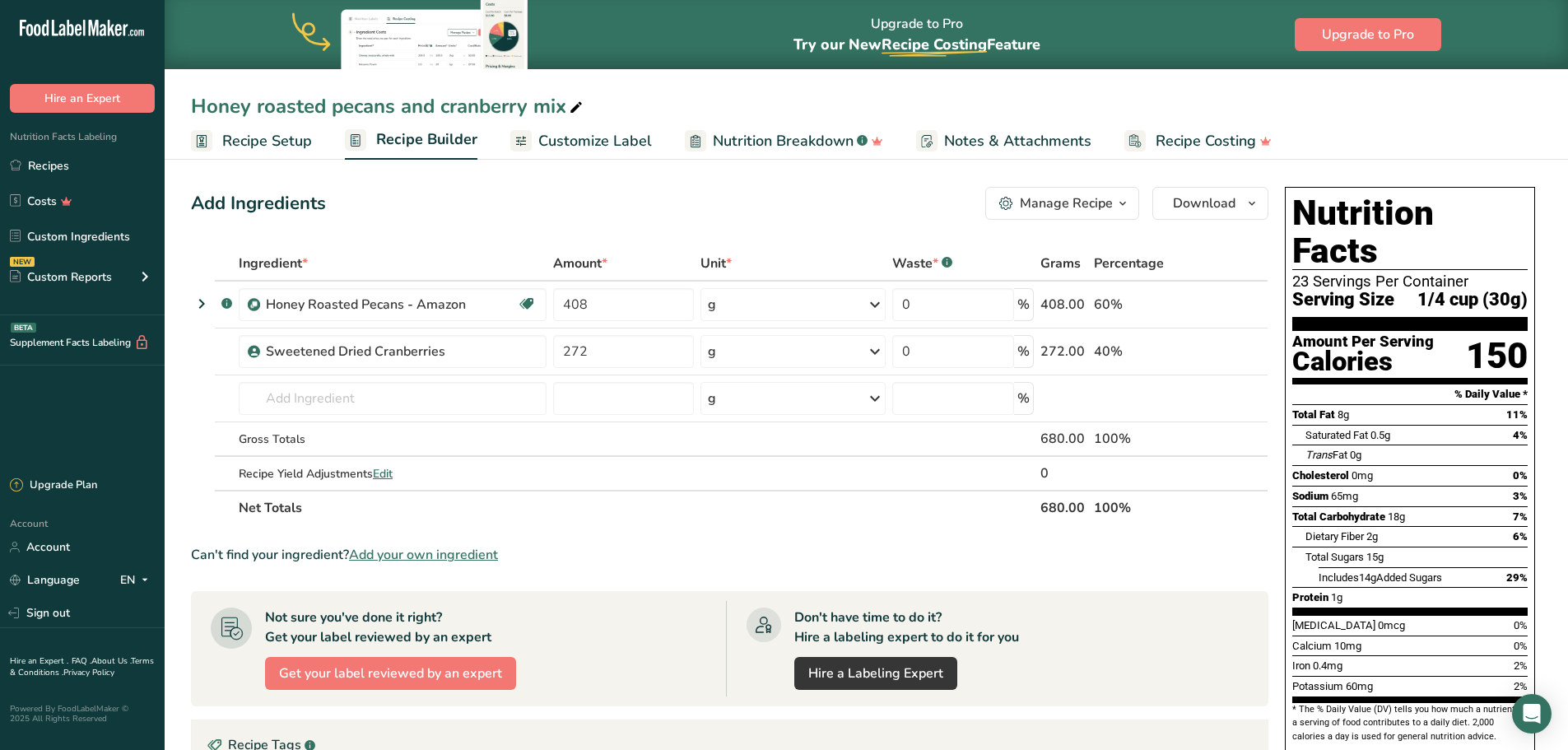
click at [604, 146] on span "Customize Label" at bounding box center [594, 141] width 113 height 22
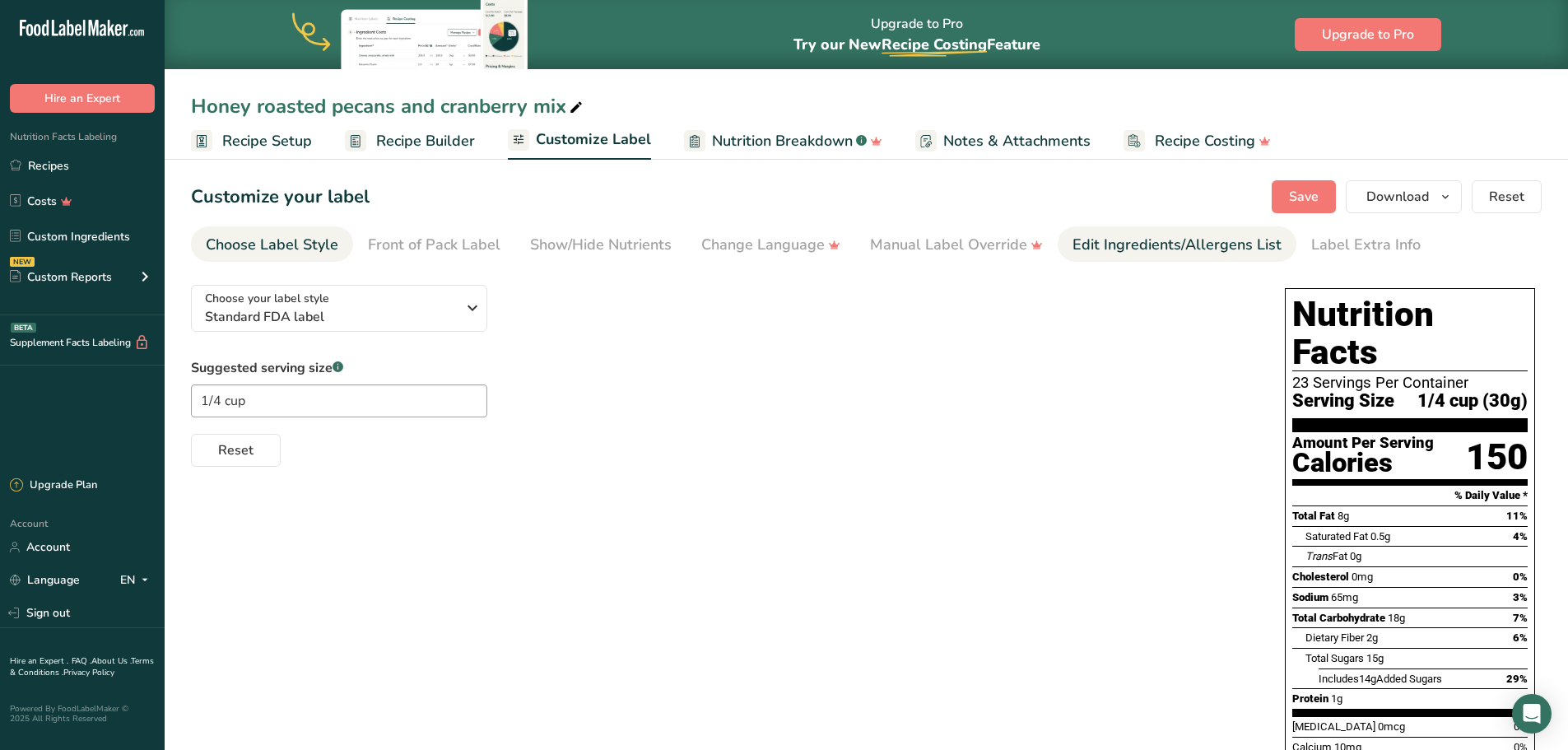
click at [1121, 253] on div "Edit Ingredients/Allergens List" at bounding box center [1177, 245] width 209 height 22
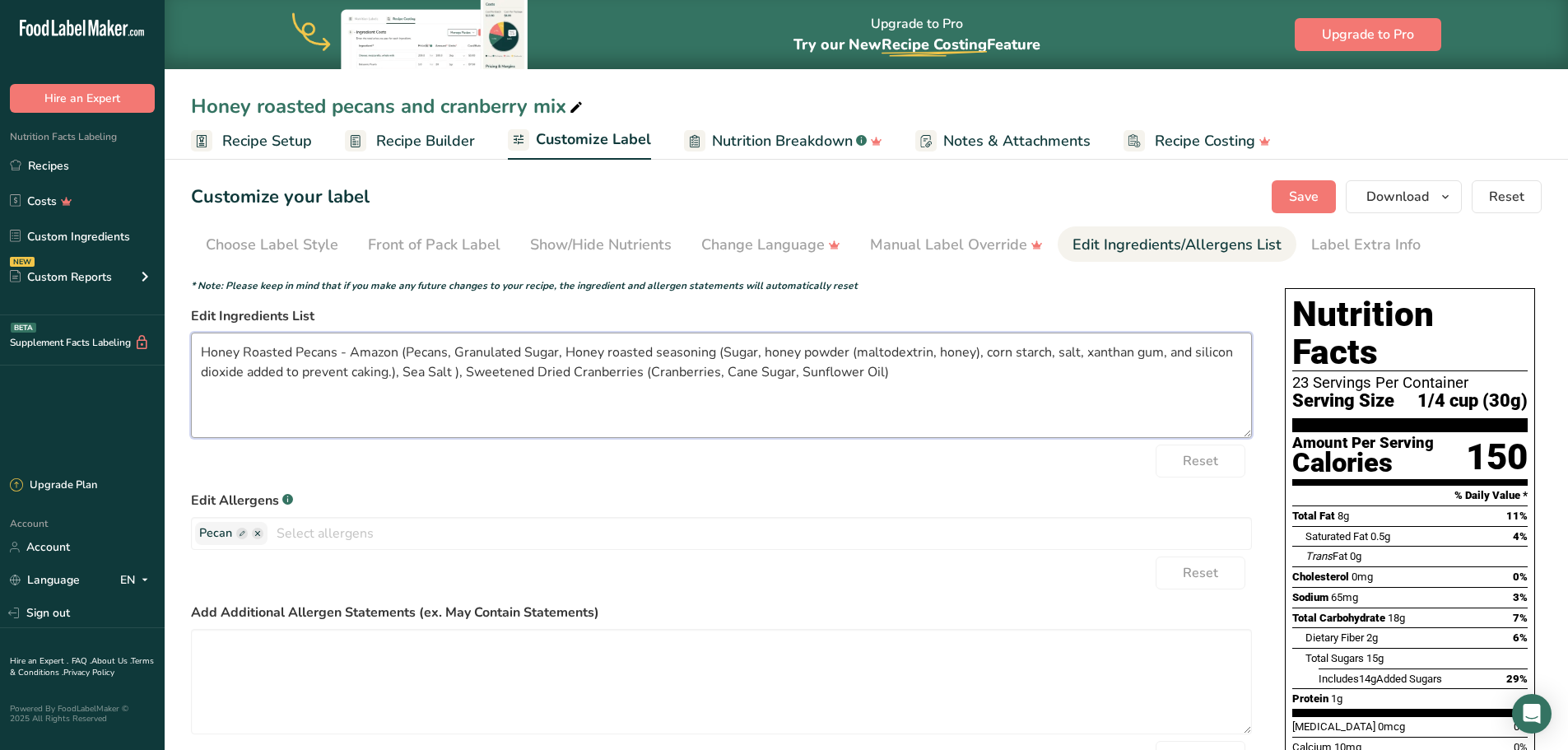
click at [398, 350] on textarea "Honey Roasted Pecans - Amazon (Pecans, Granulated Sugar, Honey roasted seasonin…" at bounding box center [721, 385] width 1061 height 106
click at [694, 406] on textarea "Honey Roasted Pecans (Pecans, Granulated Sugar, Honey roasted seasoning (Sugar,…" at bounding box center [721, 385] width 1061 height 106
type textarea "Honey Roasted Pecans (Pecans, Granulated Sugar, Honey roasted seasoning (Sugar,…"
click at [1310, 202] on span "Save" at bounding box center [1304, 196] width 29 height 19
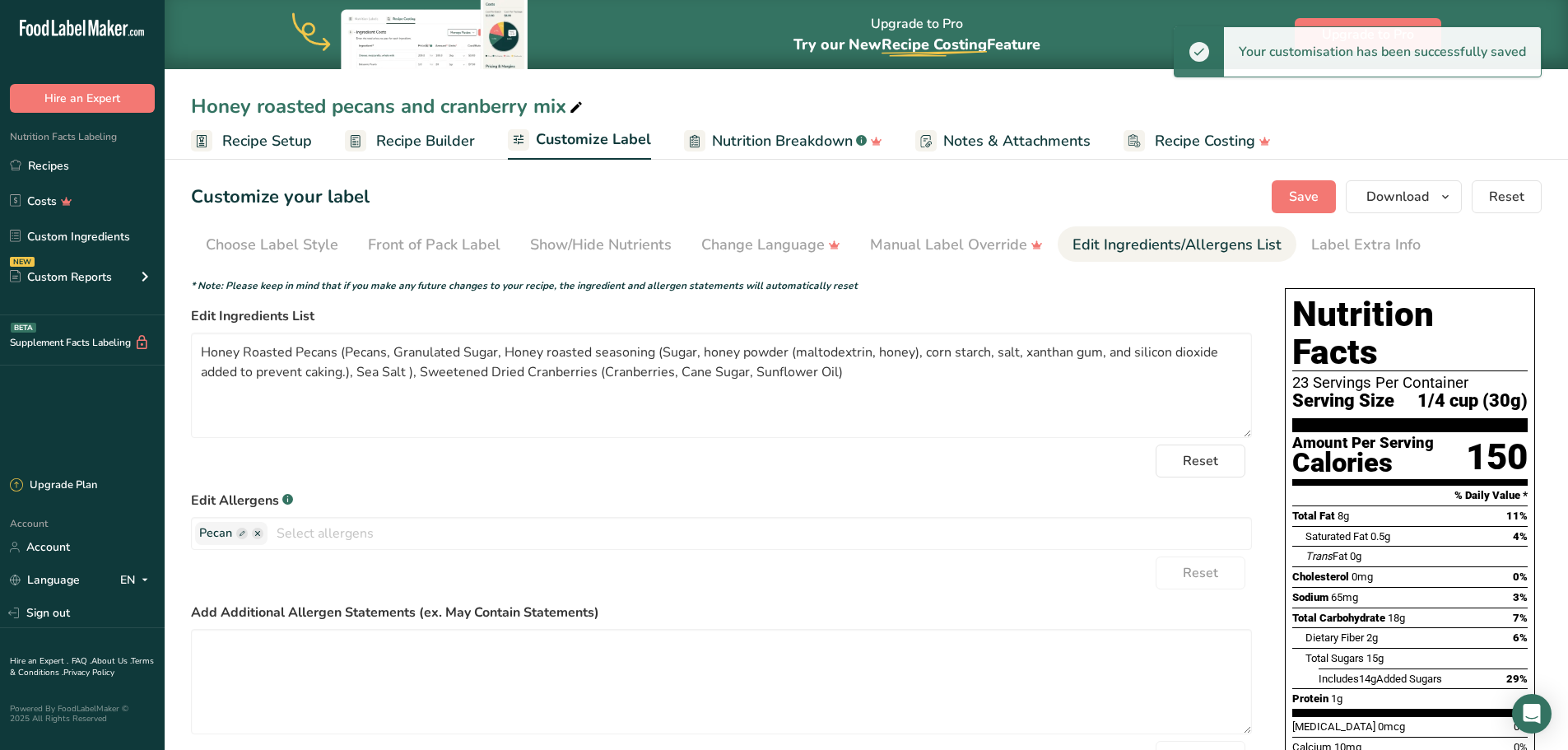
click at [439, 140] on span "Recipe Builder" at bounding box center [425, 141] width 98 height 22
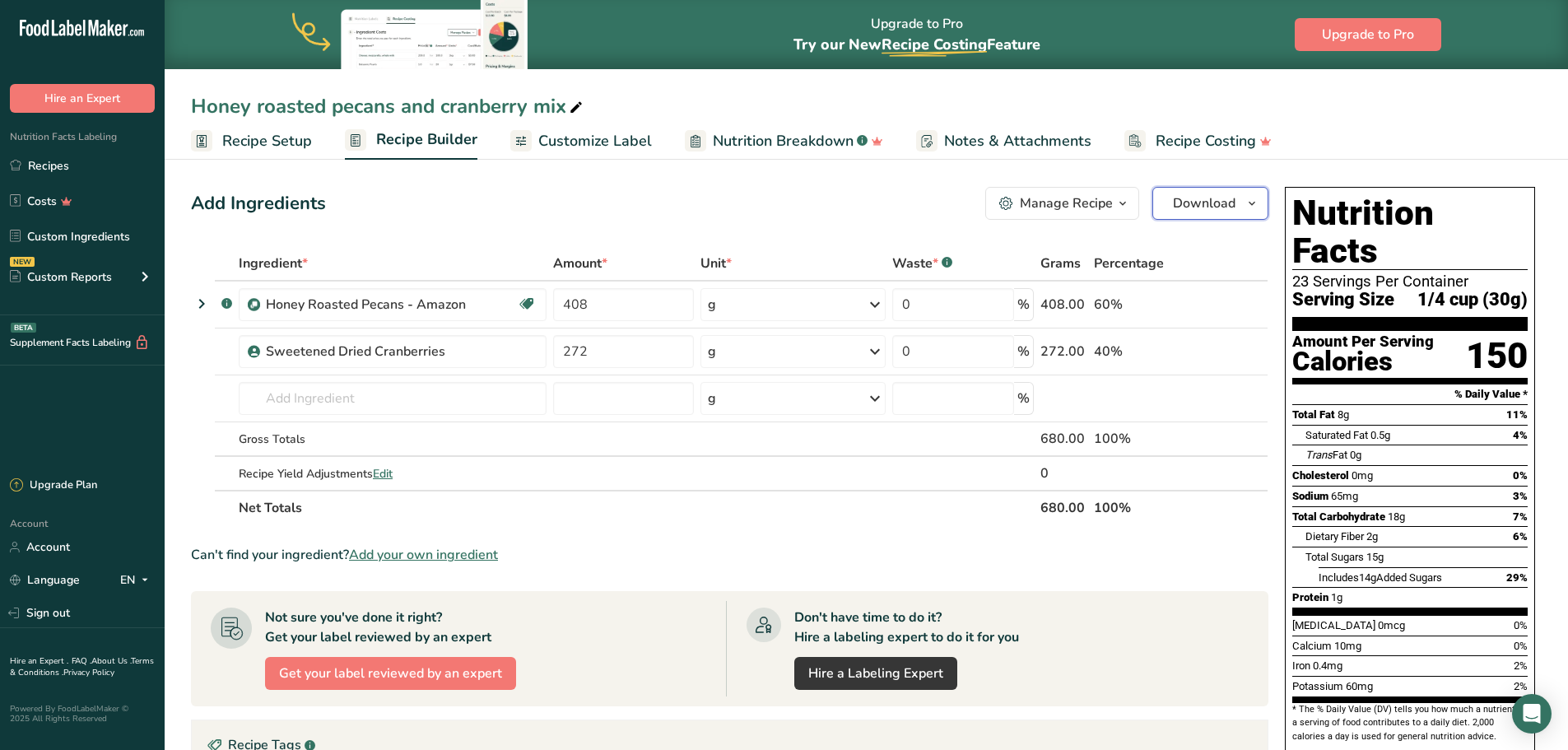
click at [1257, 212] on icon "button" at bounding box center [1252, 203] width 13 height 20
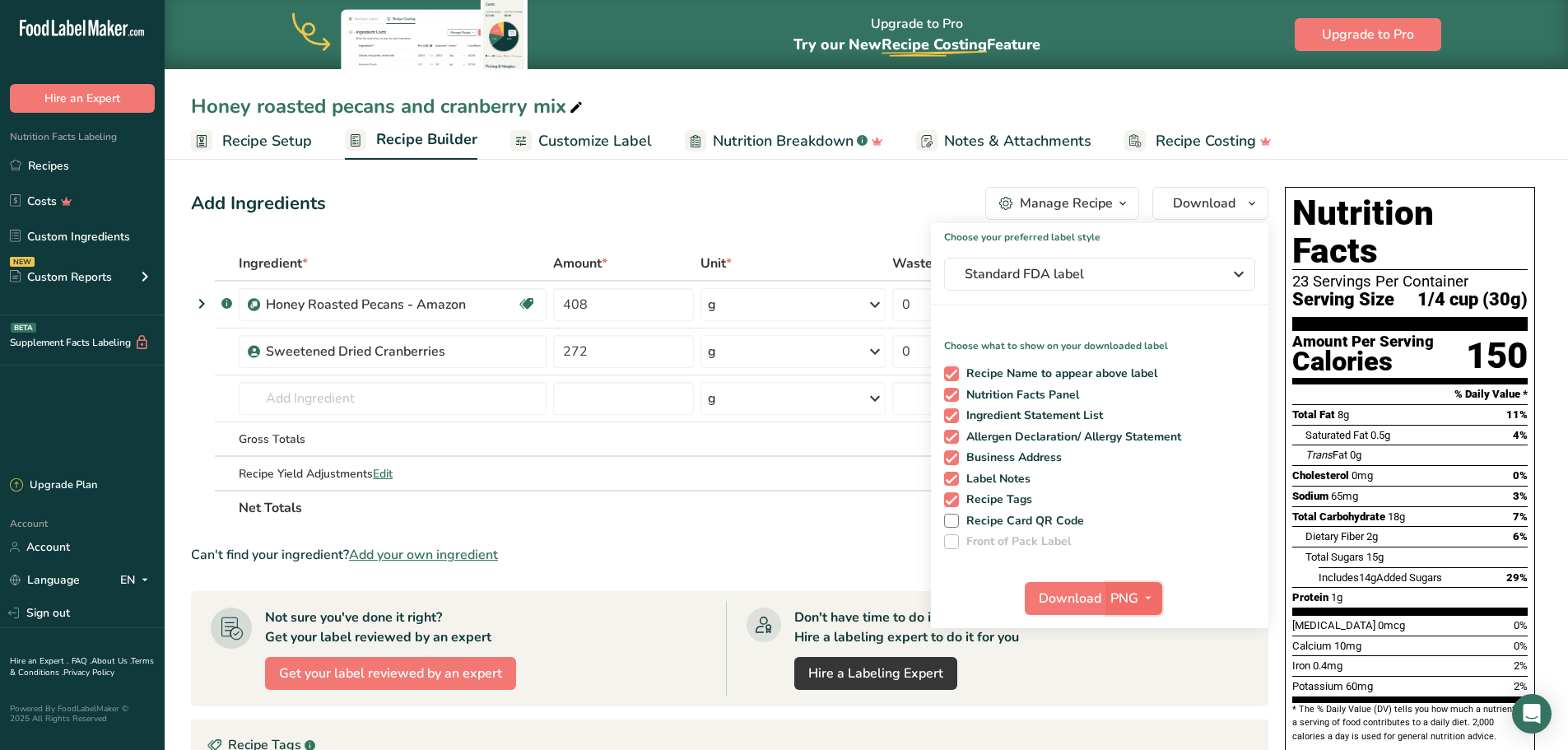
click at [1145, 599] on icon "button" at bounding box center [1148, 598] width 13 height 20
click at [1143, 711] on link "PDF" at bounding box center [1136, 713] width 52 height 28
click at [1069, 605] on span "Download" at bounding box center [1071, 598] width 63 height 19
click at [873, 212] on div "Add Ingredients Manage Recipe Delete Recipe Duplicate Recipe Scale Recipe Save …" at bounding box center [730, 203] width 1078 height 33
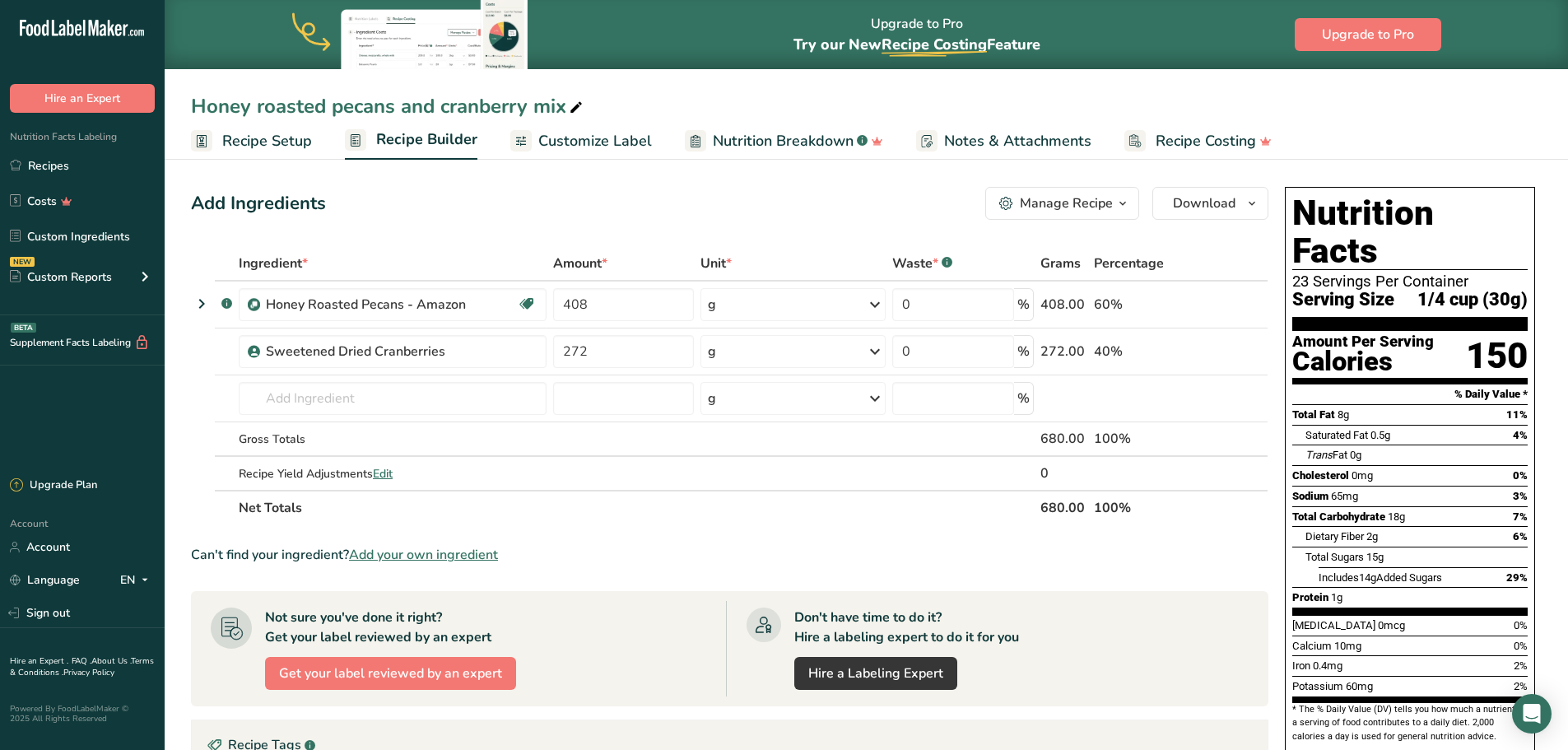
click at [254, 146] on span "Recipe Setup" at bounding box center [268, 141] width 90 height 22
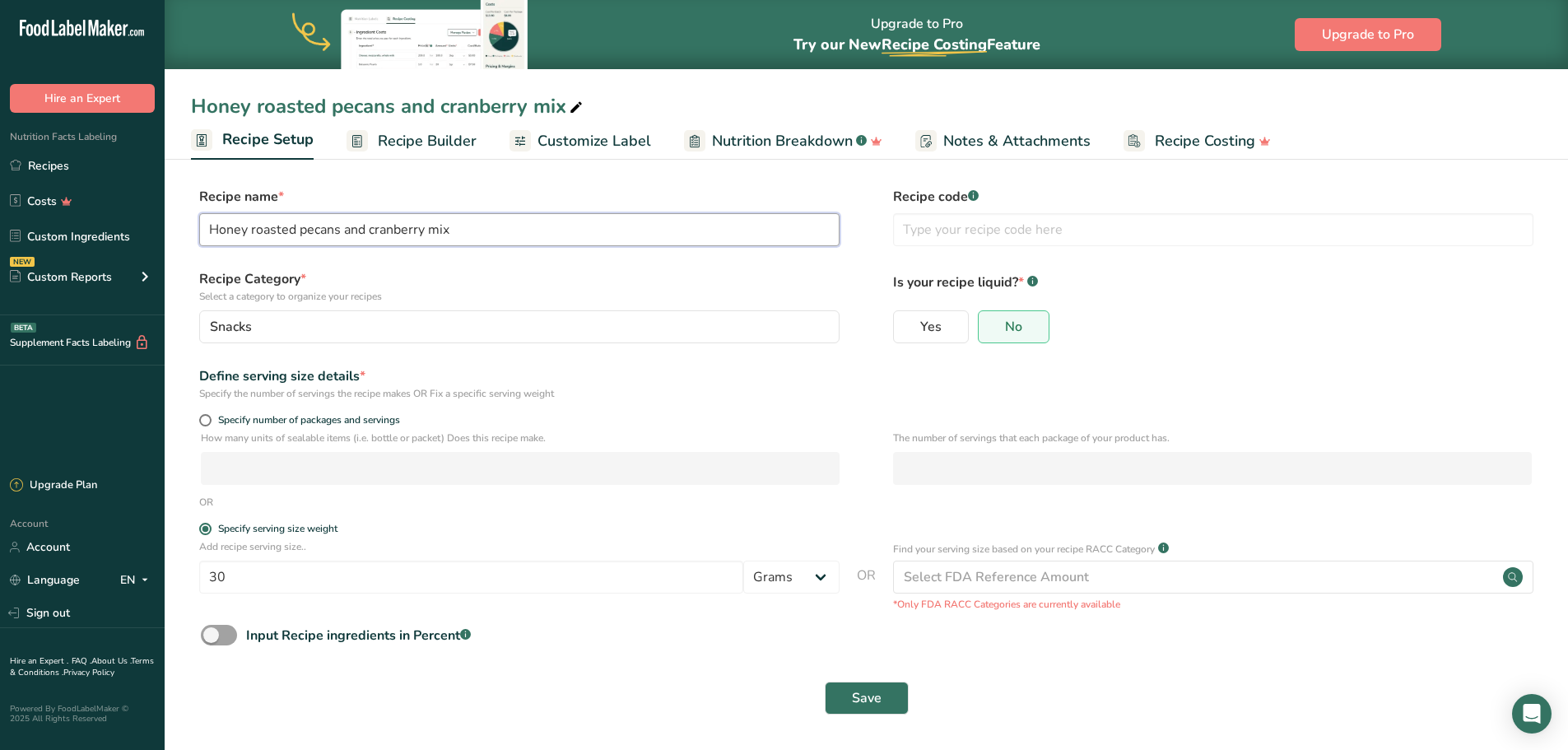
click at [482, 231] on input "Honey roasted pecans and cranberry mix" at bounding box center [520, 230] width 640 height 33
type input "Honey roasted pecans and cranberry mix - Amazon"
click at [824, 682] on button "Save" at bounding box center [866, 698] width 84 height 33
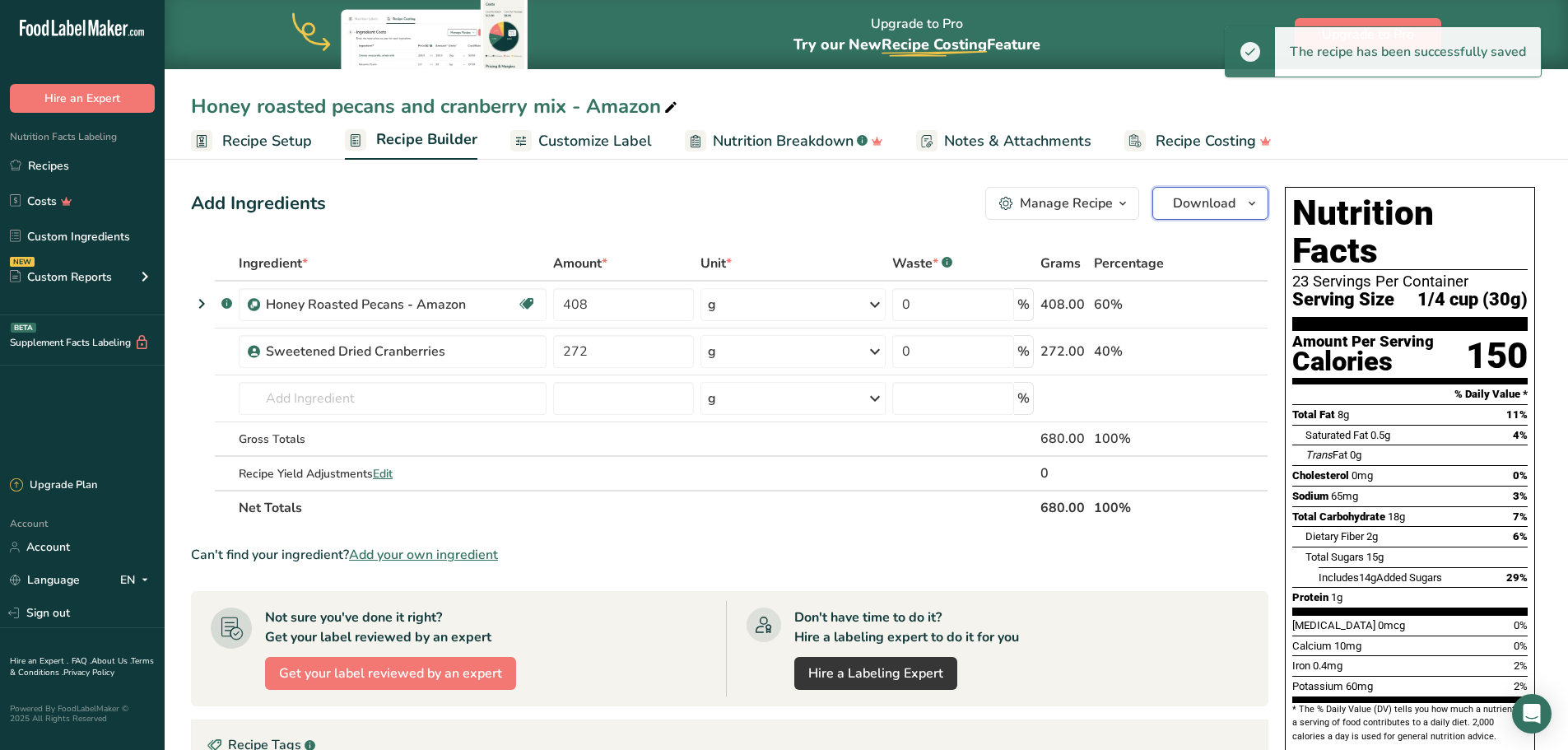
click at [1240, 208] on button "Download" at bounding box center [1211, 203] width 116 height 33
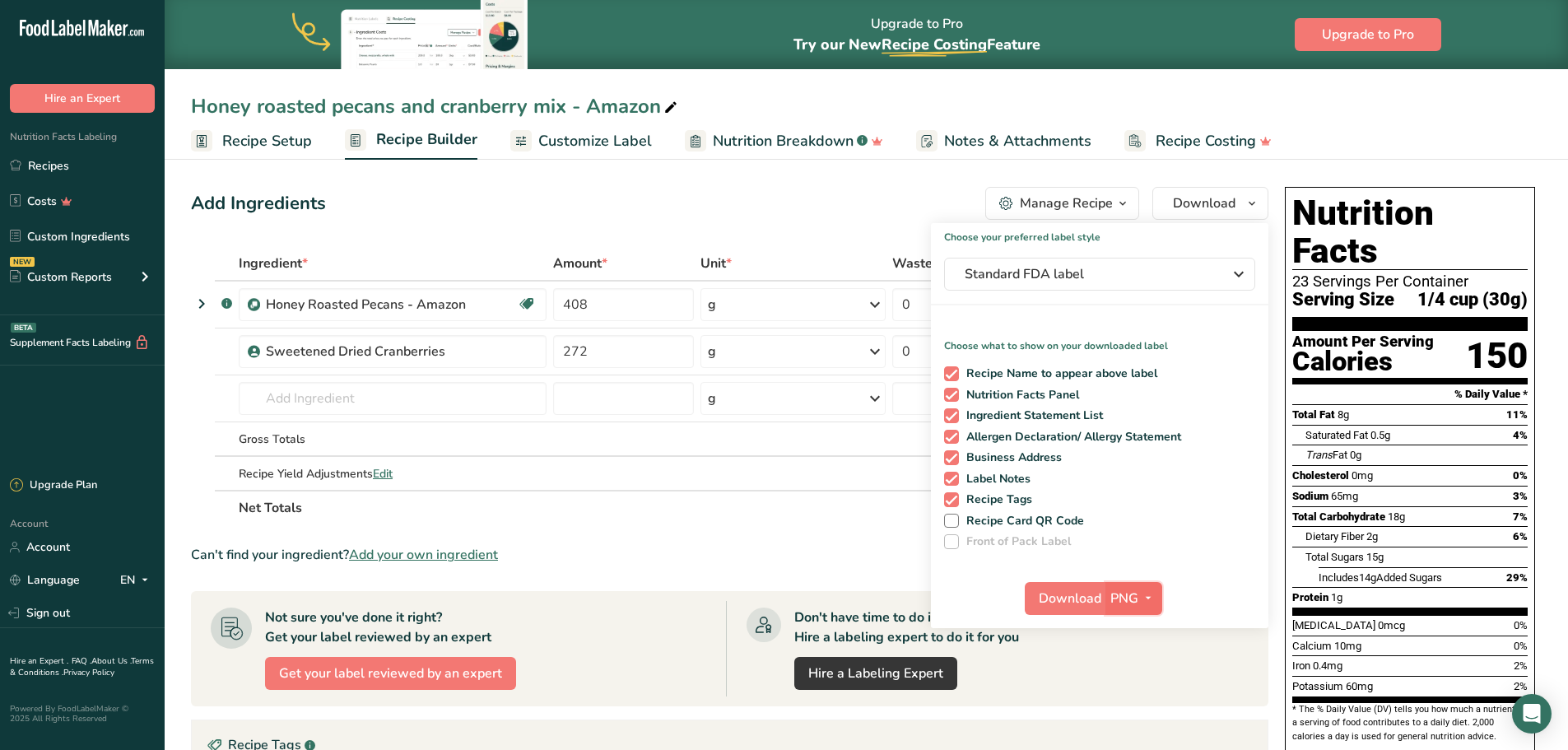
click at [1150, 598] on icon "button" at bounding box center [1148, 598] width 13 height 20
click at [1143, 714] on link "PDF" at bounding box center [1136, 713] width 52 height 28
click at [1082, 598] on span "Download" at bounding box center [1071, 598] width 63 height 19
click at [58, 164] on link "Recipes" at bounding box center [82, 166] width 165 height 31
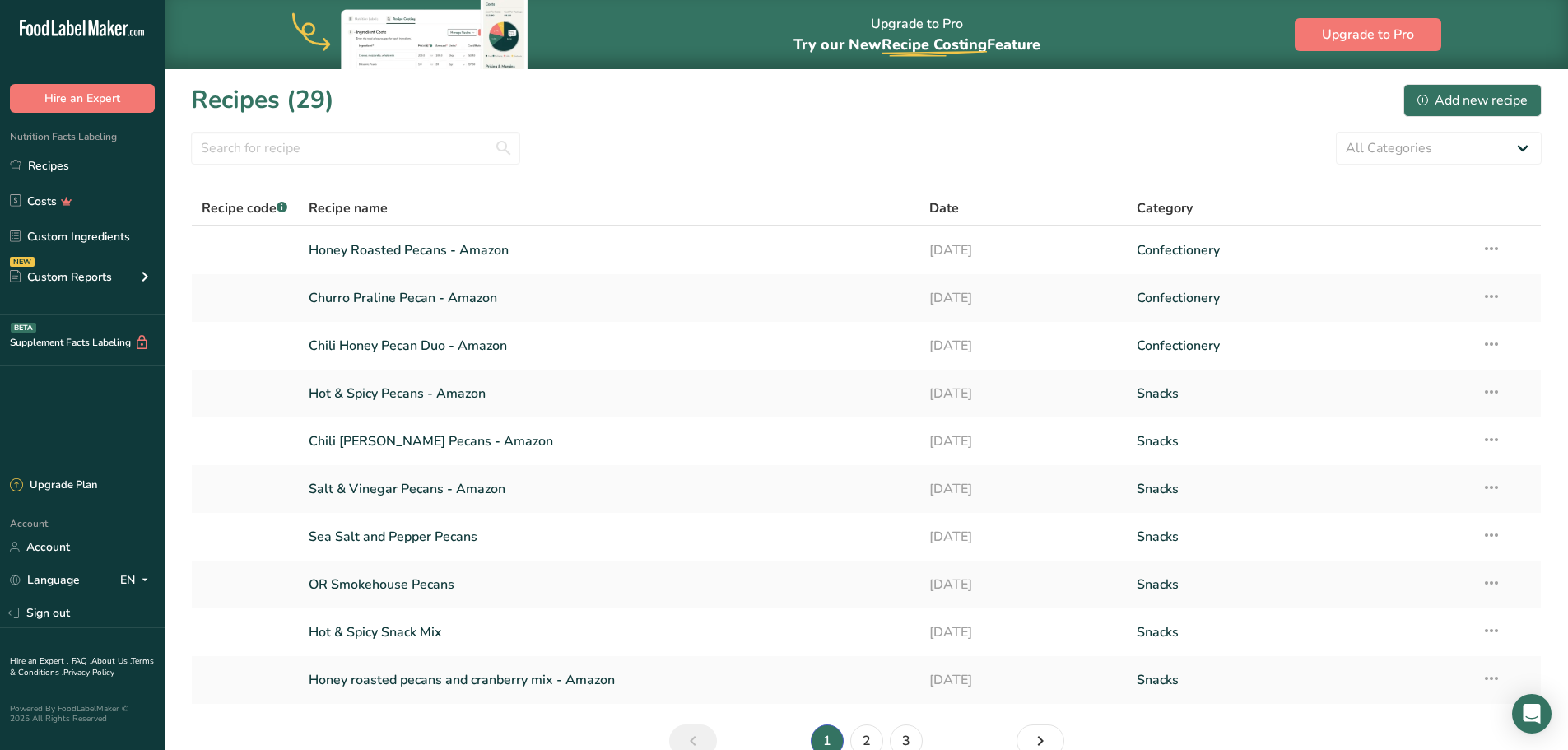
click at [674, 126] on section "Recipes (29) Add new recipe All Categories Baked Goods Beverages Confectionery …" at bounding box center [866, 425] width 1403 height 715
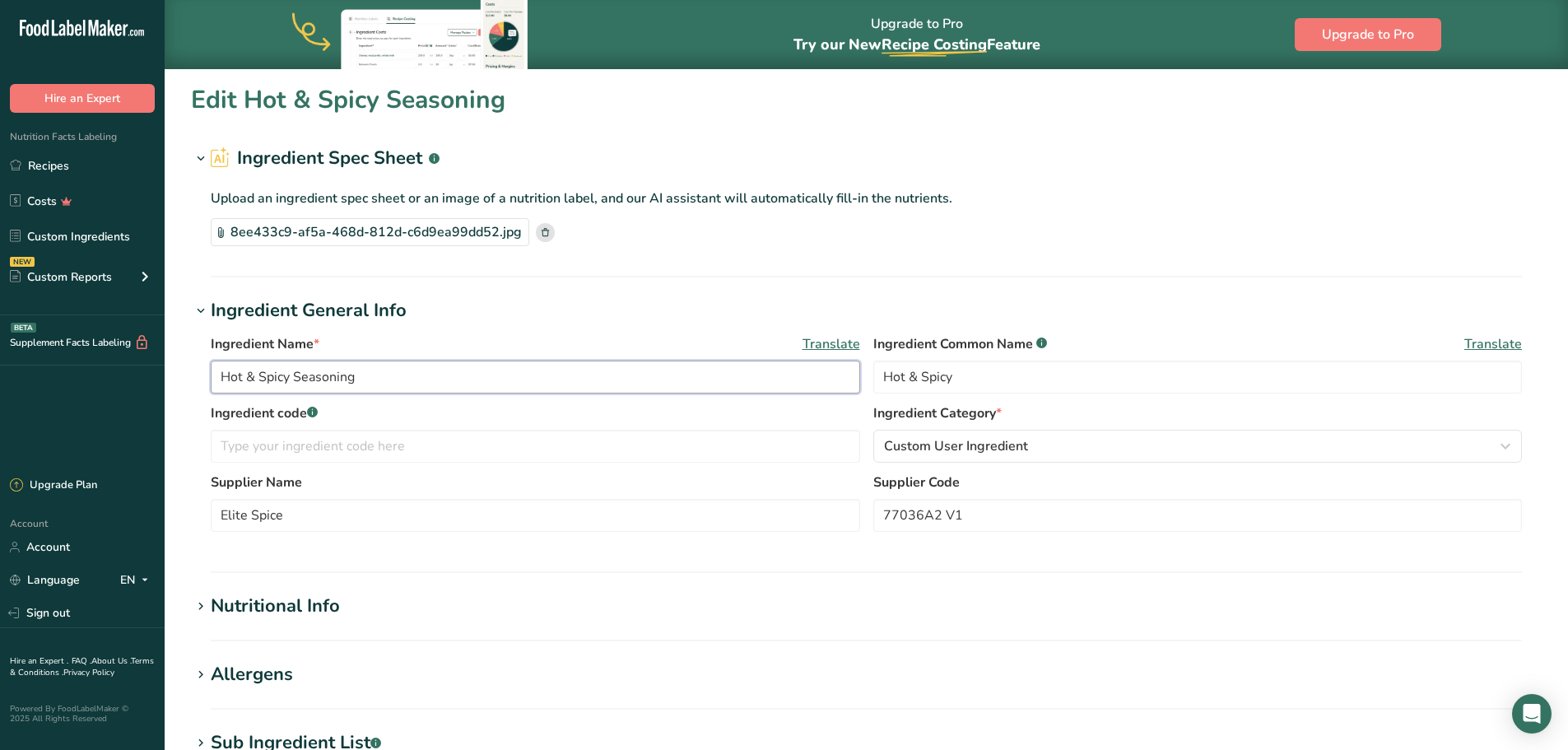
click at [250, 371] on input "Hot & Spicy Seasoning" at bounding box center [536, 377] width 650 height 33
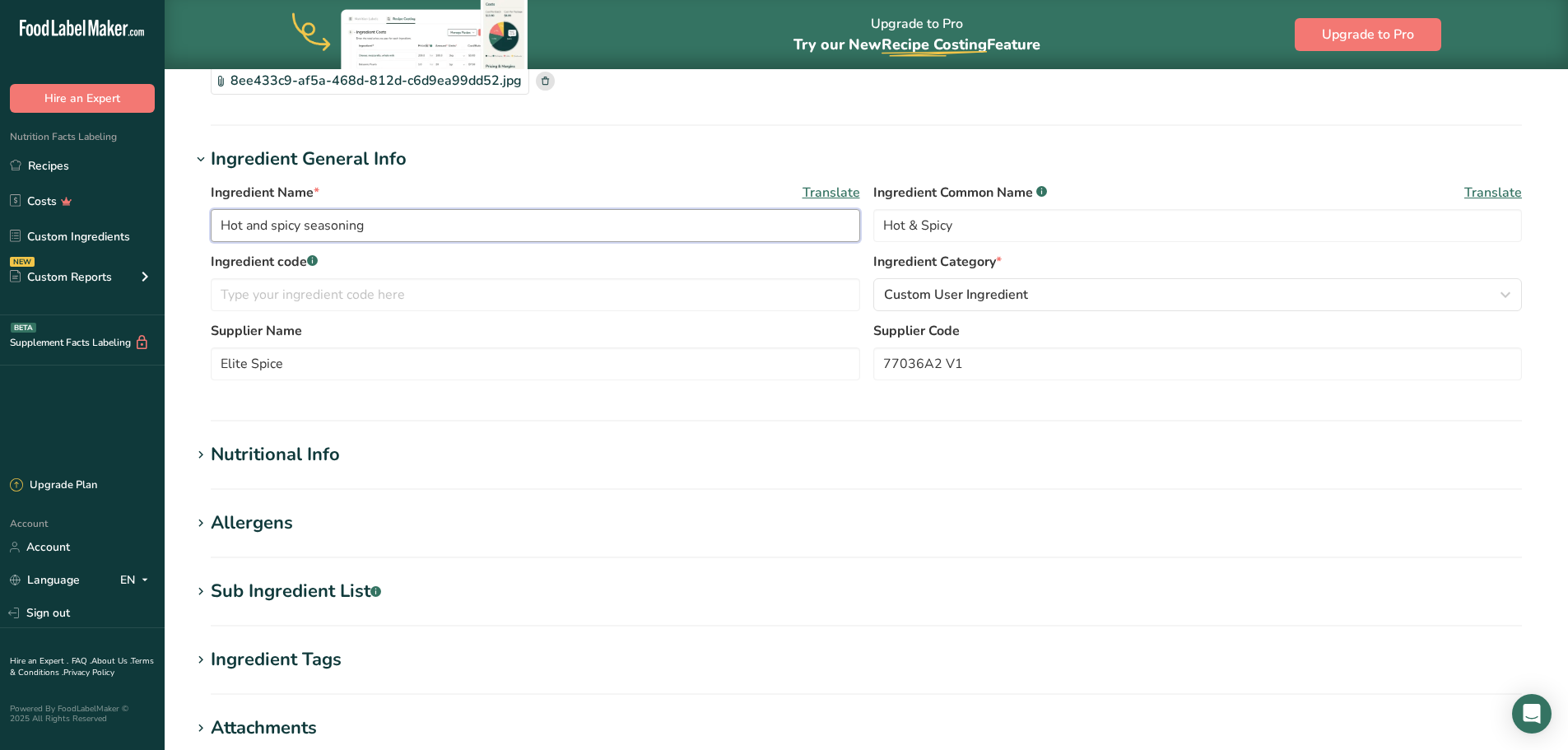
scroll to position [247, 0]
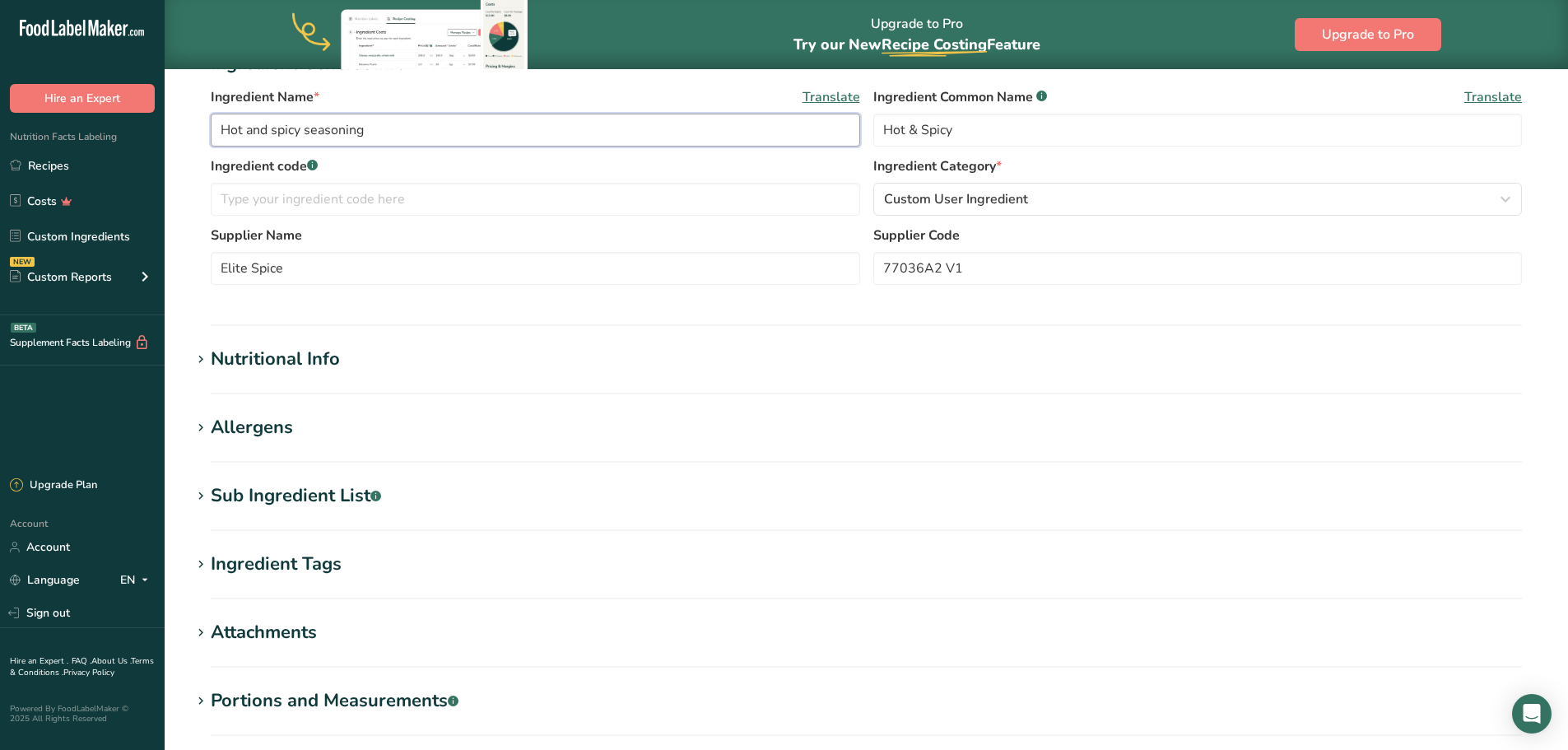
type input "Hot and spicy seasoning"
click at [200, 497] on icon at bounding box center [201, 496] width 15 height 23
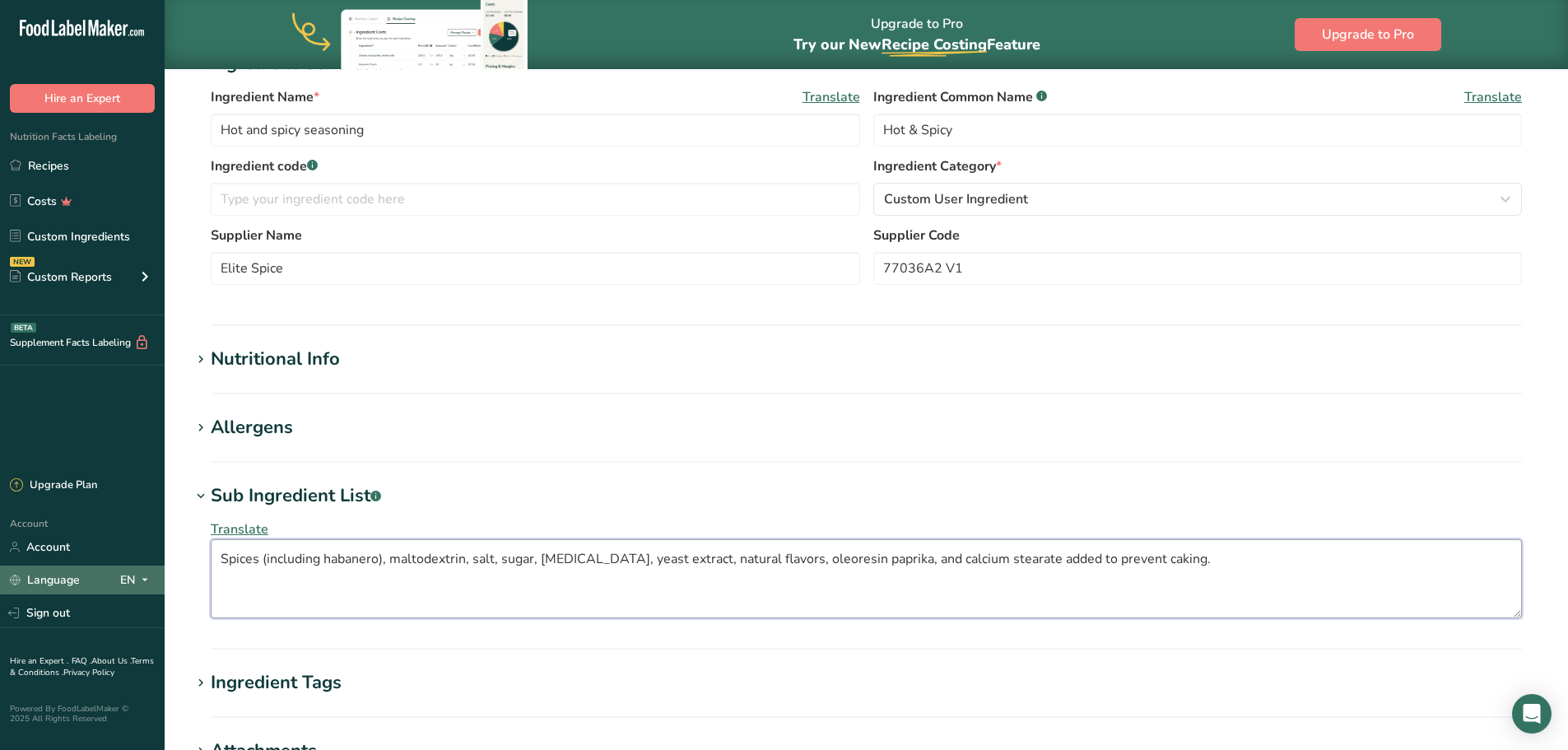
drag, startPoint x: 1170, startPoint y: 573, endPoint x: 113, endPoint y: 583, distance: 1057.0
click at [113, 583] on div ".a-20{fill:#fff;} Hire an Expert Nutrition Facts Labeling Recipes Costs Custom …" at bounding box center [784, 404] width 1568 height 1301
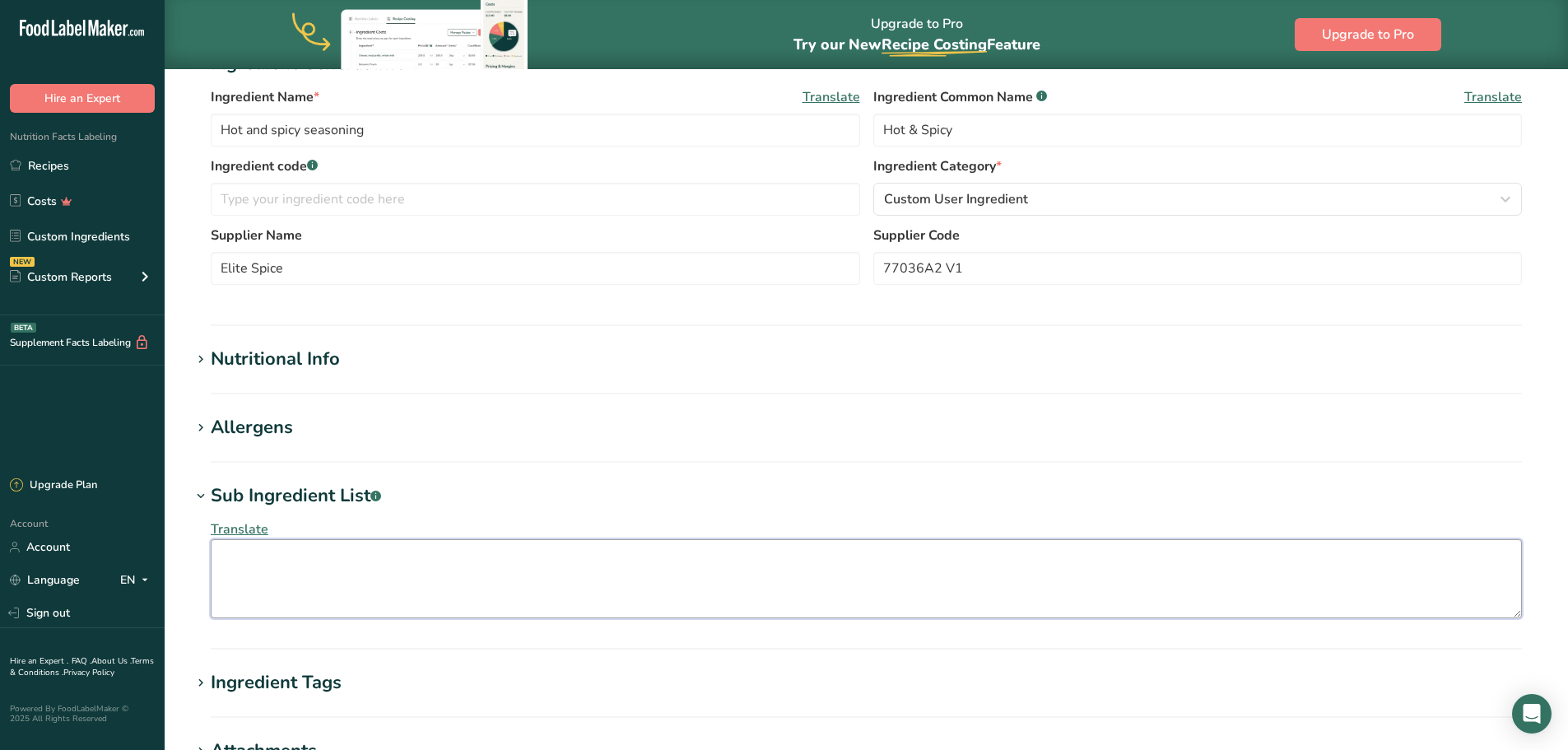
click at [347, 557] on textarea at bounding box center [866, 579] width 1311 height 79
paste textarea "Spices (including habanero), maltodextrin, salt, sugar, [MEDICAL_DATA], yeast e…"
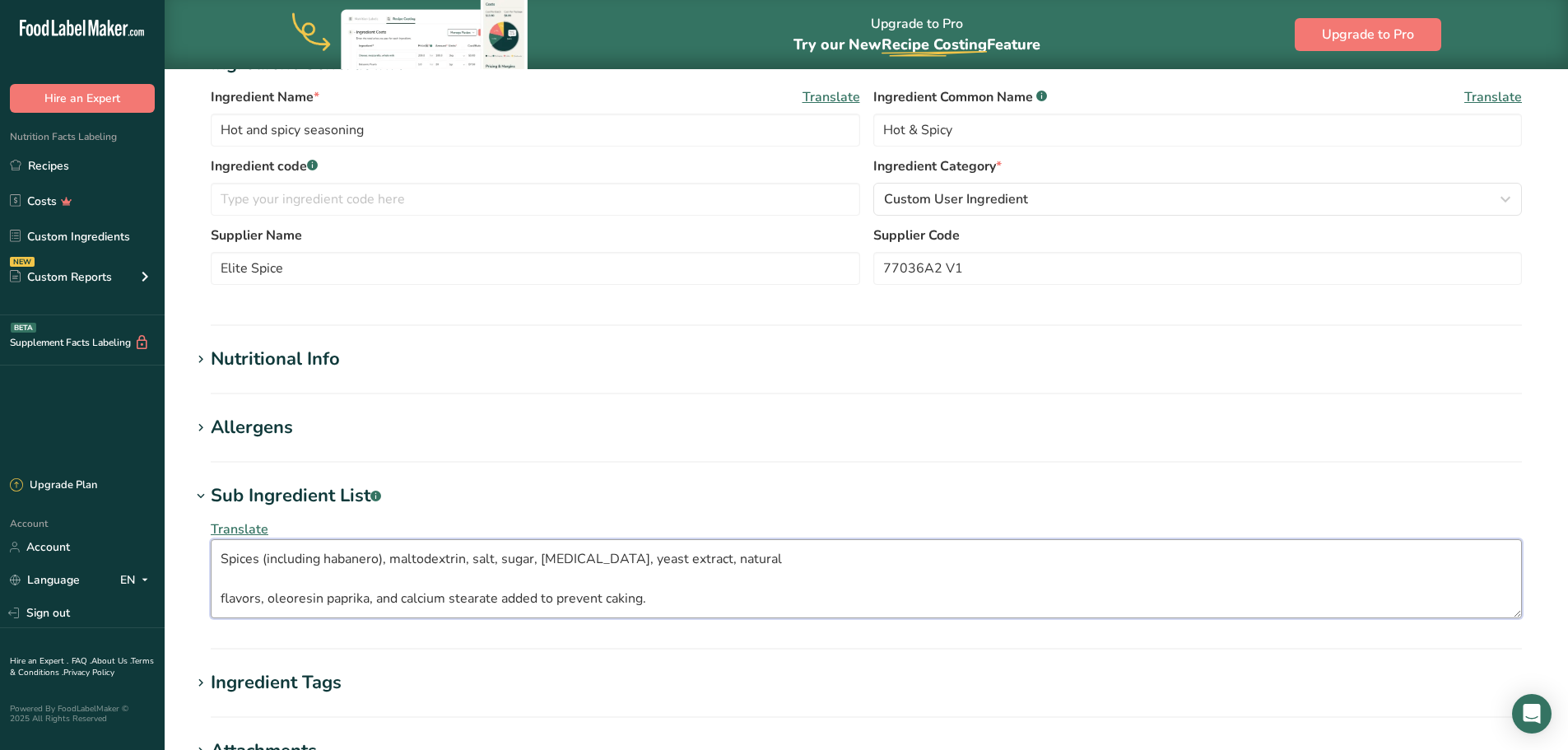
click at [226, 557] on textarea "Spices (including habanero), maltodextrin, salt, sugar, [MEDICAL_DATA], yeast e…" at bounding box center [866, 579] width 1311 height 79
click at [223, 557] on textarea "Spices (including habanero), maltodextrin, salt, sugar, [MEDICAL_DATA], yeast e…" at bounding box center [866, 579] width 1311 height 79
click at [222, 598] on textarea "Spices (including habanero), maltodextrin, salt, sugar, [MEDICAL_DATA], yeast e…" at bounding box center [866, 579] width 1311 height 79
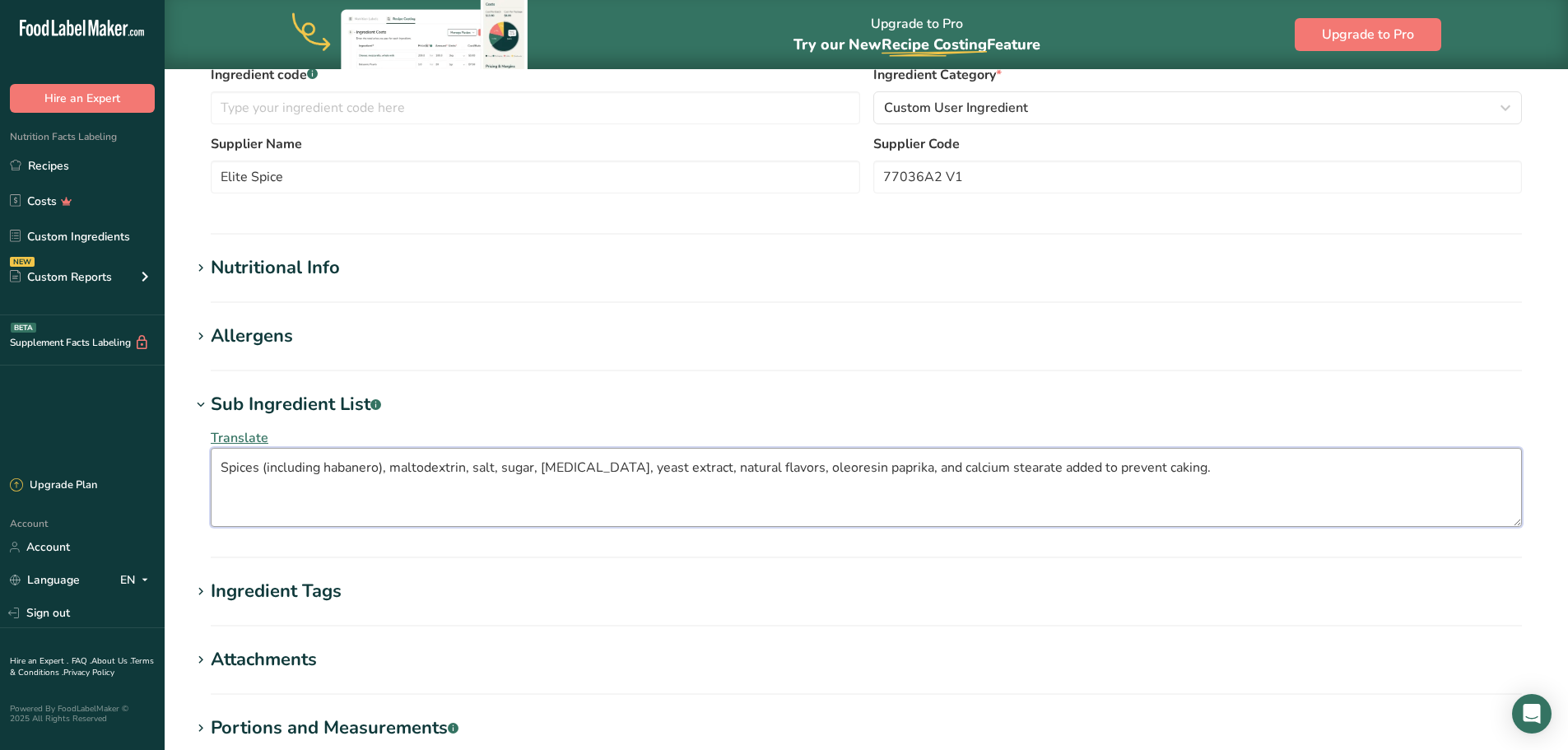
scroll to position [82, 0]
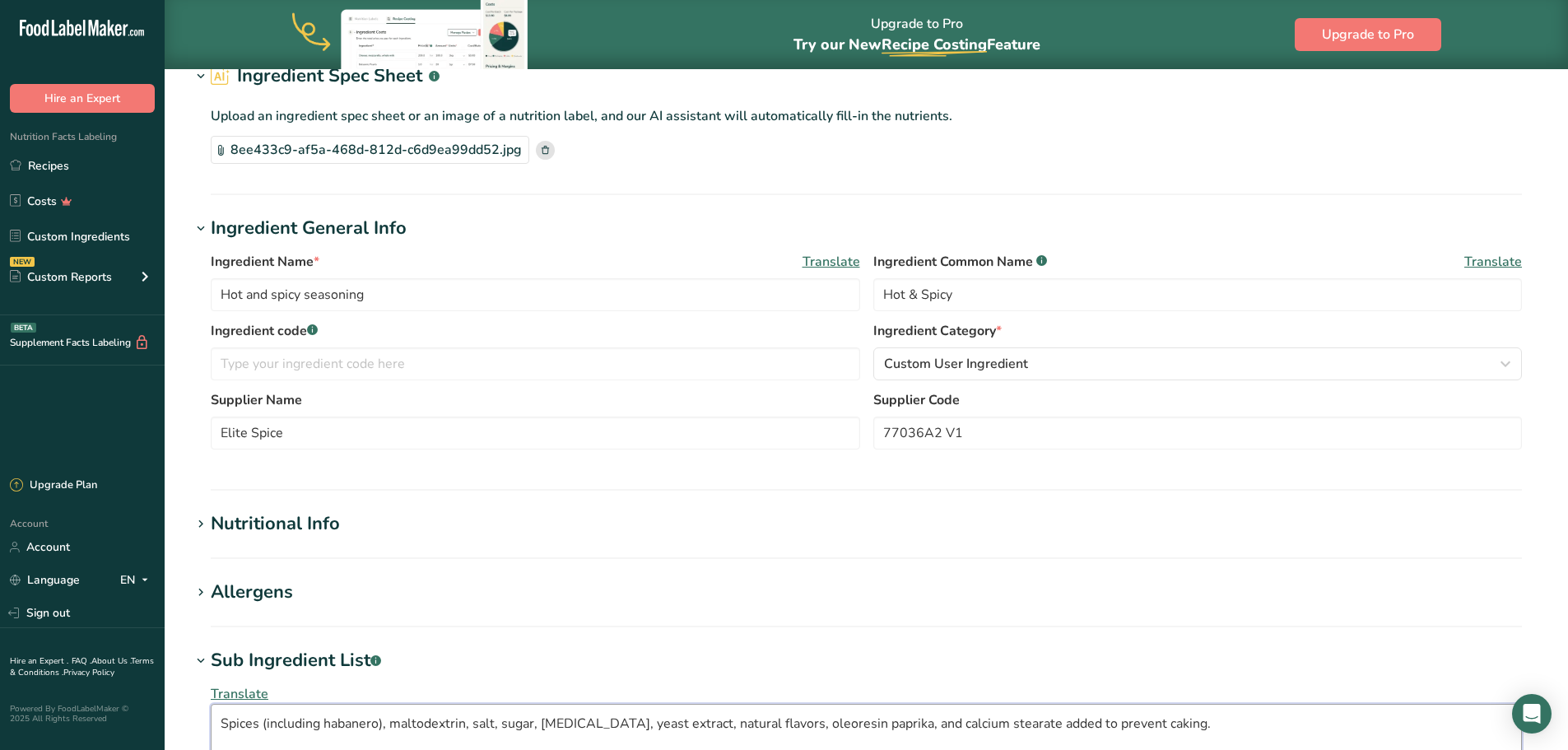
type textarea "Spices (including habanero), maltodextrin, salt, sugar, [MEDICAL_DATA], yeast e…"
click at [205, 525] on icon at bounding box center [201, 524] width 15 height 23
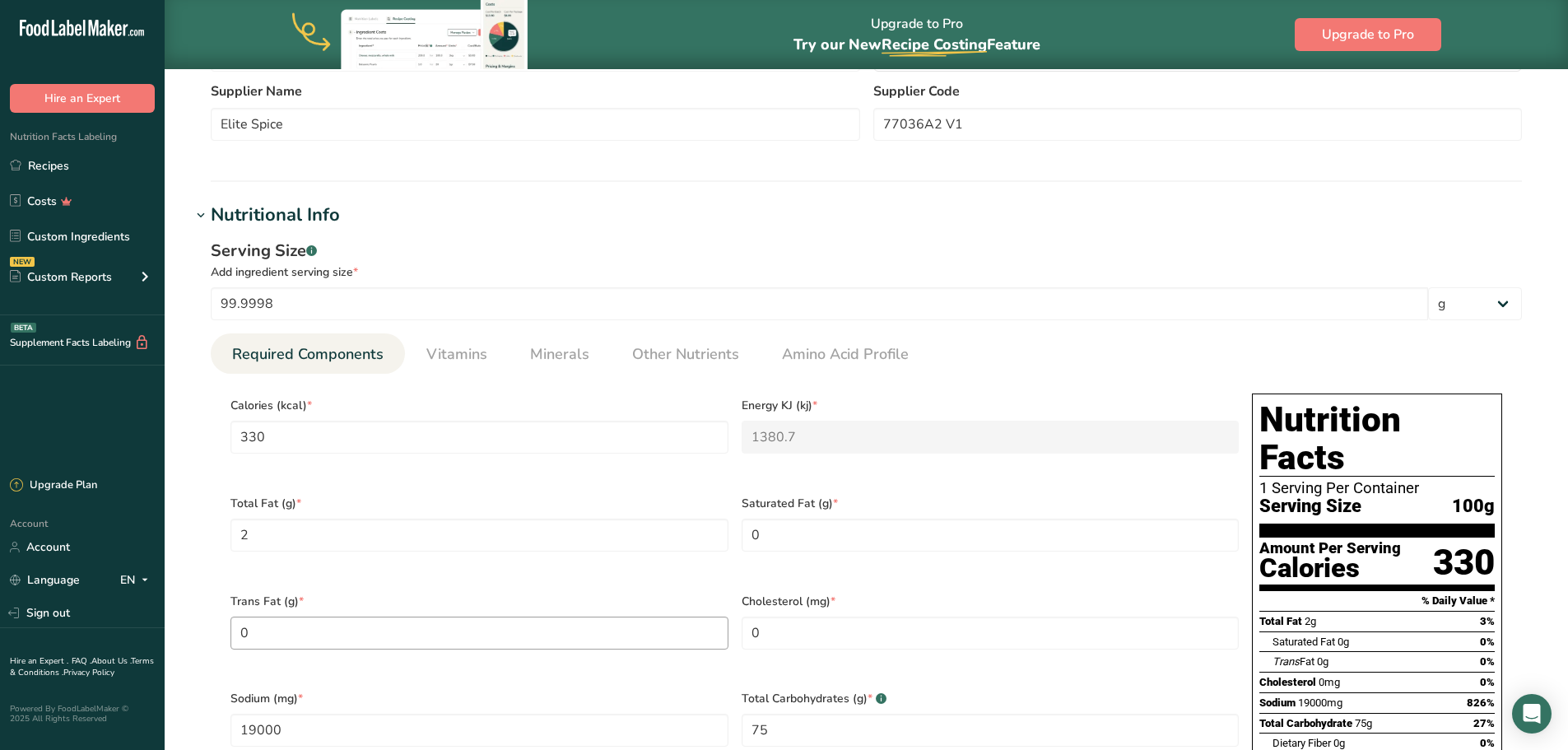
scroll to position [494, 0]
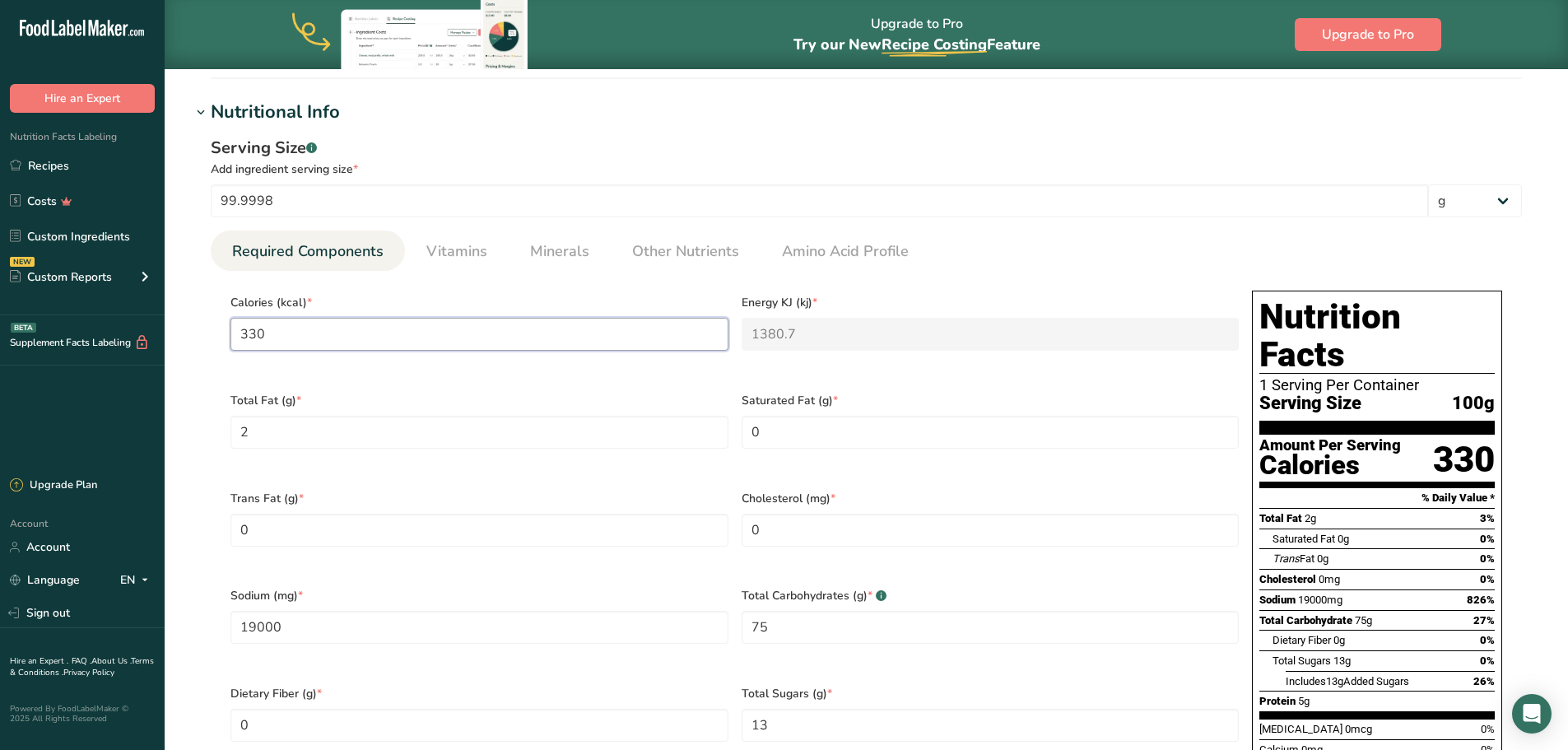
click at [315, 333] on input "330" at bounding box center [479, 334] width 498 height 33
type input "33"
type KJ "138.1"
type input "3"
type KJ "12.6"
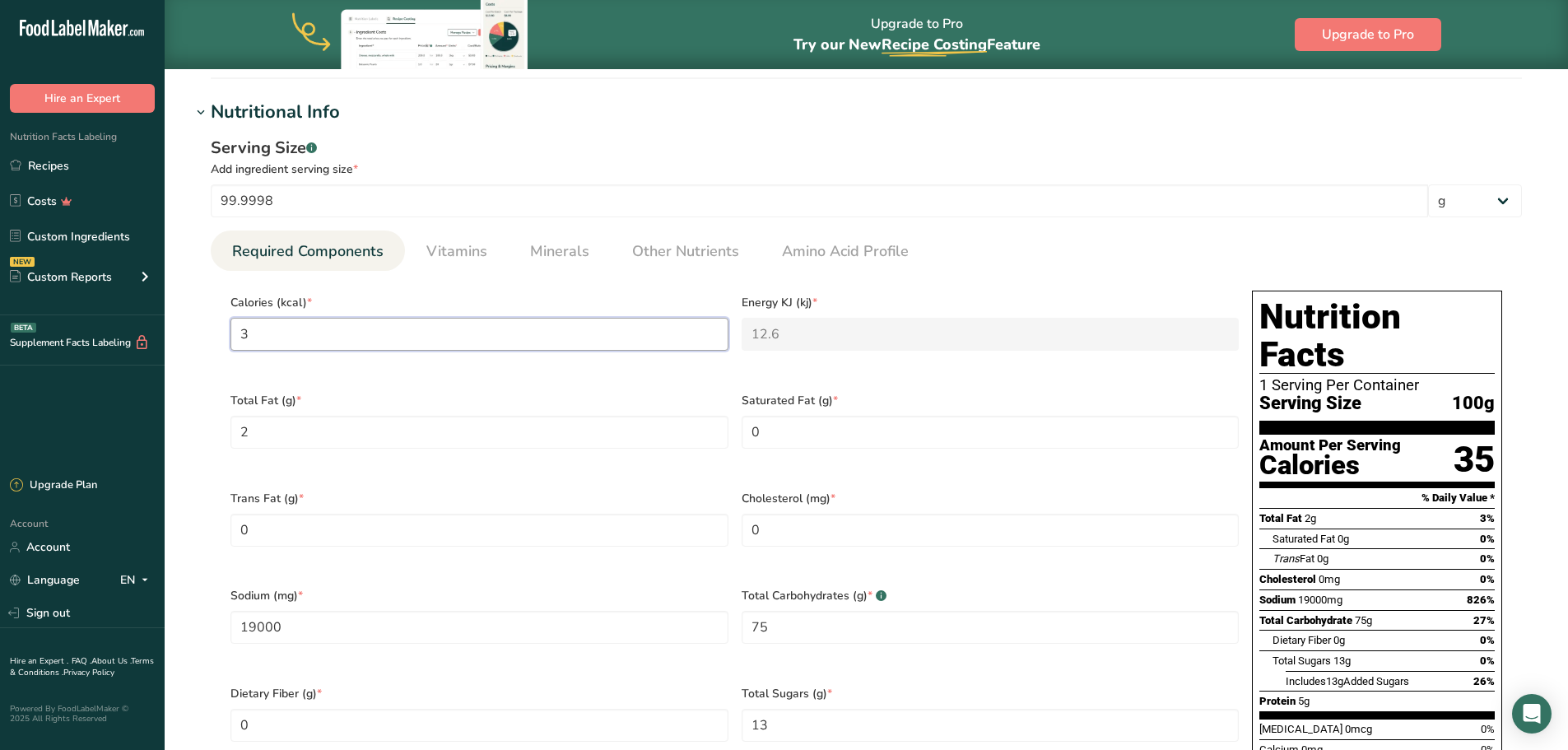
type input "0"
type KJ "0"
type input "2"
type KJ "8.4"
type input "29"
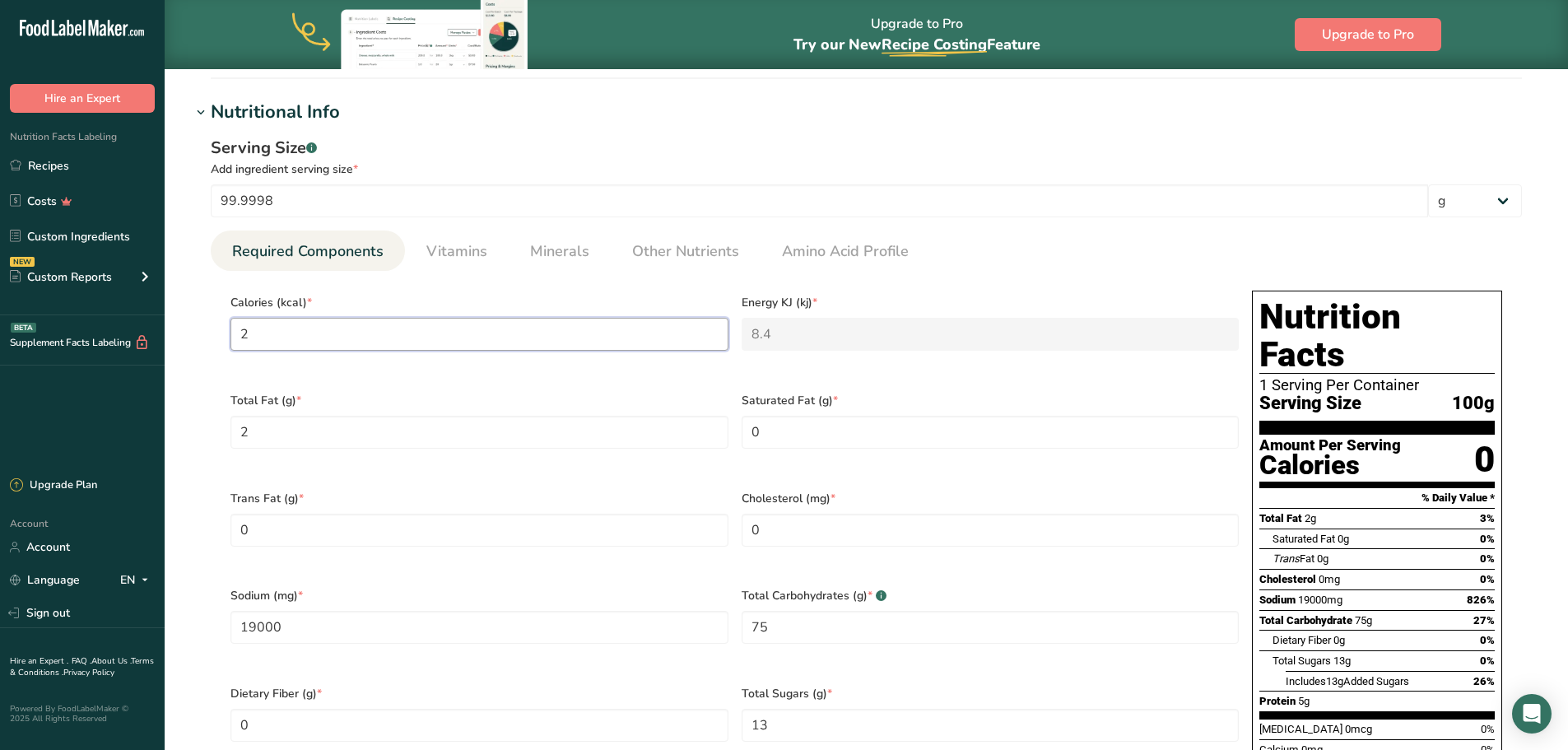
type KJ "121.3"
type input "297"
type KJ "1242.6"
type input "297.1"
type KJ "1243.1"
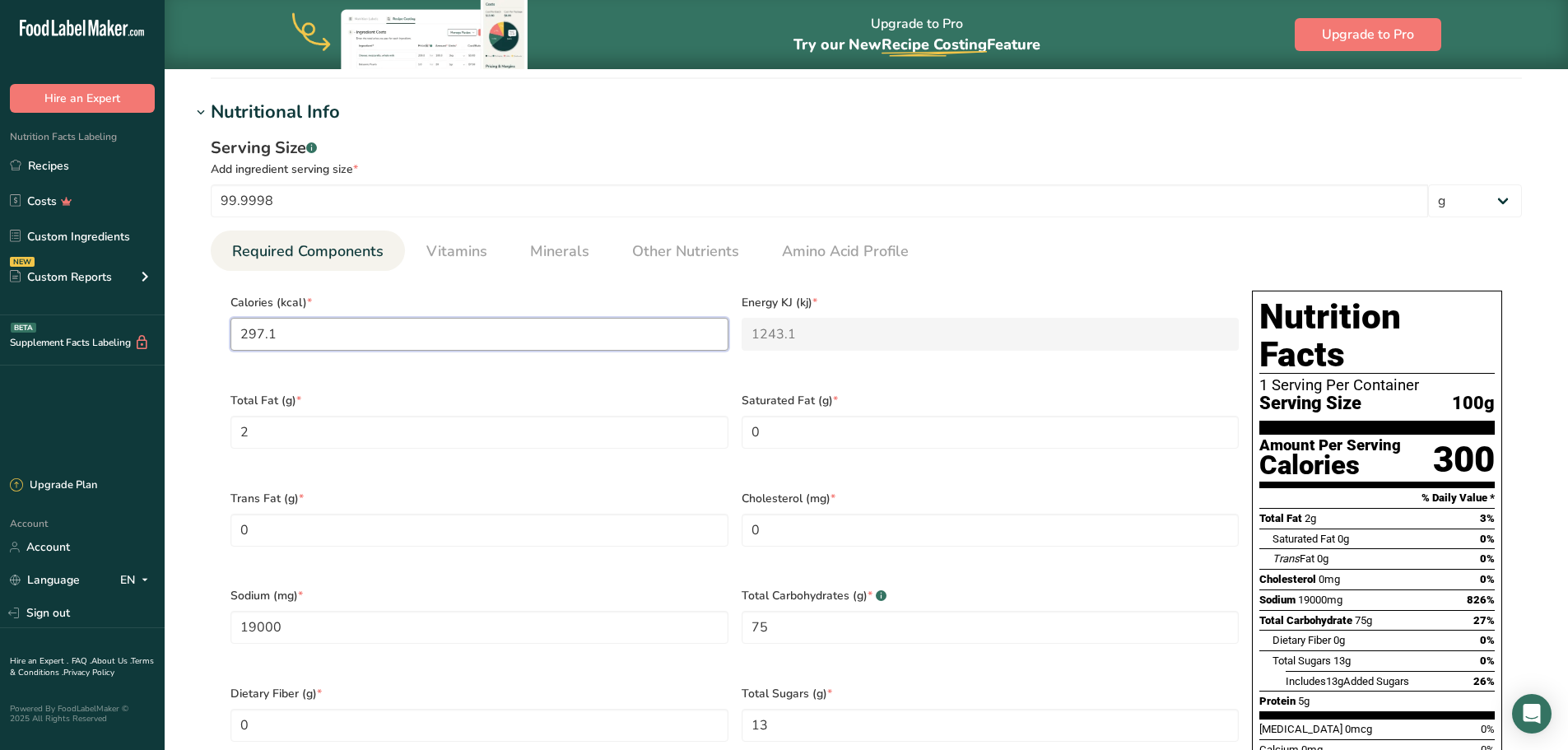
type input "297.17"
type KJ "1243.4"
type input "297.17"
type Fat "63.70"
click at [809, 431] on Fat "1178" at bounding box center [990, 433] width 498 height 33
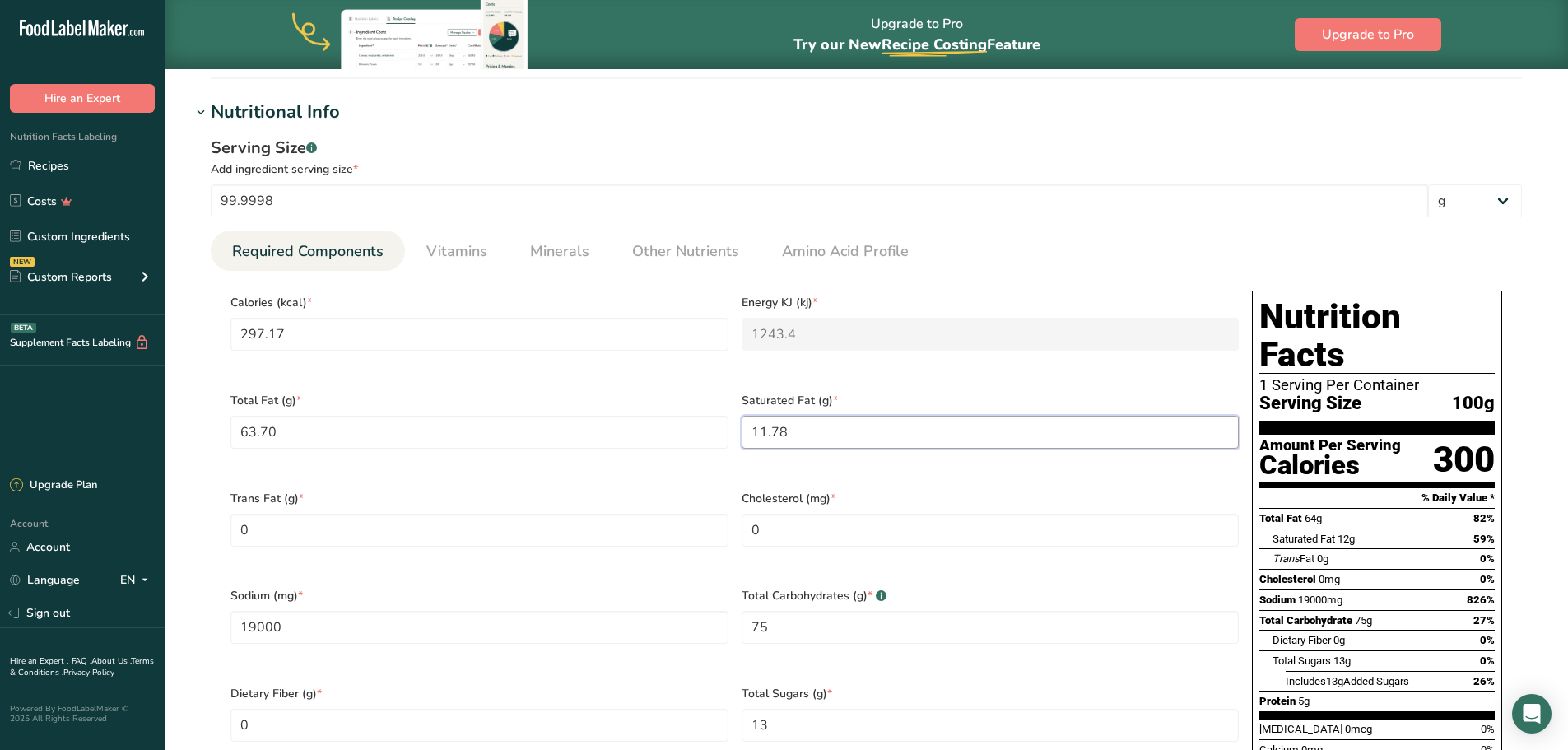
type Fat "11.78"
type input "8208.28"
type Carbohydrates "57"
type Fiber "12.58"
type Sugars "11.44"
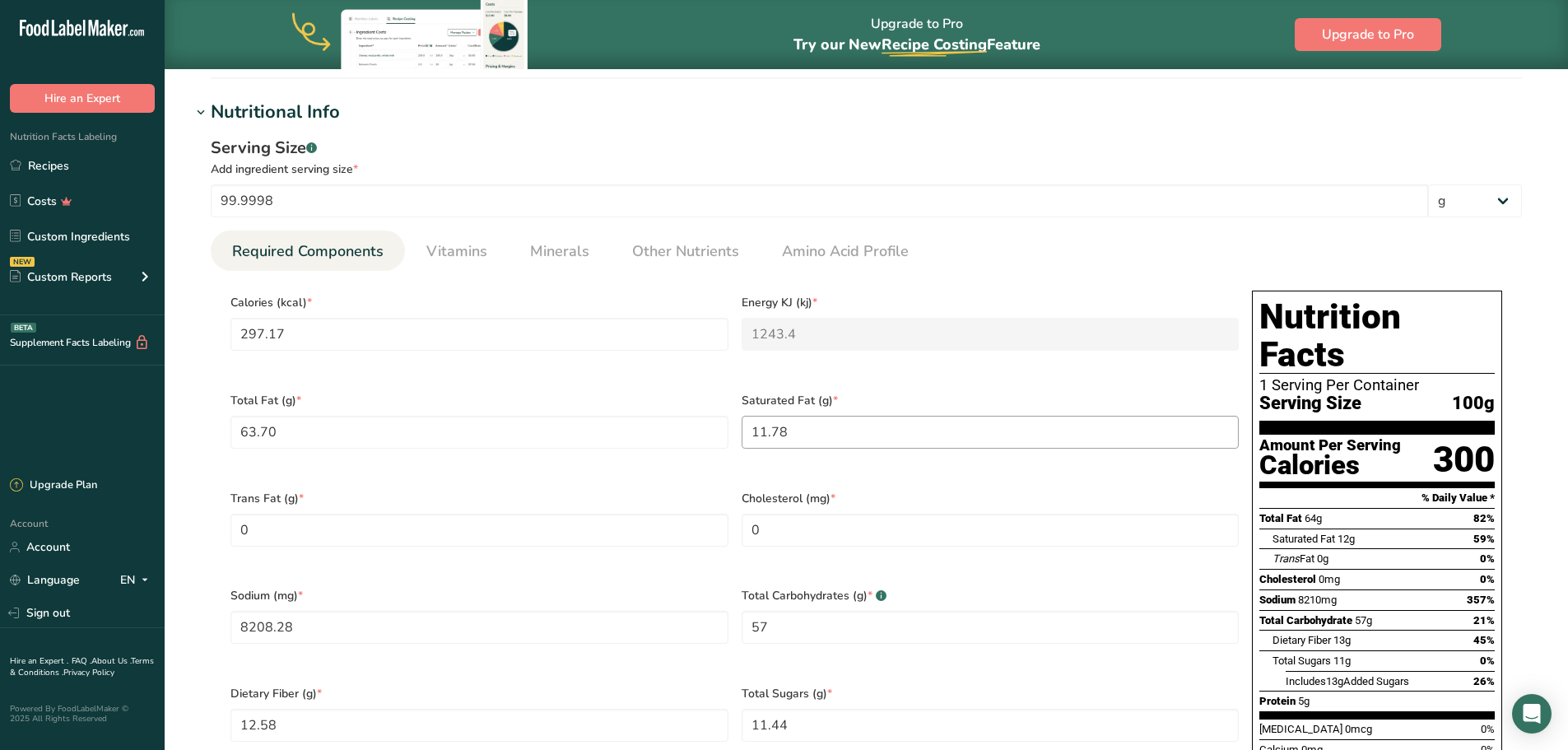
scroll to position [910, 0]
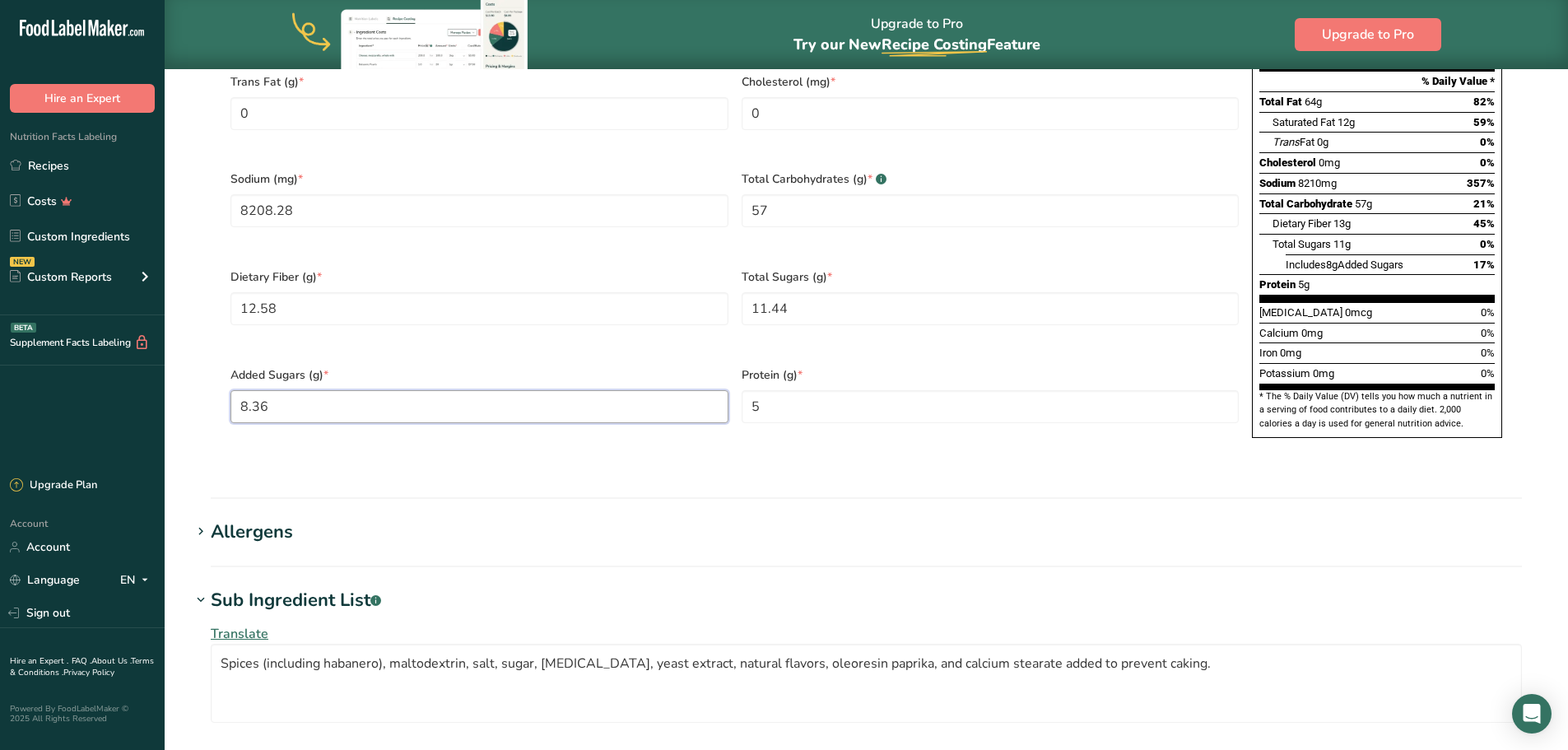
type Sugars "8.36"
type input "6.45"
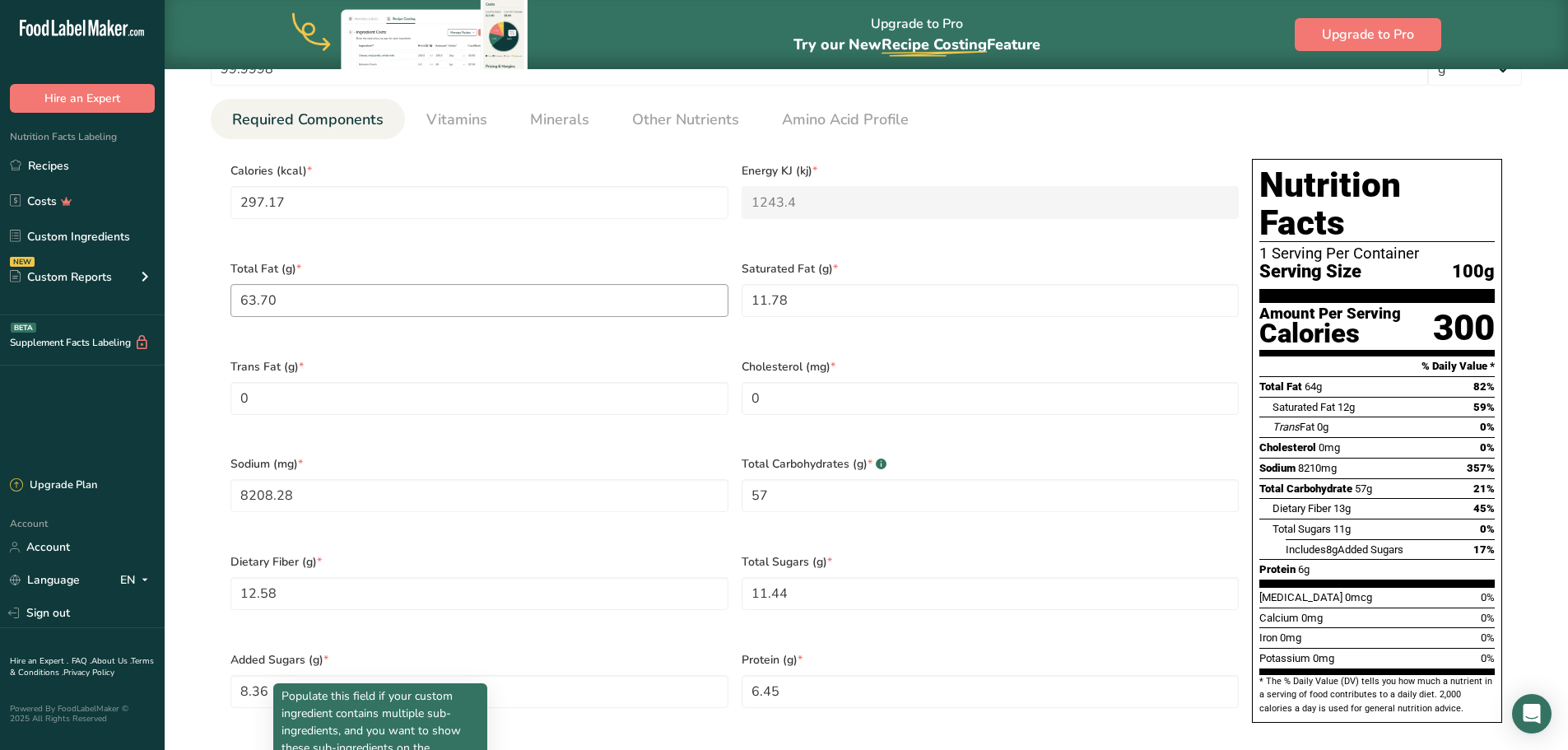
scroll to position [582, 0]
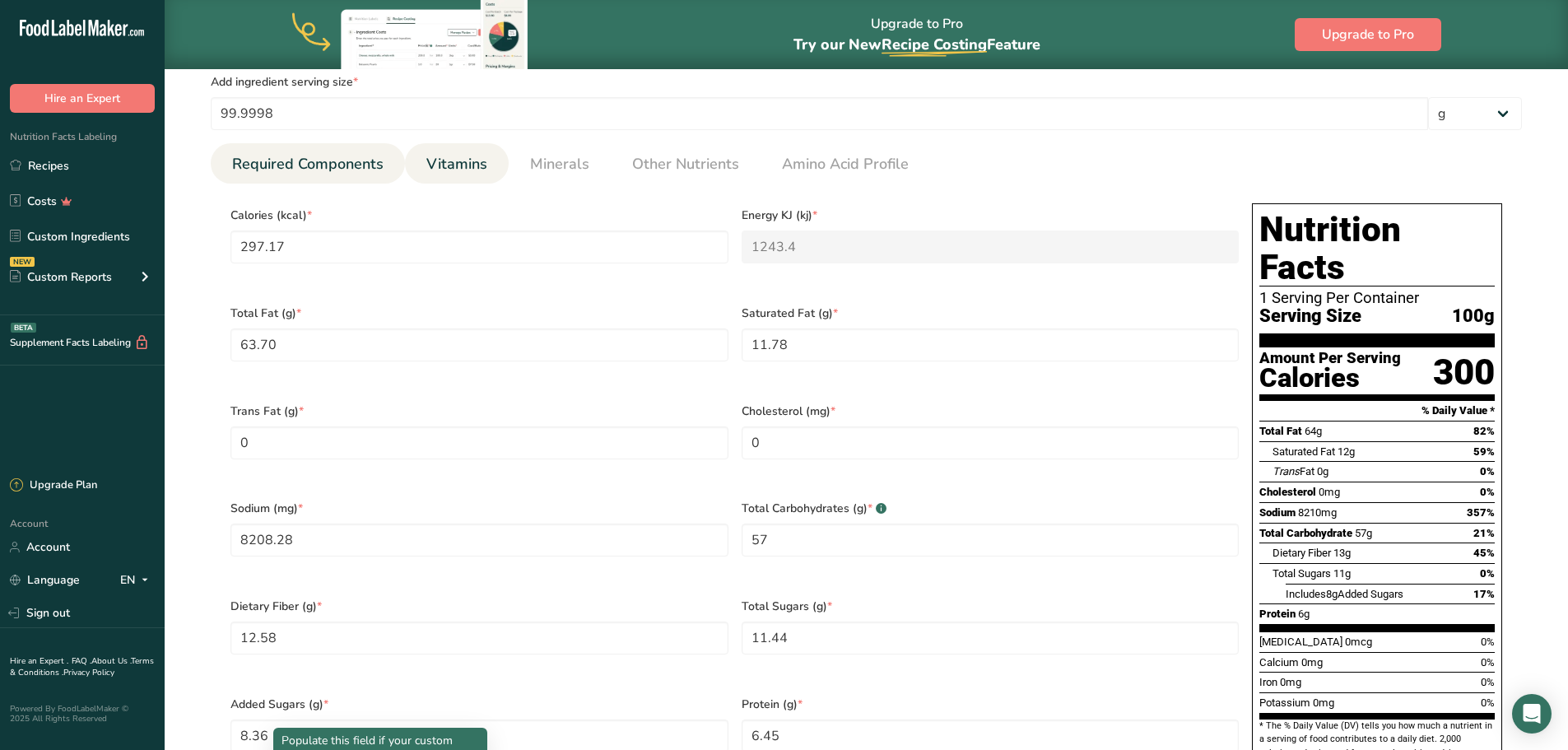
click at [469, 167] on span "Vitamins" at bounding box center [456, 164] width 61 height 22
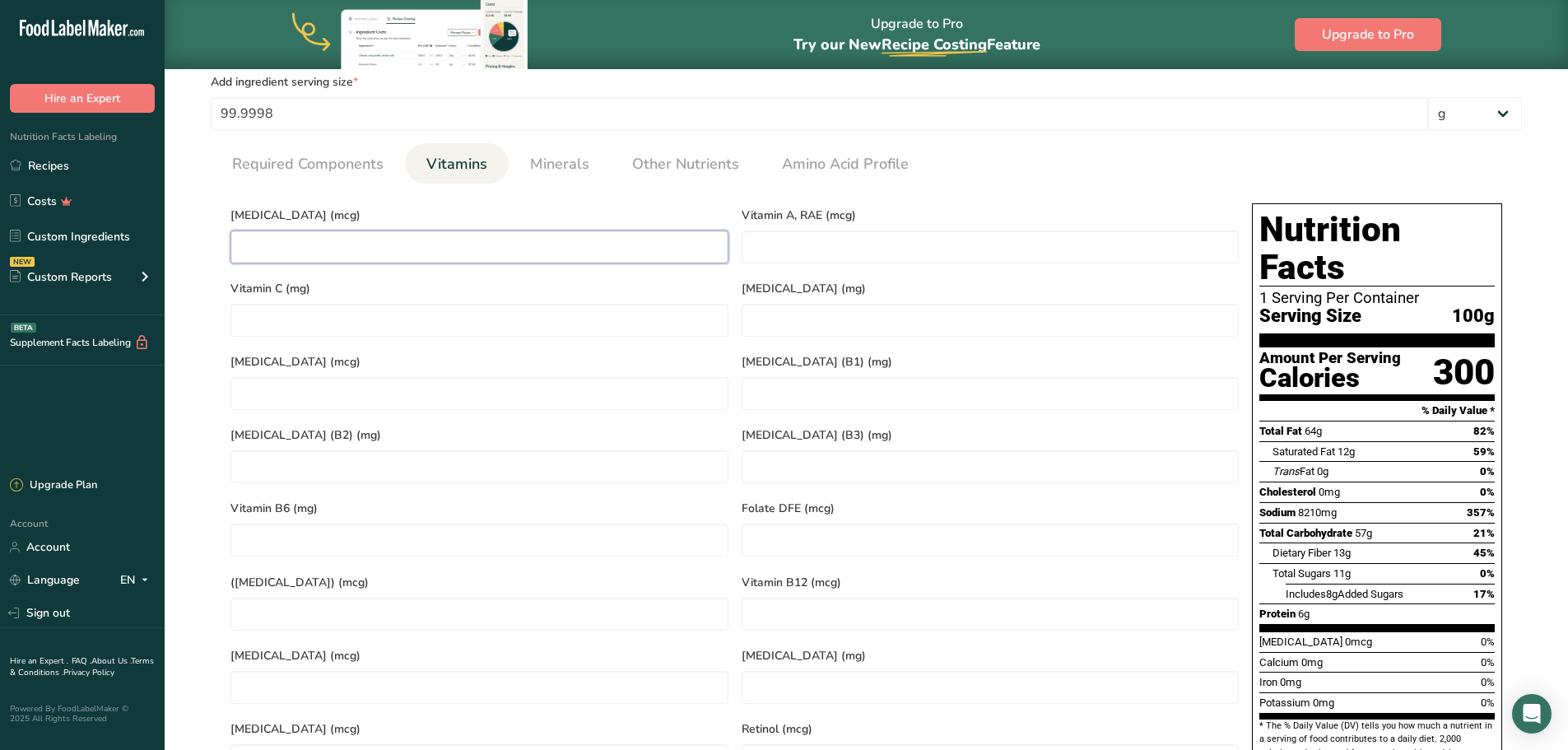
click at [386, 251] on D "number" at bounding box center [479, 248] width 498 height 33
type D "0"
type RAE "571.99"
type C "11.52"
click at [550, 164] on span "Minerals" at bounding box center [559, 164] width 59 height 22
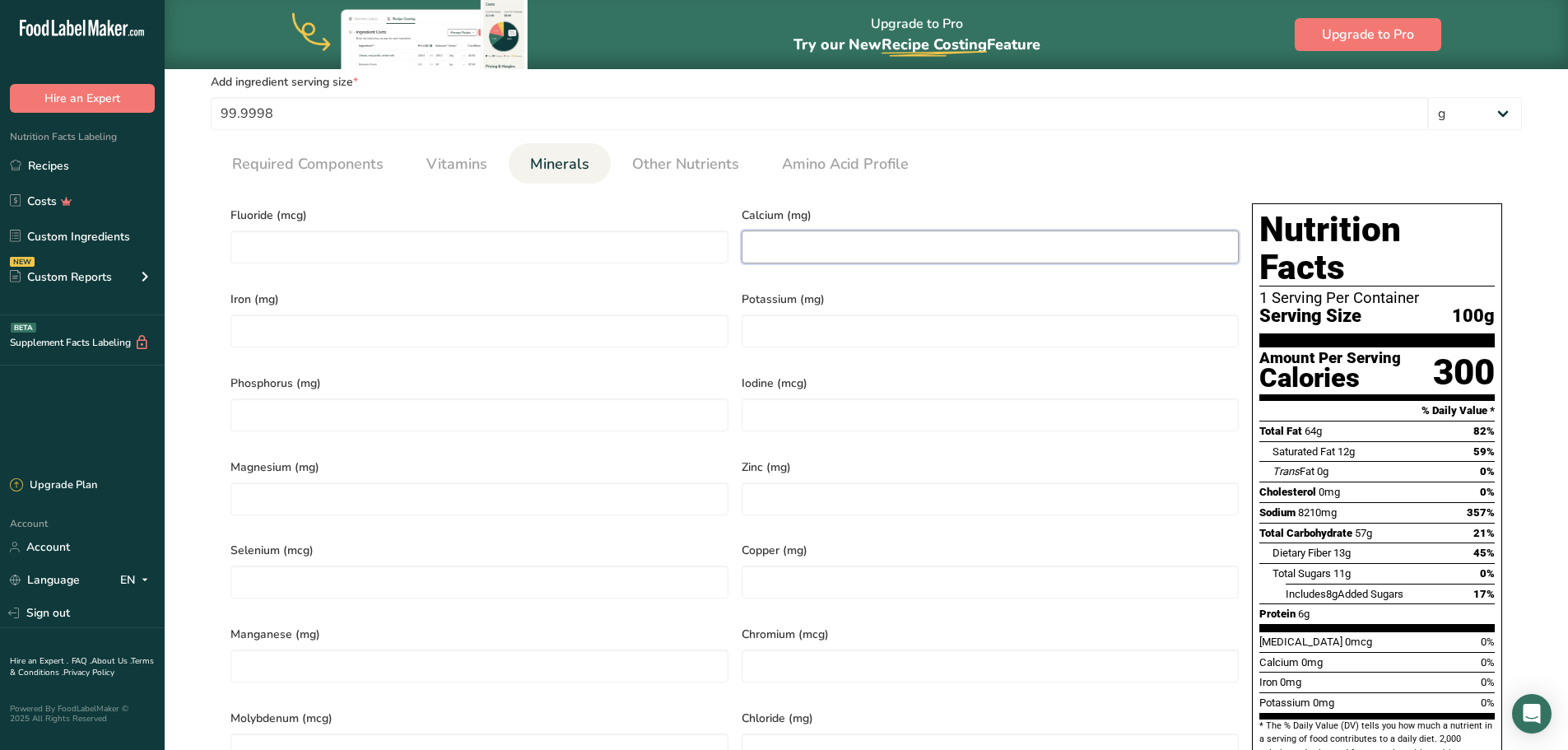
click at [842, 238] on input "number" at bounding box center [990, 248] width 498 height 33
type input "136.16"
type input "3.83"
type input "983.46"
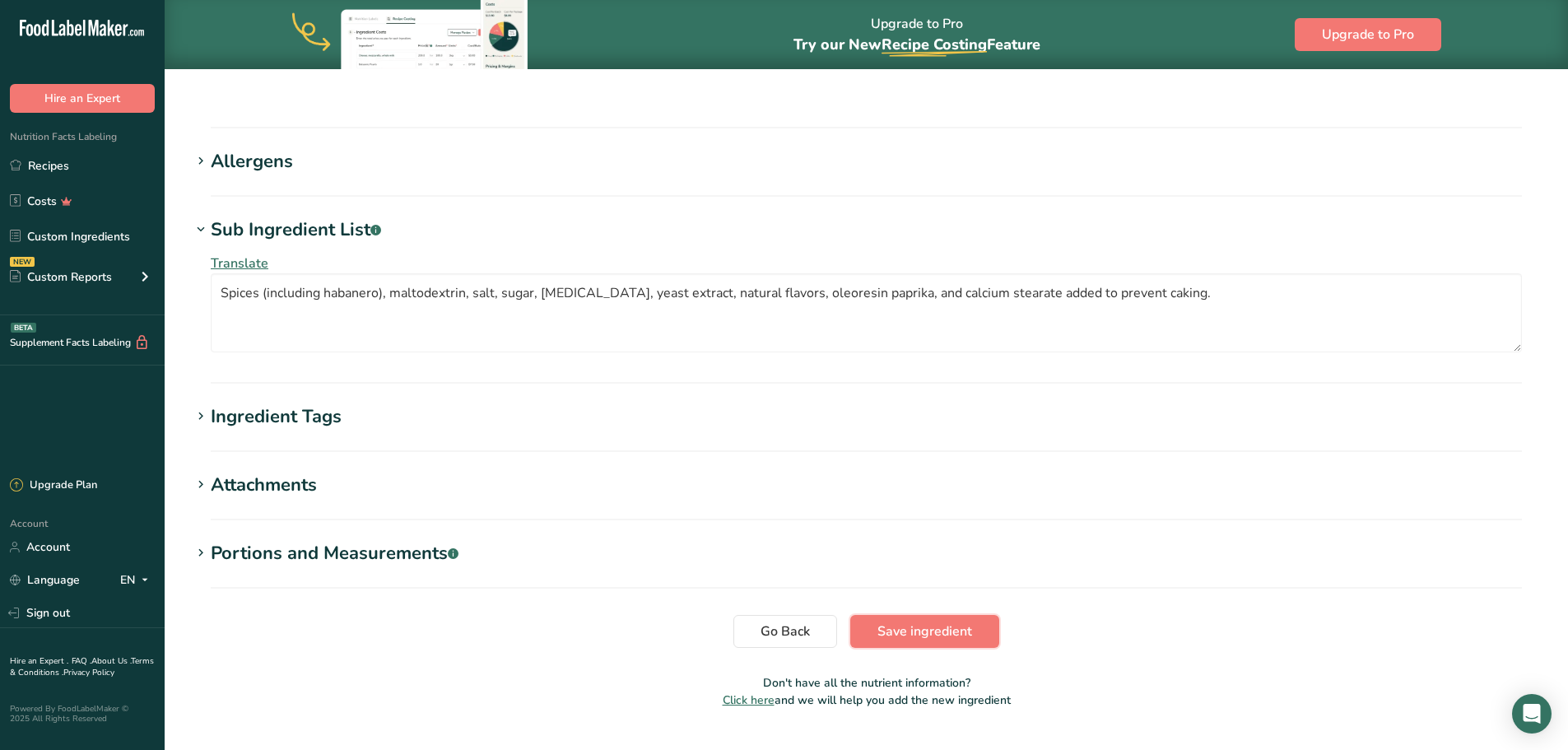
click at [941, 621] on span "Save ingredient" at bounding box center [925, 630] width 95 height 19
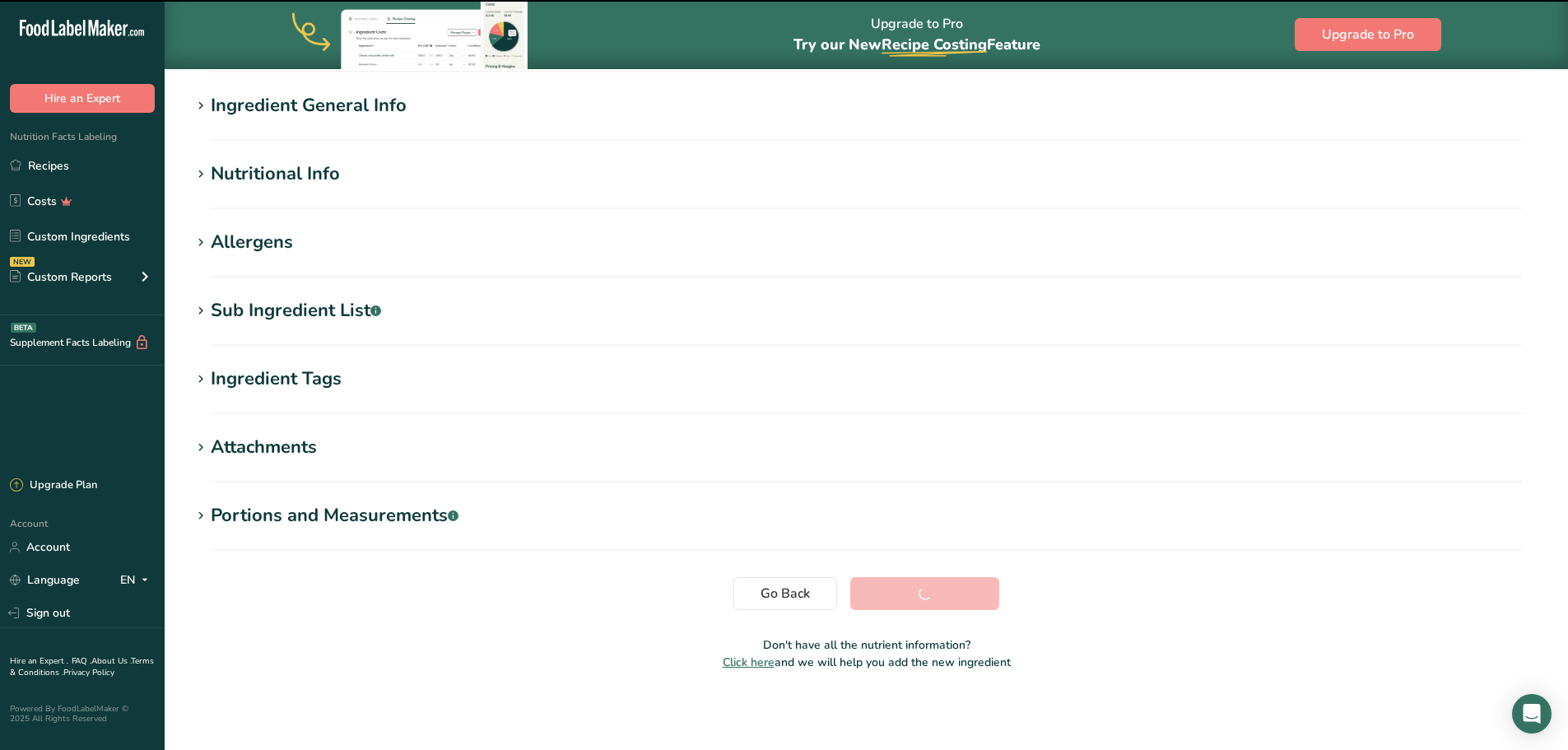
scroll to position [121, 0]
